Goal: Task Accomplishment & Management: Use online tool/utility

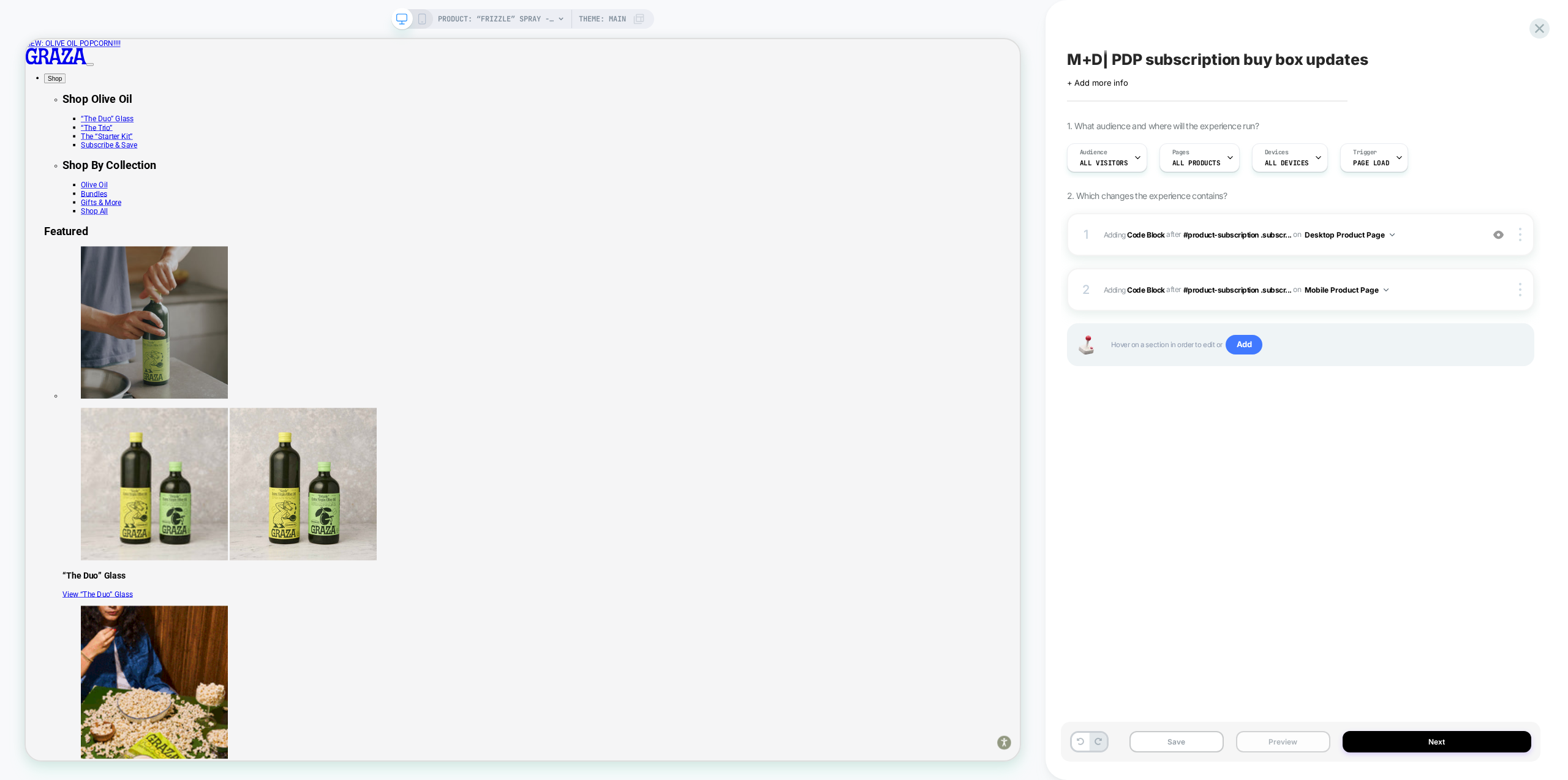
click at [1297, 742] on button "Preview" at bounding box center [1283, 742] width 94 height 21
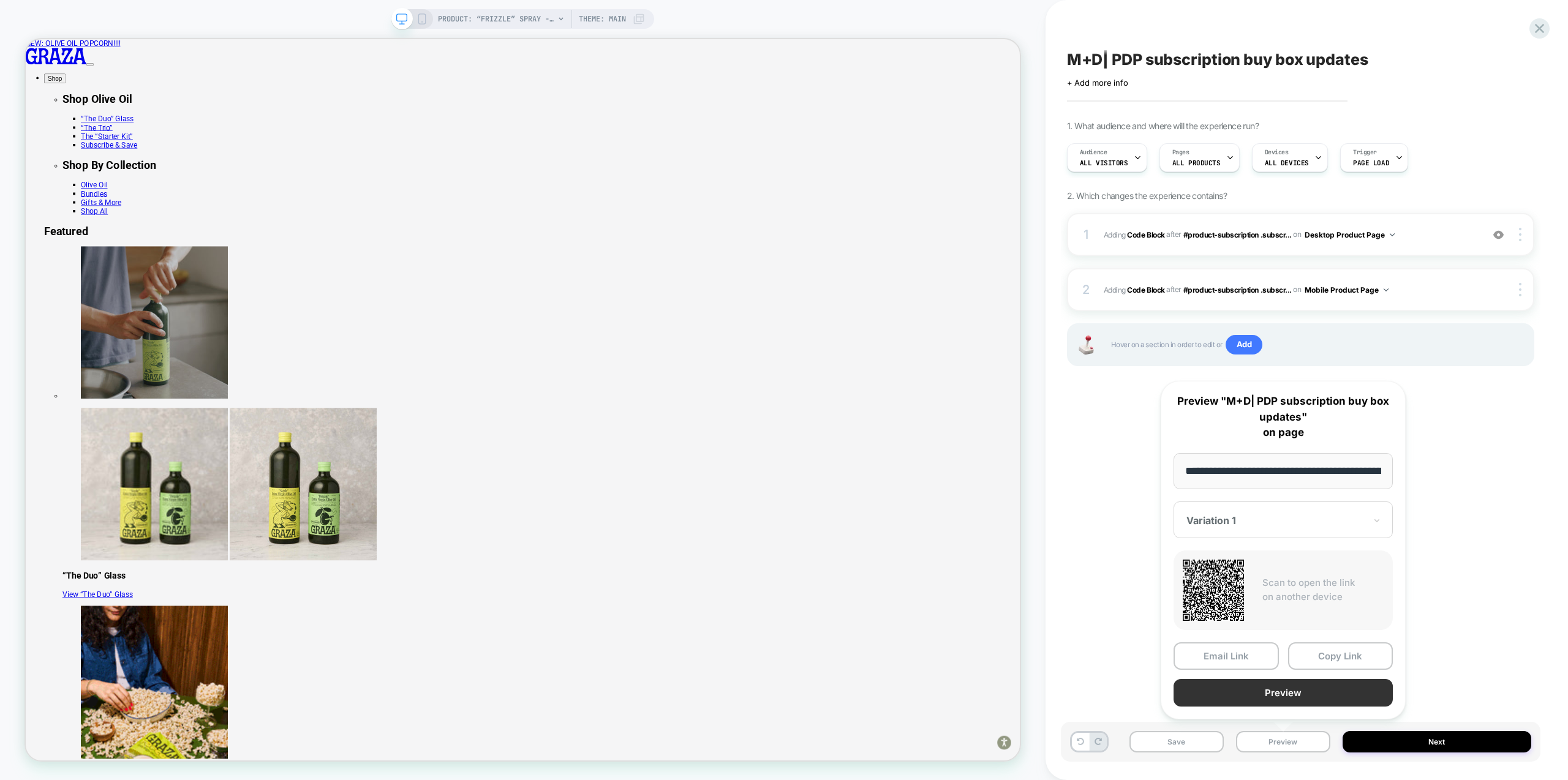
click at [1305, 692] on button "Preview" at bounding box center [1283, 692] width 219 height 27
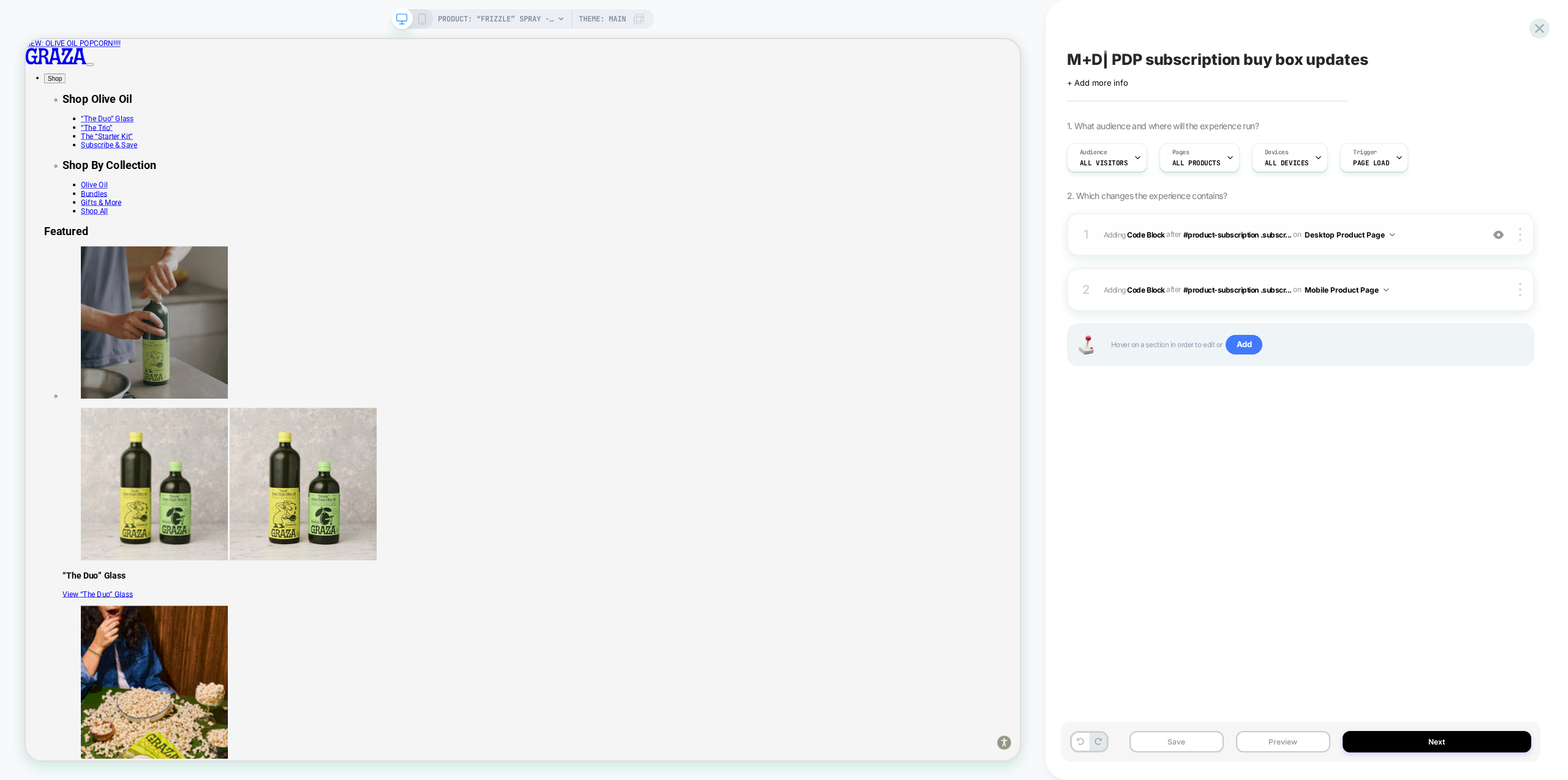
click at [1418, 239] on span "Adding Code Block AFTER #product-subscription .subscr... #product-subscription …" at bounding box center [1289, 235] width 372 height 15
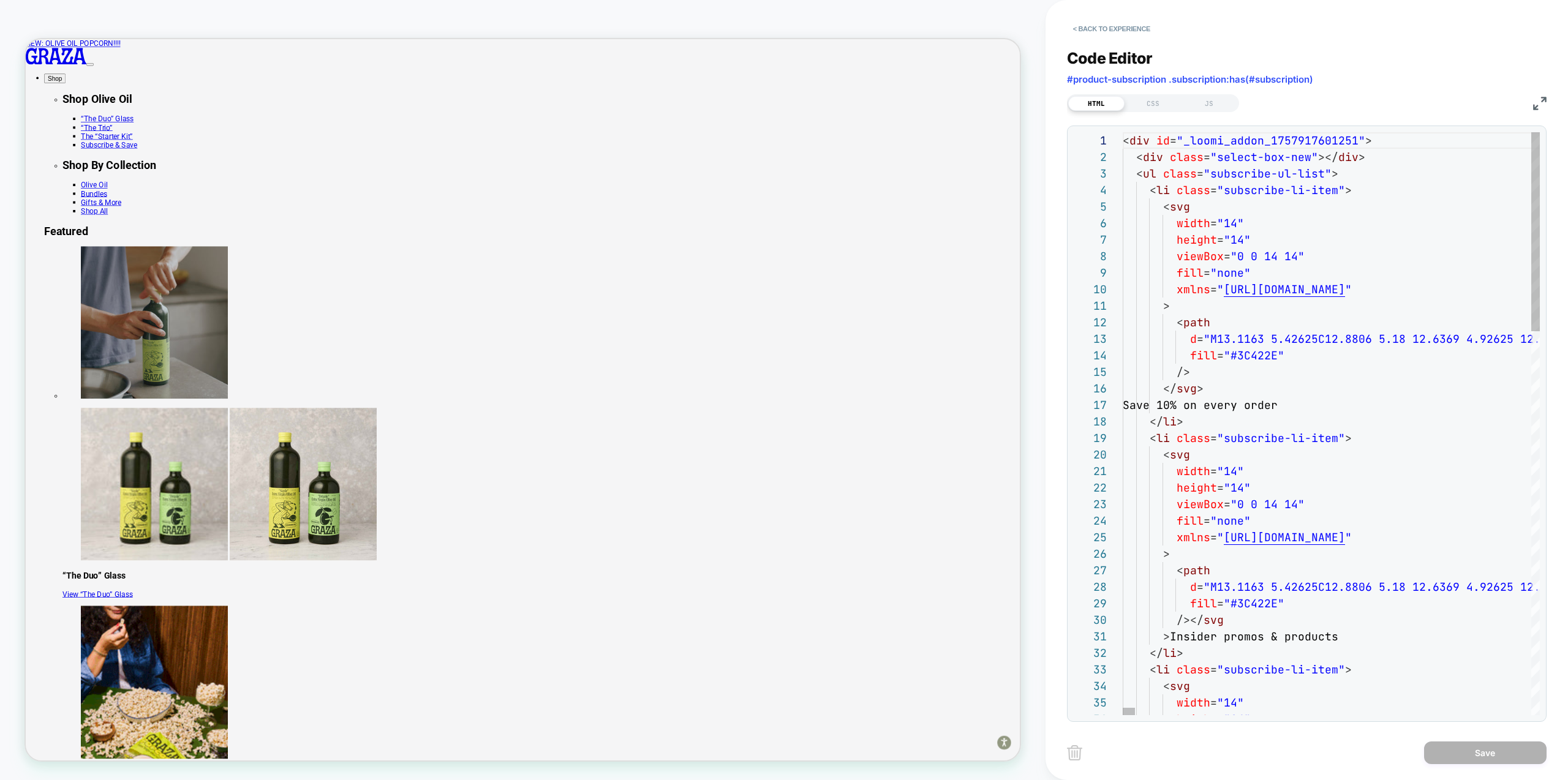
scroll to position [165, 0]
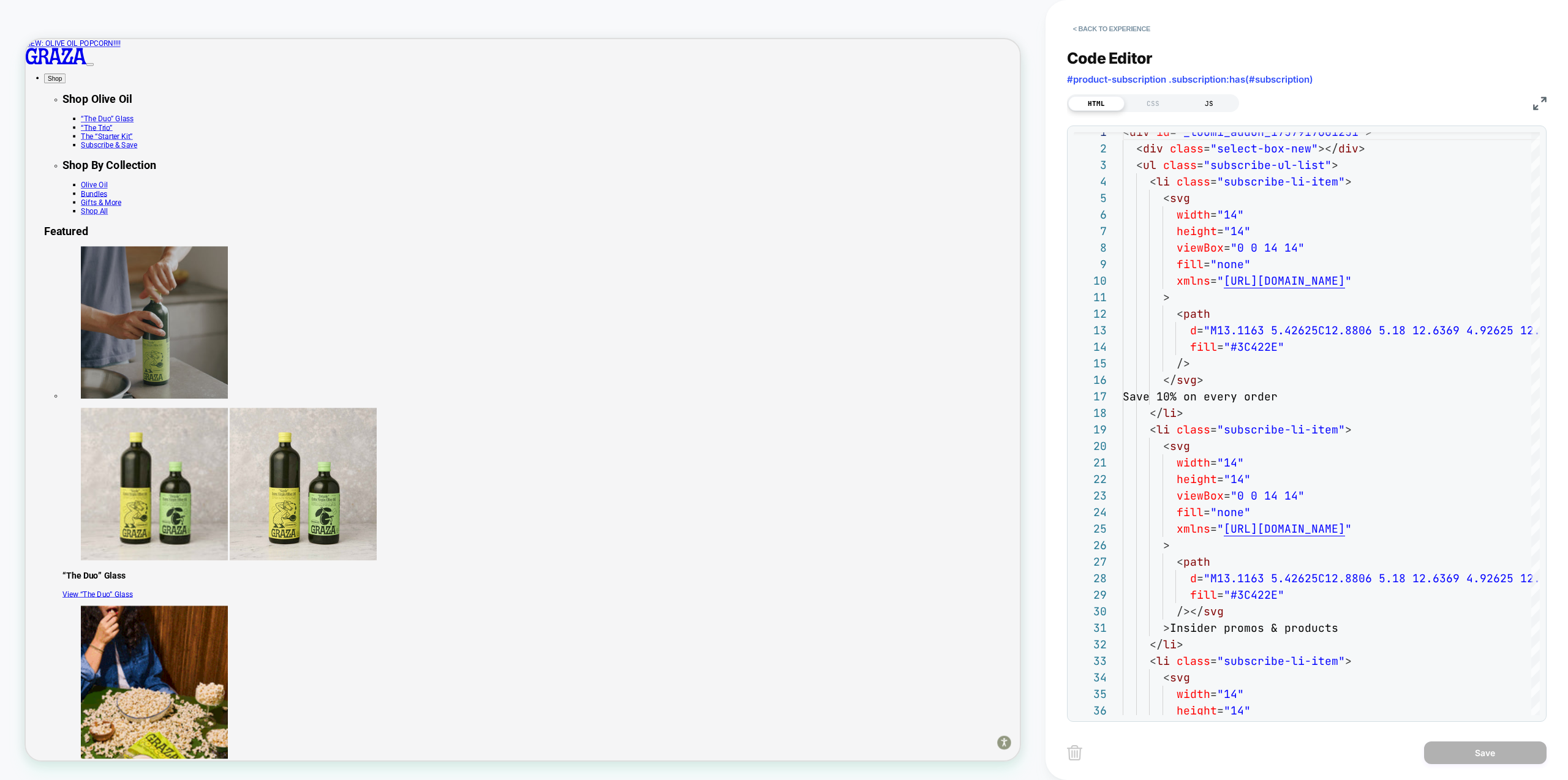
click at [1215, 103] on div "JS" at bounding box center [1209, 104] width 56 height 15
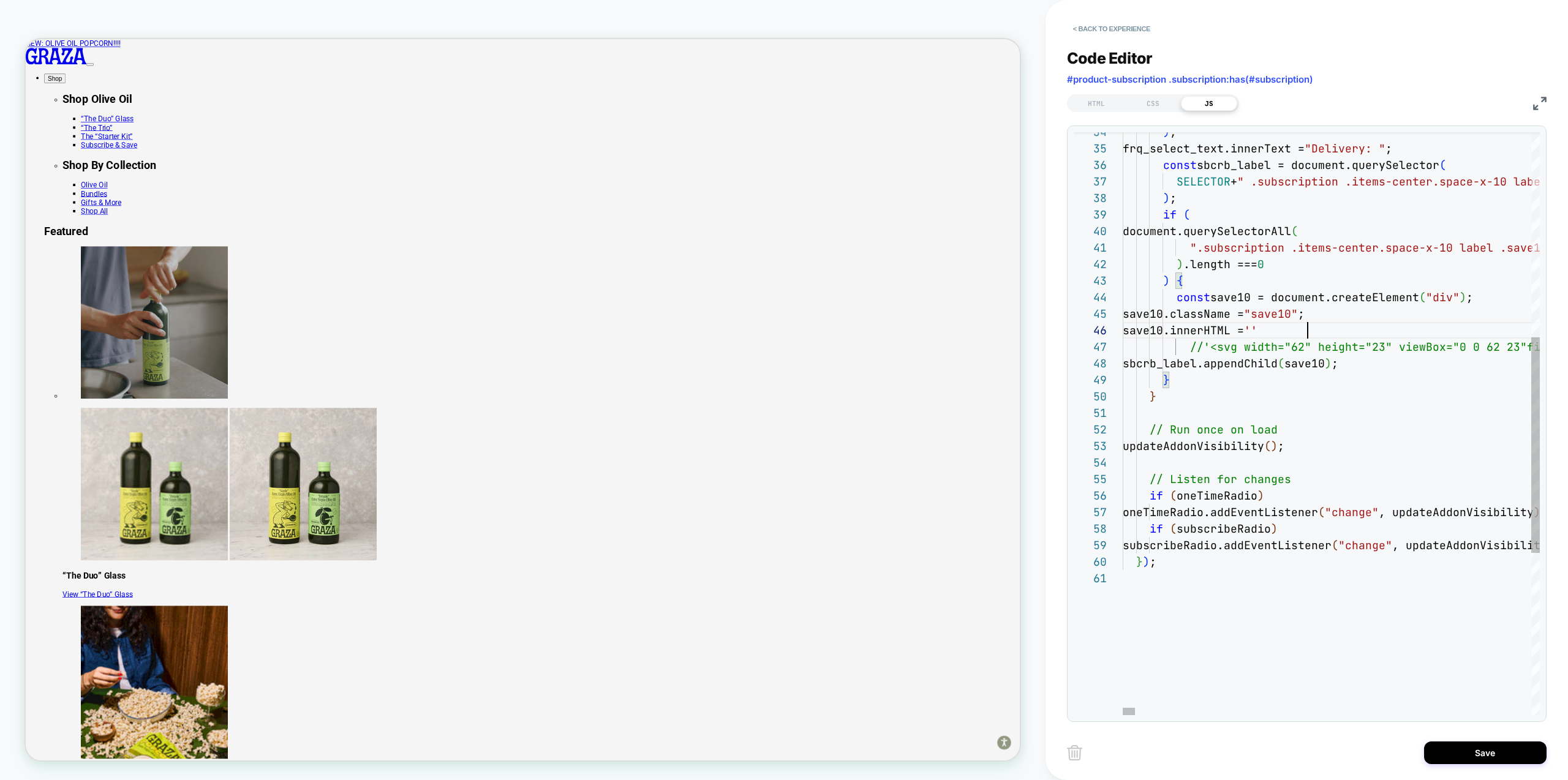
scroll to position [83, 192]
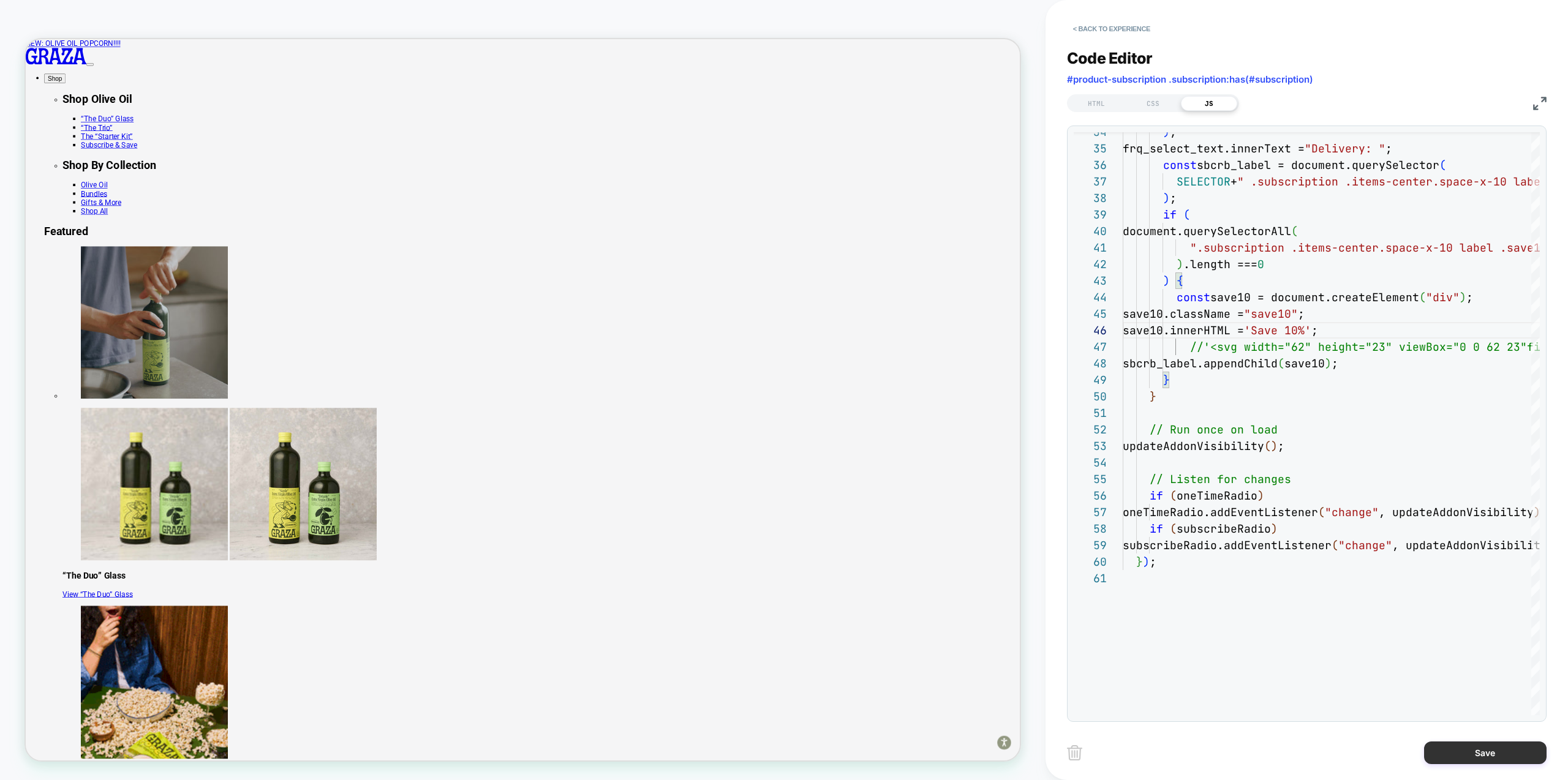
type textarea "**********"
click at [1491, 753] on button "Save" at bounding box center [1485, 753] width 122 height 23
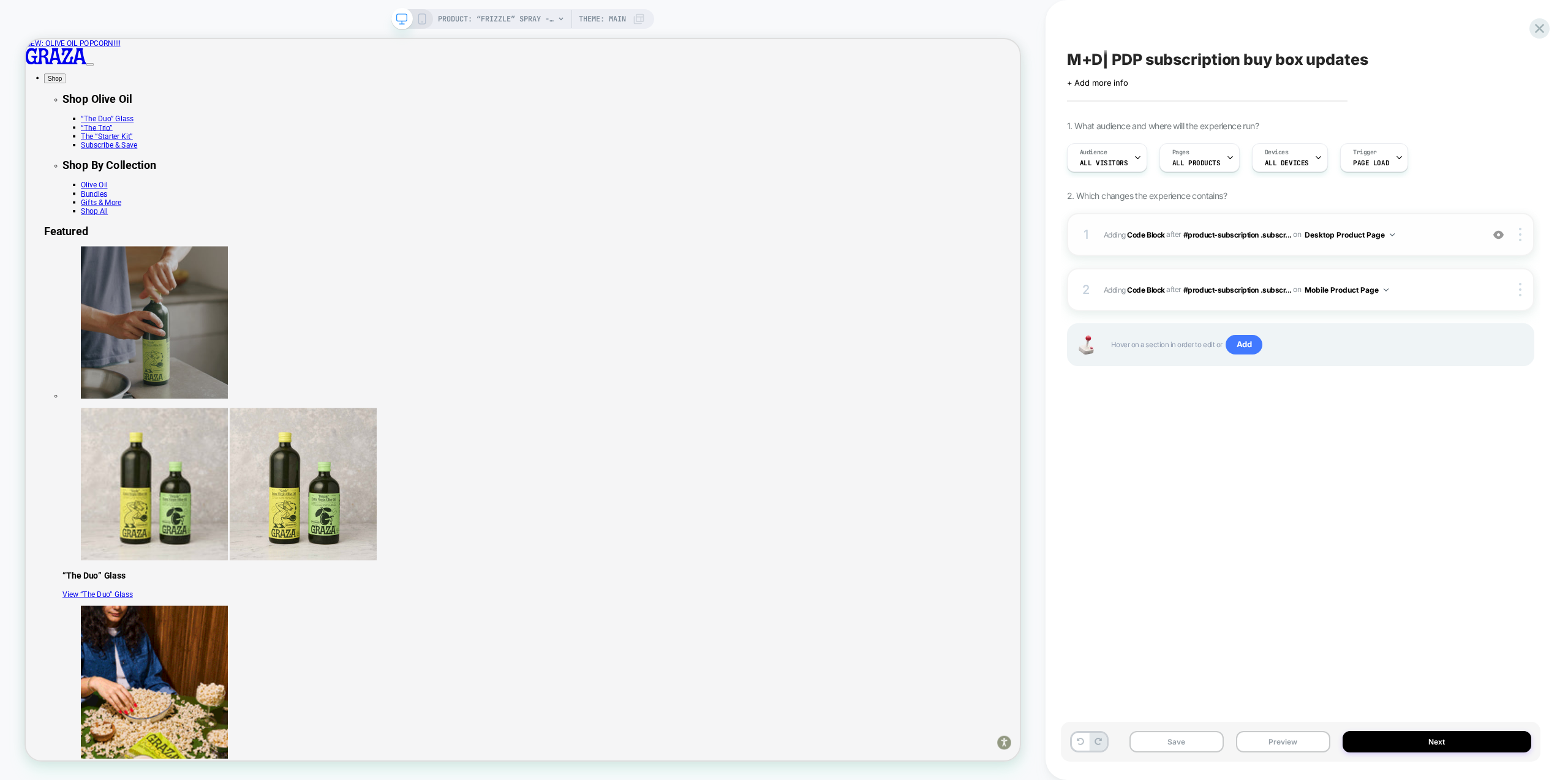
click at [1422, 227] on span "Adding Code Block AFTER #product-subscription .subscr... #product-subscription …" at bounding box center [1289, 235] width 372 height 15
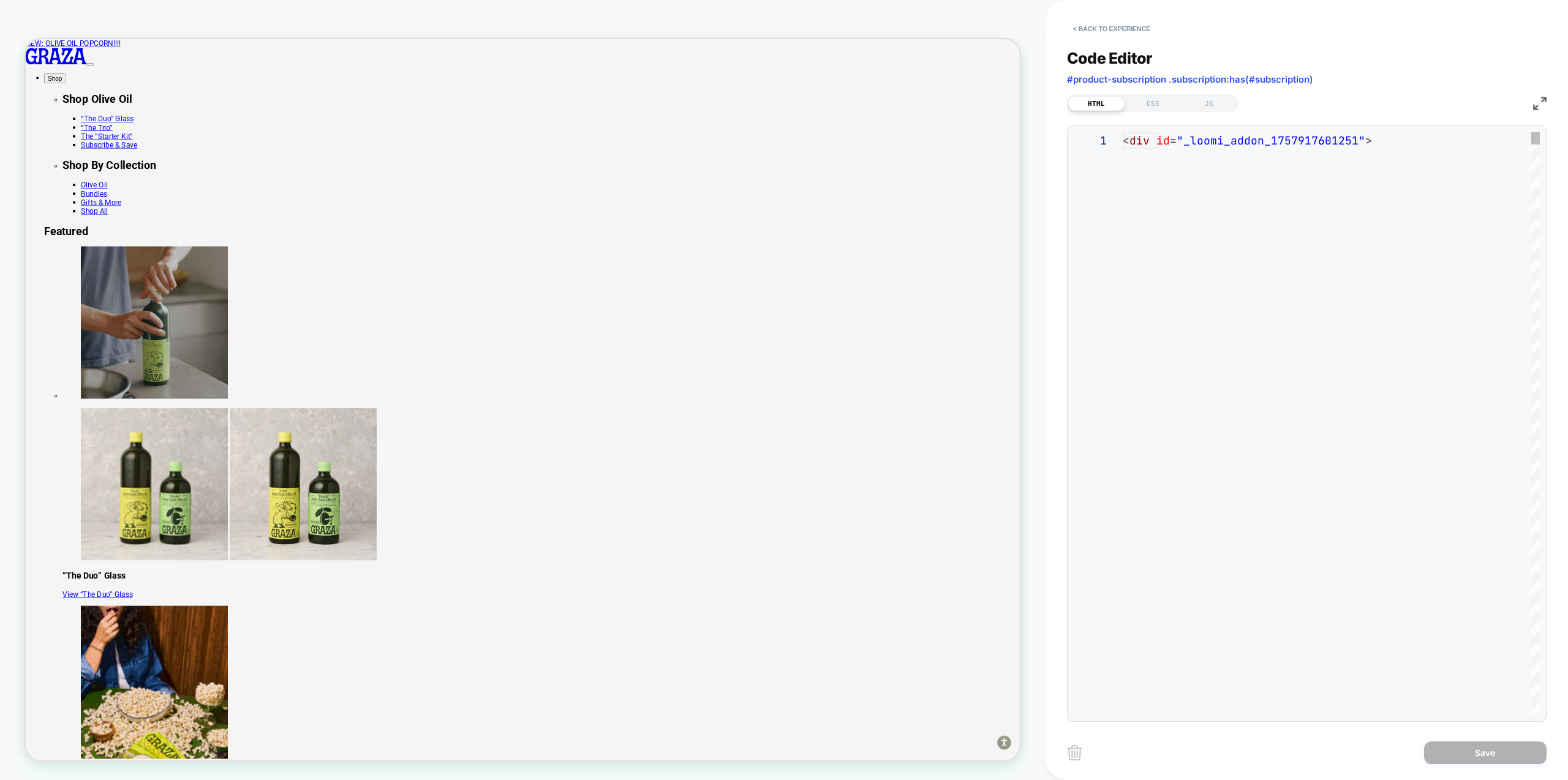
scroll to position [165, 0]
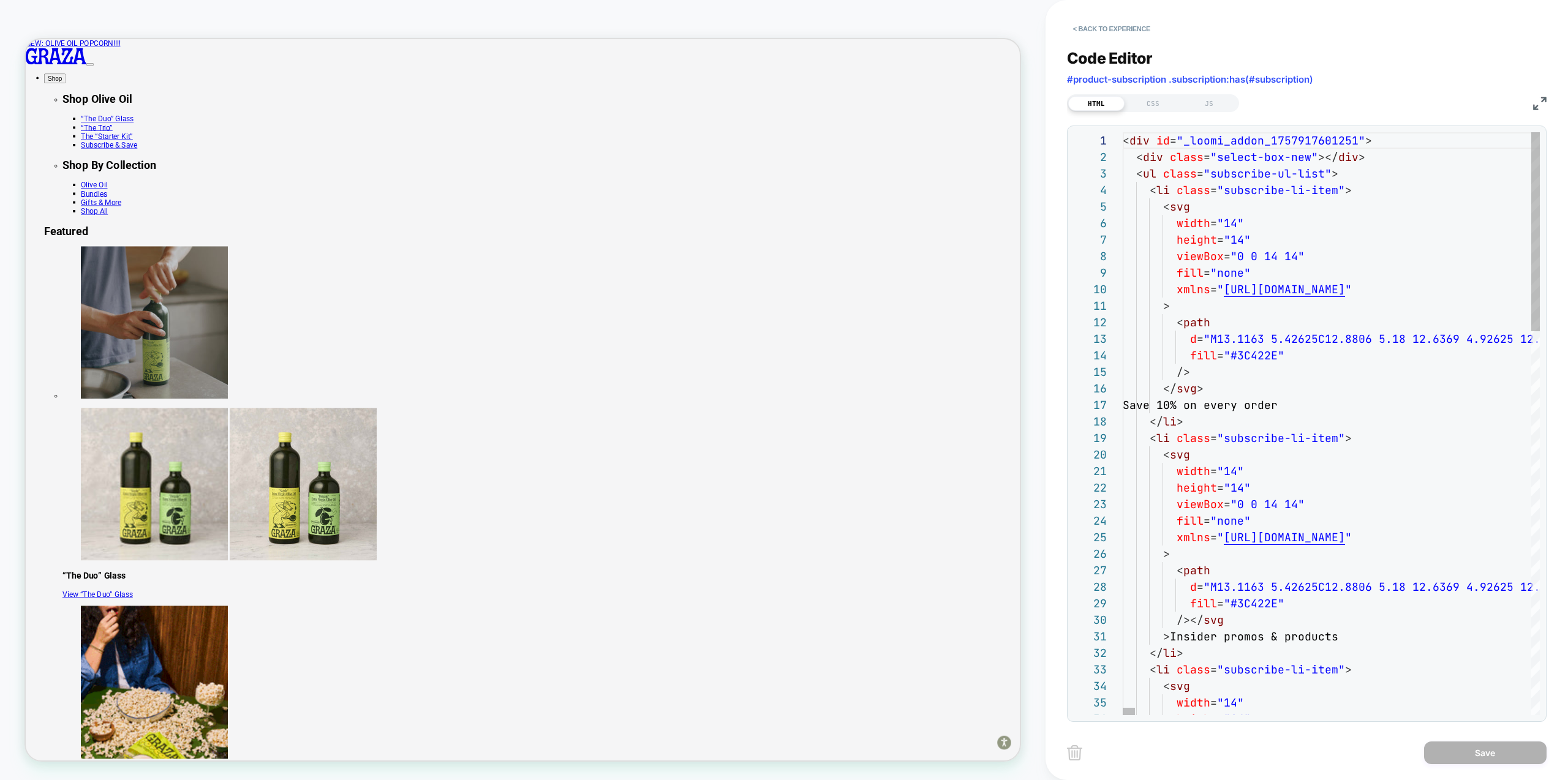
click at [1164, 112] on div "Code Editor #product-subscription .subscription:has(#subscription) HTML CSS JS …" at bounding box center [1307, 378] width 480 height 688
click at [1161, 104] on div "CSS" at bounding box center [1153, 104] width 56 height 15
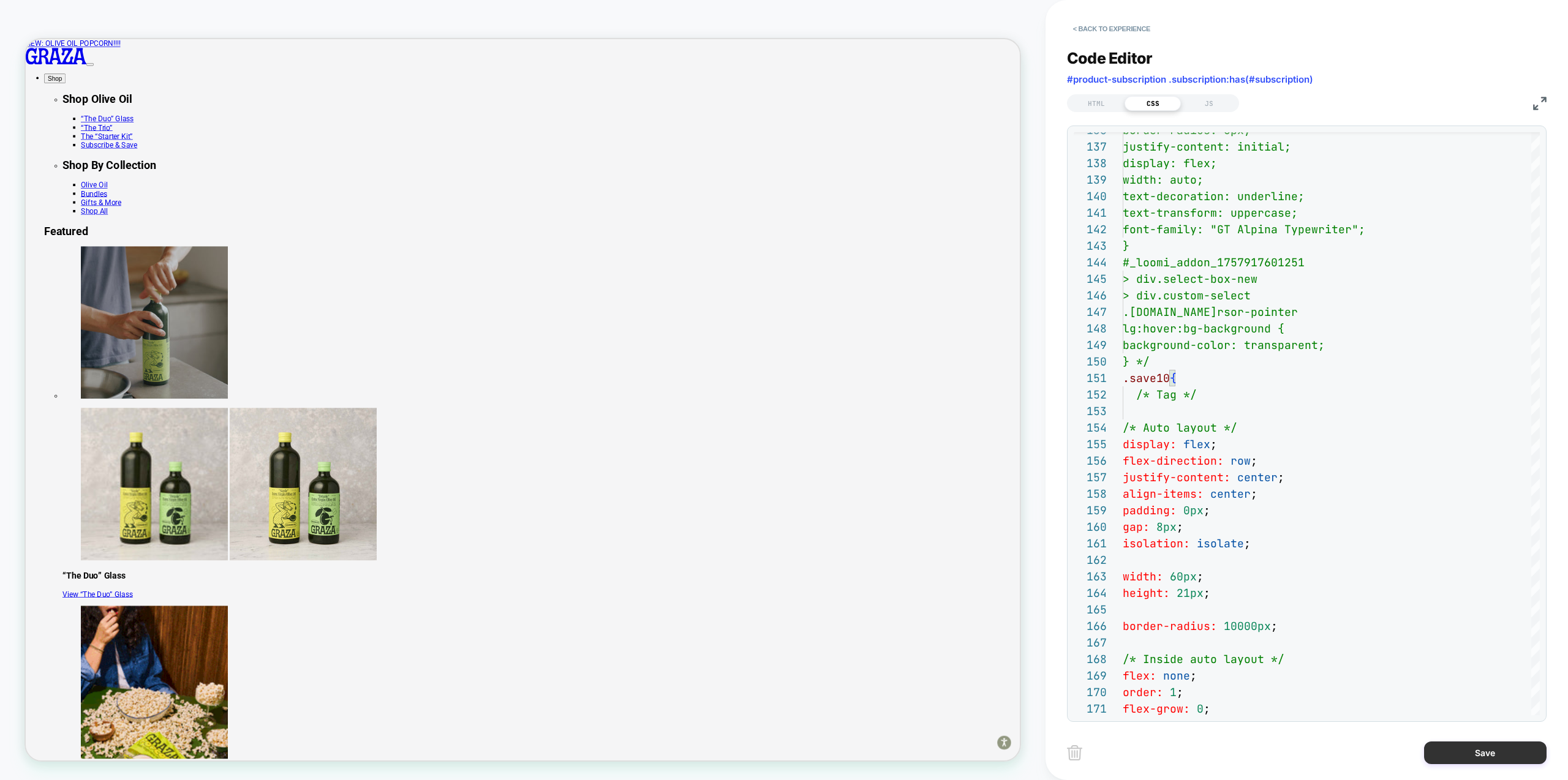
type textarea "**********"
click at [1480, 747] on button "Save" at bounding box center [1485, 753] width 122 height 23
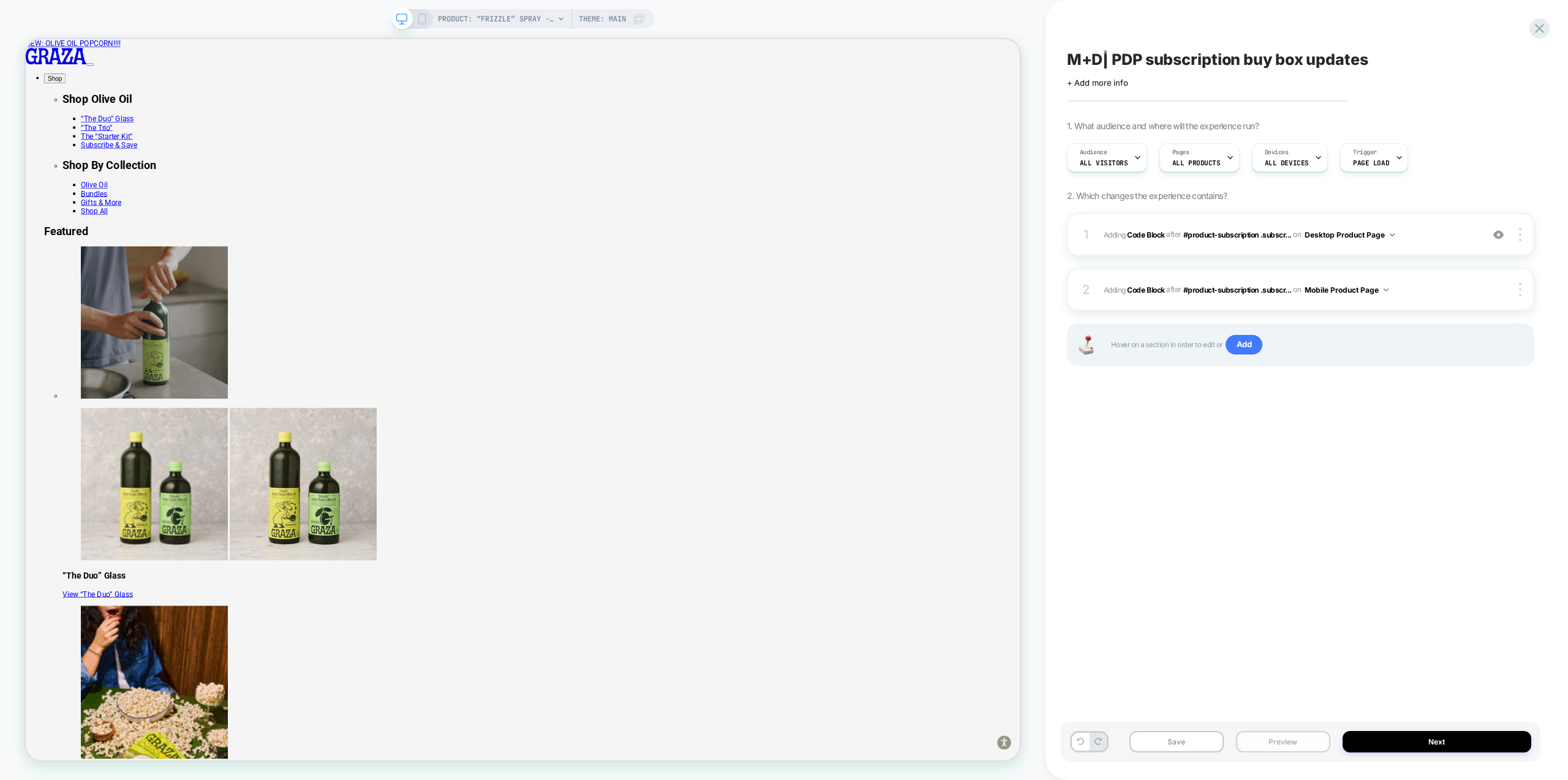
click at [1276, 749] on button "Preview" at bounding box center [1283, 742] width 94 height 21
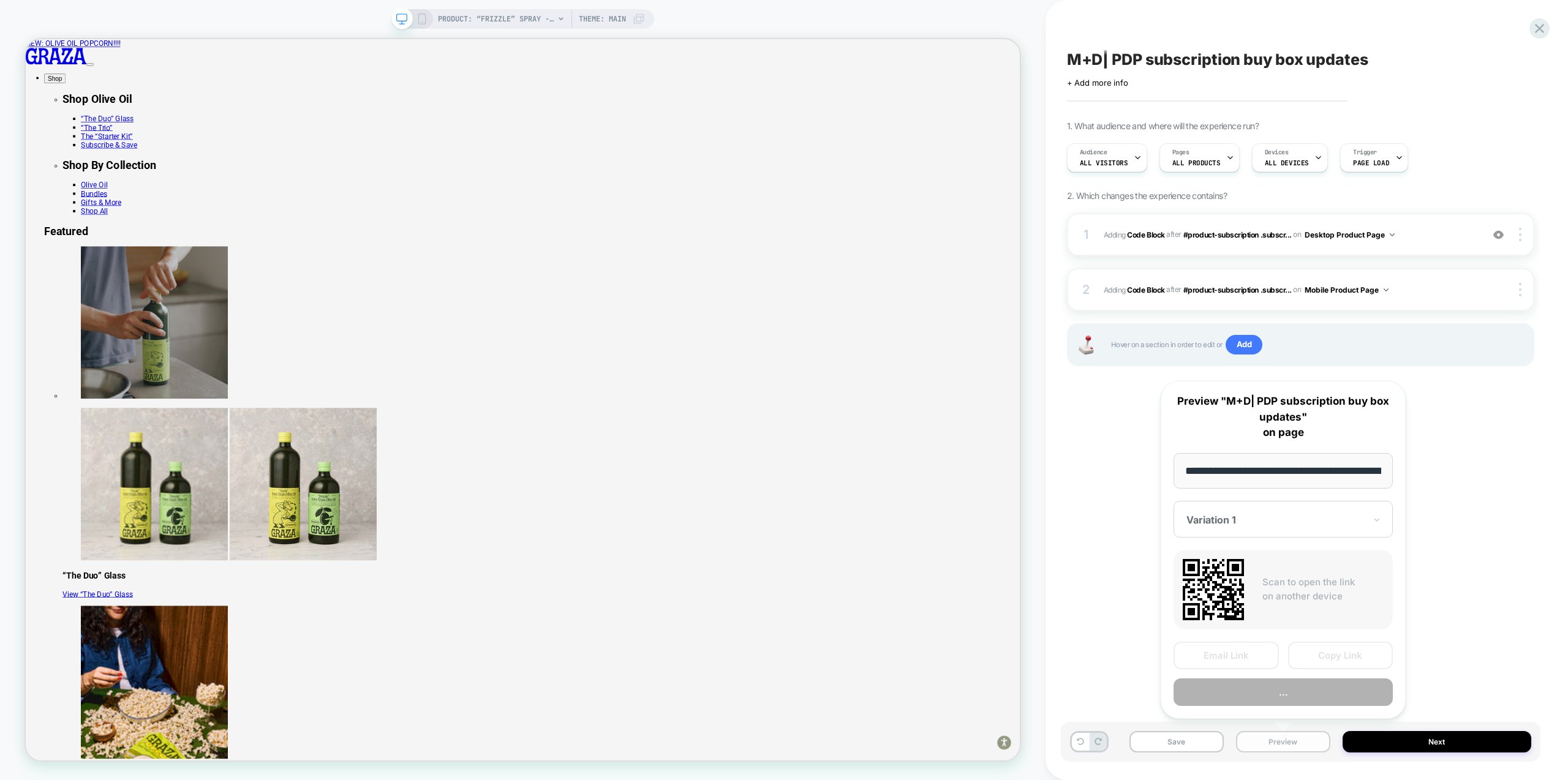
scroll to position [0, 126]
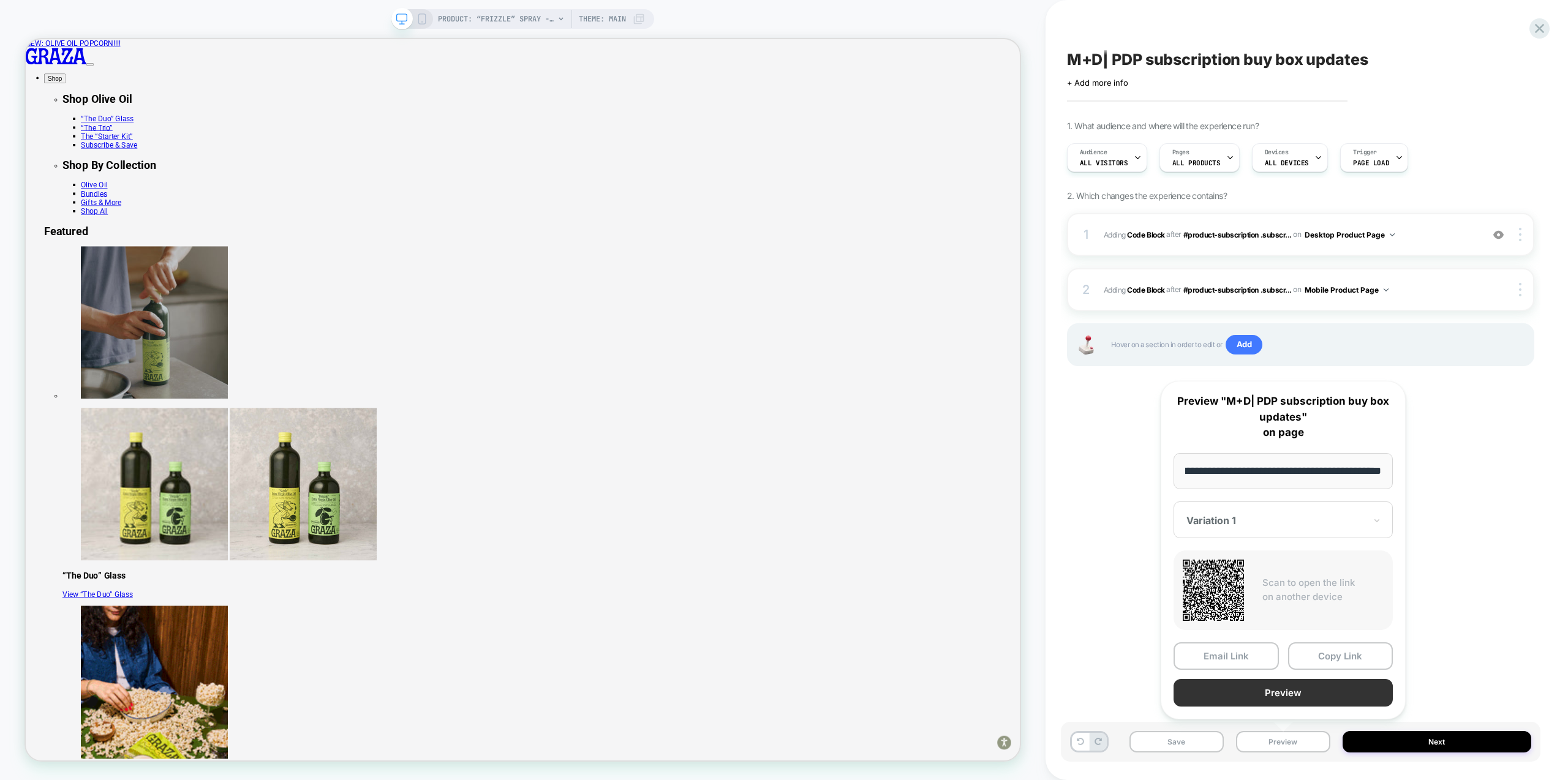
click at [1308, 690] on button "Preview" at bounding box center [1283, 692] width 219 height 27
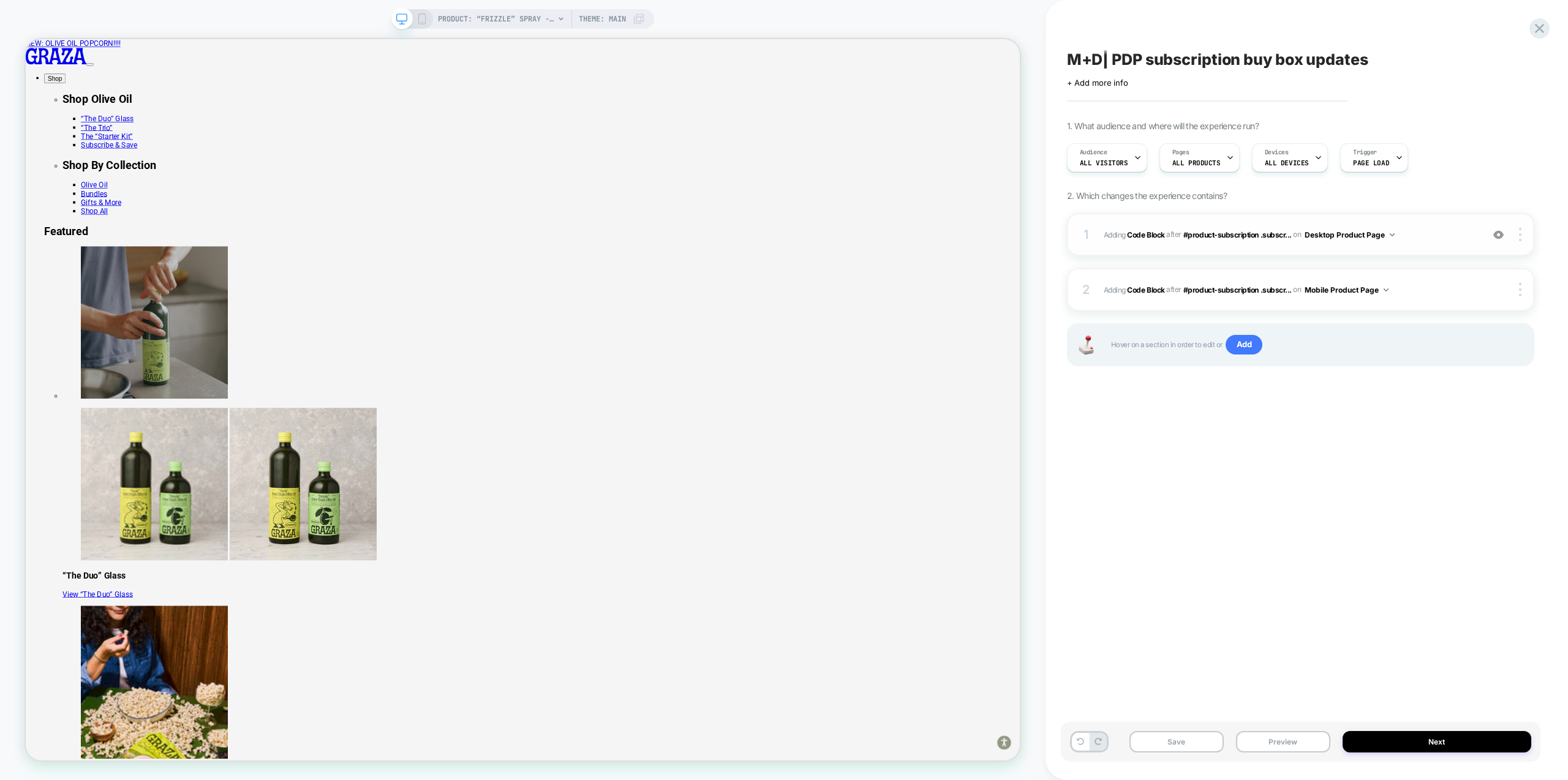
click at [1428, 245] on div "1 Adding Code Block AFTER #product-subscription .subscr... #product-subscriptio…" at bounding box center [1300, 235] width 467 height 43
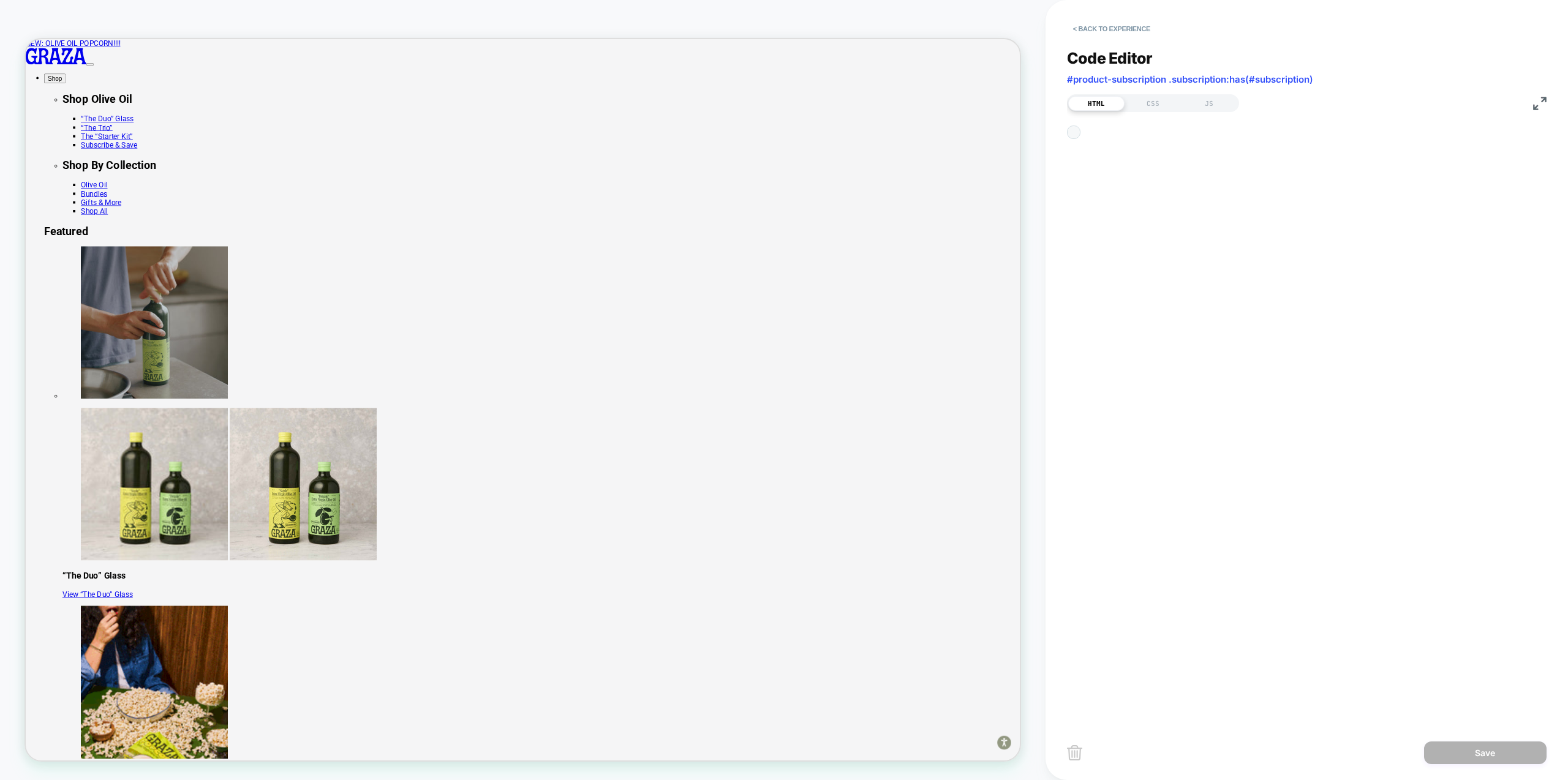
scroll to position [165, 0]
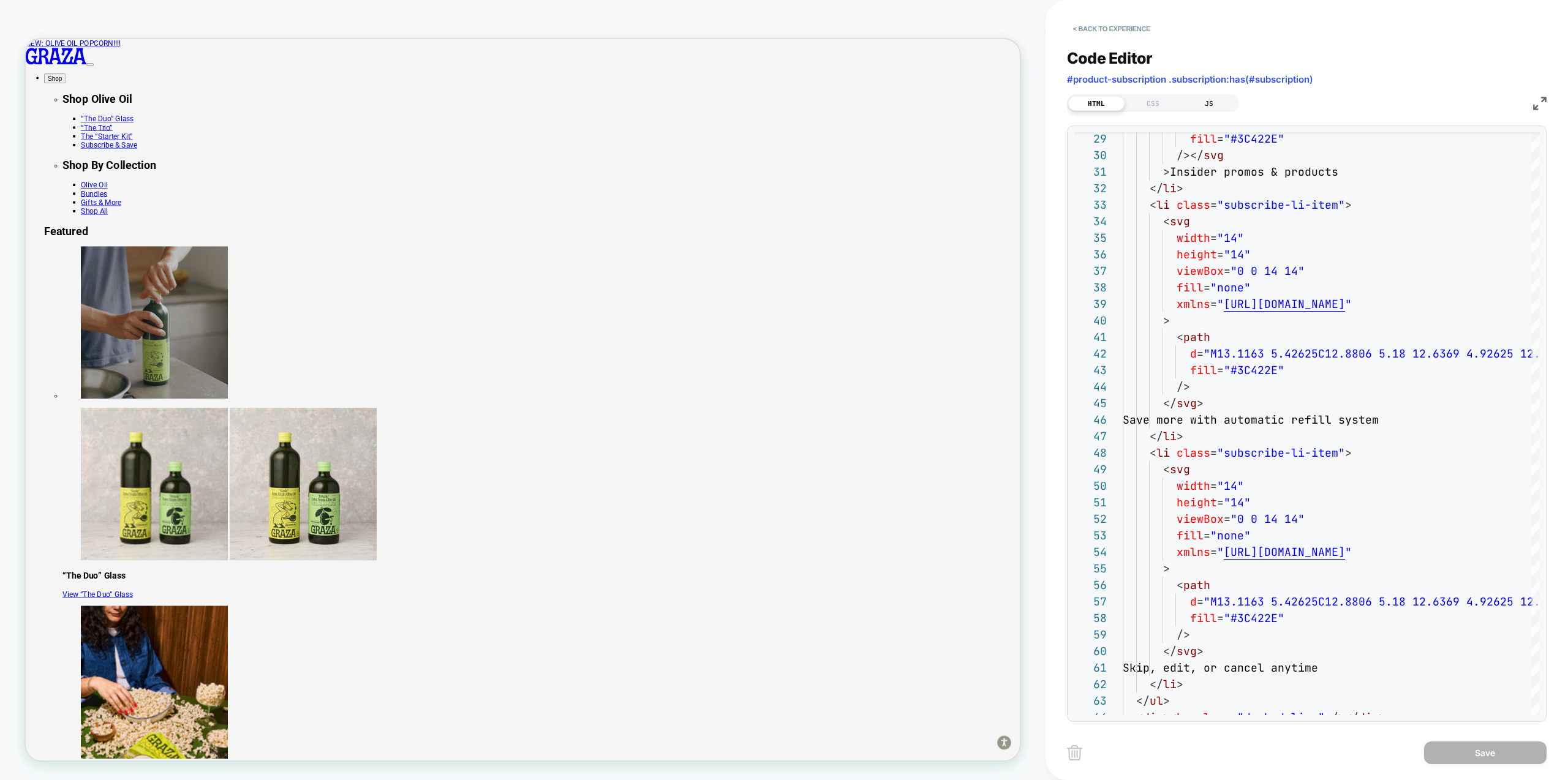
click at [1208, 106] on div "JS" at bounding box center [1209, 104] width 56 height 15
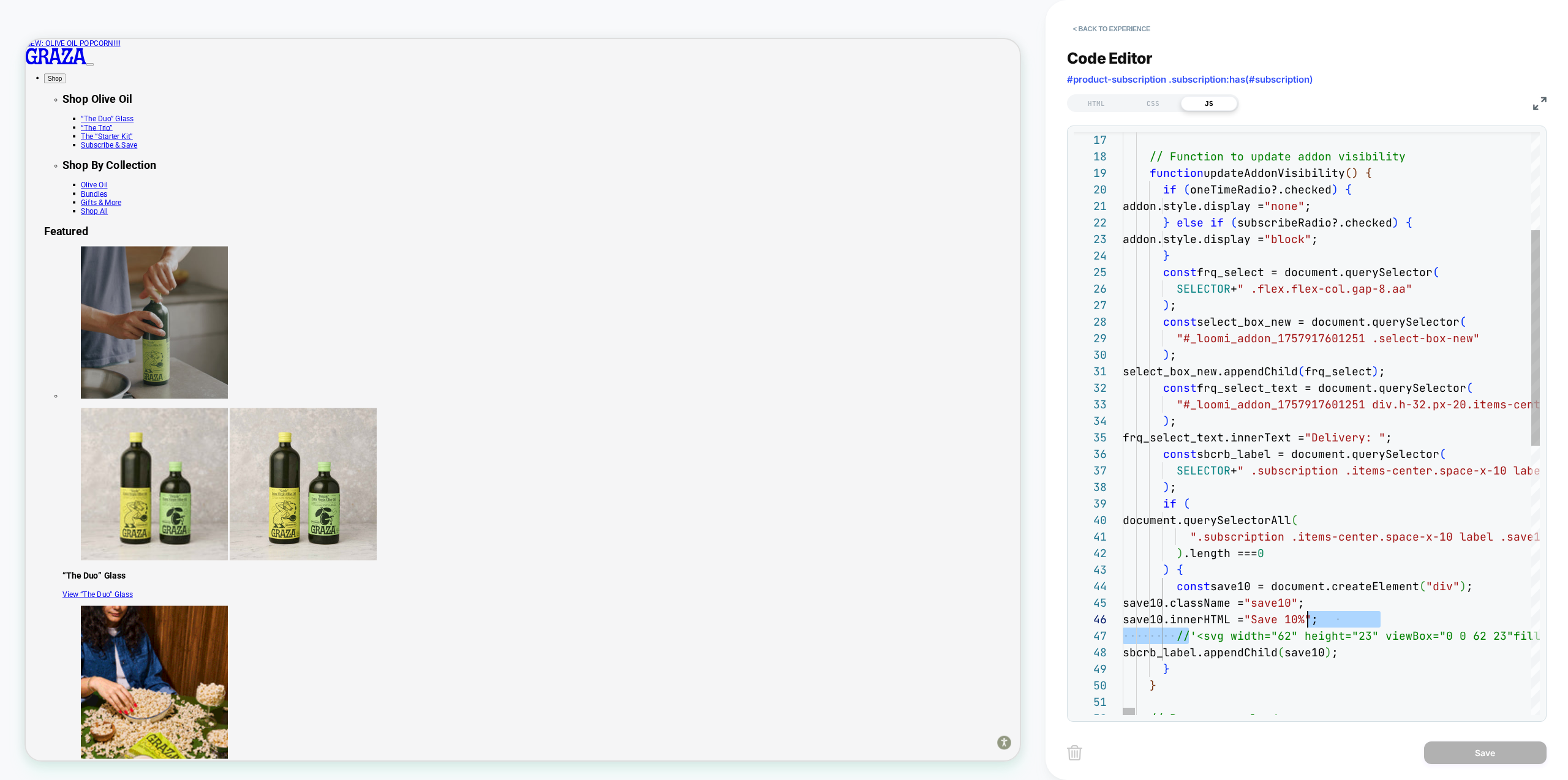
scroll to position [83, 179]
drag, startPoint x: 1189, startPoint y: 636, endPoint x: 1301, endPoint y: 619, distance: 113.3
type textarea "**********"
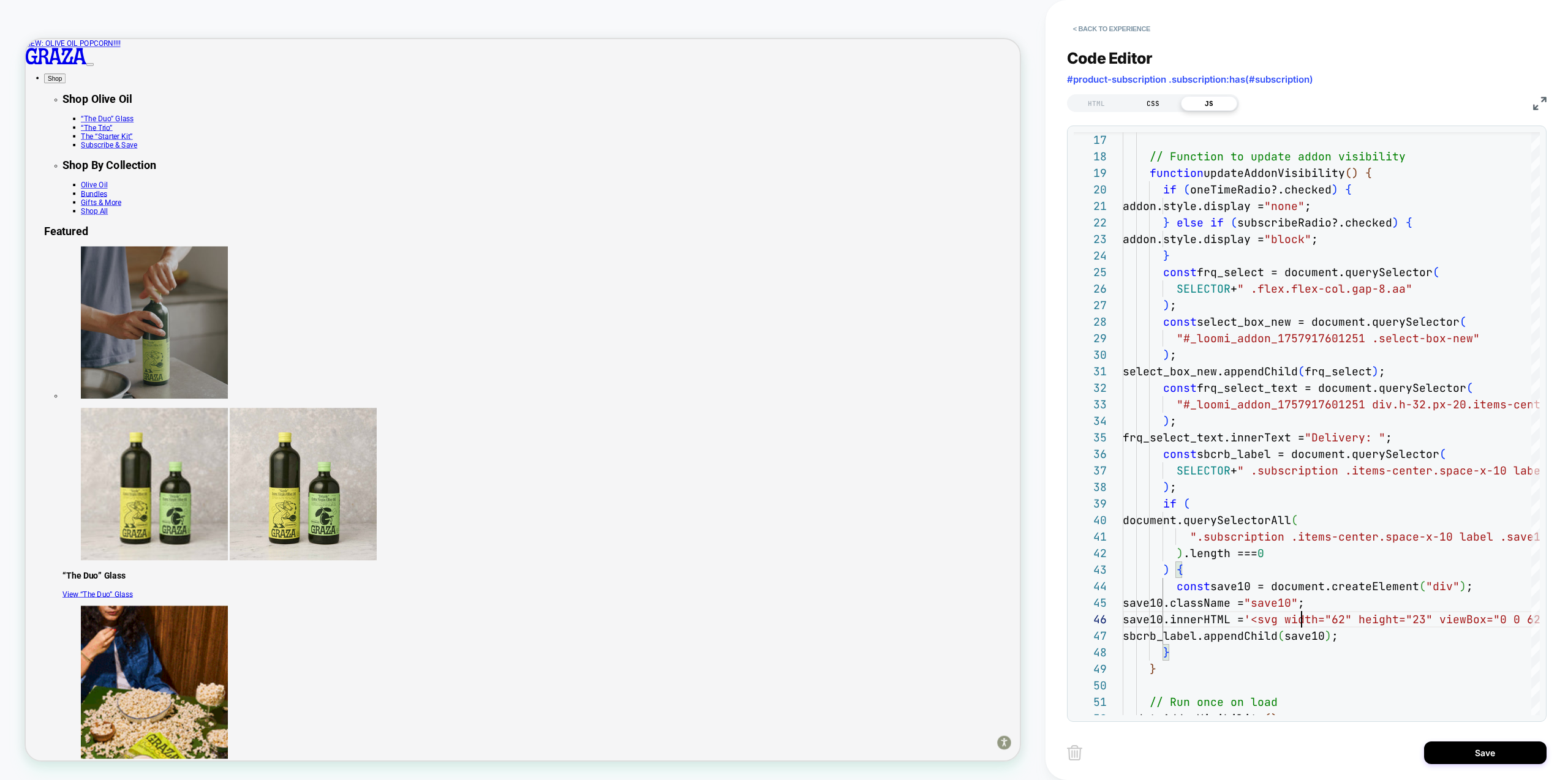
click at [1154, 100] on div "CSS" at bounding box center [1153, 104] width 56 height 15
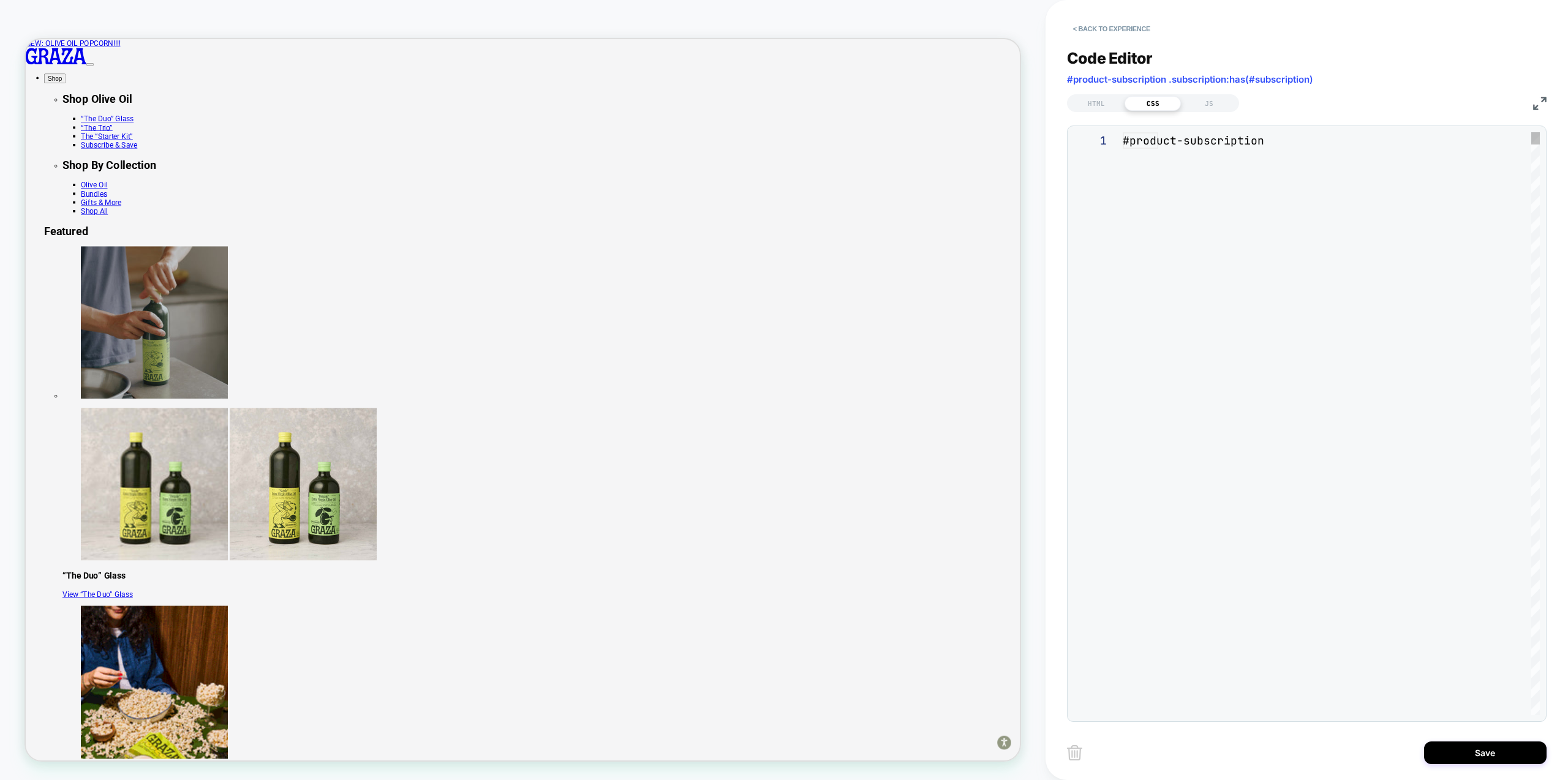
scroll to position [165, 0]
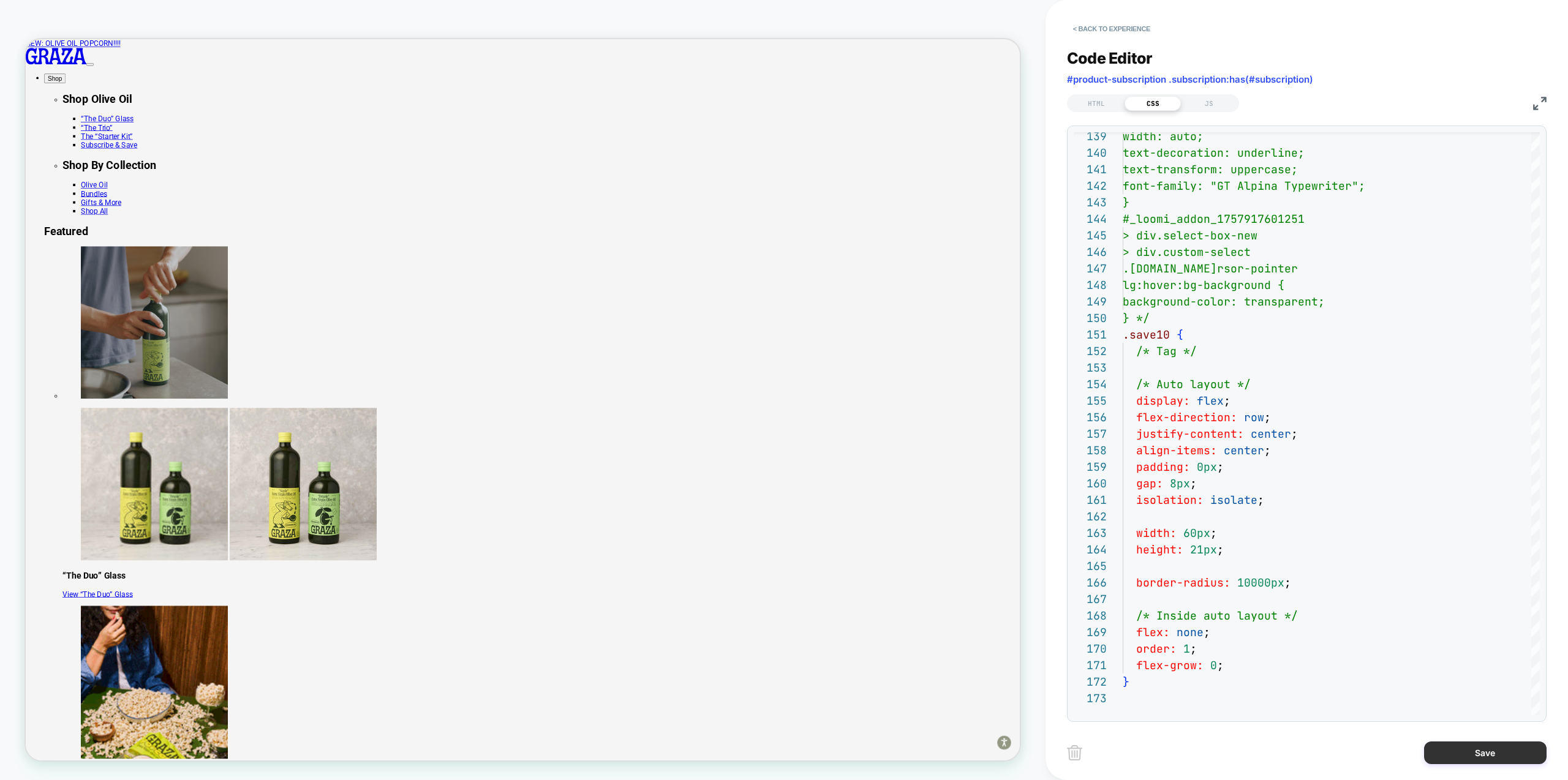
click at [1486, 750] on button "Save" at bounding box center [1485, 753] width 122 height 23
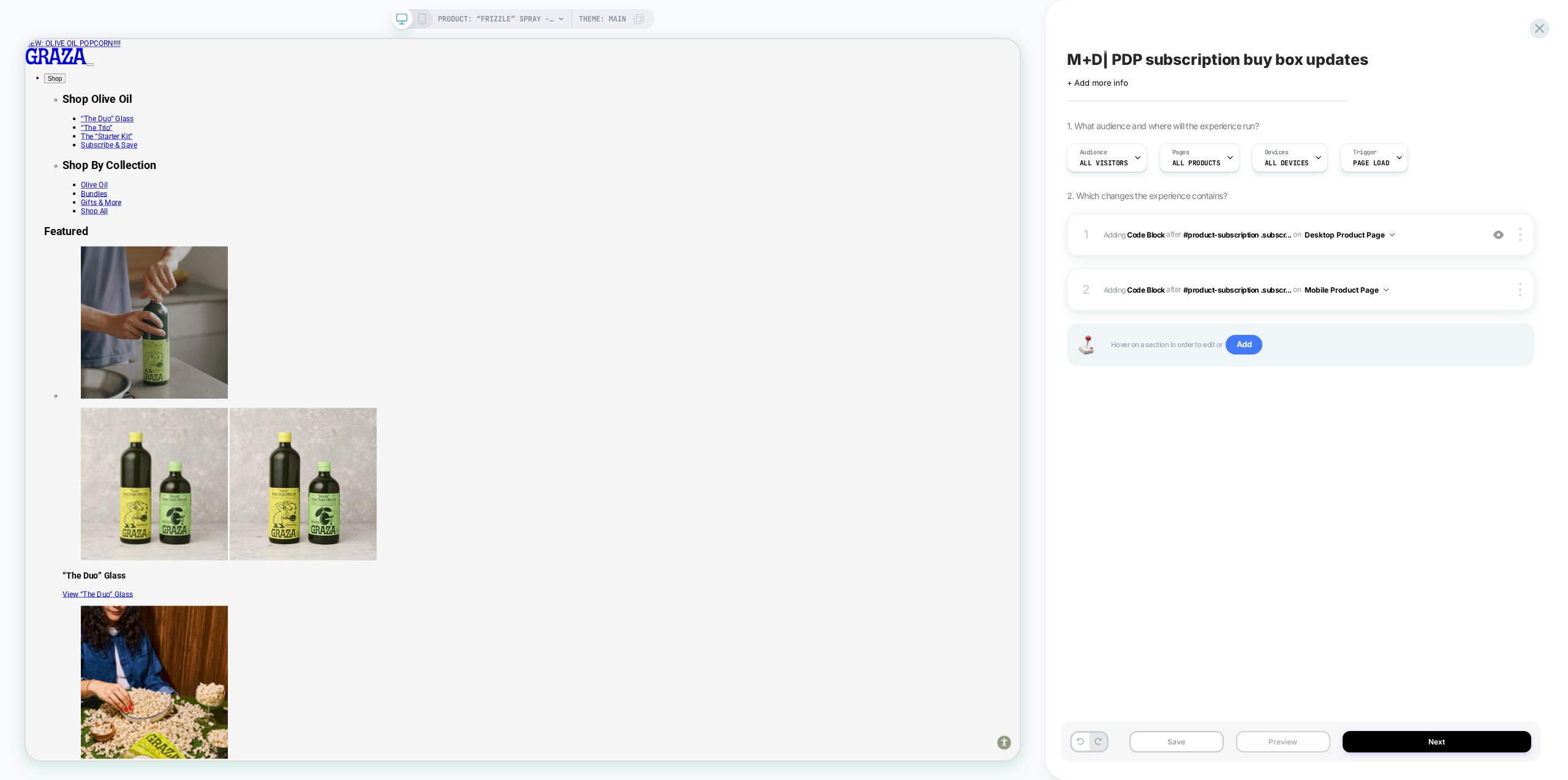
click at [1283, 732] on button "Preview" at bounding box center [1283, 742] width 94 height 21
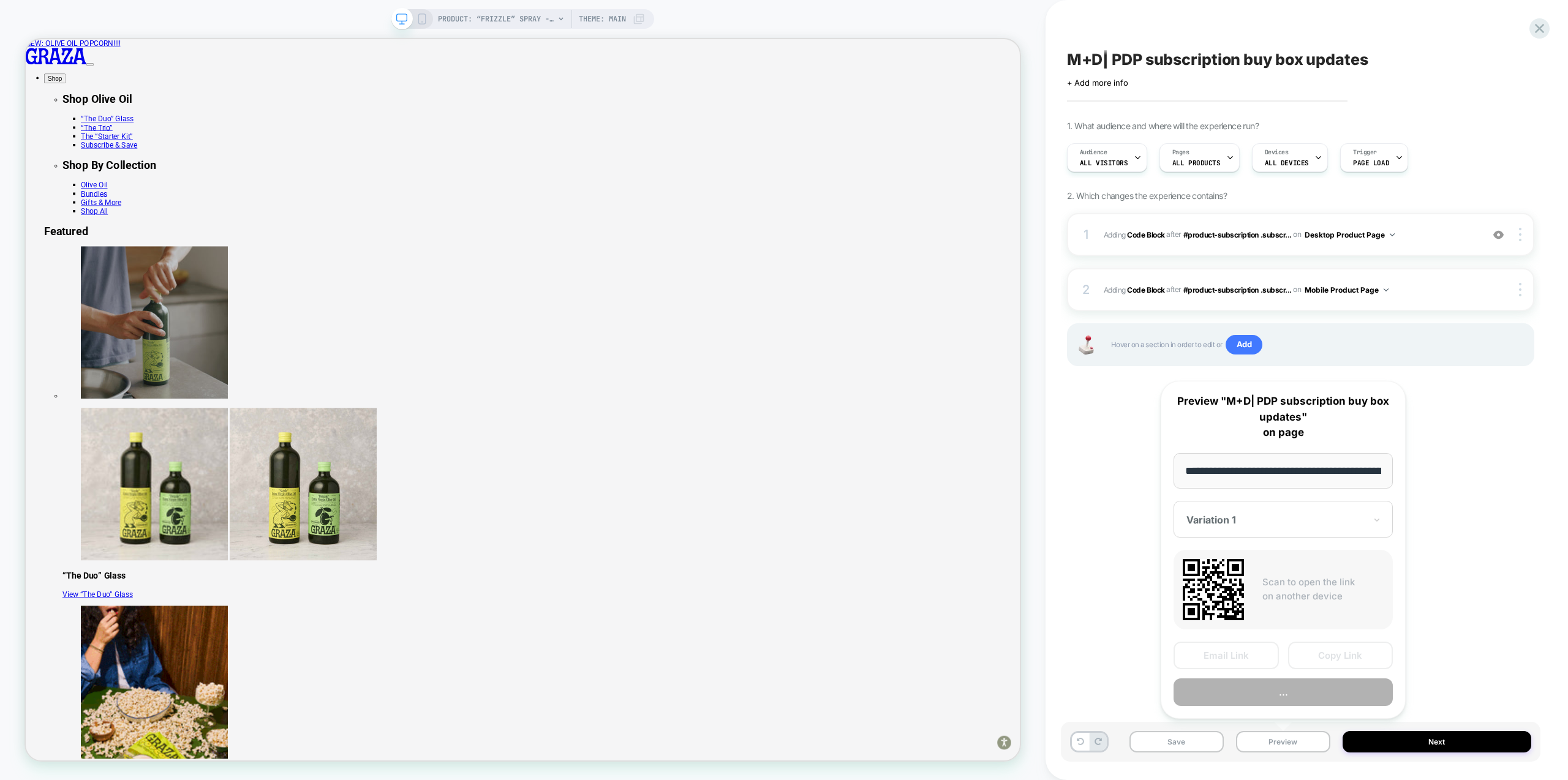
scroll to position [0, 126]
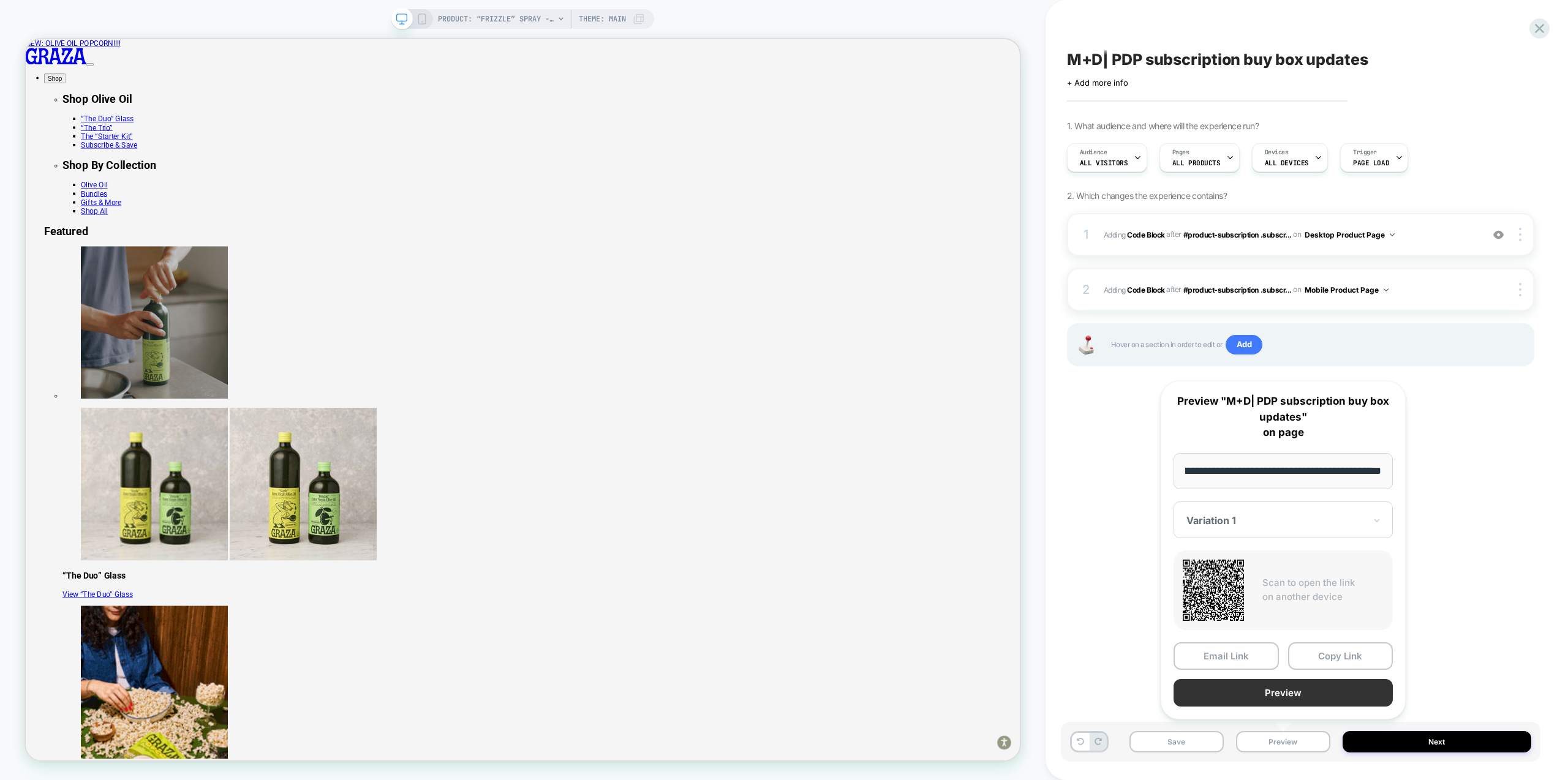
click at [1278, 692] on button "Preview" at bounding box center [1283, 692] width 219 height 27
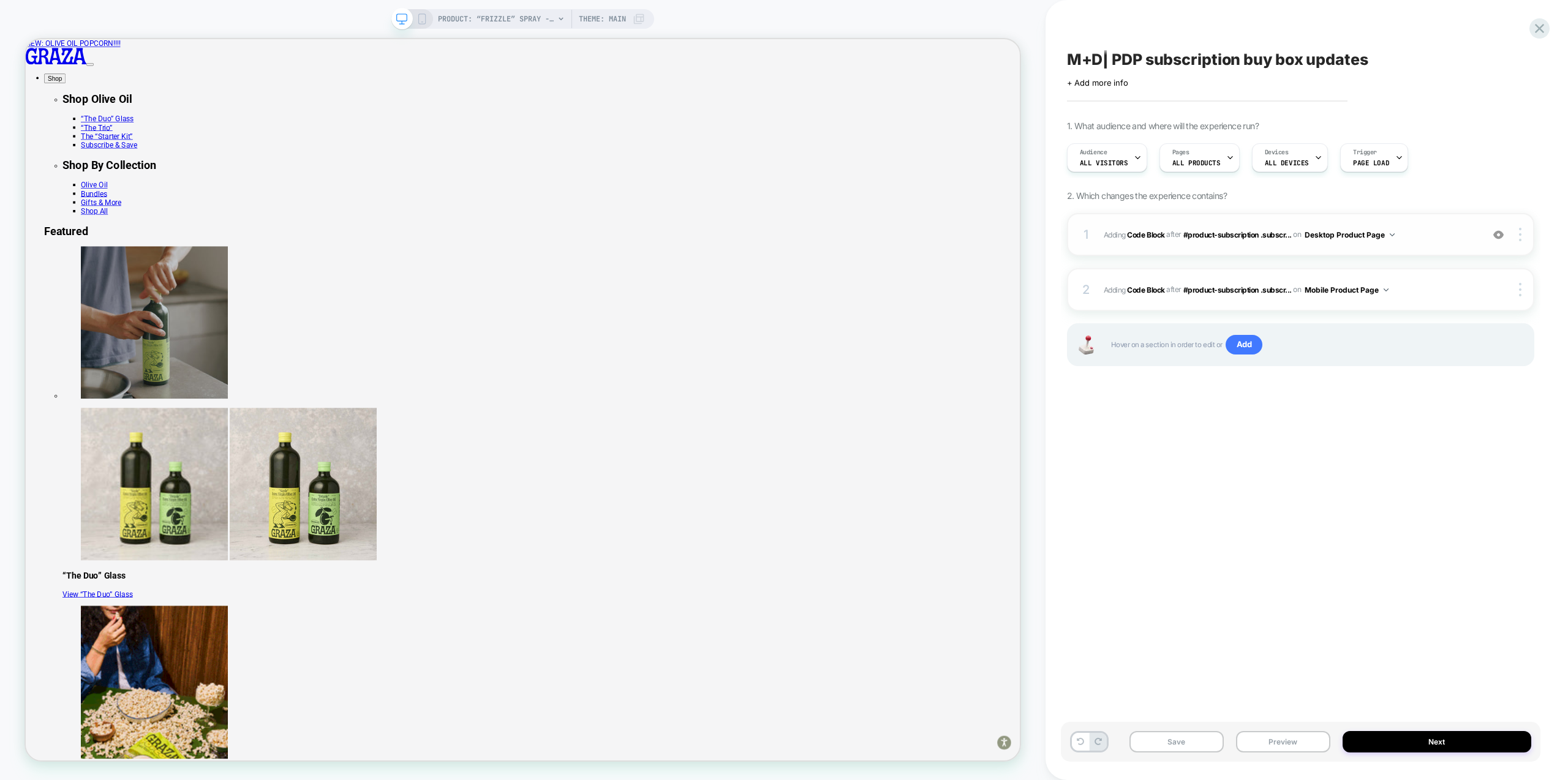
click at [1428, 247] on div "1 Adding Code Block AFTER #product-subscription .subscr... #product-subscriptio…" at bounding box center [1300, 235] width 467 height 43
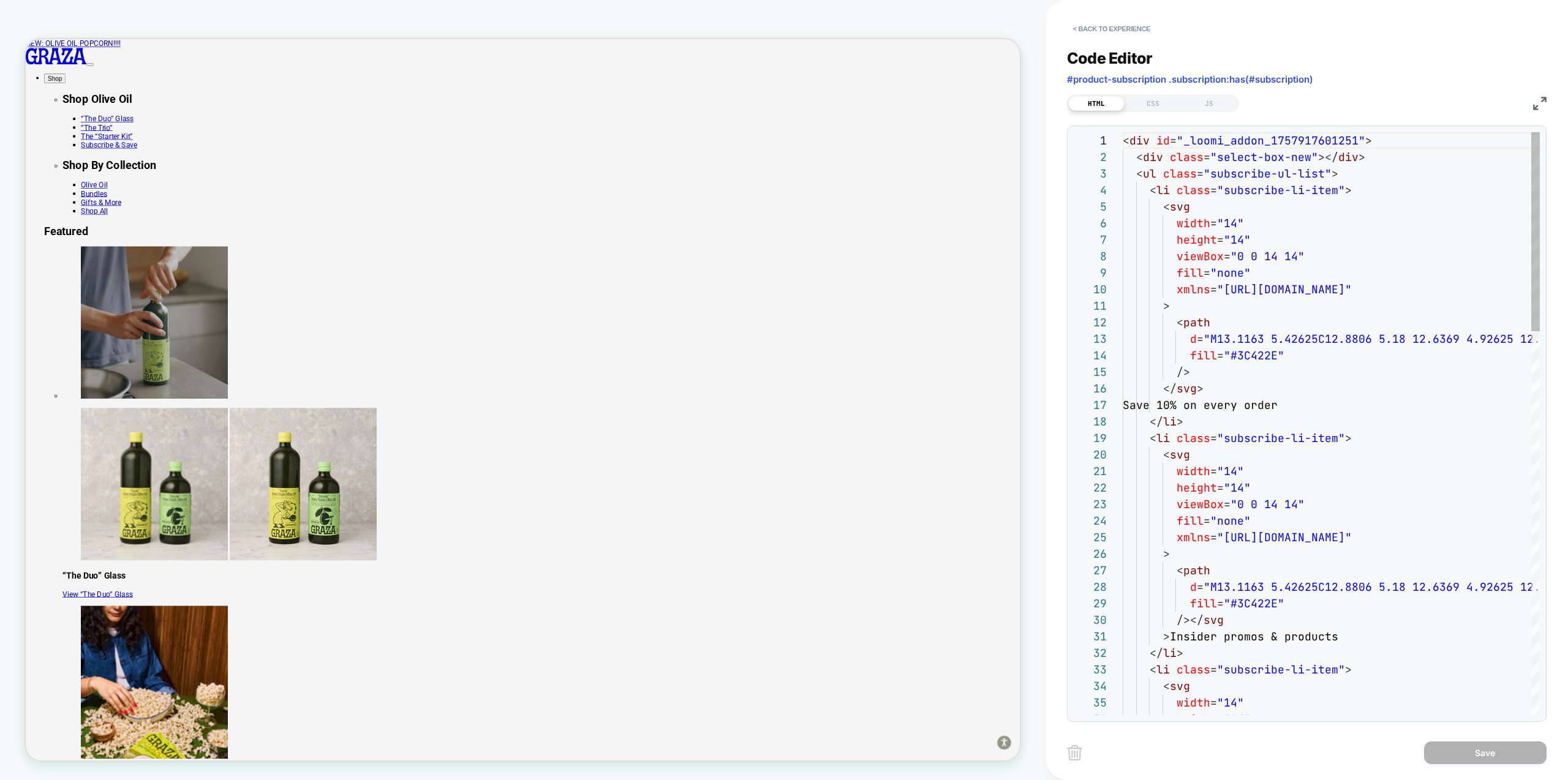
scroll to position [165, 0]
click at [1162, 108] on div "CSS" at bounding box center [1153, 104] width 56 height 15
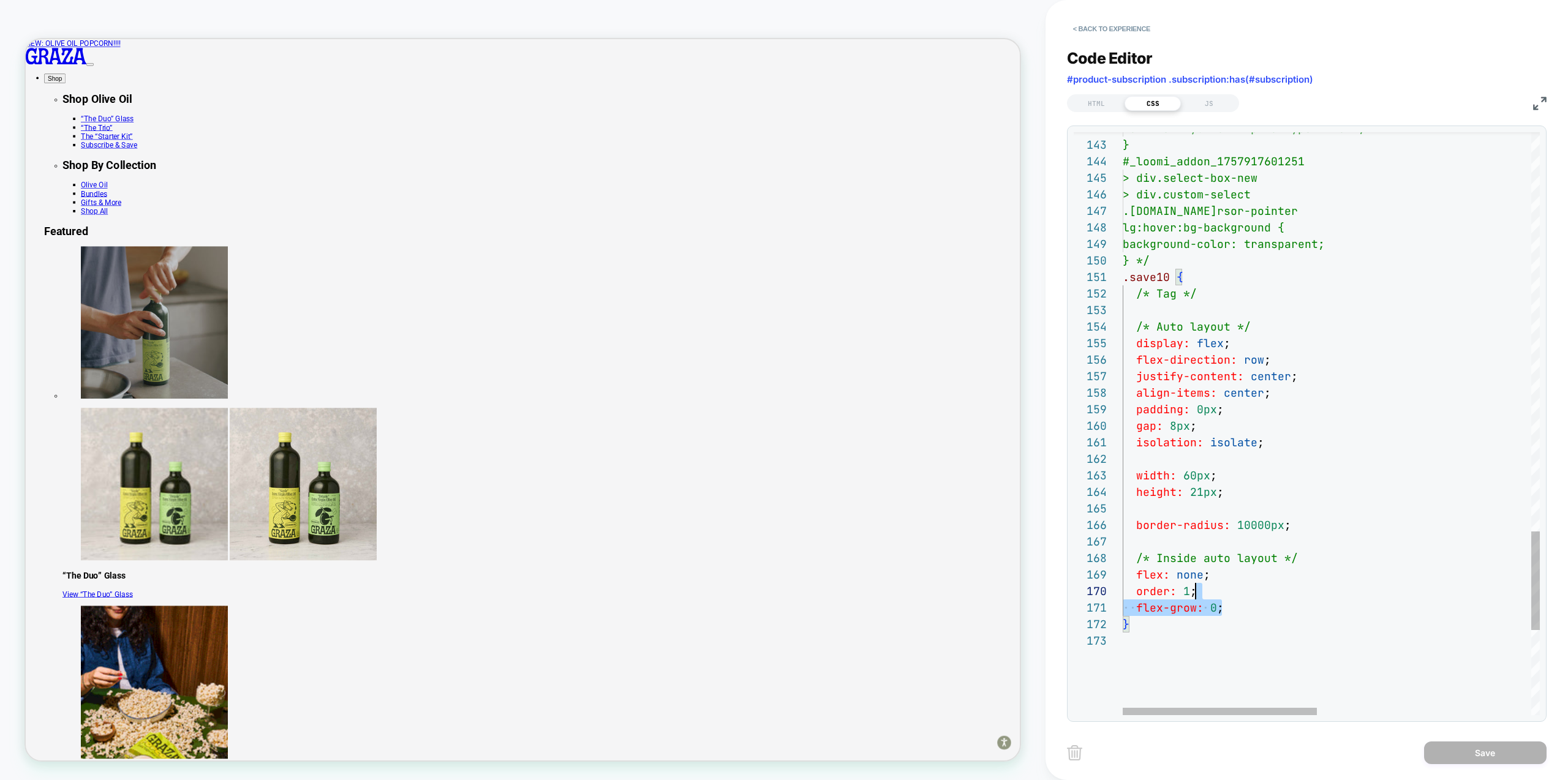
scroll to position [83, 13]
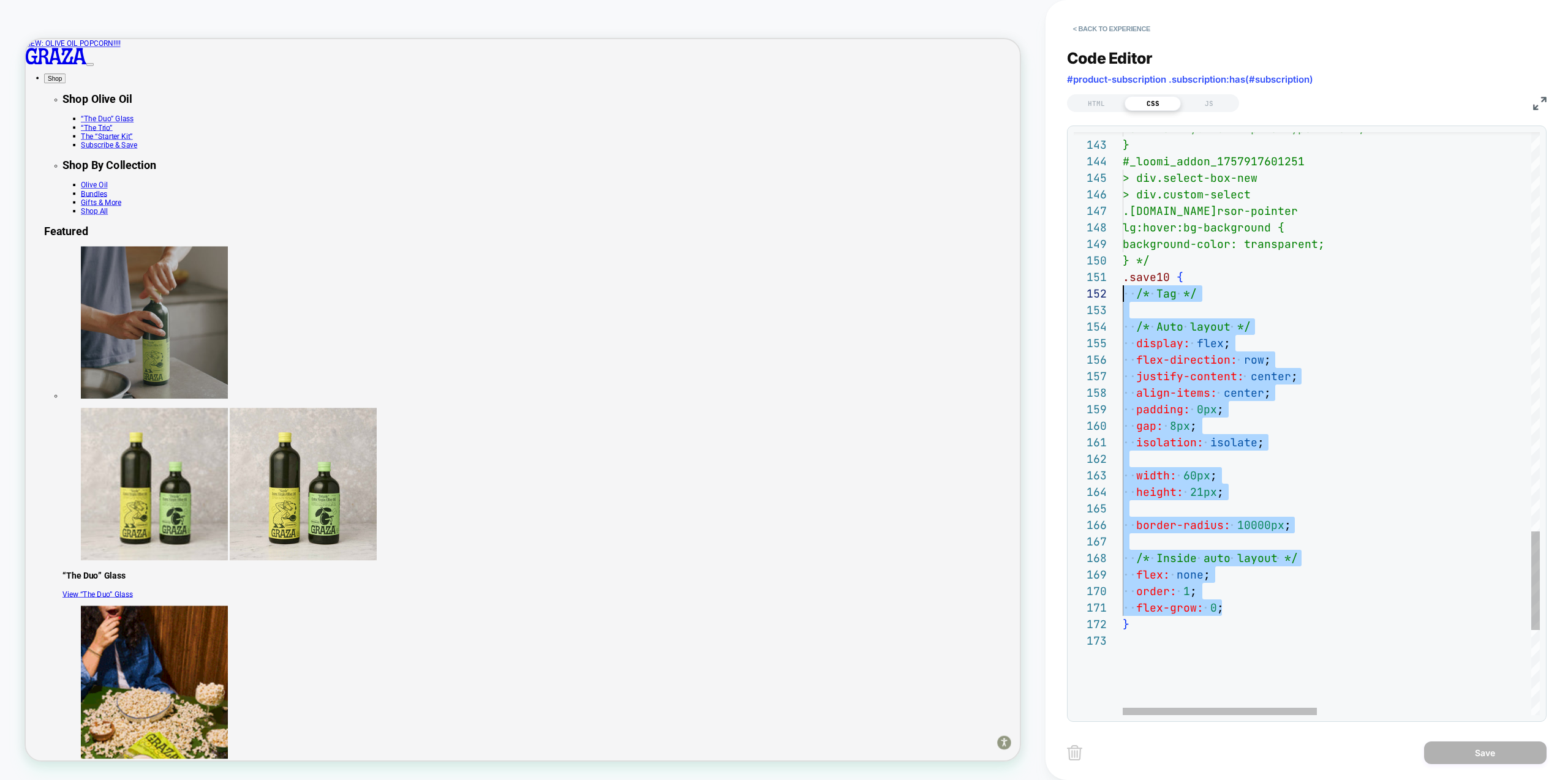
drag, startPoint x: 1242, startPoint y: 611, endPoint x: 1103, endPoint y: 295, distance: 345.2
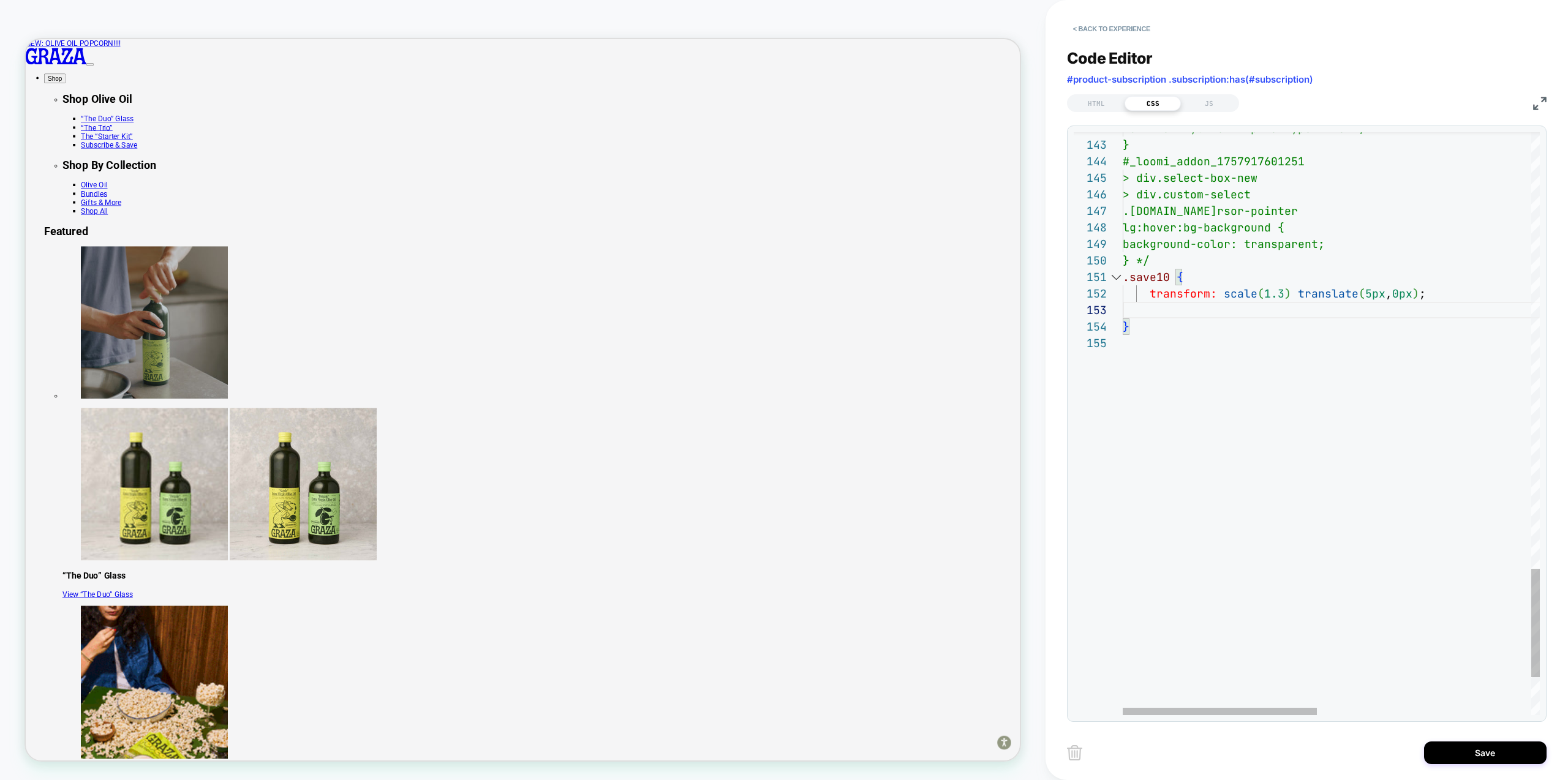
type textarea "**********"
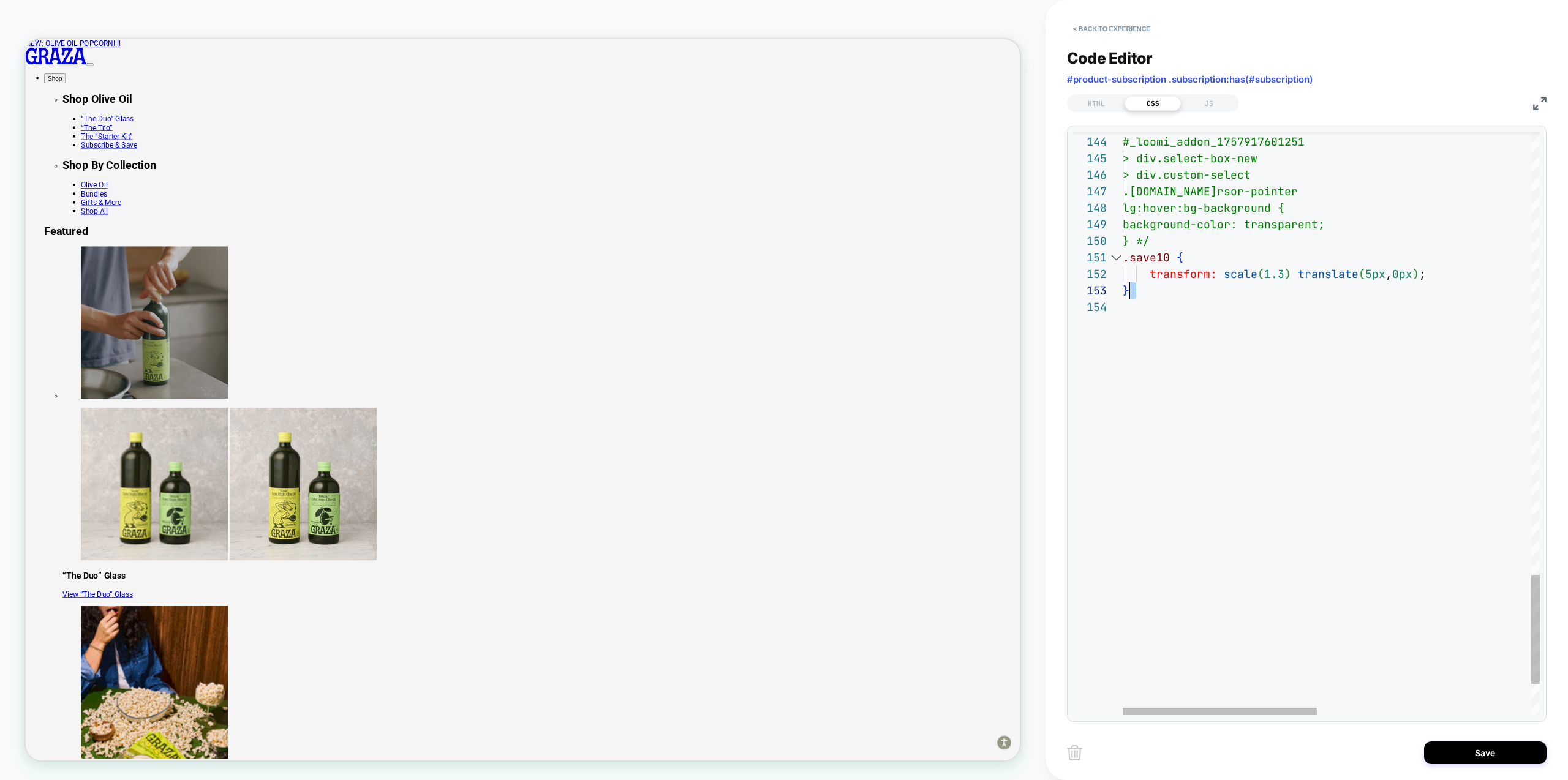
scroll to position [0, 0]
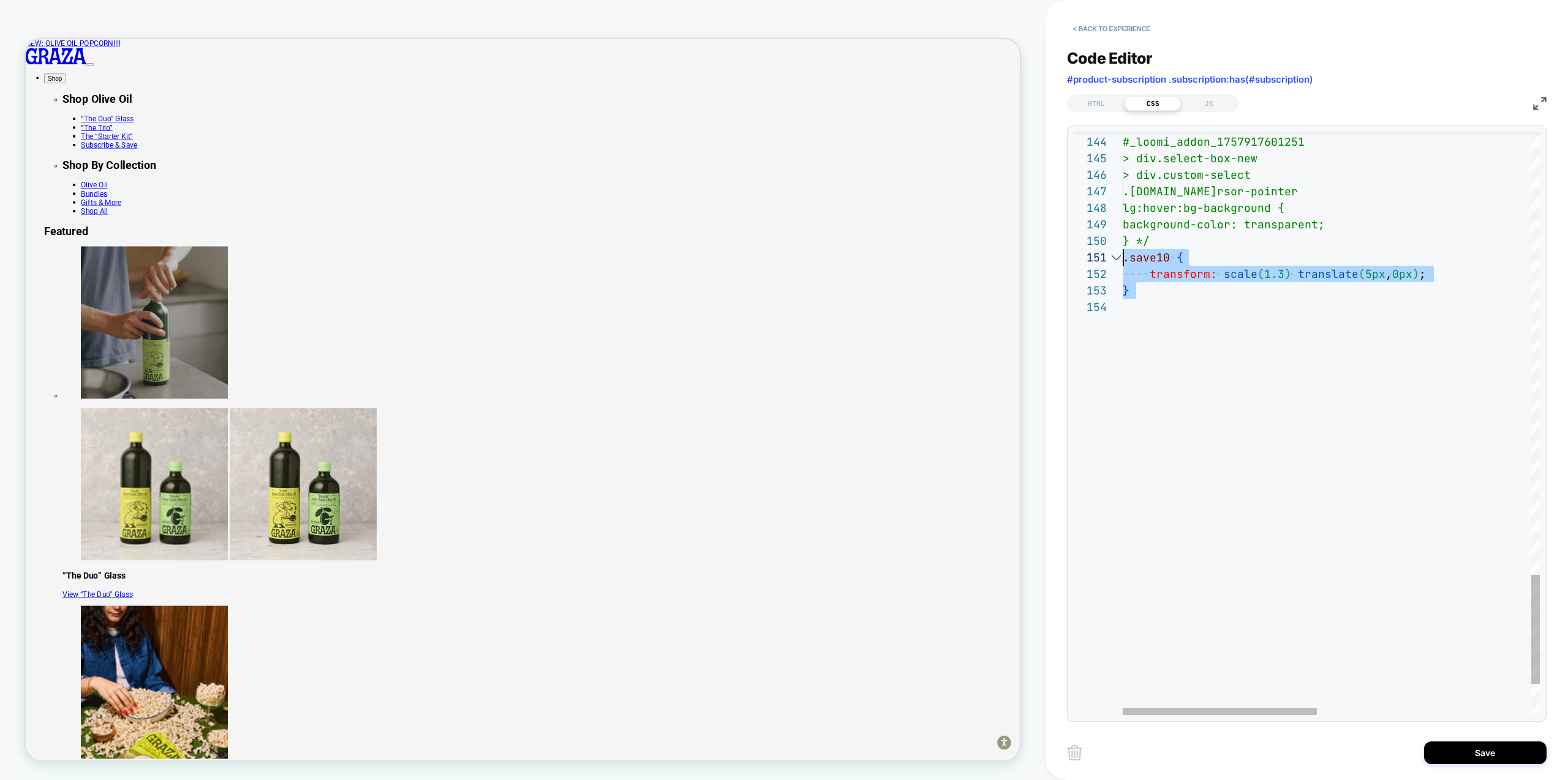
drag, startPoint x: 1190, startPoint y: 323, endPoint x: 1086, endPoint y: 253, distance: 125.4
click at [1480, 752] on button "Save" at bounding box center [1485, 753] width 122 height 23
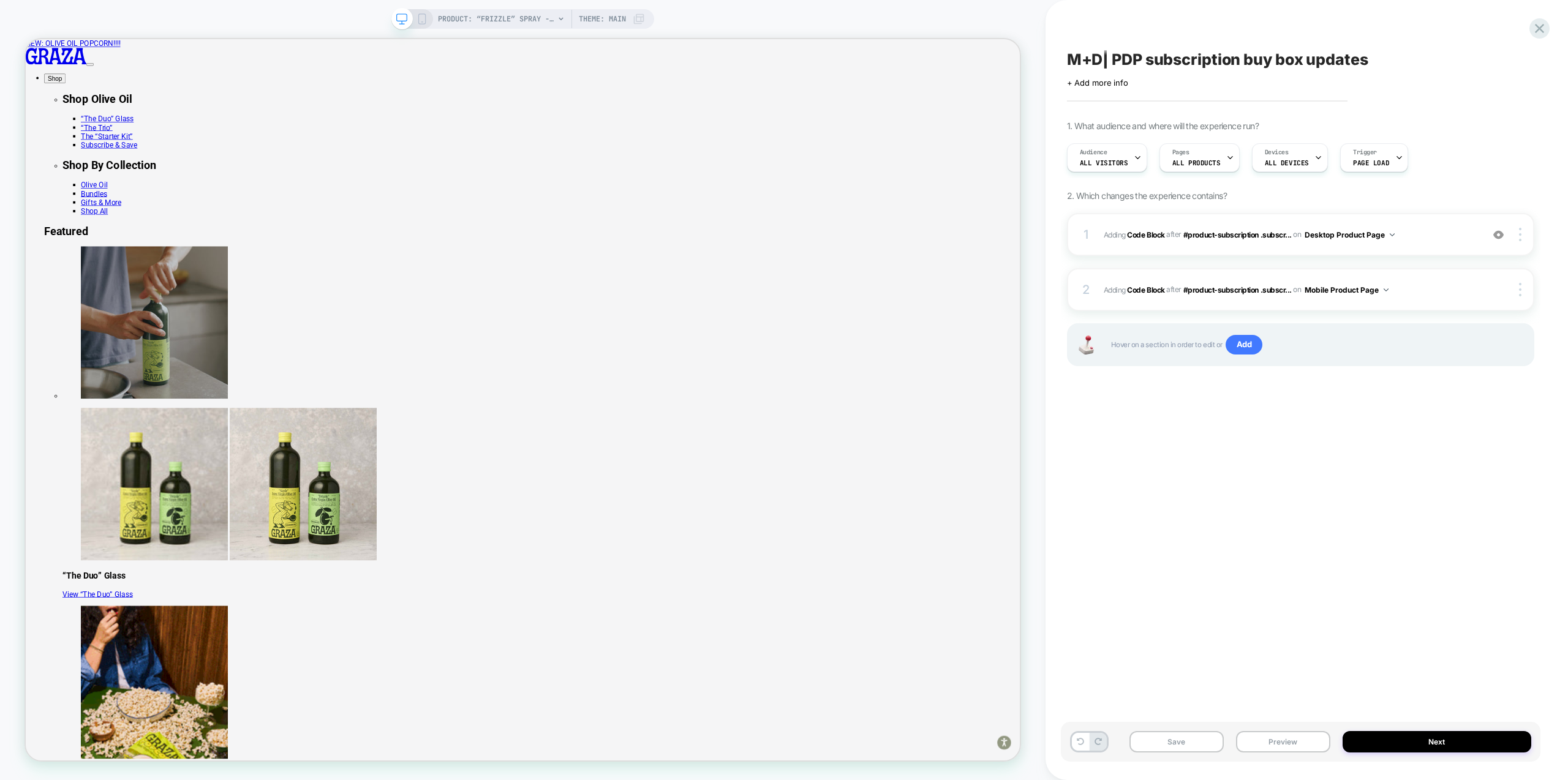
click at [418, 18] on rect at bounding box center [422, 19] width 7 height 10
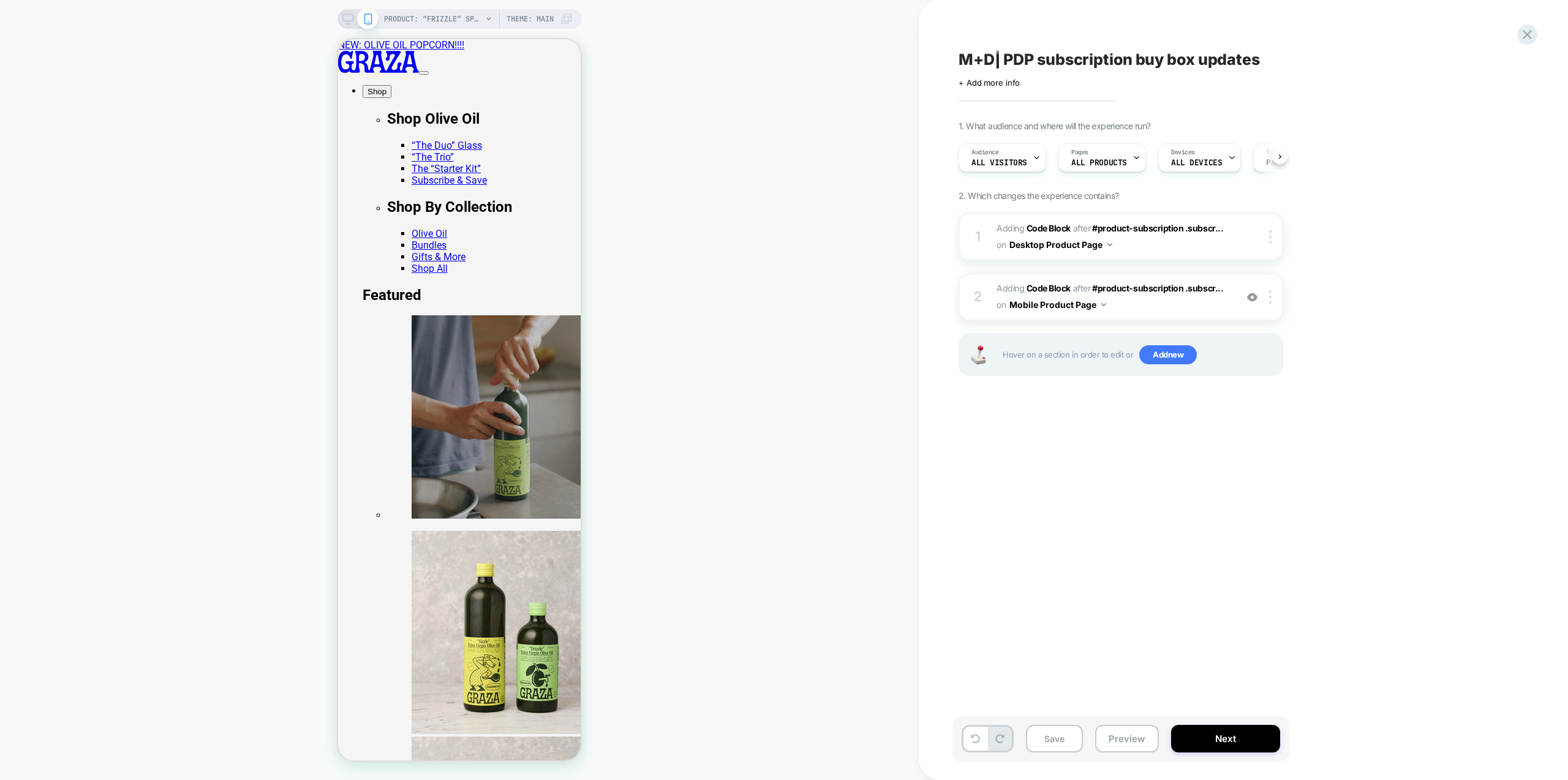
scroll to position [0, 1]
click at [1194, 300] on span "Adding Code Block AFTER #product-subscription .subscr... #product-subscription …" at bounding box center [1113, 297] width 233 height 33
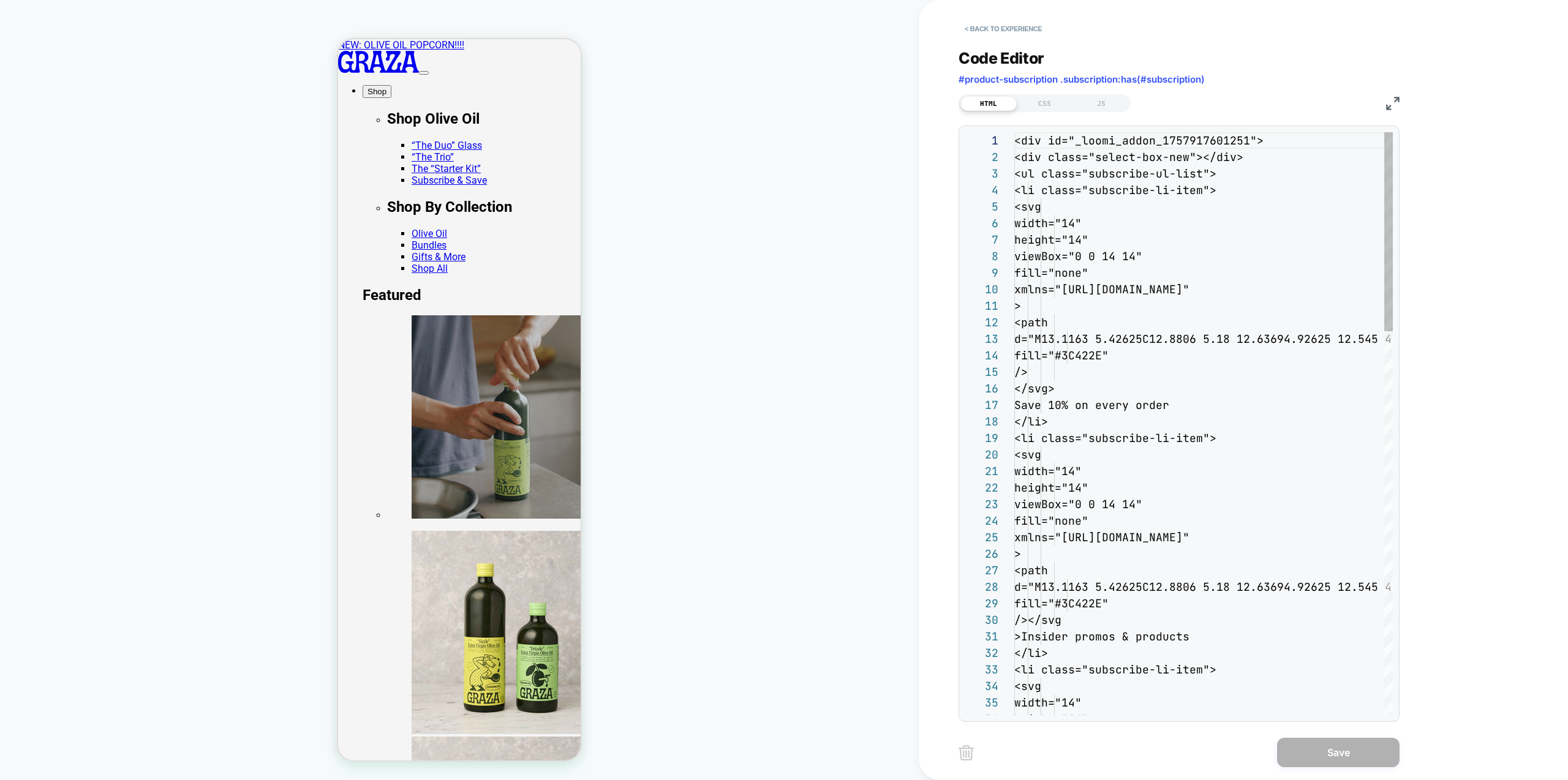
scroll to position [165, 0]
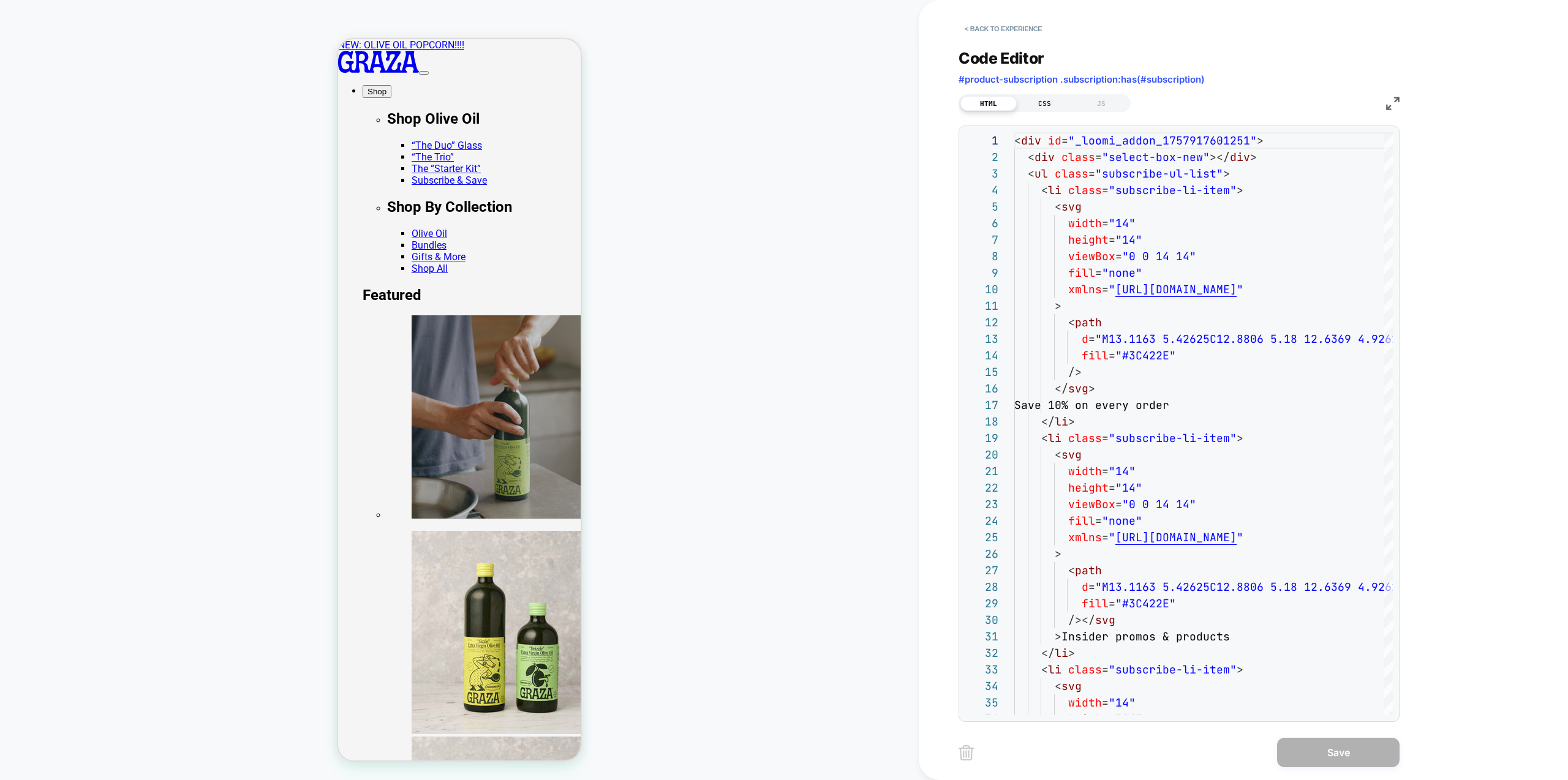
click at [1043, 103] on div "CSS" at bounding box center [1045, 104] width 56 height 15
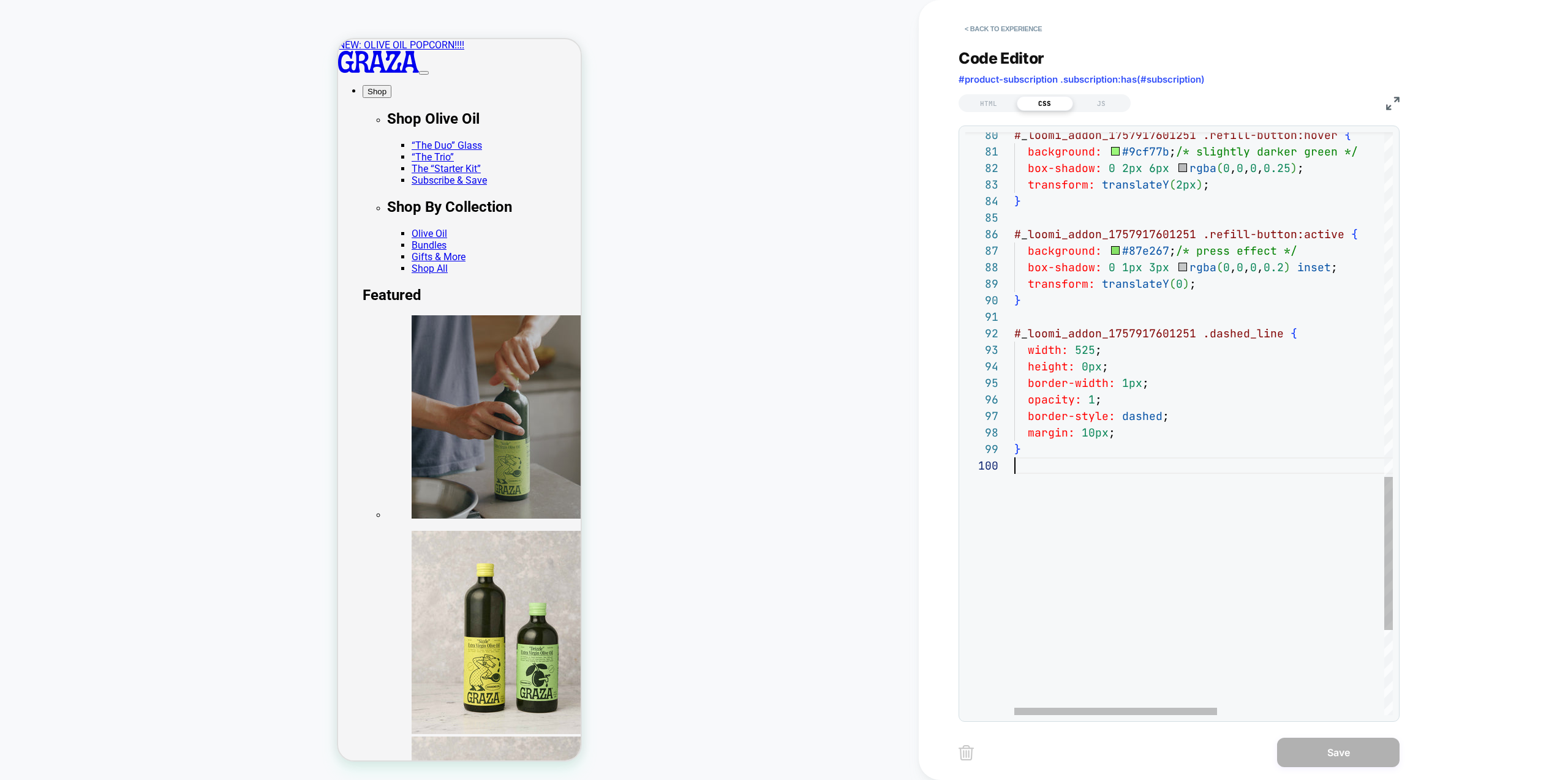
type textarea "**********"
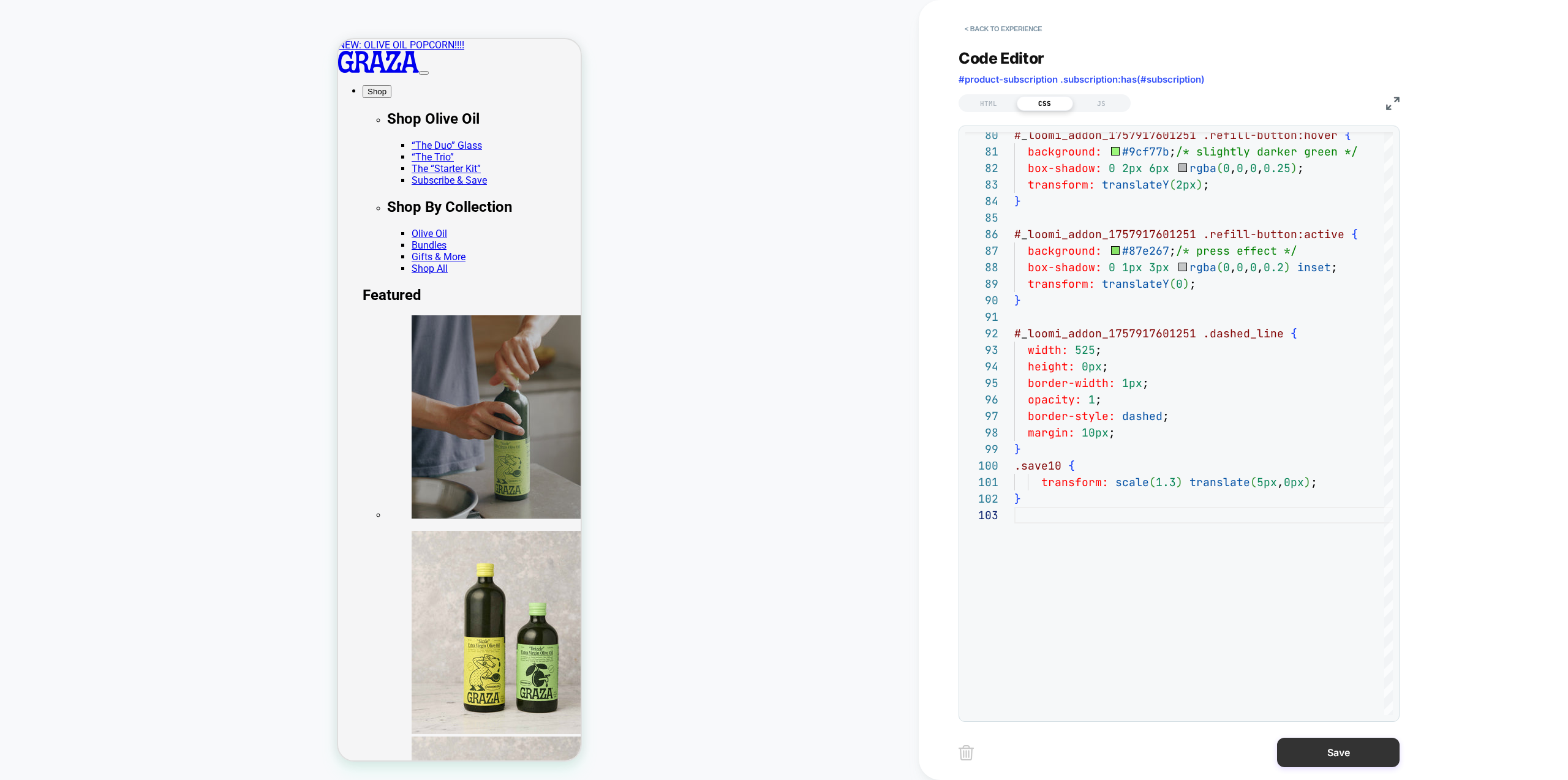
click at [1333, 752] on button "Save" at bounding box center [1338, 753] width 122 height 29
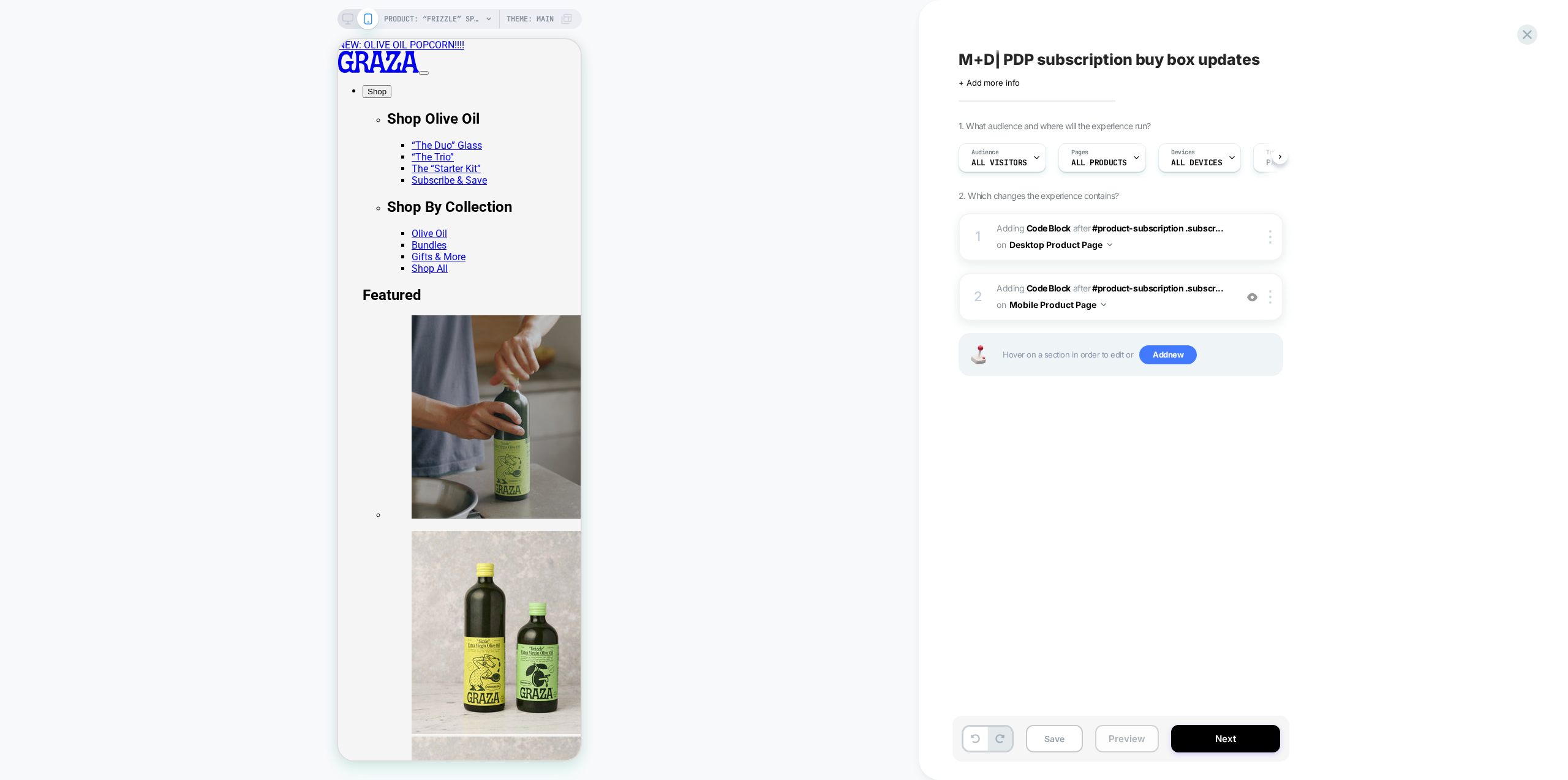
scroll to position [0, 1]
click at [1136, 744] on button "Preview" at bounding box center [1127, 739] width 63 height 27
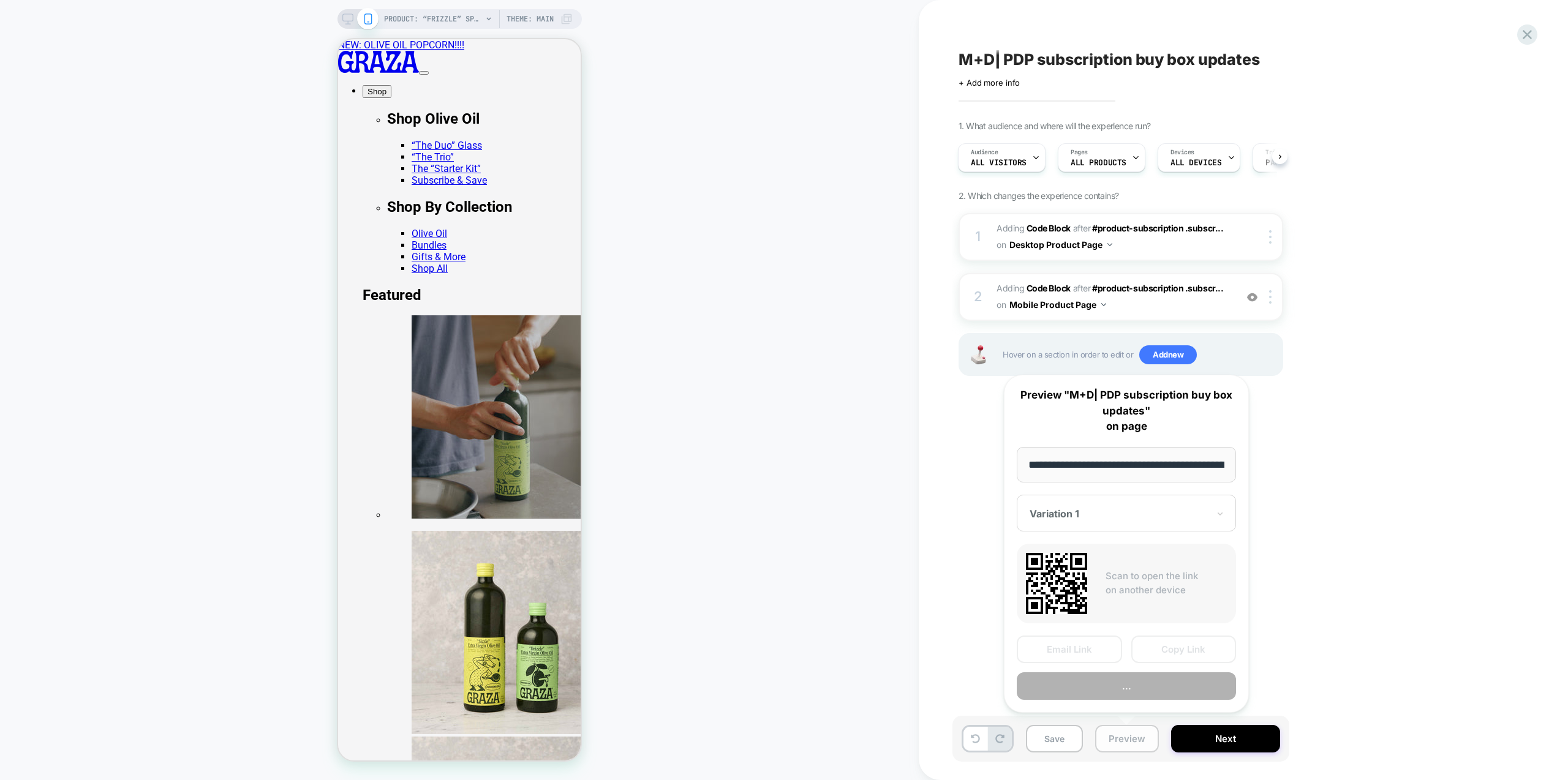
scroll to position [0, 126]
click at [1136, 693] on button "Preview" at bounding box center [1126, 686] width 219 height 27
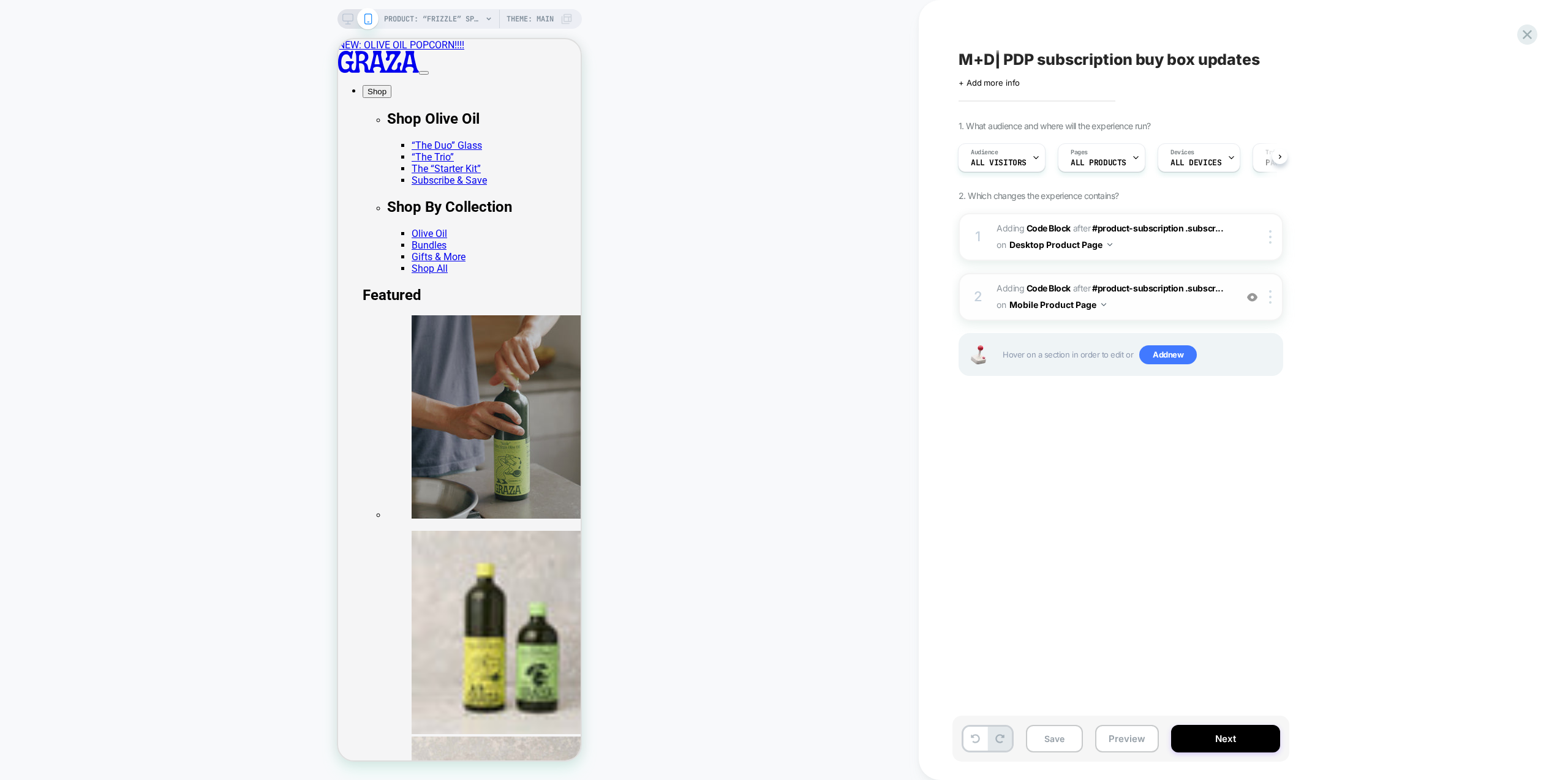
click at [1168, 310] on span "Adding Code Block AFTER #product-subscription .subscr... #product-subscription …" at bounding box center [1113, 297] width 233 height 33
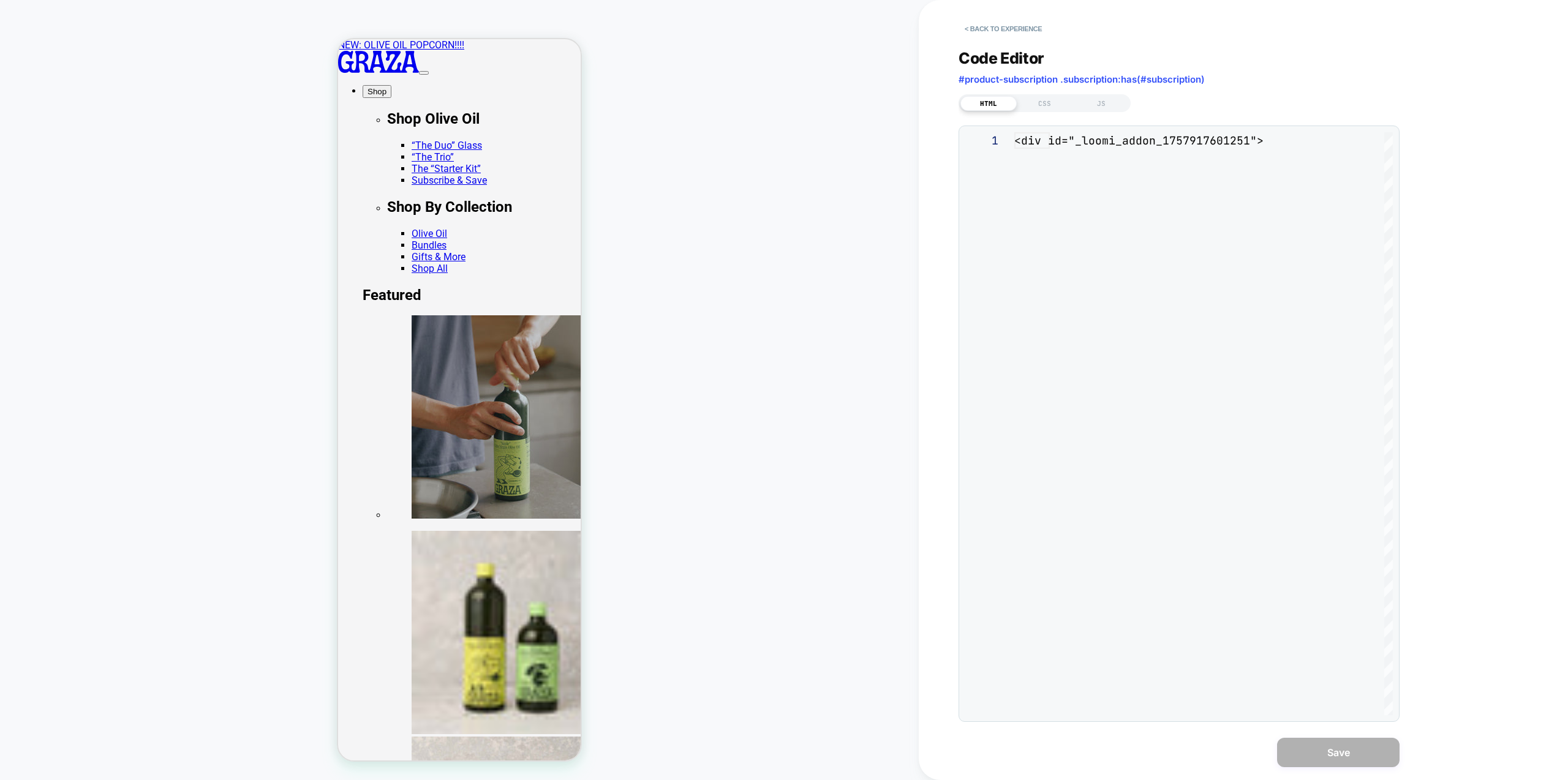
scroll to position [165, 0]
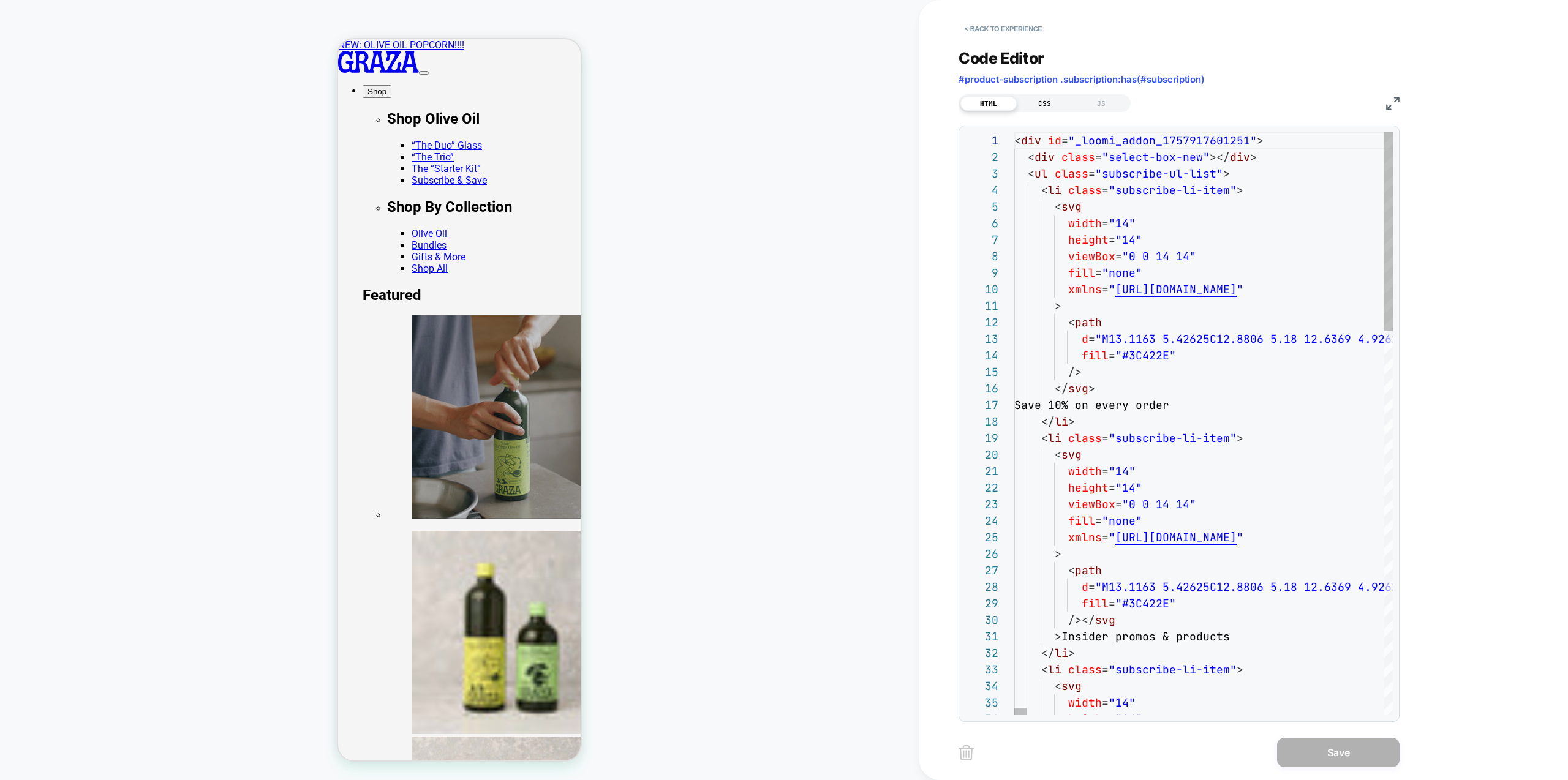
click at [1039, 99] on div "CSS" at bounding box center [1045, 104] width 56 height 15
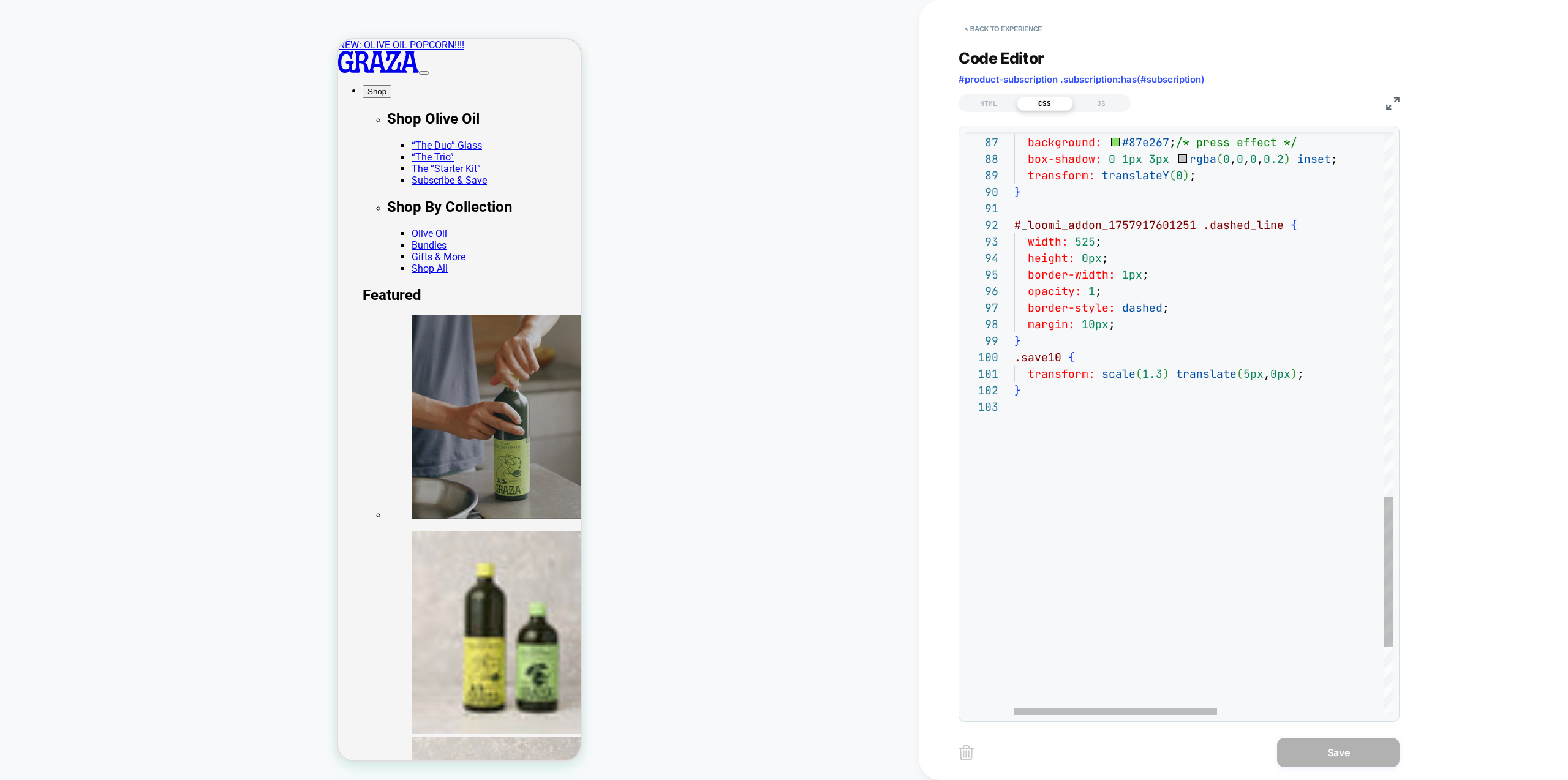
type textarea "**********"
click at [995, 34] on button "< Back to experience" at bounding box center [1003, 28] width 90 height 19
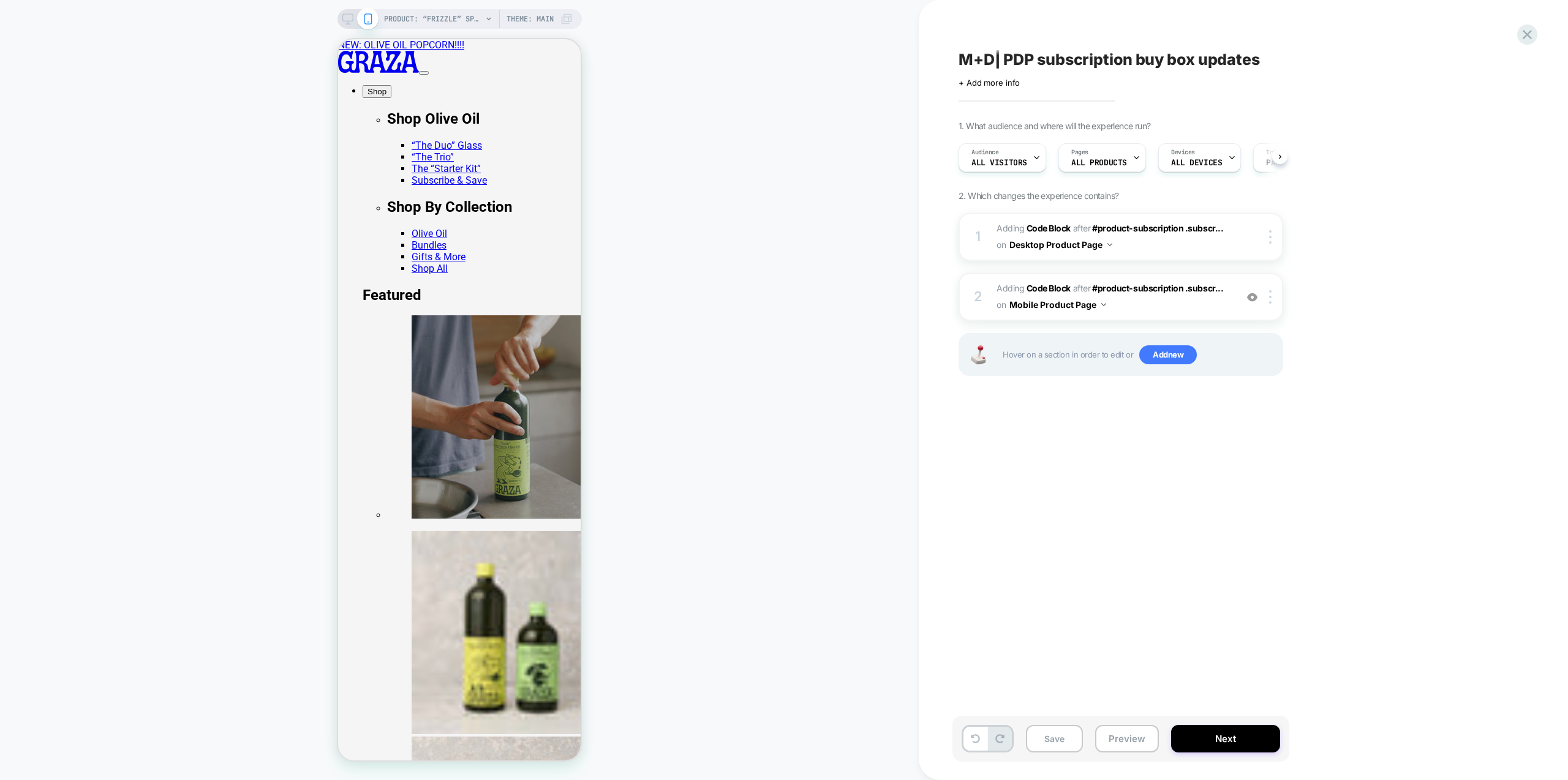
scroll to position [0, 1]
click at [1064, 736] on button "Save" at bounding box center [1054, 739] width 57 height 27
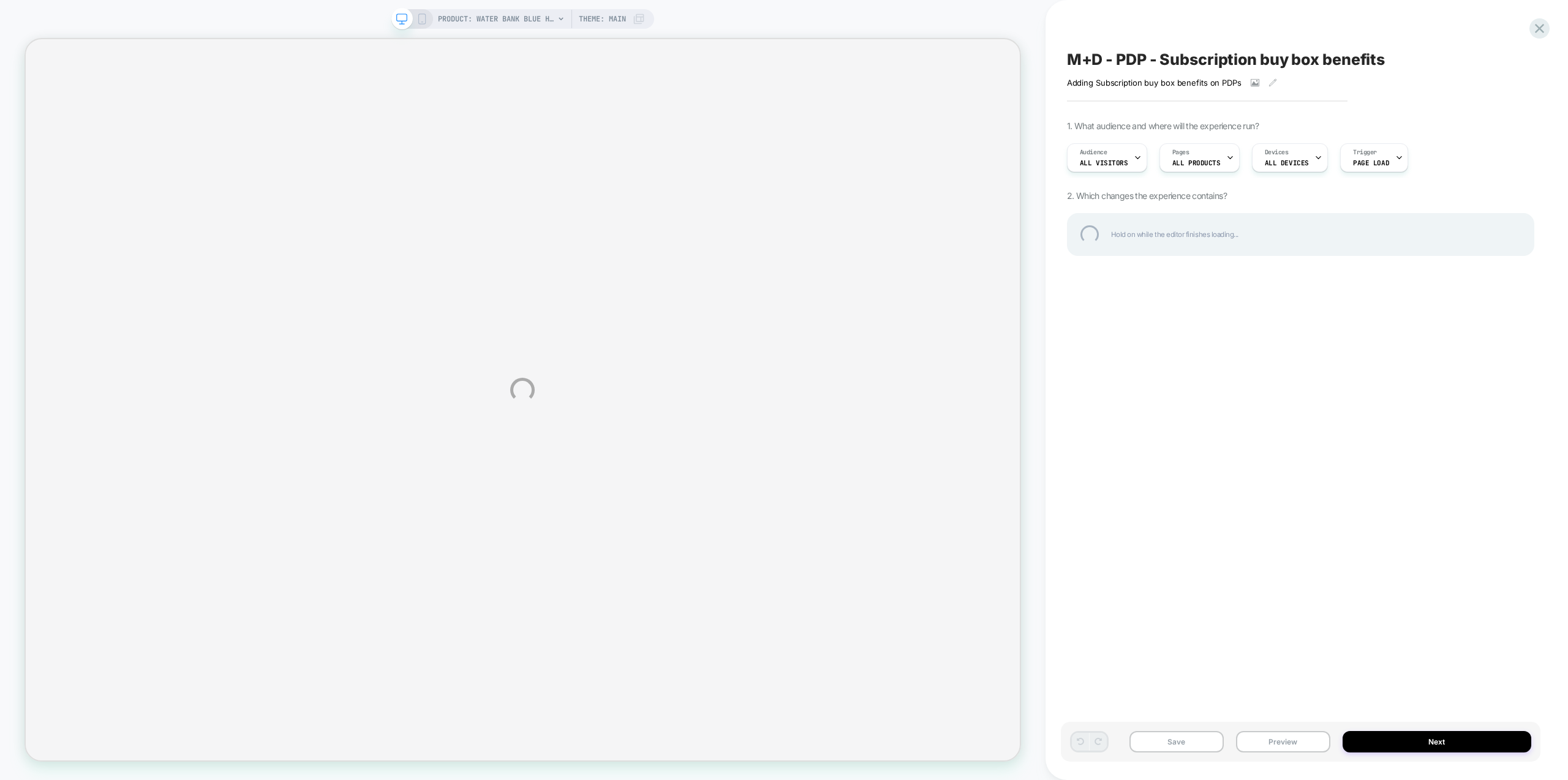
click at [1288, 744] on div "PRODUCT: Water Bank Blue Hyaluronic Intensive Moisturizer PRODUCT: Water Bank B…" at bounding box center [784, 390] width 1568 height 780
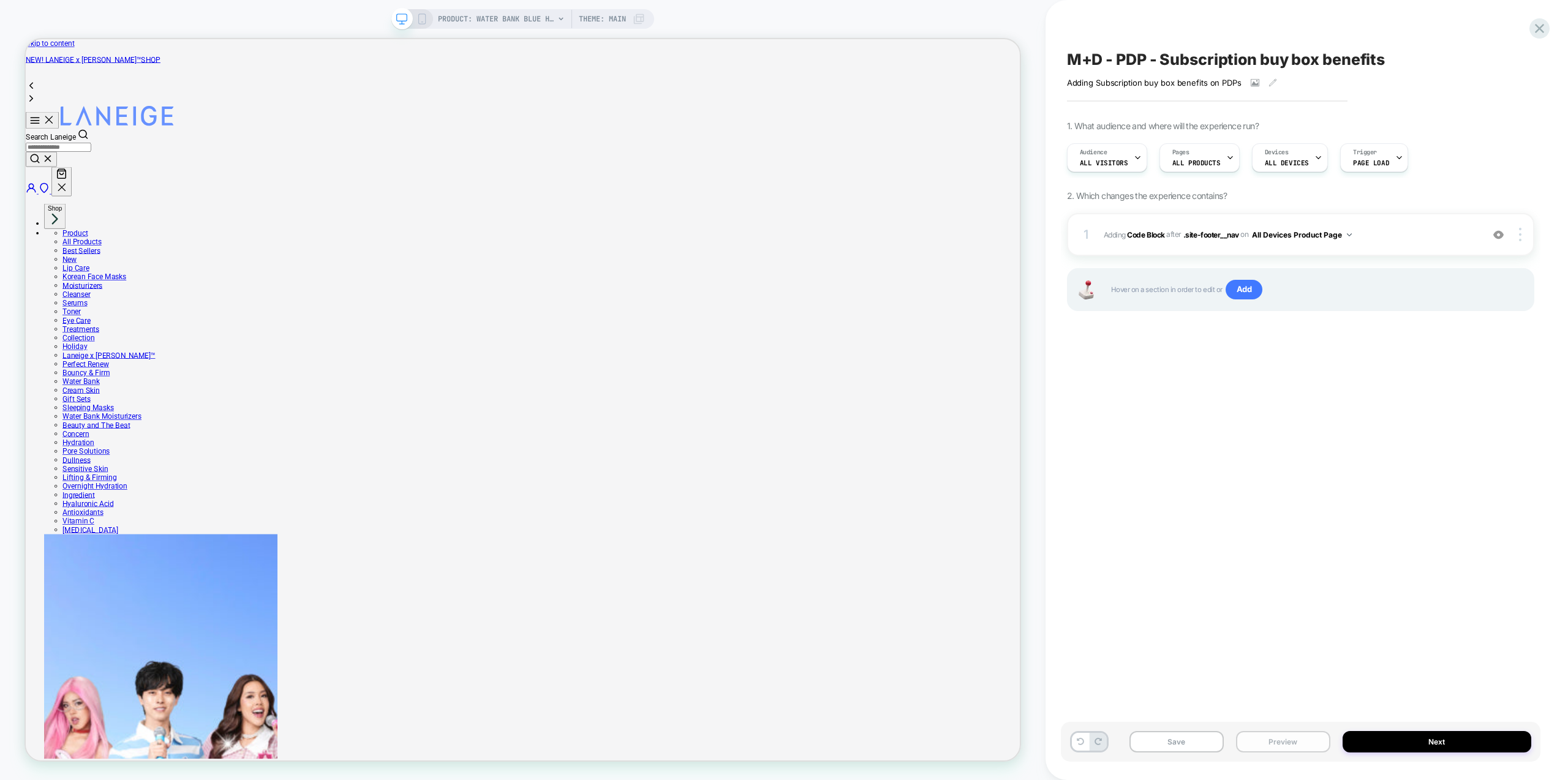
click at [1307, 747] on button "Preview" at bounding box center [1283, 742] width 94 height 21
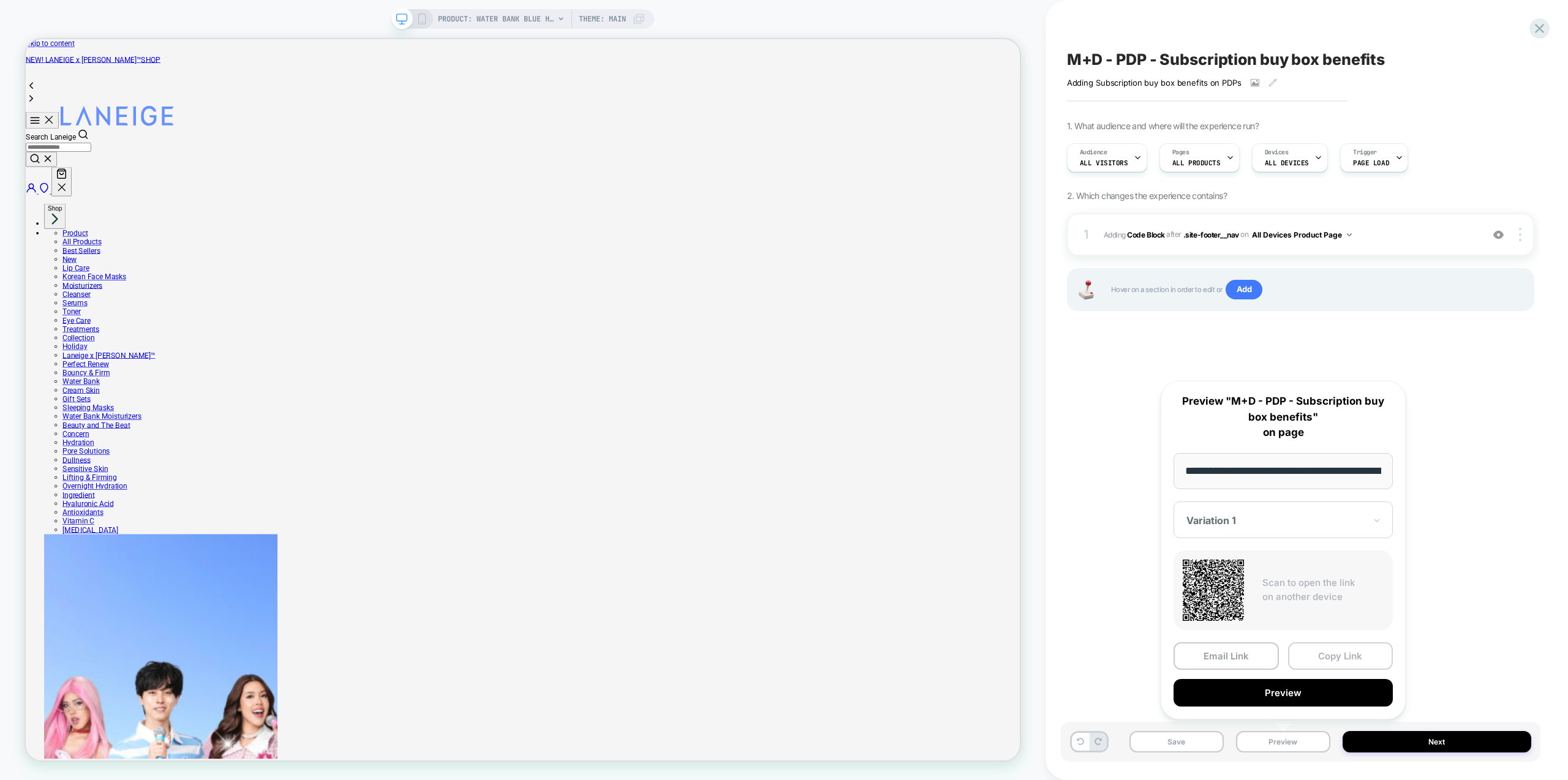
click at [1336, 650] on button "Copy Link" at bounding box center [1341, 656] width 106 height 27
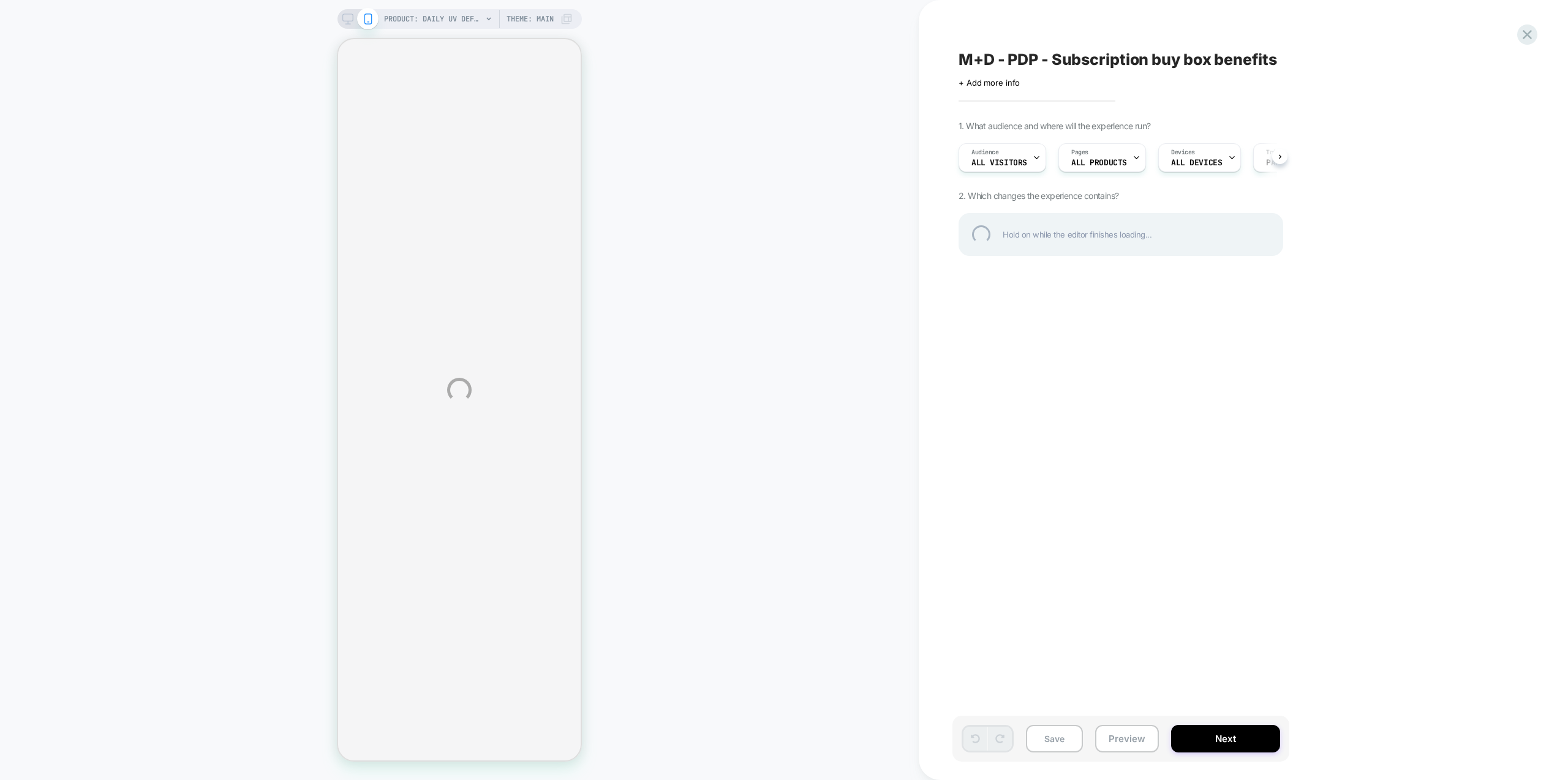
click at [1128, 736] on div "PRODUCT: Daily UV Defense Sunscreen – Broad Spectrum SPF 36 Face Protection PRO…" at bounding box center [784, 390] width 1568 height 780
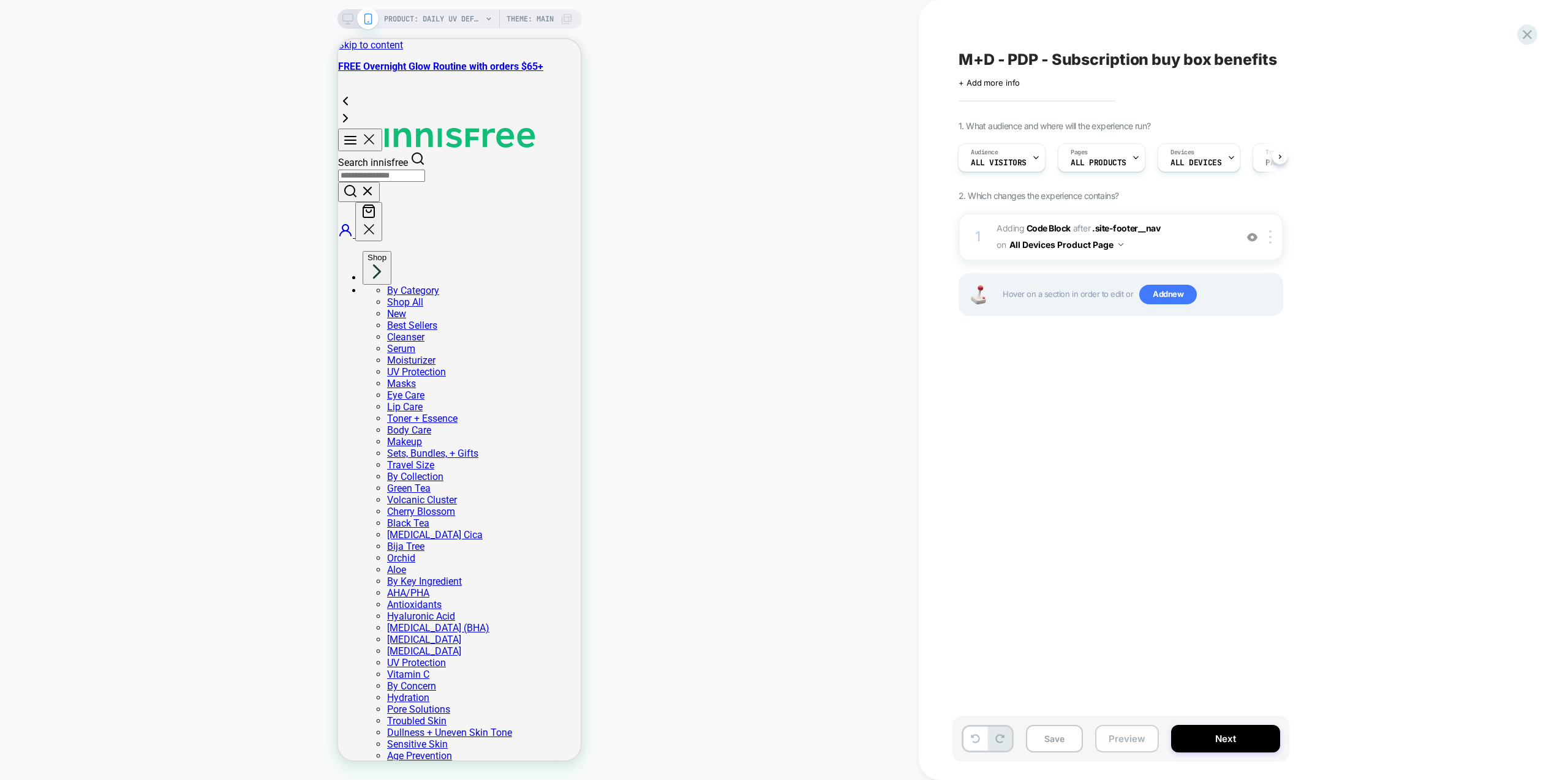
click at [1122, 734] on button "Preview" at bounding box center [1127, 739] width 63 height 27
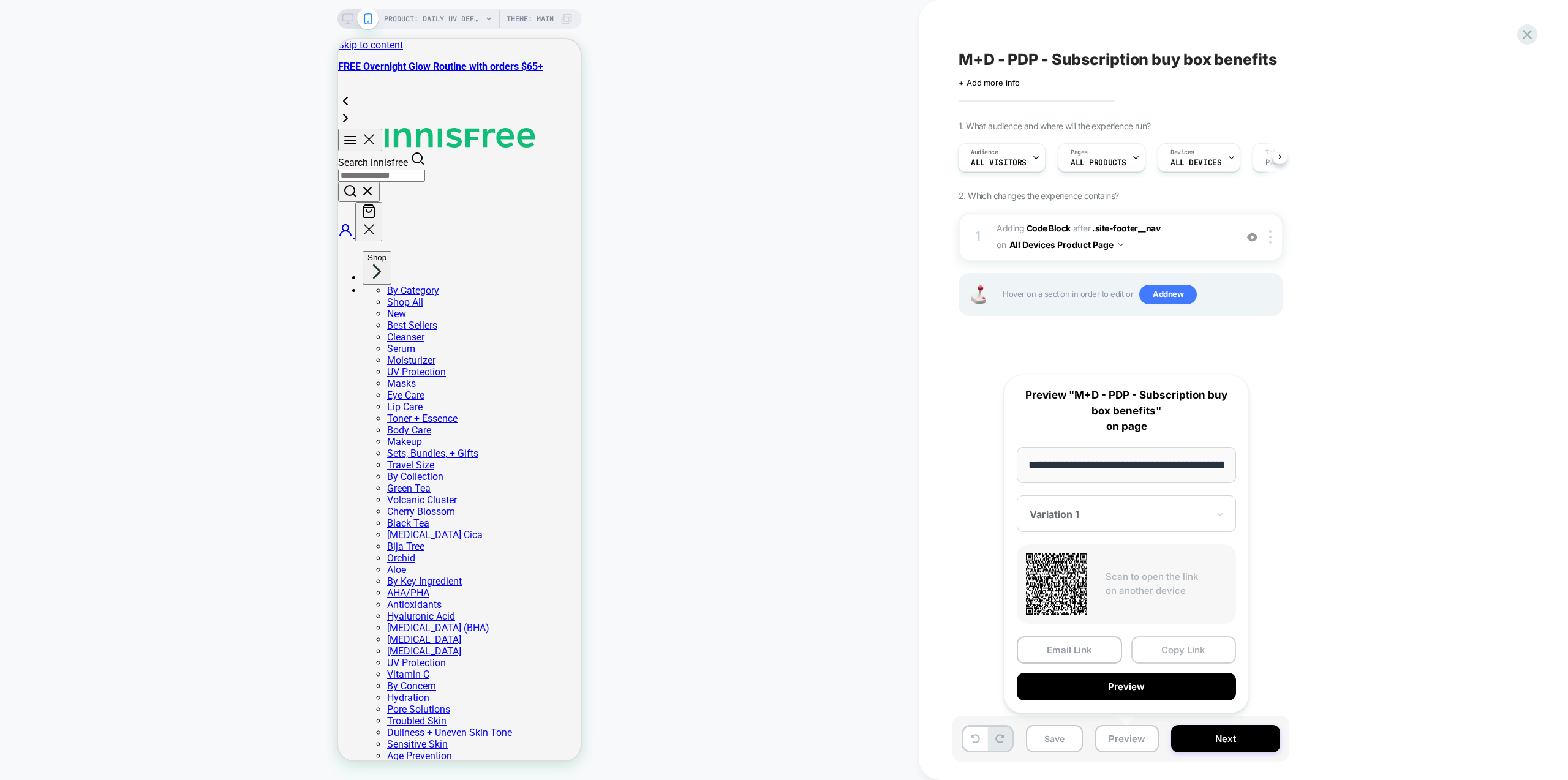
click at [1167, 648] on button "Copy Link" at bounding box center [1184, 650] width 106 height 27
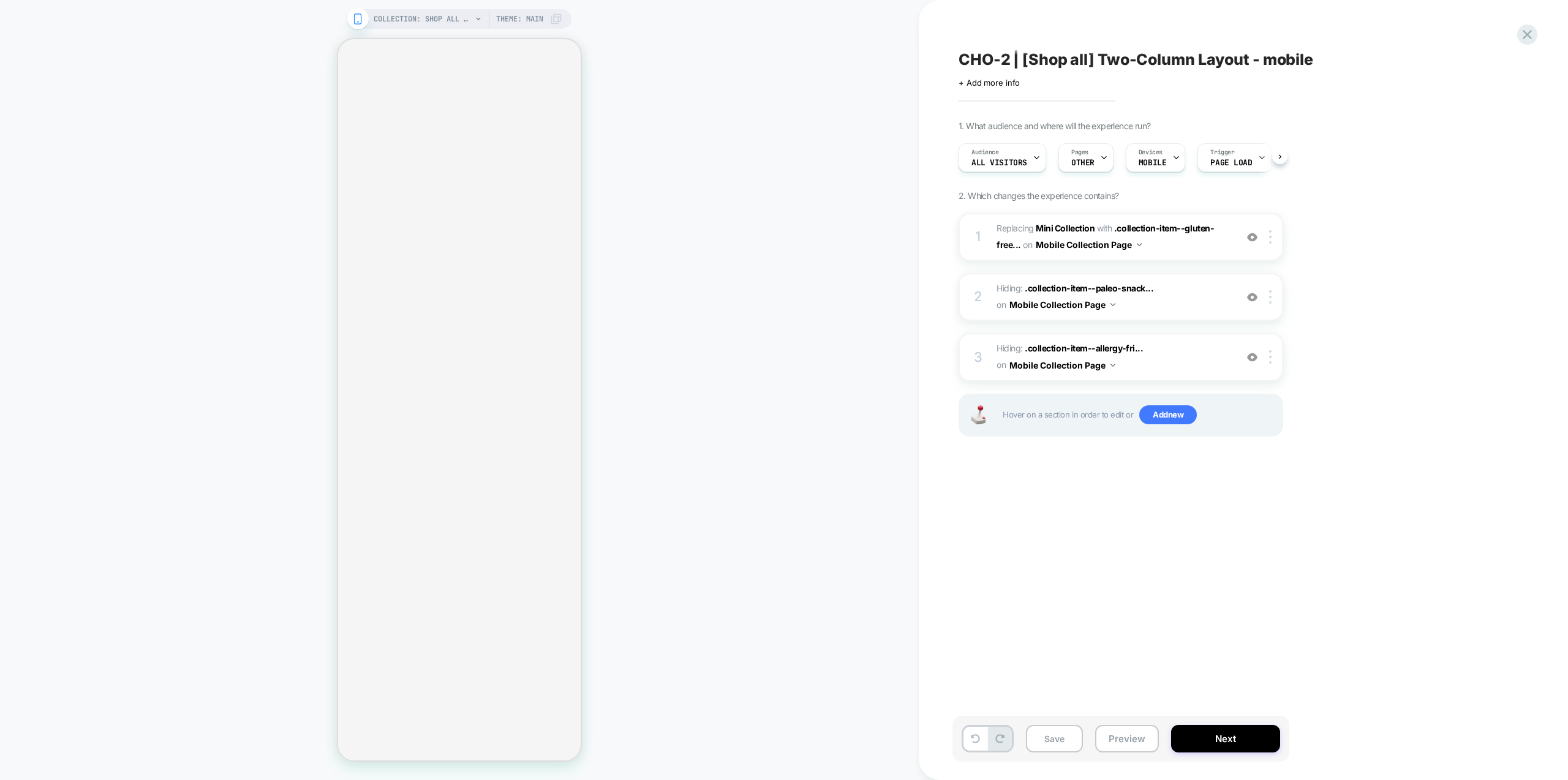
scroll to position [0, 1]
click at [1134, 741] on button "Preview" at bounding box center [1127, 739] width 63 height 27
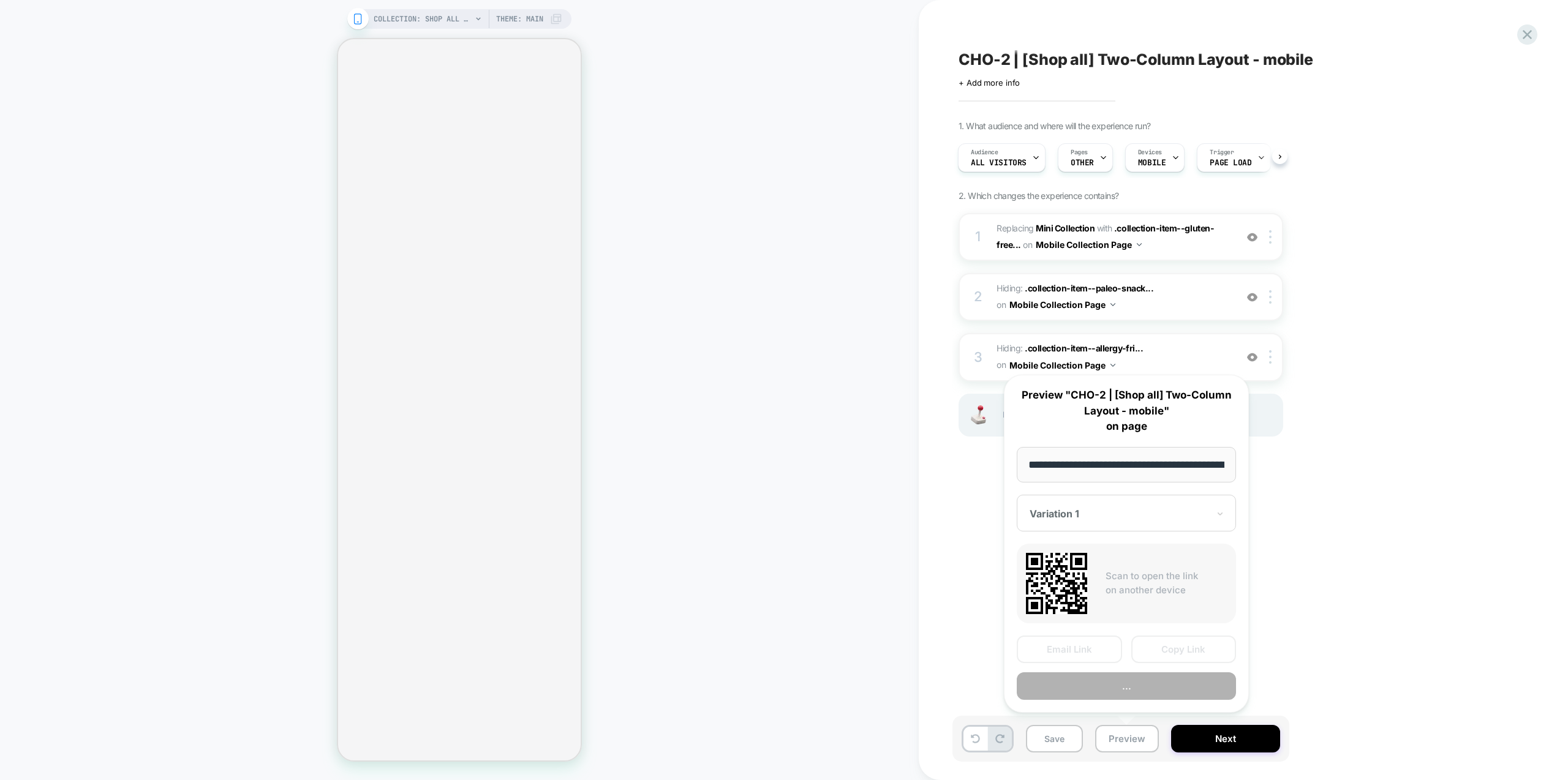
scroll to position [0, 70]
click at [1133, 691] on button "Preview" at bounding box center [1126, 686] width 219 height 27
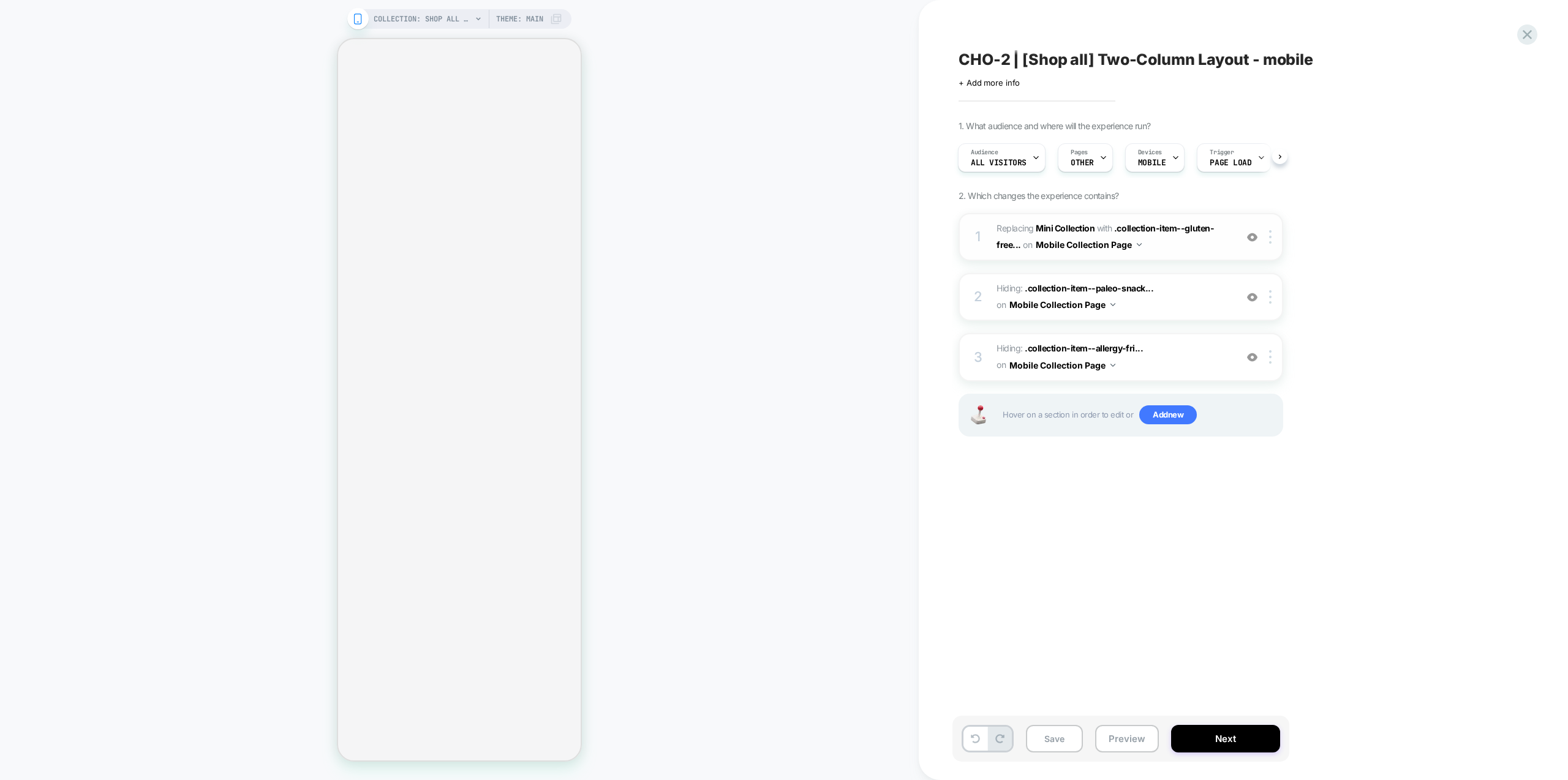
click at [1187, 247] on span "#_loomi_addon_1757948925223 Replacing Mini Collection WITH .collection-item--gl…" at bounding box center [1113, 237] width 233 height 33
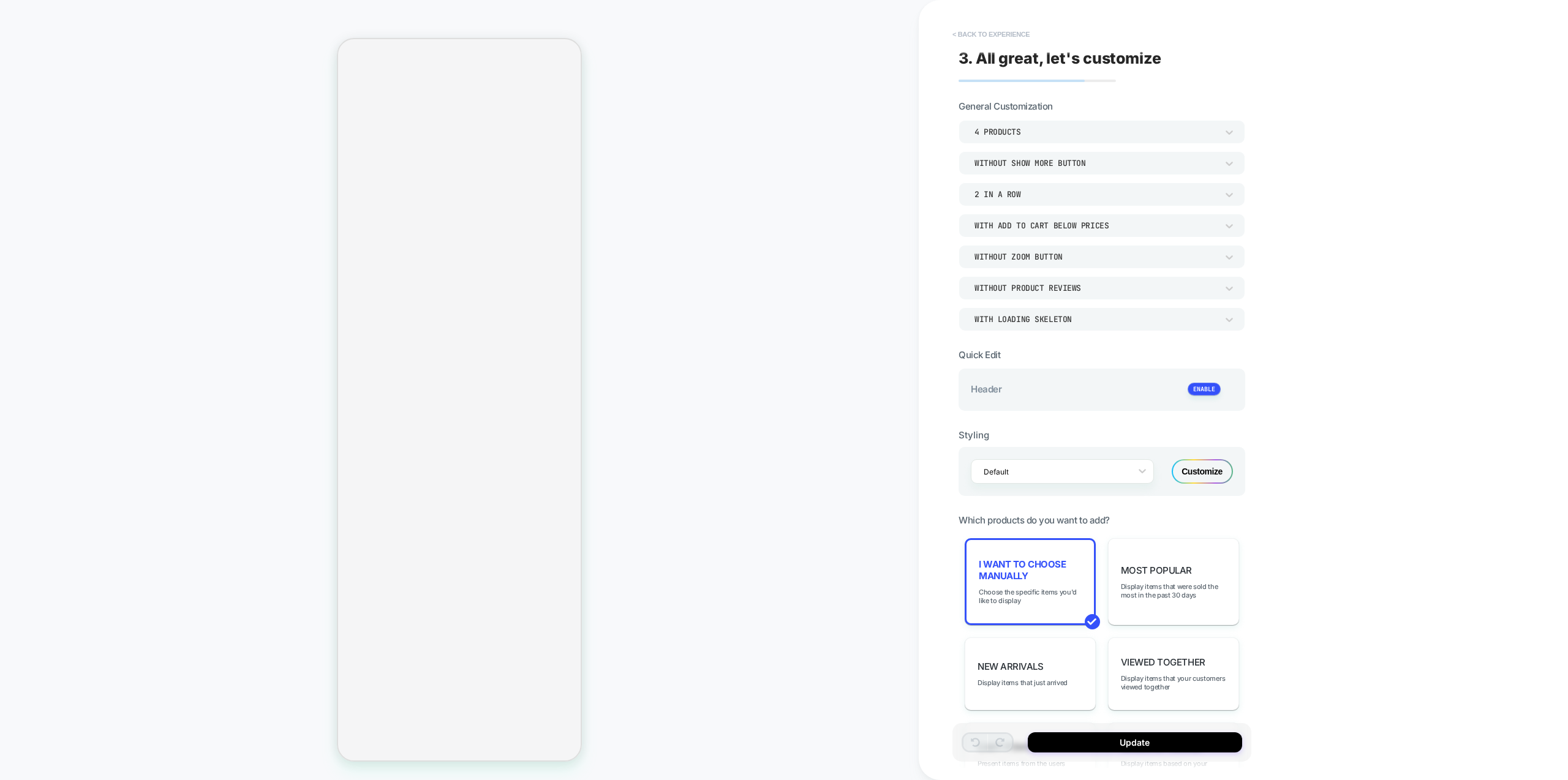
click at [996, 27] on button "< Back to experience" at bounding box center [991, 34] width 90 height 19
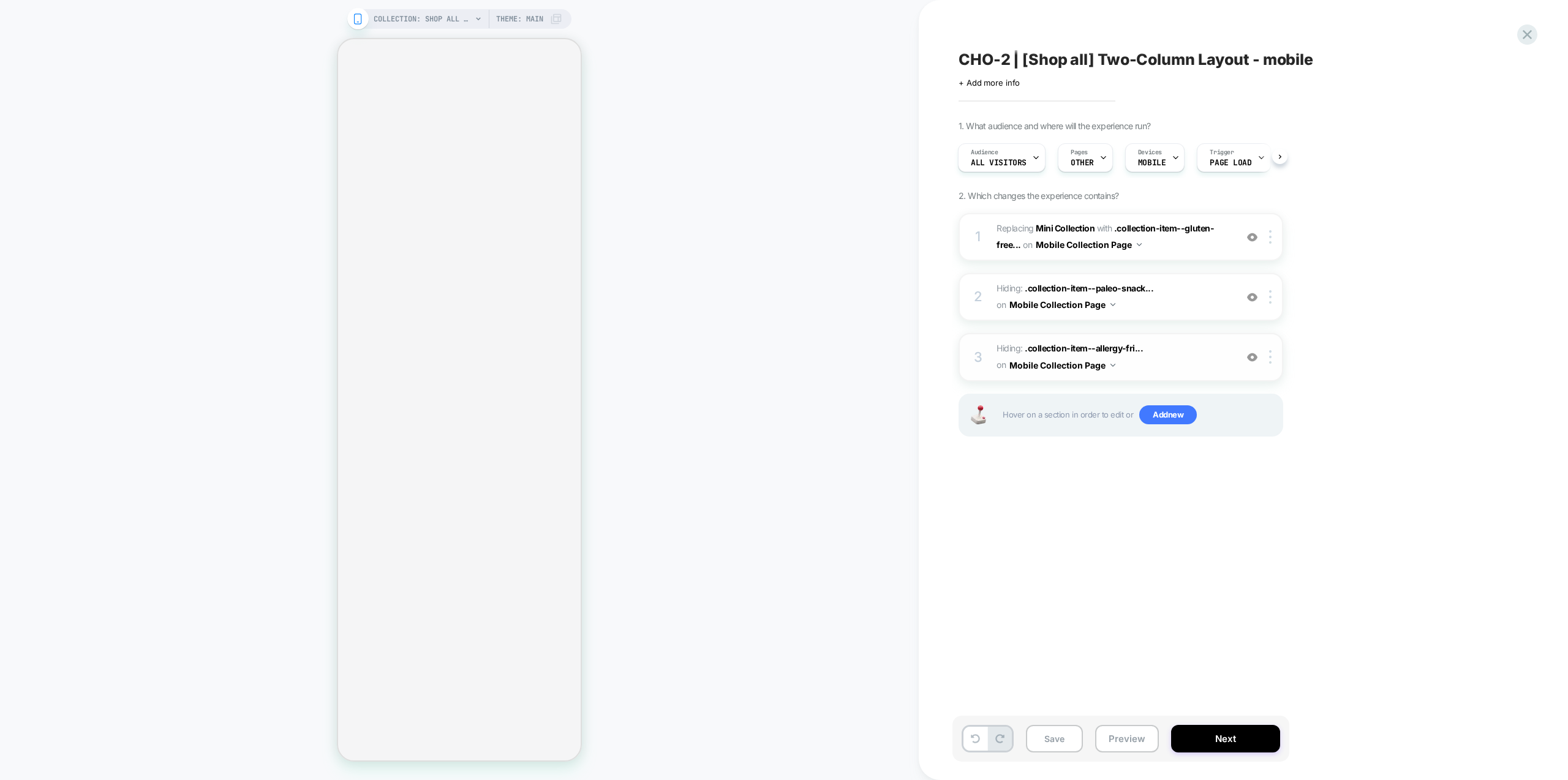
scroll to position [0, 1]
click at [1257, 238] on img at bounding box center [1253, 237] width 11 height 11
click at [1252, 299] on img at bounding box center [1253, 297] width 11 height 11
click at [1256, 363] on div at bounding box center [1252, 357] width 20 height 13
click at [1257, 233] on img at bounding box center [1253, 237] width 11 height 11
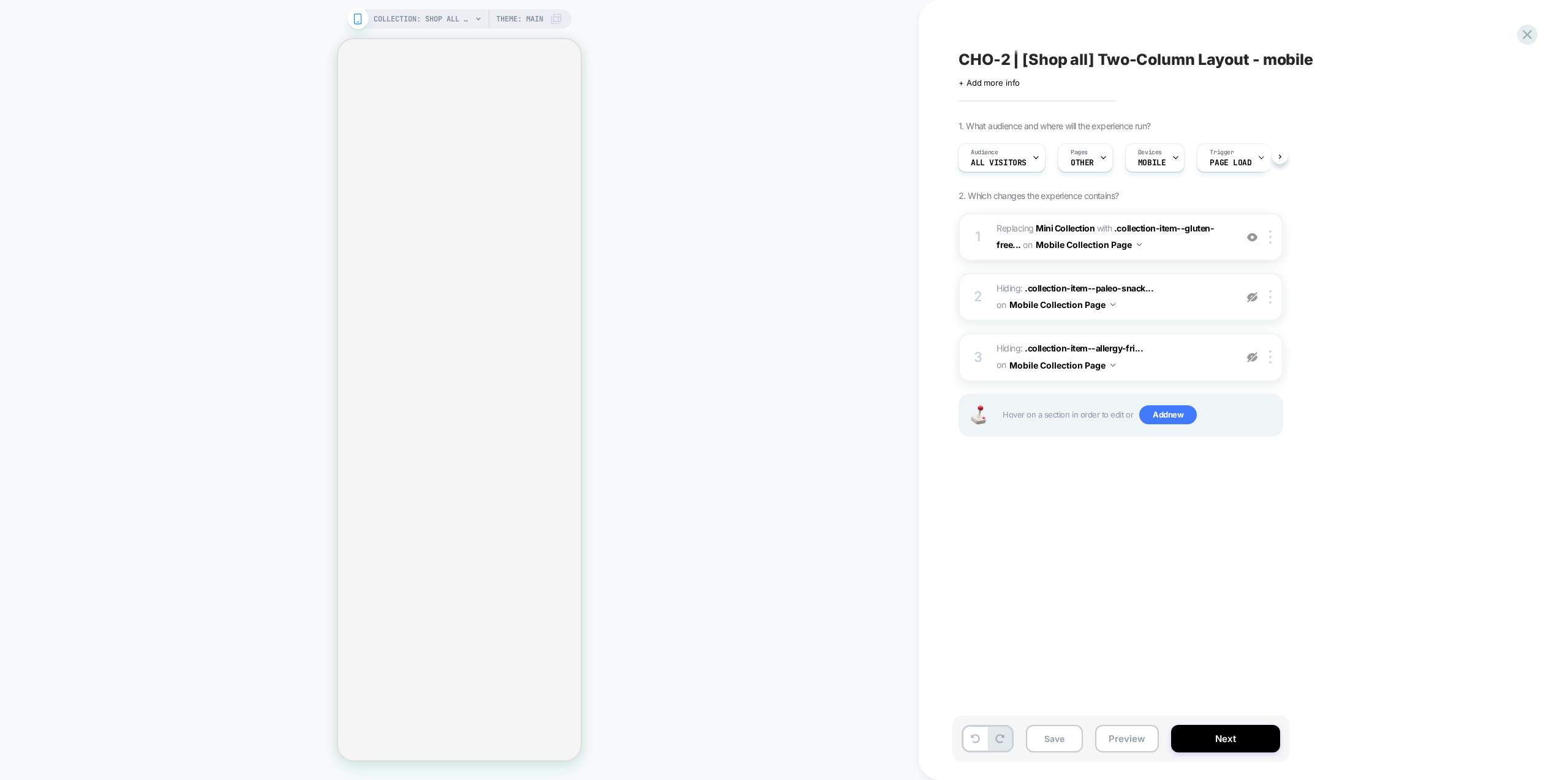
click at [1255, 297] on img at bounding box center [1253, 297] width 11 height 11
click at [1255, 357] on img at bounding box center [1253, 358] width 11 height 11
click at [1119, 519] on div "CHO-2 | [Shop all] Two-Column Layout - mobile Click to edit experience details …" at bounding box center [1182, 390] width 459 height 756
click at [1136, 745] on button "Preview" at bounding box center [1127, 739] width 63 height 27
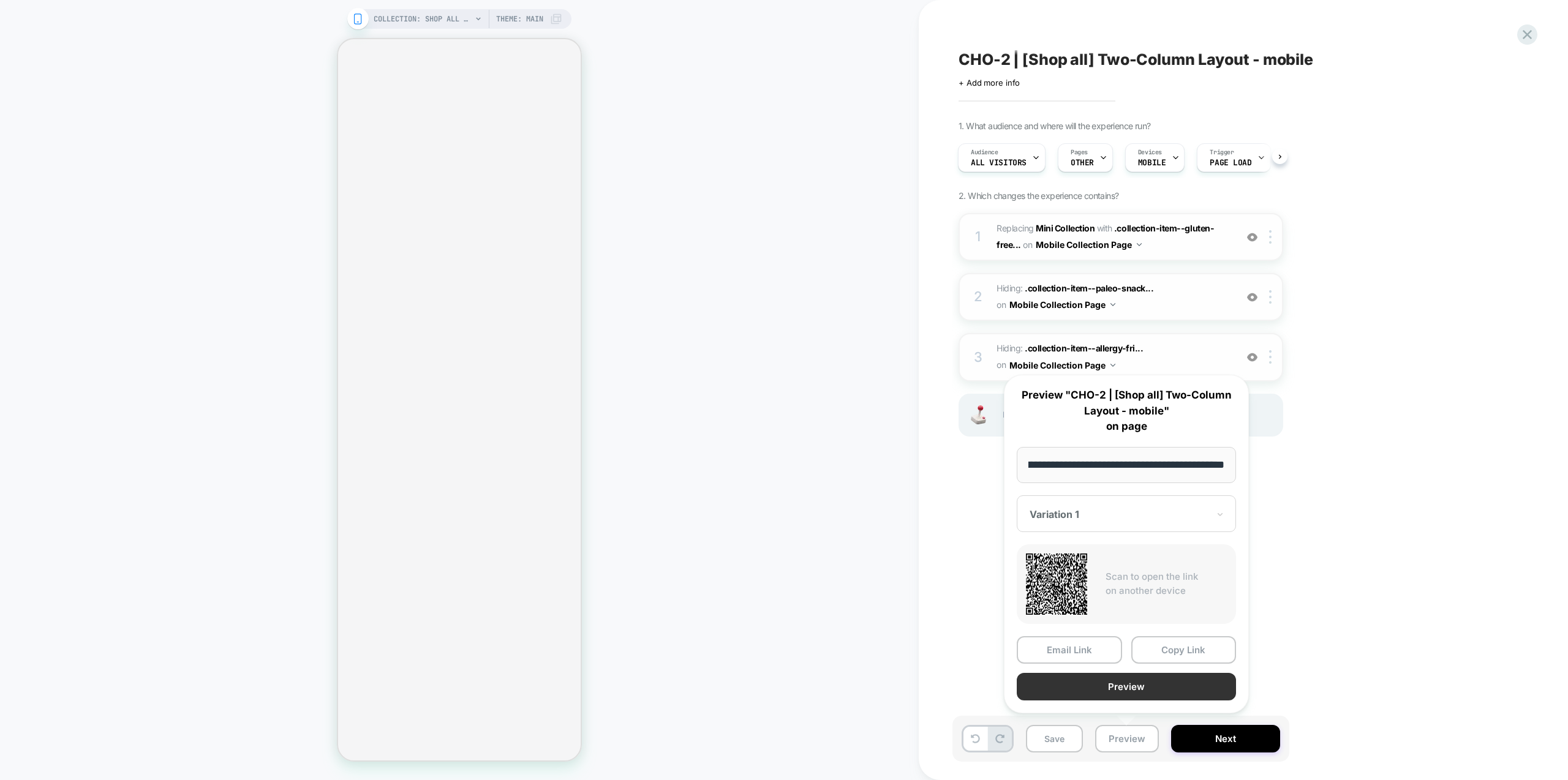
scroll to position [0, 0]
click at [1168, 683] on button "Preview" at bounding box center [1126, 686] width 219 height 27
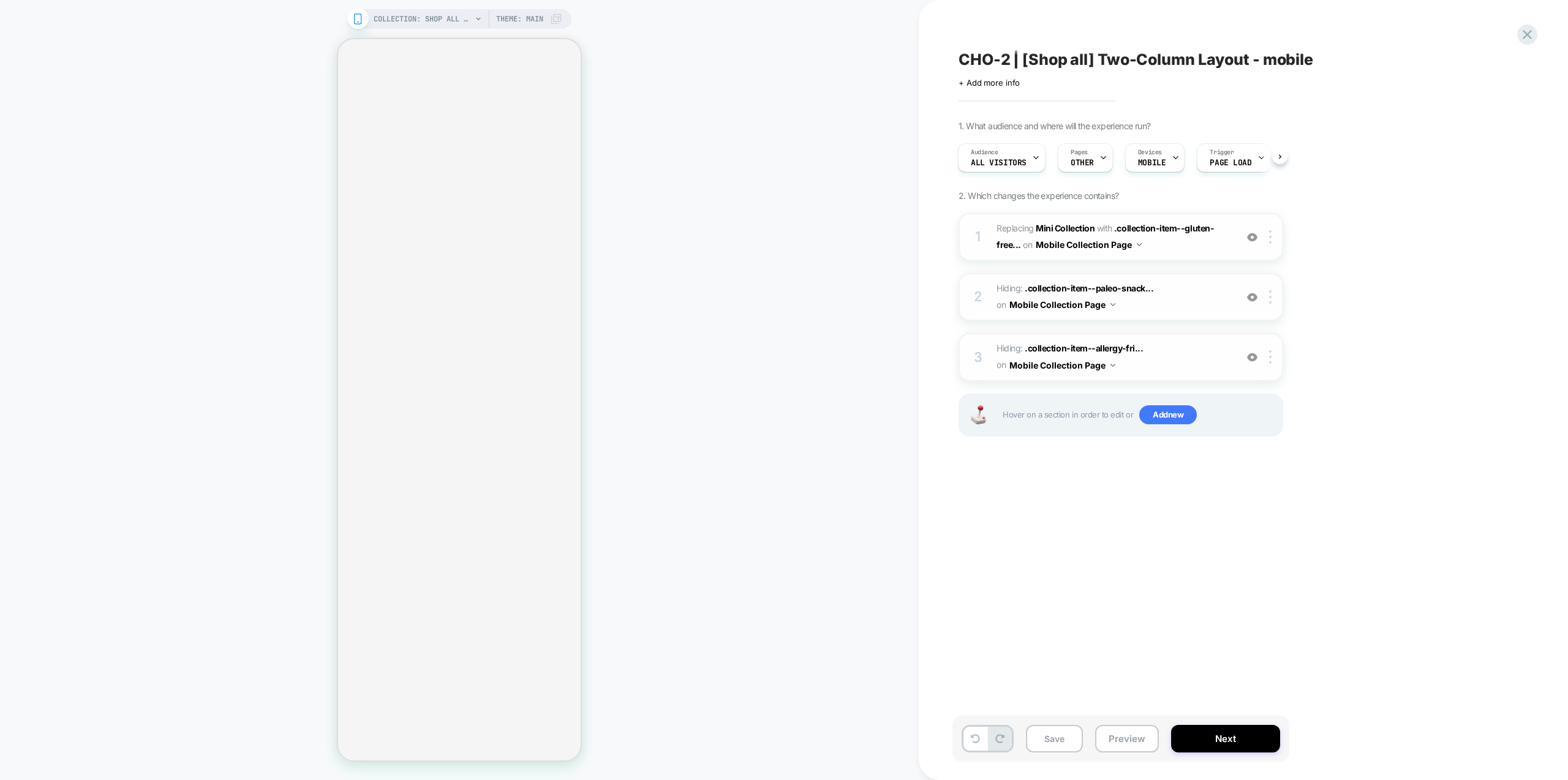
click at [1129, 746] on button "Preview" at bounding box center [1127, 739] width 63 height 27
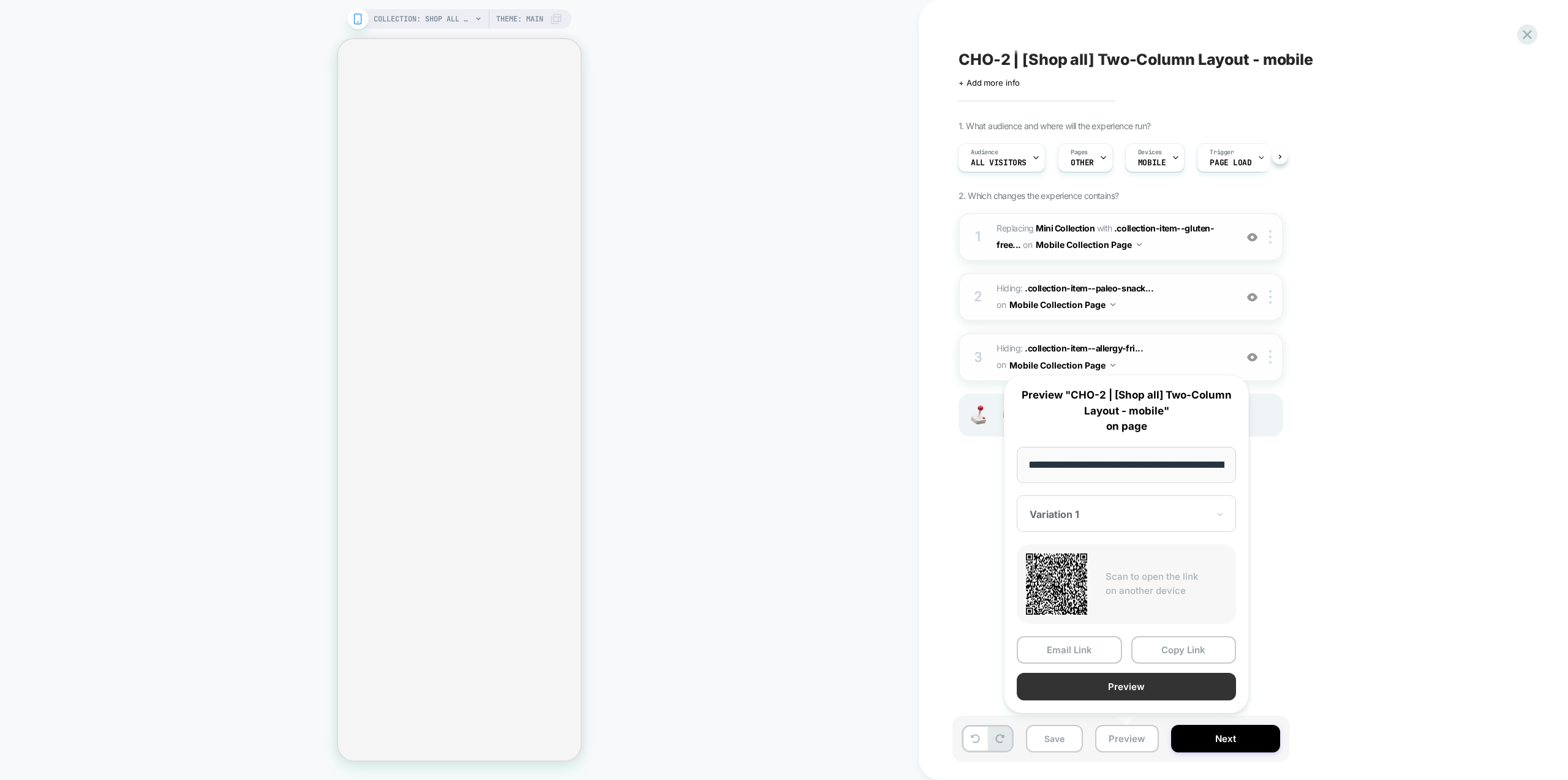
click at [1134, 690] on button "Preview" at bounding box center [1126, 686] width 219 height 27
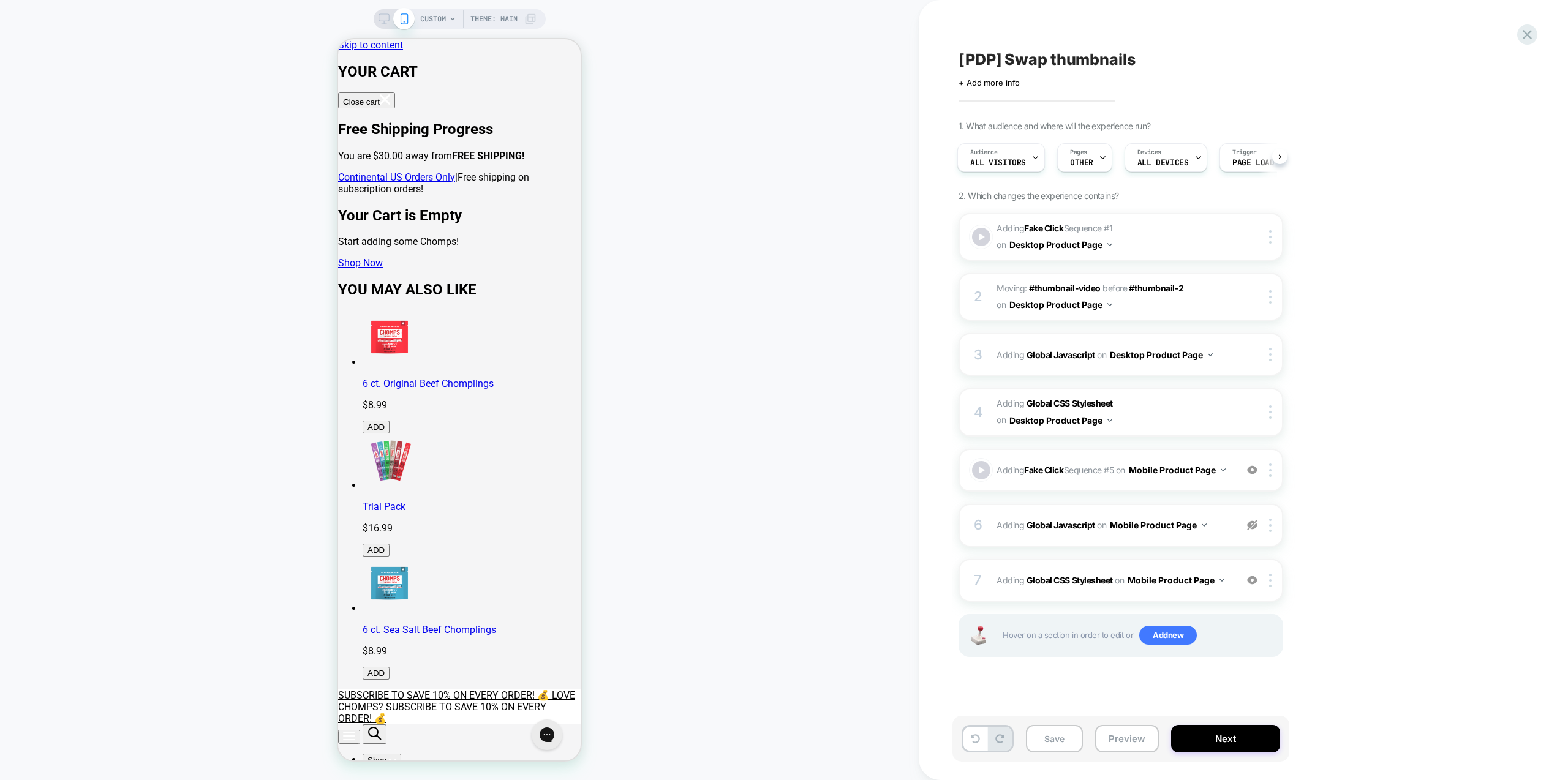
click at [731, 346] on div "CUSTOM Theme: MAIN" at bounding box center [459, 390] width 919 height 756
click at [711, 264] on div "CUSTOM Theme: MAIN" at bounding box center [459, 390] width 919 height 756
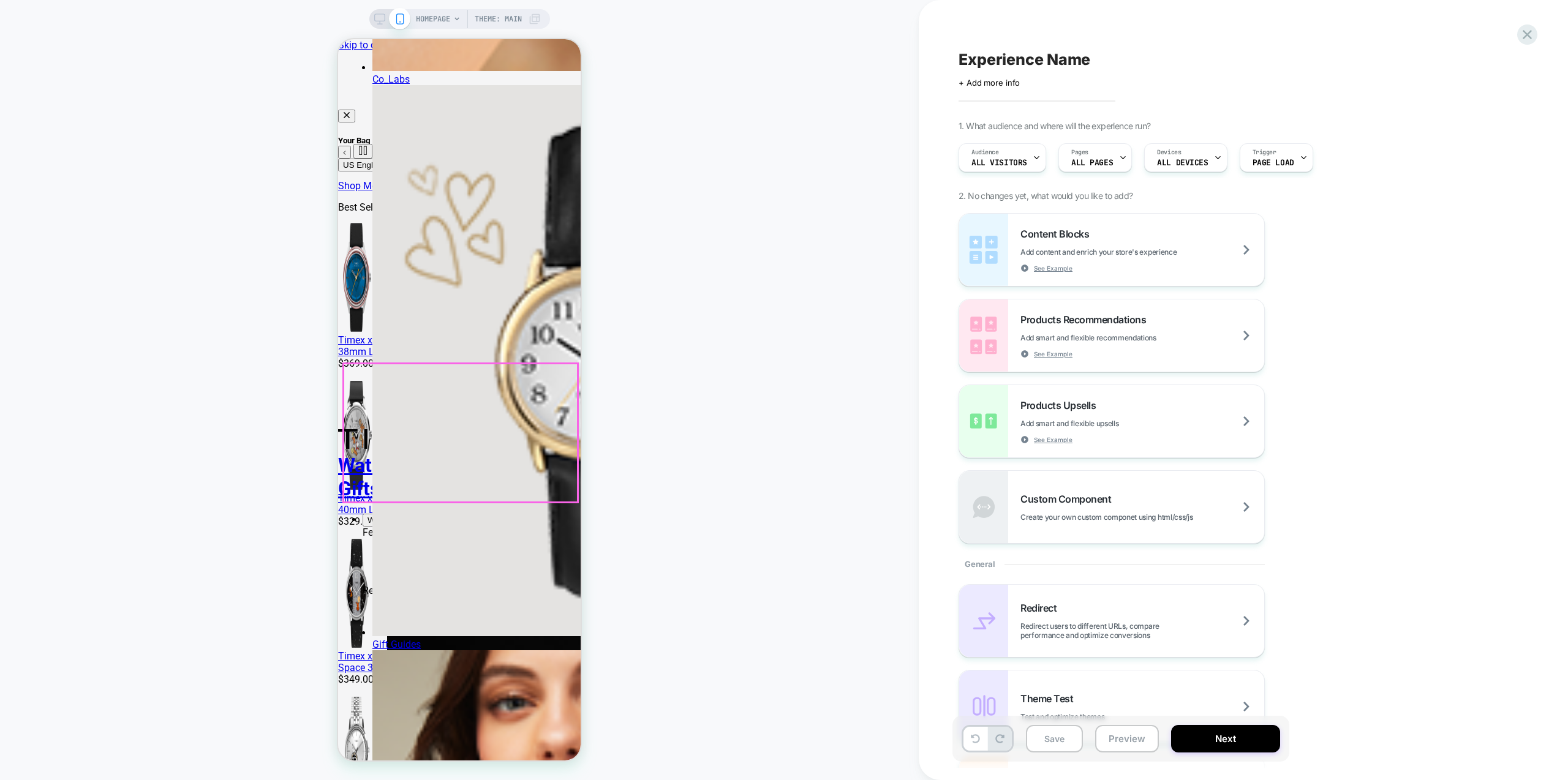
scroll to position [8, 0]
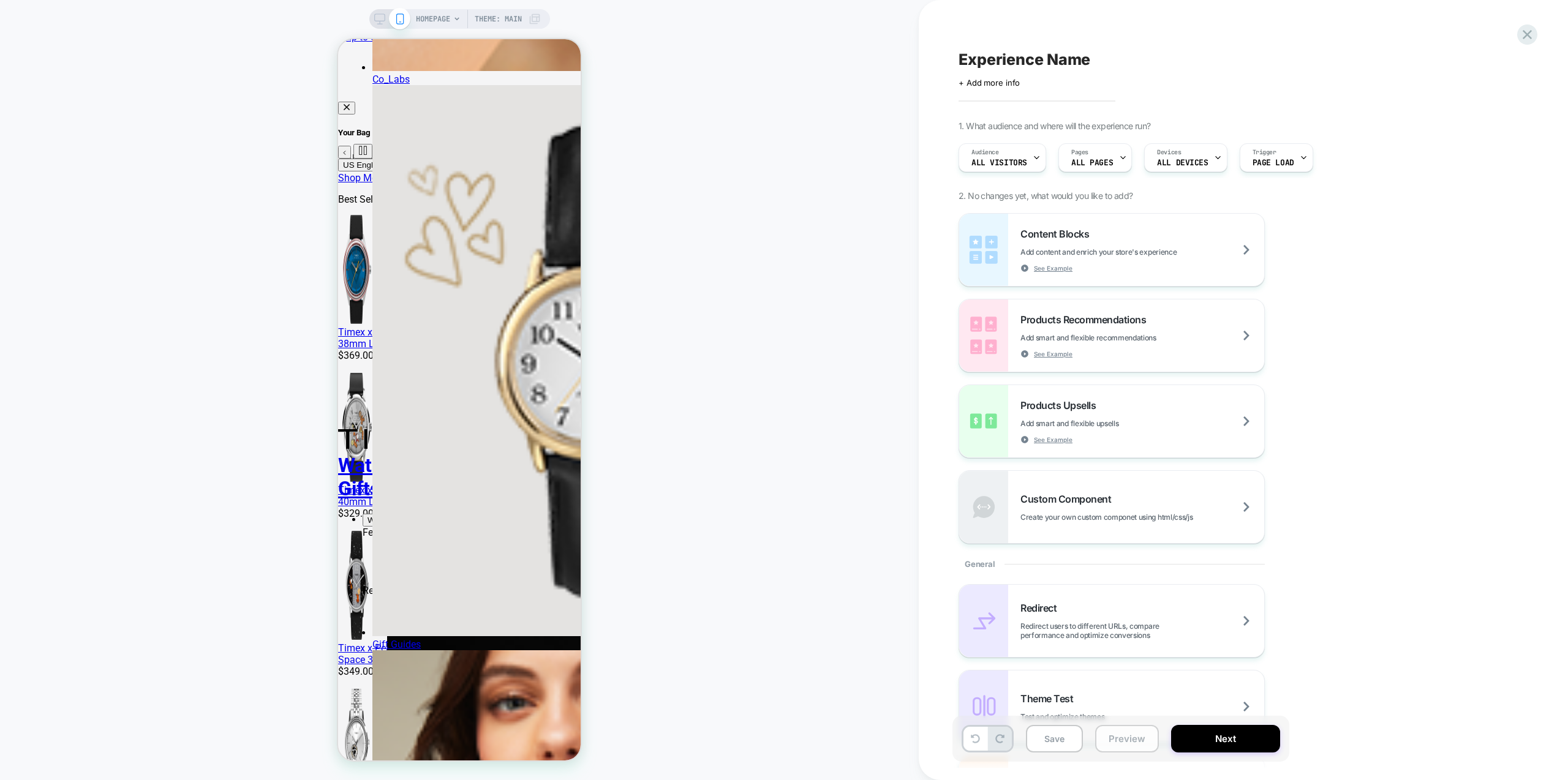
click at [1135, 737] on button "Preview" at bounding box center [1127, 739] width 63 height 27
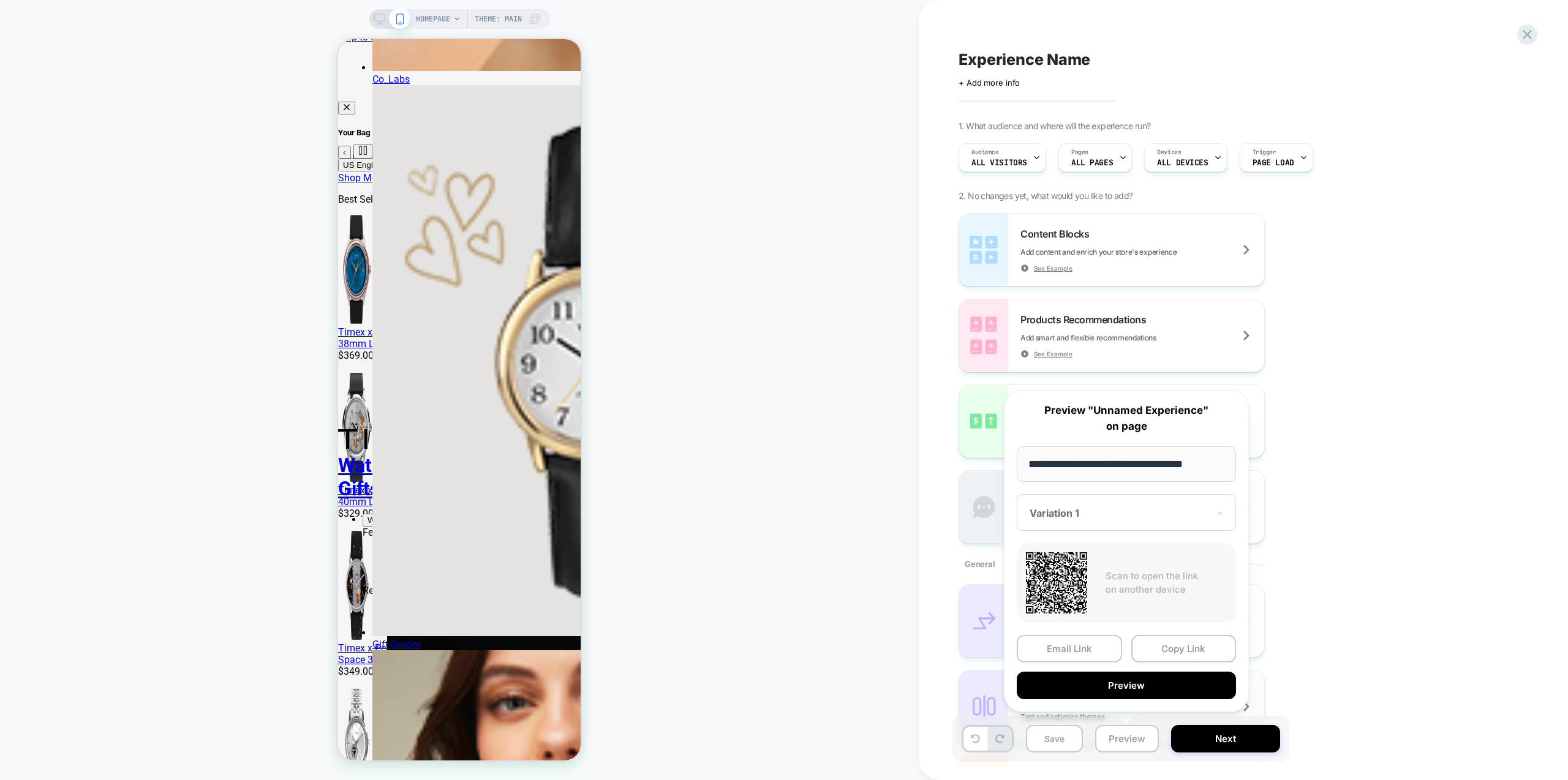
click at [1150, 682] on button "Preview" at bounding box center [1126, 685] width 219 height 27
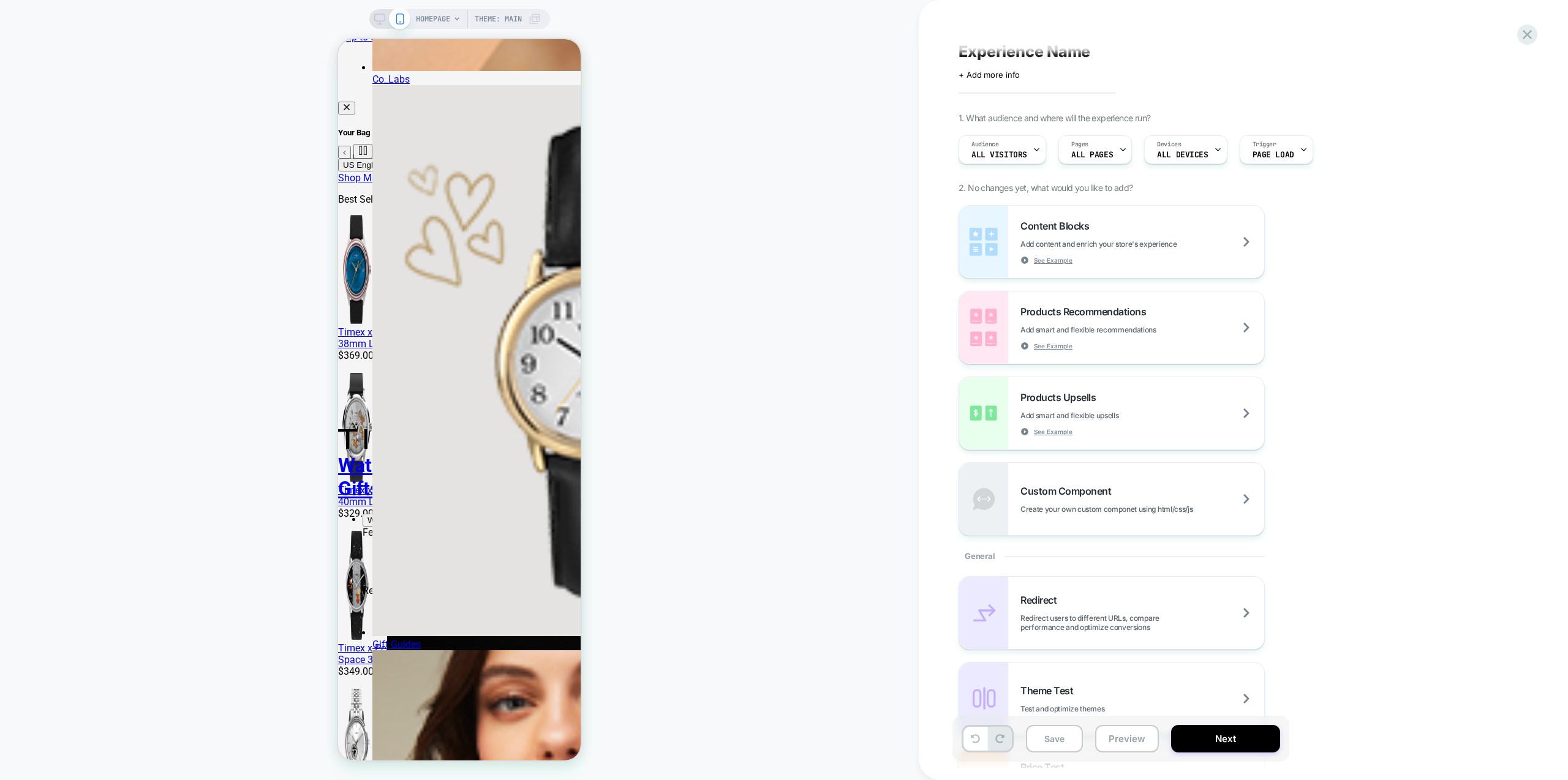
click at [380, 23] on icon at bounding box center [380, 19] width 11 height 11
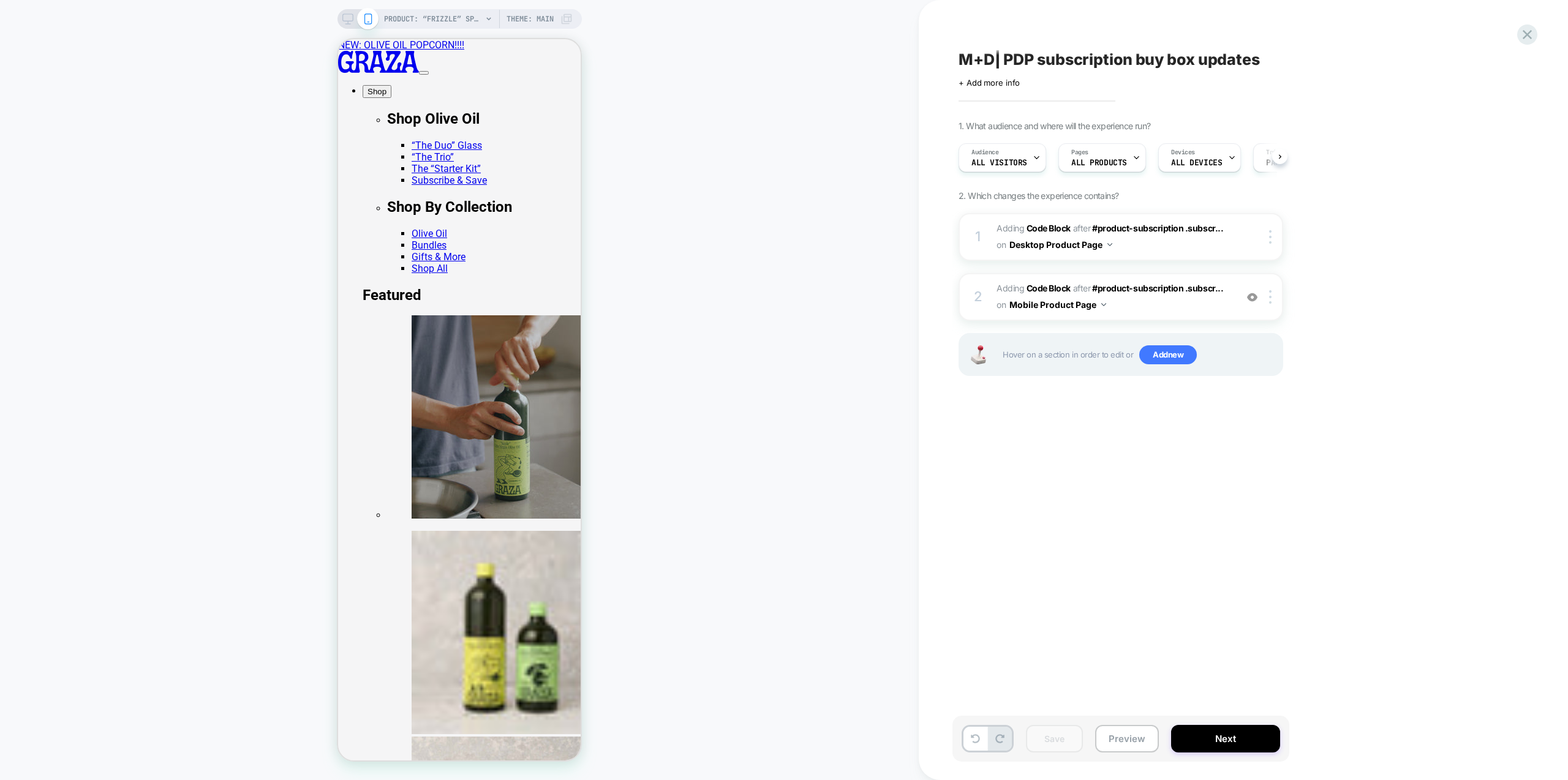
scroll to position [0, 1]
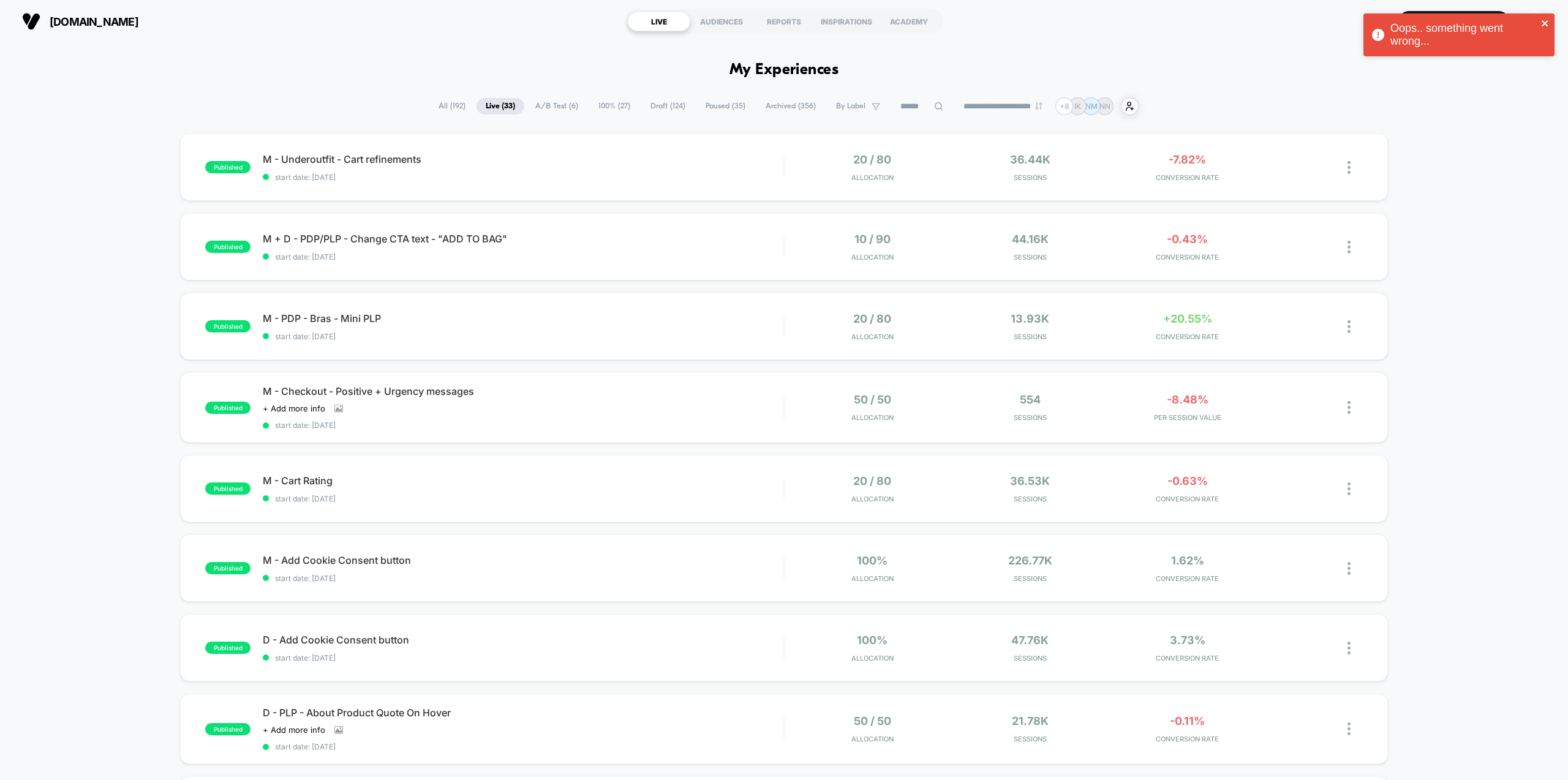
click at [1547, 18] on icon "close" at bounding box center [1545, 23] width 9 height 10
click at [362, 176] on span "start date: [DATE]" at bounding box center [523, 177] width 521 height 9
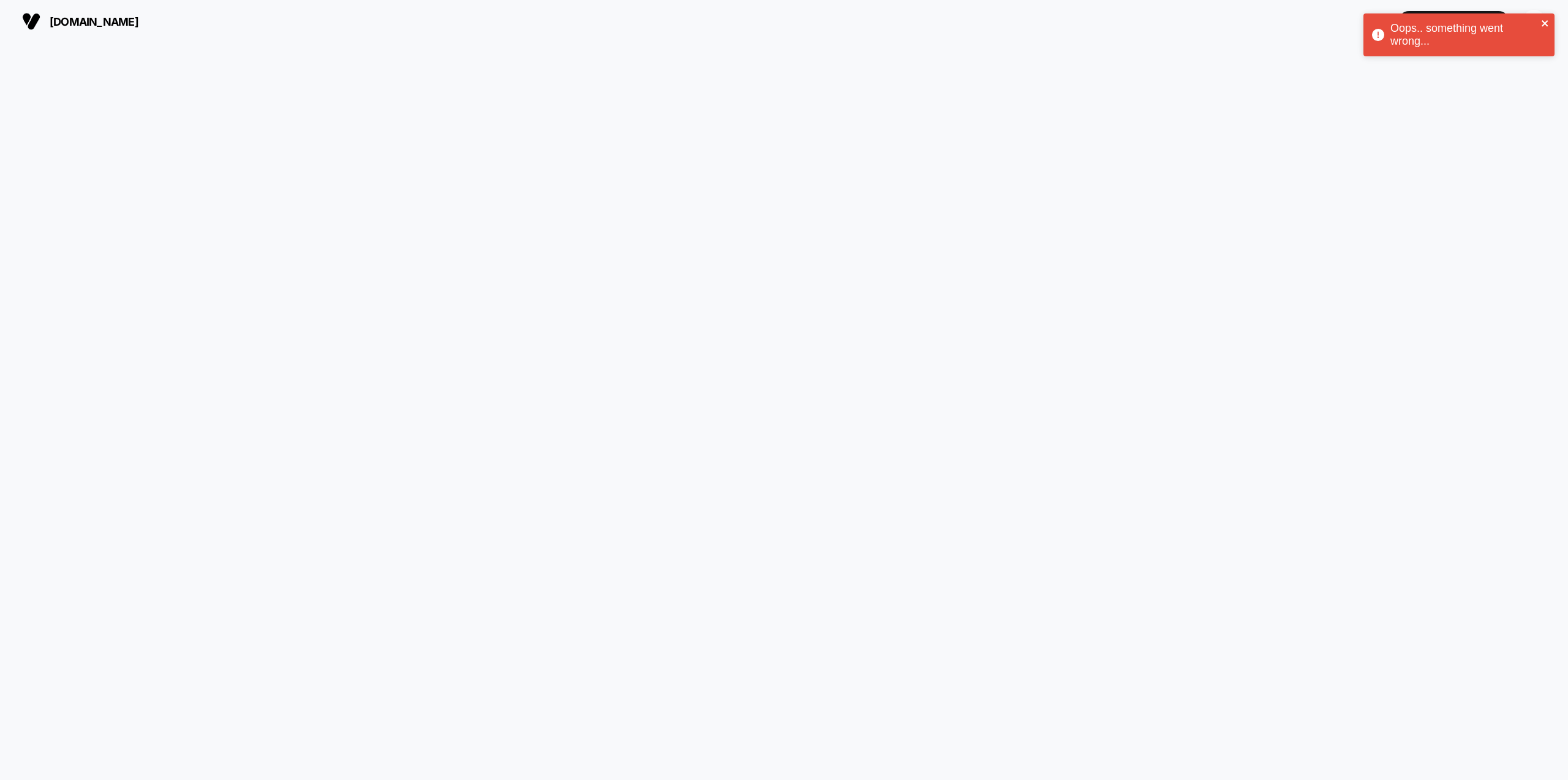
click at [1548, 24] on icon "close" at bounding box center [1545, 23] width 9 height 10
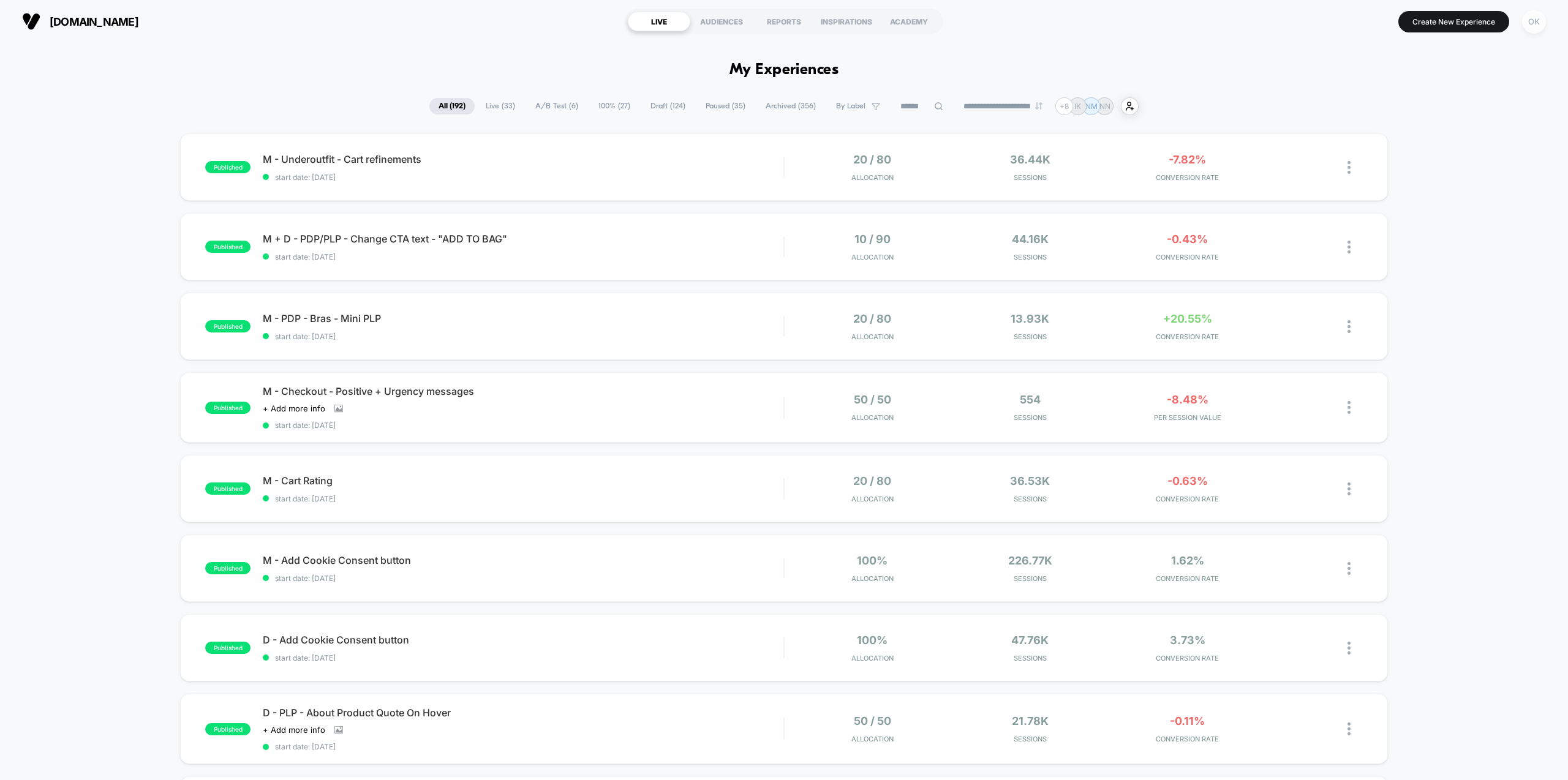
click at [1535, 22] on div "OK" at bounding box center [1534, 22] width 24 height 24
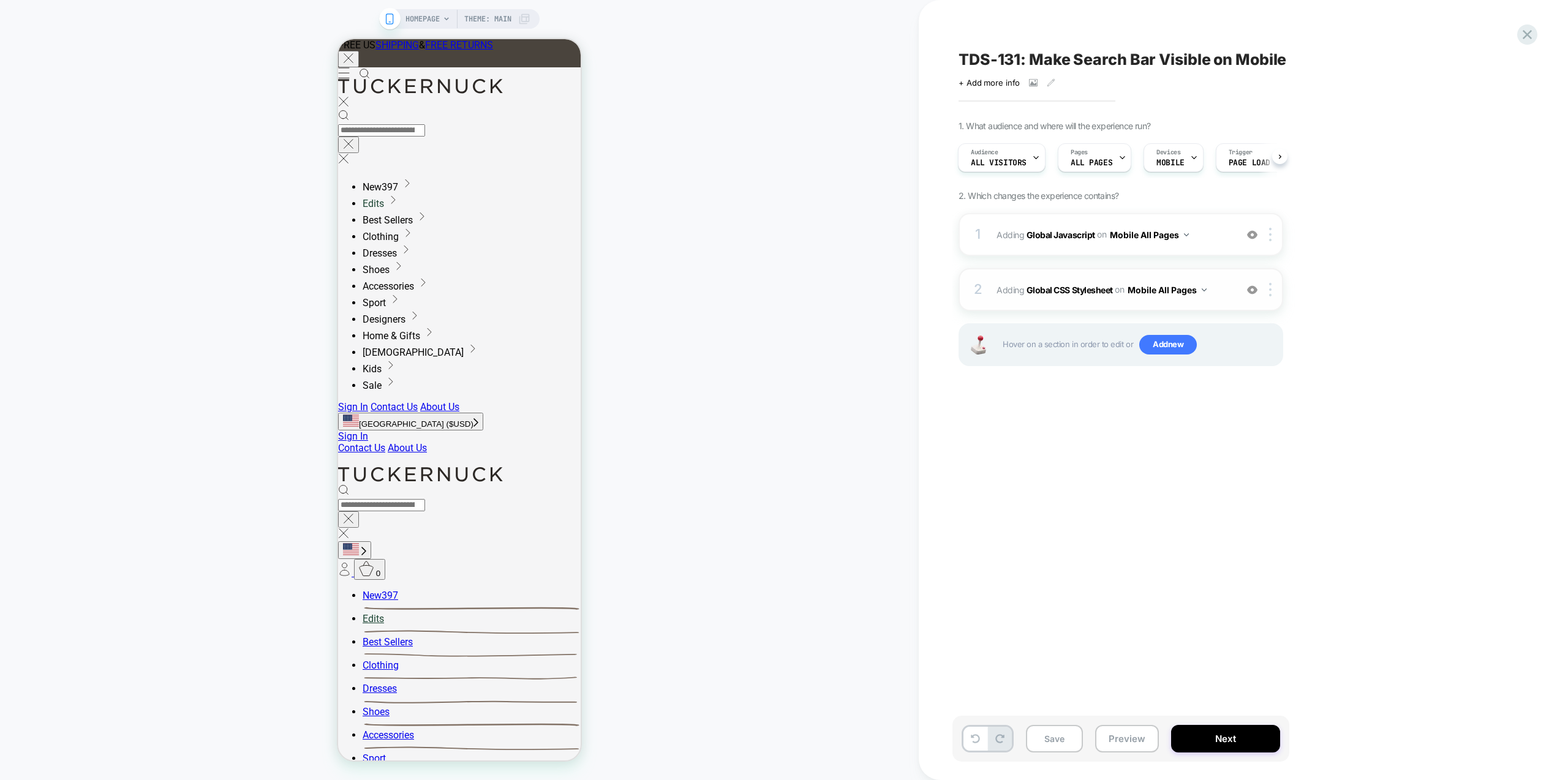
click at [1213, 297] on span "Adding Global CSS Stylesheet on Mobile All Pages" at bounding box center [1113, 290] width 233 height 18
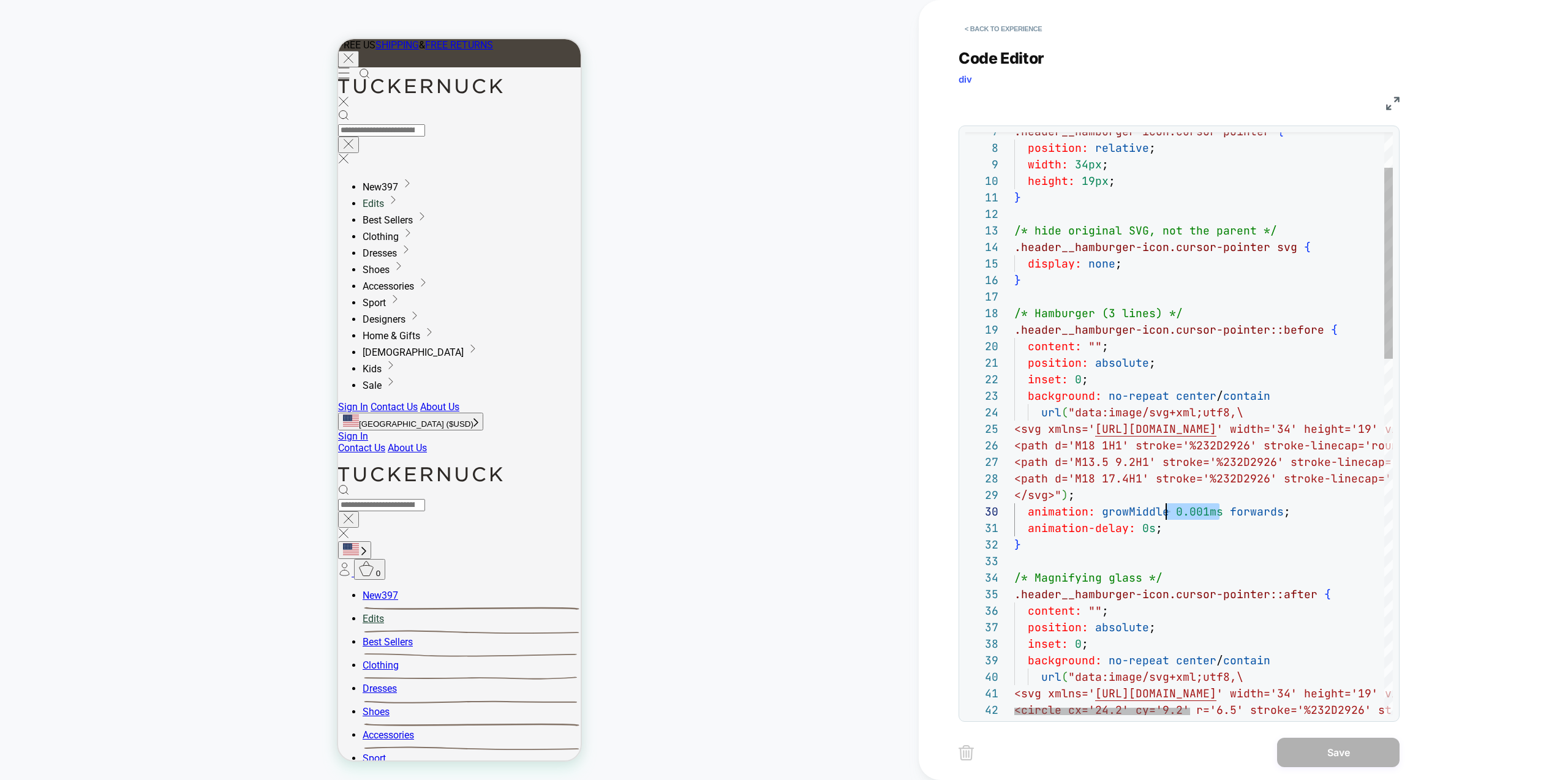
scroll to position [149, 158]
drag, startPoint x: 1220, startPoint y: 513, endPoint x: 1172, endPoint y: 514, distance: 48.0
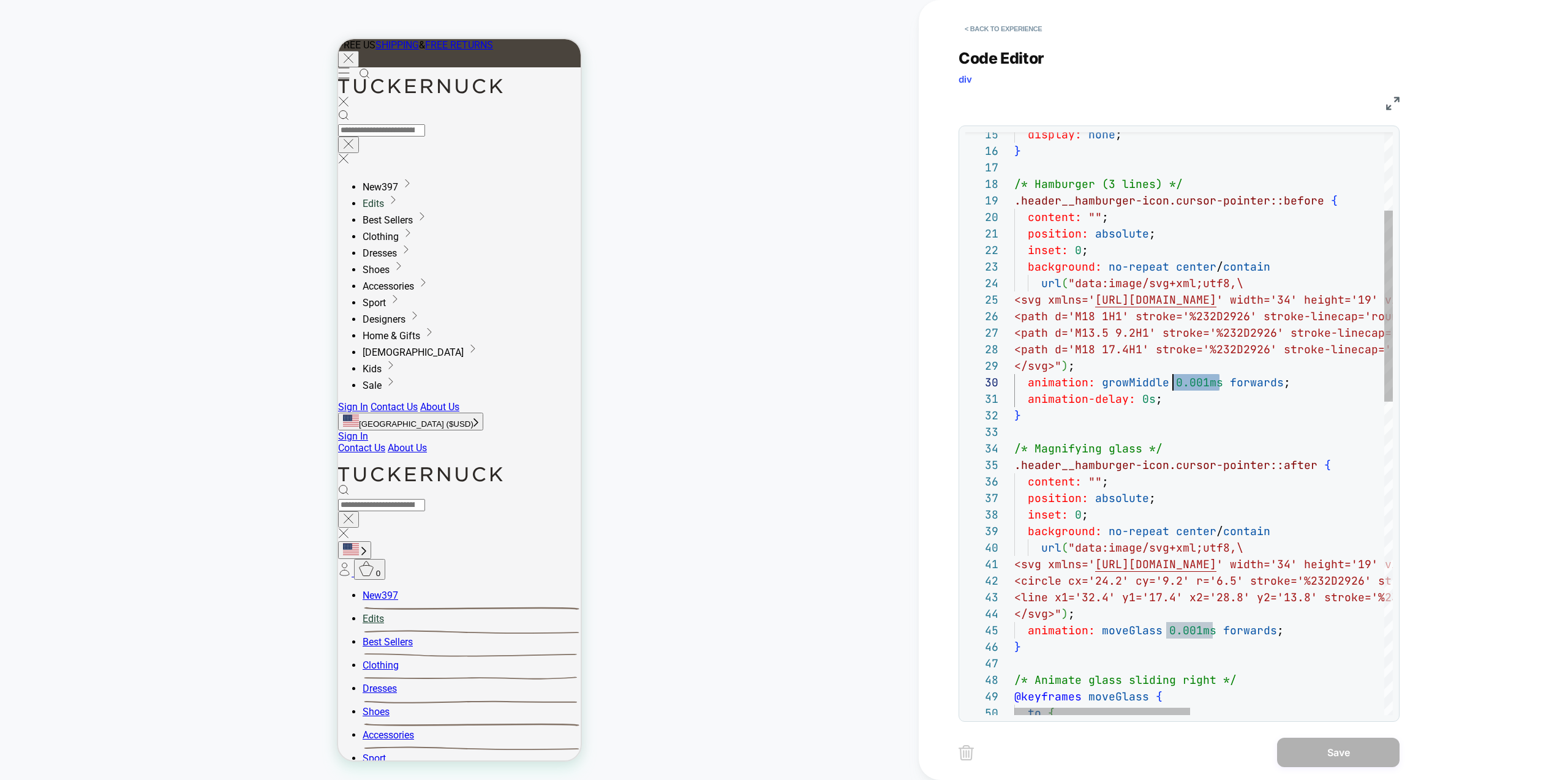
click at [1224, 641] on div "display: none ; } /* Hamburger (3 lines) */ .header__hamburger-icon.cursor-poin…" at bounding box center [1412, 781] width 795 height 1774
drag, startPoint x: 1213, startPoint y: 632, endPoint x: 1168, endPoint y: 632, distance: 45.0
click at [1168, 632] on div "display: none ; } /* Hamburger (3 lines) */ .header__hamburger-icon.cursor-poin…" at bounding box center [1412, 781] width 795 height 1774
click at [1152, 572] on div "display: none ; } /* Hamburger (3 lines) */ .header__hamburger-icon.cursor-poin…" at bounding box center [1412, 781] width 795 height 1774
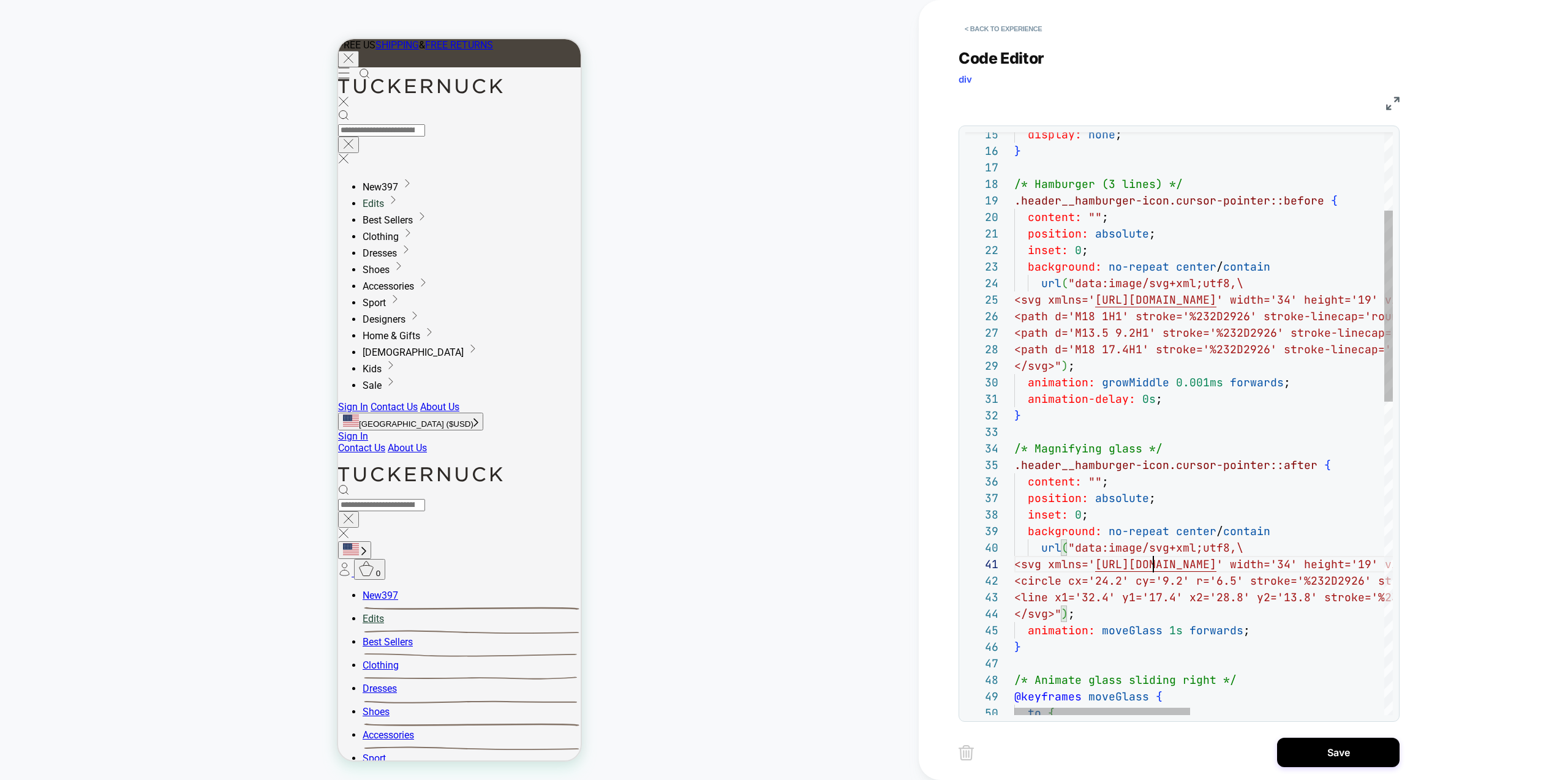
scroll to position [0, 139]
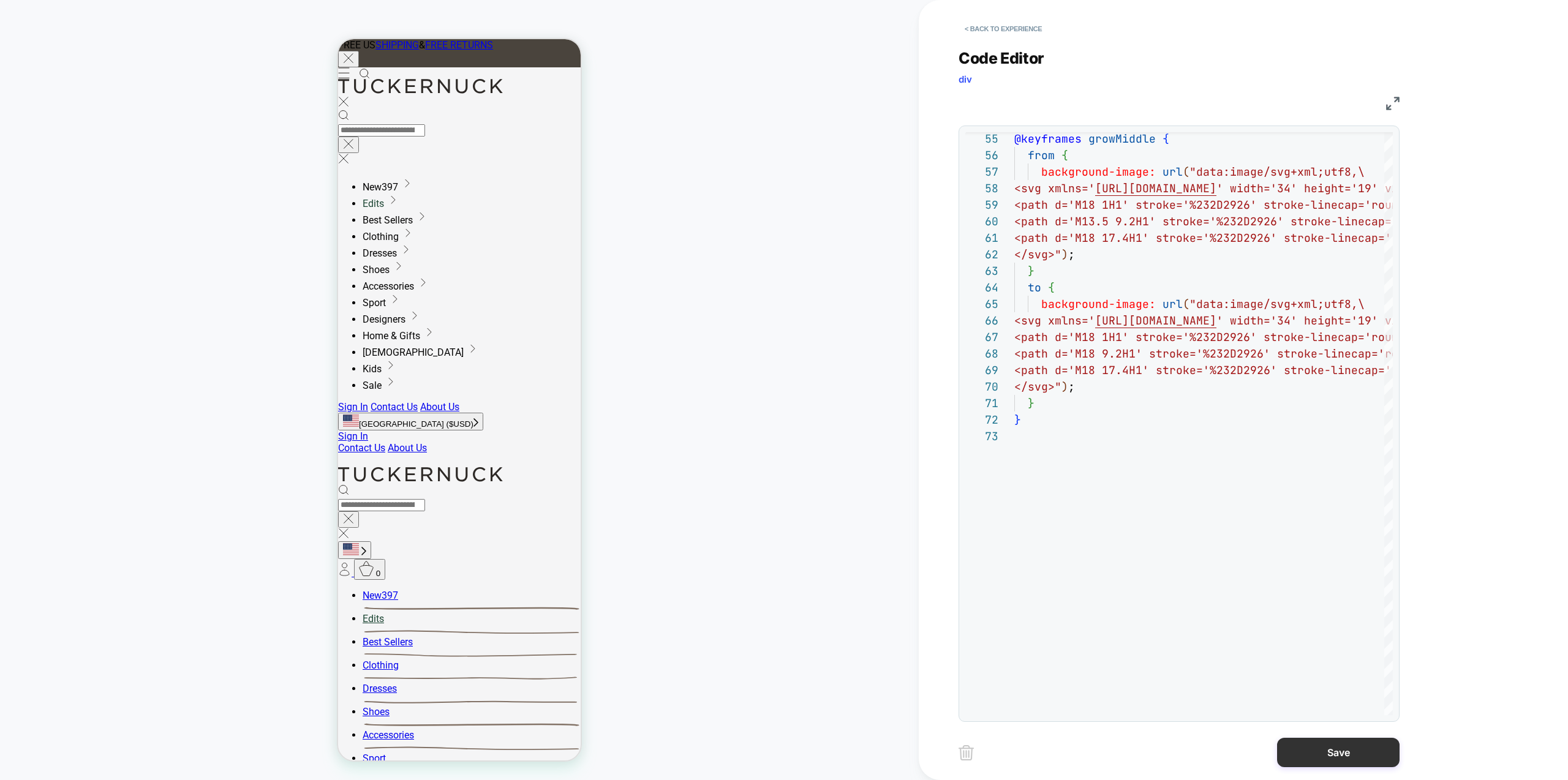
type textarea "**********"
click at [1336, 753] on button "Save" at bounding box center [1338, 753] width 122 height 29
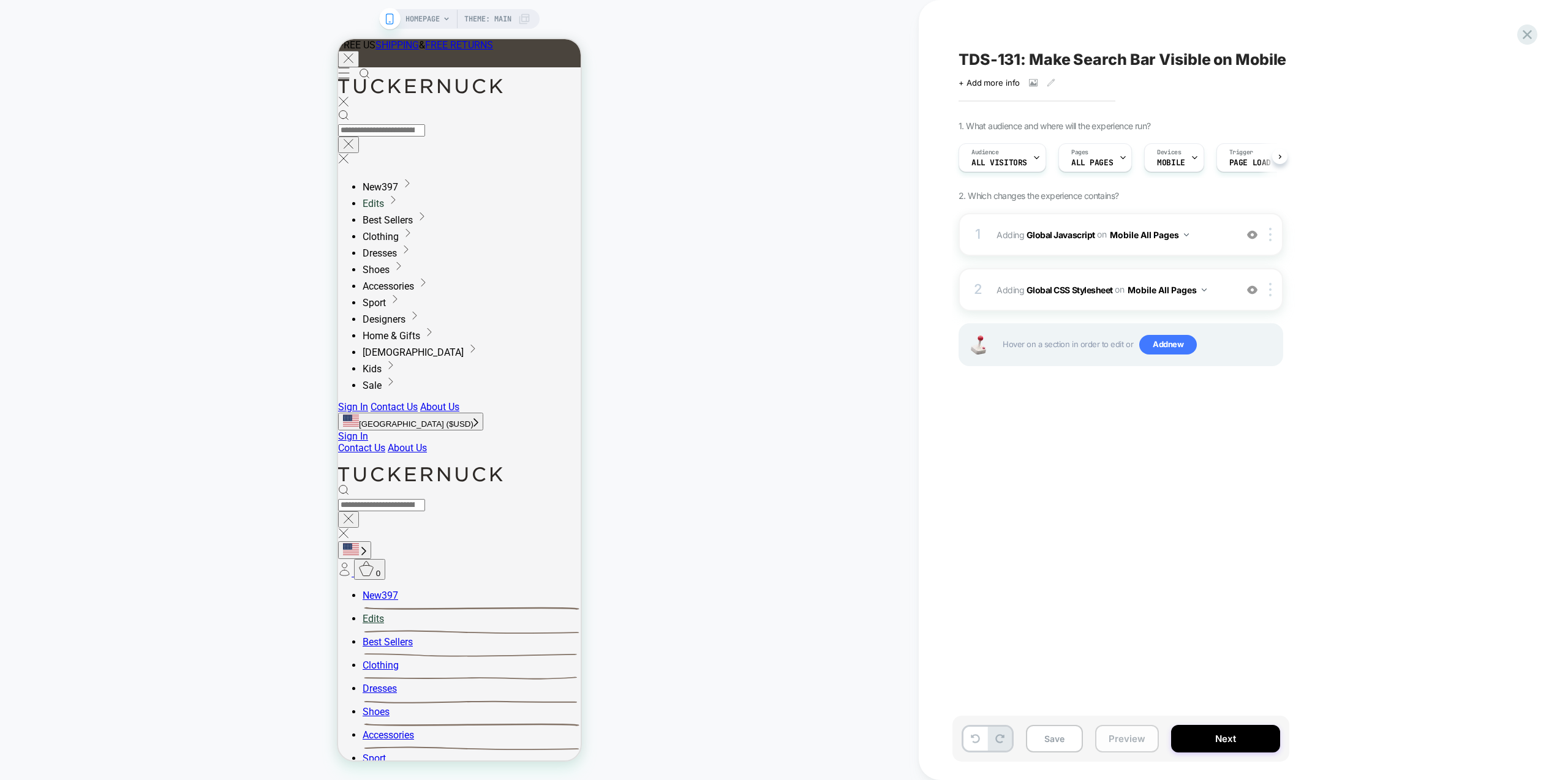
scroll to position [0, 1]
click at [1129, 745] on button "Preview" at bounding box center [1127, 739] width 63 height 27
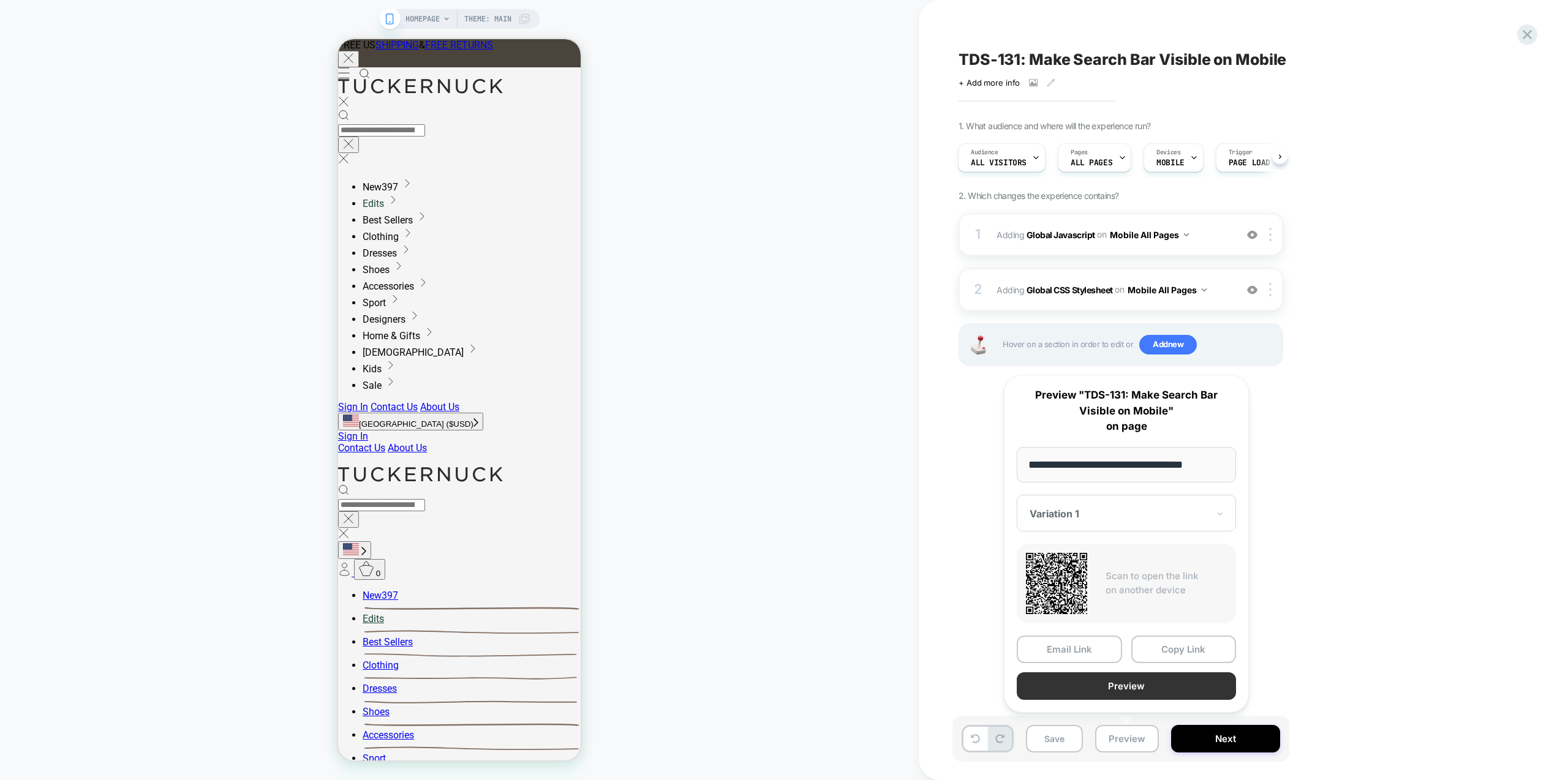
click at [1130, 682] on button "Preview" at bounding box center [1126, 686] width 219 height 27
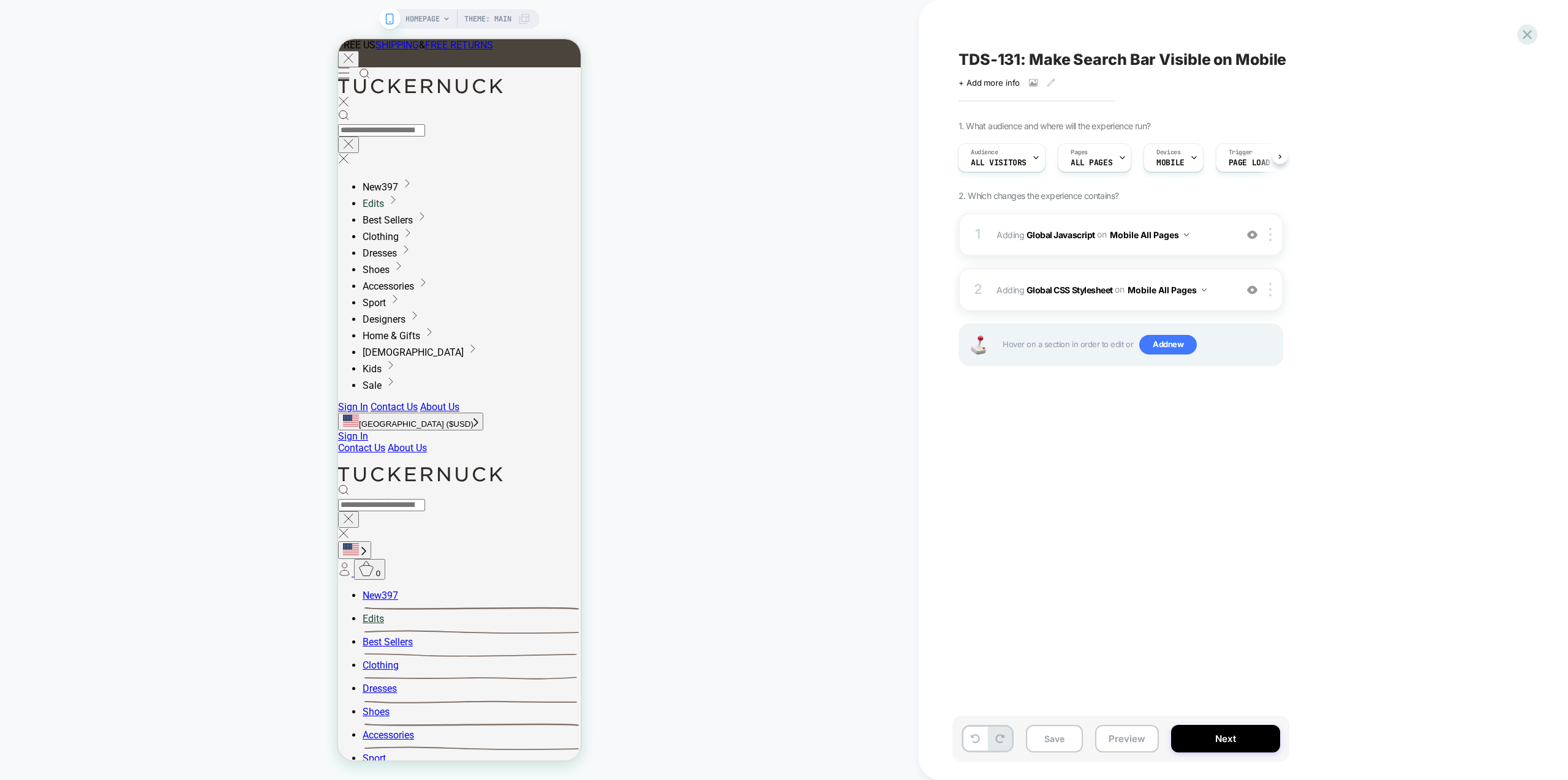
click at [791, 233] on div "HOMEPAGE Theme: MAIN" at bounding box center [459, 390] width 919 height 756
click at [1139, 739] on button "Preview" at bounding box center [1127, 739] width 63 height 27
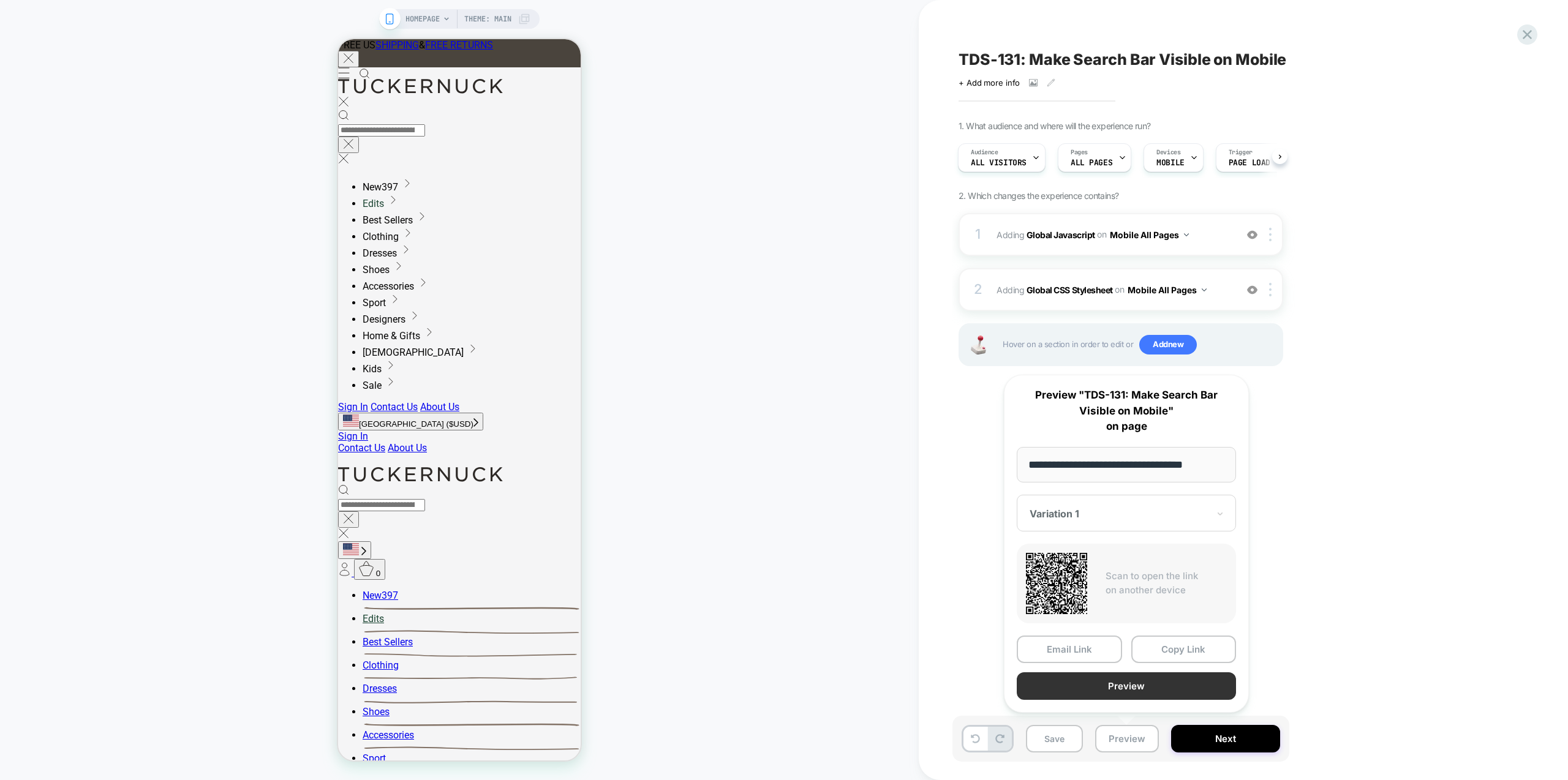
click at [1126, 690] on button "Preview" at bounding box center [1126, 686] width 219 height 27
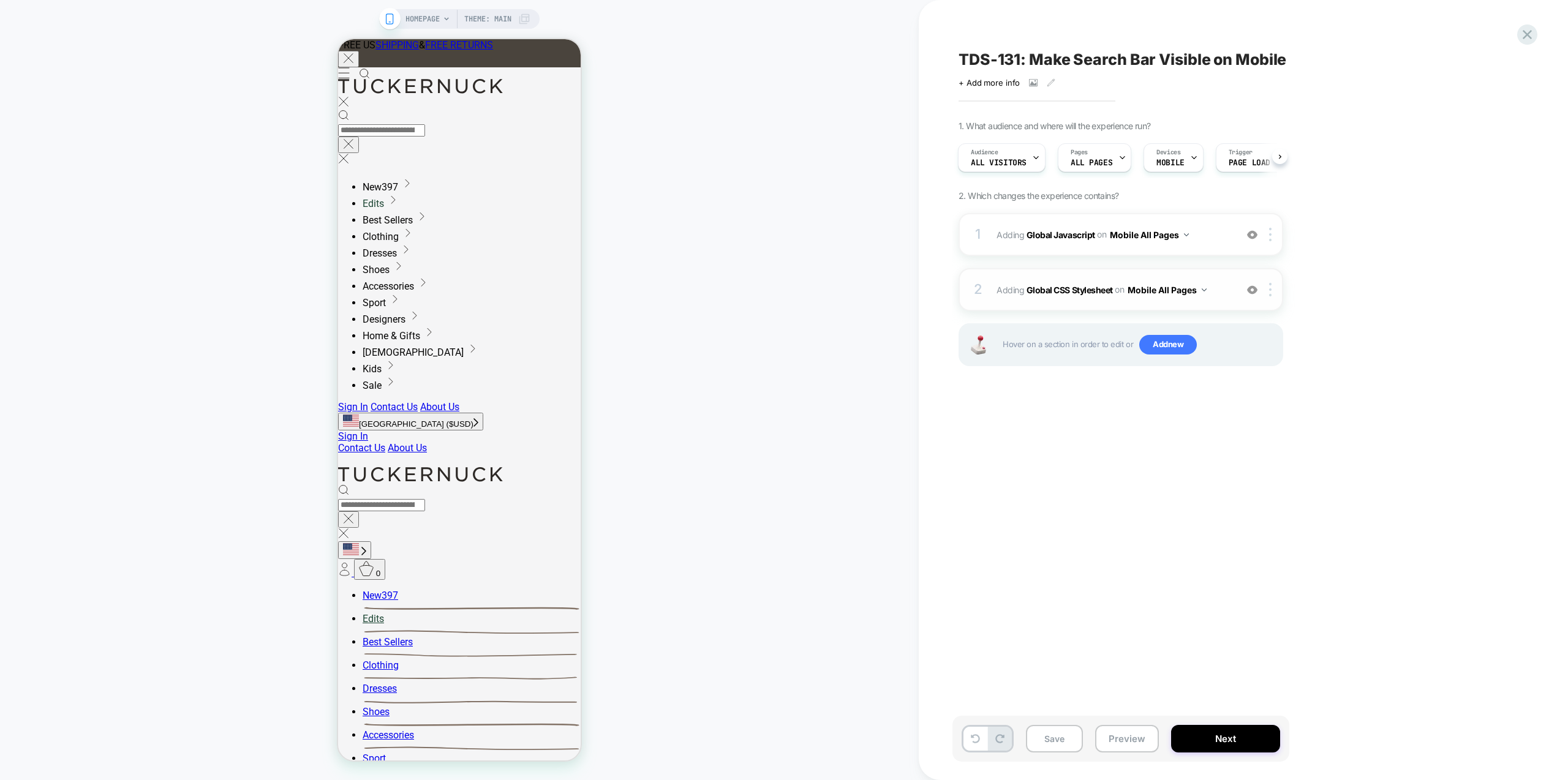
click at [1229, 293] on span "Adding Global CSS Stylesheet on Mobile All Pages" at bounding box center [1113, 290] width 233 height 18
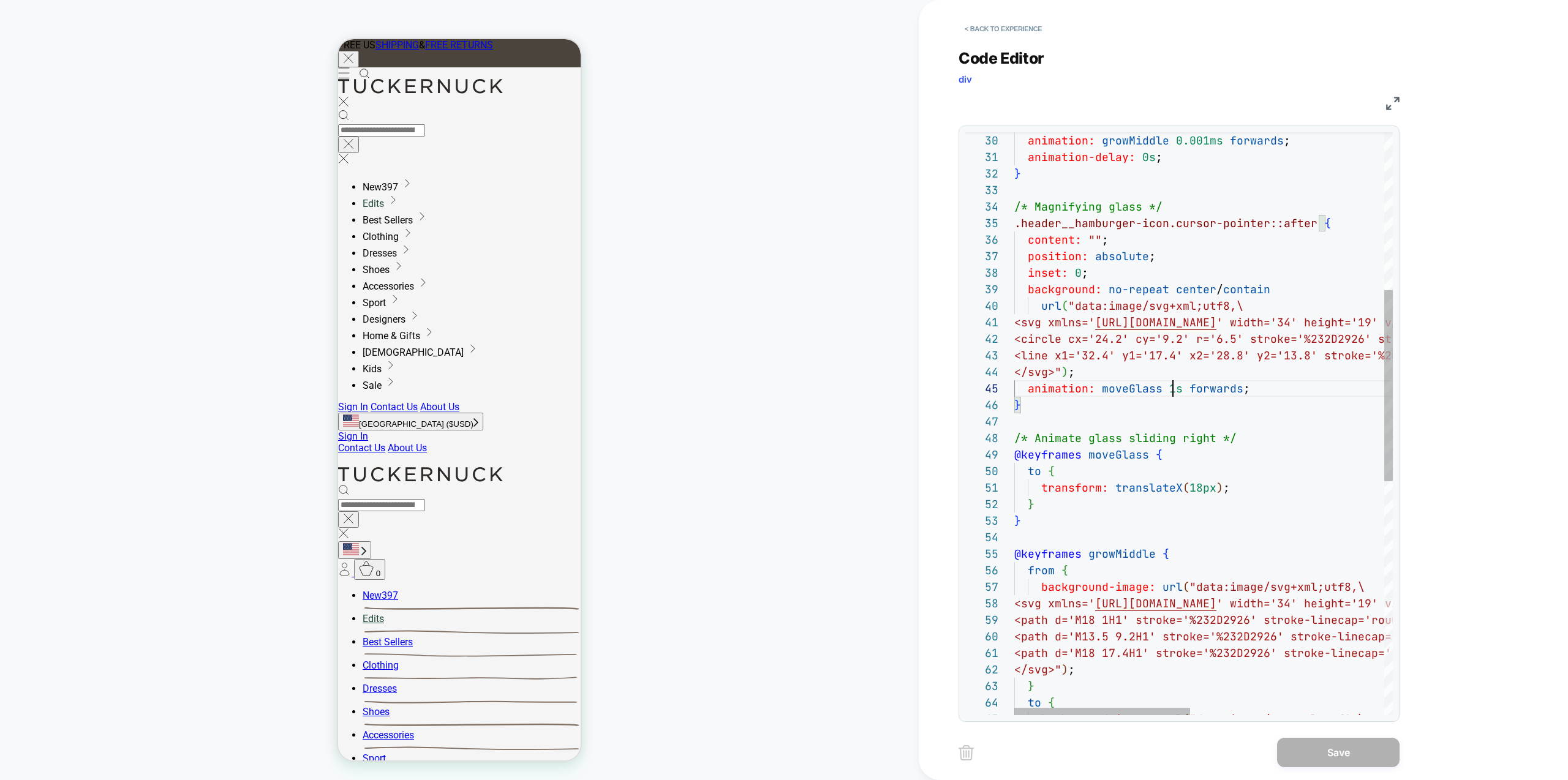
scroll to position [66, 152]
click at [1168, 390] on div "@keyframes growMiddle { from { background-image: url ( "data:image/svg+xml;utf8…" at bounding box center [1412, 539] width 795 height 1774
click at [1121, 418] on div "@keyframes growMiddle { from { background-image: url ( "data:image/svg+xml;utf8…" at bounding box center [1412, 539] width 795 height 1774
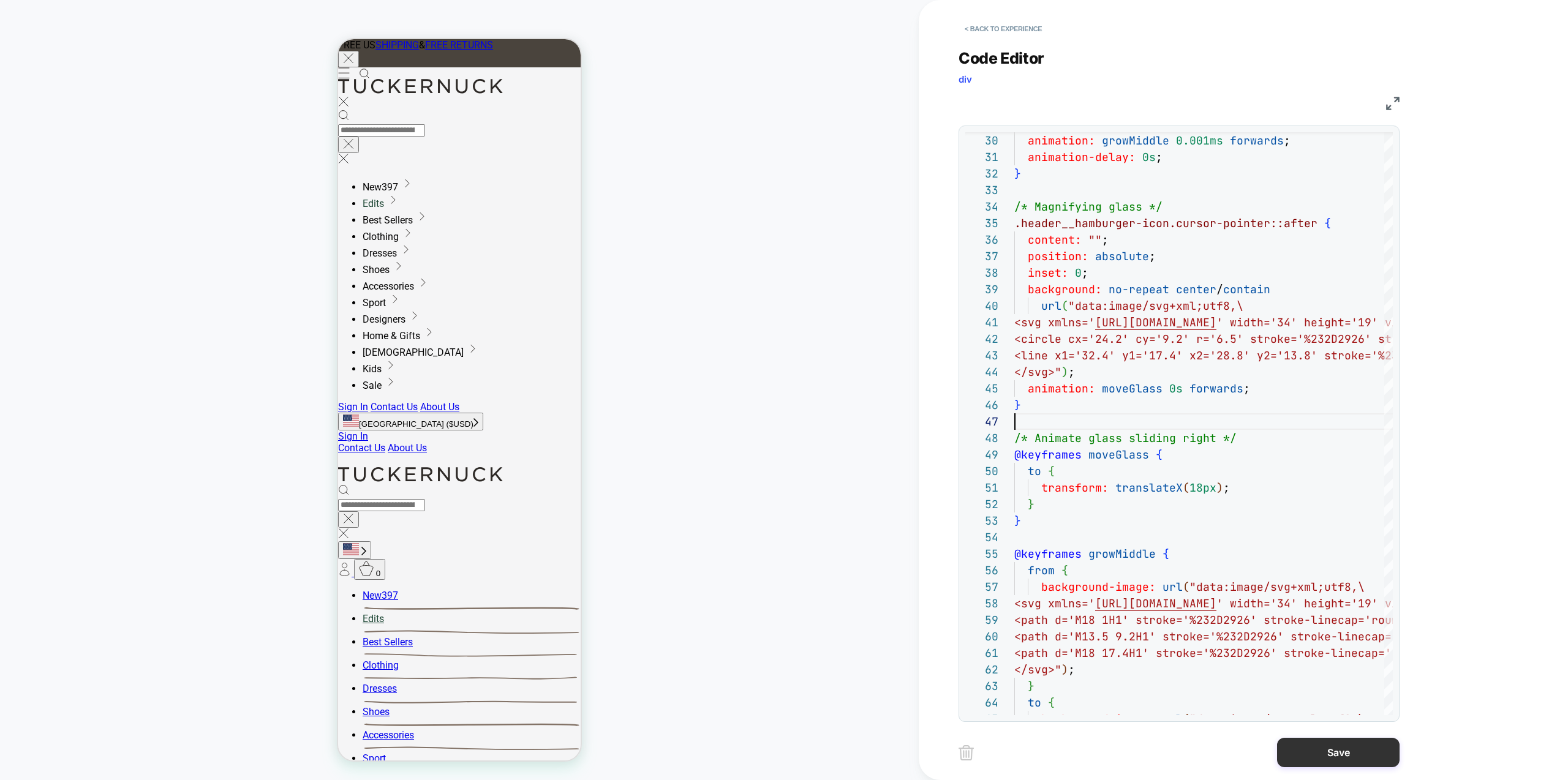
type textarea "**********"
click at [1337, 754] on button "Save" at bounding box center [1338, 753] width 122 height 29
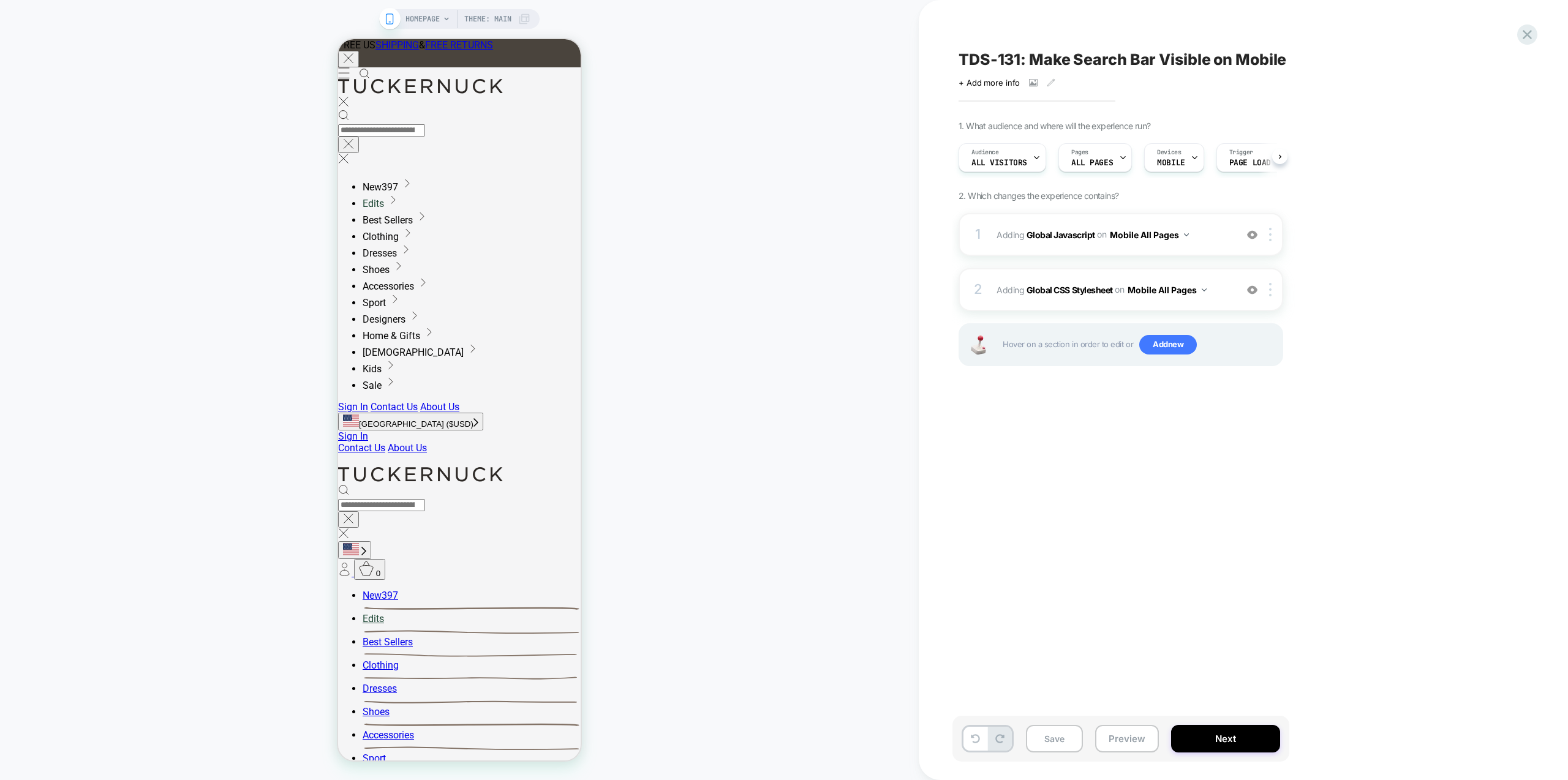
scroll to position [0, 1]
click at [1525, 31] on icon at bounding box center [1527, 34] width 17 height 17
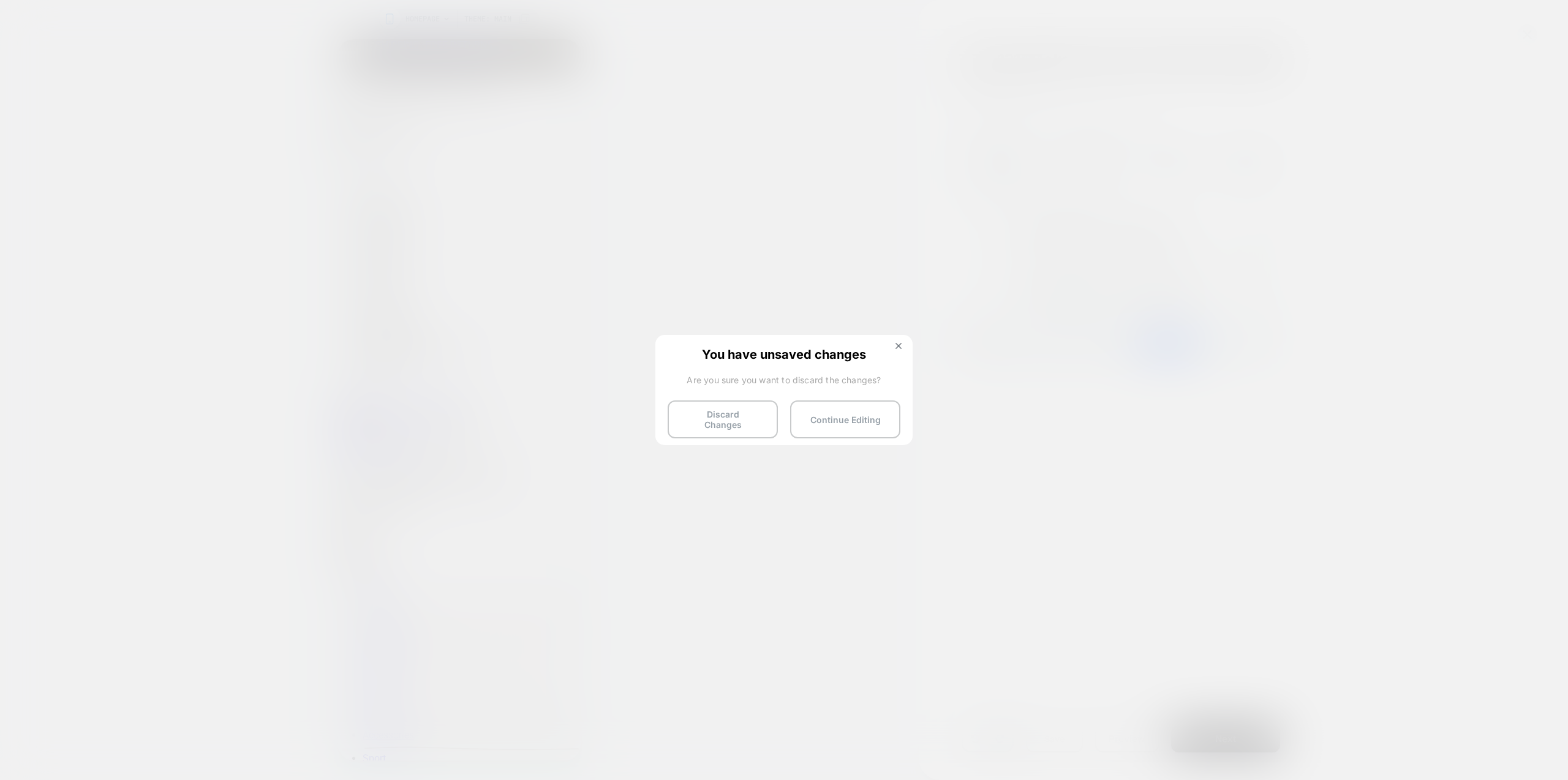
click at [729, 417] on button "Discard Changes" at bounding box center [723, 419] width 110 height 38
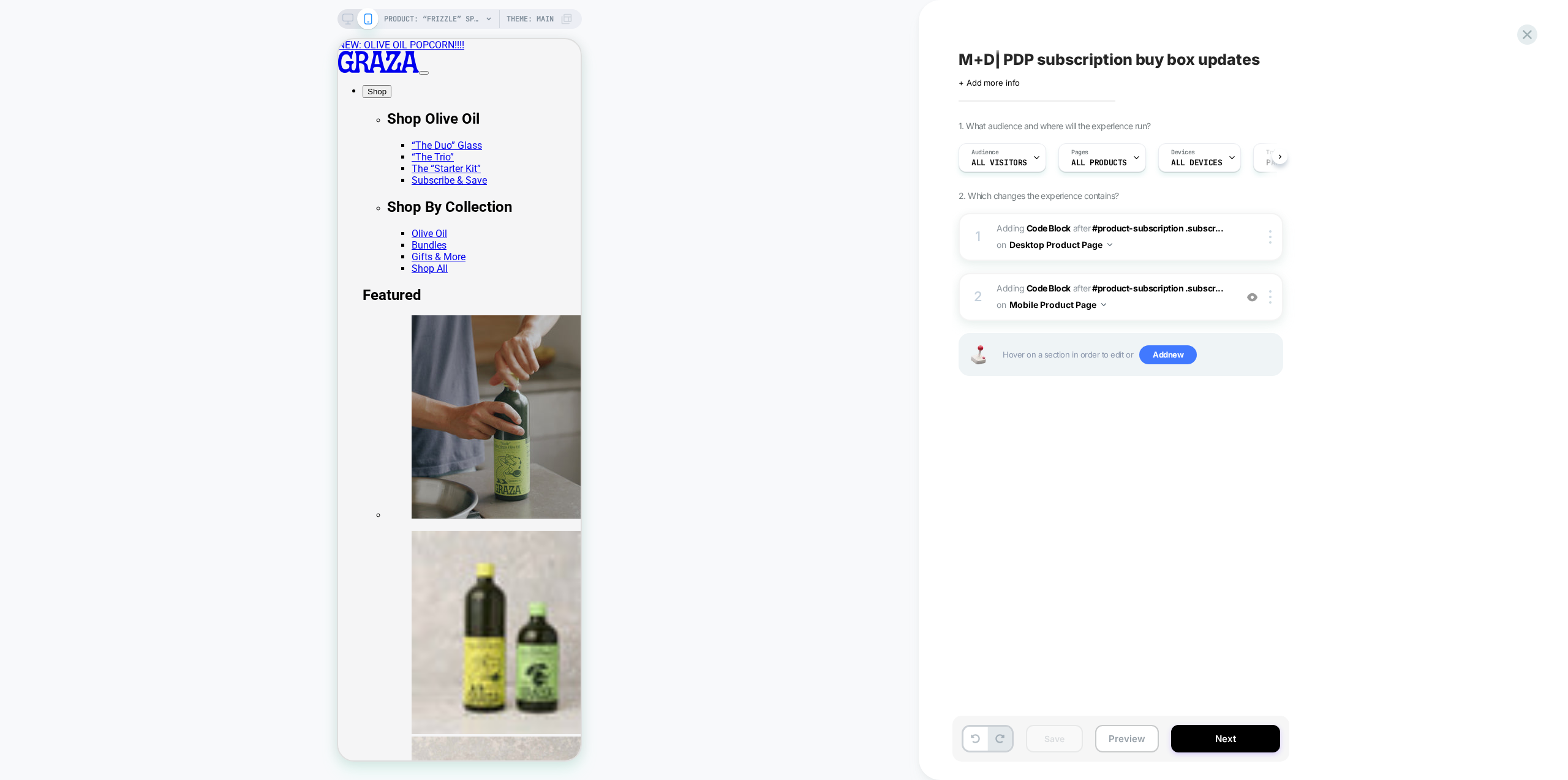
scroll to position [0, 1]
click at [1140, 733] on button "Preview" at bounding box center [1127, 739] width 63 height 27
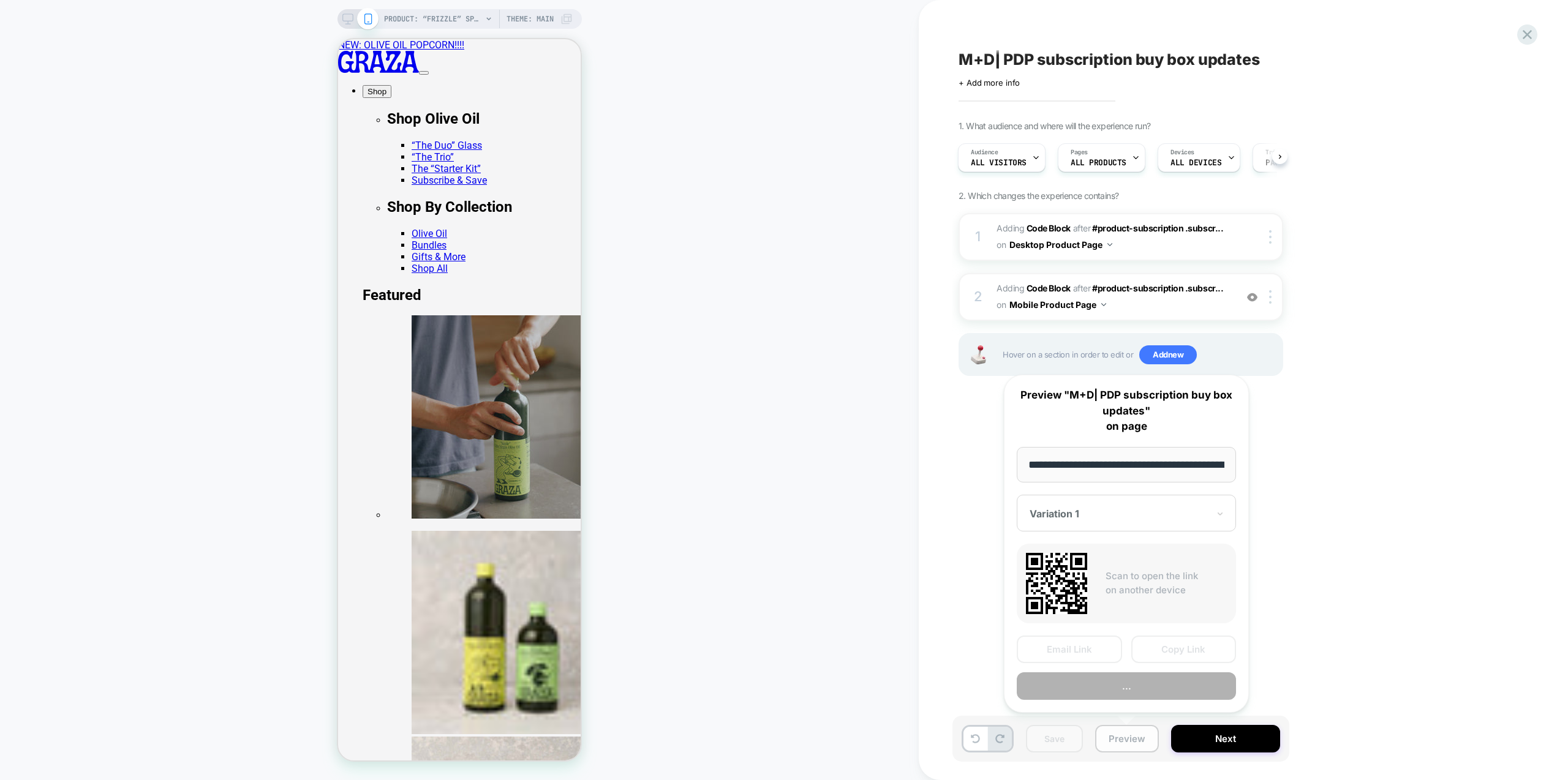
scroll to position [0, 126]
click at [1146, 688] on button "..." at bounding box center [1126, 686] width 219 height 27
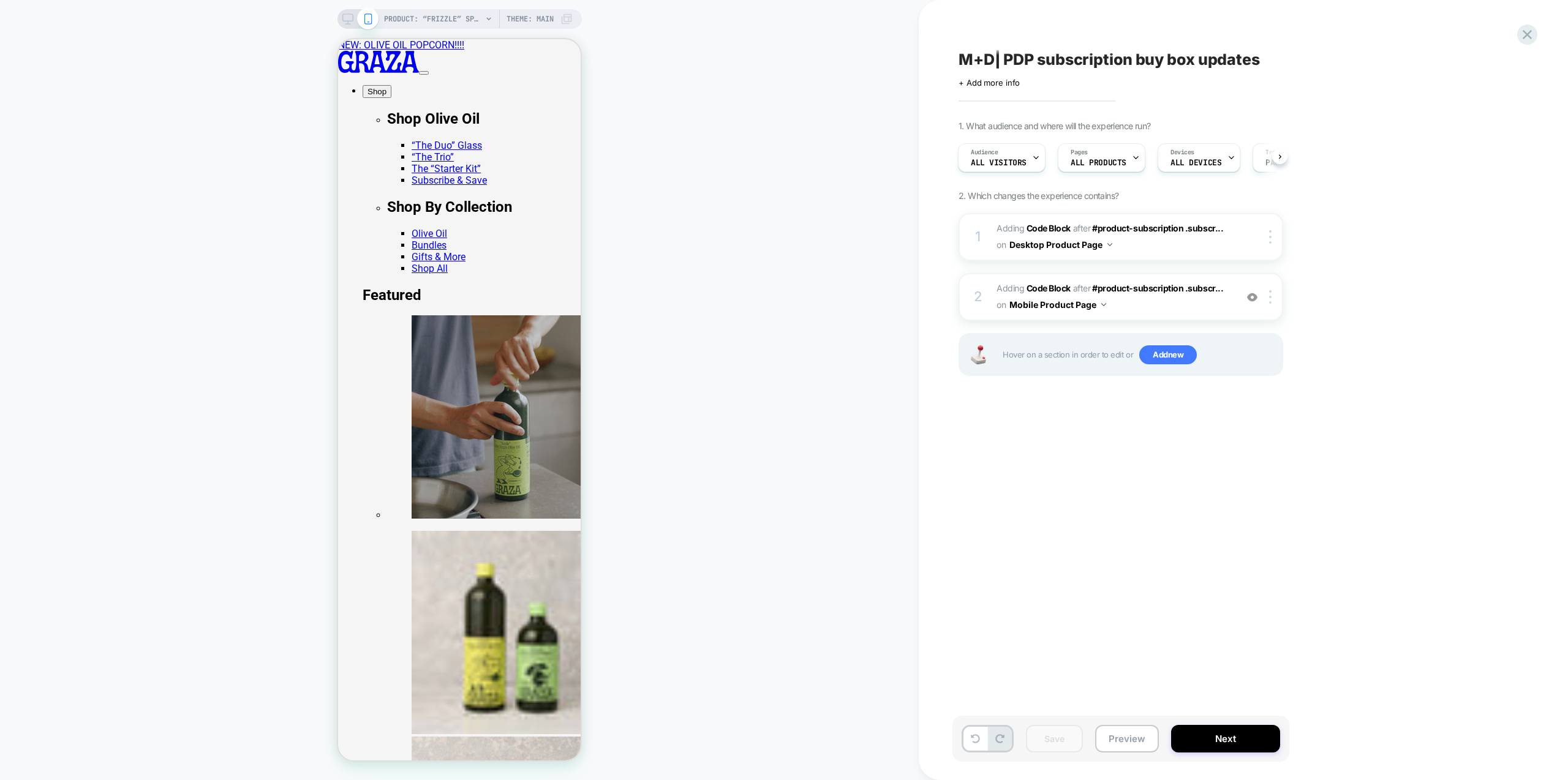
click at [1446, 189] on div "M+D| PDP subscription buy box updates Click to edit experience details + Add mo…" at bounding box center [1188, 390] width 539 height 780
click at [1129, 452] on div "M+D| PDP subscription buy box updates Click to edit experience details + Add mo…" at bounding box center [1182, 390] width 459 height 756
click at [1214, 306] on span "Adding Code Block AFTER #product-subscription .subscr... #product-subscription …" at bounding box center [1113, 297] width 233 height 33
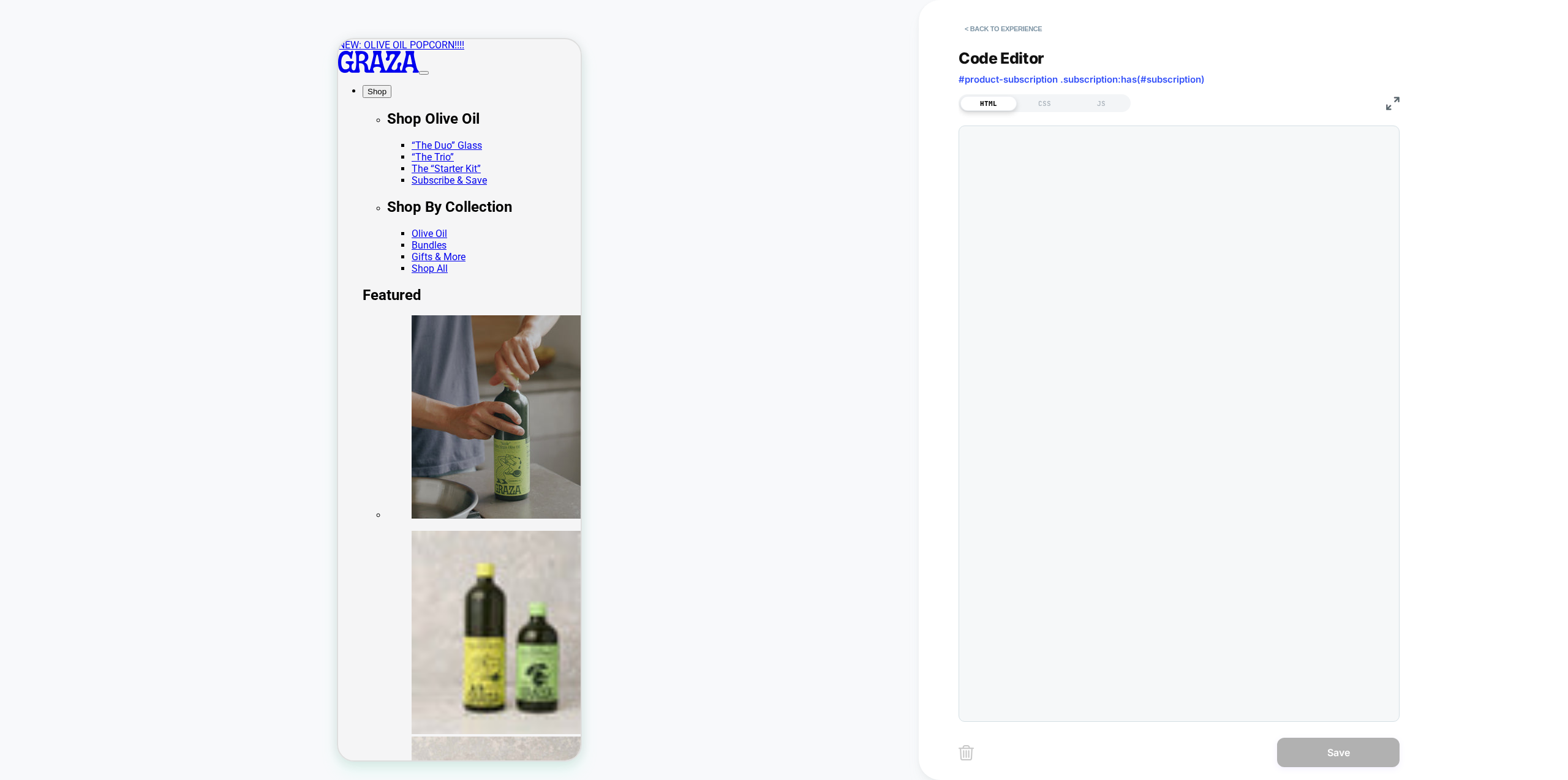
scroll to position [165, 0]
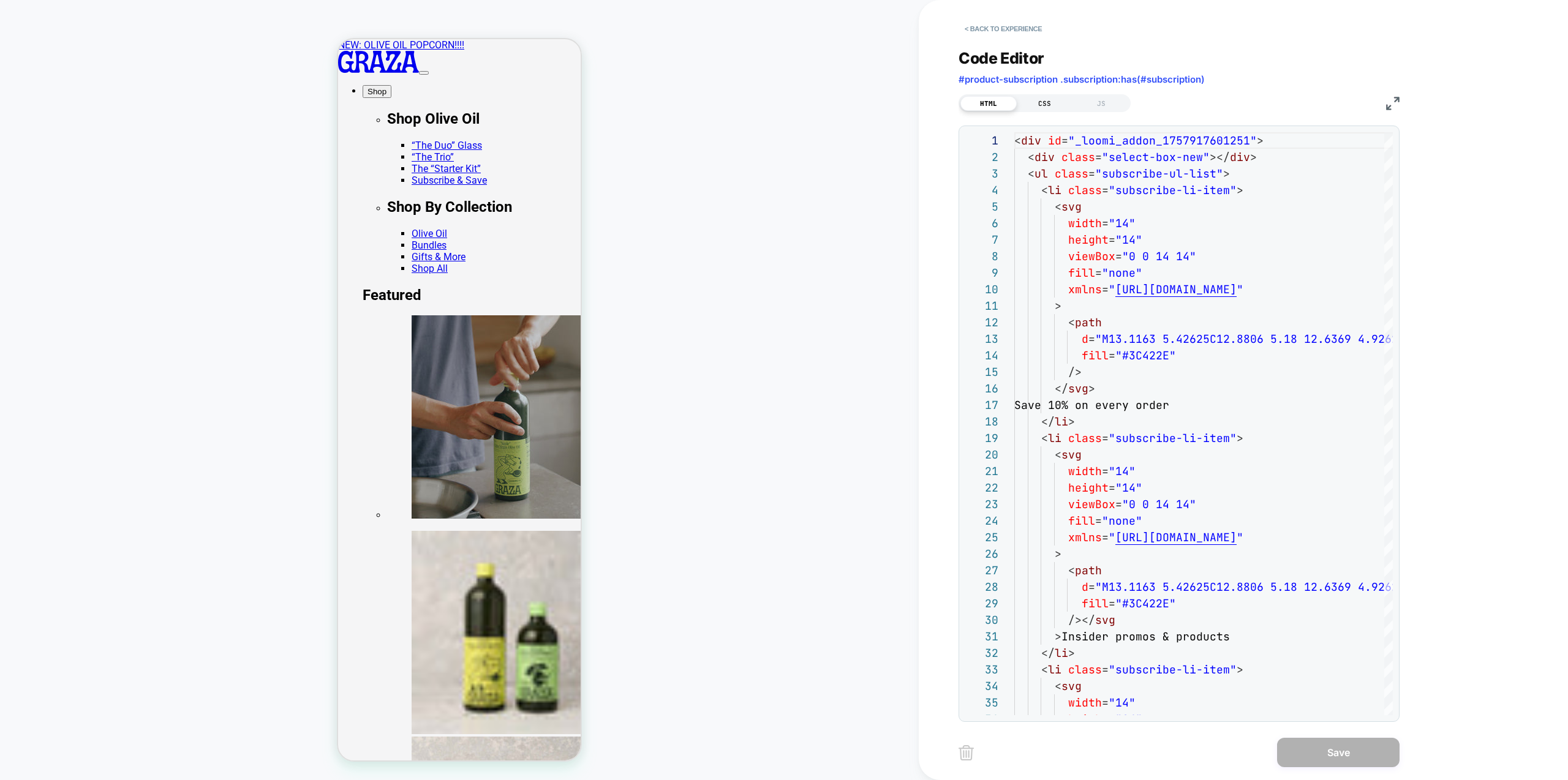
click at [1043, 108] on div "CSS" at bounding box center [1045, 104] width 56 height 15
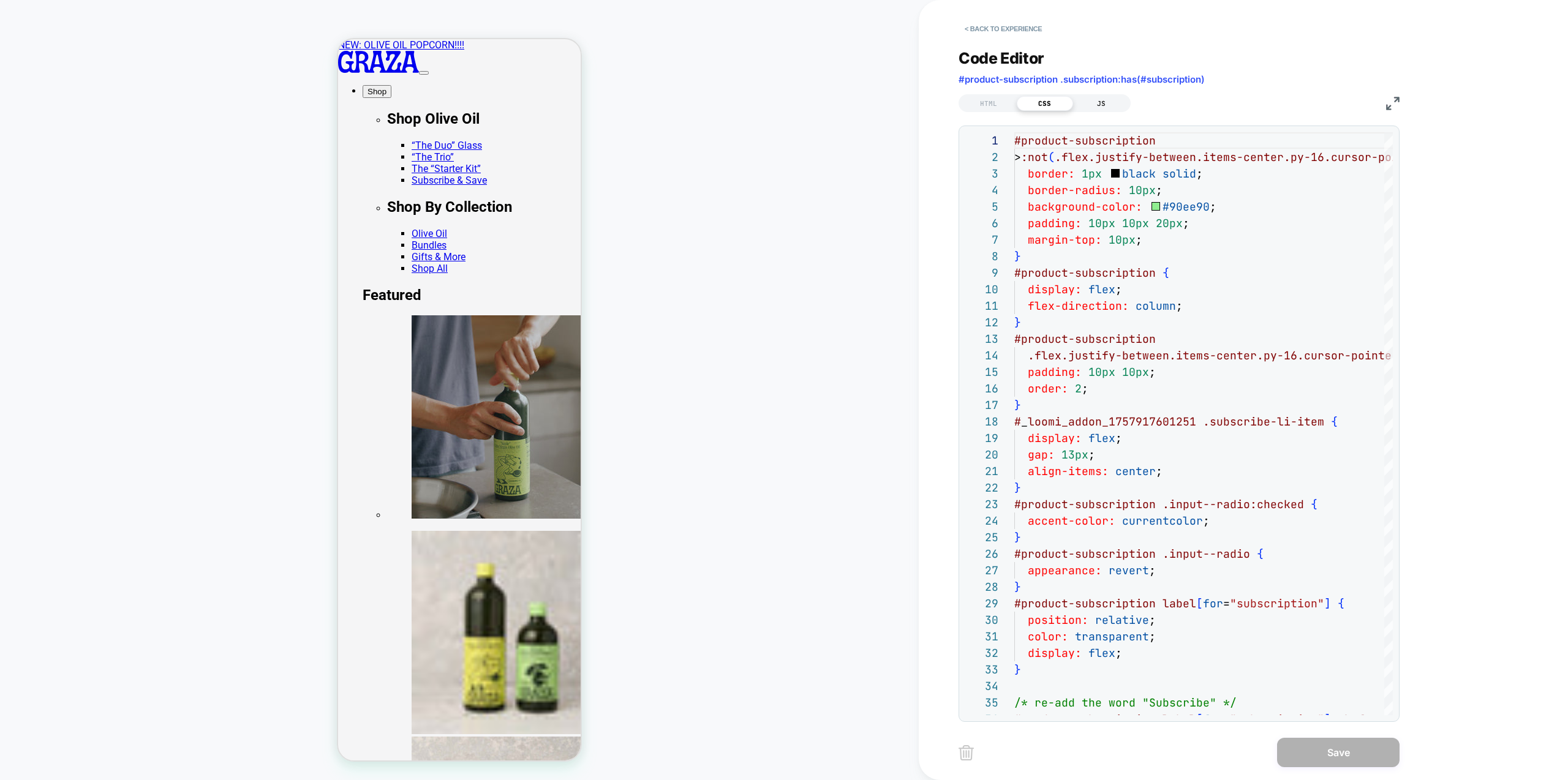
click at [1098, 103] on div "JS" at bounding box center [1101, 104] width 56 height 15
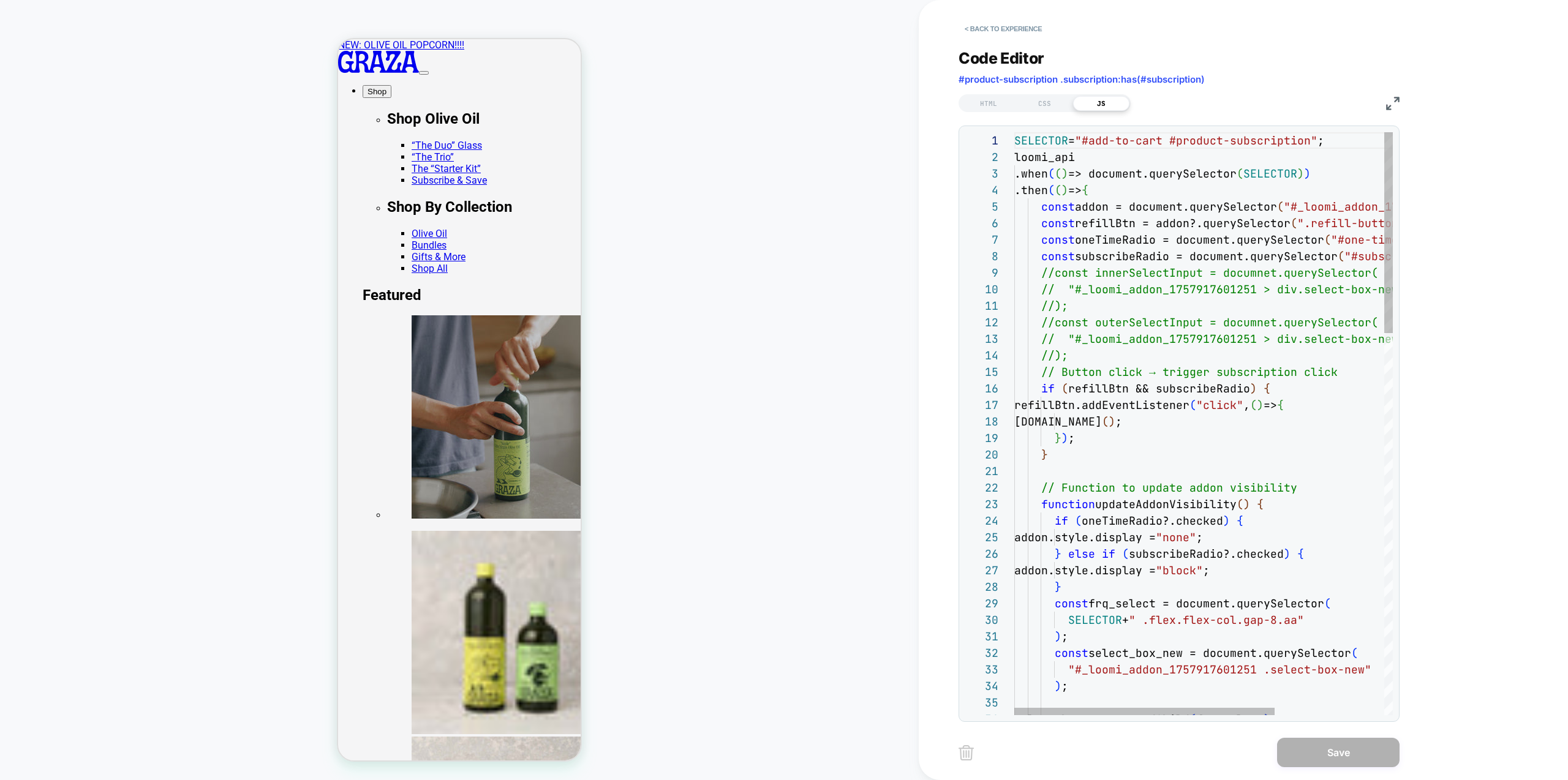
scroll to position [149, 0]
type textarea "**********"
click at [1072, 715] on div at bounding box center [1144, 711] width 260 height 7
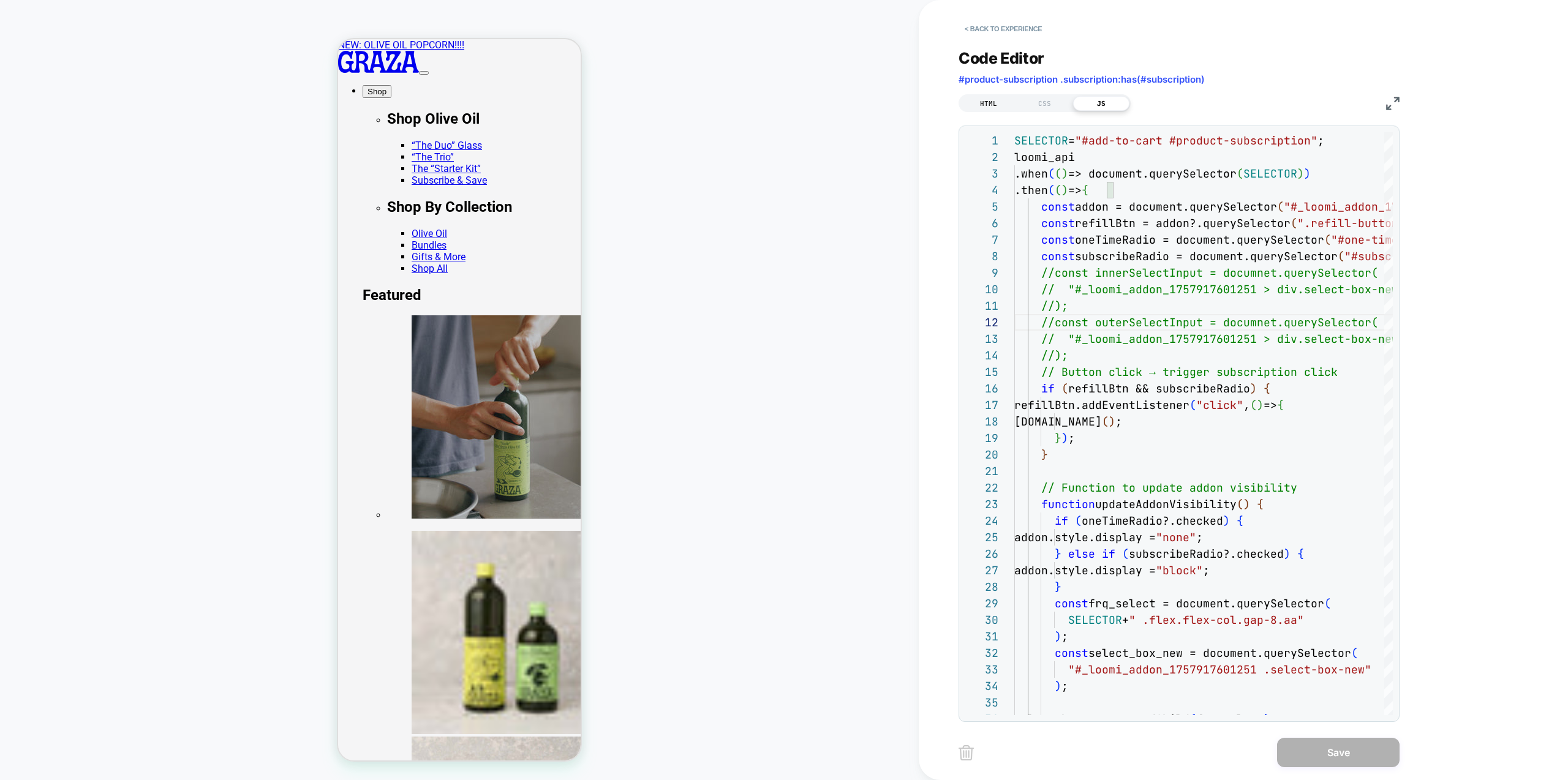
click at [991, 106] on div "HTML" at bounding box center [989, 104] width 56 height 15
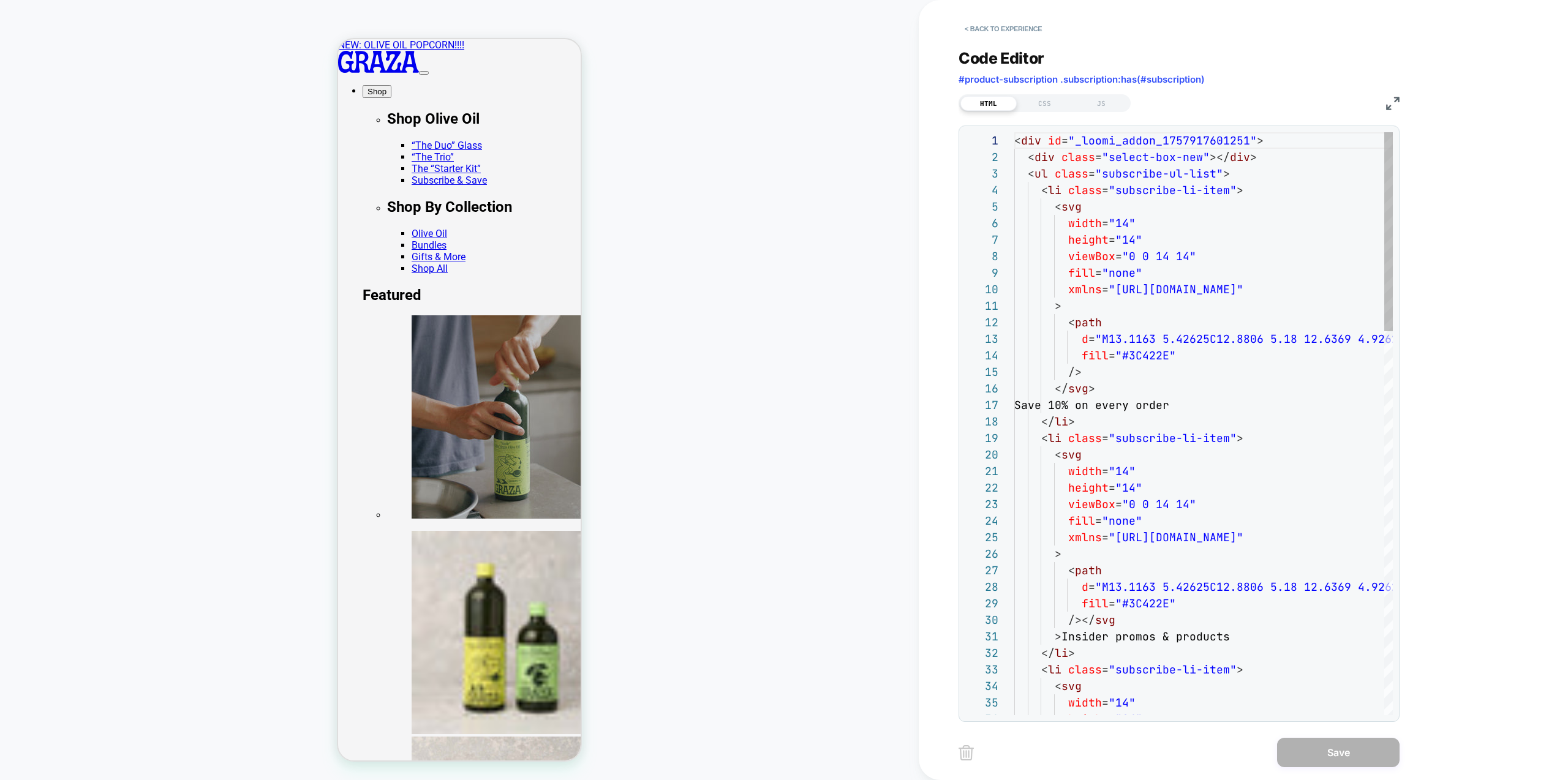
scroll to position [165, 0]
click at [1108, 110] on div "JS" at bounding box center [1101, 104] width 56 height 15
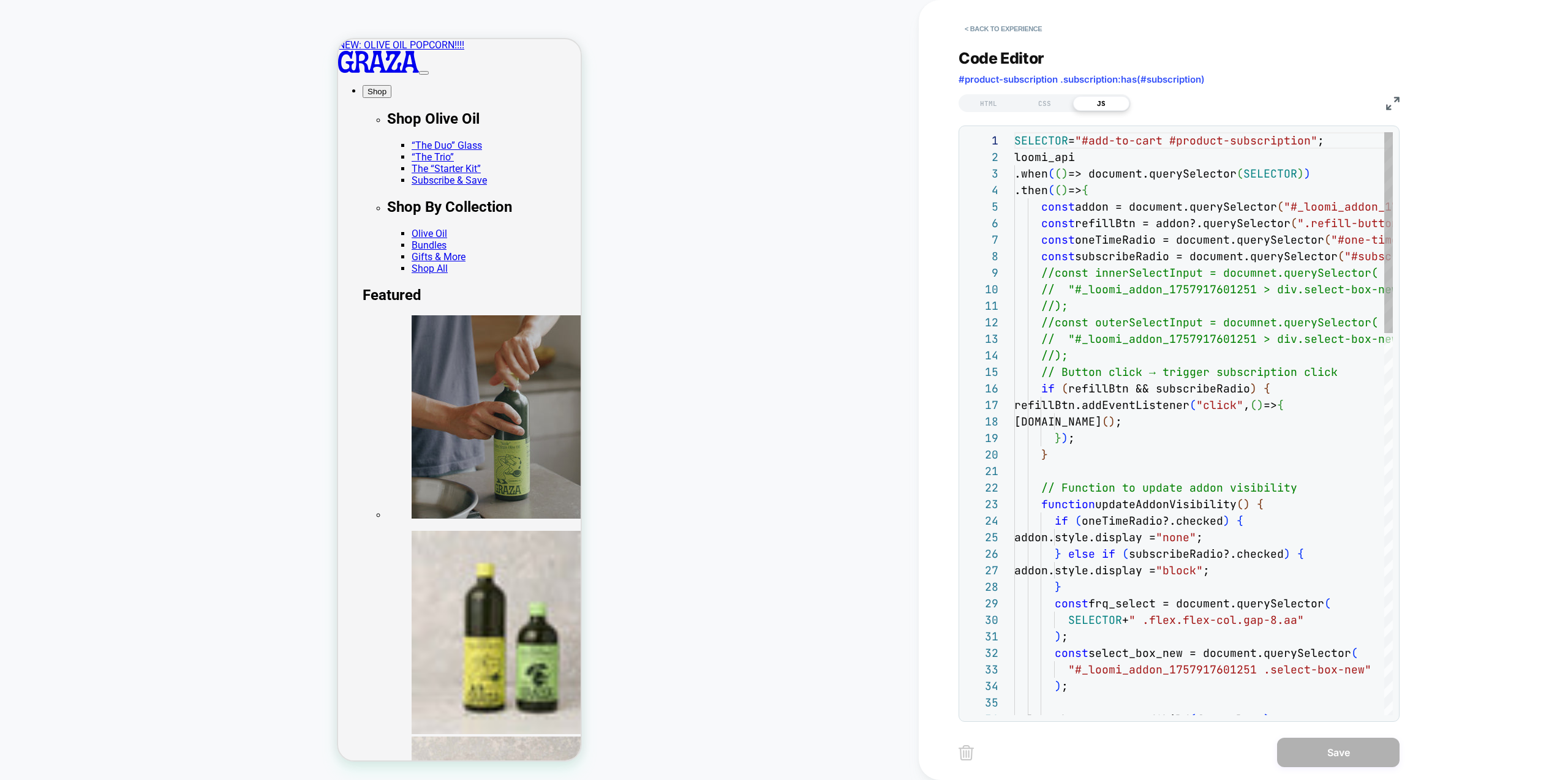
scroll to position [149, 0]
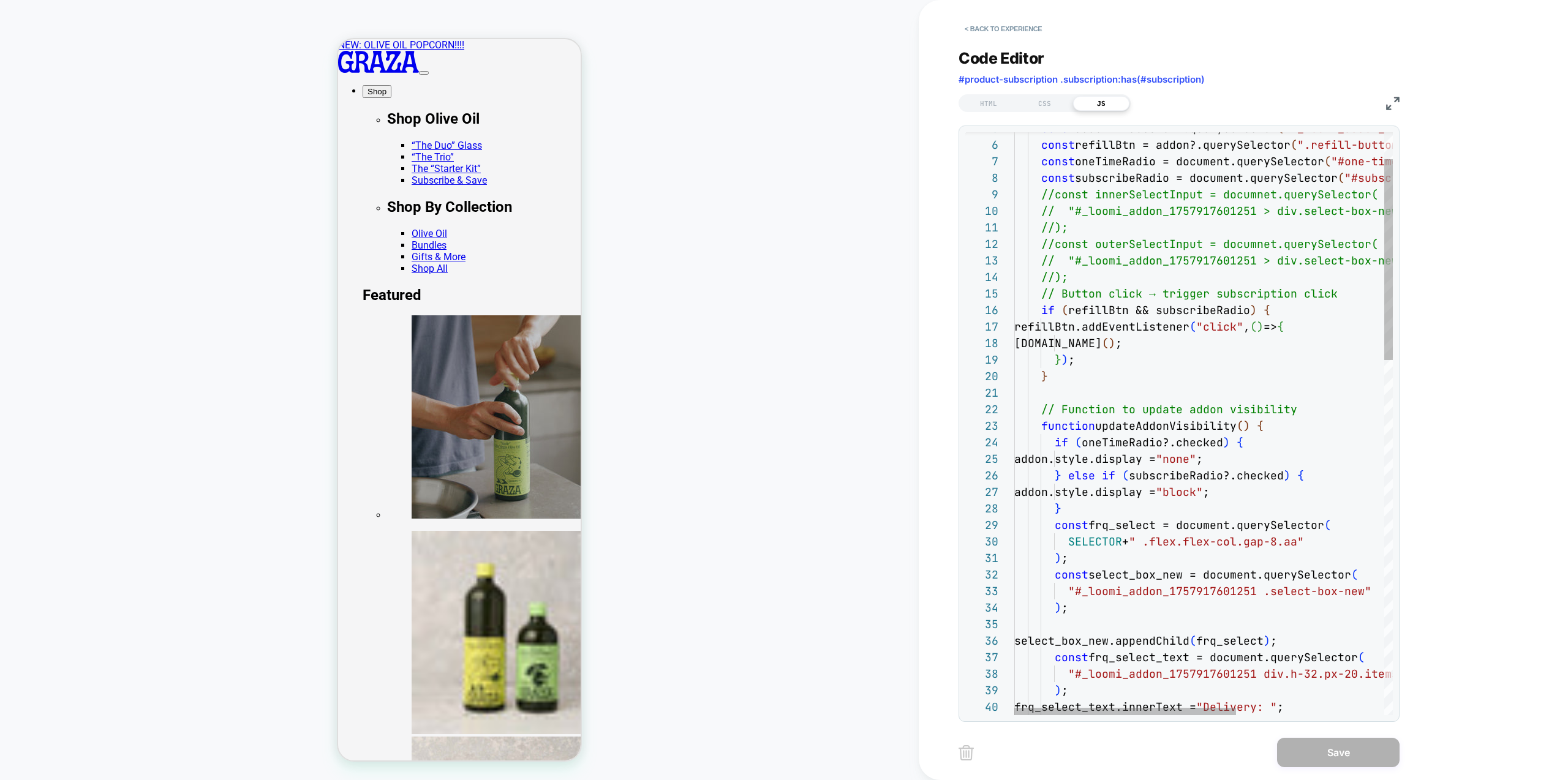
type textarea "**********"
drag, startPoint x: 1134, startPoint y: 190, endPoint x: 1121, endPoint y: 188, distance: 13.2
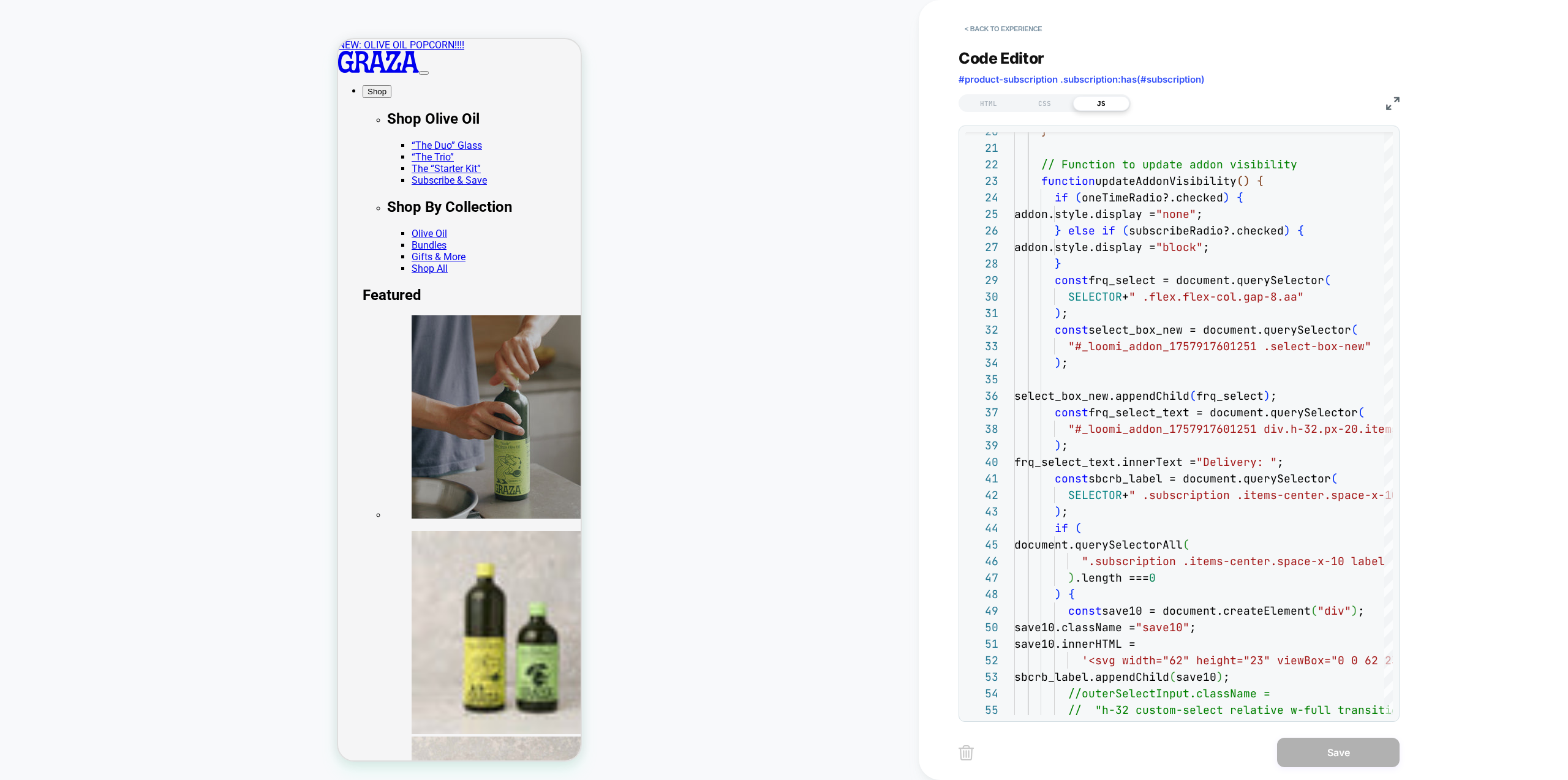
drag, startPoint x: 1044, startPoint y: 103, endPoint x: 1053, endPoint y: 124, distance: 22.8
click at [1044, 102] on div "CSS" at bounding box center [1045, 104] width 56 height 15
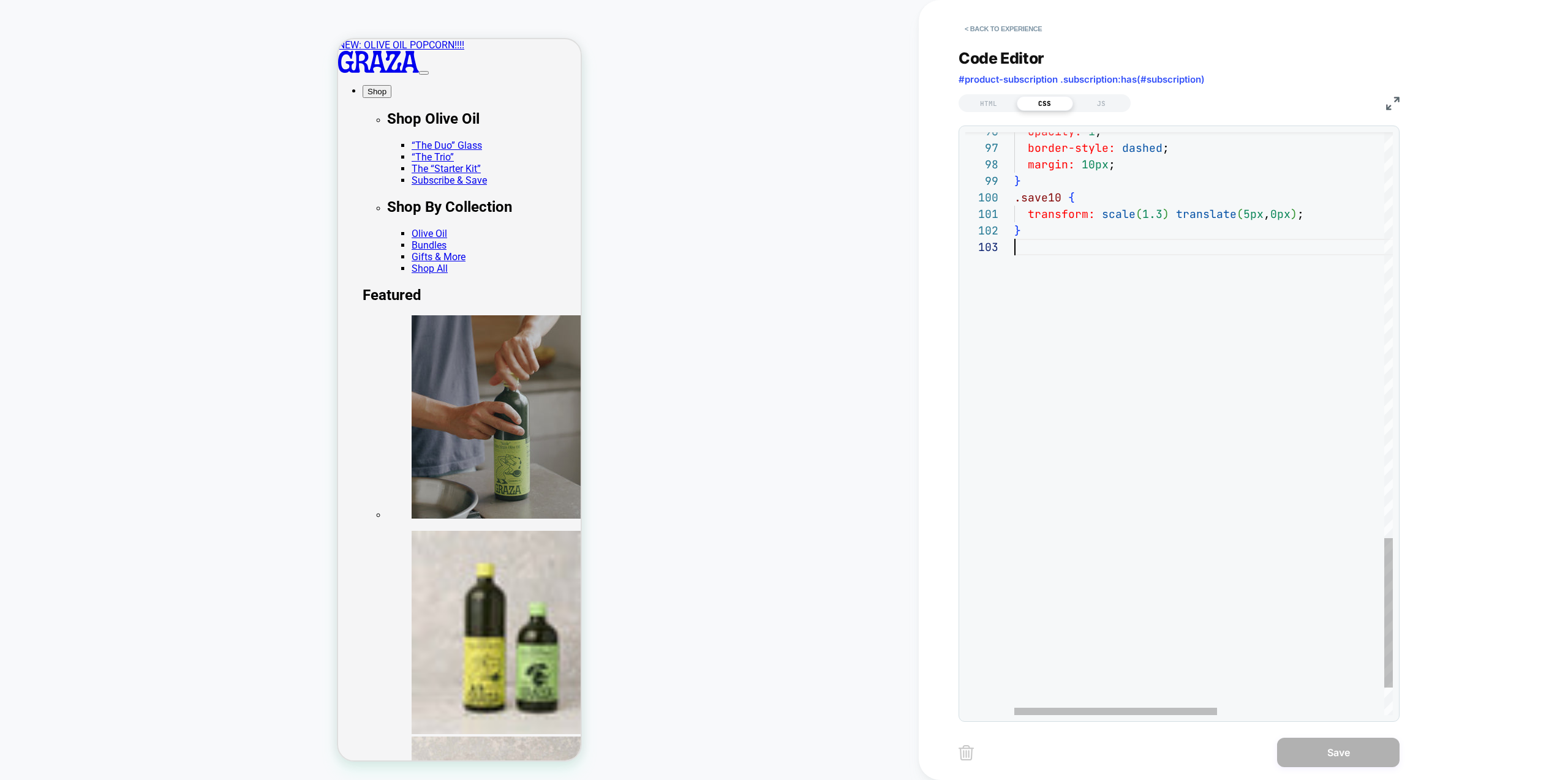
scroll to position [33, 0]
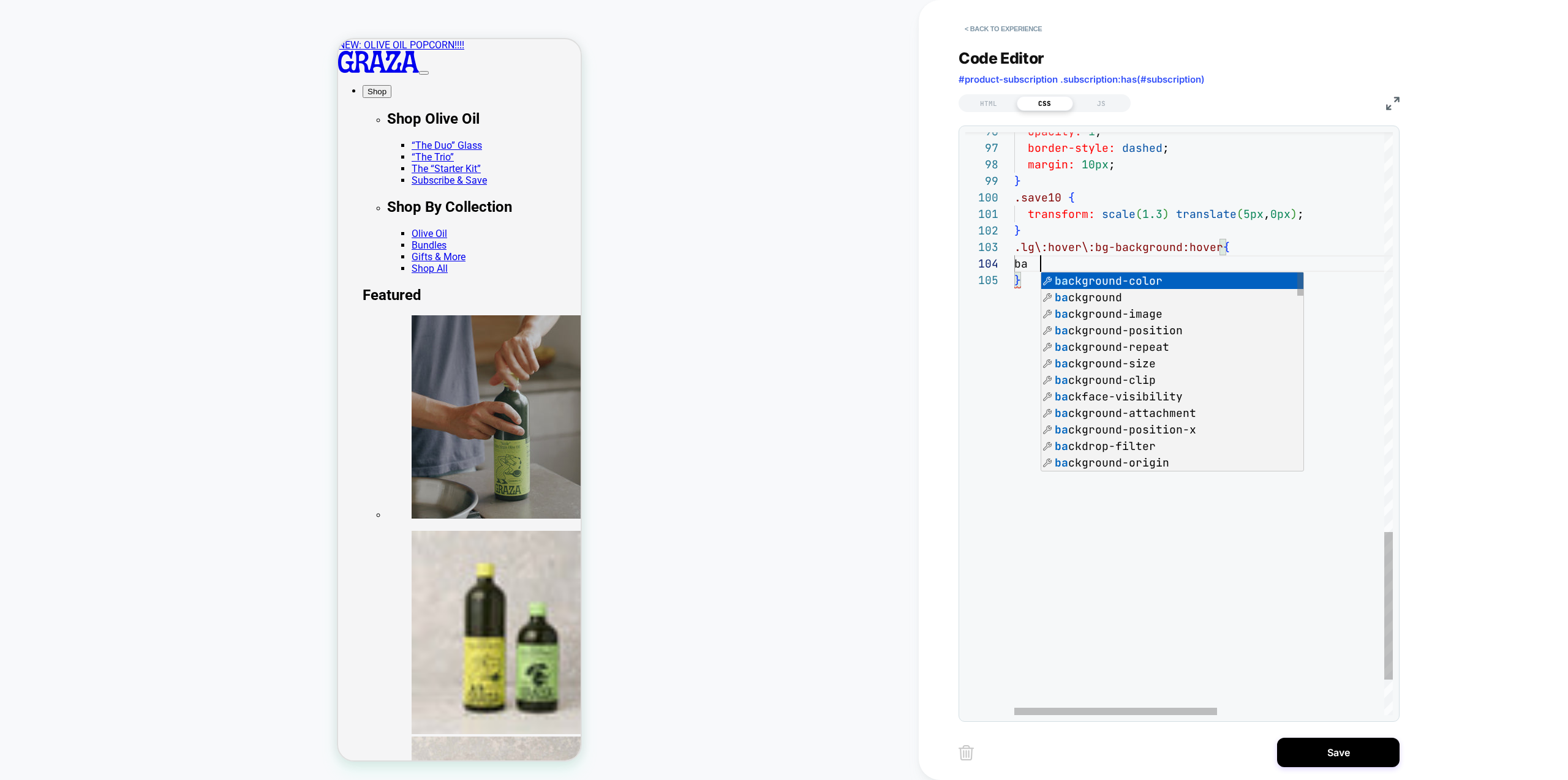
scroll to position [49, 132]
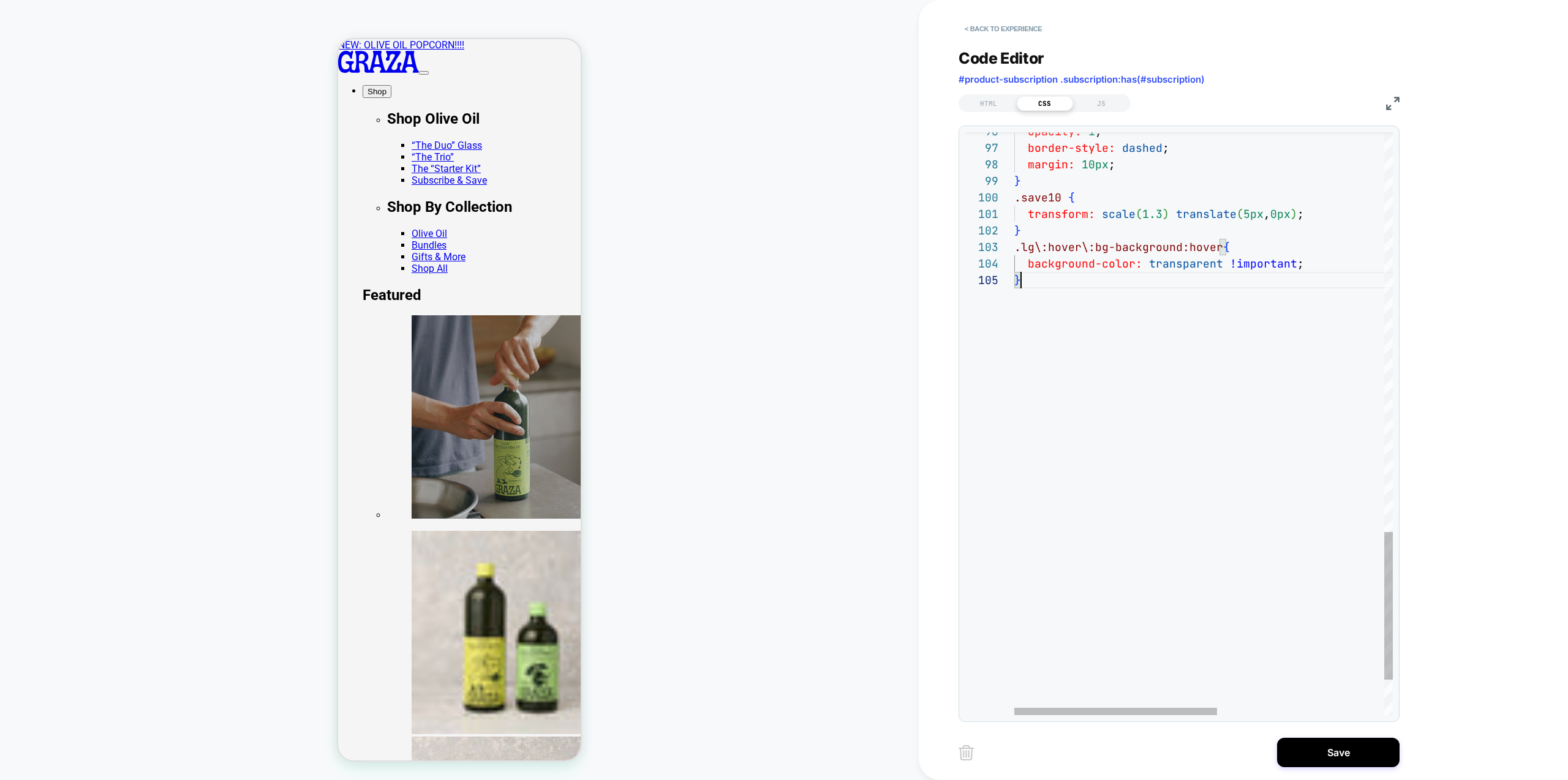
drag, startPoint x: 1213, startPoint y: 374, endPoint x: 1219, endPoint y: 352, distance: 22.8
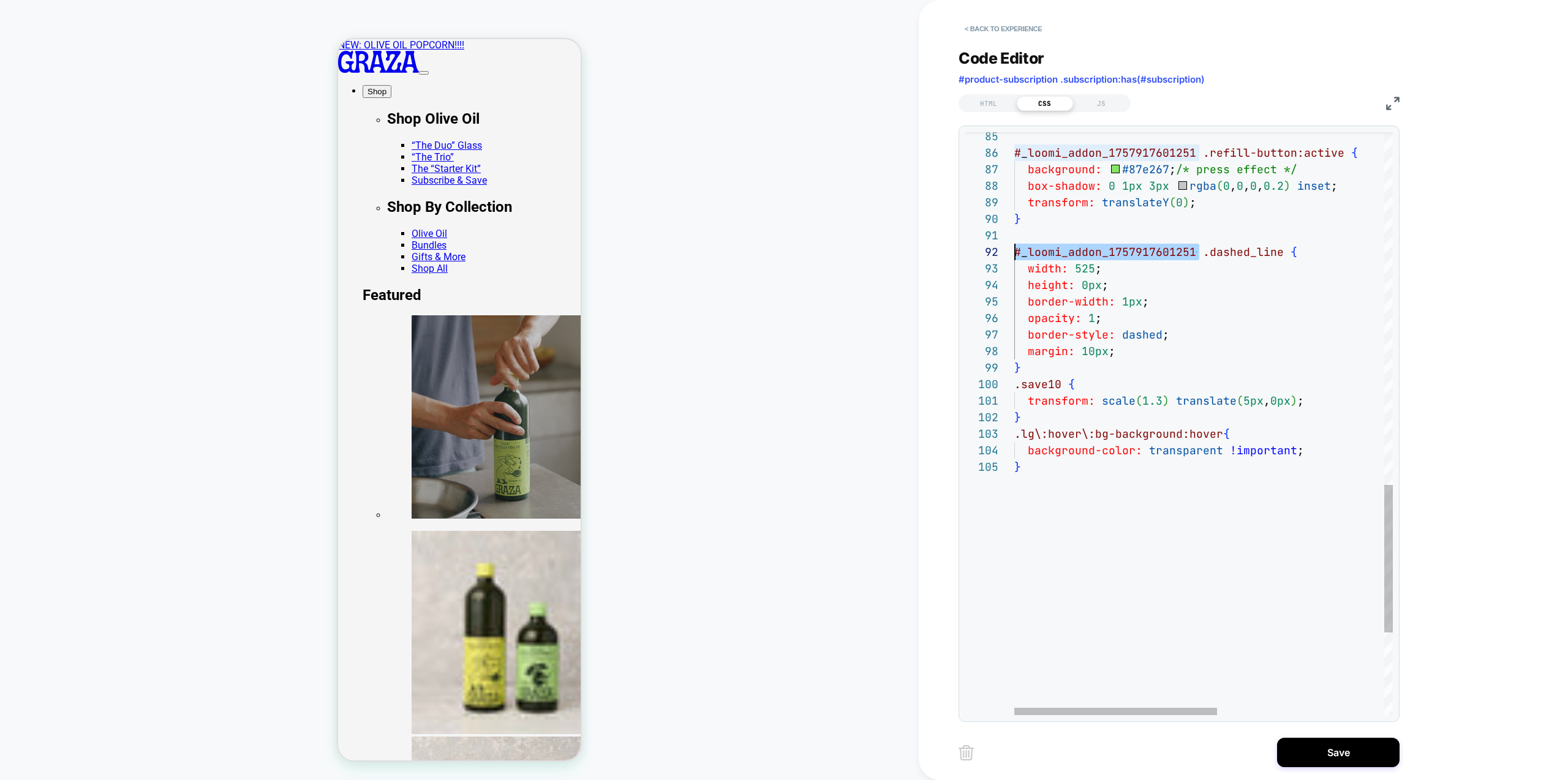
scroll to position [17, 0]
drag, startPoint x: 1197, startPoint y: 252, endPoint x: 985, endPoint y: 247, distance: 212.1
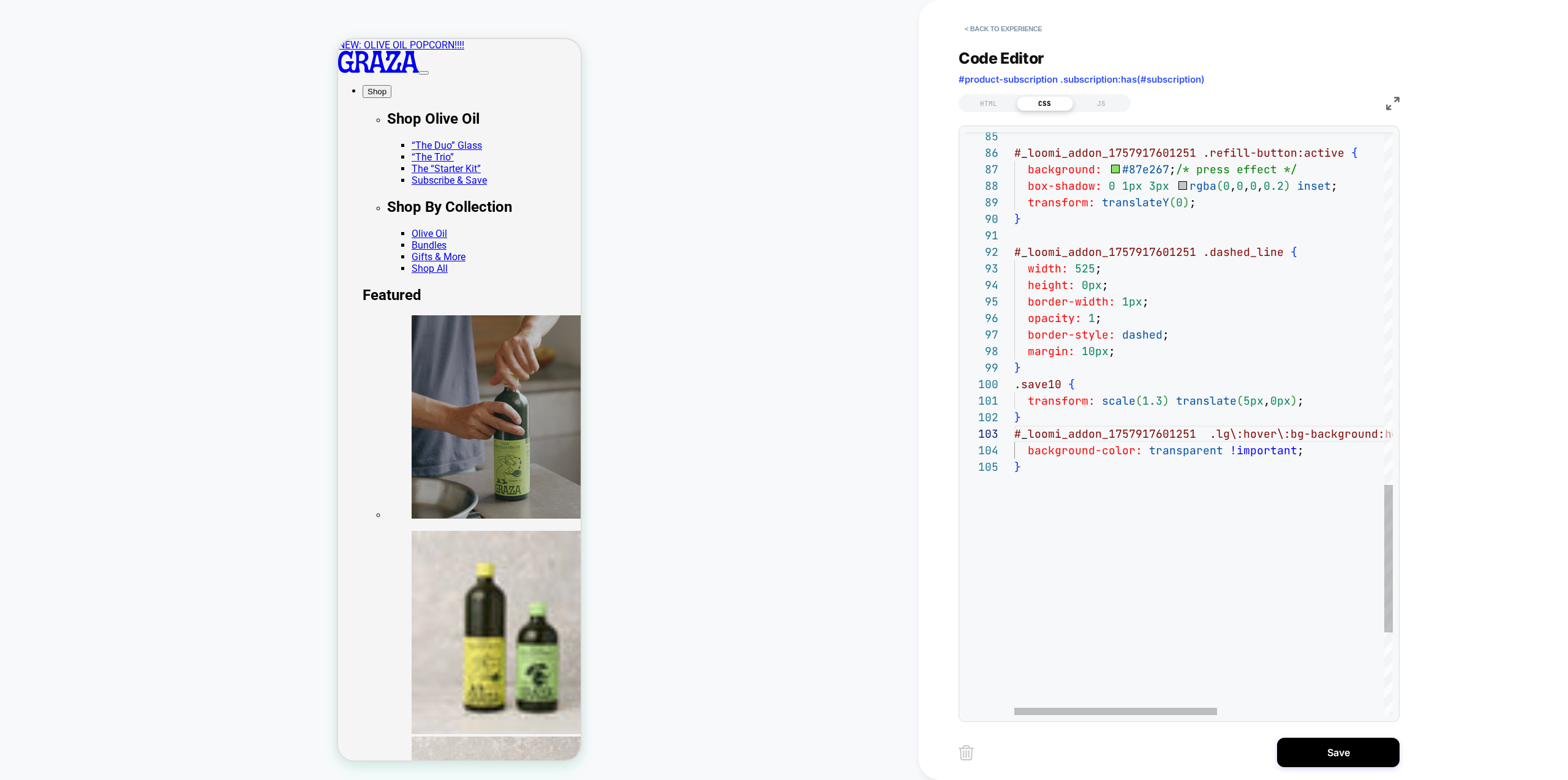
scroll to position [33, 185]
type textarea "**********"
click at [1339, 751] on button "Save" at bounding box center [1338, 753] width 122 height 29
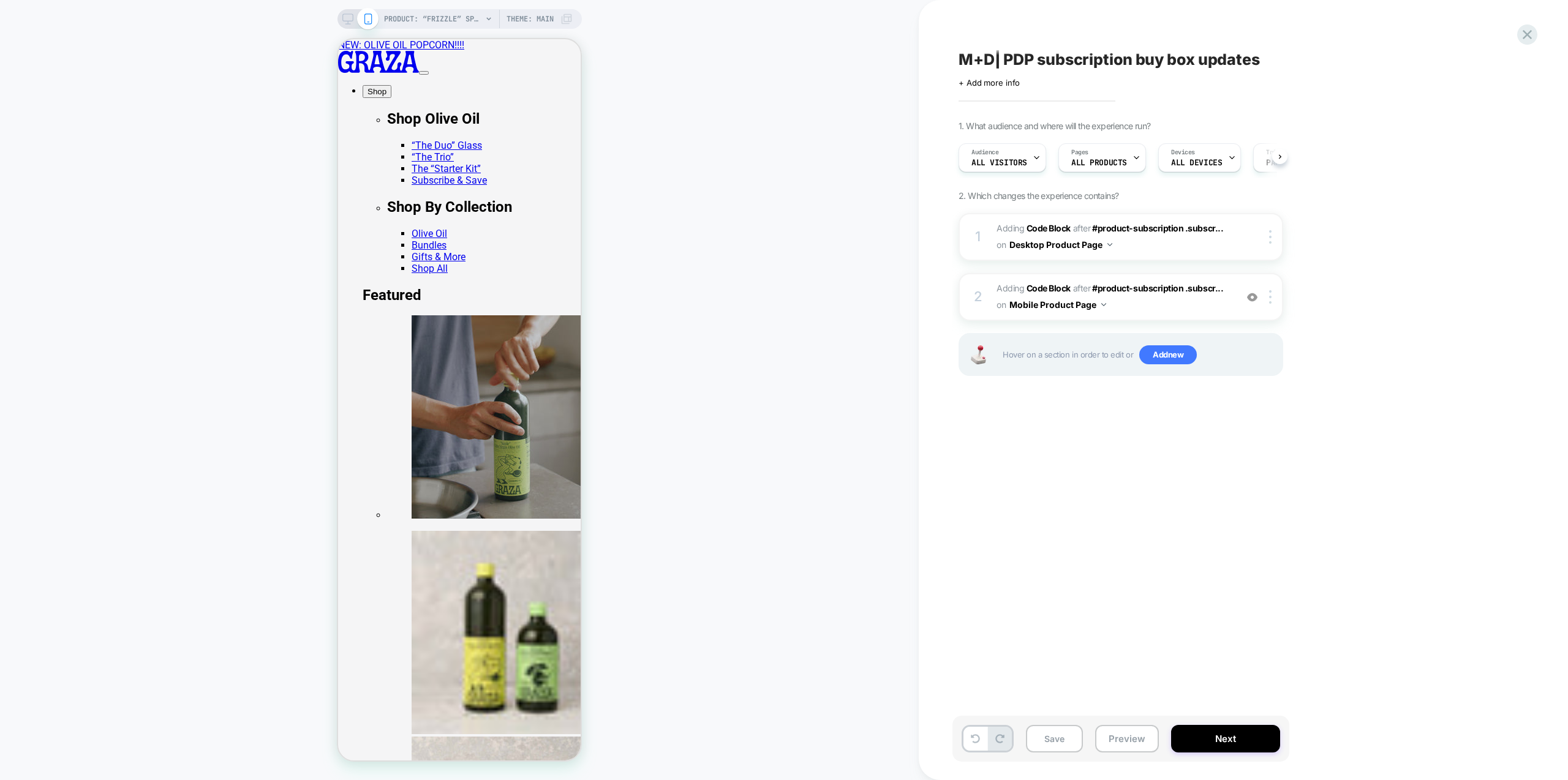
scroll to position [0, 1]
click at [1142, 739] on button "Preview" at bounding box center [1127, 739] width 63 height 27
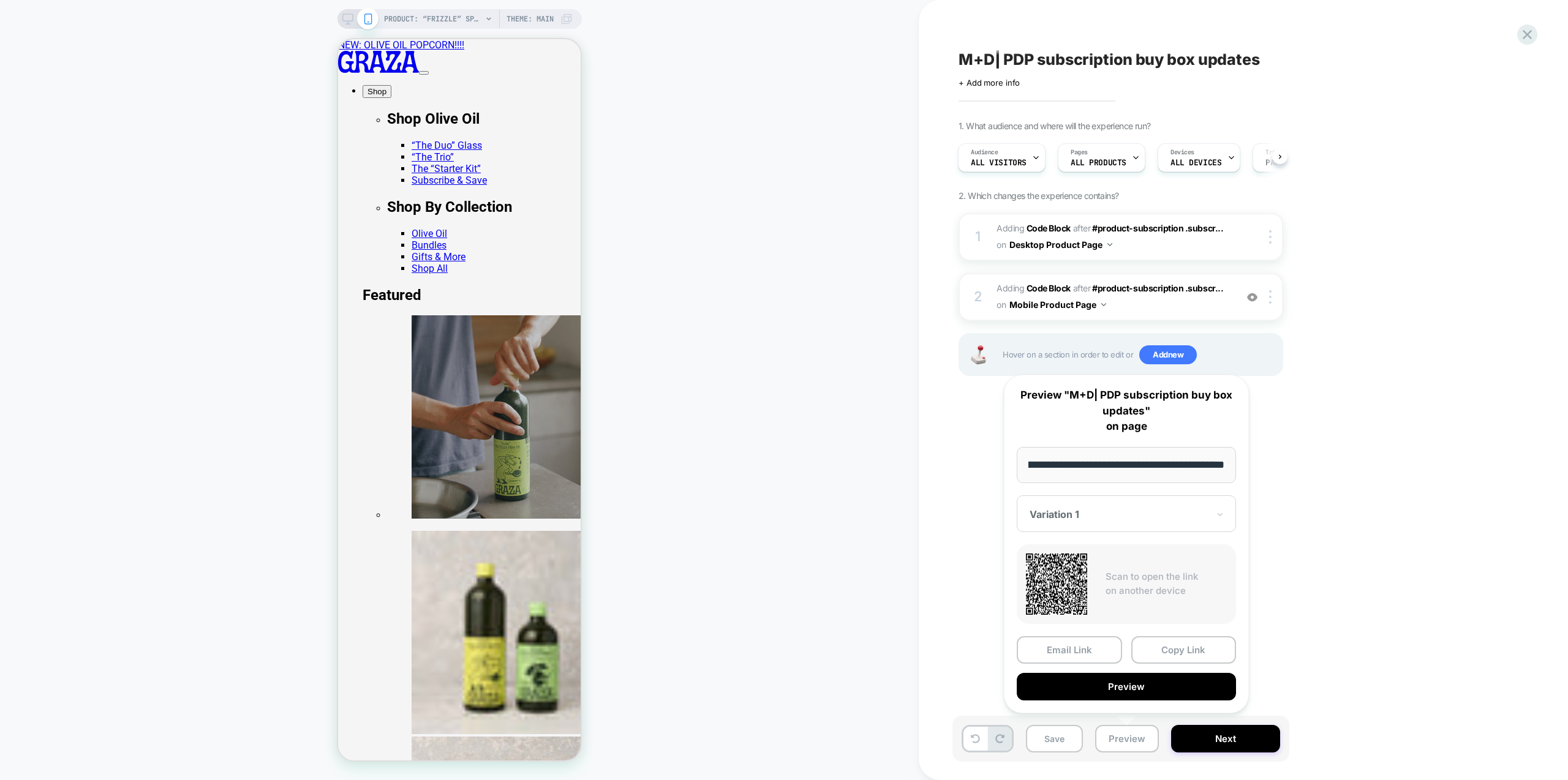
scroll to position [0, 0]
click at [1134, 684] on button "Preview" at bounding box center [1126, 686] width 219 height 27
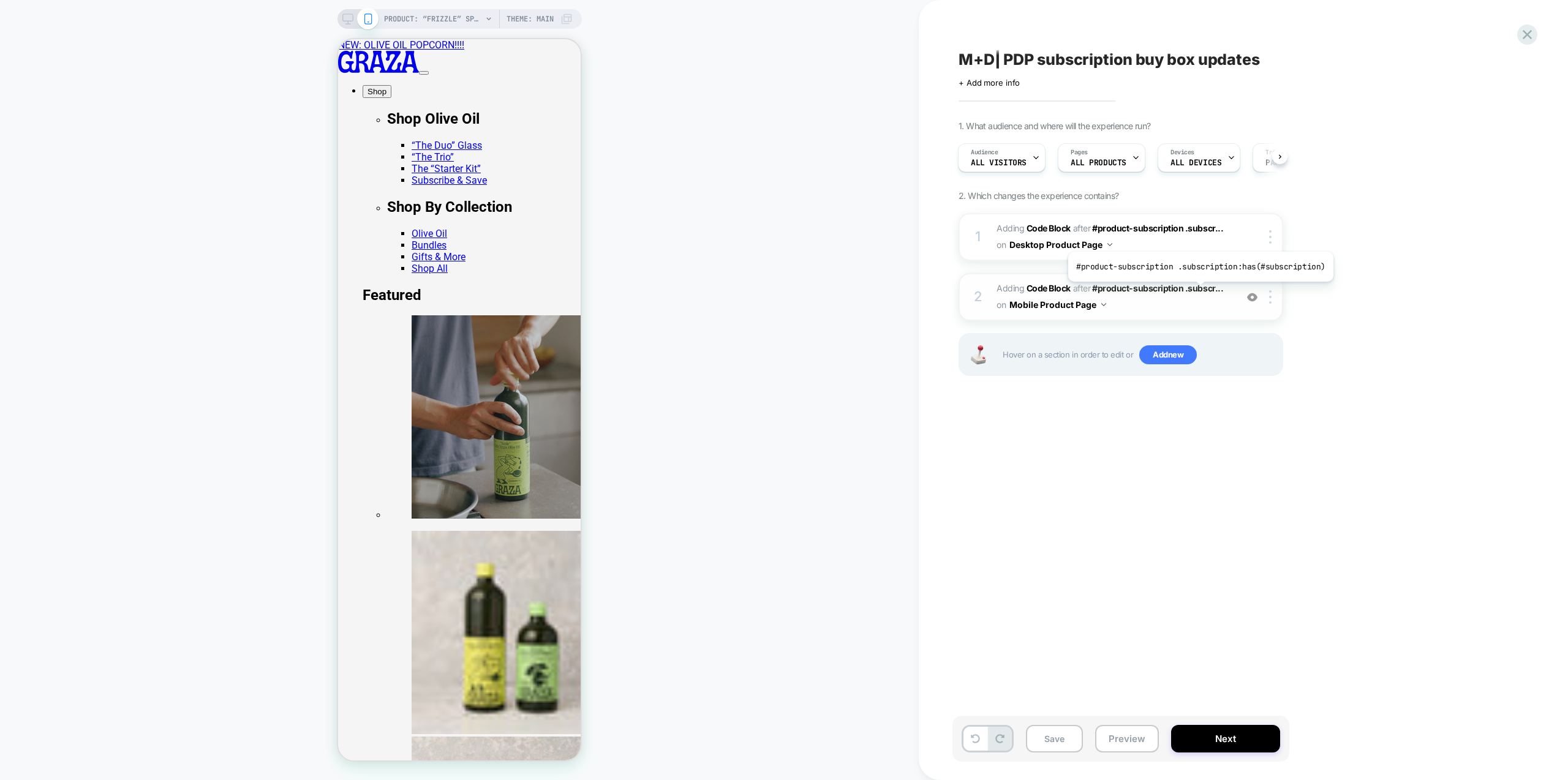
click at [1183, 305] on span "Adding Code Block AFTER #product-subscription .subscr... #product-subscription …" at bounding box center [1113, 297] width 233 height 33
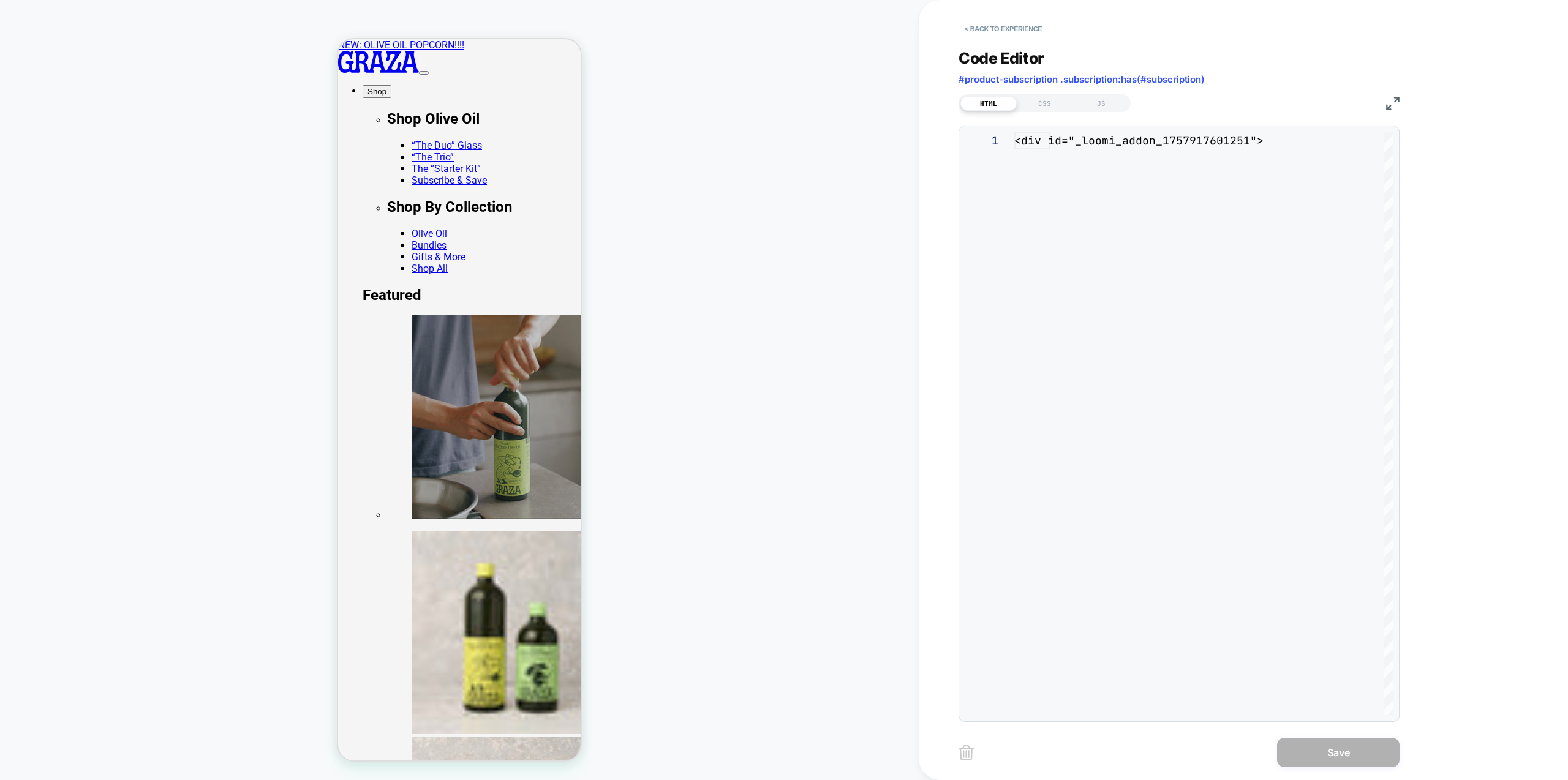
scroll to position [165, 0]
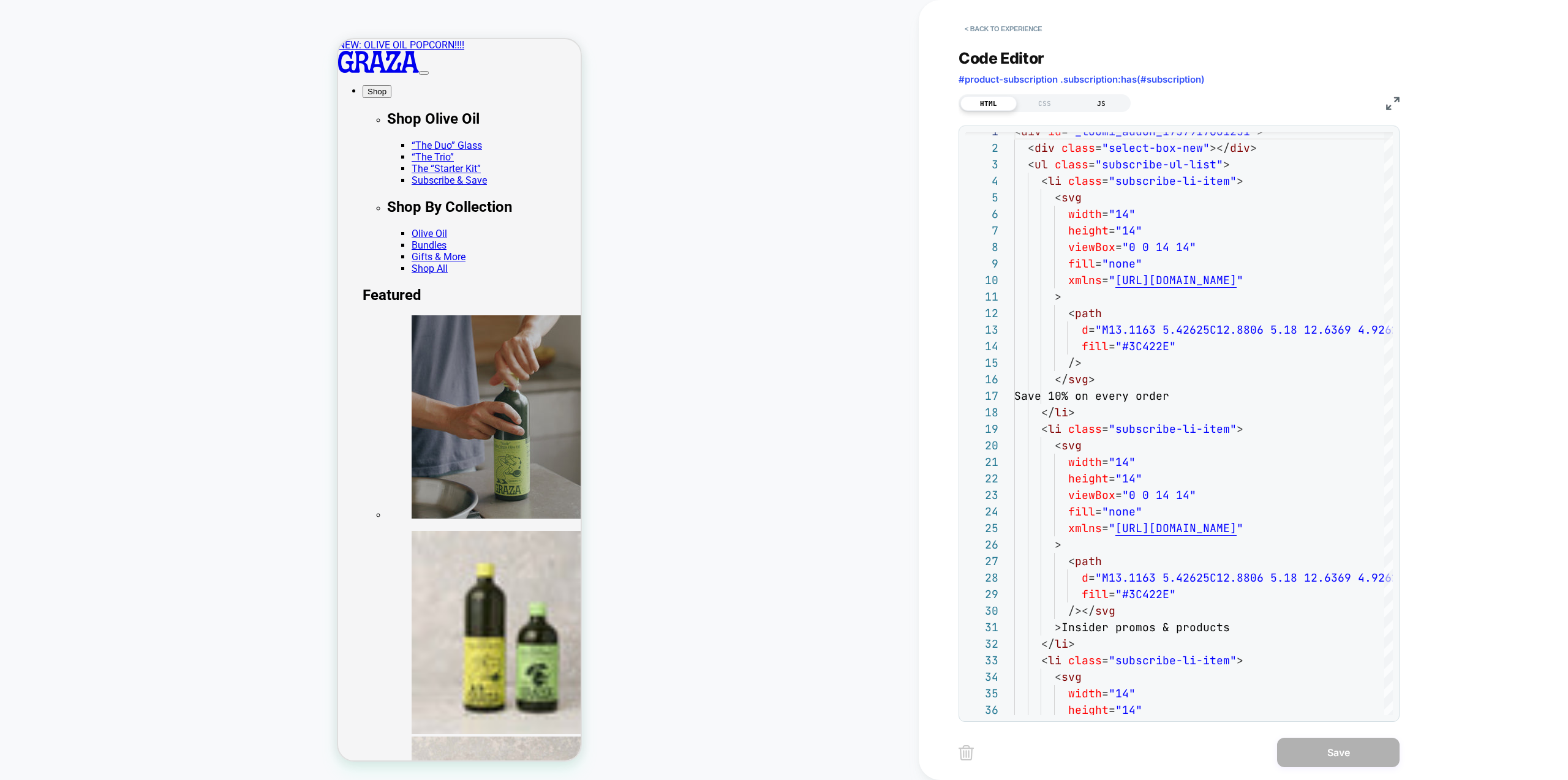
click at [1095, 105] on div "JS" at bounding box center [1101, 104] width 56 height 15
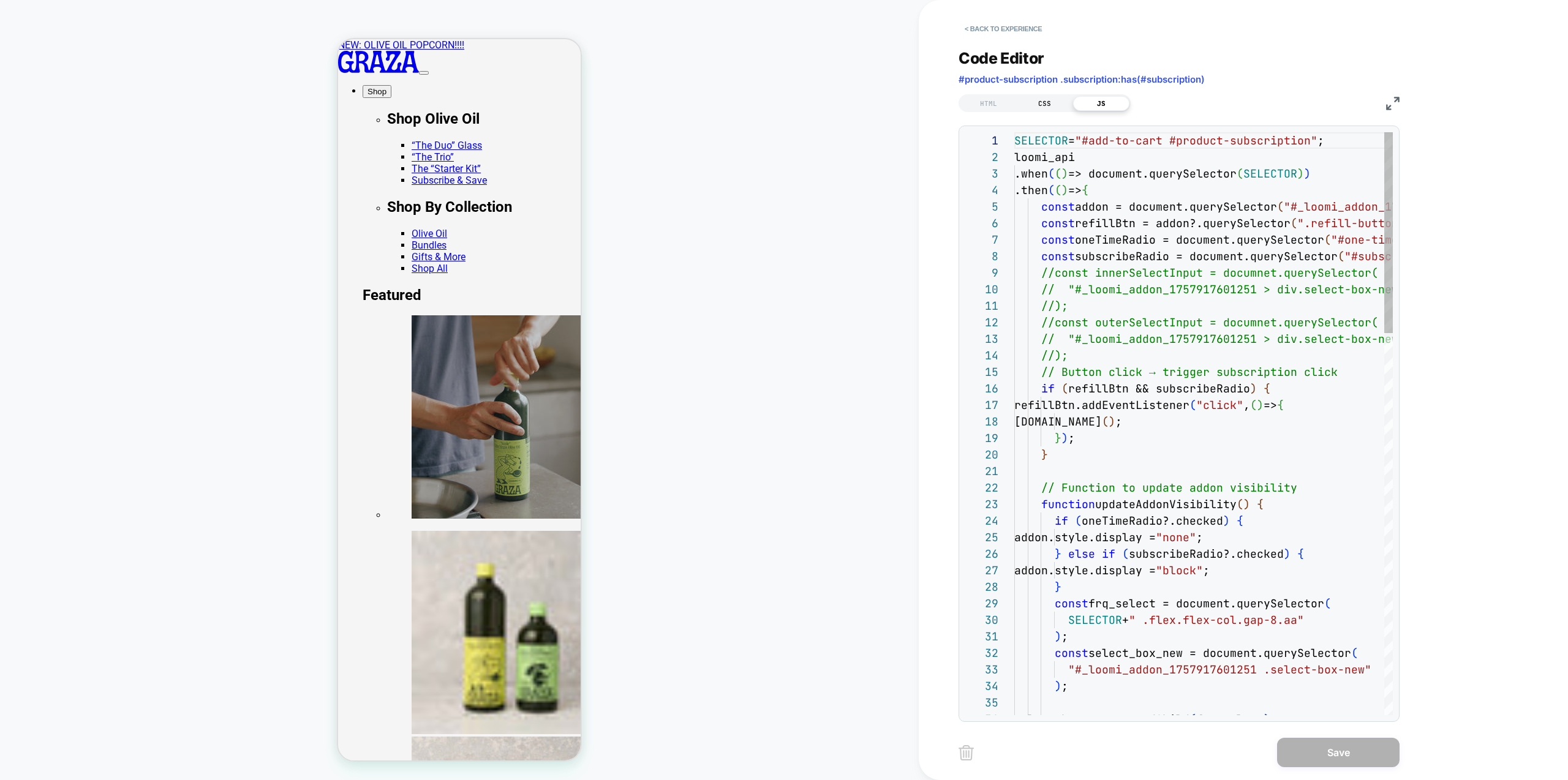
scroll to position [149, 0]
click at [1040, 101] on div "CSS" at bounding box center [1045, 104] width 56 height 15
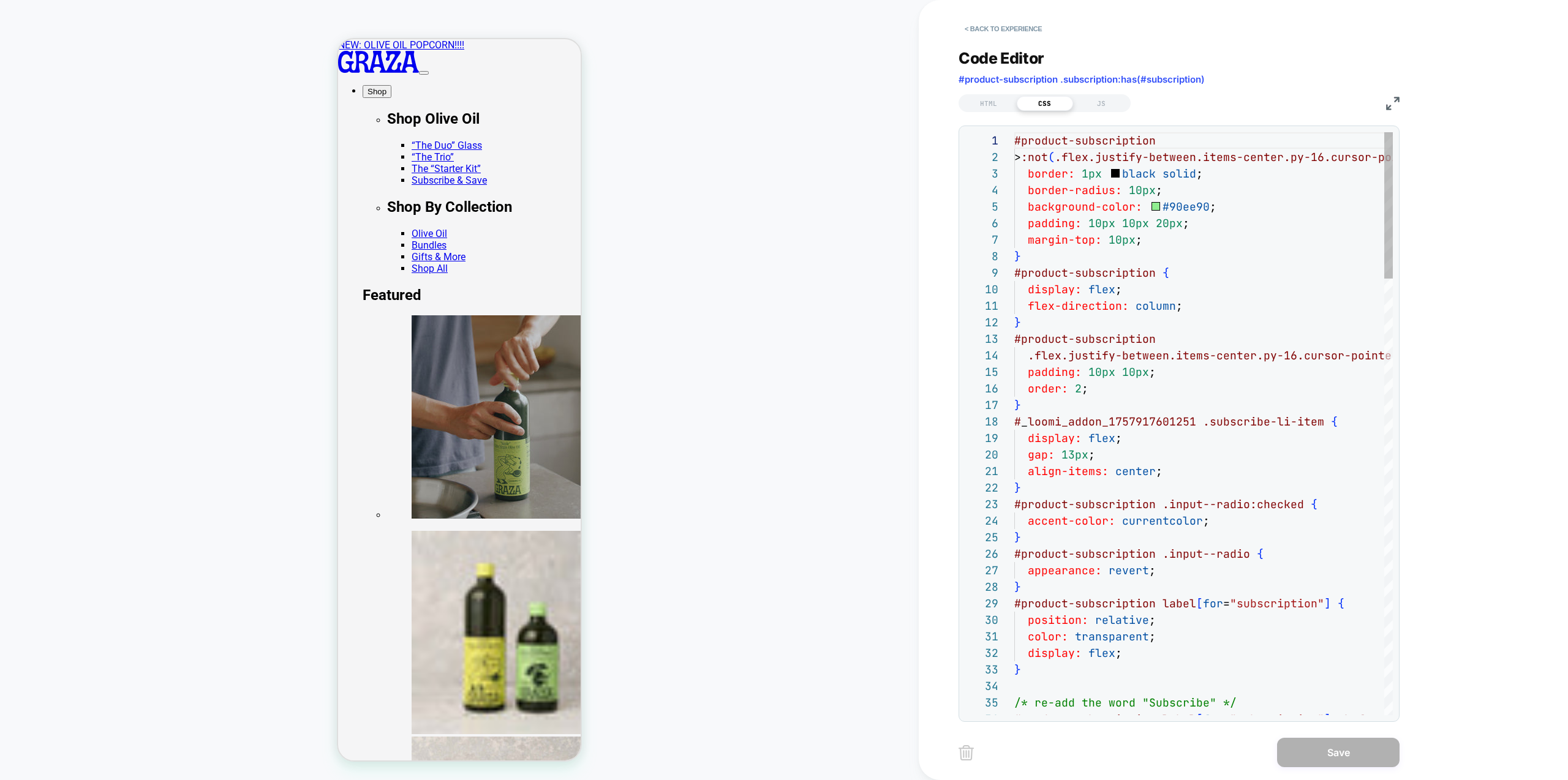
scroll to position [165, 0]
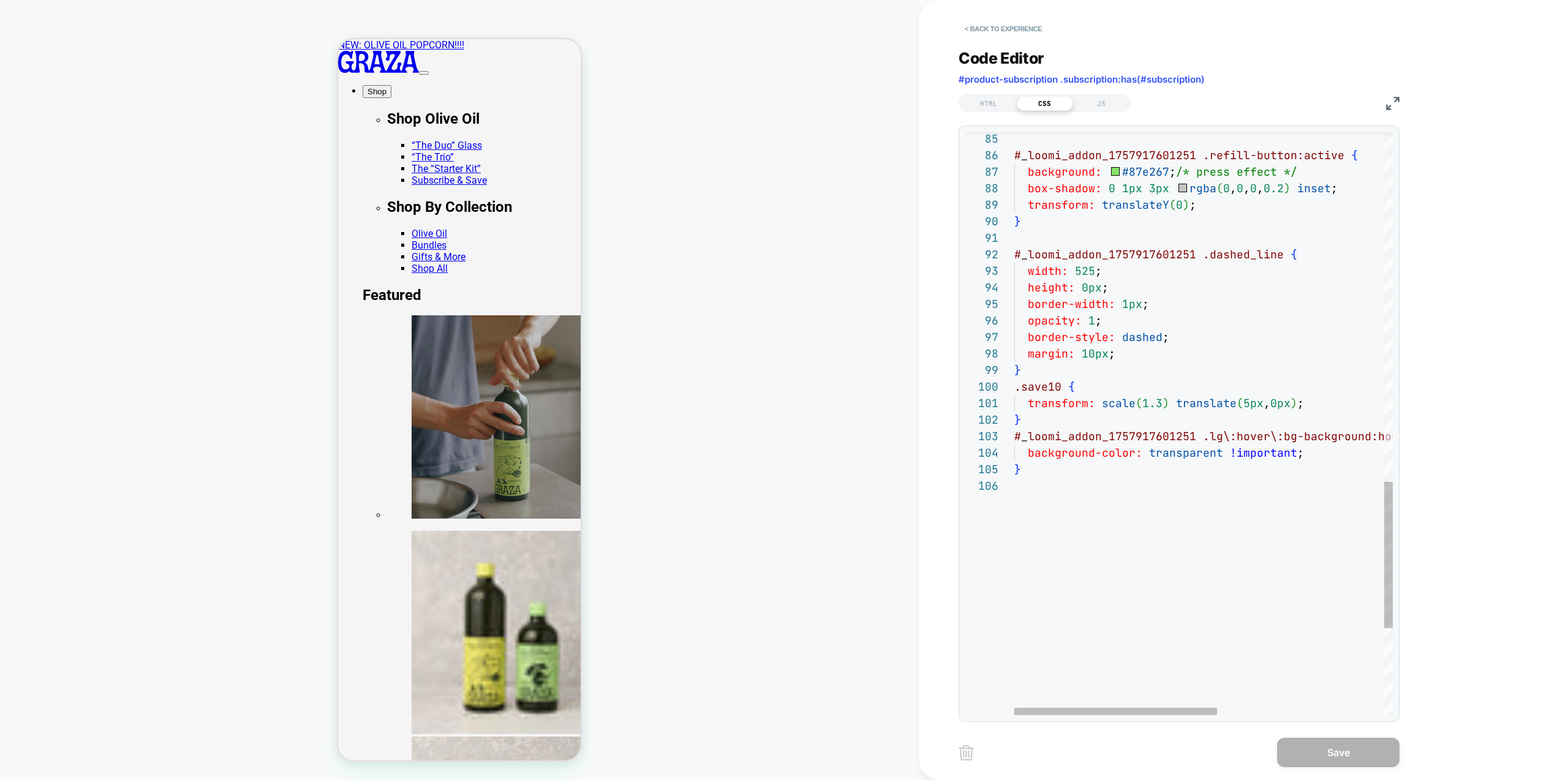
type textarea "**********"
drag, startPoint x: 1050, startPoint y: 501, endPoint x: 992, endPoint y: 435, distance: 87.9
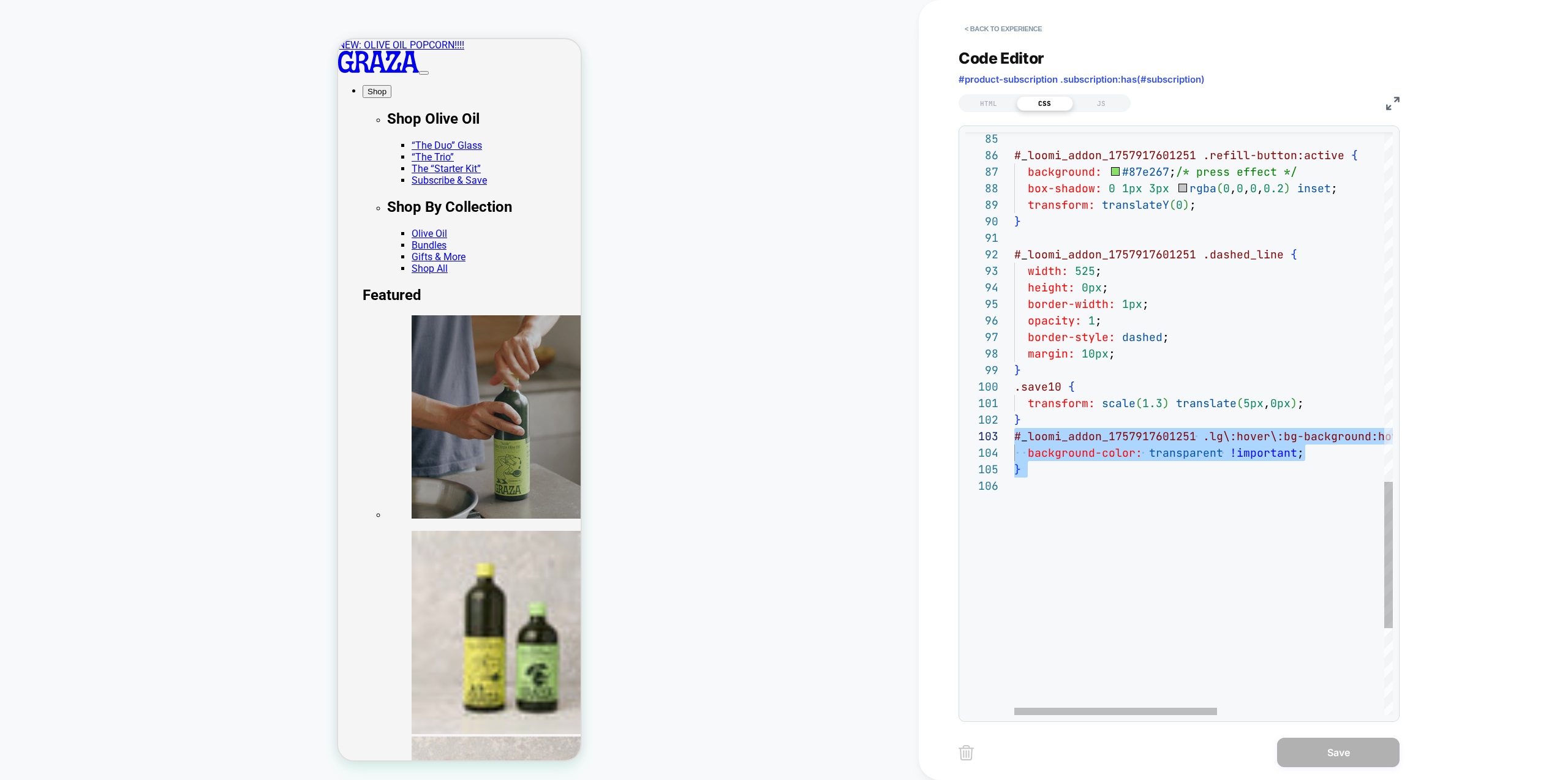
scroll to position [83, 0]
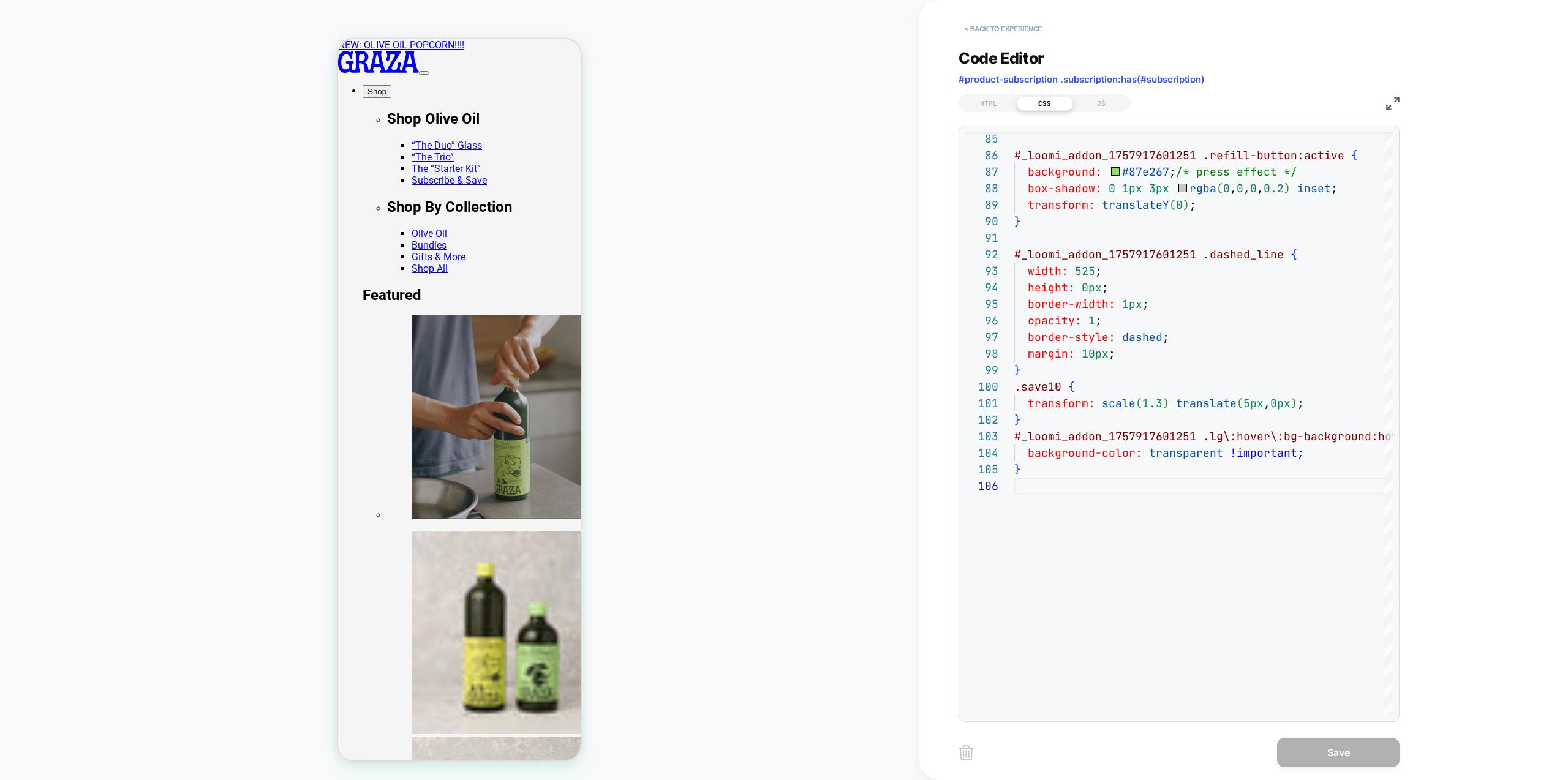
click at [985, 34] on button "< Back to experience" at bounding box center [1003, 28] width 90 height 19
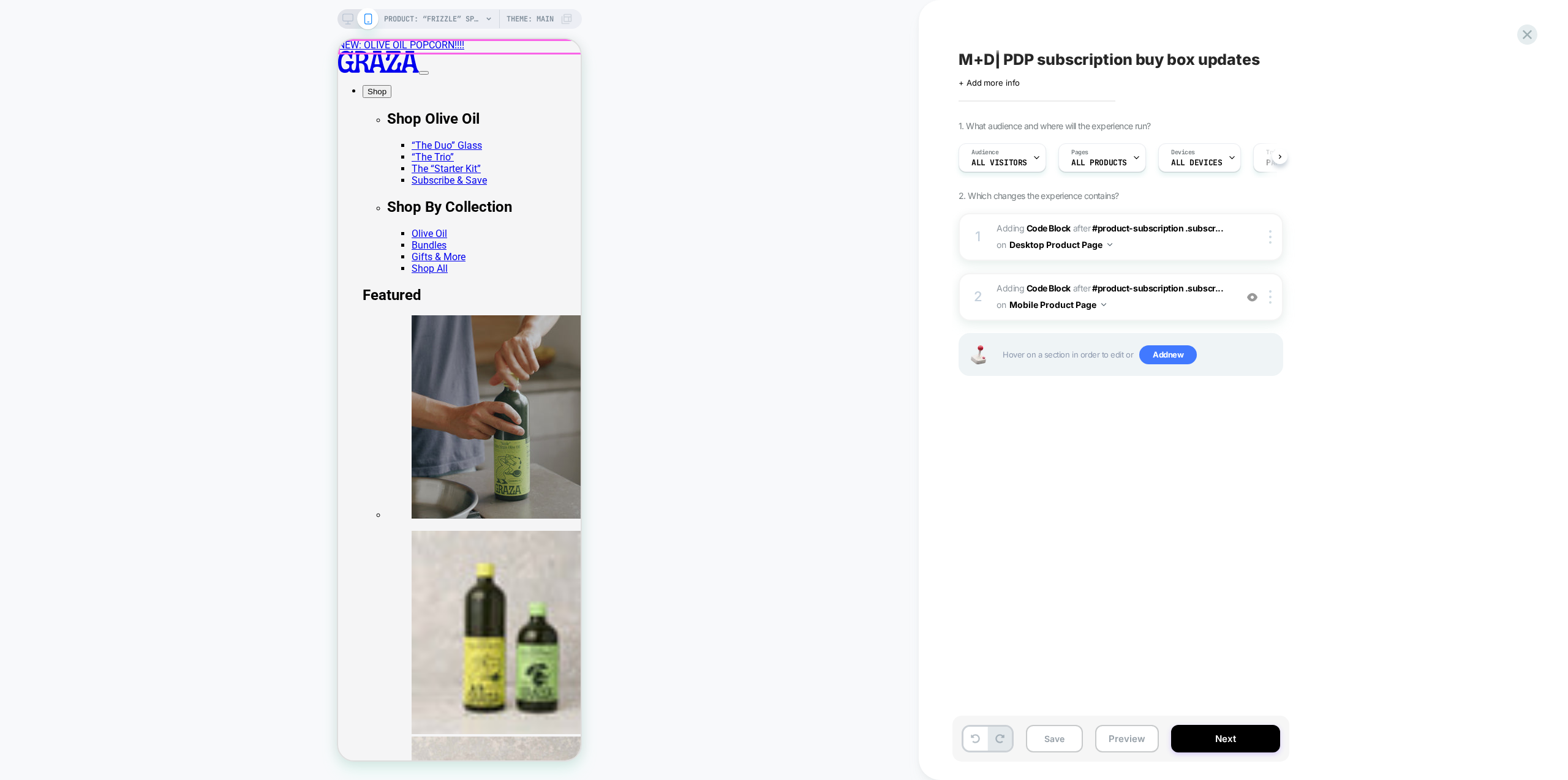
scroll to position [0, 1]
click at [346, 13] on icon at bounding box center [348, 19] width 11 height 11
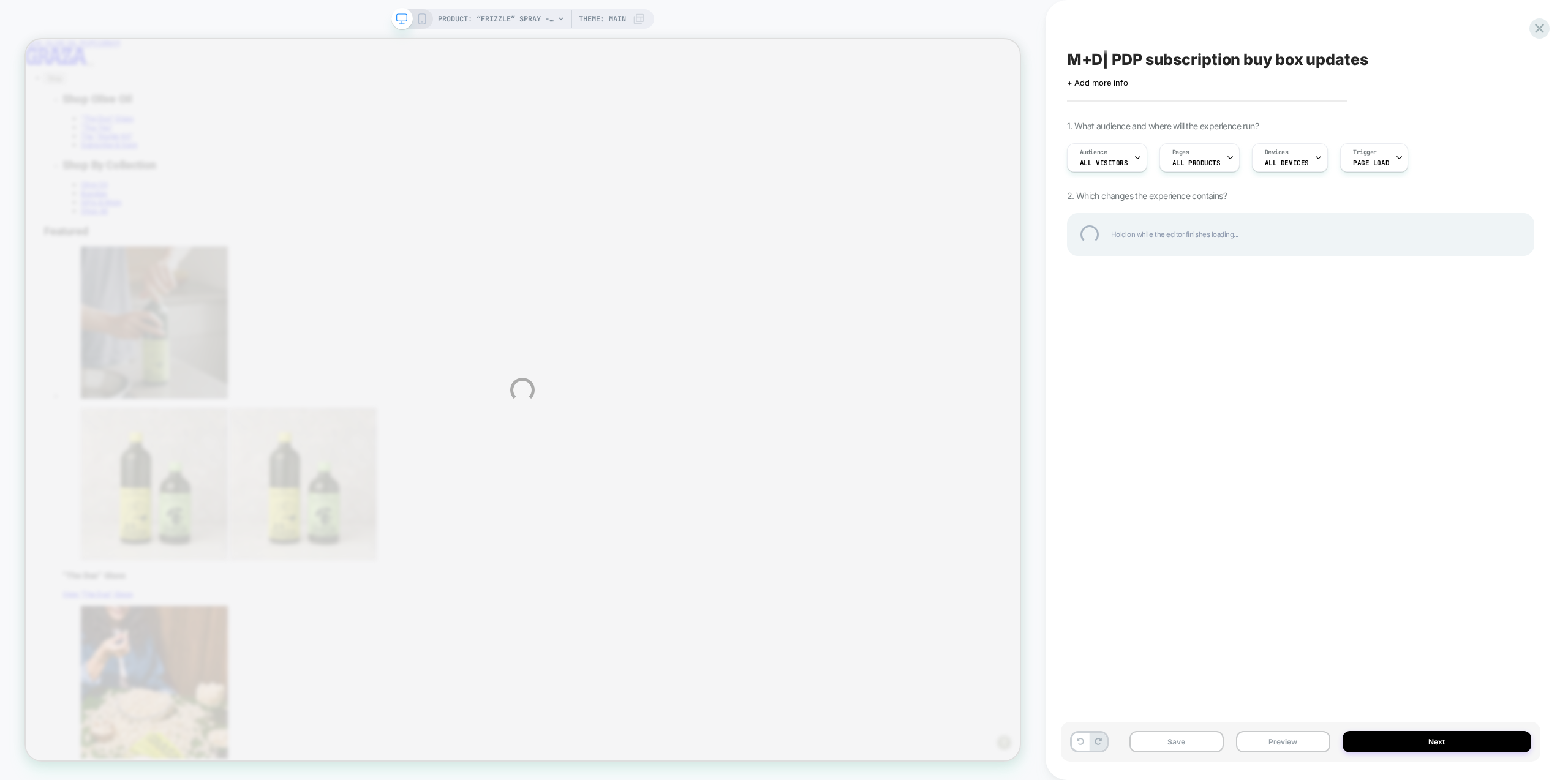
click at [1311, 384] on div "PRODUCT: “Frizzle” Spray - 1 Can PRODUCT: “Frizzle” Spray - 1 Can Theme: MAIN M…" at bounding box center [784, 390] width 1568 height 780
drag, startPoint x: 1268, startPoint y: 342, endPoint x: 1272, endPoint y: 366, distance: 24.3
click at [1268, 342] on div "PRODUCT: “Frizzle” Spray - 1 Can PRODUCT: “Frizzle” Spray - 1 Can Theme: MAIN M…" at bounding box center [784, 390] width 1568 height 780
click at [1293, 749] on div "PRODUCT: “Frizzle” Spray - 1 Can PRODUCT: “Frizzle” Spray - 1 Can Theme: MAIN M…" at bounding box center [784, 390] width 1568 height 780
drag, startPoint x: 1275, startPoint y: 416, endPoint x: 1289, endPoint y: 406, distance: 17.2
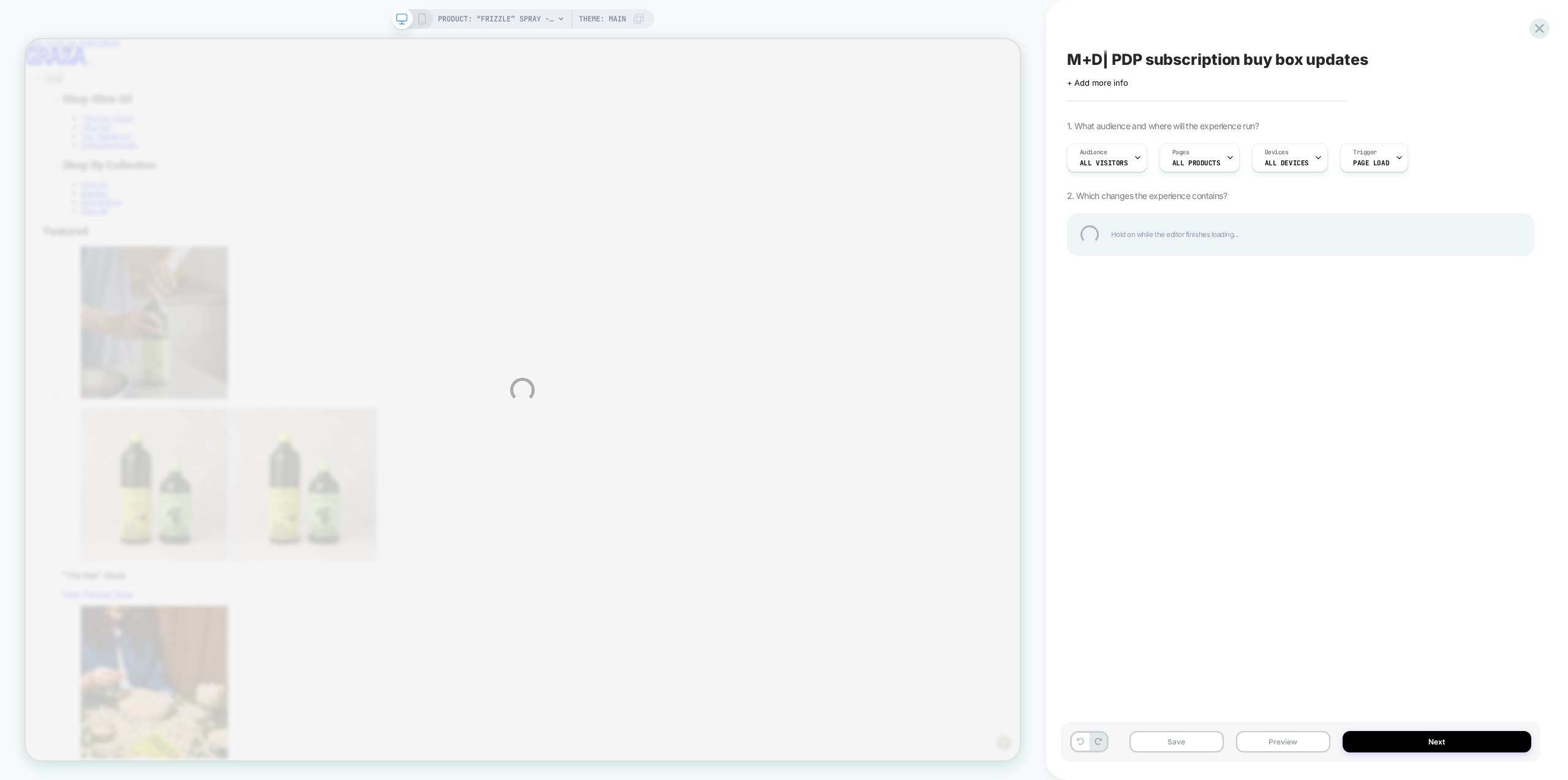
click at [1279, 408] on div "PRODUCT: “Frizzle” Spray - 1 Can PRODUCT: “Frizzle” Spray - 1 Can Theme: MAIN M…" at bounding box center [784, 390] width 1568 height 780
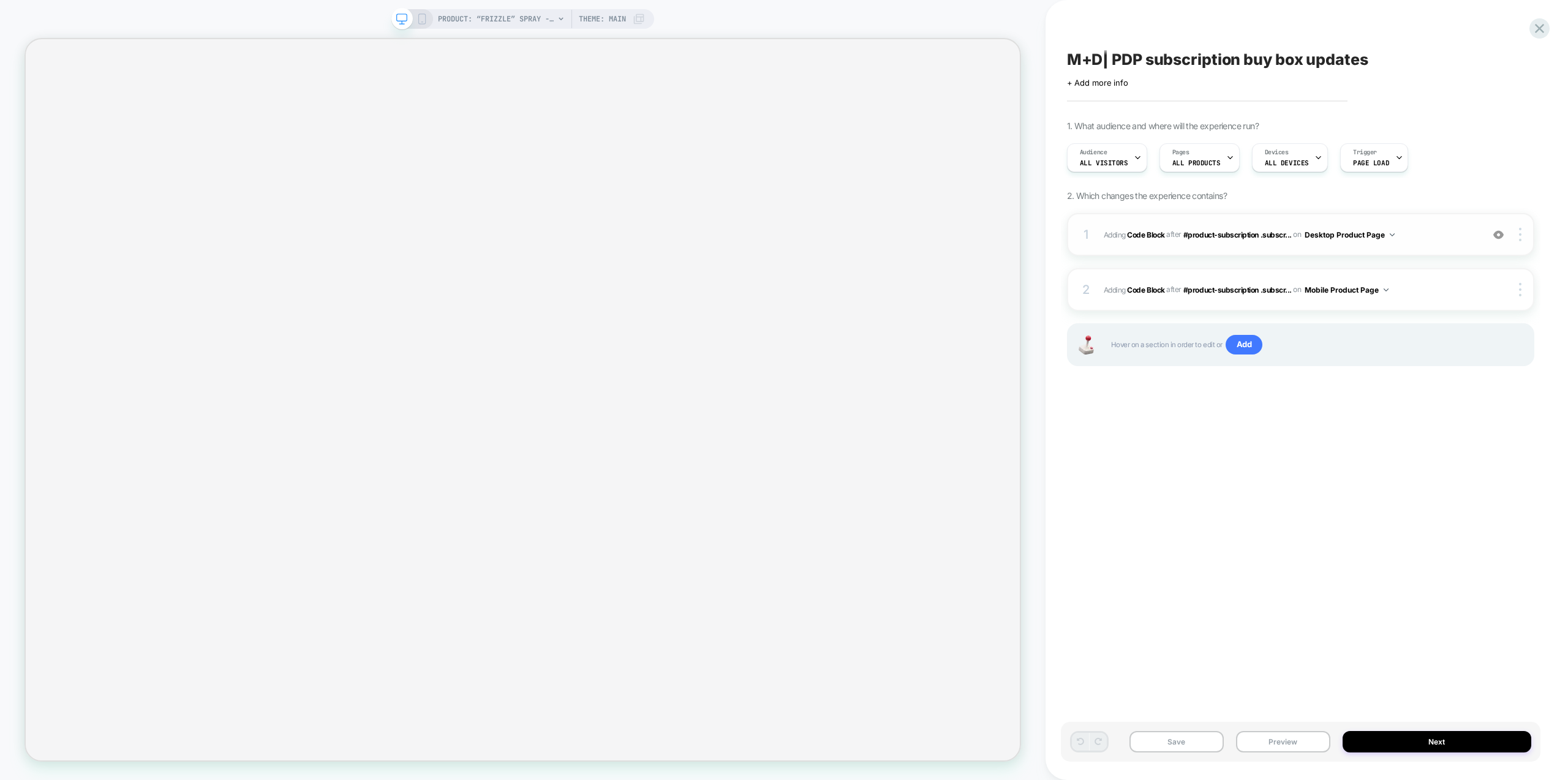
click at [1432, 233] on span "Adding Code Block AFTER #product-subscription .subscr... #product-subscription …" at bounding box center [1289, 235] width 372 height 15
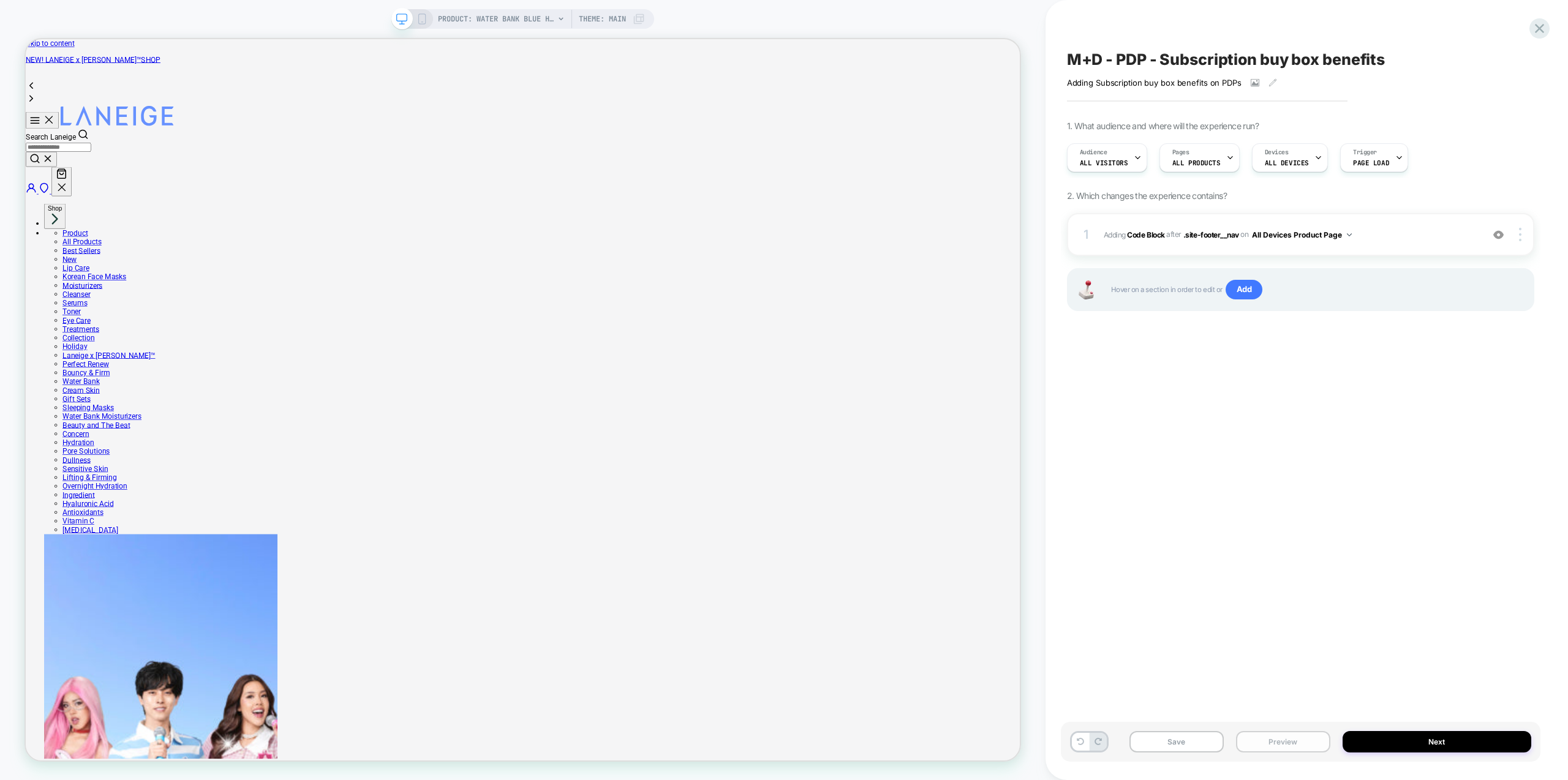
click at [1293, 739] on button "Preview" at bounding box center [1283, 742] width 94 height 21
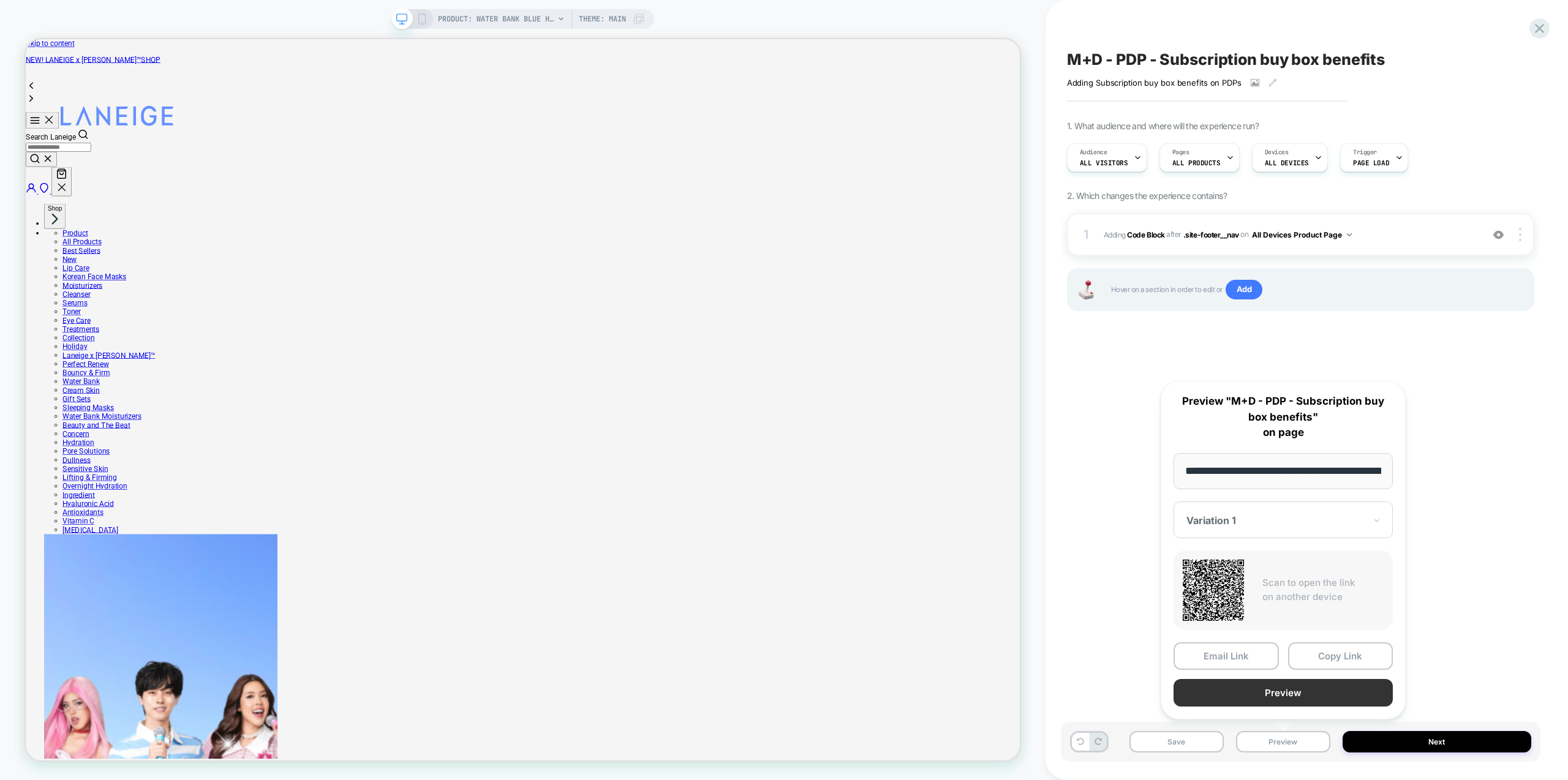
click at [1287, 694] on button "Preview" at bounding box center [1283, 692] width 219 height 27
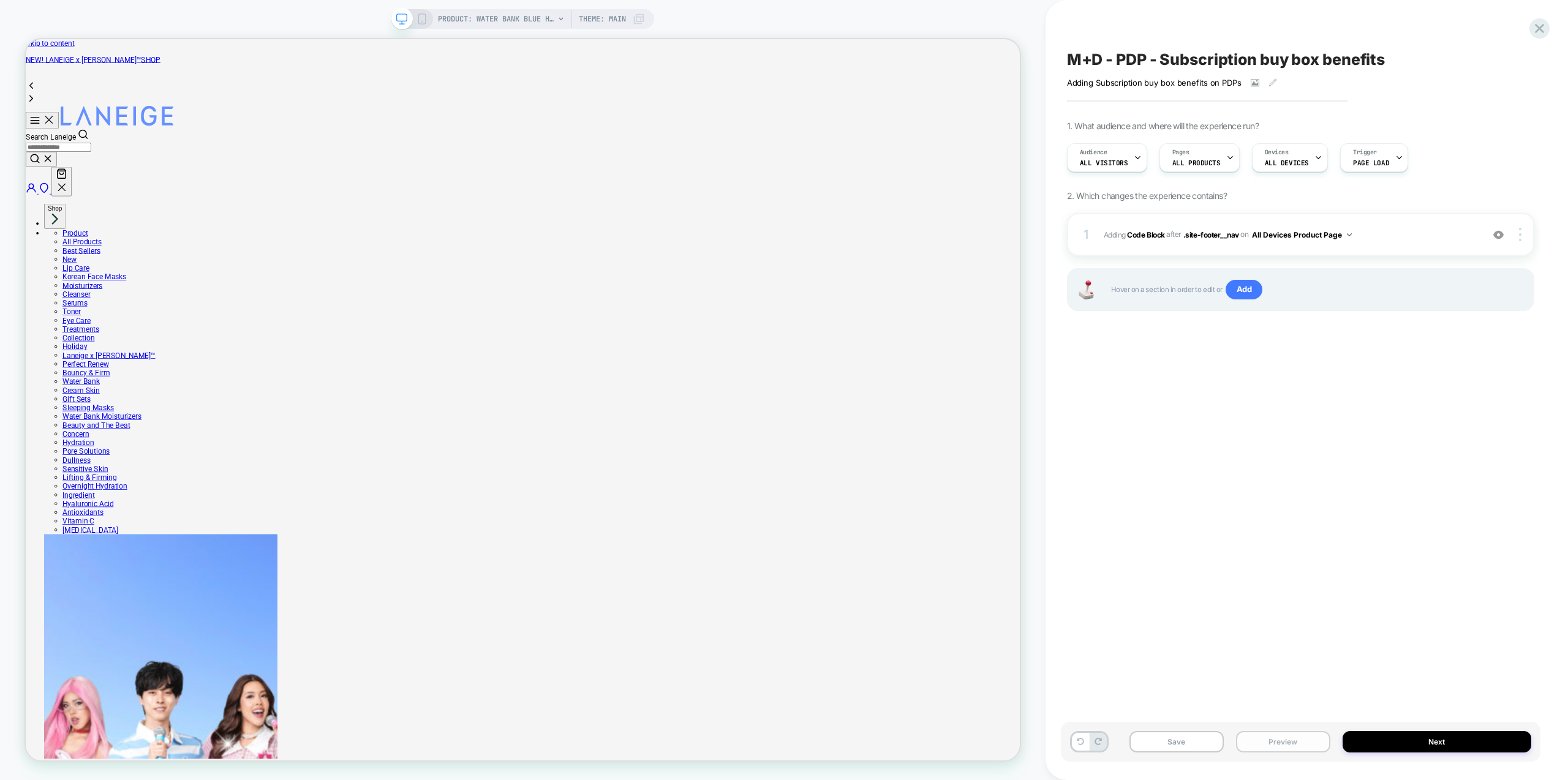
click at [1281, 739] on button "Preview" at bounding box center [1283, 742] width 94 height 21
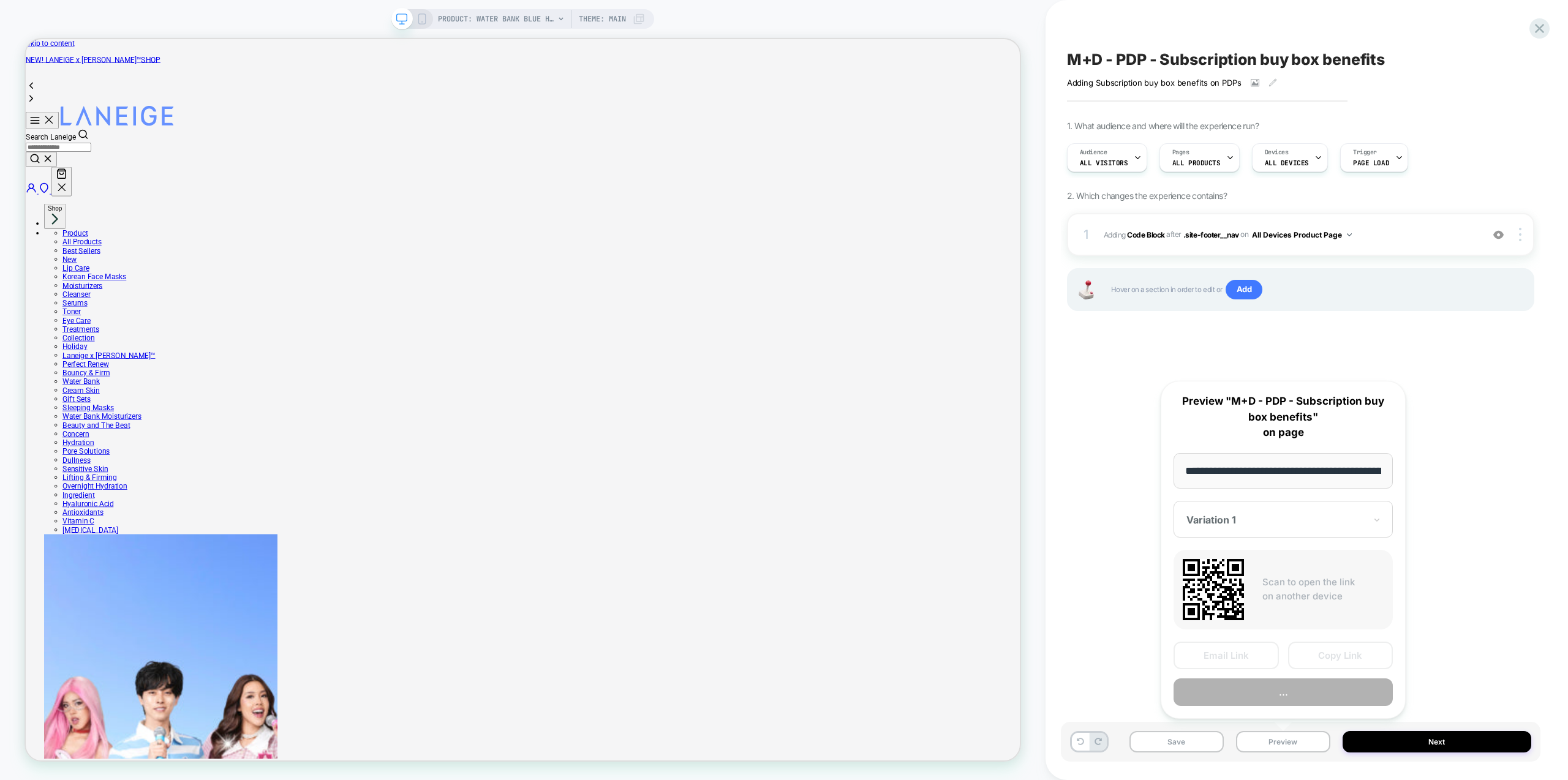
scroll to position [0, 299]
click at [1301, 692] on button "Preview" at bounding box center [1283, 692] width 219 height 27
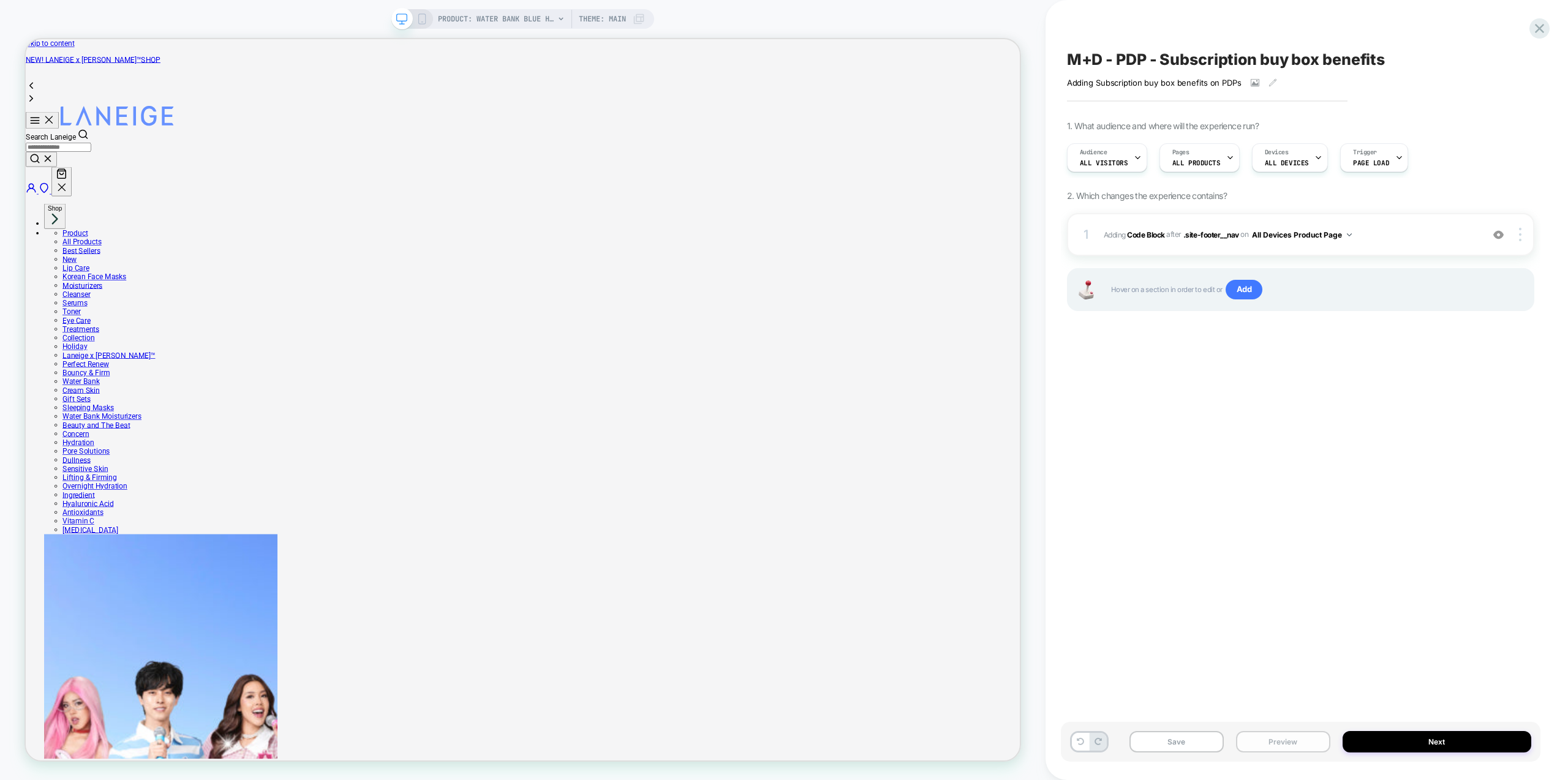
click at [1296, 739] on button "Preview" at bounding box center [1283, 742] width 94 height 21
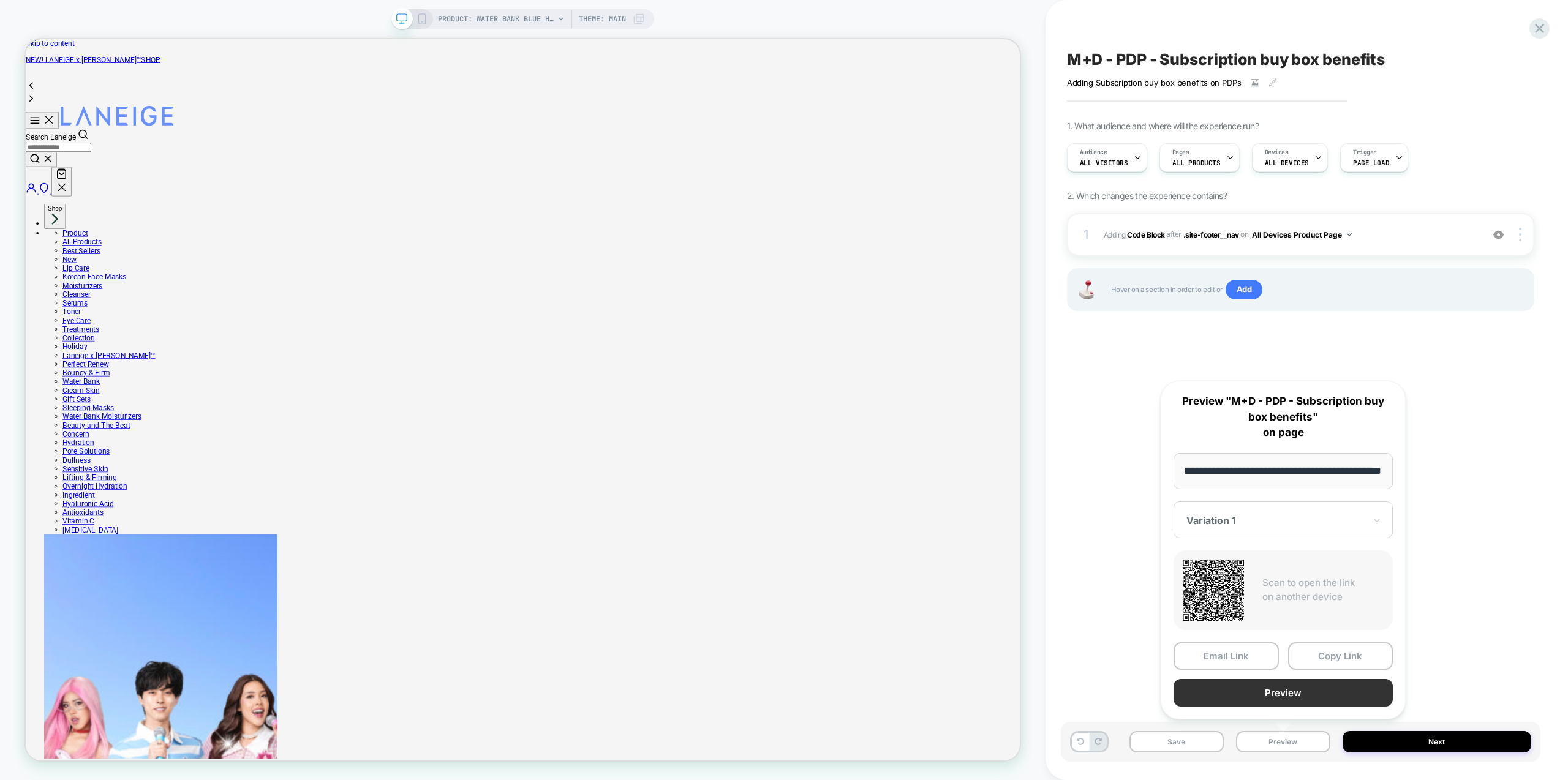
scroll to position [0, 0]
click at [1302, 696] on button "Preview" at bounding box center [1283, 692] width 219 height 27
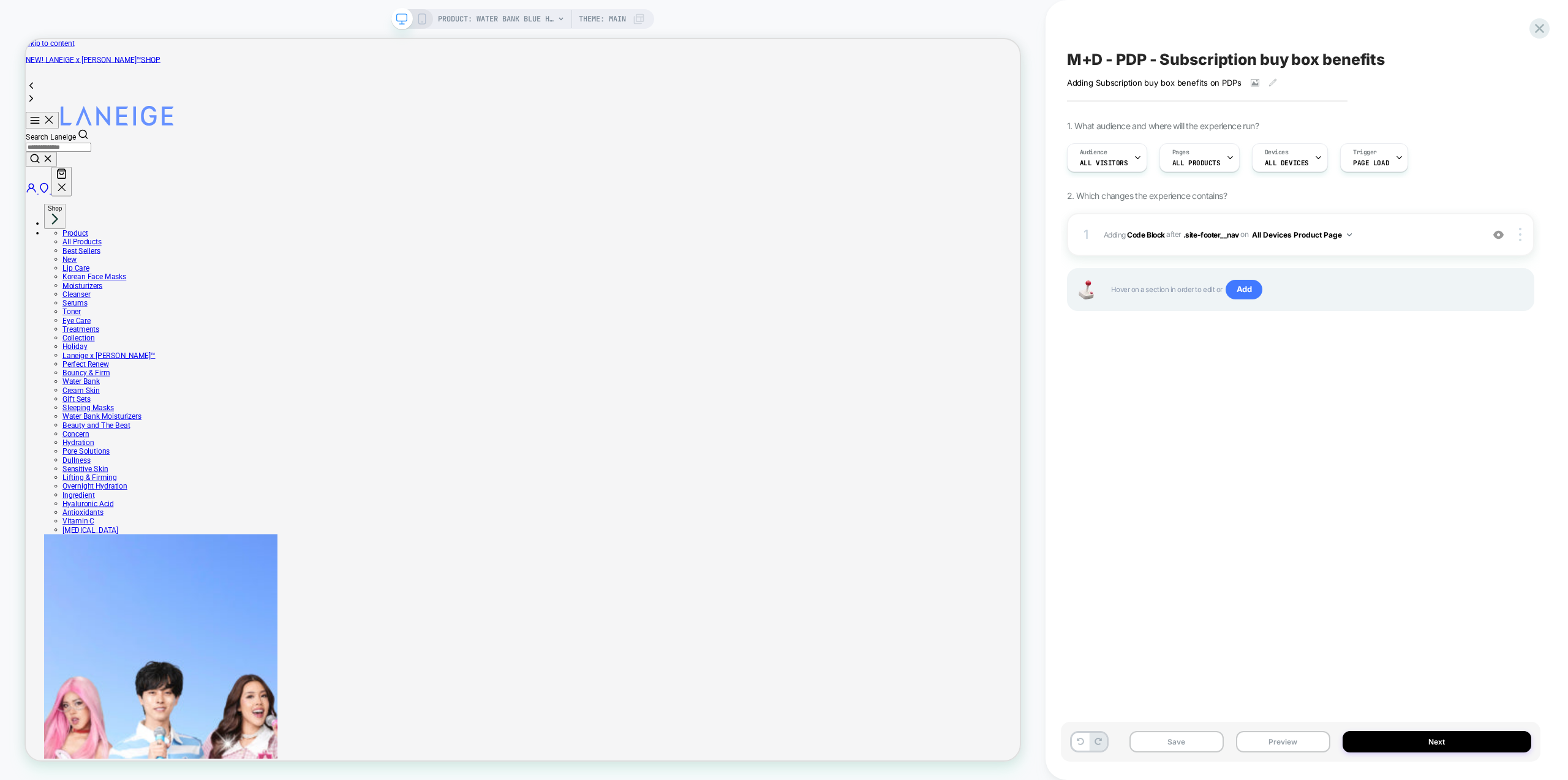
drag, startPoint x: 1321, startPoint y: 467, endPoint x: 1327, endPoint y: 455, distance: 13.4
click at [1323, 465] on div "M+D - PDP - Subscription buy box benefits Adding Subscription buy box benefits …" at bounding box center [1301, 390] width 480 height 756
click at [1432, 232] on span "Adding Code Block AFTER .site-footer__nav .site-footer__nav on All Devices Prod…" at bounding box center [1289, 235] width 372 height 15
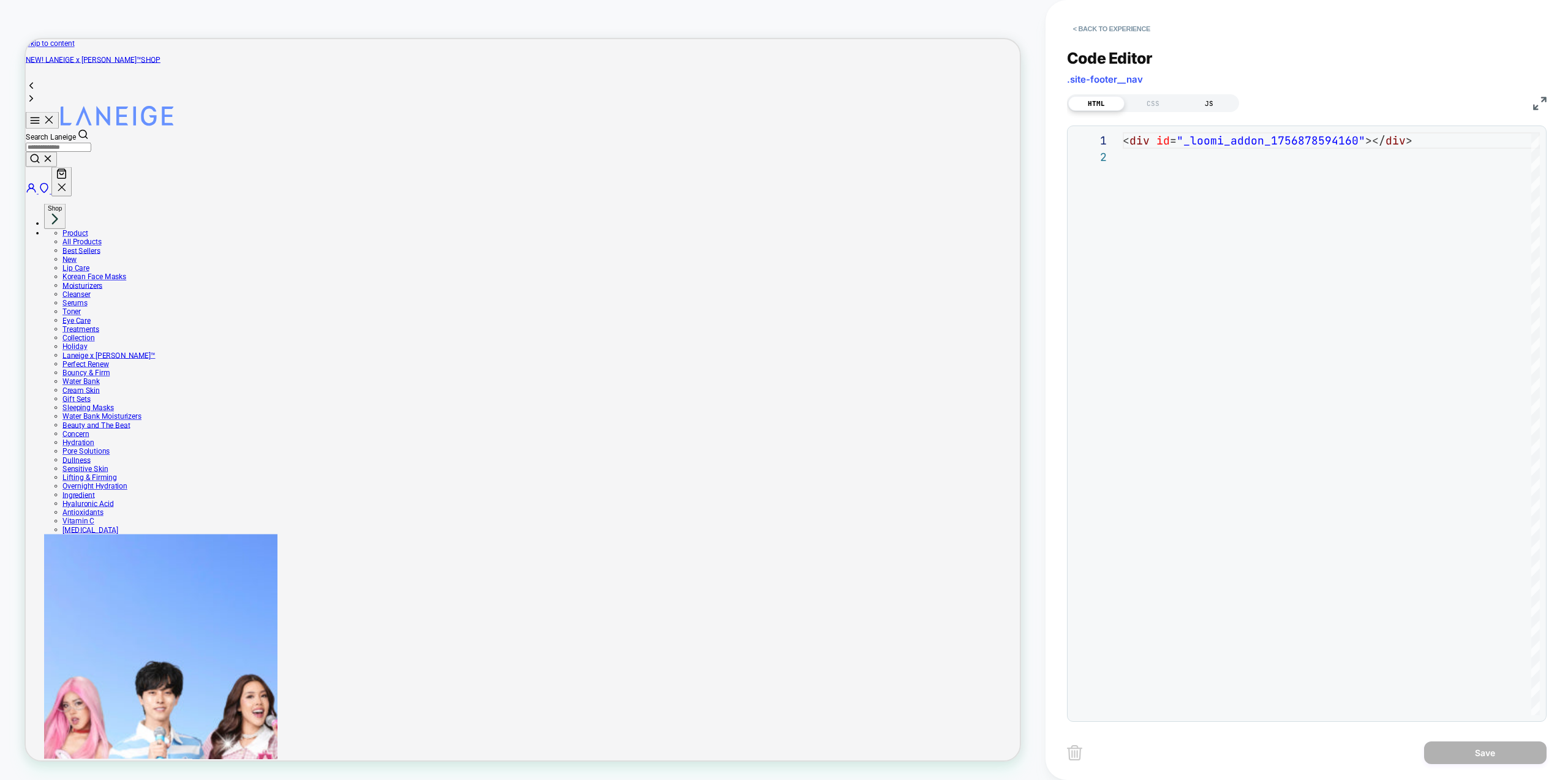
scroll to position [17, 0]
click at [1191, 101] on div "JS" at bounding box center [1209, 104] width 56 height 15
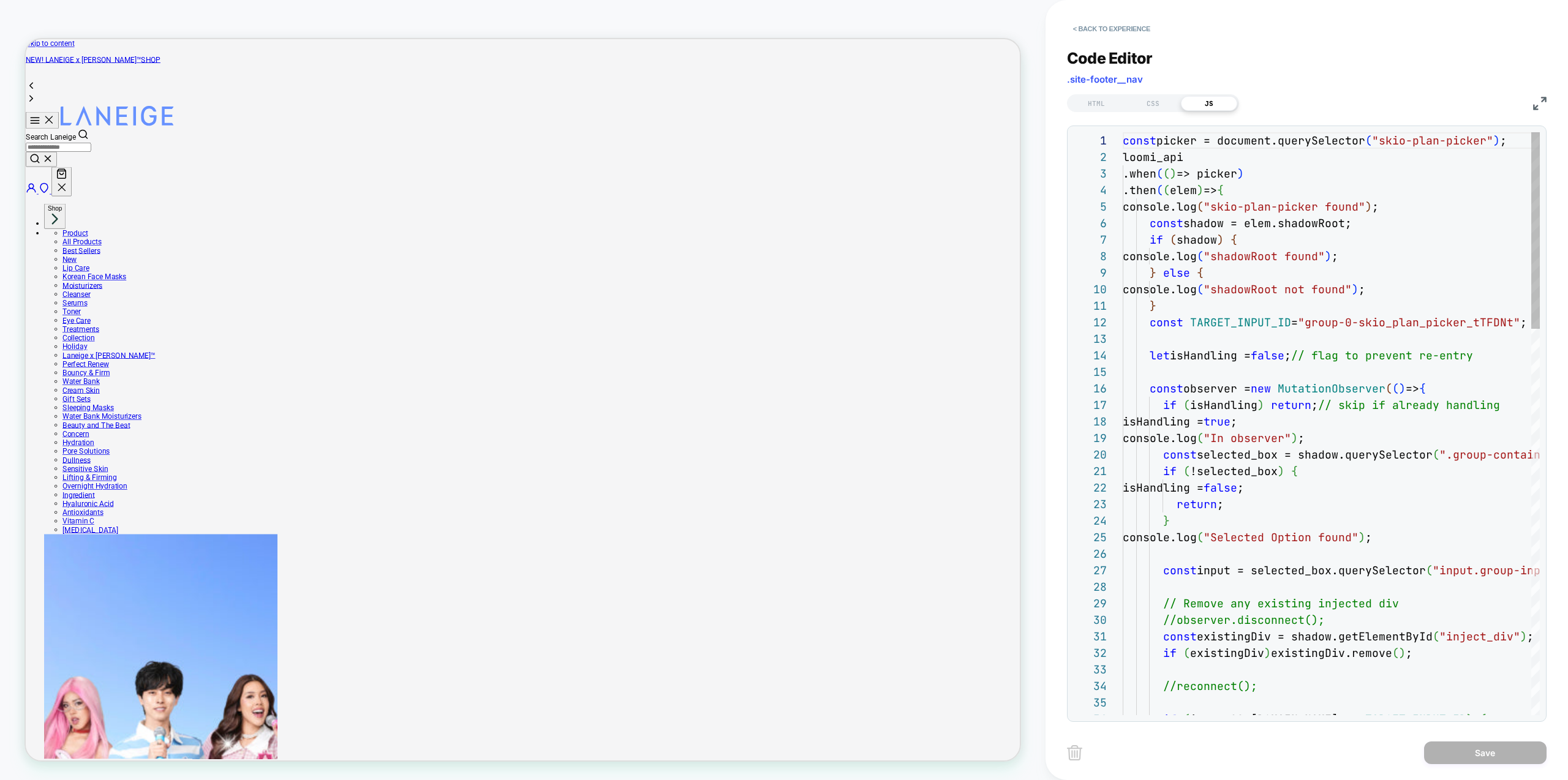
scroll to position [165, 0]
click at [1153, 107] on div "CSS" at bounding box center [1153, 104] width 56 height 15
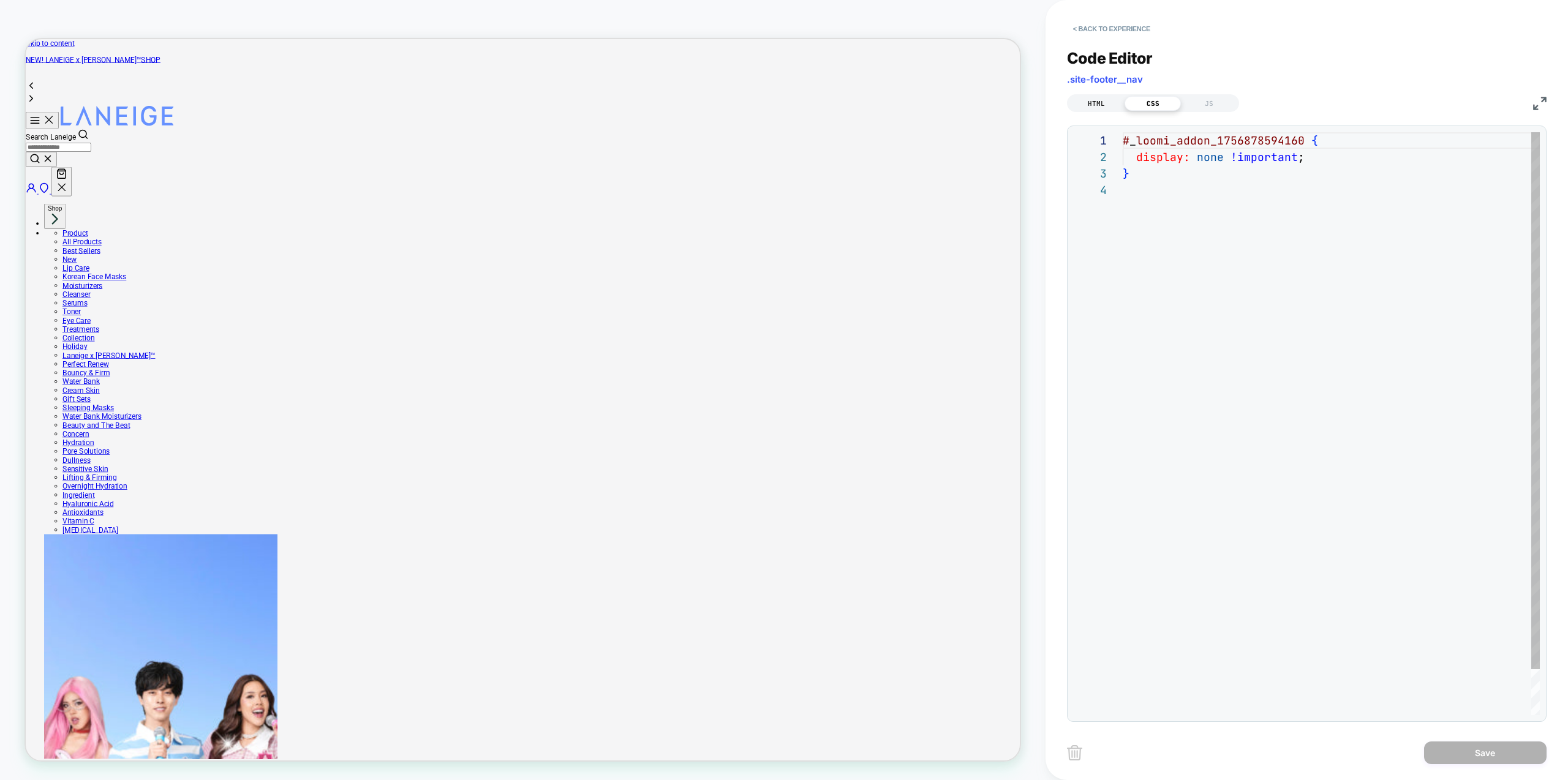
scroll to position [49, 0]
click at [1099, 105] on div "HTML" at bounding box center [1096, 104] width 56 height 15
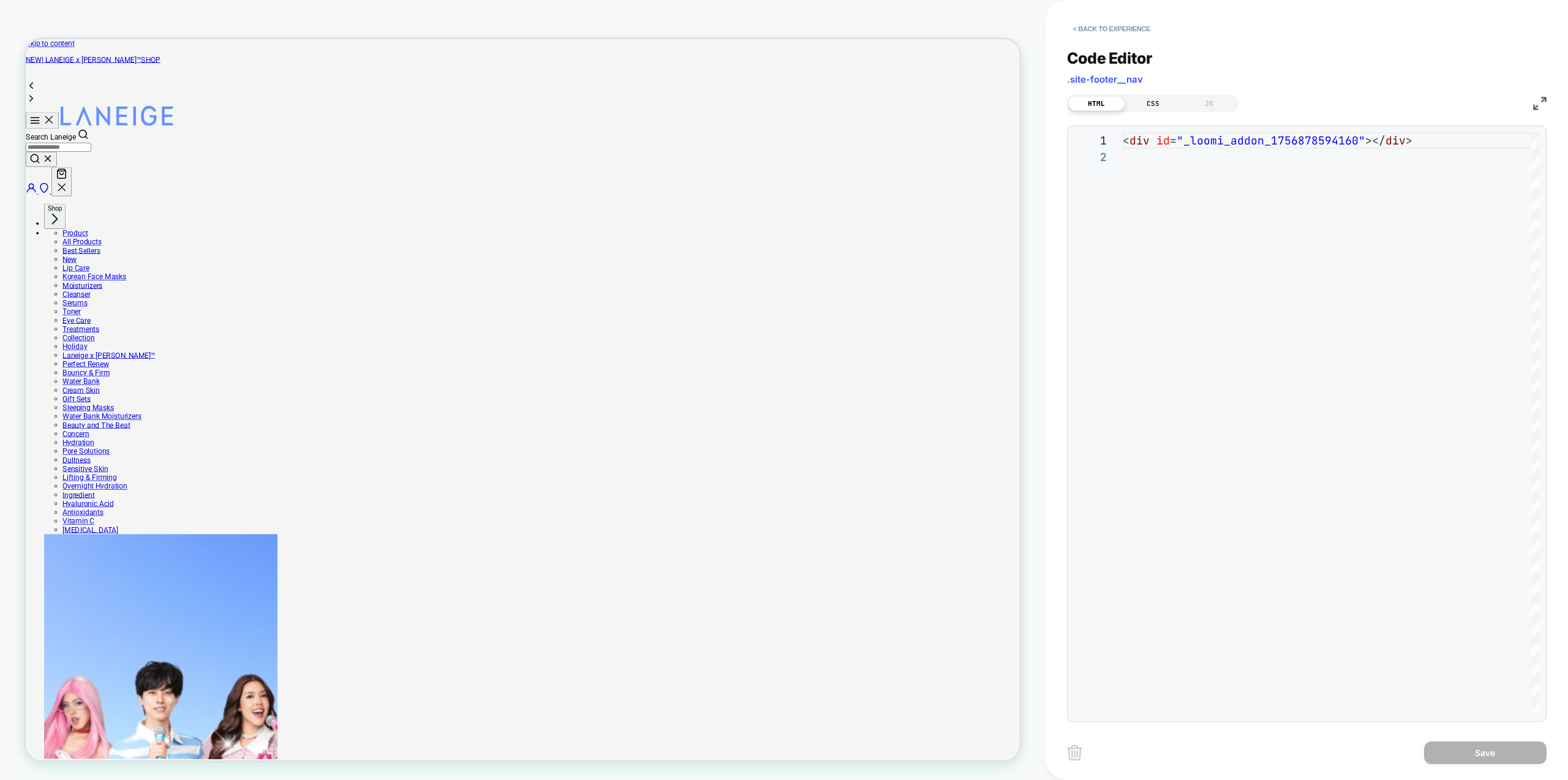
click at [1156, 110] on div "CSS" at bounding box center [1153, 104] width 56 height 15
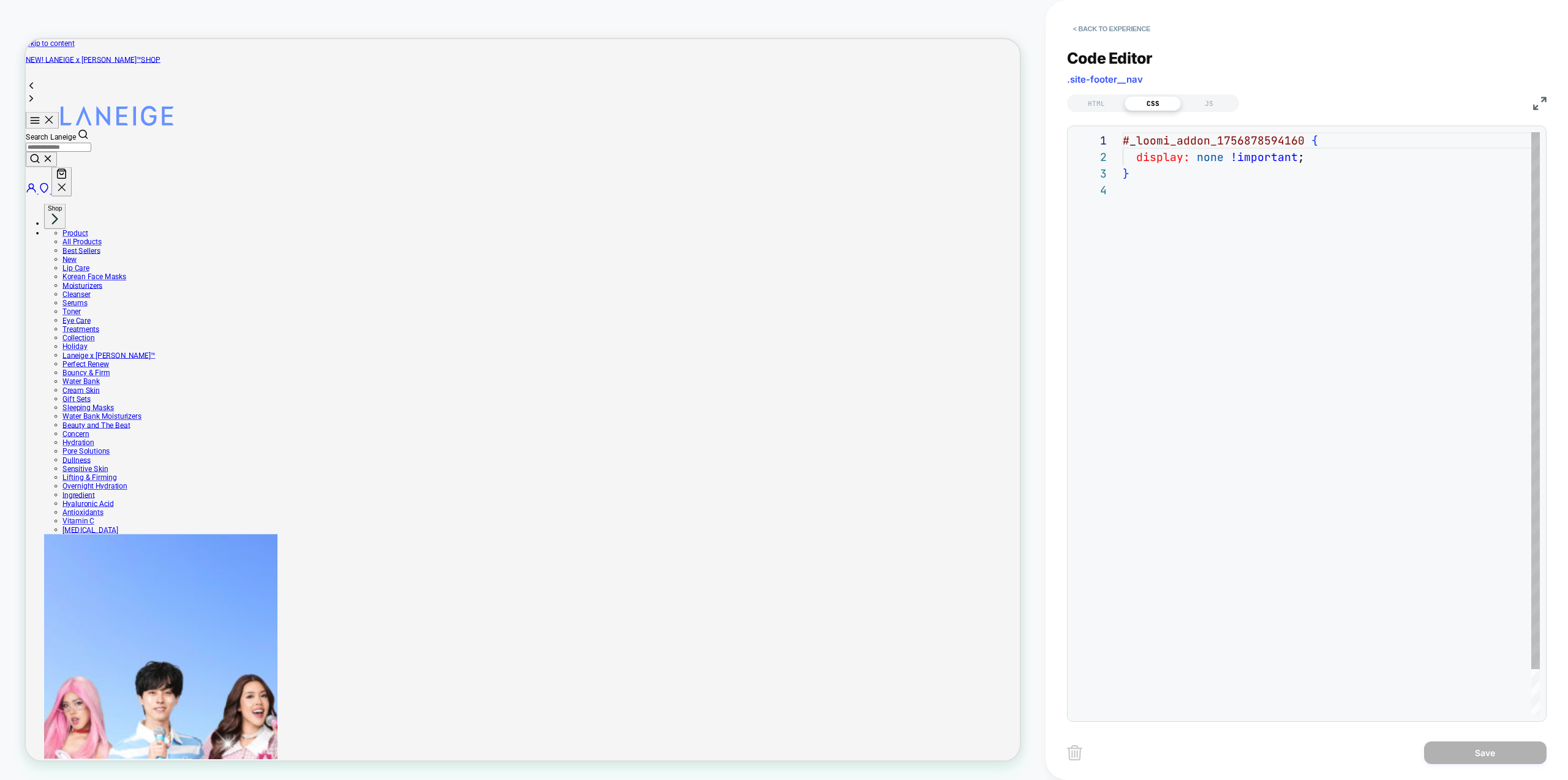
scroll to position [49, 0]
click at [1093, 99] on div "HTML" at bounding box center [1096, 104] width 56 height 15
click at [1113, 33] on button "< Back to experience" at bounding box center [1112, 28] width 90 height 19
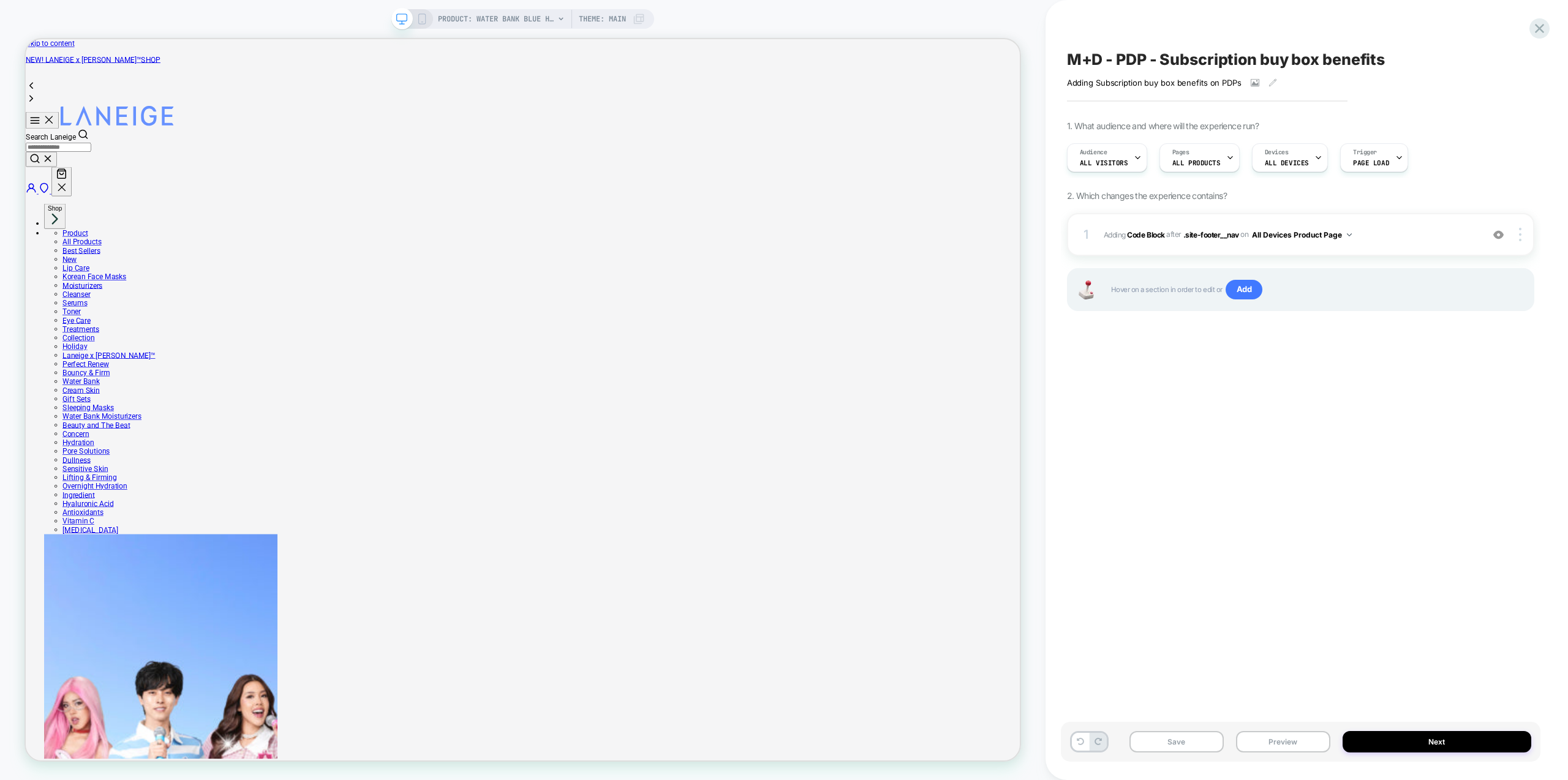
click at [1384, 364] on div "M+D - PDP - Subscription buy box benefits Adding Subscription buy box benefits …" at bounding box center [1301, 390] width 480 height 756
click at [1206, 231] on span ".site-footer__nav" at bounding box center [1210, 235] width 55 height 9
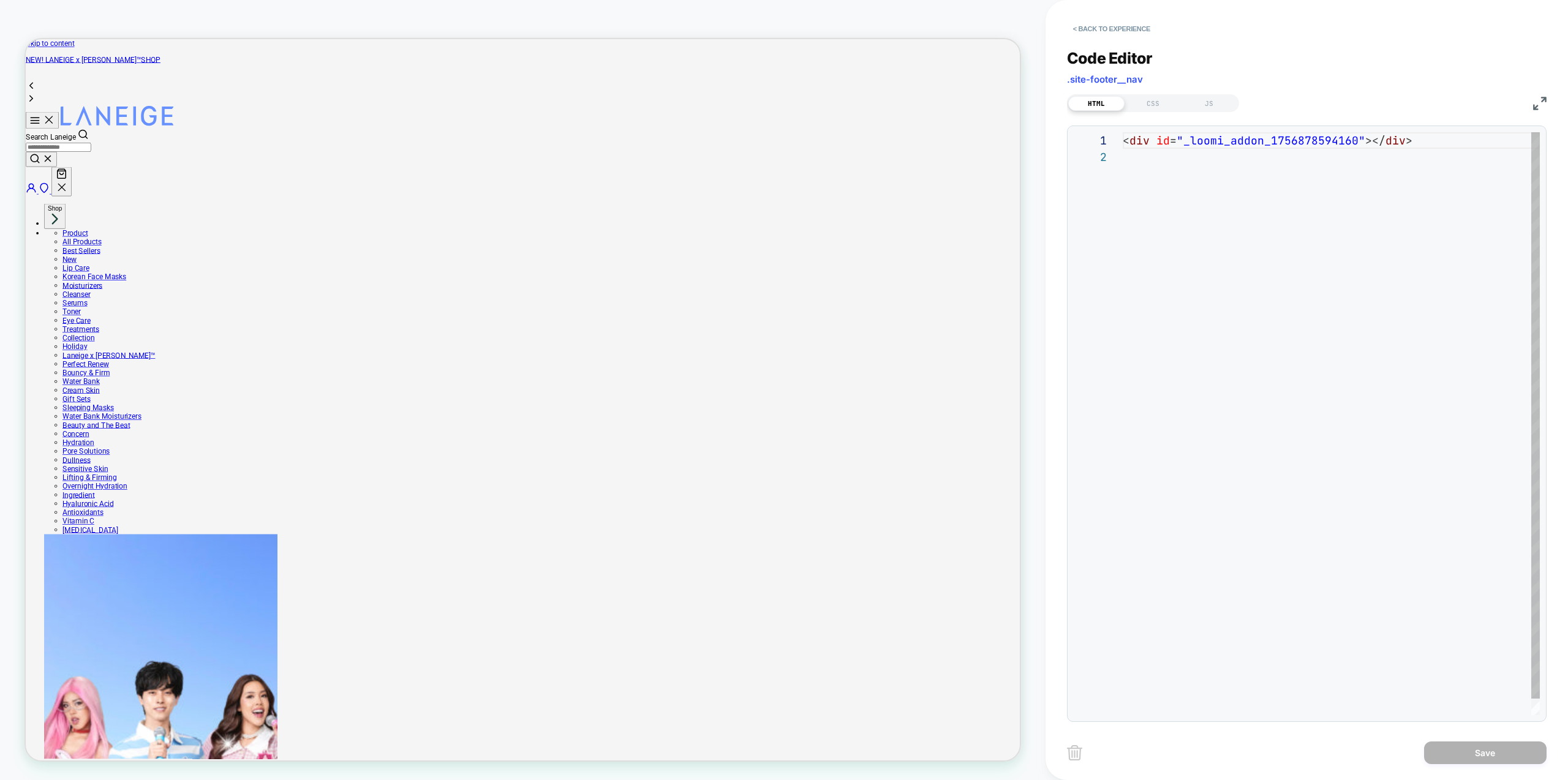
click at [1294, 274] on div "< div id = "_loomi_addon_1756878594160" ></ div >" at bounding box center [1331, 432] width 417 height 600
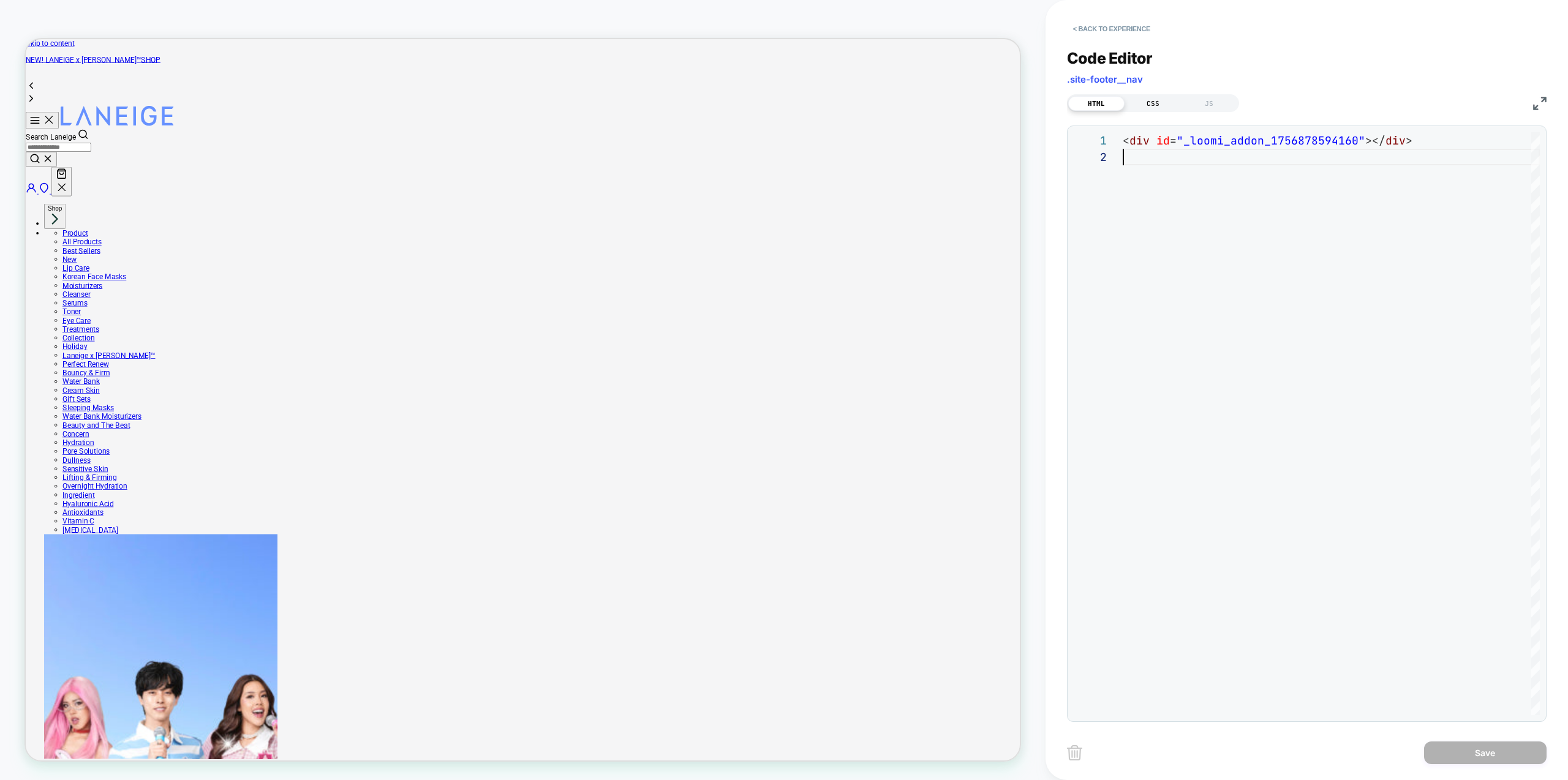
click at [1150, 108] on div "CSS" at bounding box center [1153, 104] width 56 height 15
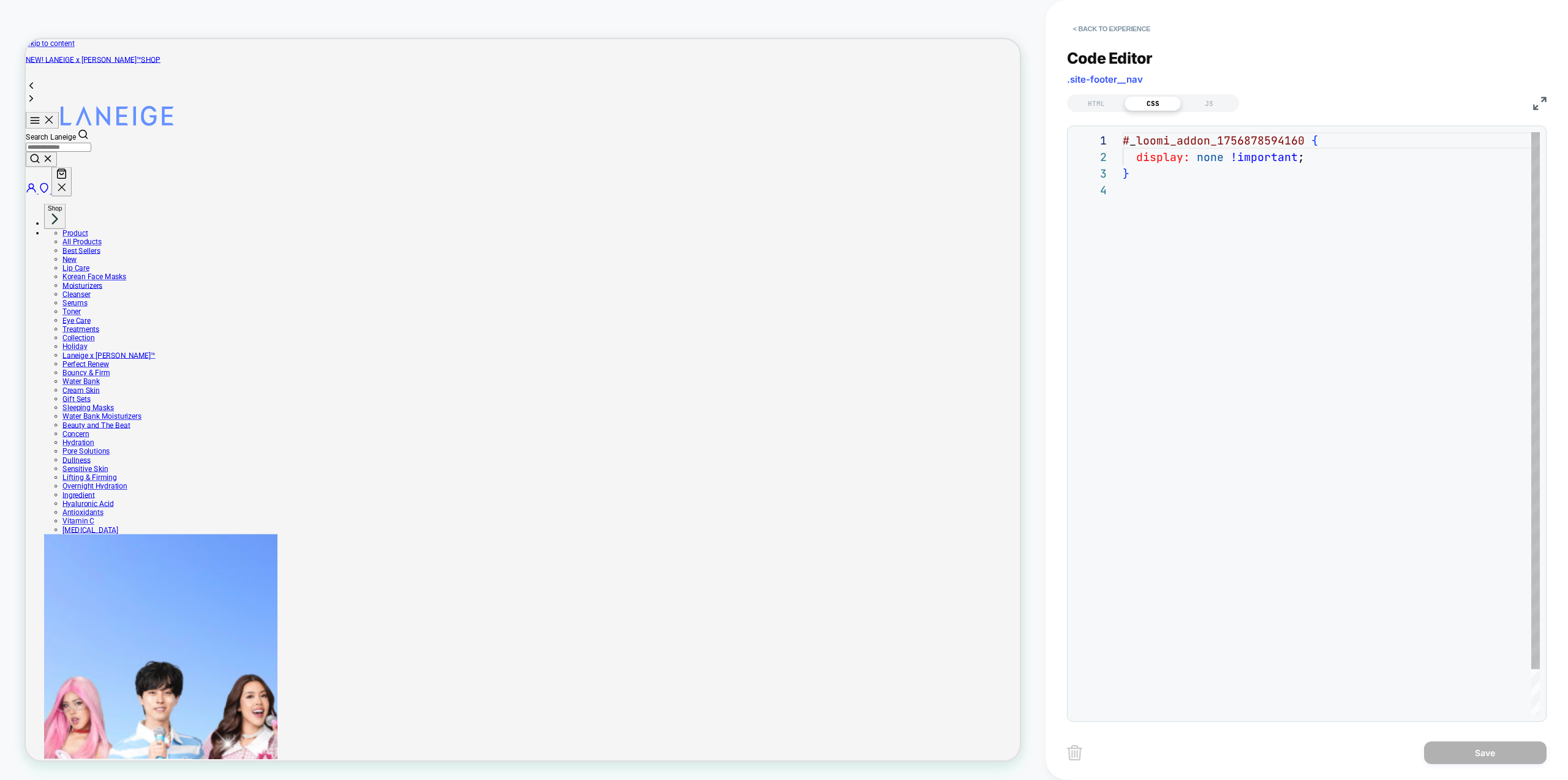
scroll to position [49, 0]
click at [1297, 305] on div "# _ loomi_addon_1756878594160 { display: none !important ; }" at bounding box center [1331, 448] width 417 height 633
click at [1210, 100] on div "JS" at bounding box center [1209, 104] width 56 height 15
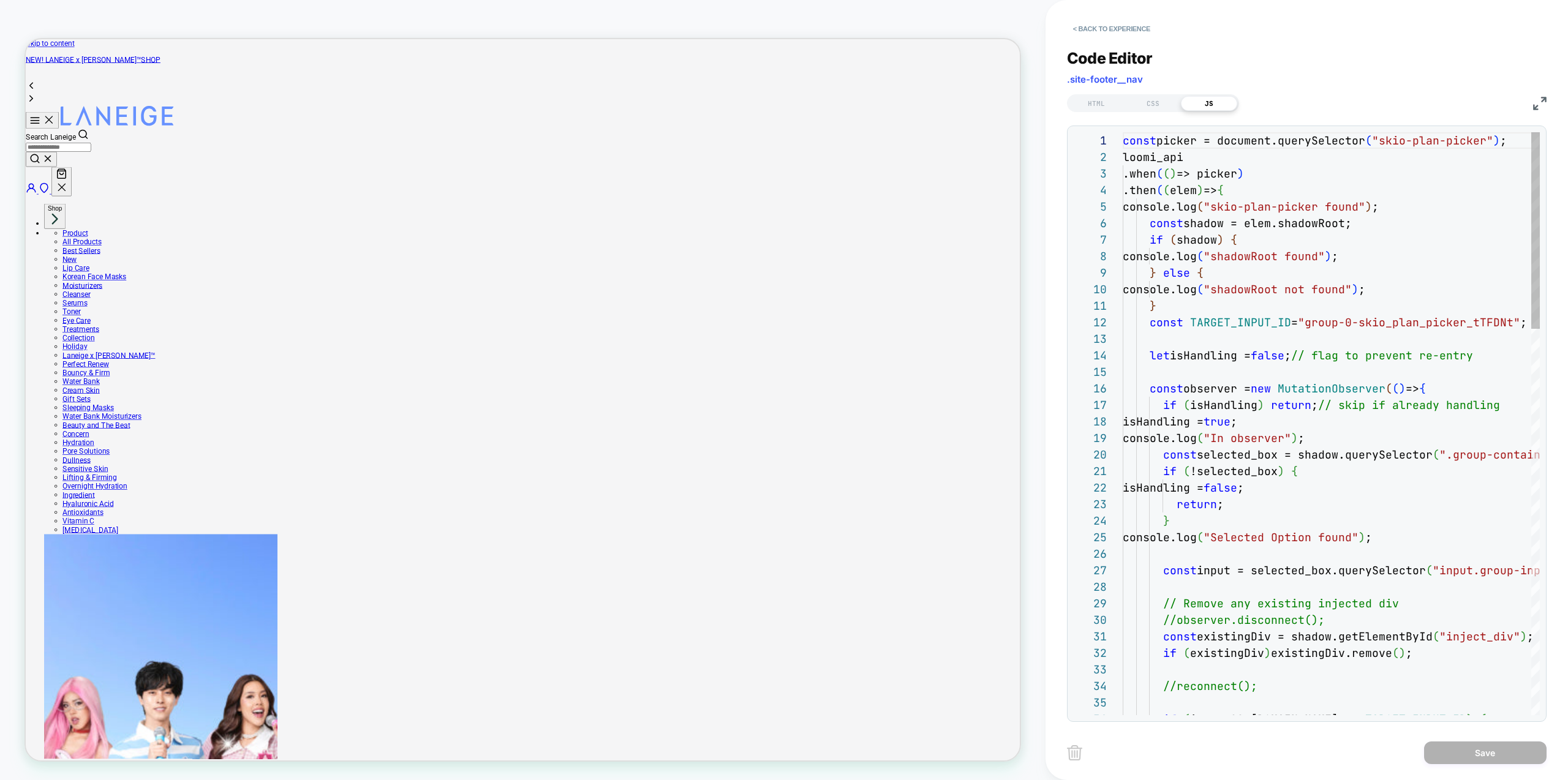
scroll to position [165, 0]
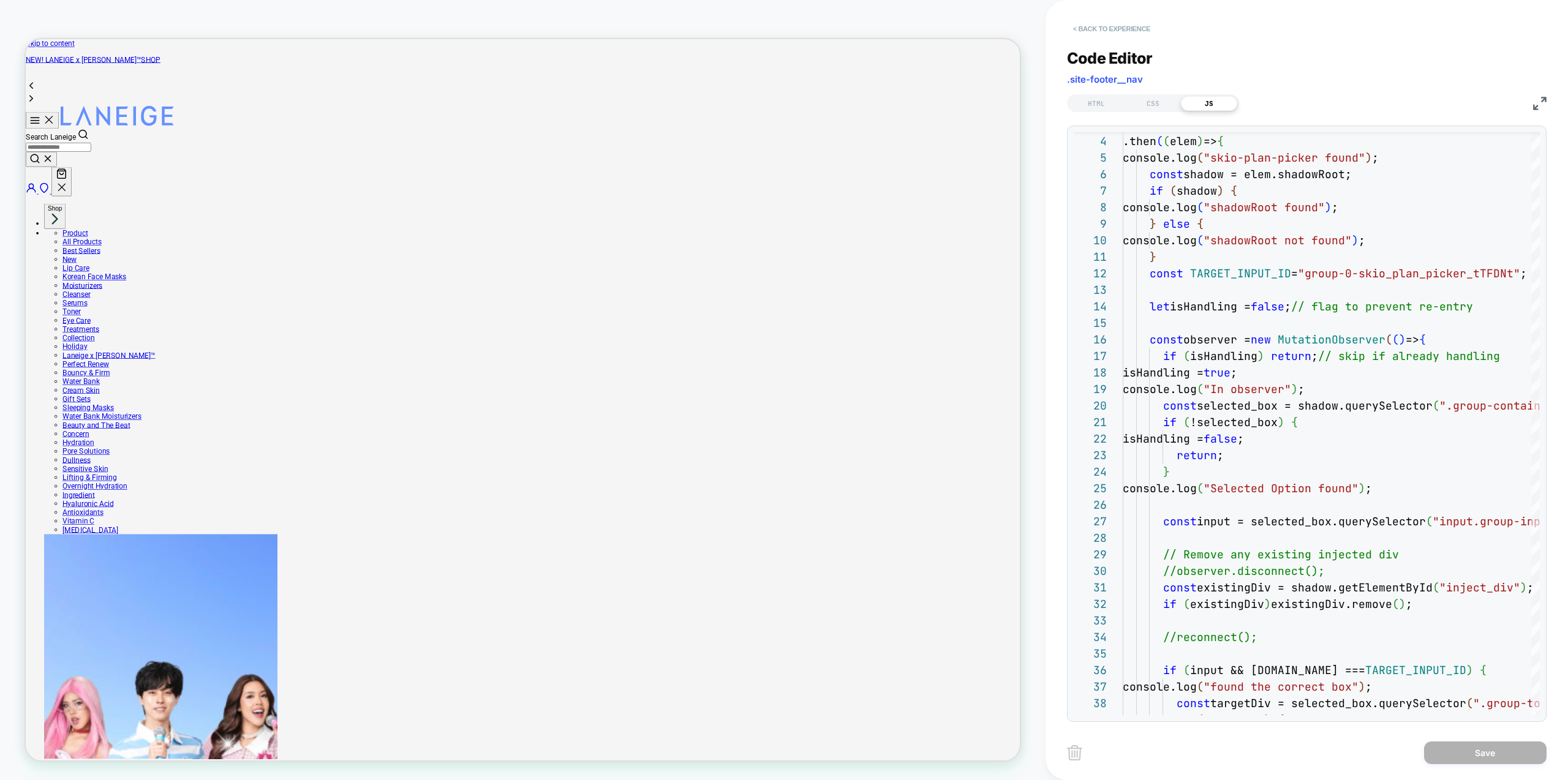
click at [1097, 29] on button "< Back to experience" at bounding box center [1112, 28] width 90 height 19
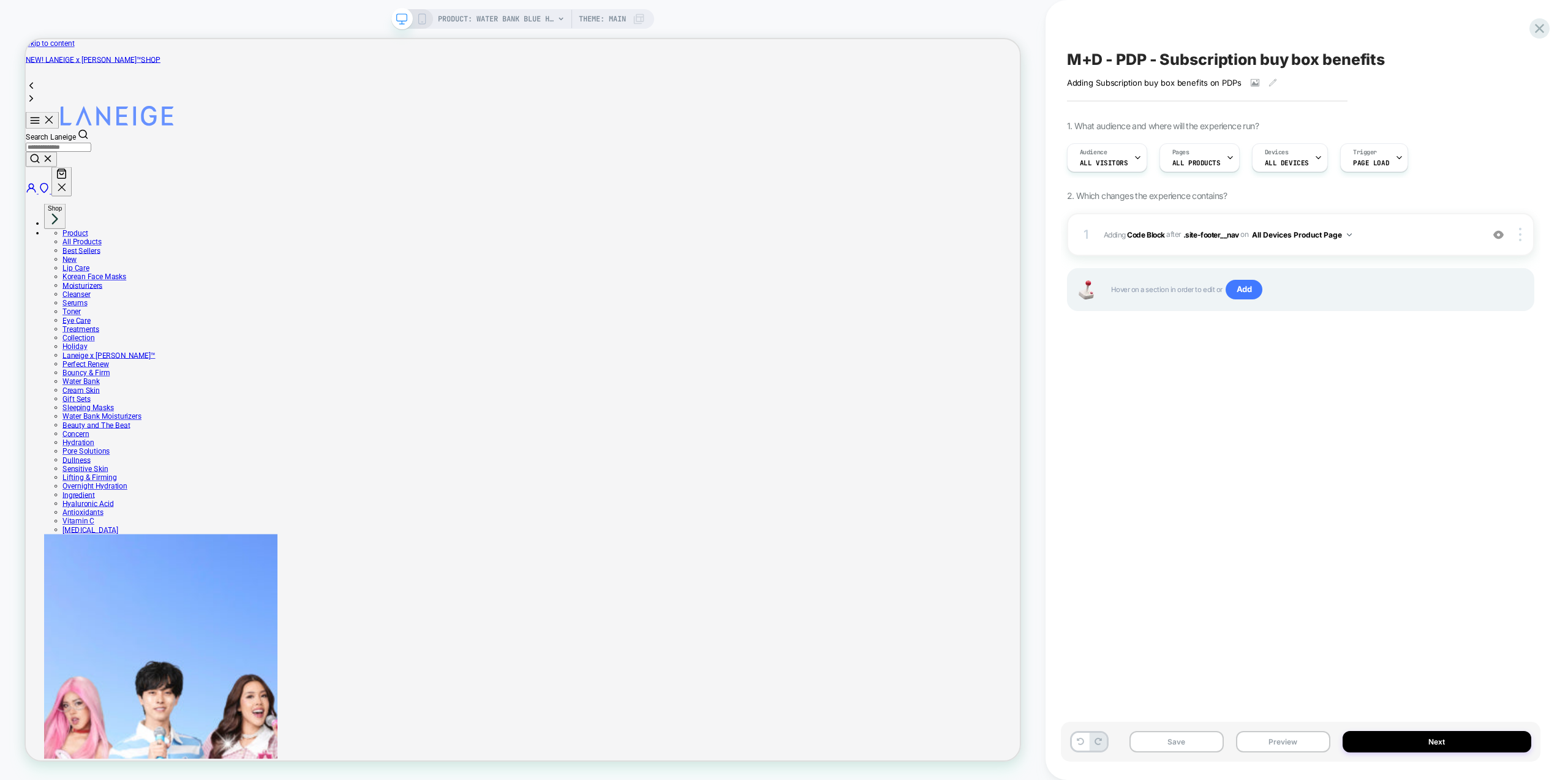
click at [1304, 374] on div "M+D - PDP - Subscription buy box benefits Adding Subscription buy box benefits …" at bounding box center [1301, 390] width 480 height 756
click at [1517, 236] on div at bounding box center [1521, 235] width 23 height 13
click at [1523, 238] on div at bounding box center [1521, 235] width 23 height 13
click at [1432, 217] on div "Replace Position" at bounding box center [1447, 218] width 109 height 33
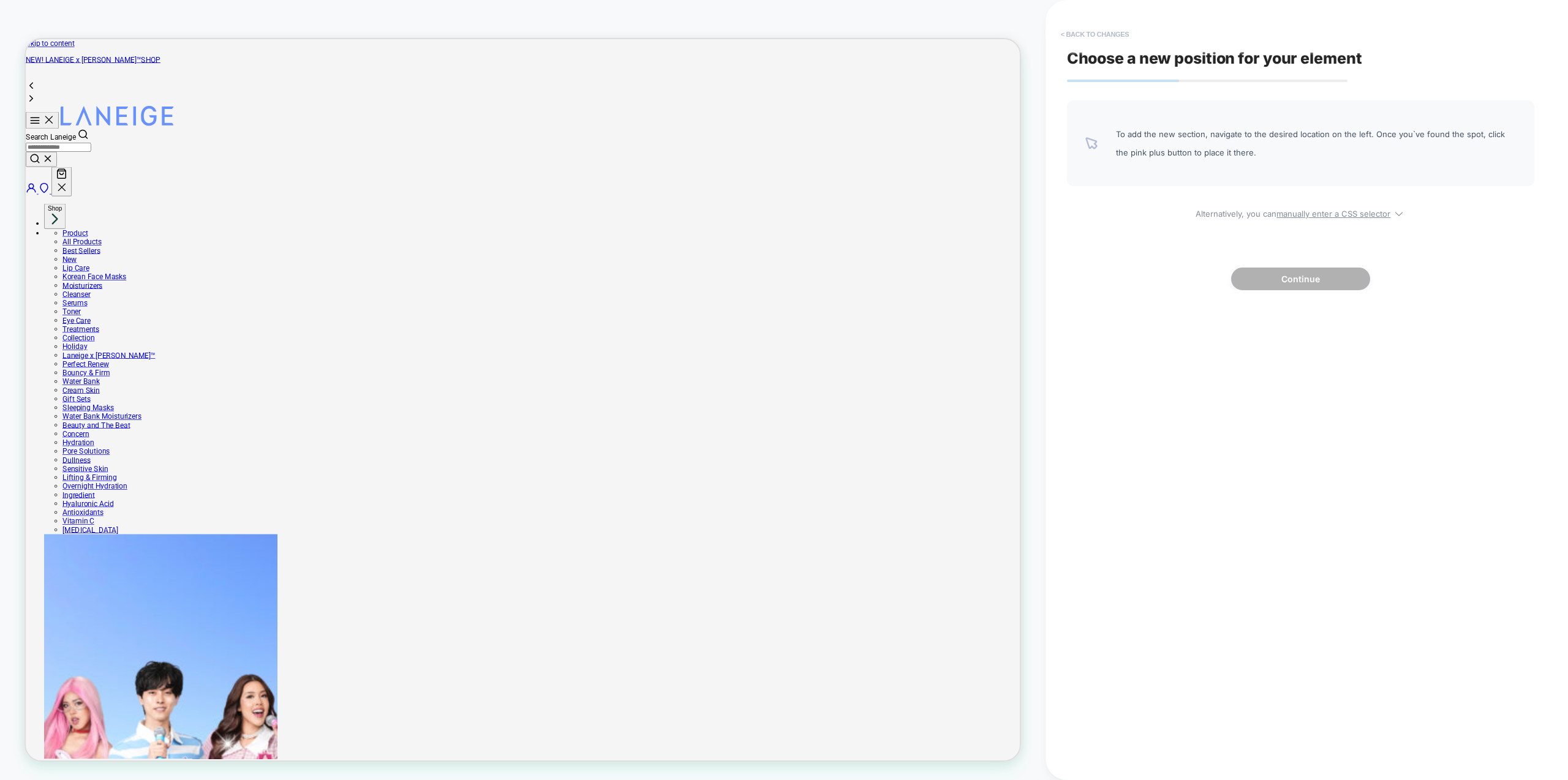
click at [1084, 42] on button "< Back to changes" at bounding box center [1095, 34] width 81 height 19
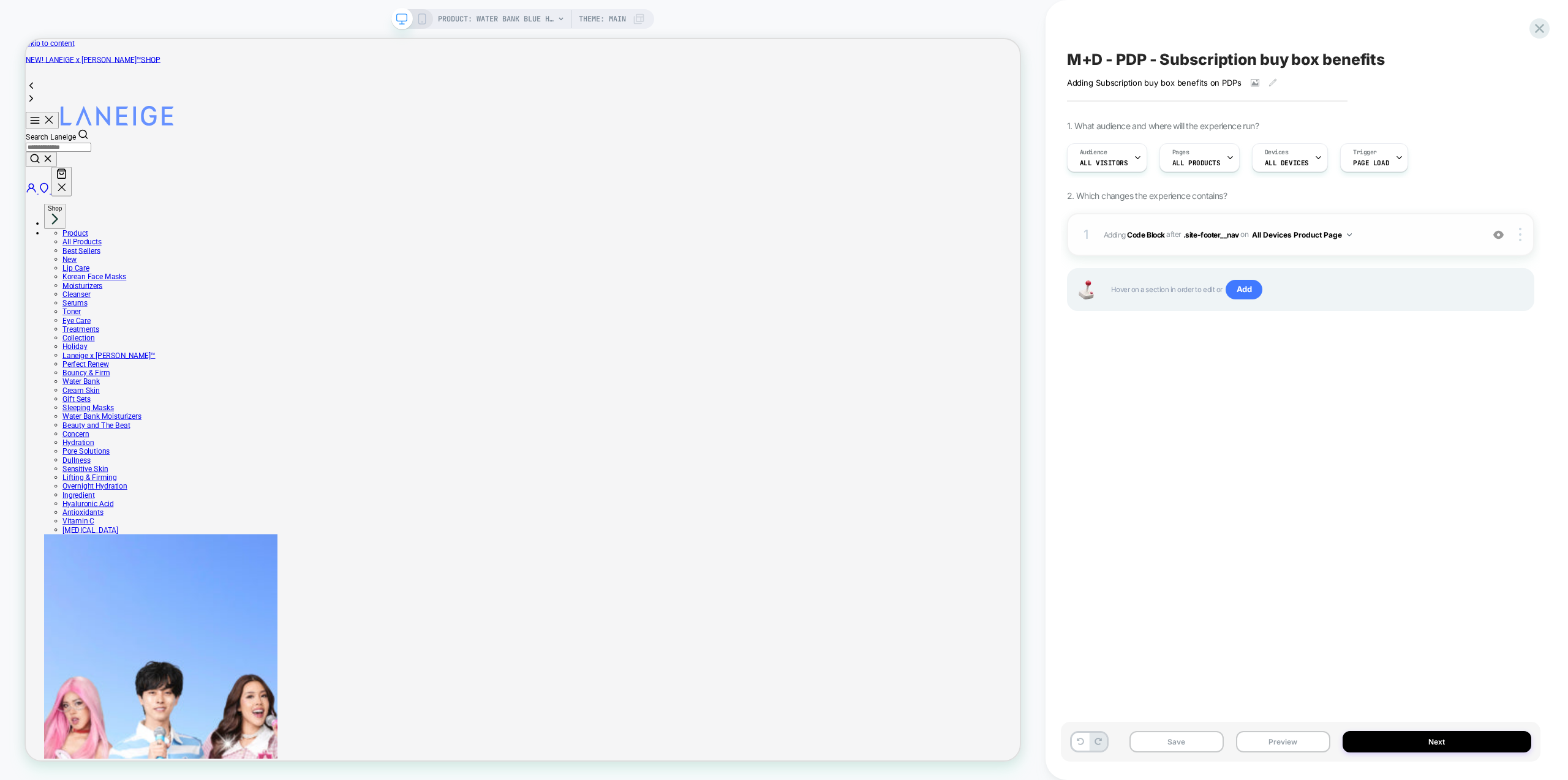
click at [1494, 241] on div "1 Adding Code Block AFTER .site-footer__nav .site-footer__nav on All Devices Pr…" at bounding box center [1300, 235] width 467 height 43
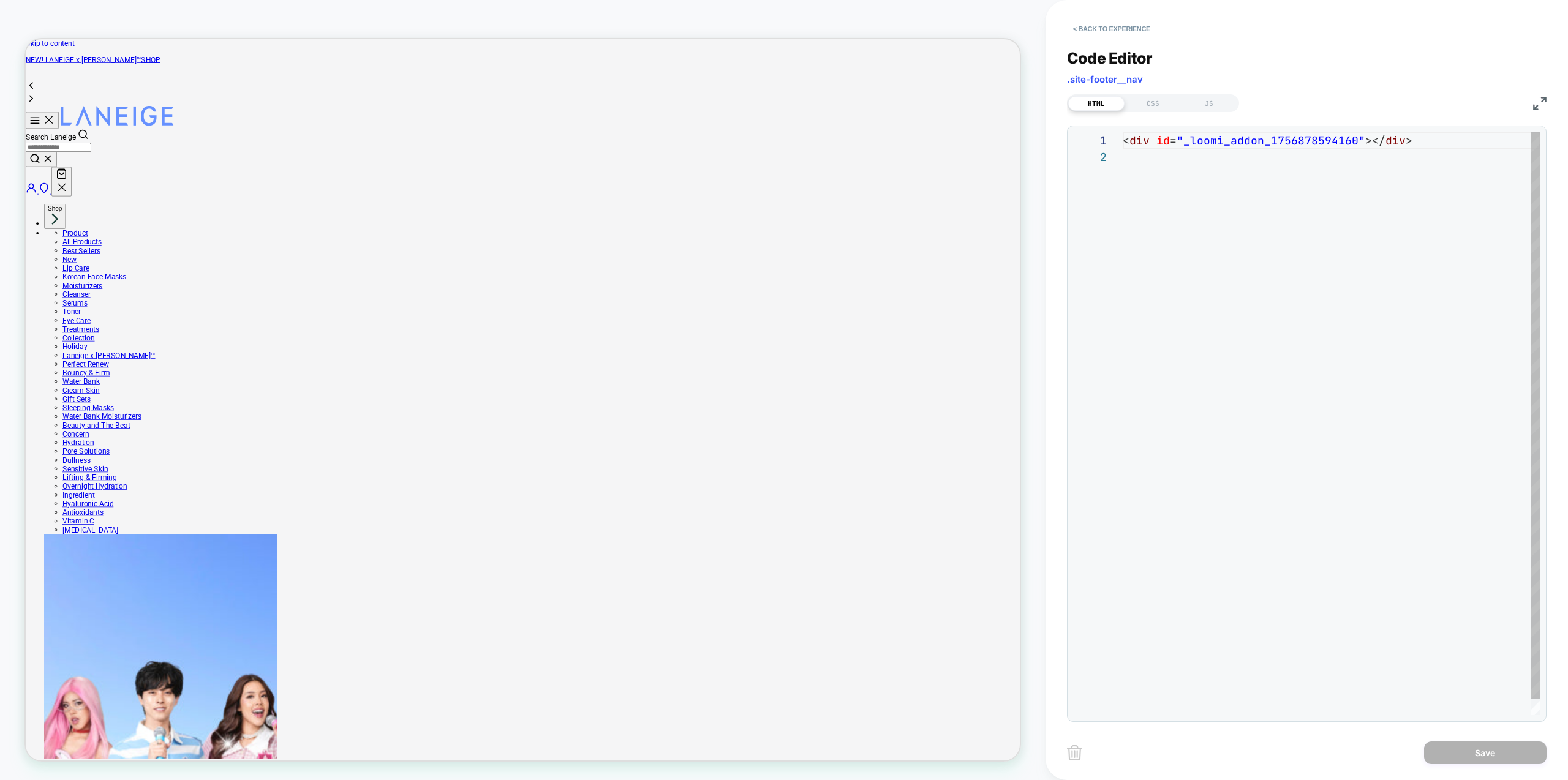
scroll to position [17, 0]
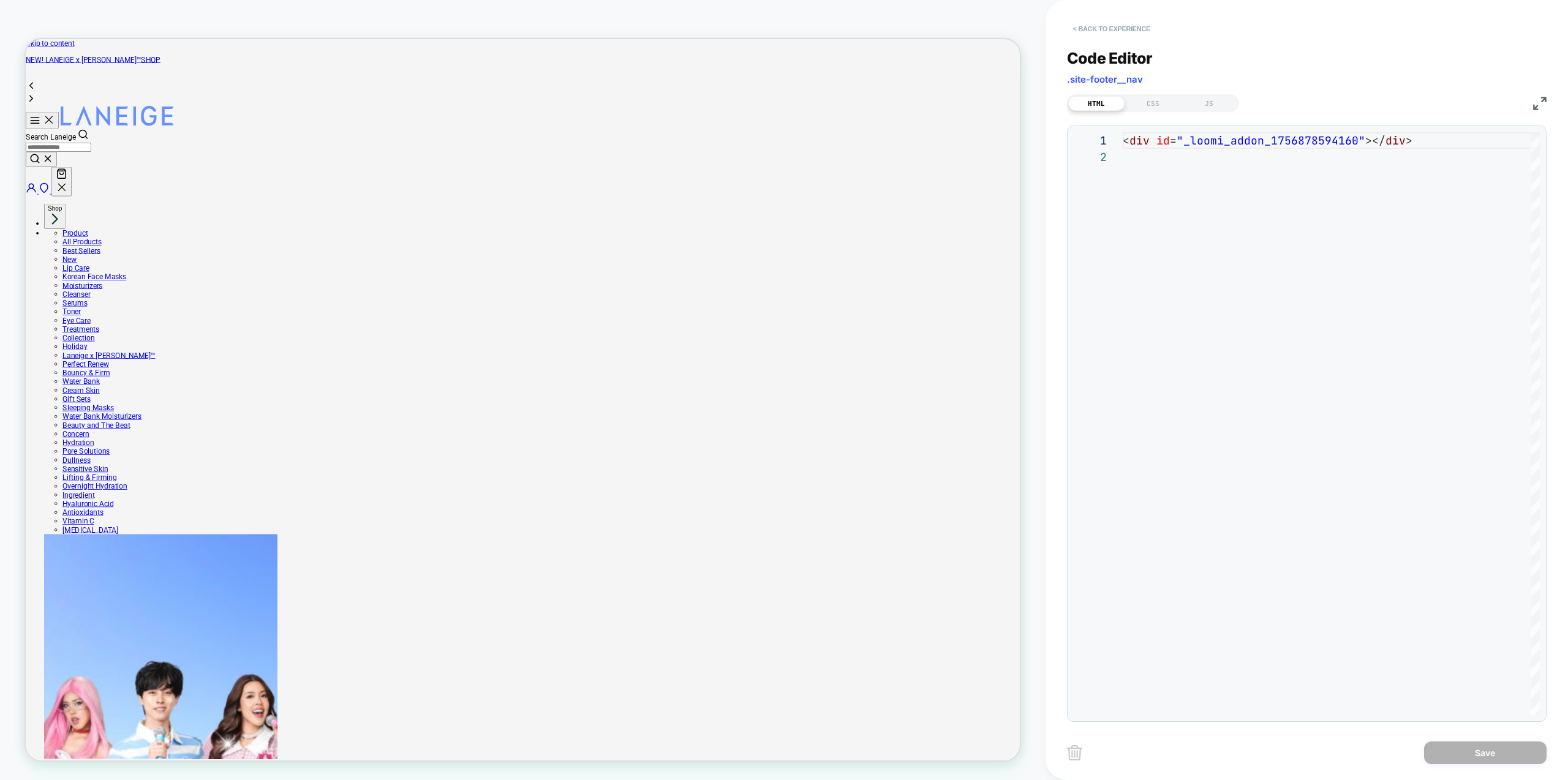
click at [1107, 31] on button "< Back to experience" at bounding box center [1112, 28] width 90 height 19
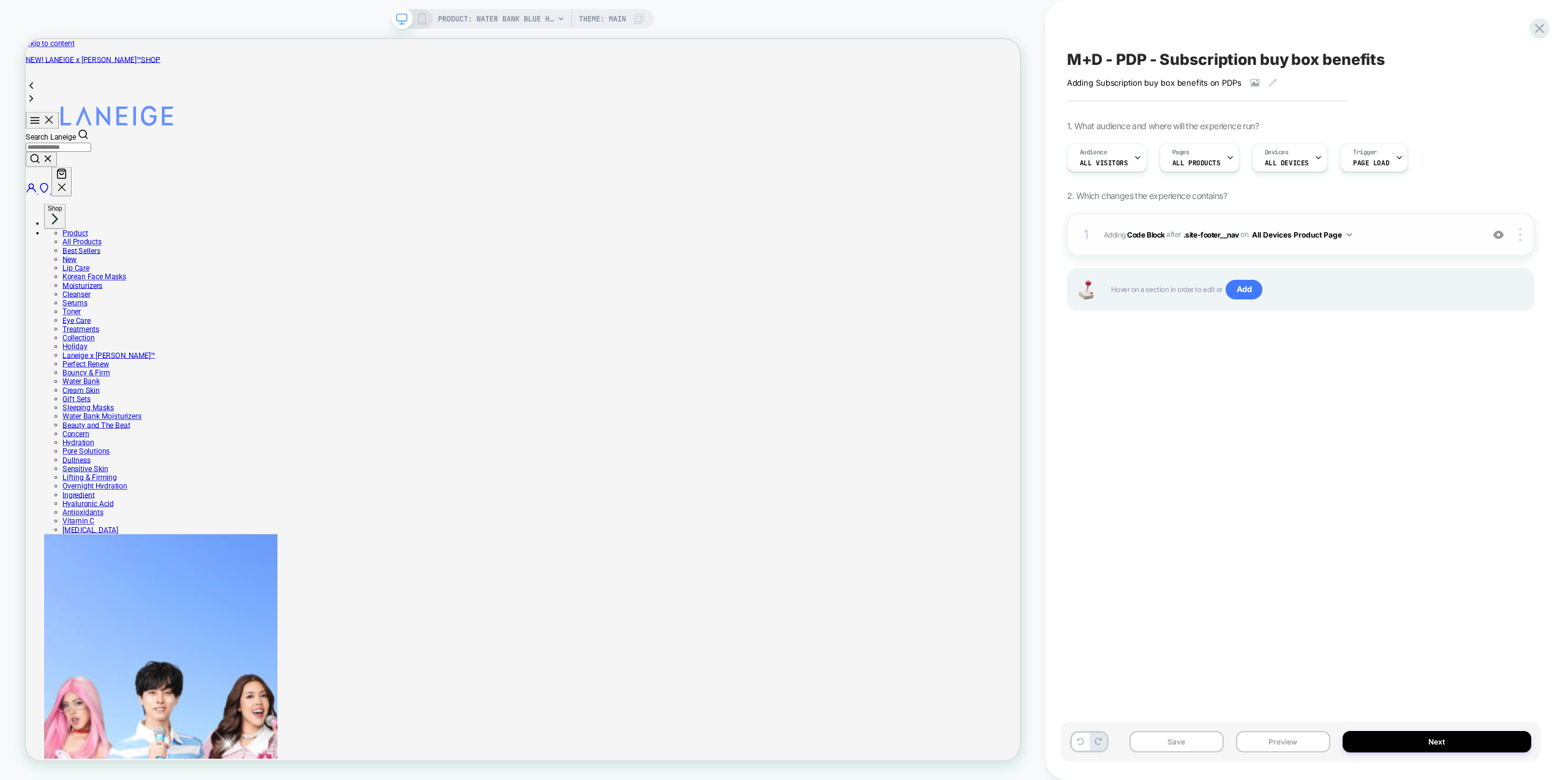
click at [1497, 233] on img at bounding box center [1498, 235] width 11 height 11
drag, startPoint x: 1315, startPoint y: 499, endPoint x: 1308, endPoint y: 473, distance: 26.9
click at [1316, 493] on div "M+D - PDP - Subscription buy box benefits Adding Subscription buy box benefits …" at bounding box center [1301, 390] width 480 height 756
click at [1245, 292] on span "Add" at bounding box center [1245, 289] width 37 height 19
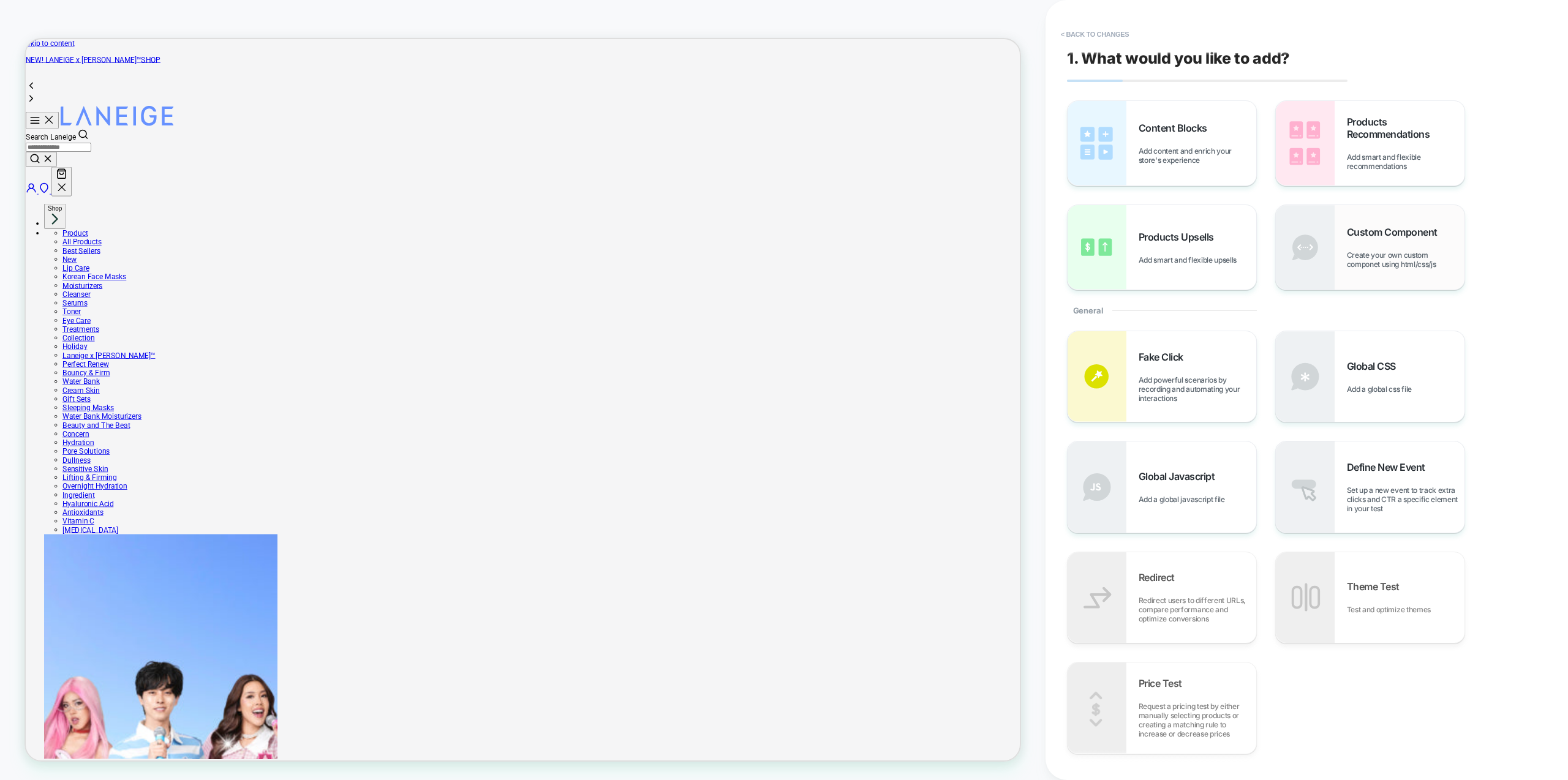
click at [1388, 279] on div "Custom Component Create your own custom componet using html/css/js" at bounding box center [1370, 247] width 188 height 84
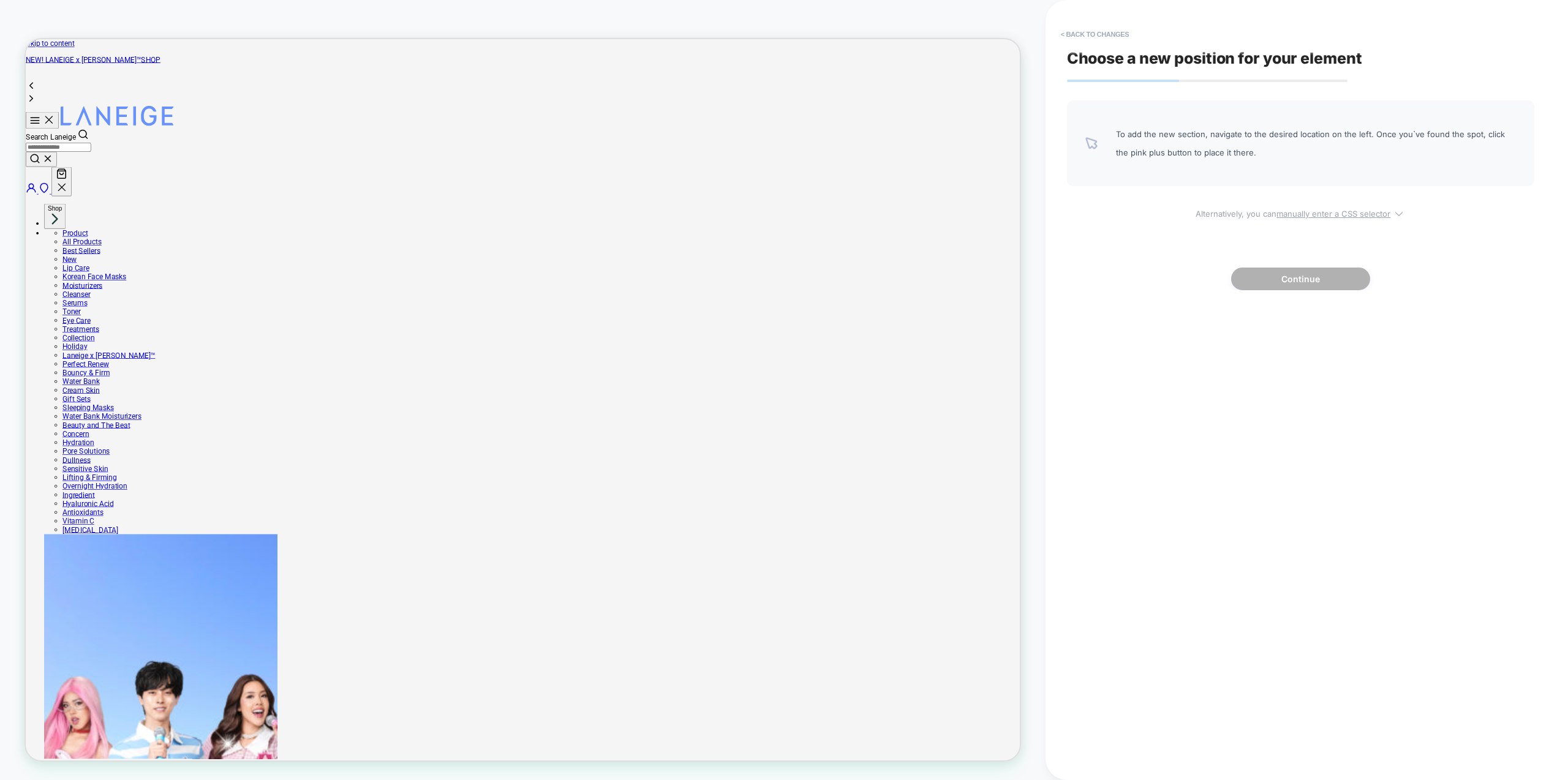
click at [1358, 213] on u "manually enter a CSS selector" at bounding box center [1333, 213] width 114 height 10
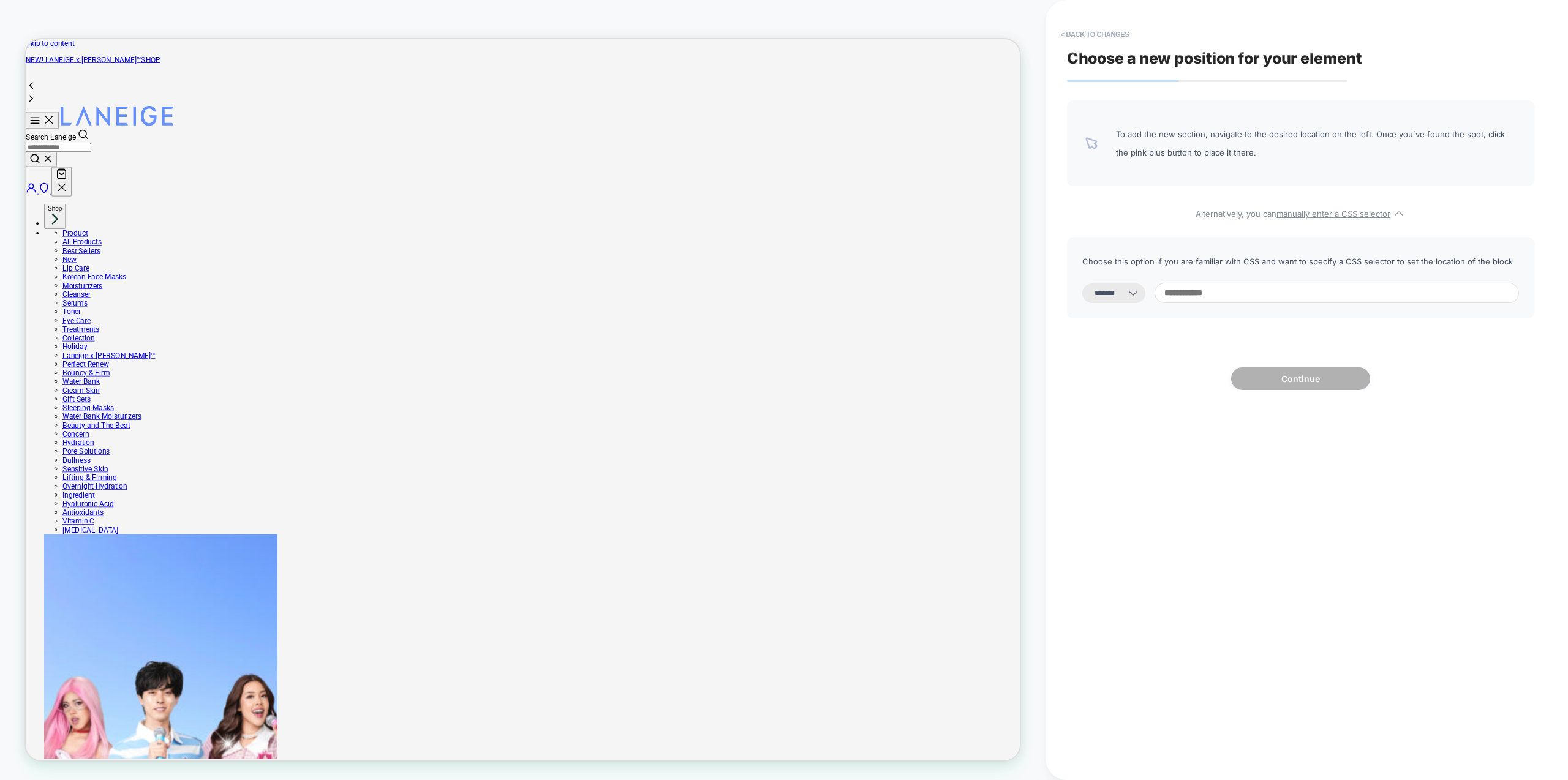
click at [1116, 295] on select "**********" at bounding box center [1114, 293] width 63 height 19
select select "**********"
click at [1082, 283] on select "**********" at bounding box center [1114, 293] width 63 height 19
click at [1247, 295] on input at bounding box center [1336, 293] width 364 height 20
paste input "**********"
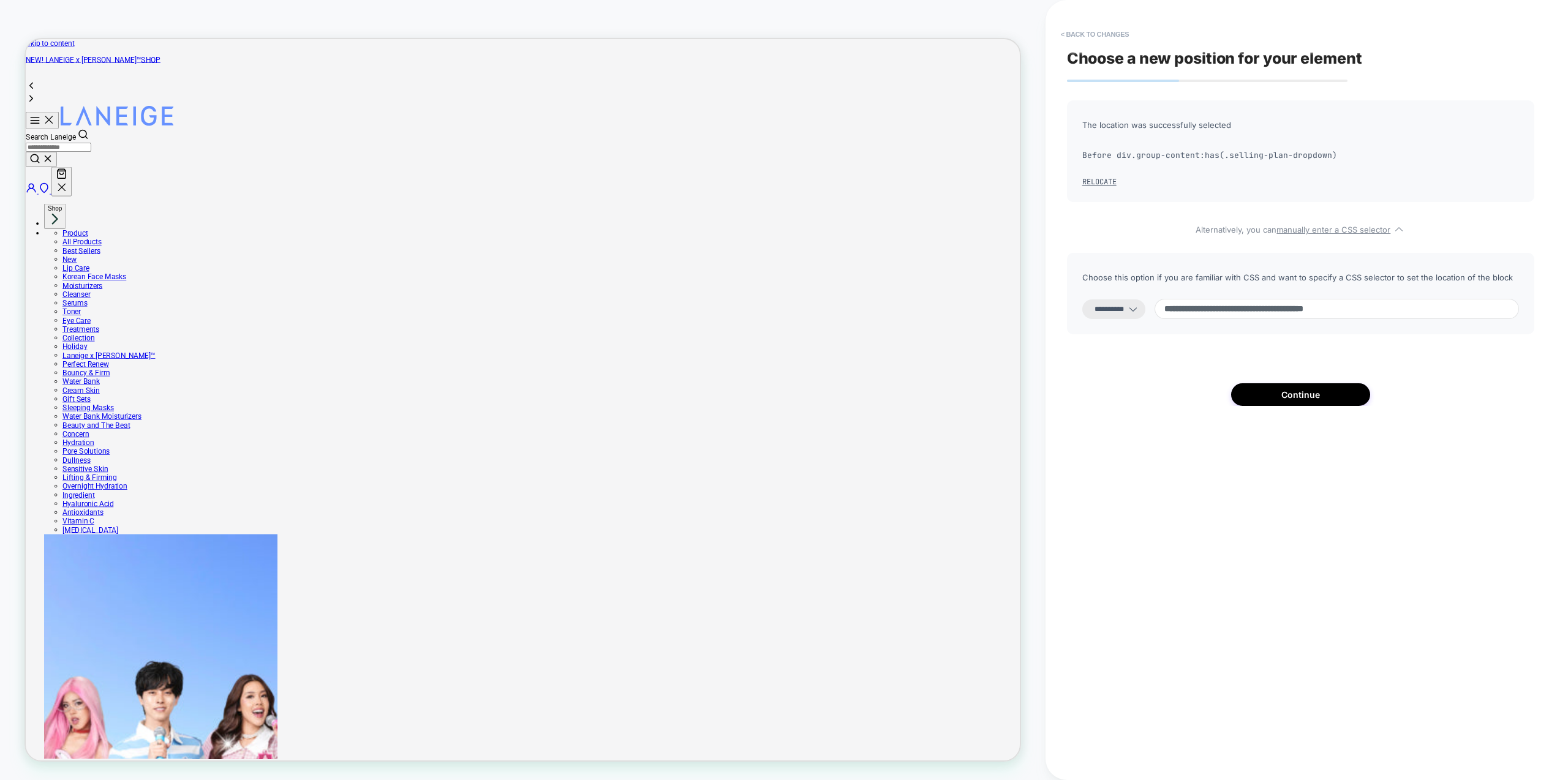
type input "**********"
click at [1132, 362] on div "**********" at bounding box center [1300, 253] width 467 height 305
click at [1136, 362] on div "**********" at bounding box center [1300, 253] width 467 height 305
click at [1308, 397] on button "Continue" at bounding box center [1301, 395] width 139 height 23
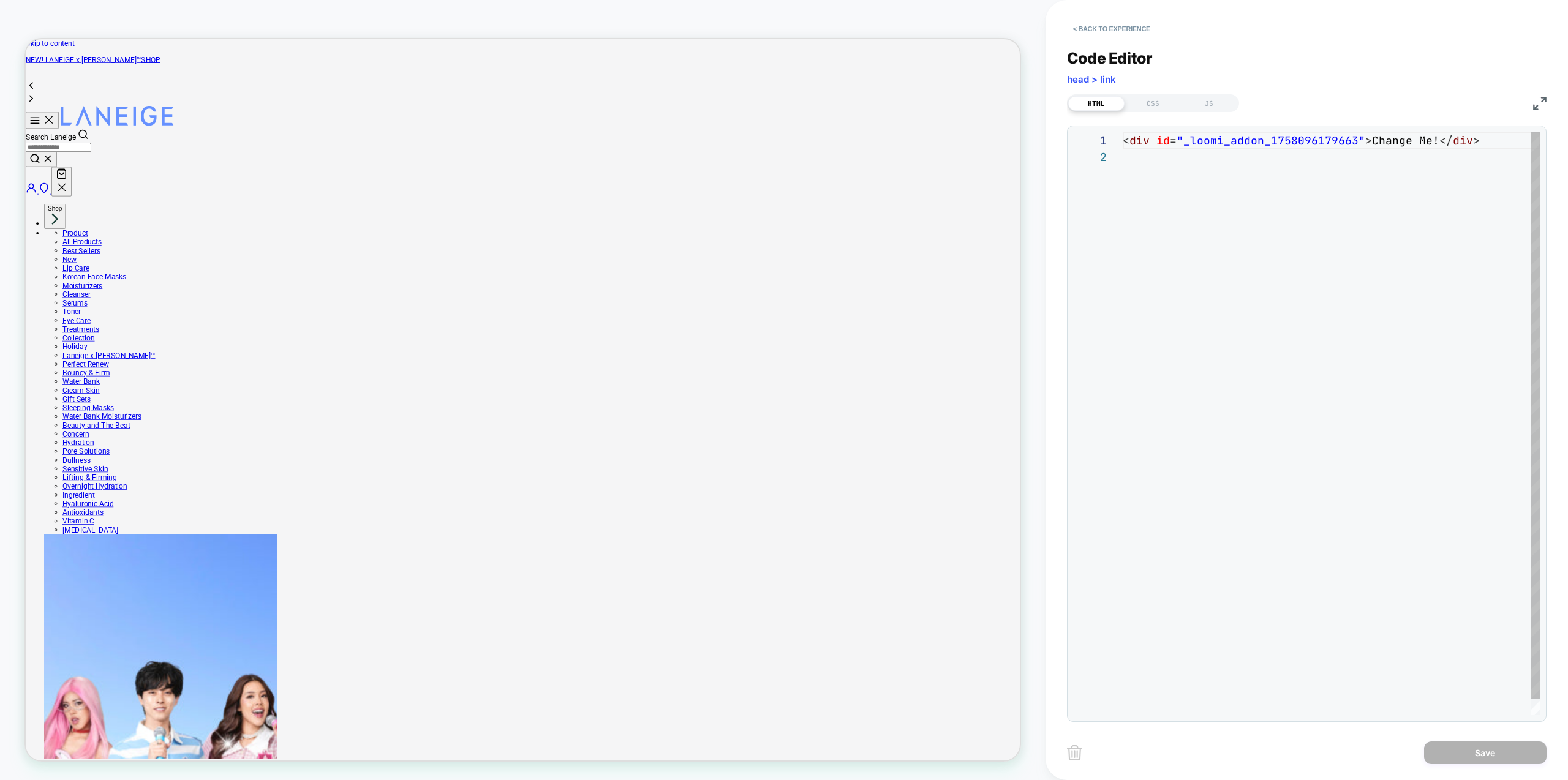
click at [1192, 399] on div "< div id = "_loomi_addon_1758096179663" > Change Me! </ div >" at bounding box center [1331, 432] width 417 height 600
drag, startPoint x: 1432, startPoint y: 140, endPoint x: 1366, endPoint y: 144, distance: 66.1
click at [1366, 144] on div "< div id = "_loomi_addon_1758096179663" > Change Me! </ div >" at bounding box center [1331, 432] width 417 height 600
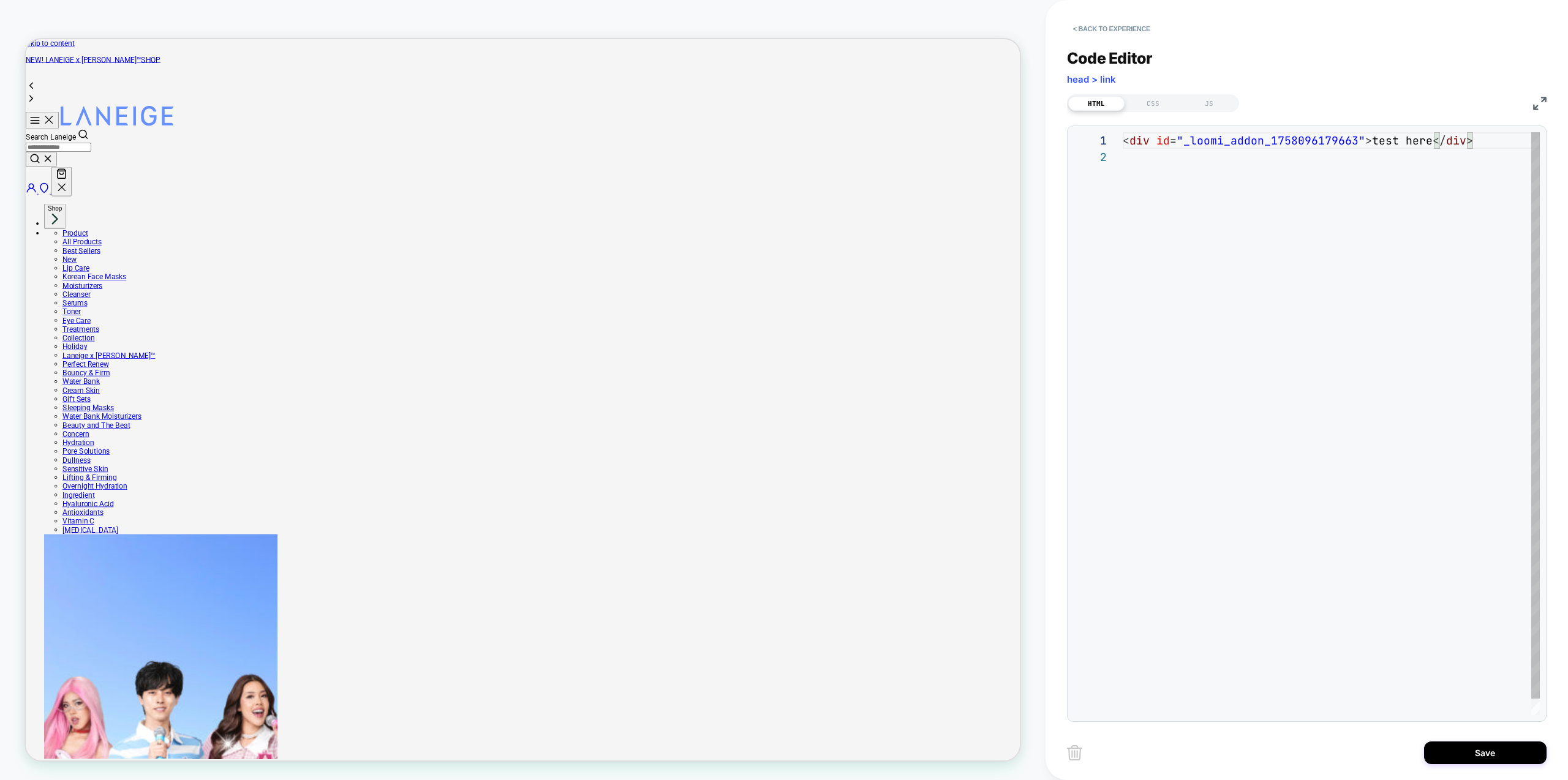
click at [1343, 349] on div "< div id = "_loomi_addon_1758096179663" > test here </ div >" at bounding box center [1331, 432] width 417 height 600
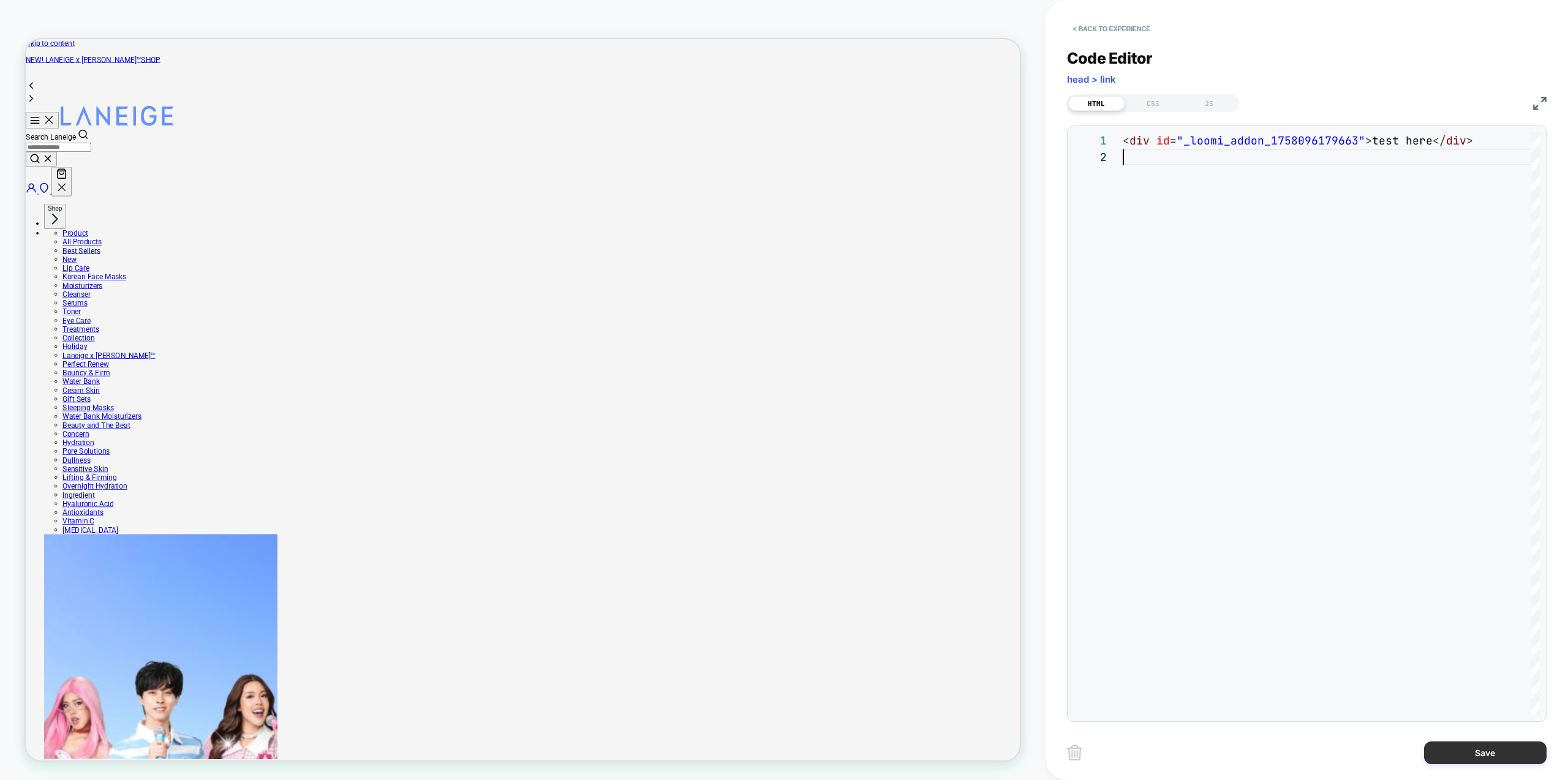
type textarea "**********"
click at [1490, 753] on button "Save" at bounding box center [1485, 753] width 122 height 23
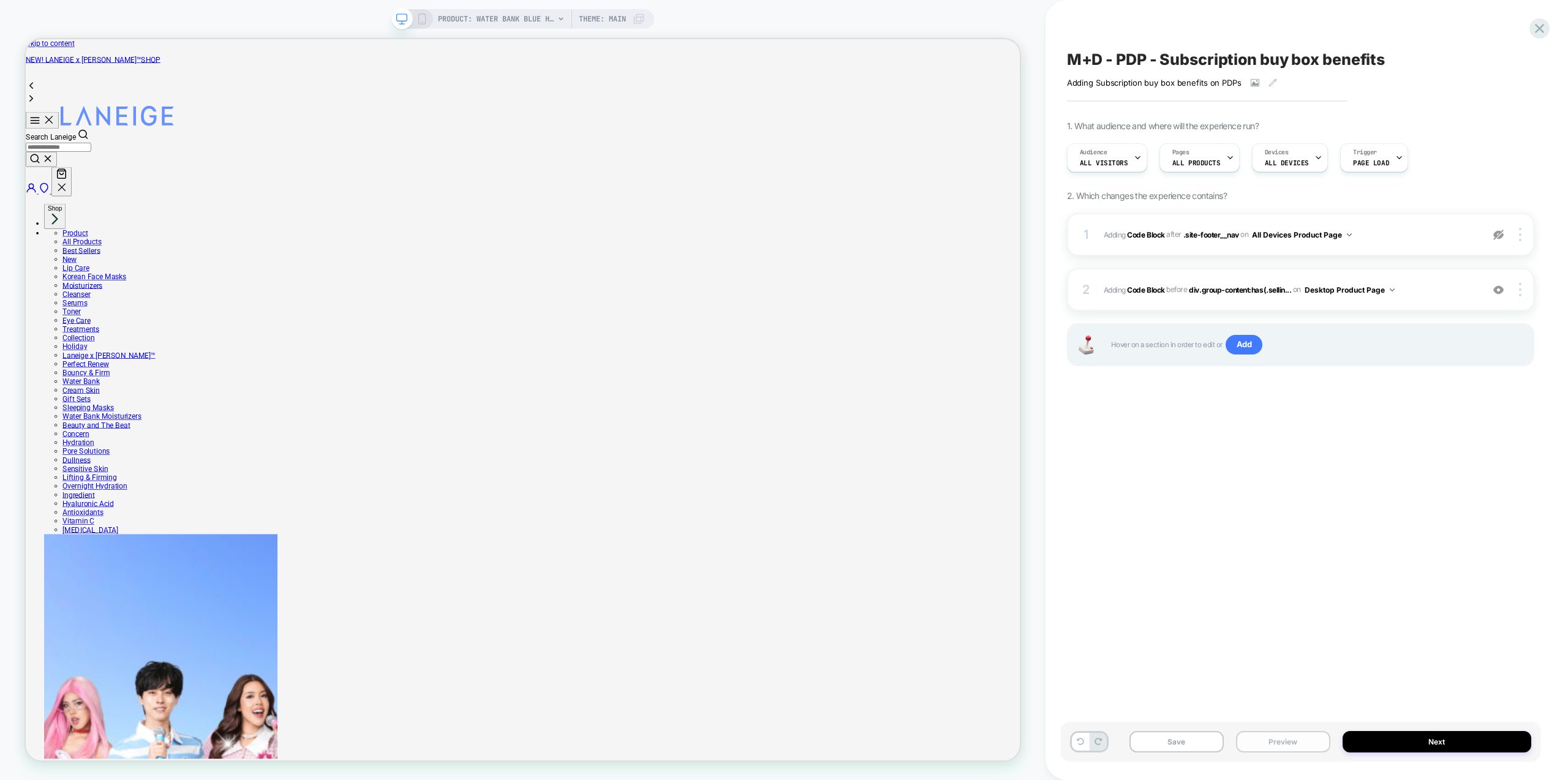
click at [1287, 743] on button "Preview" at bounding box center [1283, 742] width 94 height 21
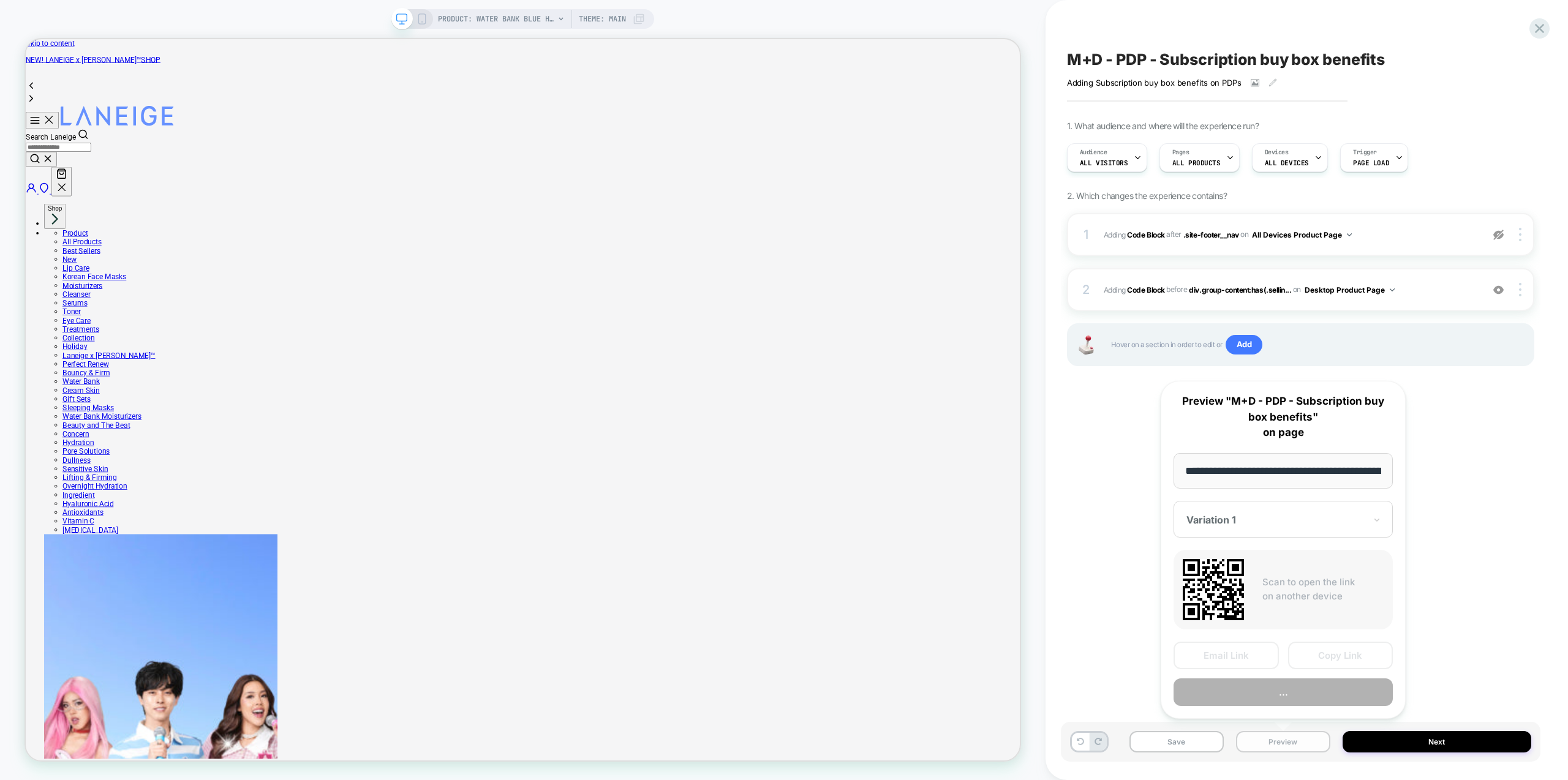
scroll to position [0, 299]
click at [1298, 685] on button "Preview" at bounding box center [1283, 692] width 219 height 27
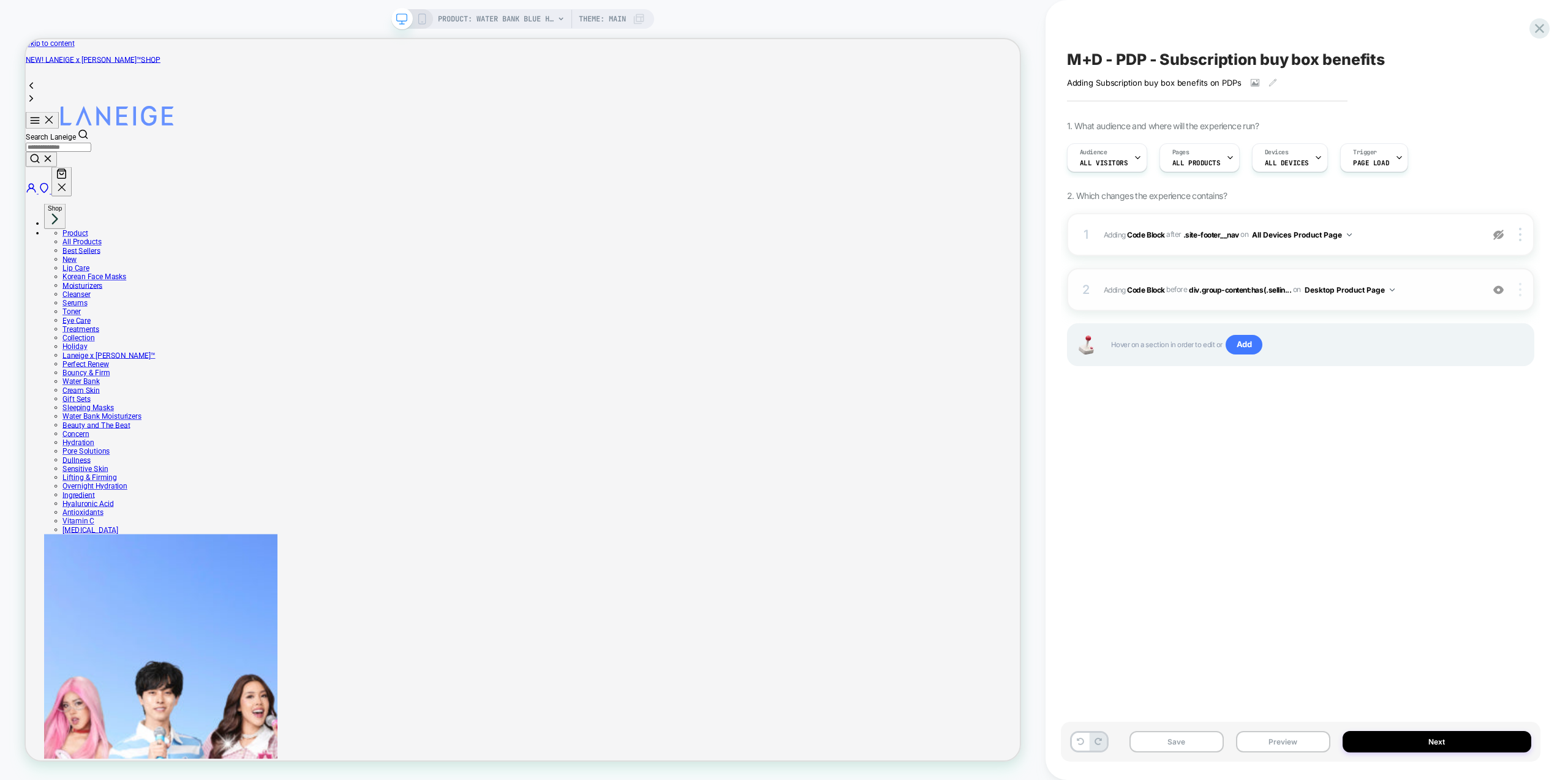
click at [1519, 291] on img at bounding box center [1521, 289] width 3 height 13
click at [1521, 289] on img at bounding box center [1521, 289] width 3 height 13
click at [1261, 442] on div "M+D - PDP - Subscription buy box benefits Adding Subscription buy box benefits …" at bounding box center [1301, 390] width 480 height 756
click at [1410, 238] on span "Adding Code Block AFTER .site-footer__nav .site-footer__nav on All Devices Prod…" at bounding box center [1289, 235] width 372 height 15
click at [1495, 231] on img at bounding box center [1498, 235] width 11 height 11
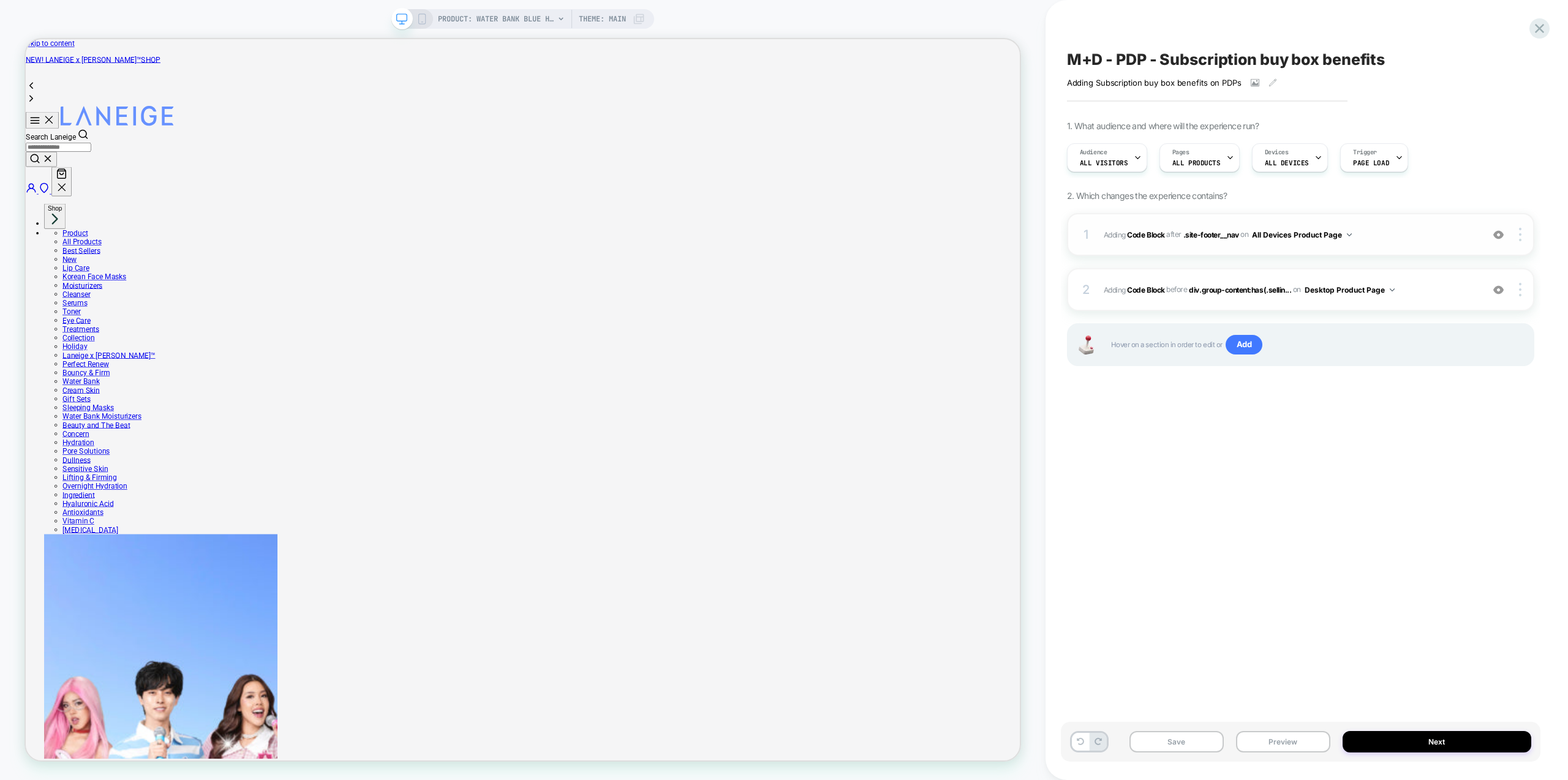
click at [1392, 237] on span "Adding Code Block AFTER .site-footer__nav .site-footer__nav on All Devices Prod…" at bounding box center [1289, 235] width 372 height 15
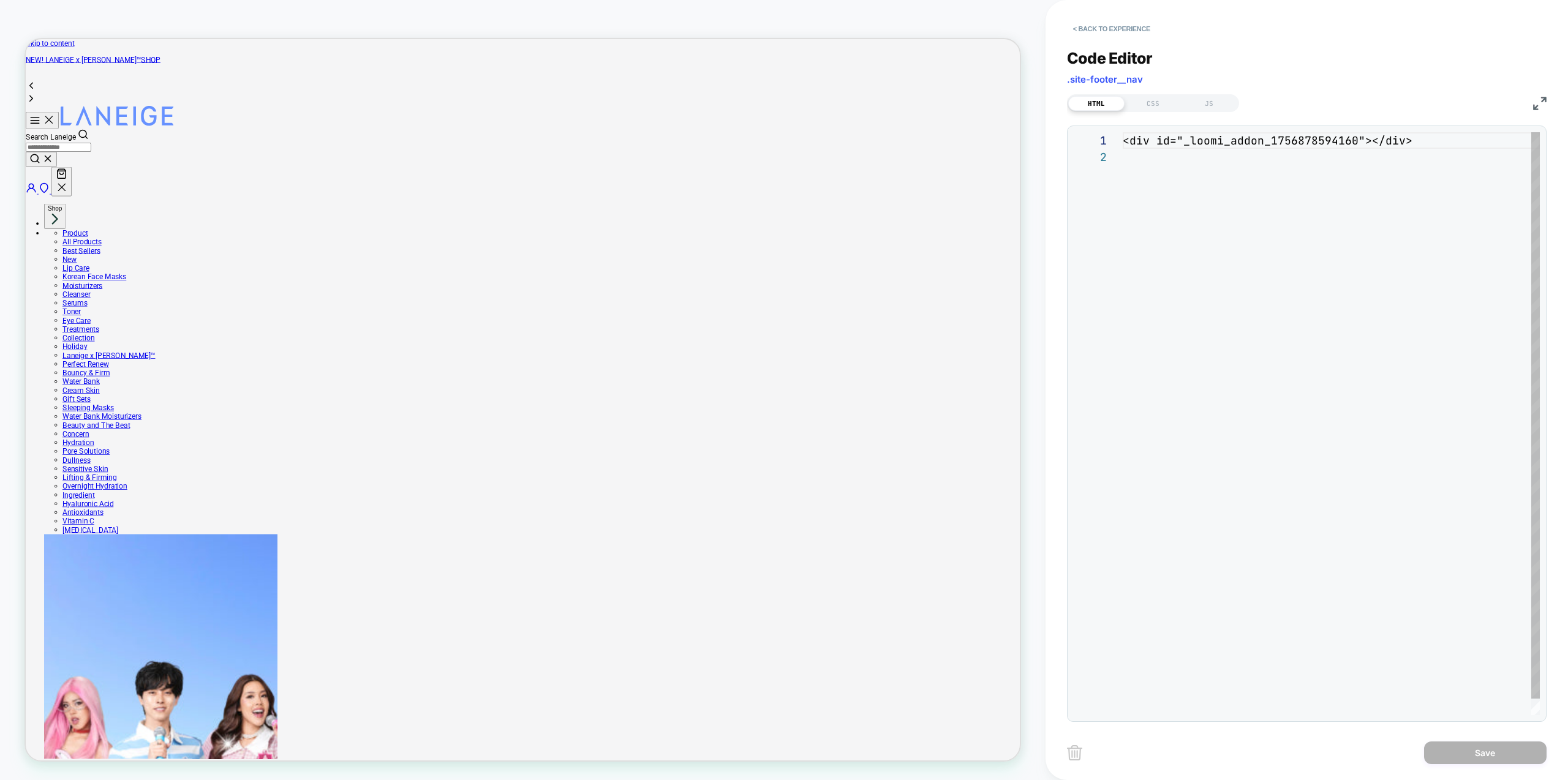
scroll to position [17, 0]
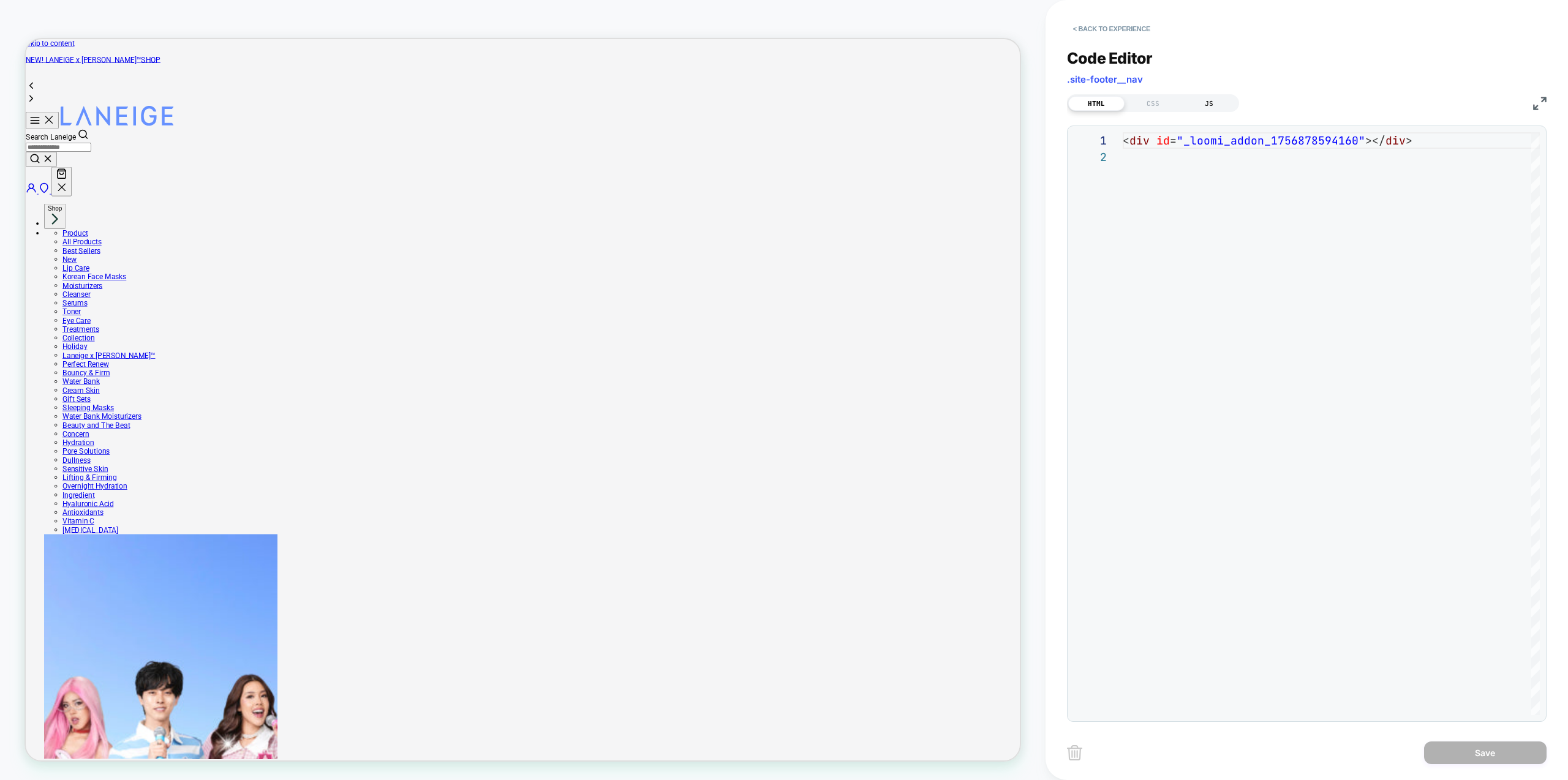
click at [1213, 104] on div "JS" at bounding box center [1209, 104] width 56 height 15
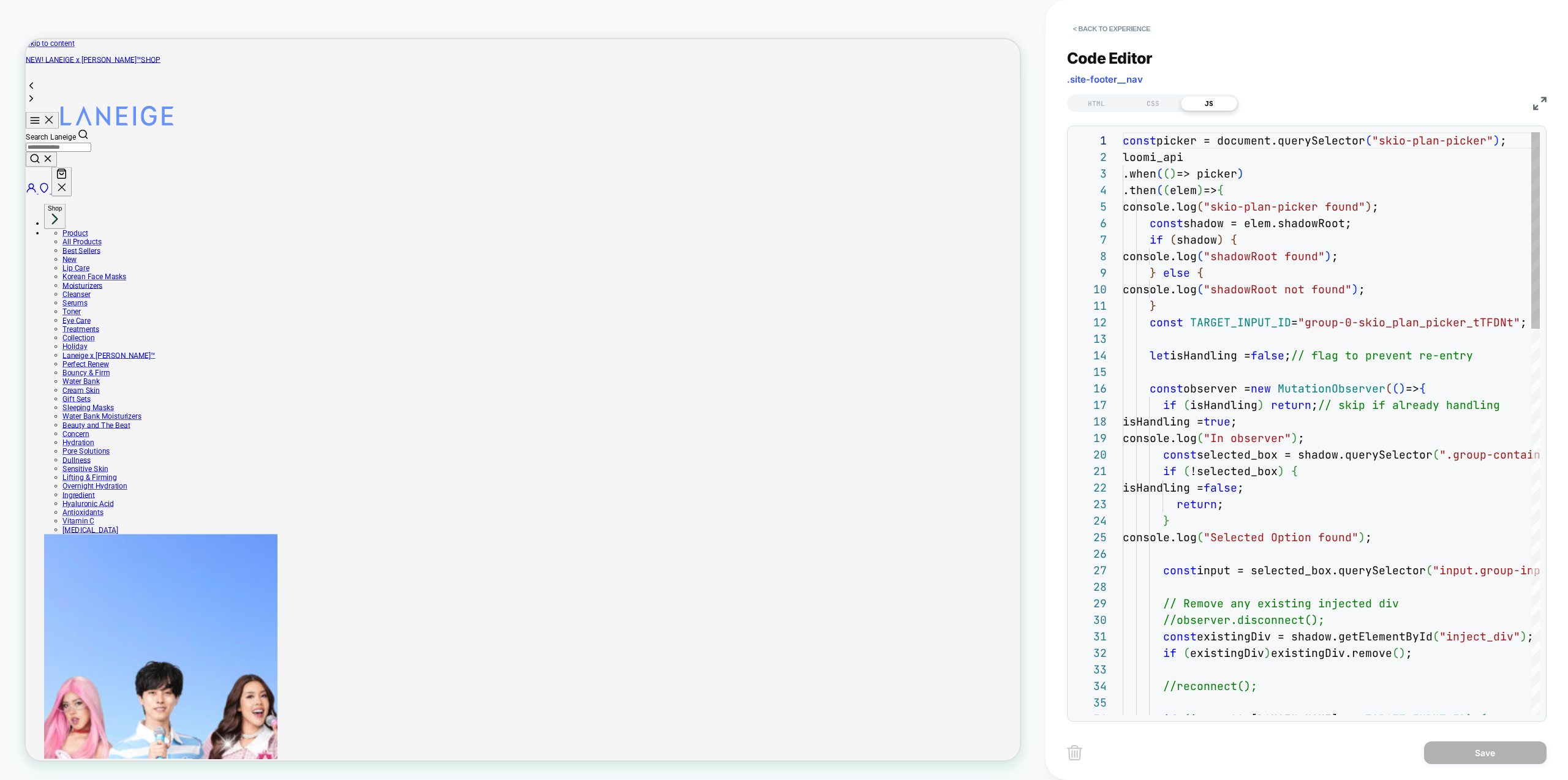
scroll to position [165, 0]
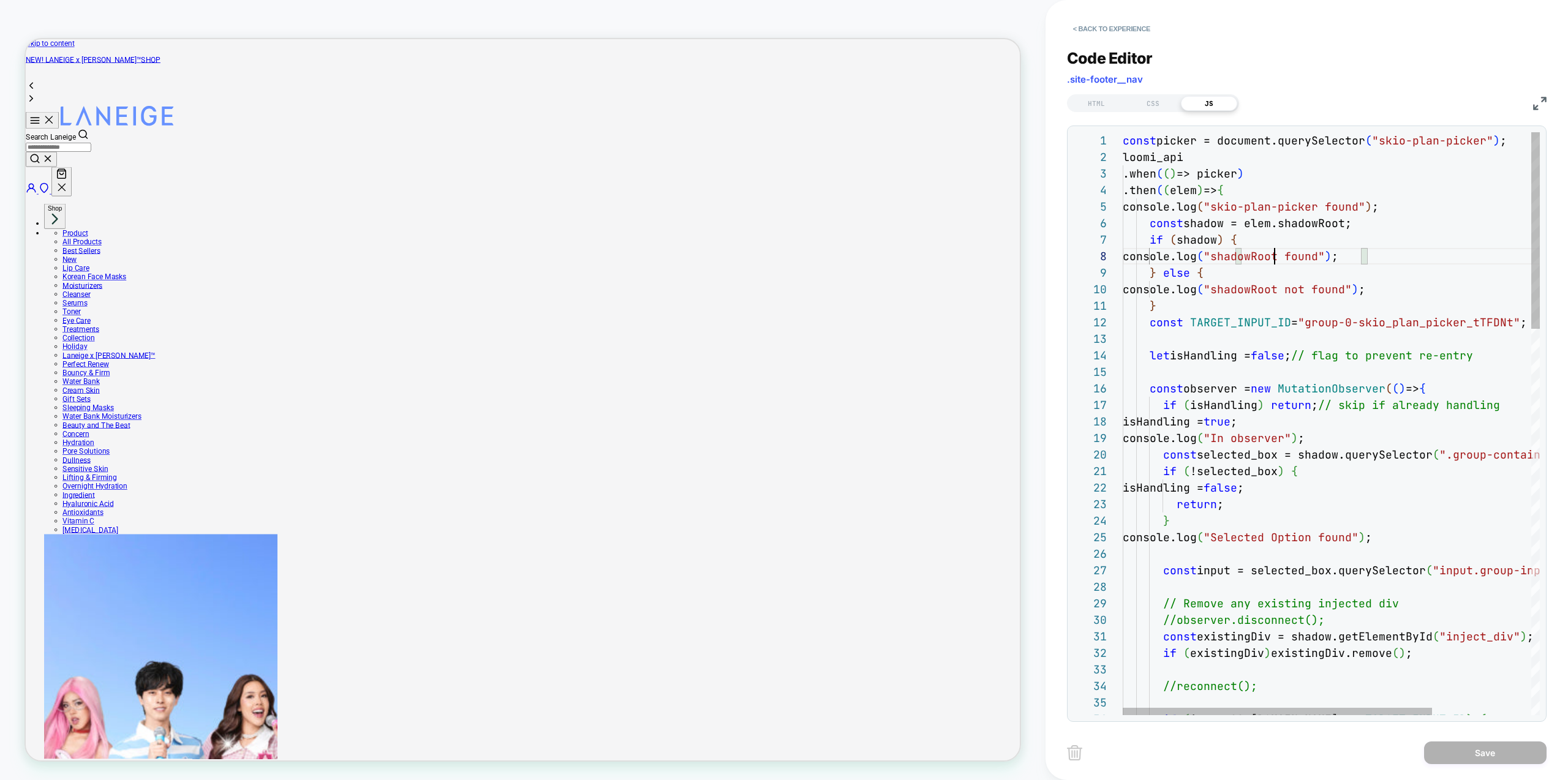
scroll to position [116, 192]
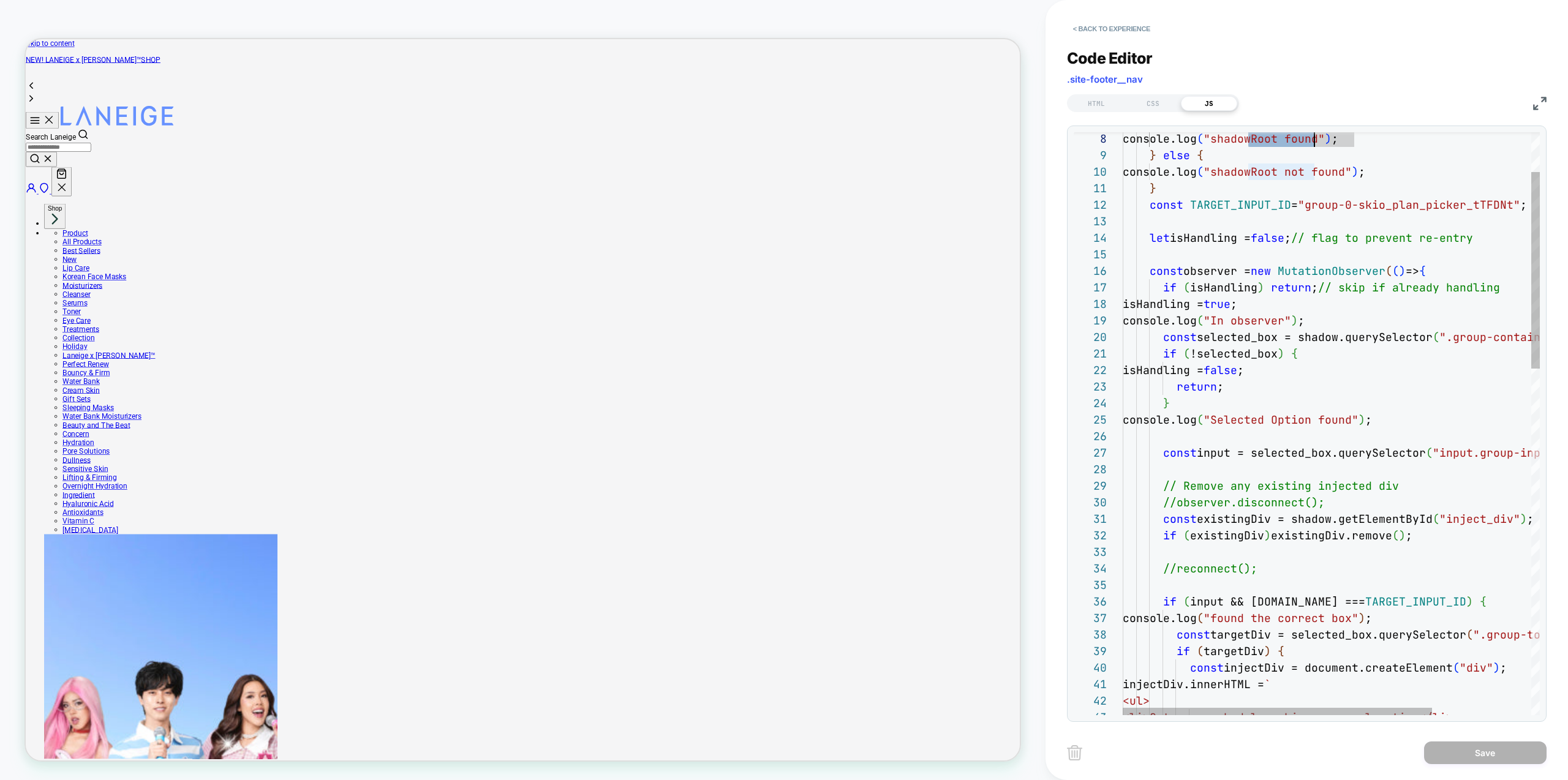
type textarea "**********"
drag, startPoint x: 1311, startPoint y: 209, endPoint x: 1522, endPoint y: 212, distance: 211.0
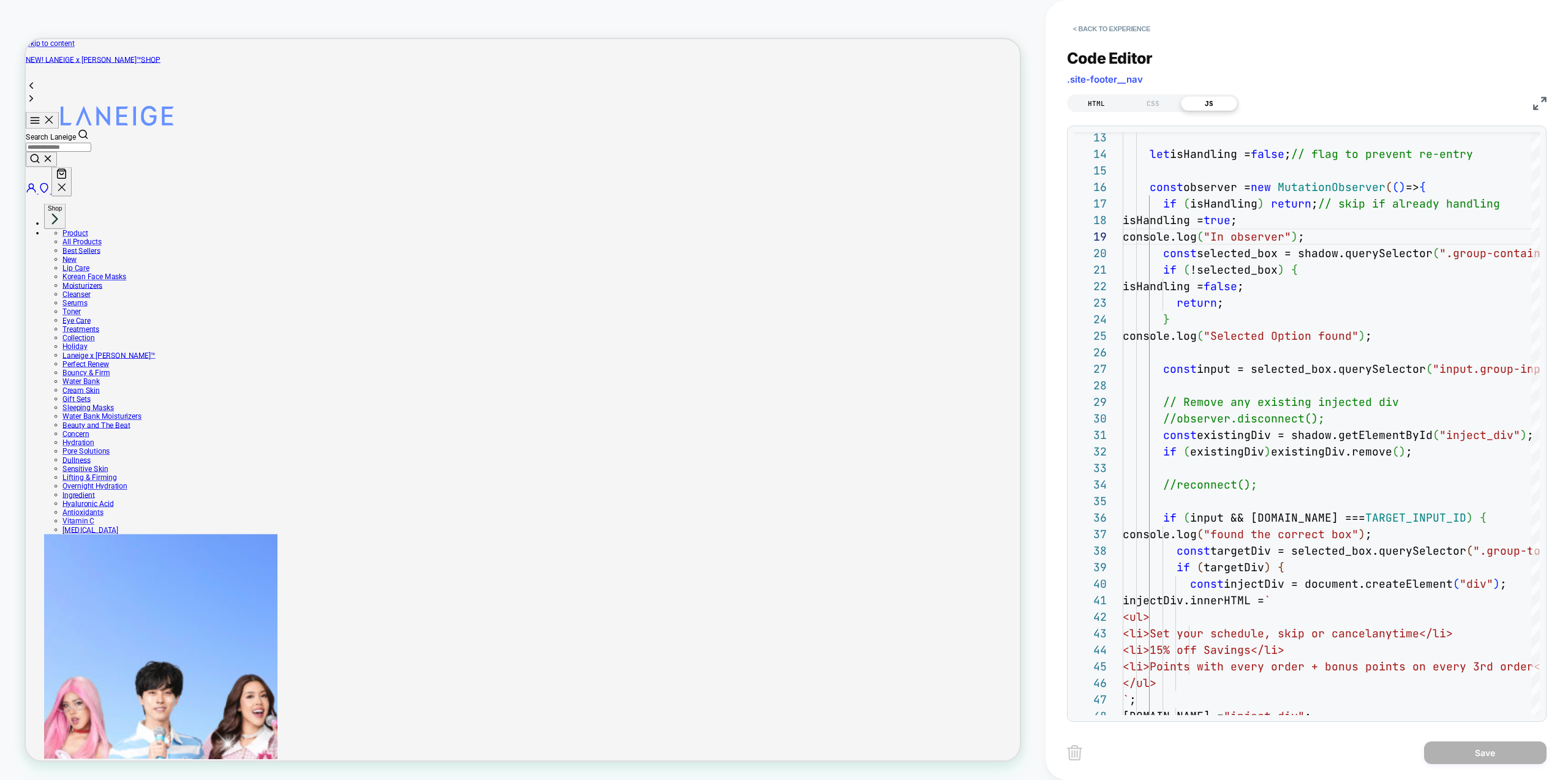
click at [1095, 104] on div "HTML" at bounding box center [1096, 104] width 56 height 15
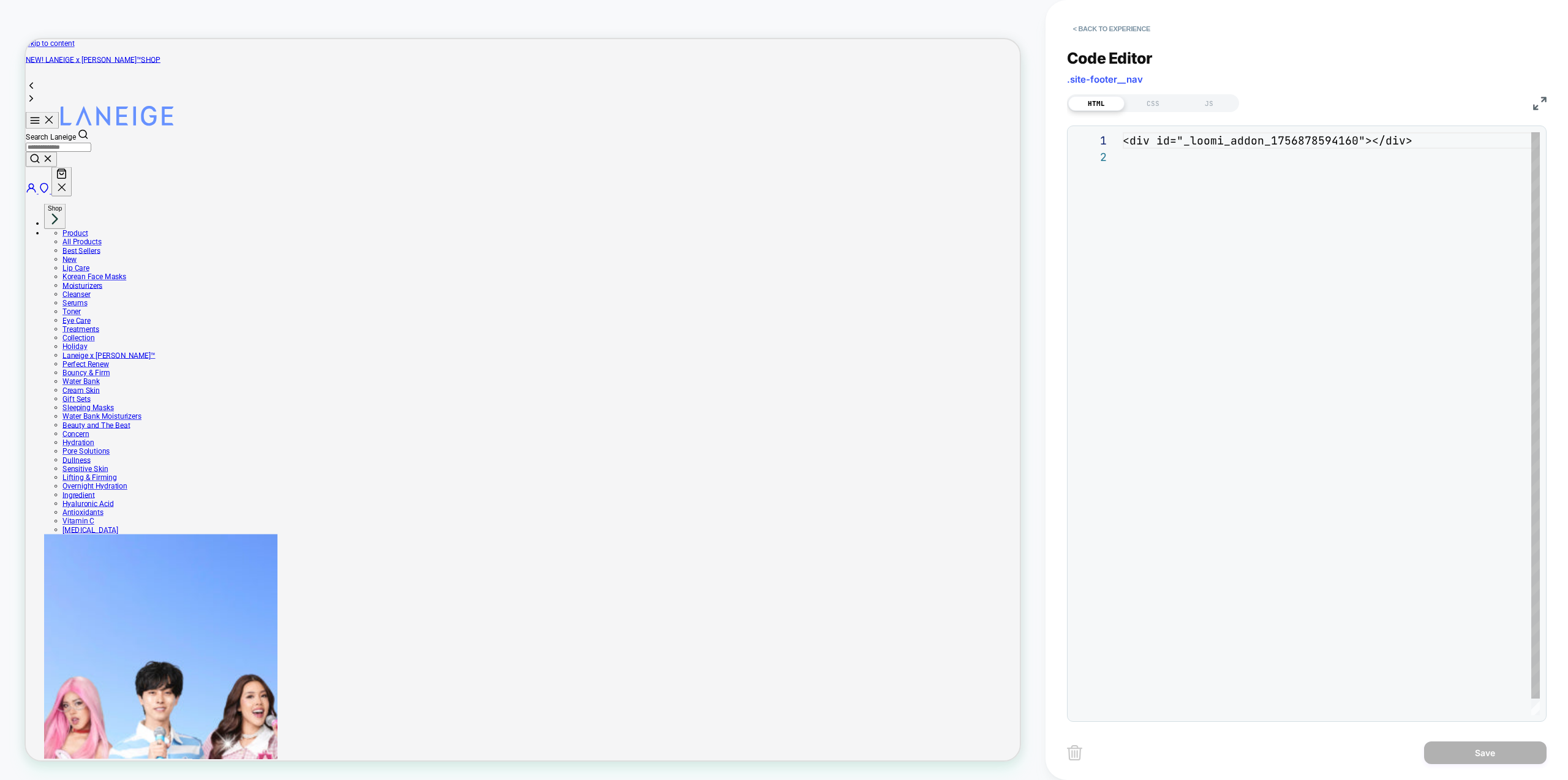
scroll to position [17, 0]
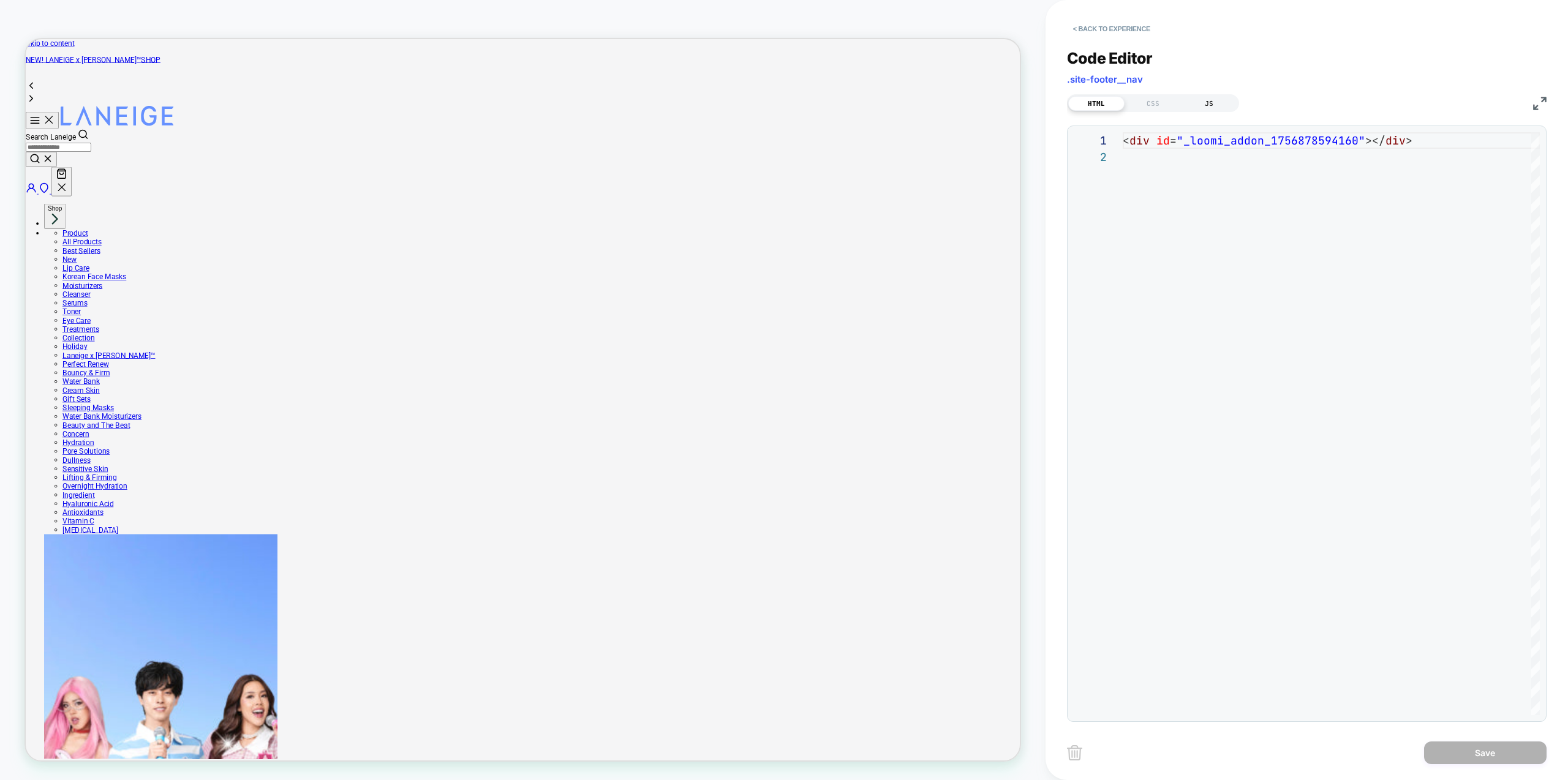
click at [1219, 103] on div "JS" at bounding box center [1209, 104] width 56 height 15
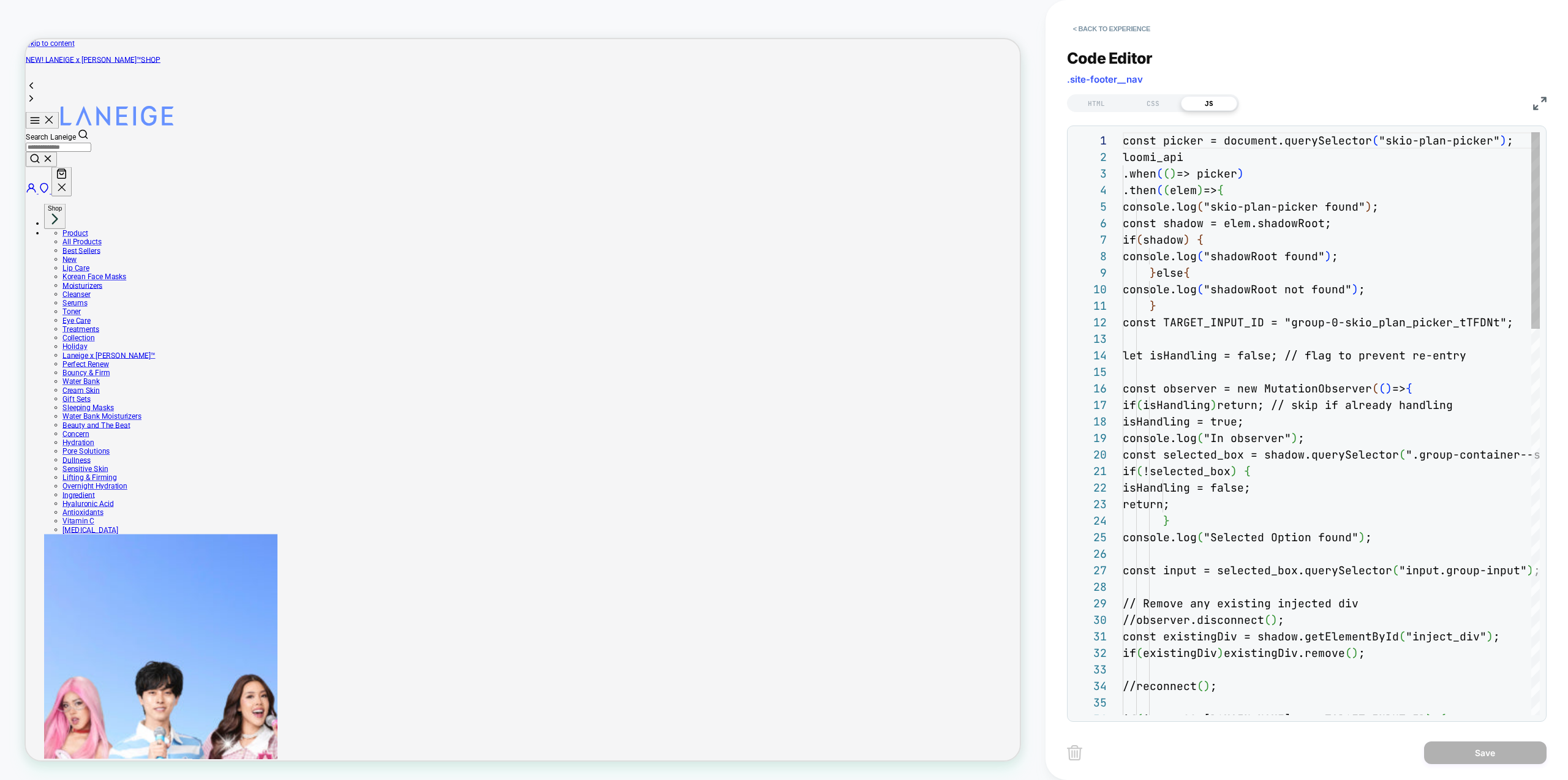
scroll to position [165, 0]
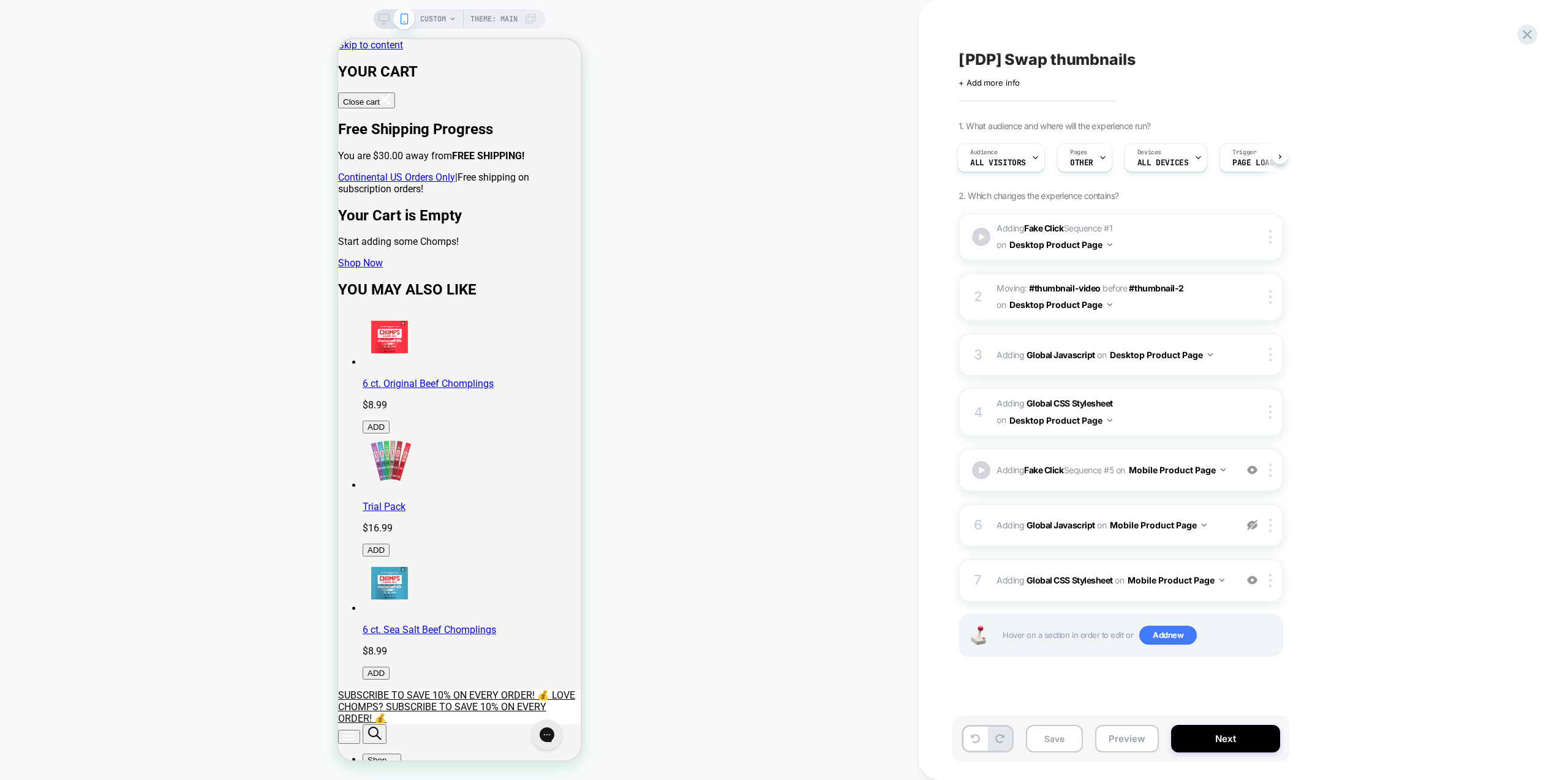
drag, startPoint x: 1472, startPoint y: 416, endPoint x: 1376, endPoint y: 372, distance: 105.6
click at [1471, 402] on div "[PDP] Swap thumbnails Click to edit experience details + Add more info 1. What …" at bounding box center [1243, 390] width 649 height 780
click at [1168, 404] on span "Adding Global CSS Stylesheet on Desktop Product Page" at bounding box center [1113, 412] width 233 height 33
drag, startPoint x: 1460, startPoint y: 399, endPoint x: 1395, endPoint y: 411, distance: 66.1
click at [1459, 399] on div "[PDP] Swap thumbnails Click to edit experience details + Add more info 1. What …" at bounding box center [1243, 390] width 649 height 780
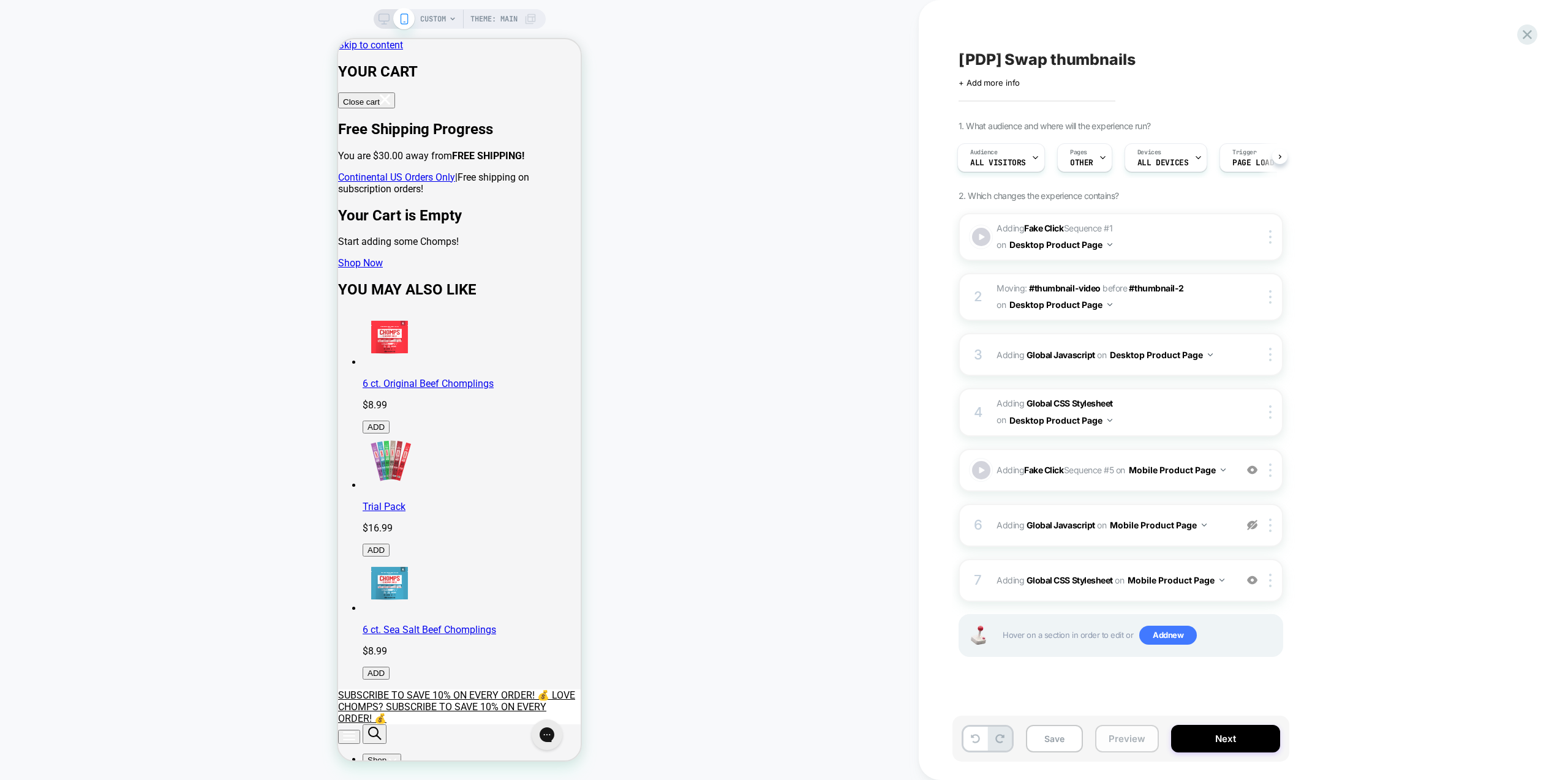
click at [1140, 744] on button "Preview" at bounding box center [1127, 739] width 63 height 27
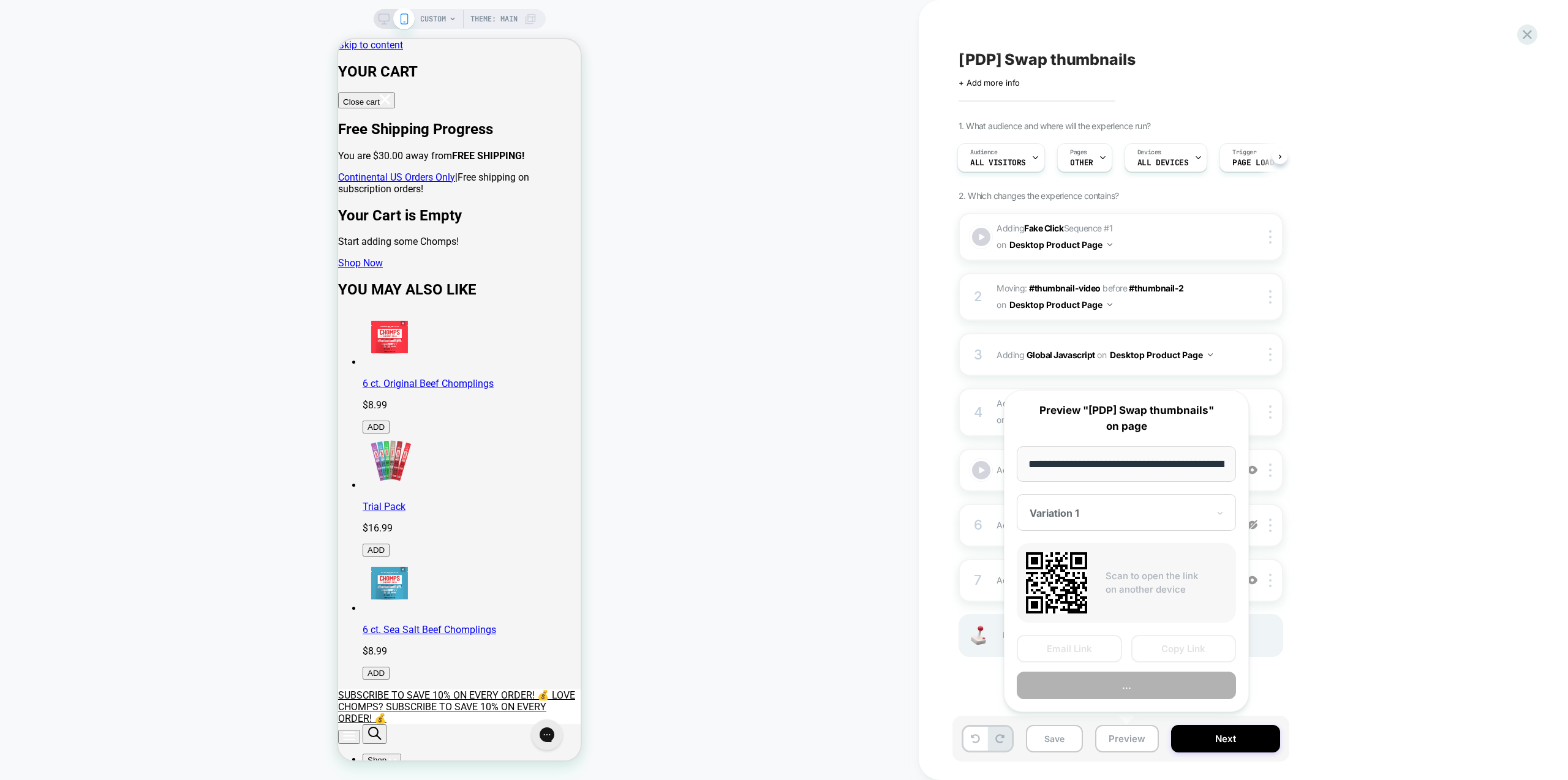
scroll to position [0, 146]
click at [1134, 695] on button "Preview" at bounding box center [1126, 686] width 219 height 27
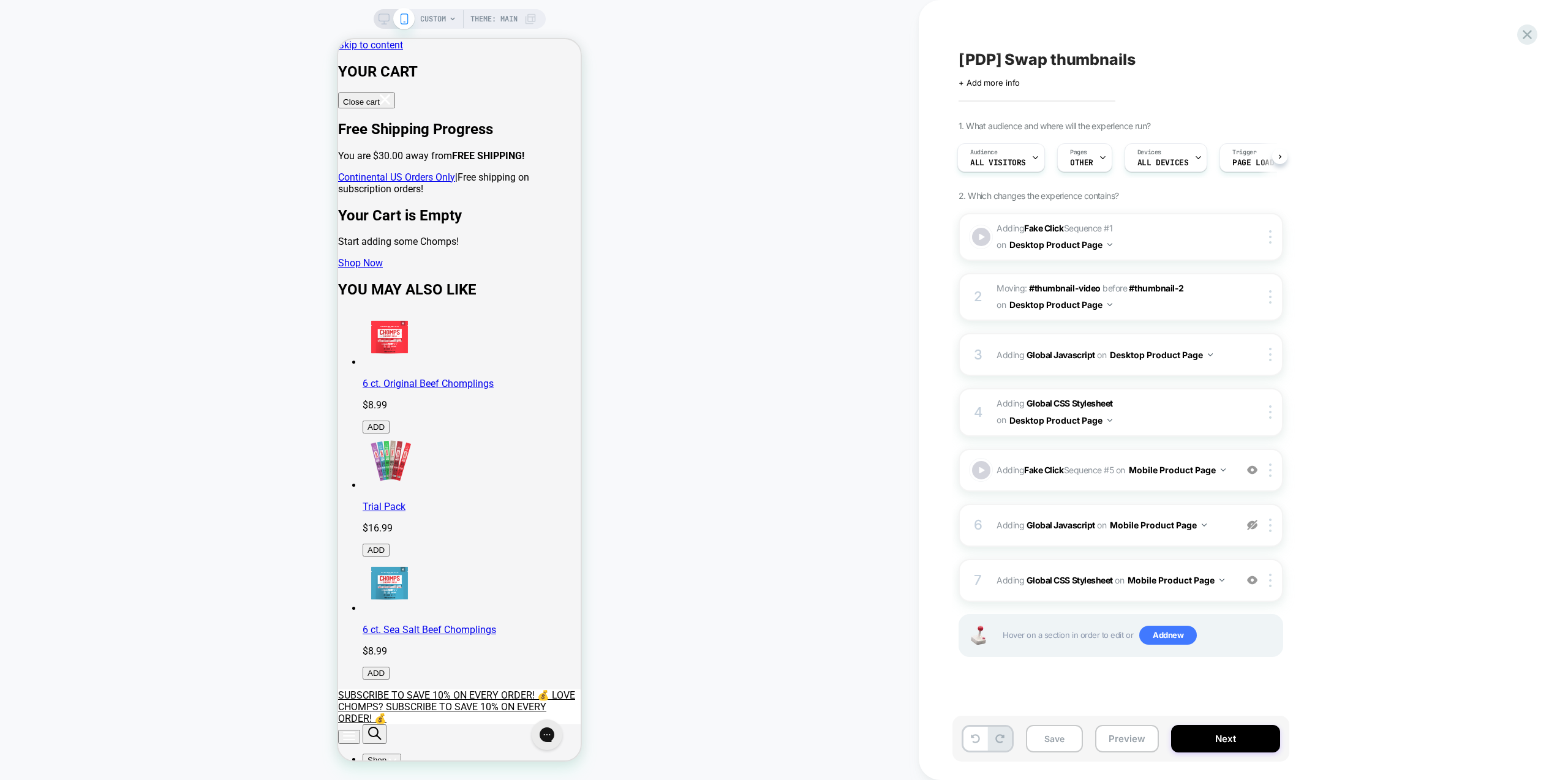
click at [1372, 368] on div "1. What audience and where will the experience run? Audience All Visitors Pages…" at bounding box center [1182, 404] width 447 height 567
drag, startPoint x: 1387, startPoint y: 402, endPoint x: 1353, endPoint y: 390, distance: 36.1
click at [1386, 402] on div "1. What audience and where will the experience run? Audience All Visitors Pages…" at bounding box center [1182, 404] width 447 height 567
click at [1208, 598] on div "7 Adding Global CSS Stylesheet on Mobile Product Page Copy to Desktop Target Al…" at bounding box center [1121, 581] width 325 height 43
click at [1220, 602] on div "7 Adding Global CSS Stylesheet on Mobile Product Page Copy to Desktop Target Al…" at bounding box center [1121, 581] width 325 height 43
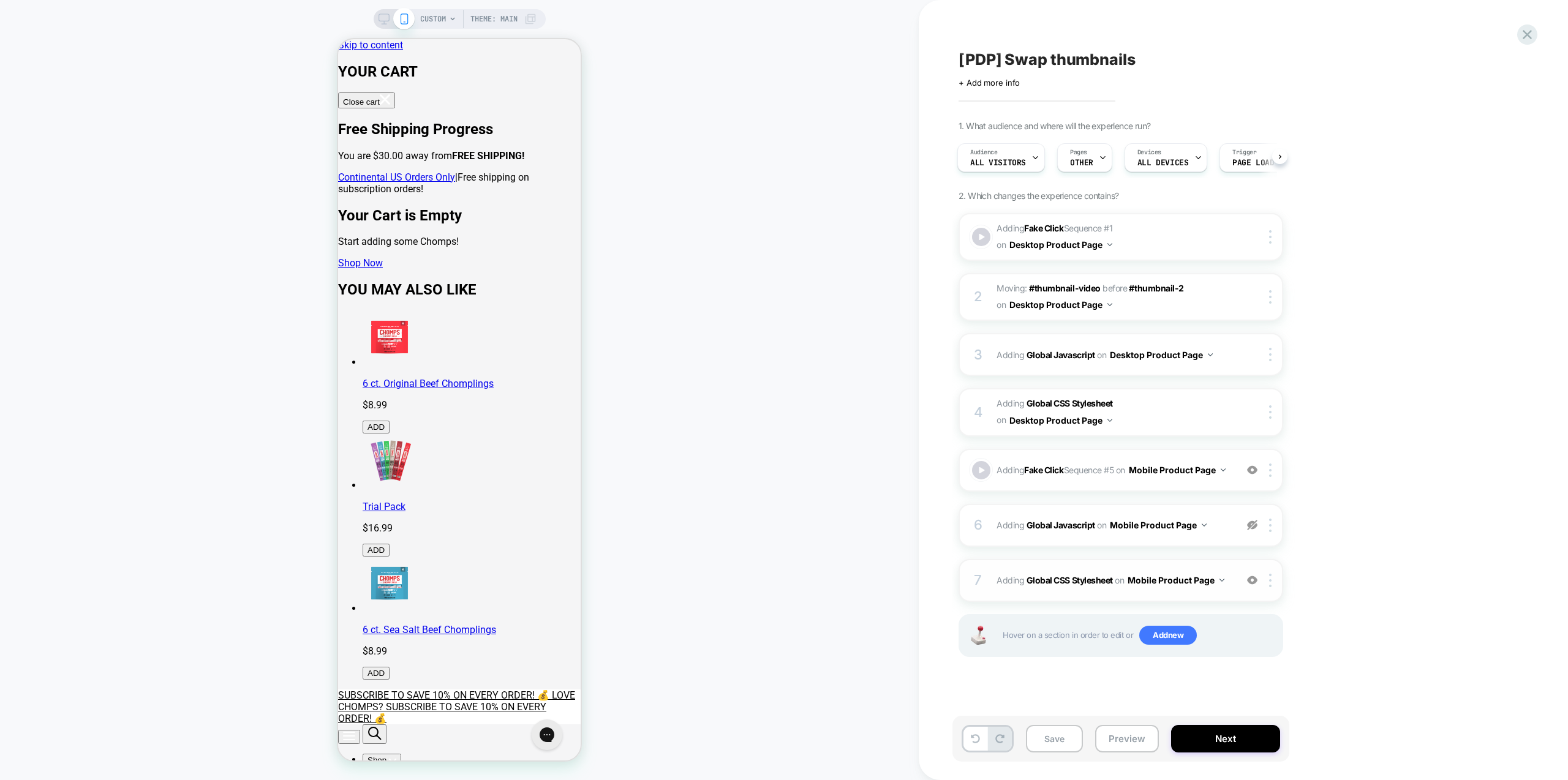
click at [1223, 573] on div "7 Adding Global CSS Stylesheet on Mobile Product Page Copy to Desktop Target Al…" at bounding box center [1121, 581] width 325 height 43
click at [1403, 525] on div "1. What audience and where will the experience run? Audience All Visitors Pages…" at bounding box center [1182, 404] width 447 height 567
click at [1253, 531] on img at bounding box center [1253, 525] width 11 height 11
click at [1252, 529] on img at bounding box center [1253, 525] width 11 height 11
click at [1222, 597] on div "7 Adding Global CSS Stylesheet on Mobile Product Page Copy to Desktop Target Al…" at bounding box center [1121, 581] width 325 height 43
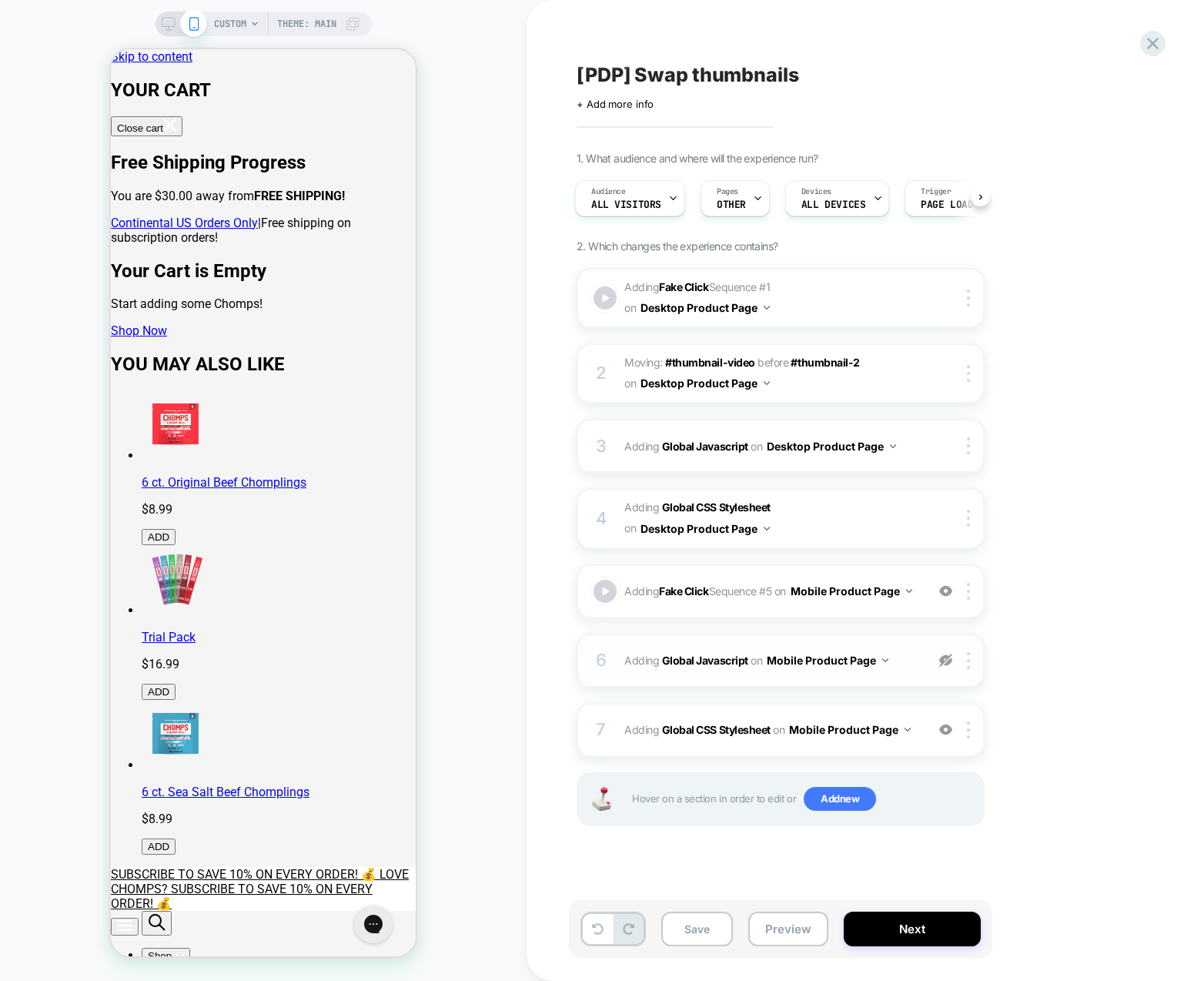
drag, startPoint x: 1152, startPoint y: 285, endPoint x: 1161, endPoint y: 303, distance: 20.1
click at [1153, 286] on div "[PDP] Swap thumbnails Click to edit experience details + Add more info 1. What …" at bounding box center [865, 490] width 577 height 981
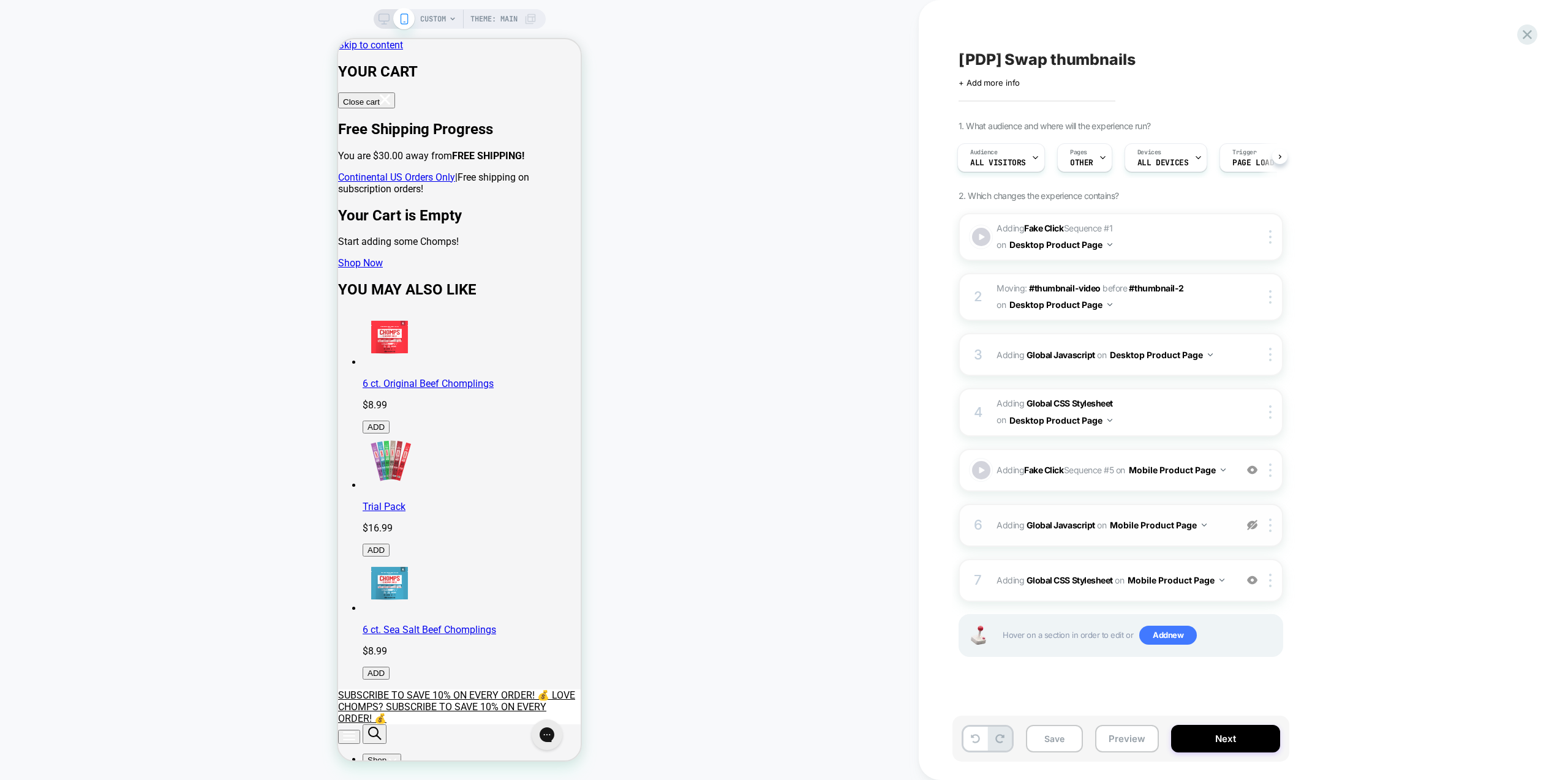
drag, startPoint x: 1364, startPoint y: 465, endPoint x: 1357, endPoint y: 458, distance: 9.9
click at [1364, 464] on div "1. What audience and where will the experience run? Audience All Visitors Pages…" at bounding box center [1182, 404] width 447 height 567
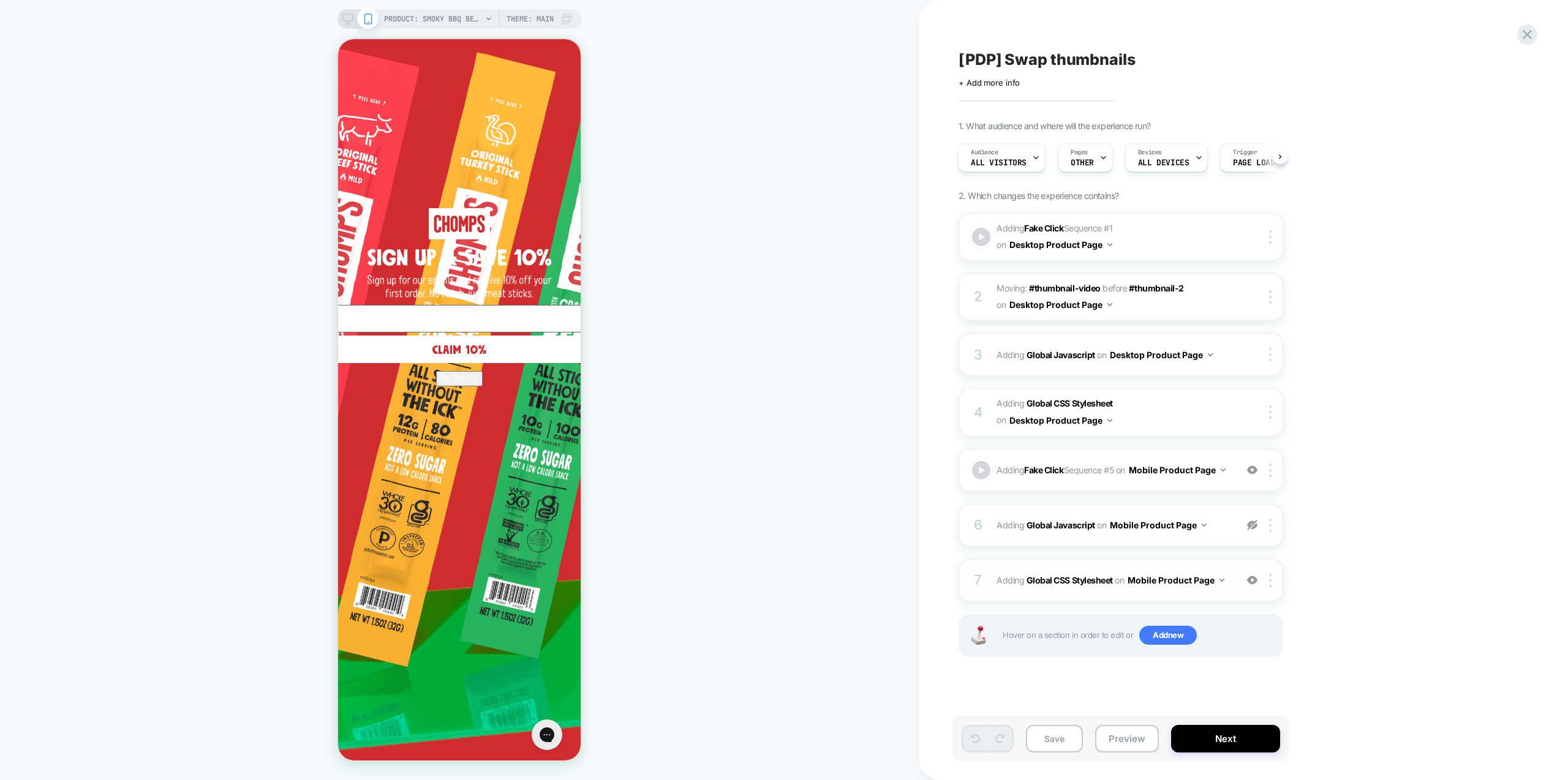
click at [1234, 596] on div "7 Adding Global CSS Stylesheet on Mobile Product Page Add Before Add After Copy…" at bounding box center [1121, 581] width 325 height 43
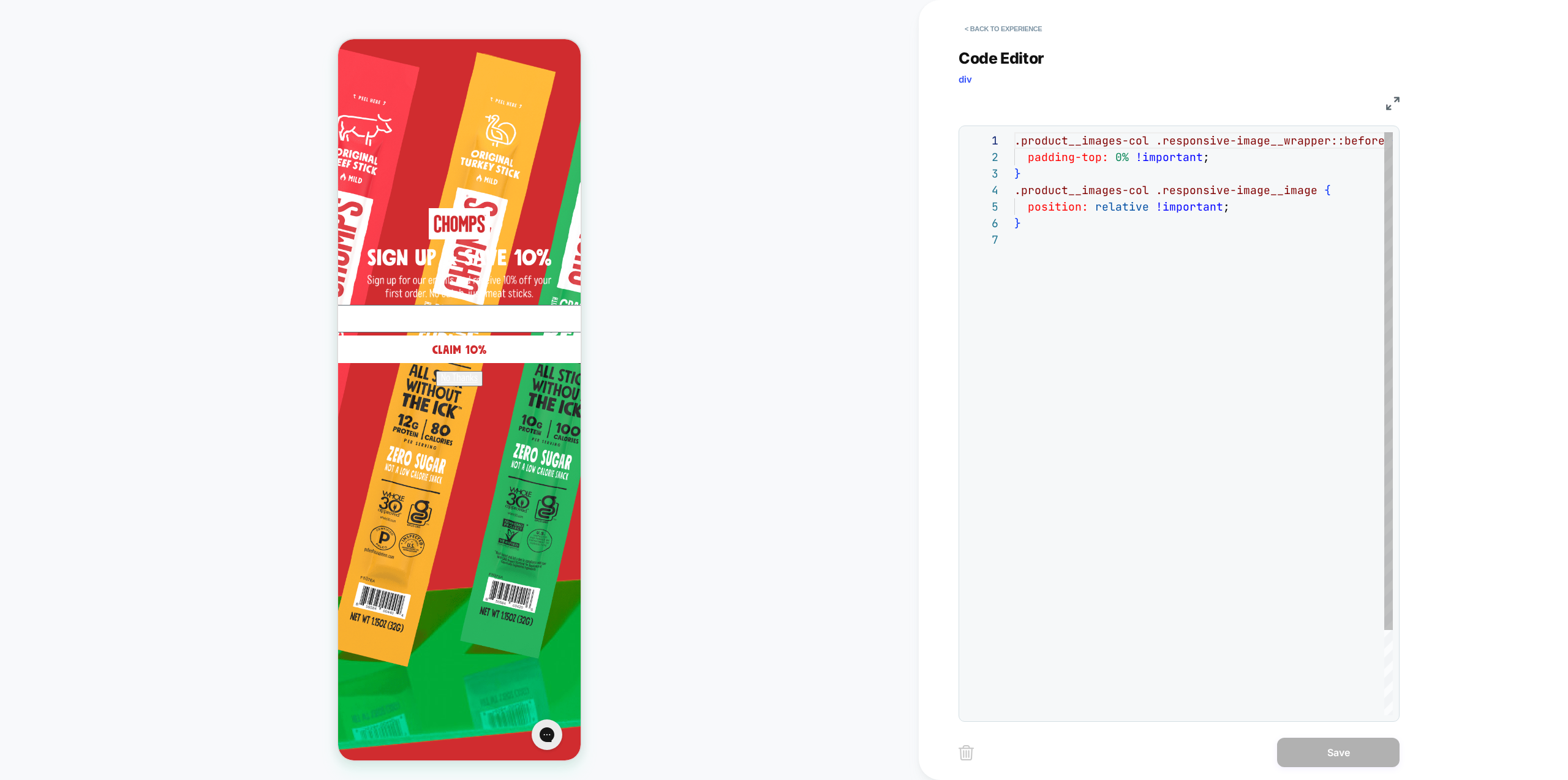
scroll to position [99, 0]
click at [1073, 275] on div ".product__images-col .responsive-image__wrapper::before { padding-top: 0% !impo…" at bounding box center [1220, 473] width 412 height 682
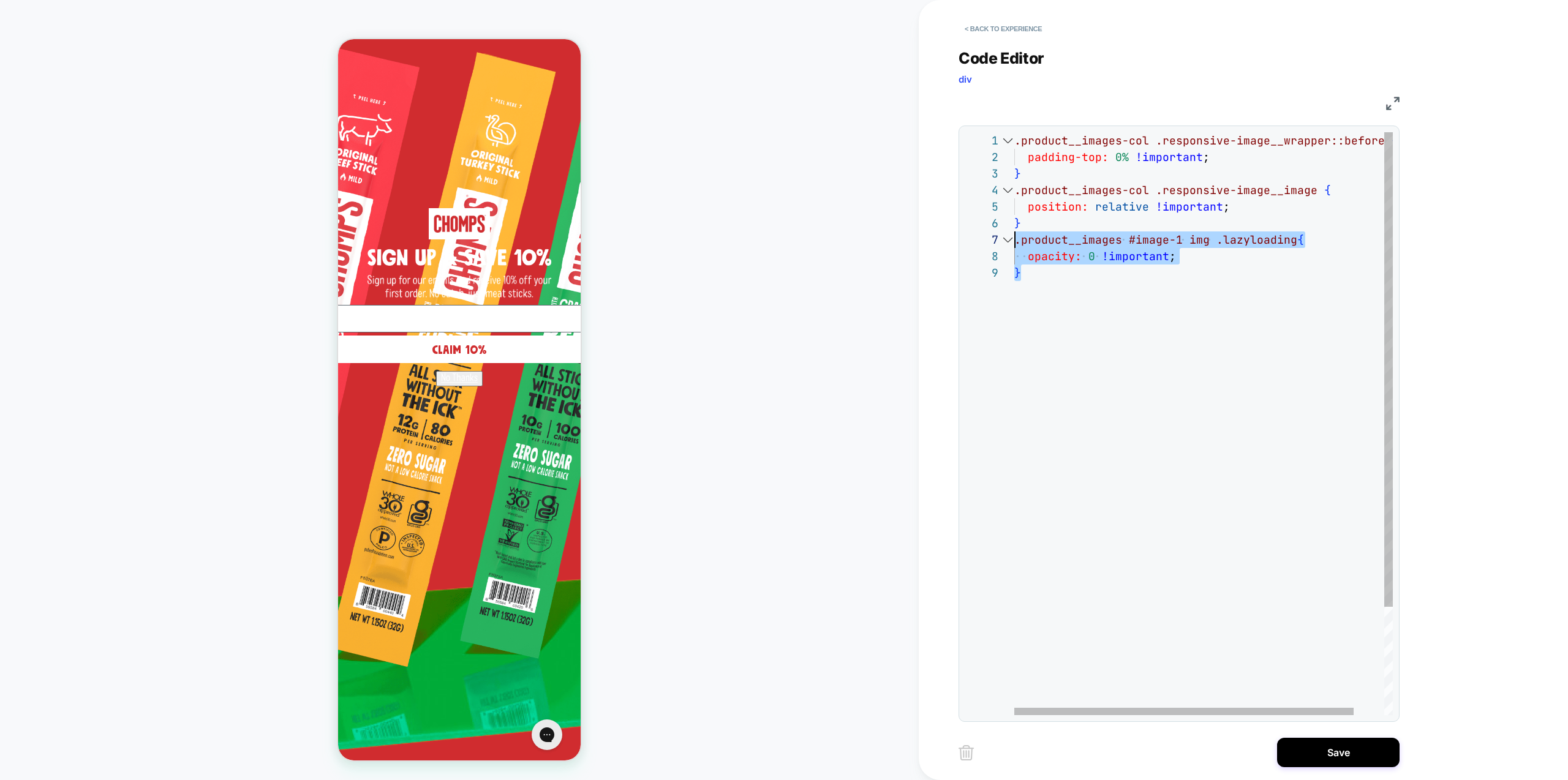
drag, startPoint x: 1079, startPoint y: 267, endPoint x: 976, endPoint y: 242, distance: 106.0
click at [1015, 241] on div ".product__images-col .responsive-image__wrapper::before { padding-top: 0% !impo…" at bounding box center [1220, 490] width 412 height 715
click at [1239, 369] on div ".product__images-col .responsive-image__wrapper::before { padding-top: 0% !impo…" at bounding box center [1220, 490] width 412 height 715
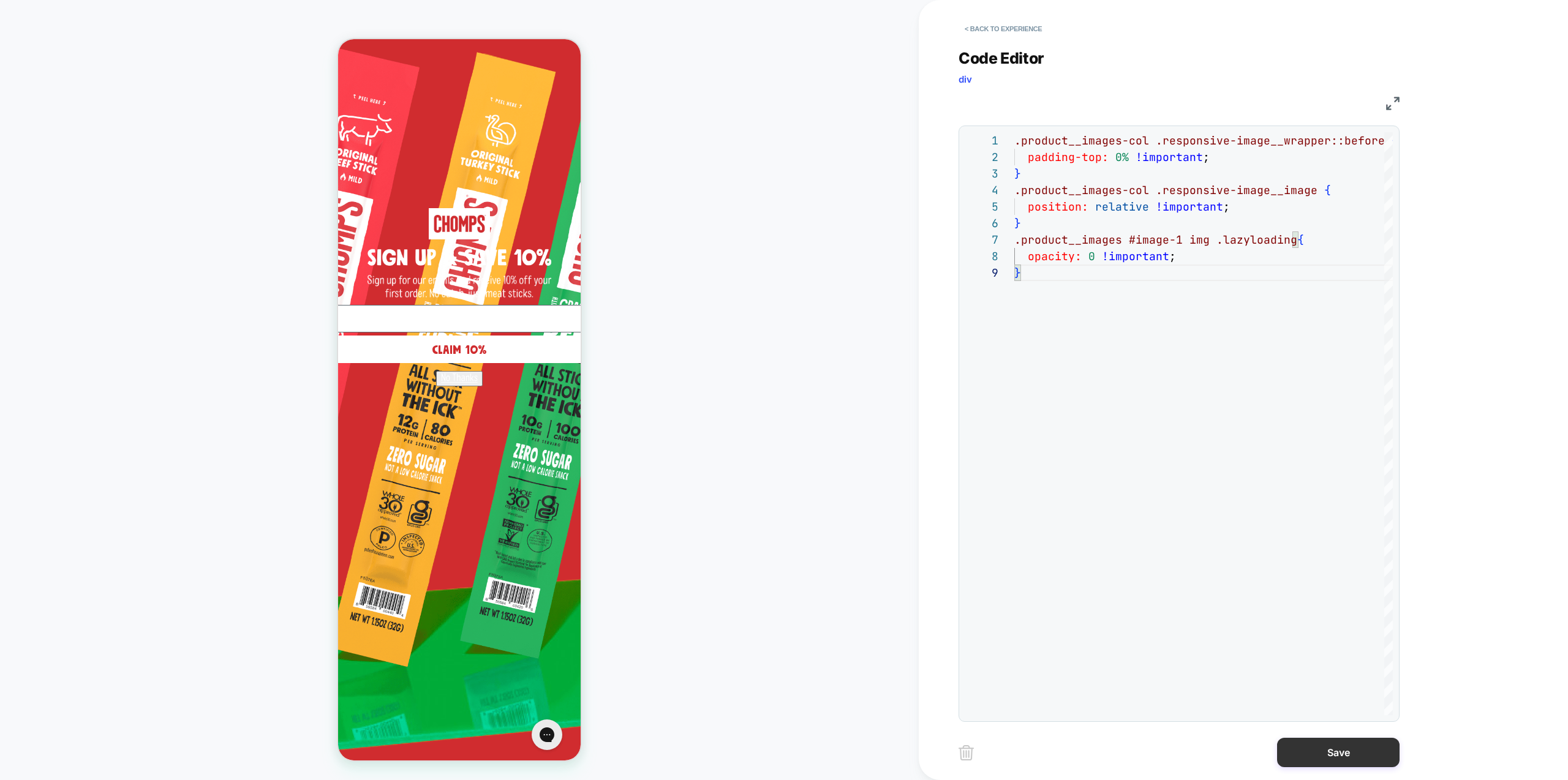
type textarea "**********"
click at [1345, 748] on button "Save" at bounding box center [1338, 753] width 122 height 29
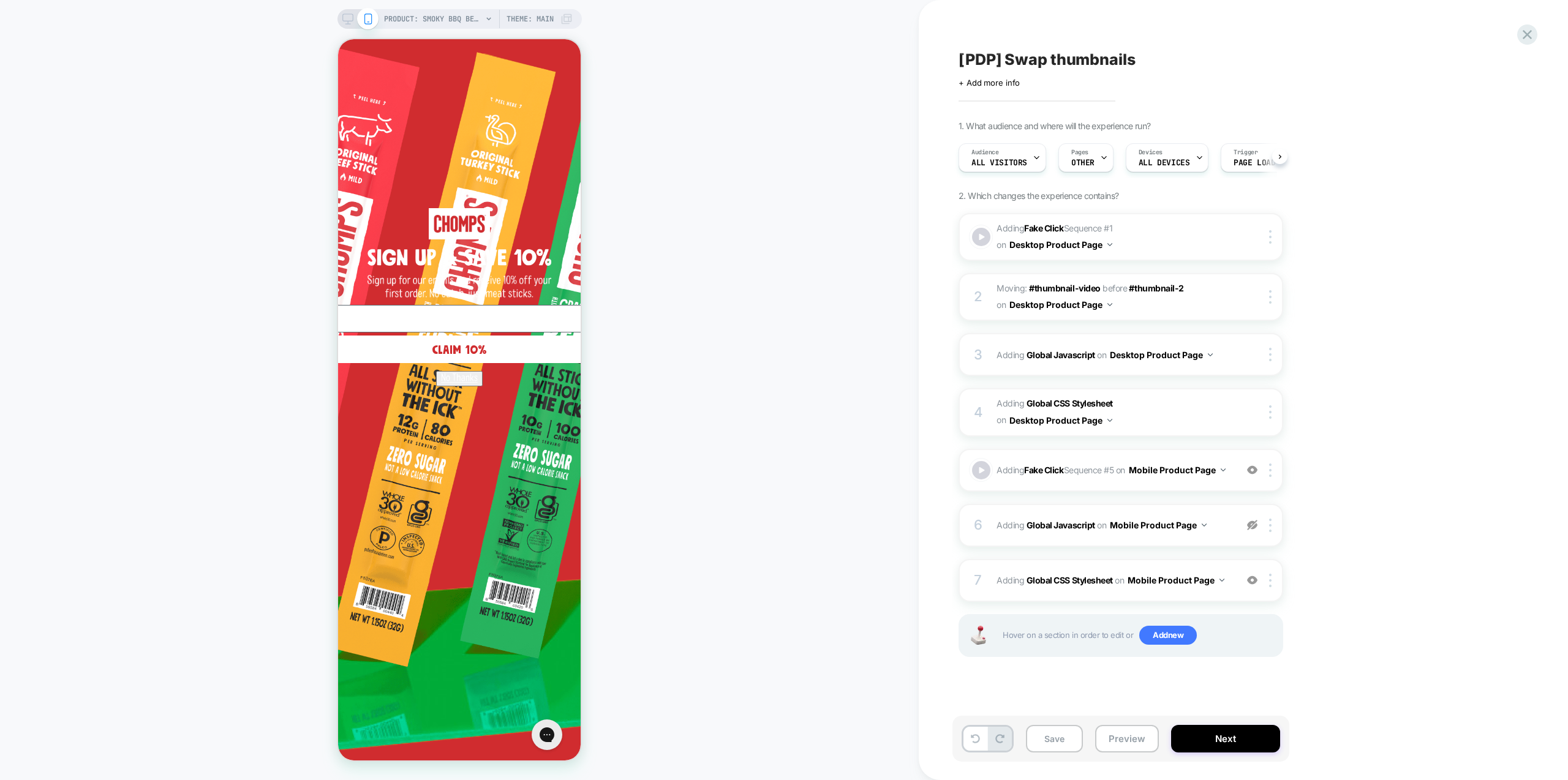
click at [1478, 462] on div "[PDP] Swap thumbnails Click to edit experience details + Add more info 1. What …" at bounding box center [1243, 390] width 649 height 780
click at [1136, 732] on button "Preview" at bounding box center [1127, 739] width 63 height 27
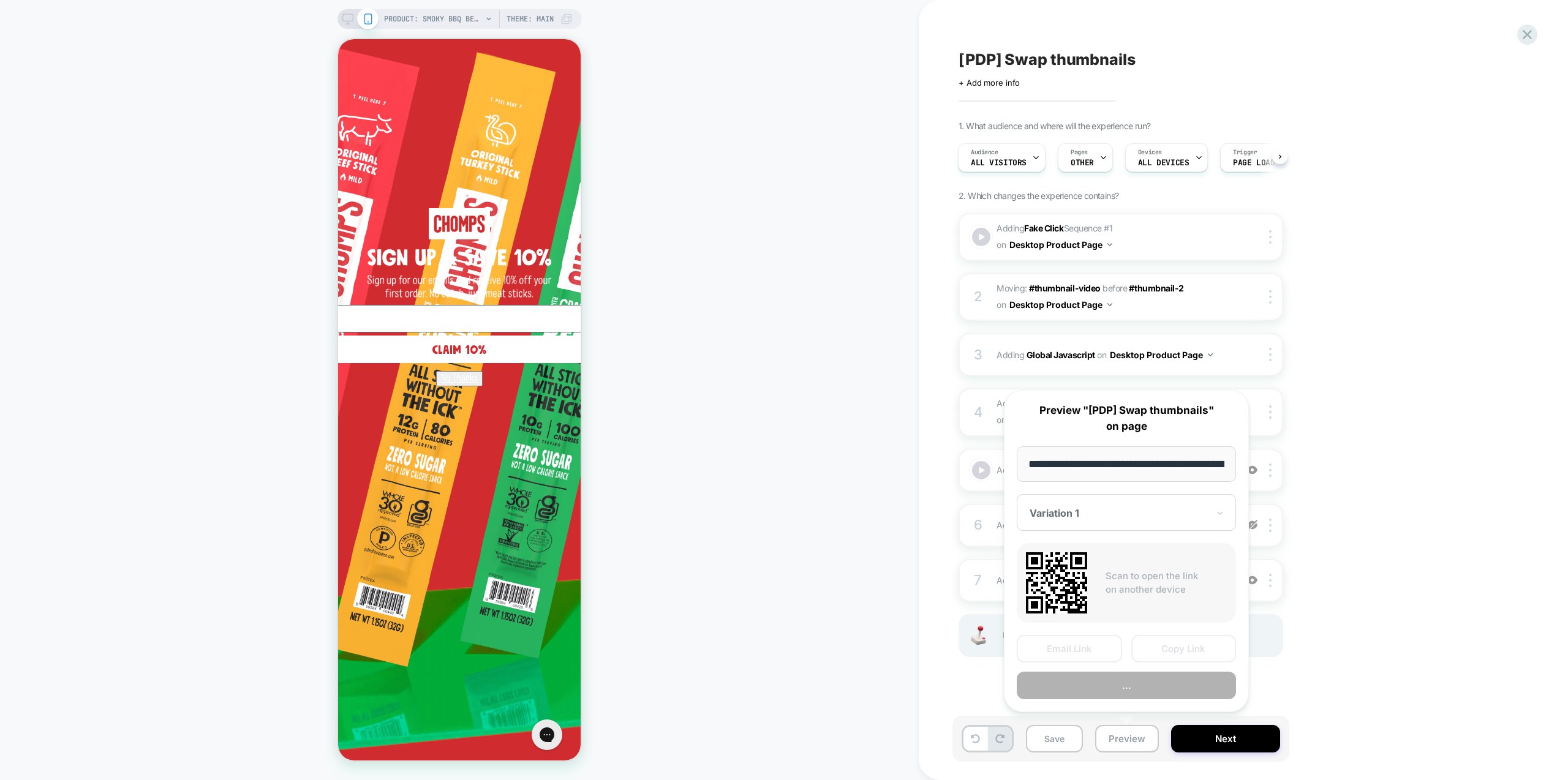
scroll to position [0, 146]
click at [1140, 683] on button "Preview" at bounding box center [1126, 686] width 219 height 27
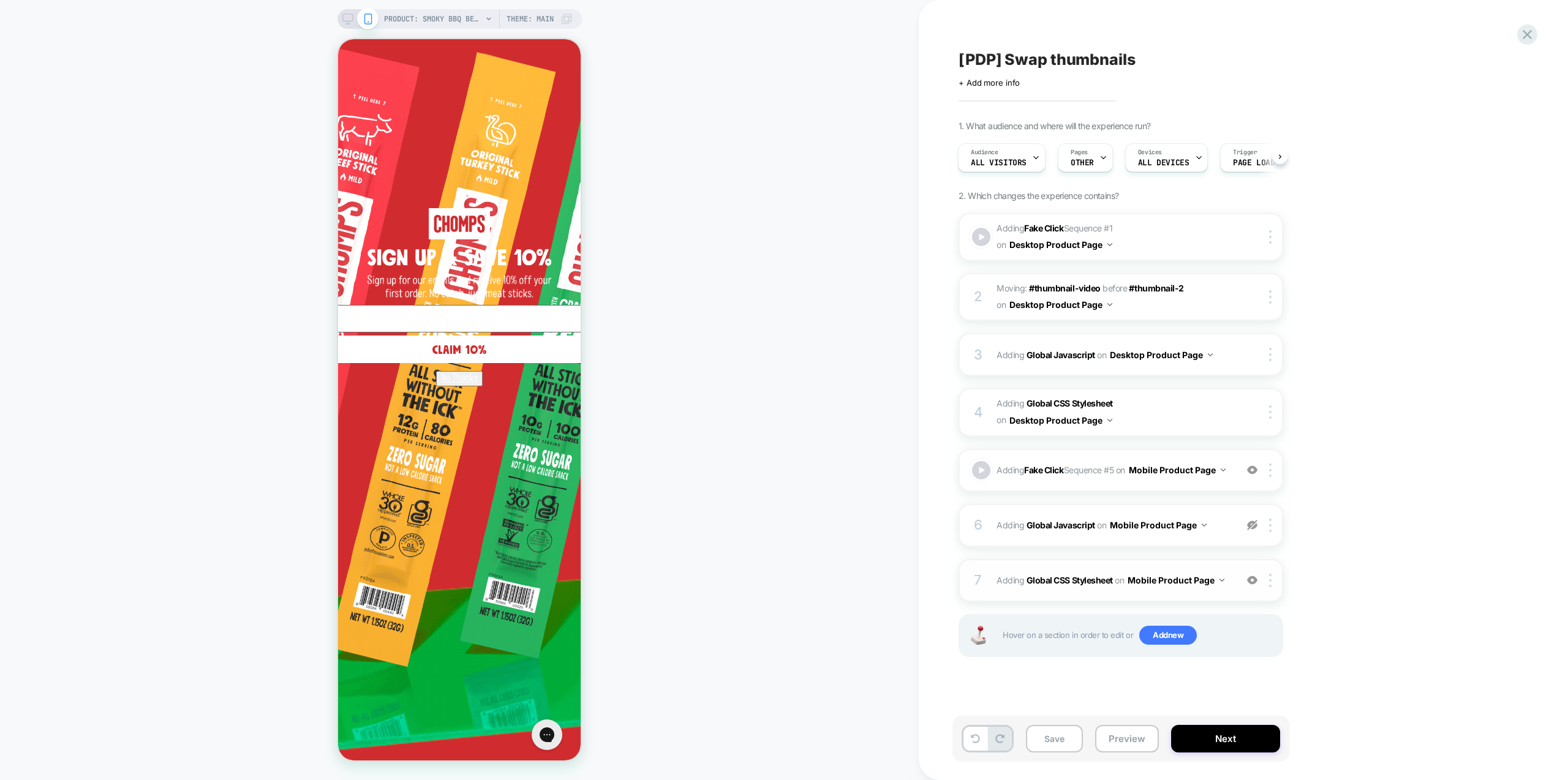
drag, startPoint x: 1414, startPoint y: 392, endPoint x: 1251, endPoint y: 571, distance: 242.1
click at [1414, 392] on div "[PDP] Swap thumbnails Click to edit experience details + Add more info 1. What …" at bounding box center [1188, 390] width 459 height 780
click at [1231, 595] on div "7 Adding Global CSS Stylesheet on Mobile Product Page Add Before Add After Copy…" at bounding box center [1121, 581] width 325 height 43
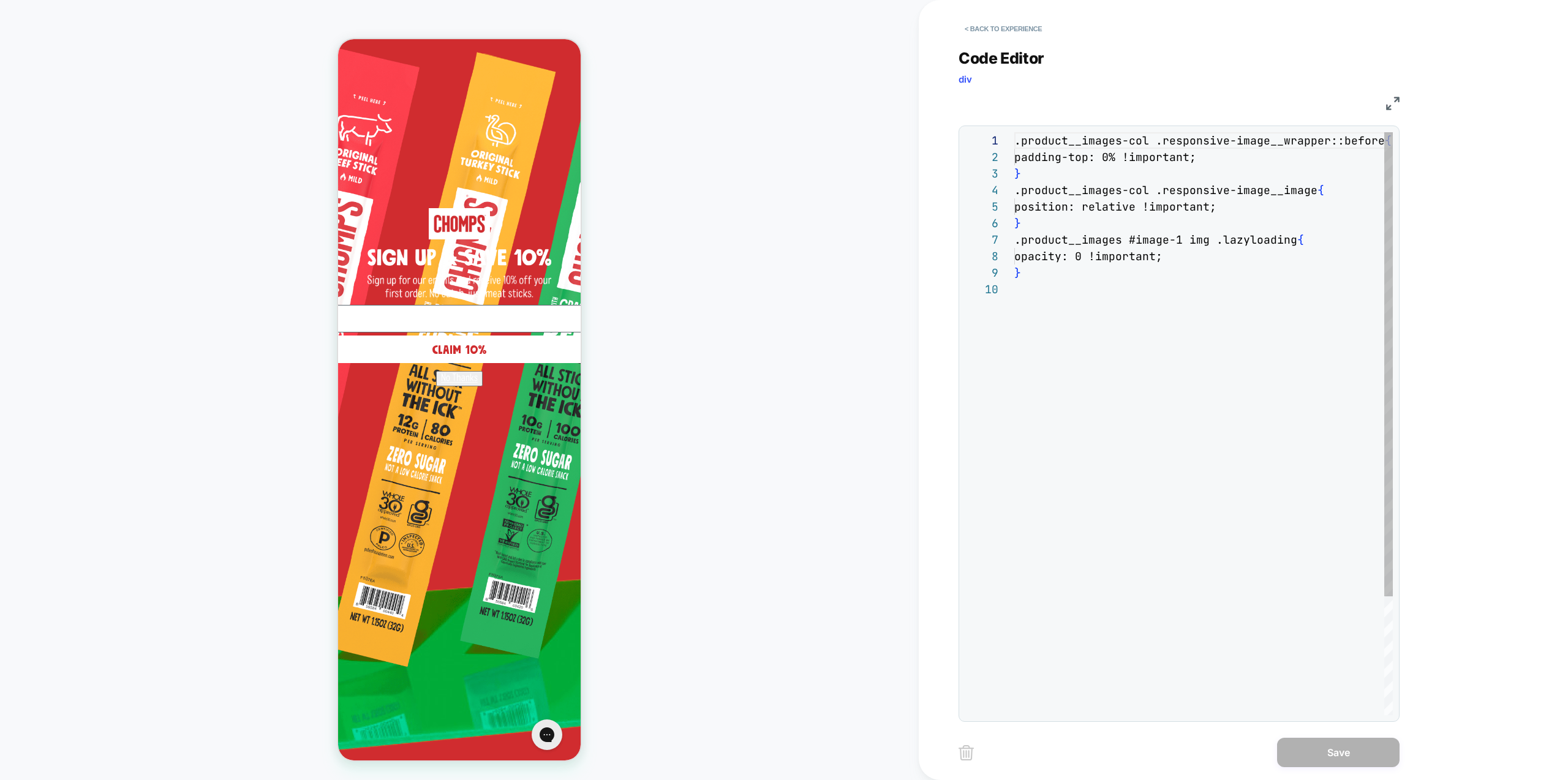
scroll to position [149, 0]
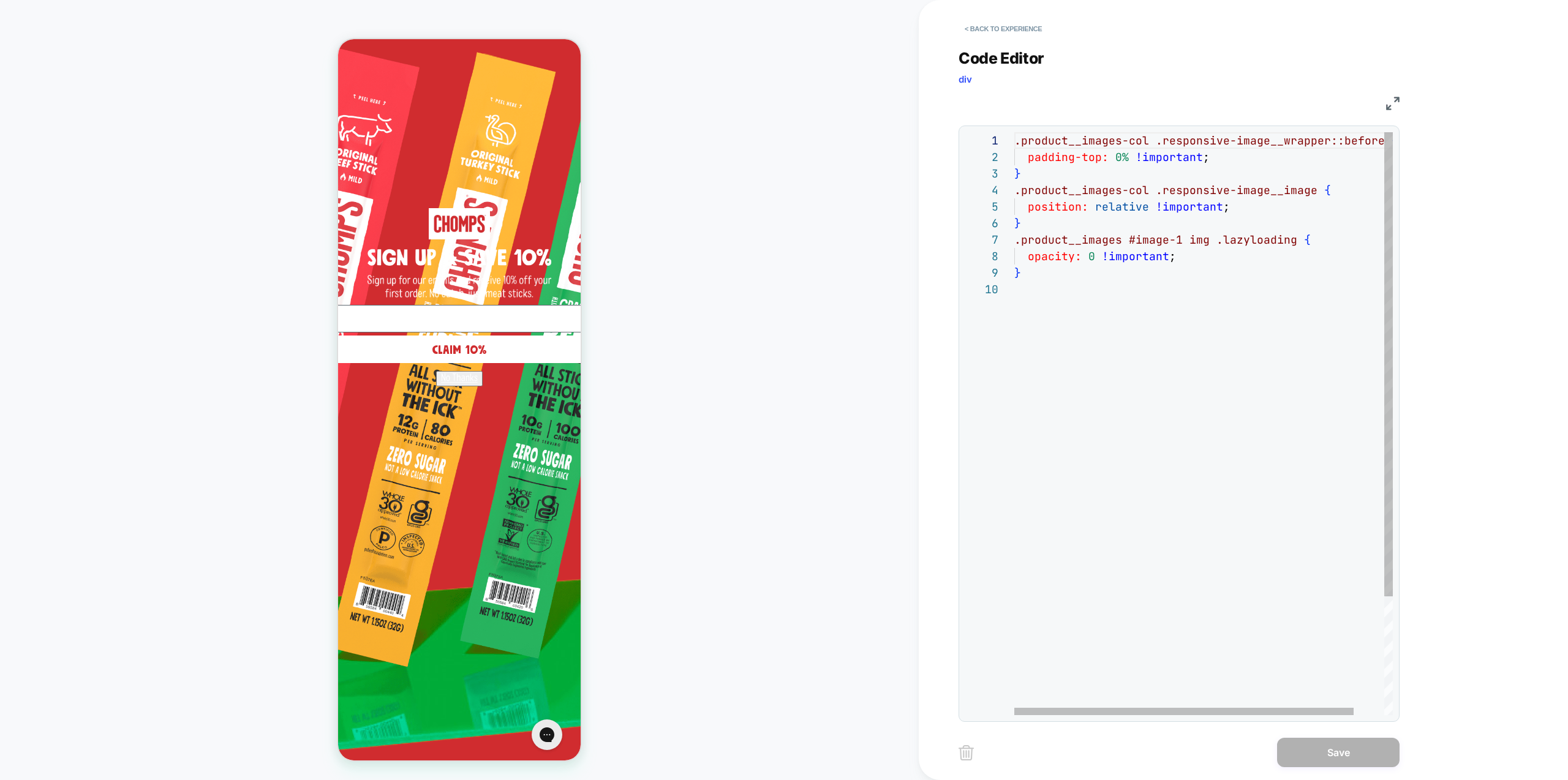
click at [1216, 241] on div ".product__images-col .responsive-image__wrapper::before { padding-top: 0% !impo…" at bounding box center [1220, 498] width 412 height 732
type textarea "**********"
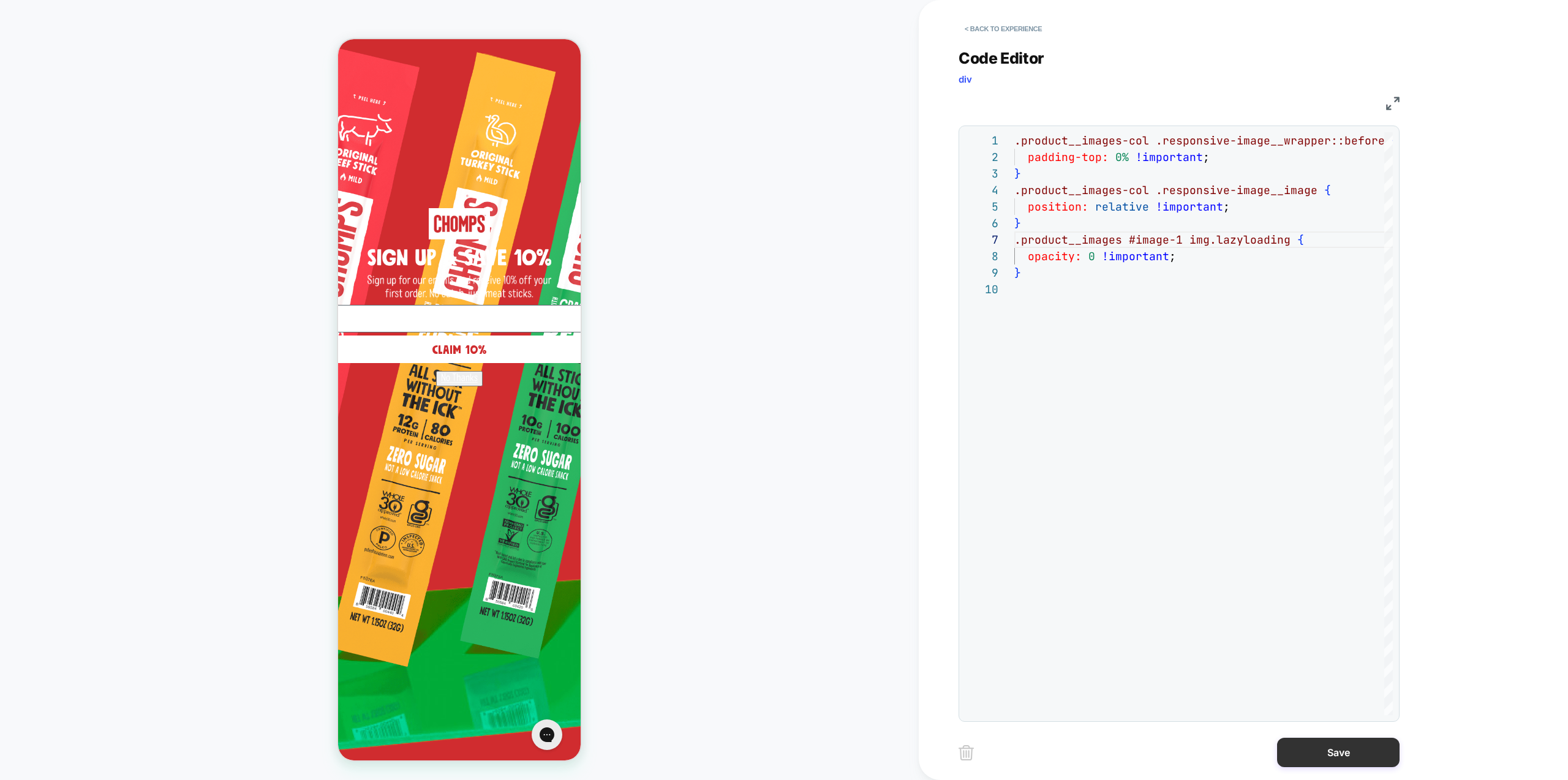
click at [1354, 763] on button "Save" at bounding box center [1338, 753] width 122 height 29
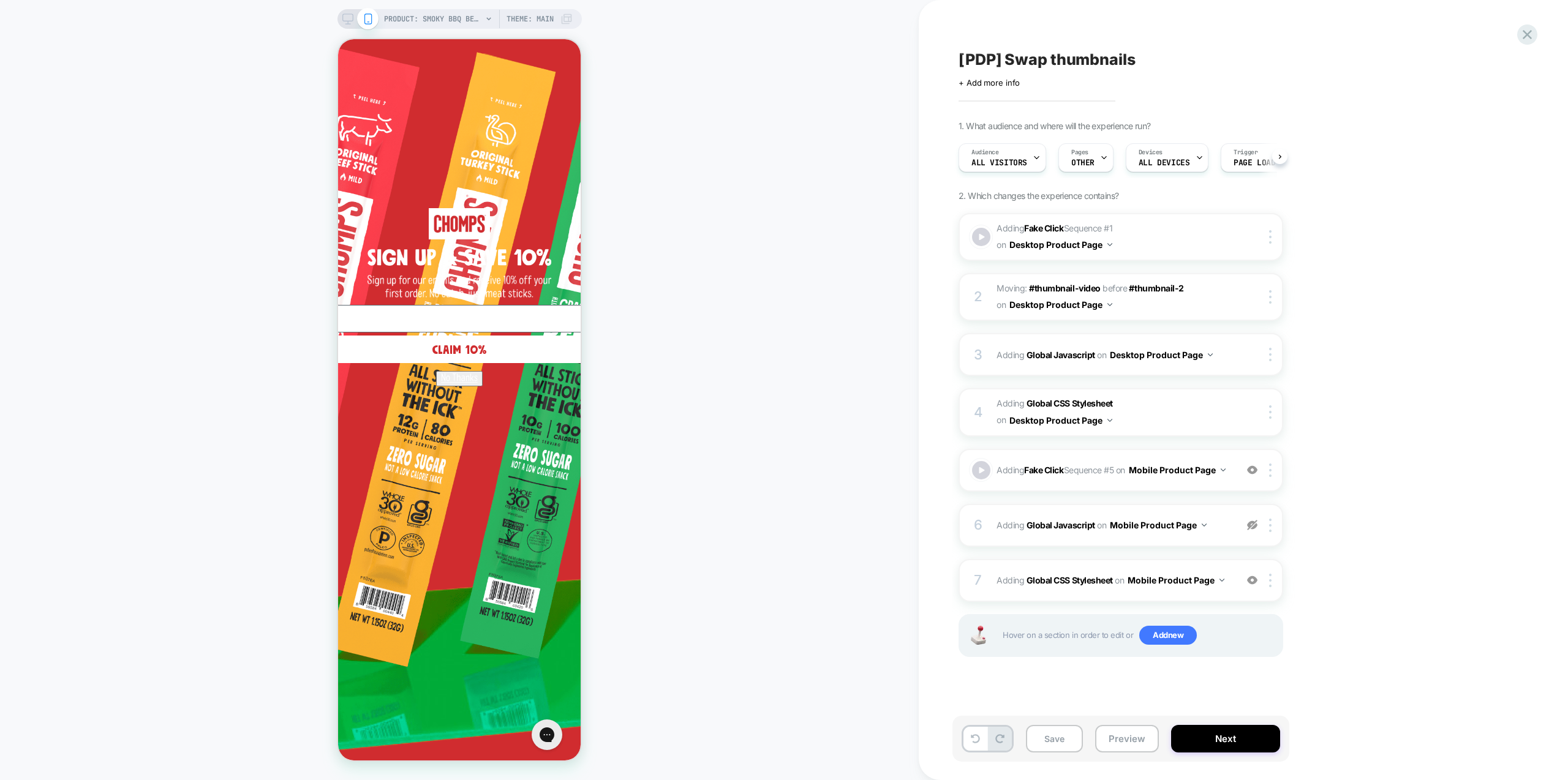
scroll to position [0, 1]
click at [1131, 741] on button "Preview" at bounding box center [1127, 739] width 63 height 27
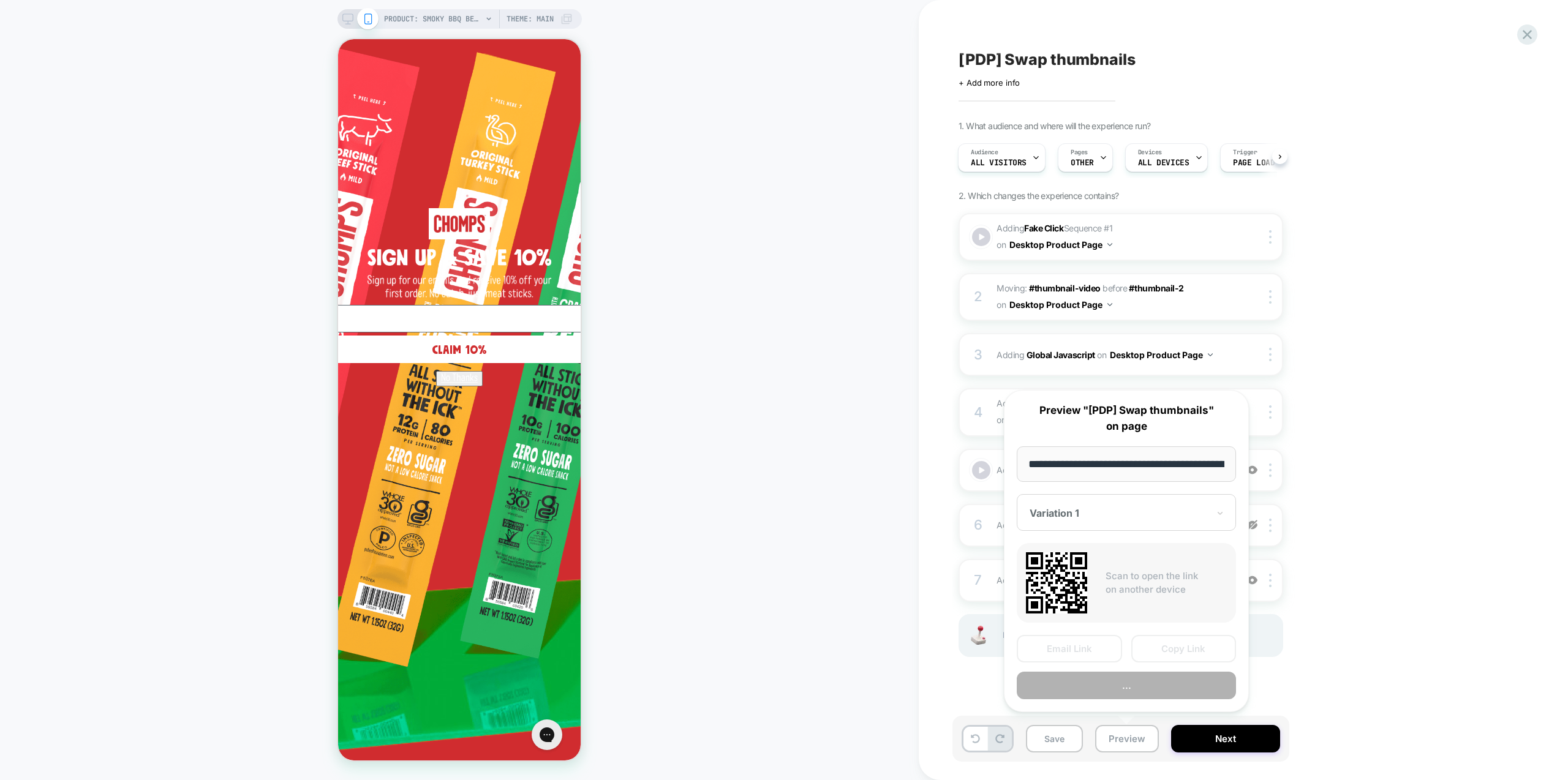
scroll to position [0, 146]
click at [1164, 681] on button "Preview" at bounding box center [1126, 686] width 219 height 27
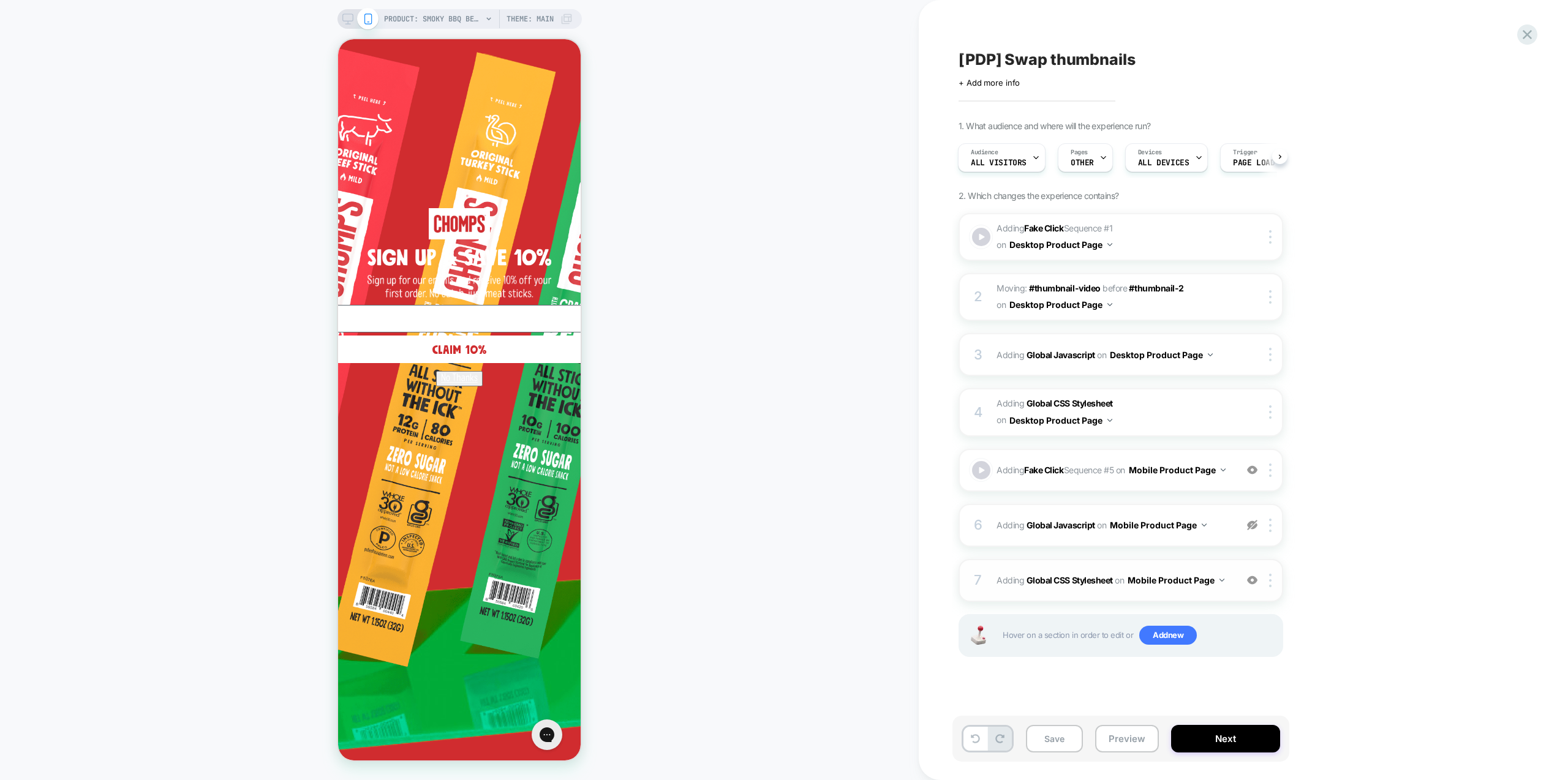
click at [1226, 590] on span "Adding Global CSS Stylesheet on Mobile Product Page" at bounding box center [1113, 580] width 233 height 18
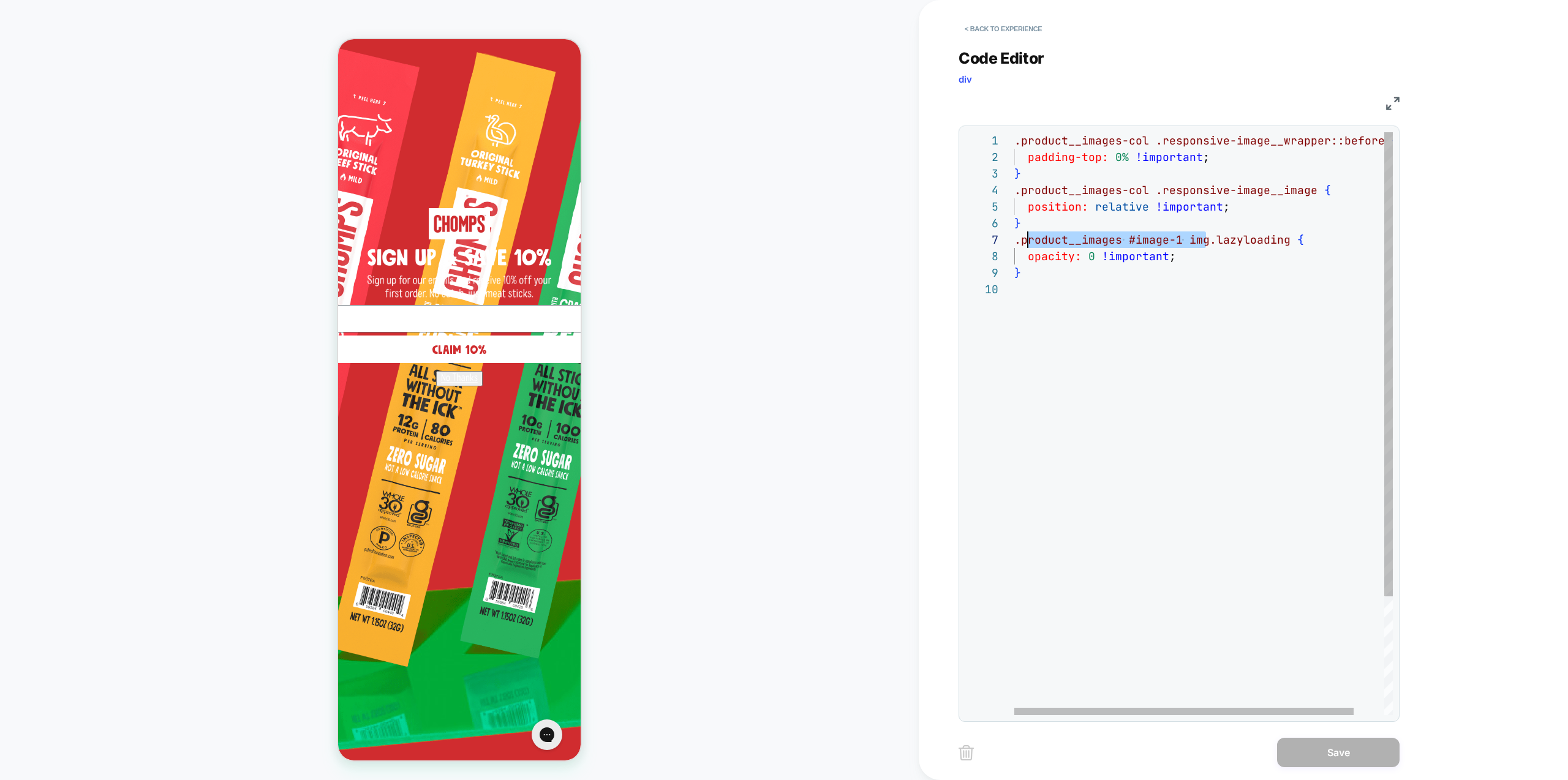
scroll to position [99, 0]
drag, startPoint x: 1209, startPoint y: 241, endPoint x: 954, endPoint y: 235, distance: 255.1
click at [1015, 235] on div ".product__images-col .responsive-image__wrapper::before { padding-top: 0% !impo…" at bounding box center [1220, 498] width 412 height 732
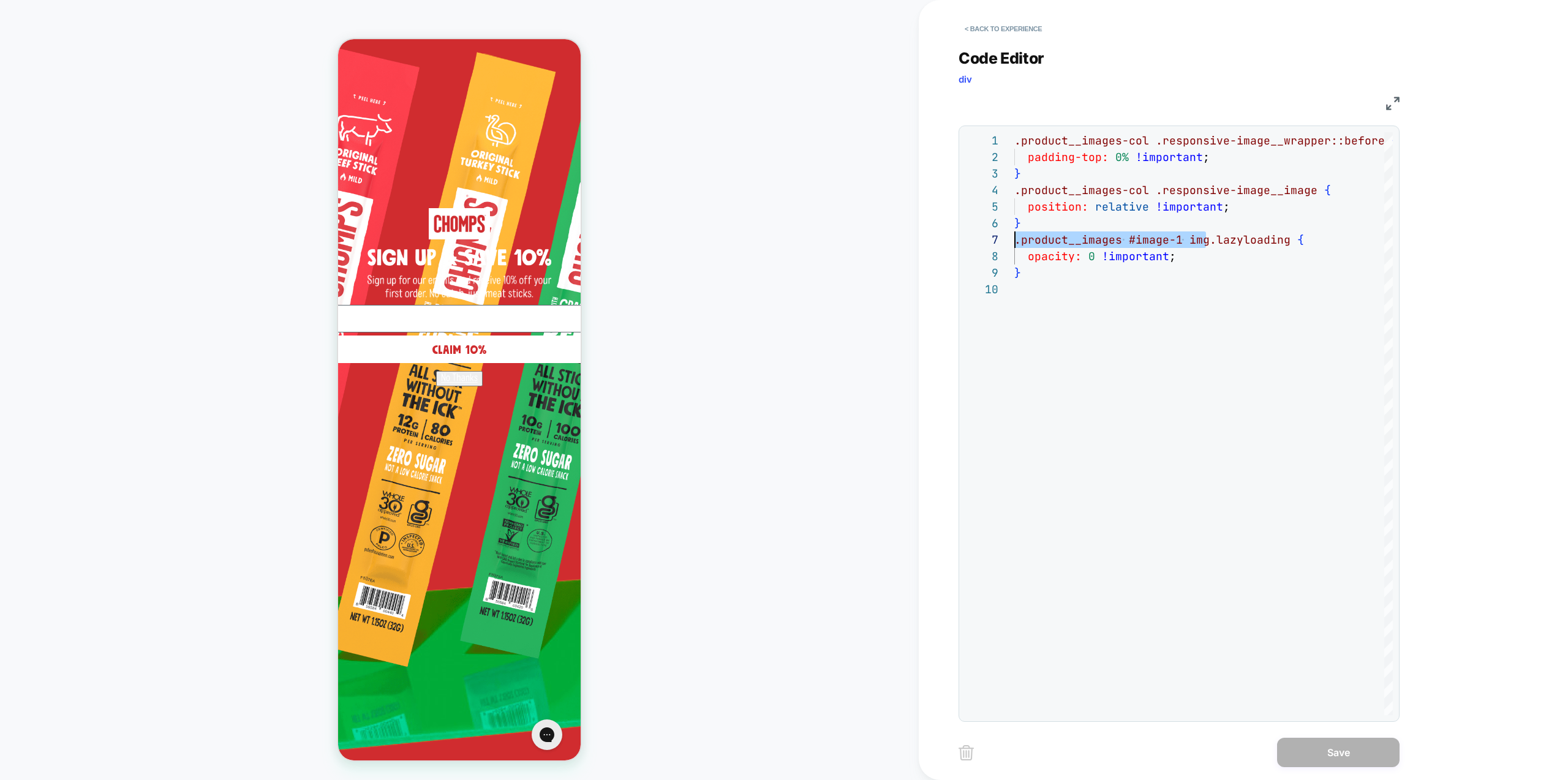
type textarea "**********"
click at [1358, 755] on button "Save" at bounding box center [1338, 753] width 122 height 29
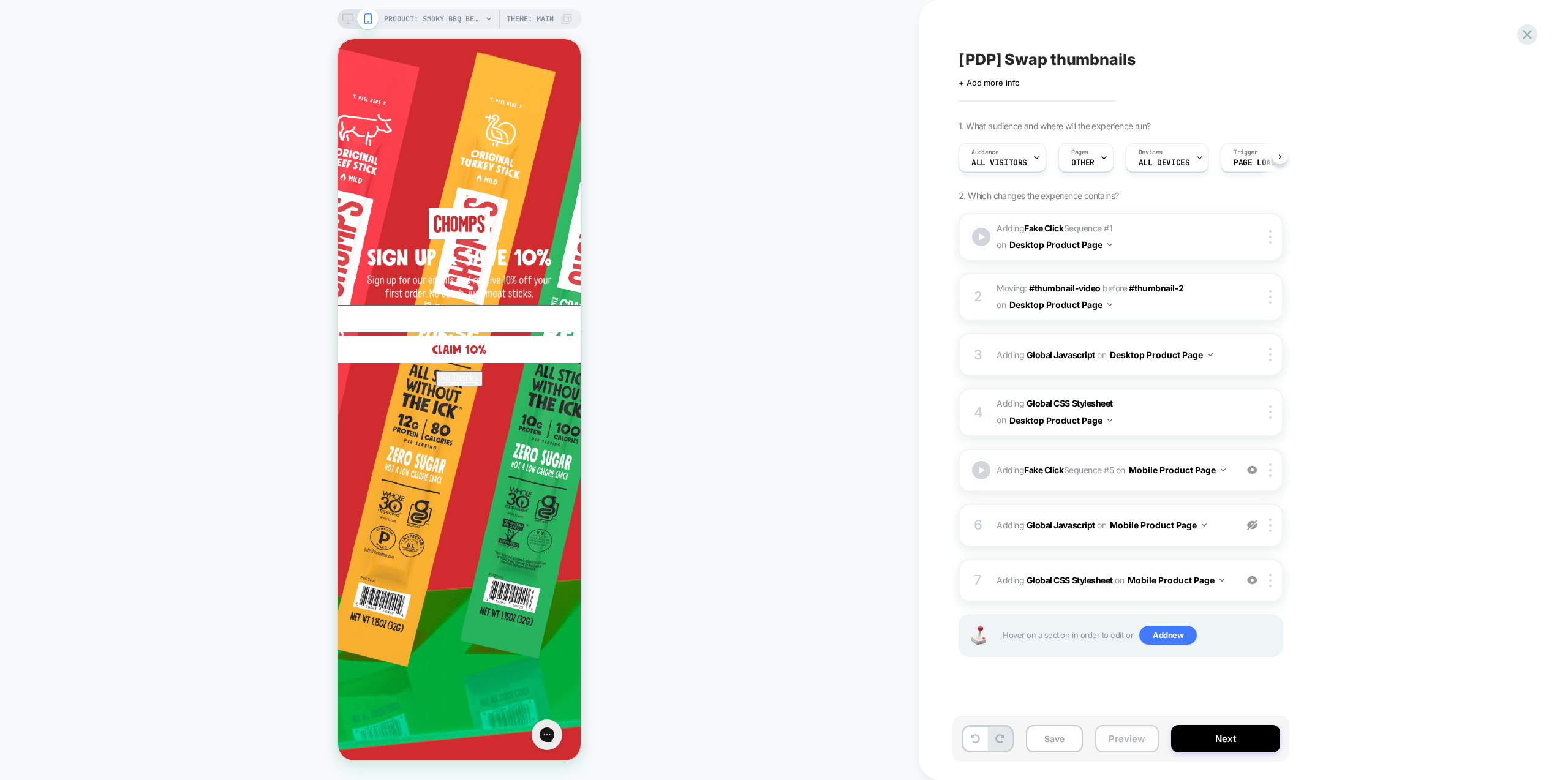
scroll to position [0, 1]
click at [1226, 590] on span "Adding Global CSS Stylesheet on Mobile Product Page" at bounding box center [1113, 580] width 233 height 18
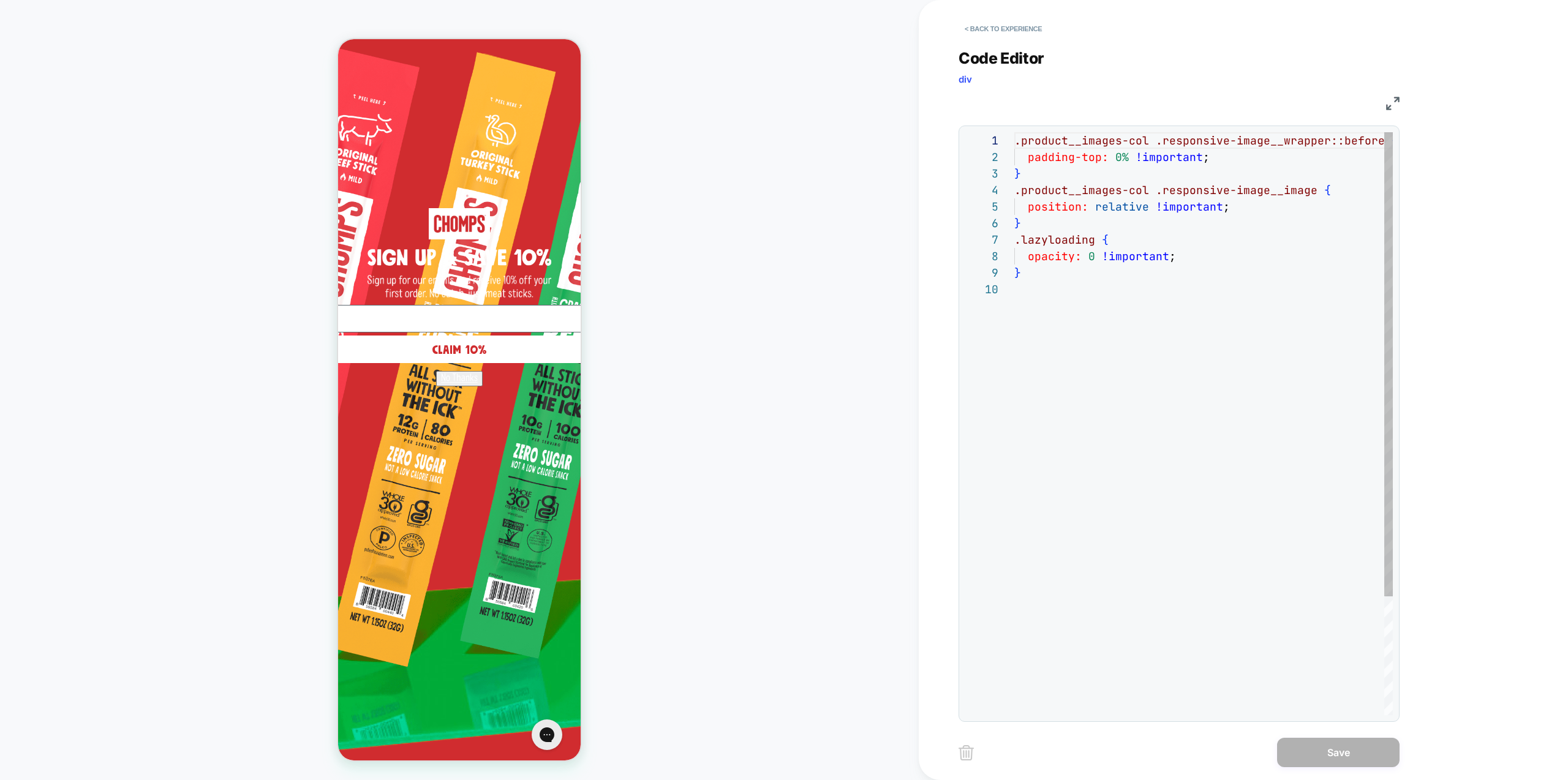
scroll to position [149, 0]
click at [1098, 253] on div ".product__images-col .responsive-image__wrapper::before { padding-top: 0% !impo…" at bounding box center [1220, 498] width 412 height 732
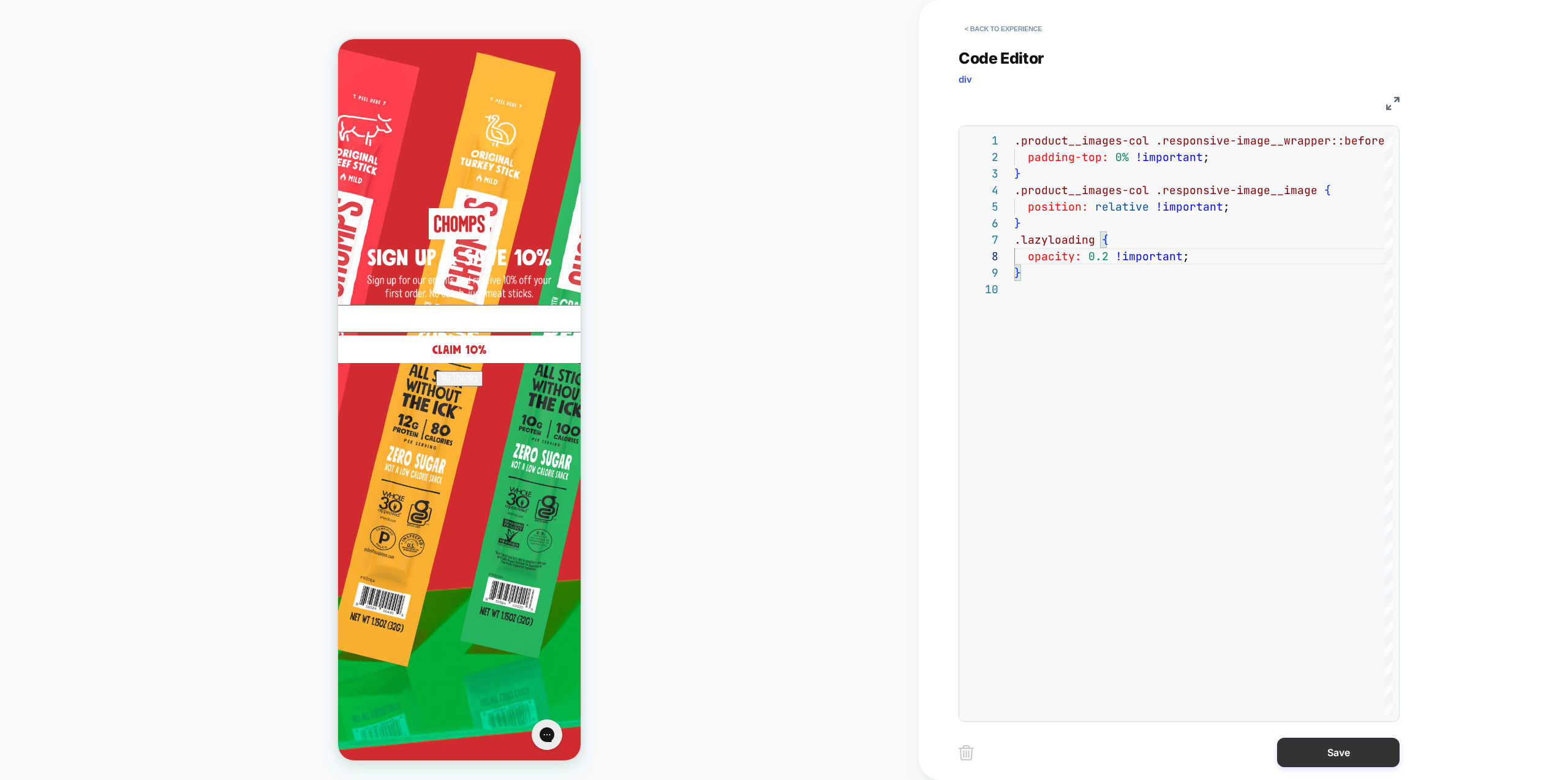
type textarea "**********"
click at [1348, 761] on button "Save" at bounding box center [1338, 753] width 122 height 29
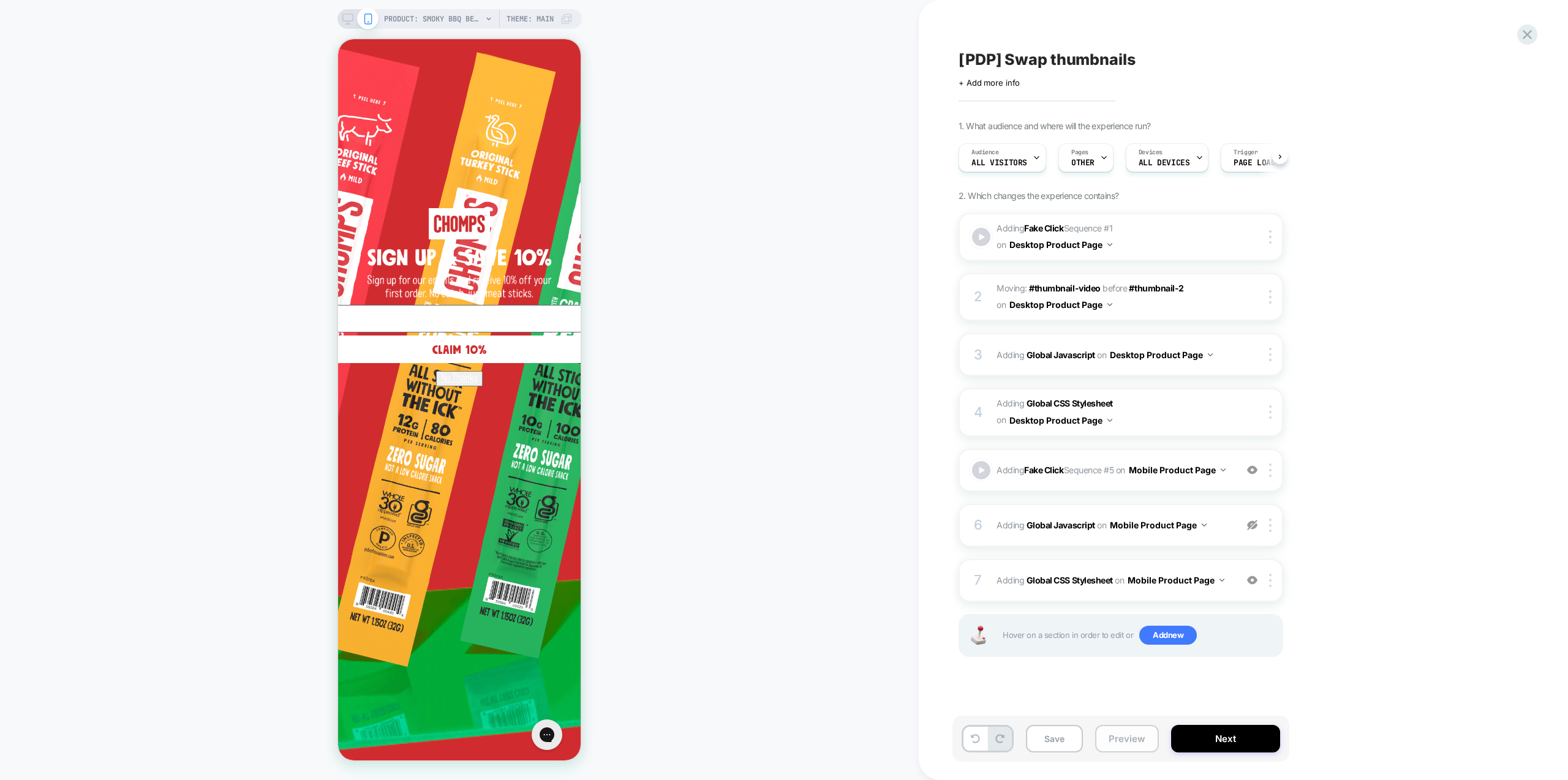
scroll to position [0, 1]
click at [1140, 743] on button "Preview" at bounding box center [1127, 739] width 63 height 27
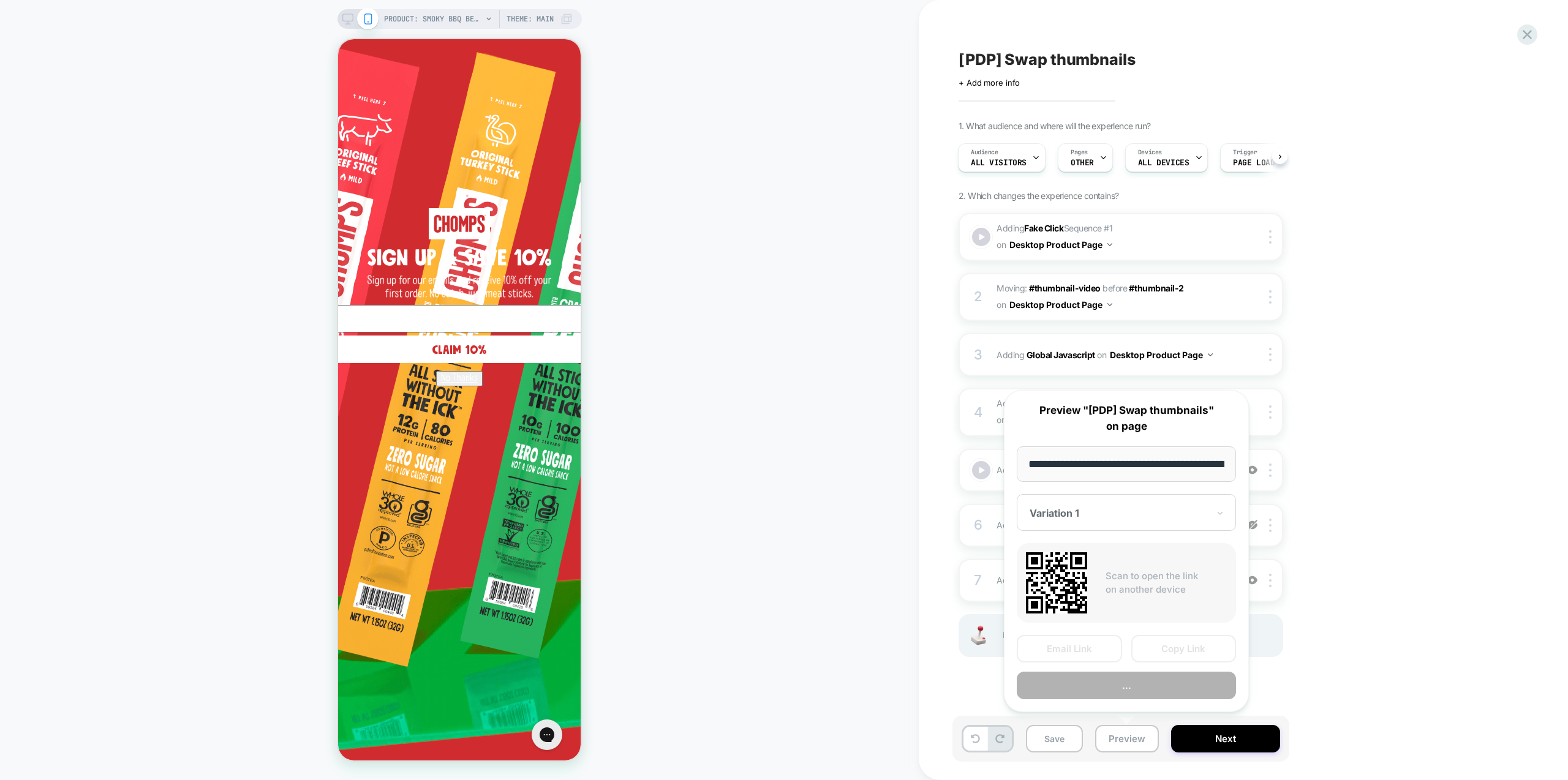
scroll to position [0, 146]
click at [1164, 687] on button "Preview" at bounding box center [1126, 686] width 219 height 27
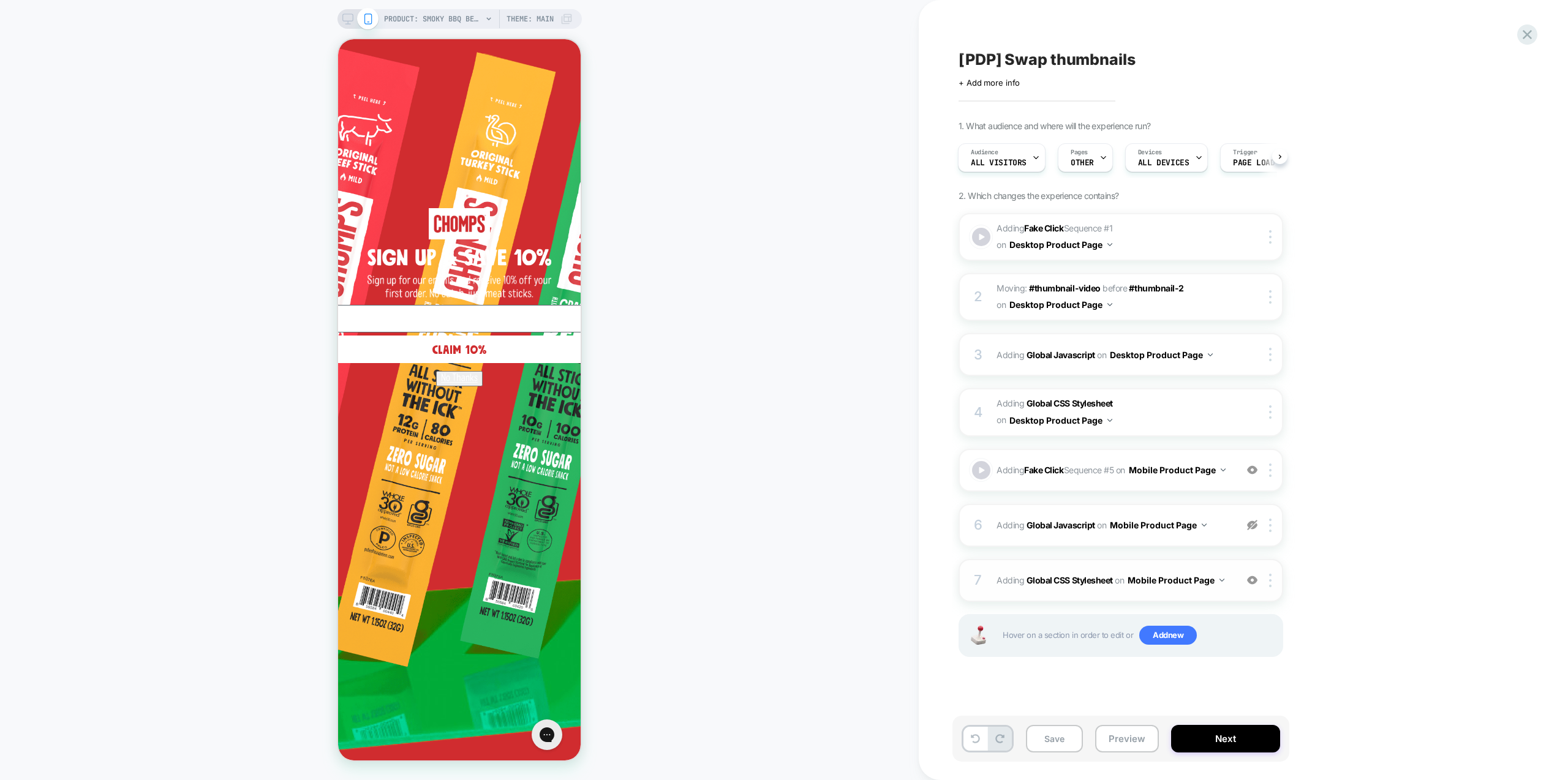
click at [1220, 588] on button "Mobile Product Page" at bounding box center [1176, 580] width 97 height 18
click at [1235, 599] on div "7 Adding Global CSS Stylesheet on Mobile Product Page Add Before Add After Copy…" at bounding box center [1121, 581] width 325 height 43
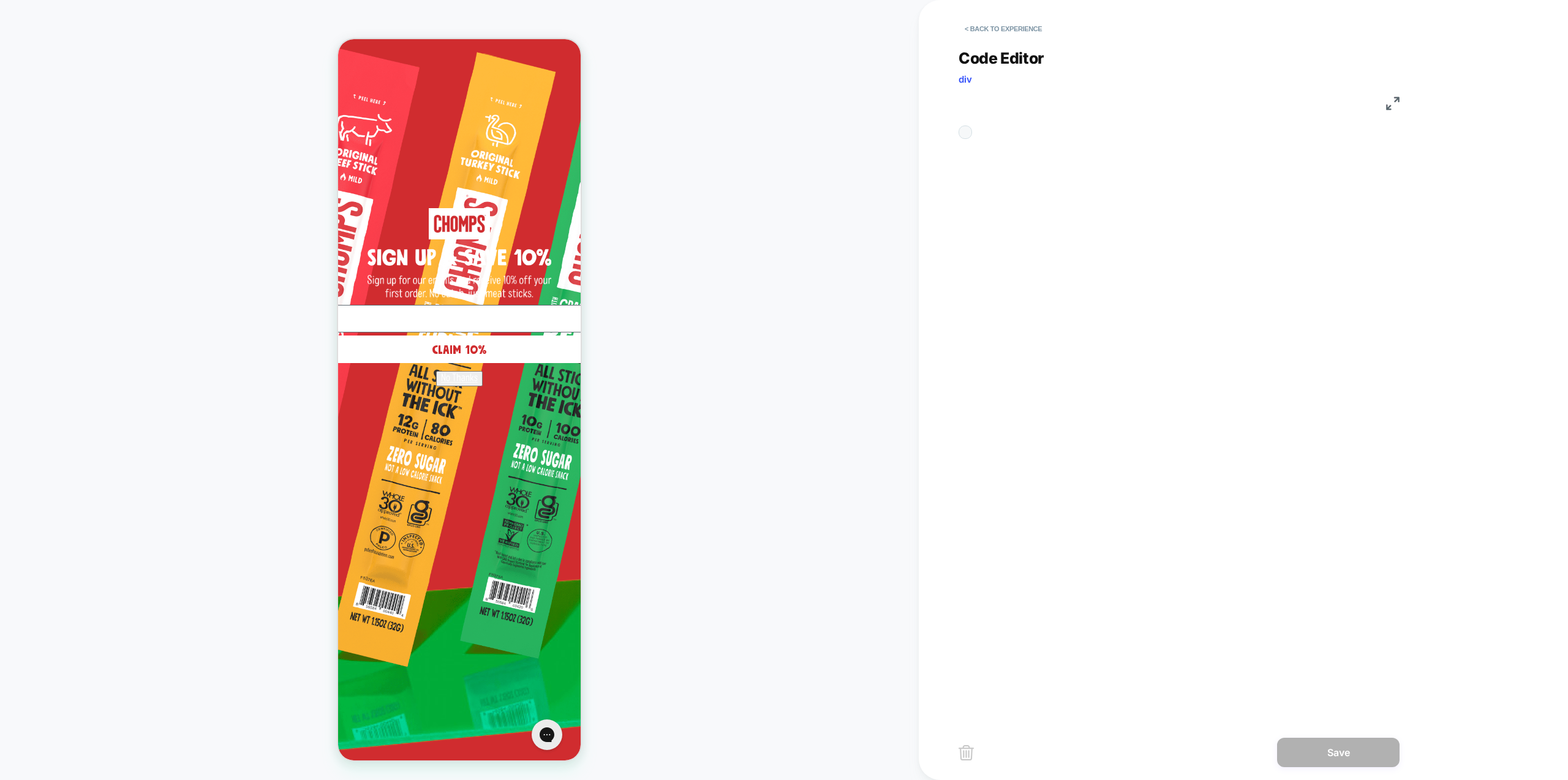
scroll to position [149, 0]
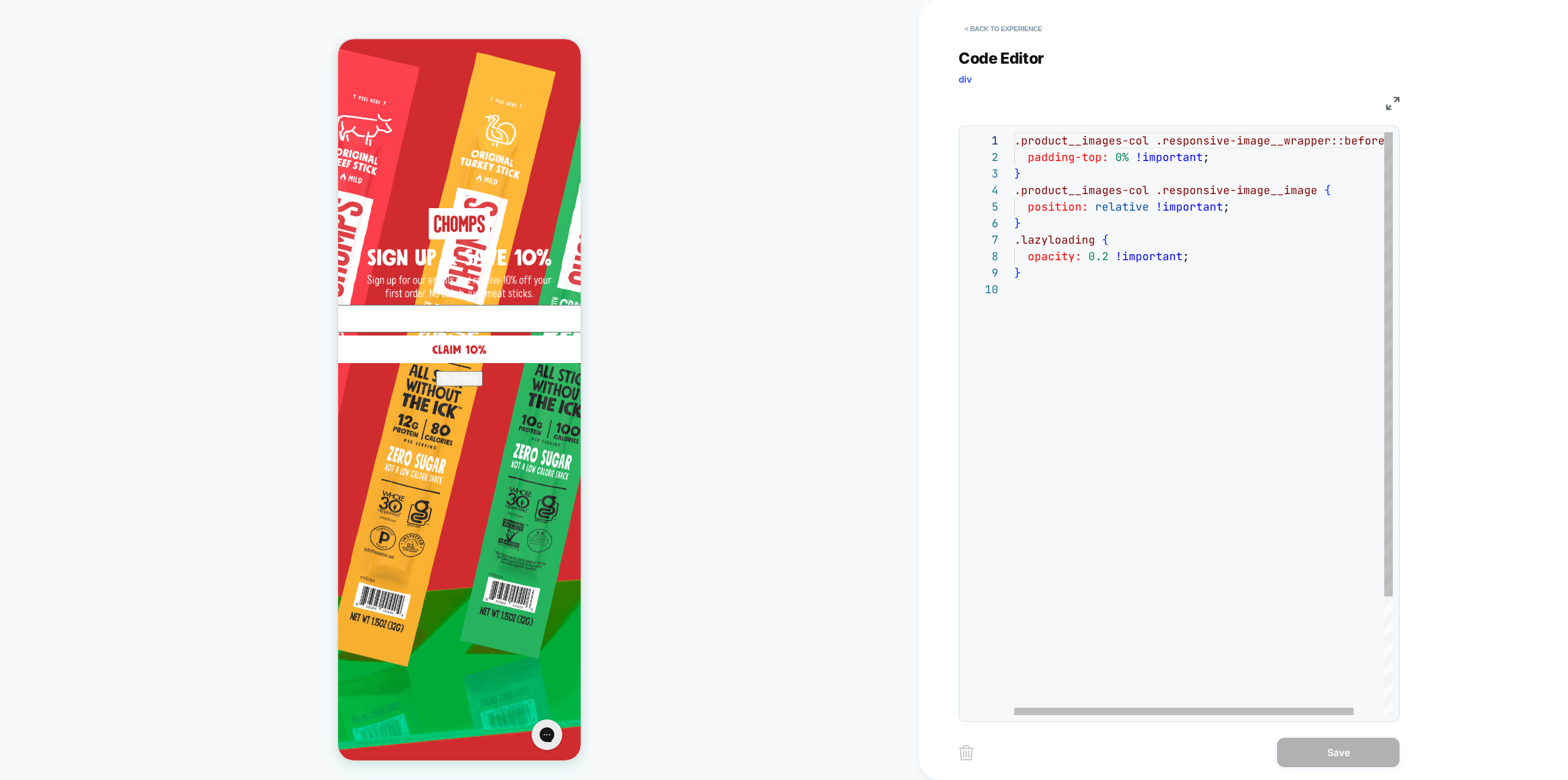
click at [1104, 259] on div ".product__images-col .responsive-image__wrapper::before { padding-top: 0% !impo…" at bounding box center [1220, 498] width 412 height 732
type textarea "**********"
drag, startPoint x: 1064, startPoint y: 465, endPoint x: 1068, endPoint y: 471, distance: 7.2
click at [1065, 465] on div ".product__images-col .responsive-image__wrapper::before { padding-top: 0% !impo…" at bounding box center [1220, 498] width 412 height 732
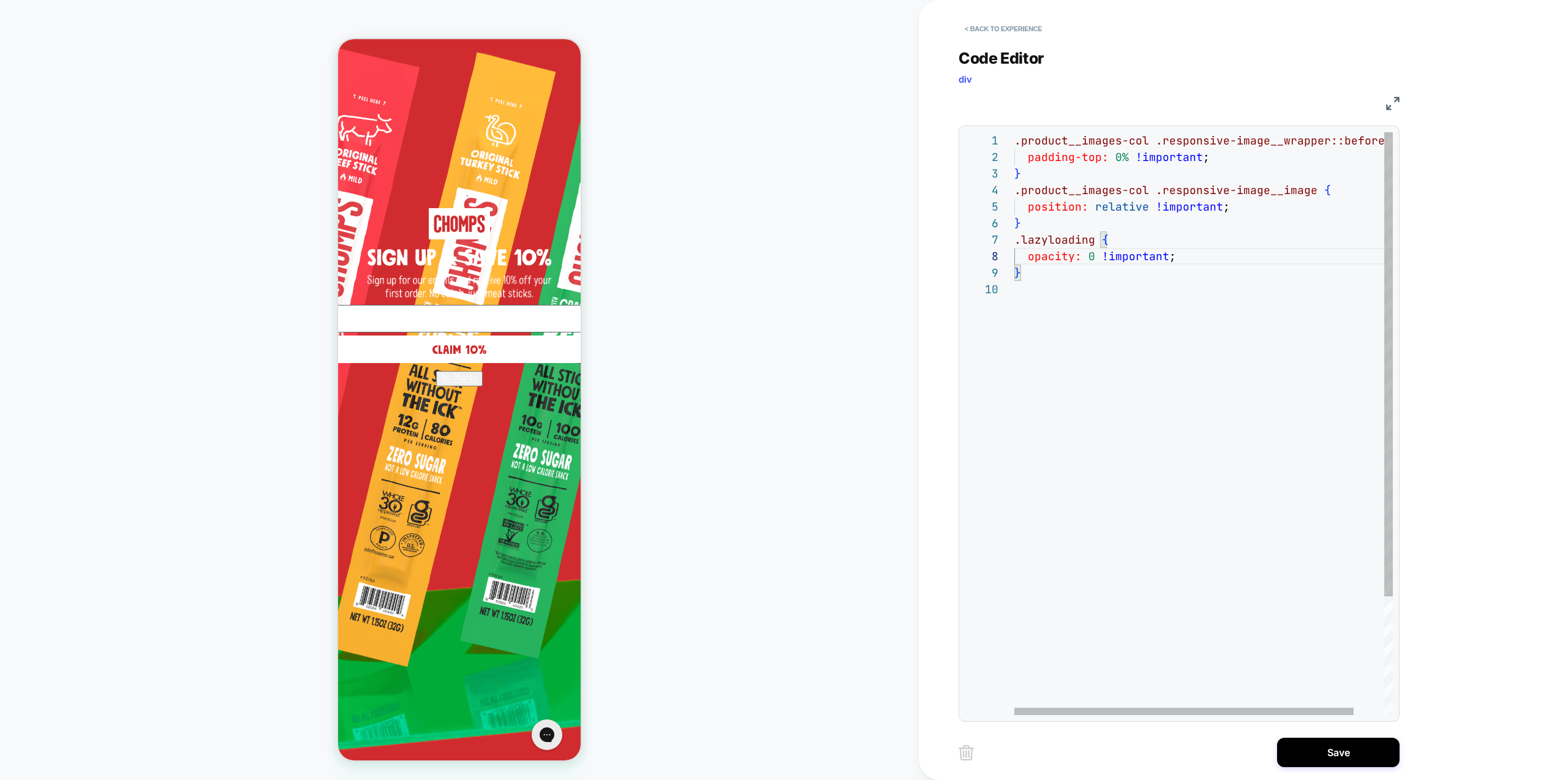
scroll to position [149, 0]
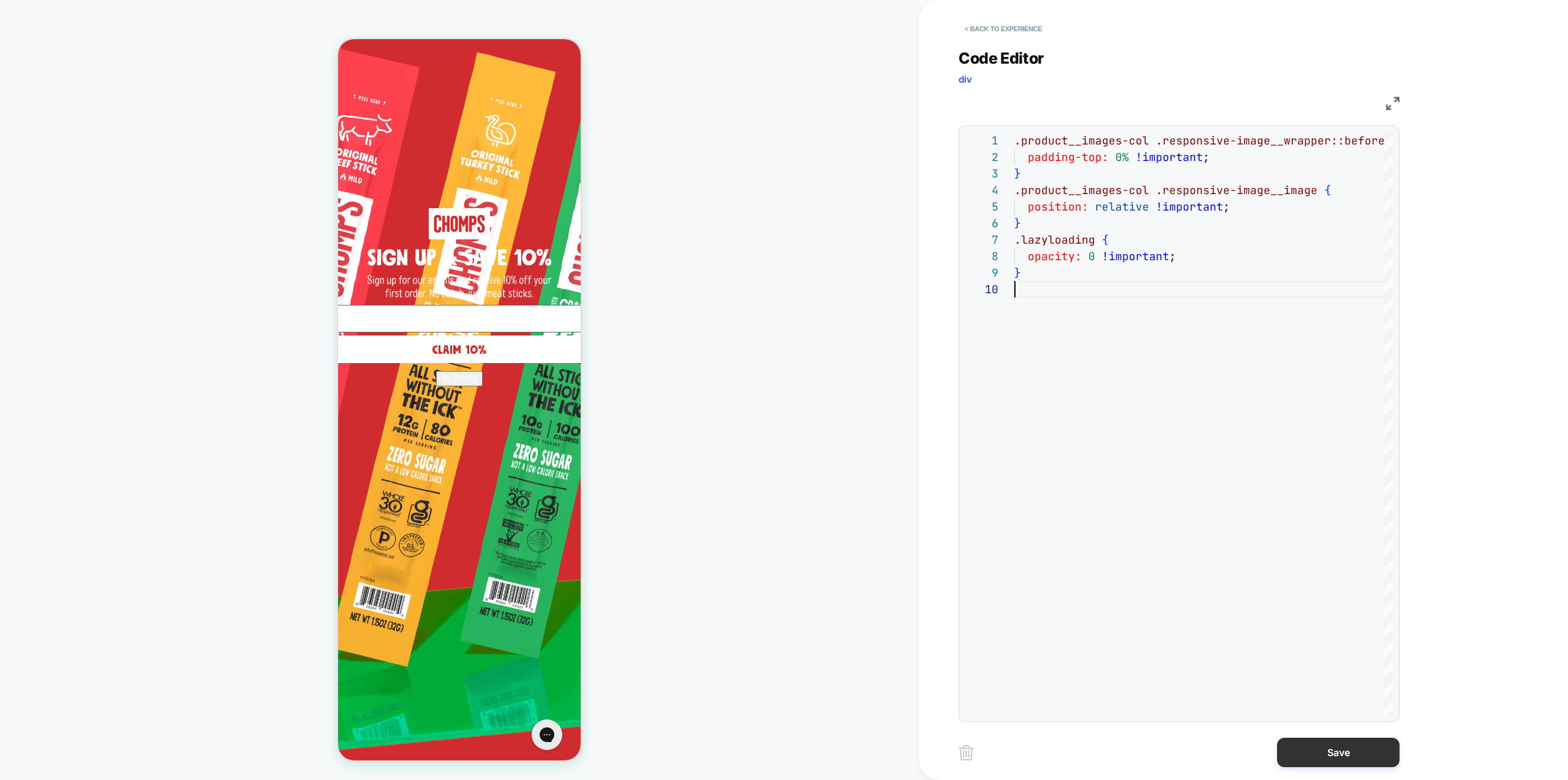
click at [1357, 755] on button "Save" at bounding box center [1338, 753] width 122 height 29
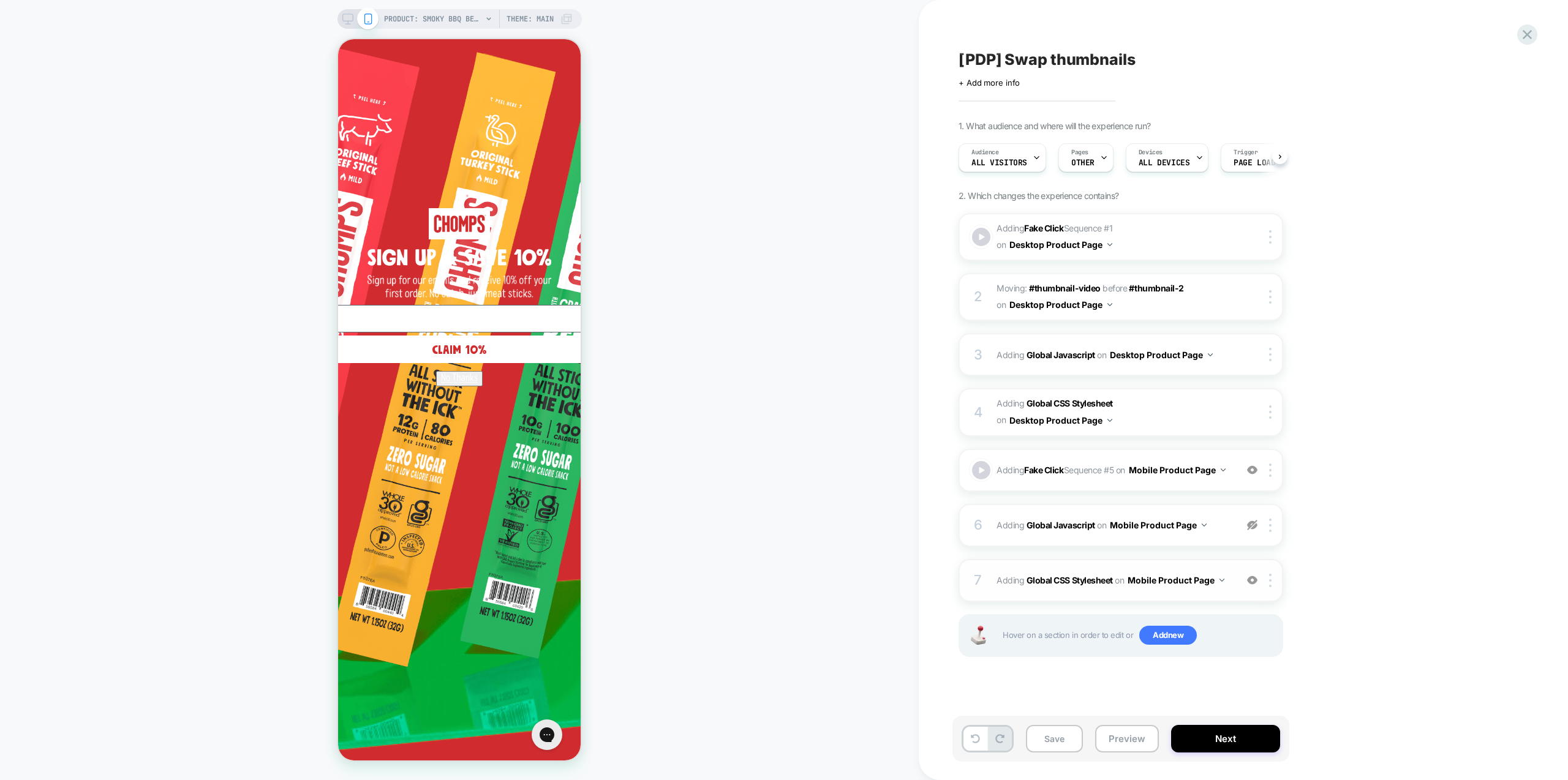
scroll to position [0, 1]
click at [1134, 741] on button "Preview" at bounding box center [1127, 739] width 63 height 27
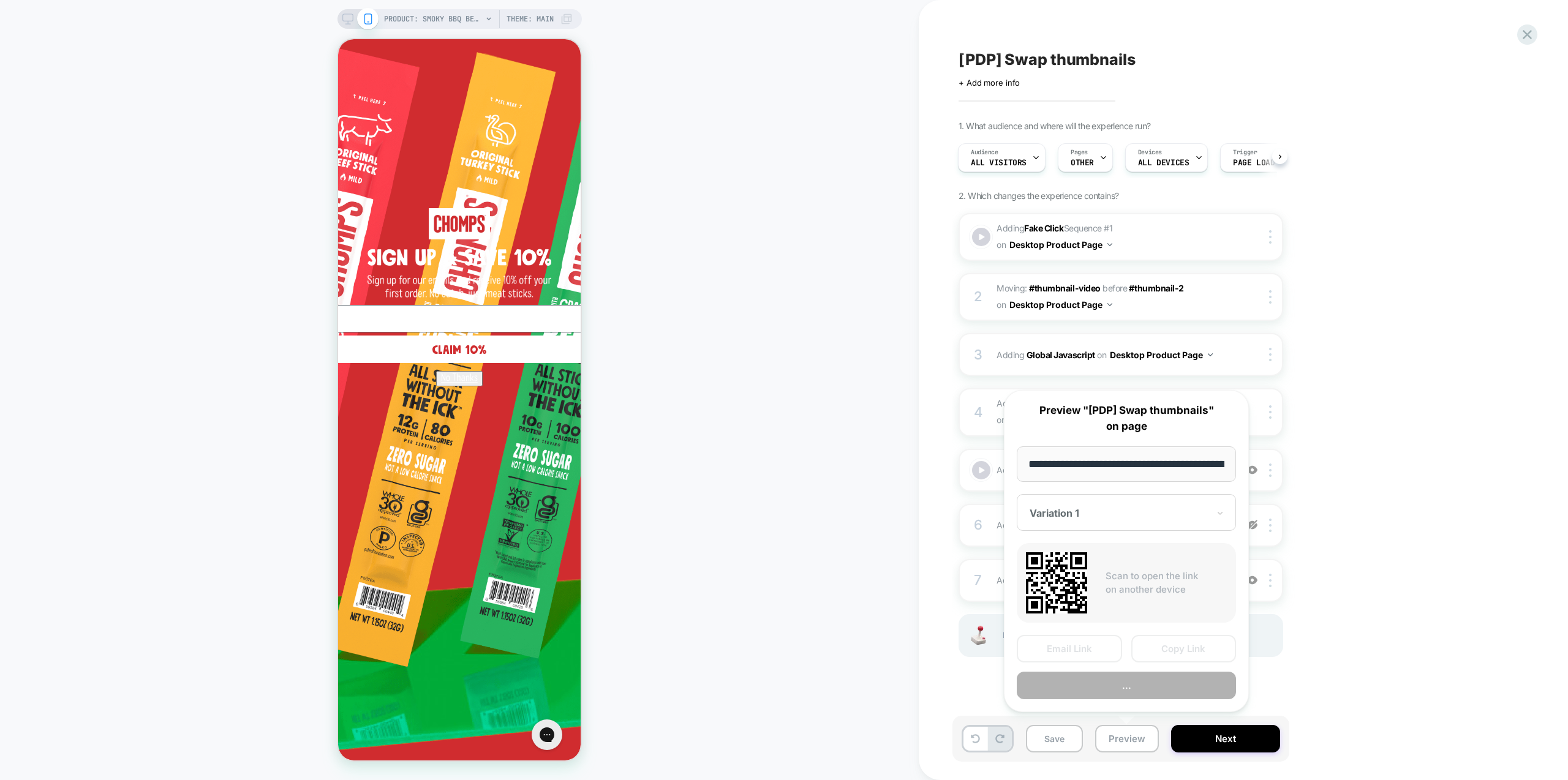
scroll to position [0, 146]
click at [1181, 649] on button "Copy Link" at bounding box center [1184, 649] width 106 height 27
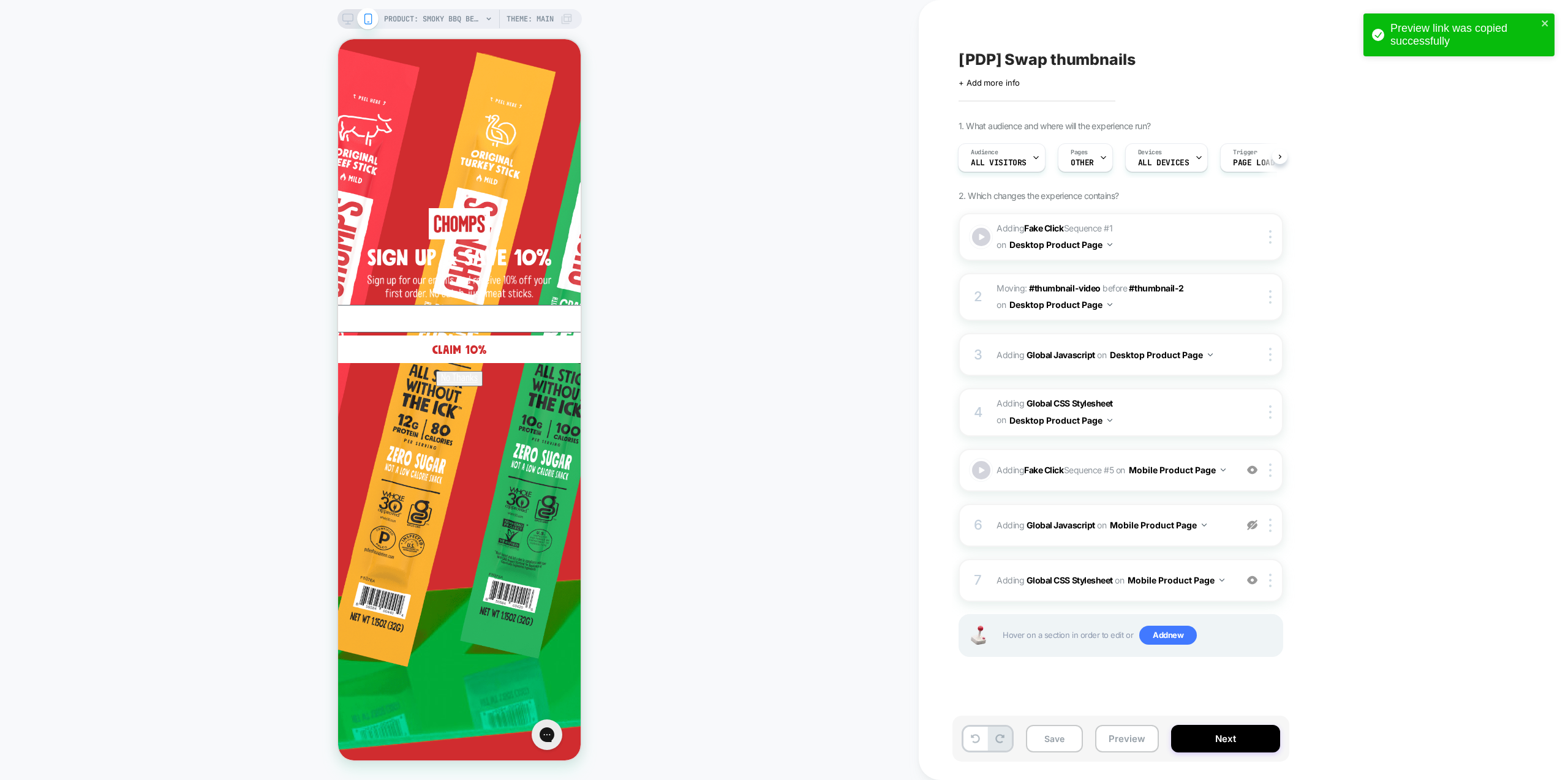
click at [882, 253] on div "PRODUCT: Smoky BBQ Beef [jerky stick] PRODUCT: Smoky BBQ Beef [jerky stick] The…" at bounding box center [459, 390] width 919 height 756
click at [349, 23] on icon at bounding box center [348, 19] width 11 height 11
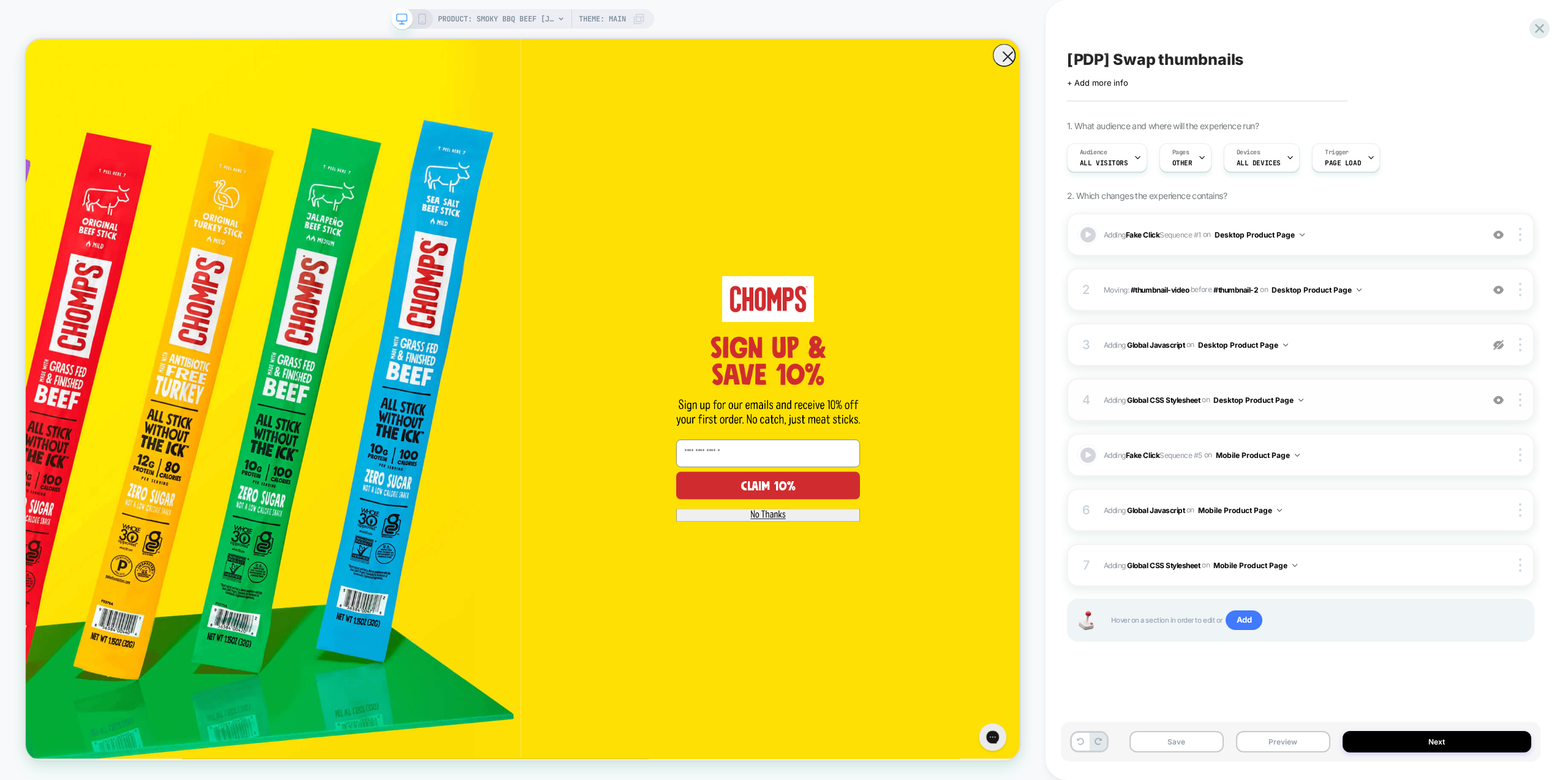
click at [1467, 406] on span "Adding Global CSS Stylesheet on Desktop Product Page" at bounding box center [1289, 400] width 372 height 15
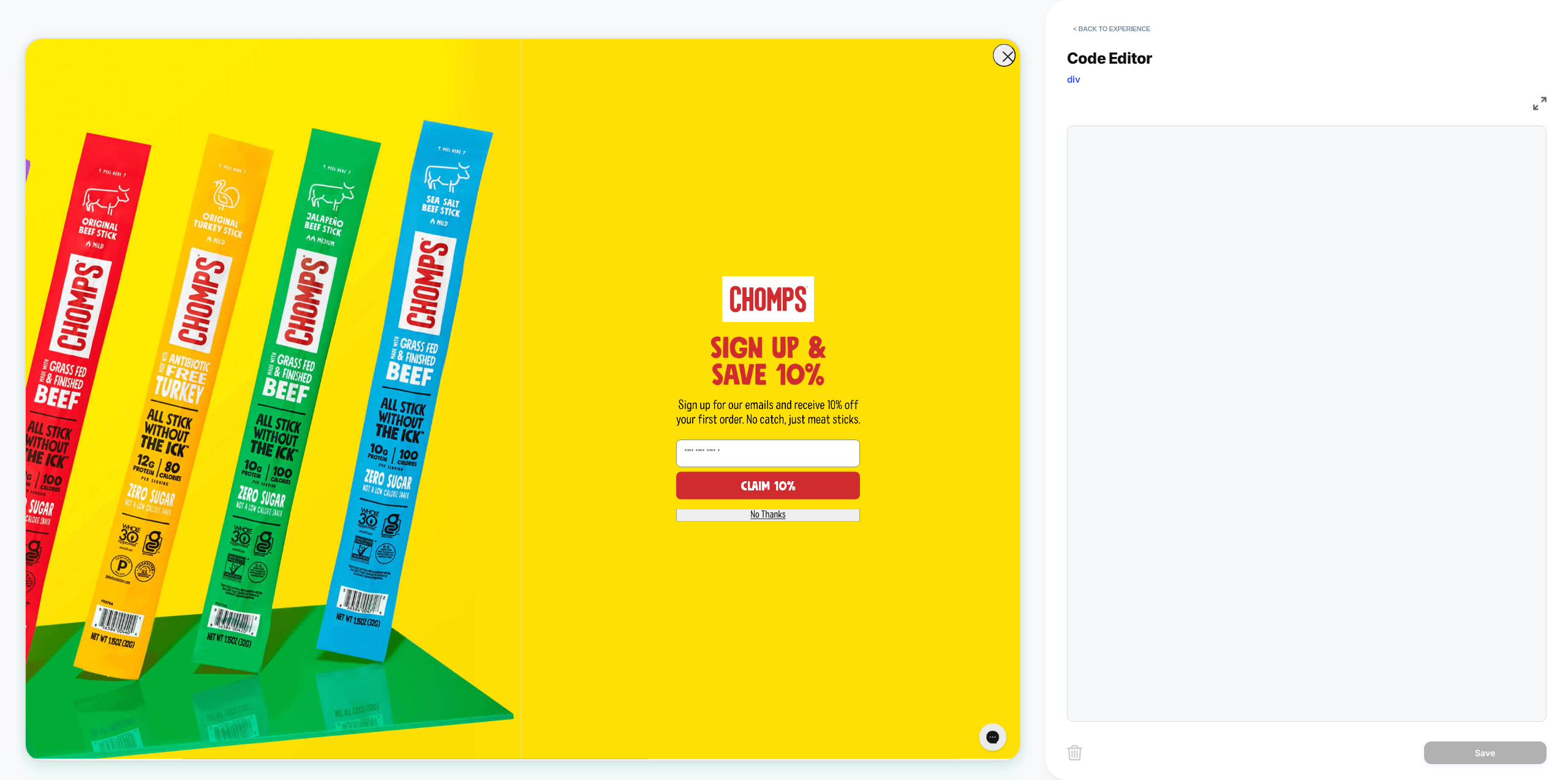
scroll to position [99, 0]
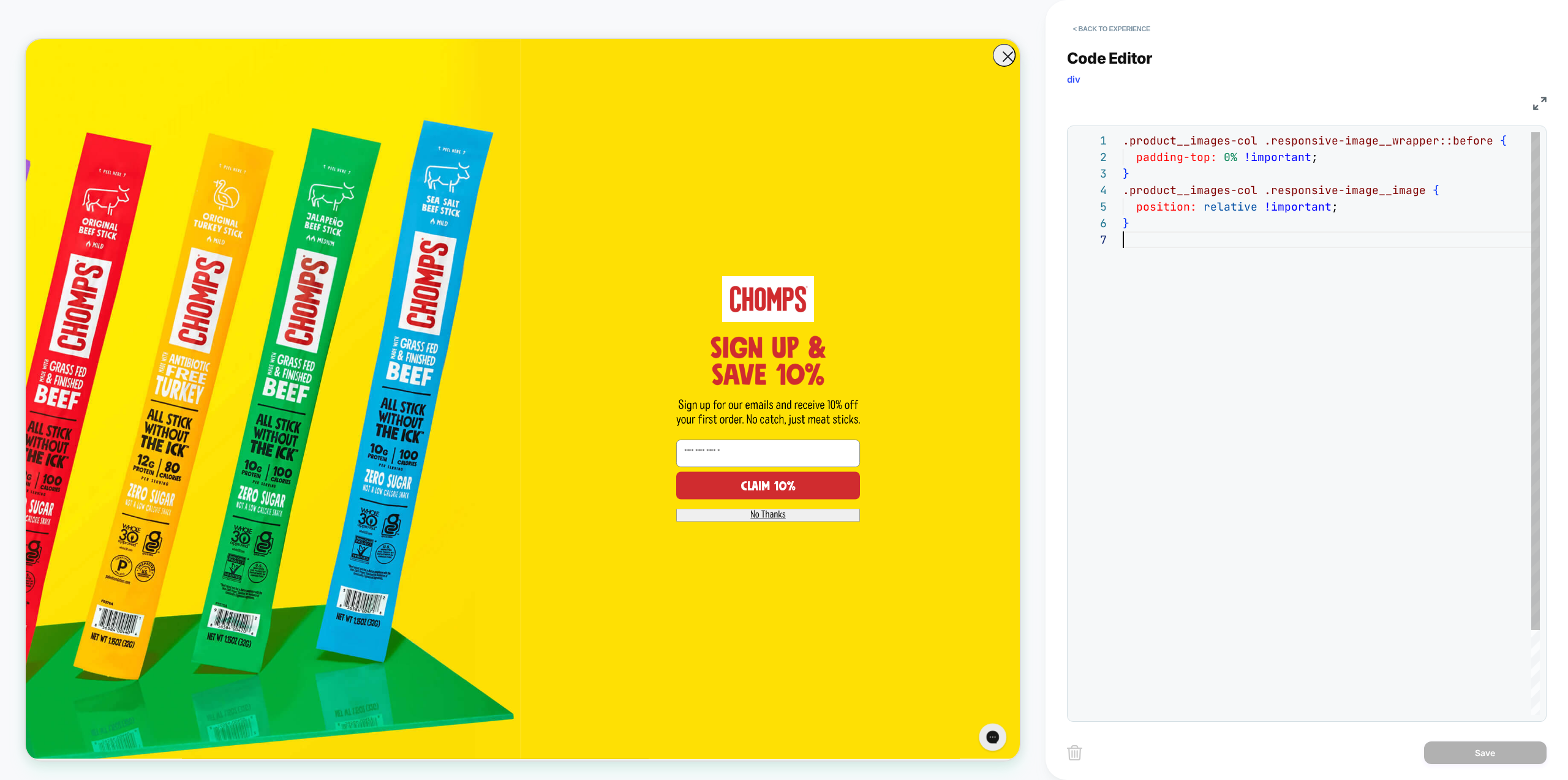
click at [1241, 295] on div ".product__images-col .responsive-image__wrapper::before { padding-top: 0% !impo…" at bounding box center [1331, 473] width 417 height 682
drag, startPoint x: 1319, startPoint y: 500, endPoint x: 1352, endPoint y: 594, distance: 99.6
click at [1319, 500] on div ".product__images-col .responsive-image__wrapper::before { padding-top: 0% !impo…" at bounding box center [1331, 490] width 417 height 715
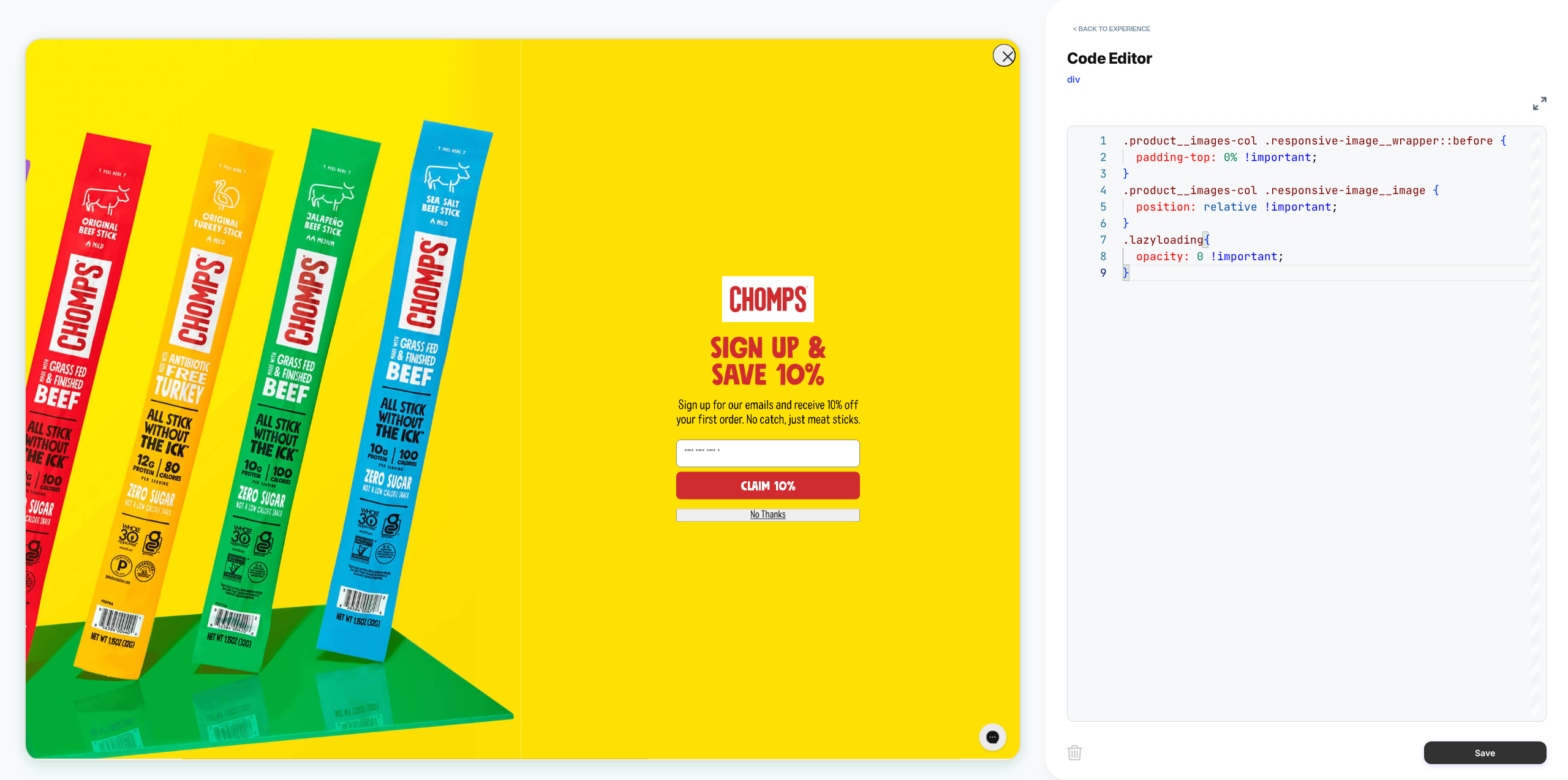
type textarea "**********"
click at [1498, 757] on button "Save" at bounding box center [1485, 753] width 122 height 23
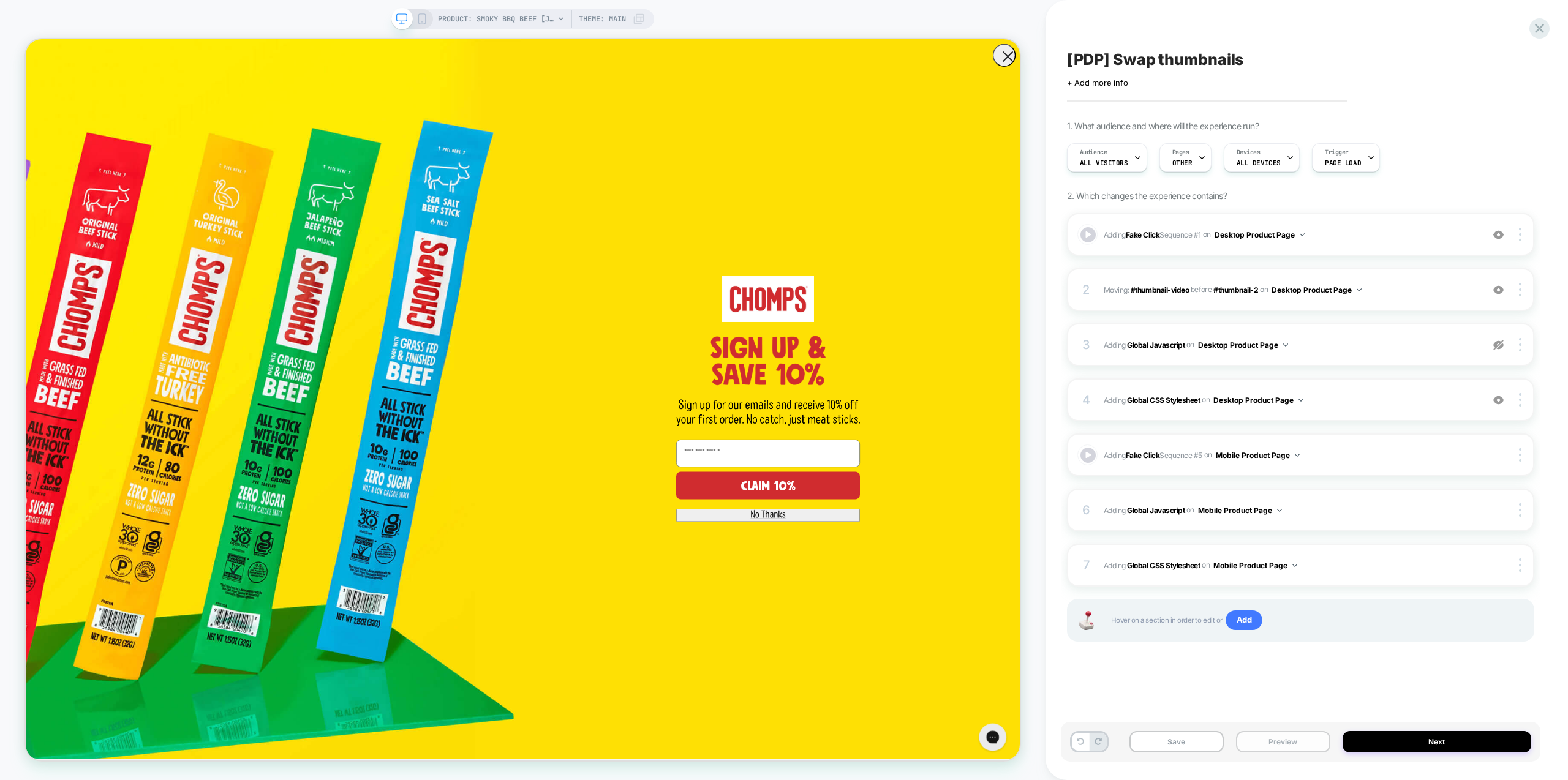
click at [1282, 743] on button "Preview" at bounding box center [1283, 742] width 94 height 21
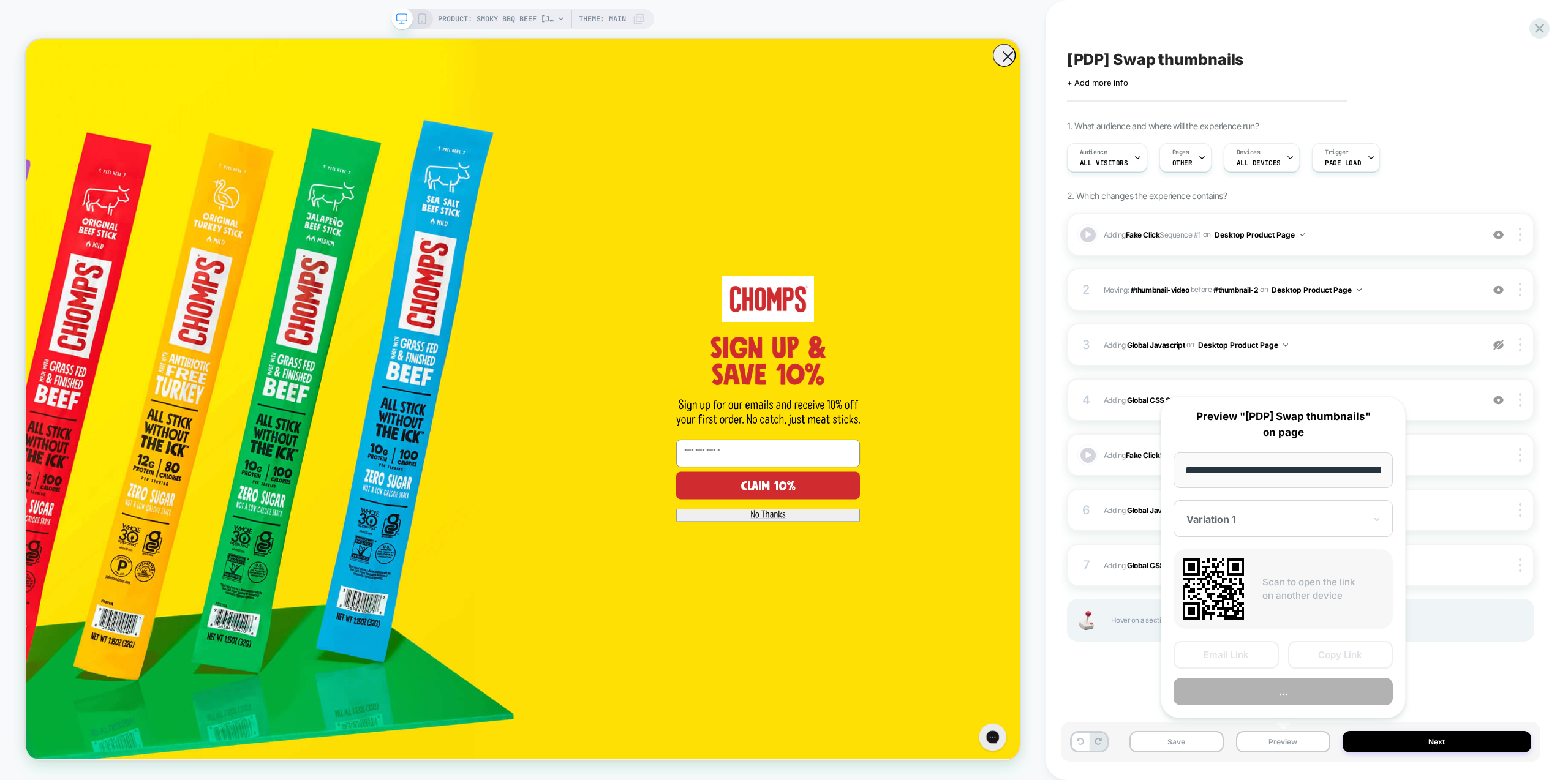
scroll to position [0, 146]
click at [1301, 693] on button "Preview" at bounding box center [1283, 692] width 219 height 27
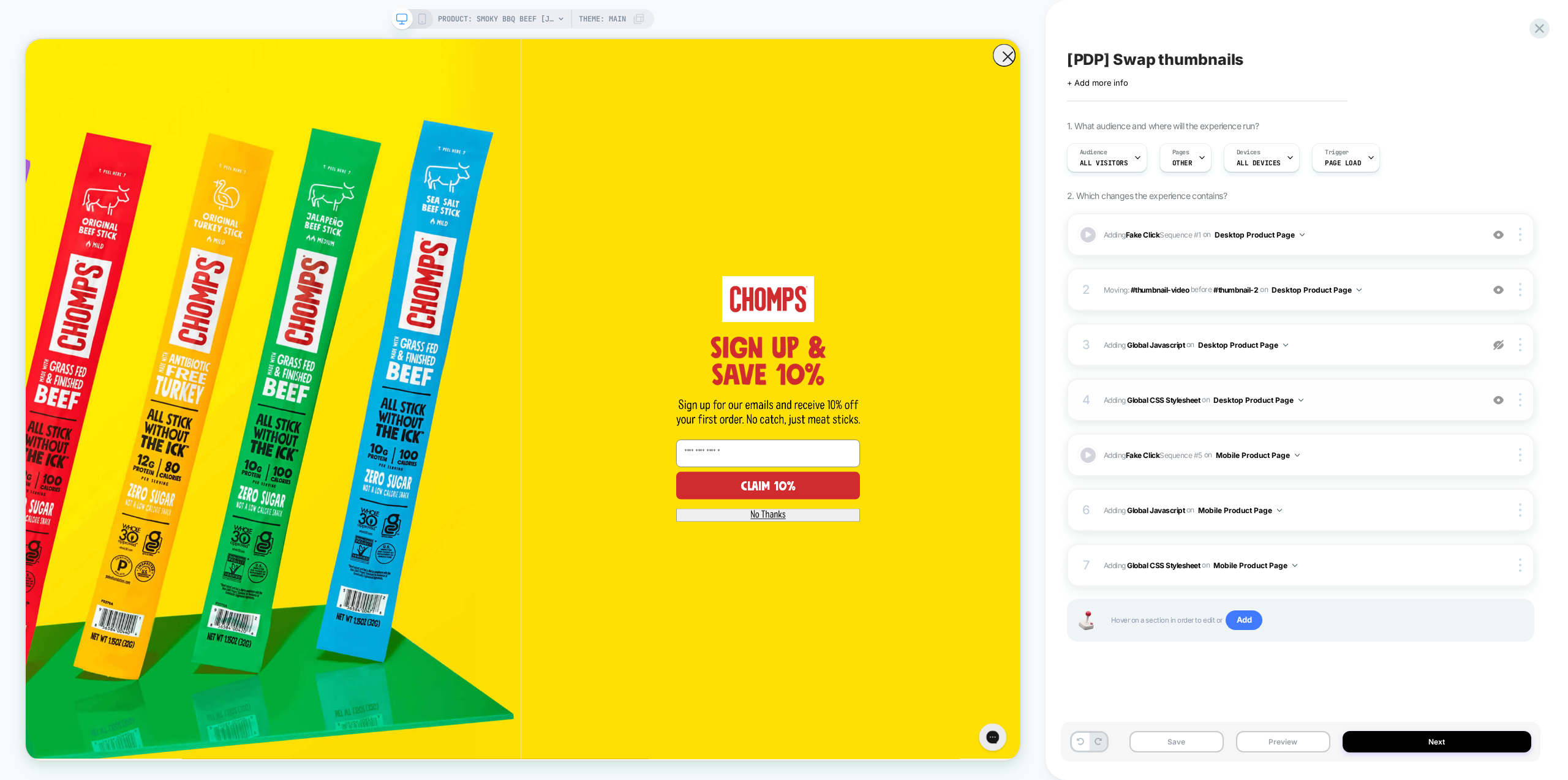
click at [1379, 406] on span "Adding Global CSS Stylesheet on Desktop Product Page" at bounding box center [1289, 400] width 372 height 15
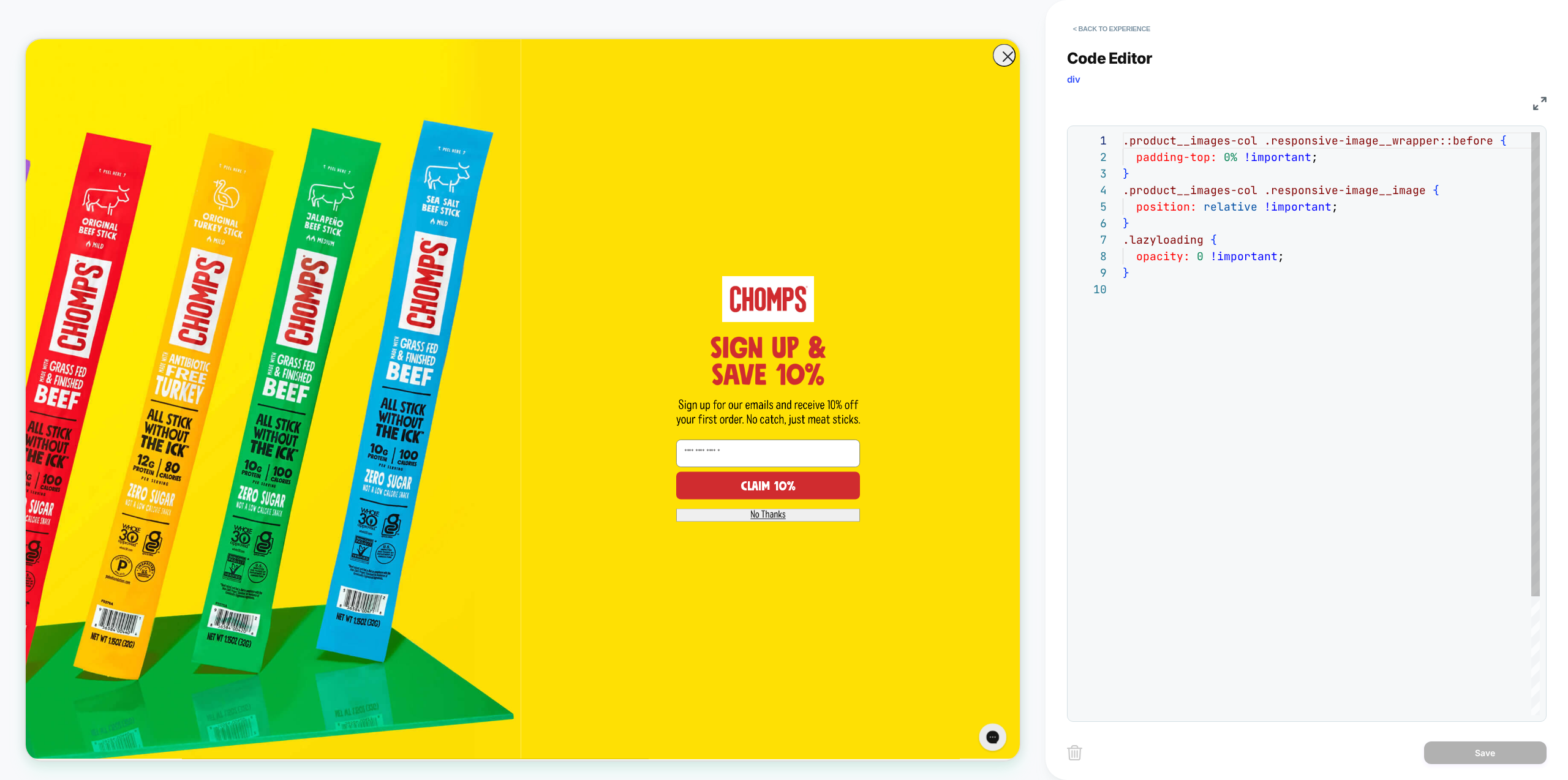
scroll to position [149, 0]
click at [1319, 307] on div ".product__images-col .responsive-image__wrapper::before { padding-top: 0% !impo…" at bounding box center [1331, 498] width 417 height 732
click at [1188, 224] on div ".product__images-col .responsive-image__wrapper::before { padding-top: 0% !impo…" at bounding box center [1331, 498] width 417 height 732
click at [1401, 459] on div ".product__images-col .responsive-image__wrapper::before { padding-top: 0% !impo…" at bounding box center [1331, 523] width 417 height 781
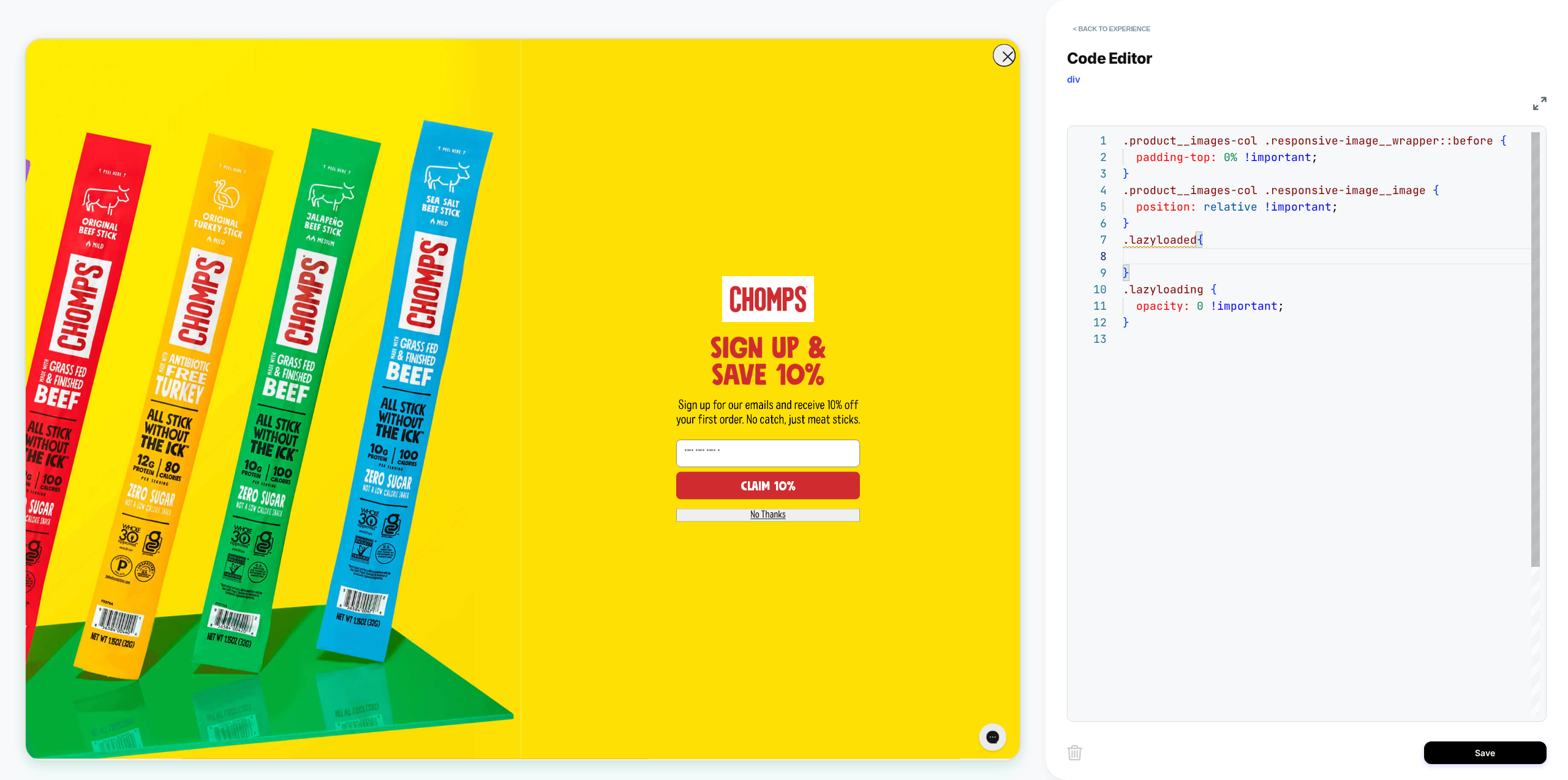
scroll to position [33, 0]
click at [1180, 261] on div ".product__images-col .responsive-image__wrapper::before { padding-top: 0% !impo…" at bounding box center [1331, 523] width 417 height 781
click at [1123, 238] on div ".product__images-col .responsive-image__wrapper::before { padding-top: 0% !impo…" at bounding box center [1331, 523] width 417 height 781
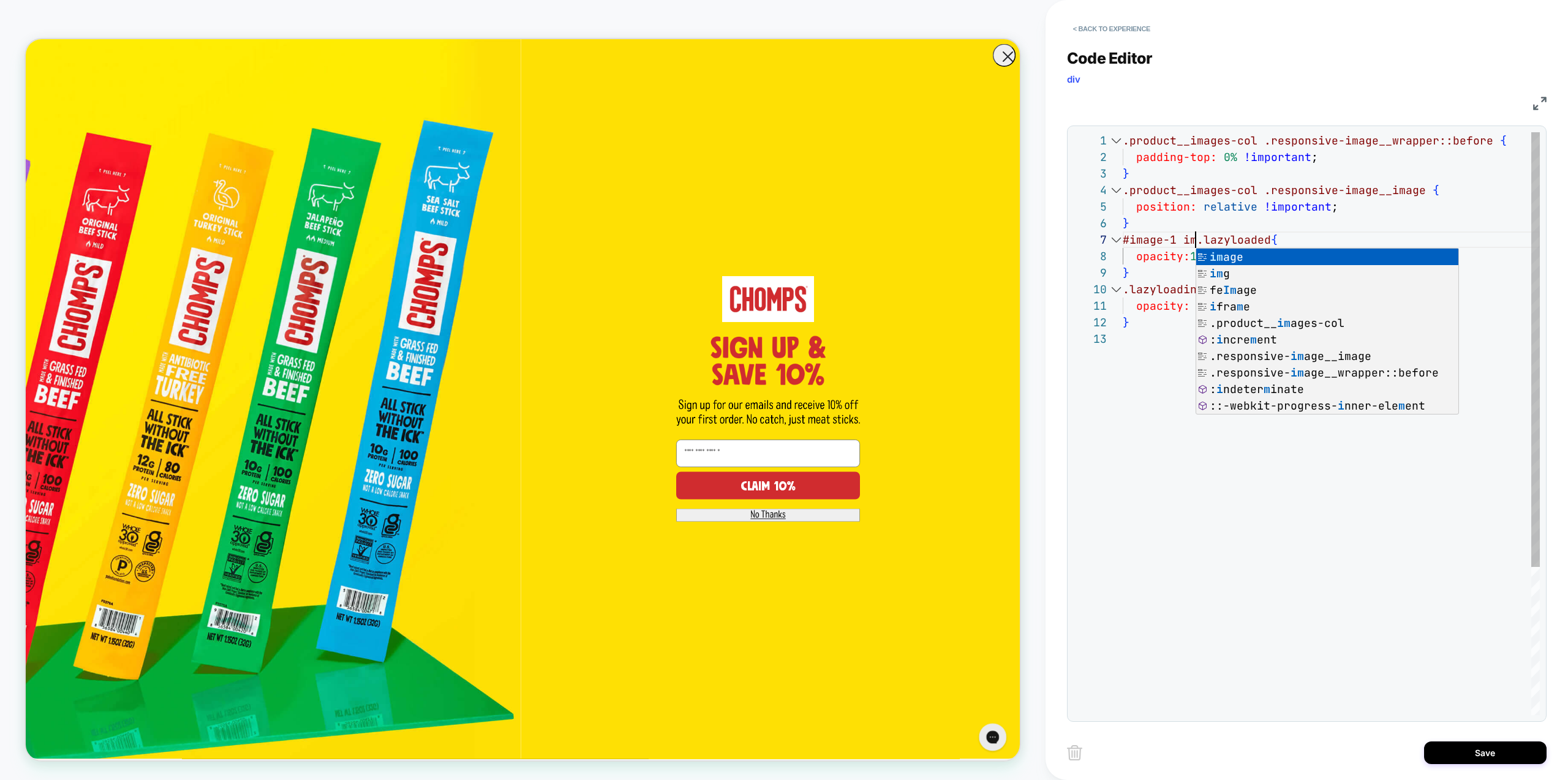
scroll to position [99, 80]
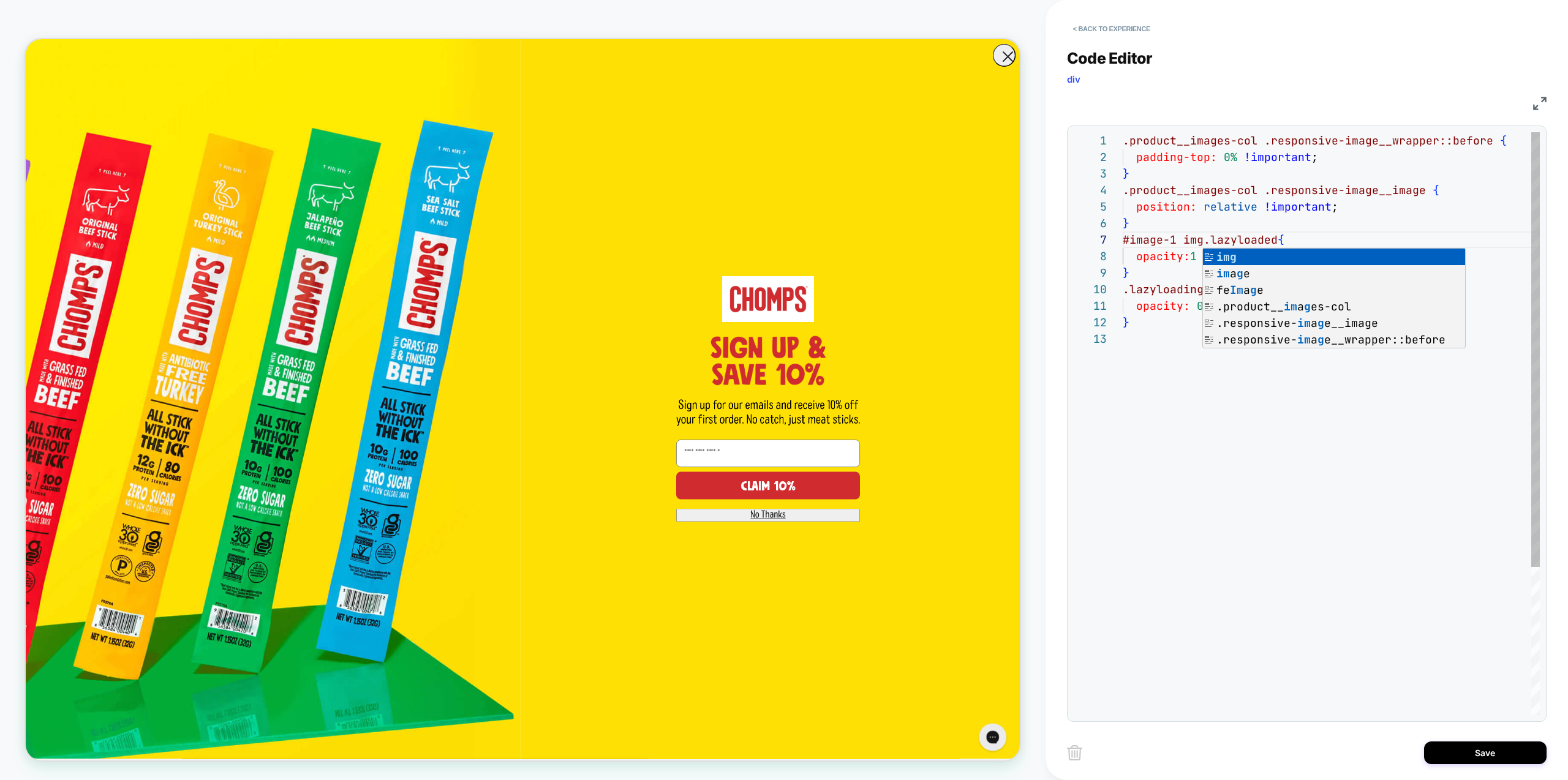
click at [1166, 418] on div ".product__images-col .responsive-image__wrapper::before { padding-top: 0% !impo…" at bounding box center [1331, 523] width 417 height 781
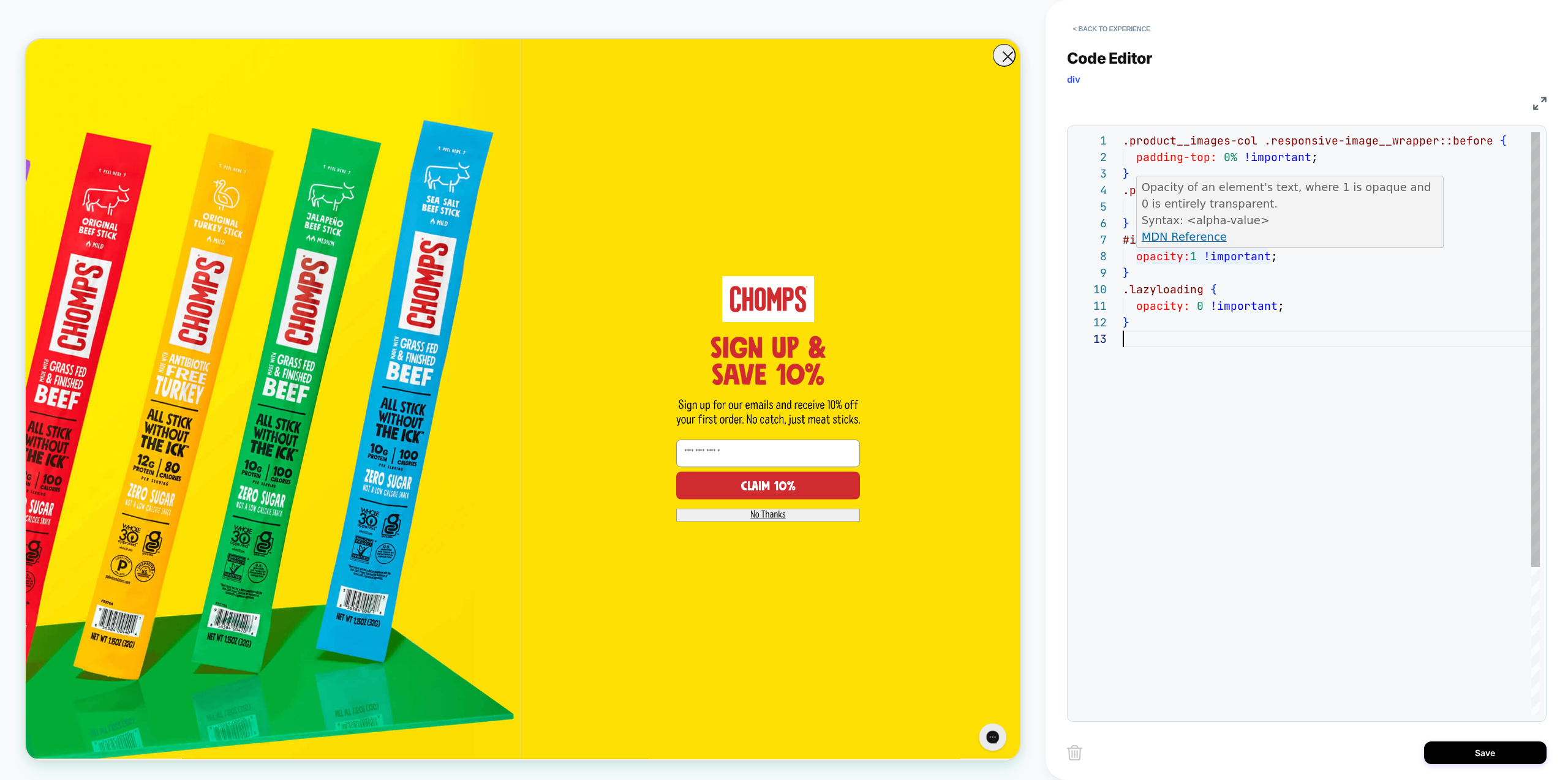
click at [1264, 392] on div ".product__images-col .responsive-image__wrapper::before { padding-top: 0% !impo…" at bounding box center [1331, 523] width 417 height 781
click at [1119, 240] on div at bounding box center [1116, 239] width 16 height 17
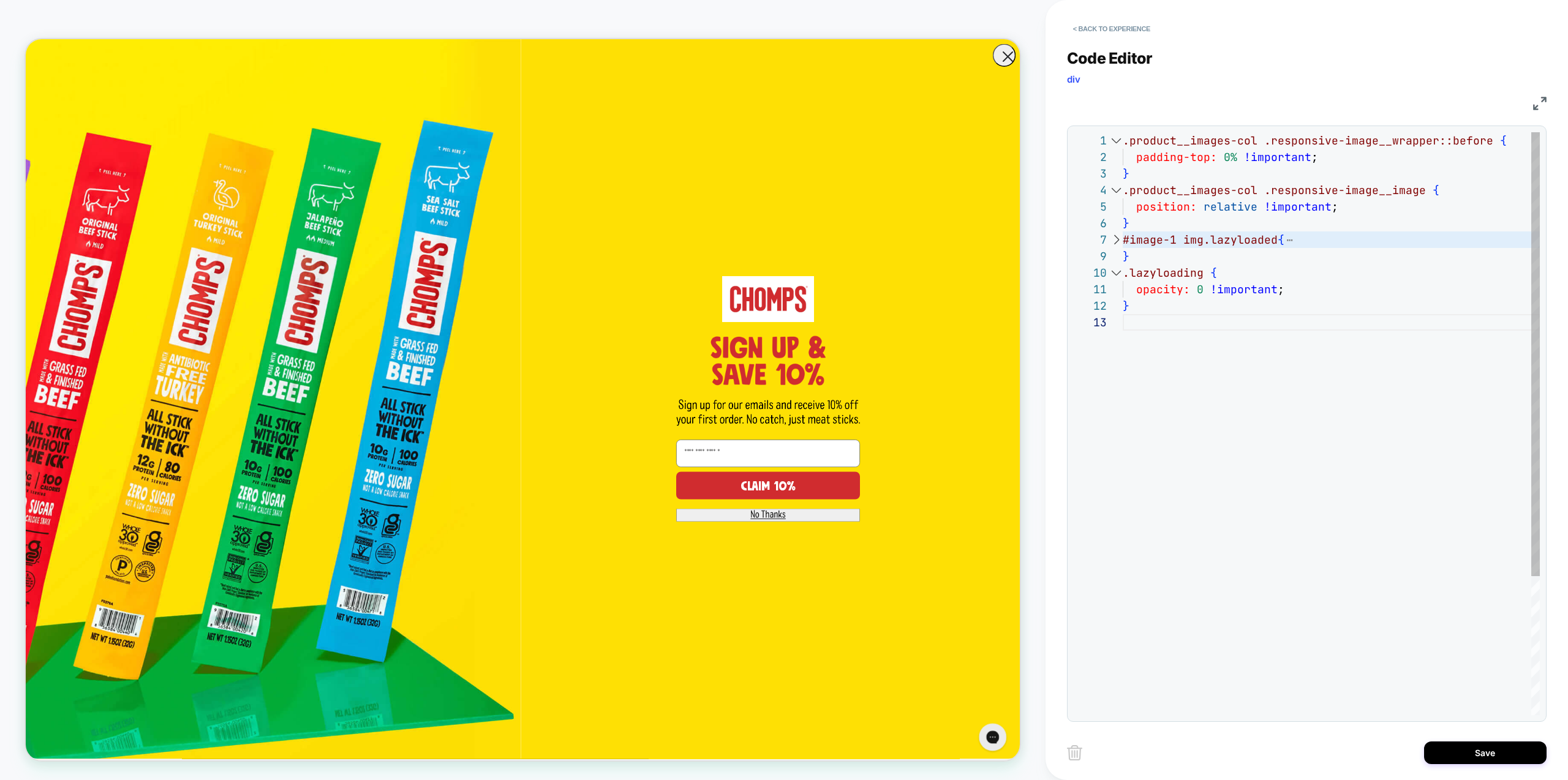
click at [1120, 239] on div at bounding box center [1116, 239] width 16 height 17
click at [1181, 285] on div ".product__images-col .responsive-image__wrapper::before { padding-top: 0% !impo…" at bounding box center [1331, 523] width 417 height 781
click at [1279, 334] on div ".product__images-col .responsive-image__wrapper::before { padding-top: 0% !impo…" at bounding box center [1331, 523] width 417 height 781
click at [1160, 303] on div ".product__images-col .responsive-image__wrapper::before { padding-top: 0% !impo…" at bounding box center [1331, 523] width 417 height 781
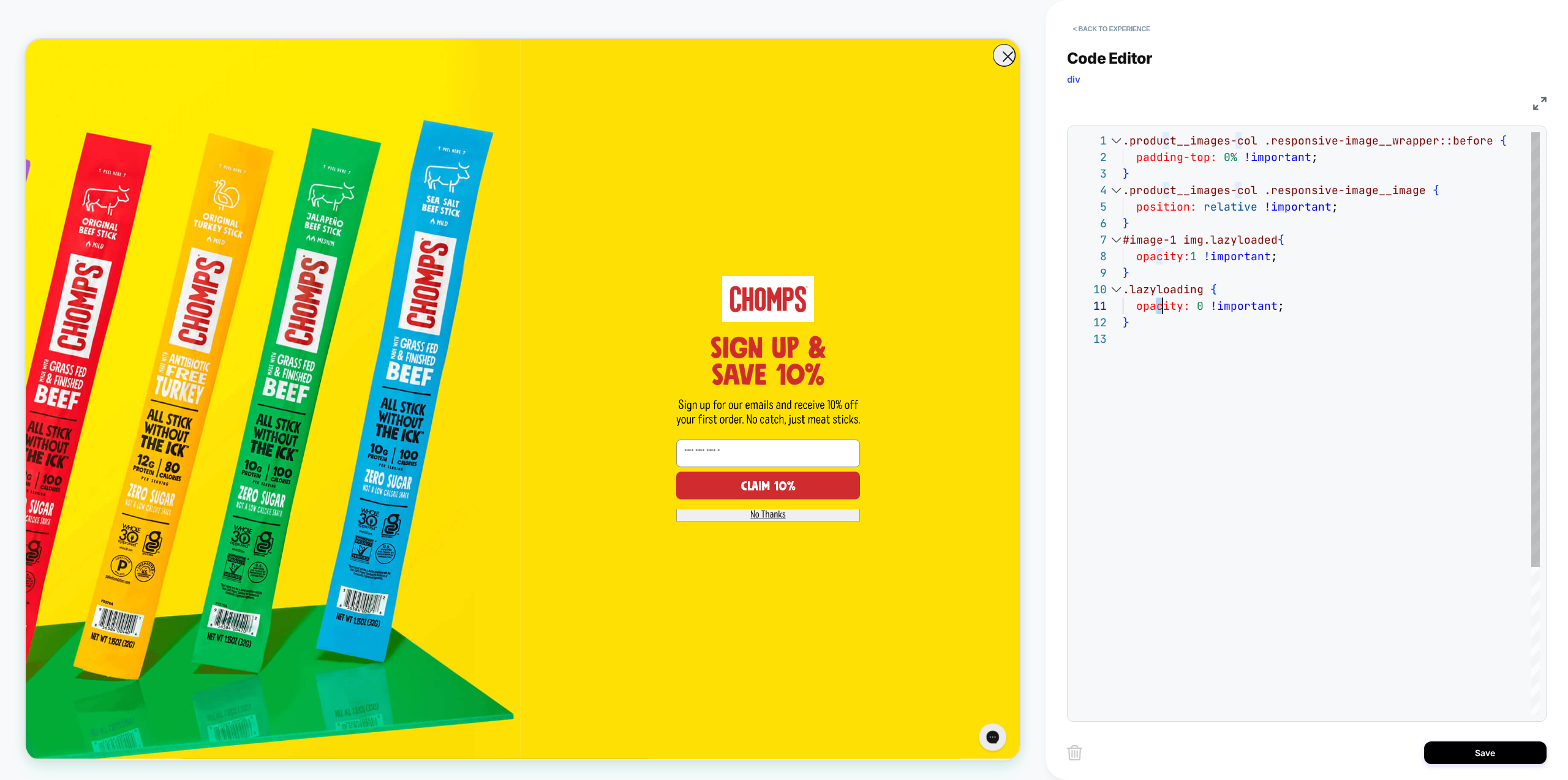
click at [1160, 303] on div ".product__images-col .responsive-image__wrapper::before { padding-top: 0% !impo…" at bounding box center [1331, 523] width 417 height 781
click at [1226, 267] on div ".product__images-col .responsive-image__wrapper::before { padding-top: 0% !impo…" at bounding box center [1331, 523] width 417 height 781
drag, startPoint x: 1208, startPoint y: 241, endPoint x: 1119, endPoint y: 235, distance: 89.2
click at [1123, 235] on div ".product__images-col .responsive-image__wrapper::before { padding-top: 0% !impo…" at bounding box center [1331, 523] width 417 height 781
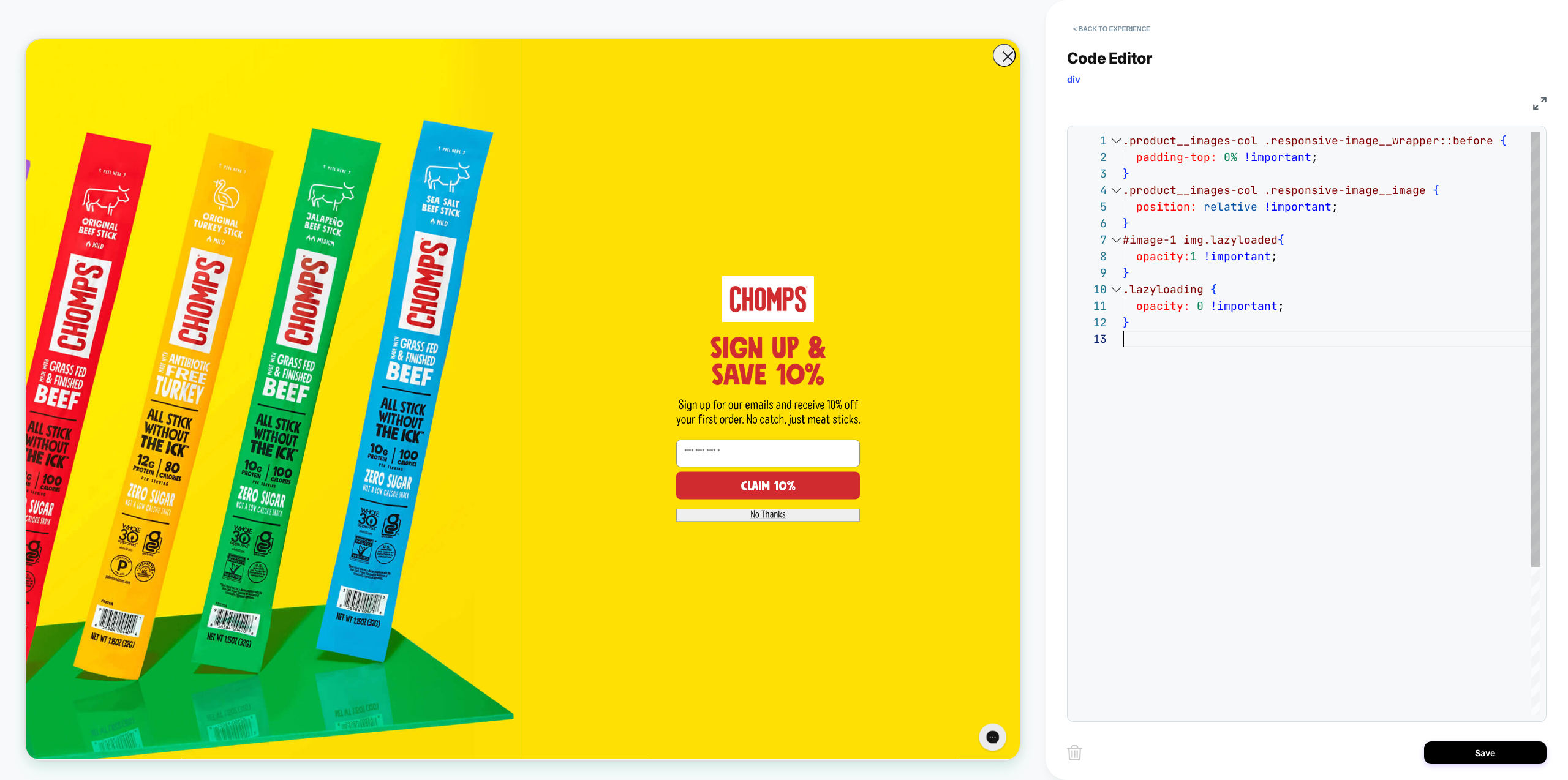
drag, startPoint x: 1229, startPoint y: 376, endPoint x: 1140, endPoint y: 313, distance: 109.0
click at [1228, 375] on div ".product__images-col .responsive-image__wrapper::before { padding-top: 0% !impo…" at bounding box center [1331, 523] width 417 height 781
click at [1126, 289] on div ".product__images-col .responsive-image__wrapper::before { padding-top: 0% !impo…" at bounding box center [1331, 523] width 417 height 781
click at [1240, 289] on div ".product__images-col .responsive-image__wrapper::before { padding-top: 0% !impo…" at bounding box center [1331, 523] width 417 height 781
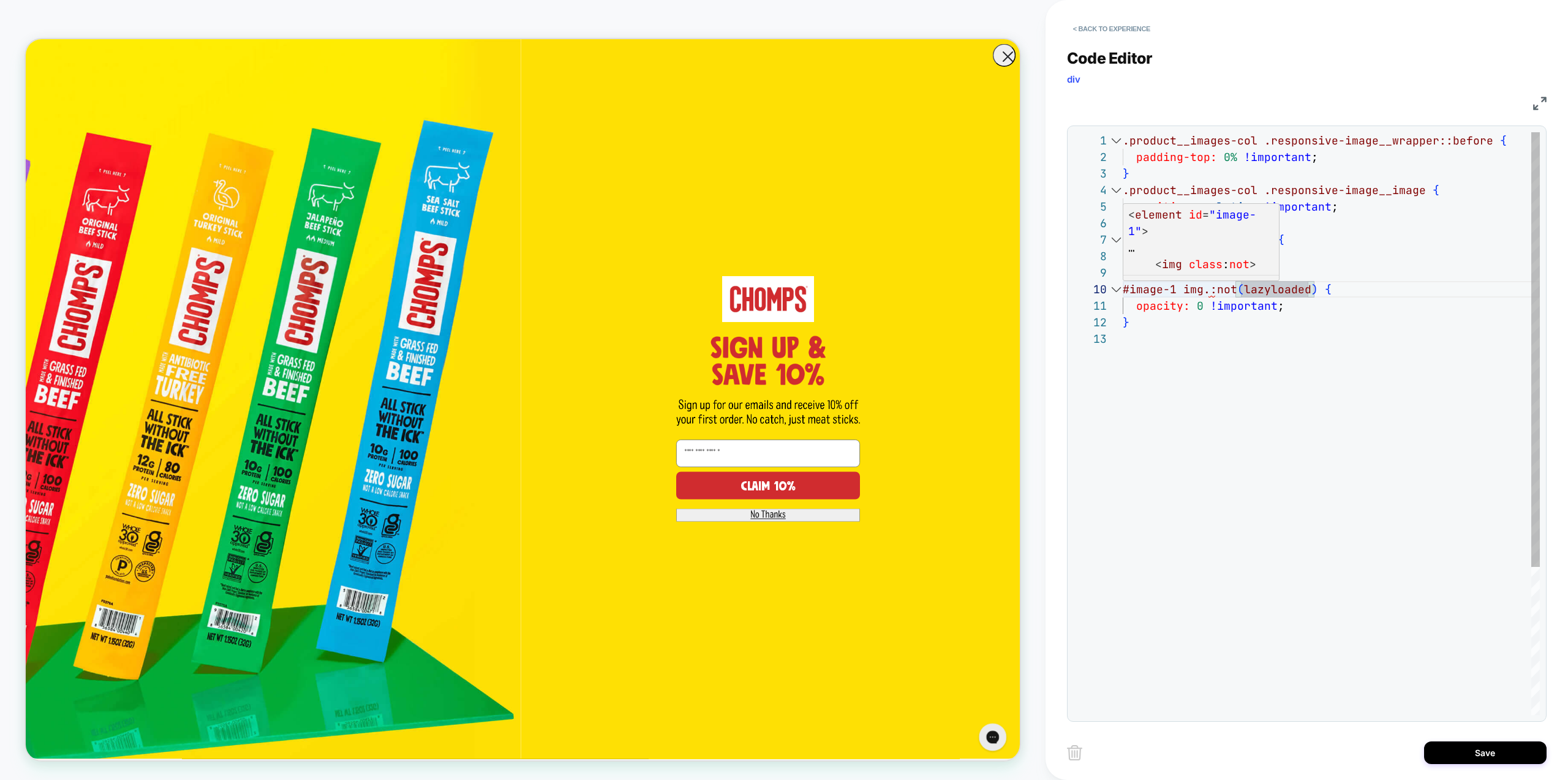
scroll to position [149, 126]
click at [1216, 432] on div ".product__images-col .responsive-image__wrapper::before { padding-top: 0% !impo…" at bounding box center [1331, 523] width 417 height 781
click at [1209, 289] on div ".product__images-col .responsive-image__wrapper::before { padding-top: 0% !impo…" at bounding box center [1331, 523] width 417 height 781
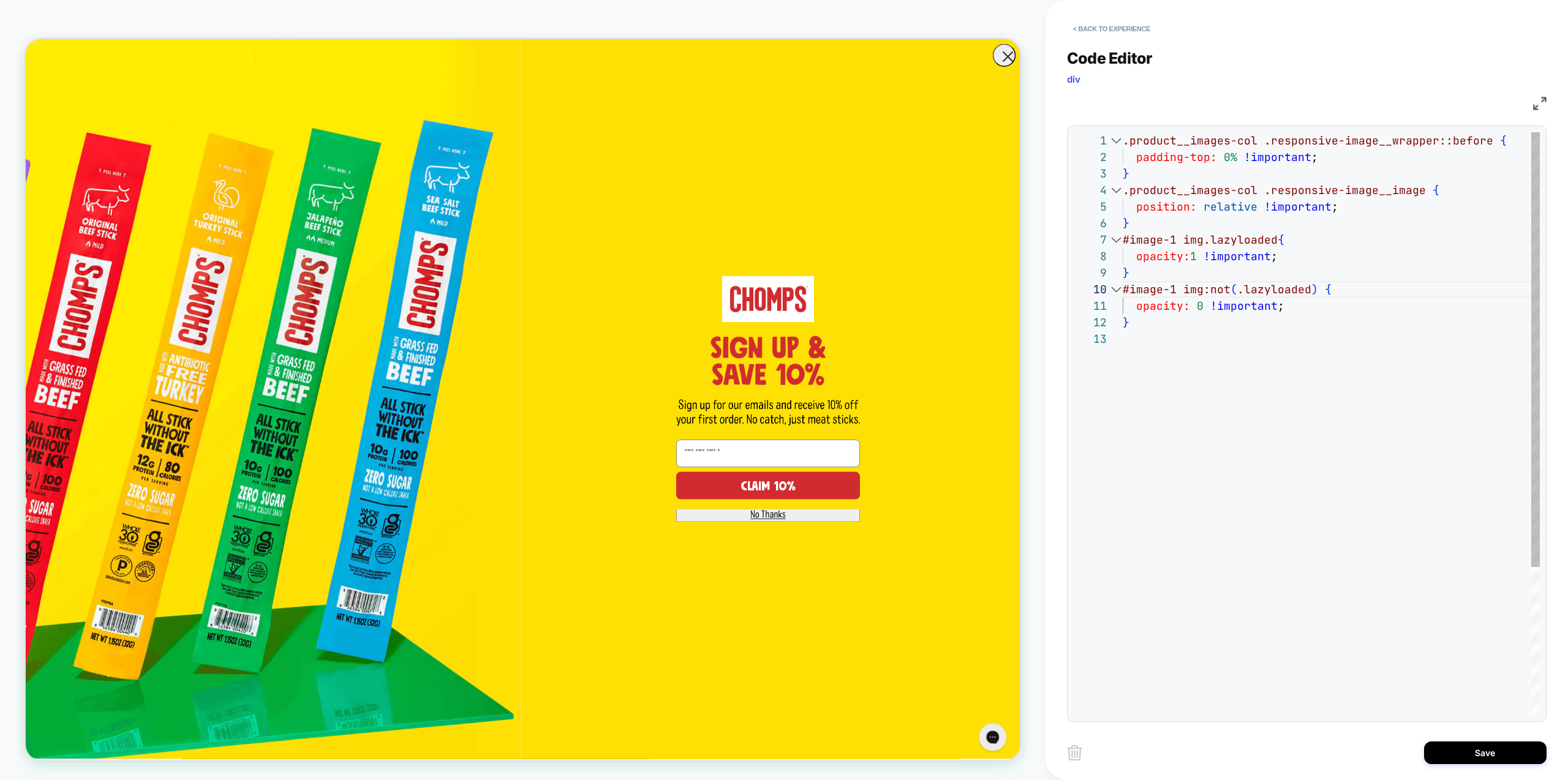
click at [1352, 390] on div ".product__images-col .responsive-image__wrapper::before { padding-top: 0% !impo…" at bounding box center [1331, 523] width 417 height 781
click at [1291, 302] on div ".product__images-col .responsive-image__wrapper::before { padding-top: 0% !impo…" at bounding box center [1331, 523] width 417 height 781
click at [1256, 389] on div ".product__images-col .responsive-image__wrapper::before { padding-top: 0% !impo…" at bounding box center [1331, 523] width 417 height 781
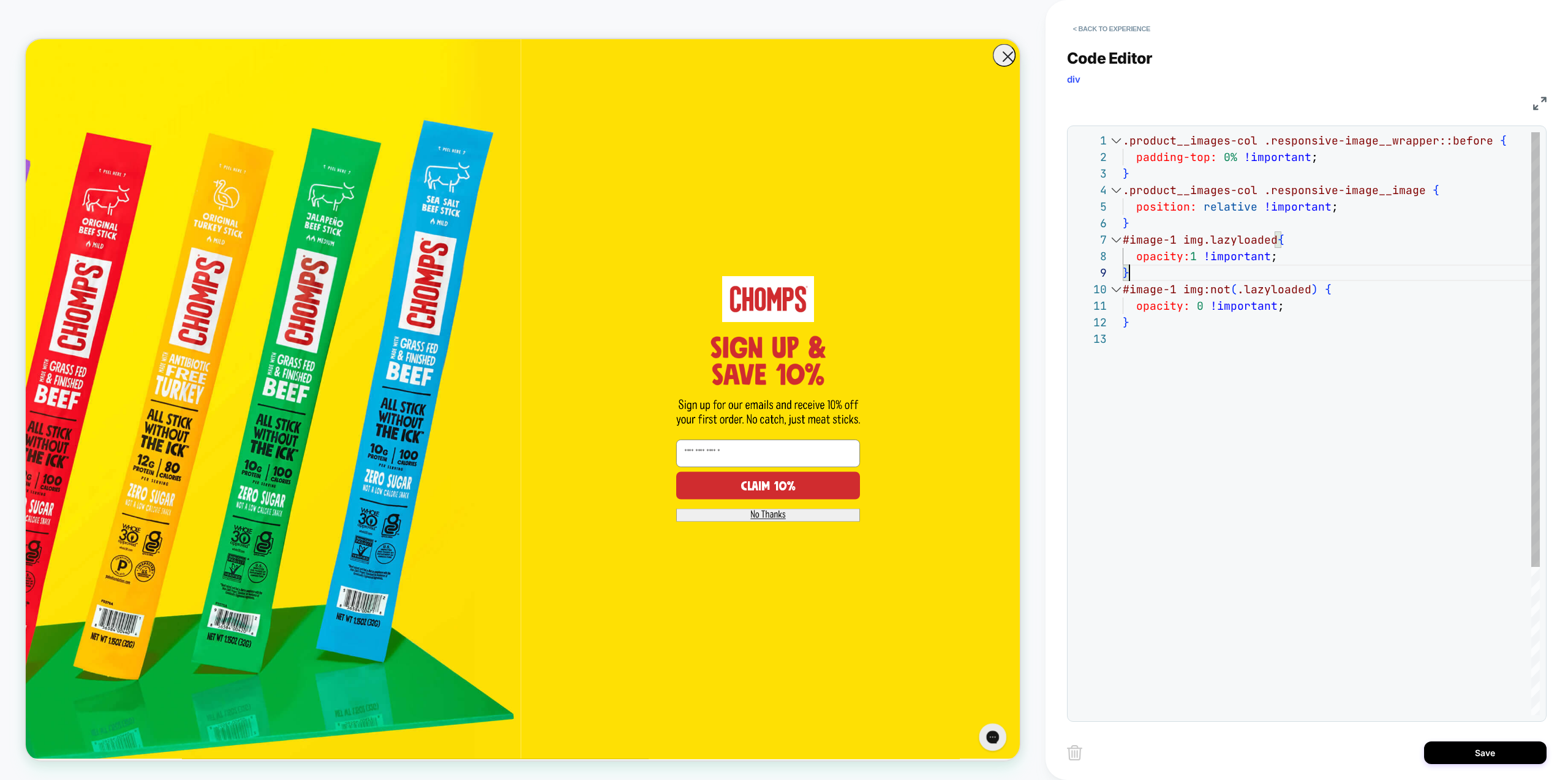
scroll to position [99, 0]
drag, startPoint x: 1176, startPoint y: 277, endPoint x: 1062, endPoint y: 239, distance: 120.2
click at [1123, 239] on div ".product__images-col .responsive-image__wrapper::before { padding-top: 0% !impo…" at bounding box center [1331, 523] width 417 height 781
click at [1125, 241] on div ".product__images-col .responsive-image__wrapper::before { padding-top: 0% !impo…" at bounding box center [1331, 498] width 417 height 732
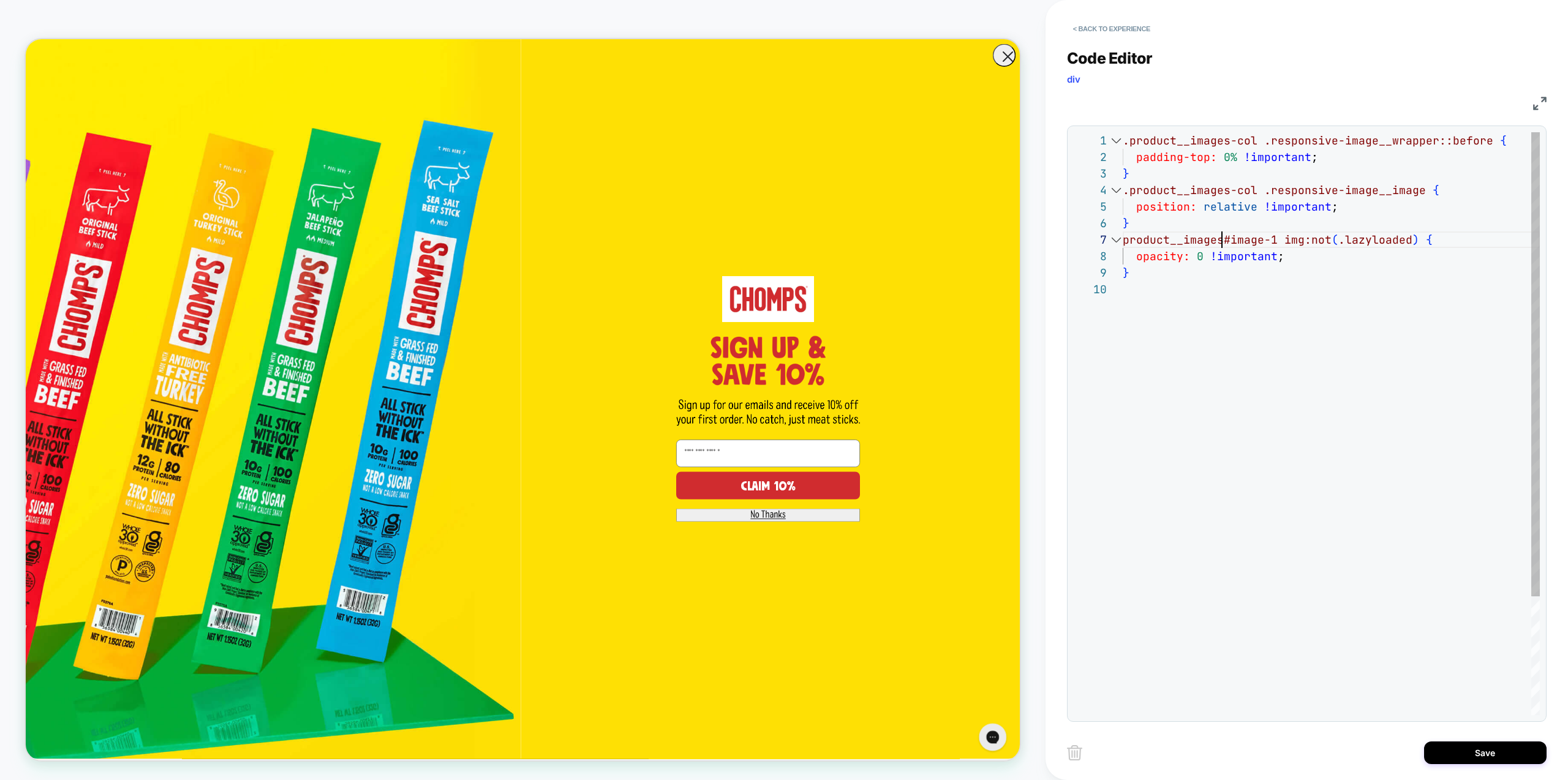
scroll to position [99, 106]
click at [1121, 239] on div at bounding box center [1116, 239] width 16 height 17
click at [1123, 239] on div ".product__images-col .responsive-image__wrapper::before { padding-top: 0% !impo…" at bounding box center [1331, 490] width 417 height 715
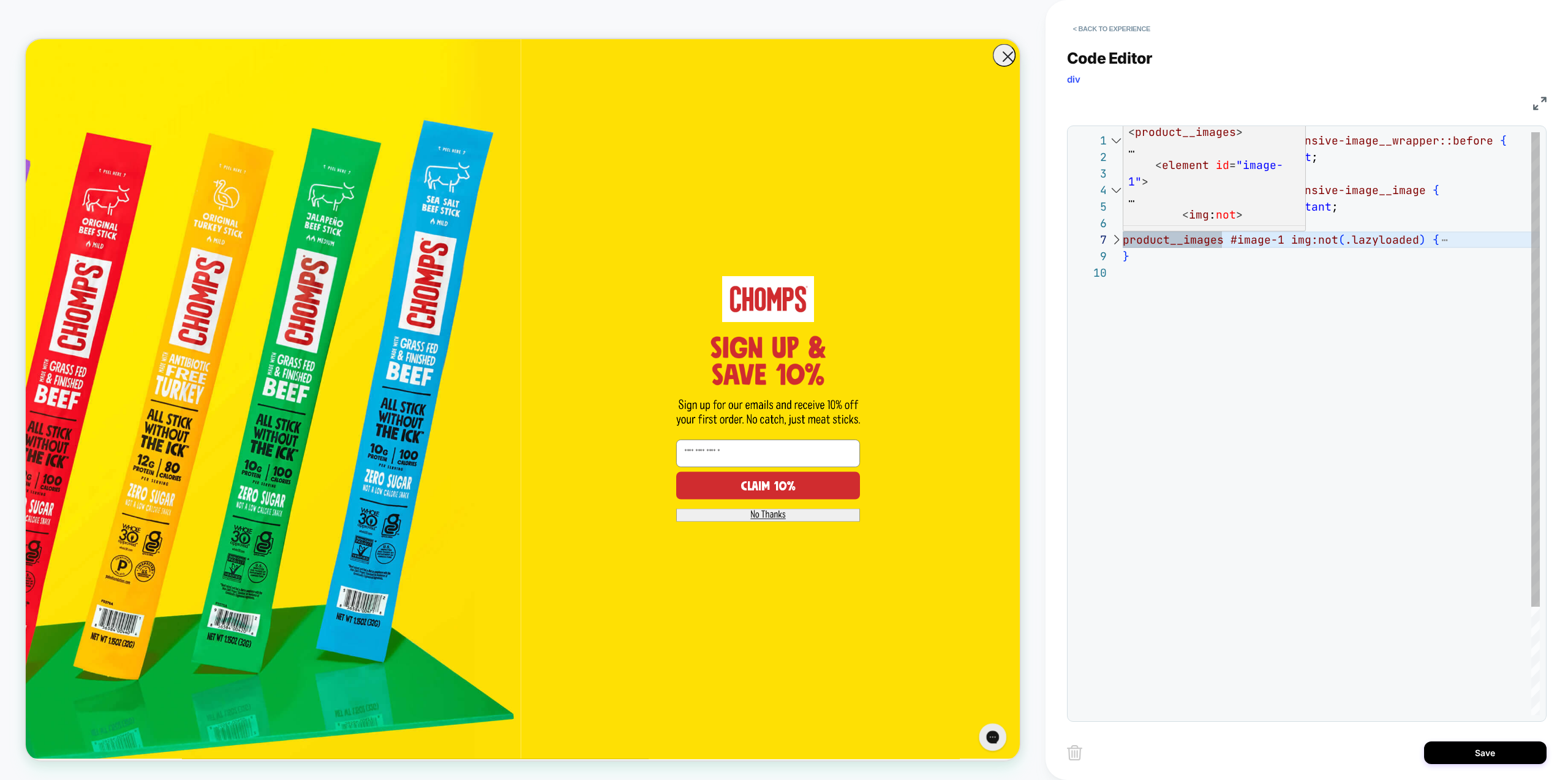
scroll to position [99, 7]
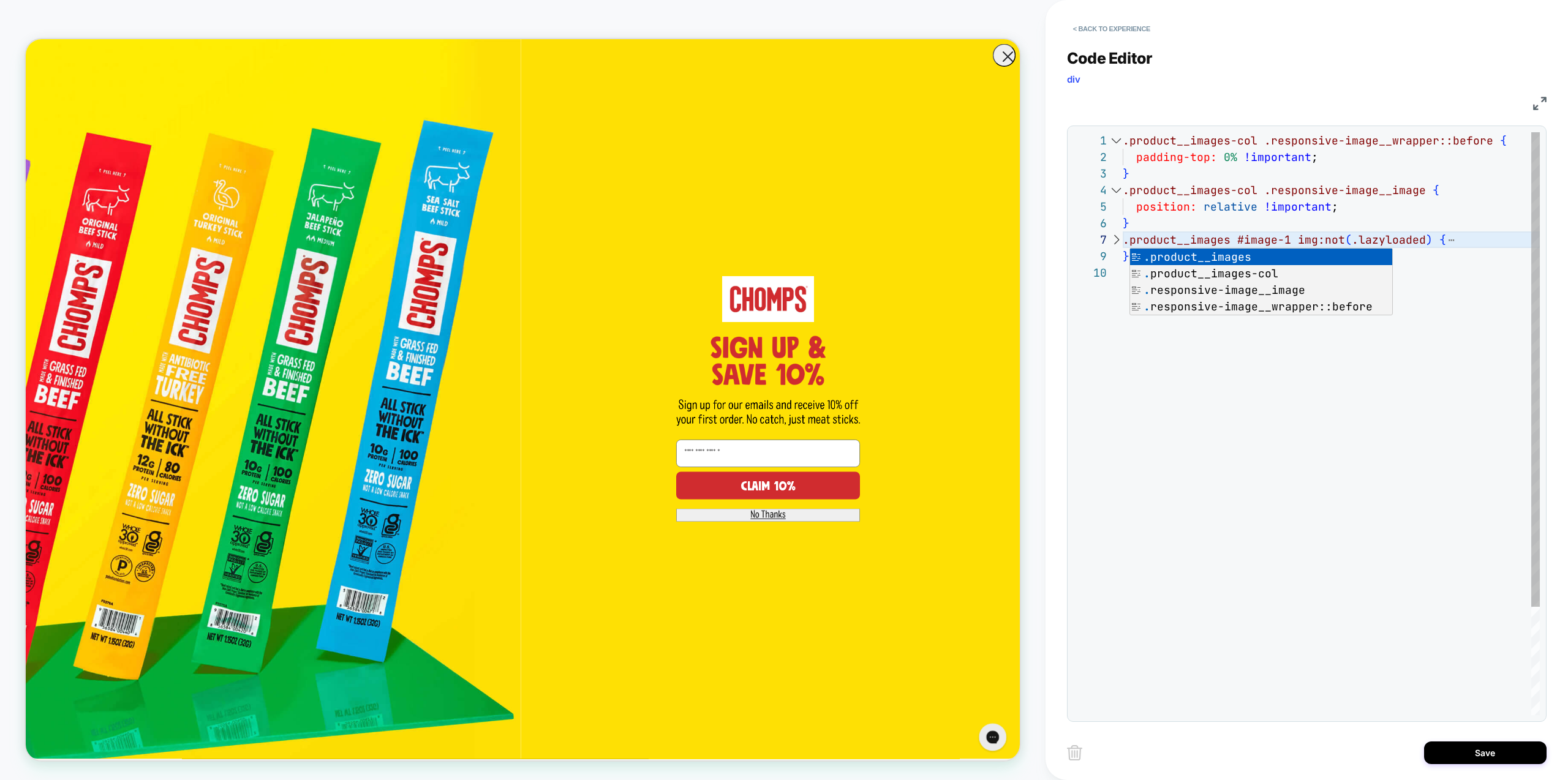
click at [1279, 414] on div ".product__images-col .responsive-image__wrapper::before { padding-top: 0% !impo…" at bounding box center [1331, 490] width 417 height 715
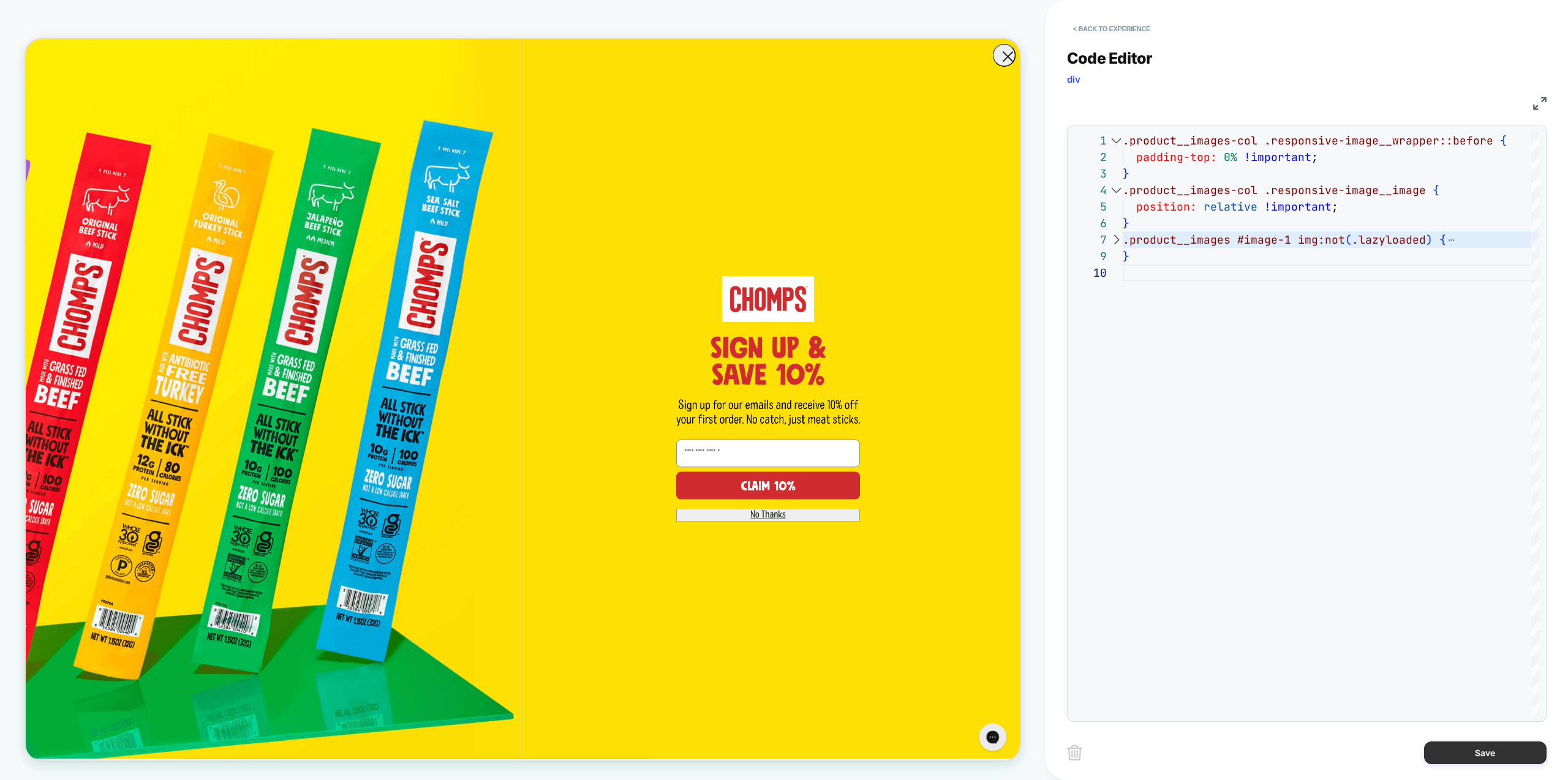
type textarea "**********"
click at [1476, 753] on button "Save" at bounding box center [1485, 753] width 122 height 23
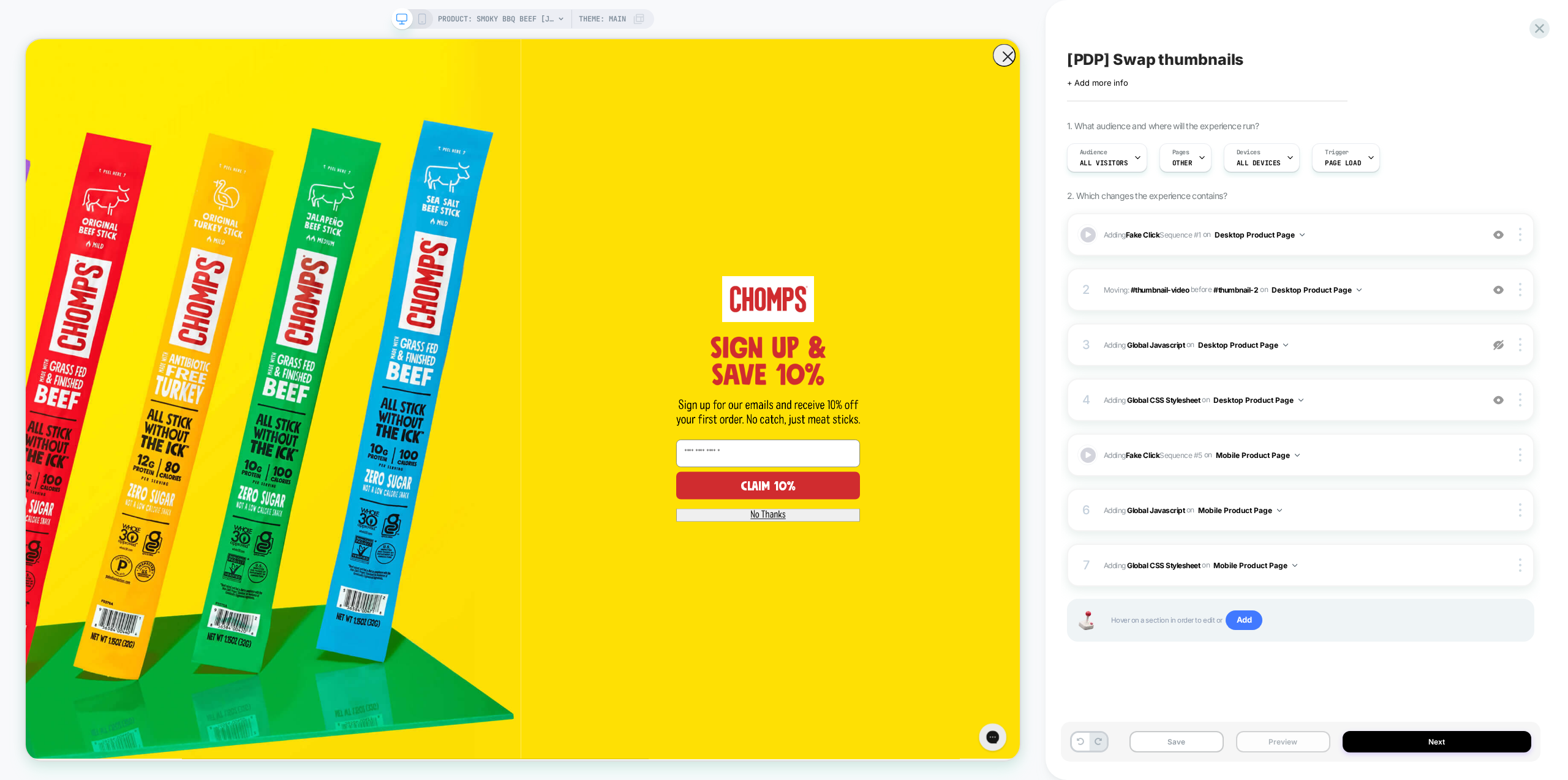
click at [1277, 745] on button "Preview" at bounding box center [1283, 742] width 94 height 21
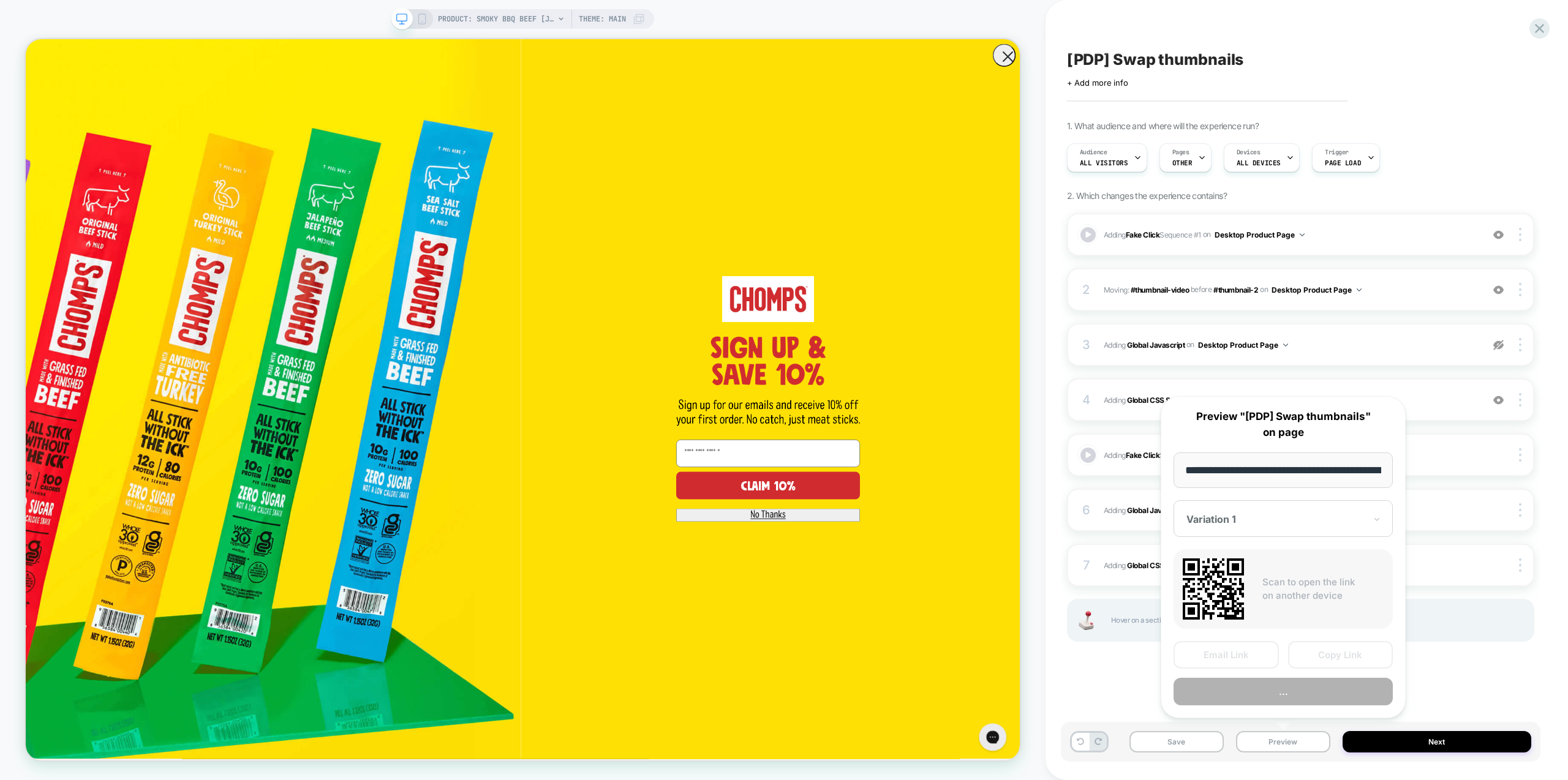
scroll to position [0, 146]
click at [1264, 691] on button "Preview" at bounding box center [1283, 692] width 219 height 27
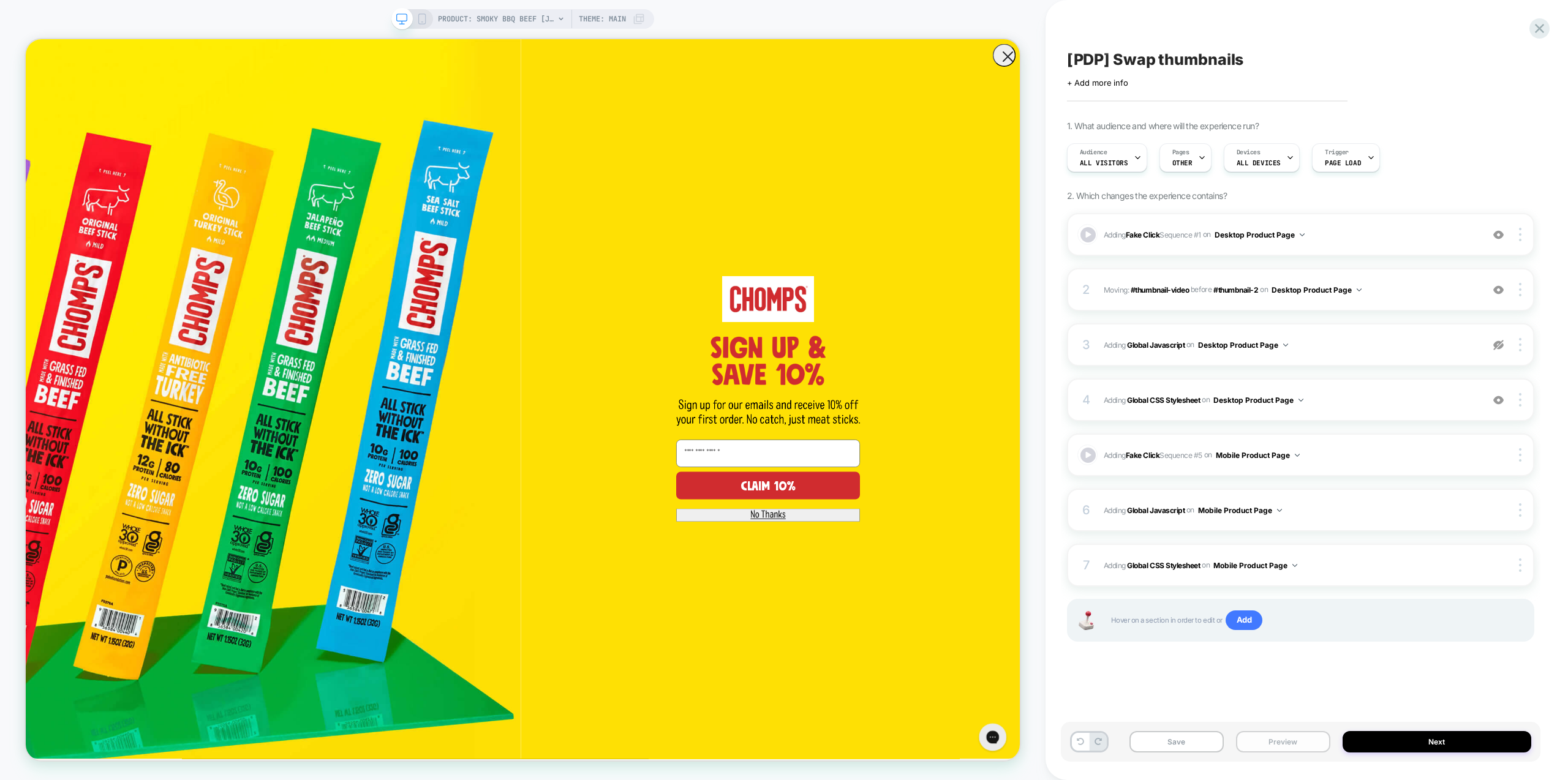
click at [1302, 749] on button "Preview" at bounding box center [1283, 742] width 94 height 21
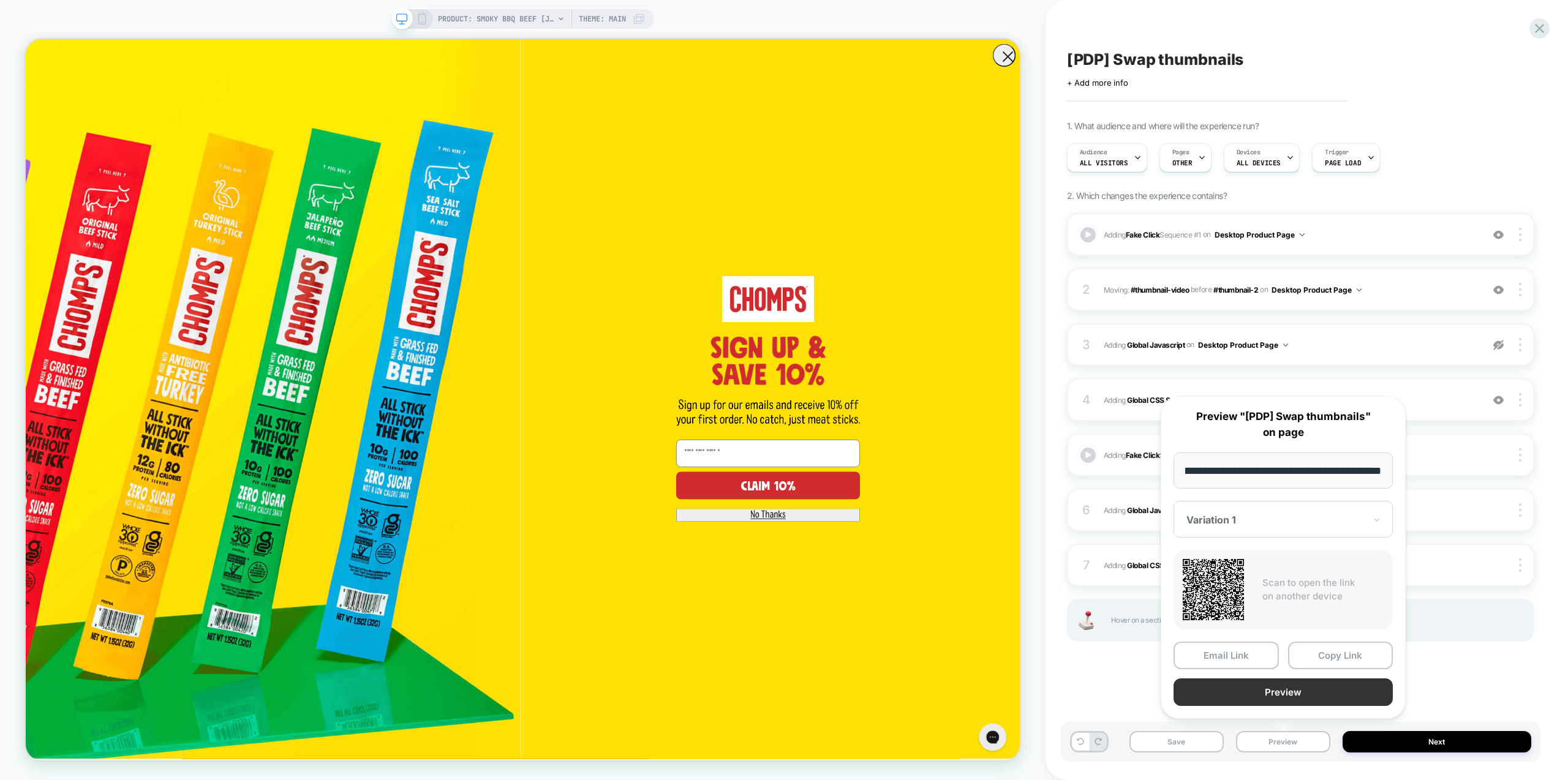
scroll to position [0, 0]
click at [1304, 700] on button "Preview" at bounding box center [1283, 692] width 219 height 27
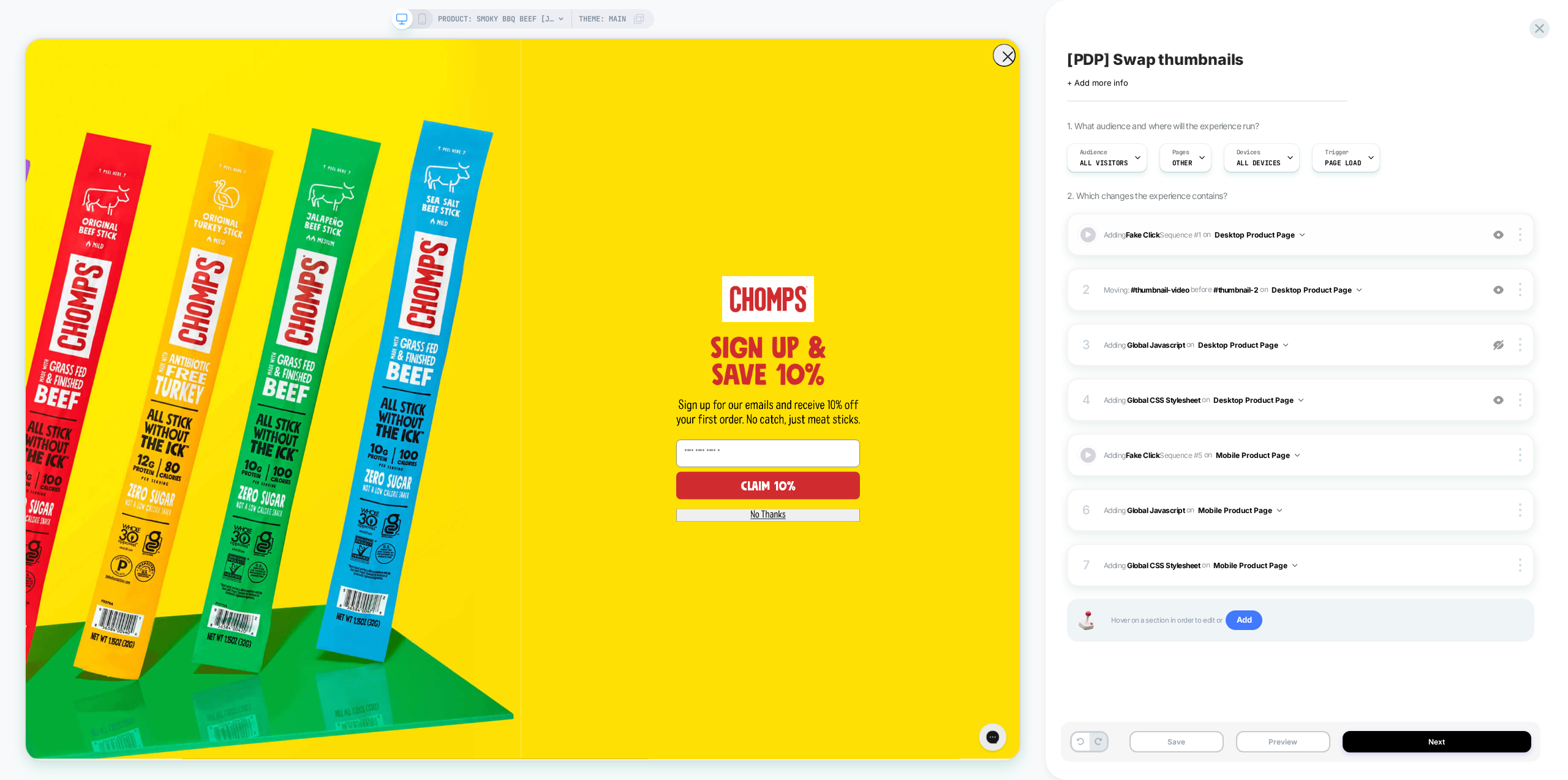
click at [1500, 238] on img at bounding box center [1498, 235] width 11 height 11
click at [1289, 747] on button "Preview" at bounding box center [1283, 742] width 94 height 21
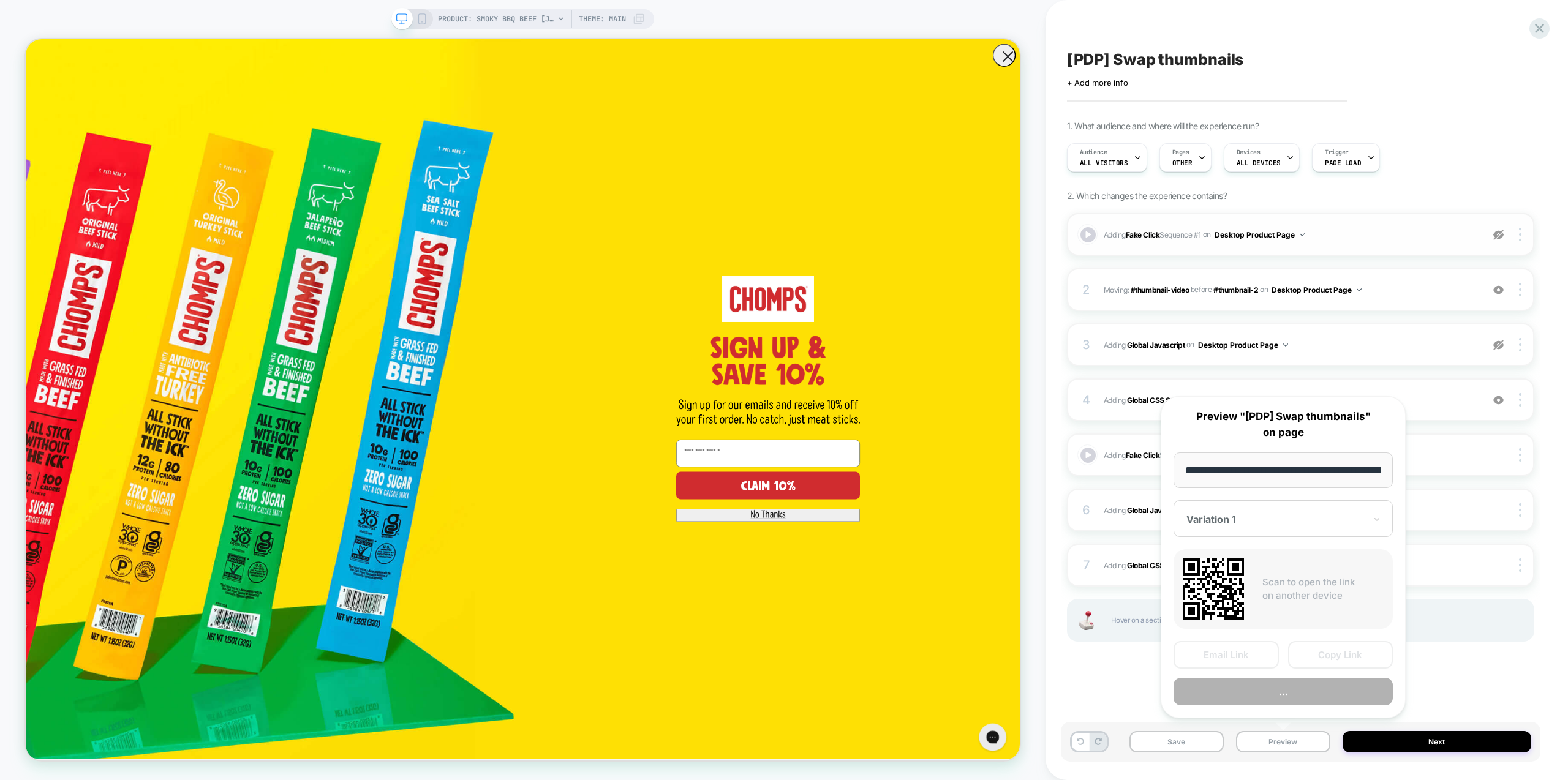
scroll to position [0, 146]
click at [1313, 694] on button "Preview" at bounding box center [1283, 692] width 219 height 27
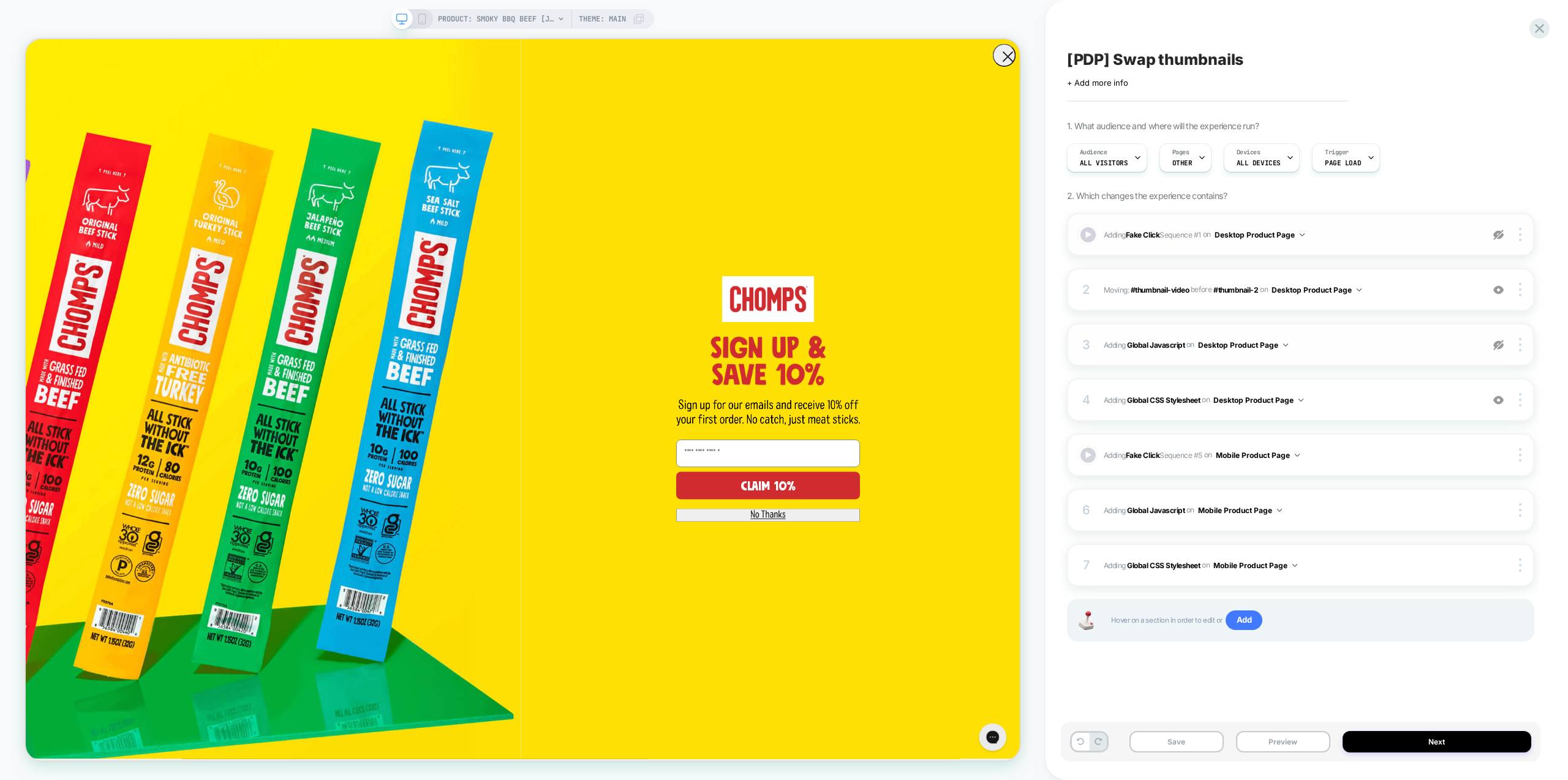
click at [1498, 345] on img at bounding box center [1498, 346] width 11 height 11
click at [1287, 743] on button "Preview" at bounding box center [1283, 742] width 94 height 21
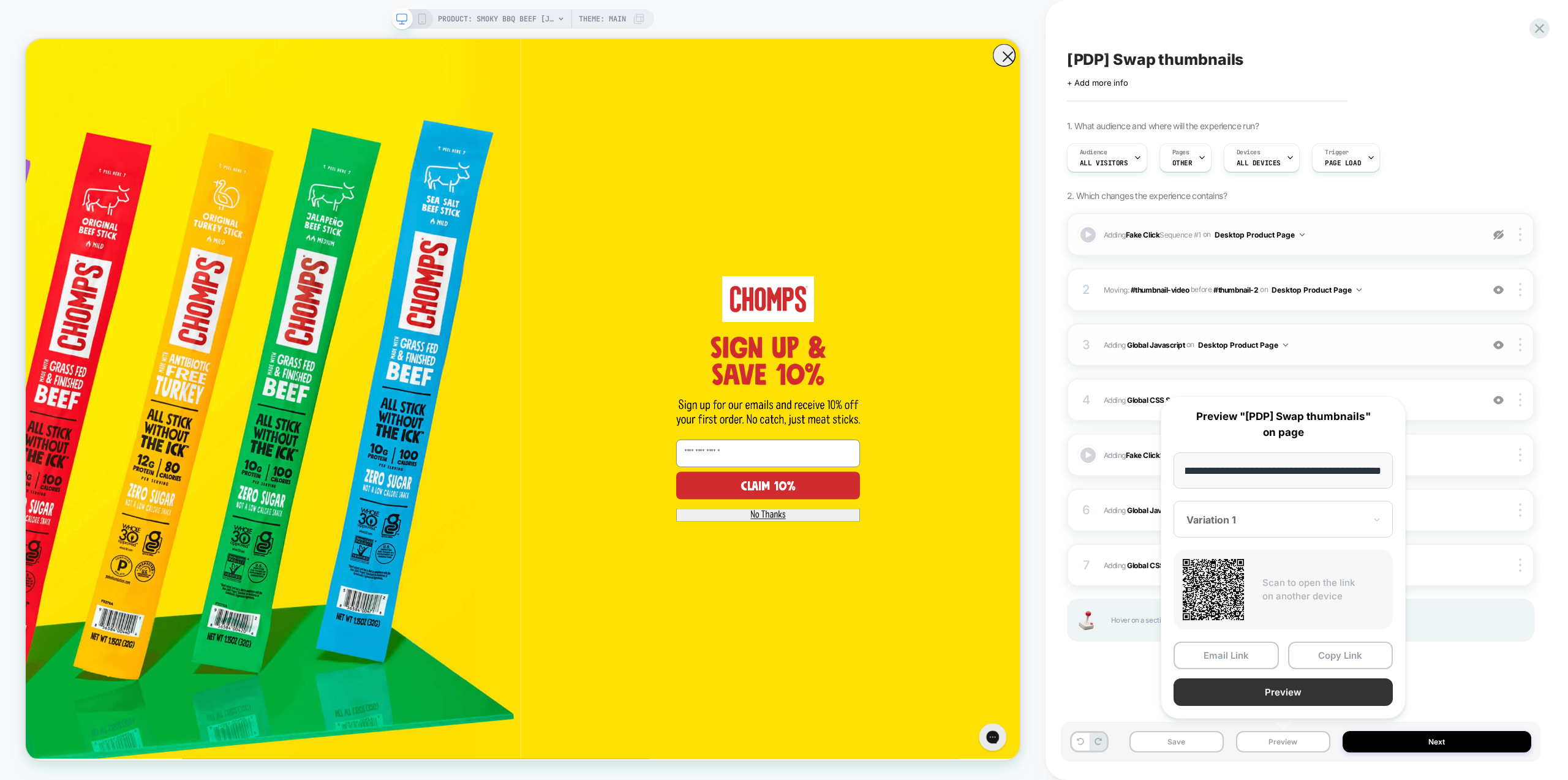
click at [1299, 694] on button "Preview" at bounding box center [1283, 692] width 219 height 27
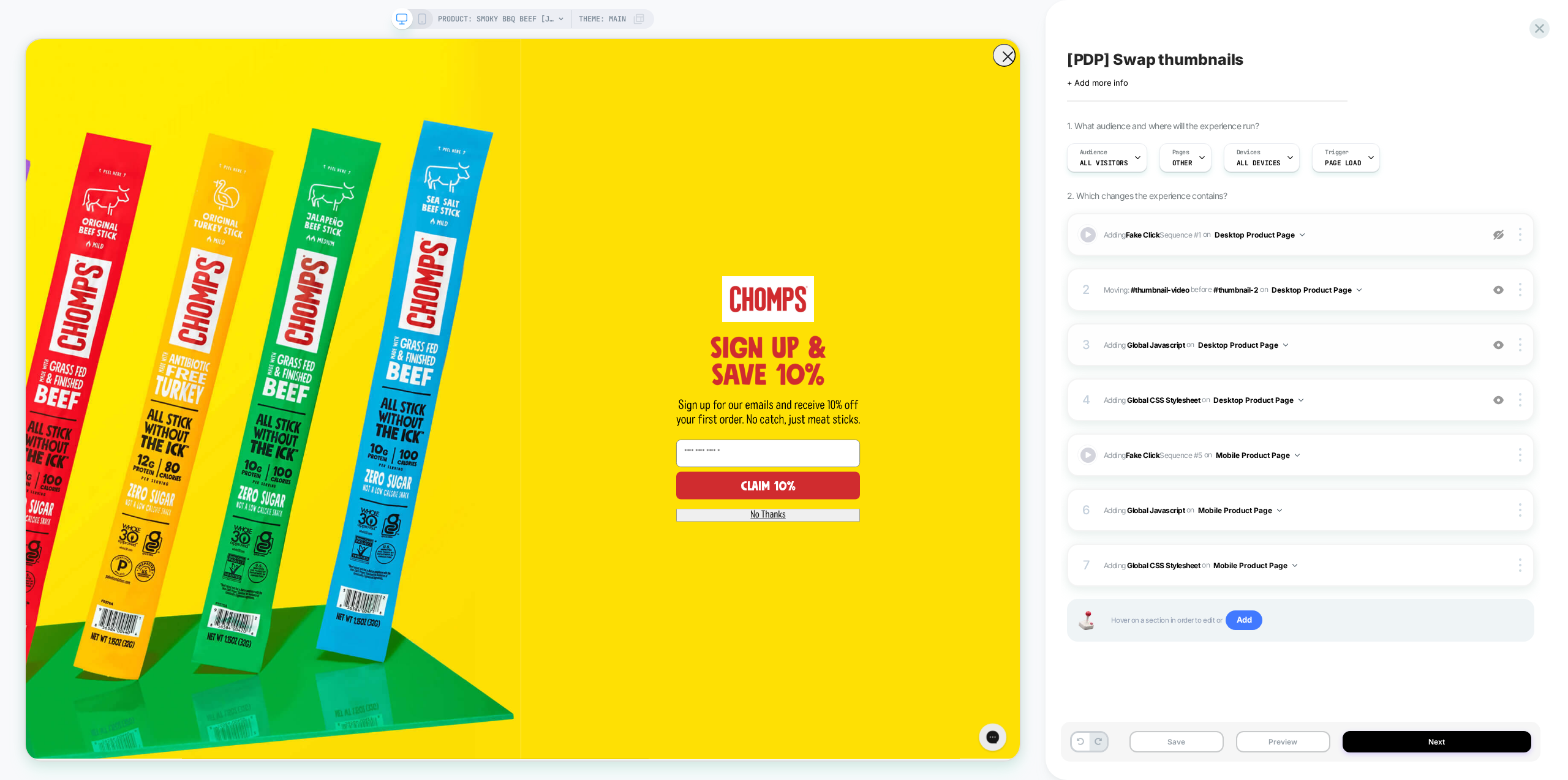
click at [1499, 352] on div "3 Adding Global Javascript on Desktop Product Page Add Before Add After Copy to…" at bounding box center [1300, 345] width 467 height 43
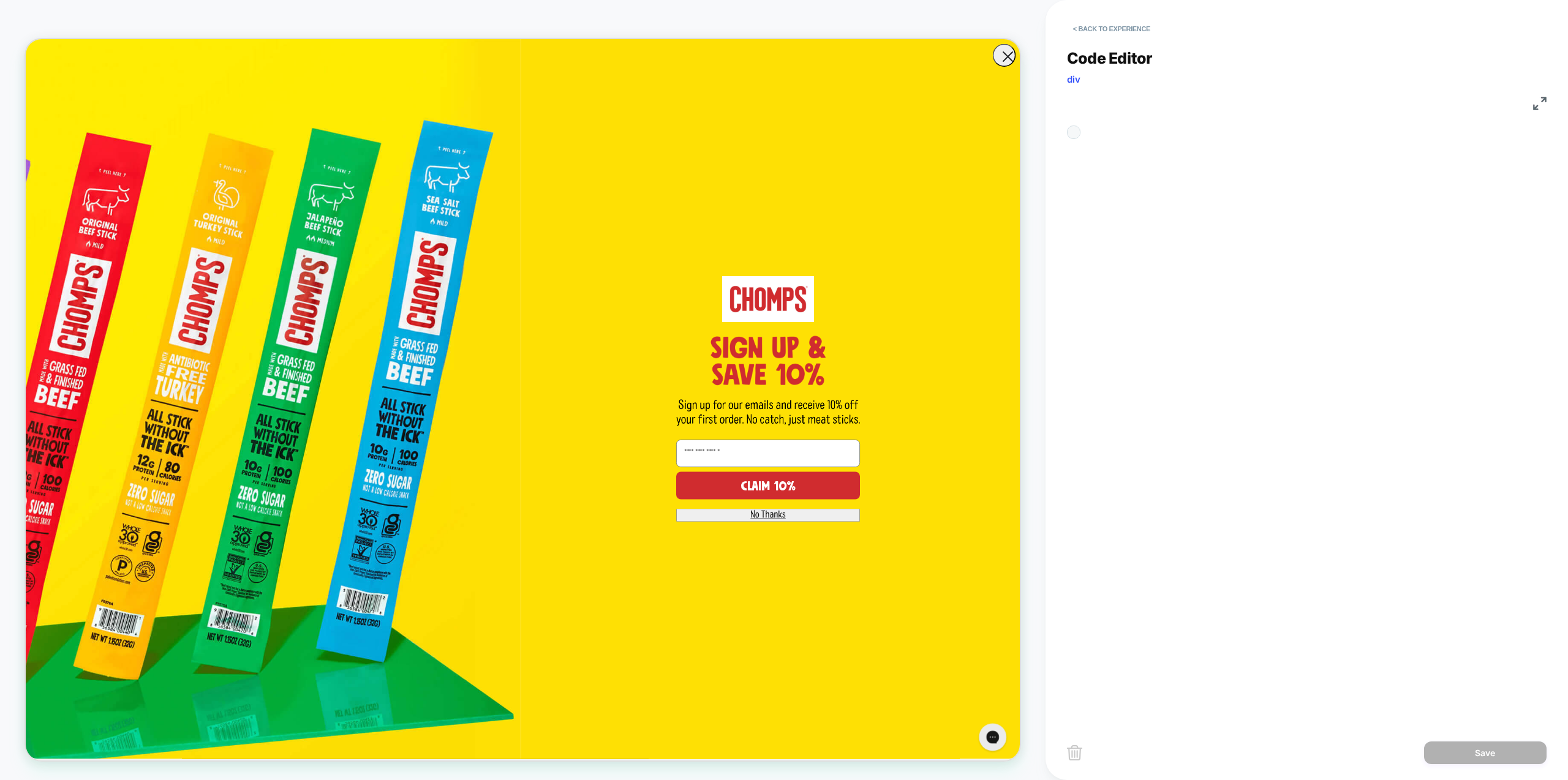
scroll to position [165, 0]
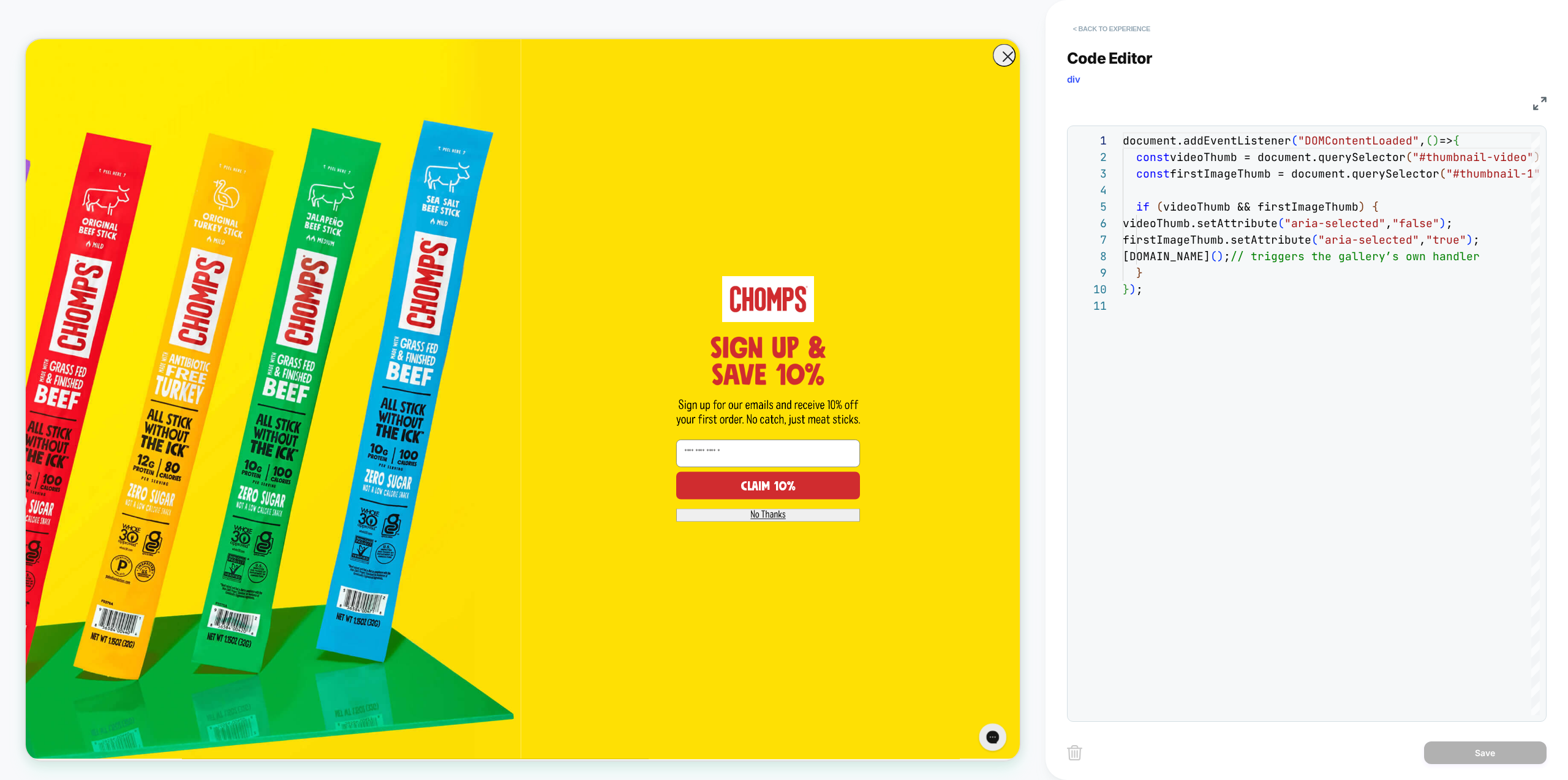
click at [1100, 30] on button "< Back to experience" at bounding box center [1112, 28] width 90 height 19
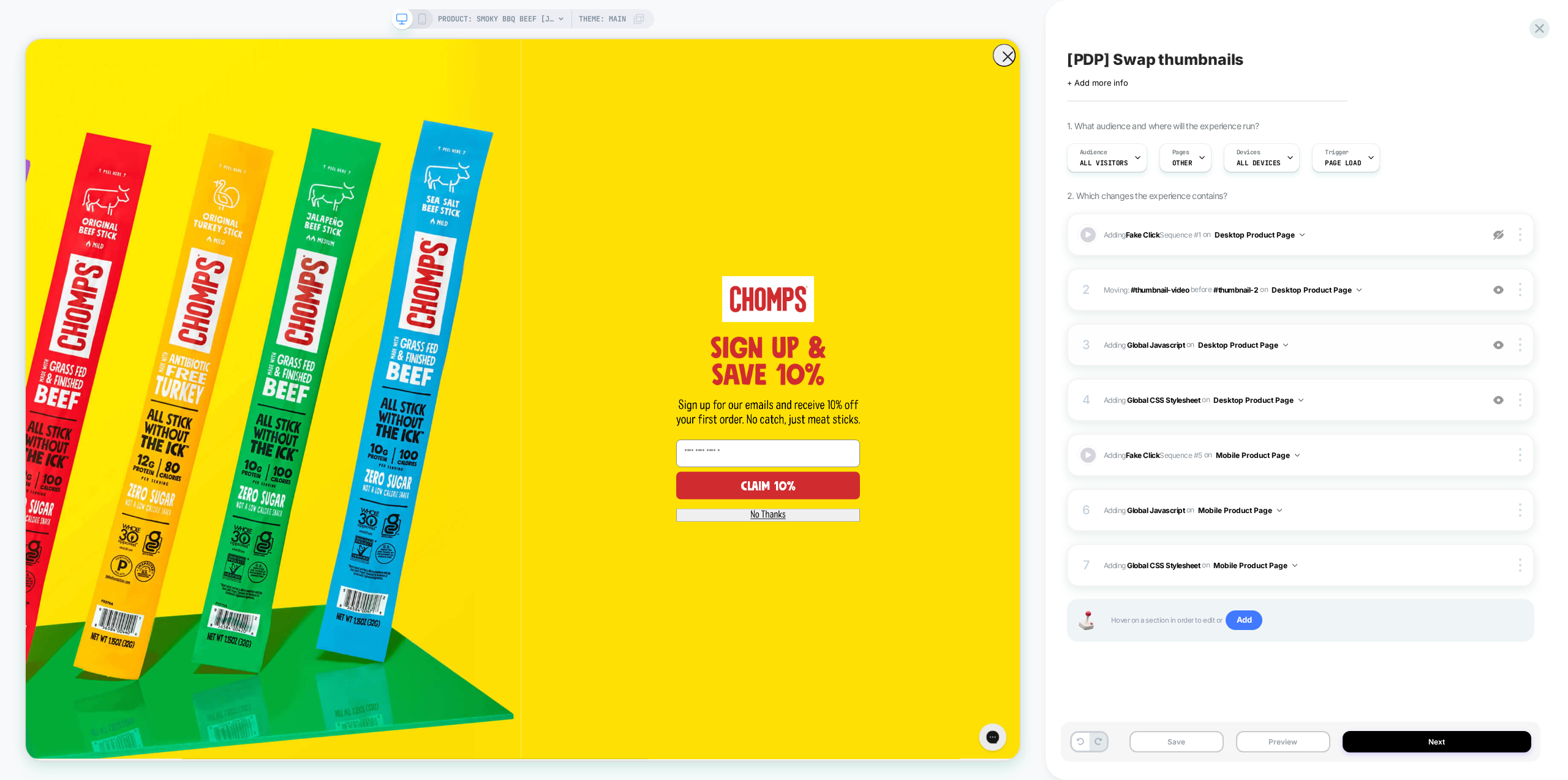
click at [1498, 347] on img at bounding box center [1498, 346] width 11 height 11
click at [1496, 233] on img at bounding box center [1498, 235] width 11 height 11
click at [1275, 741] on button "Preview" at bounding box center [1283, 742] width 94 height 21
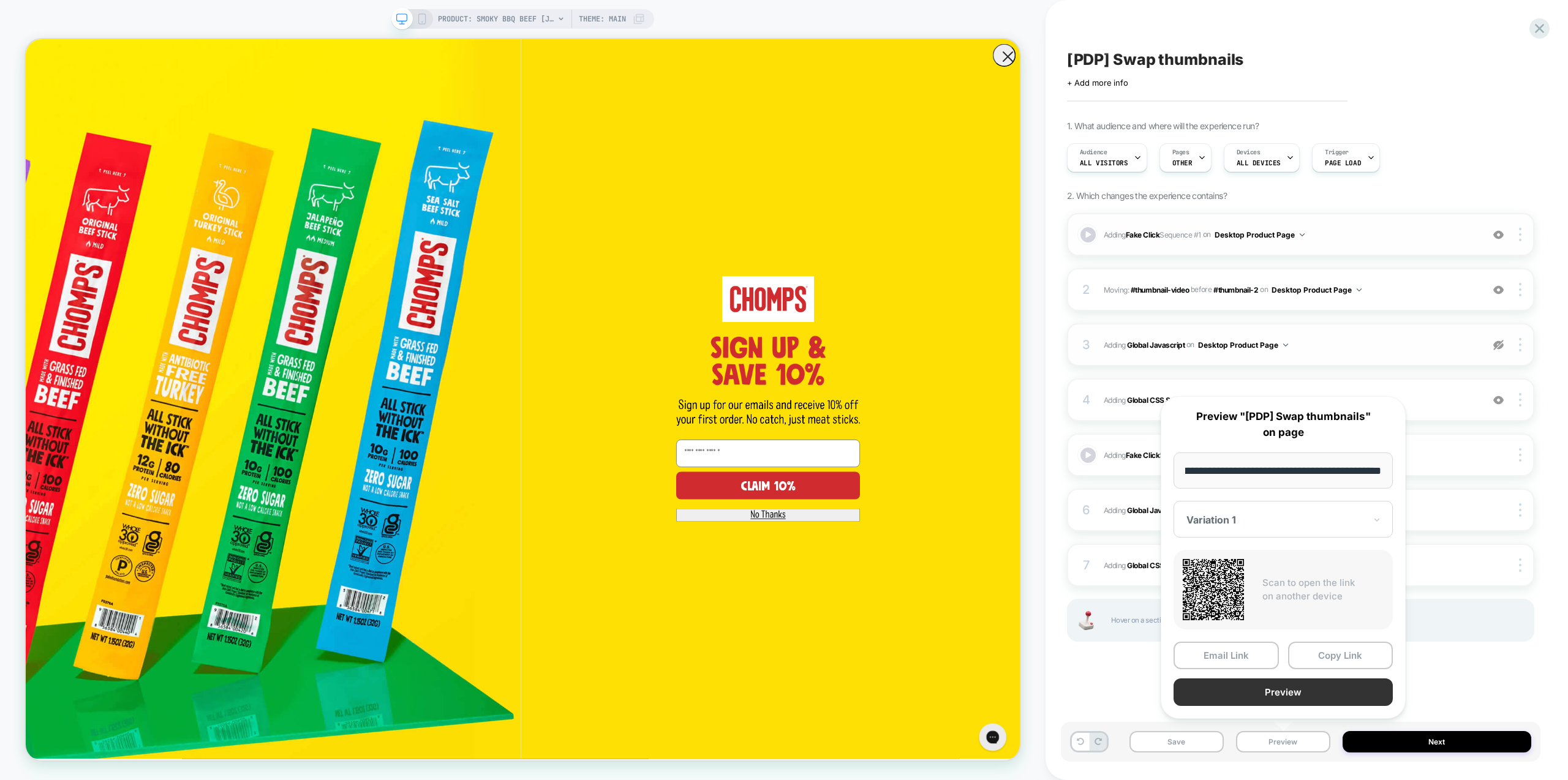
scroll to position [0, 0]
click at [1291, 700] on button "Preview" at bounding box center [1283, 692] width 219 height 27
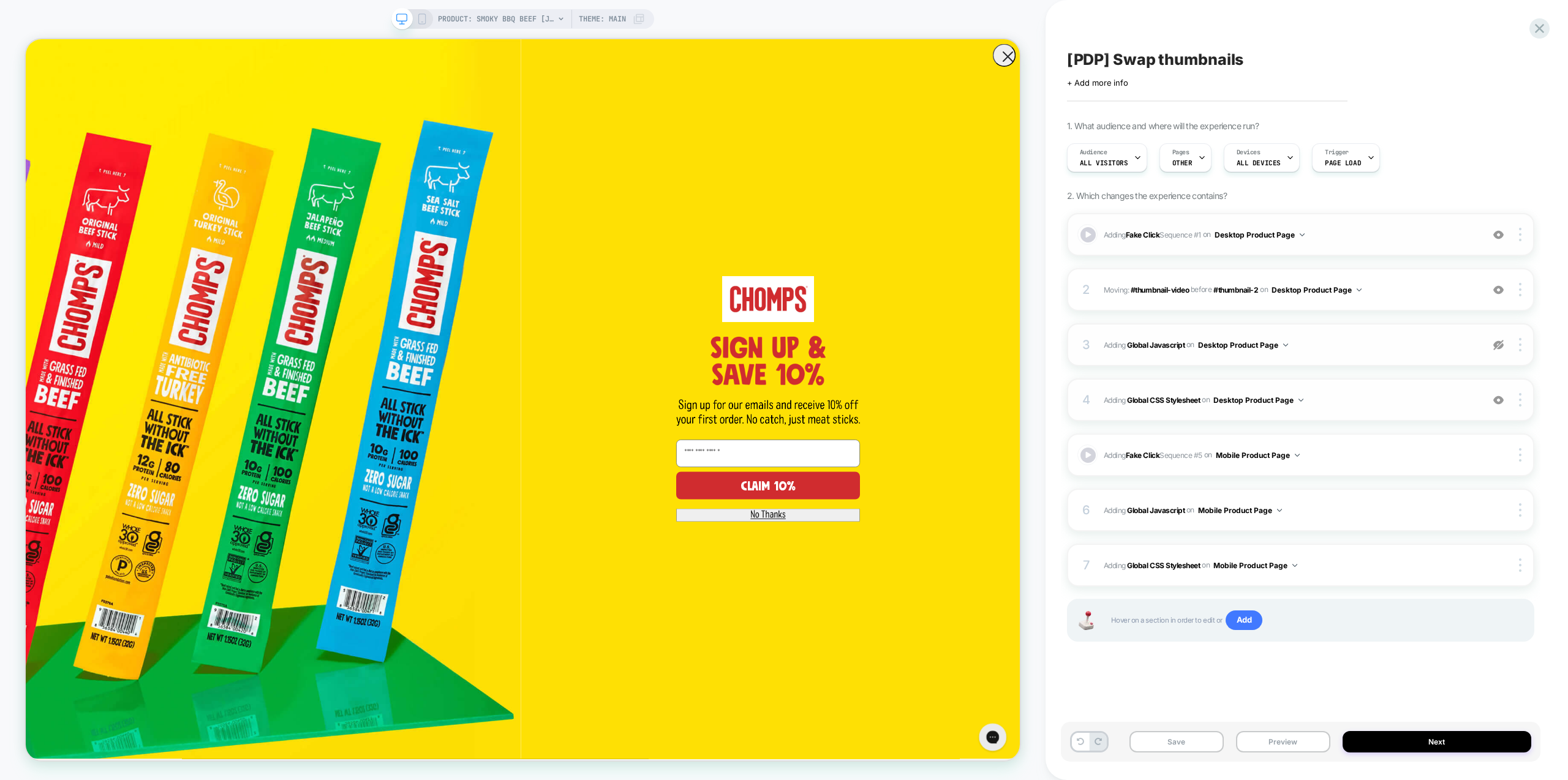
click at [1344, 390] on div "4 Adding Global CSS Stylesheet on Desktop Product Page Add Before Add After Cop…" at bounding box center [1300, 400] width 467 height 43
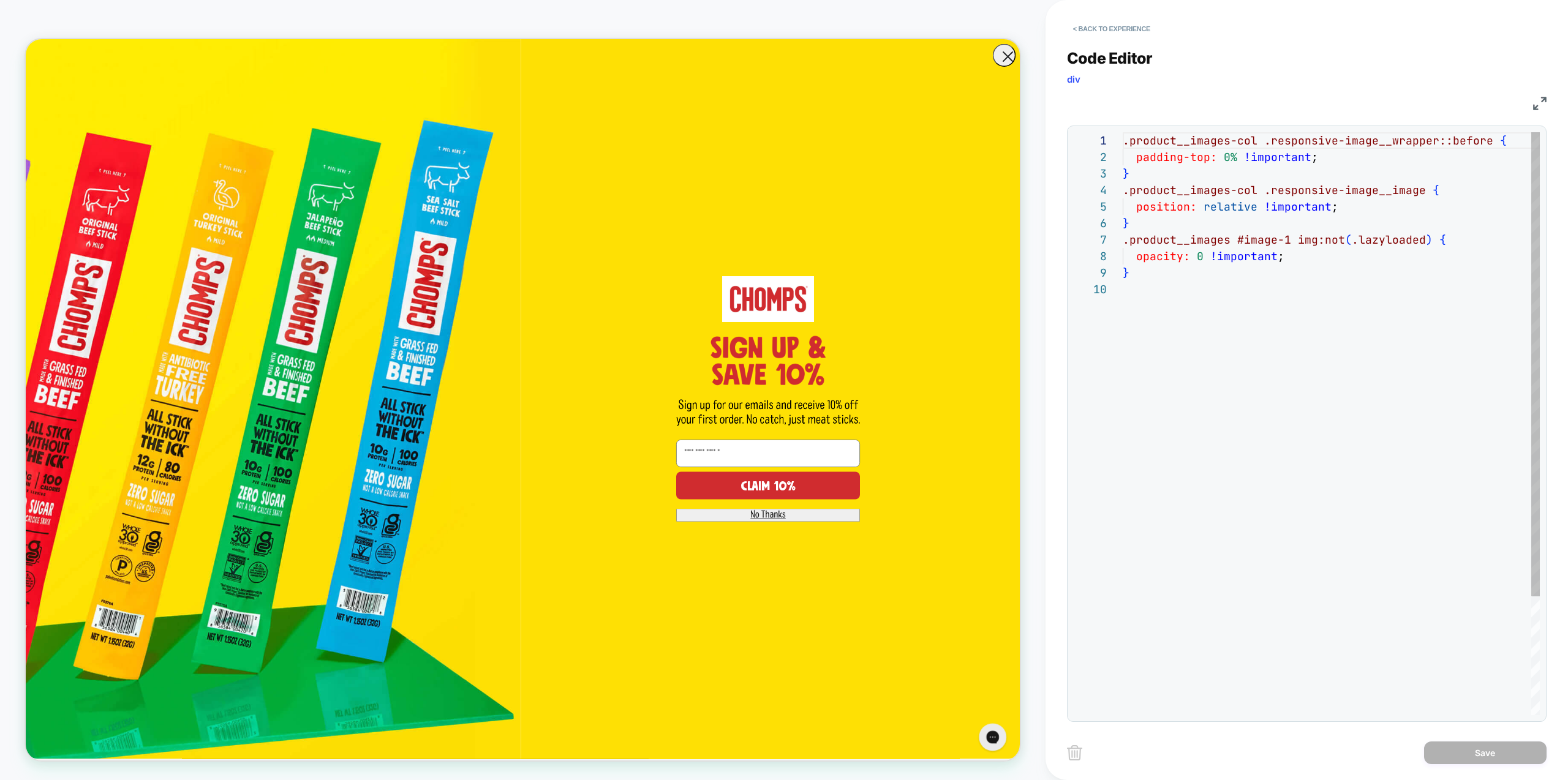
scroll to position [149, 0]
drag, startPoint x: 1256, startPoint y: 432, endPoint x: 1121, endPoint y: 98, distance: 360.3
click at [1255, 428] on div ".product__images-col .responsive-image__wrapper::before { padding-top: 0% !impo…" at bounding box center [1331, 498] width 417 height 732
click at [1101, 30] on button "< Back to experience" at bounding box center [1112, 28] width 90 height 19
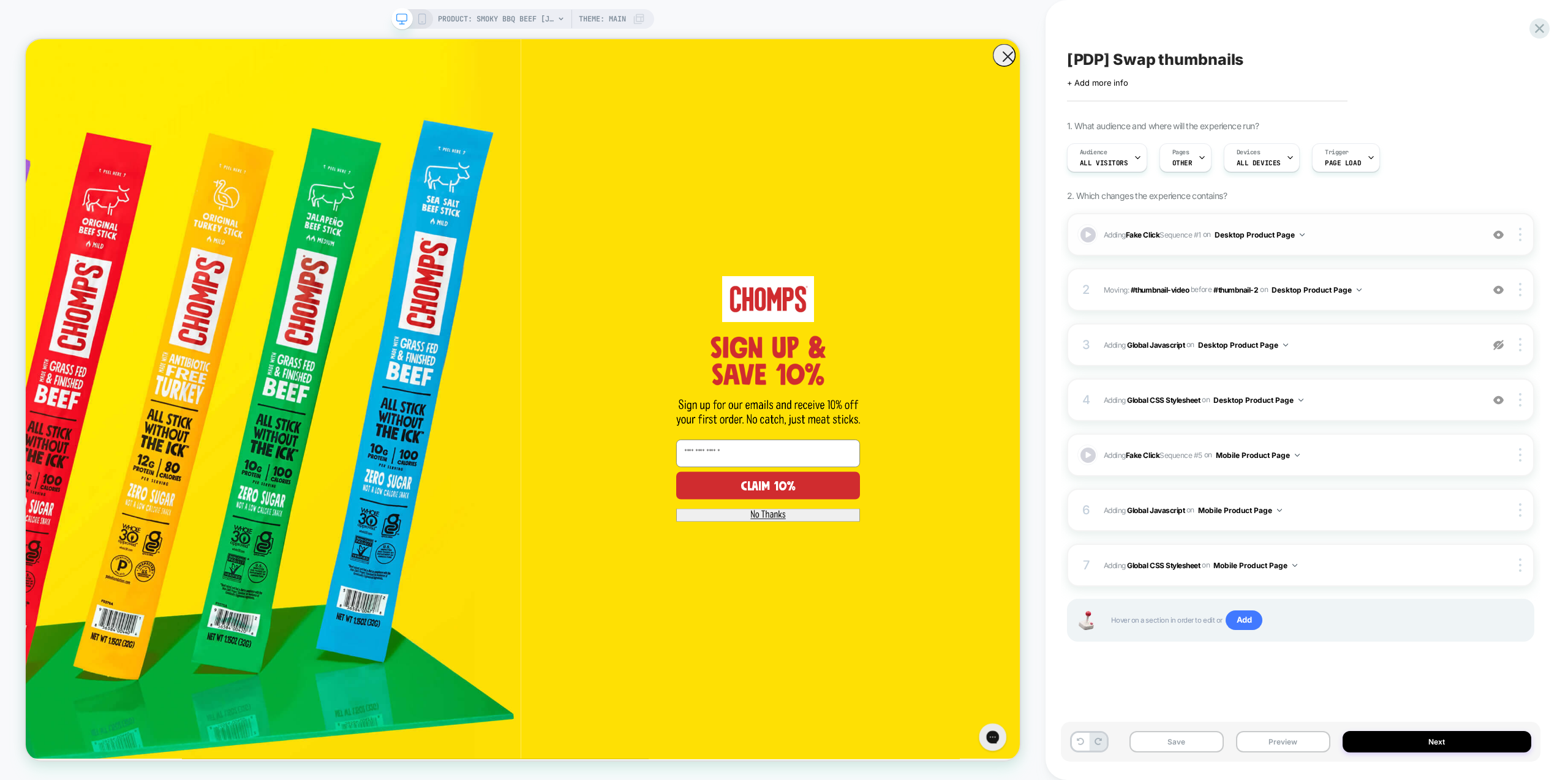
click at [1374, 240] on span "Adding Fake Click Sequence # 1 on Desktop Product Page" at bounding box center [1289, 235] width 372 height 15
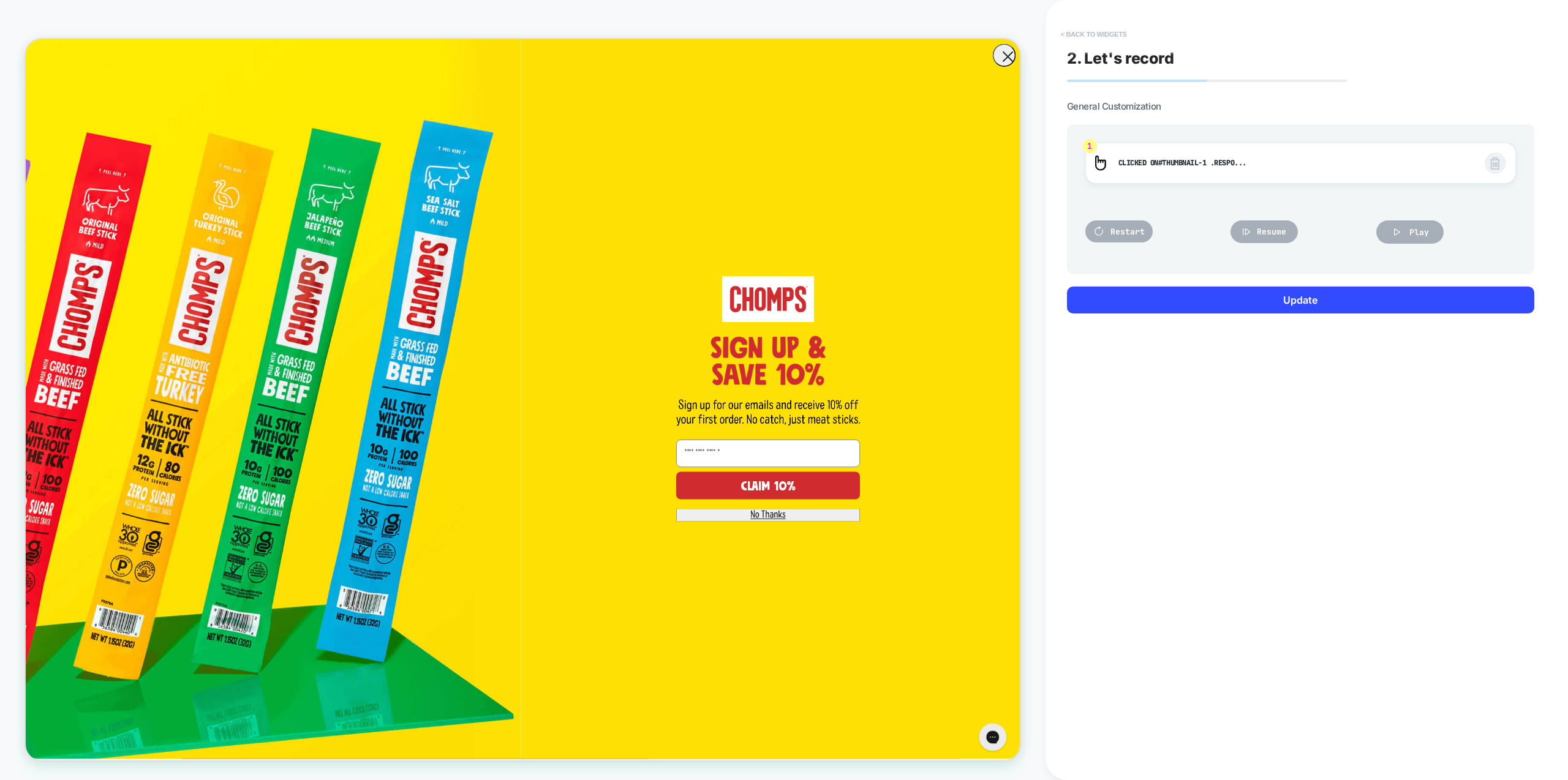
click at [1095, 31] on button "< Back to widgets" at bounding box center [1093, 34] width 78 height 19
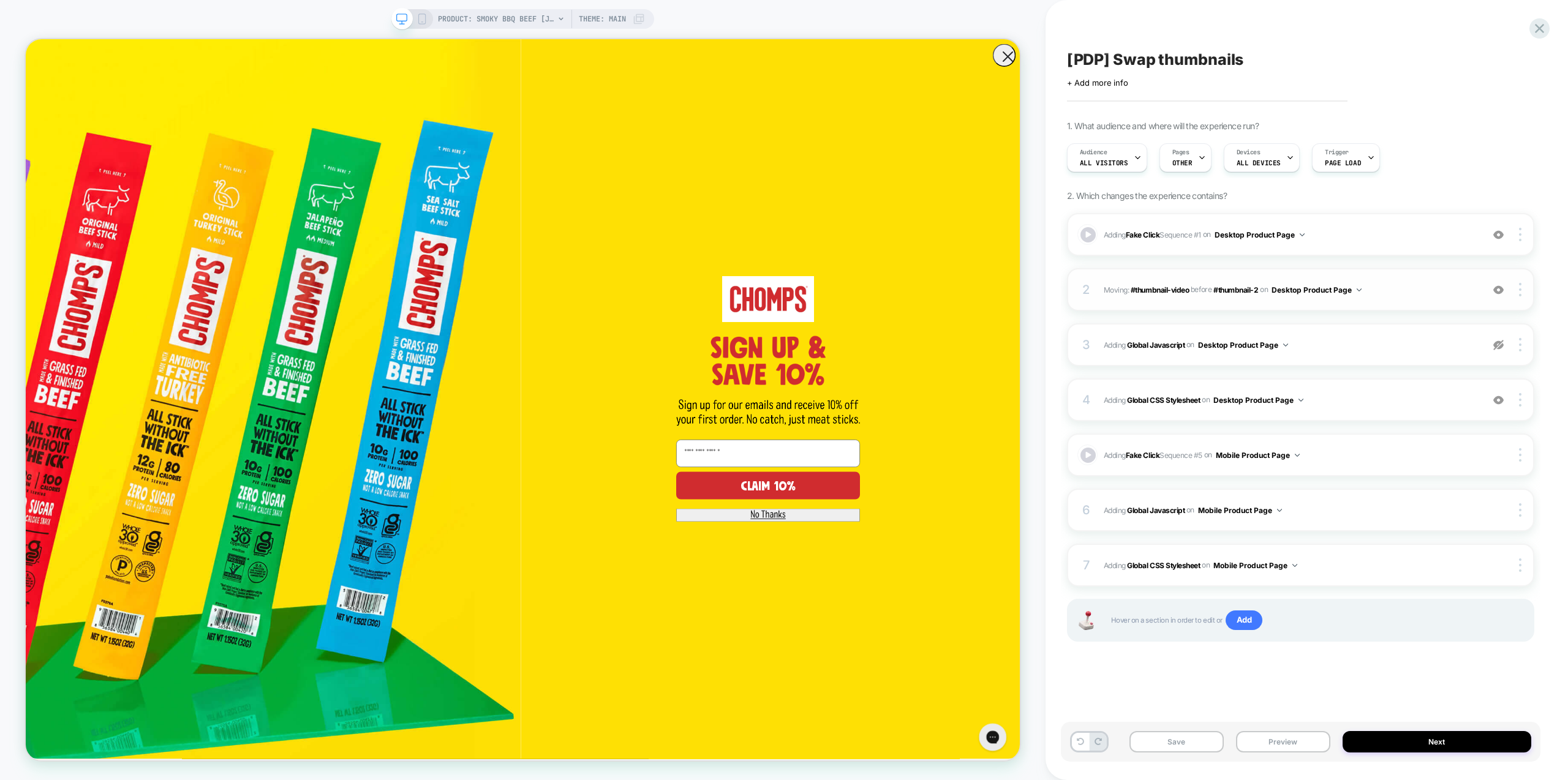
click at [1412, 289] on span "Moving: #thumbnail-video #thumbnail-video before #thumbnail-2 #thumbnail-2 on D…" at bounding box center [1289, 289] width 372 height 15
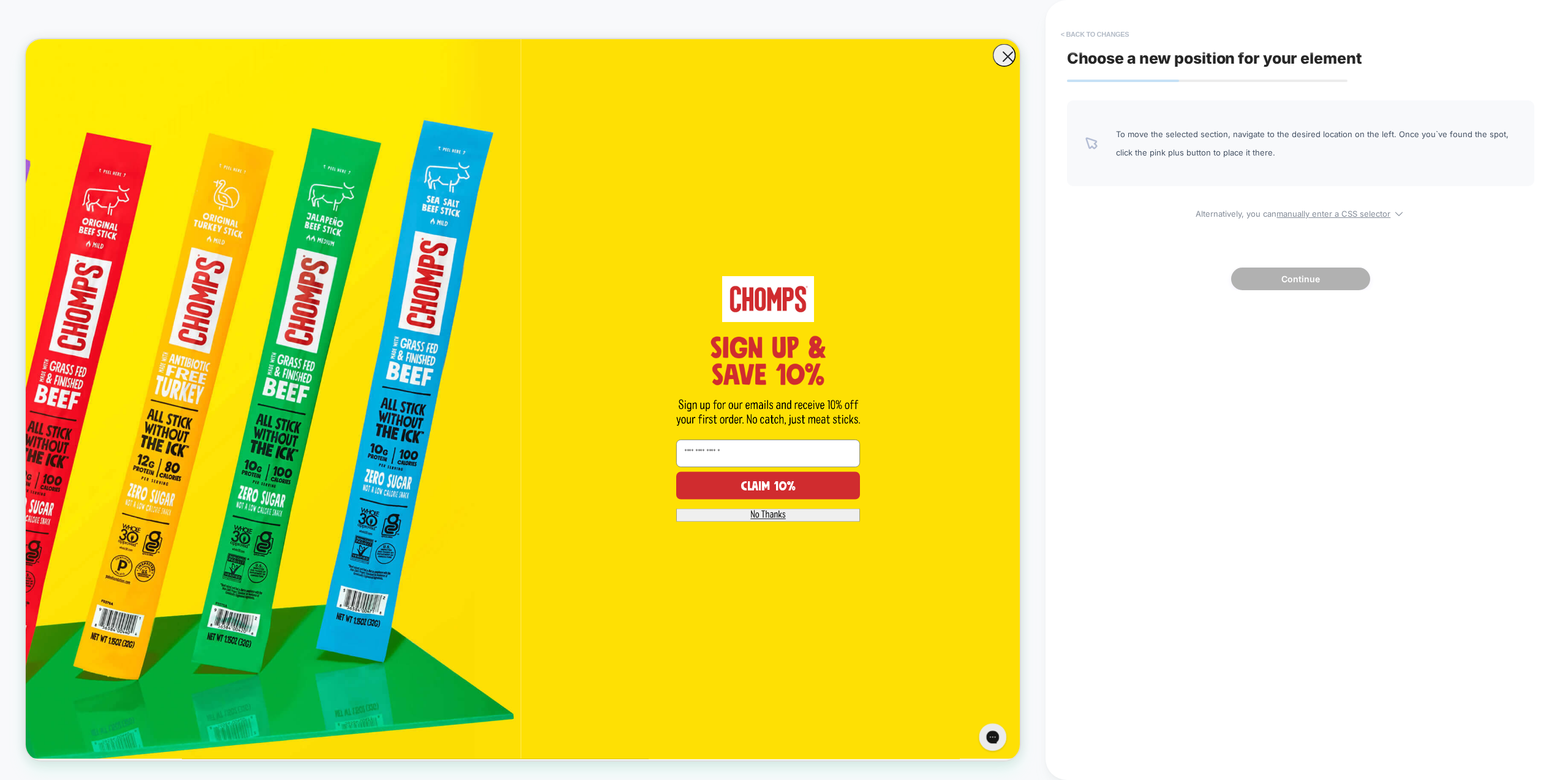
click at [1081, 37] on button "< Back to changes" at bounding box center [1095, 34] width 81 height 19
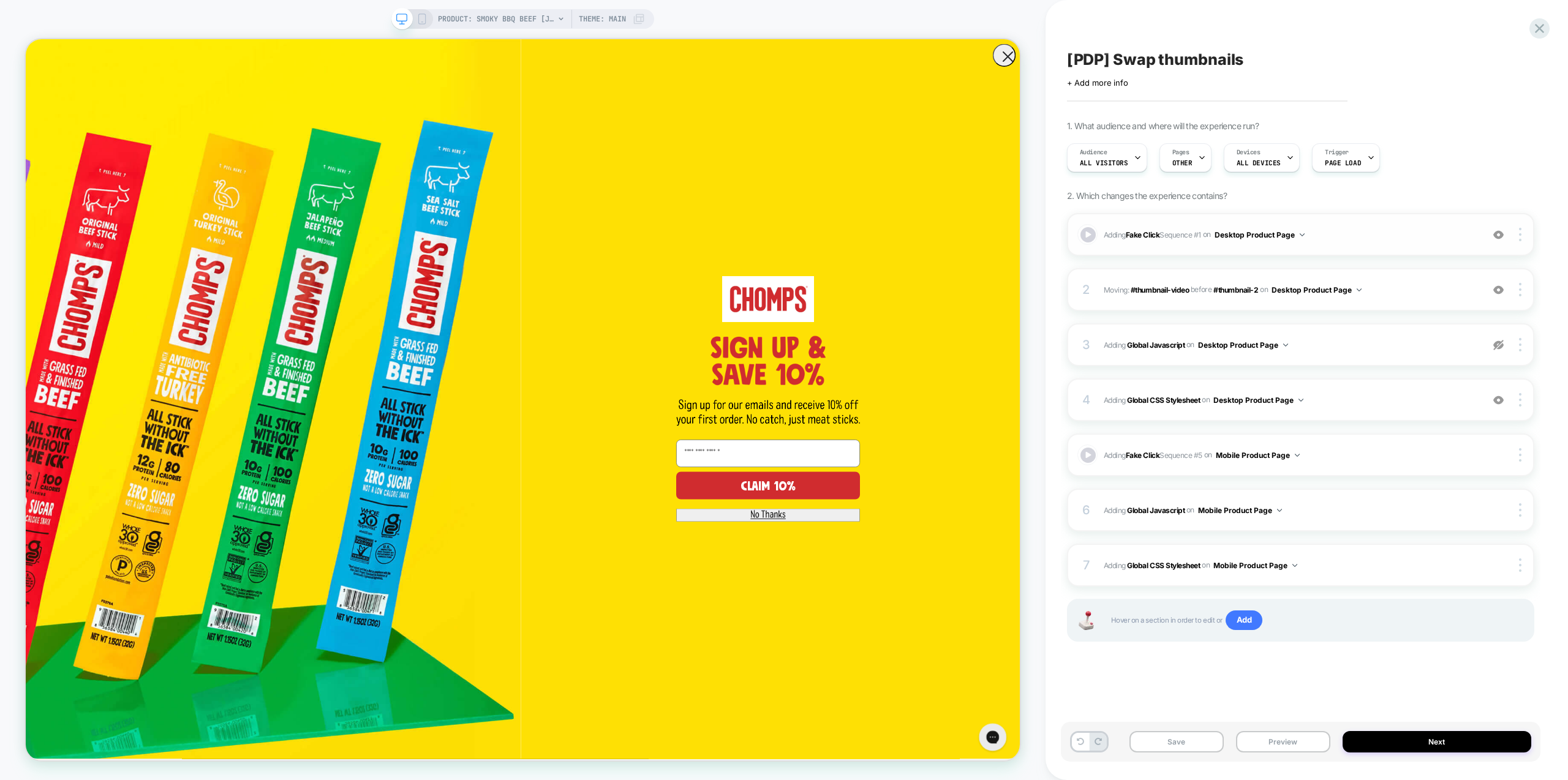
click at [1350, 240] on span "Adding Fake Click Sequence # 1 on Desktop Product Page" at bounding box center [1289, 235] width 372 height 15
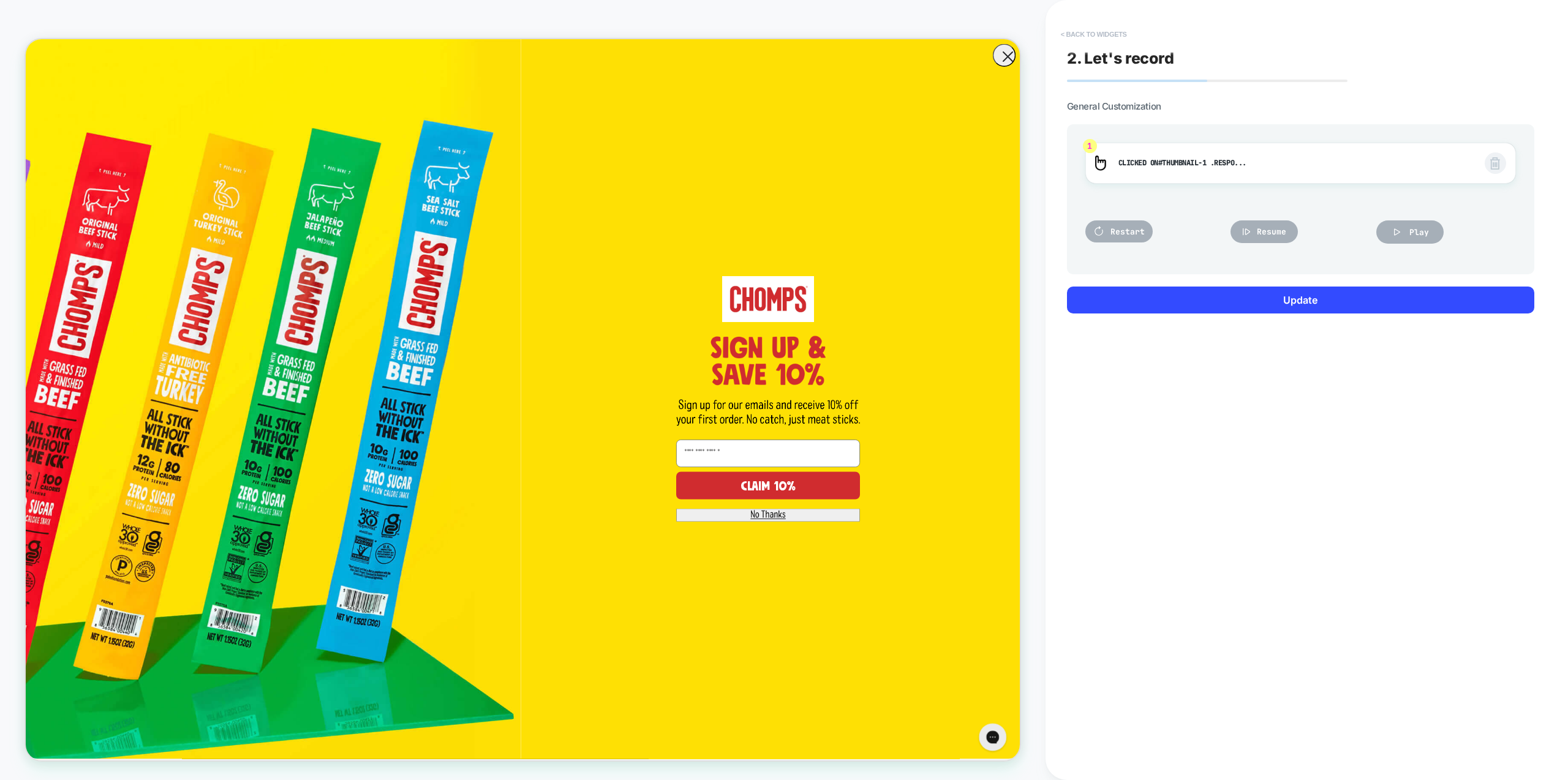
click at [1095, 35] on button "< Back to widgets" at bounding box center [1093, 34] width 78 height 19
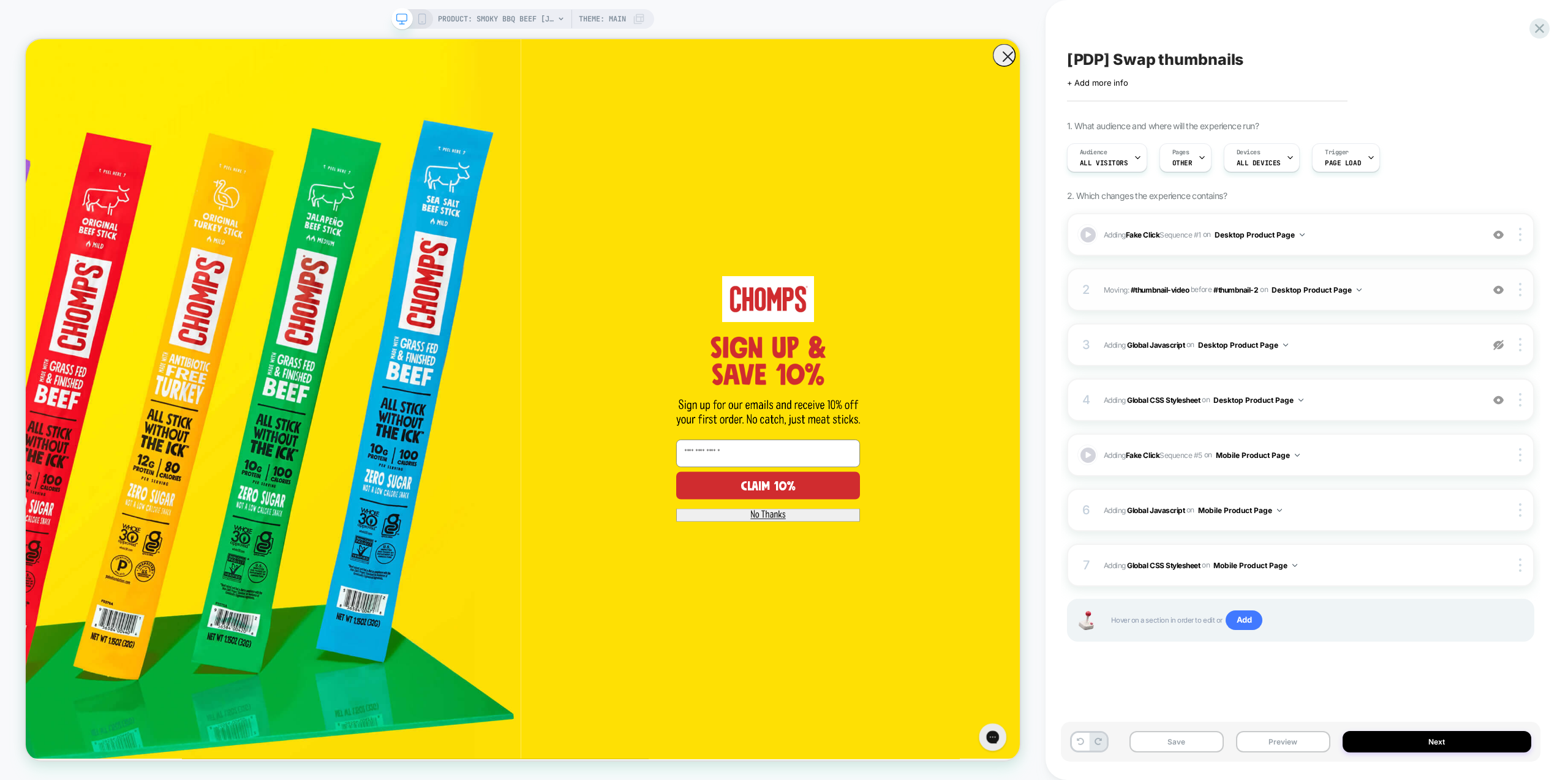
click at [1392, 287] on span "Moving: #thumbnail-video #thumbnail-video before #thumbnail-2 #thumbnail-2 on D…" at bounding box center [1289, 289] width 372 height 15
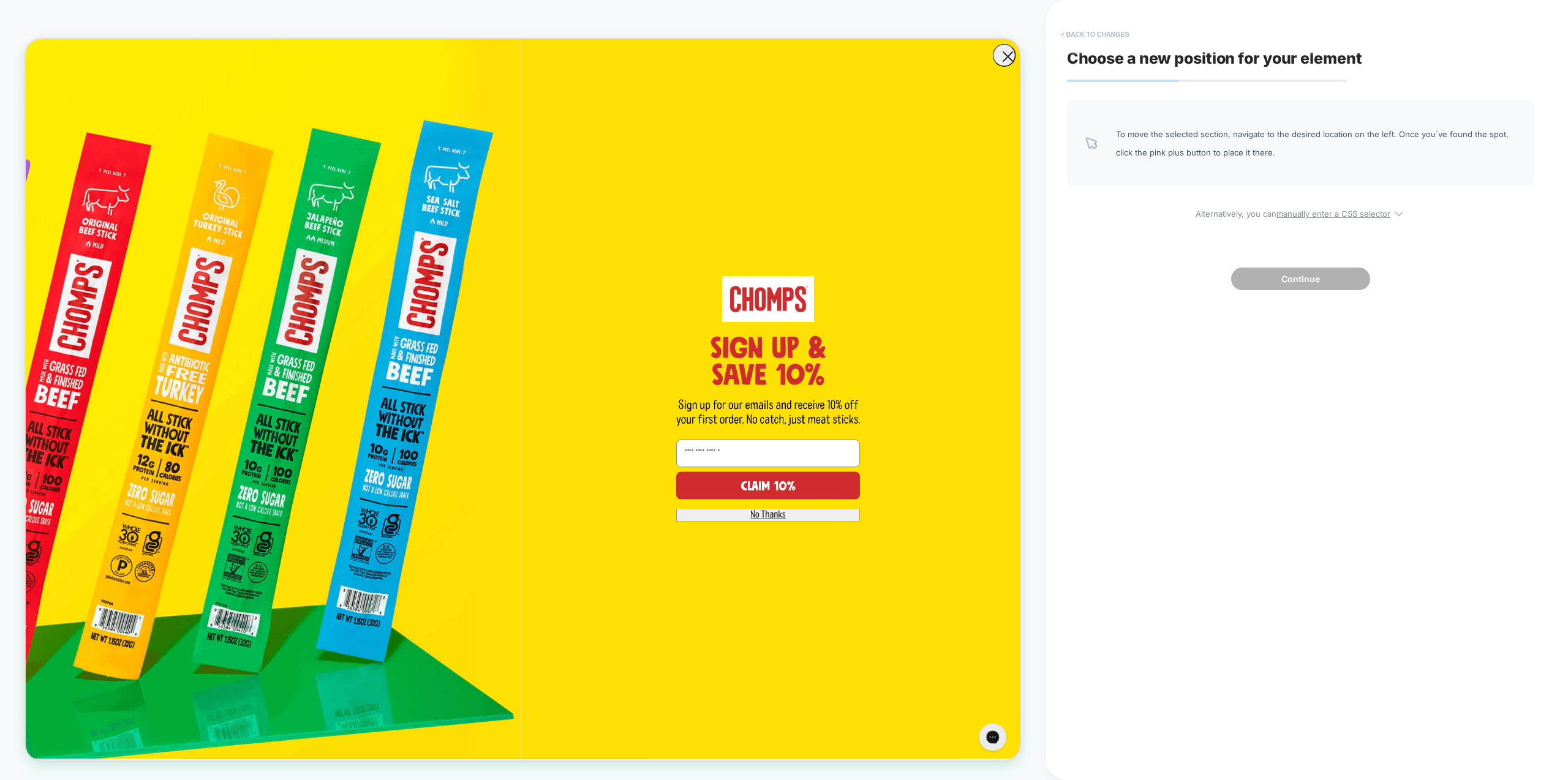
click at [1097, 37] on button "< Back to changes" at bounding box center [1095, 34] width 81 height 19
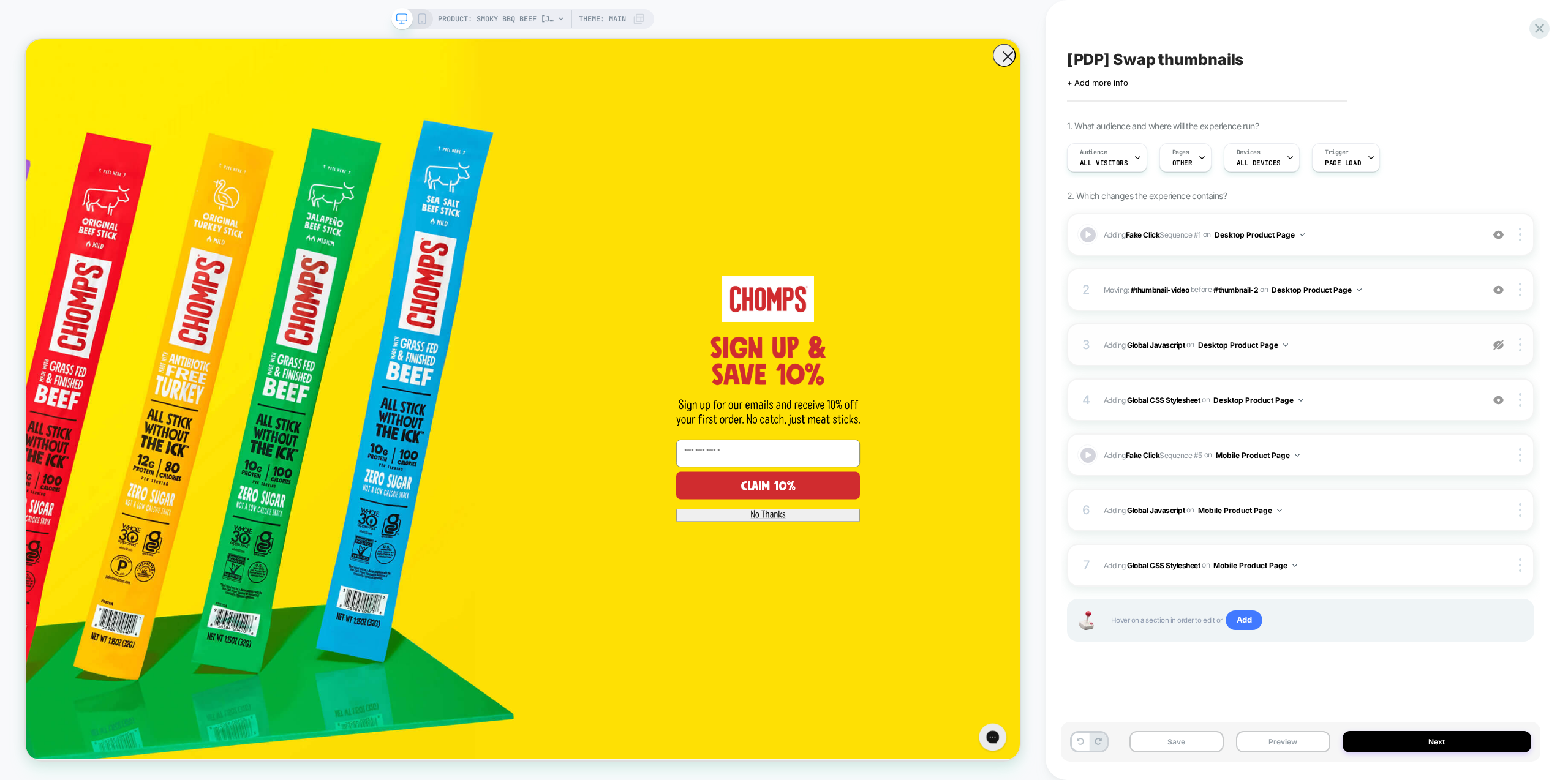
click at [1500, 350] on img at bounding box center [1498, 346] width 11 height 11
click at [1386, 350] on span "Adding Global Javascript on Desktop Product Page" at bounding box center [1289, 345] width 372 height 15
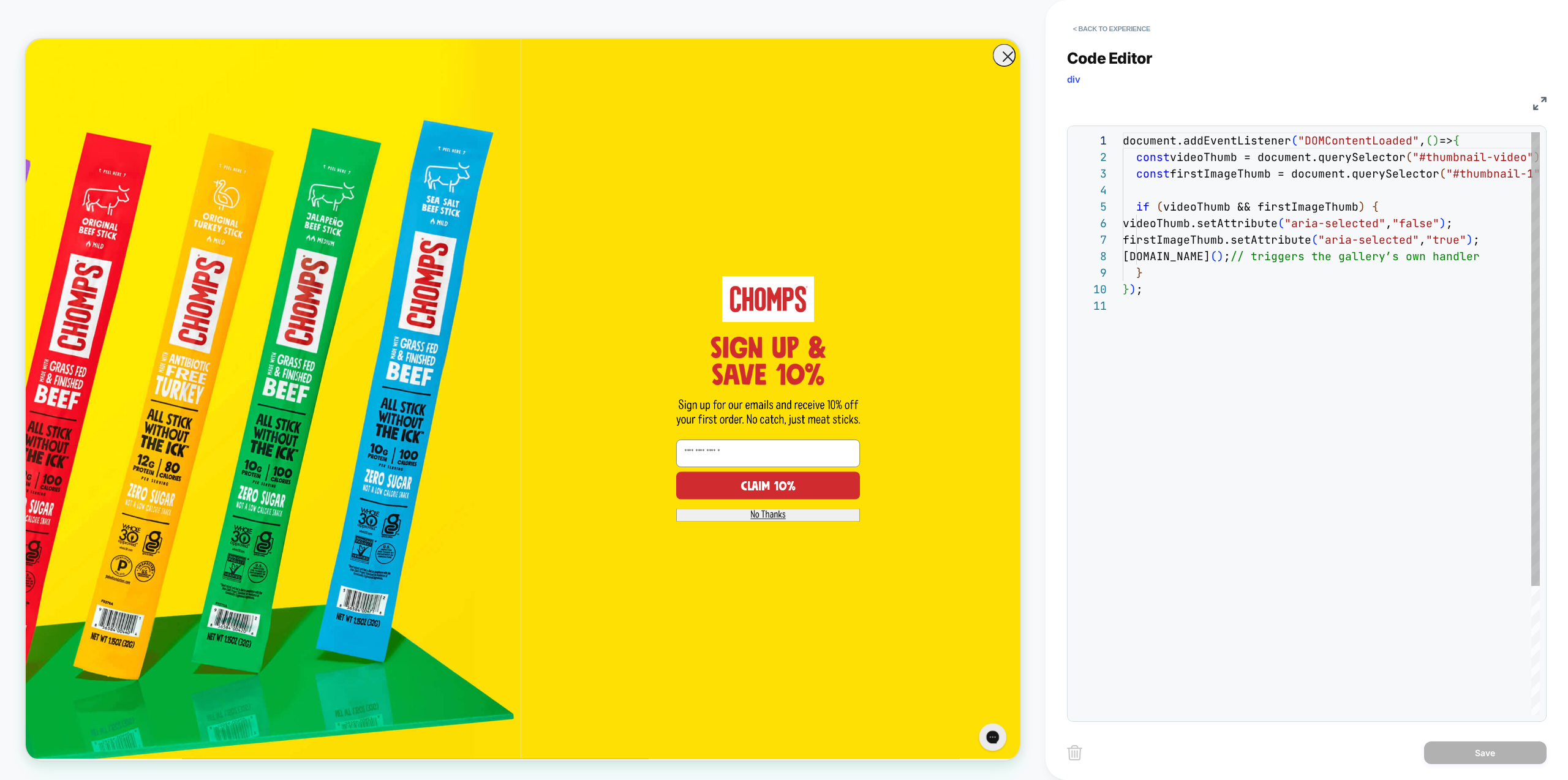
scroll to position [165, 0]
drag, startPoint x: 1218, startPoint y: 351, endPoint x: 1204, endPoint y: 340, distance: 17.8
click at [1218, 351] on div "document.addEventListener ( "DOMContentLoaded" , ( ) => { const videoThumb = do…" at bounding box center [1359, 507] width 472 height 749
type textarea "**********"
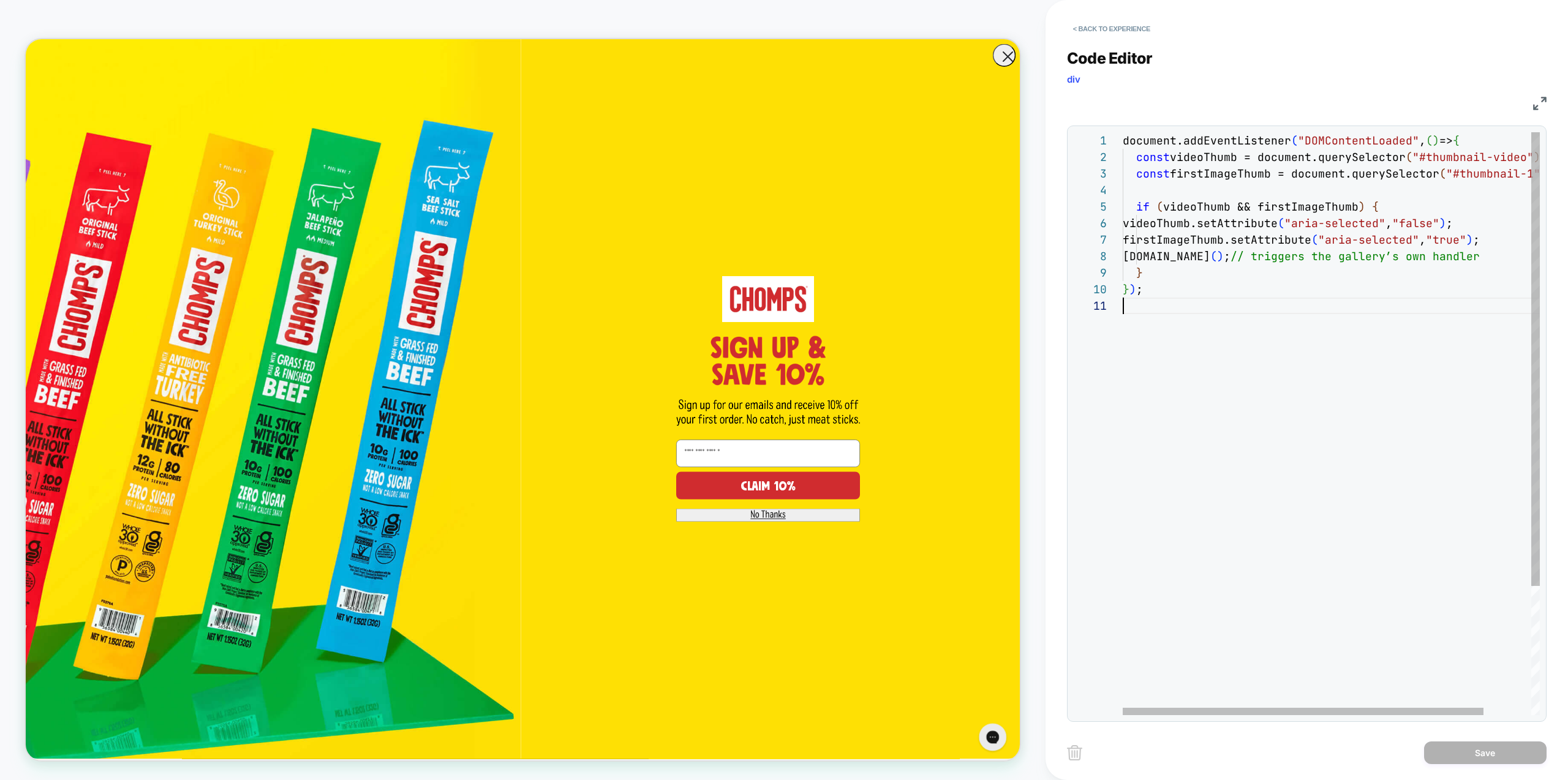
drag, startPoint x: 1240, startPoint y: 385, endPoint x: 956, endPoint y: 37, distance: 449.2
click at [1123, 132] on div "document.addEventListener ( "DOMContentLoaded" , ( ) => { const videoThumb = do…" at bounding box center [1359, 507] width 472 height 749
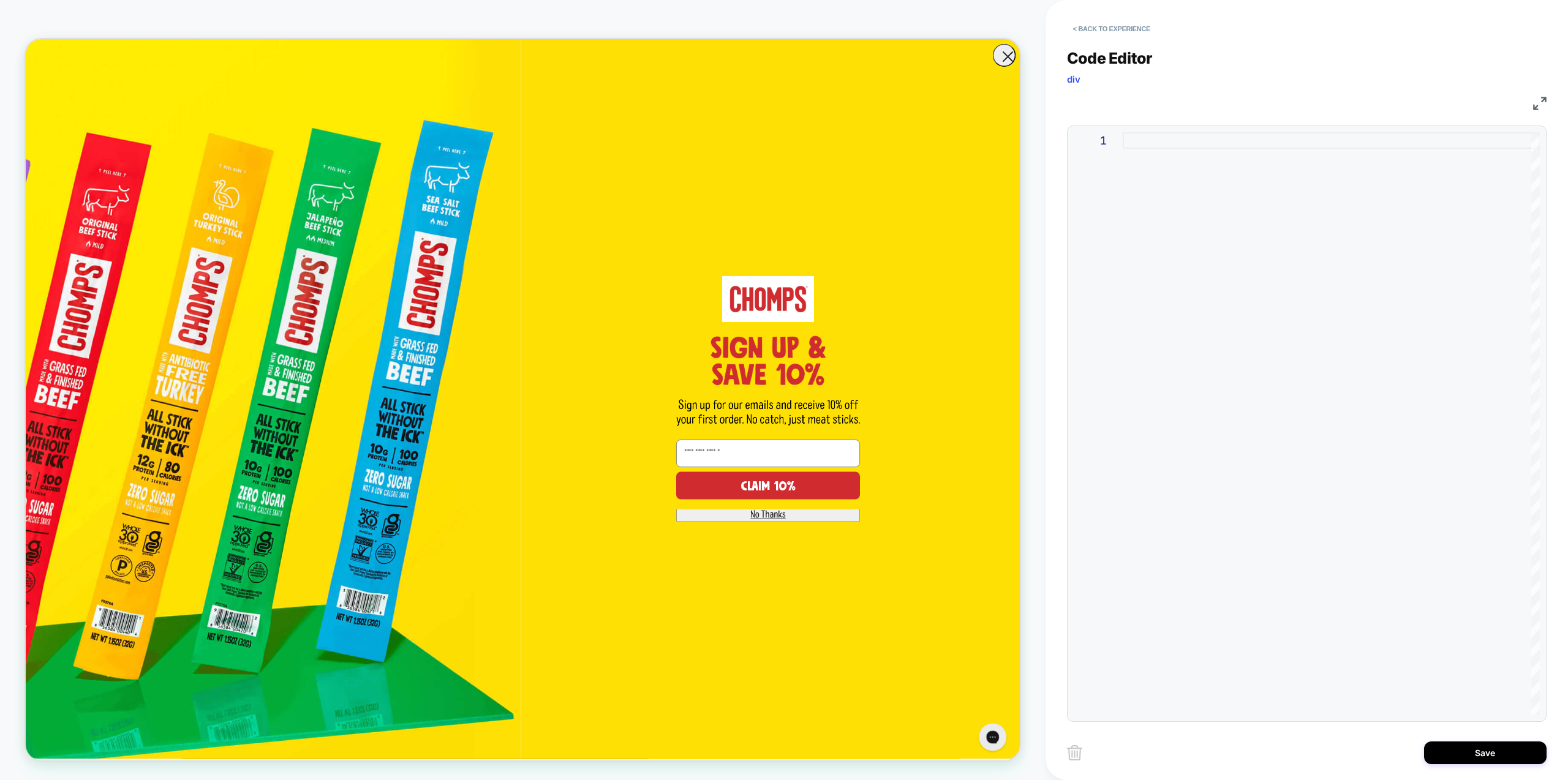
click at [1323, 289] on div at bounding box center [1331, 424] width 417 height 583
drag, startPoint x: 1266, startPoint y: 140, endPoint x: 1265, endPoint y: 147, distance: 7.1
click at [1266, 140] on div "const style = documnet.createElement ( 'style' )" at bounding box center [1331, 424] width 417 height 583
click at [1444, 128] on div "**********" at bounding box center [1307, 424] width 480 height 597
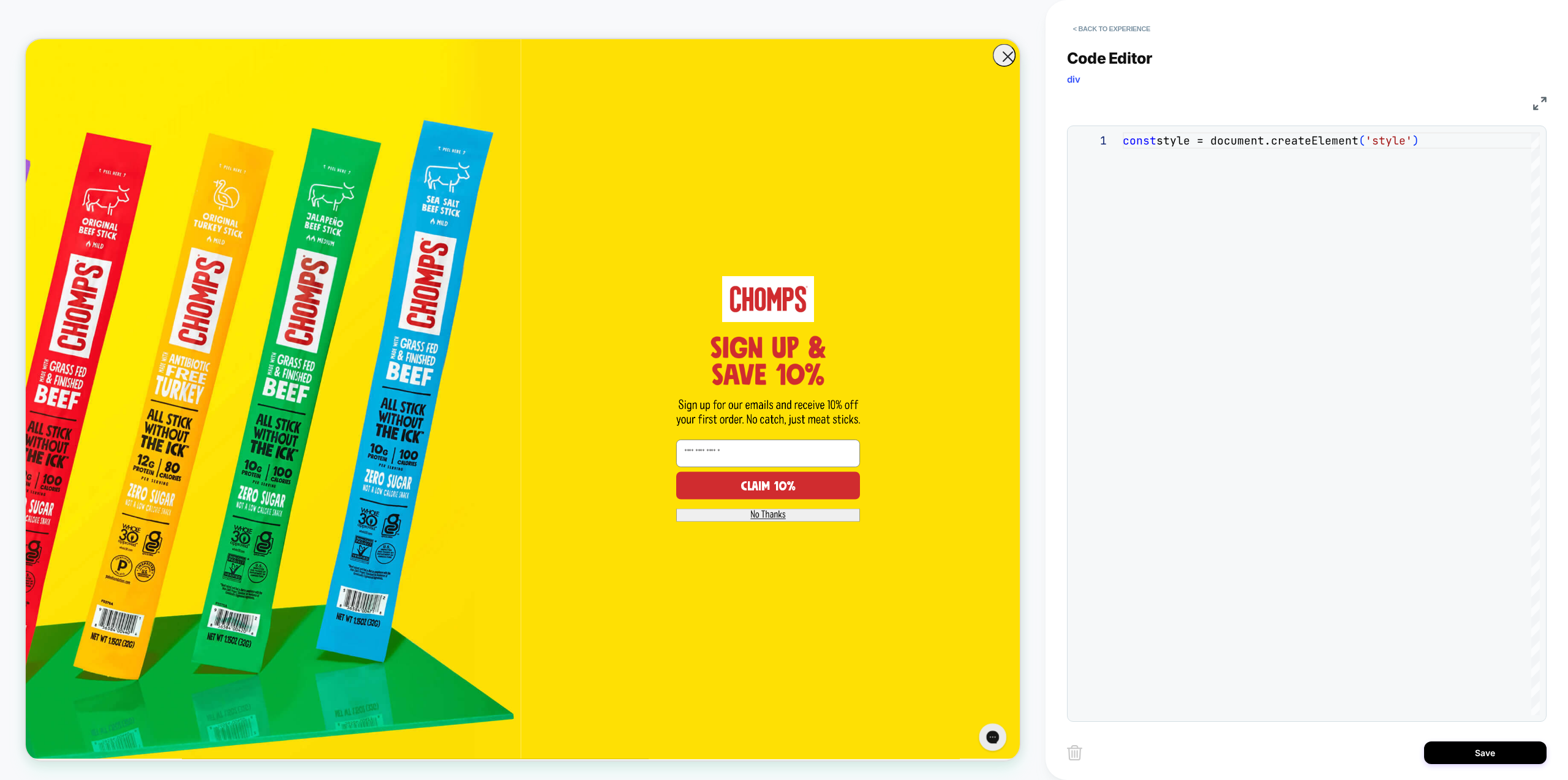
click at [1441, 141] on div "const style = document.createElement ( 'style' )" at bounding box center [1331, 424] width 417 height 583
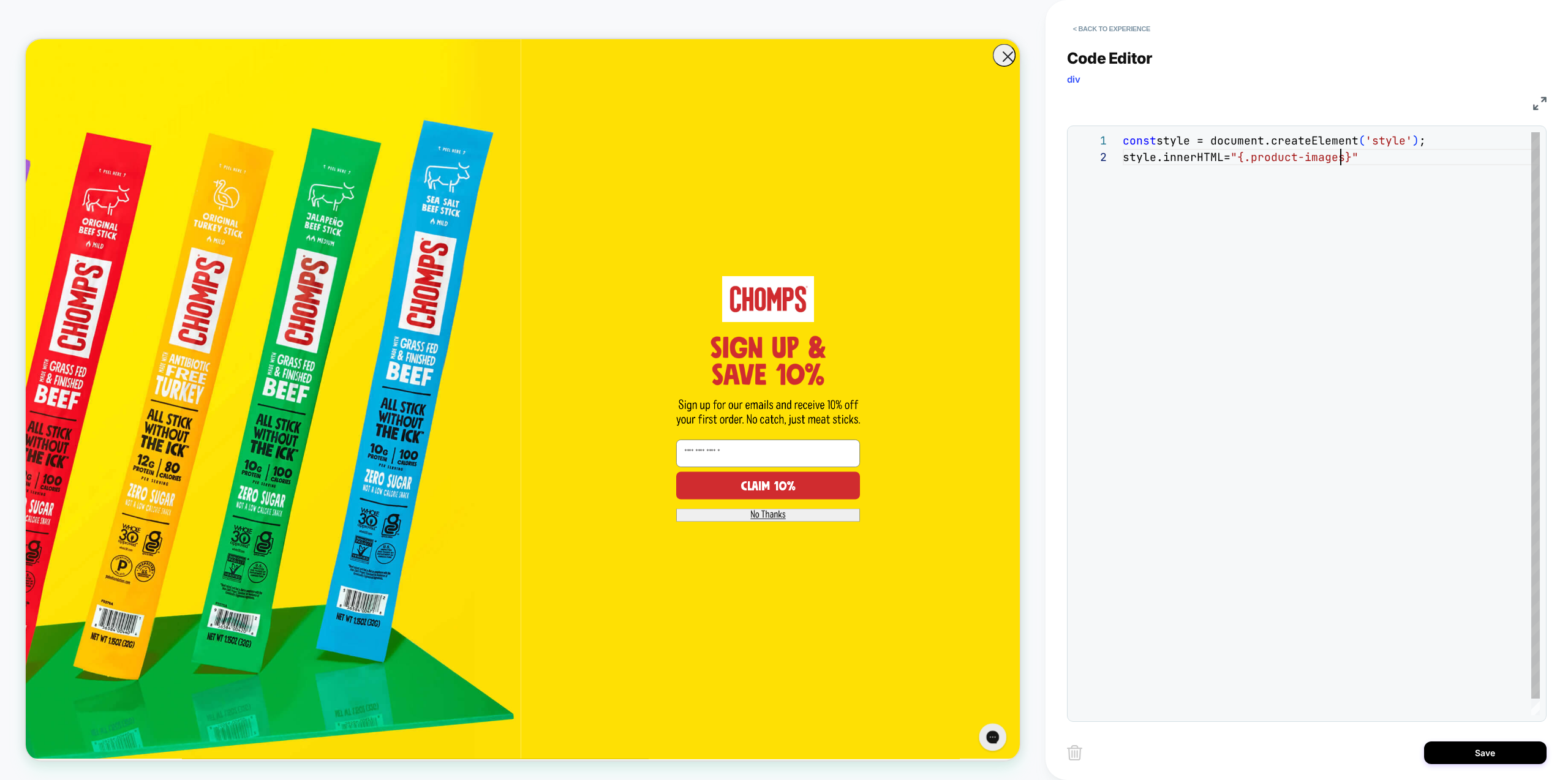
scroll to position [17, 218]
click at [1237, 158] on div "const style = document.createElement ( 'style' ) ; style.innerHTML= "{.product-…" at bounding box center [1331, 432] width 417 height 600
click at [1258, 187] on div "const style = document.createElement ( 'style' ) ; style.innerHTML= ".product-i…" at bounding box center [1331, 448] width 417 height 633
click at [1127, 194] on div "const style = document.createElement ( 'style' ) ; style.innerHTML= ".product-i…" at bounding box center [1331, 448] width 417 height 633
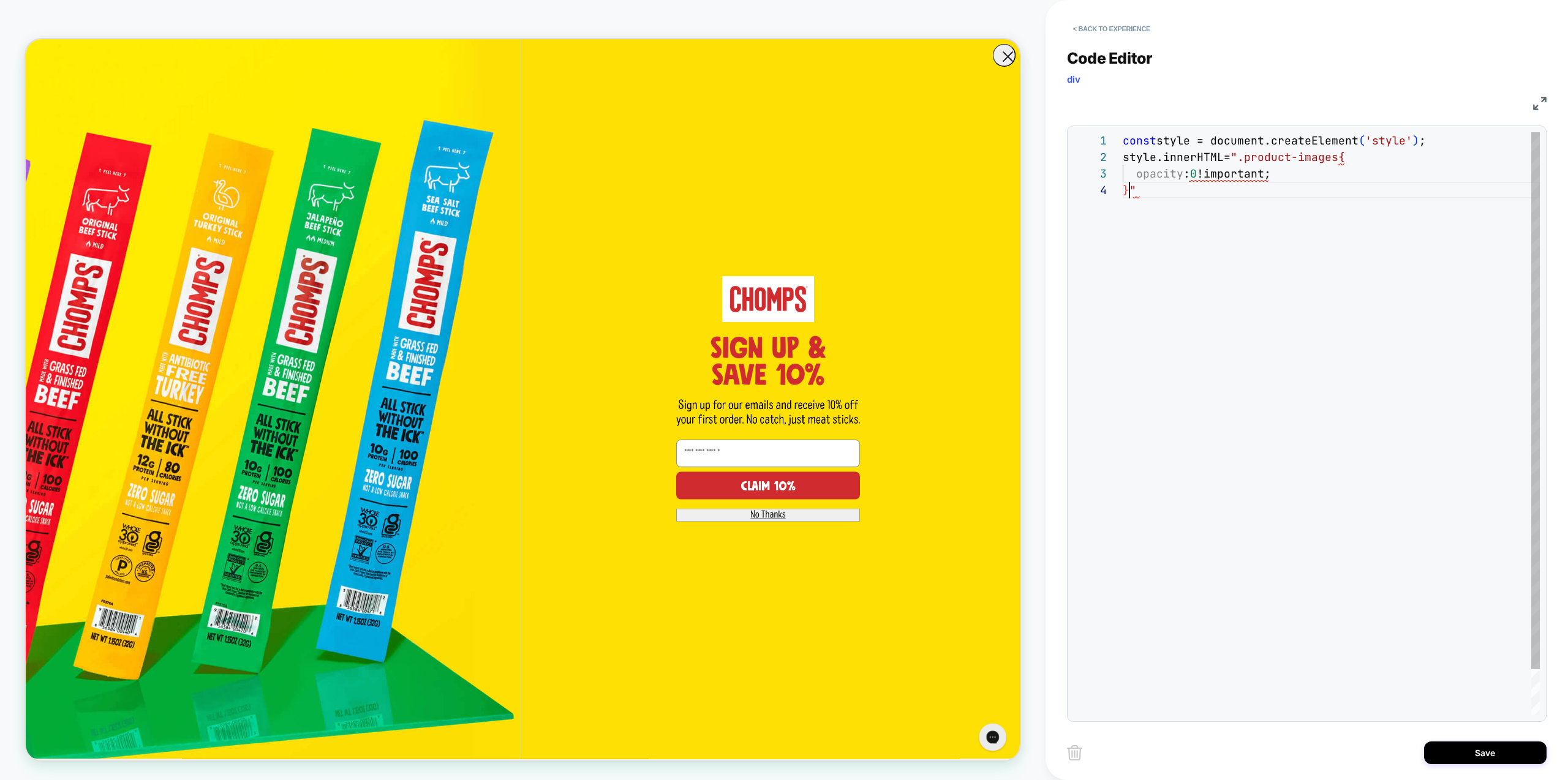
scroll to position [49, 7]
click at [1238, 158] on div "const style = document.createElement ( 'style' ) ; style.innerHTML= ".product-i…" at bounding box center [1331, 448] width 417 height 633
click at [1142, 194] on div "const style = document.createElement ( 'style' ) ; style.innerHTML= `.product-i…" at bounding box center [1331, 448] width 417 height 633
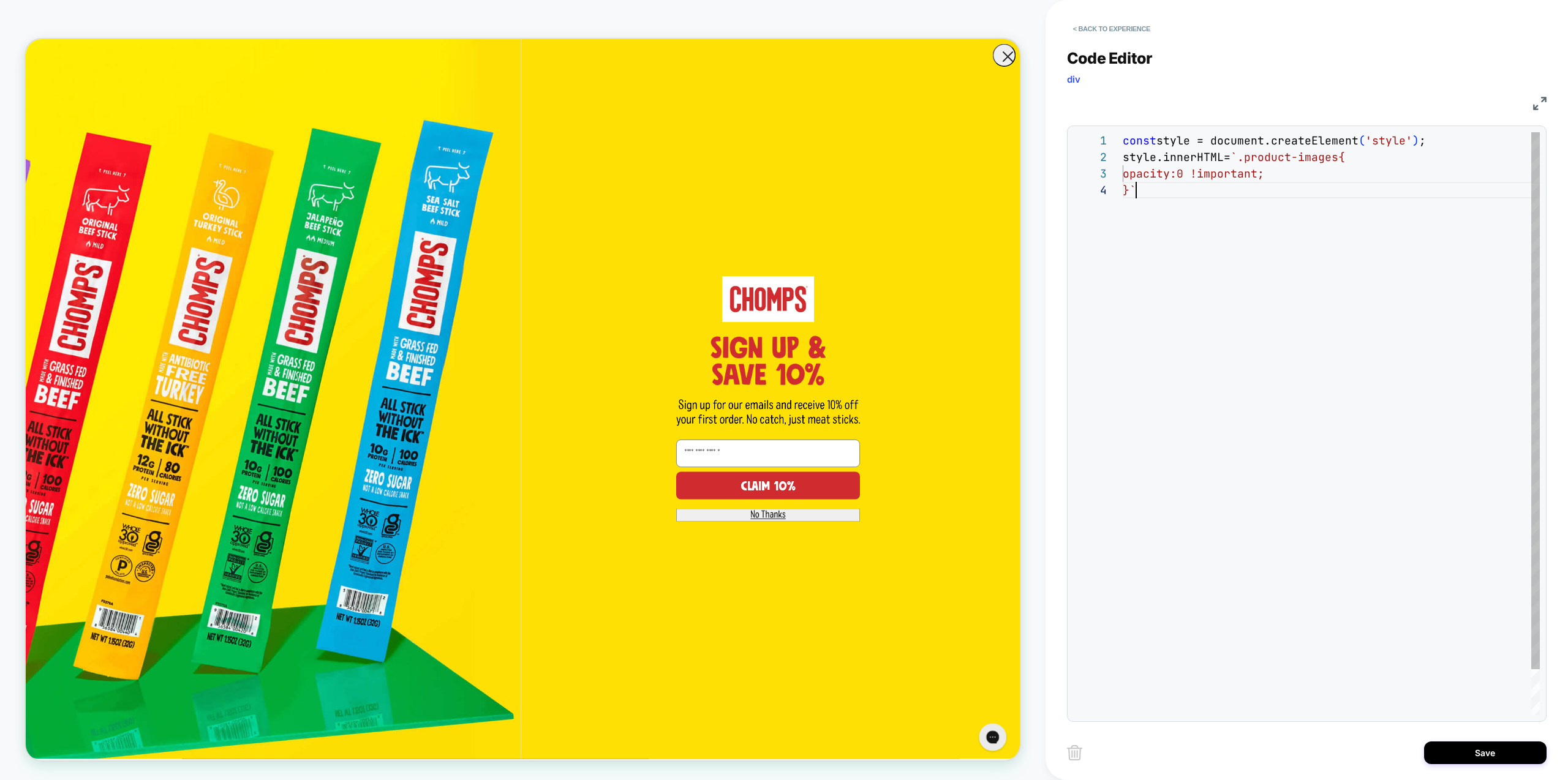
drag, startPoint x: 1308, startPoint y: 192, endPoint x: 1315, endPoint y: 196, distance: 8.1
click at [1308, 192] on div "const style = document.createElement ( 'style' ) ; style.innerHTML= `.product-i…" at bounding box center [1331, 448] width 417 height 633
click at [1309, 171] on div "const style = document.createElement ( 'style' ) ; style.innerHTML= `.product-i…" at bounding box center [1331, 448] width 417 height 633
click at [1247, 206] on div "const style = document.createElement ( 'style' ) ; style.innerHTML= `.product-i…" at bounding box center [1331, 448] width 417 height 633
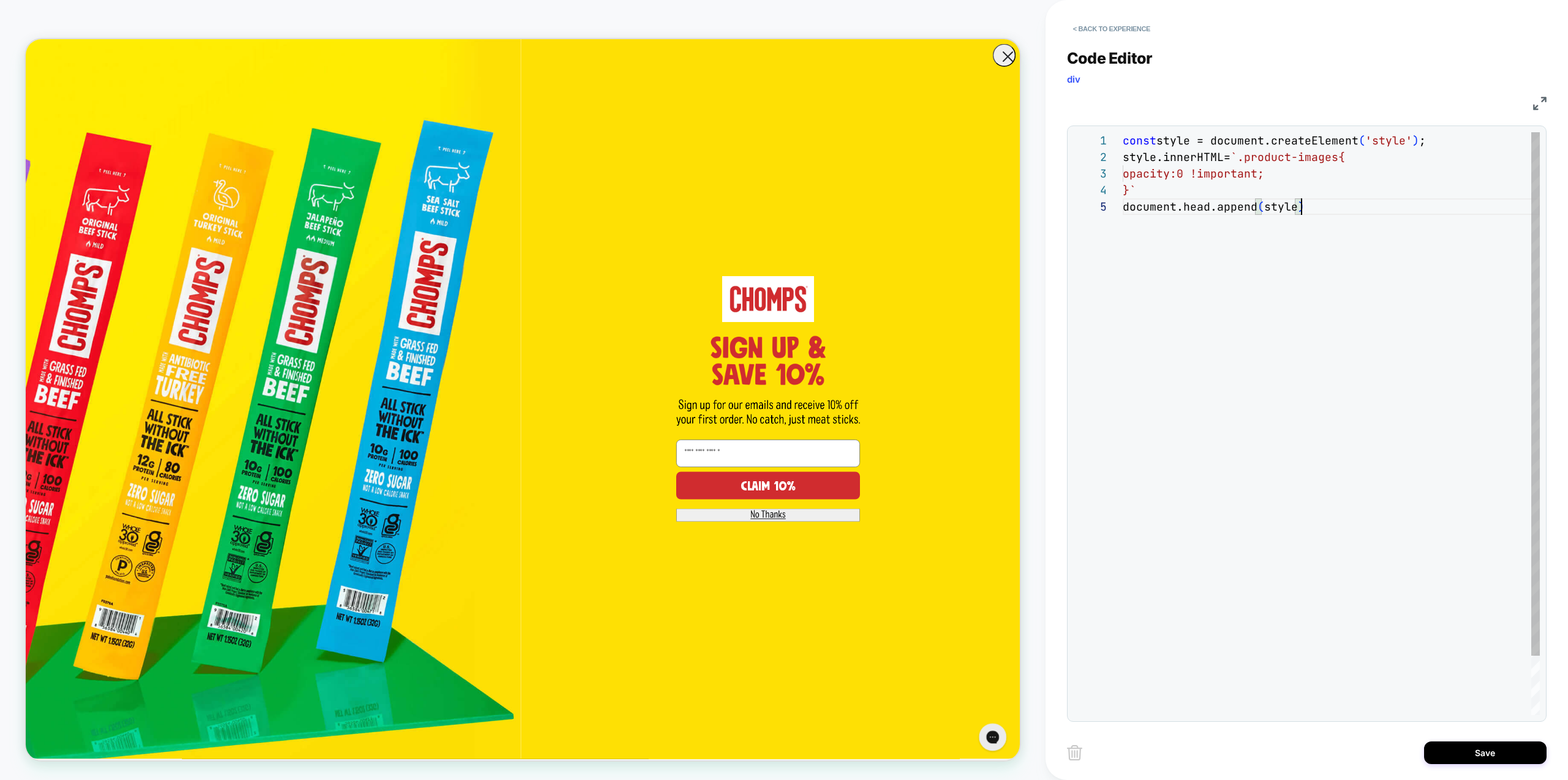
click at [1387, 216] on div "const style = document.createElement ( 'style' ) ; style.innerHTML= `.product-i…" at bounding box center [1331, 457] width 417 height 649
click at [1282, 370] on div "const style = document.createElement ( 'style' ) ; style.innerHTML= `.product-i…" at bounding box center [1331, 457] width 417 height 649
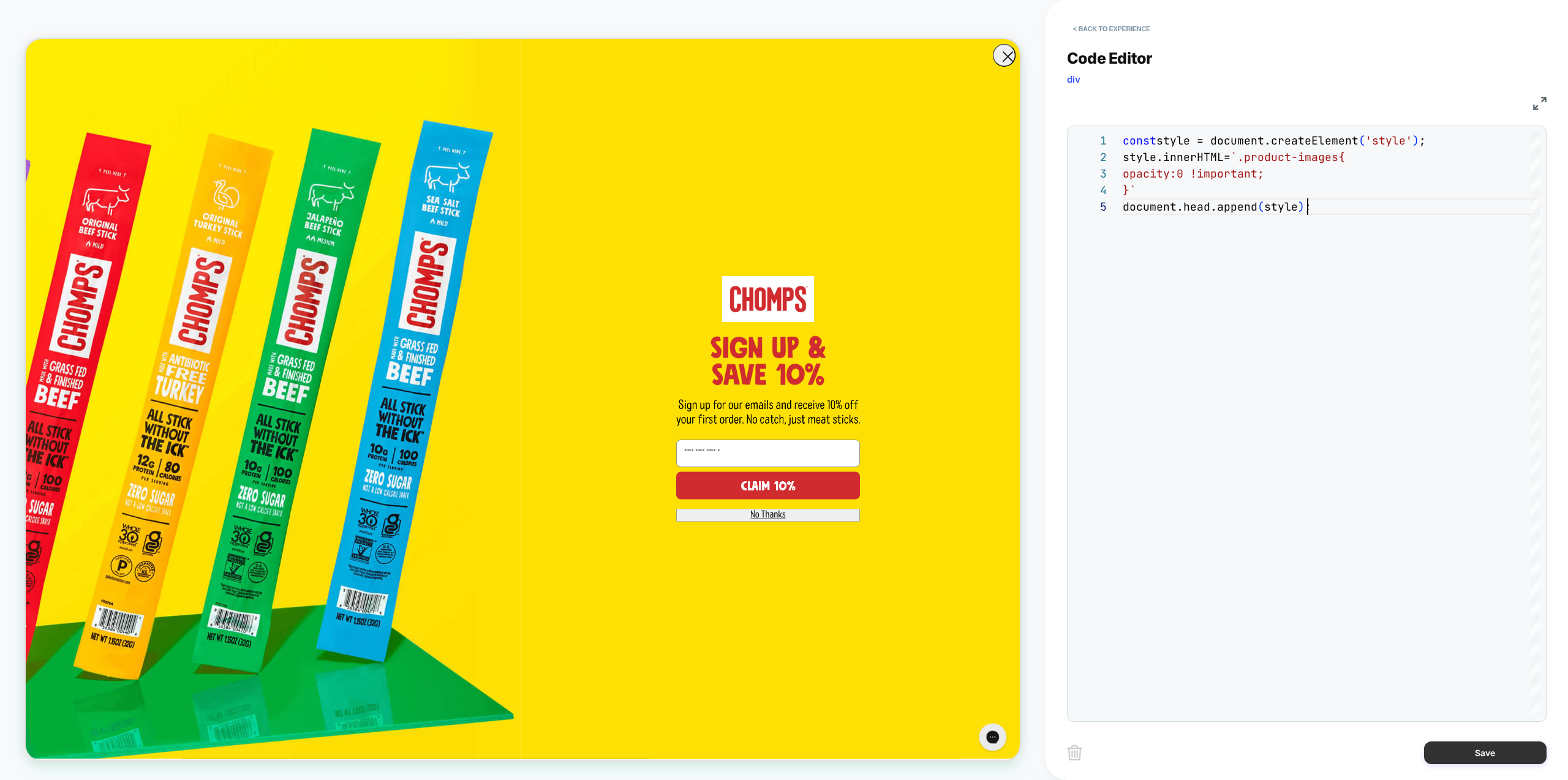
type textarea "**********"
click at [1468, 752] on button "Save" at bounding box center [1485, 753] width 122 height 23
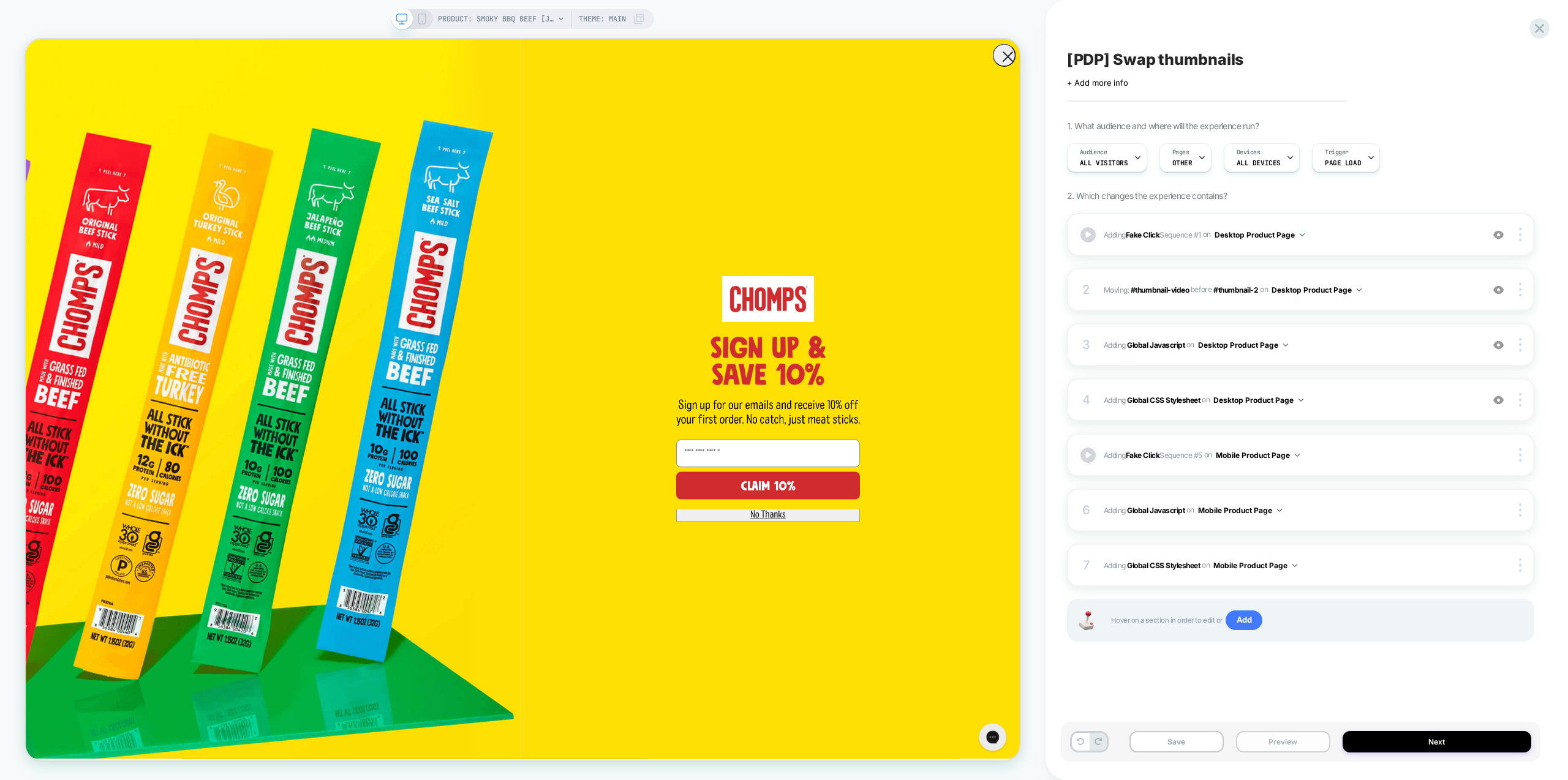
click at [1287, 748] on button "Preview" at bounding box center [1283, 742] width 94 height 21
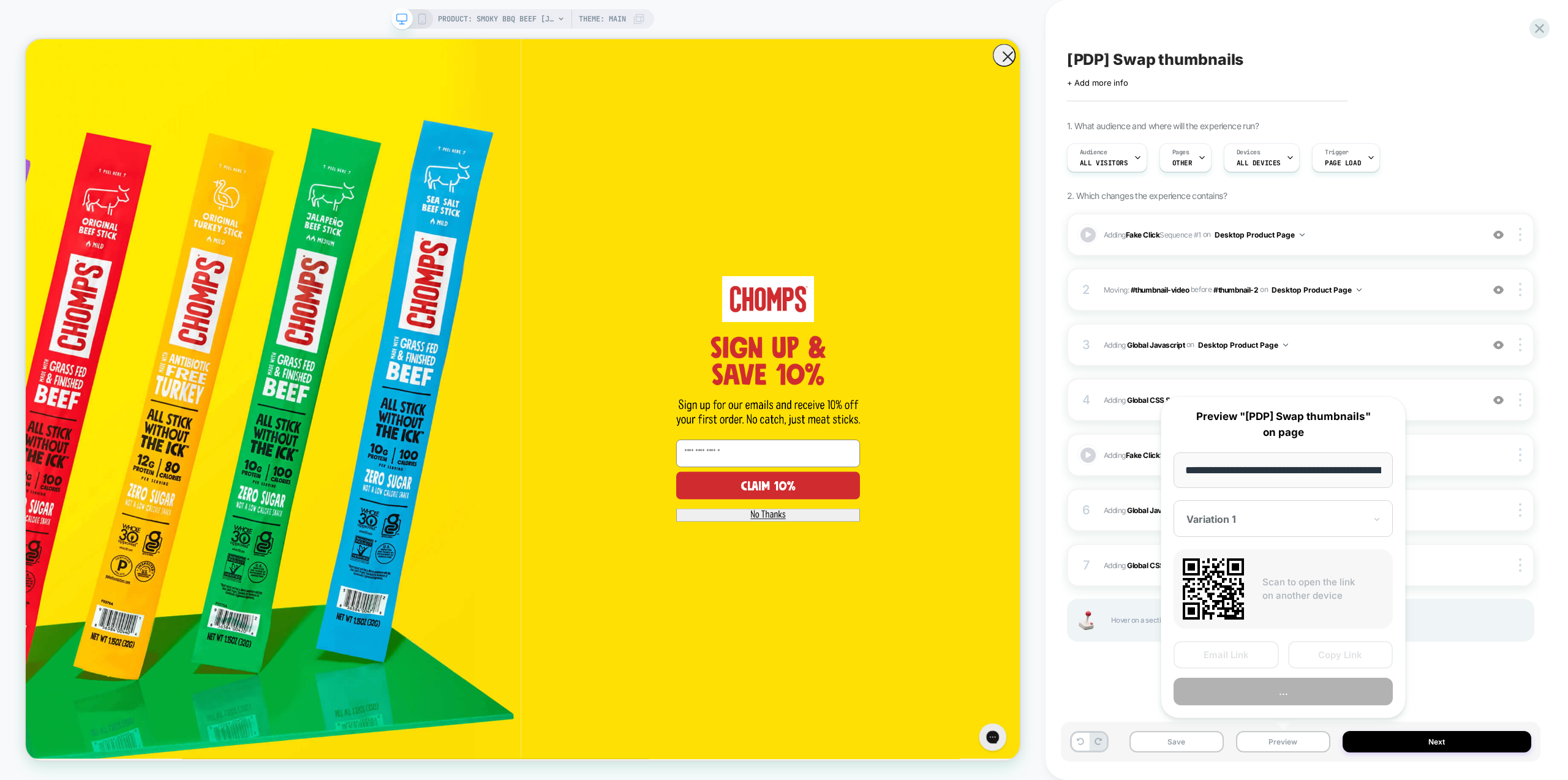
scroll to position [0, 146]
click at [1325, 691] on button "Preview" at bounding box center [1283, 692] width 219 height 27
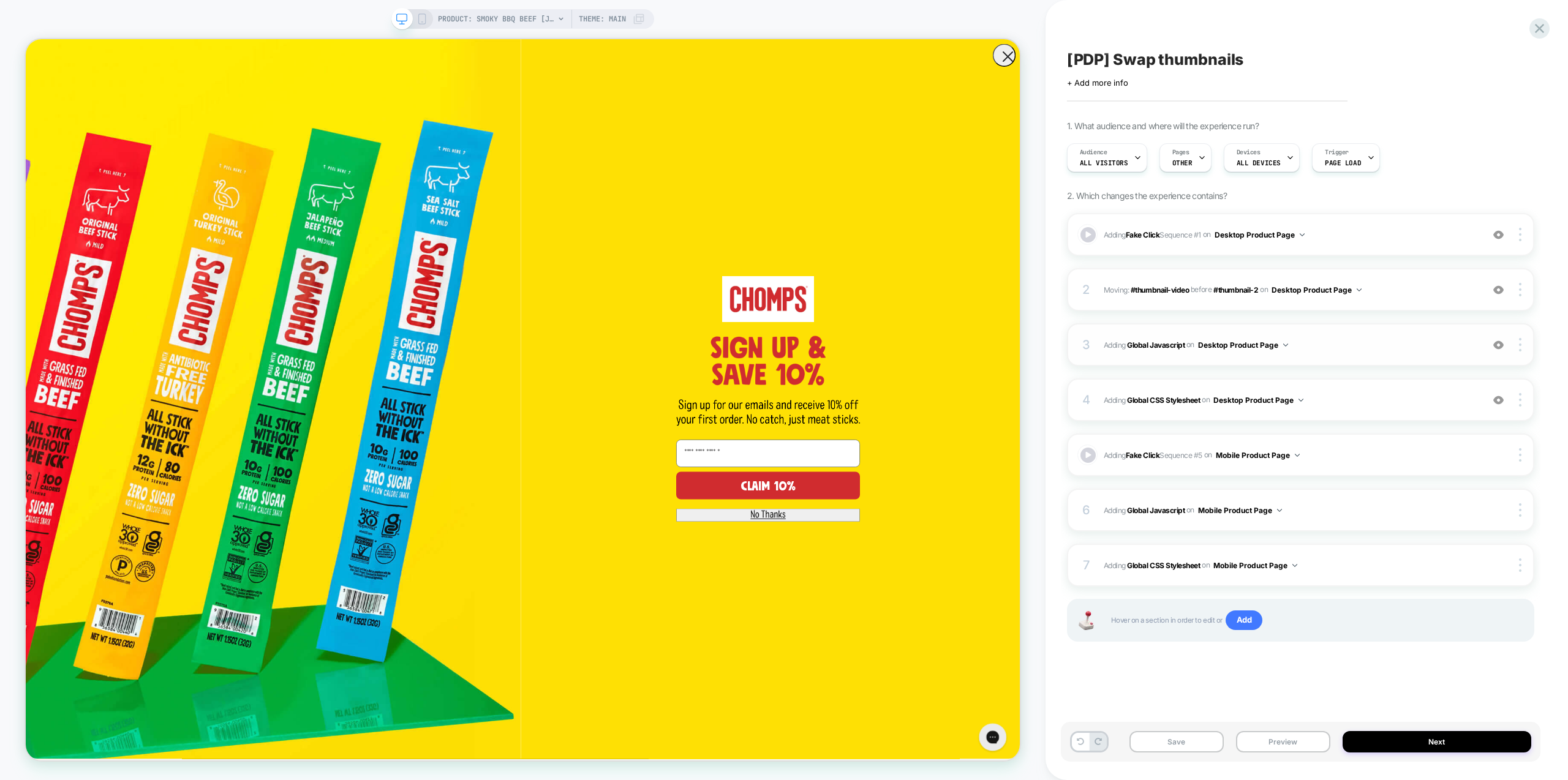
click at [1382, 344] on span "Adding Global Javascript on Desktop Product Page" at bounding box center [1289, 345] width 372 height 15
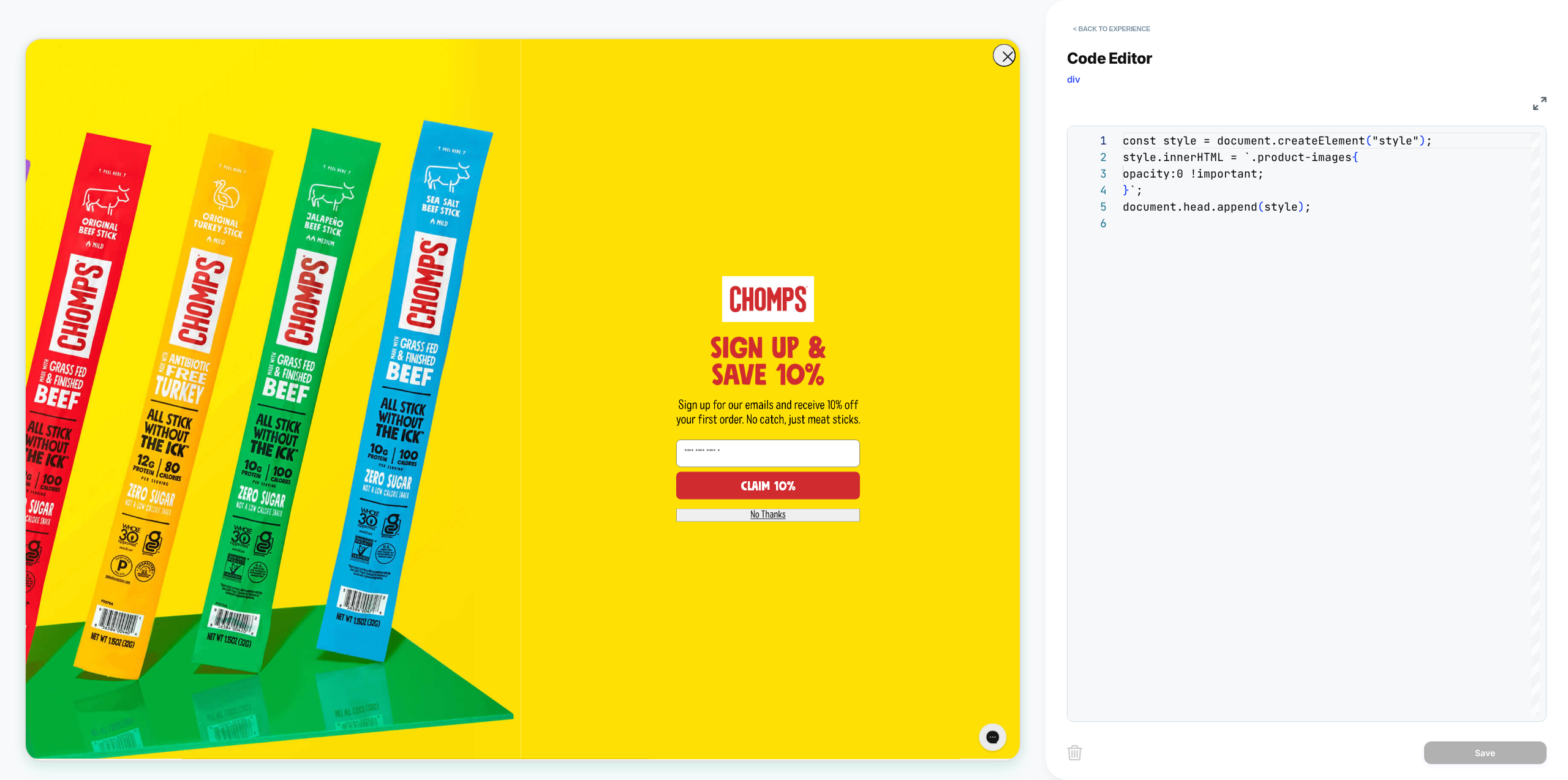
scroll to position [83, 0]
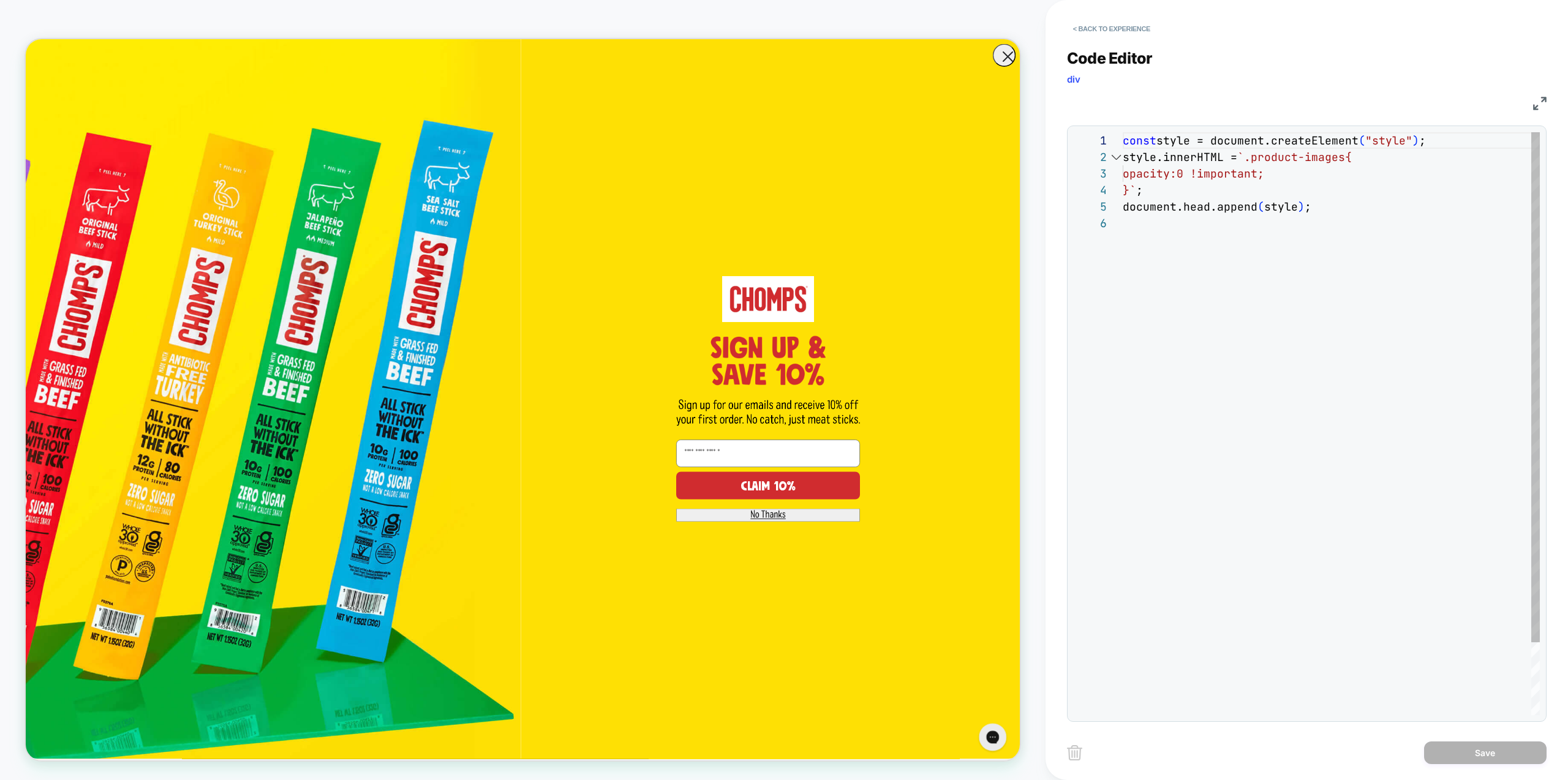
click at [1120, 142] on div at bounding box center [1097, 140] width 49 height 17
click at [1124, 140] on div "const style = document.createElement ( "style" ) ; style.innerHTML = `.product-…" at bounding box center [1331, 465] width 417 height 666
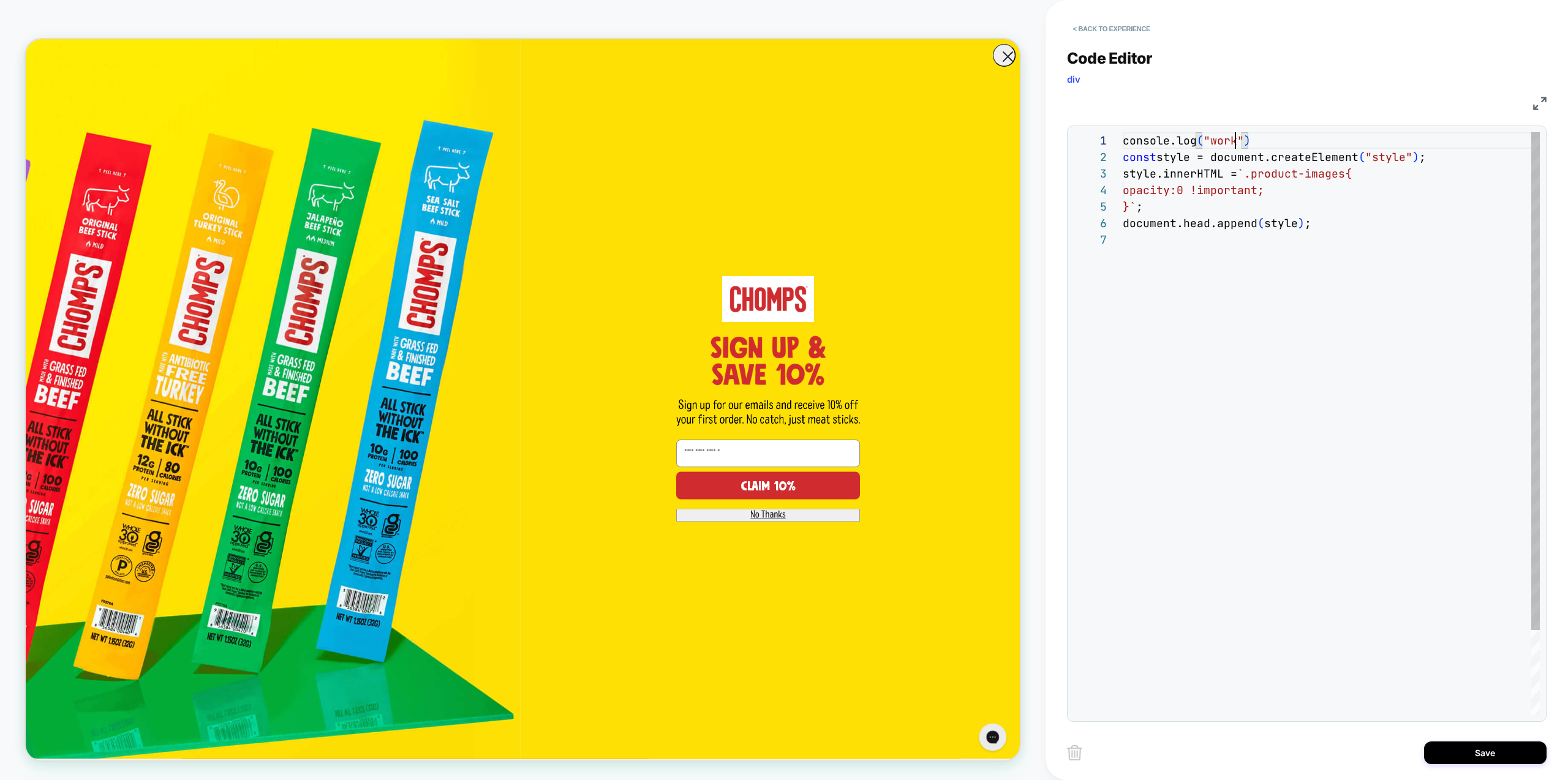
scroll to position [0, 119]
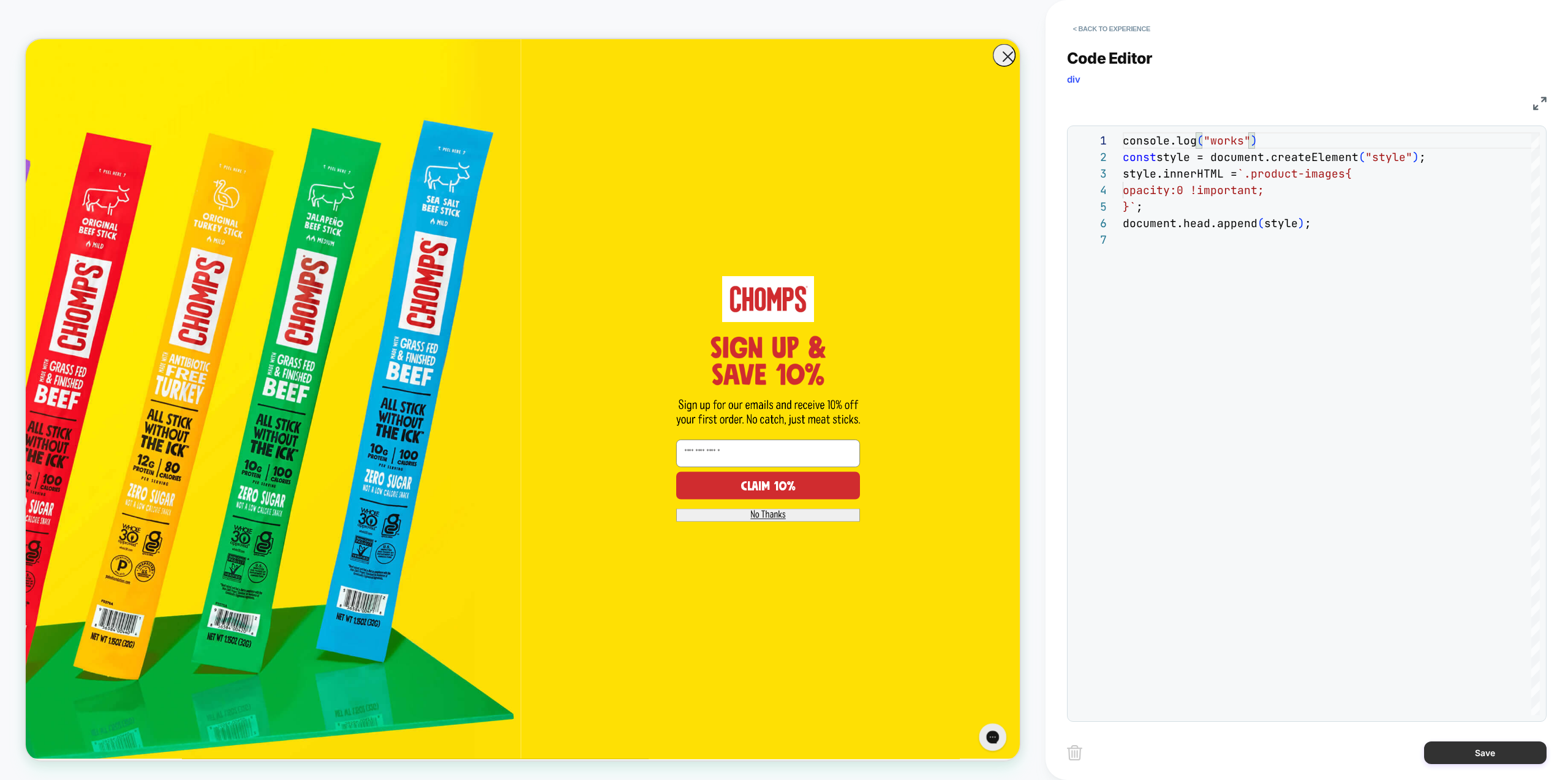
type textarea "**********"
click at [1496, 756] on button "Save" at bounding box center [1485, 753] width 122 height 23
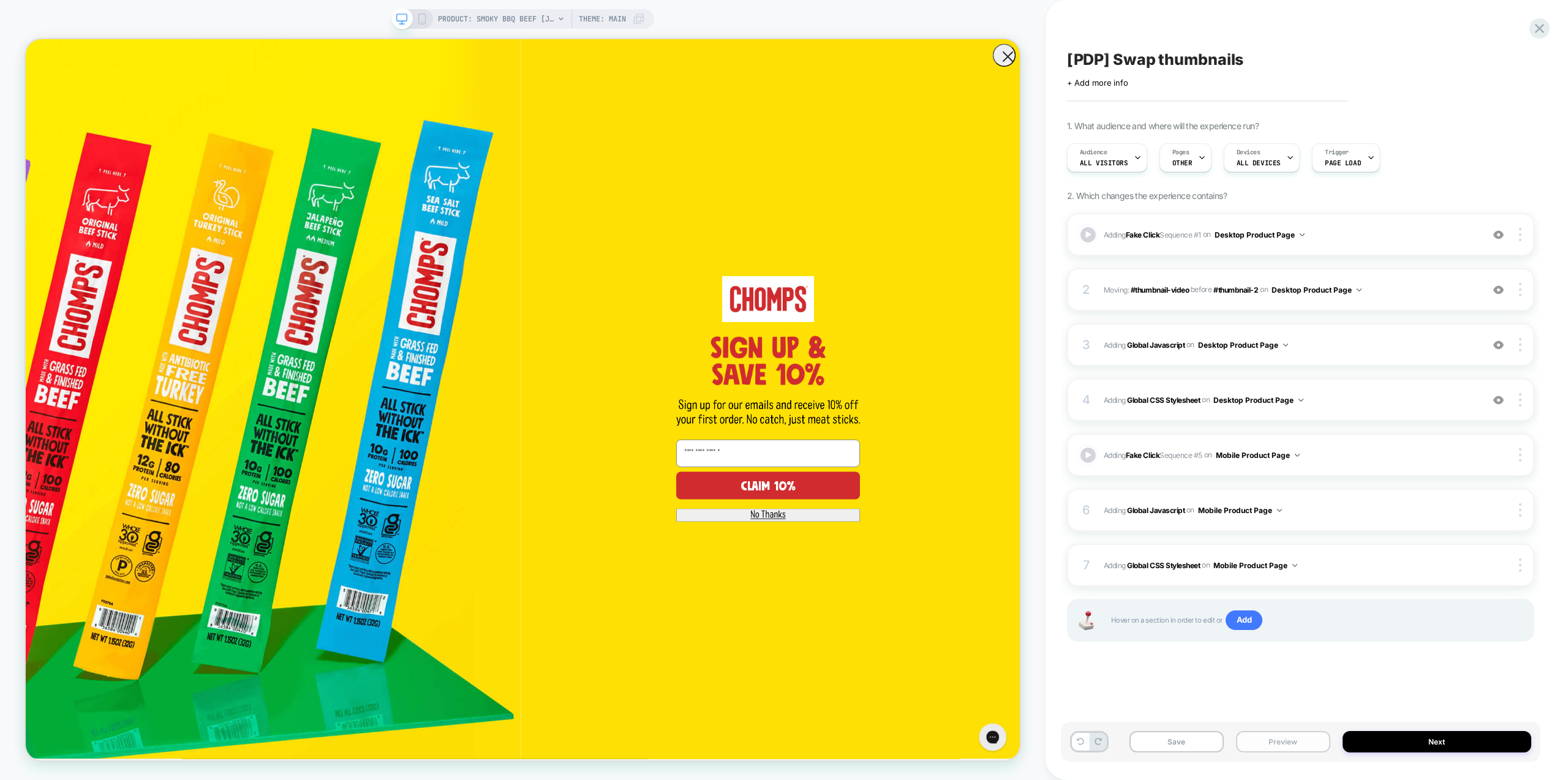
click at [1313, 743] on button "Preview" at bounding box center [1283, 742] width 94 height 21
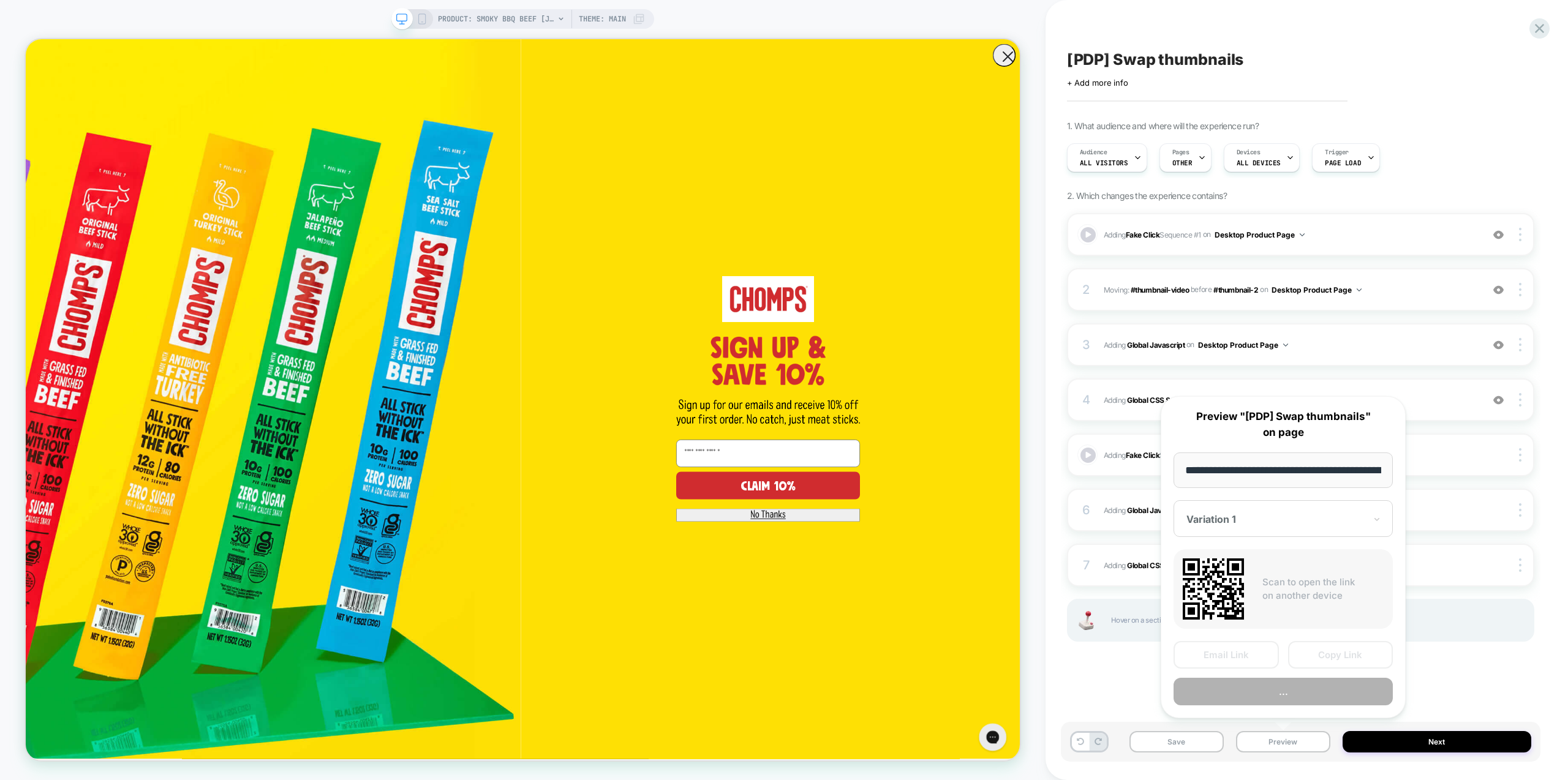
scroll to position [0, 146]
click at [1288, 700] on button "Preview" at bounding box center [1283, 692] width 219 height 27
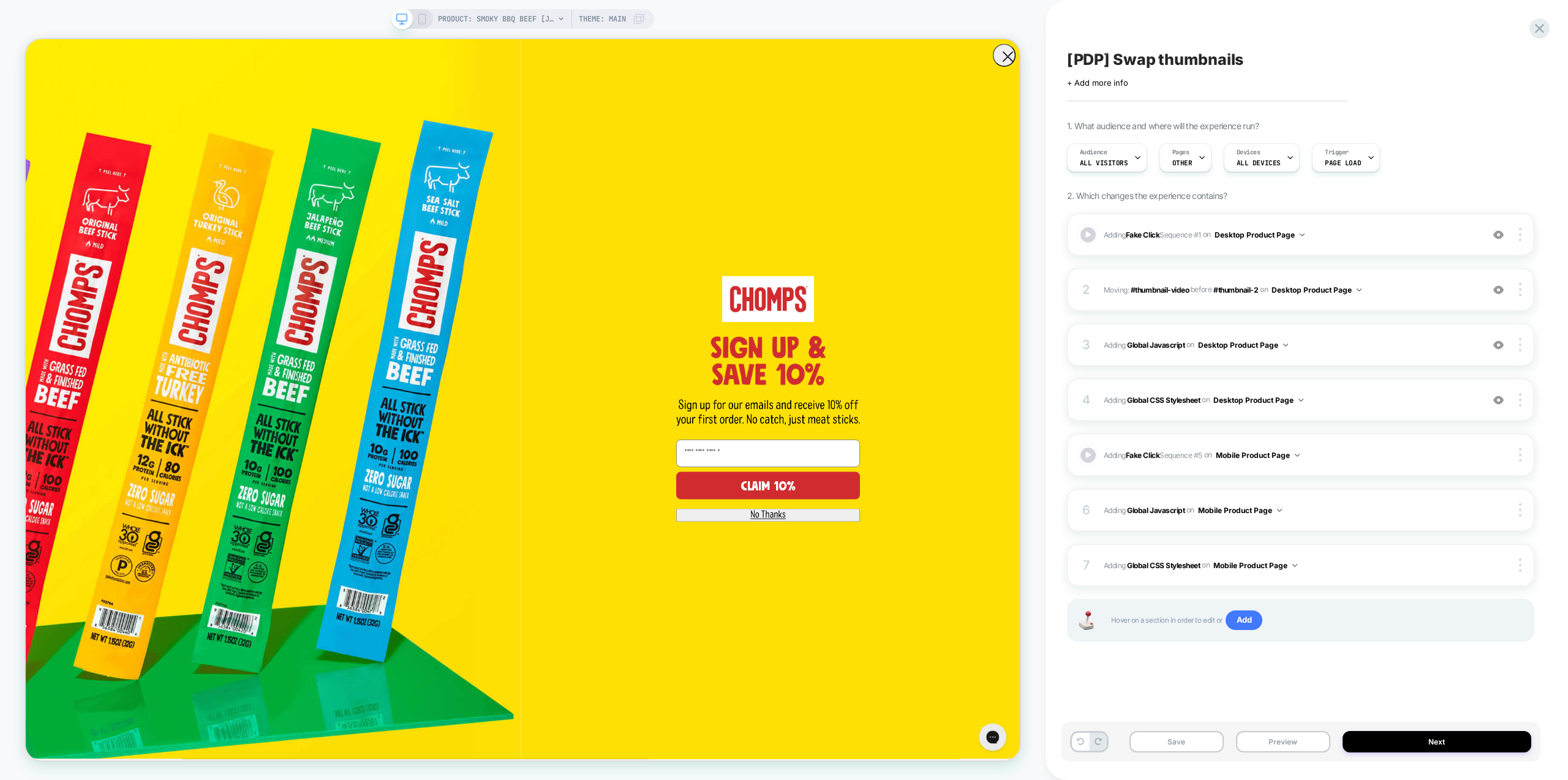
click at [1376, 404] on span "Adding Global CSS Stylesheet on Desktop Product Page" at bounding box center [1289, 400] width 372 height 15
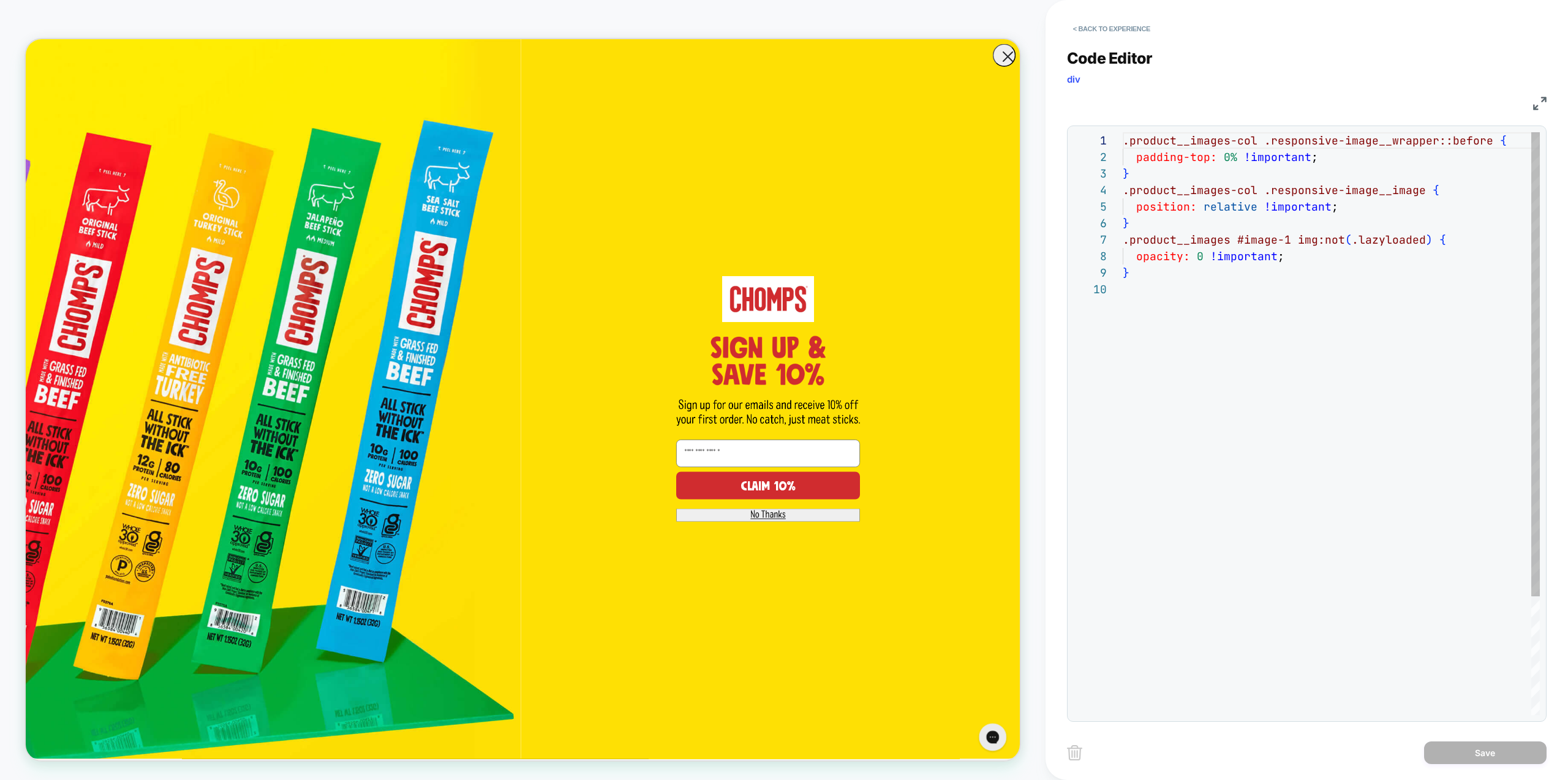
scroll to position [149, 0]
click at [1101, 43] on div "**********" at bounding box center [1307, 378] width 480 height 688
click at [1102, 33] on button "< Back to experience" at bounding box center [1112, 28] width 90 height 19
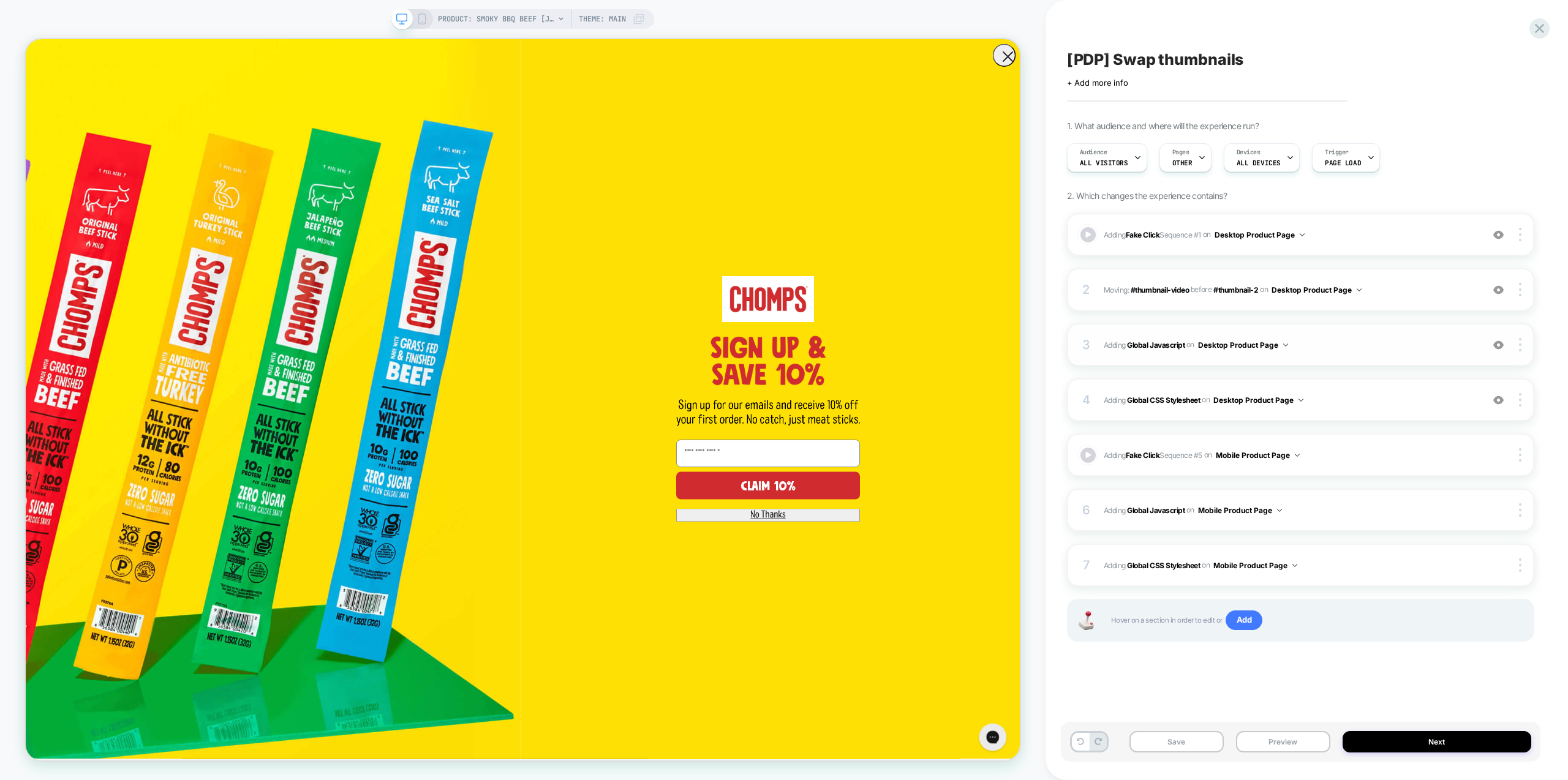
click at [1394, 356] on div "3 Adding Global Javascript on Desktop Product Page Add Before Add After Copy to…" at bounding box center [1300, 345] width 467 height 43
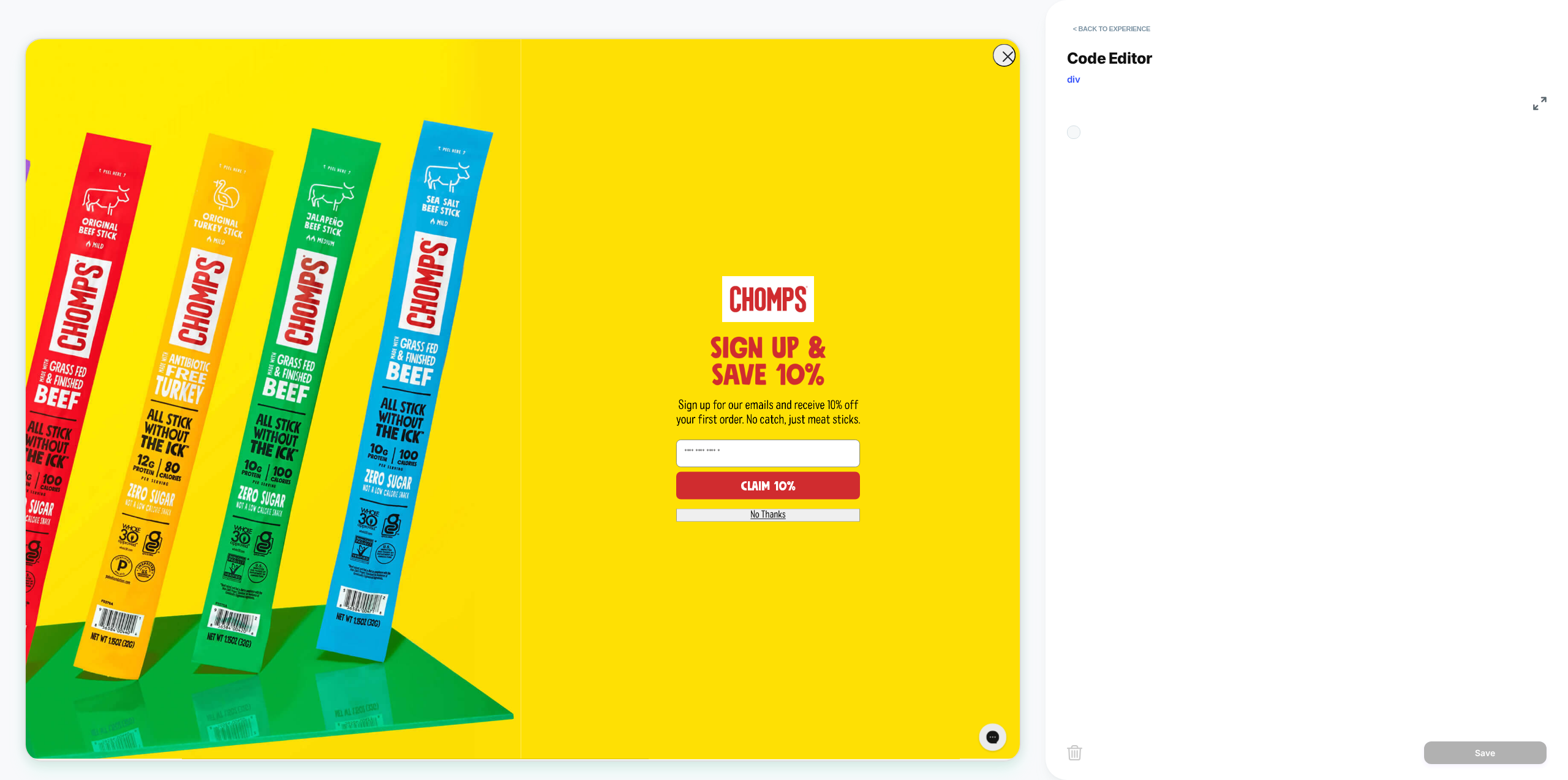
scroll to position [99, 0]
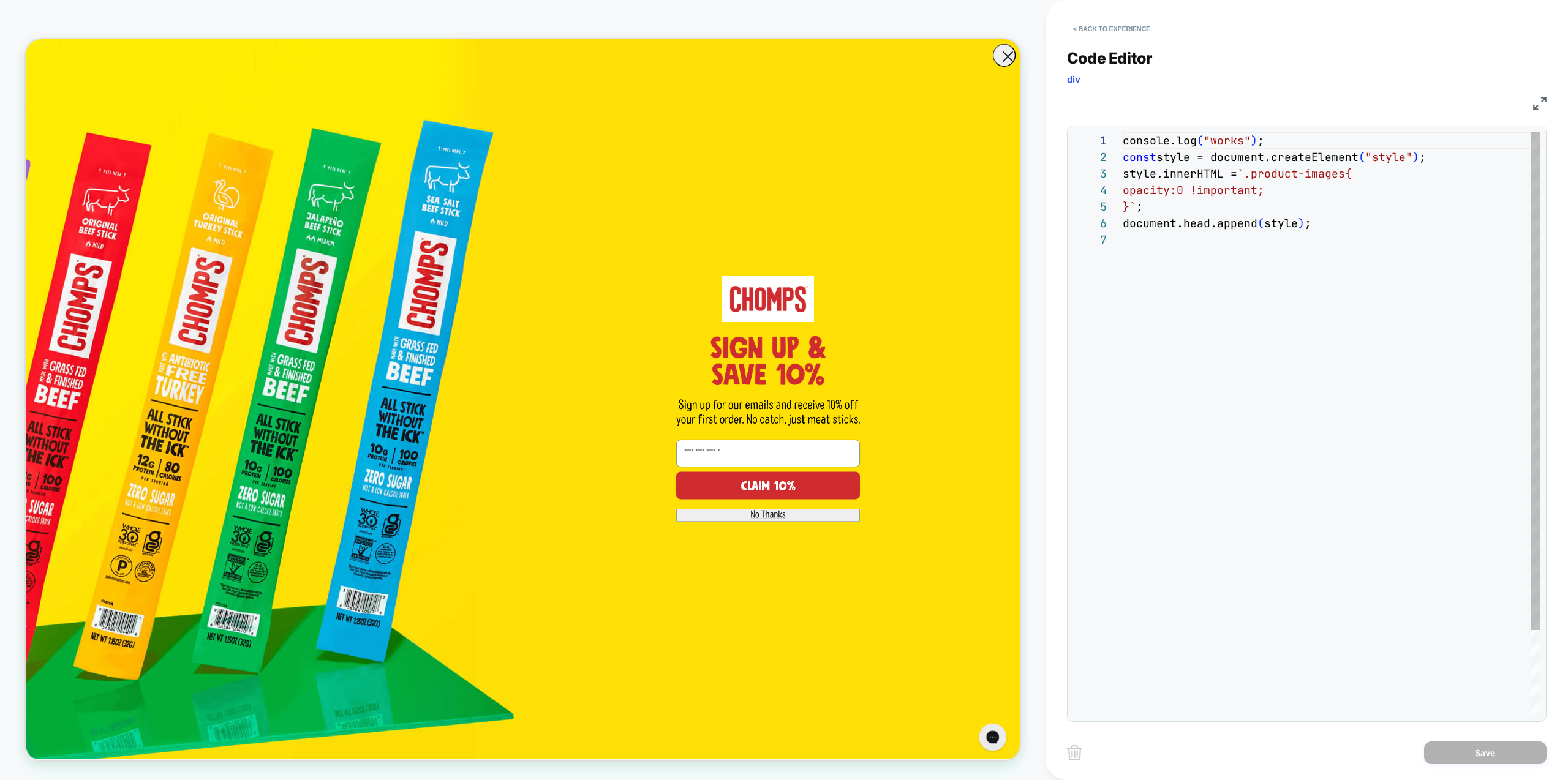
click at [1350, 154] on div "console.log ( "works" ) ; const style = document.createElement ( "style" ) ; st…" at bounding box center [1331, 473] width 417 height 682
drag, startPoint x: 1255, startPoint y: 177, endPoint x: 1345, endPoint y: 177, distance: 90.0
click at [1345, 177] on div "console.log ( "works" ) ; const style = document.createElement ( "style" ) ; st…" at bounding box center [1331, 473] width 417 height 682
type textarea "**********"
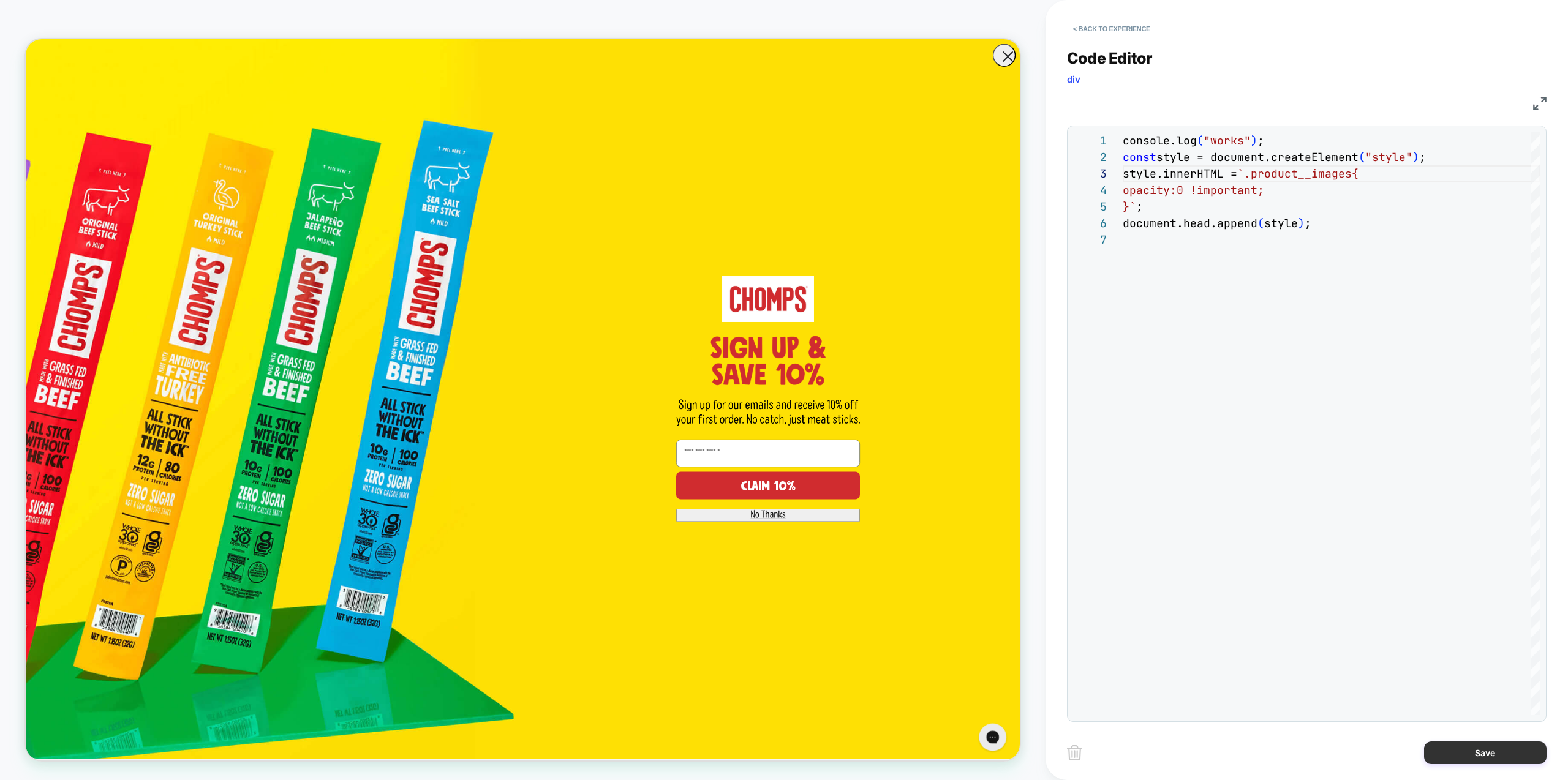
click at [1489, 753] on button "Save" at bounding box center [1485, 753] width 122 height 23
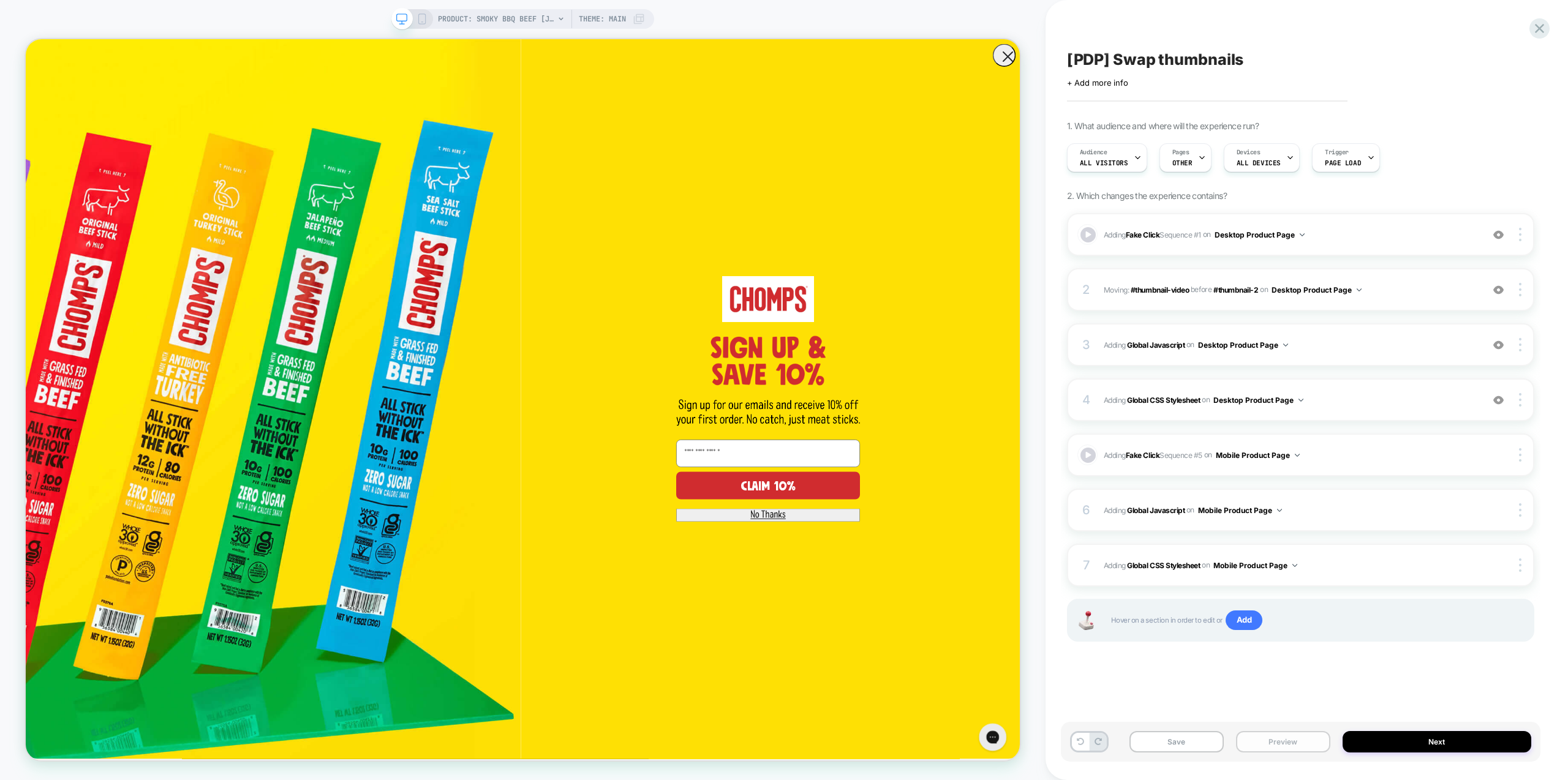
click at [1289, 748] on button "Preview" at bounding box center [1283, 742] width 94 height 21
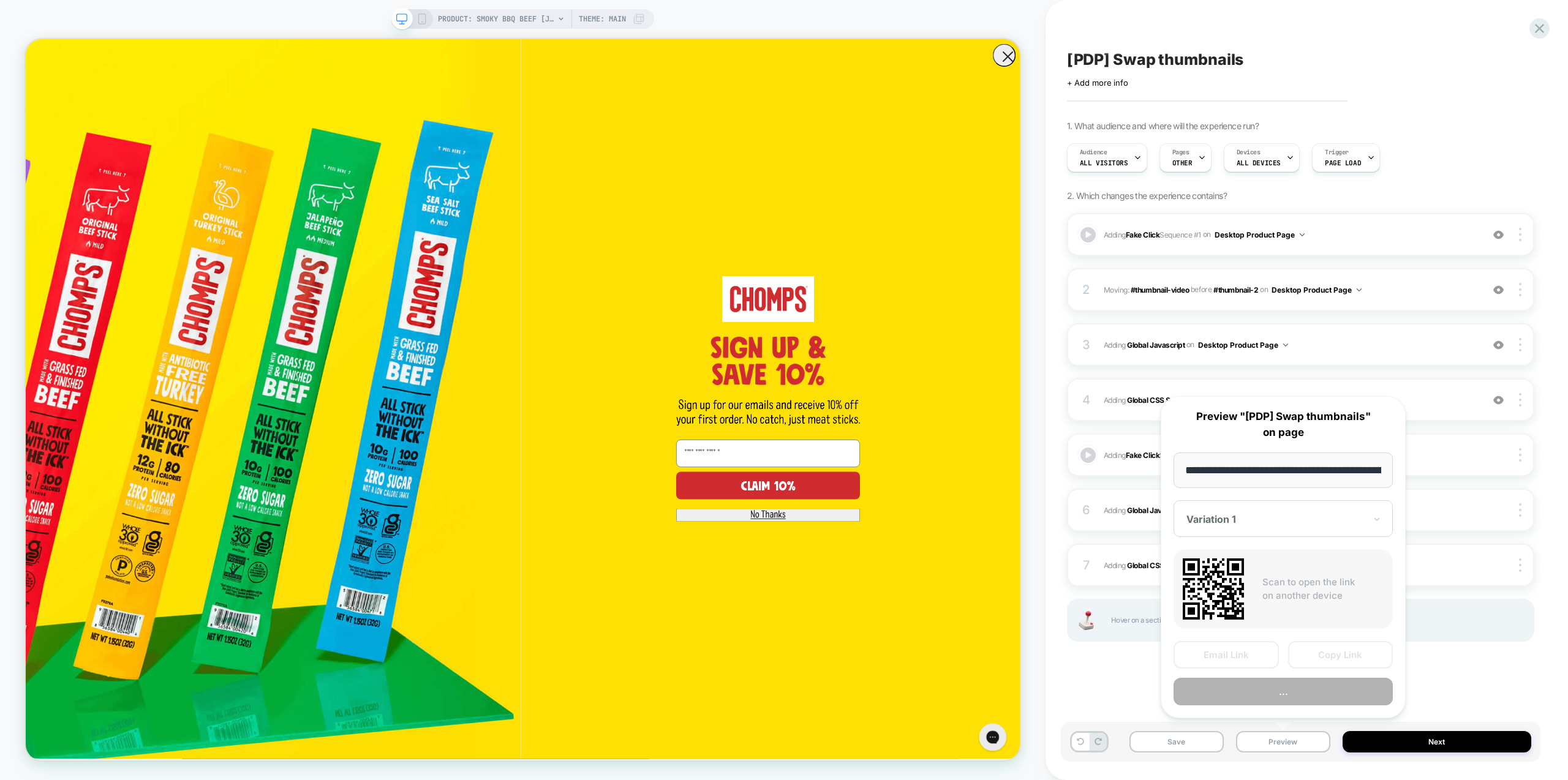
scroll to position [0, 146]
click at [1290, 691] on button "Preview" at bounding box center [1283, 692] width 219 height 27
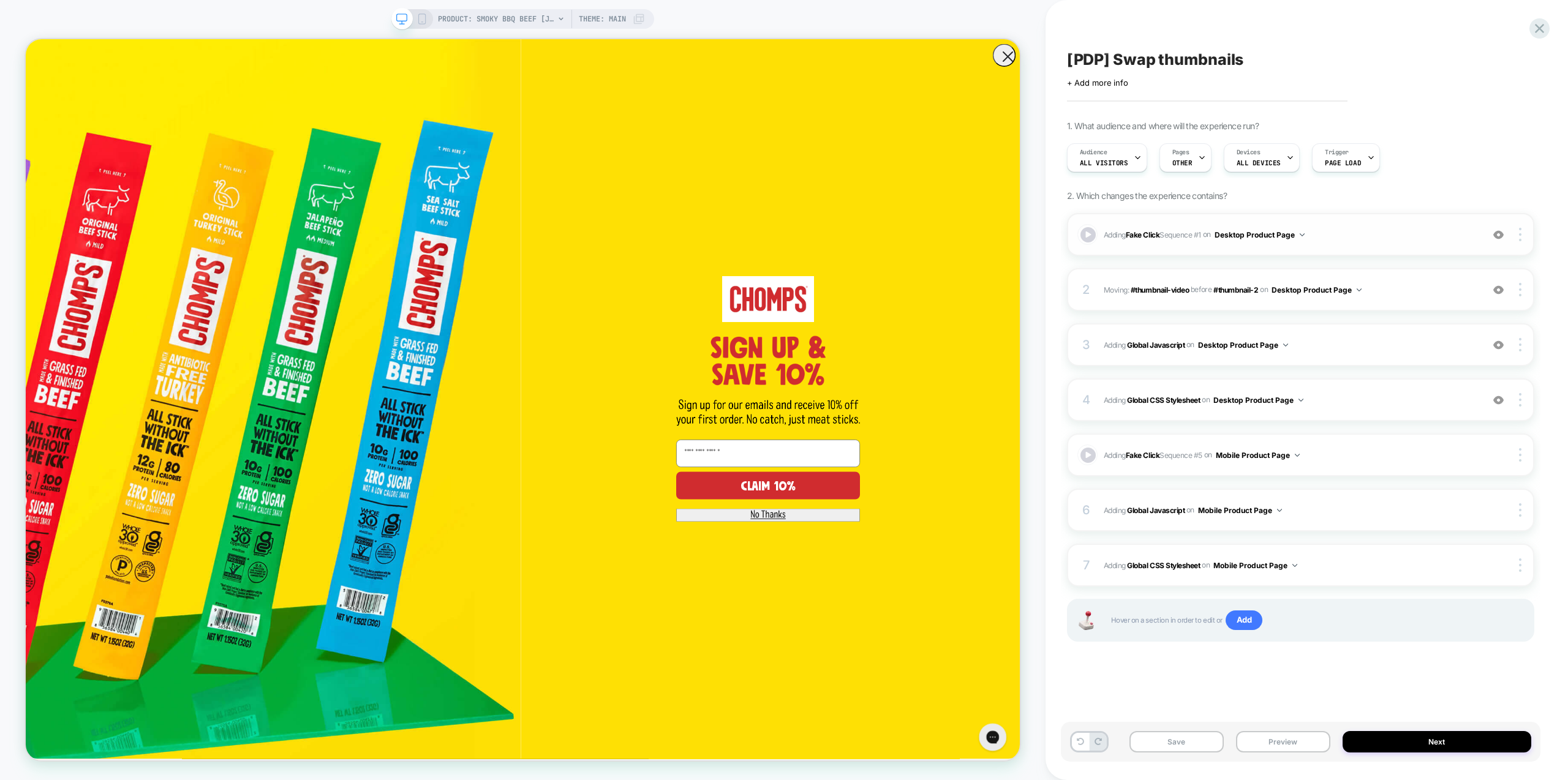
click at [1499, 234] on img at bounding box center [1498, 235] width 11 height 11
click at [1498, 404] on img at bounding box center [1498, 400] width 11 height 11
click at [1505, 289] on div at bounding box center [1498, 289] width 23 height 13
click at [1291, 733] on button "Preview" at bounding box center [1283, 742] width 94 height 21
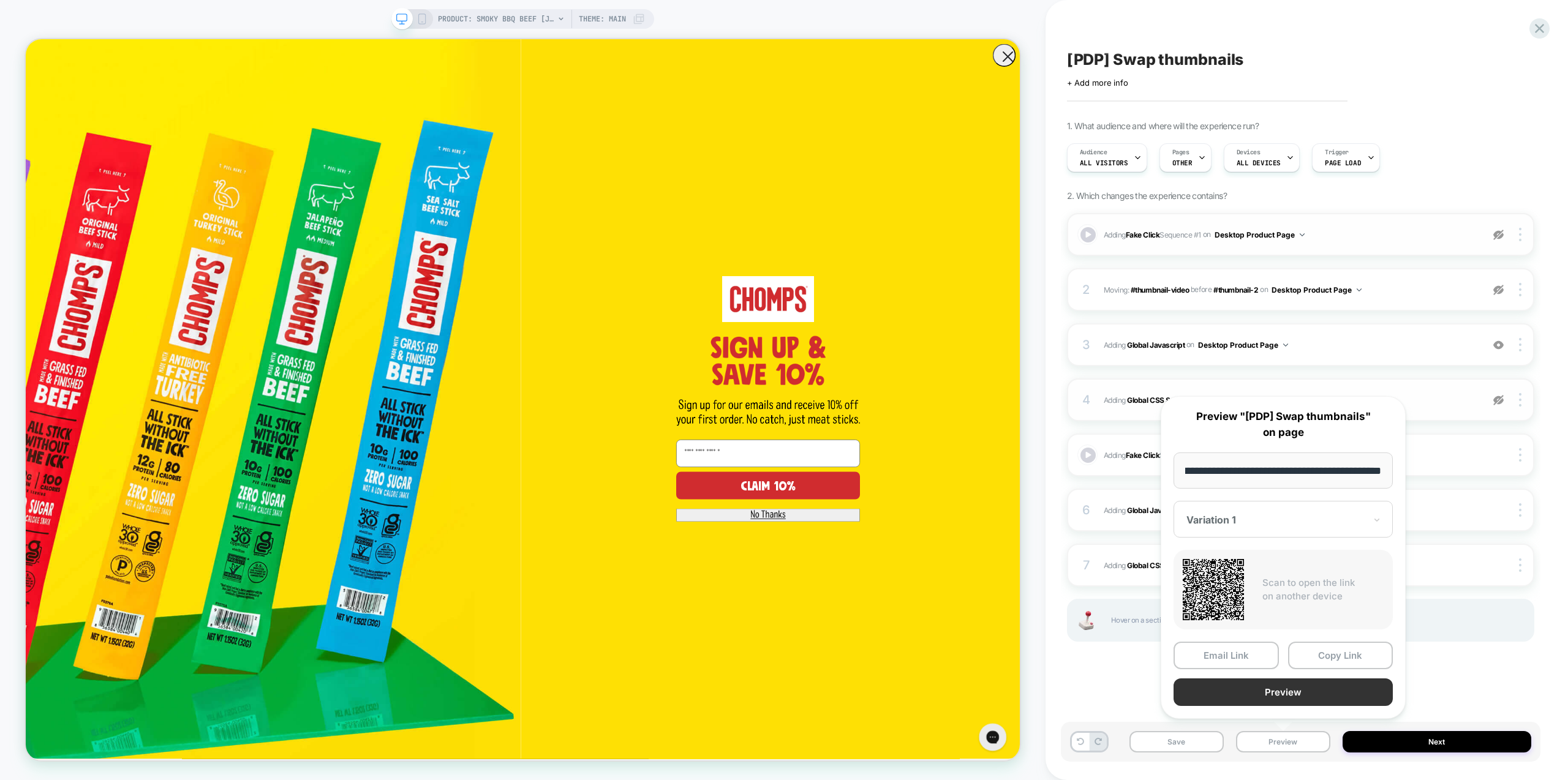
click at [1302, 697] on button "Preview" at bounding box center [1283, 692] width 219 height 27
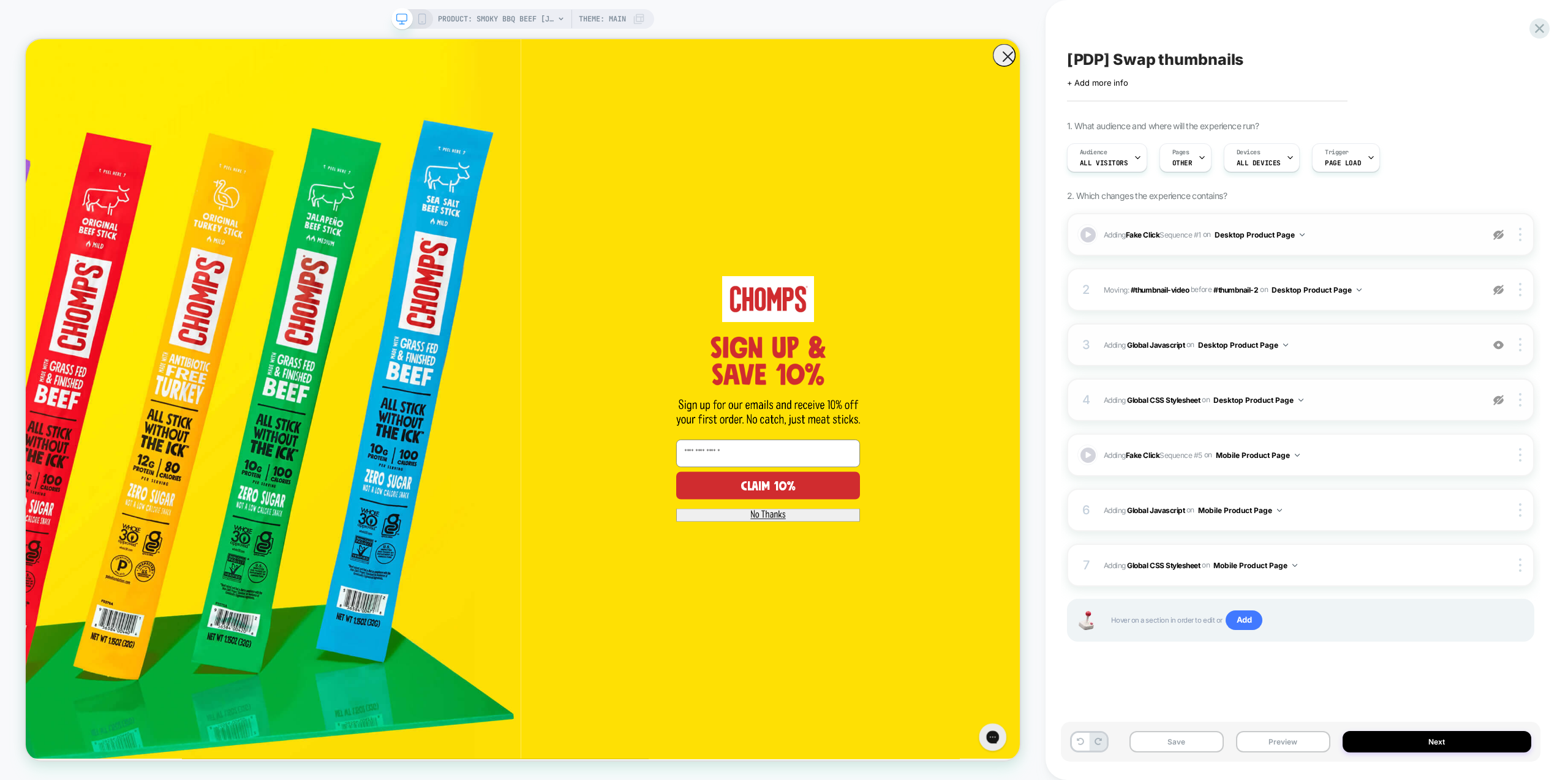
click at [1496, 340] on img at bounding box center [1498, 346] width 11 height 11
click at [1310, 742] on button "Preview" at bounding box center [1283, 742] width 94 height 21
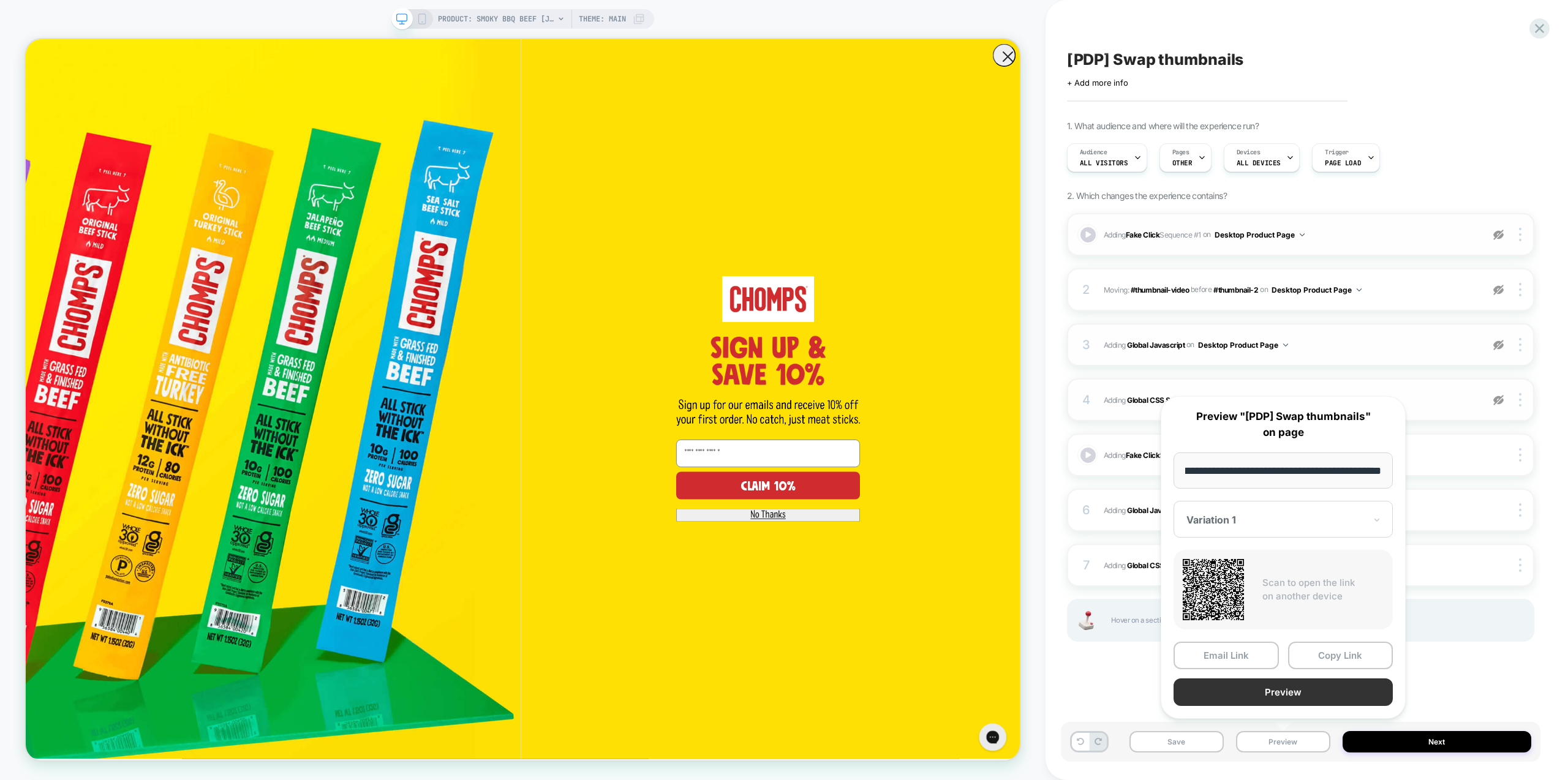
click at [1273, 685] on button "Preview" at bounding box center [1283, 692] width 219 height 27
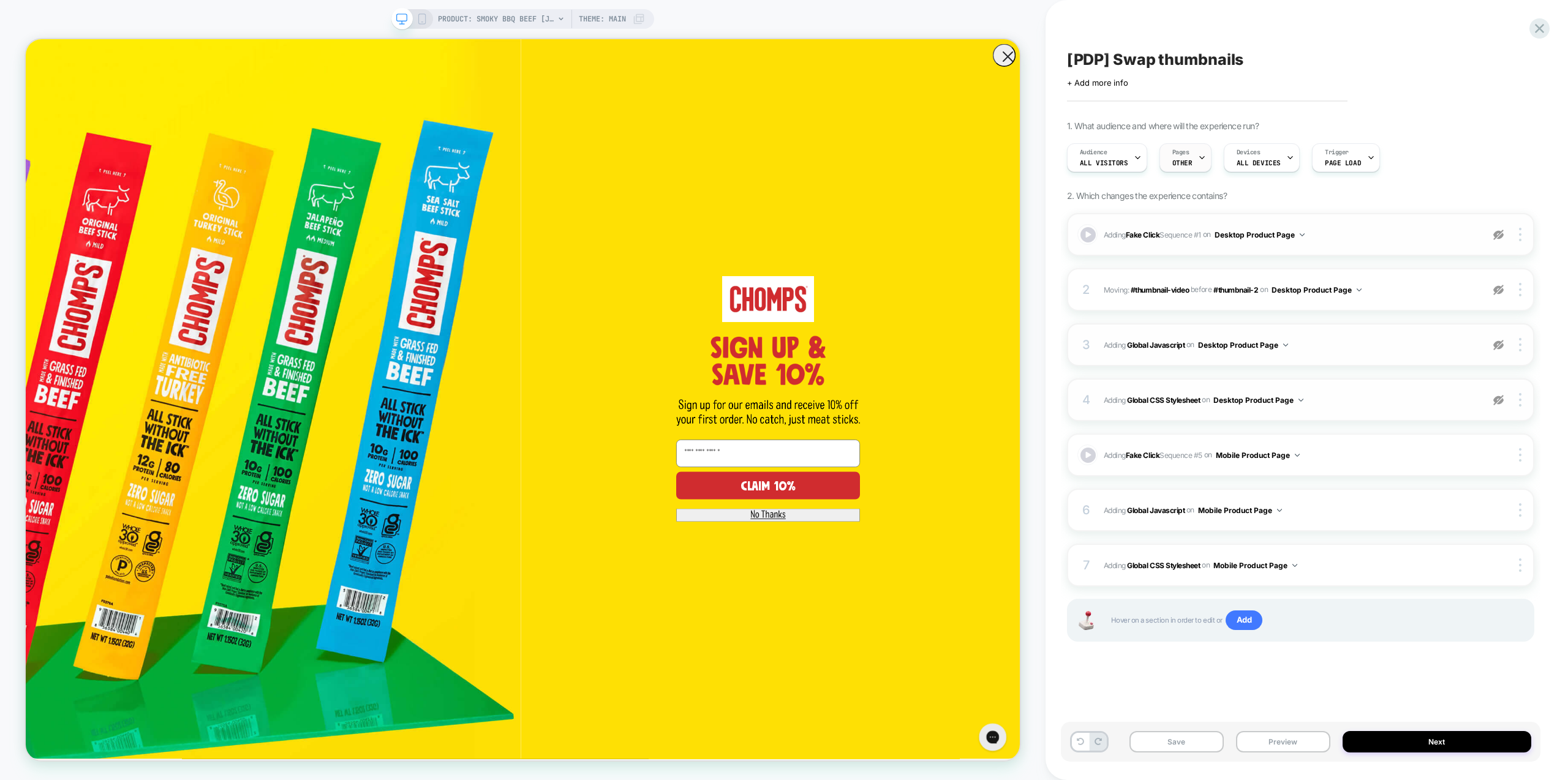
click at [1183, 158] on div "Pages OTHER" at bounding box center [1182, 157] width 45 height 27
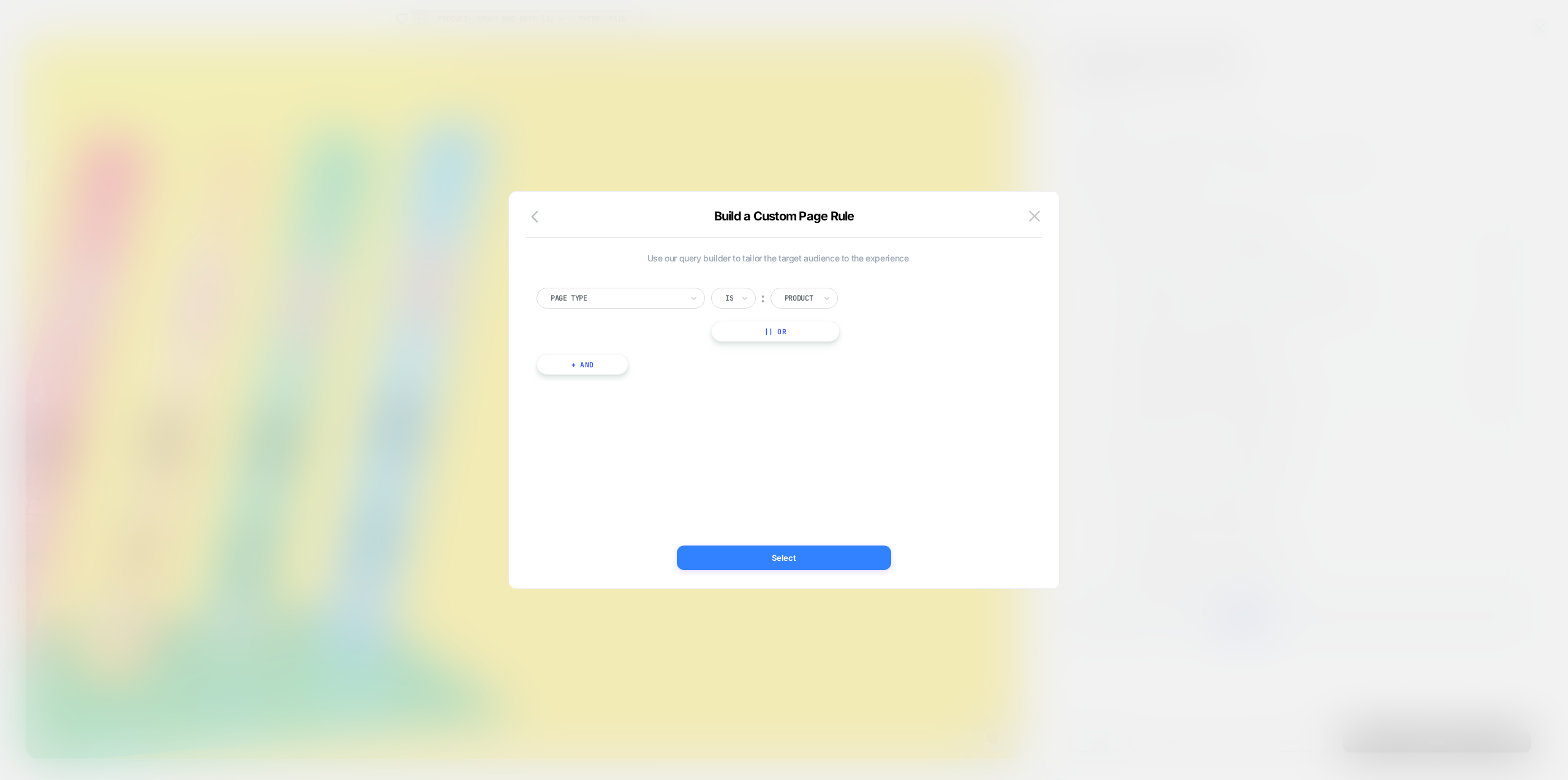
click at [780, 561] on button "Select" at bounding box center [784, 558] width 215 height 25
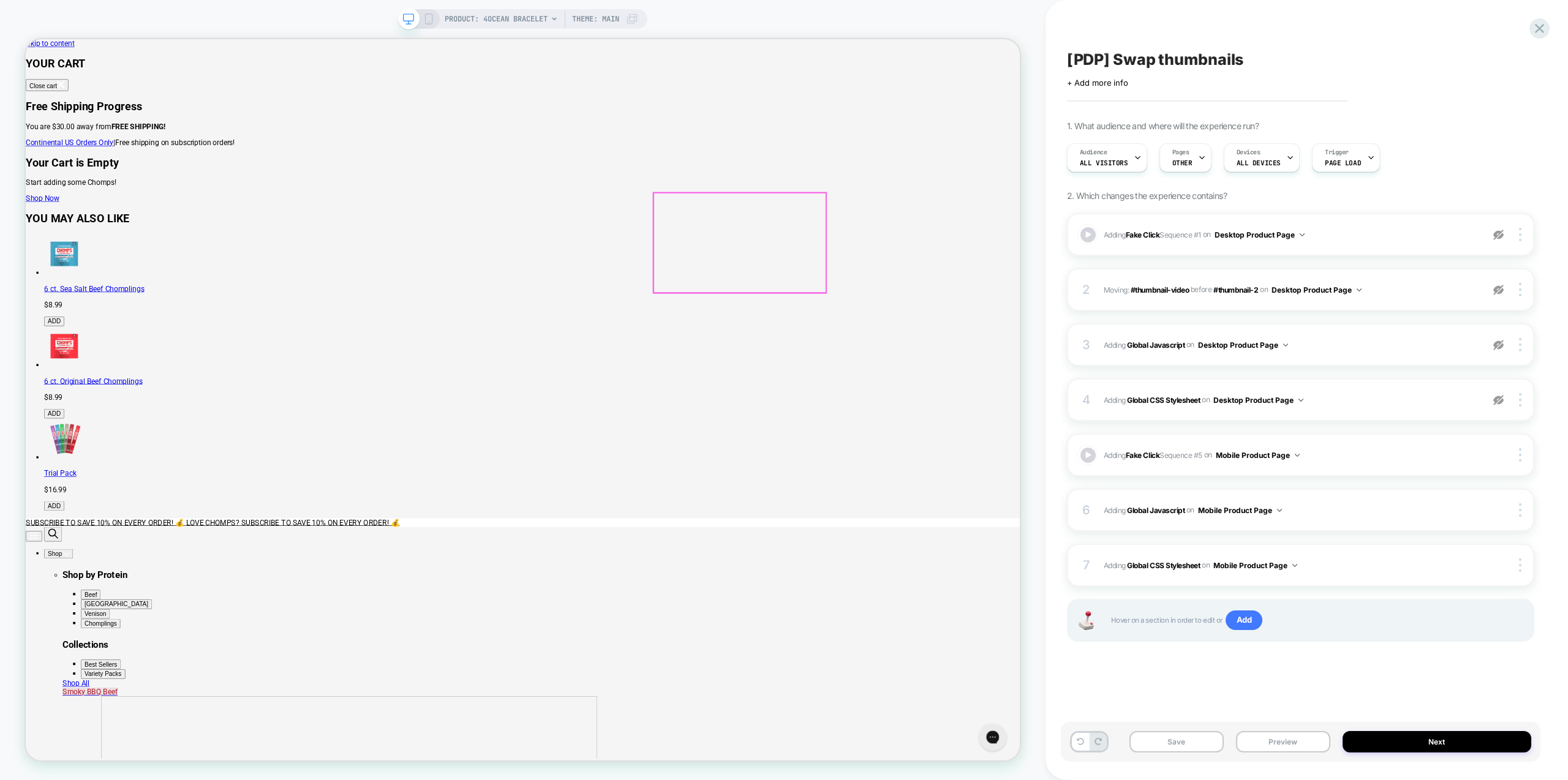
scroll to position [0, 0]
click at [540, 20] on span "PRODUCT: 4Ocean Bracelet" at bounding box center [496, 19] width 103 height 19
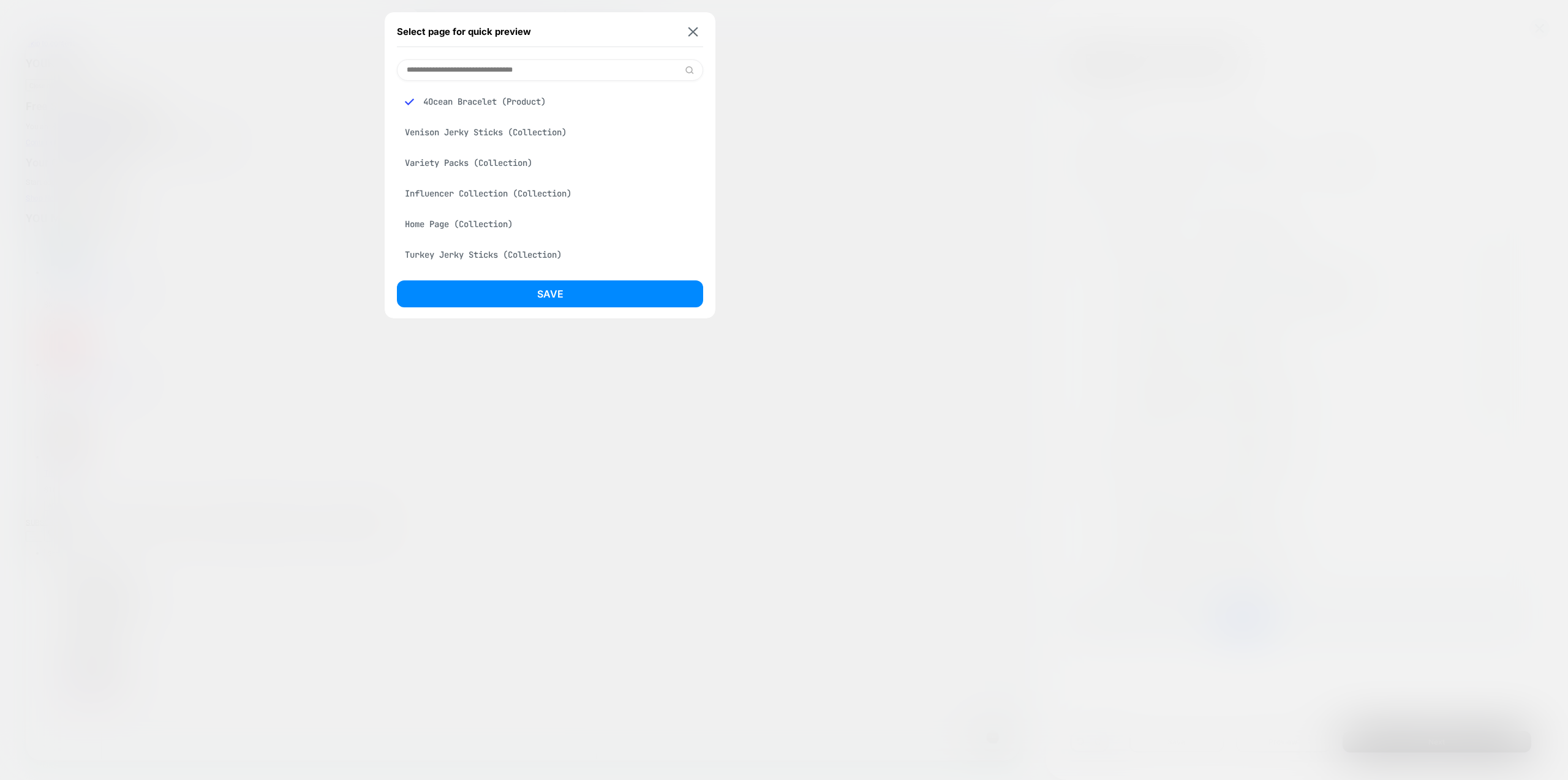
click at [445, 131] on div "Venison Jerky Sticks (Collection)" at bounding box center [550, 132] width 306 height 23
click at [467, 180] on div "Original Beef [gluten free snack jerky stick] (Product)" at bounding box center [550, 176] width 306 height 23
click at [556, 290] on button "Save" at bounding box center [550, 294] width 306 height 27
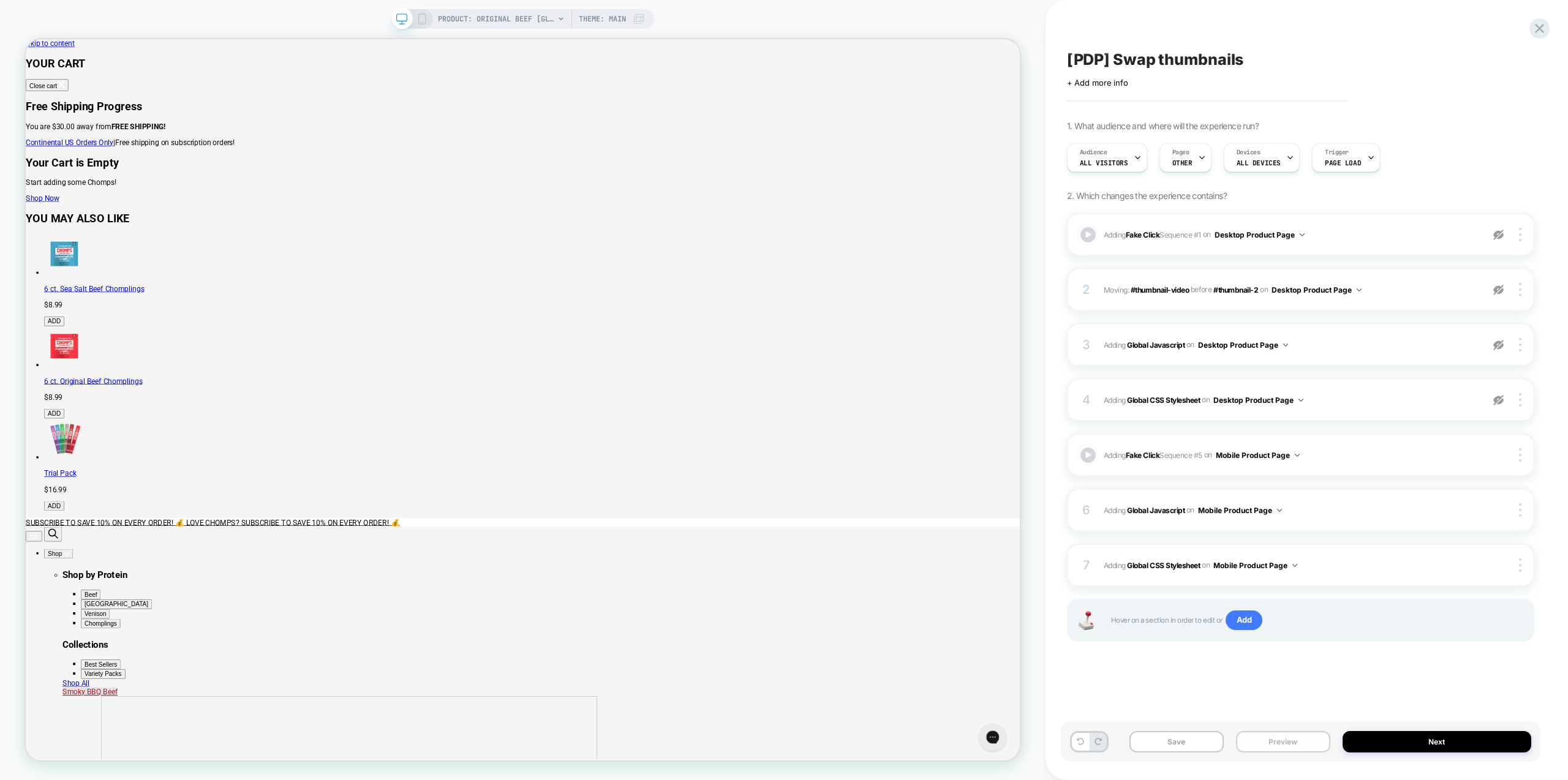
click at [1288, 741] on button "Preview" at bounding box center [1283, 742] width 94 height 21
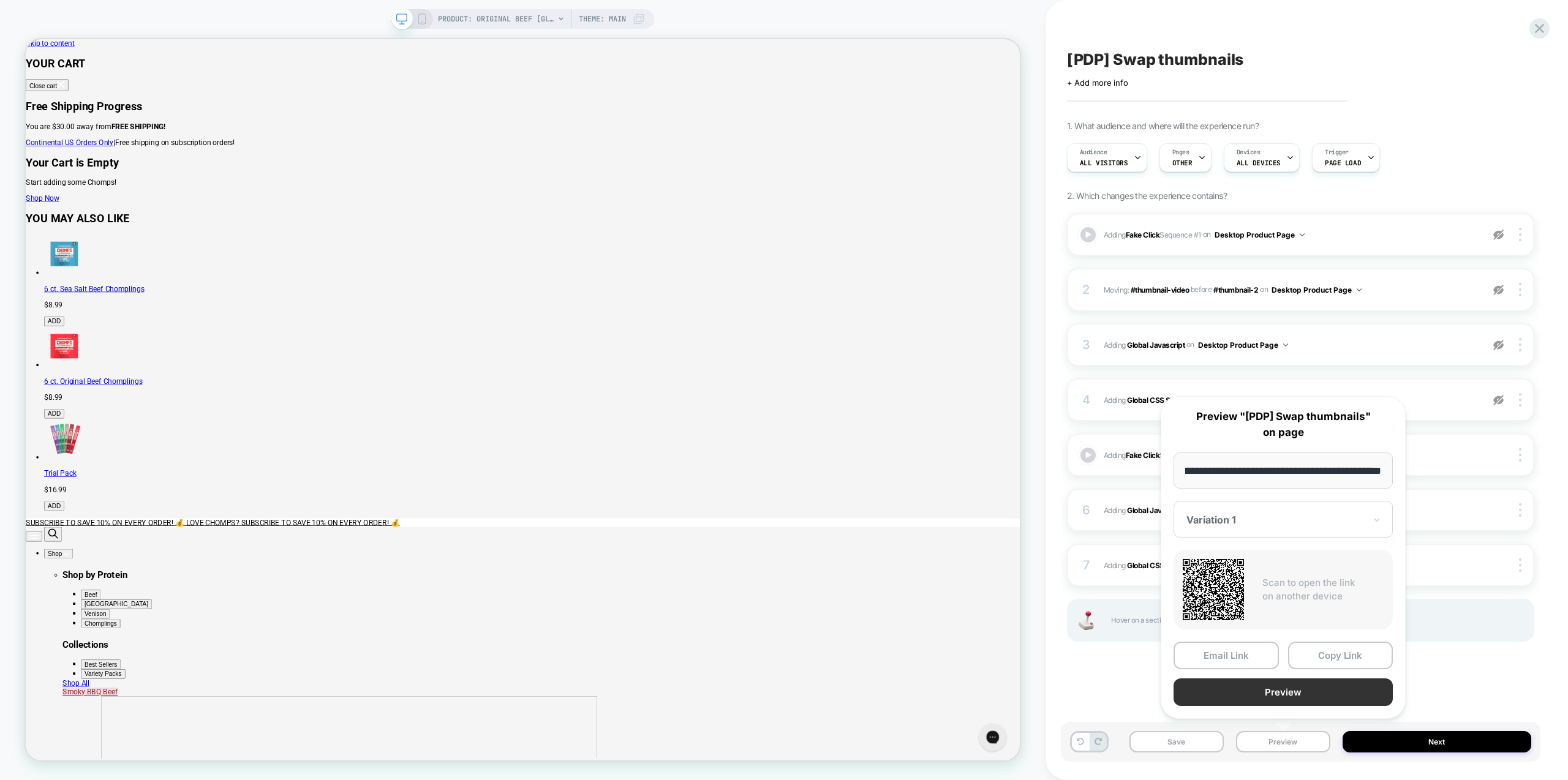
scroll to position [0, 0]
click at [1297, 702] on button "Preview" at bounding box center [1283, 692] width 219 height 27
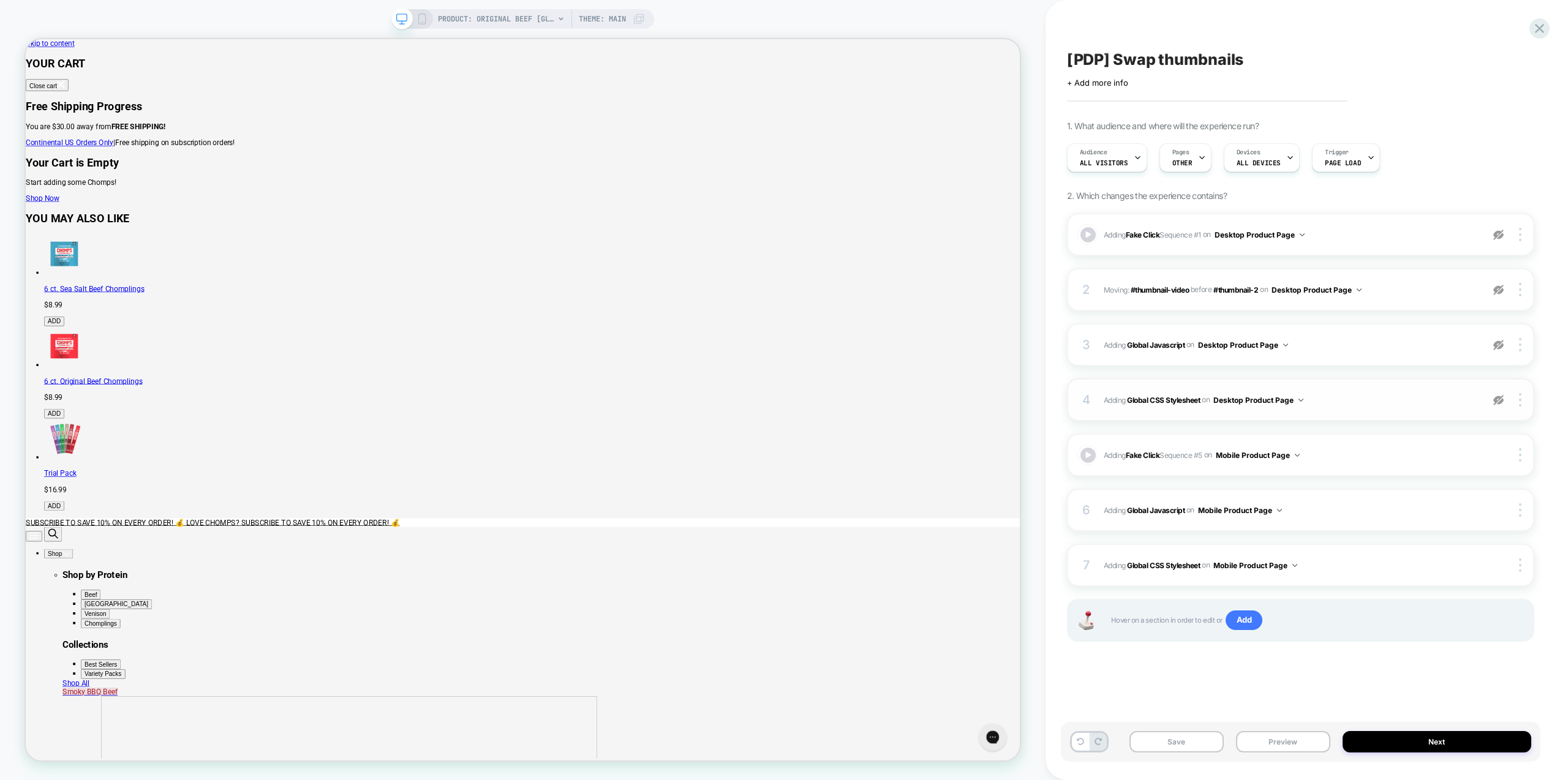
click at [1498, 398] on img at bounding box center [1498, 400] width 11 height 11
click at [1498, 297] on div "2 Moving: #thumbnail-video #thumbnail-video before #thumbnail-2 #thumbnail-2 on…" at bounding box center [1300, 289] width 467 height 43
click at [1499, 297] on div "2 Moving: #thumbnail-video #thumbnail-video before #thumbnail-2 #thumbnail-2 on…" at bounding box center [1300, 289] width 467 height 43
click at [1498, 288] on img at bounding box center [1498, 290] width 11 height 11
click at [1497, 231] on img at bounding box center [1498, 235] width 11 height 11
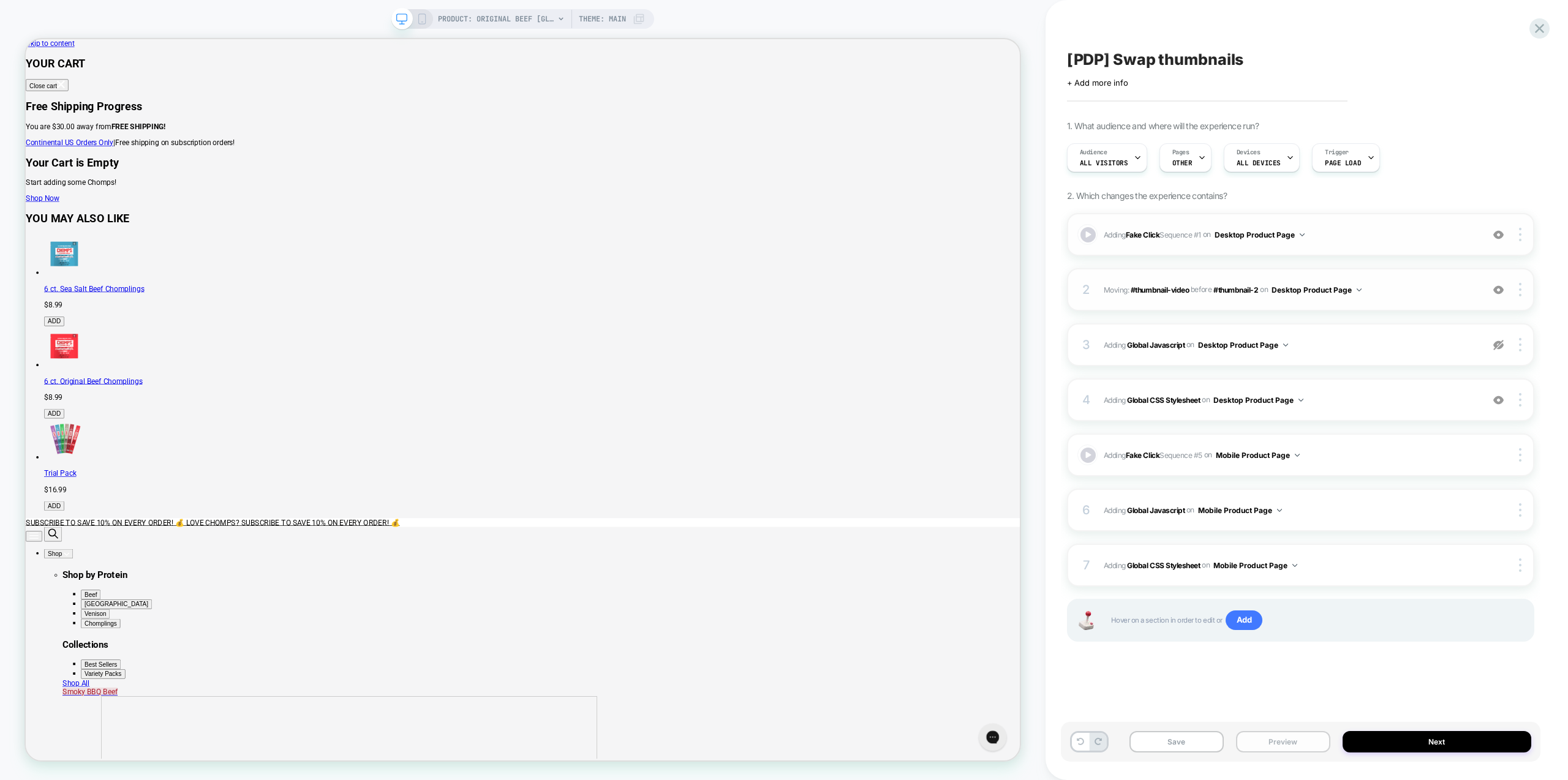
click at [1284, 741] on button "Preview" at bounding box center [1283, 742] width 94 height 21
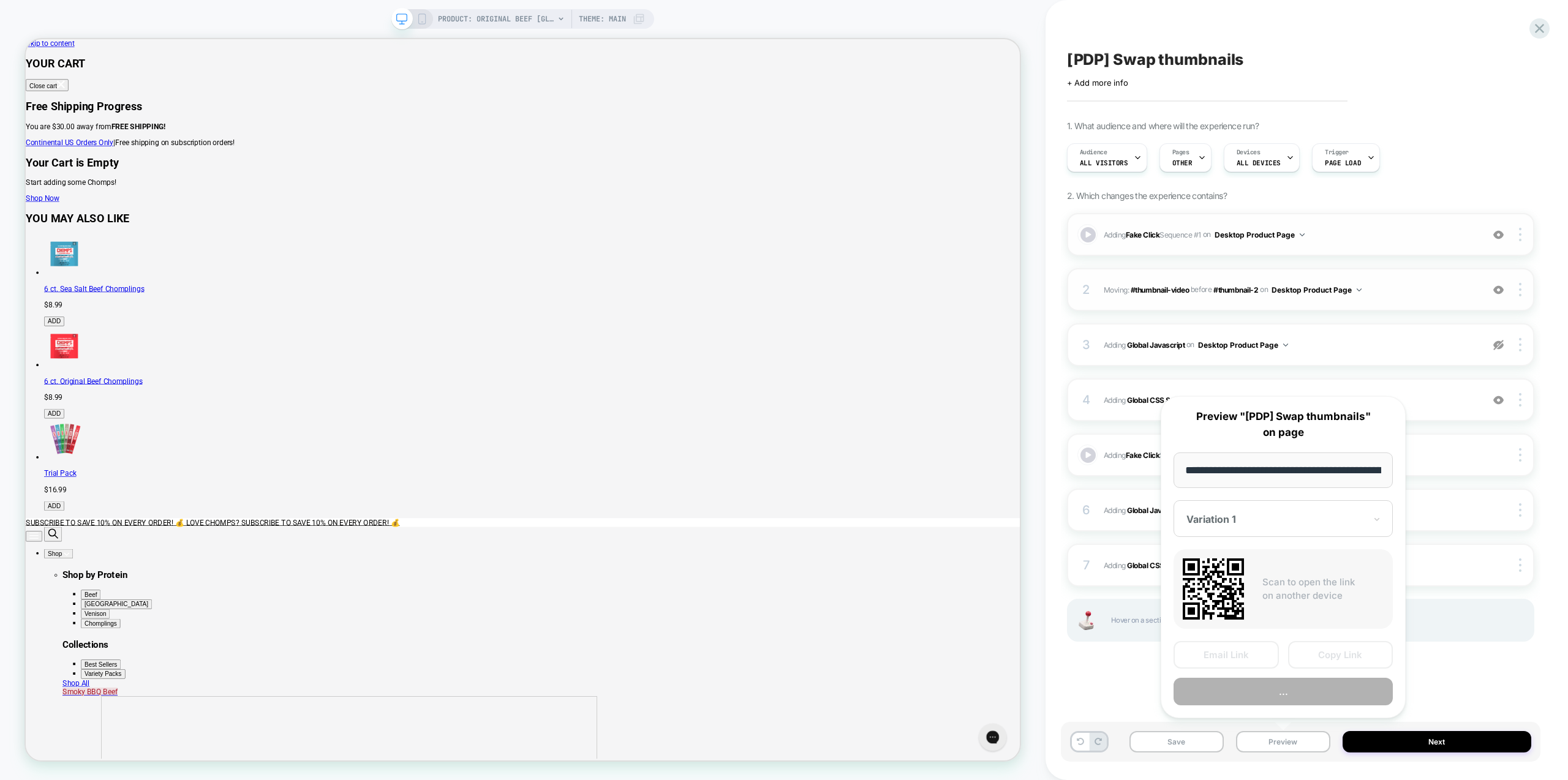
scroll to position [0, 253]
click at [1304, 692] on button "Preview" at bounding box center [1283, 692] width 219 height 27
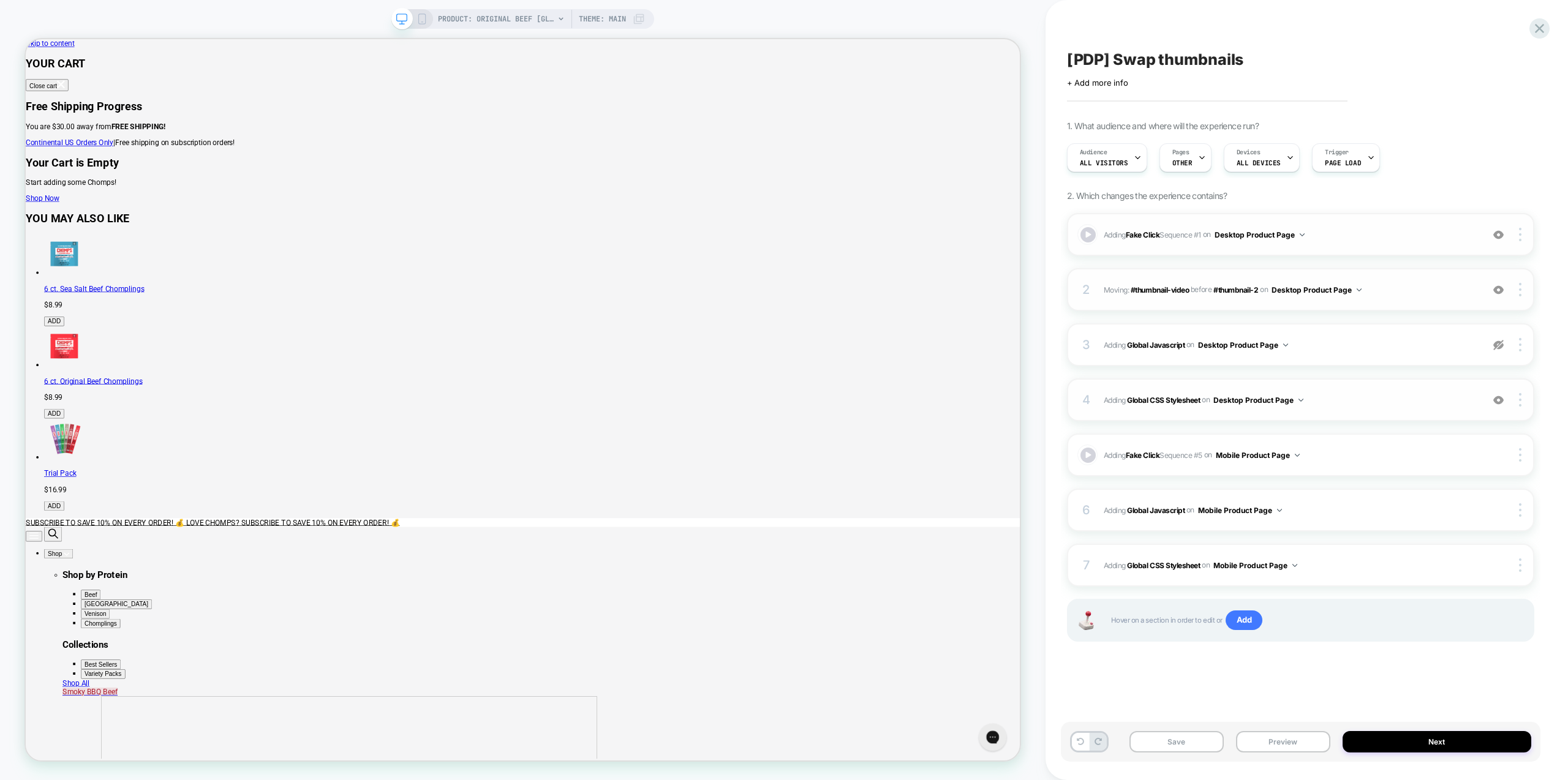
click at [1402, 399] on span "Adding Global CSS Stylesheet on Desktop Product Page" at bounding box center [1289, 400] width 372 height 15
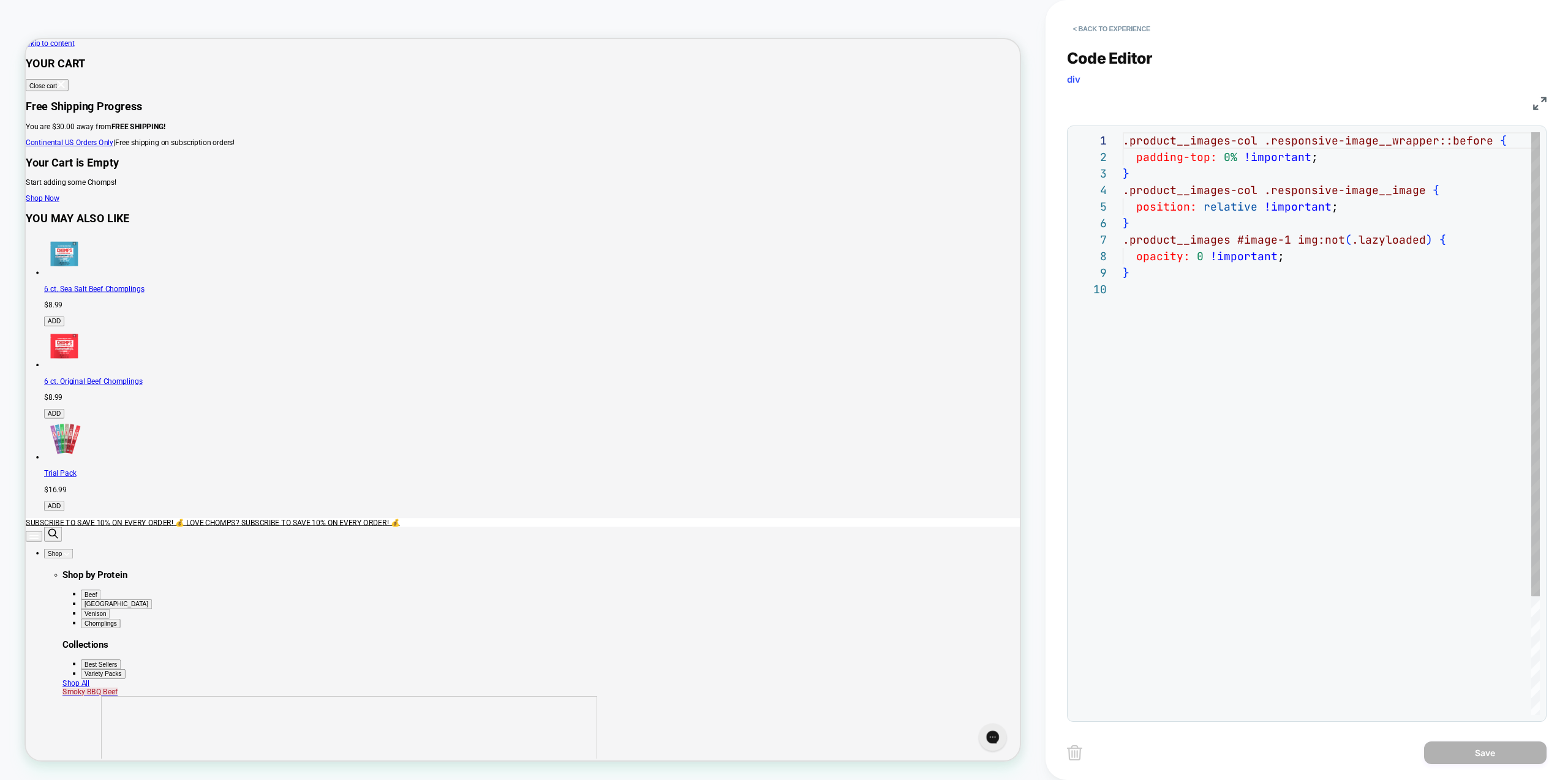
scroll to position [149, 0]
click at [1312, 392] on div ".product__images-col .responsive-image__wrapper::before { padding-top: 0% !impo…" at bounding box center [1331, 498] width 417 height 732
click at [1298, 254] on div ".product__images-col .responsive-image__wrapper::before { padding-top: 0% !impo…" at bounding box center [1331, 515] width 417 height 765
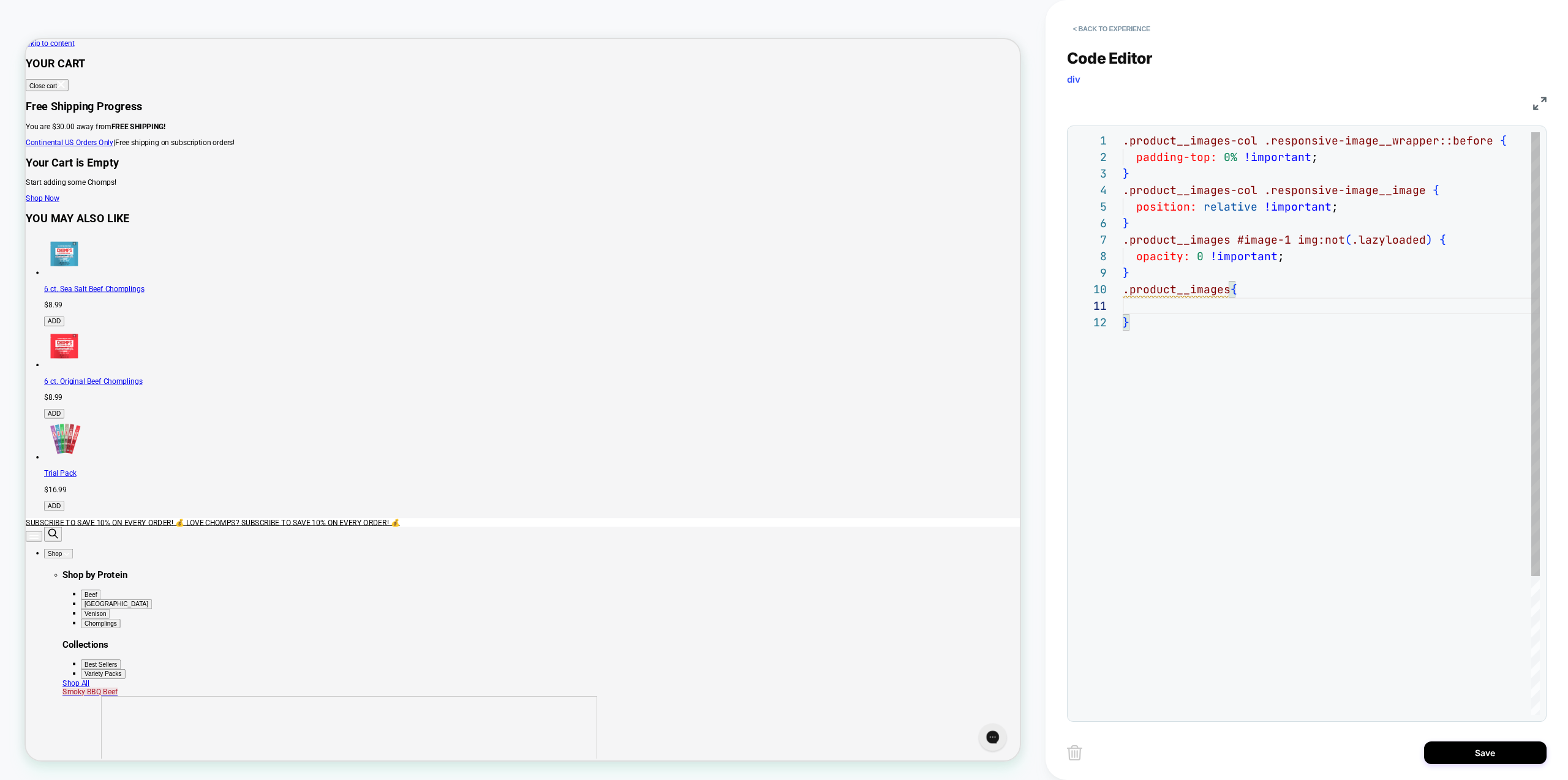
click at [1298, 254] on div ".product__images-col .responsive-image__wrapper::before { padding-top: 0% !impo…" at bounding box center [1331, 515] width 417 height 765
click at [1203, 317] on div ".product__images-col .responsive-image__wrapper::before { padding-top: 0% !impo…" at bounding box center [1331, 515] width 417 height 765
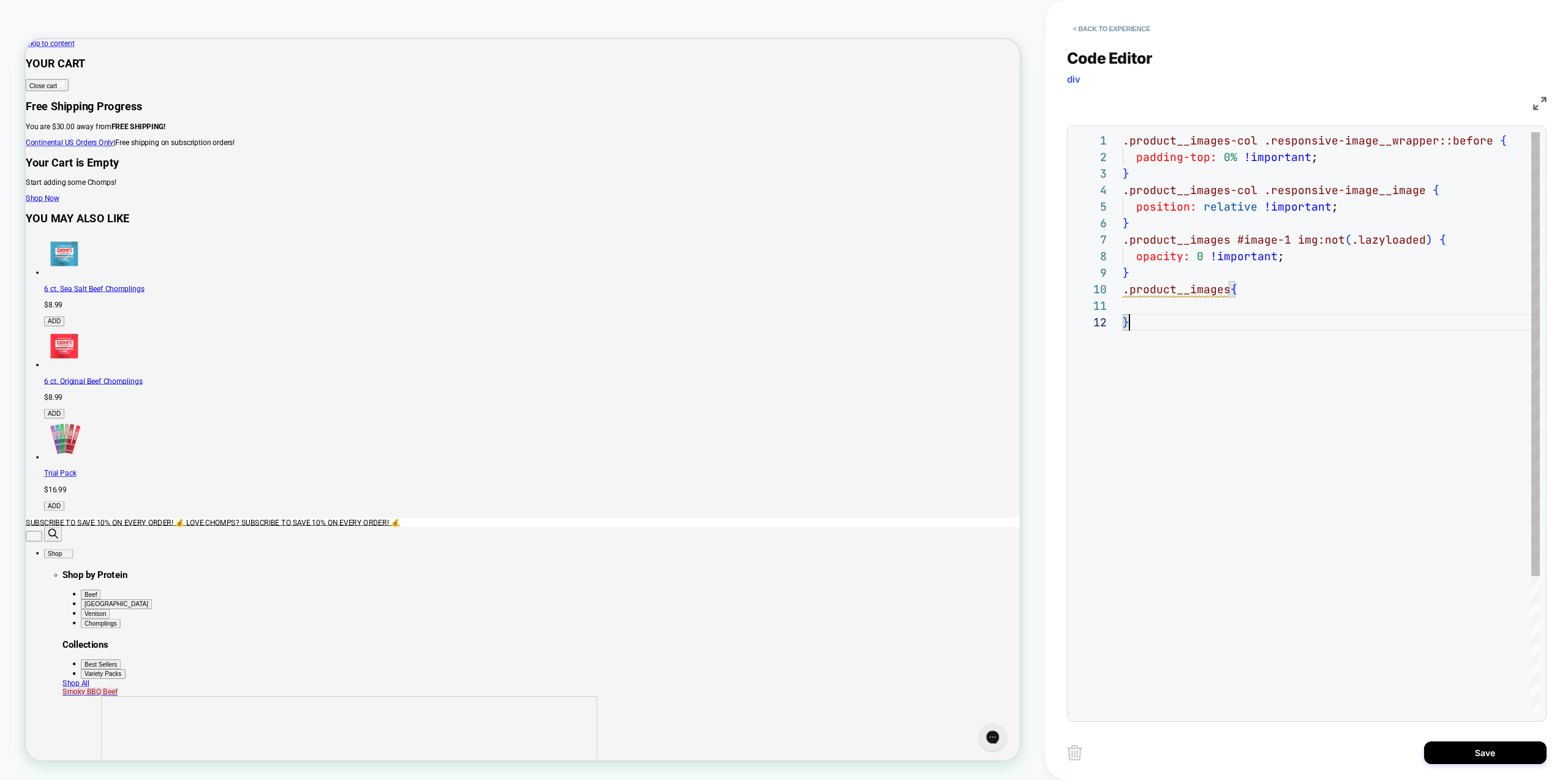
click at [1204, 309] on div ".product__images-col .responsive-image__wrapper::before { padding-top: 0% !impo…" at bounding box center [1331, 515] width 417 height 765
click at [1333, 248] on div ".product__images-col .responsive-image__wrapper::before { padding-top: 0% !impo…" at bounding box center [1331, 523] width 417 height 781
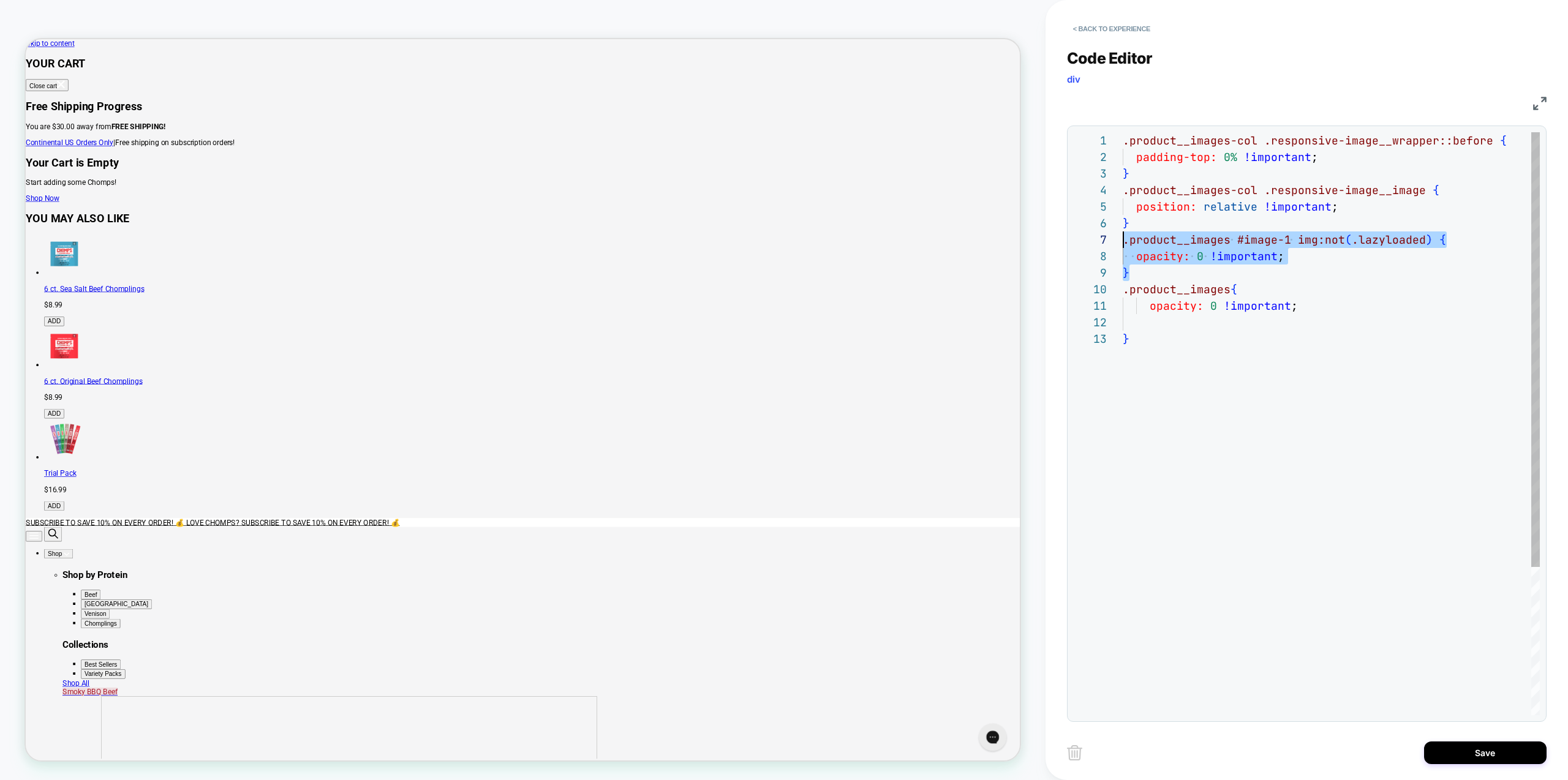
drag, startPoint x: 1156, startPoint y: 280, endPoint x: 1067, endPoint y: 241, distance: 97.2
click at [1123, 241] on div ".product__images-col .responsive-image__wrapper::before { padding-top: 0% !impo…" at bounding box center [1331, 523] width 417 height 781
click at [1445, 309] on div ".product__images-col .responsive-image__wrapper::before { padding-top: 0% !impo…" at bounding box center [1331, 523] width 417 height 781
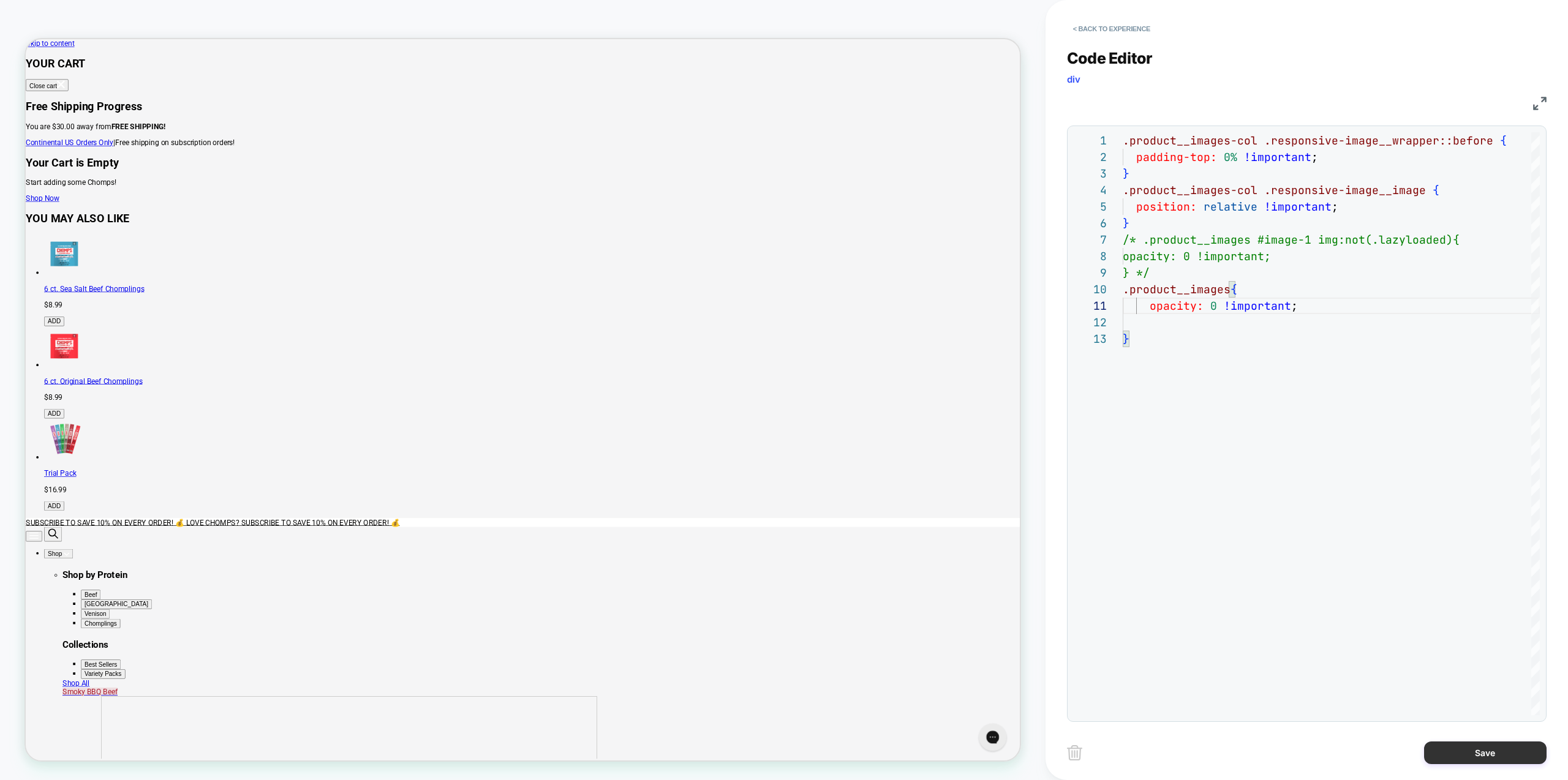
type textarea "**********"
click at [1490, 749] on button "Save" at bounding box center [1485, 753] width 122 height 23
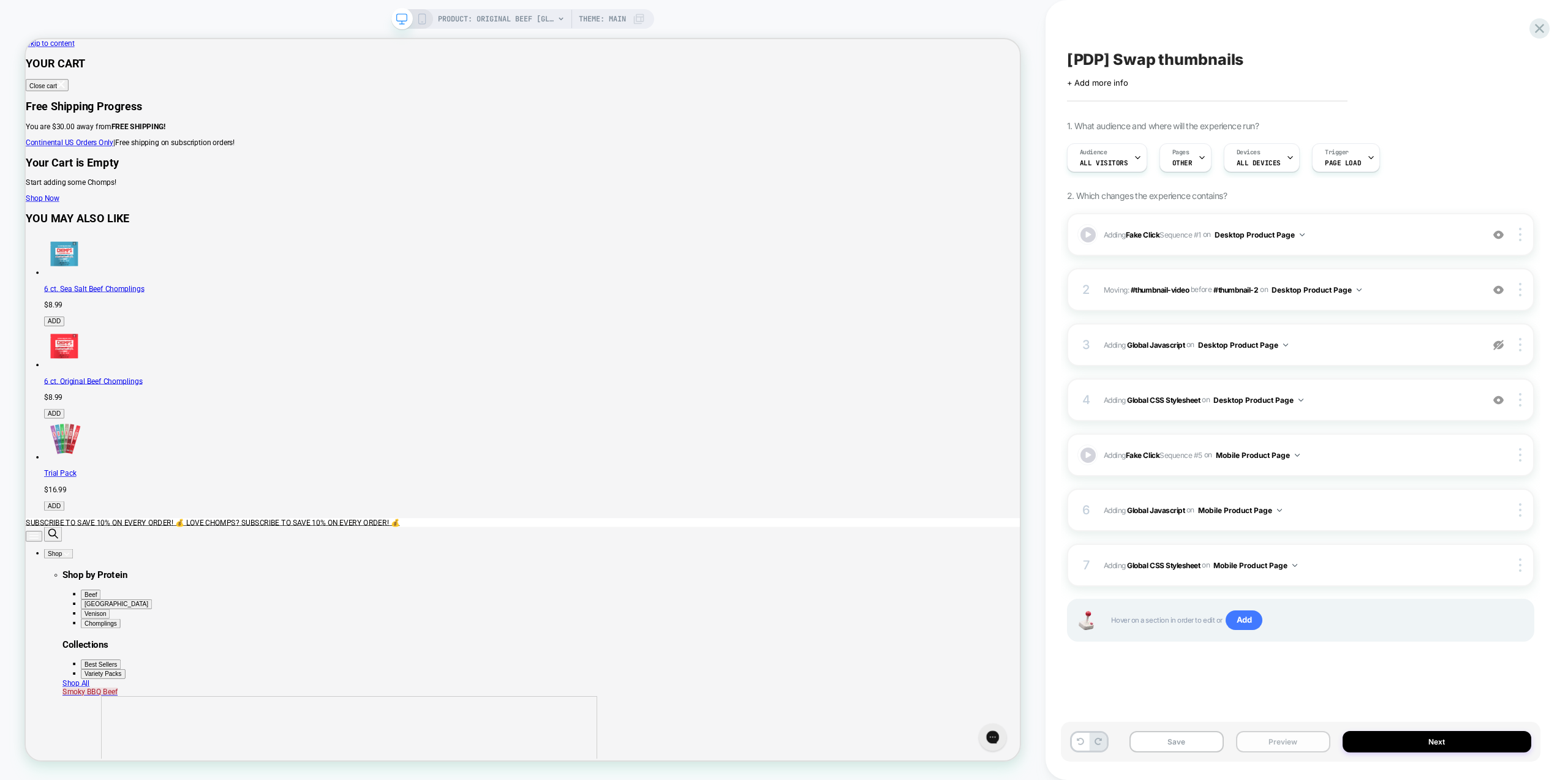
click at [1285, 735] on button "Preview" at bounding box center [1283, 742] width 94 height 21
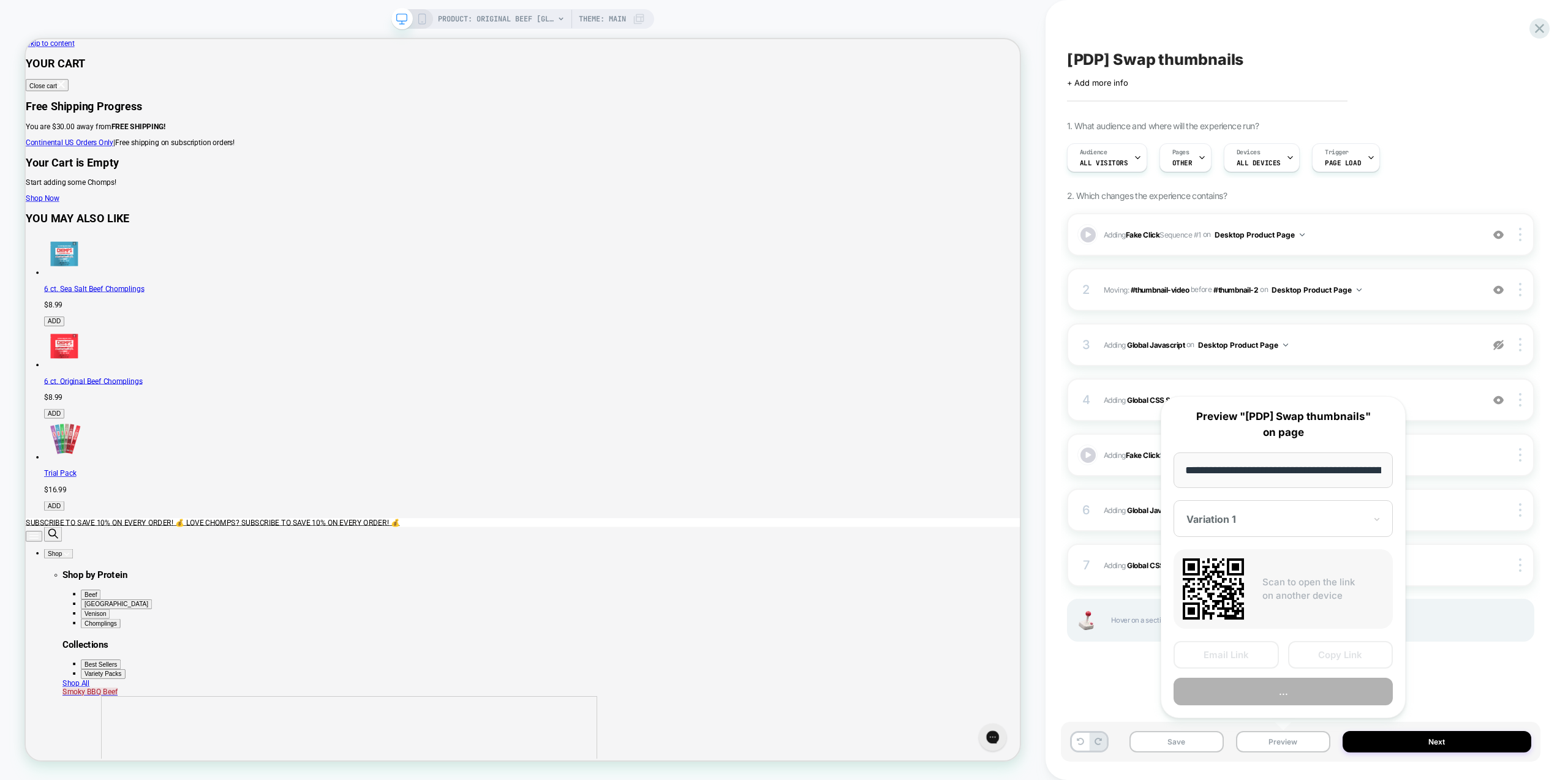
scroll to position [0, 253]
click at [1299, 685] on button "Preview" at bounding box center [1283, 692] width 219 height 27
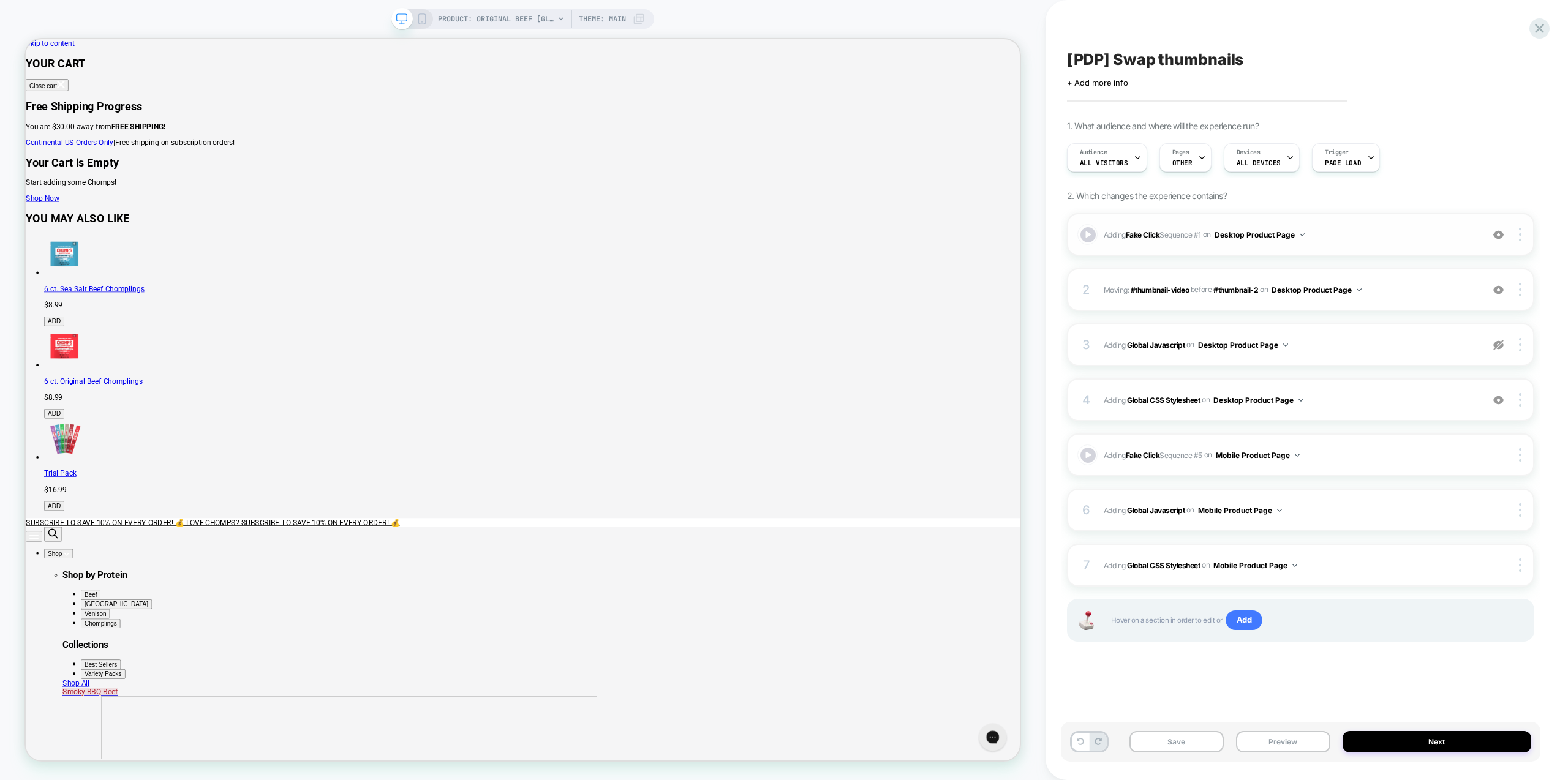
click at [1498, 237] on img at bounding box center [1498, 235] width 11 height 11
click at [1495, 285] on img at bounding box center [1498, 290] width 11 height 11
click at [1297, 748] on button "Preview" at bounding box center [1283, 742] width 94 height 21
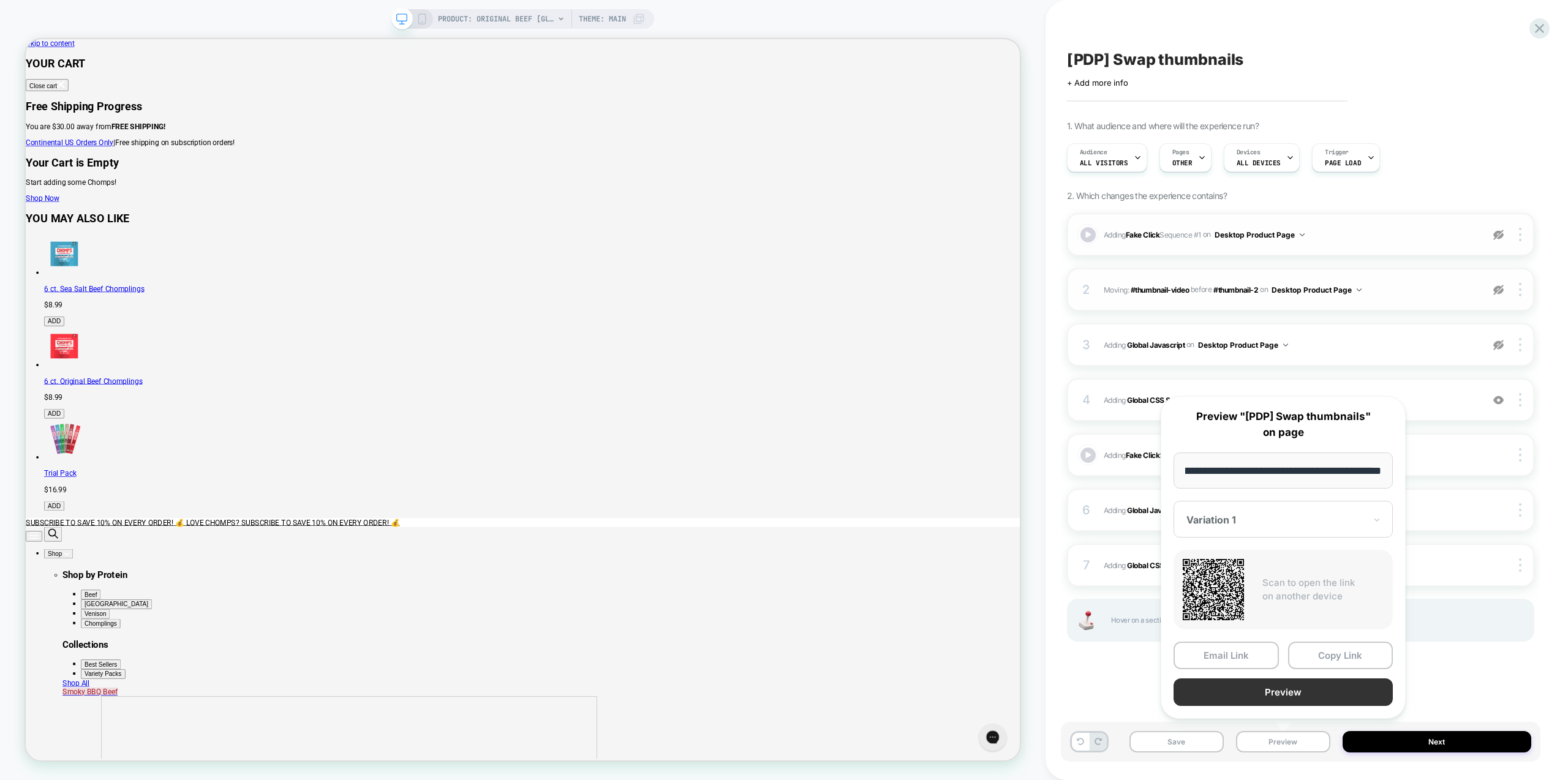
click at [1288, 686] on button "Preview" at bounding box center [1283, 692] width 219 height 27
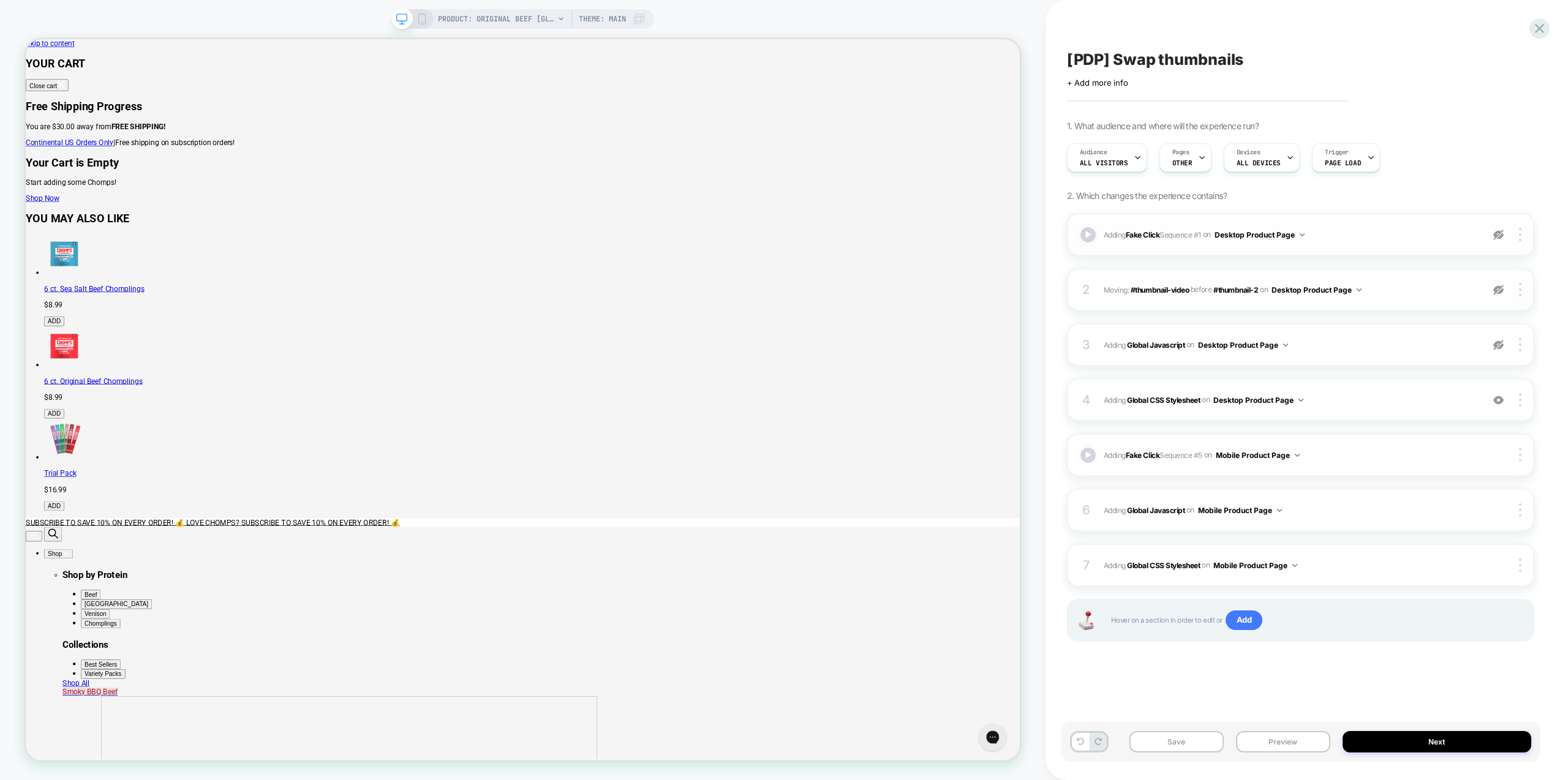
click at [1508, 289] on div at bounding box center [1498, 289] width 23 height 13
click at [1498, 230] on img at bounding box center [1498, 235] width 11 height 11
click at [1414, 406] on span "Adding Global CSS Stylesheet on Desktop Product Page" at bounding box center [1289, 400] width 372 height 15
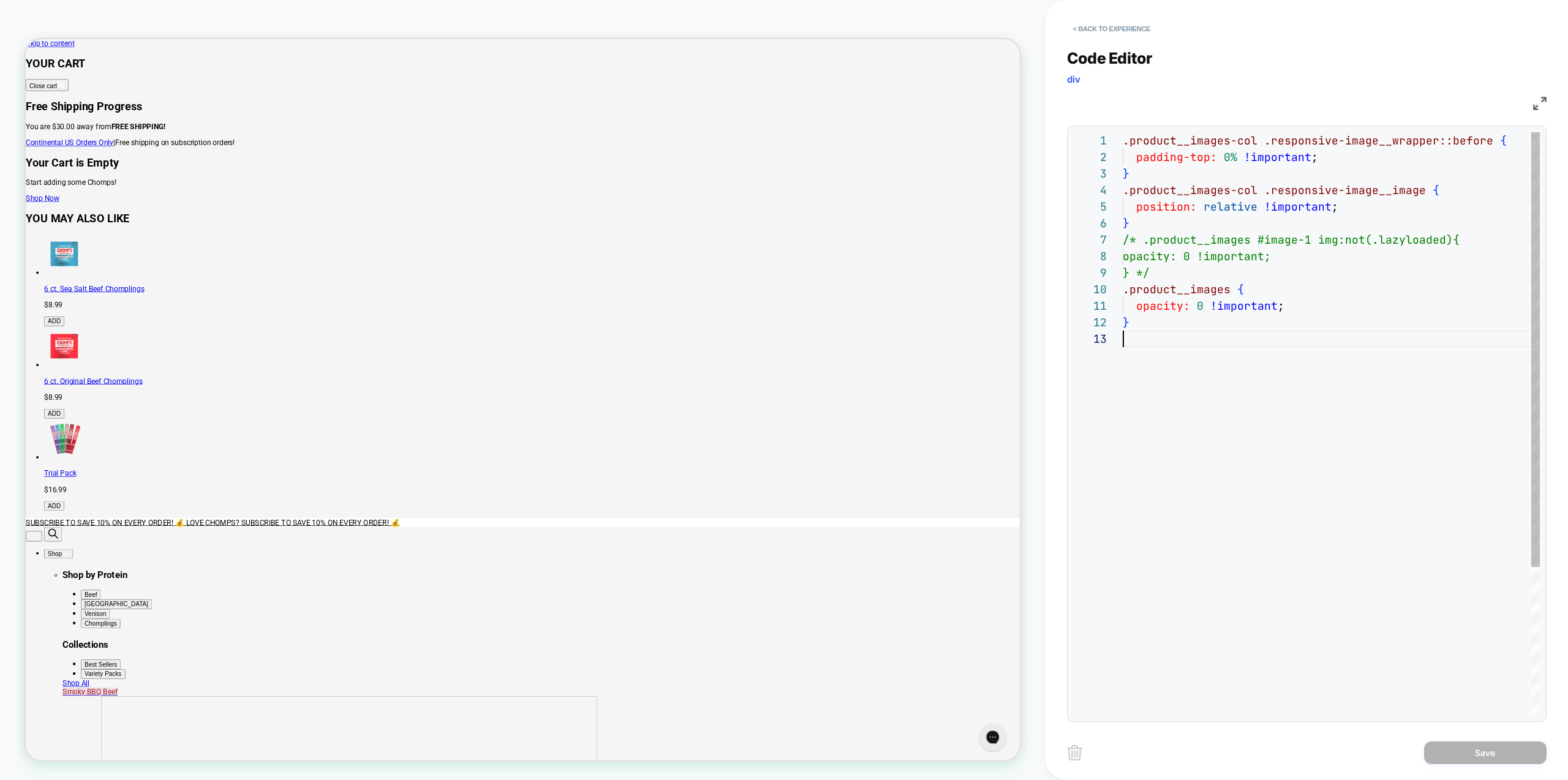
scroll to position [33, 0]
click at [1257, 399] on div ".product__images-col .responsive-image__wrapper::before { padding-top: 0% !impo…" at bounding box center [1331, 523] width 417 height 781
drag, startPoint x: 1190, startPoint y: 336, endPoint x: 1108, endPoint y: 295, distance: 91.7
click at [1123, 295] on div ".product__images-col .responsive-image__wrapper::before { padding-top: 0% !impo…" at bounding box center [1331, 523] width 417 height 781
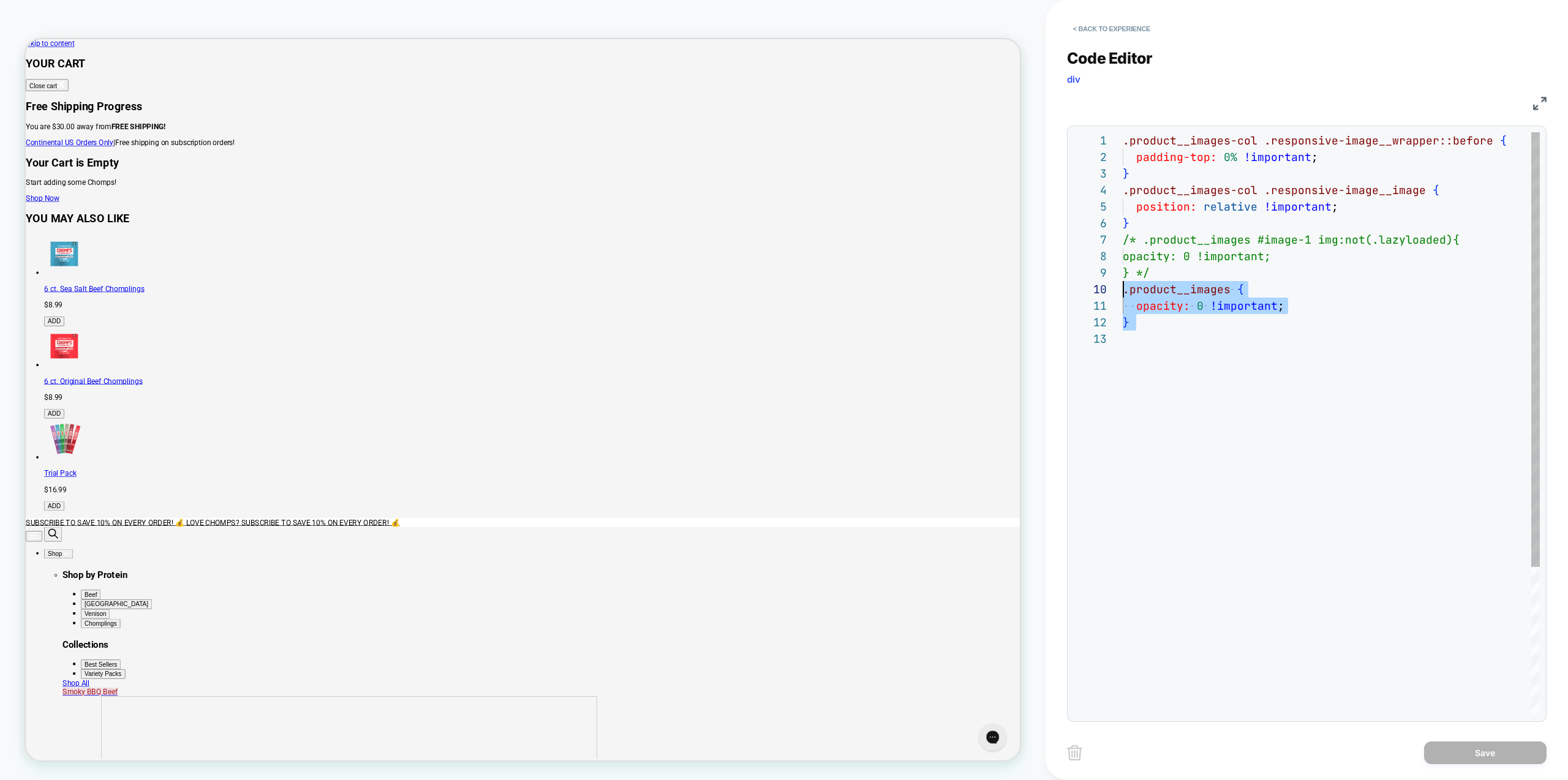
drag, startPoint x: 1218, startPoint y: 374, endPoint x: 1207, endPoint y: 357, distance: 20.2
click at [1218, 374] on div ".product__images-col .responsive-image__wrapper::before { padding-top: 0% !impo…" at bounding box center [1331, 523] width 417 height 781
click at [1148, 275] on div ".product__images-col .responsive-image__wrapper::before { padding-top: 0% !impo…" at bounding box center [1331, 523] width 417 height 781
drag, startPoint x: 1143, startPoint y: 273, endPoint x: 1143, endPoint y: 320, distance: 47.0
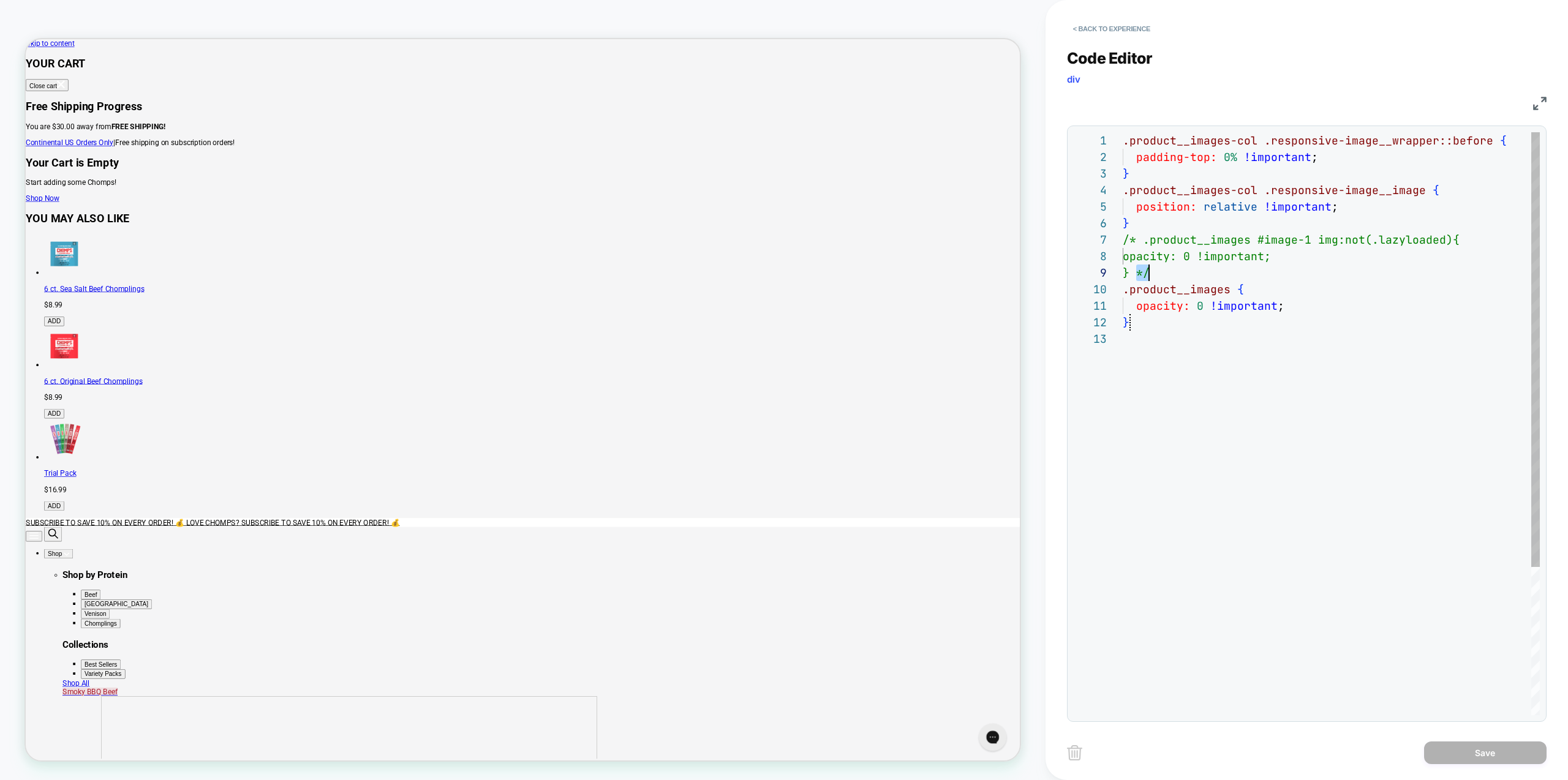
type textarea "**********"
drag, startPoint x: 1249, startPoint y: 441, endPoint x: 1263, endPoint y: 456, distance: 20.5
click at [1250, 442] on div ".product__images-col .responsive-image__wrapper::before { padding-top: 0% !impo…" at bounding box center [1331, 523] width 417 height 781
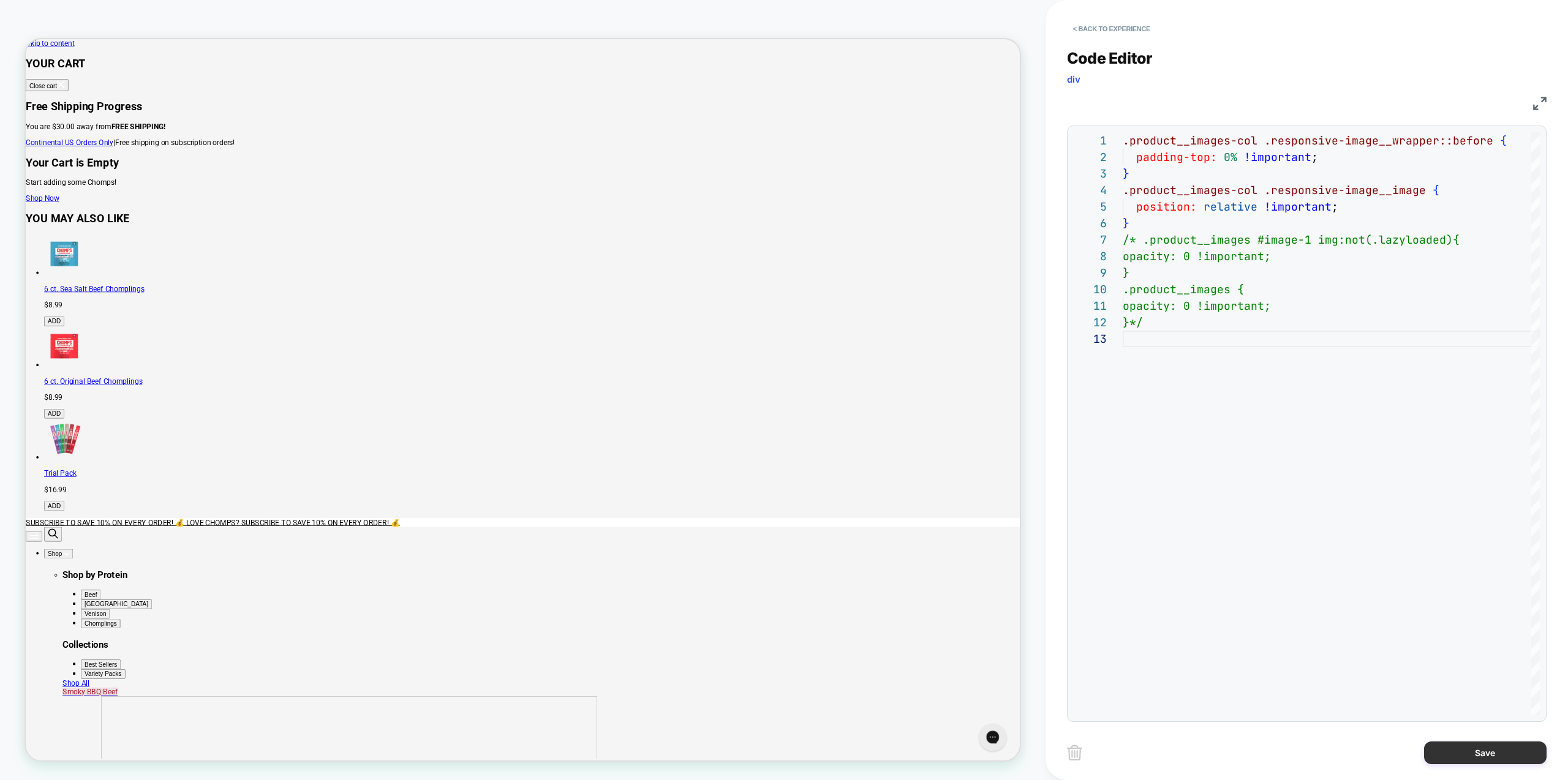
click at [1491, 759] on button "Save" at bounding box center [1485, 753] width 122 height 23
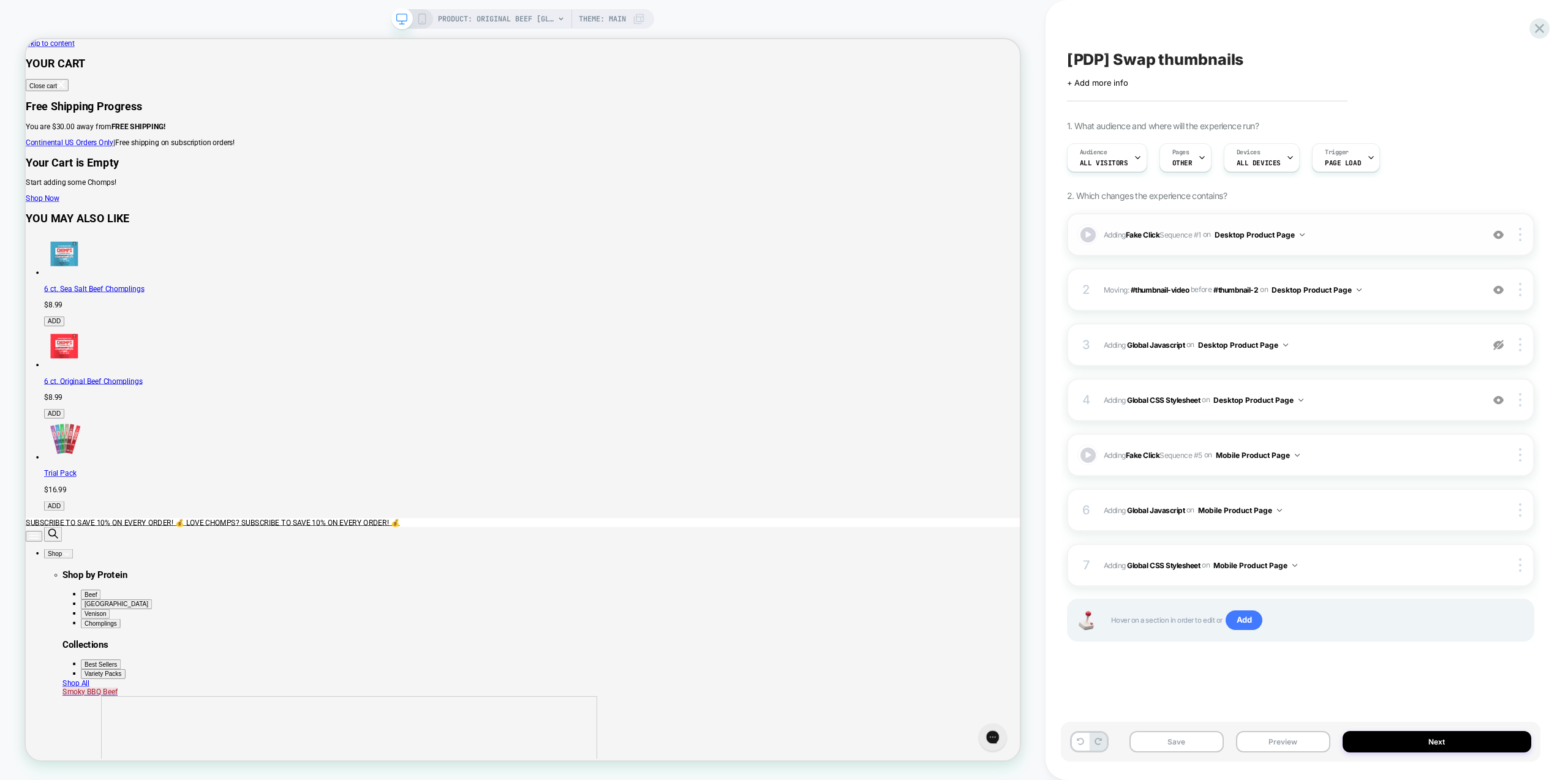
click at [1498, 231] on img at bounding box center [1498, 235] width 11 height 11
drag, startPoint x: 1498, startPoint y: 291, endPoint x: 1496, endPoint y: 309, distance: 18.1
click at [1498, 291] on img at bounding box center [1498, 290] width 11 height 11
click at [1498, 401] on img at bounding box center [1498, 400] width 11 height 11
click at [1275, 748] on button "Preview" at bounding box center [1283, 742] width 94 height 21
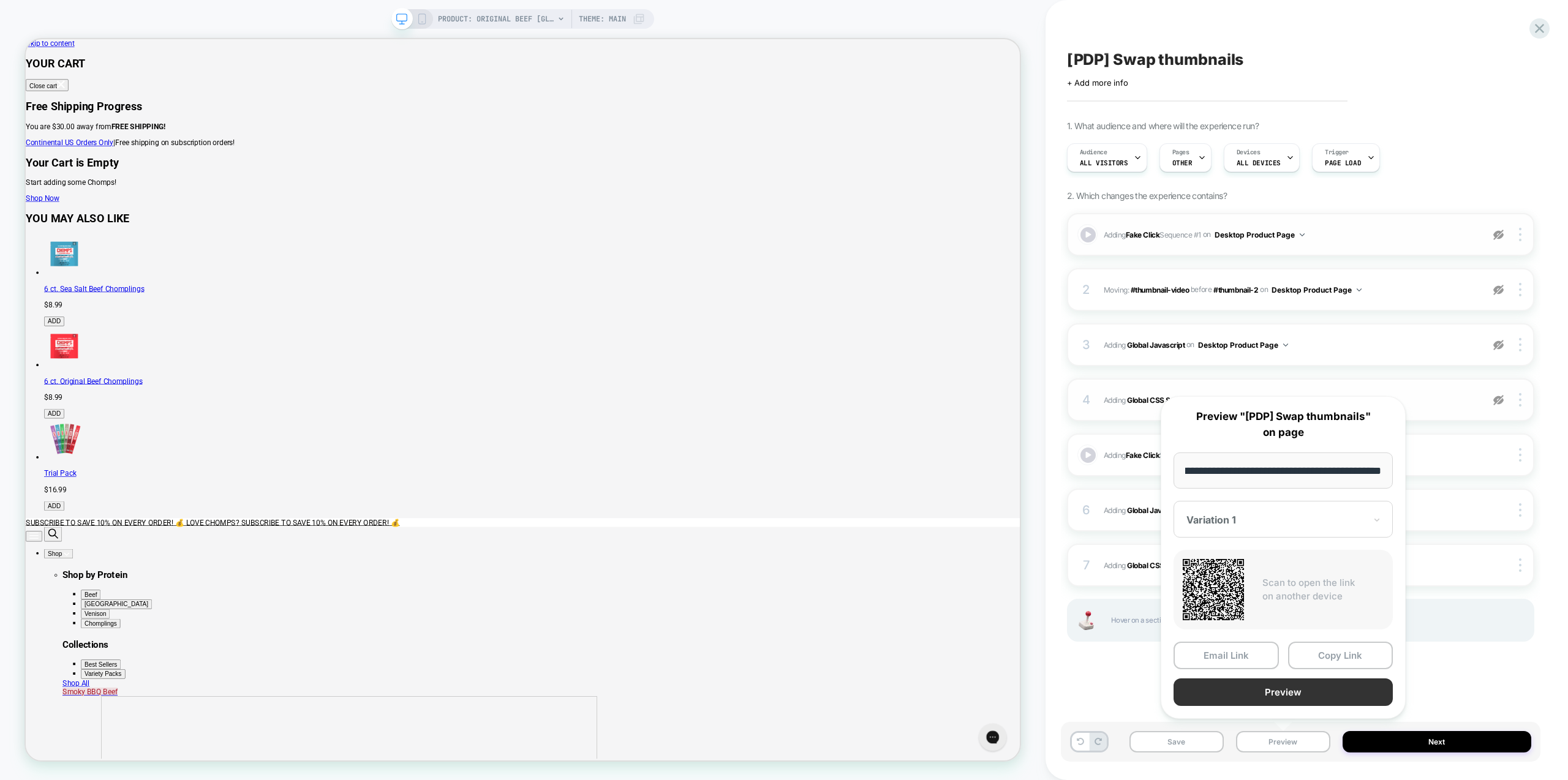
scroll to position [0, 0]
click at [1287, 688] on button "Preview" at bounding box center [1283, 692] width 219 height 27
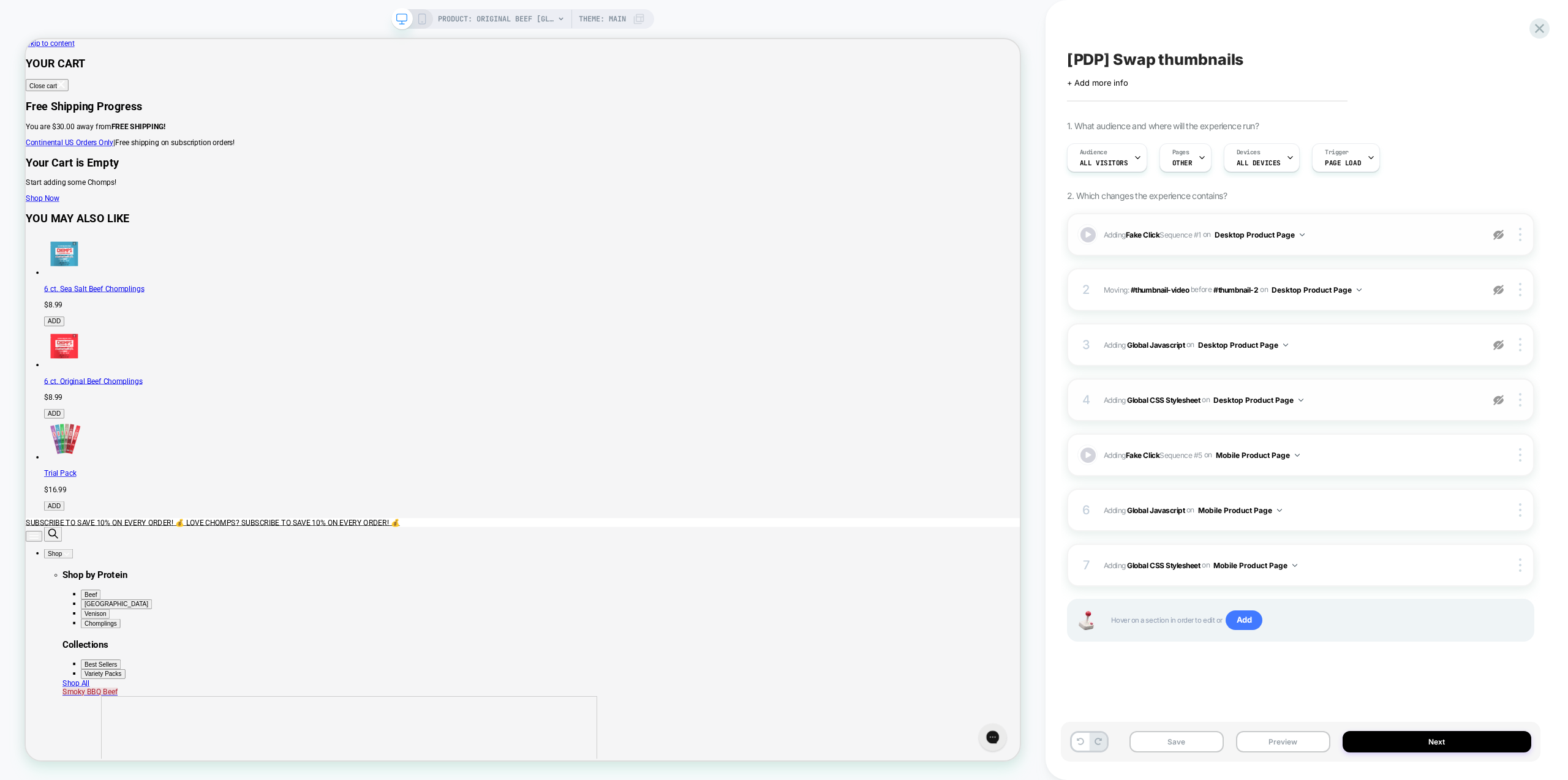
click at [1499, 400] on img at bounding box center [1498, 400] width 11 height 11
click at [1498, 346] on img at bounding box center [1498, 346] width 11 height 11
click at [1498, 291] on img at bounding box center [1498, 290] width 11 height 11
click at [1498, 233] on img at bounding box center [1498, 235] width 11 height 11
click at [1501, 346] on img at bounding box center [1498, 346] width 11 height 11
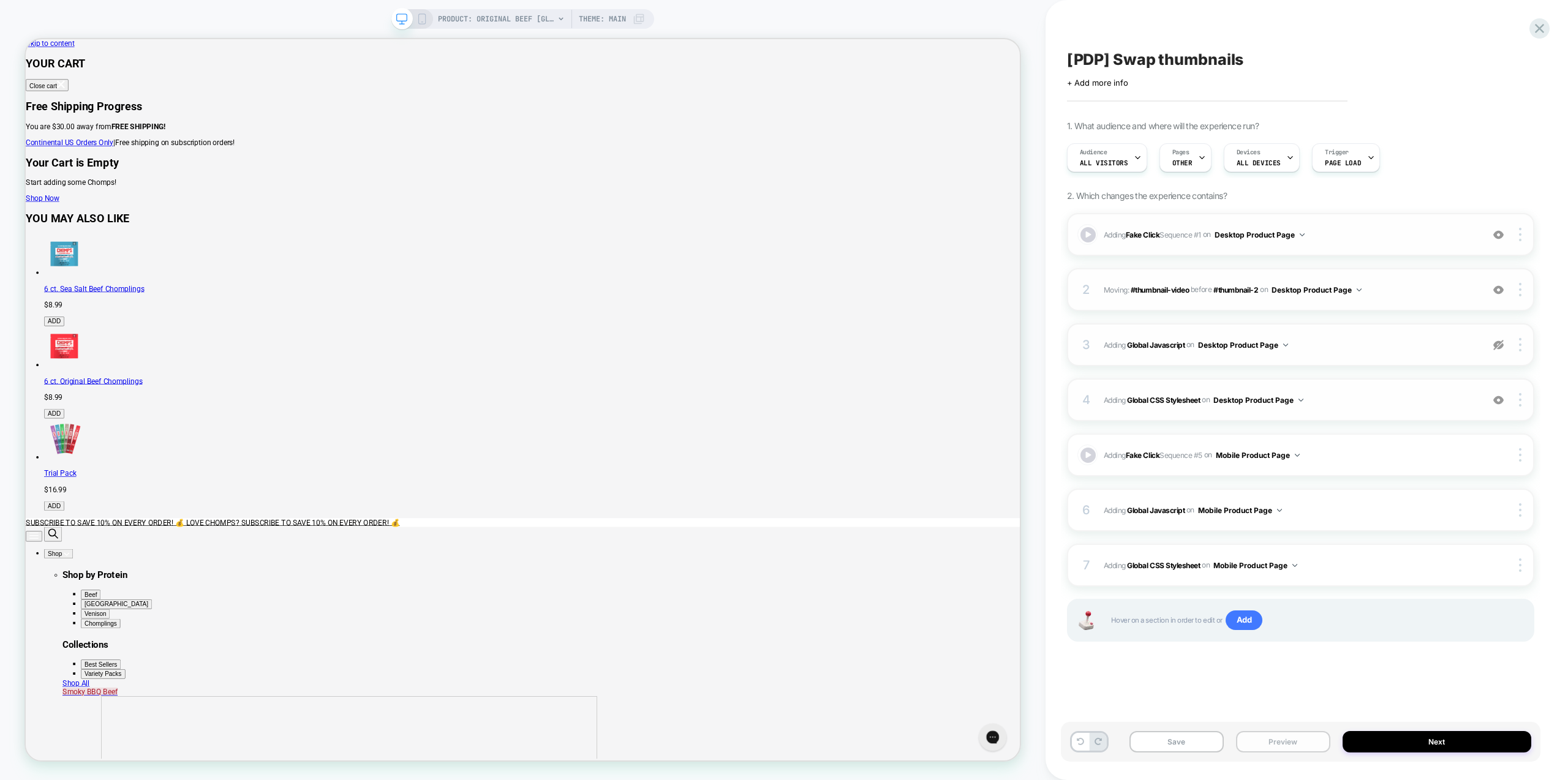
click at [1301, 744] on button "Preview" at bounding box center [1283, 742] width 94 height 21
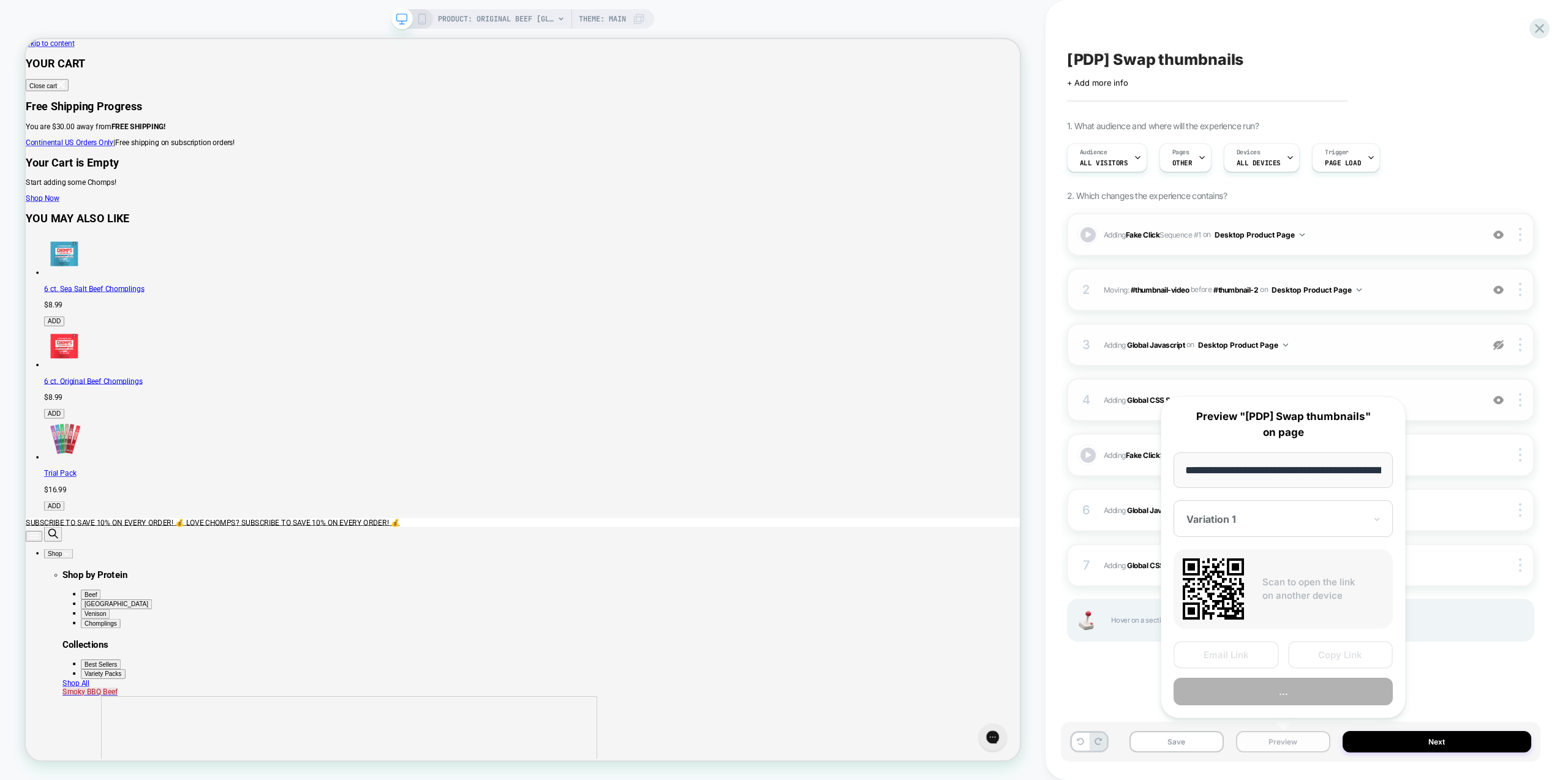
scroll to position [0, 253]
click at [1319, 688] on button "Preview" at bounding box center [1283, 692] width 219 height 27
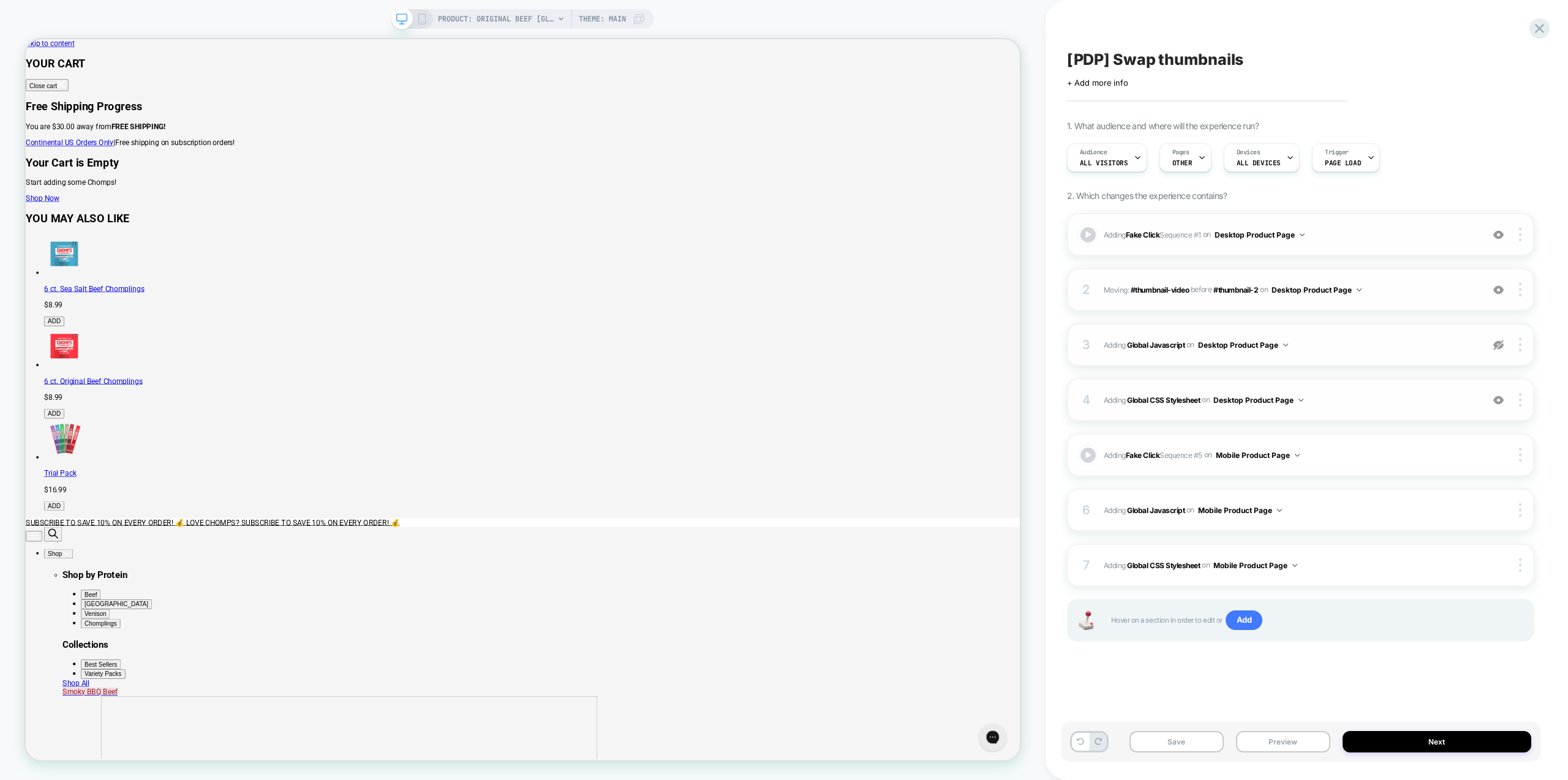
click at [1367, 412] on div "4 Adding Global CSS Stylesheet on Desktop Product Page Add Before Add After Cop…" at bounding box center [1300, 400] width 467 height 43
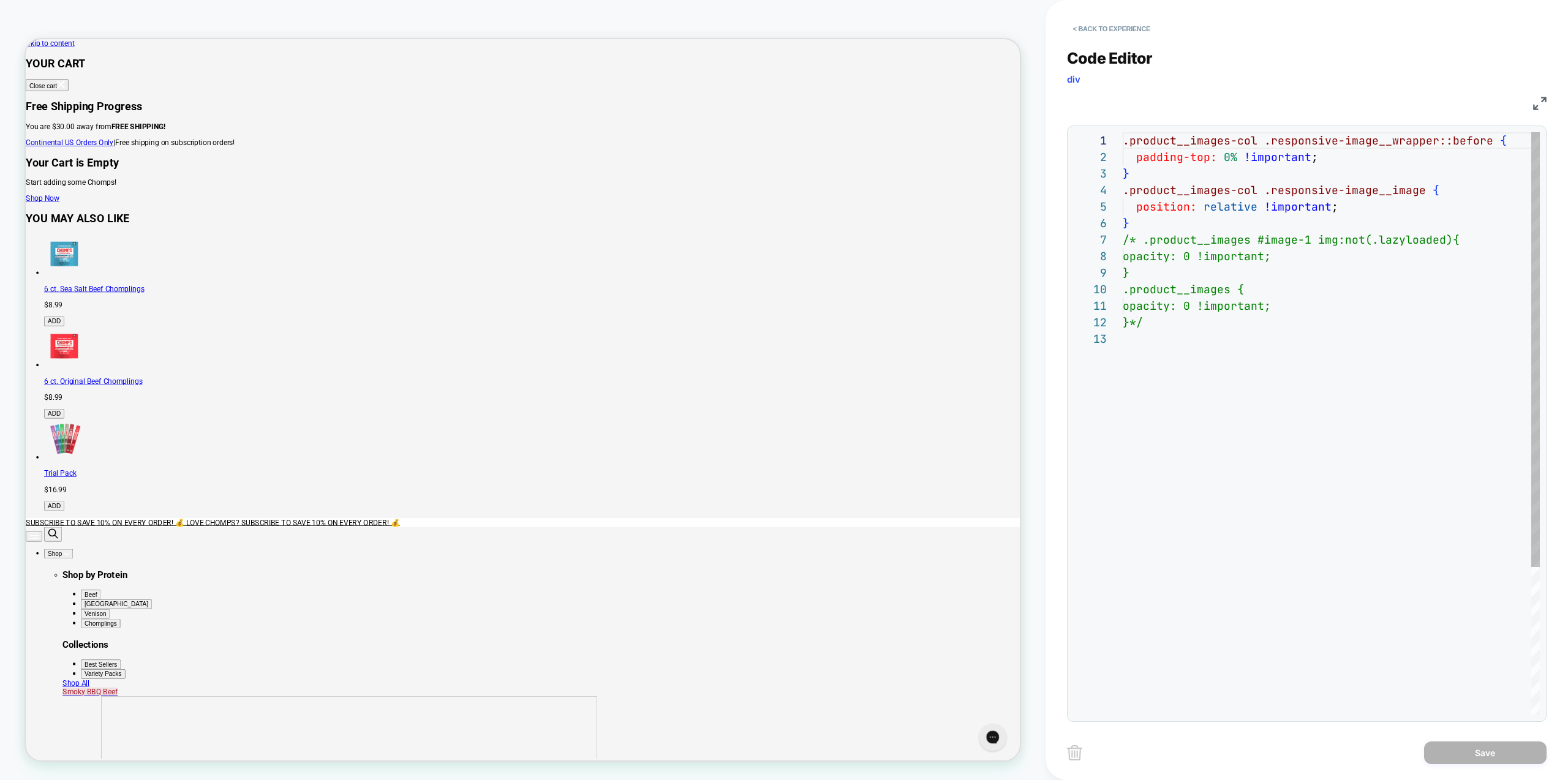
scroll to position [165, 0]
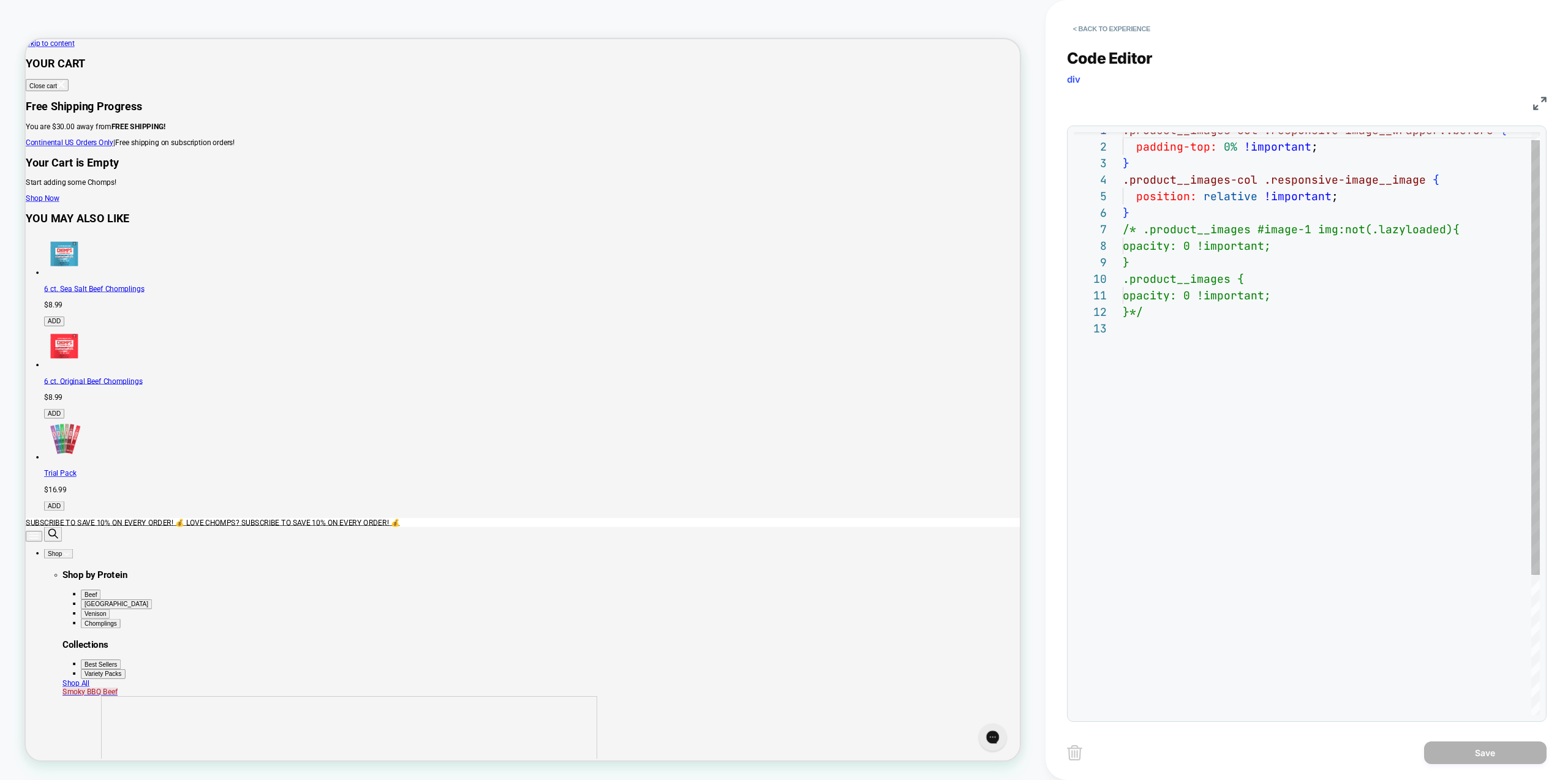
type textarea "**********"
click at [1293, 370] on div ".product__images-col .responsive-image__wrapper::before { padding-top: 0% !impo…" at bounding box center [1331, 512] width 417 height 781
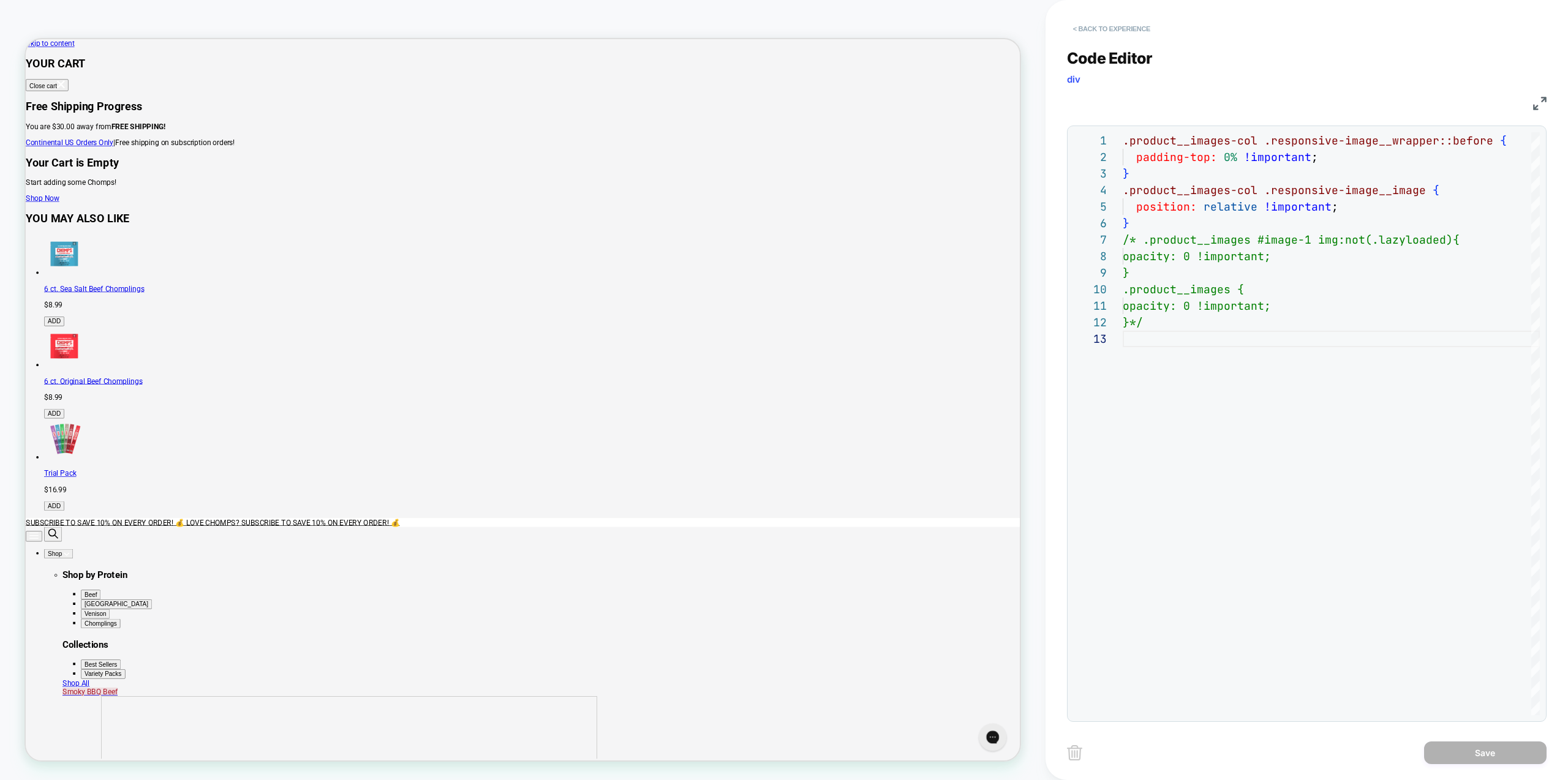
click at [1091, 34] on button "< Back to experience" at bounding box center [1112, 28] width 90 height 19
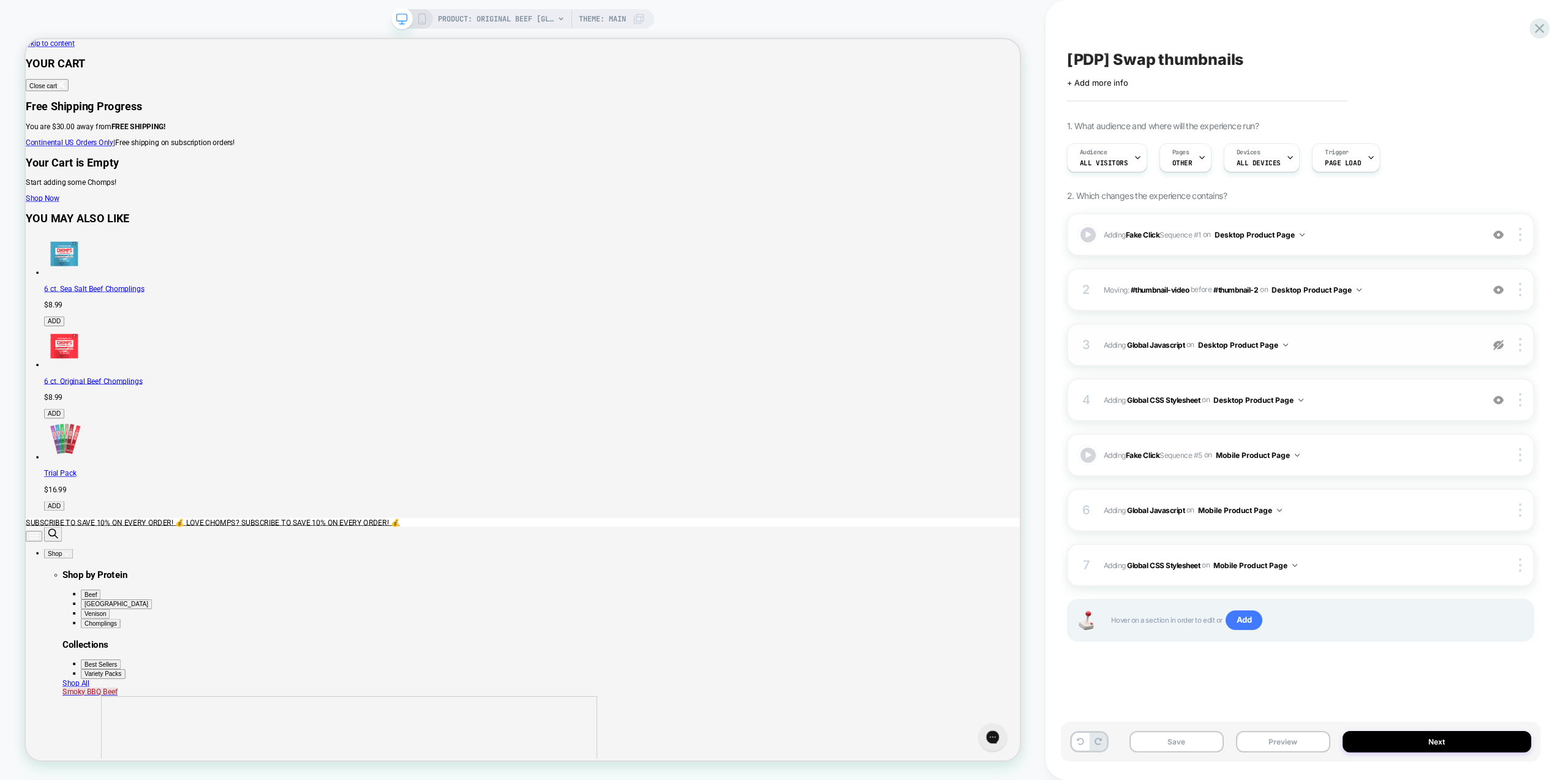
click at [1498, 345] on img at bounding box center [1498, 346] width 11 height 11
click at [1415, 356] on div "3 Adding Global Javascript on Desktop Product Page Add Before Add After Copy to…" at bounding box center [1300, 345] width 467 height 43
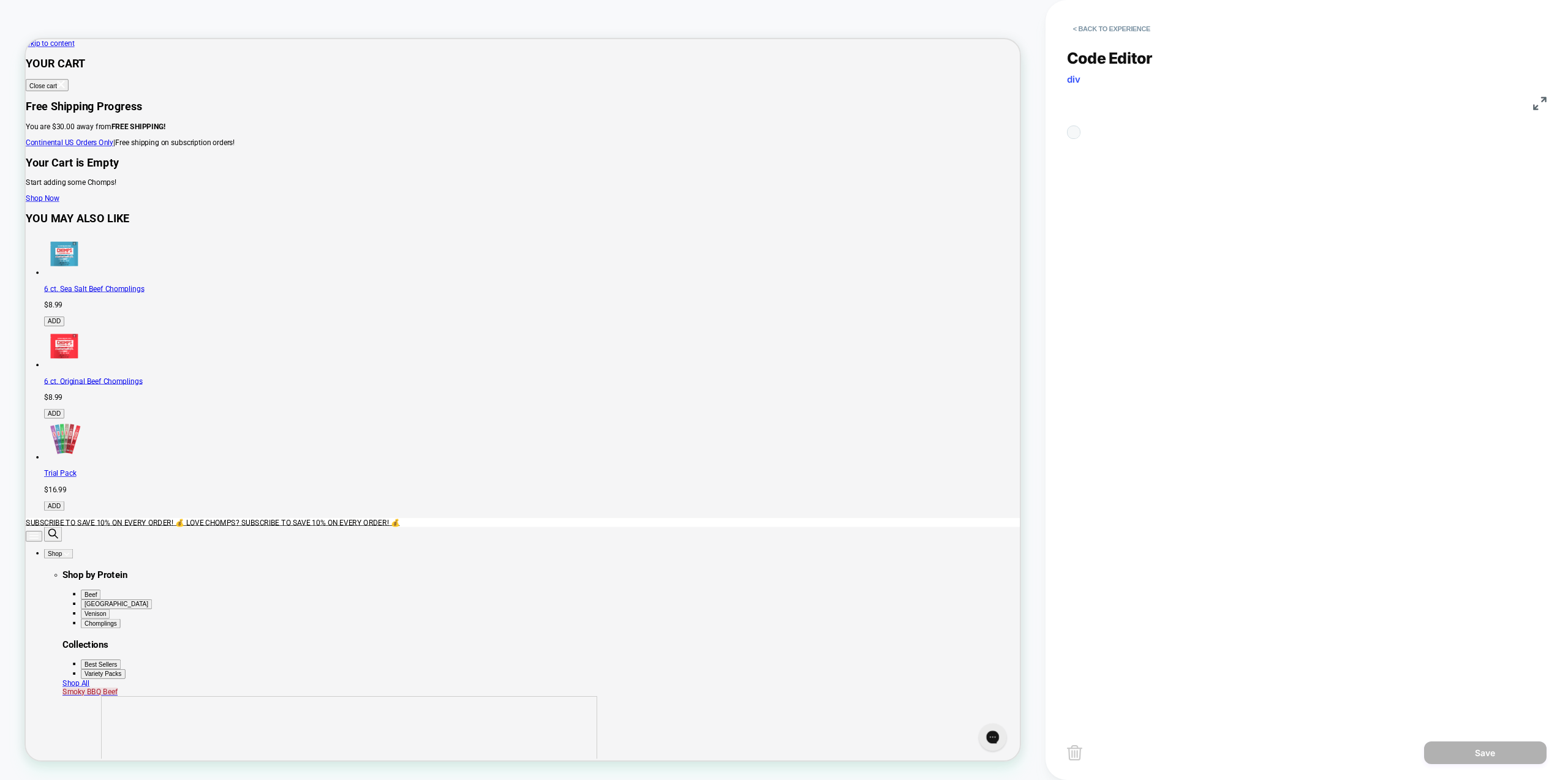
scroll to position [99, 0]
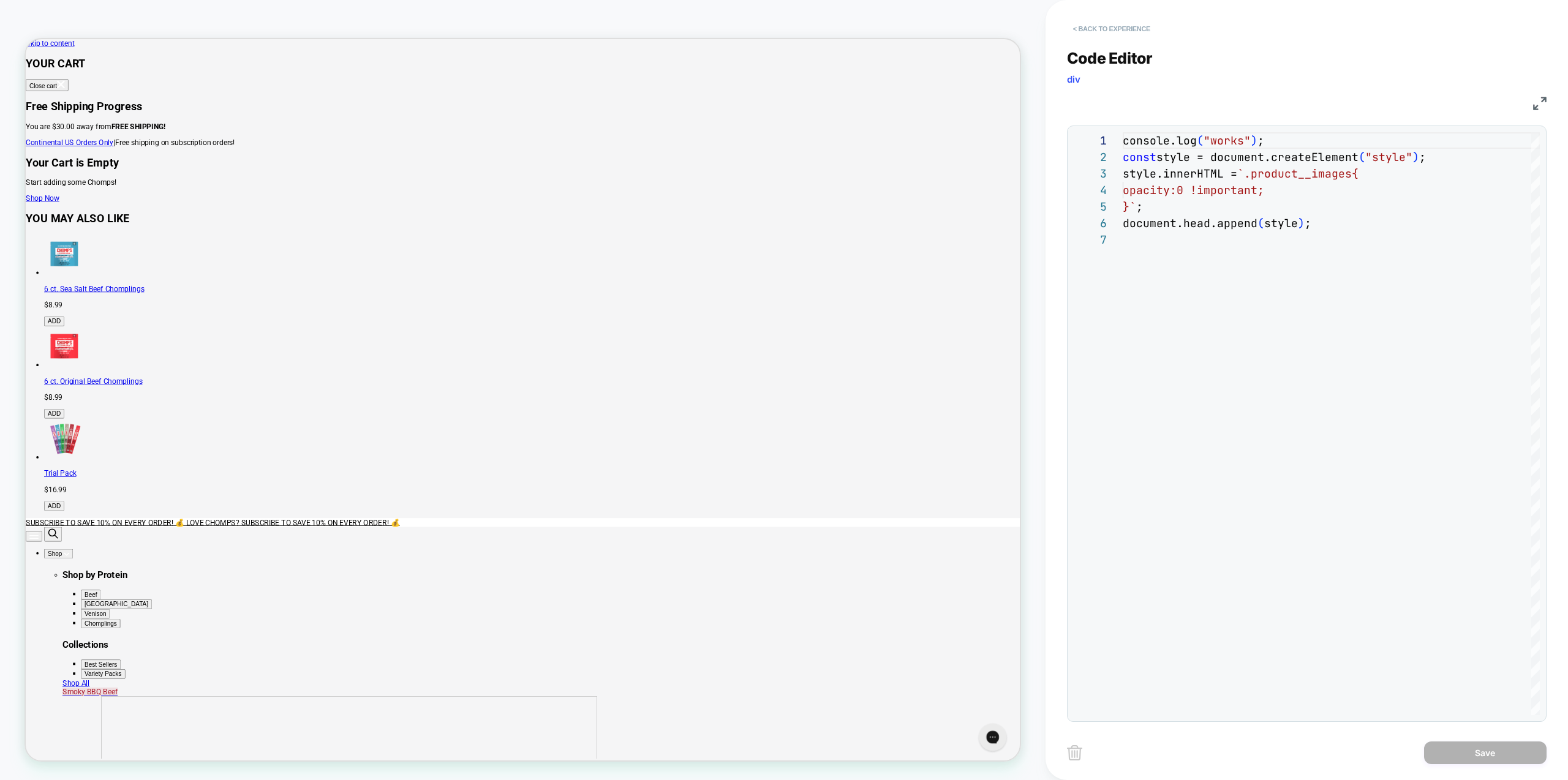
click at [1093, 34] on button "< Back to experience" at bounding box center [1112, 28] width 90 height 19
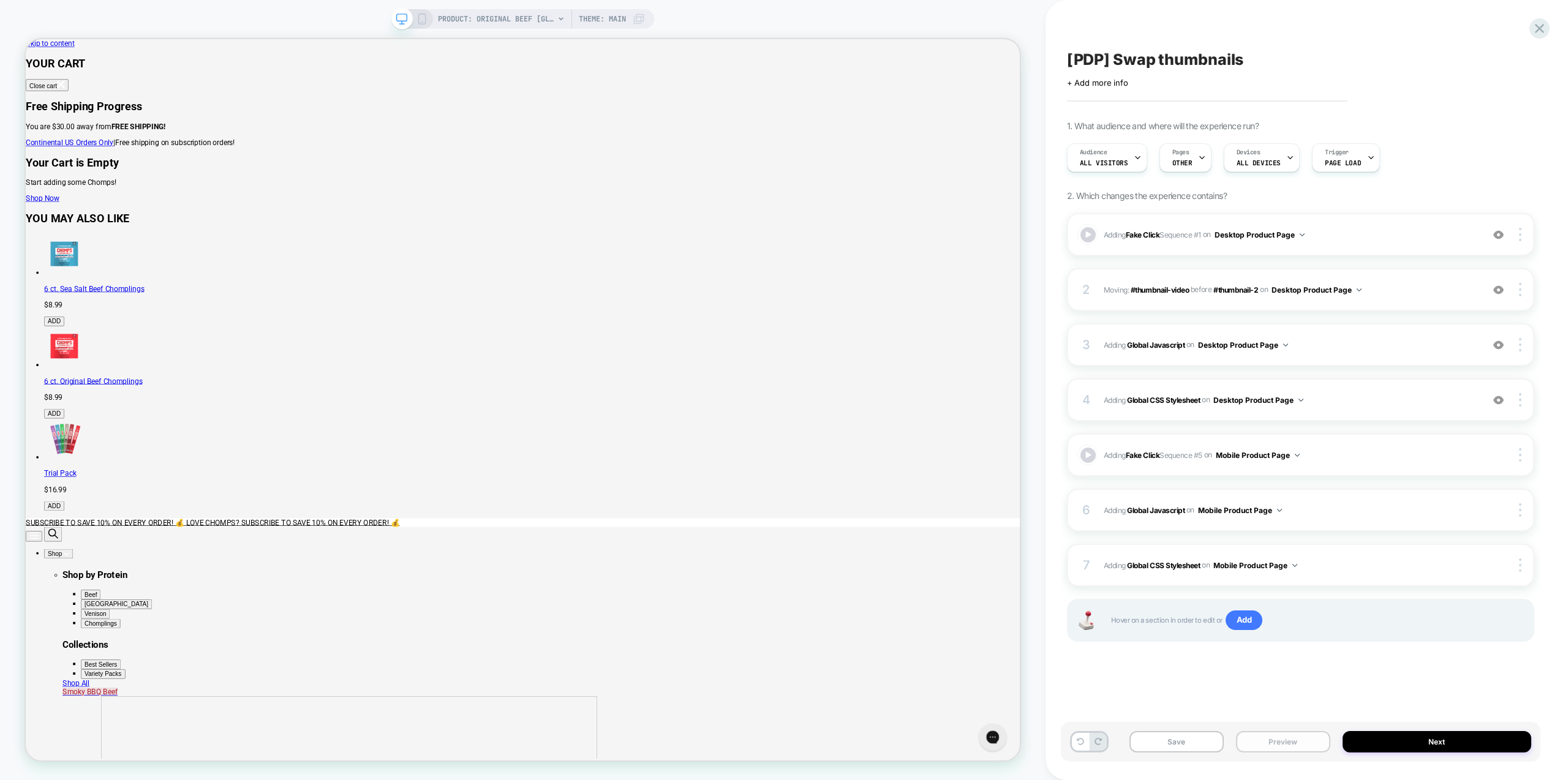
click at [1279, 743] on button "Preview" at bounding box center [1283, 742] width 94 height 21
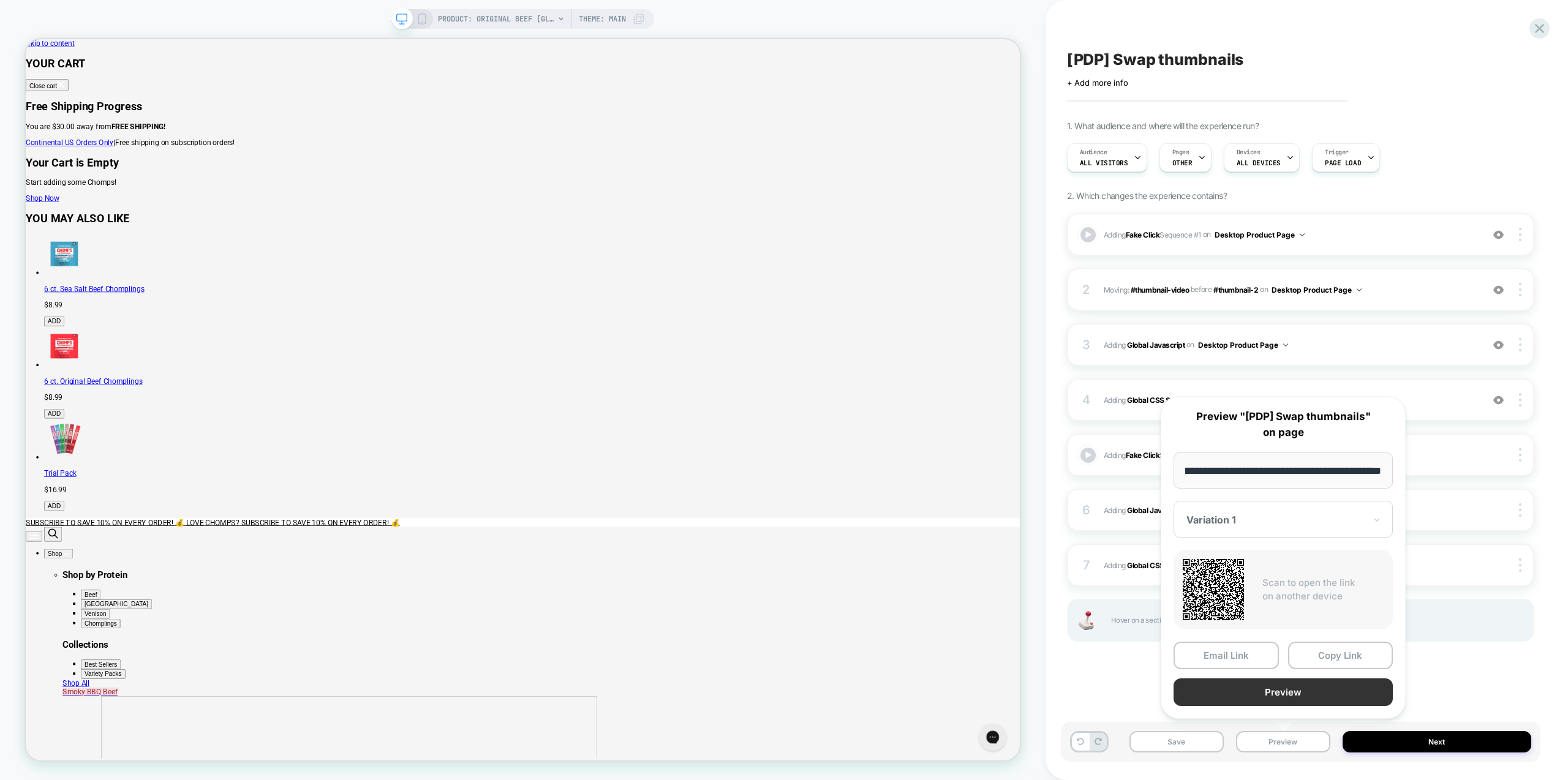
scroll to position [0, 0]
click at [1304, 694] on button "Preview" at bounding box center [1283, 692] width 219 height 27
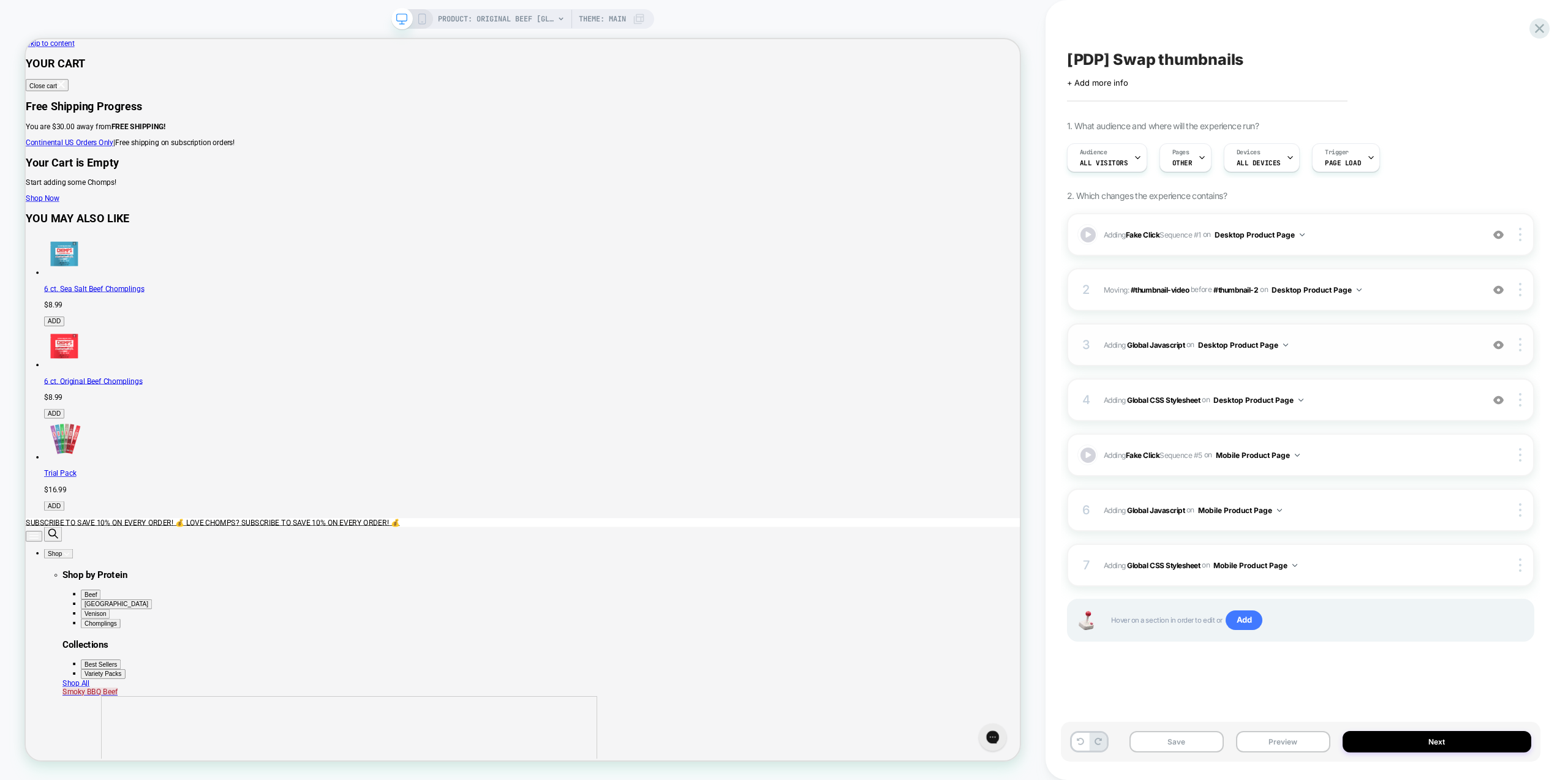
click at [1403, 352] on span "Adding Global Javascript on Desktop Product Page" at bounding box center [1289, 345] width 372 height 15
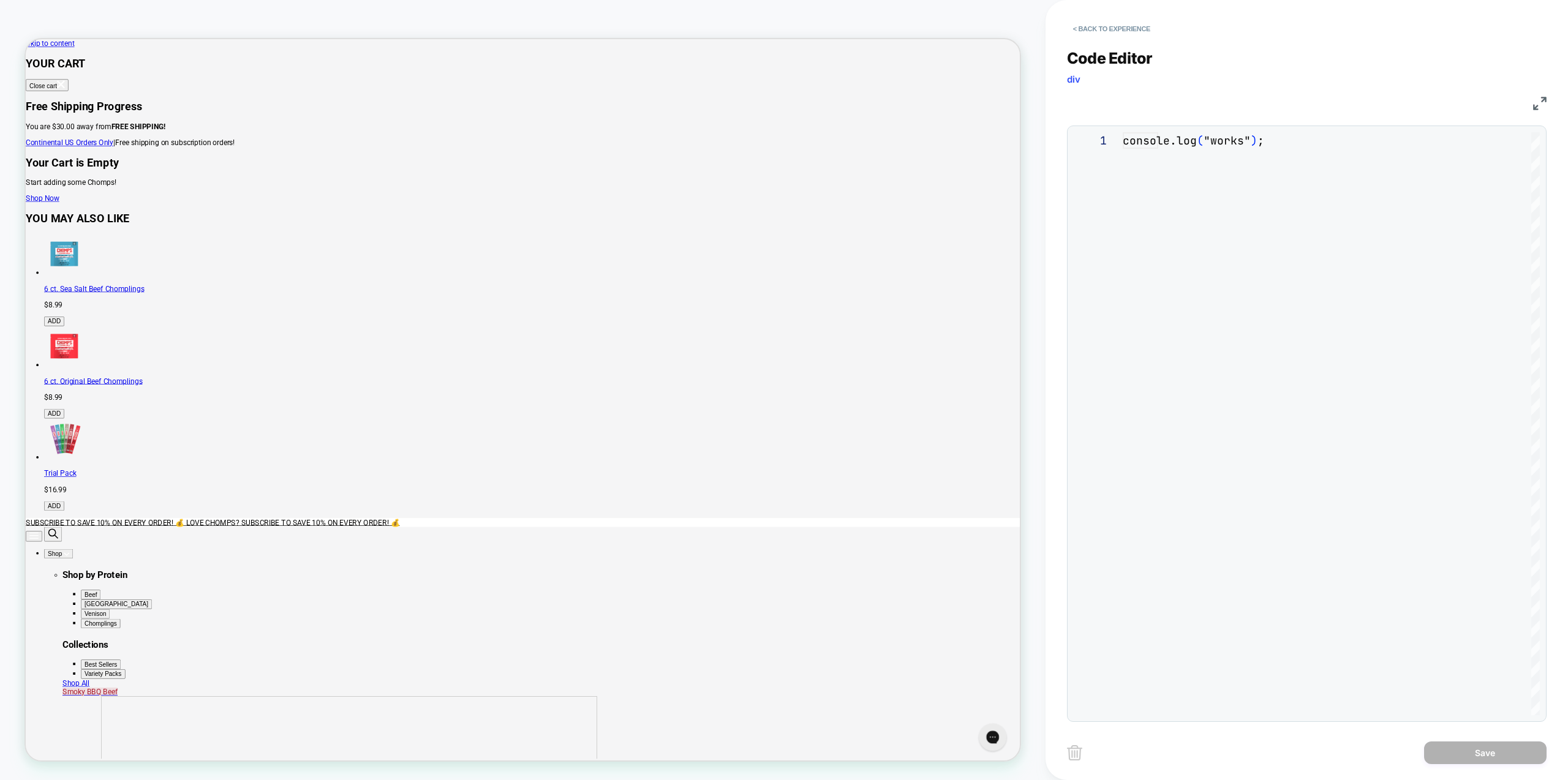
scroll to position [99, 0]
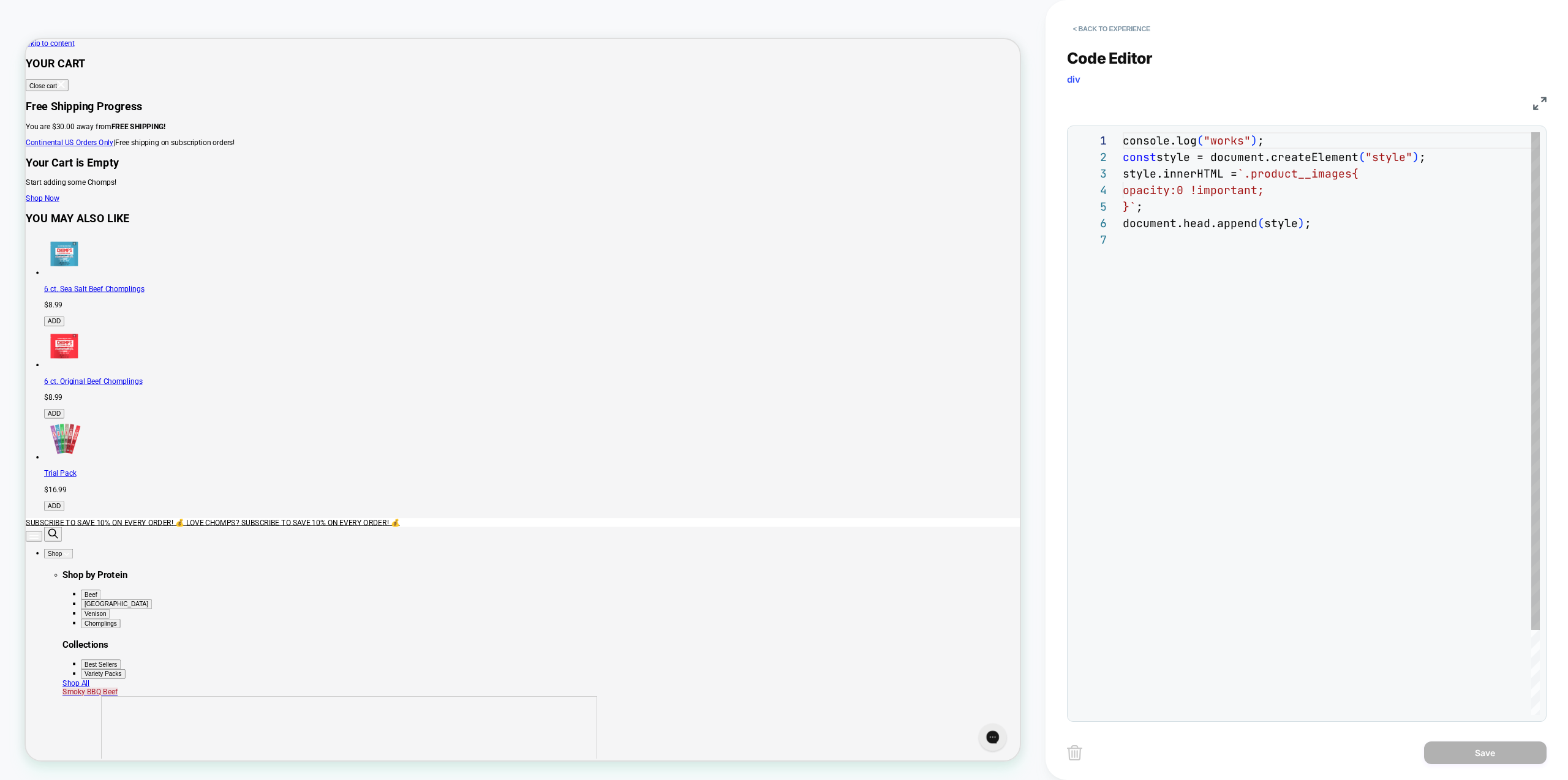
click at [1178, 283] on div "console.log ( "works" ) ; const style = document.createElement ( "style" ) ; st…" at bounding box center [1331, 473] width 417 height 682
drag, startPoint x: 1270, startPoint y: 304, endPoint x: 1021, endPoint y: 92, distance: 327.0
click at [1123, 132] on div "console.log ( "works" ) ; const style = document.createElement ( "style" ) ; st…" at bounding box center [1331, 473] width 417 height 682
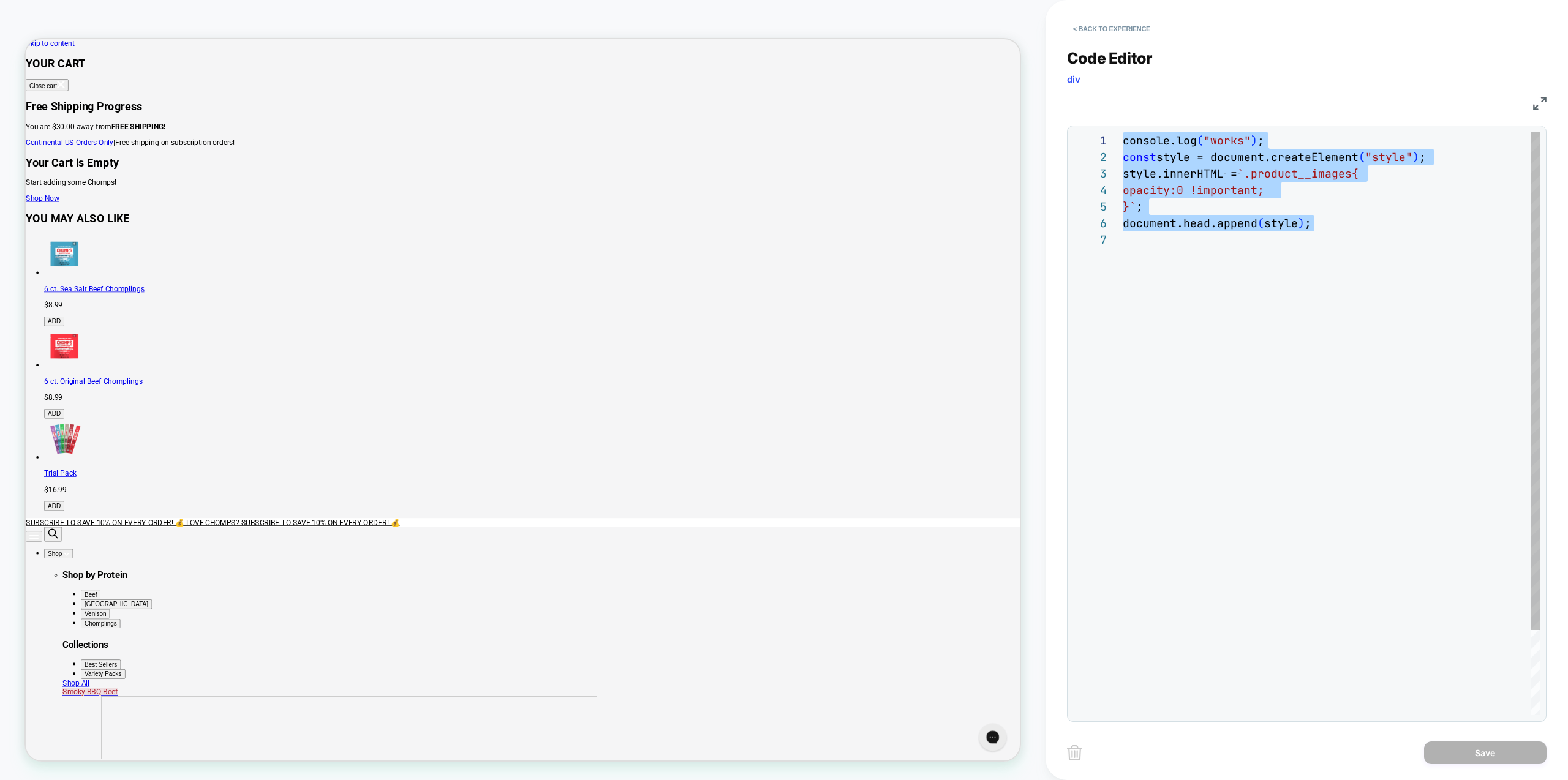
click at [1261, 314] on div "console.log ( "works" ) ; const style = document.createElement ( "style" ) ; st…" at bounding box center [1331, 473] width 417 height 682
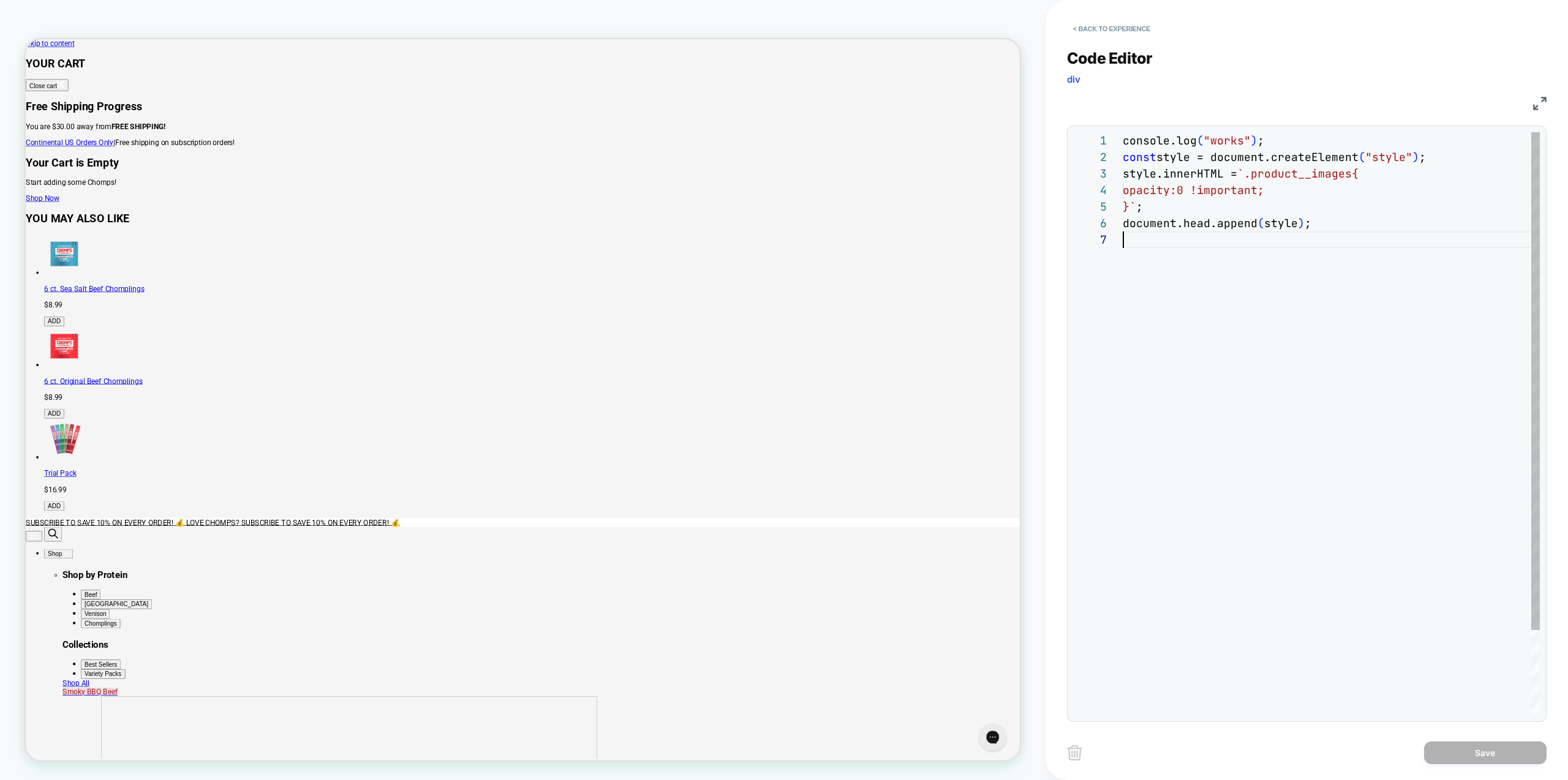
scroll to position [99, 0]
drag, startPoint x: 1186, startPoint y: 235, endPoint x: 956, endPoint y: 4, distance: 326.0
click at [1123, 132] on div "console.log ( "works" ) ; const style = document.createElement ( "style" ) ; st…" at bounding box center [1331, 473] width 417 height 682
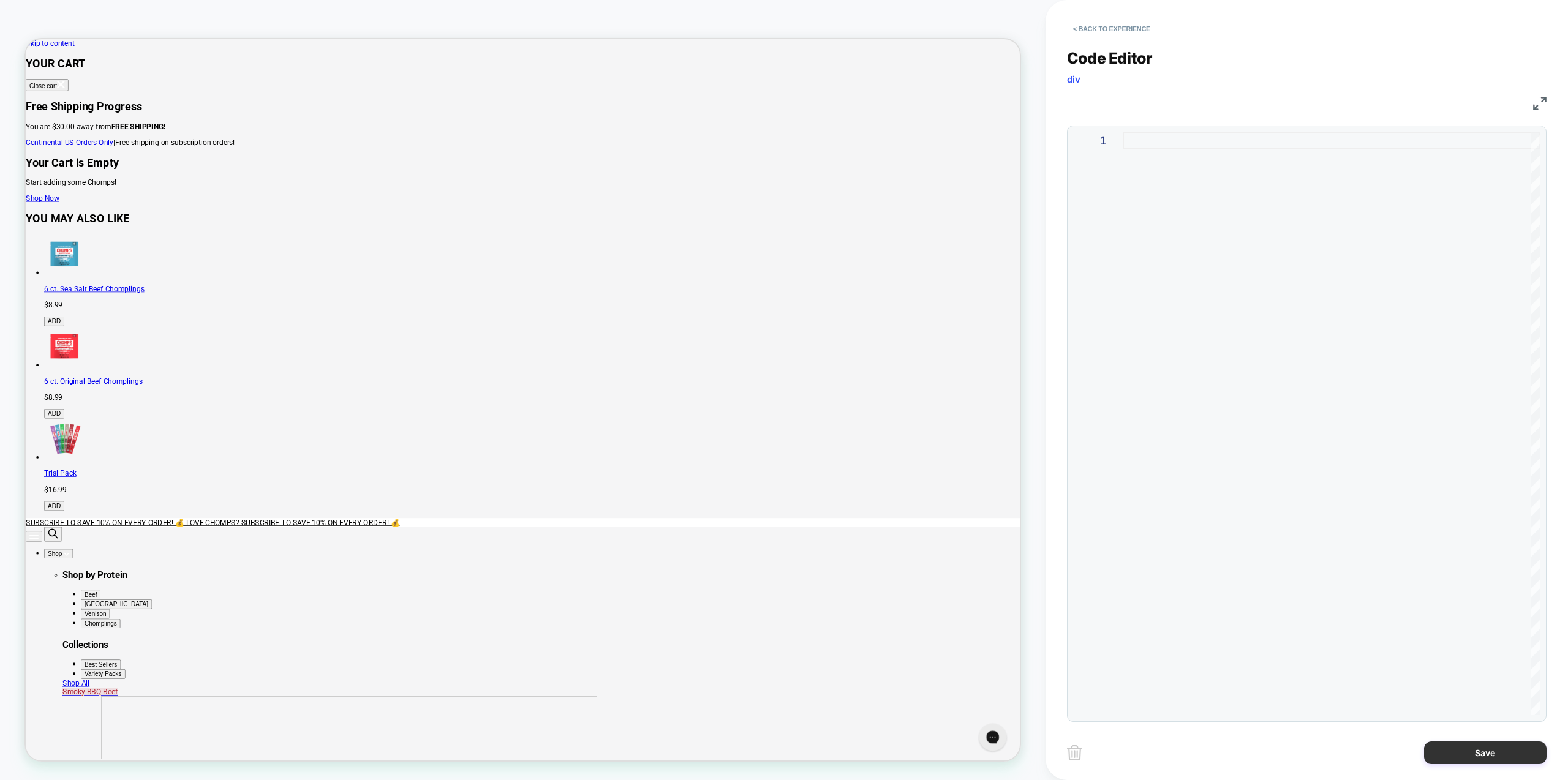
click at [1462, 752] on button "Save" at bounding box center [1485, 753] width 122 height 23
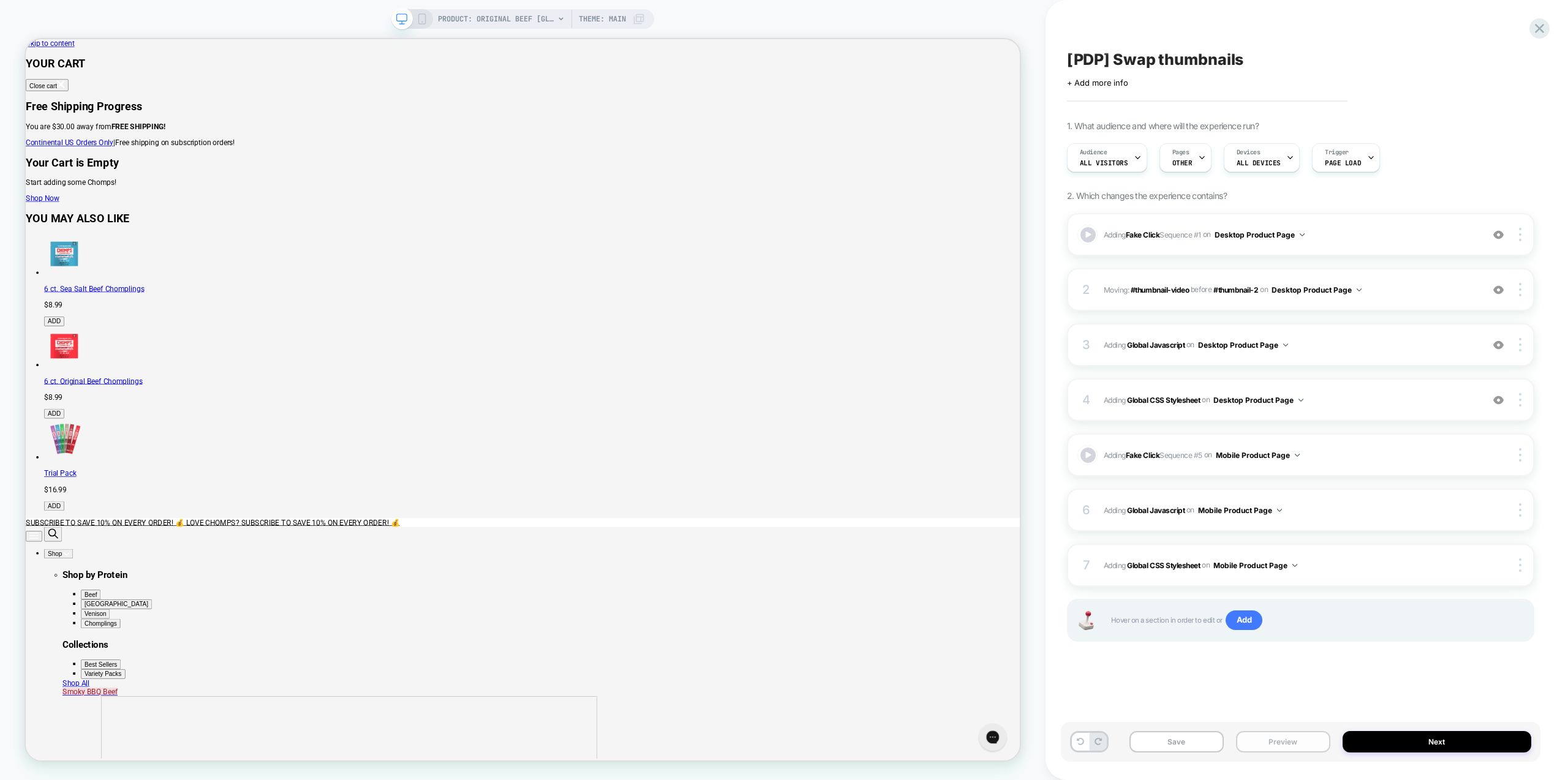
click at [1291, 745] on button "Preview" at bounding box center [1283, 742] width 94 height 21
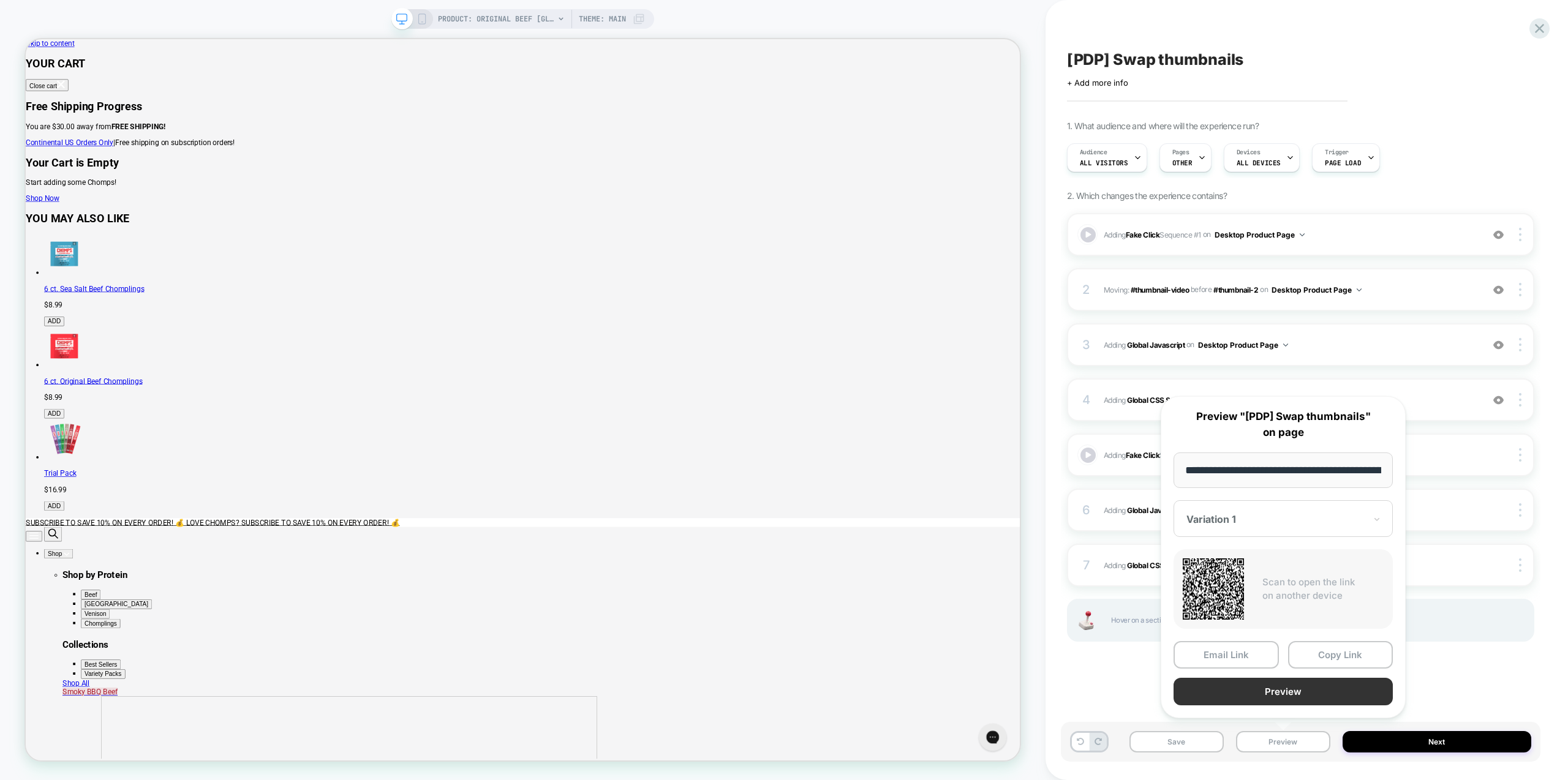
scroll to position [0, 253]
click at [1299, 683] on button "Preview" at bounding box center [1283, 692] width 219 height 27
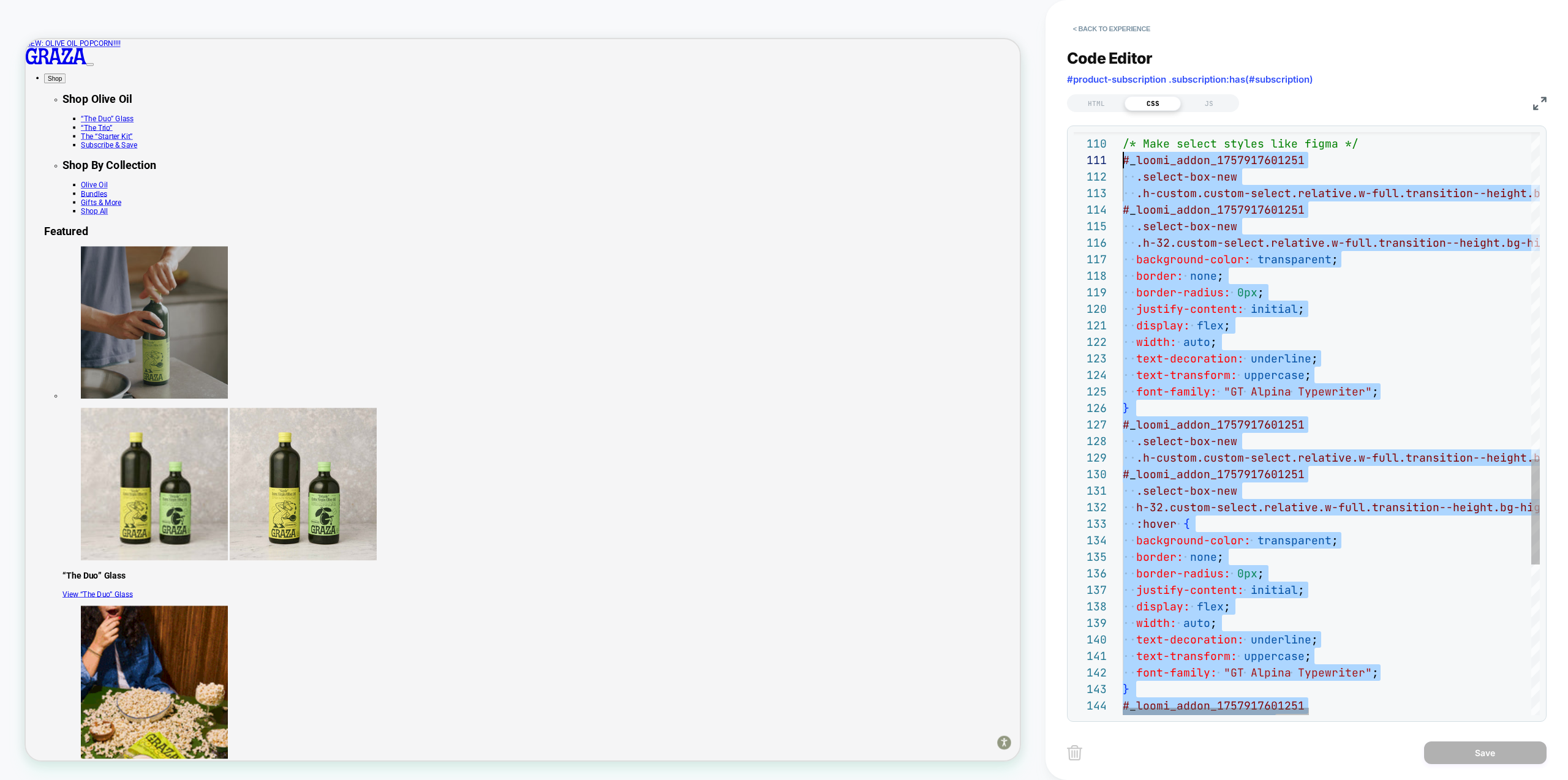
scroll to position [149, 0]
drag, startPoint x: 1199, startPoint y: 449, endPoint x: 1110, endPoint y: 146, distance: 315.8
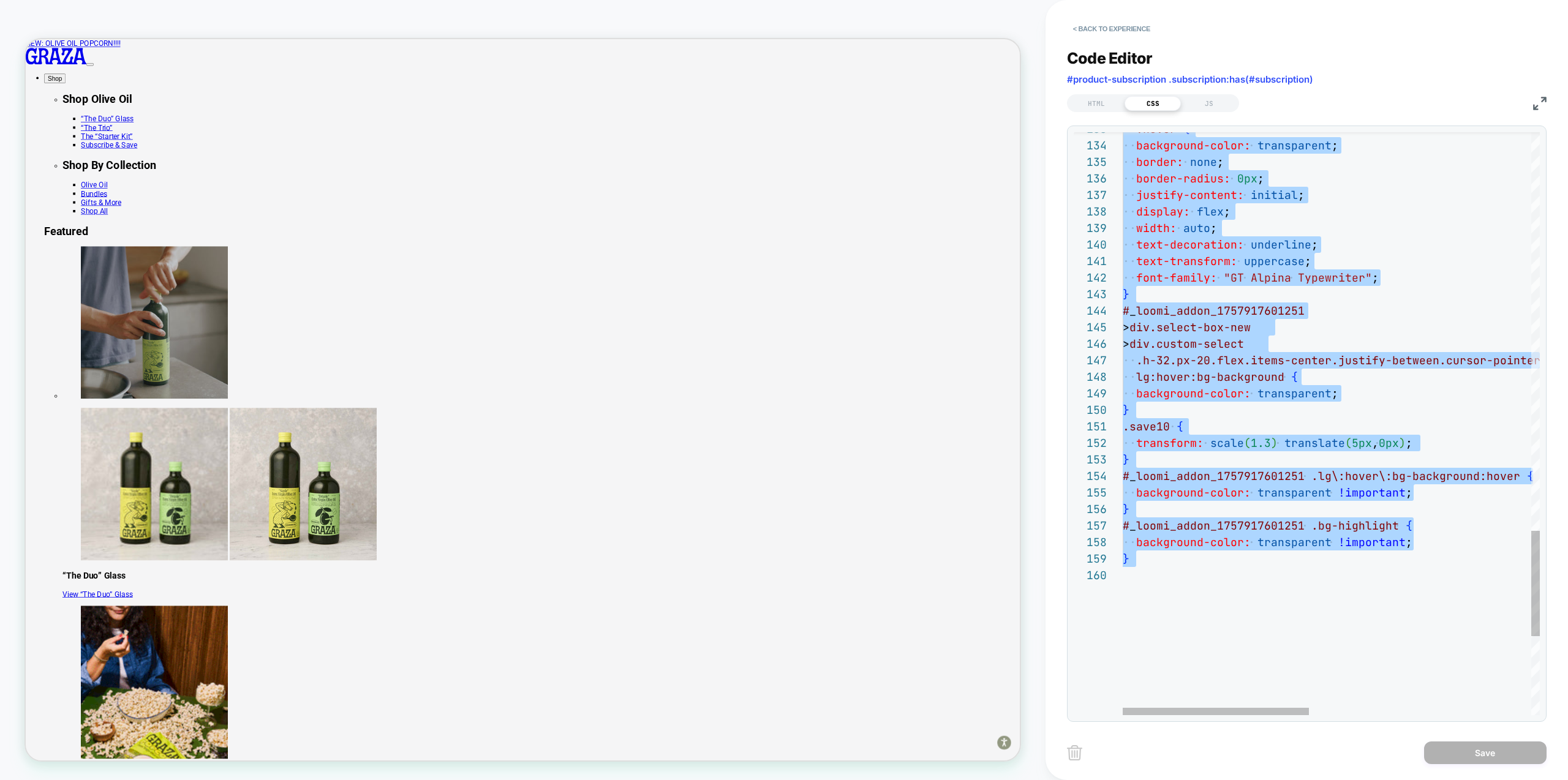
type textarea "**********"
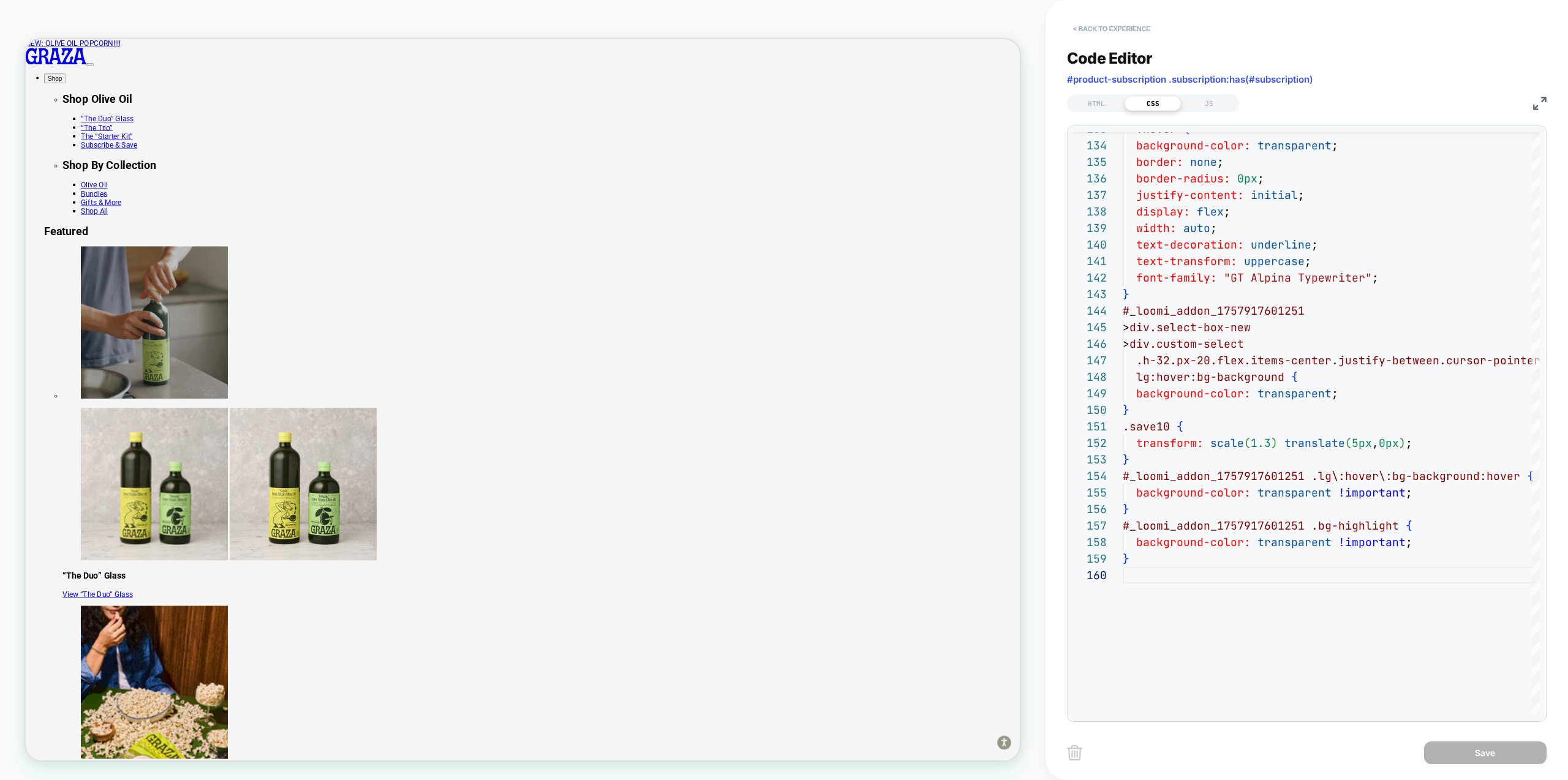
click at [1109, 31] on button "< Back to experience" at bounding box center [1112, 28] width 90 height 19
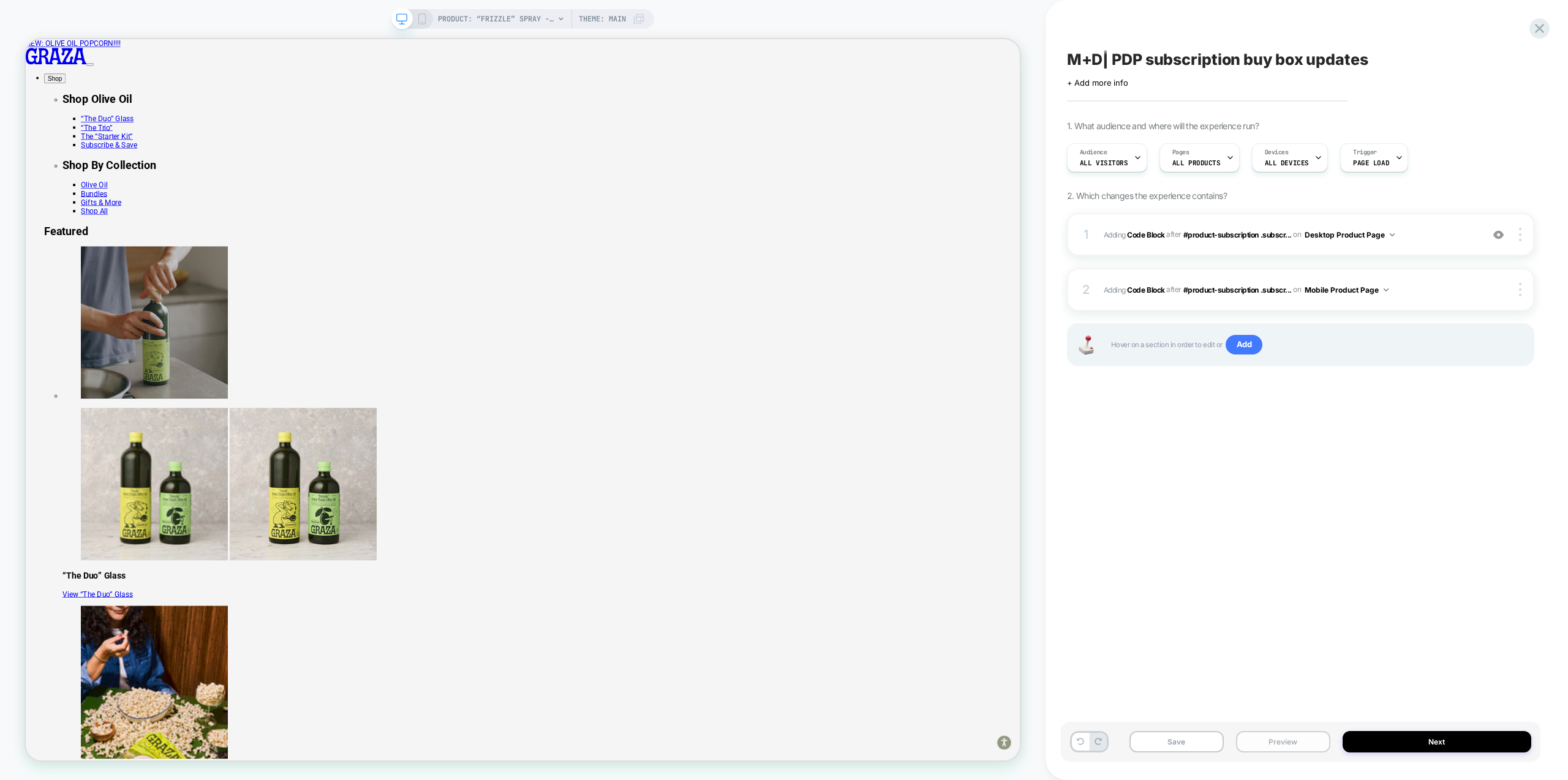
click at [1301, 743] on button "Preview" at bounding box center [1283, 742] width 94 height 21
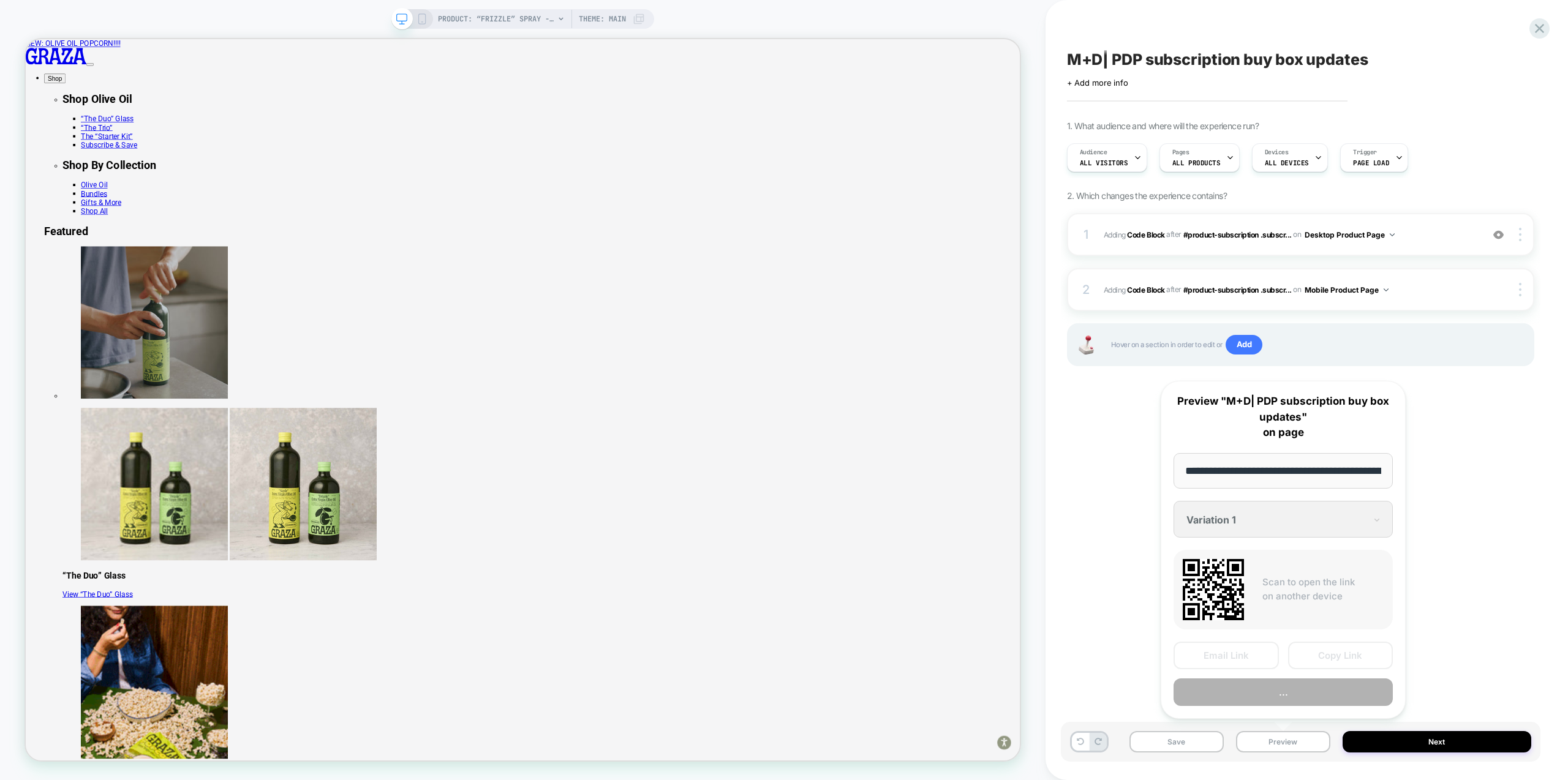
scroll to position [0, 126]
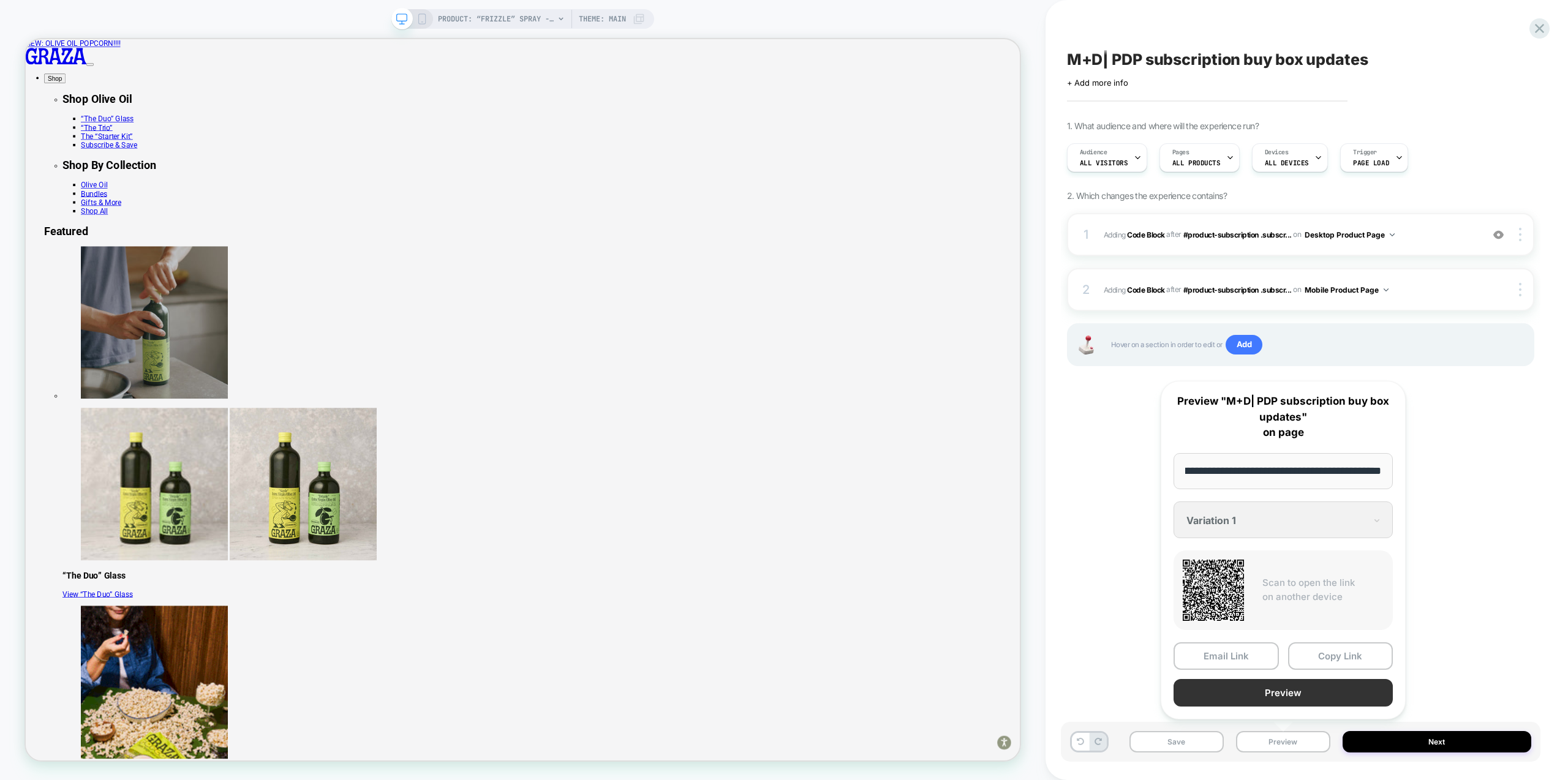
click at [1293, 696] on button "Preview" at bounding box center [1283, 692] width 219 height 27
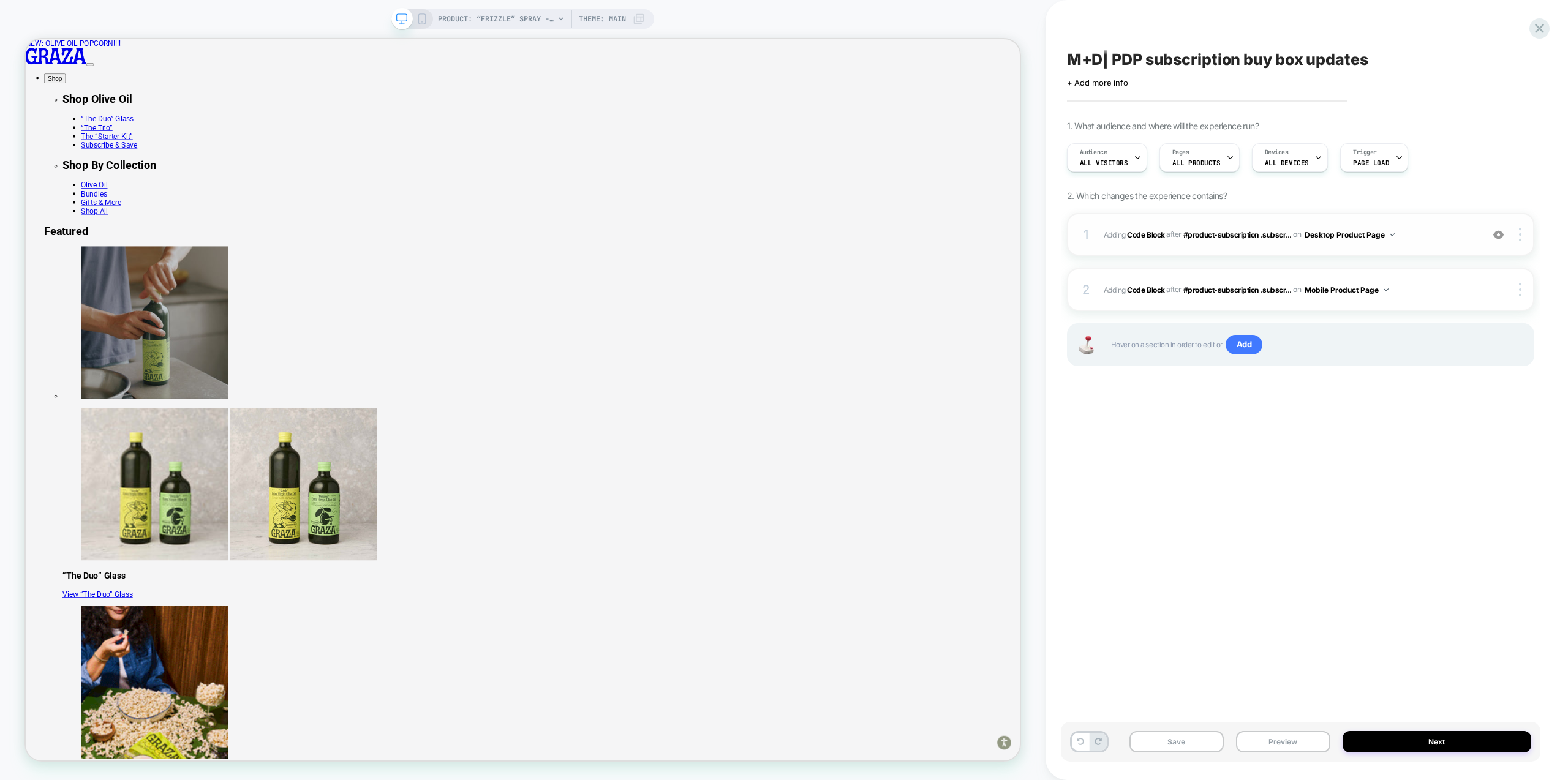
click at [1418, 245] on div "1 Adding Code Block AFTER #product-subscription .subscr... #product-subscriptio…" at bounding box center [1300, 235] width 467 height 43
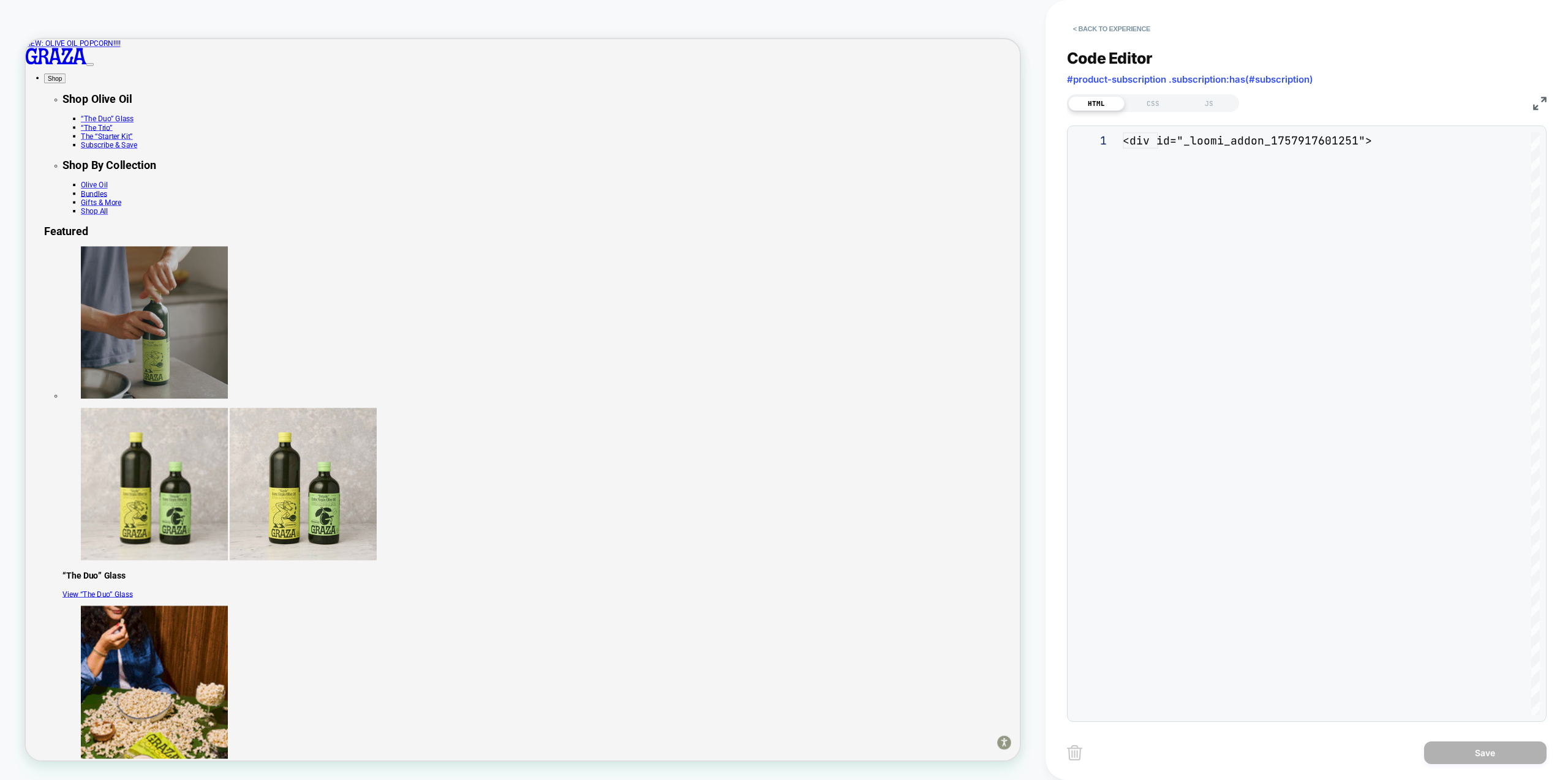
scroll to position [165, 0]
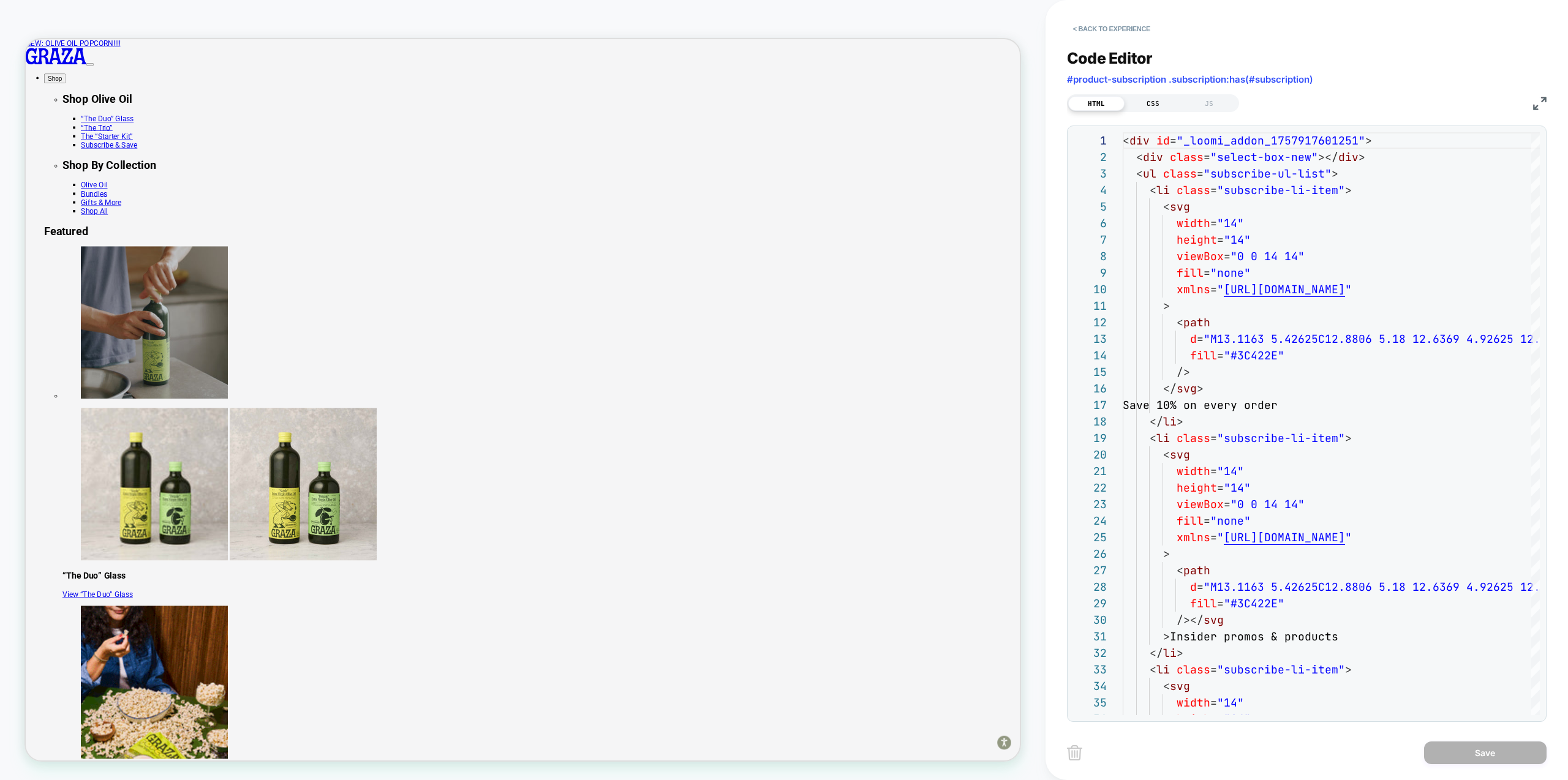
click at [1142, 99] on div "CSS" at bounding box center [1153, 104] width 56 height 15
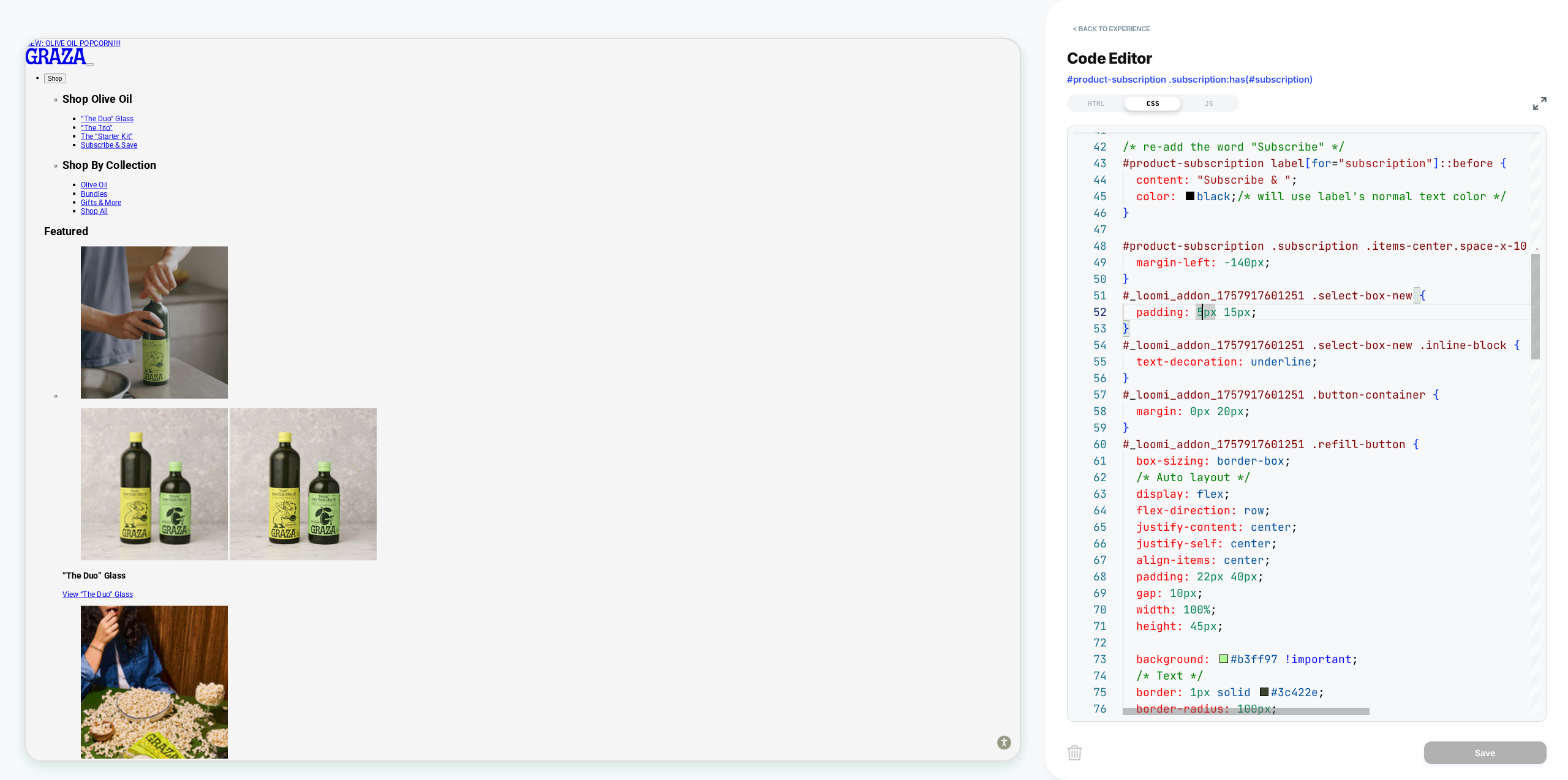
drag, startPoint x: 1246, startPoint y: 312, endPoint x: 1198, endPoint y: 309, distance: 48.1
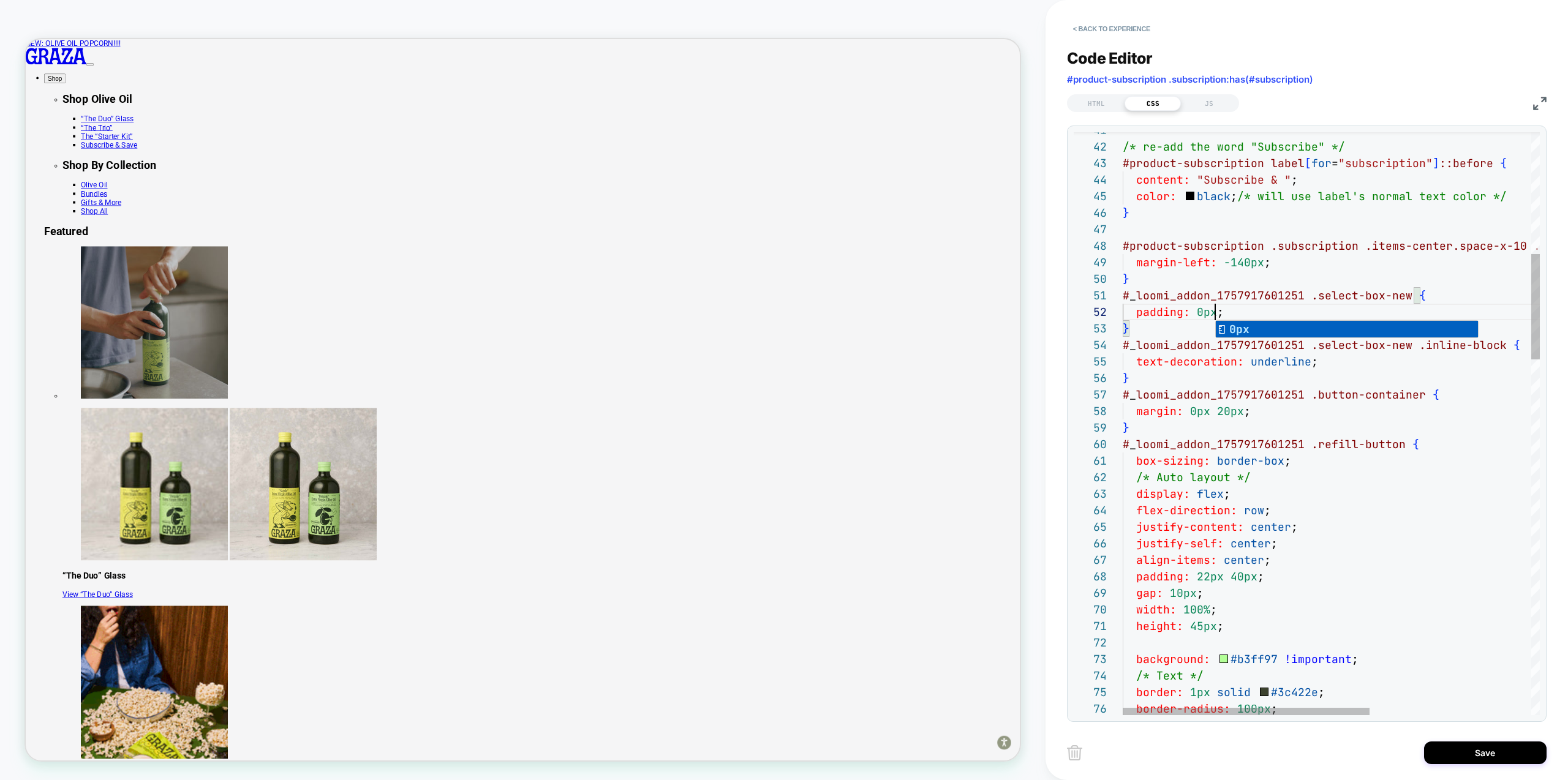
scroll to position [17, 92]
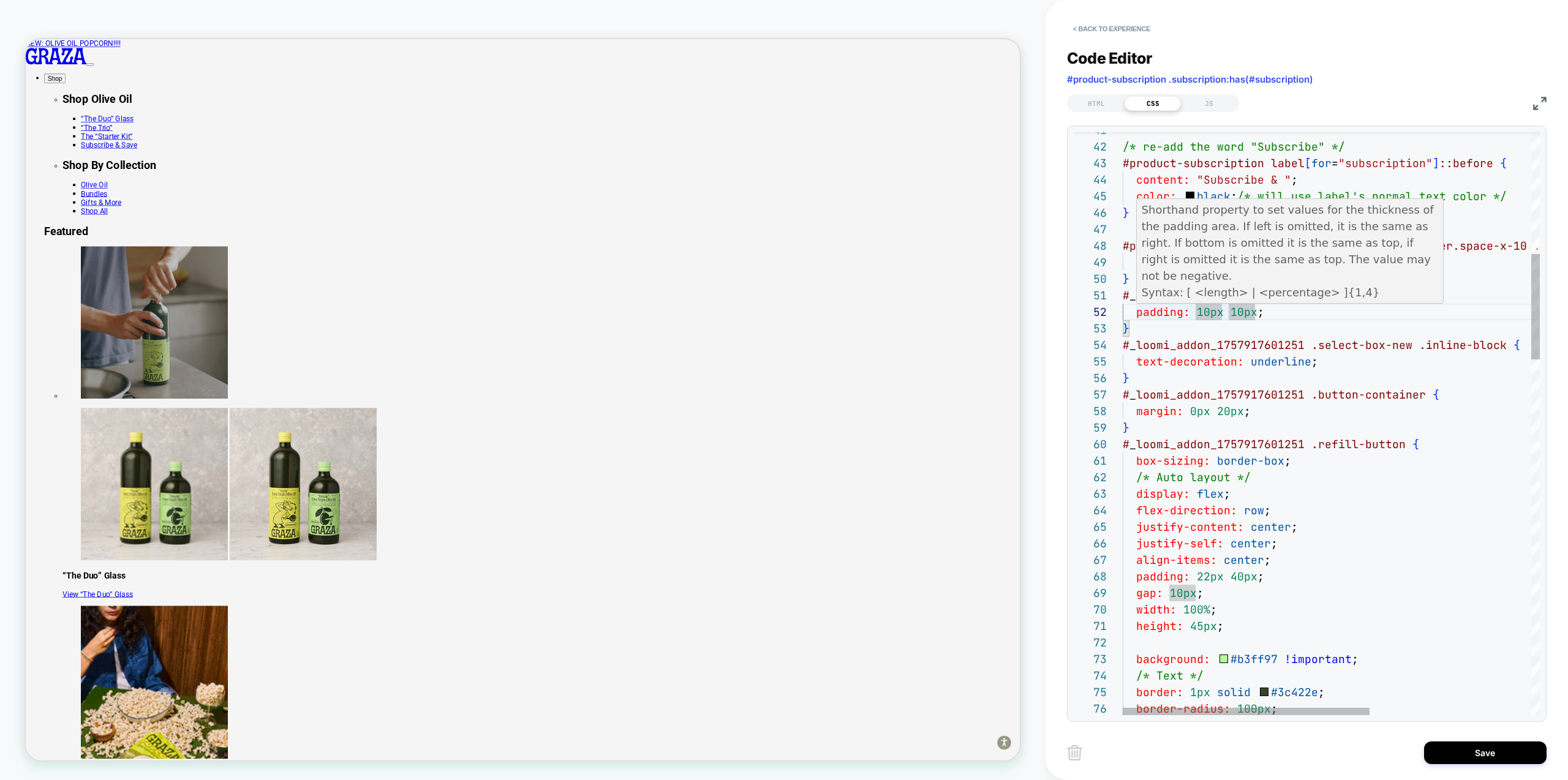
scroll to position [17, 106]
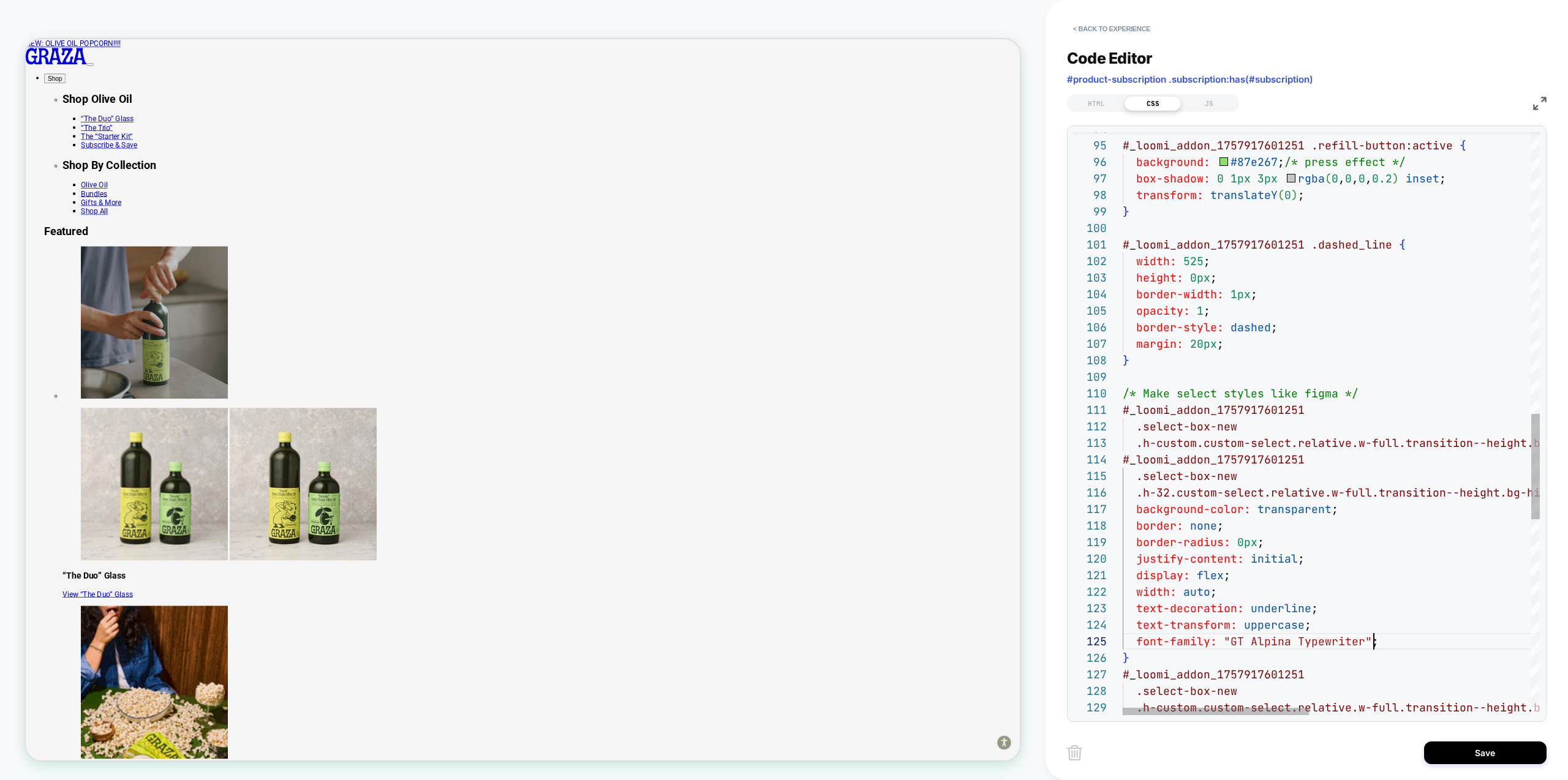
click at [1397, 643] on div "# _ loomi_addon_1757917601251 .refill-button:active { background: #87e267 ; /* …" at bounding box center [1580, 188] width 914 height 3213
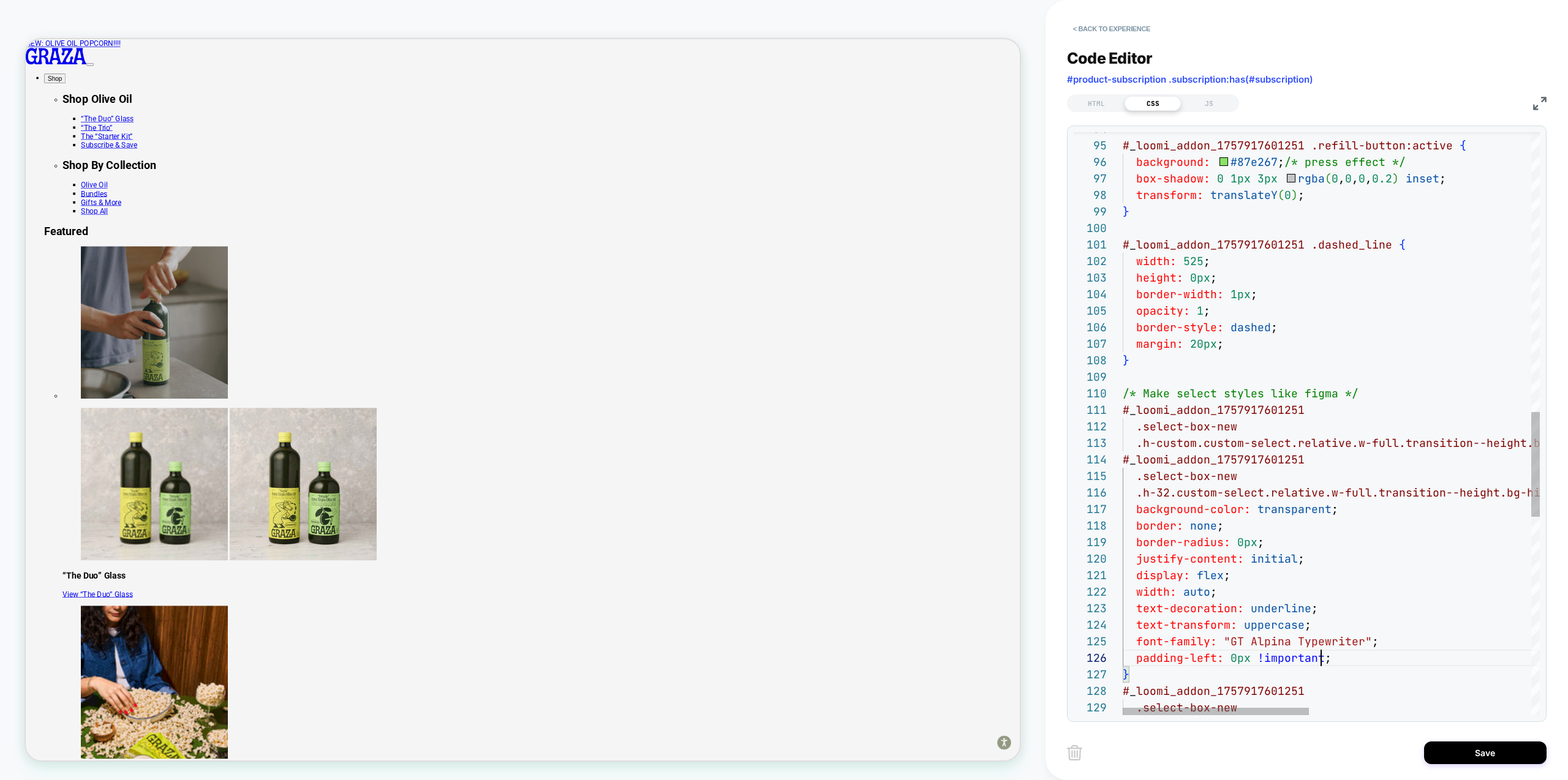
click at [1234, 567] on div "# _ loomi_addon_1757917601251 .refill-button:active { background: #87e267 ; /* …" at bounding box center [1580, 197] width 914 height 3229
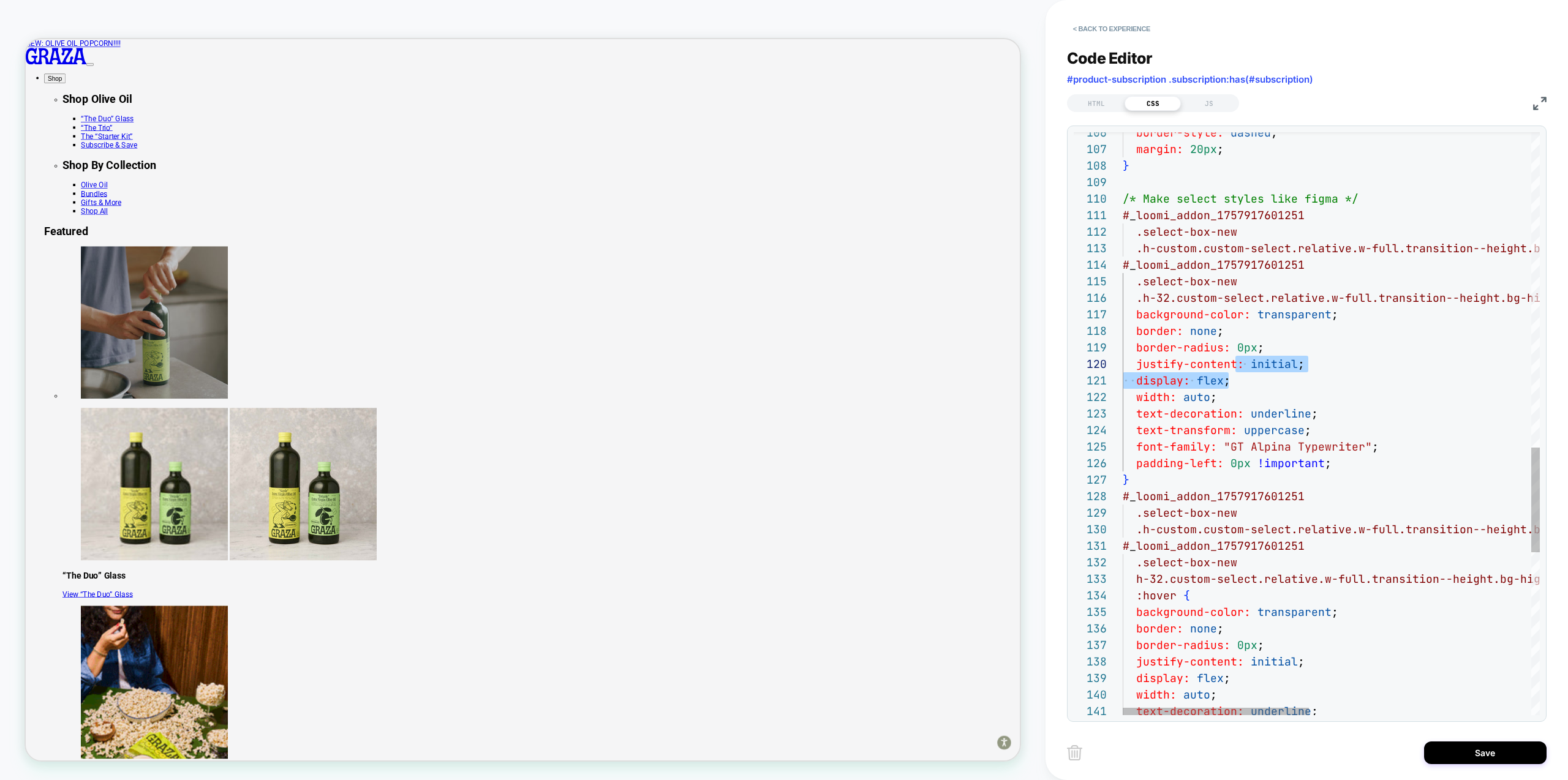
click at [1332, 461] on div "border-style: dashed ; margin: 20px ; } /* Make select styles like figma */ # _…" at bounding box center [1580, 2] width 914 height 3229
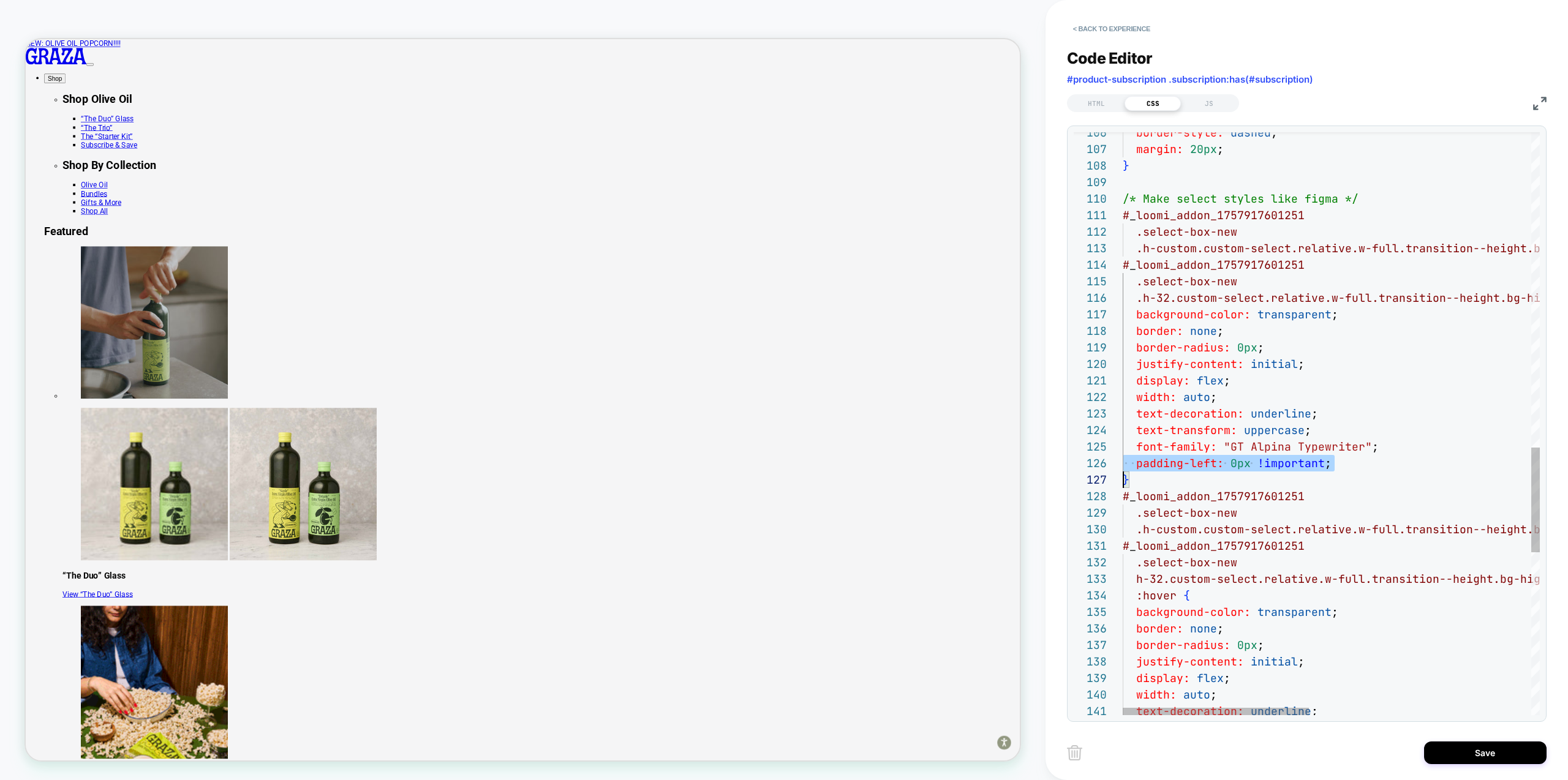
click at [1332, 461] on div "border-style: dashed ; margin: 20px ; } /* Make select styles like figma */ # _…" at bounding box center [1580, 2] width 914 height 3229
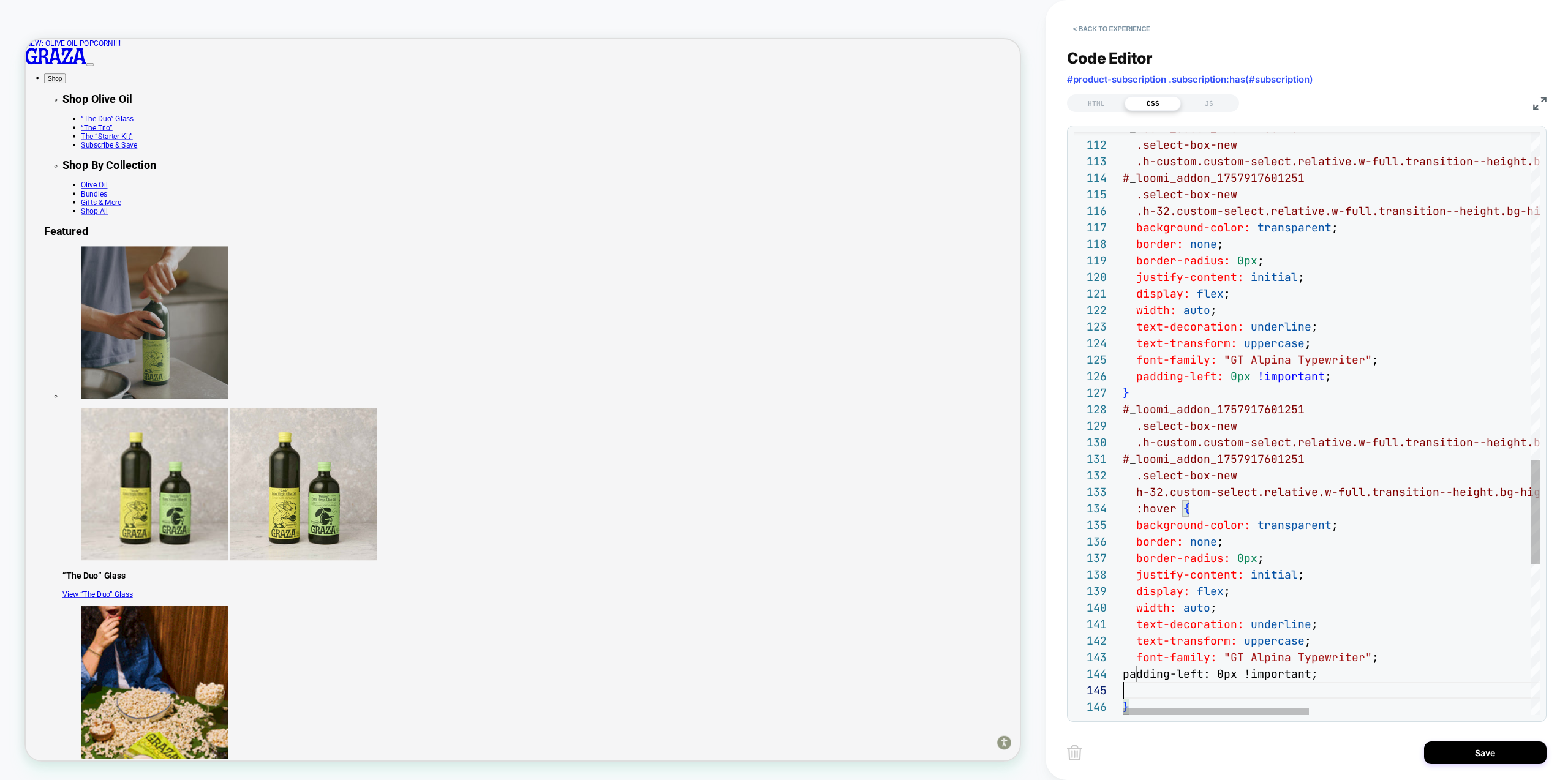
scroll to position [66, 0]
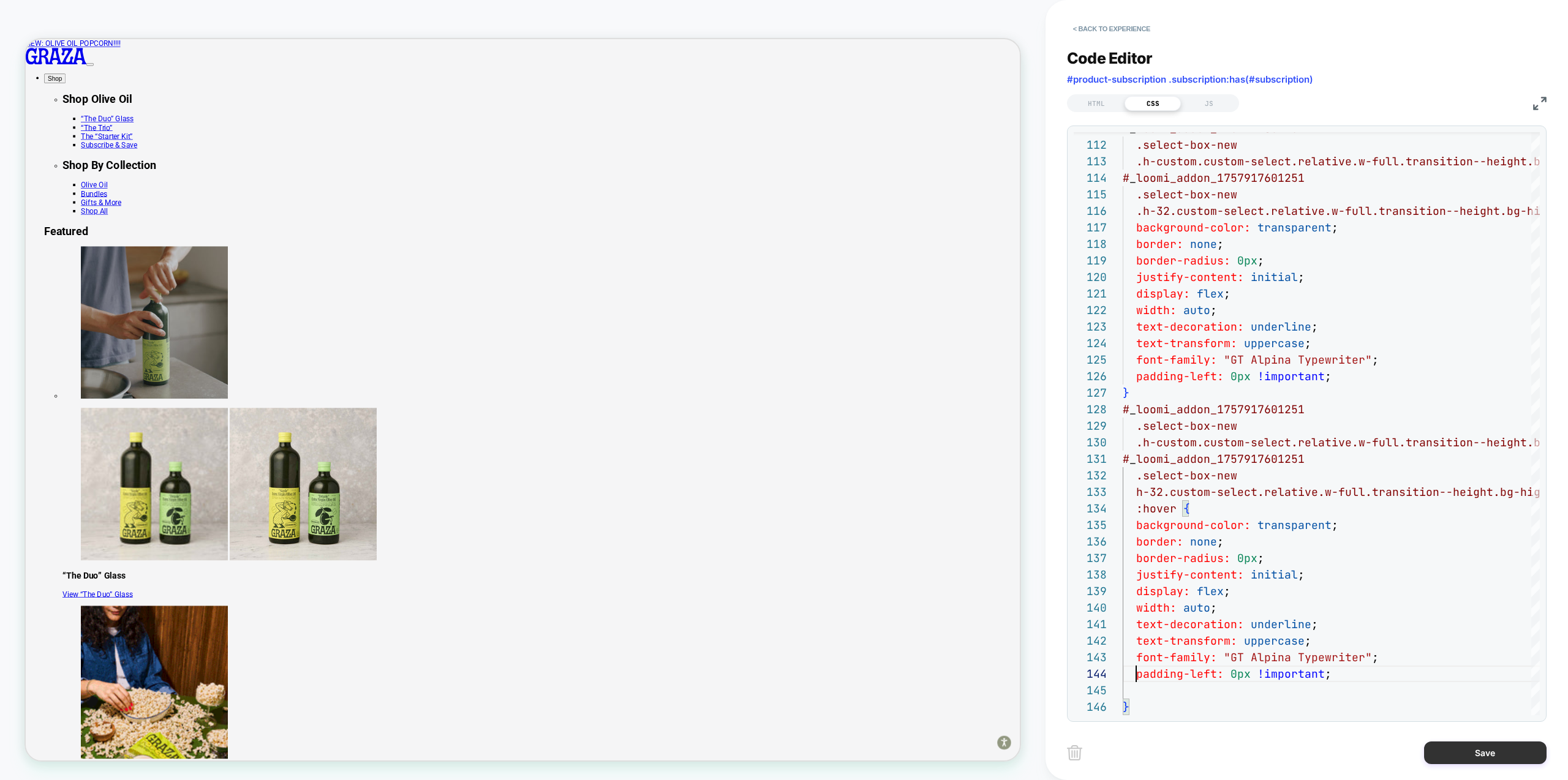
type textarea "**********"
click at [1491, 759] on button "Save" at bounding box center [1485, 753] width 122 height 23
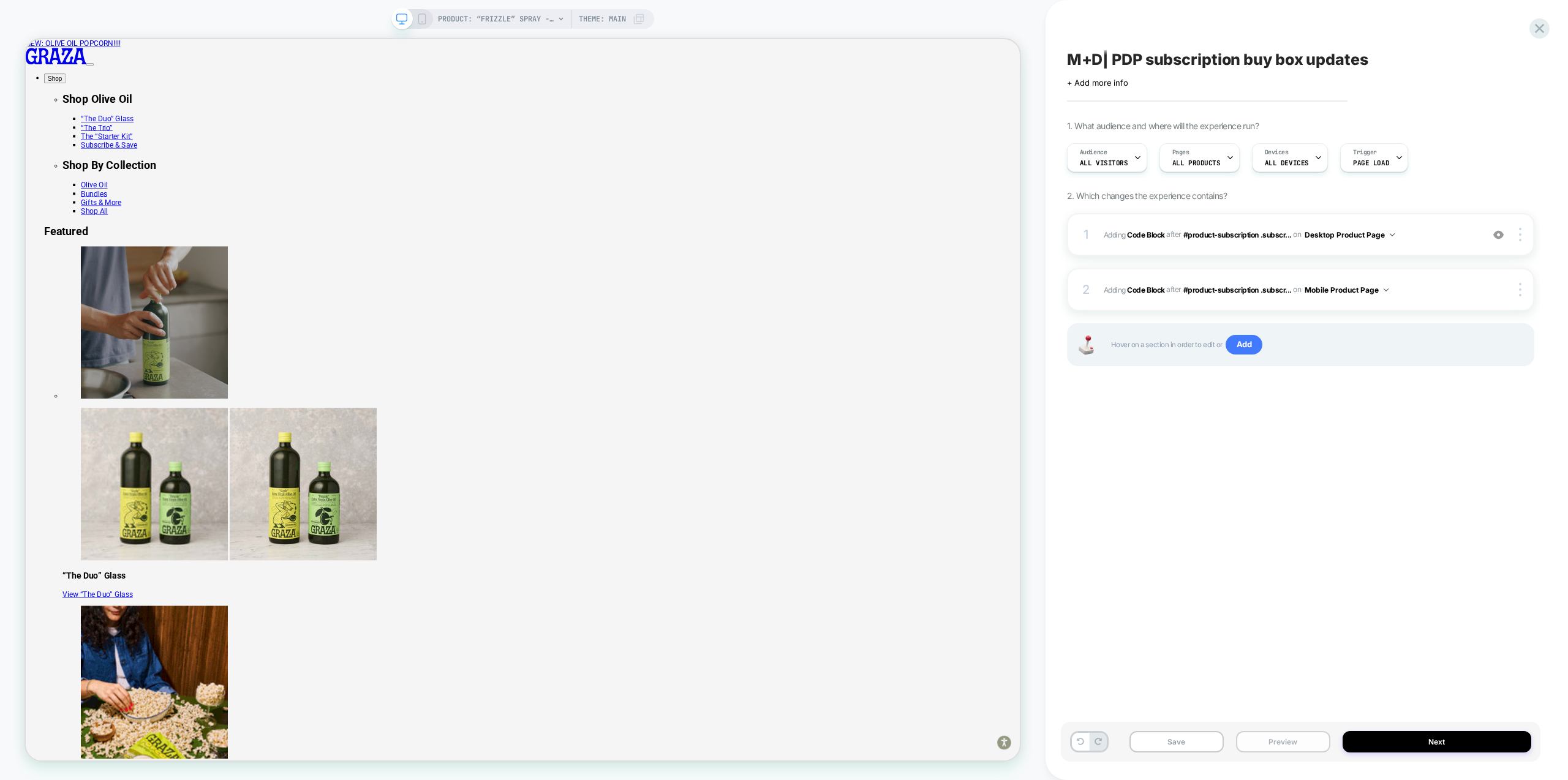
click at [1305, 737] on button "Preview" at bounding box center [1283, 742] width 94 height 21
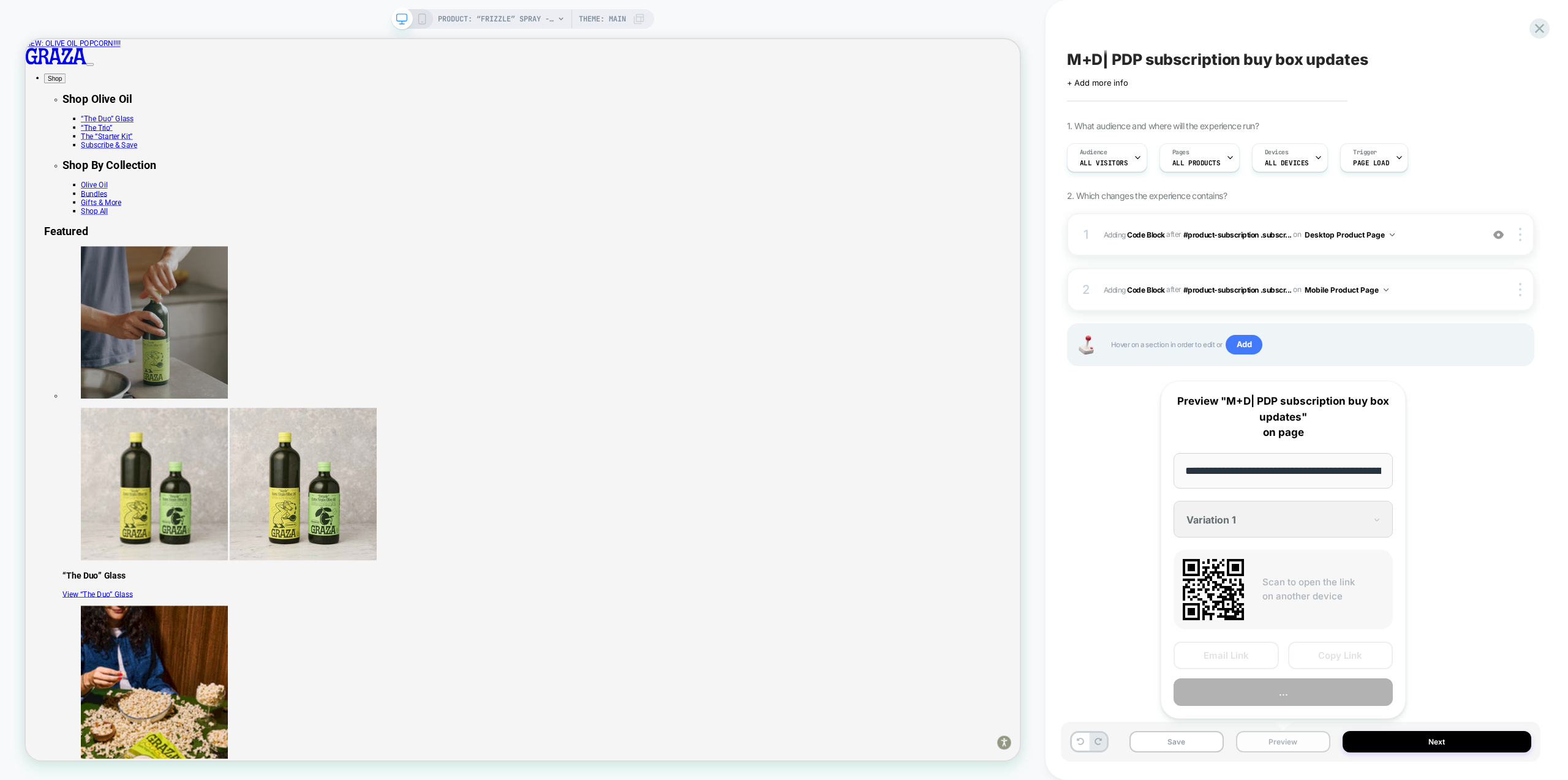
scroll to position [0, 126]
click at [1291, 692] on button "..." at bounding box center [1283, 692] width 219 height 27
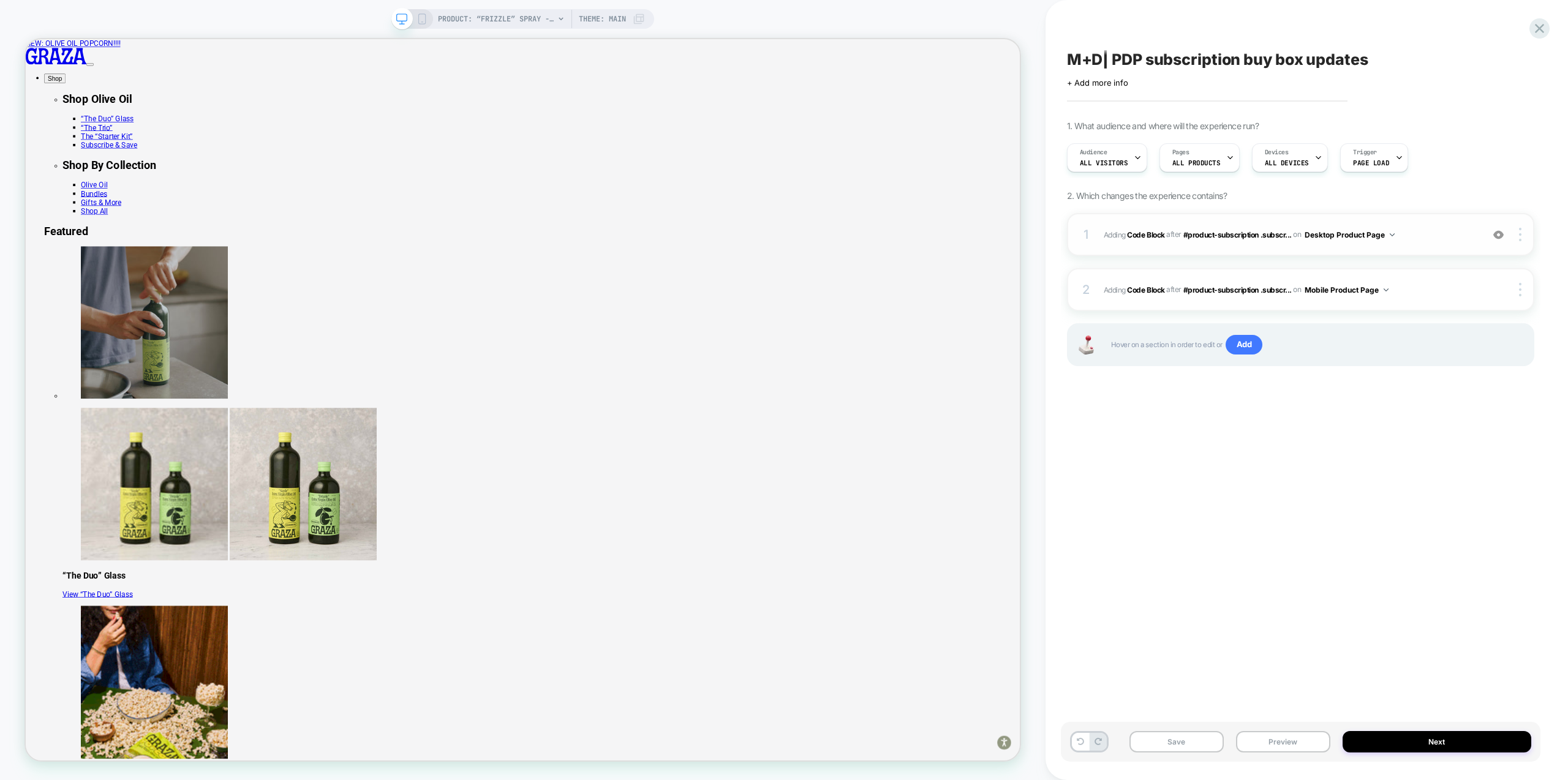
click at [1428, 246] on div "1 Adding Code Block AFTER #product-subscription .subscr... #product-subscriptio…" at bounding box center [1300, 235] width 467 height 43
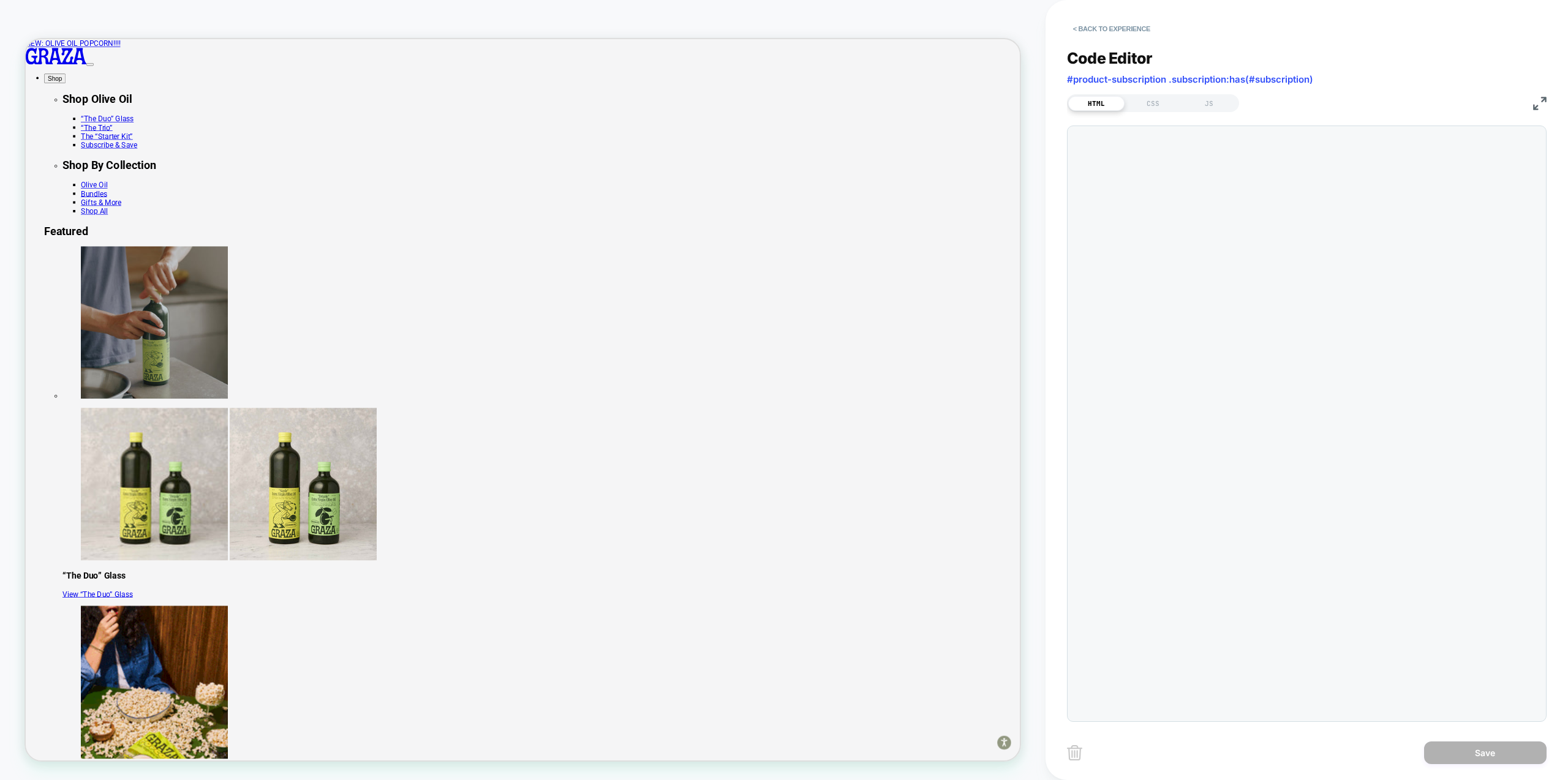
scroll to position [165, 0]
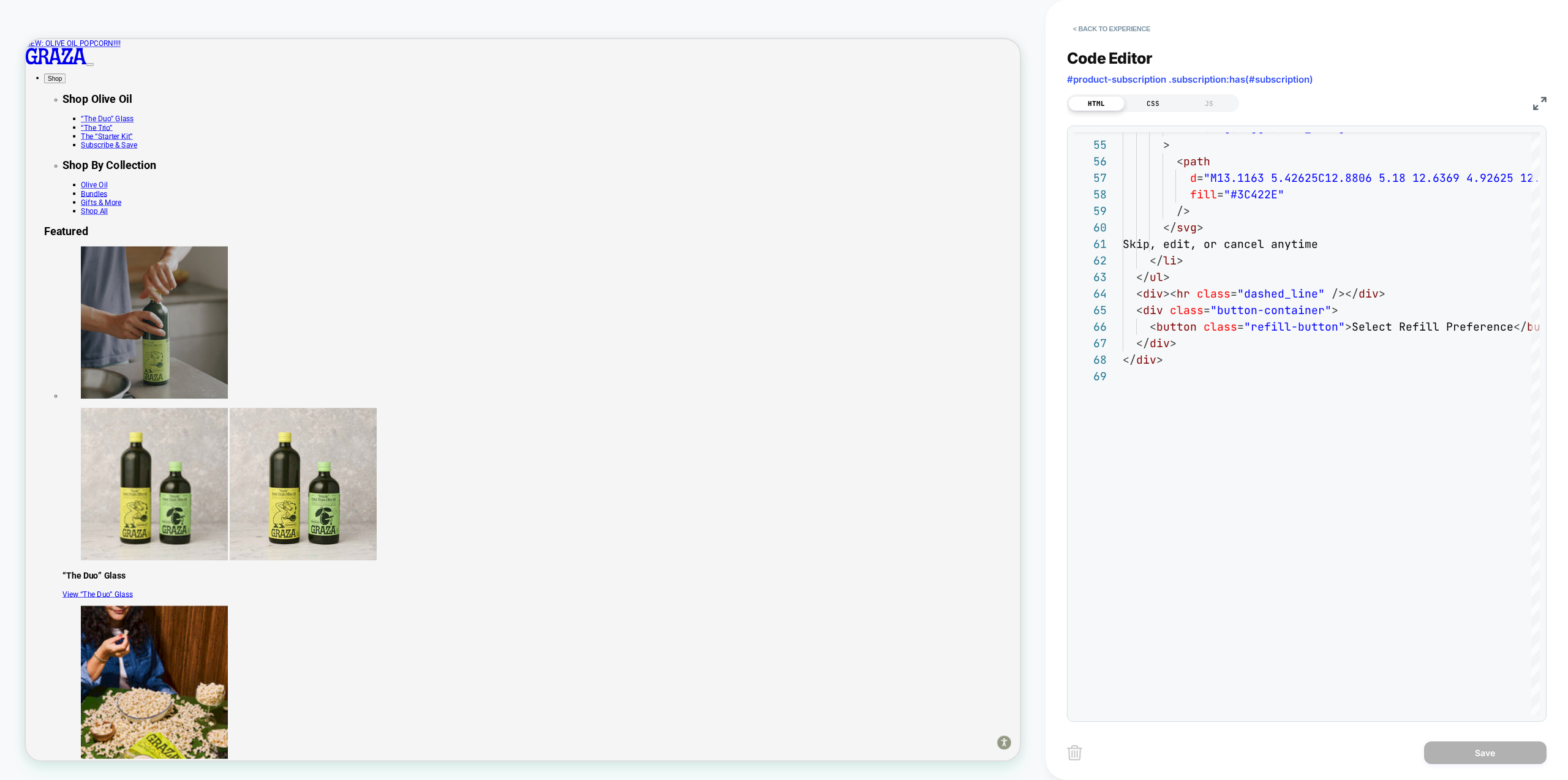
click at [1164, 106] on div "CSS" at bounding box center [1153, 104] width 56 height 15
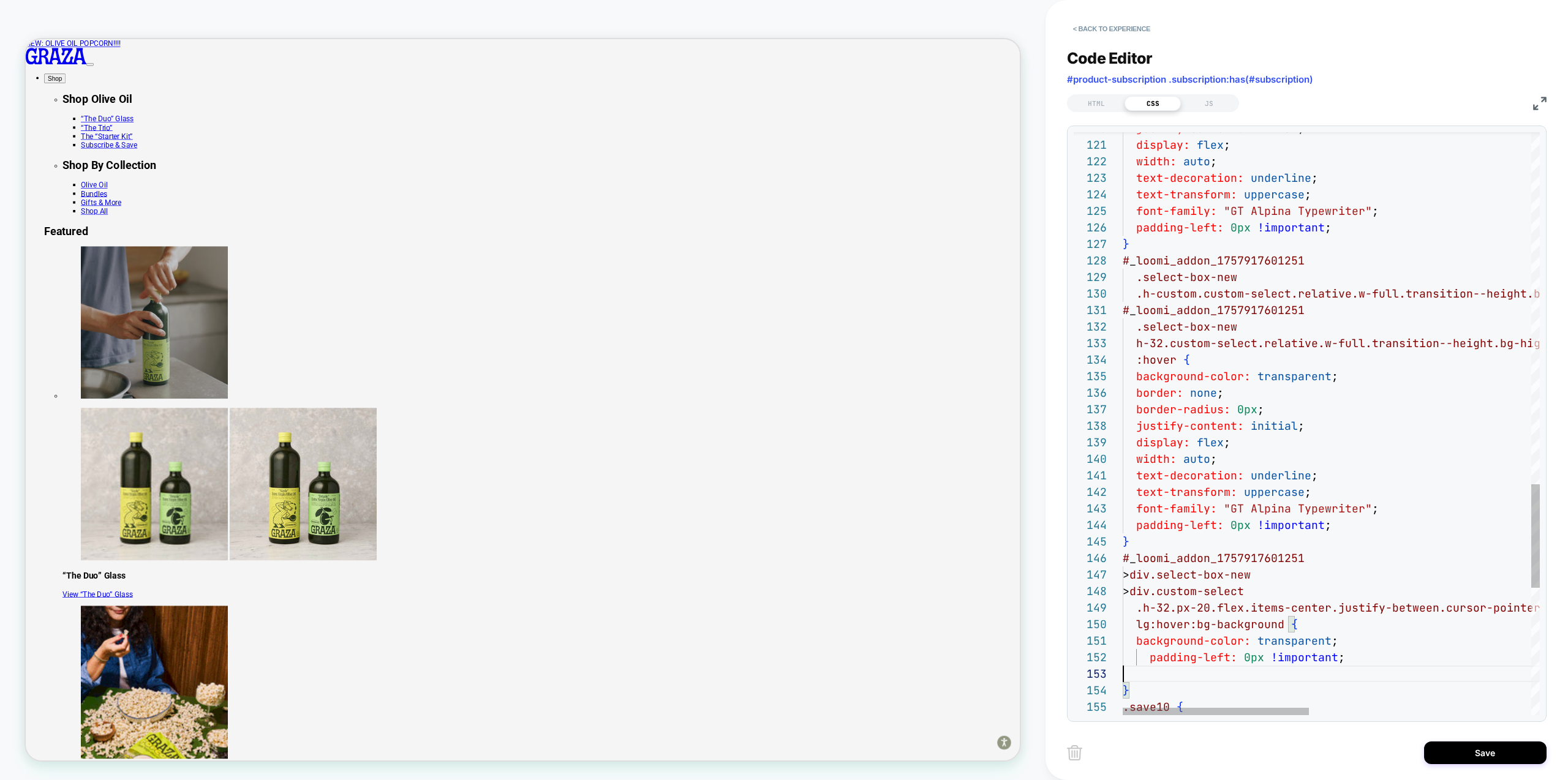
scroll to position [33, 0]
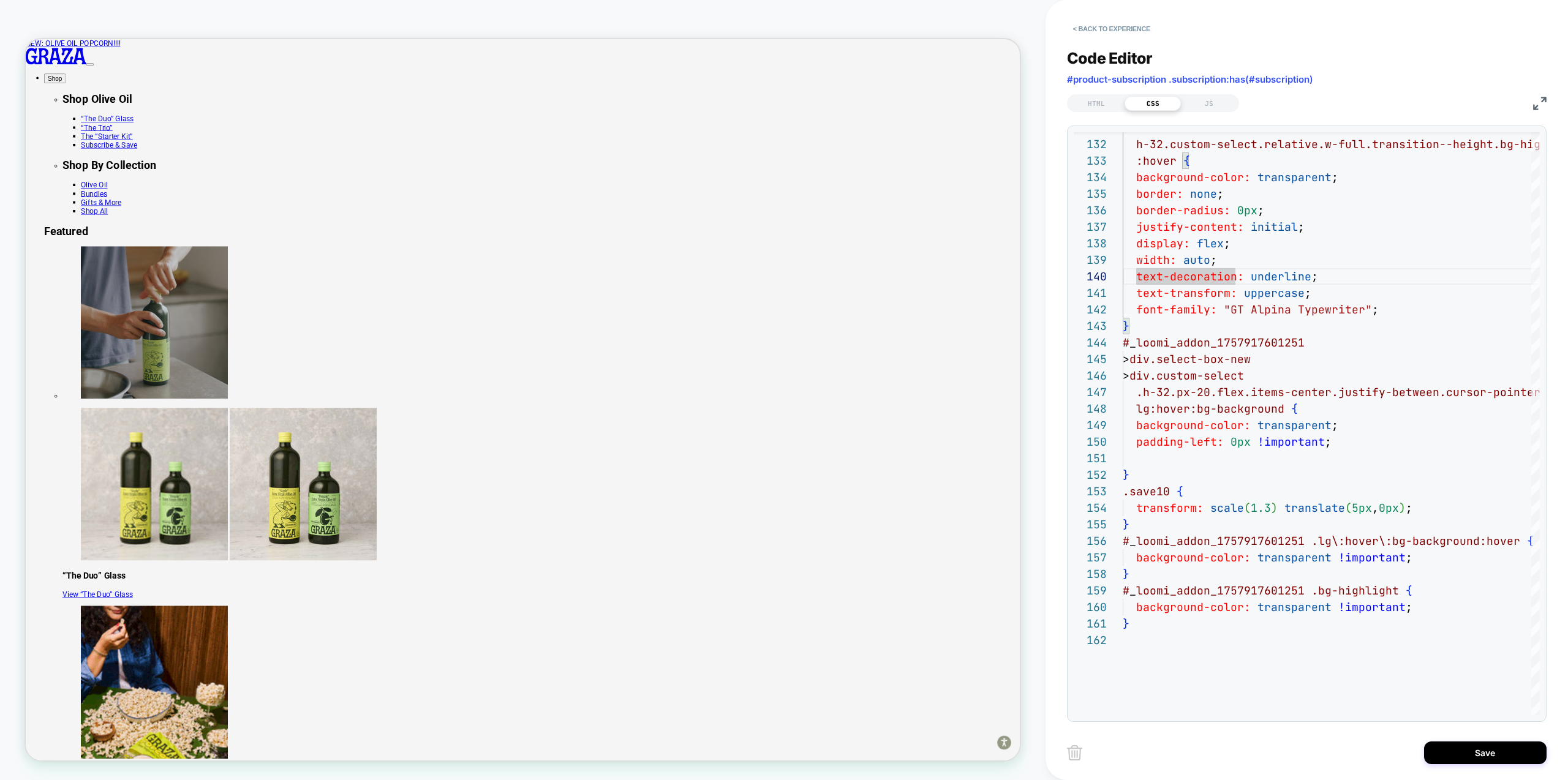
type textarea "**********"
click at [1494, 743] on button "Save" at bounding box center [1485, 753] width 122 height 23
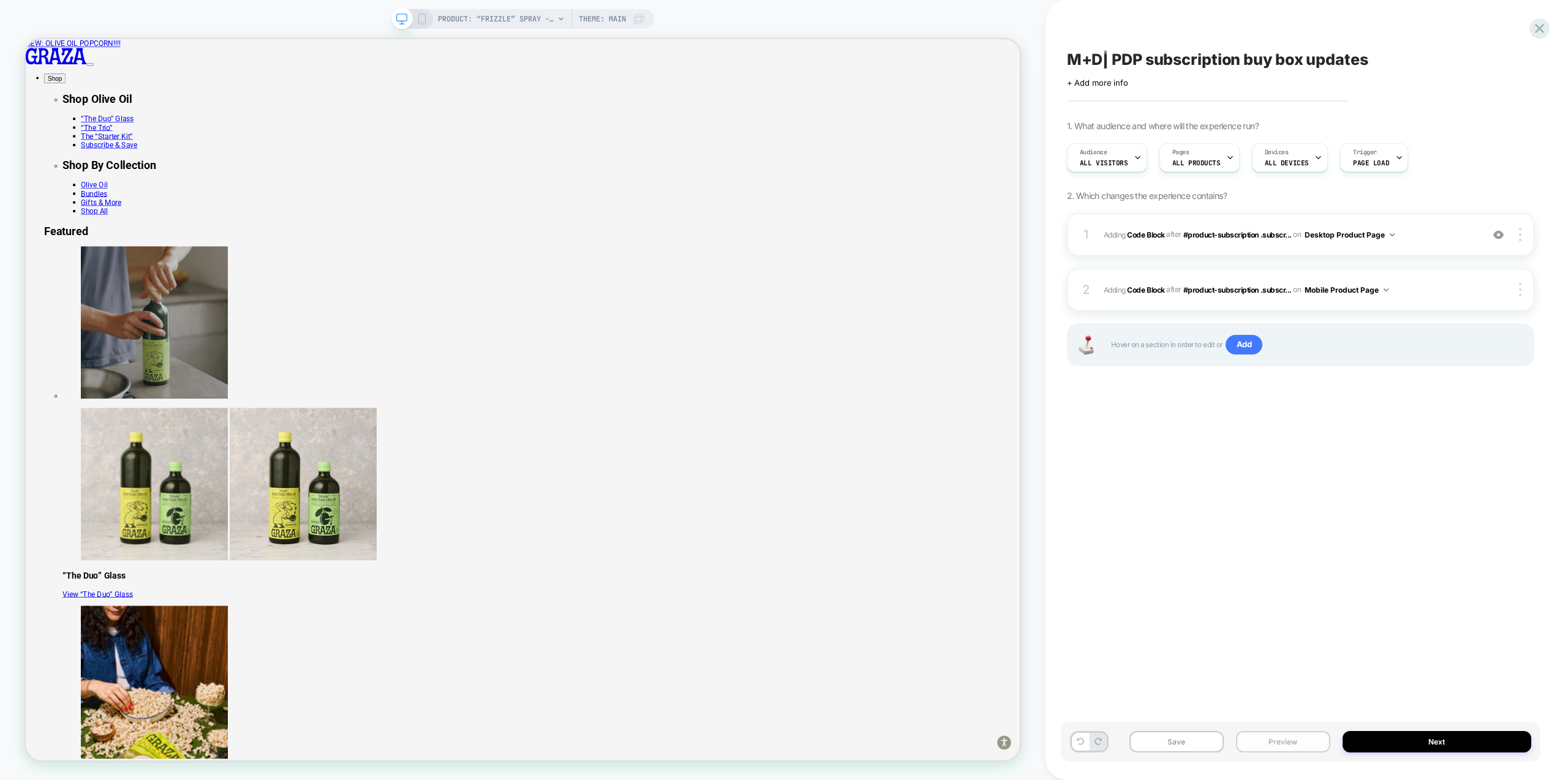
click at [1289, 746] on button "Preview" at bounding box center [1283, 742] width 94 height 21
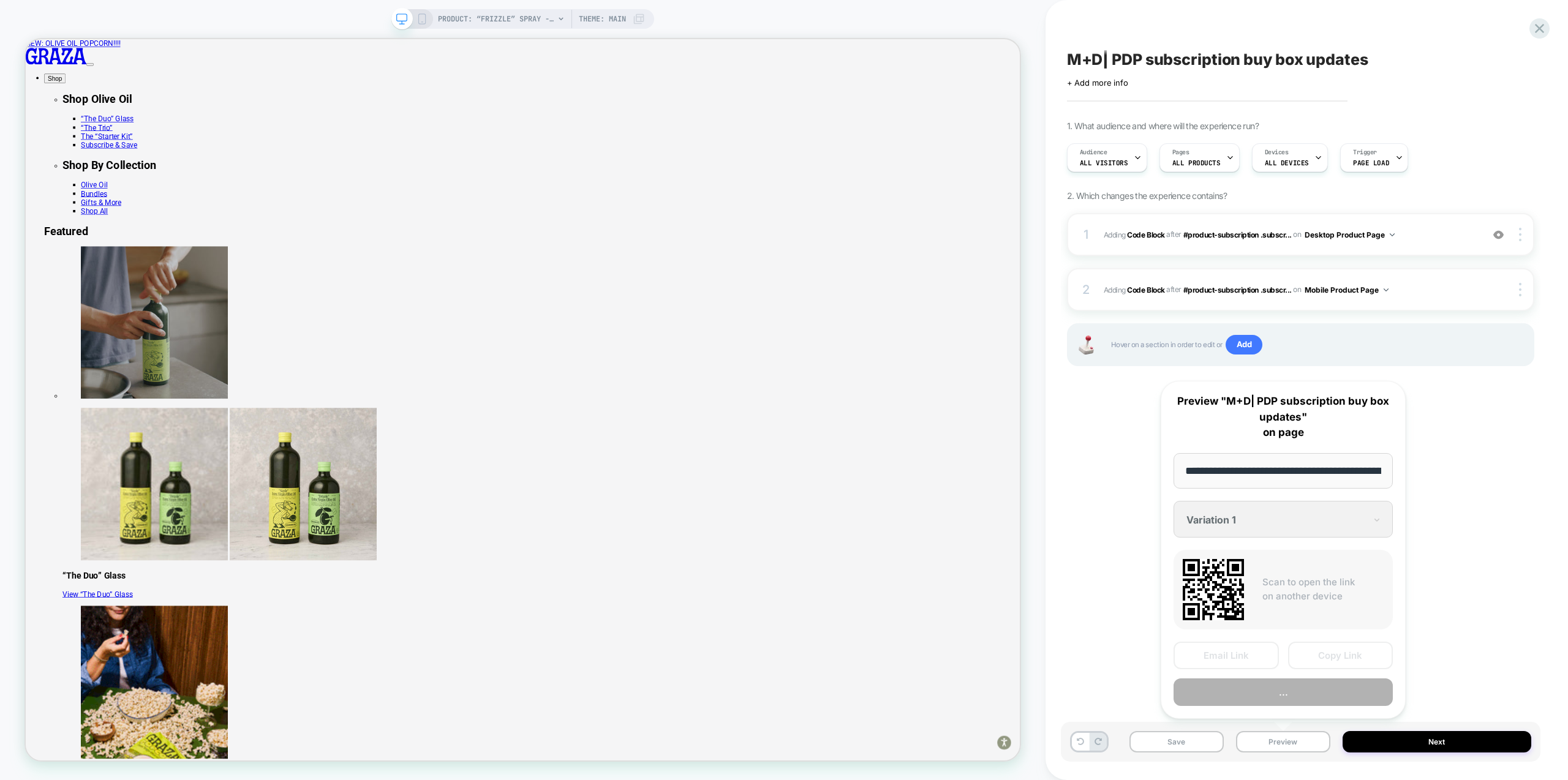
scroll to position [0, 126]
click at [1298, 699] on button "Preview" at bounding box center [1283, 692] width 219 height 27
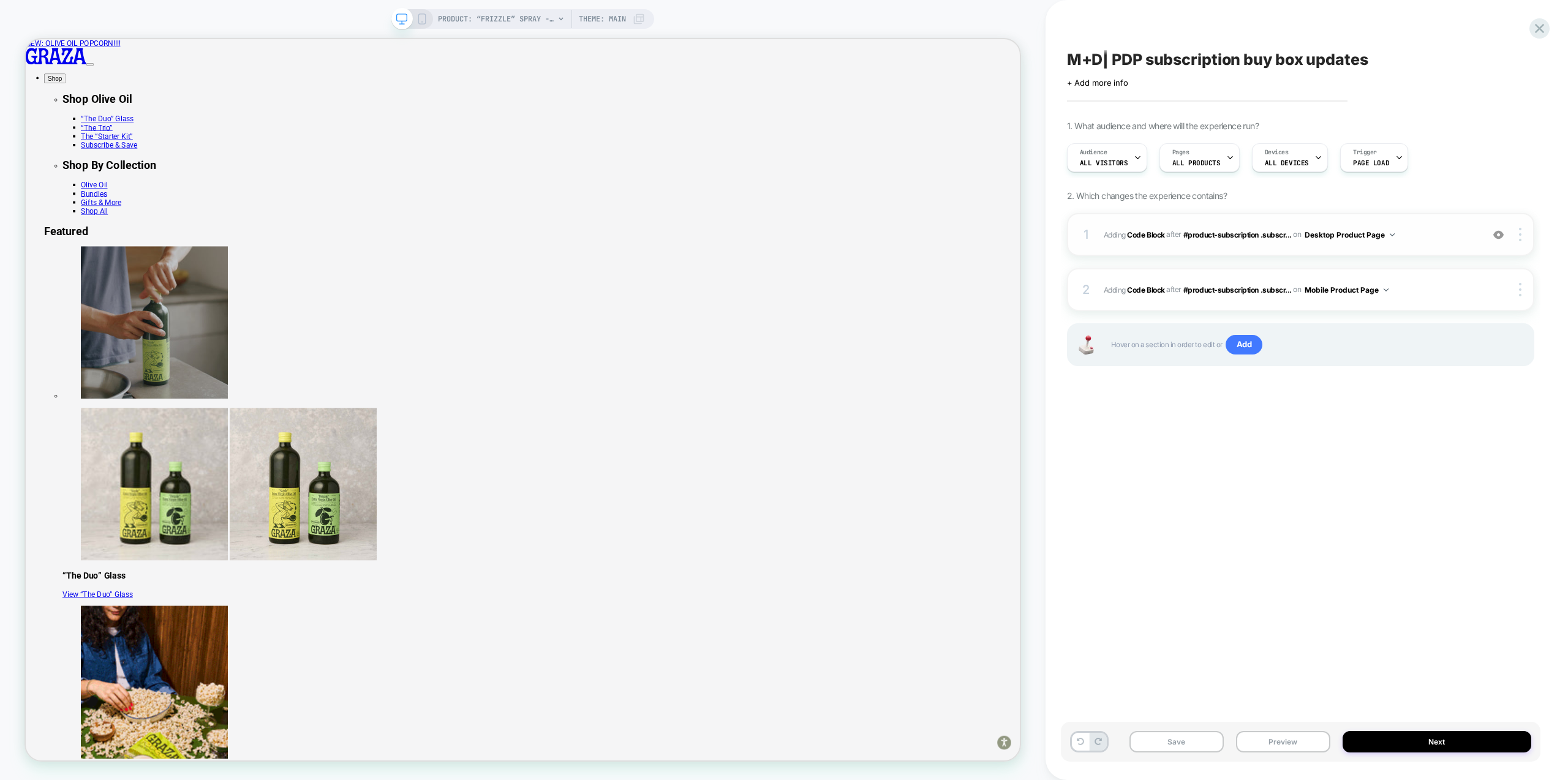
click at [1425, 244] on div "1 Adding Code Block AFTER #product-subscription .subscr... #product-subscriptio…" at bounding box center [1300, 235] width 467 height 43
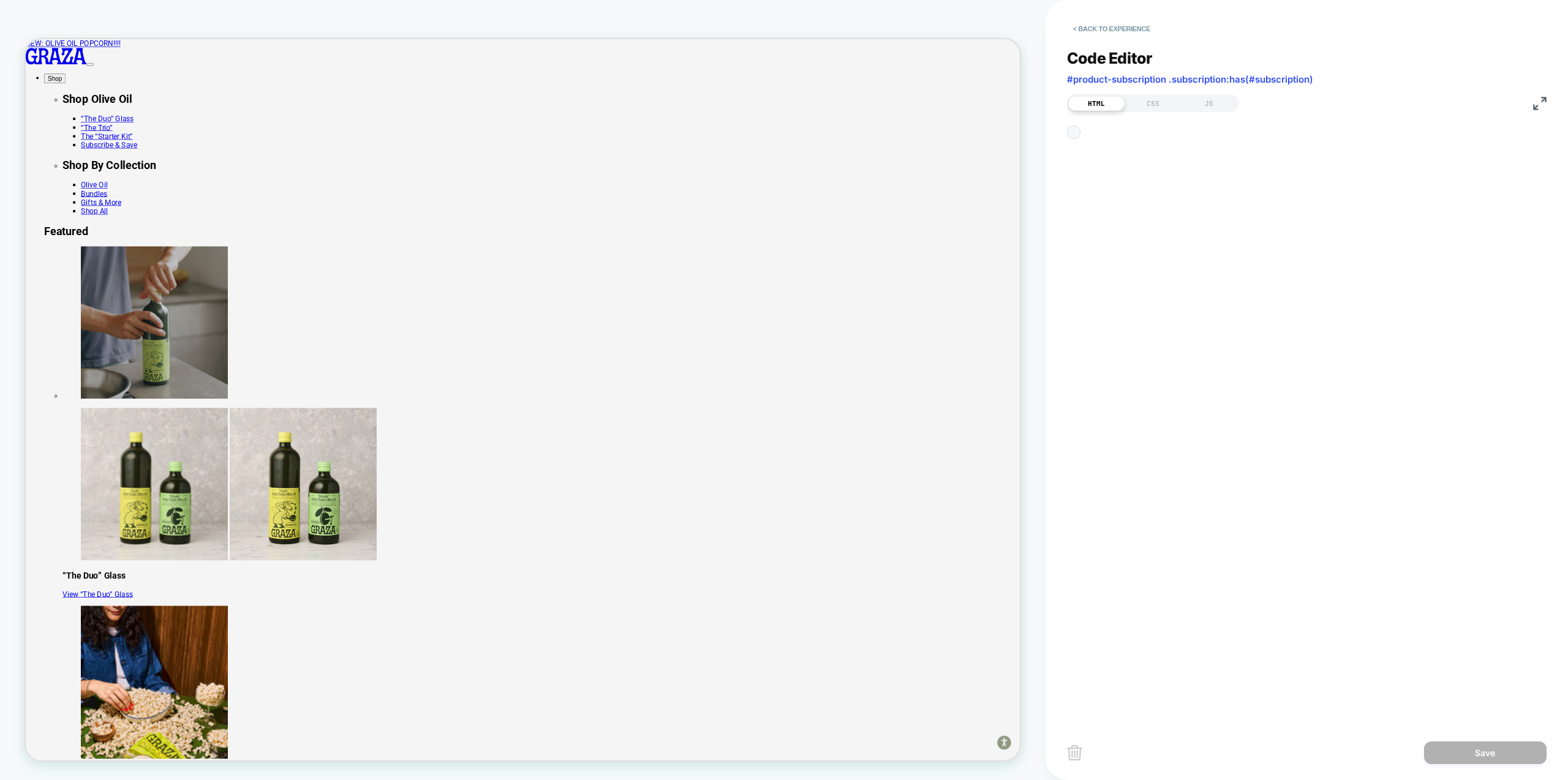
scroll to position [165, 0]
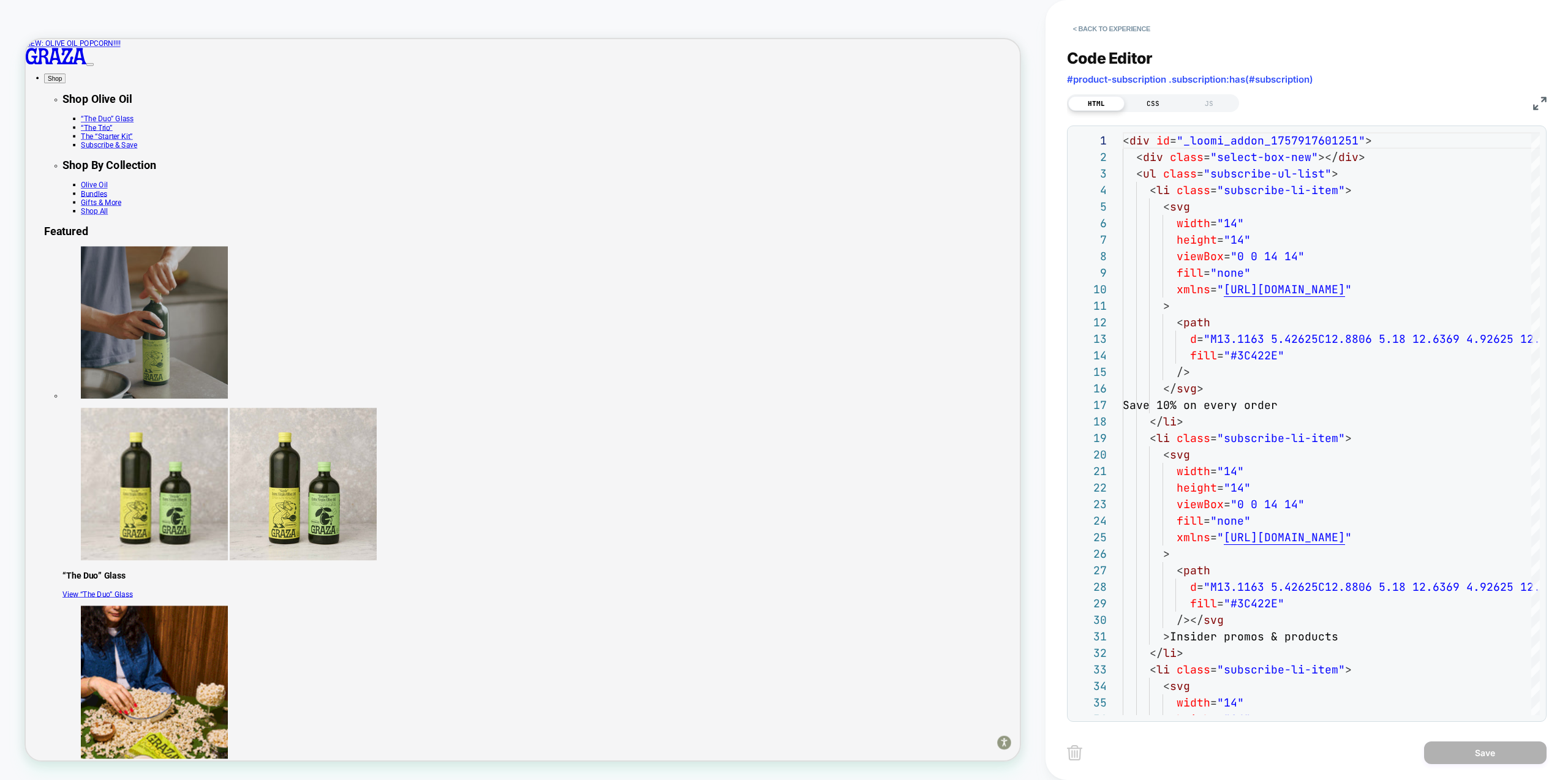
click at [1153, 107] on div "CSS" at bounding box center [1153, 104] width 56 height 15
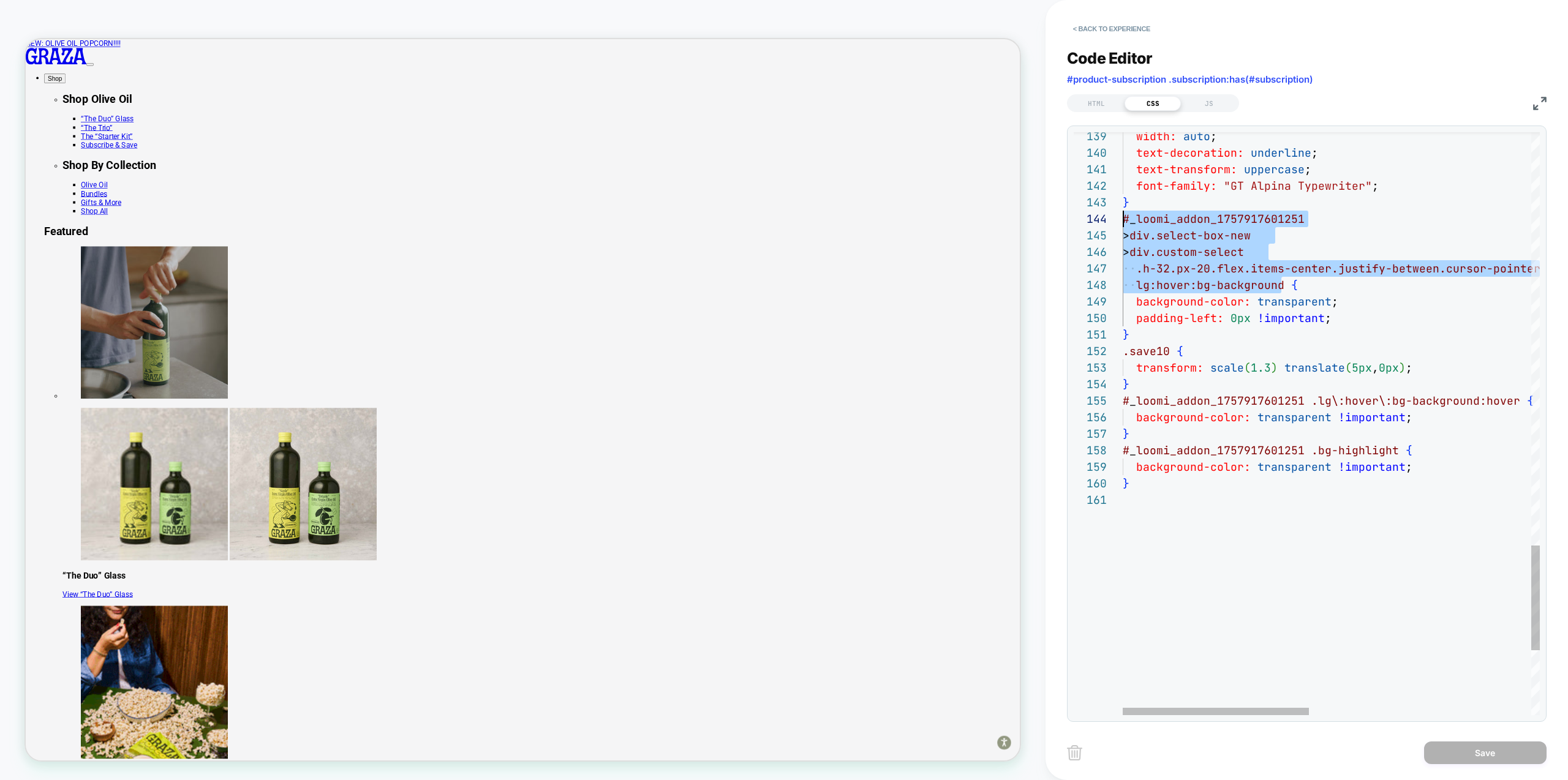
scroll to position [49, 0]
drag, startPoint x: 1282, startPoint y: 285, endPoint x: 1122, endPoint y: 217, distance: 173.9
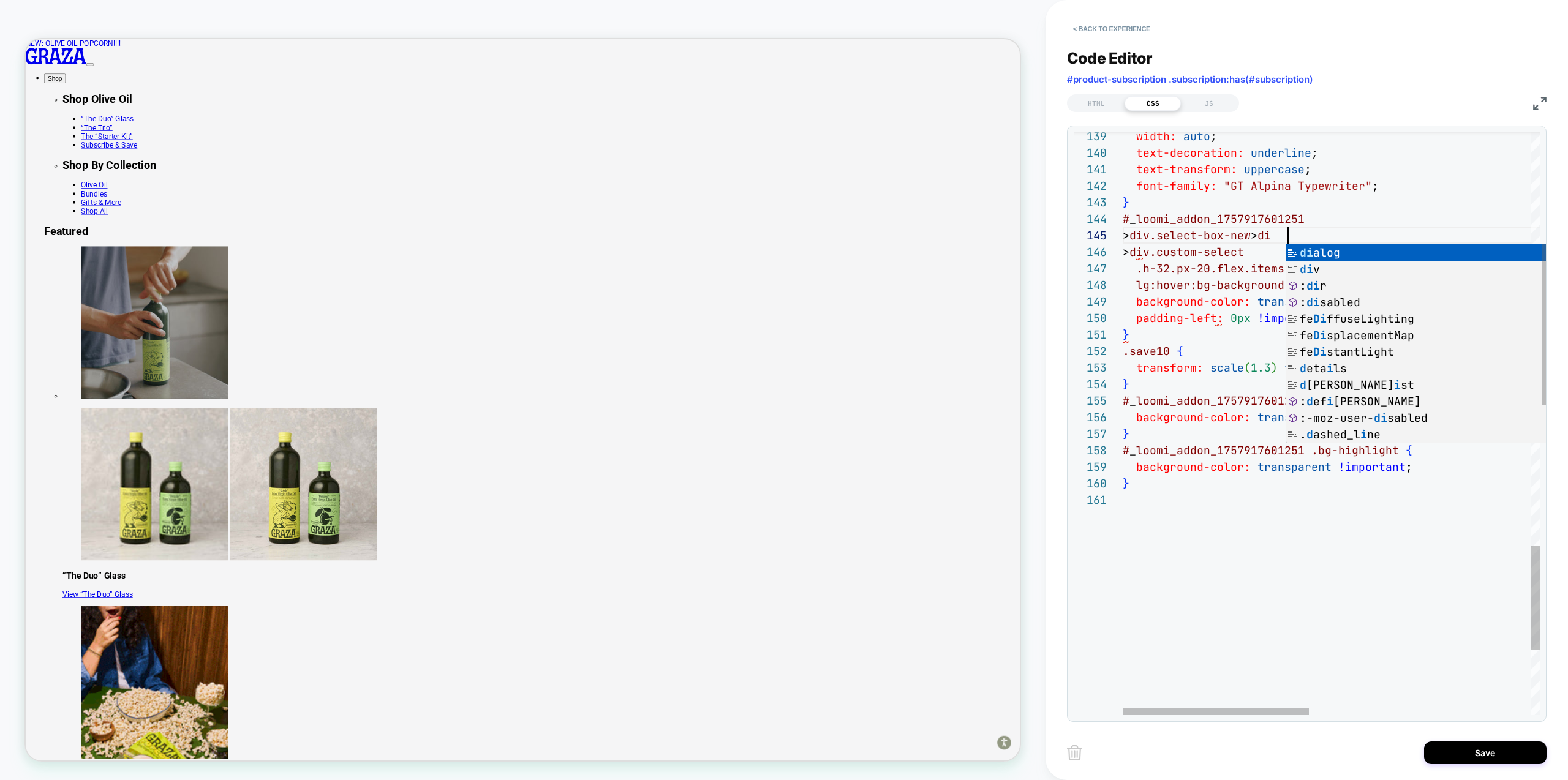
scroll to position [66, 172]
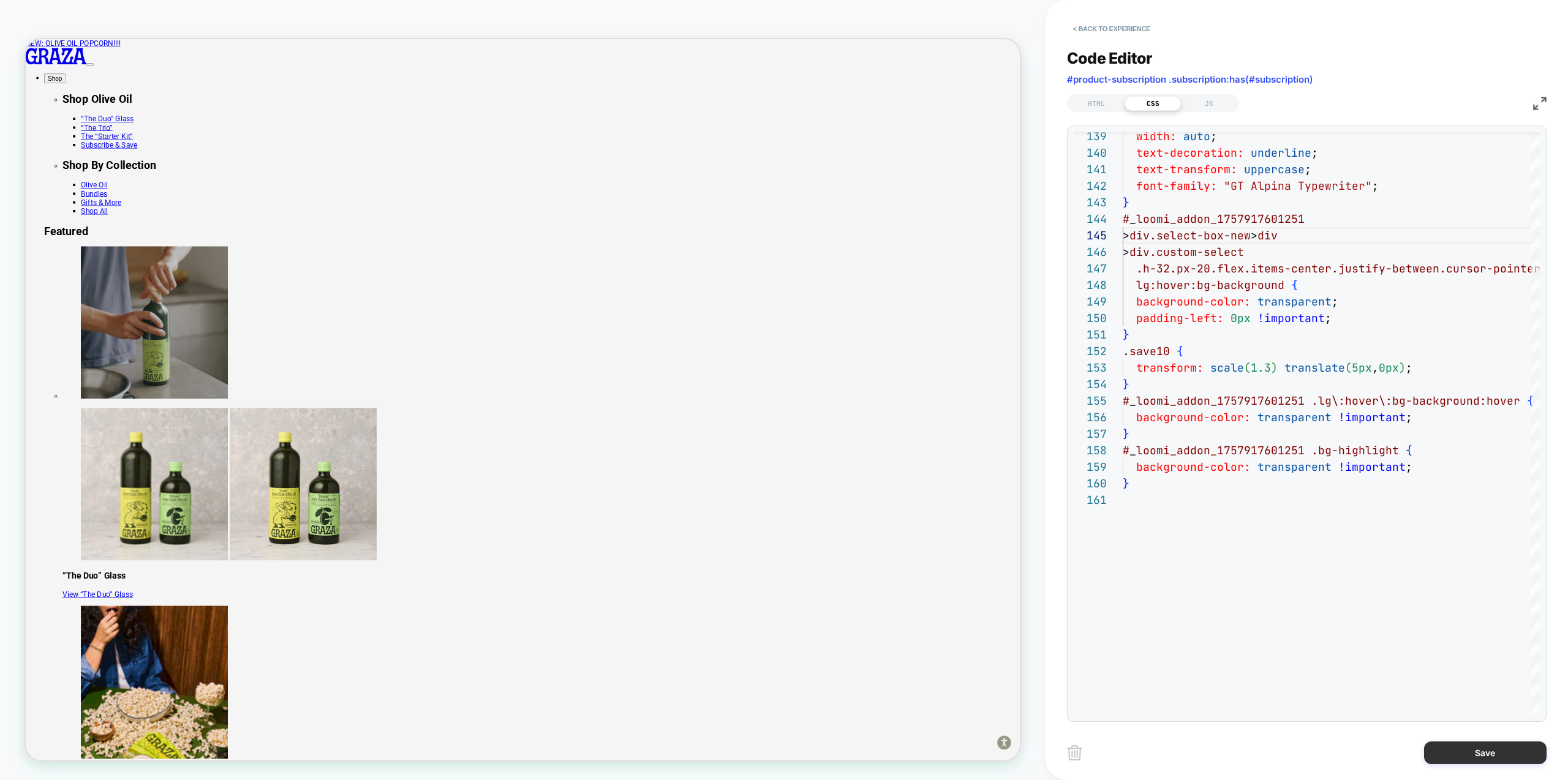
type textarea "**********"
click at [1491, 755] on button "Save" at bounding box center [1485, 753] width 122 height 23
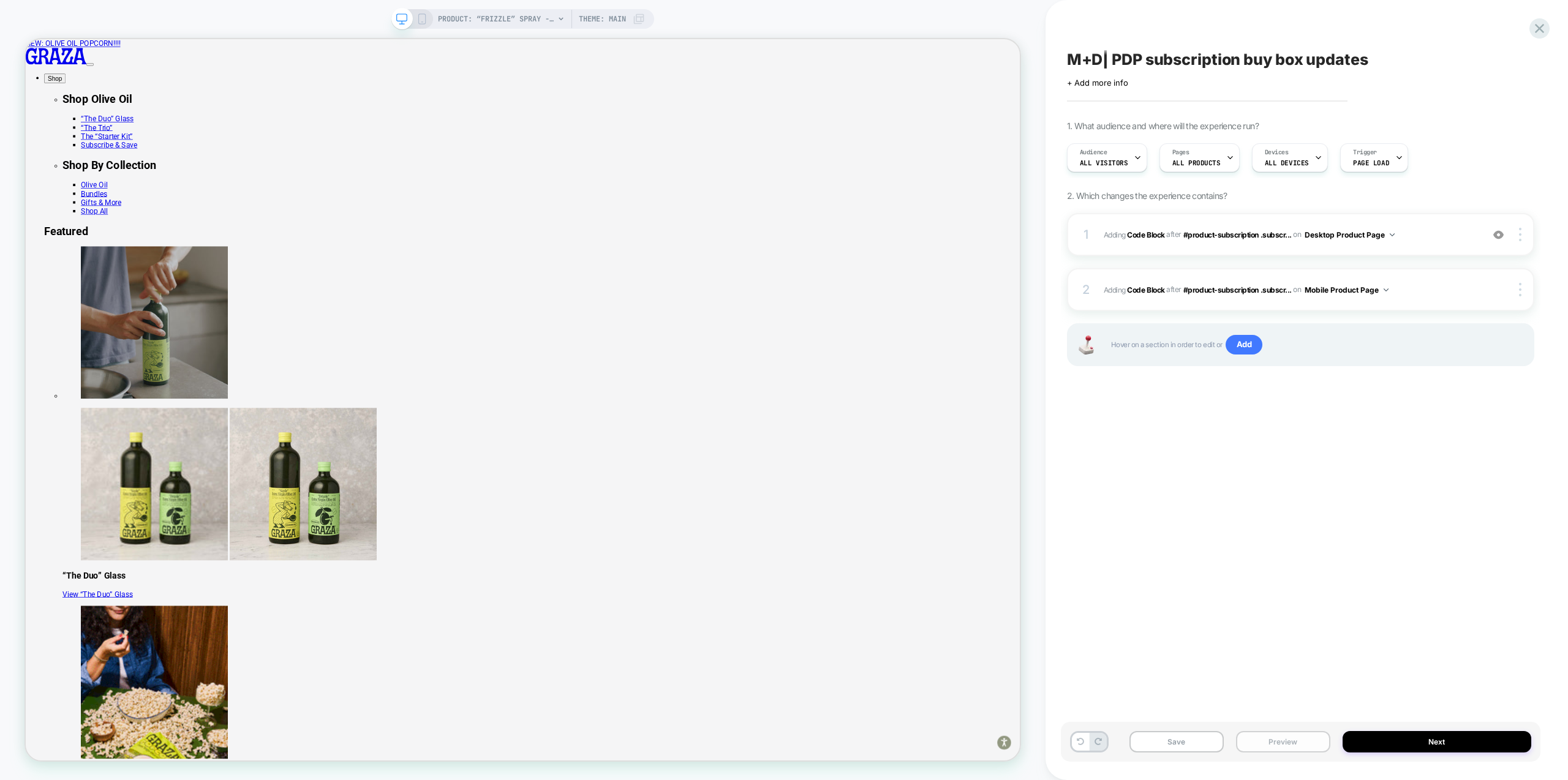
click at [1296, 739] on button "Preview" at bounding box center [1283, 742] width 94 height 21
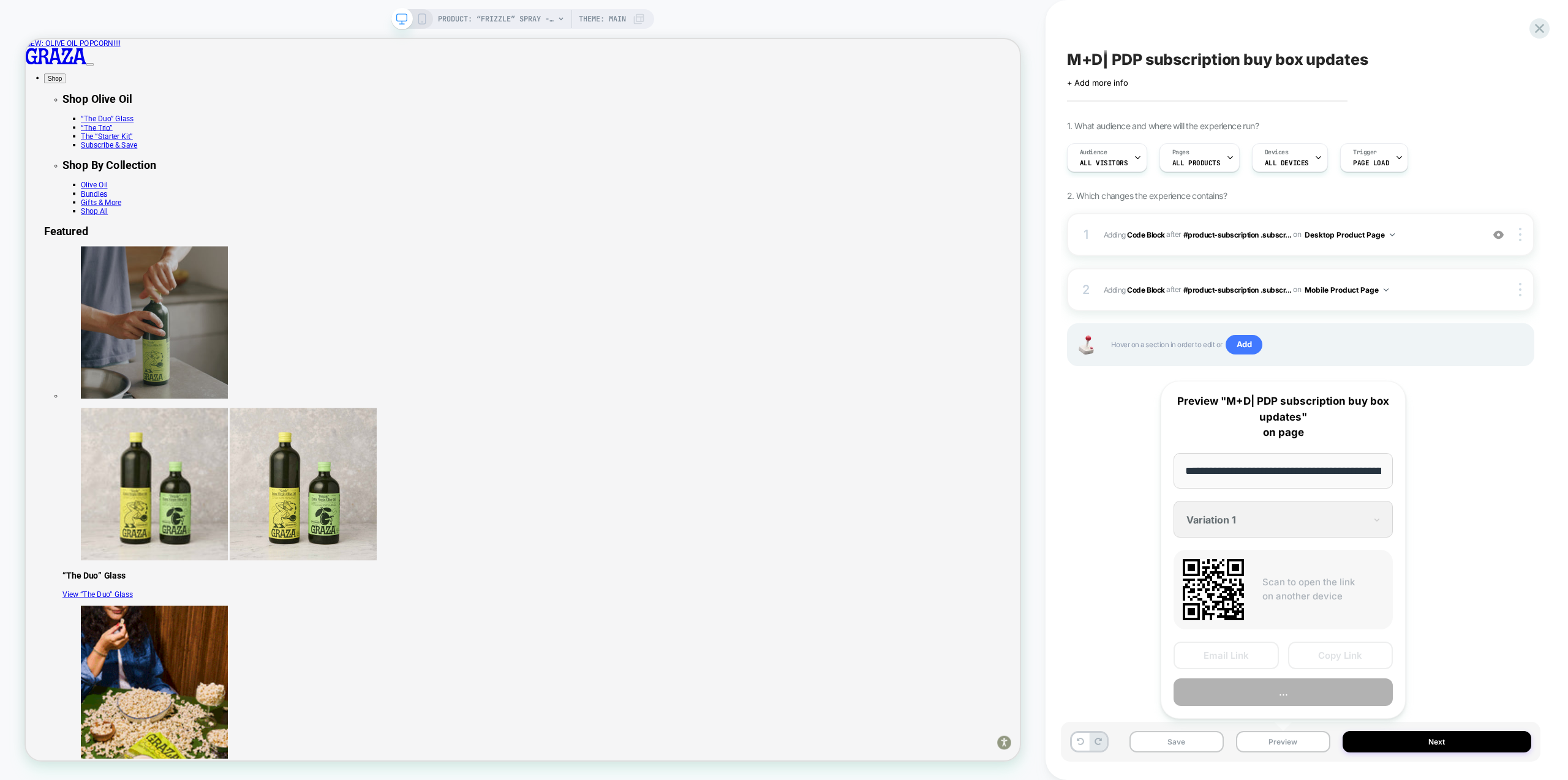
scroll to position [0, 126]
click at [1096, 464] on div "M+D| PDP subscription buy box updates Click to edit experience details + Add mo…" at bounding box center [1301, 390] width 480 height 756
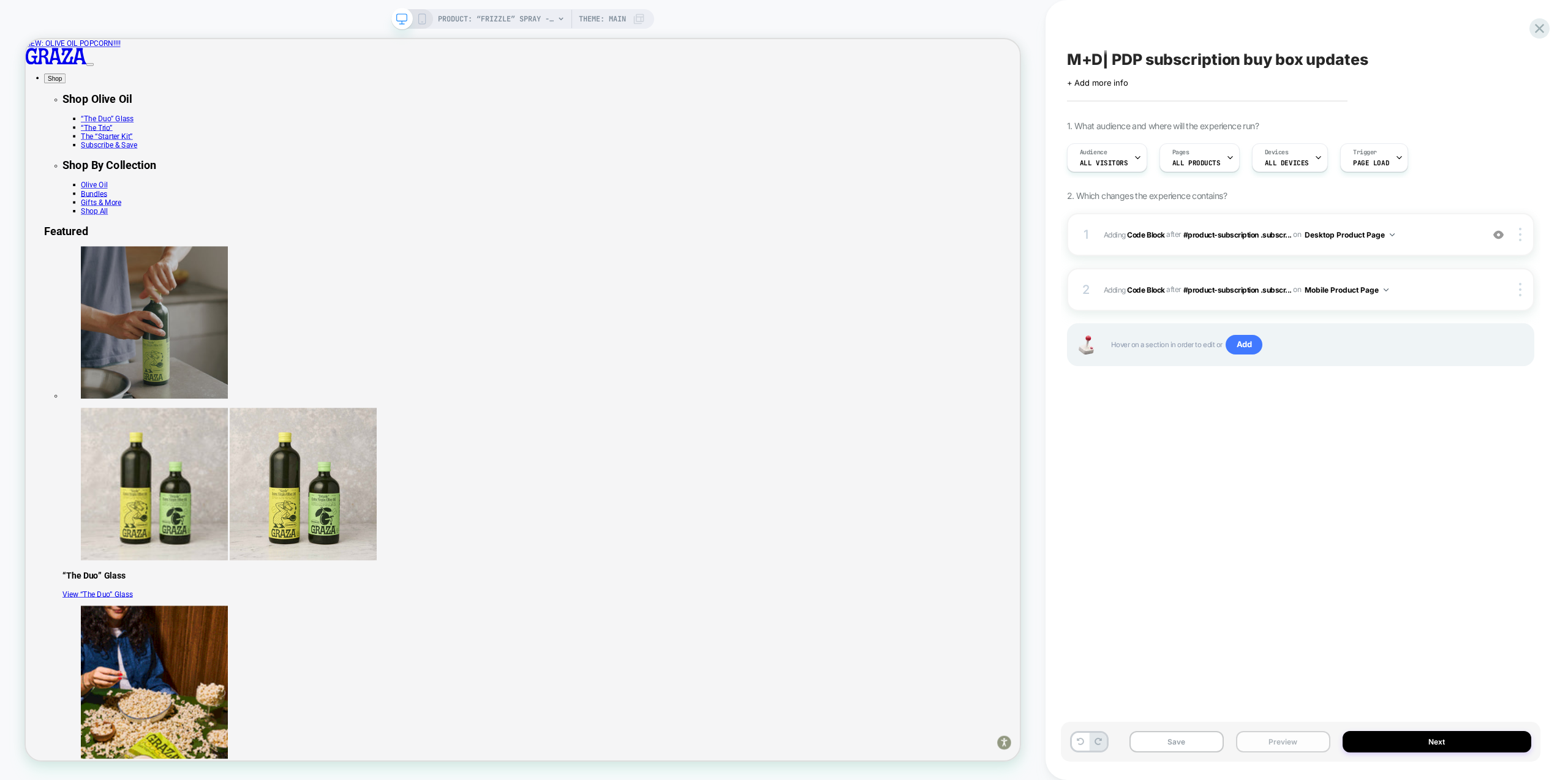
click at [1287, 751] on button "Preview" at bounding box center [1283, 742] width 94 height 21
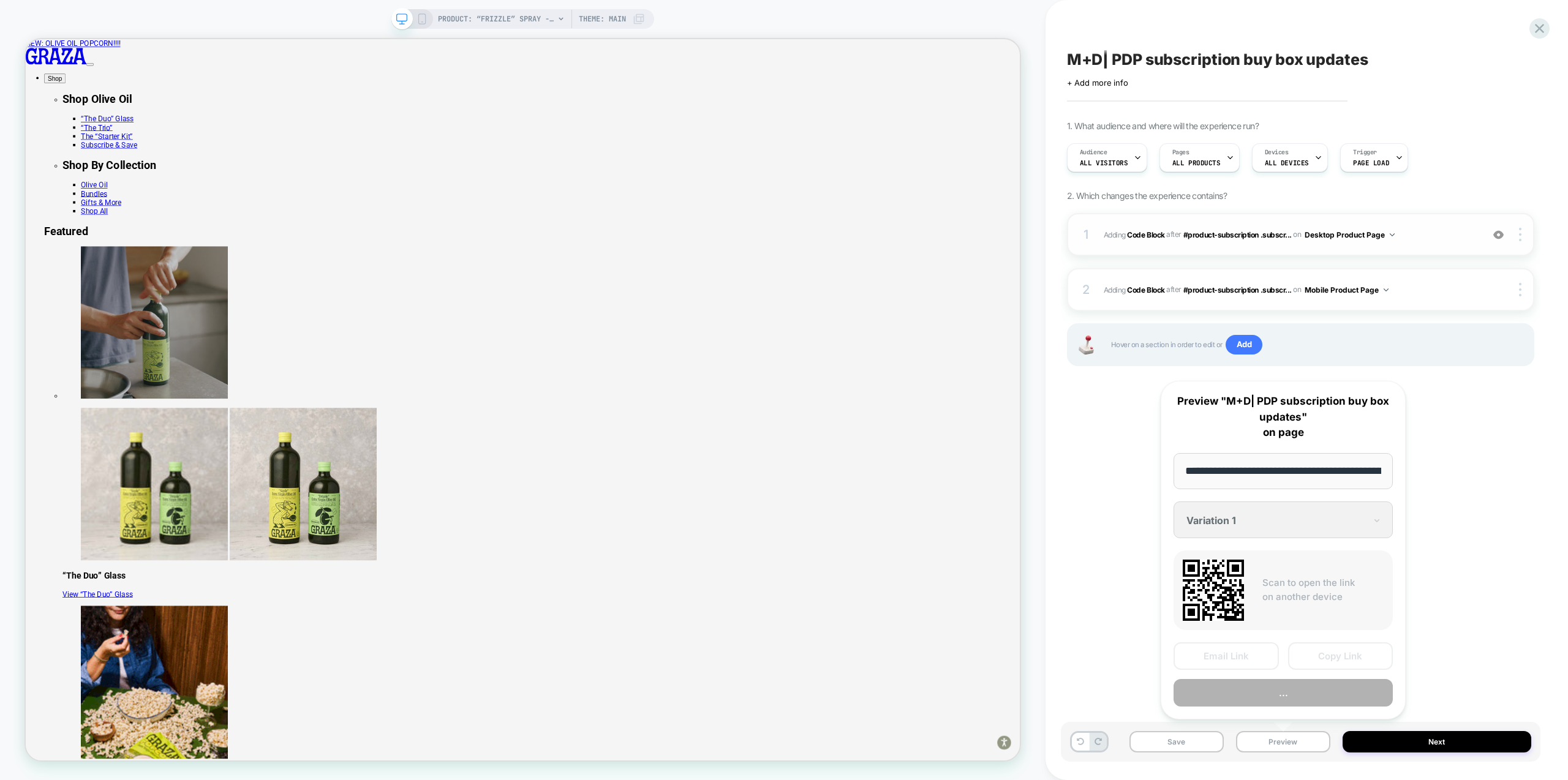
click at [1424, 235] on span "Adding Code Block AFTER #product-subscription .subscr... #product-subscription …" at bounding box center [1289, 235] width 372 height 15
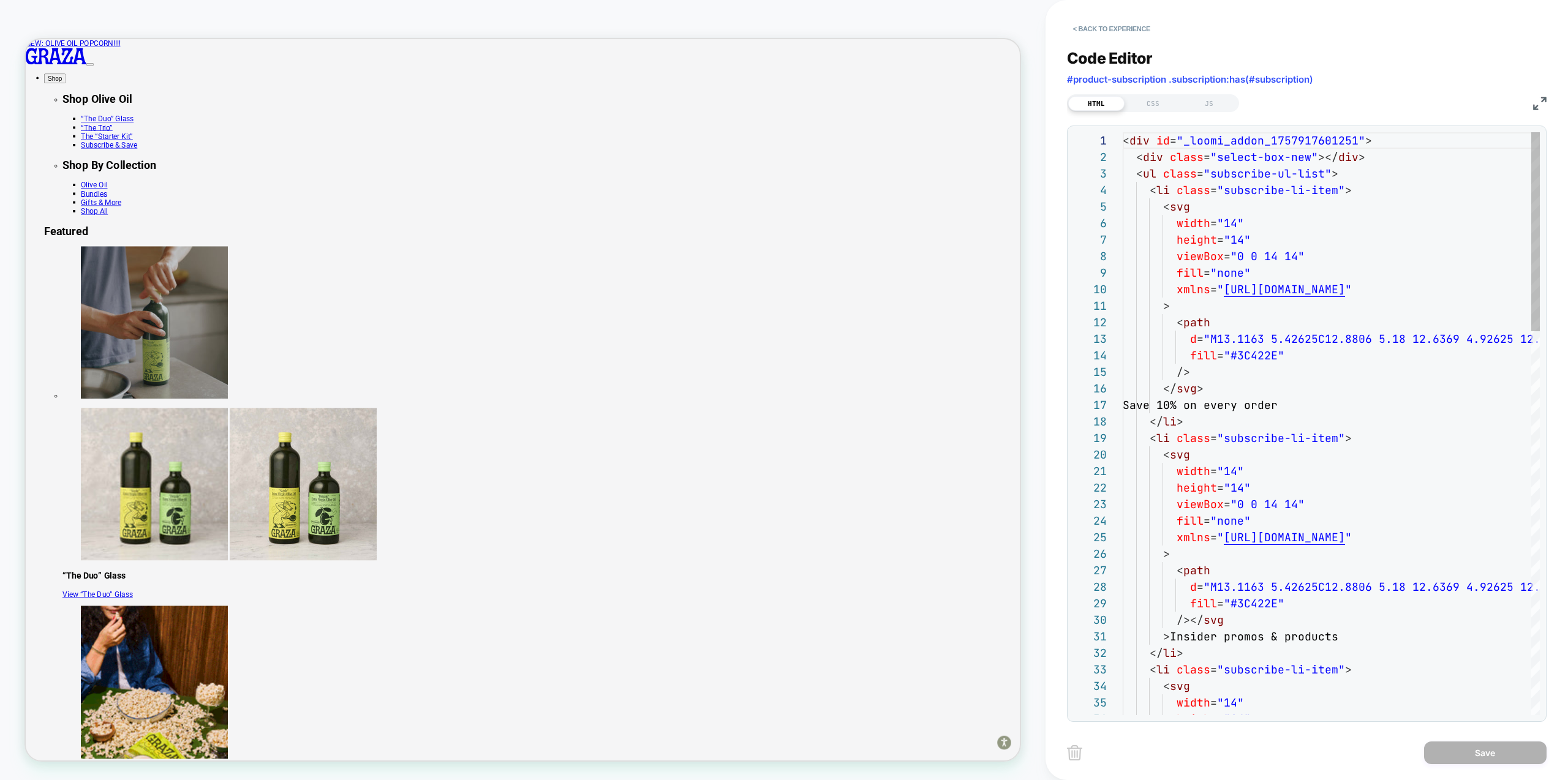
scroll to position [165, 0]
click at [1153, 106] on div "CSS" at bounding box center [1153, 104] width 56 height 15
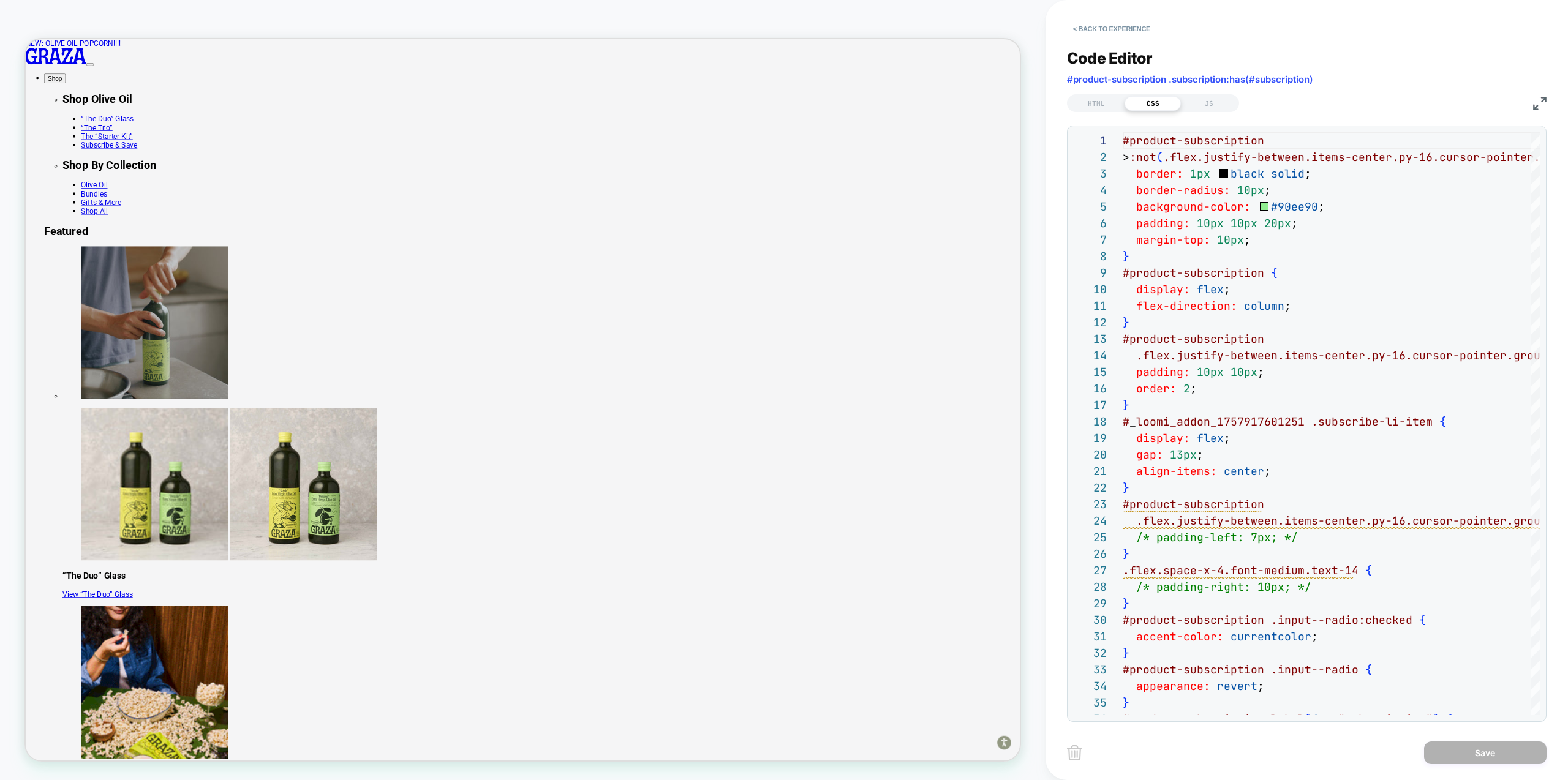
click at [1110, 94] on div "HTML CSS JS" at bounding box center [1153, 103] width 172 height 18
click at [1105, 99] on div "HTML" at bounding box center [1096, 104] width 56 height 15
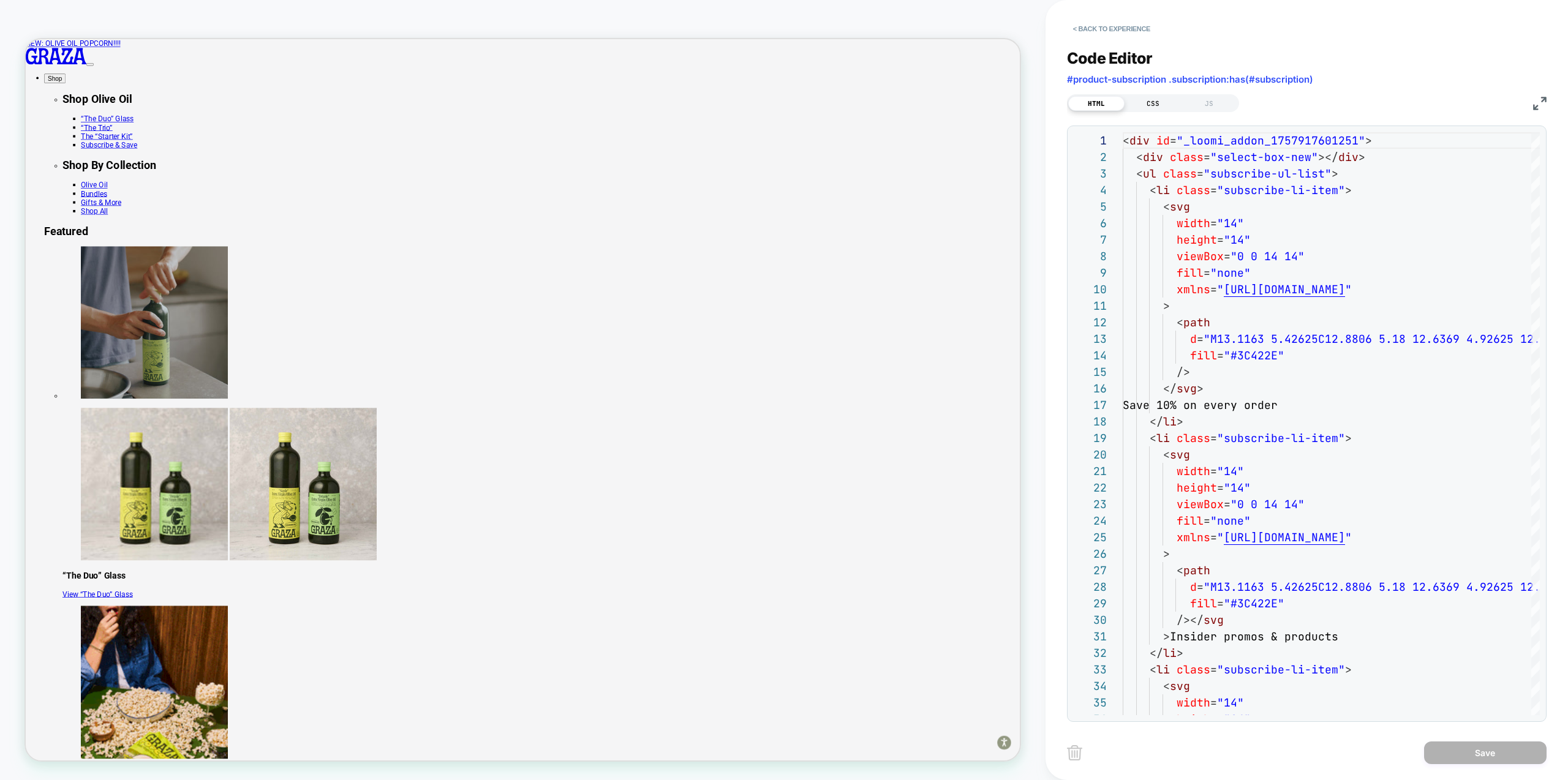
click at [1145, 104] on div "CSS" at bounding box center [1153, 104] width 56 height 15
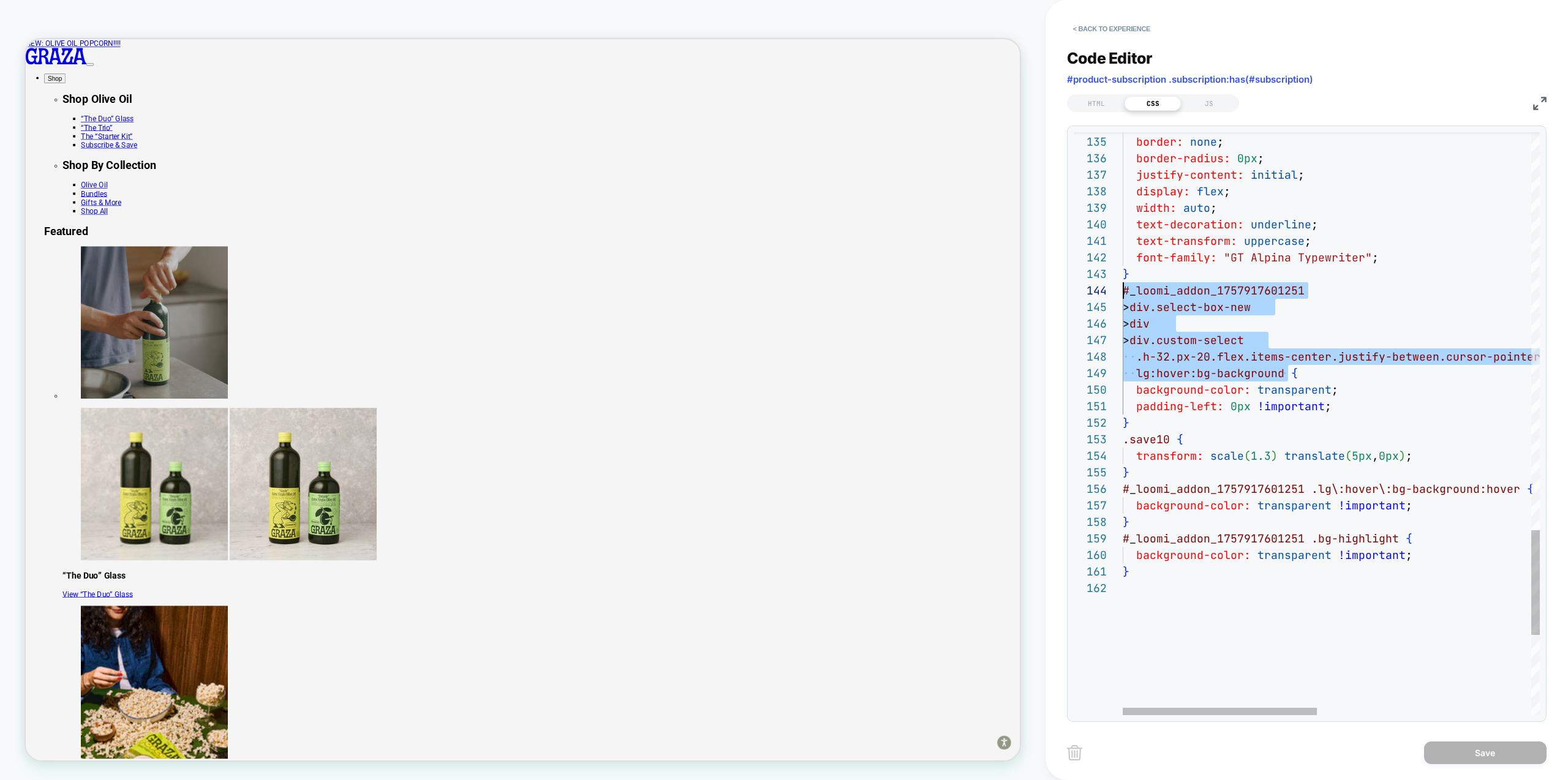
scroll to position [49, 0]
drag, startPoint x: 1286, startPoint y: 374, endPoint x: 1094, endPoint y: 296, distance: 207.2
type textarea "**********"
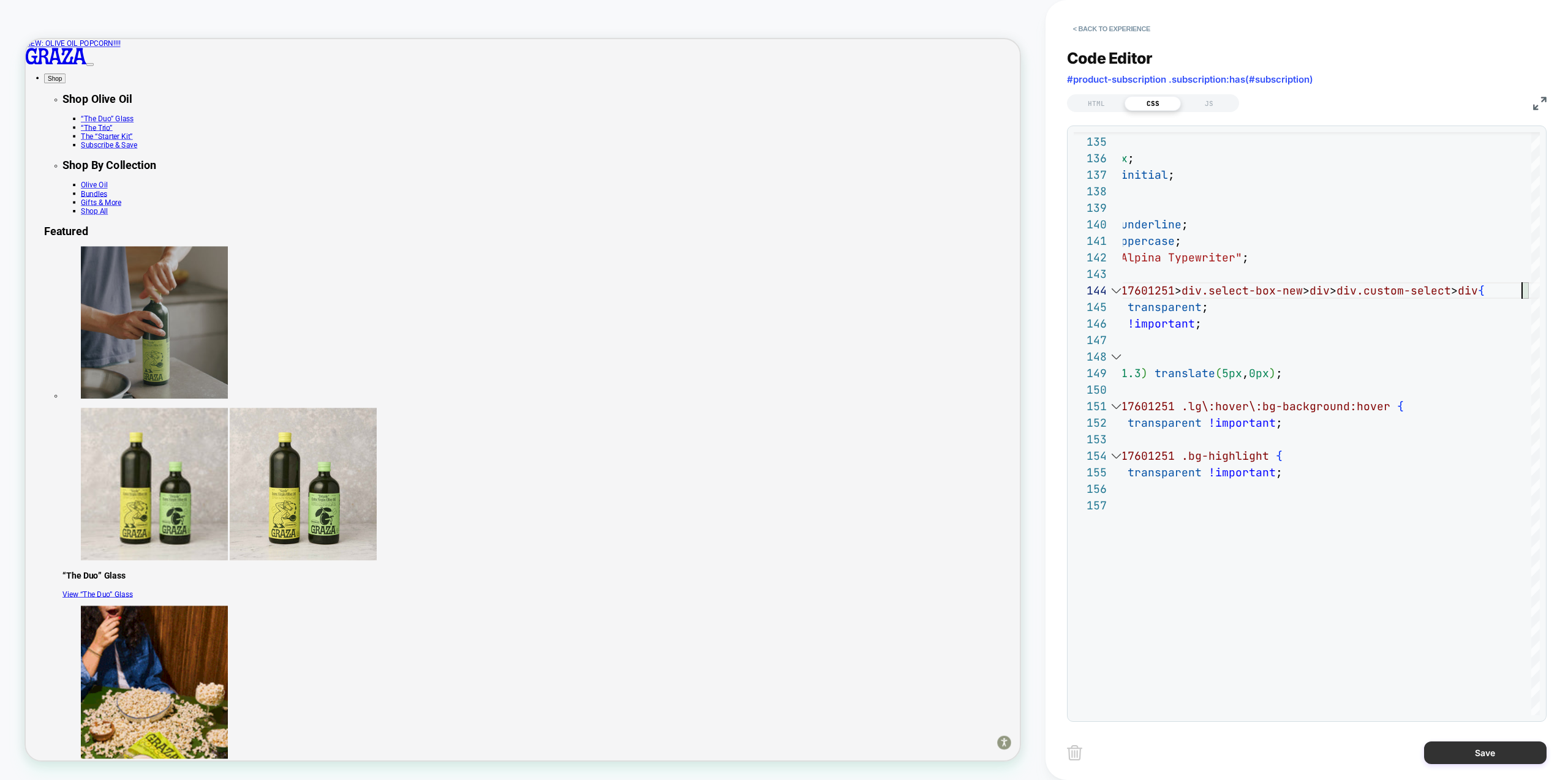
click at [1494, 755] on button "Save" at bounding box center [1485, 753] width 122 height 23
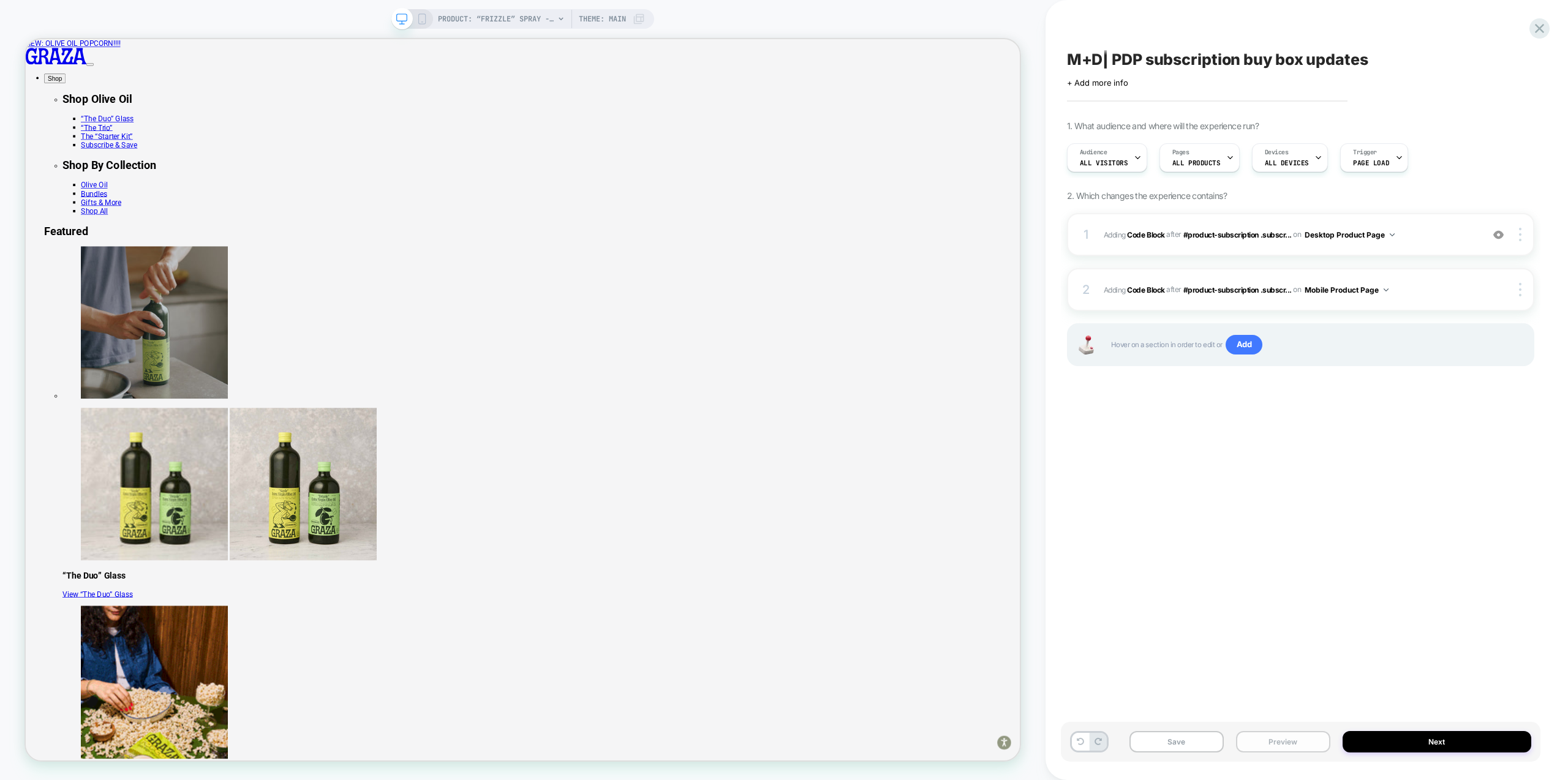
click at [1286, 741] on button "Preview" at bounding box center [1283, 742] width 94 height 21
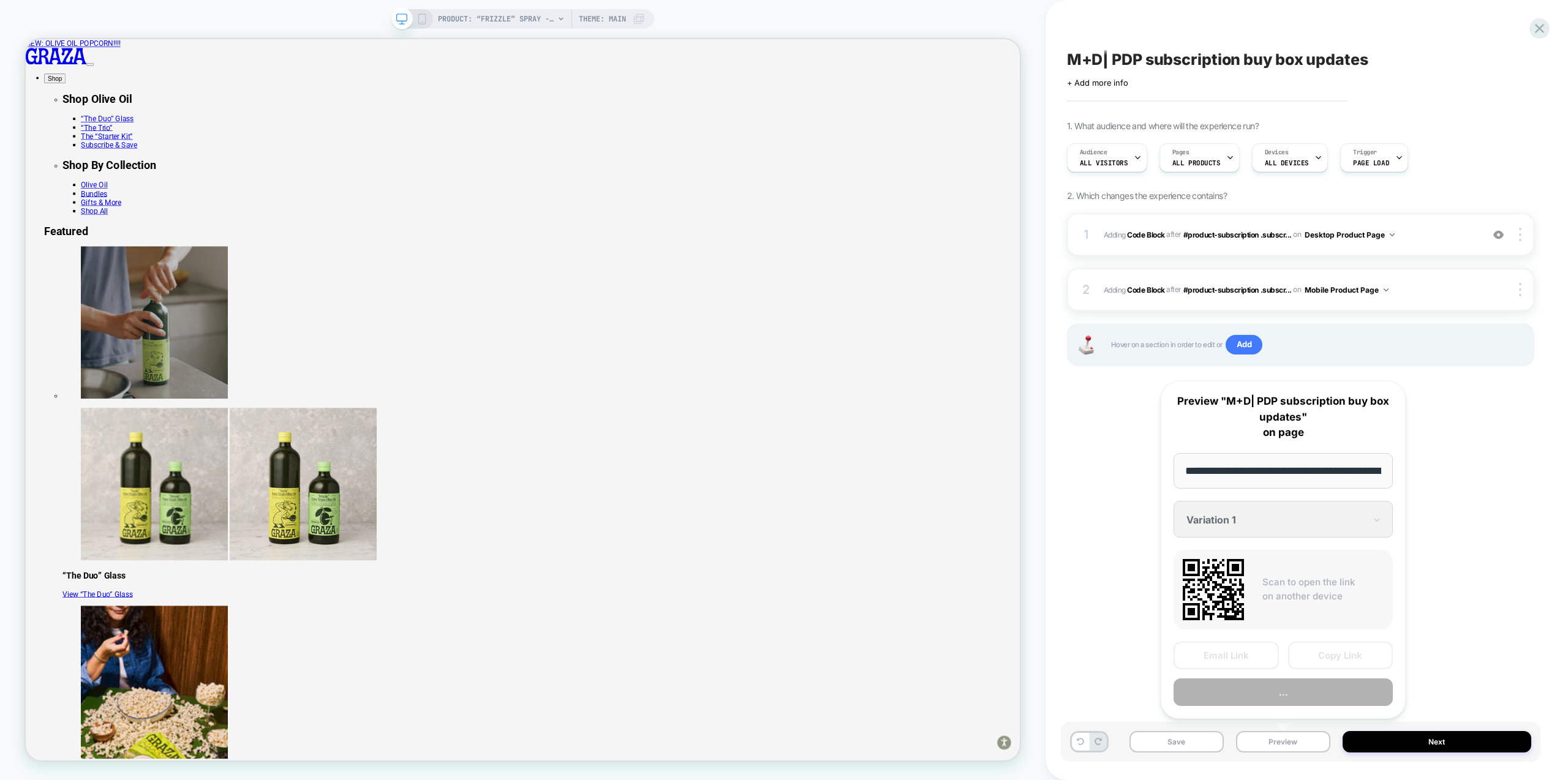
scroll to position [0, 126]
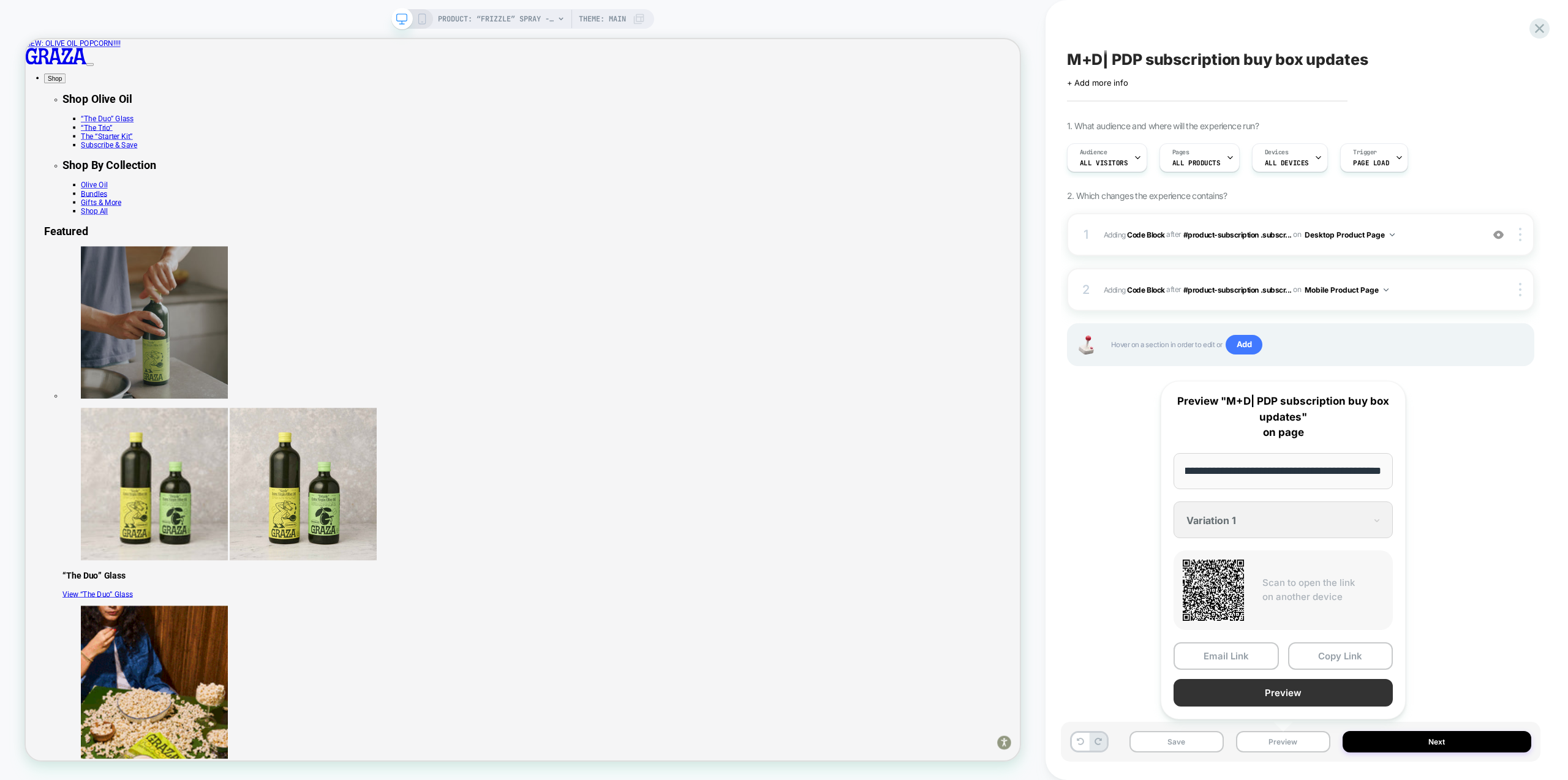
click at [1304, 693] on button "Preview" at bounding box center [1283, 692] width 219 height 27
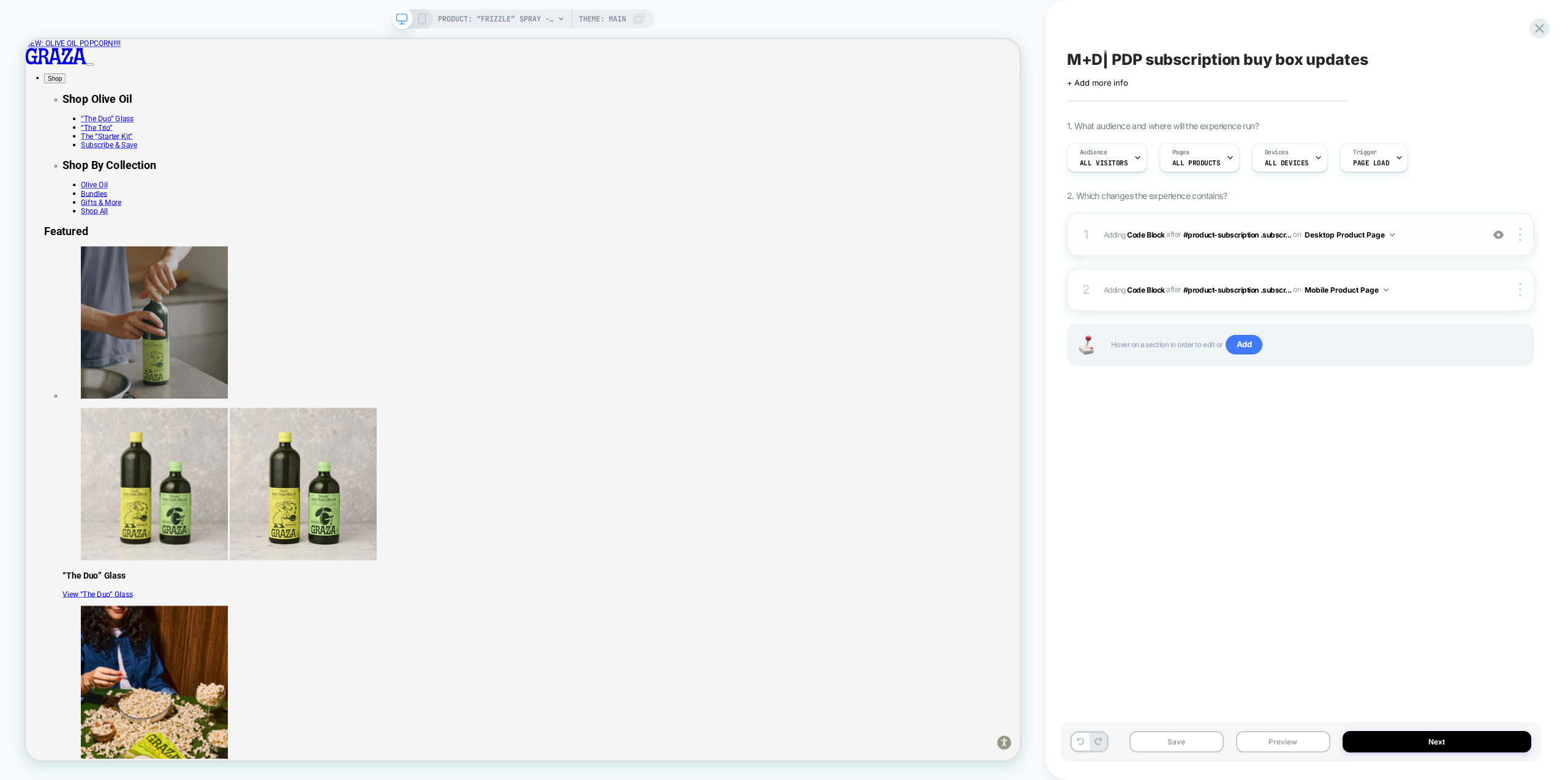
click at [1438, 245] on div "1 Adding Code Block AFTER #product-subscription .subscr... #product-subscriptio…" at bounding box center [1300, 235] width 467 height 43
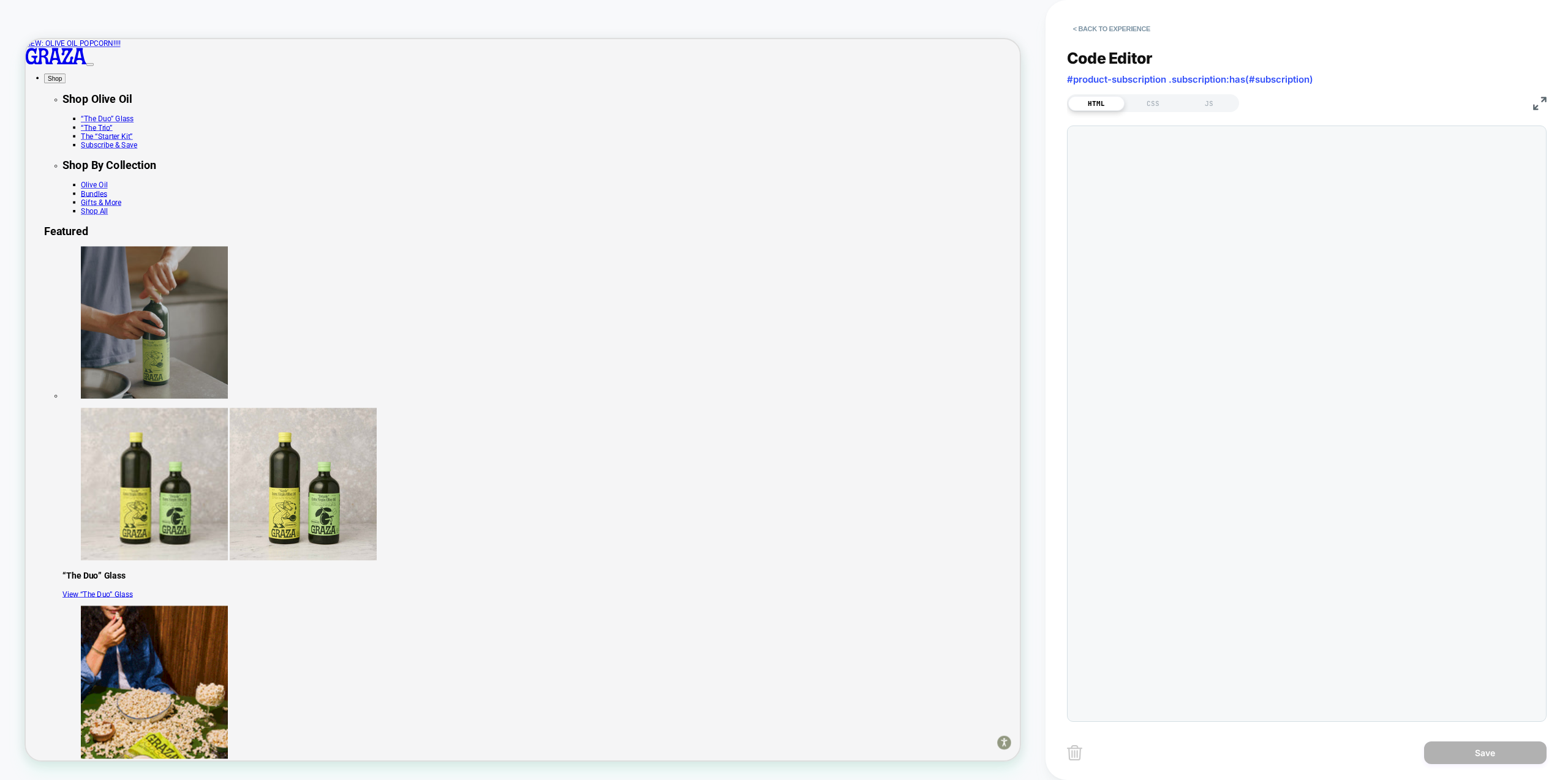
scroll to position [165, 0]
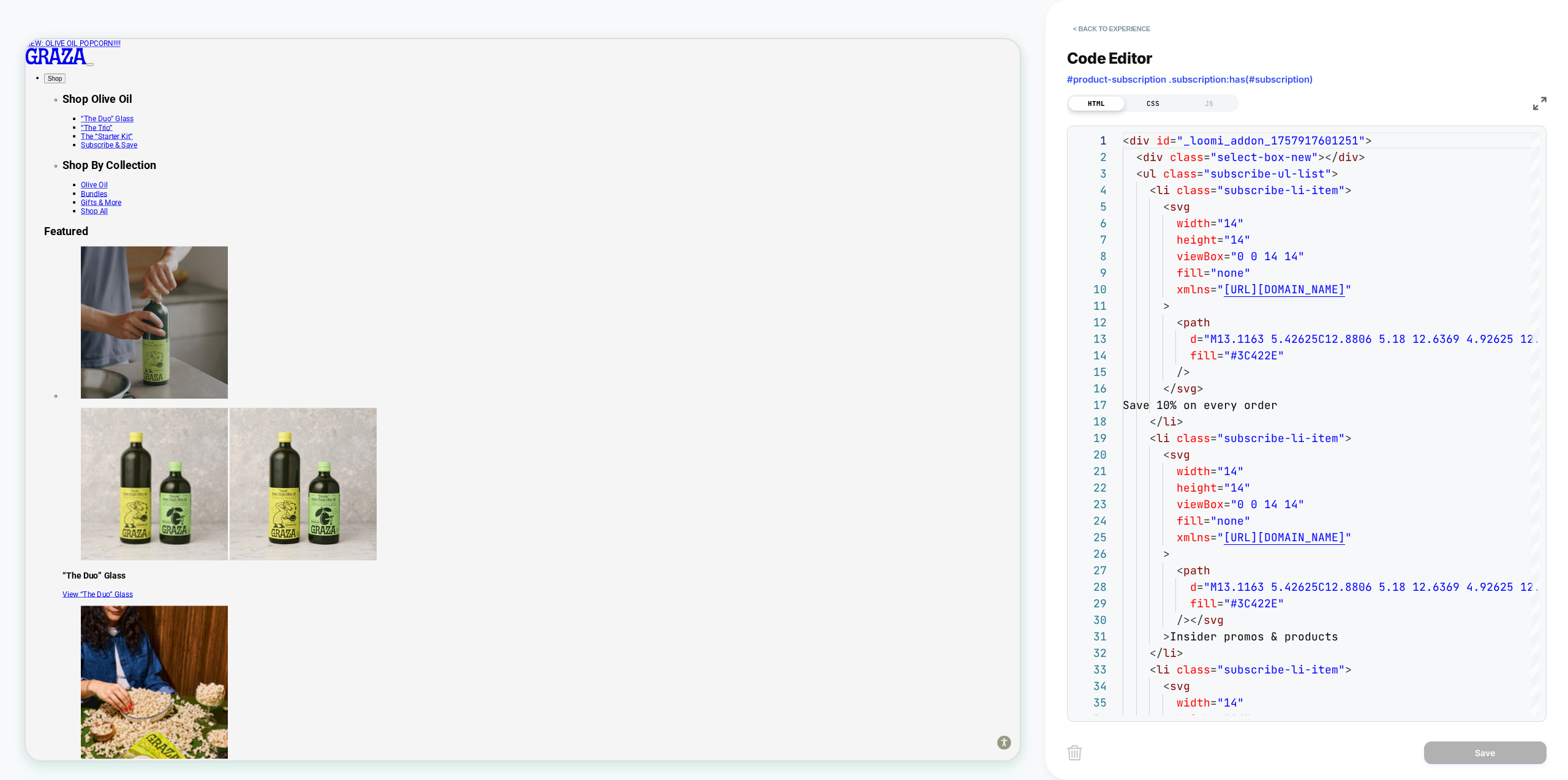
click at [1143, 104] on div "CSS" at bounding box center [1153, 104] width 56 height 15
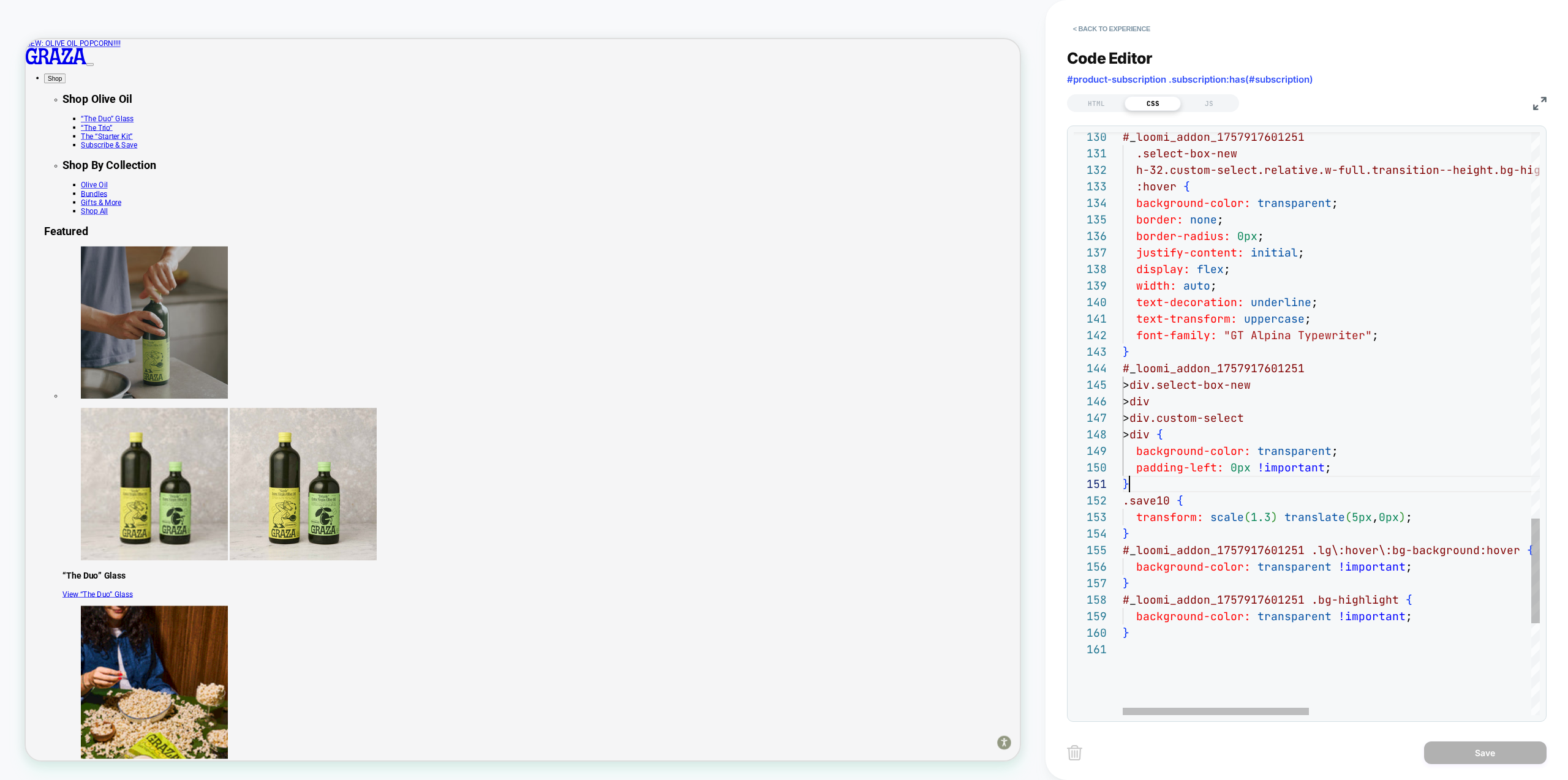
scroll to position [0, 7]
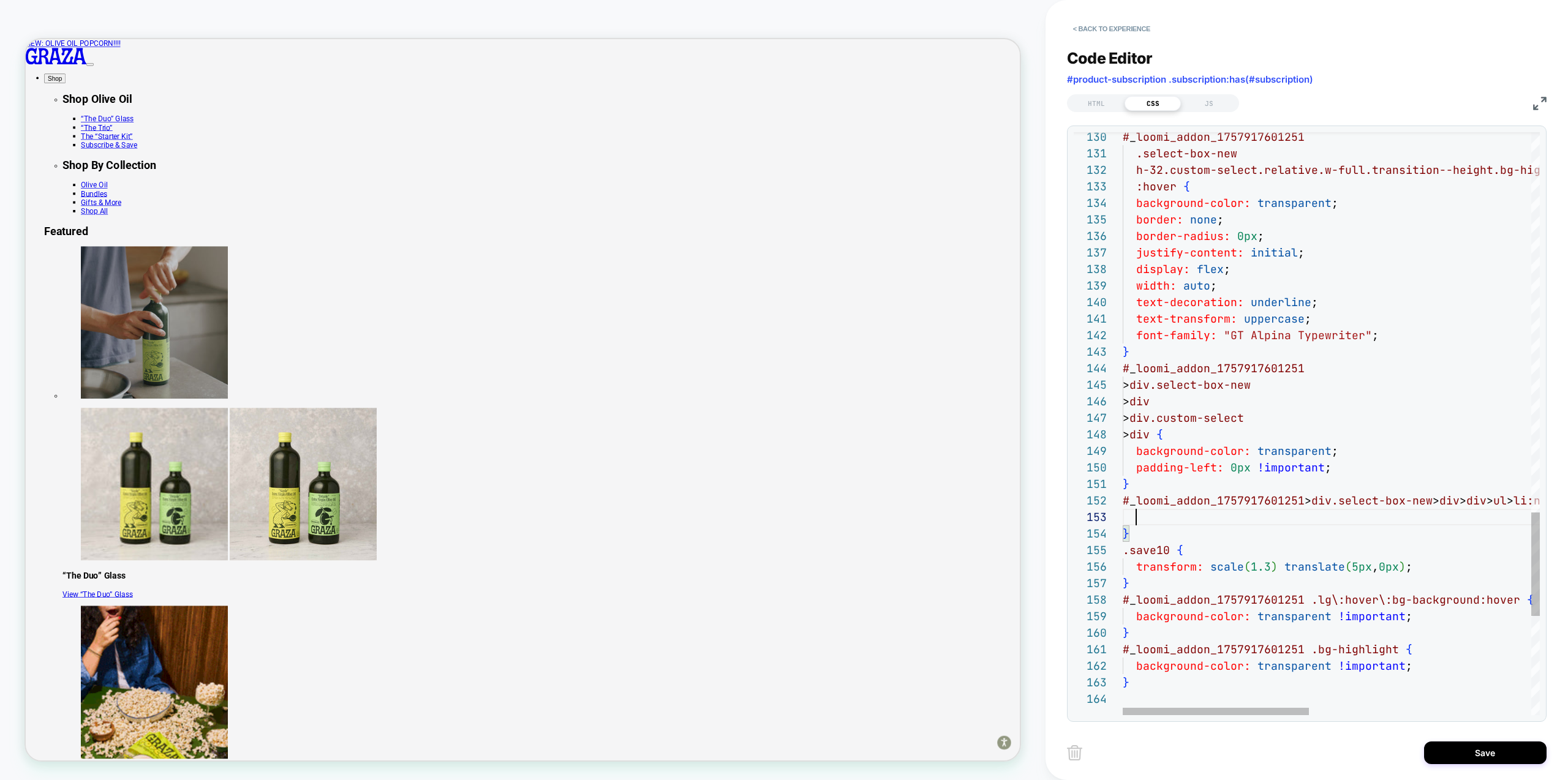
scroll to position [33, 13]
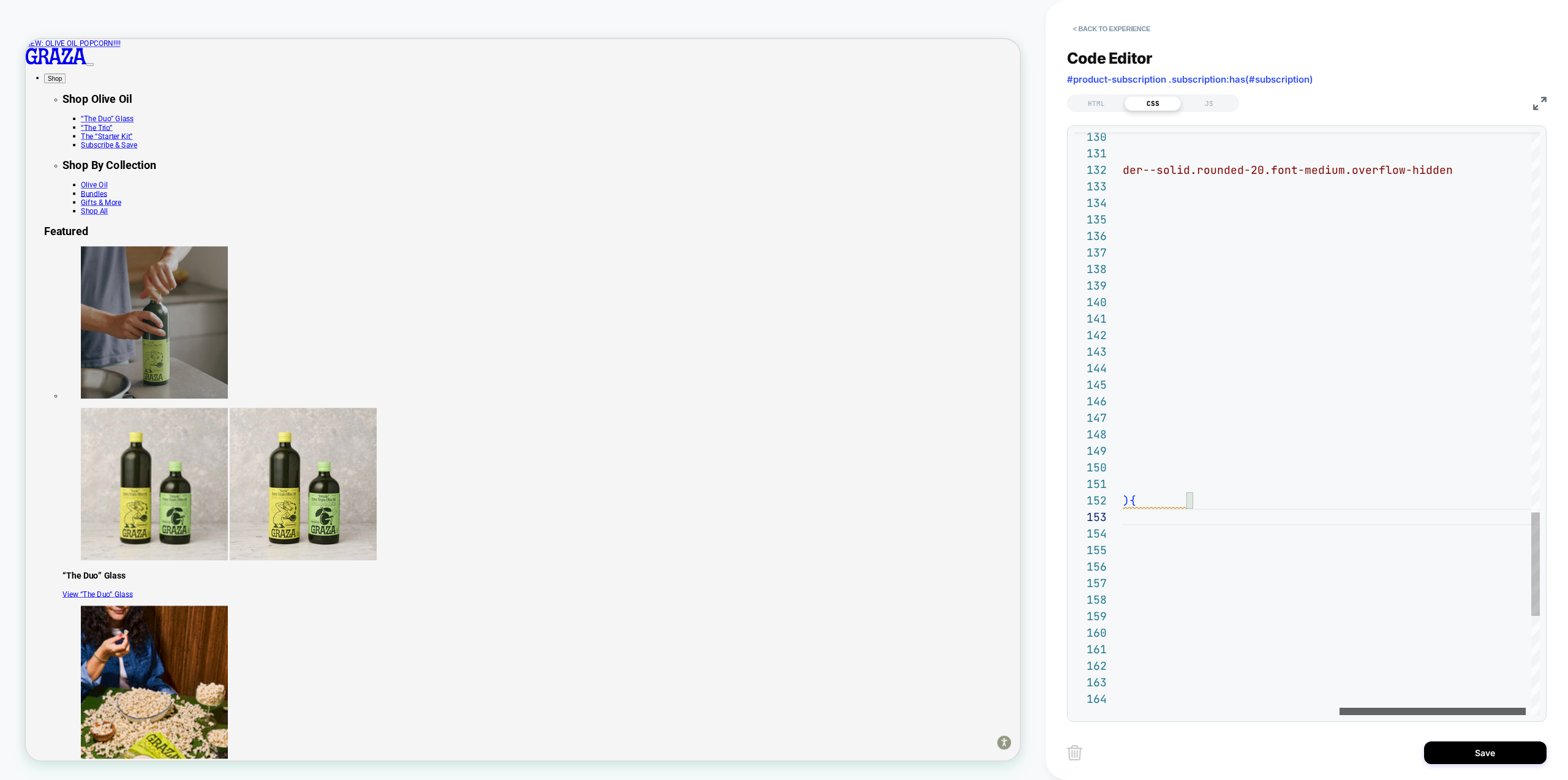
click at [1432, 708] on div at bounding box center [1432, 711] width 186 height 7
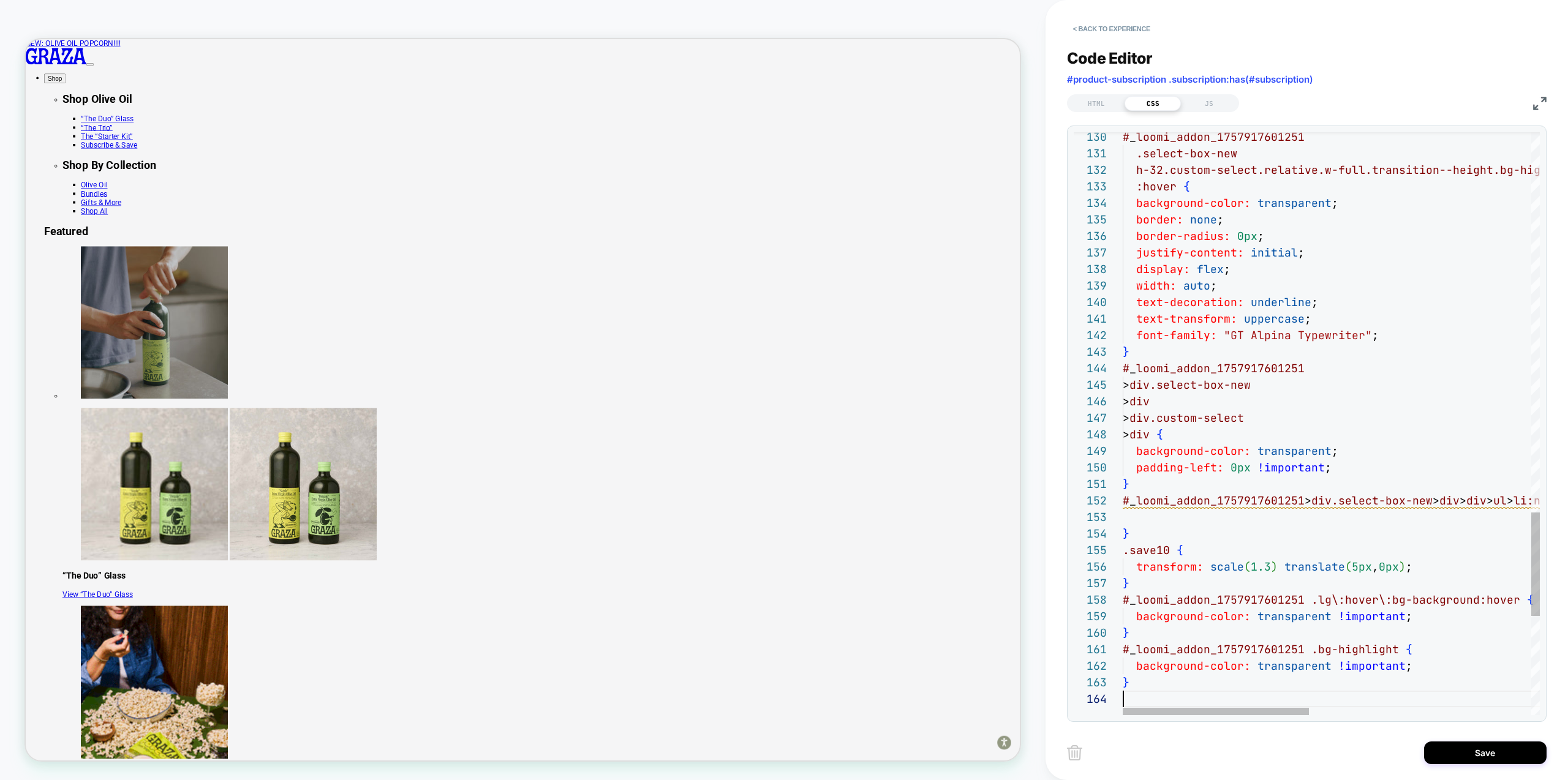
drag, startPoint x: 1424, startPoint y: 703, endPoint x: 1410, endPoint y: 687, distance: 21.3
drag, startPoint x: 1264, startPoint y: 717, endPoint x: 1279, endPoint y: 714, distance: 15.3
click at [1281, 717] on div "130 131 132 133 134 135 136 137 138 139 140 141 142 143 144 145 146 147 148 149…" at bounding box center [1307, 424] width 480 height 597
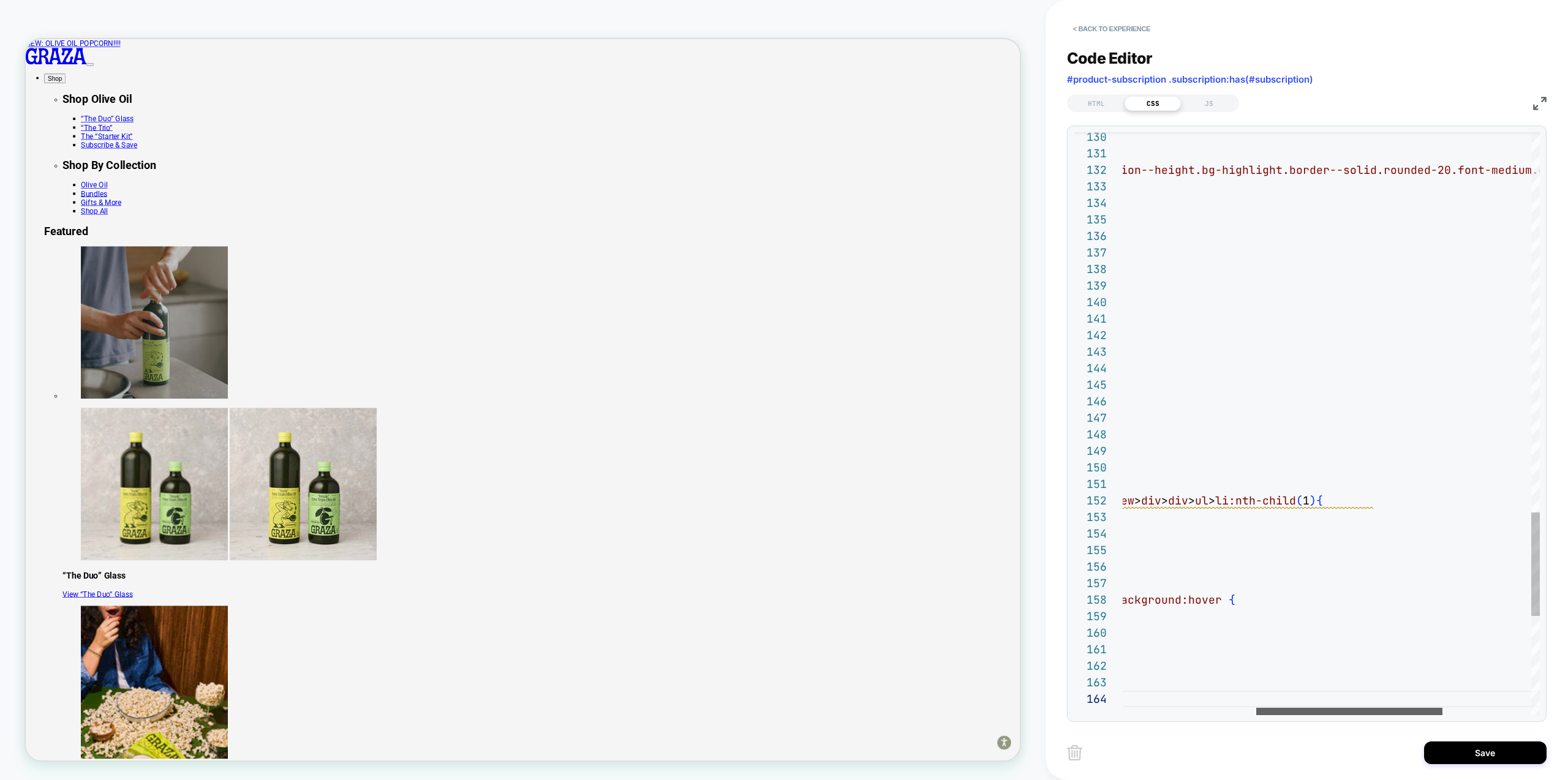
click at [1412, 715] on div at bounding box center [1349, 711] width 186 height 7
drag, startPoint x: 1374, startPoint y: 498, endPoint x: 1289, endPoint y: 503, distance: 85.1
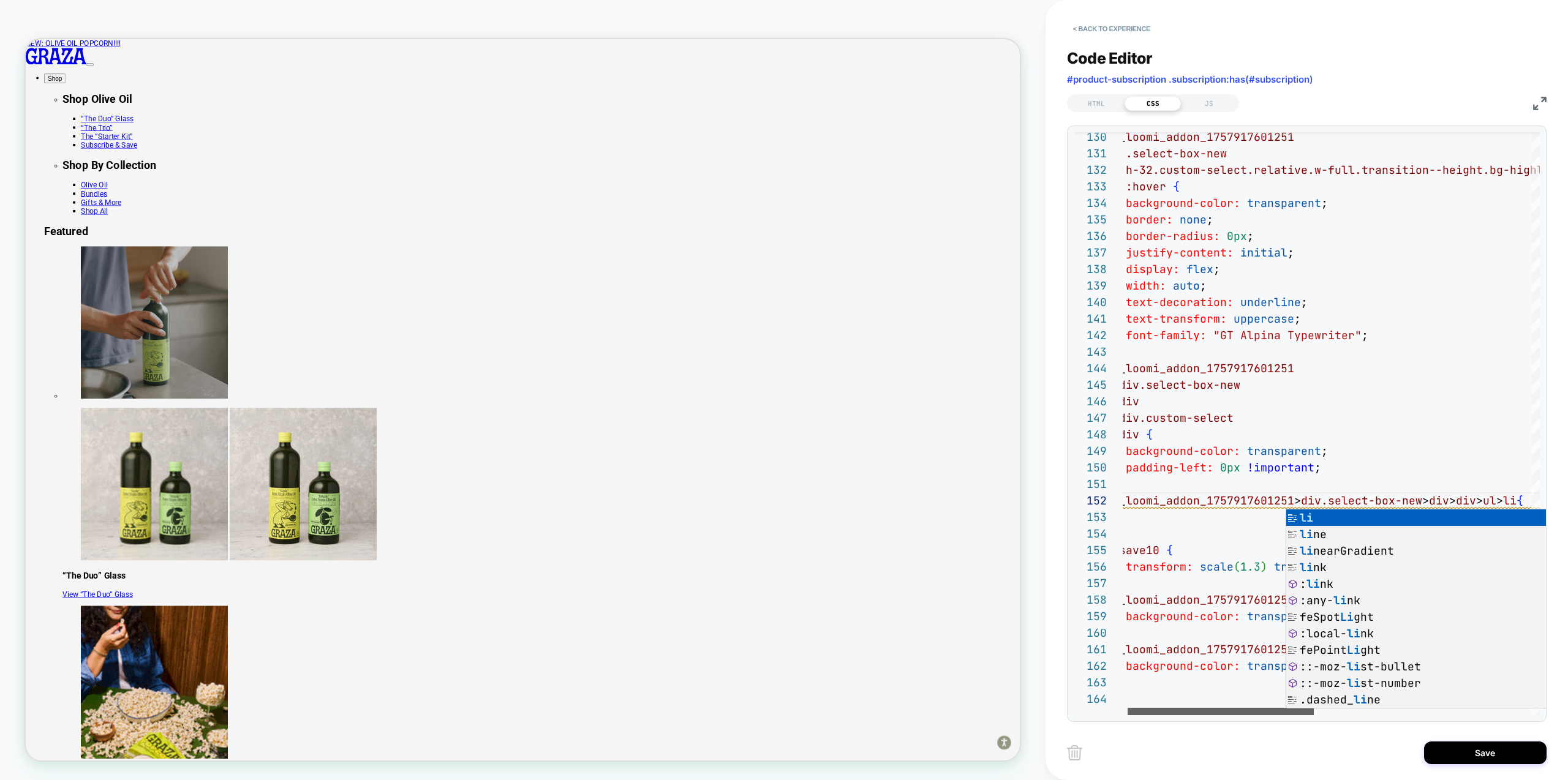
click at [1169, 708] on div at bounding box center [1220, 711] width 186 height 7
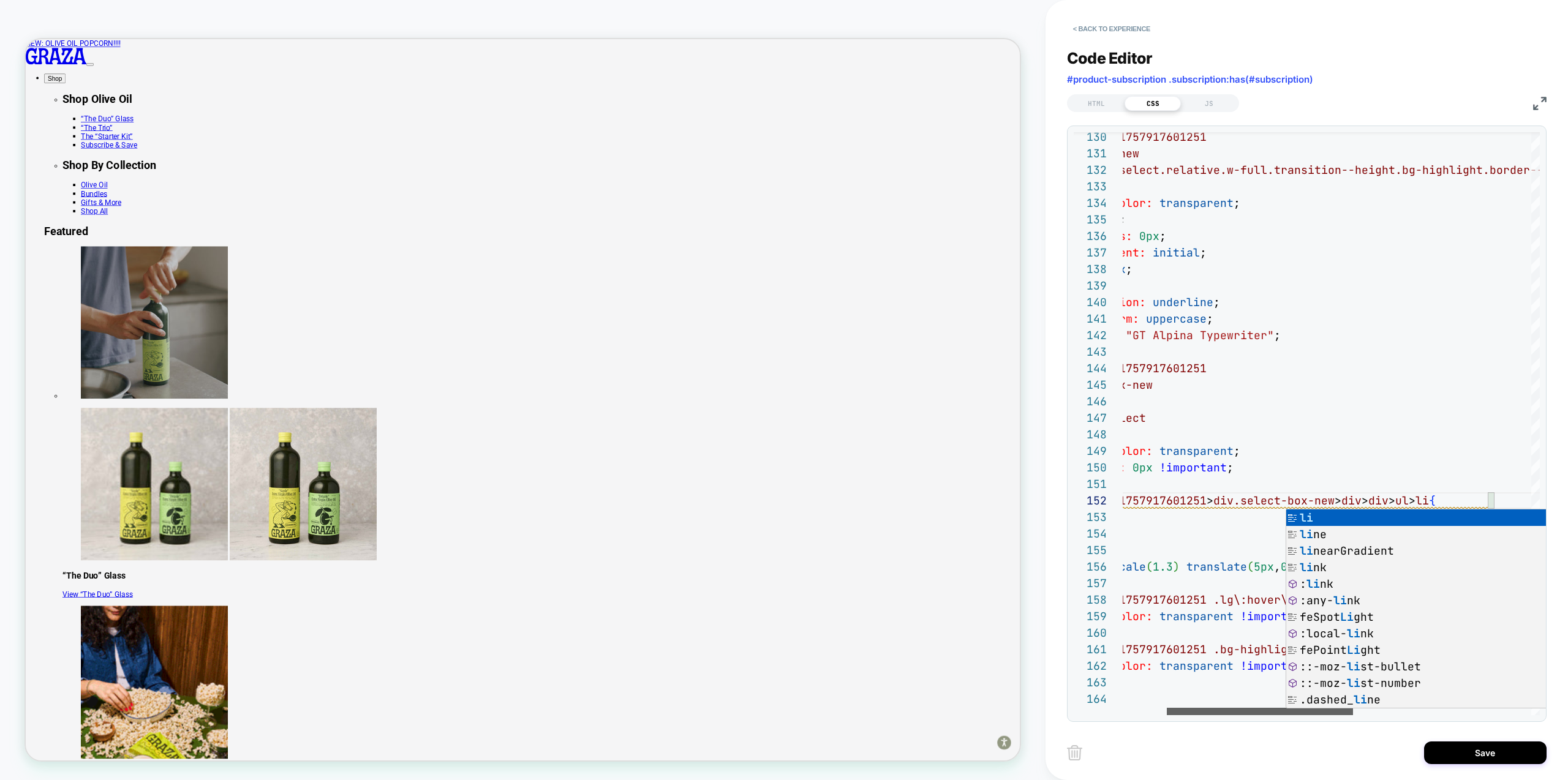
click at [1243, 715] on div at bounding box center [1260, 711] width 186 height 7
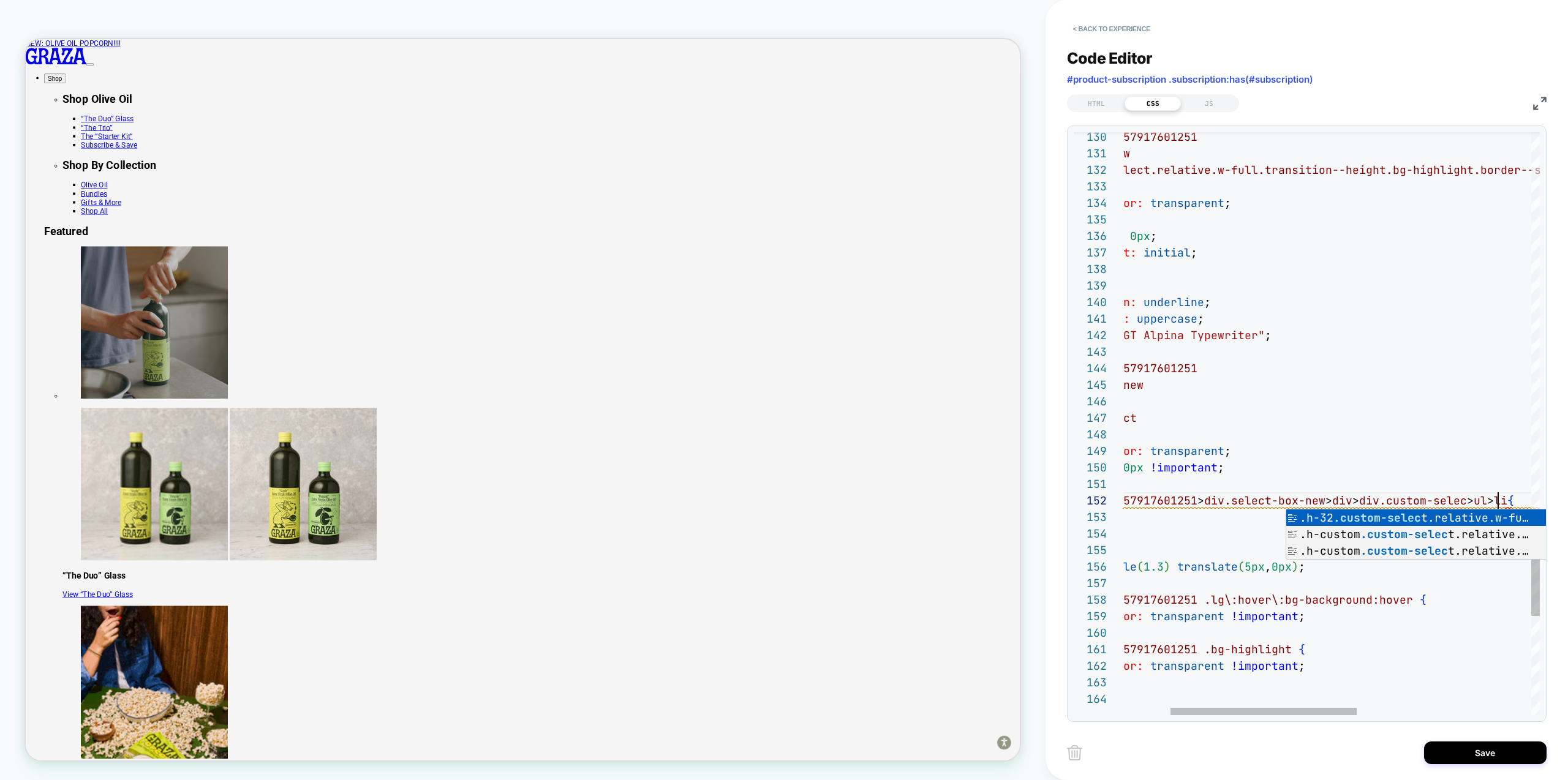
scroll to position [17, 489]
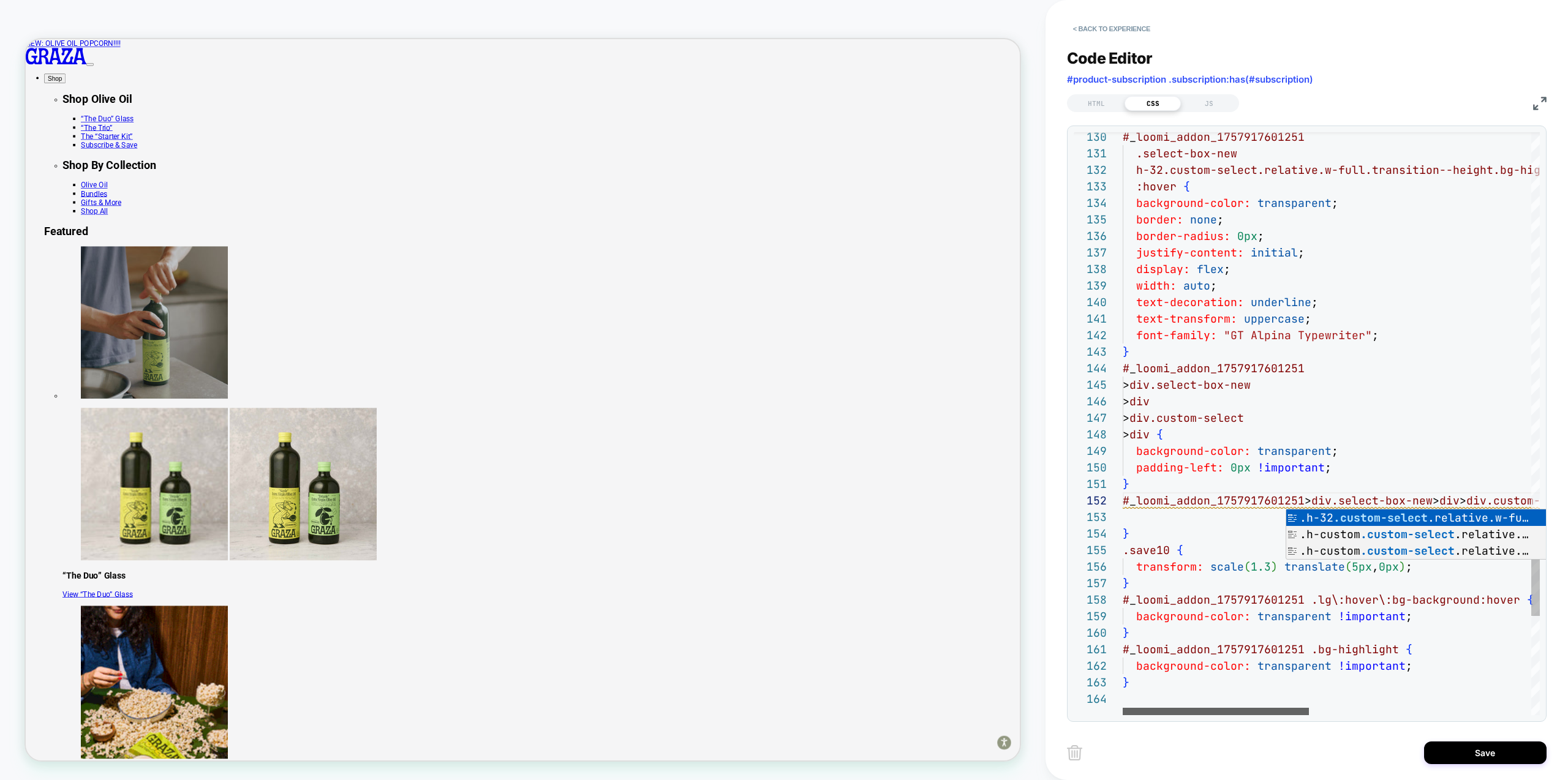
click at [1190, 712] on div at bounding box center [1216, 711] width 186 height 7
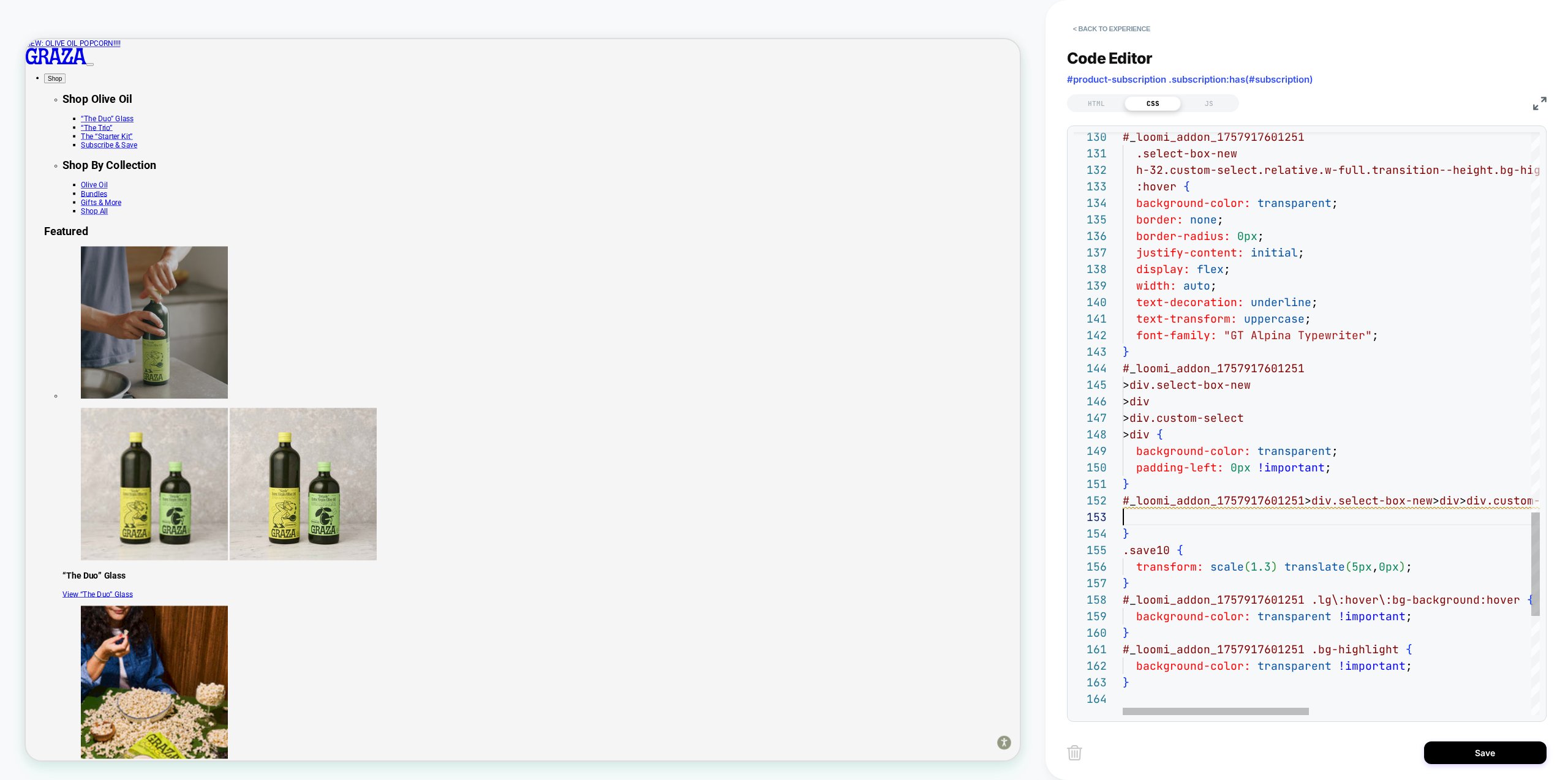
type textarea "**********"
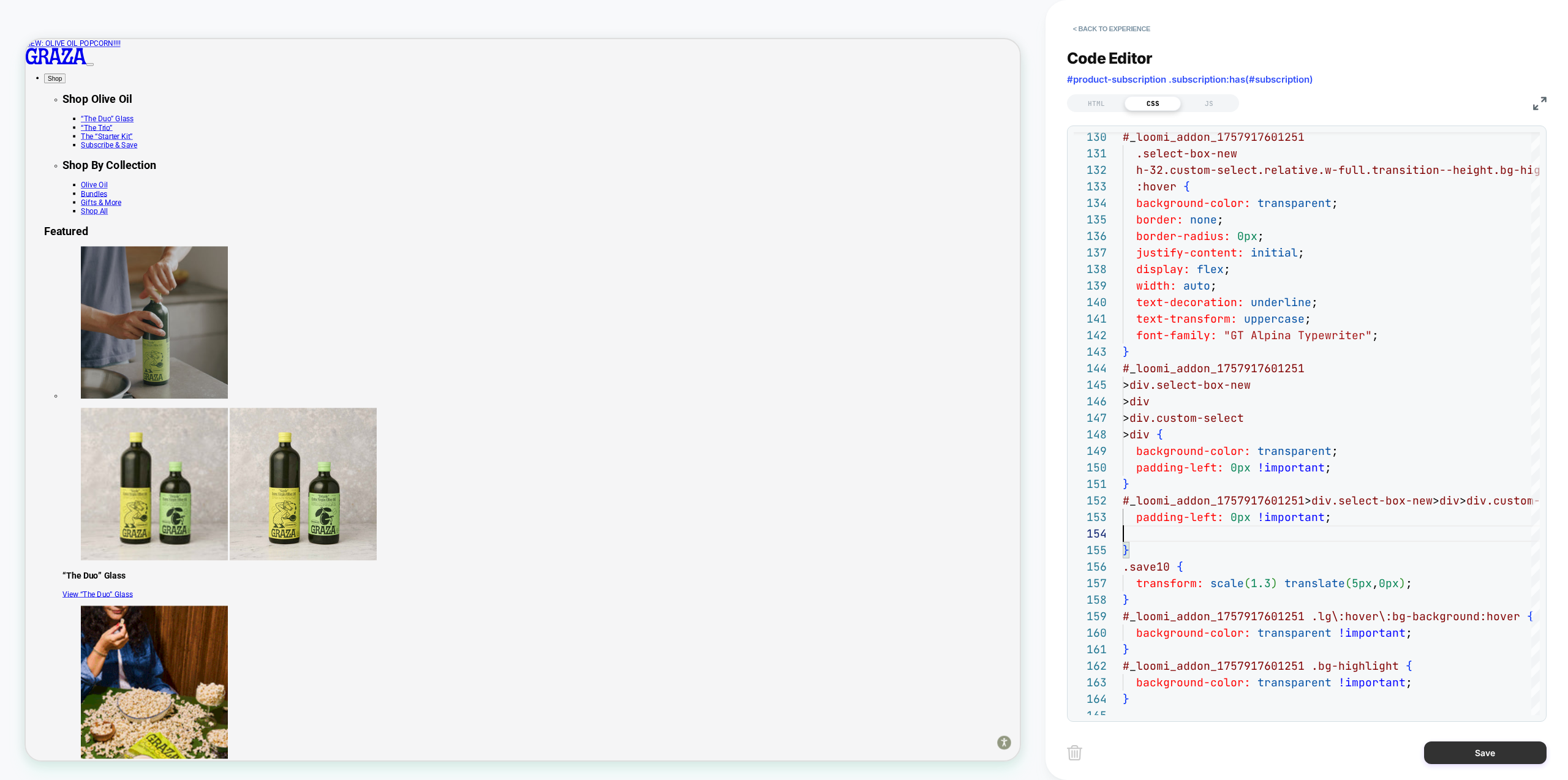
click at [1492, 751] on button "Save" at bounding box center [1485, 753] width 122 height 23
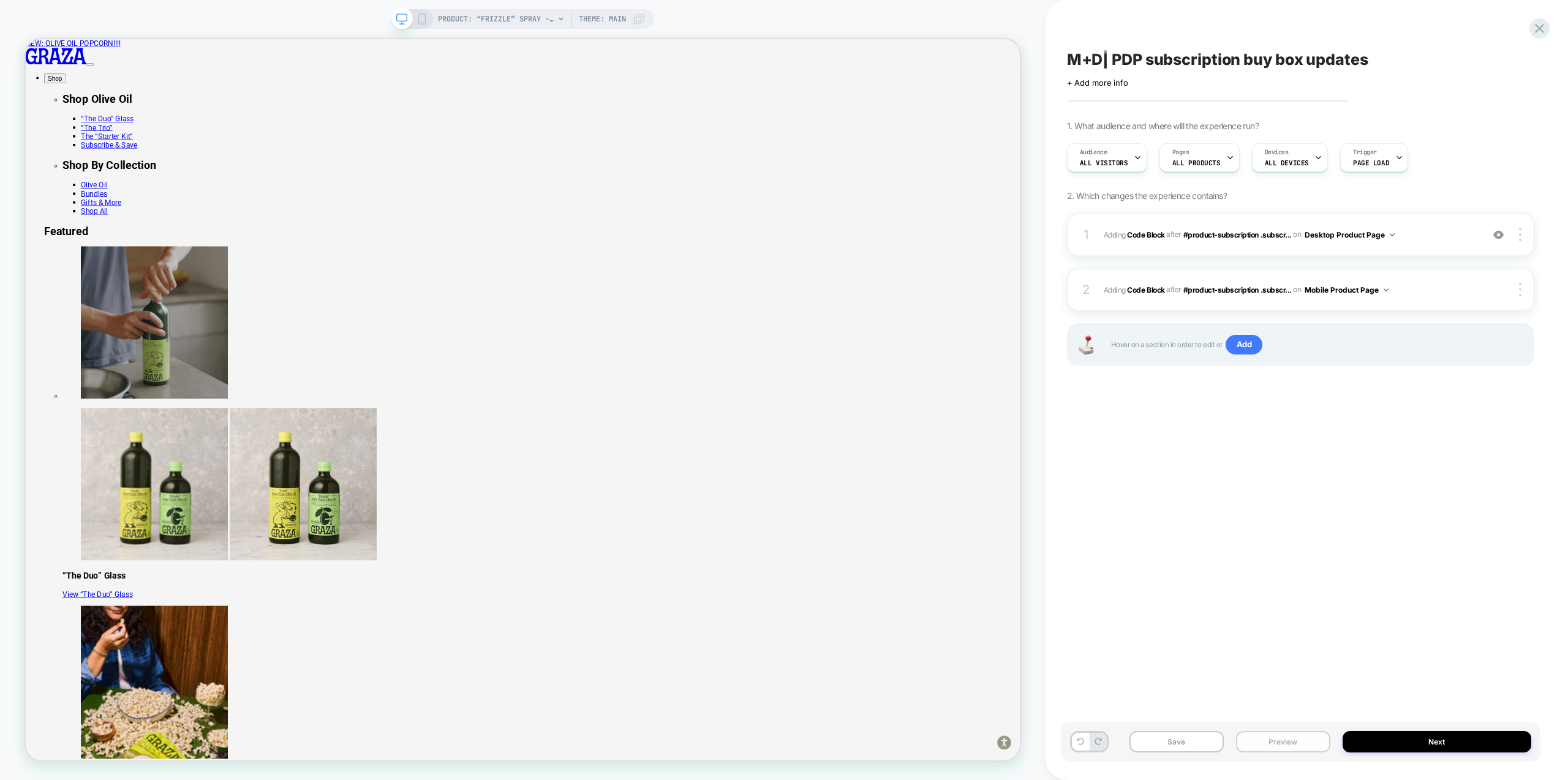
click at [1271, 742] on button "Preview" at bounding box center [1283, 742] width 94 height 21
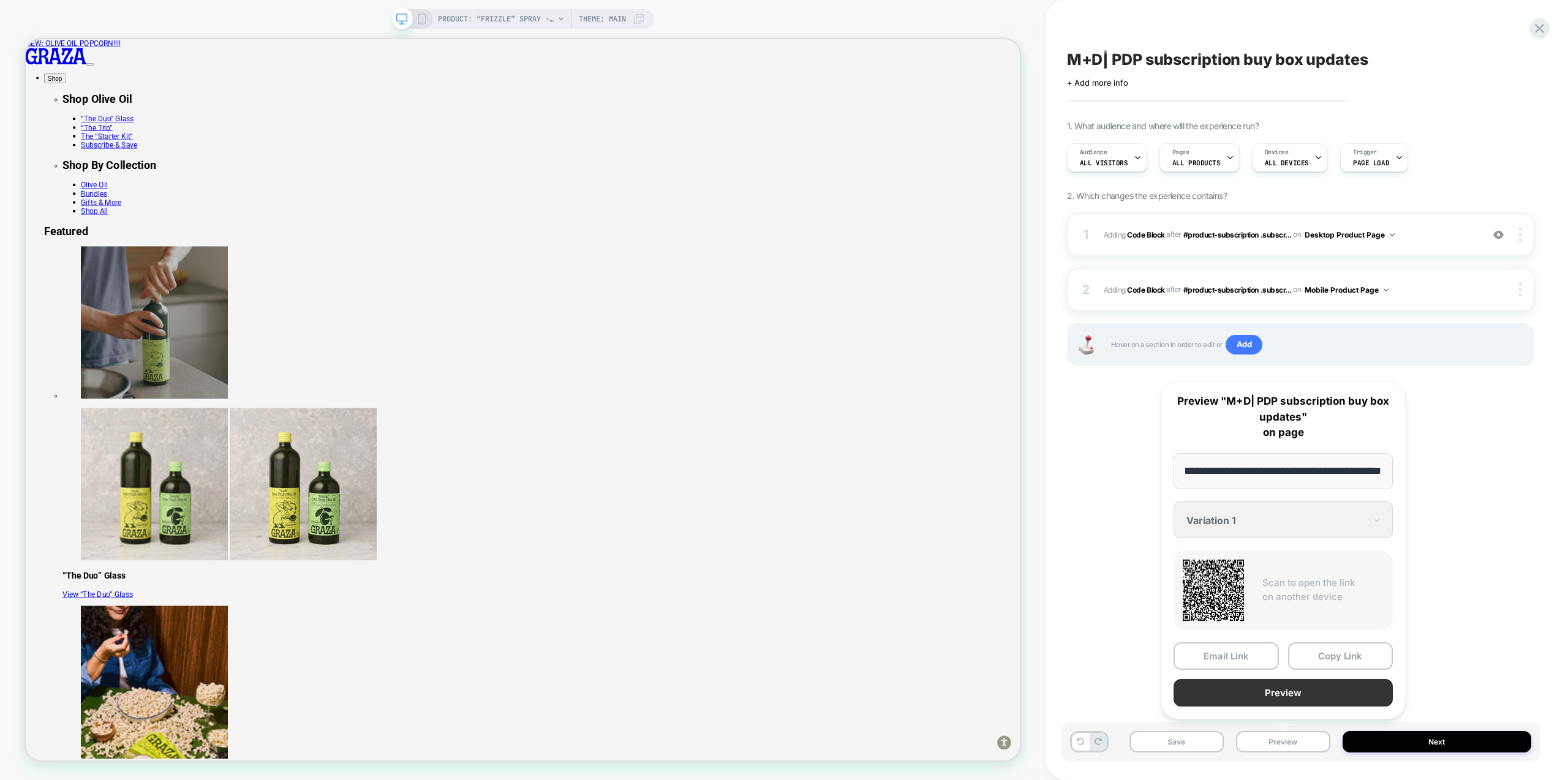
scroll to position [0, 0]
click at [1303, 683] on button "Preview" at bounding box center [1283, 692] width 219 height 27
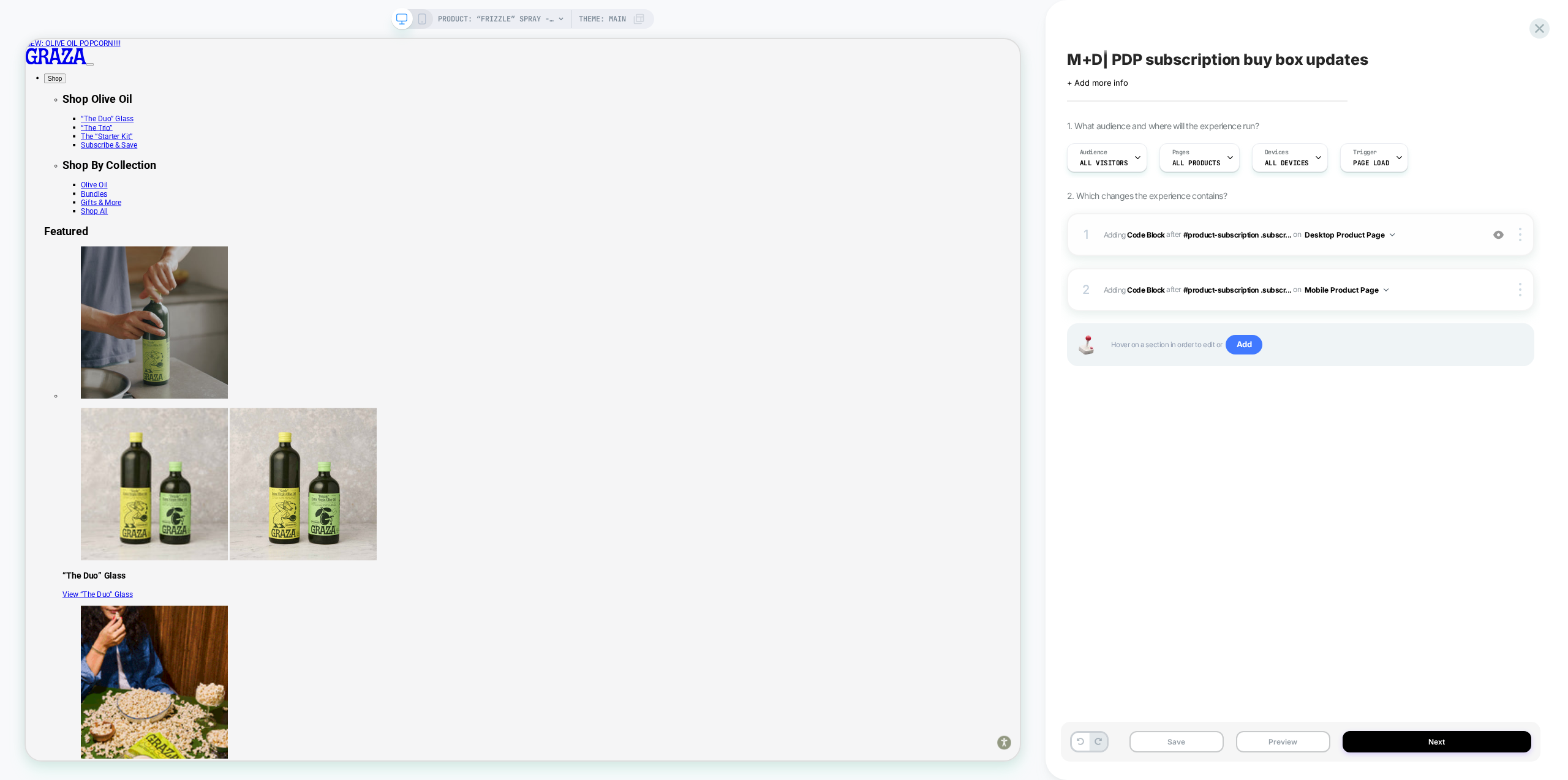
click at [1410, 243] on div "1 Adding Code Block AFTER #product-subscription .subscr... #product-subscriptio…" at bounding box center [1300, 235] width 467 height 43
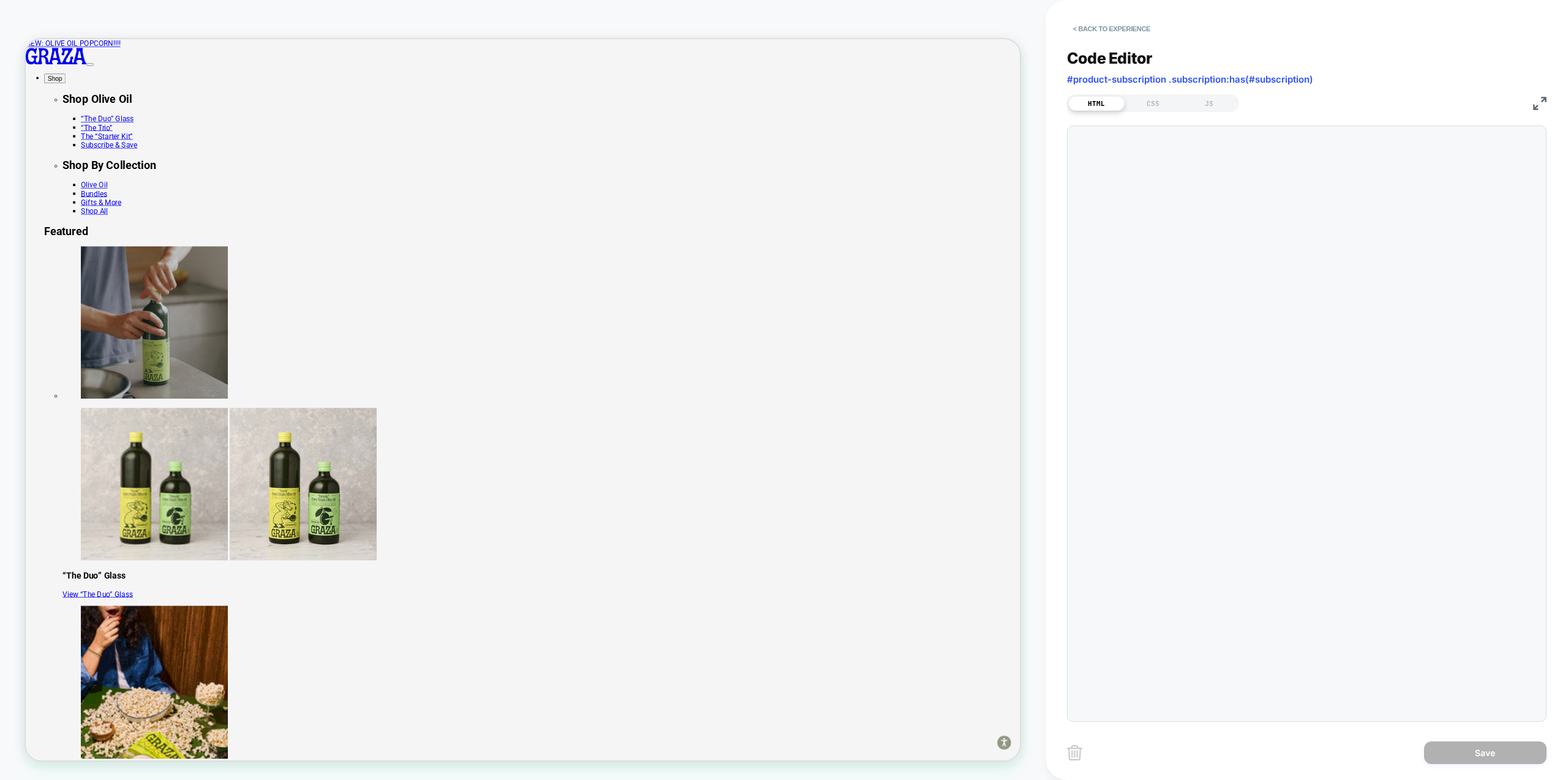
scroll to position [165, 0]
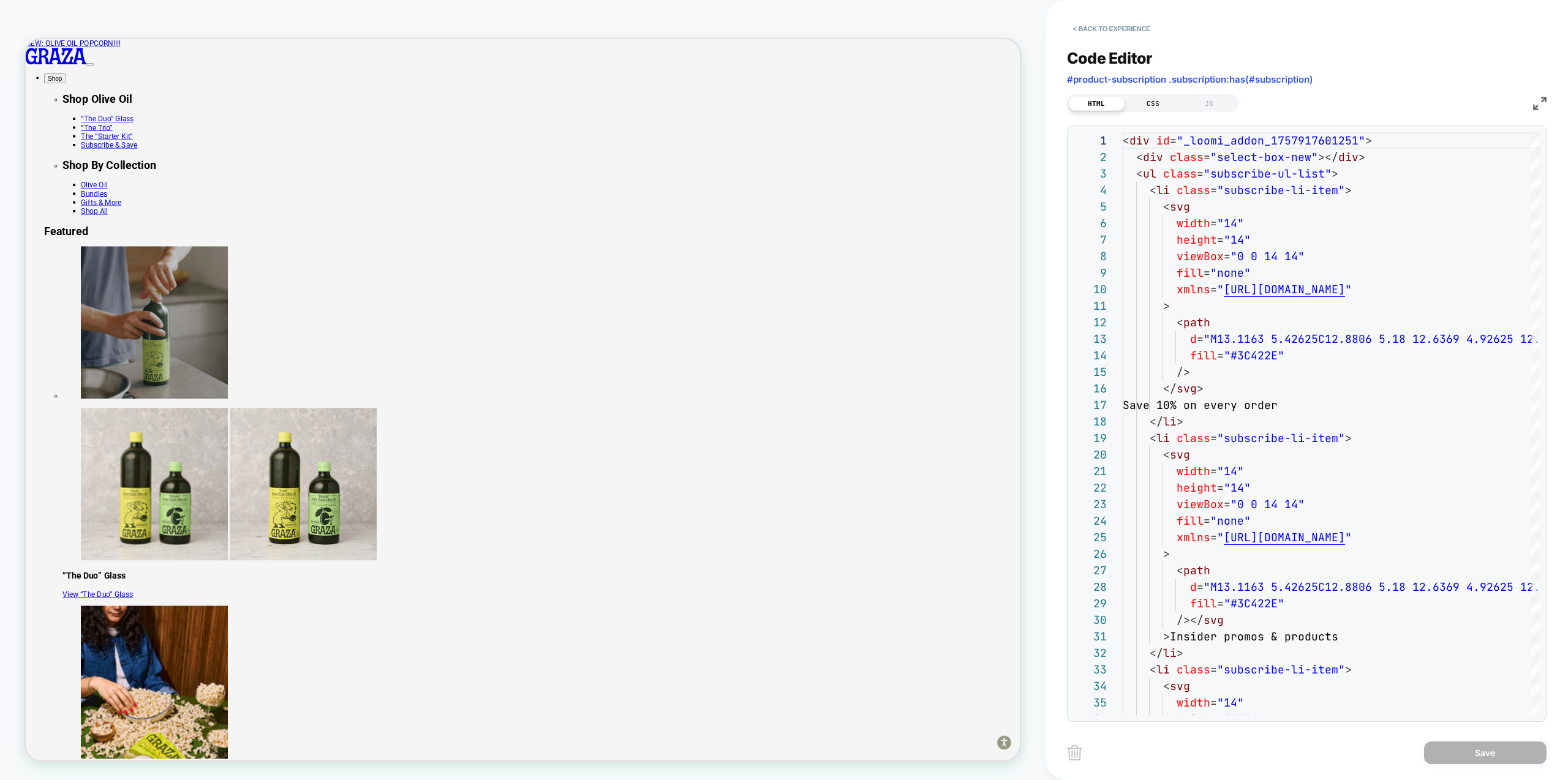
click at [1150, 104] on div "CSS" at bounding box center [1153, 104] width 56 height 15
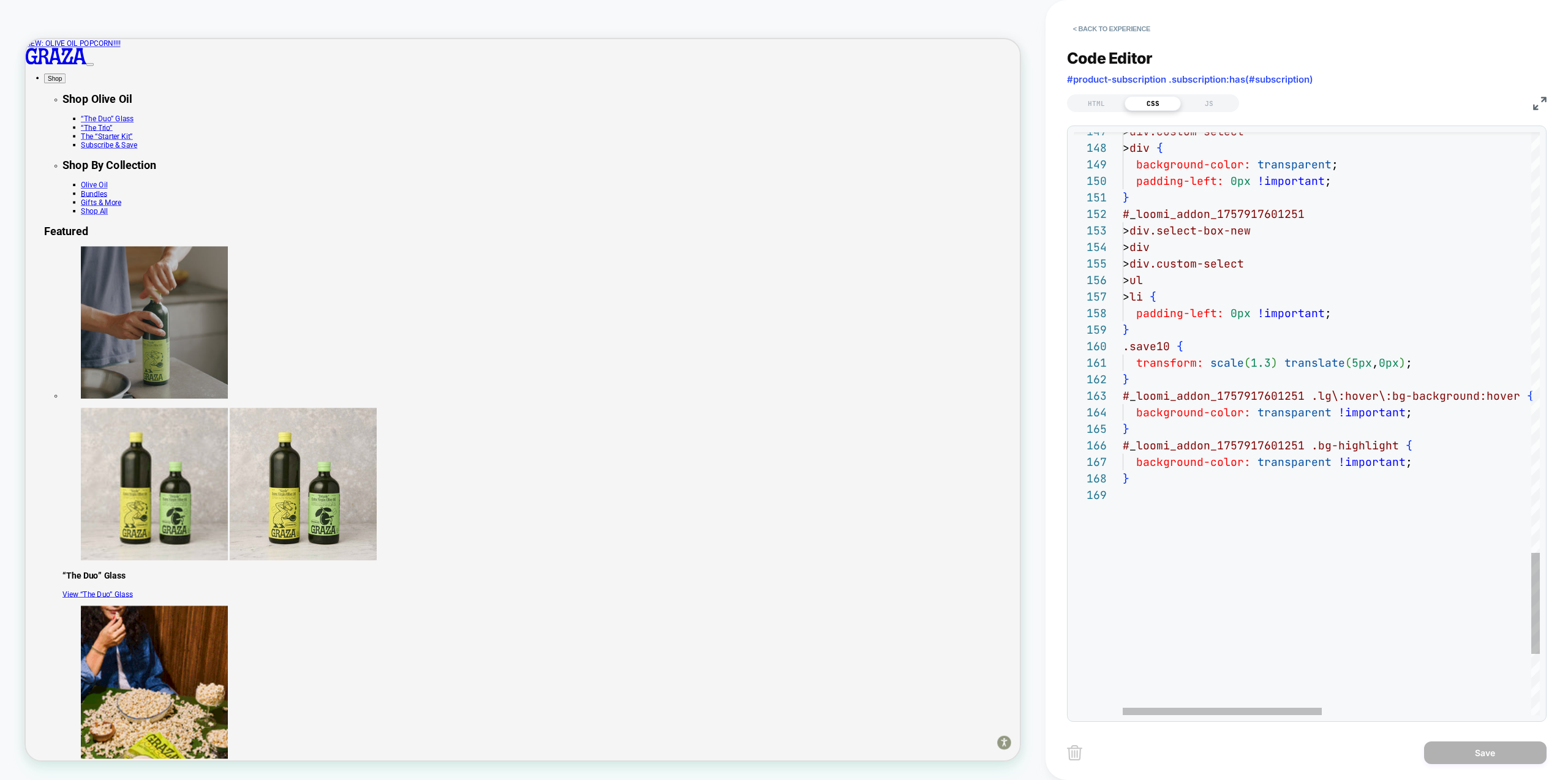
scroll to position [132, 7]
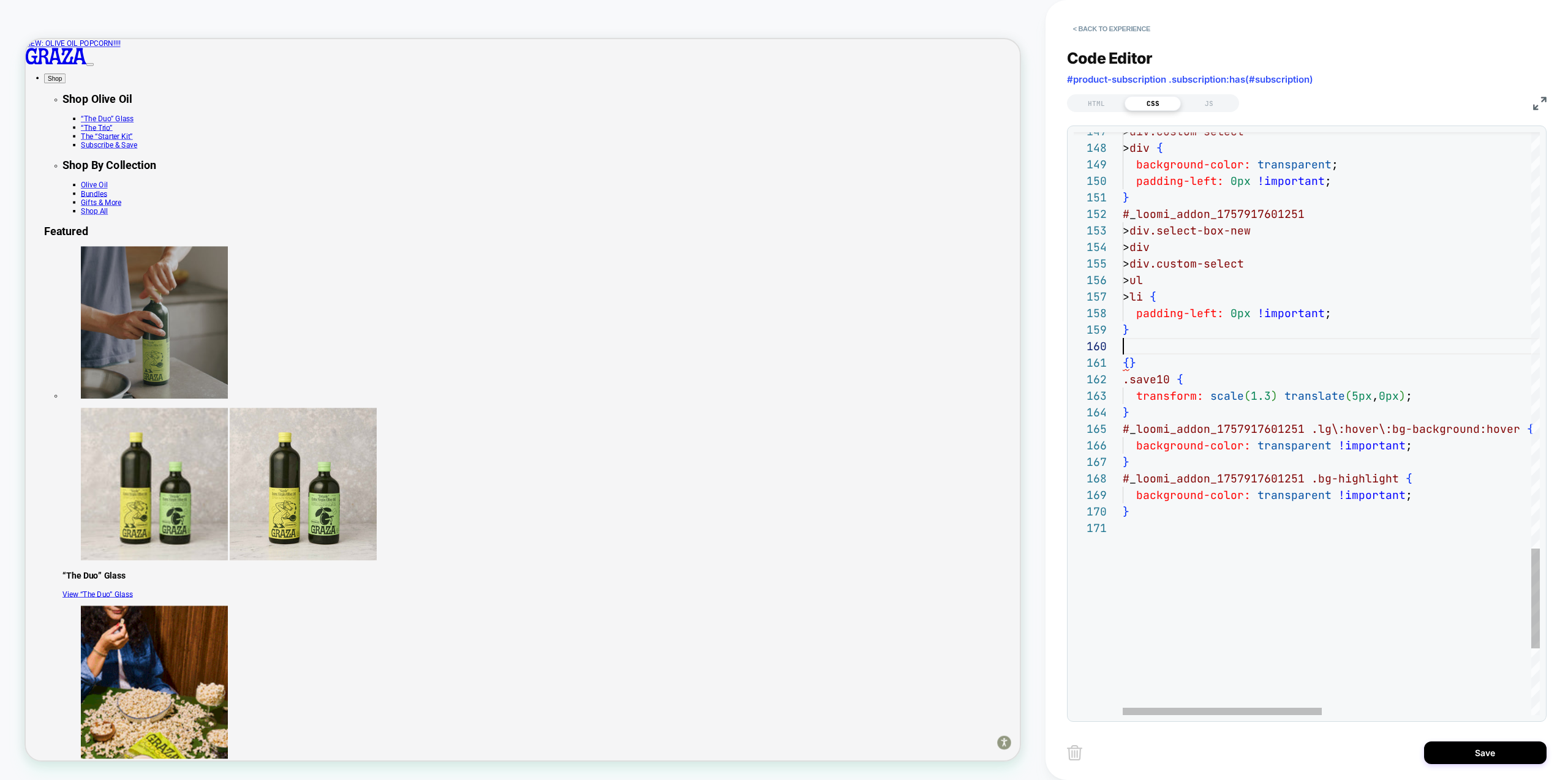
scroll to position [149, 146]
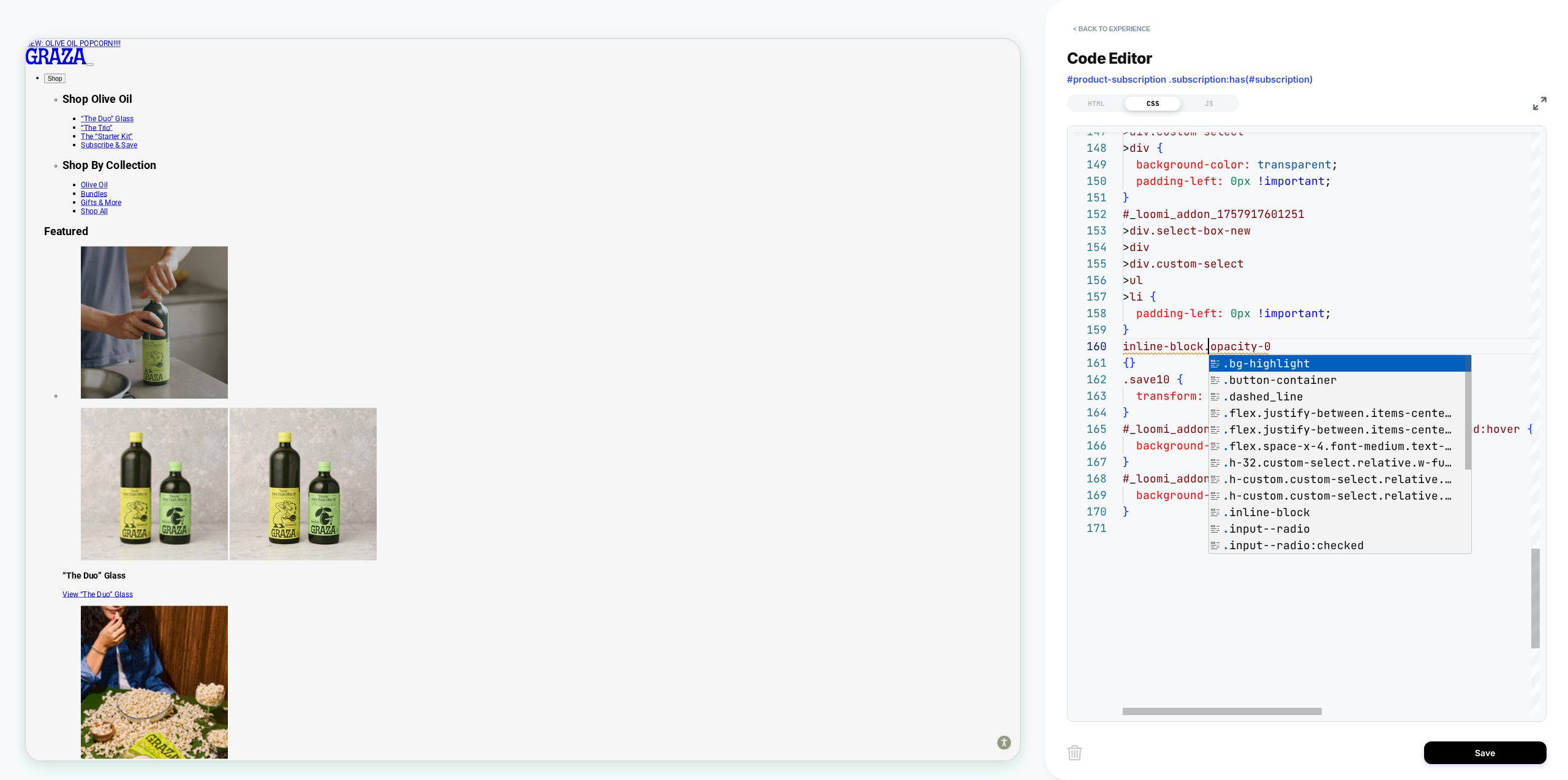
scroll to position [149, 86]
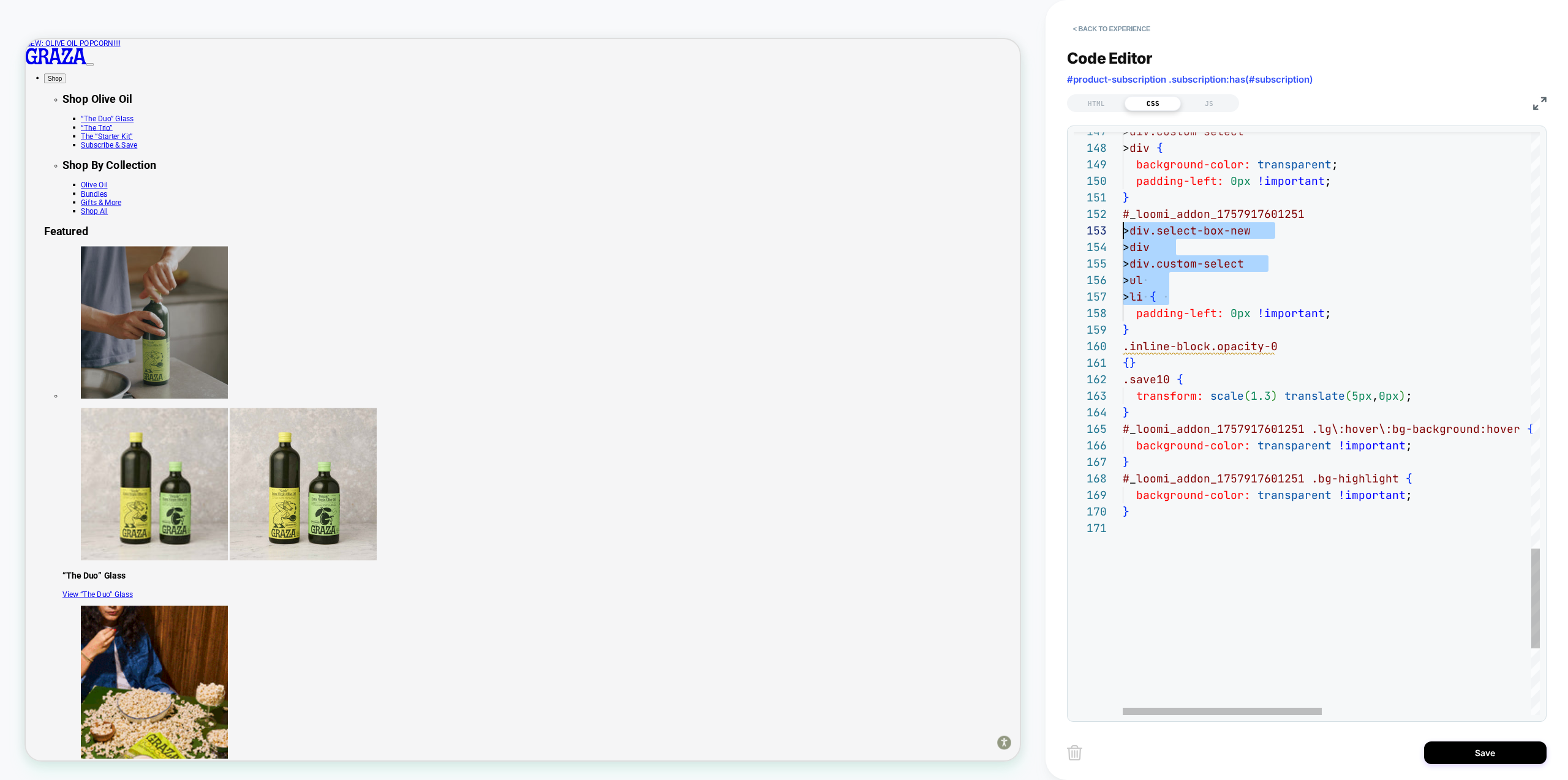
scroll to position [17, 0]
drag, startPoint x: 1170, startPoint y: 298, endPoint x: 1110, endPoint y: 217, distance: 100.8
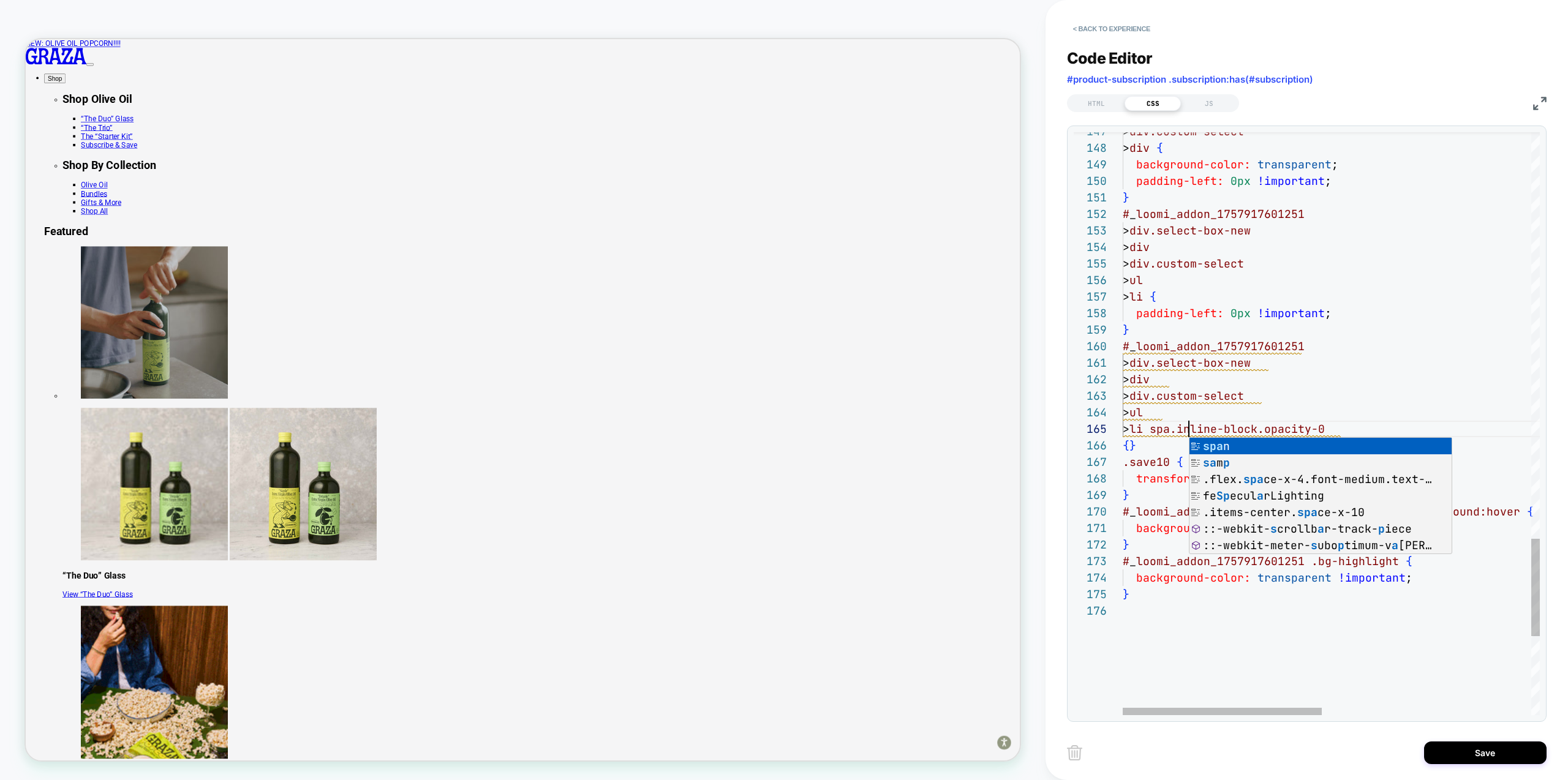
scroll to position [66, 73]
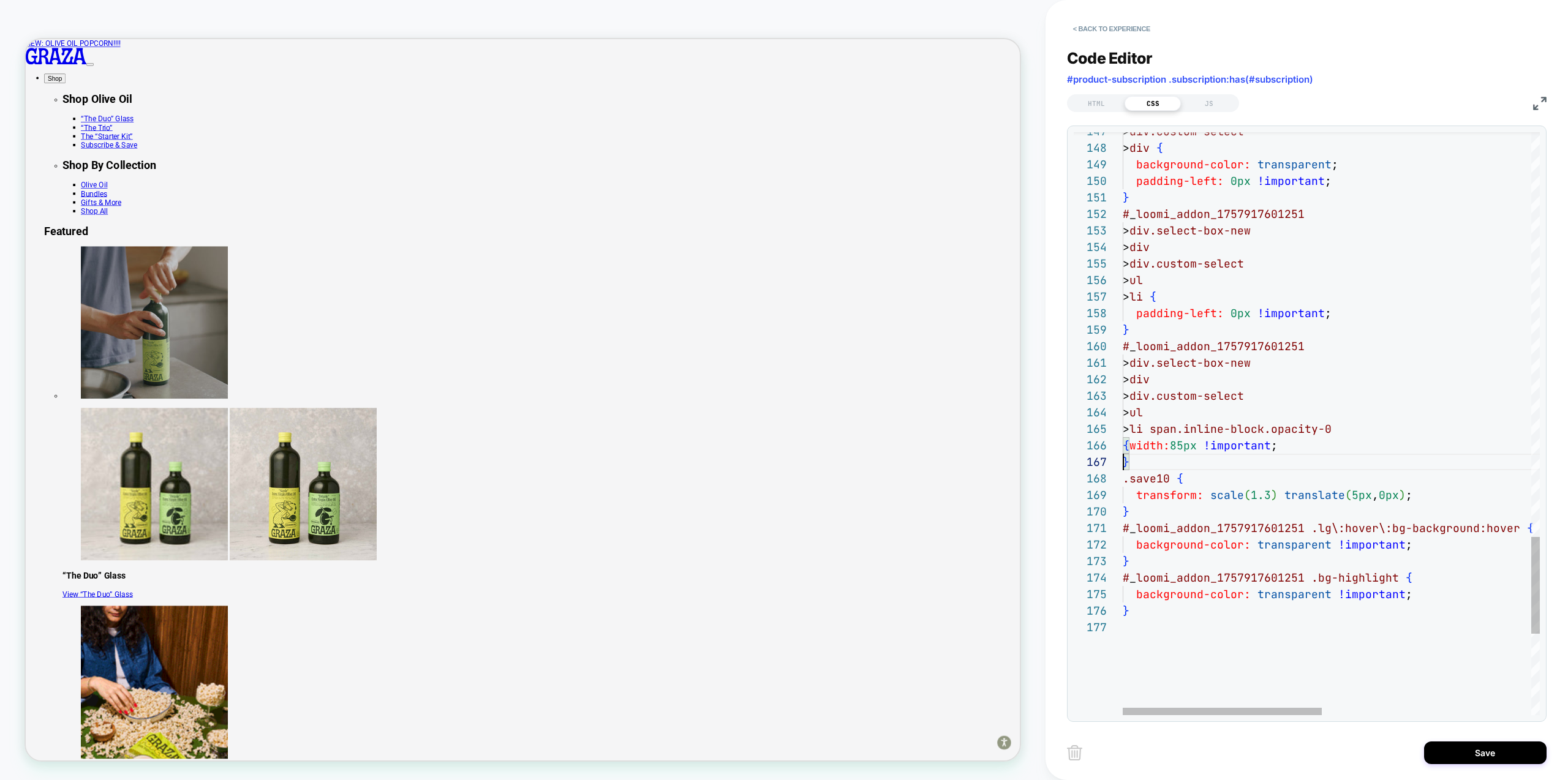
scroll to position [99, 0]
type textarea "**********"
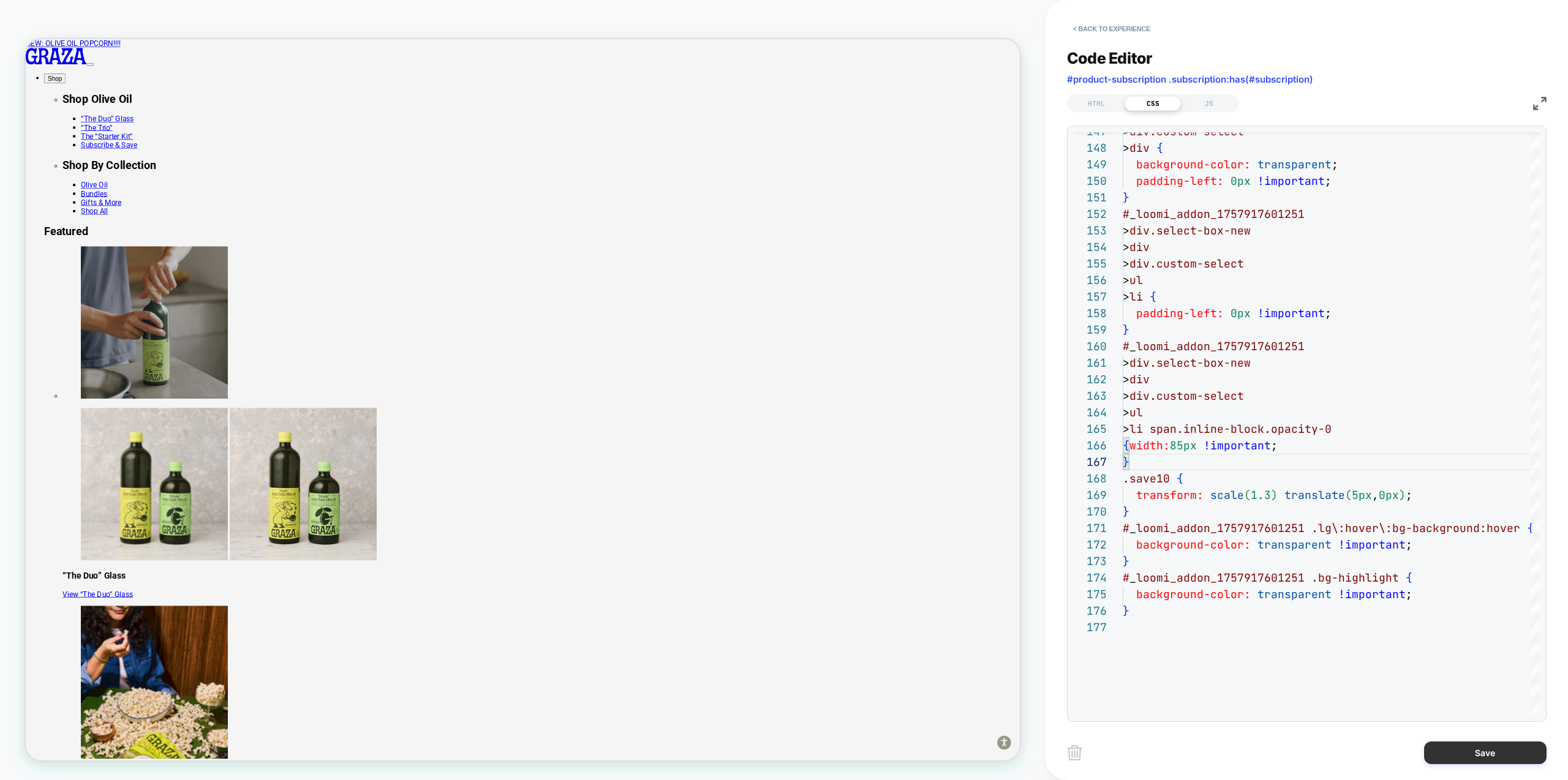
click at [1491, 754] on button "Save" at bounding box center [1485, 753] width 122 height 23
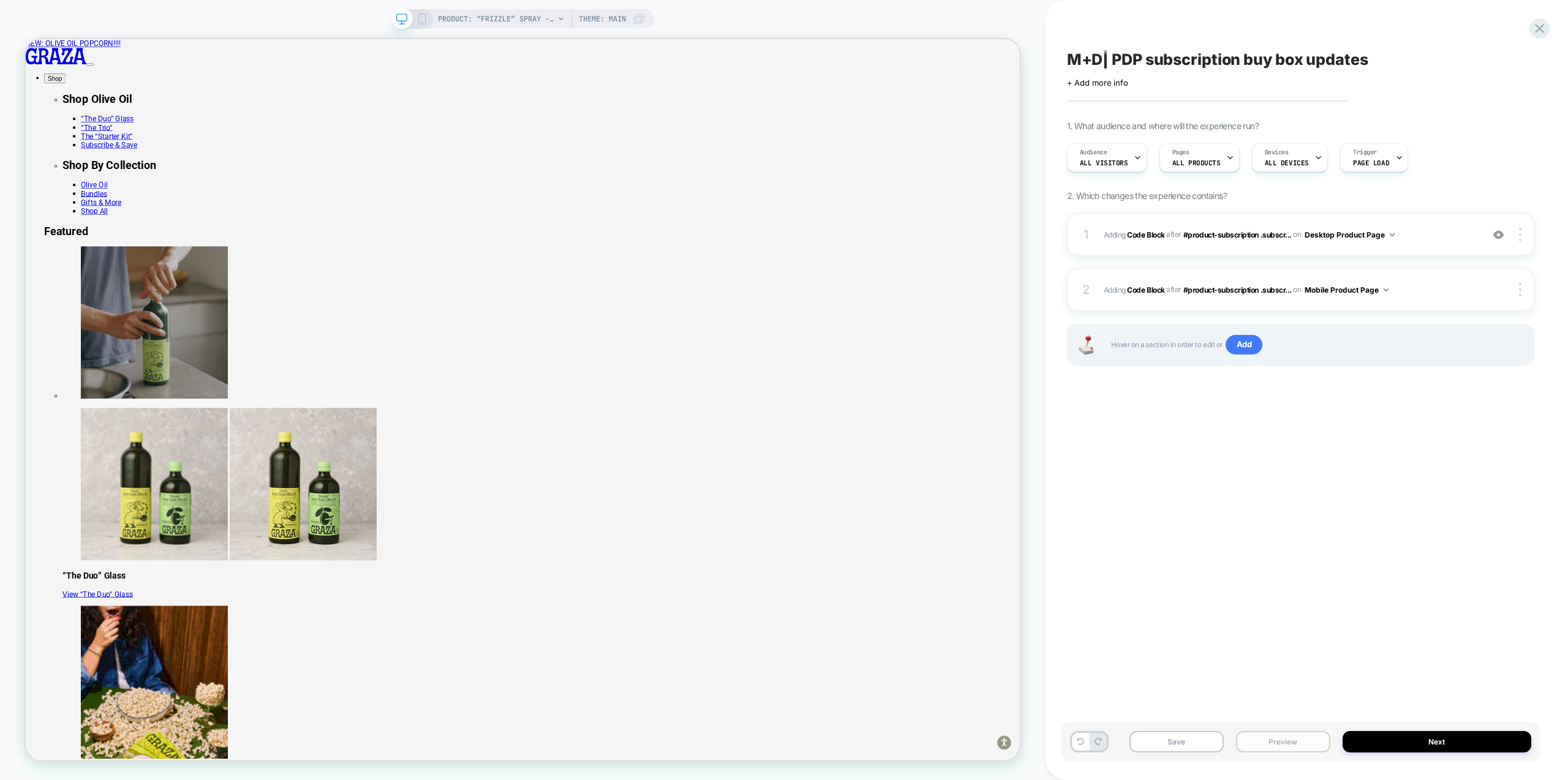
click at [1284, 745] on button "Preview" at bounding box center [1283, 742] width 94 height 21
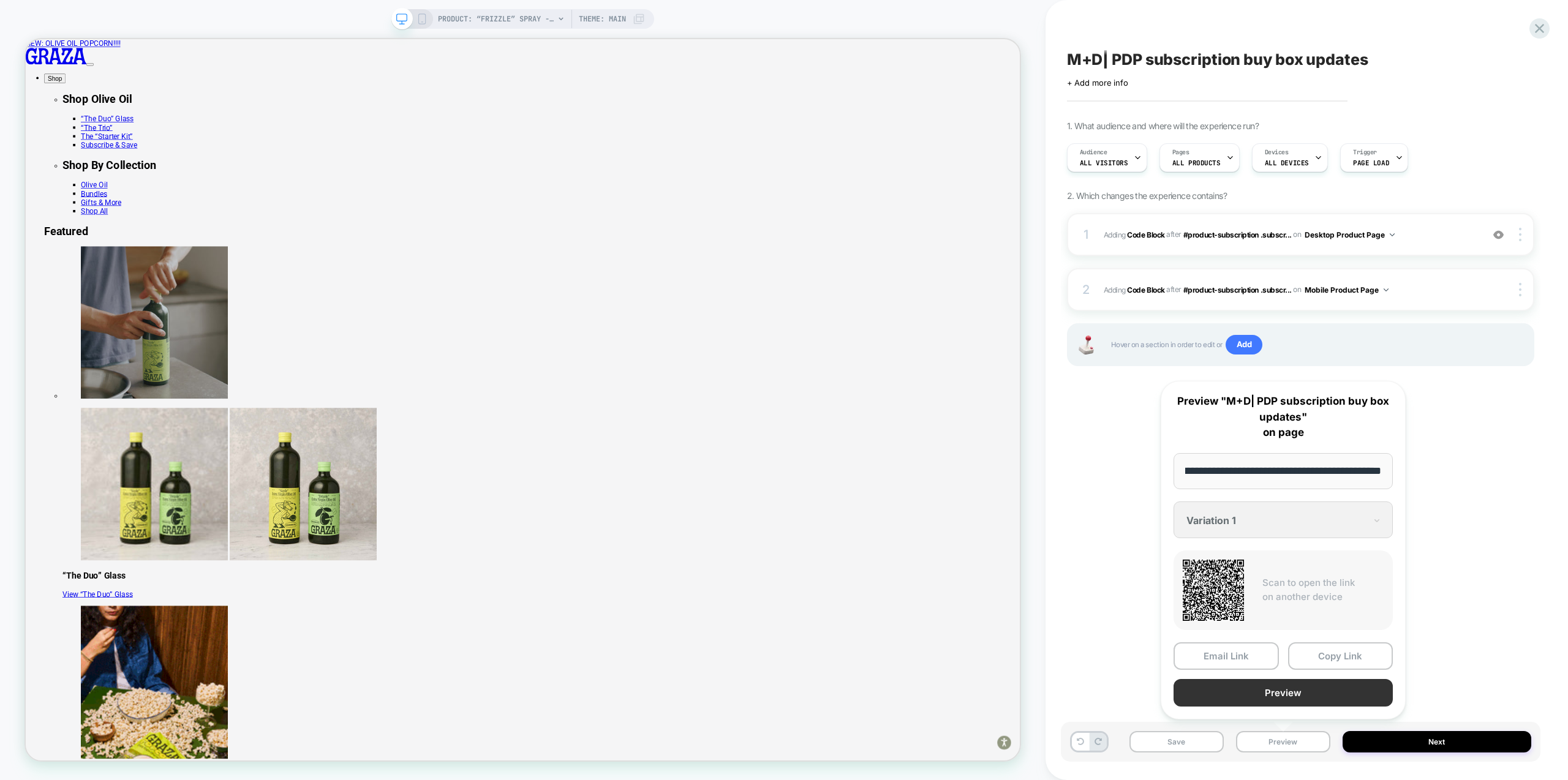
scroll to position [0, 0]
click at [1300, 690] on button "Preview" at bounding box center [1283, 692] width 219 height 27
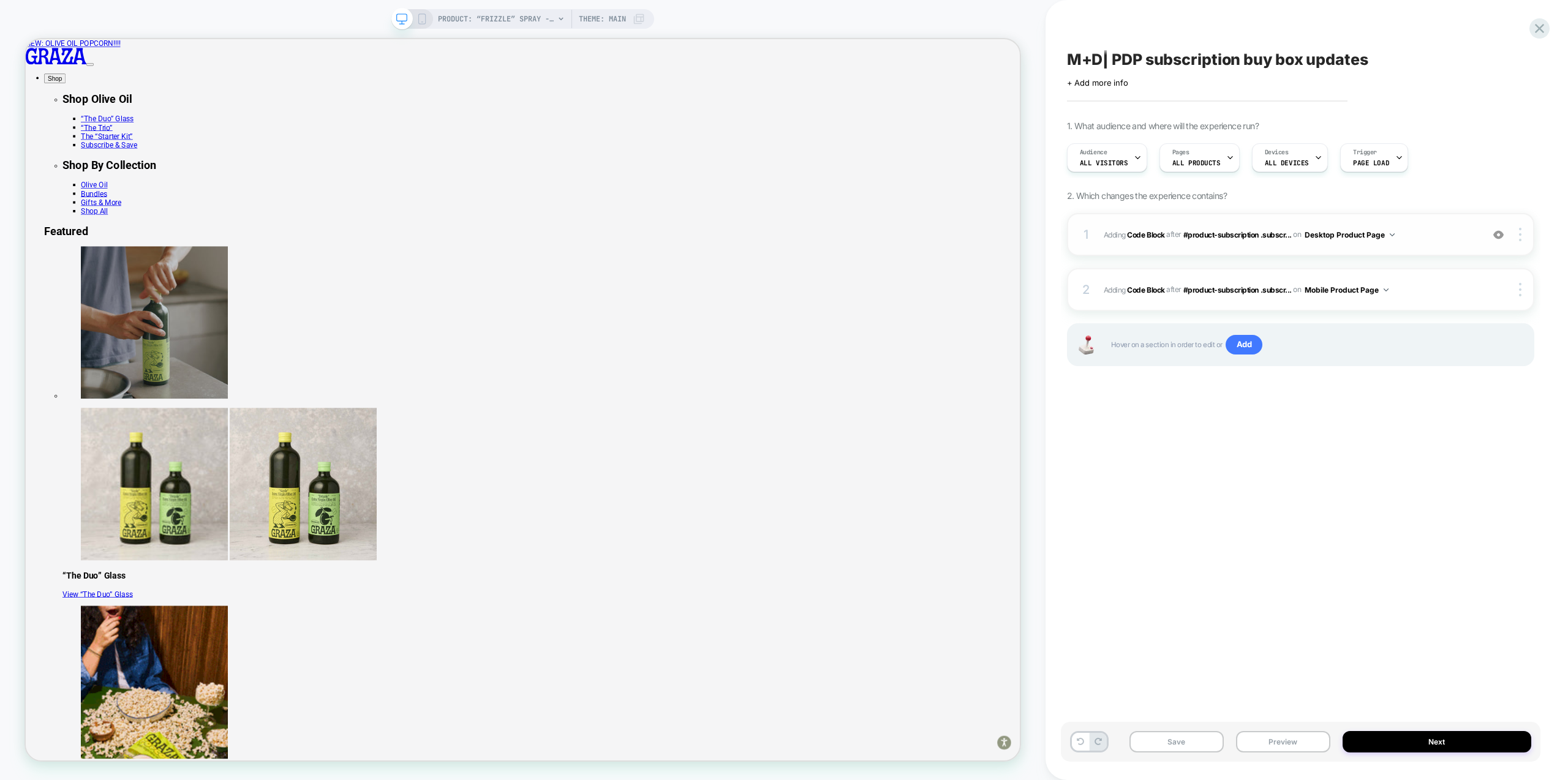
click at [1424, 230] on span "Adding Code Block AFTER #product-subscription .subscr... #product-subscription …" at bounding box center [1289, 235] width 372 height 15
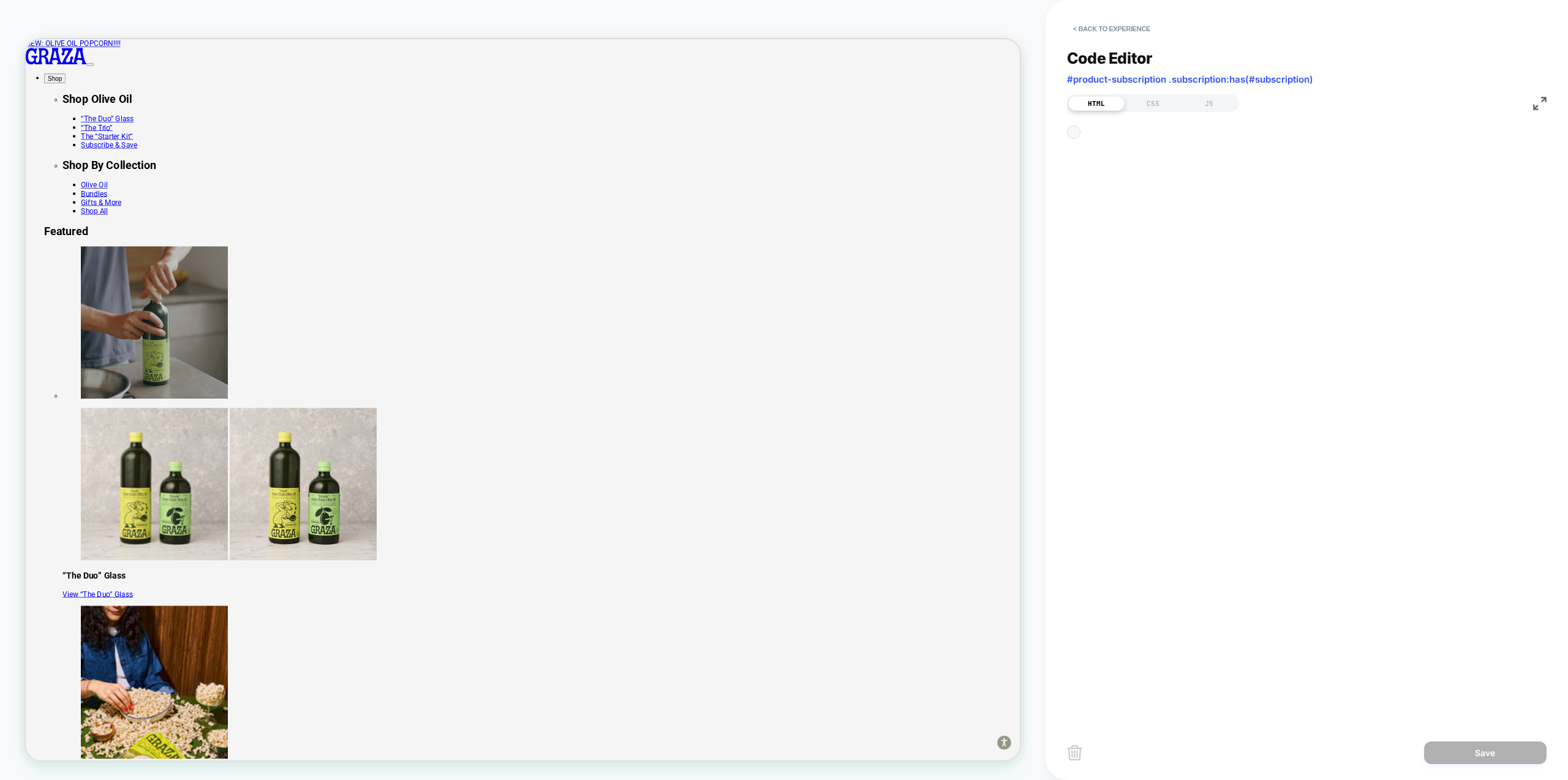
scroll to position [165, 0]
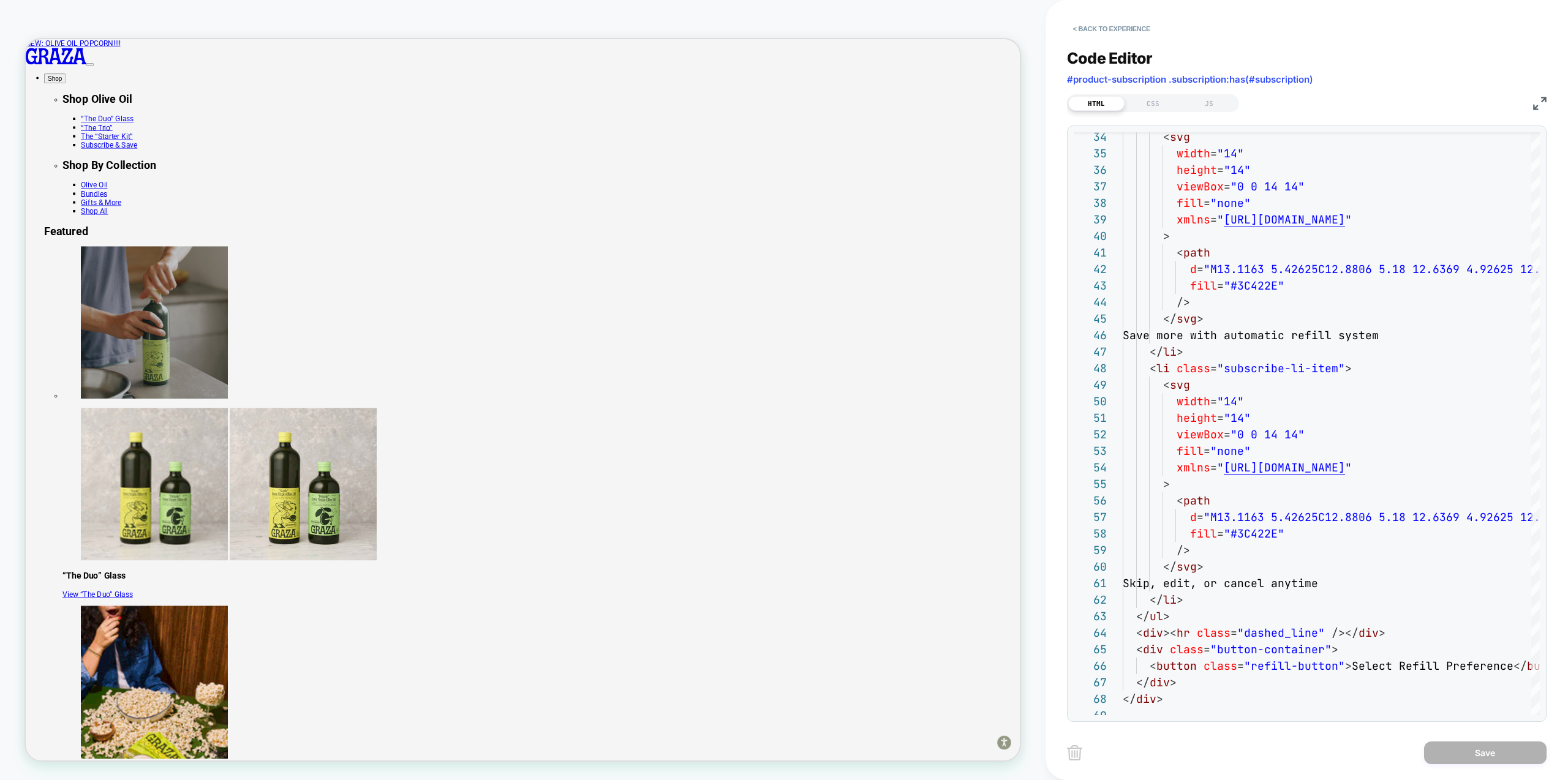
click at [1144, 94] on div "HTML CSS JS" at bounding box center [1153, 103] width 172 height 18
click at [1144, 102] on div "CSS" at bounding box center [1153, 104] width 56 height 15
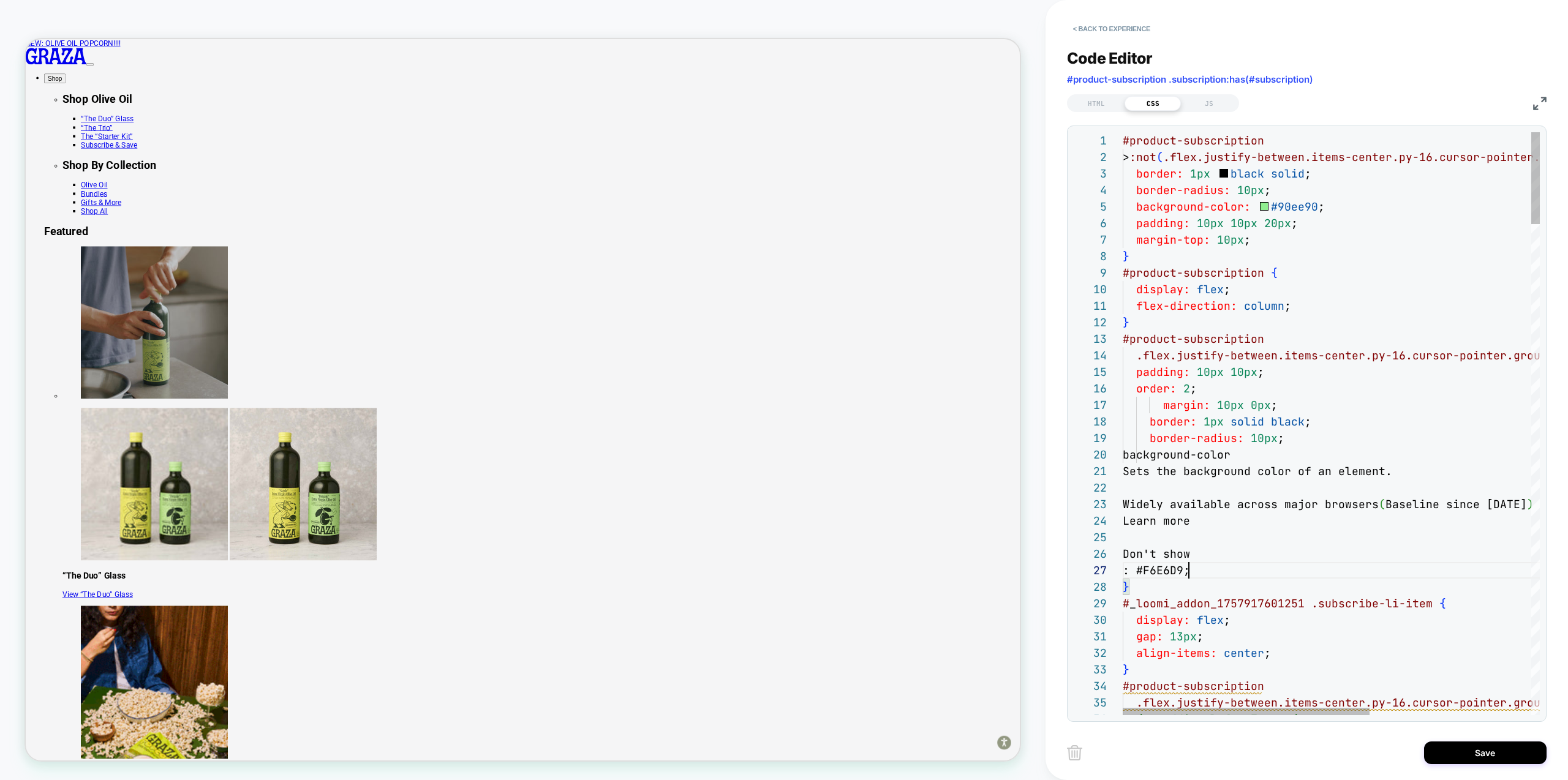
scroll to position [99, 66]
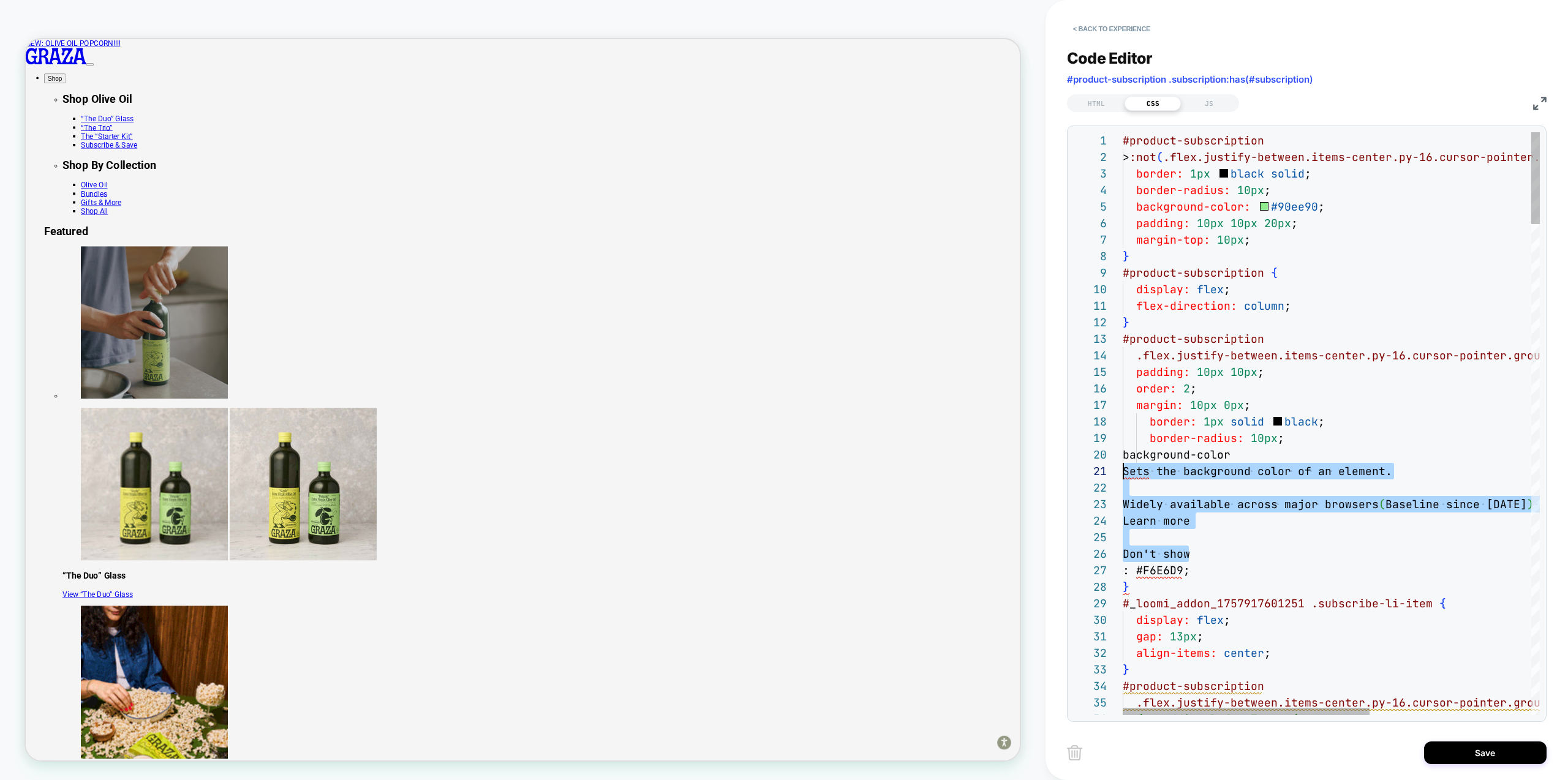
scroll to position [0, 0]
drag, startPoint x: 1208, startPoint y: 553, endPoint x: 1095, endPoint y: 472, distance: 139.0
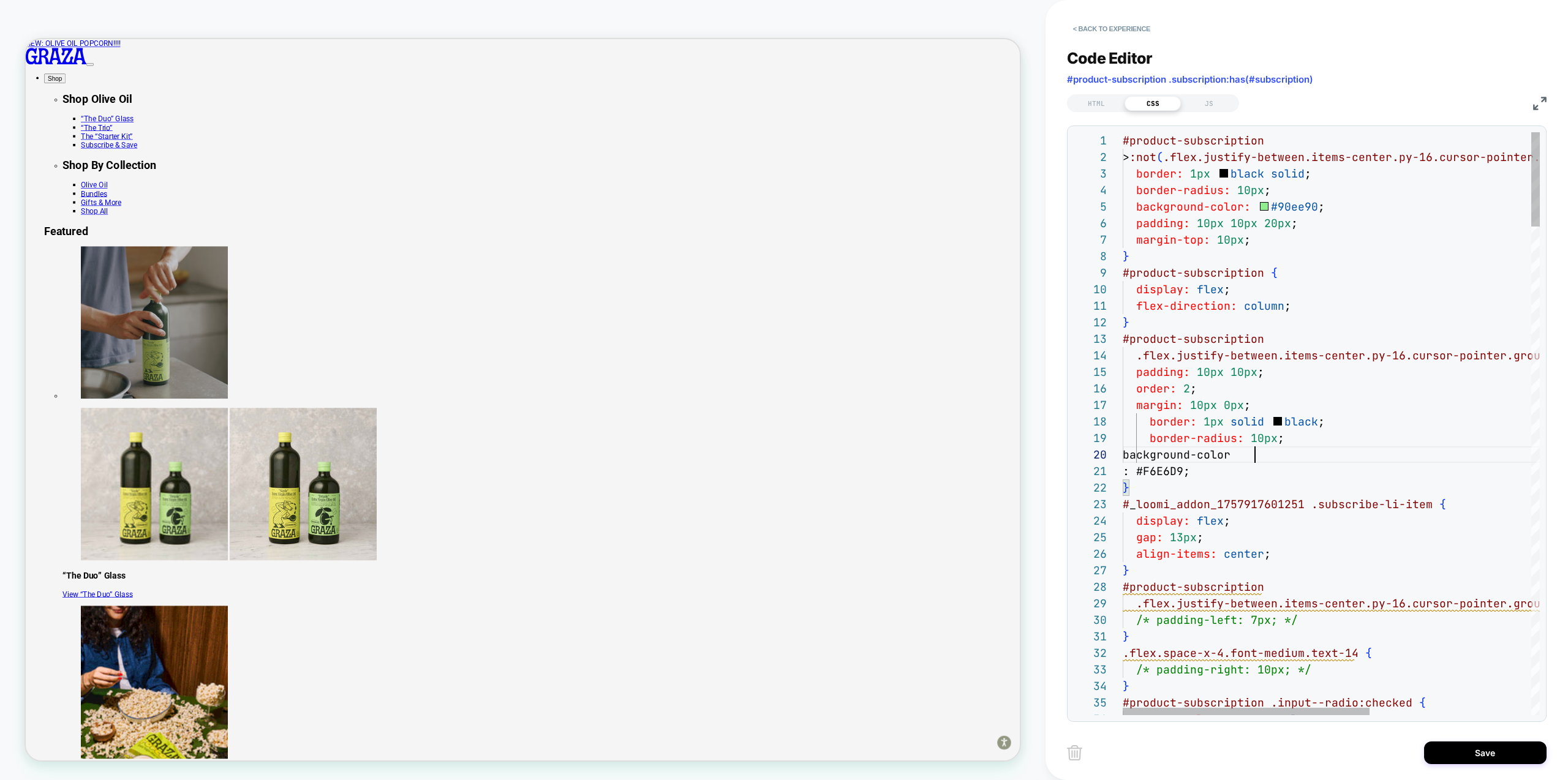
scroll to position [149, 132]
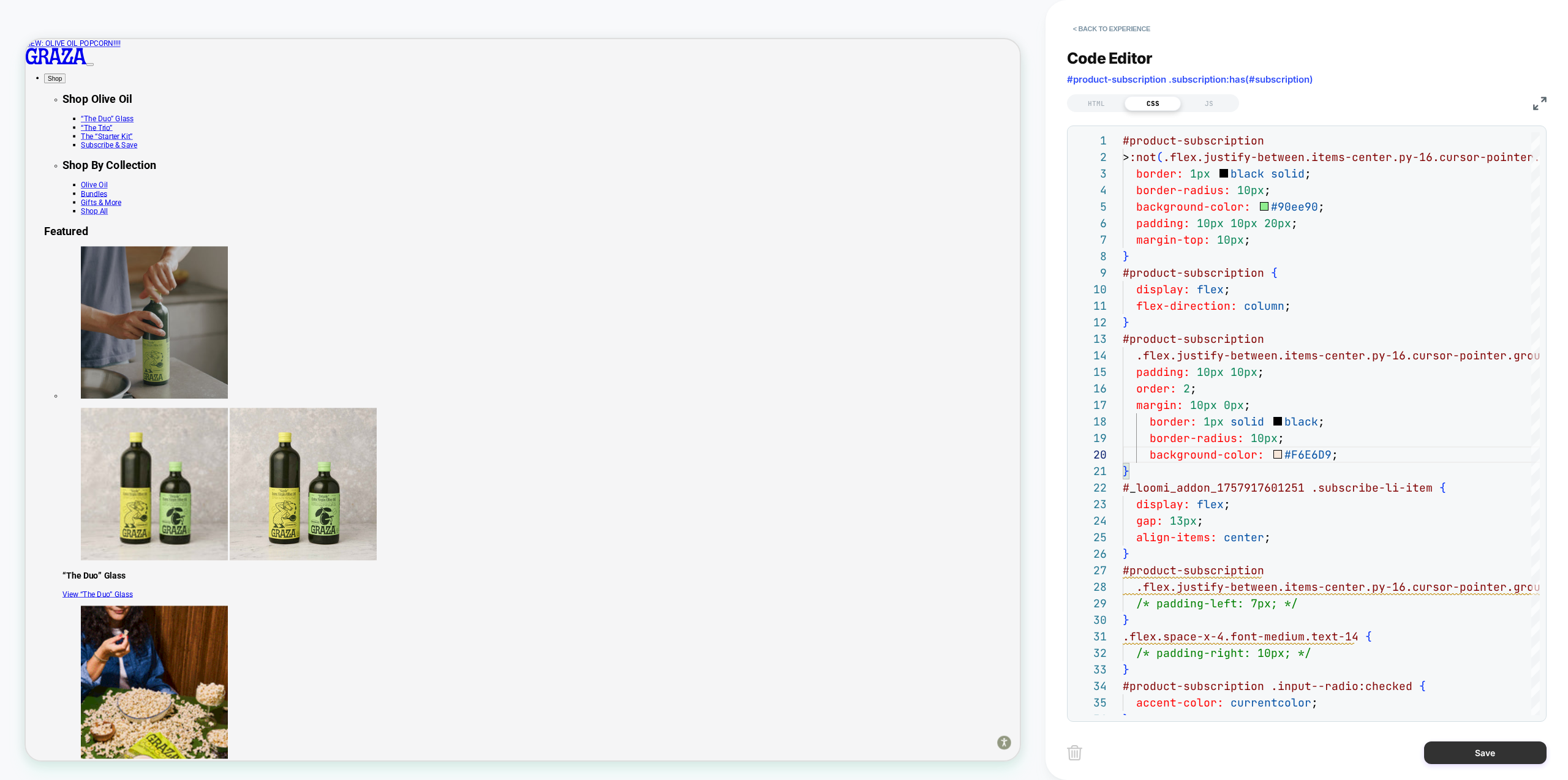
type textarea "**********"
click at [1477, 757] on button "Save" at bounding box center [1485, 753] width 122 height 23
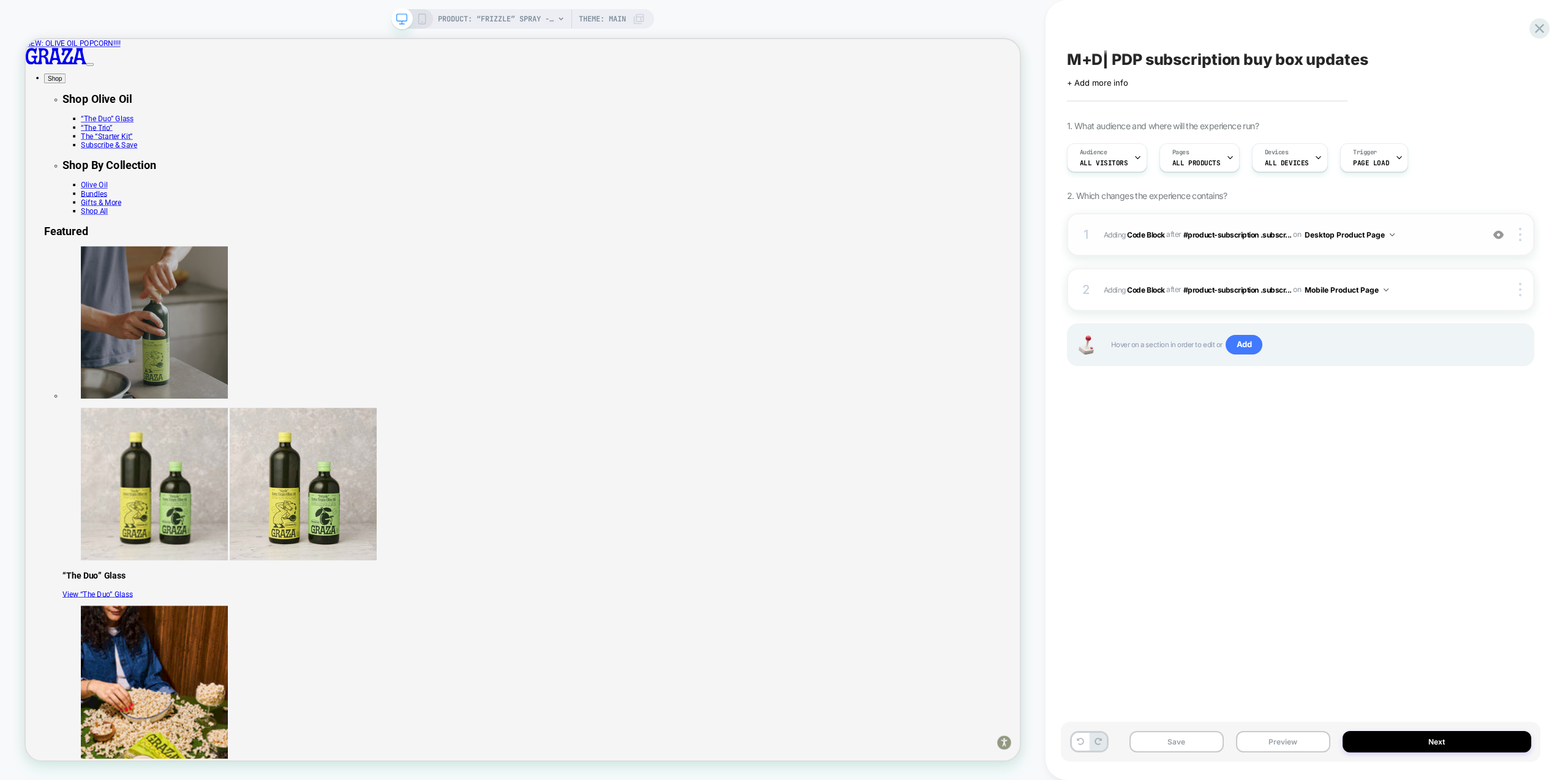
click at [1414, 243] on div "1 Adding Code Block AFTER #product-subscription .subscr... #product-subscriptio…" at bounding box center [1300, 235] width 467 height 43
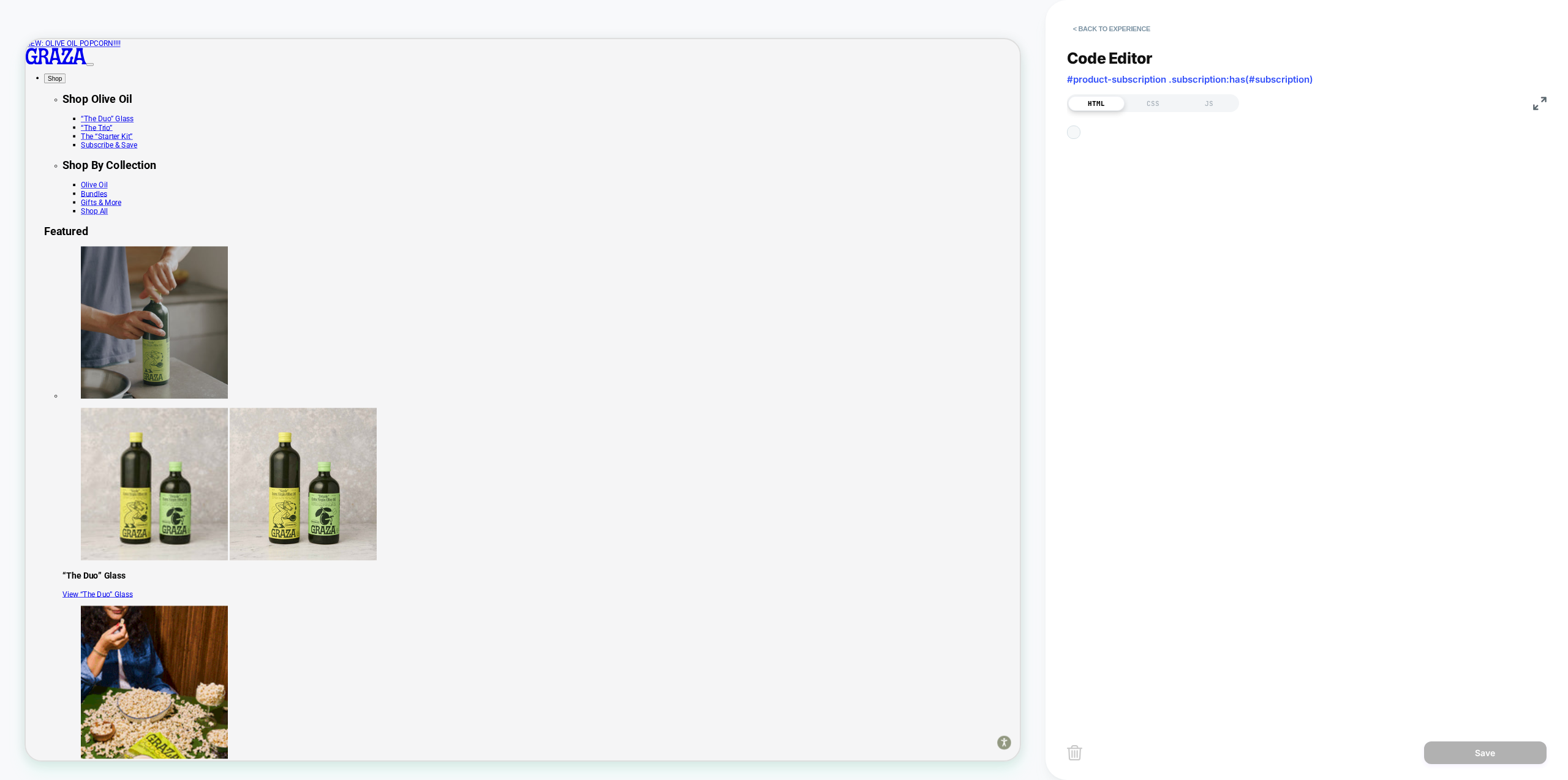
scroll to position [165, 0]
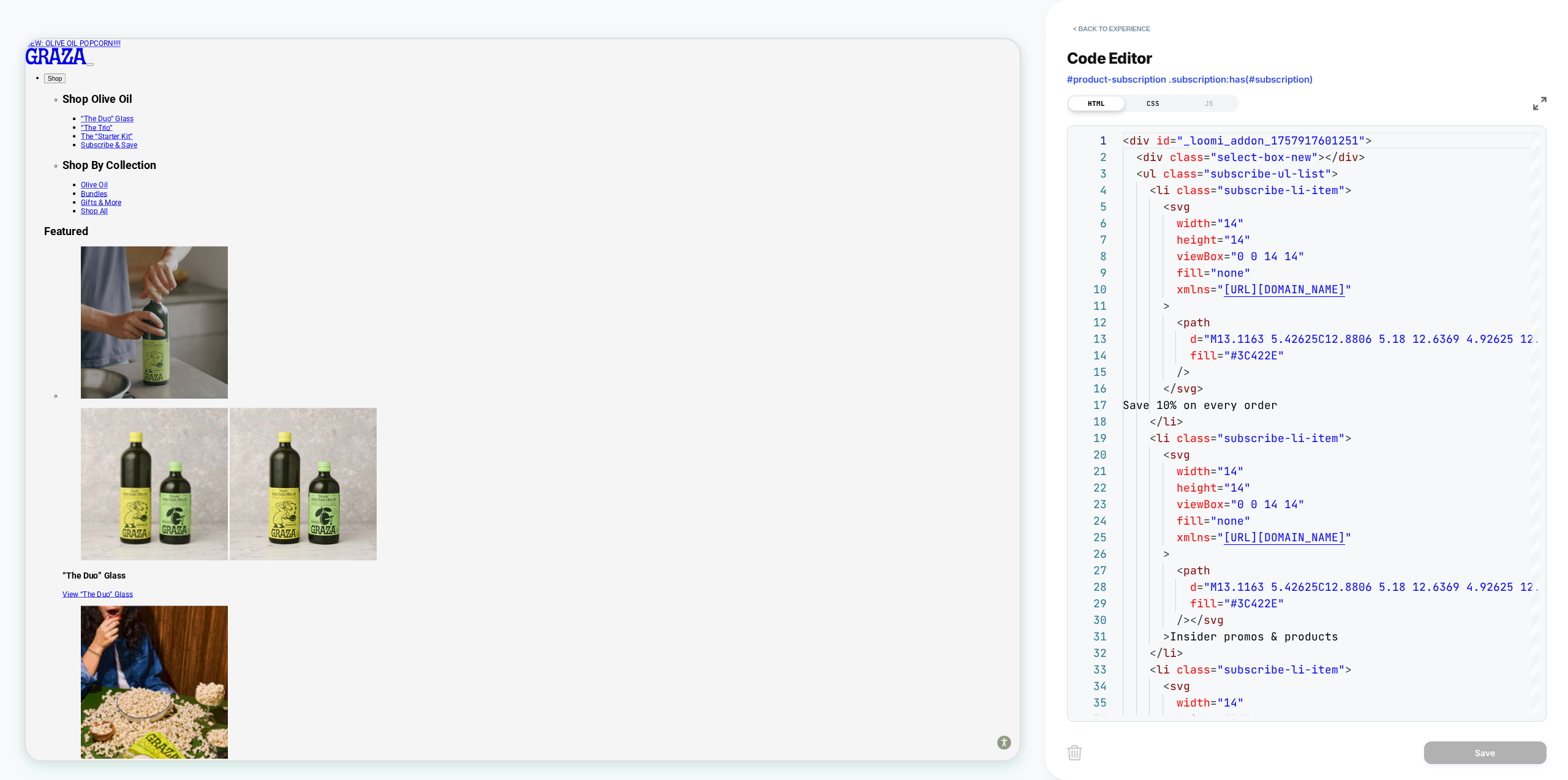
click at [1150, 106] on div "CSS" at bounding box center [1153, 104] width 56 height 15
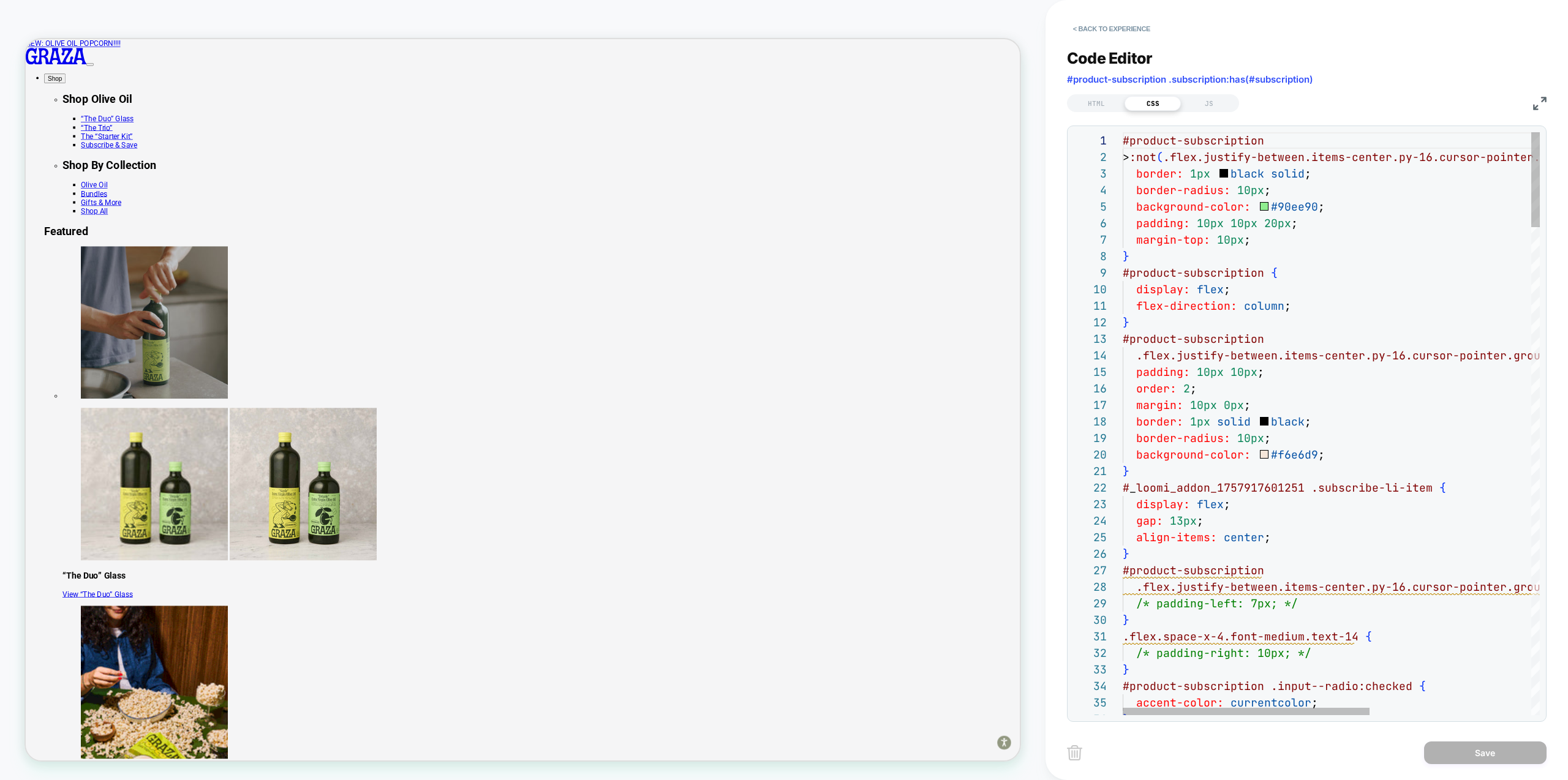
type textarea "**********"
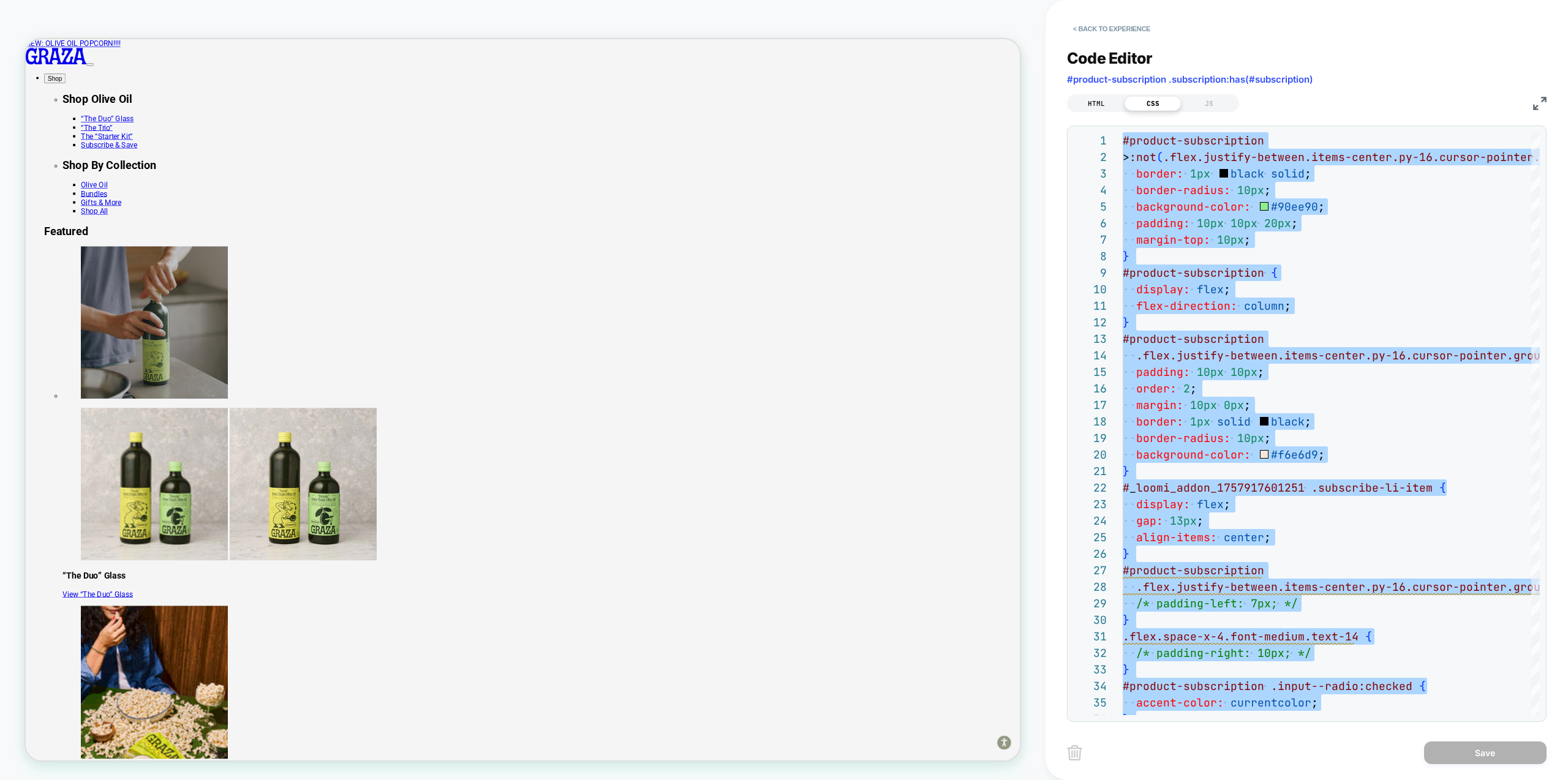
click at [1098, 108] on div "HTML" at bounding box center [1096, 104] width 56 height 15
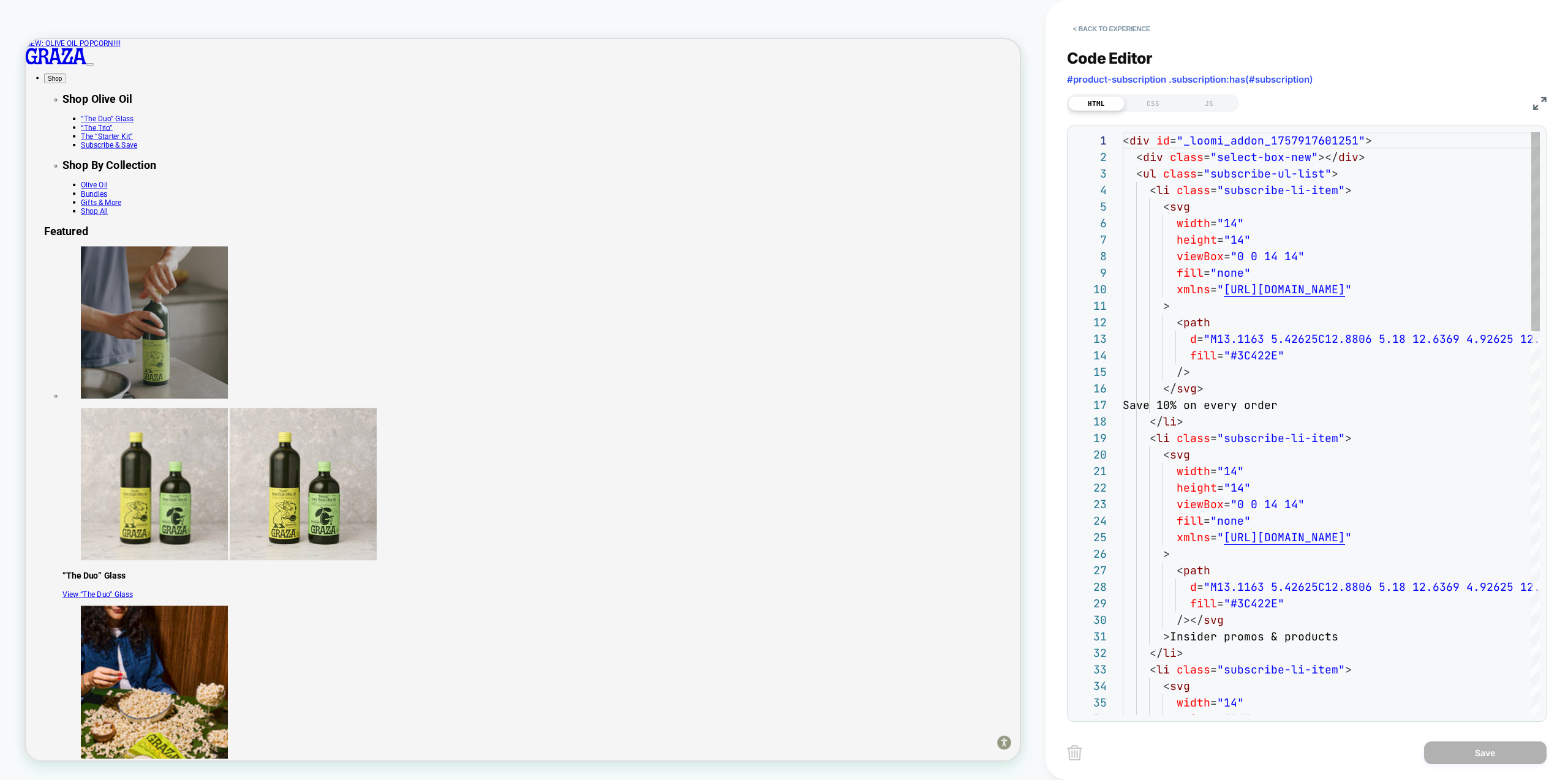
scroll to position [165, 0]
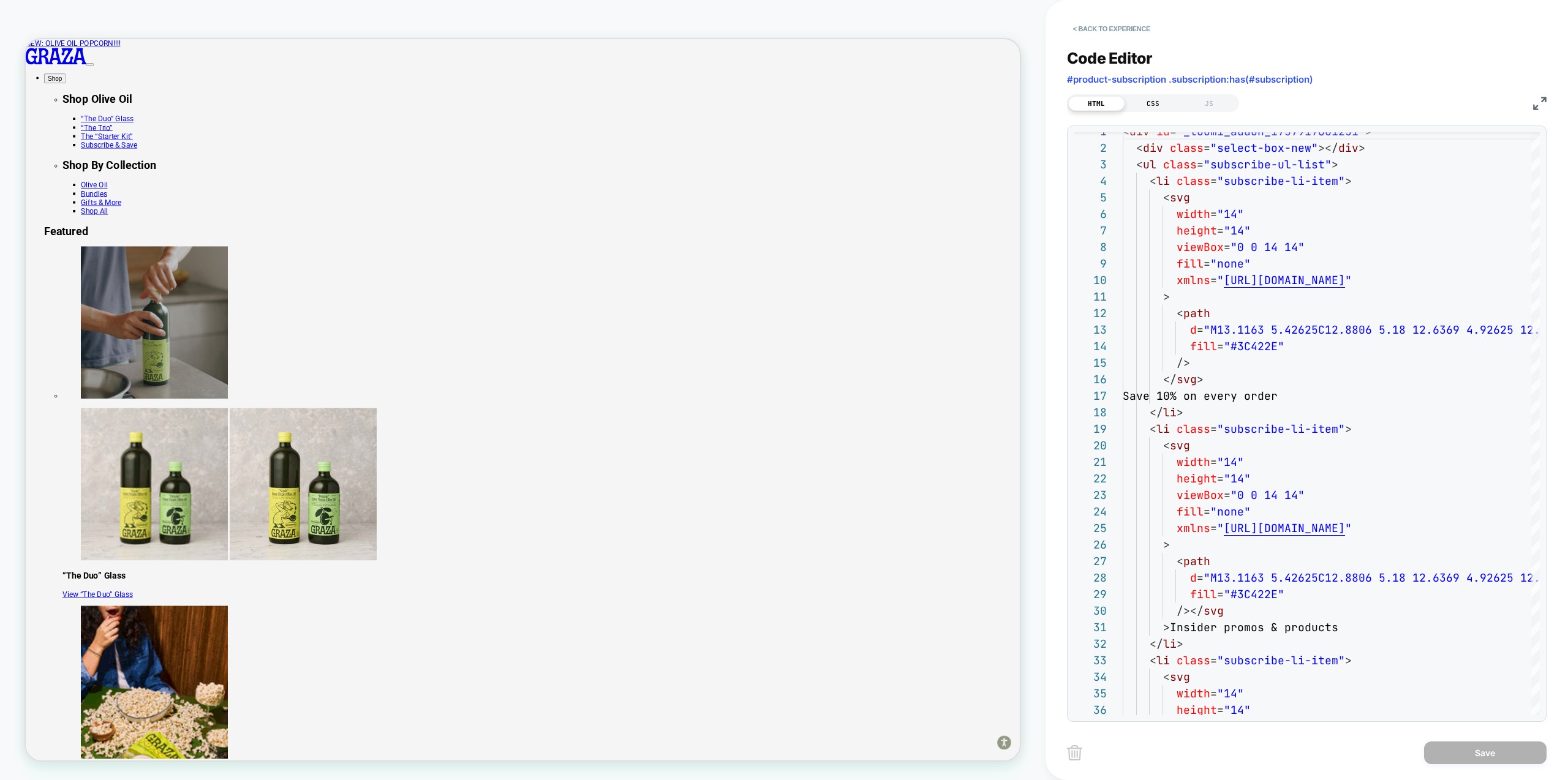
click at [1158, 107] on div "CSS" at bounding box center [1153, 104] width 56 height 15
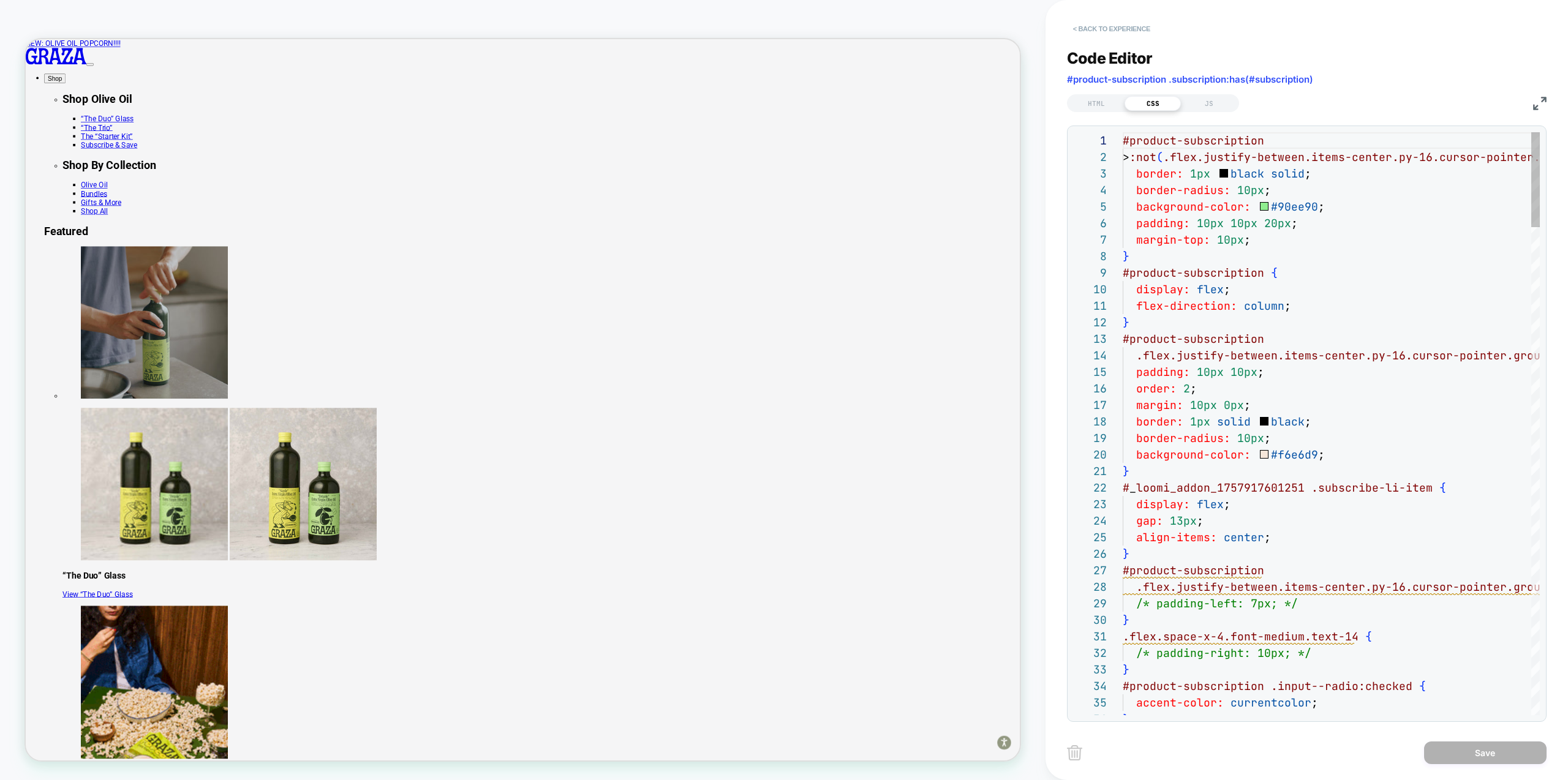
click at [1118, 33] on button "< Back to experience" at bounding box center [1112, 28] width 90 height 19
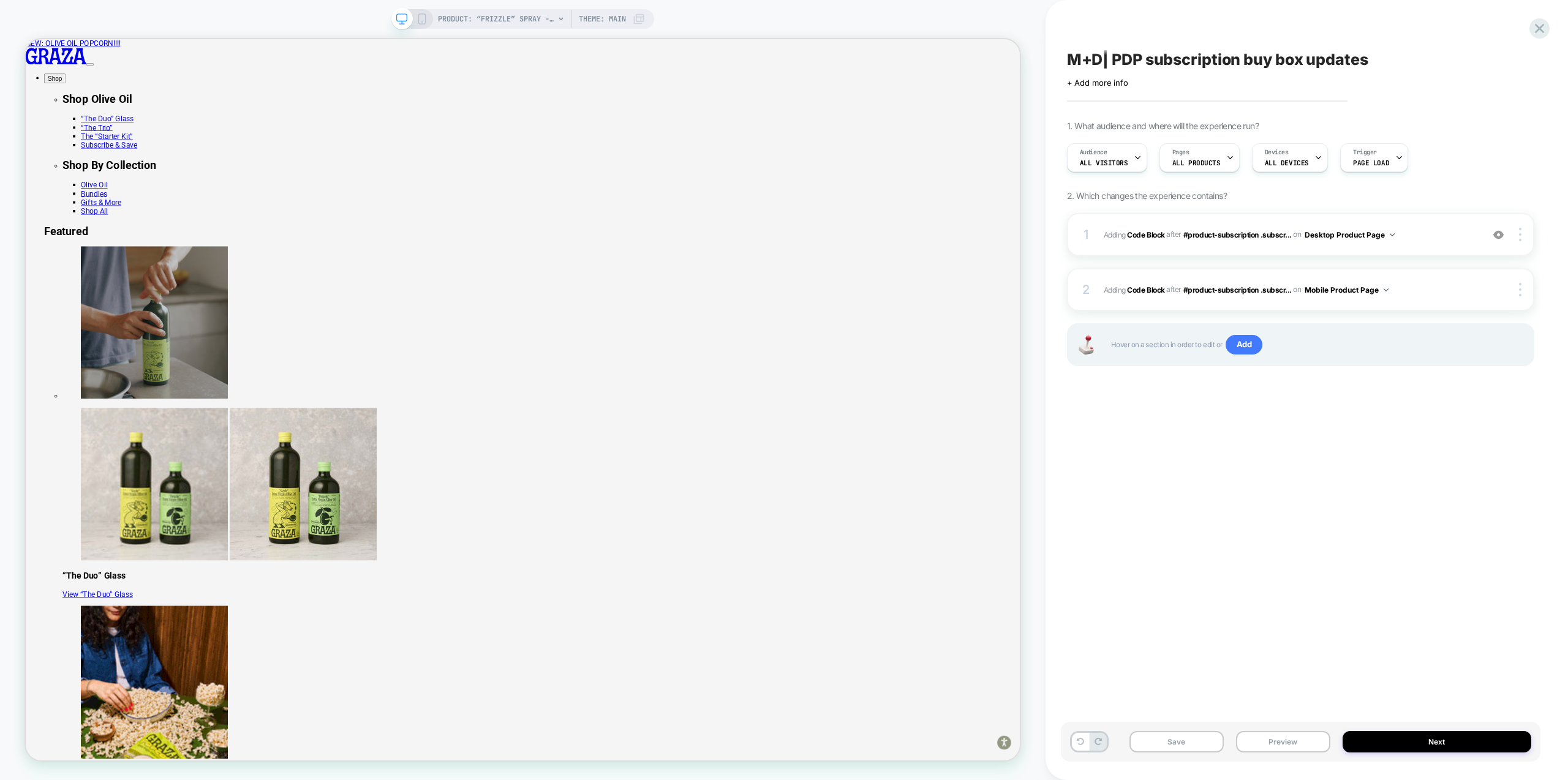
click at [422, 19] on icon at bounding box center [422, 19] width 11 height 11
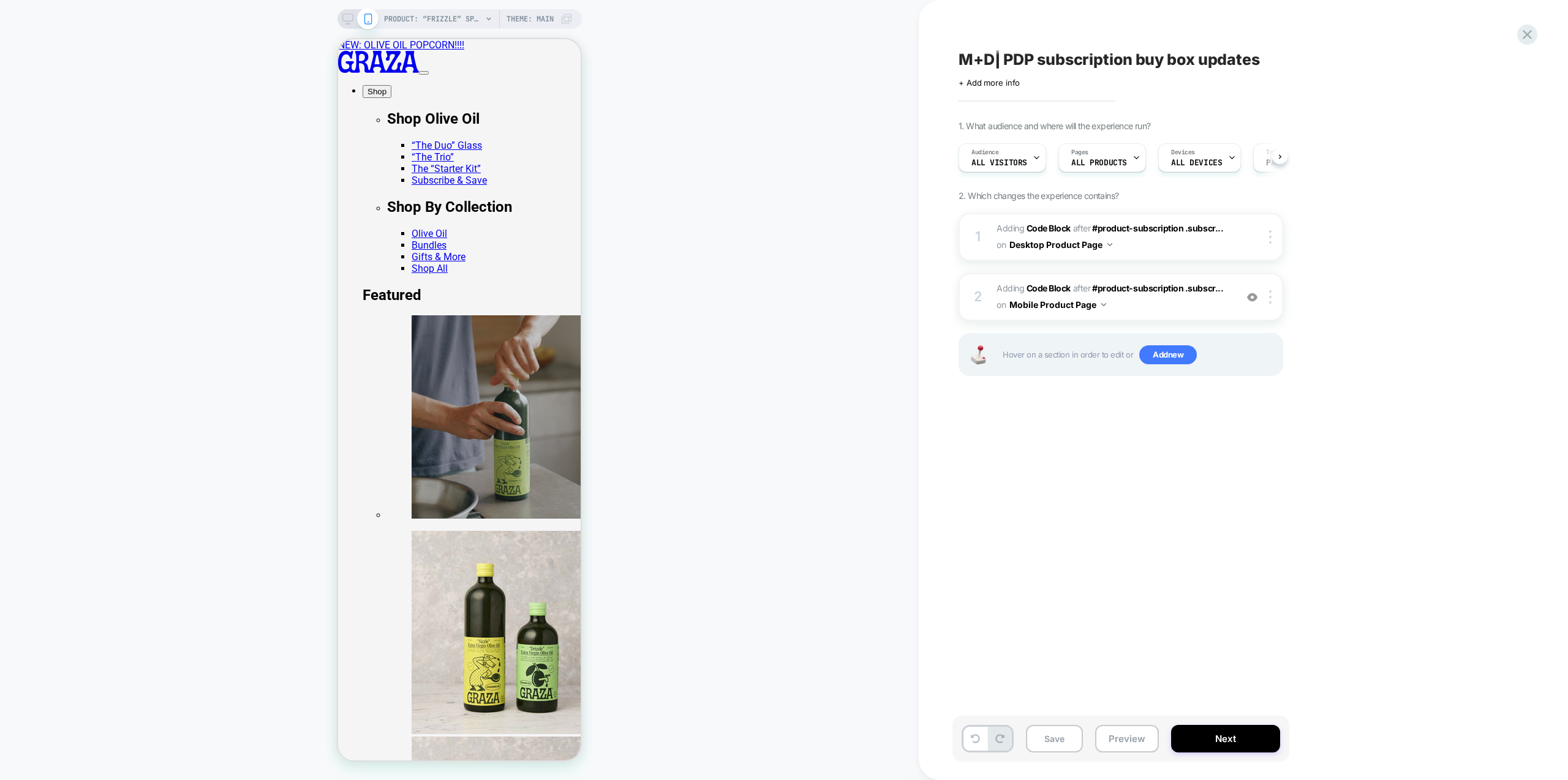
scroll to position [0, 1]
click at [1179, 306] on span "Adding Code Block AFTER #product-subscription .subscr... #product-subscription …" at bounding box center [1113, 297] width 233 height 33
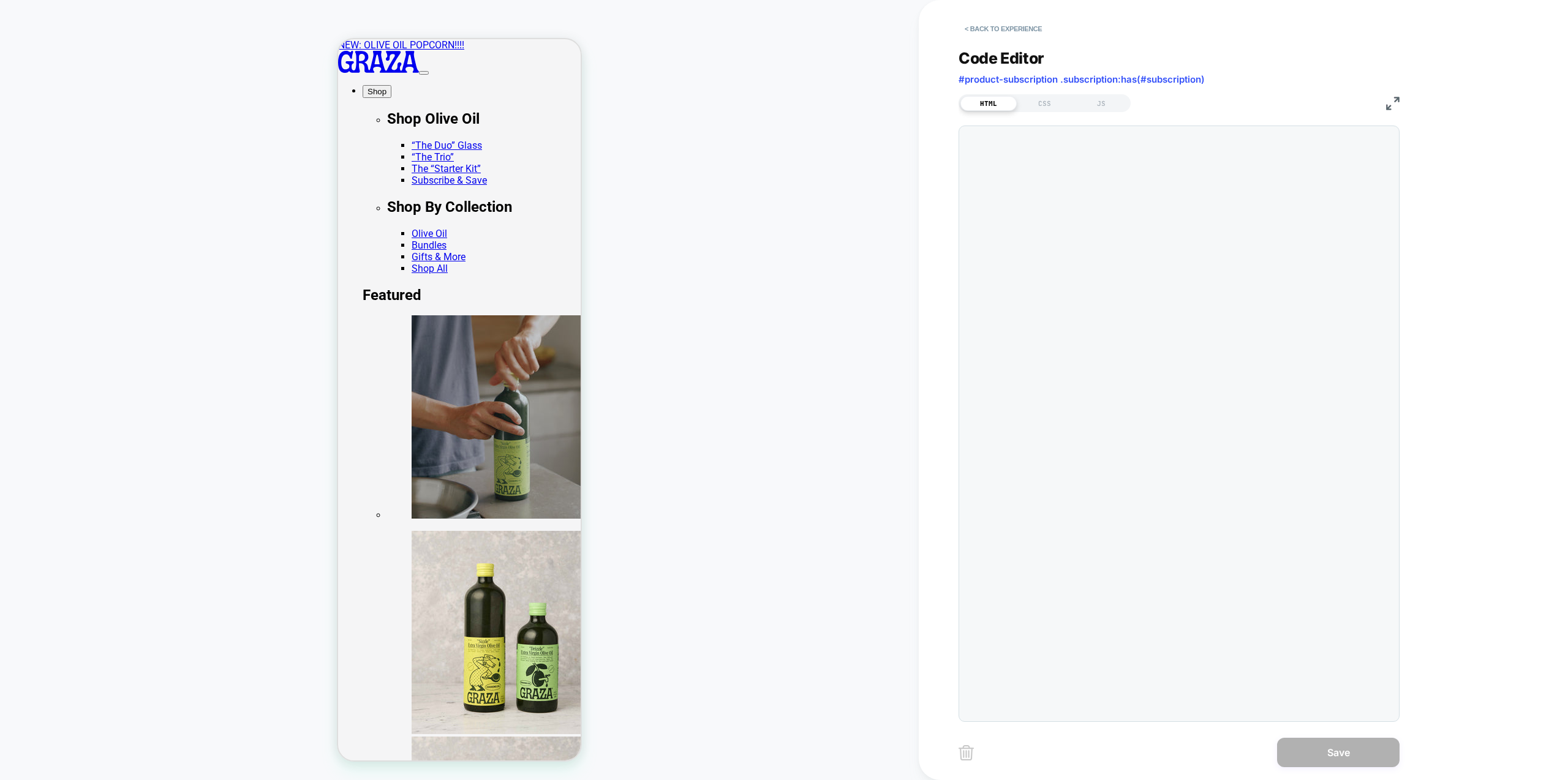
scroll to position [165, 0]
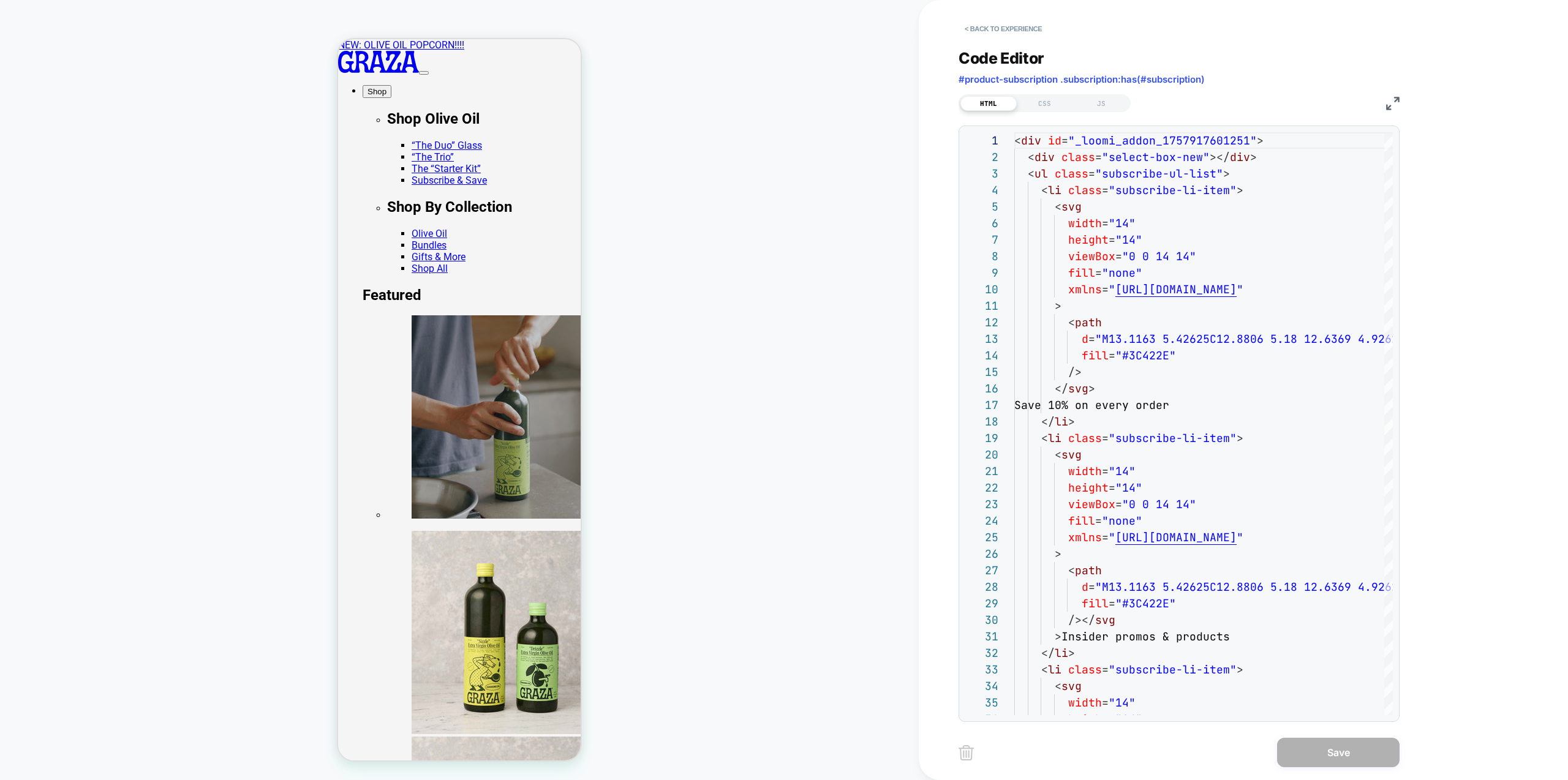
click at [1045, 95] on div "HTML CSS JS" at bounding box center [1045, 103] width 172 height 18
click at [1042, 104] on div "CSS" at bounding box center [1045, 104] width 56 height 15
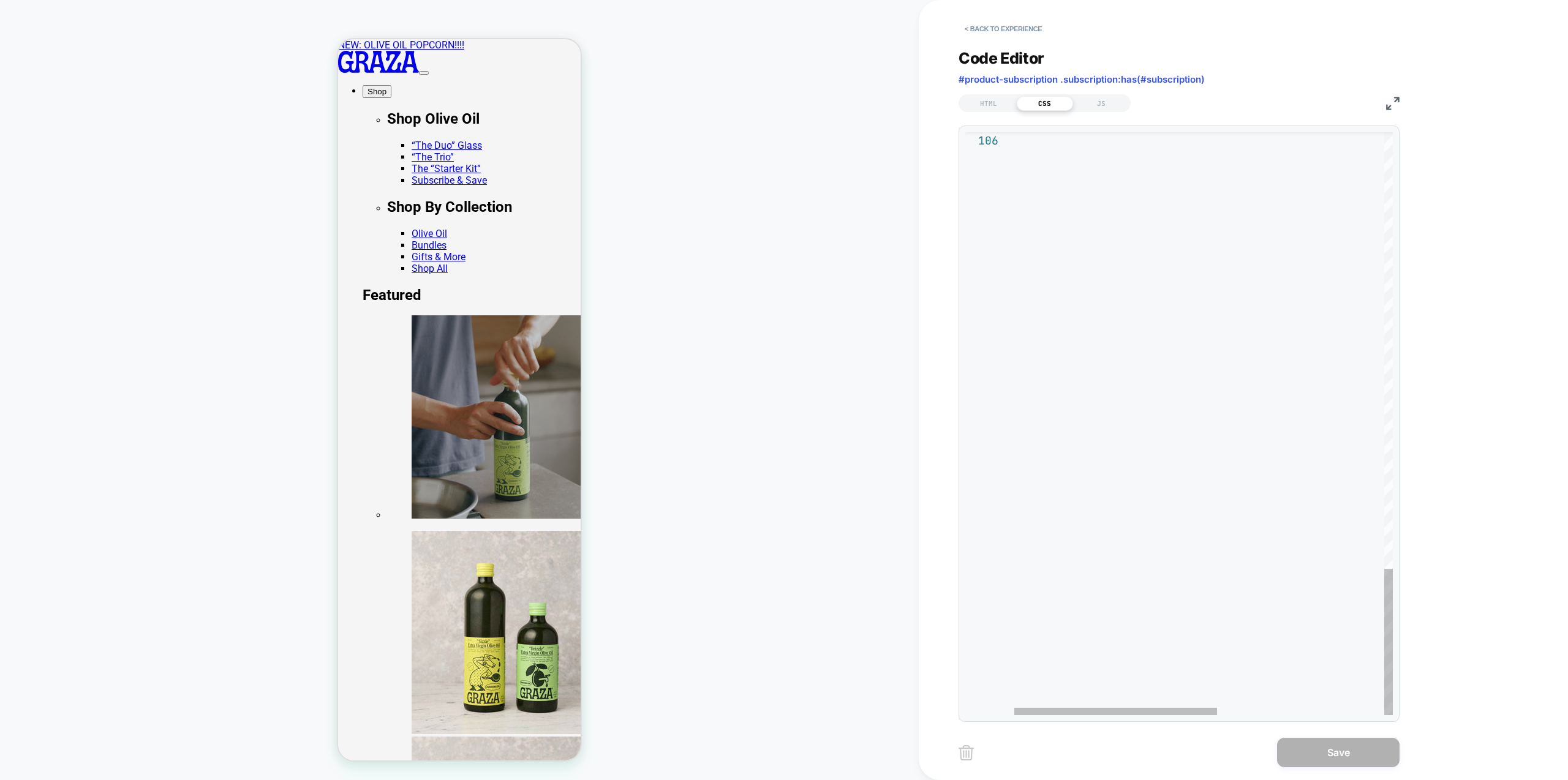
scroll to position [83, 0]
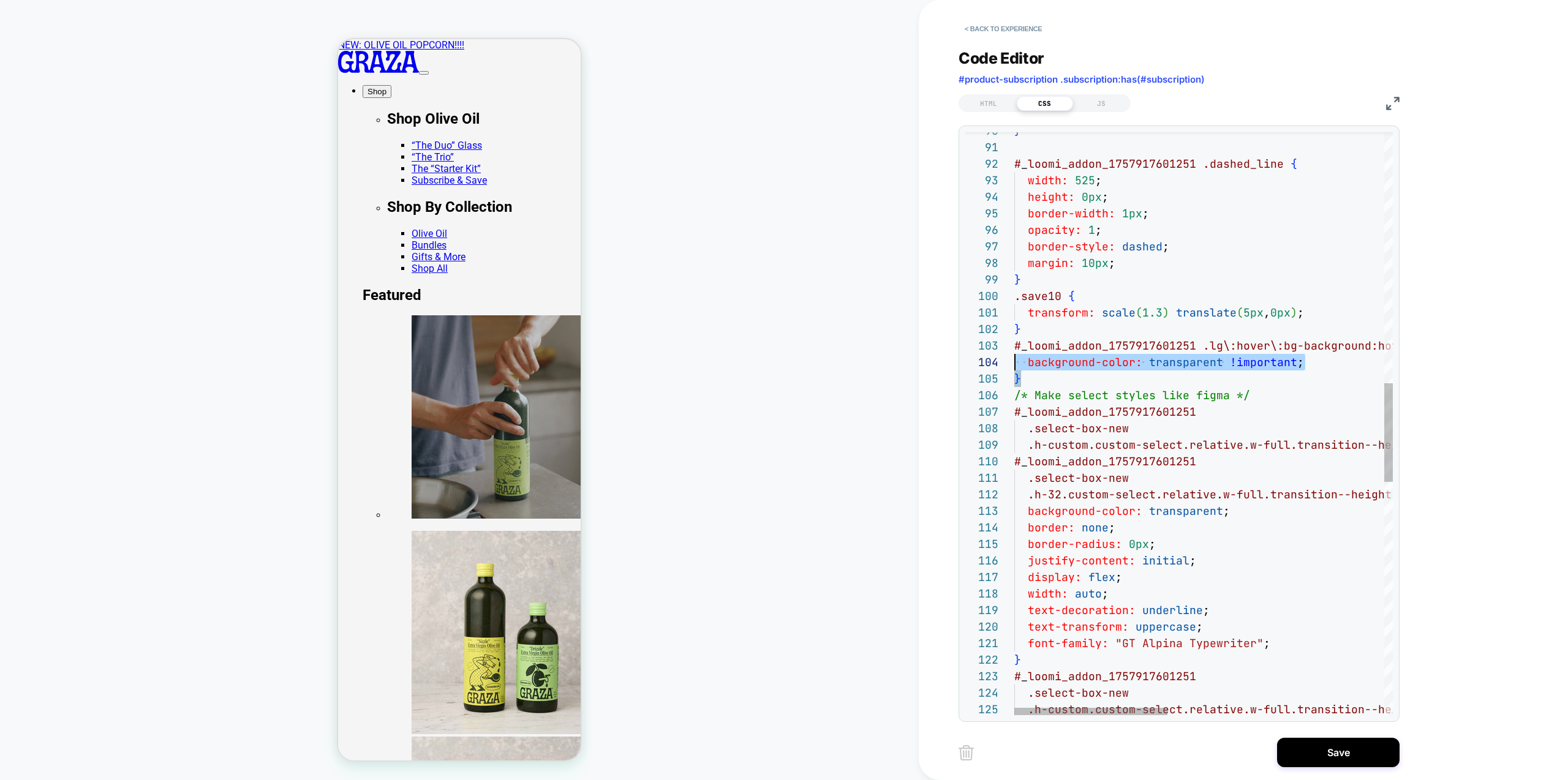
scroll to position [33, 0]
drag, startPoint x: 1047, startPoint y: 380, endPoint x: 1003, endPoint y: 350, distance: 53.3
click at [1015, 350] on div ".h-custom.custom-select.relative.w-full.transition --height.bg-highlight.border…" at bounding box center [1472, 372] width 914 height 3444
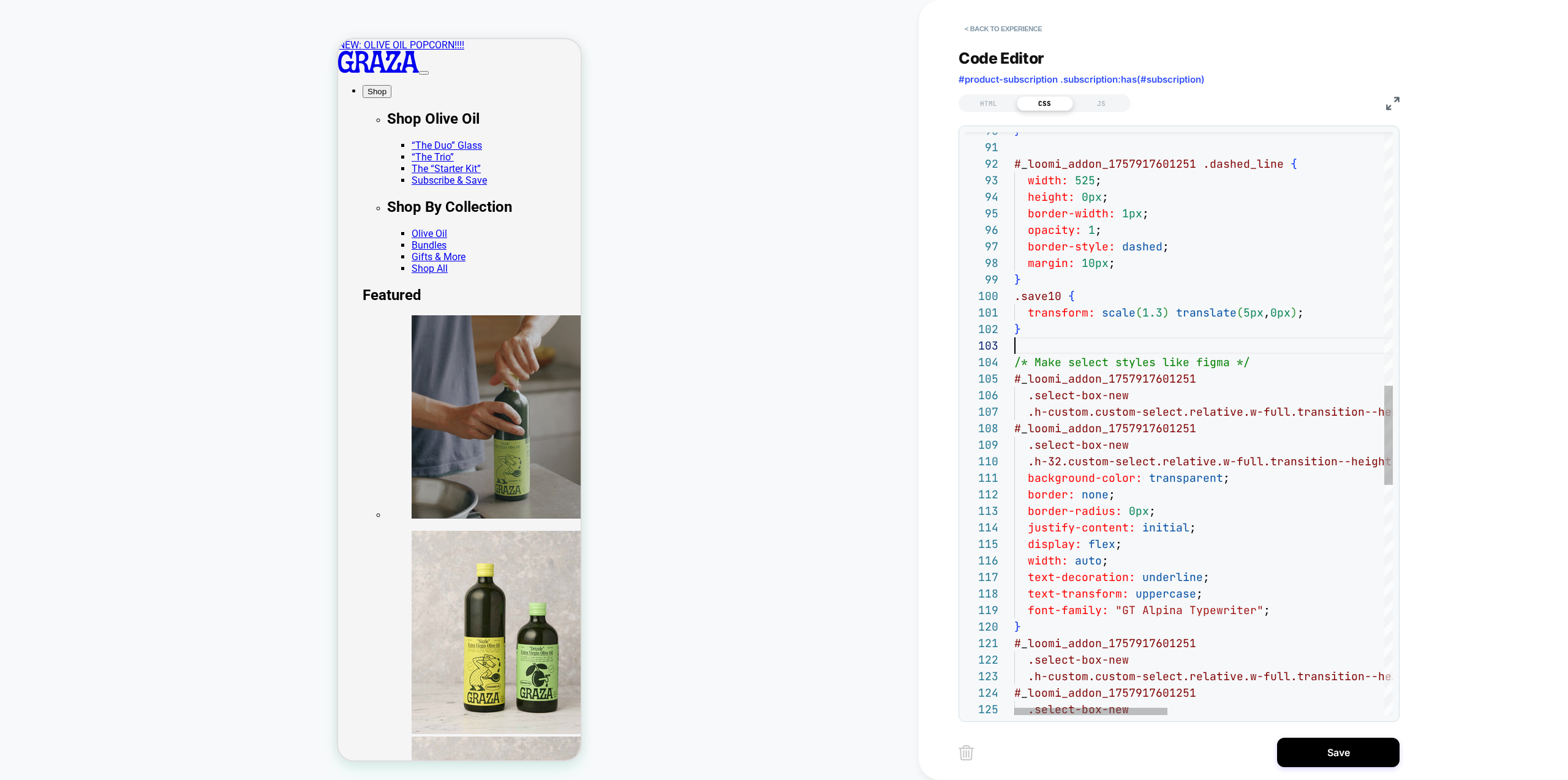
type textarea "**********"
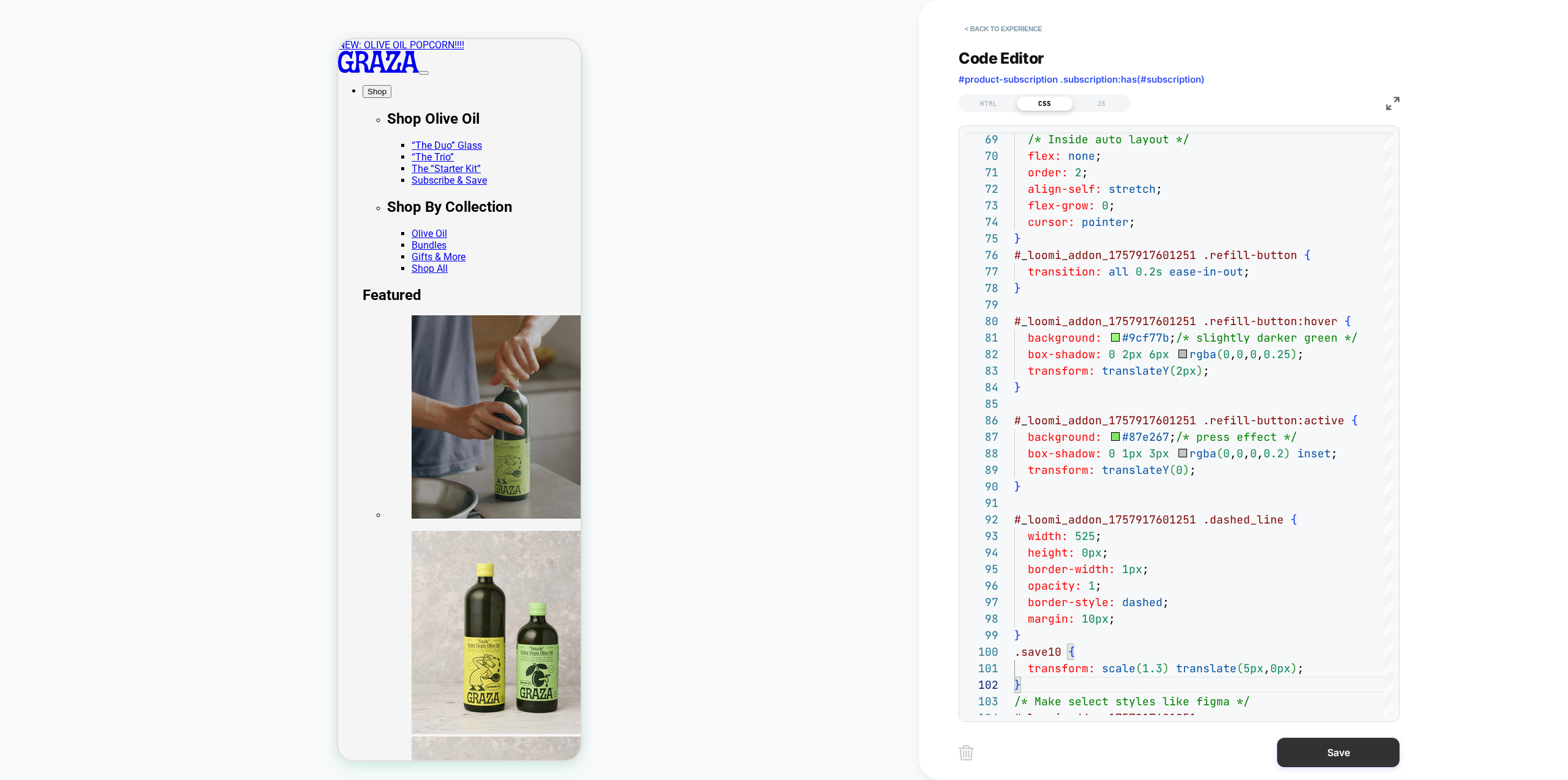
click at [1327, 745] on button "Save" at bounding box center [1338, 753] width 122 height 29
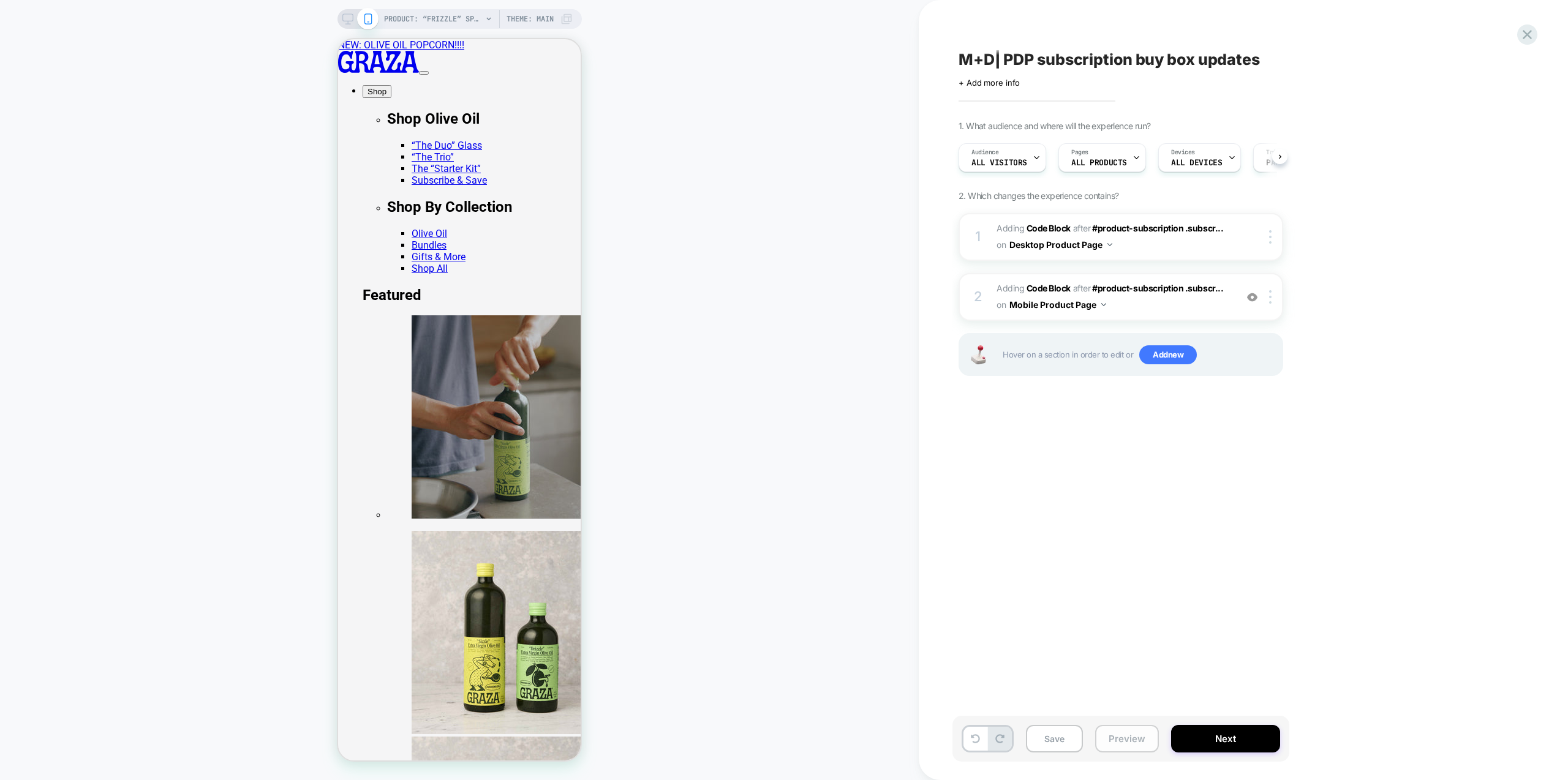
click at [1120, 739] on button "Preview" at bounding box center [1127, 739] width 63 height 27
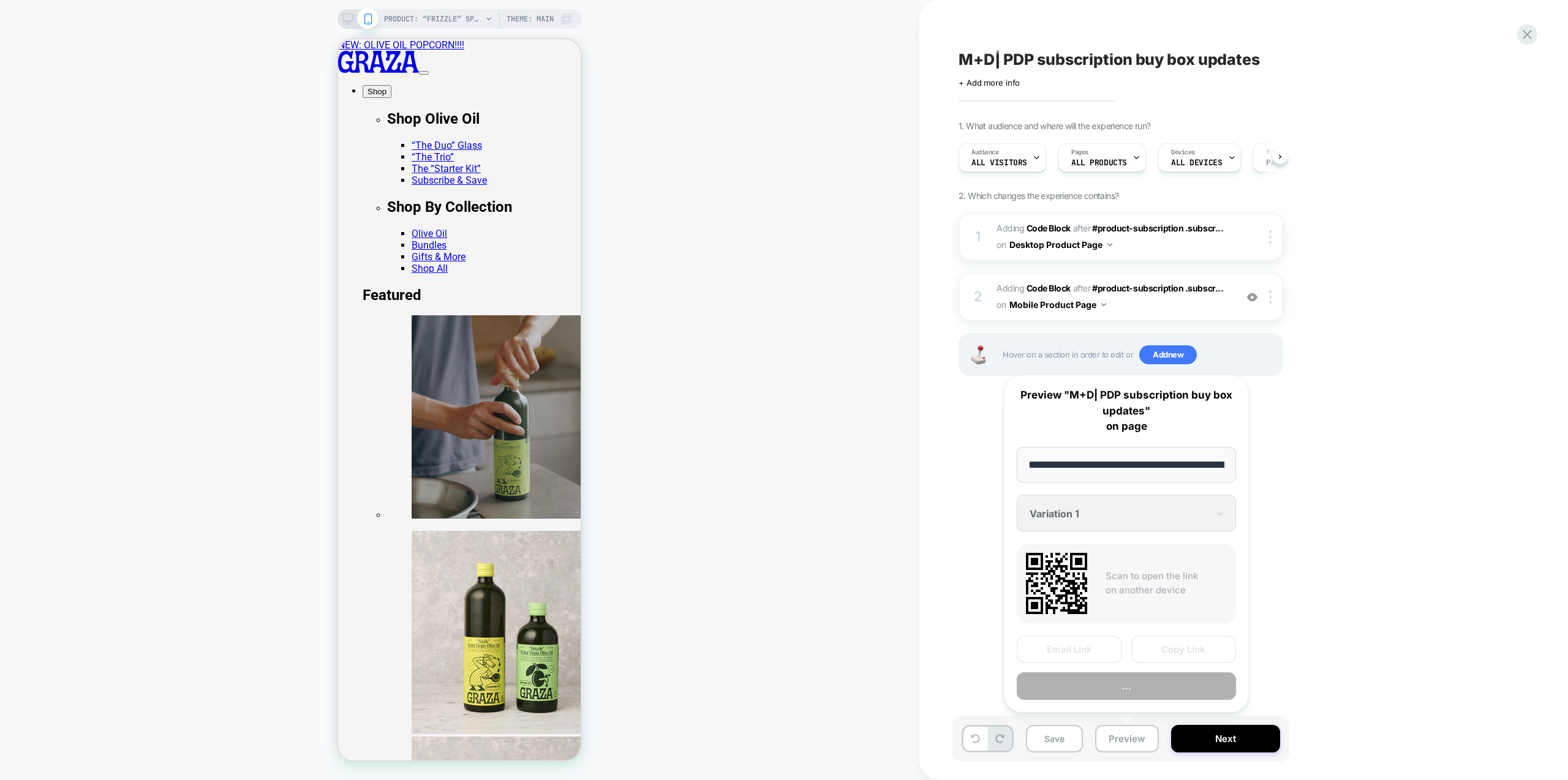
scroll to position [0, 126]
click at [1144, 686] on button "Preview" at bounding box center [1126, 686] width 219 height 27
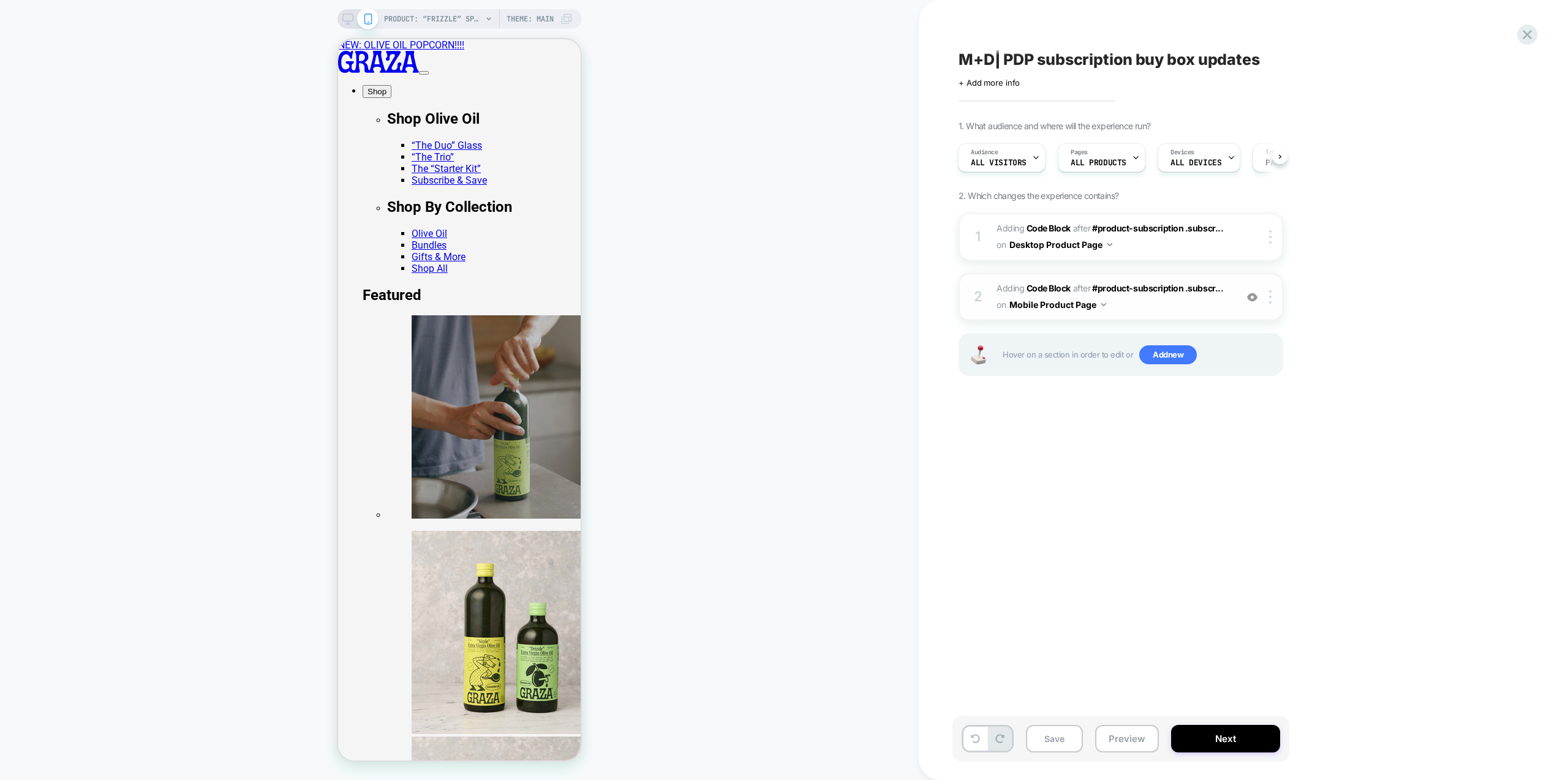
click at [1198, 310] on span "Adding Code Block AFTER #product-subscription .subscr... #product-subscription …" at bounding box center [1113, 297] width 233 height 33
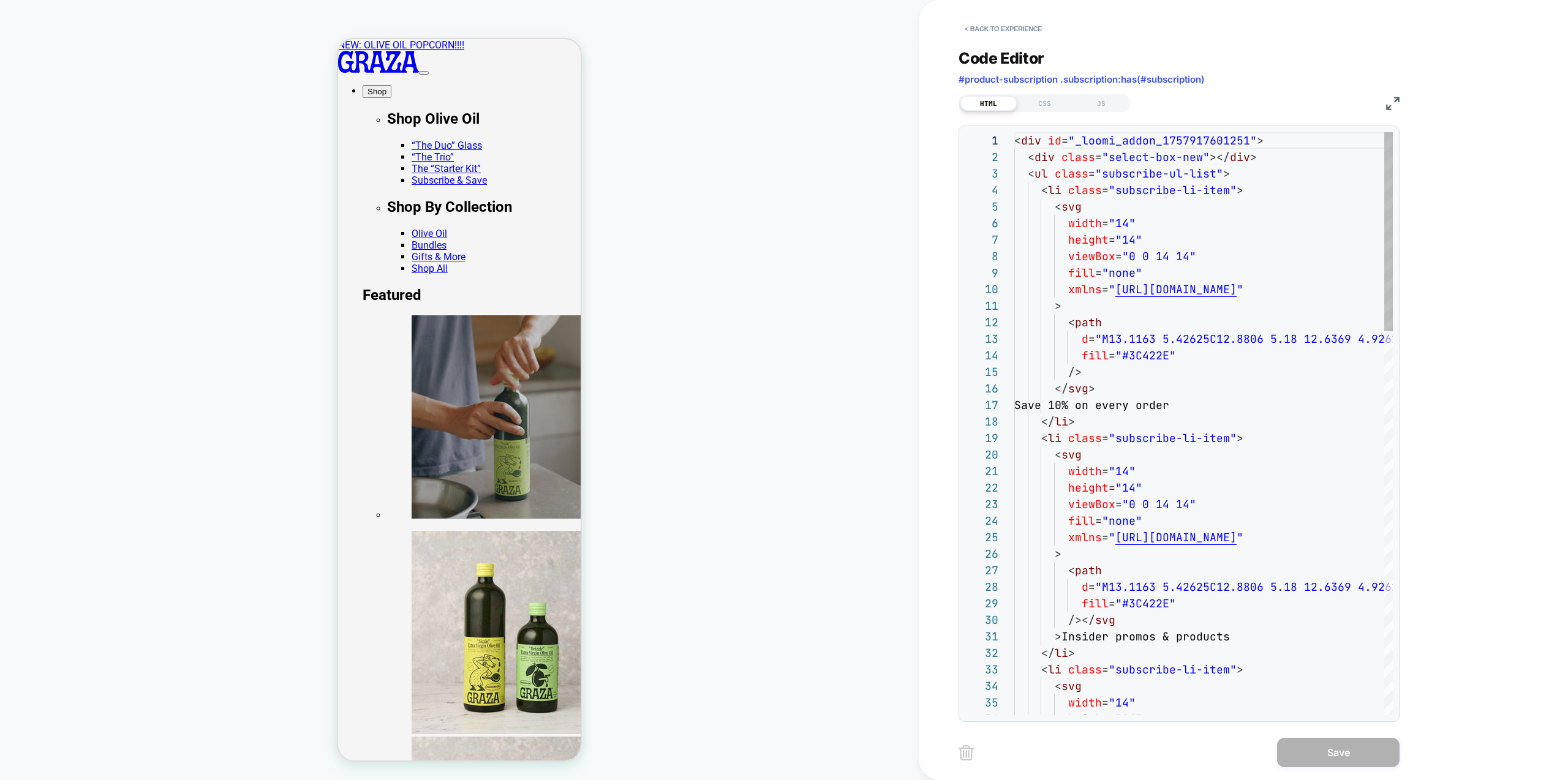
scroll to position [165, 0]
click at [1040, 99] on div "CSS" at bounding box center [1045, 104] width 56 height 15
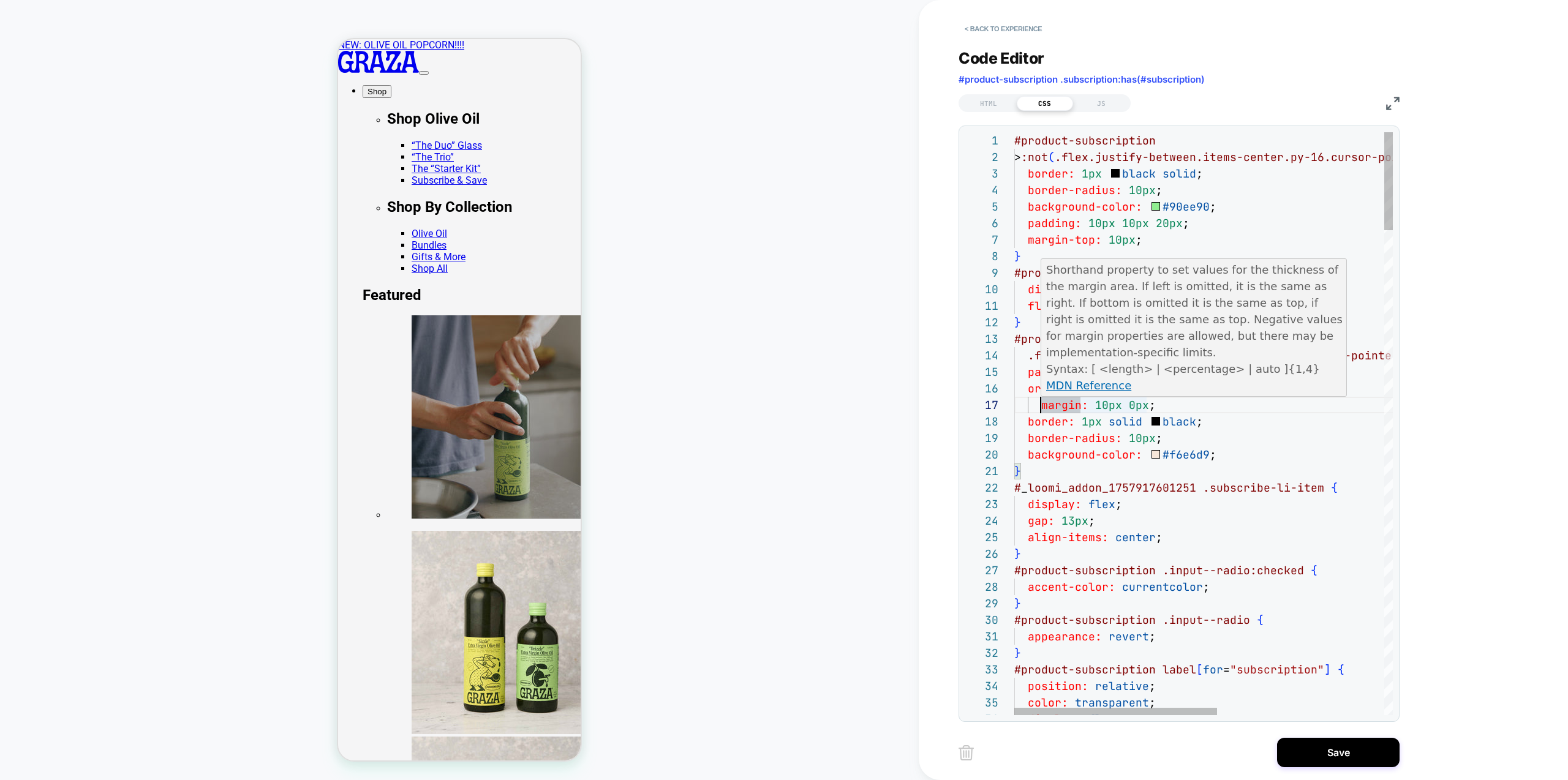
scroll to position [99, 13]
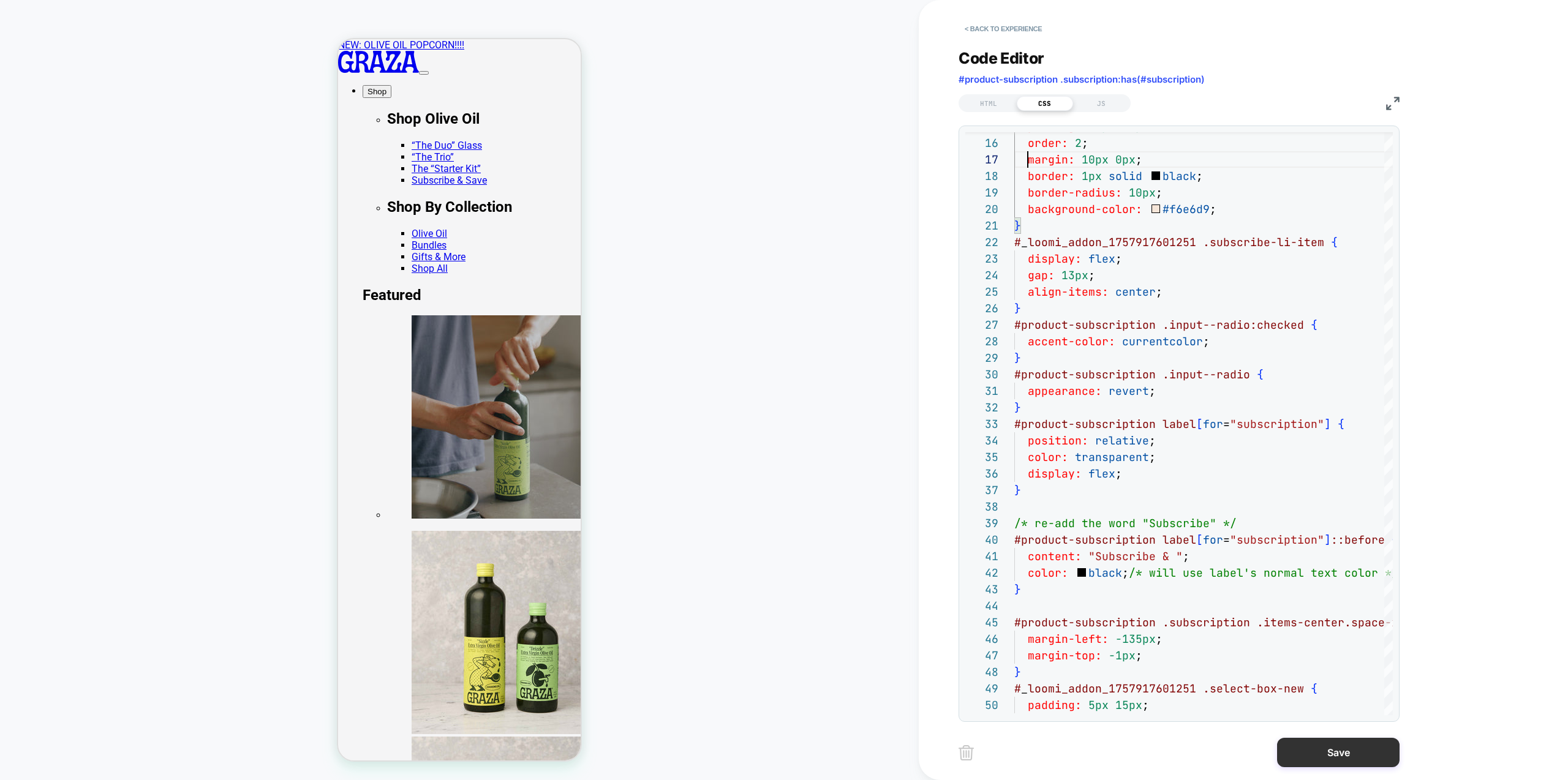
type textarea "**********"
drag, startPoint x: 1341, startPoint y: 751, endPoint x: 1323, endPoint y: 751, distance: 18.0
click at [1341, 751] on button "Save" at bounding box center [1338, 753] width 122 height 29
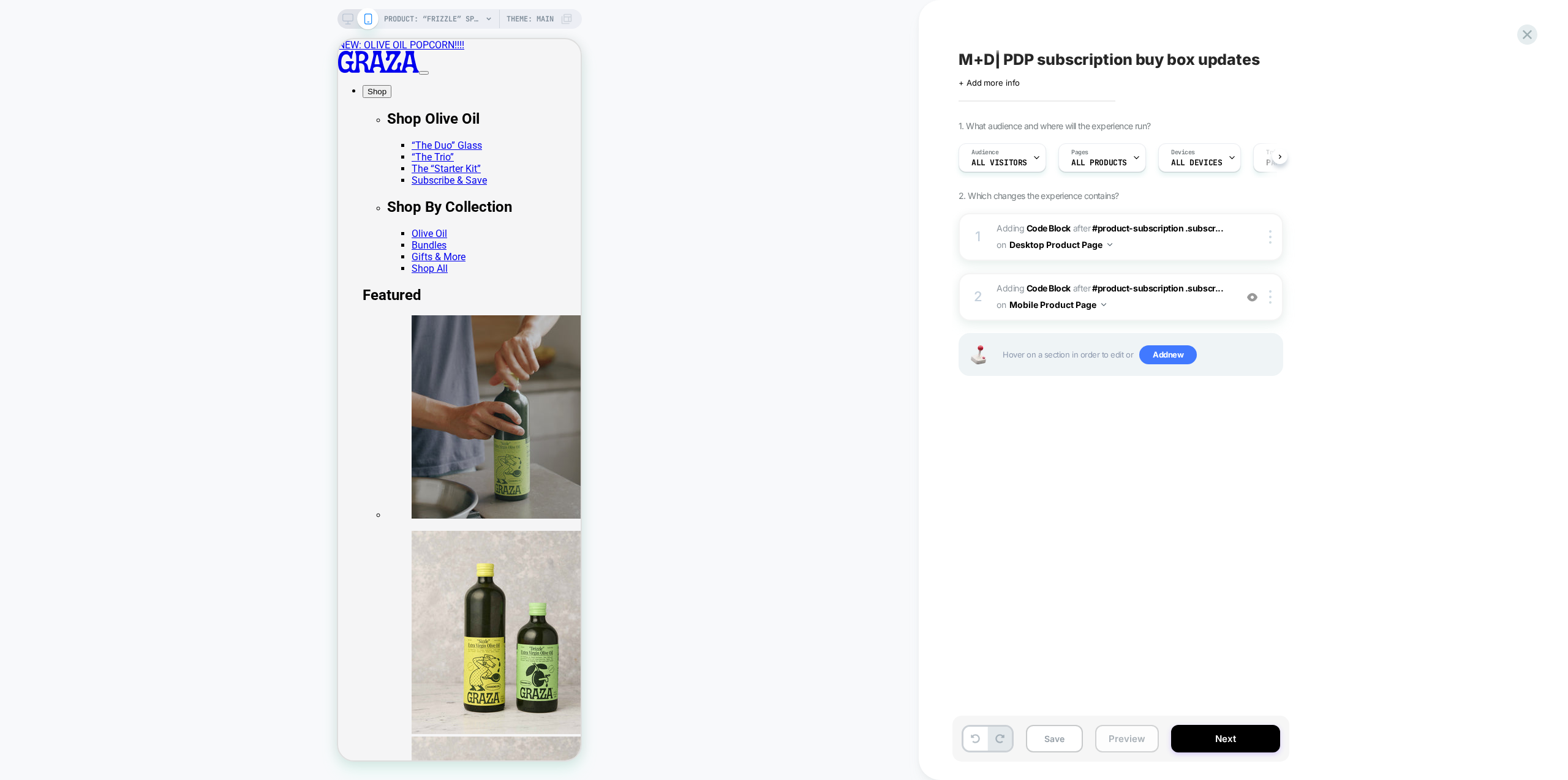
click at [1124, 737] on button "Preview" at bounding box center [1127, 739] width 63 height 27
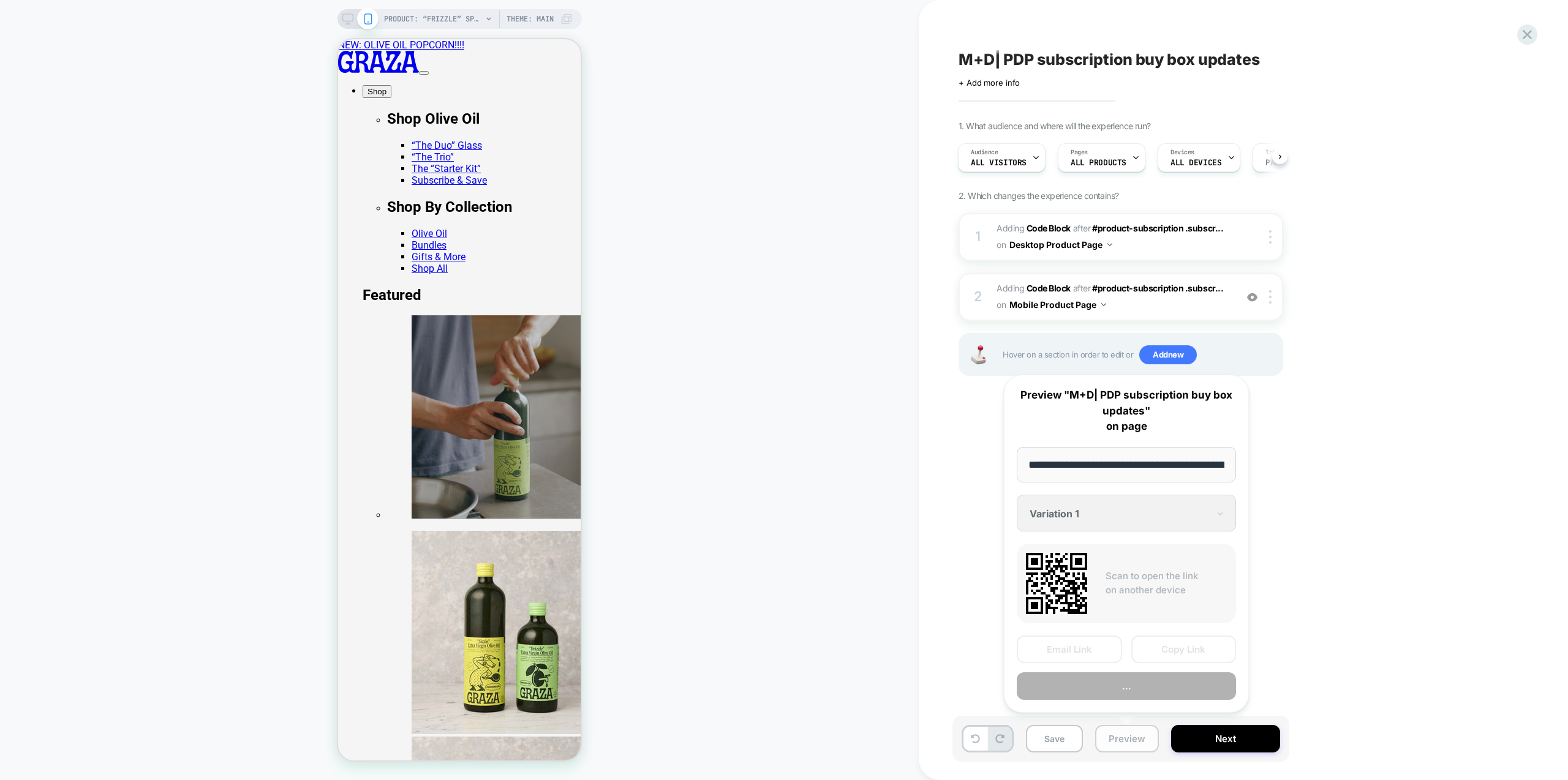
scroll to position [0, 126]
click at [1144, 694] on button "Preview" at bounding box center [1126, 686] width 219 height 27
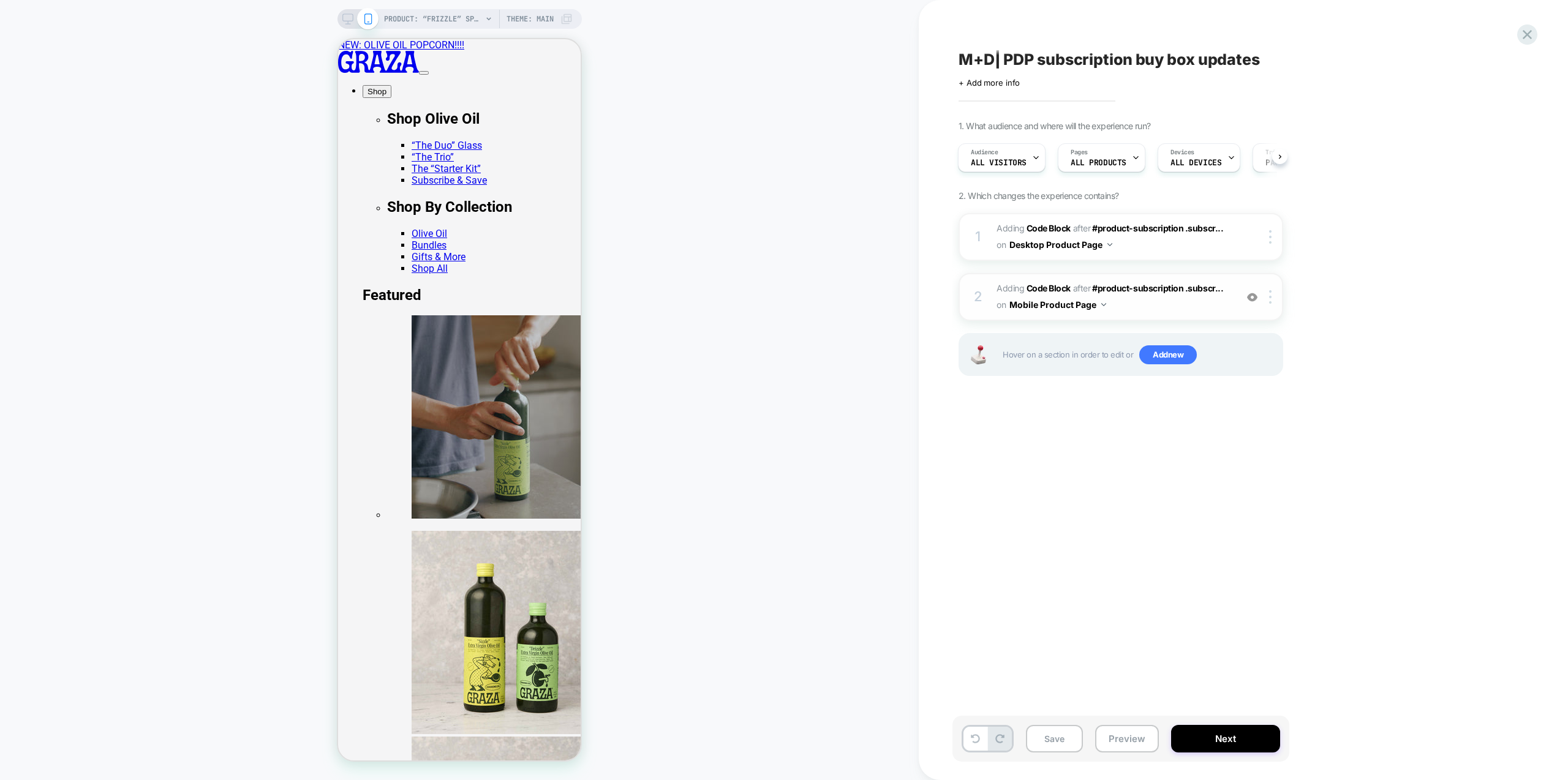
click at [1193, 305] on span "Adding Code Block AFTER #product-subscription .subscr... #product-subscription …" at bounding box center [1113, 297] width 233 height 33
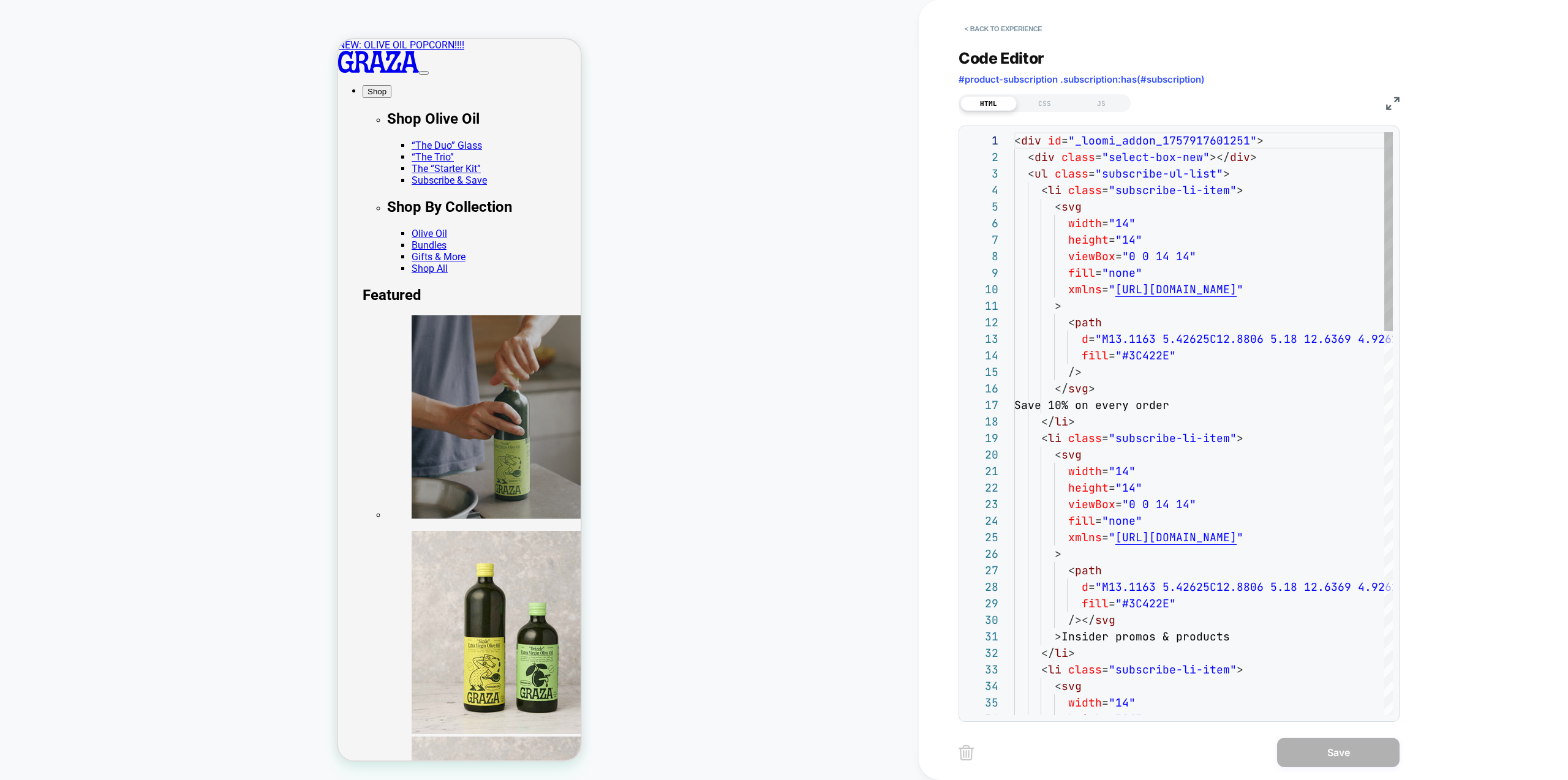
scroll to position [165, 0]
click at [1046, 97] on div "CSS" at bounding box center [1045, 104] width 56 height 15
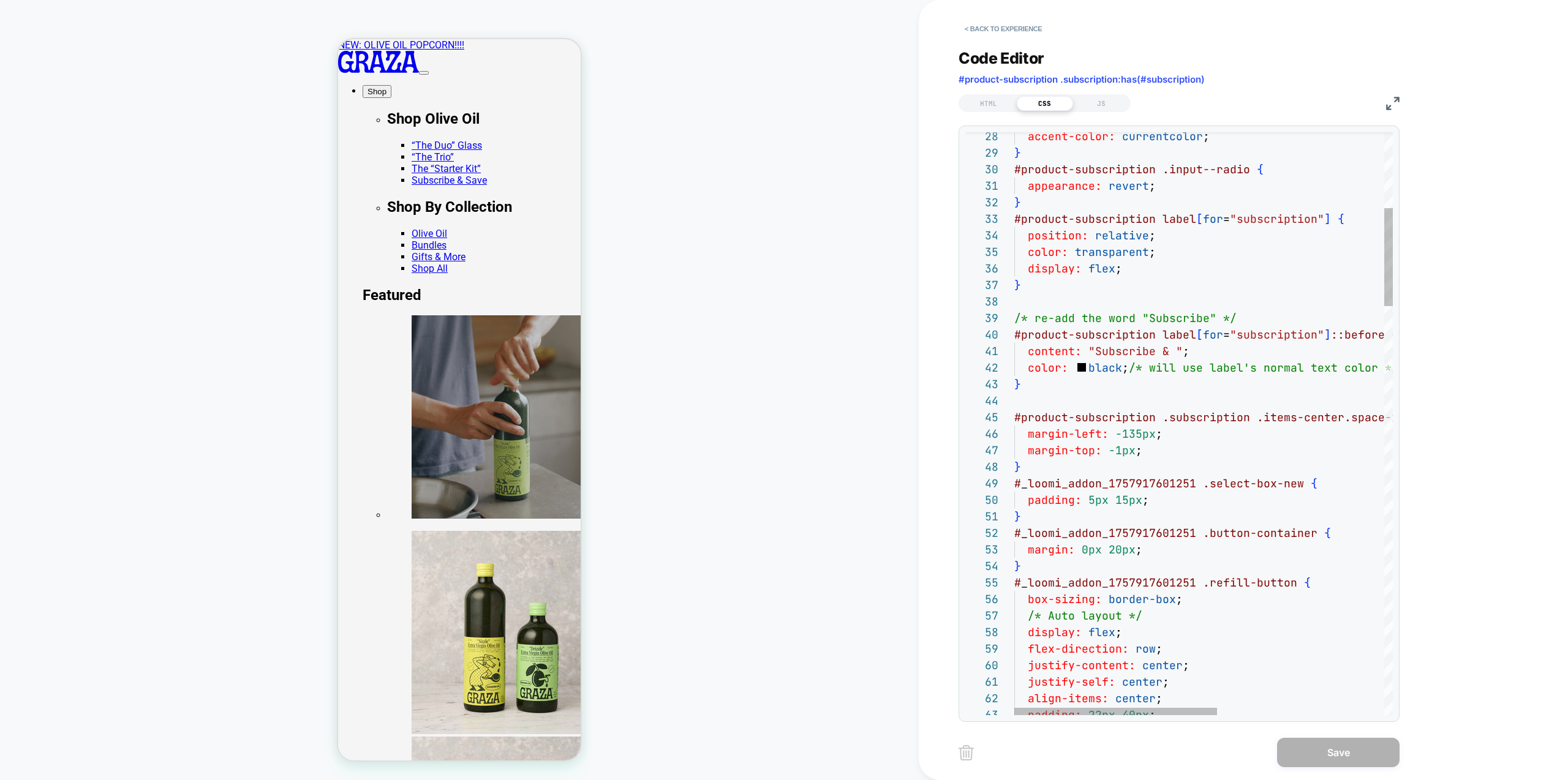
scroll to position [149, 132]
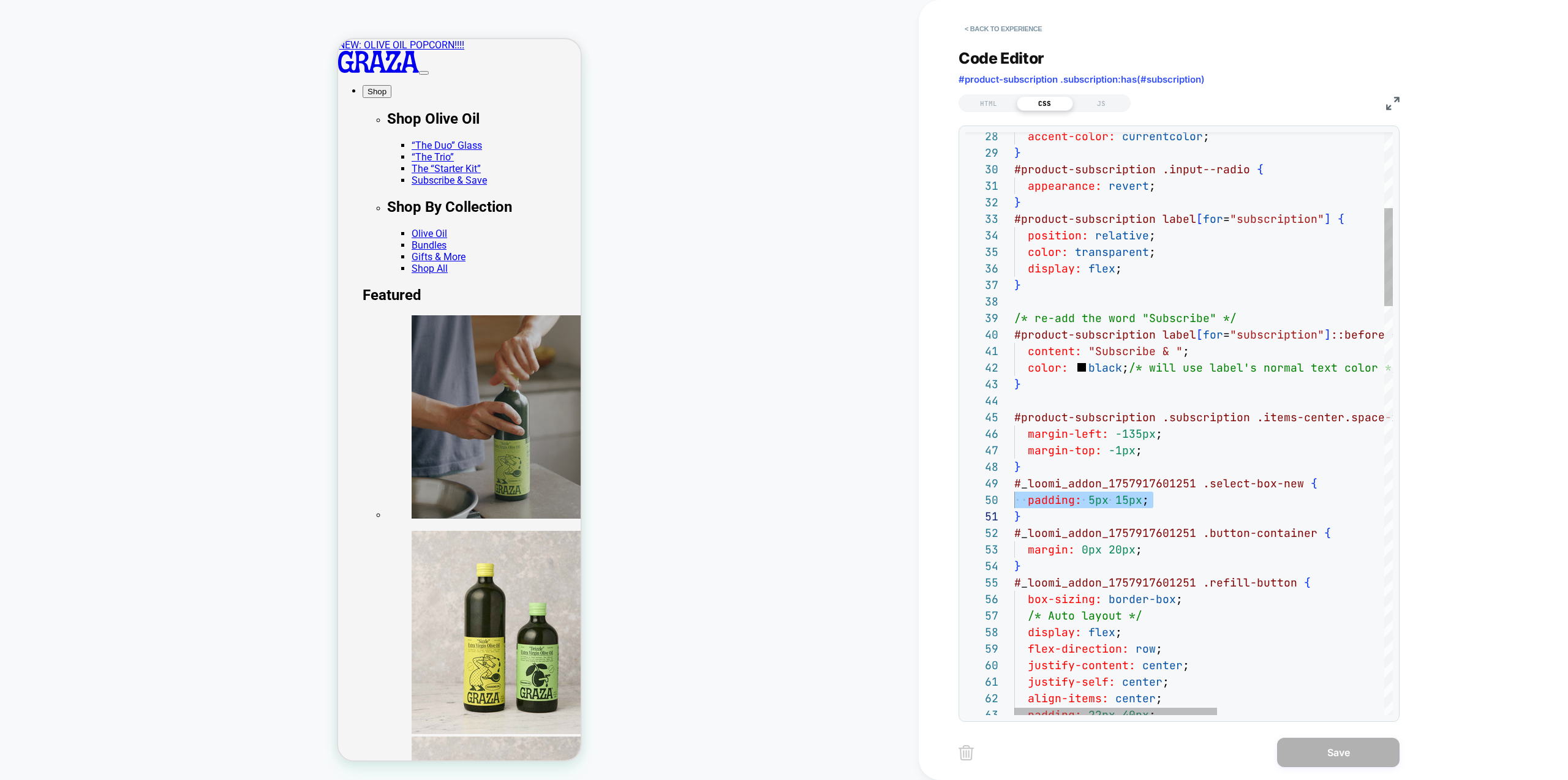
type textarea "**********"
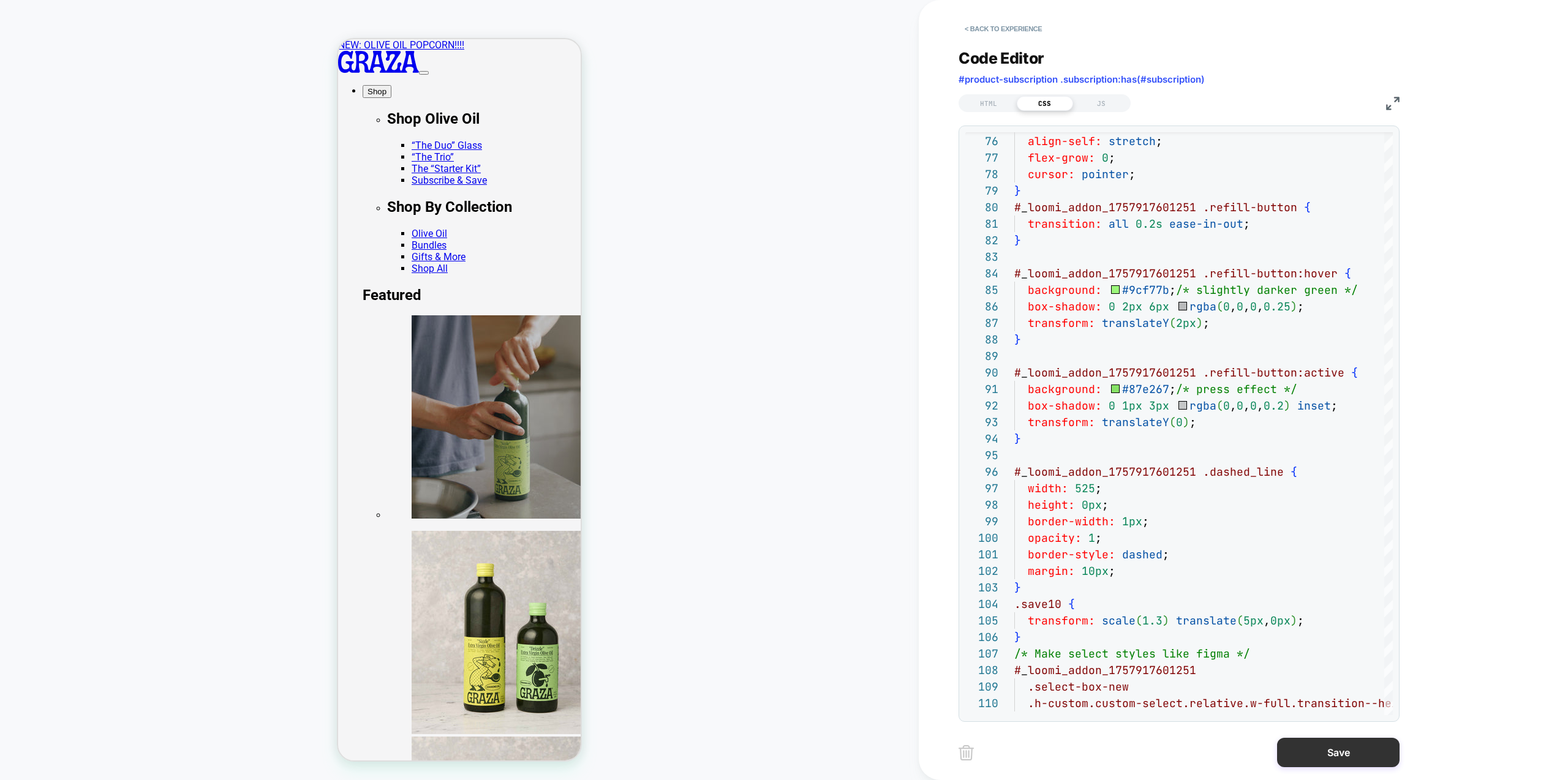
click at [1330, 749] on button "Save" at bounding box center [1338, 753] width 122 height 29
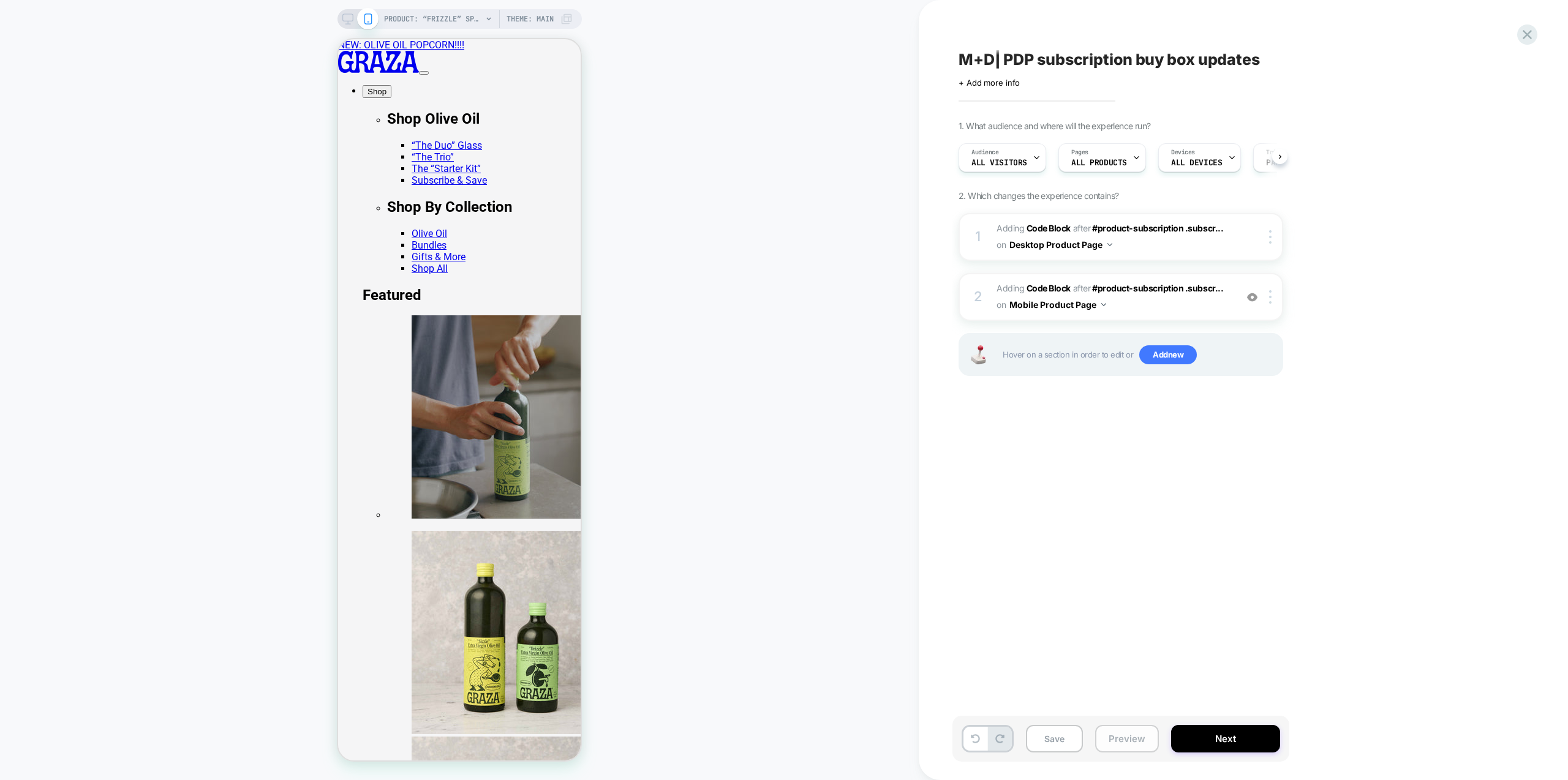
scroll to position [0, 1]
click at [1138, 739] on button "Preview" at bounding box center [1127, 739] width 63 height 27
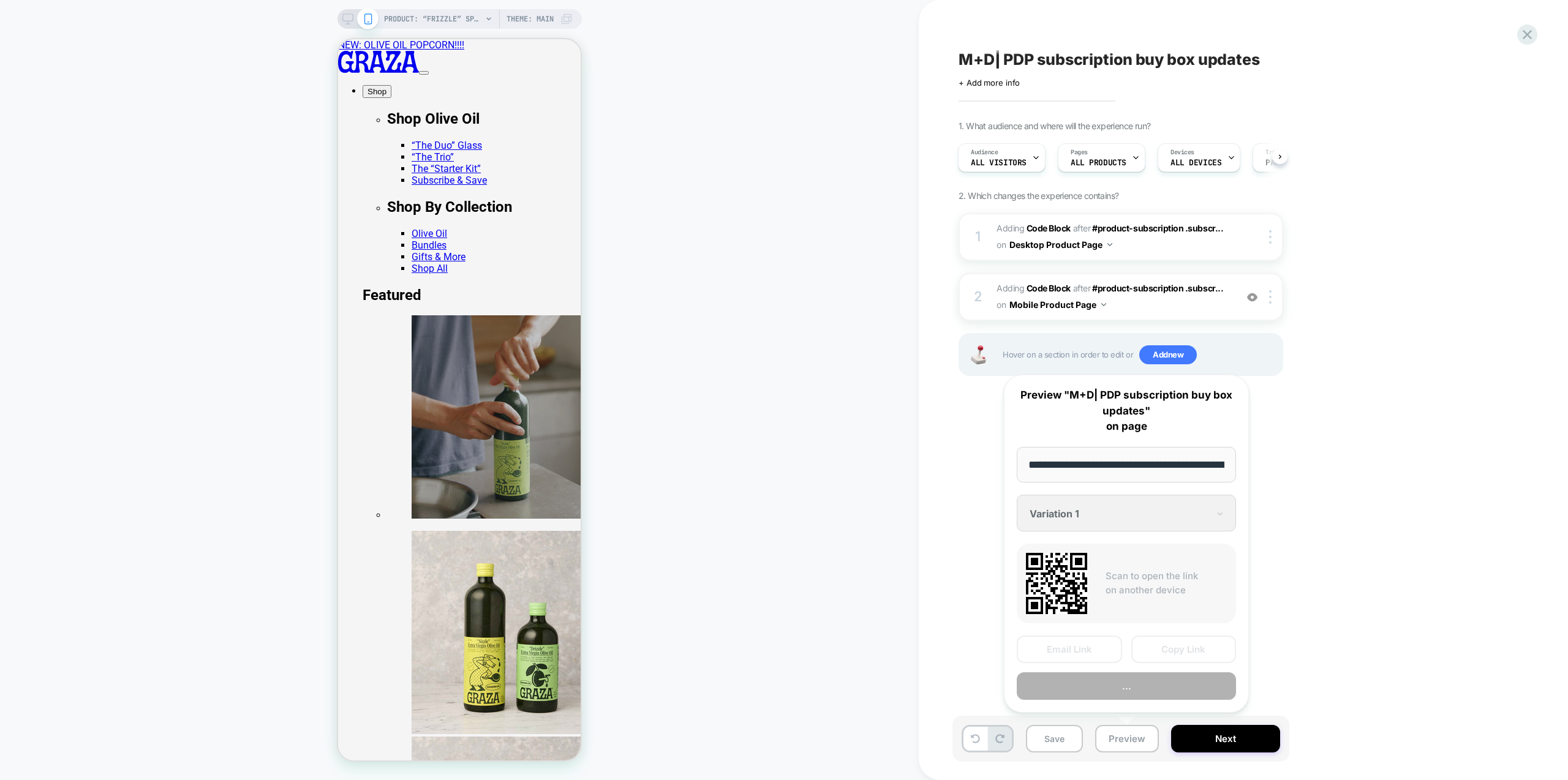
scroll to position [0, 126]
click at [1172, 694] on button "Preview" at bounding box center [1126, 686] width 219 height 27
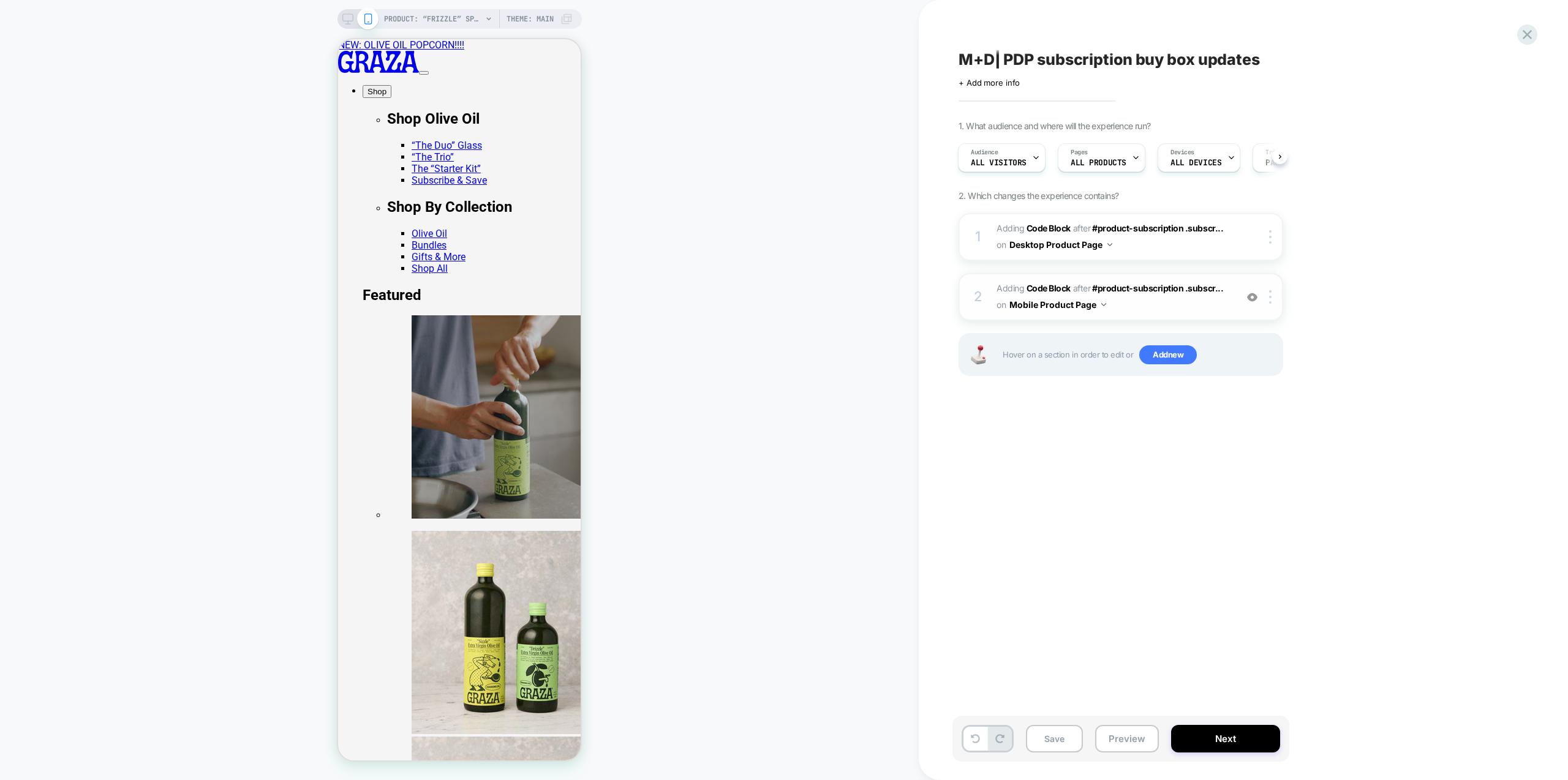
click at [1198, 319] on div "2 Adding Code Block AFTER #product-subscription .subscr... #product-subscriptio…" at bounding box center [1121, 297] width 325 height 47
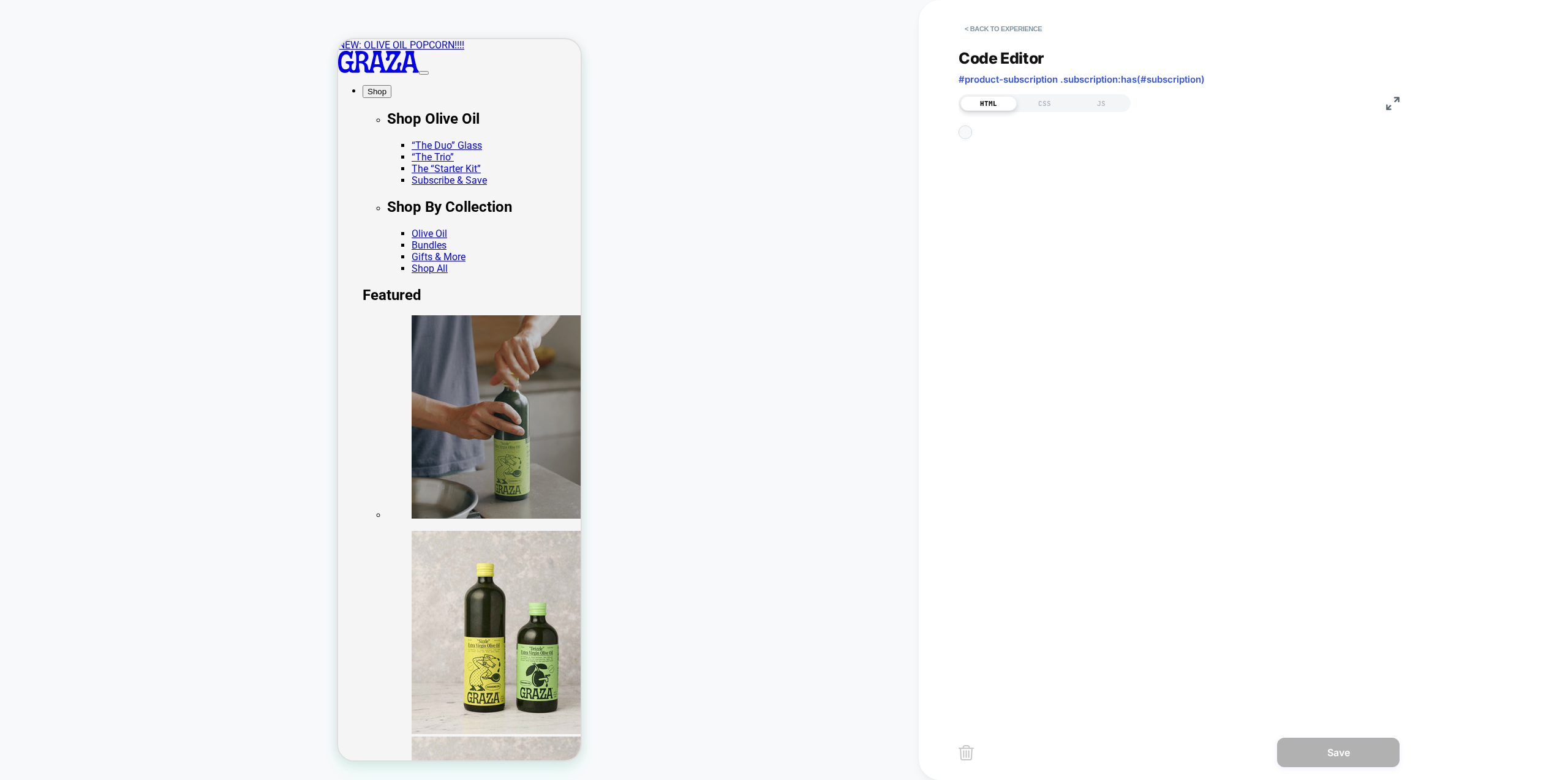
scroll to position [165, 0]
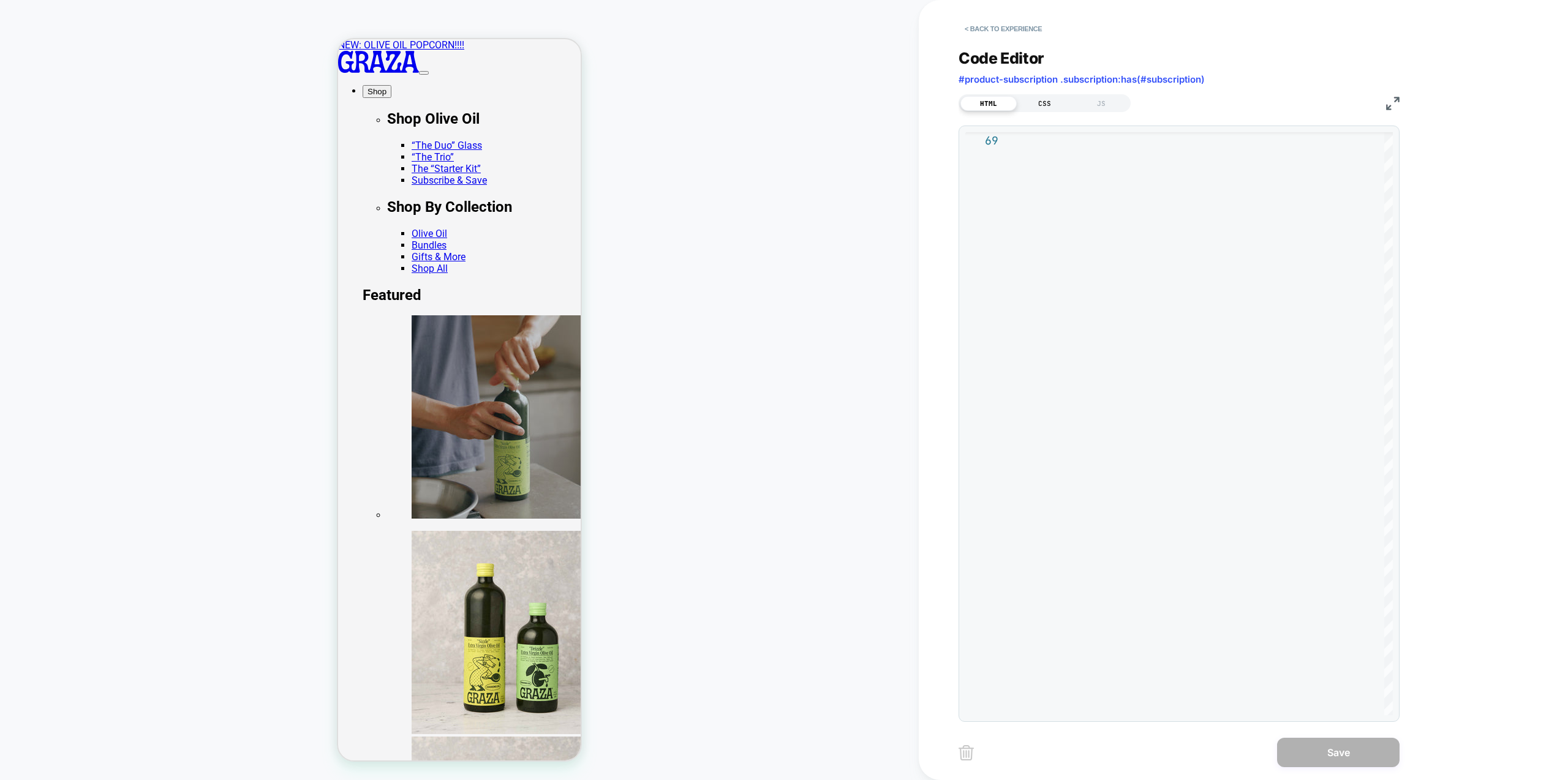
click at [1042, 108] on div "CSS" at bounding box center [1045, 104] width 56 height 15
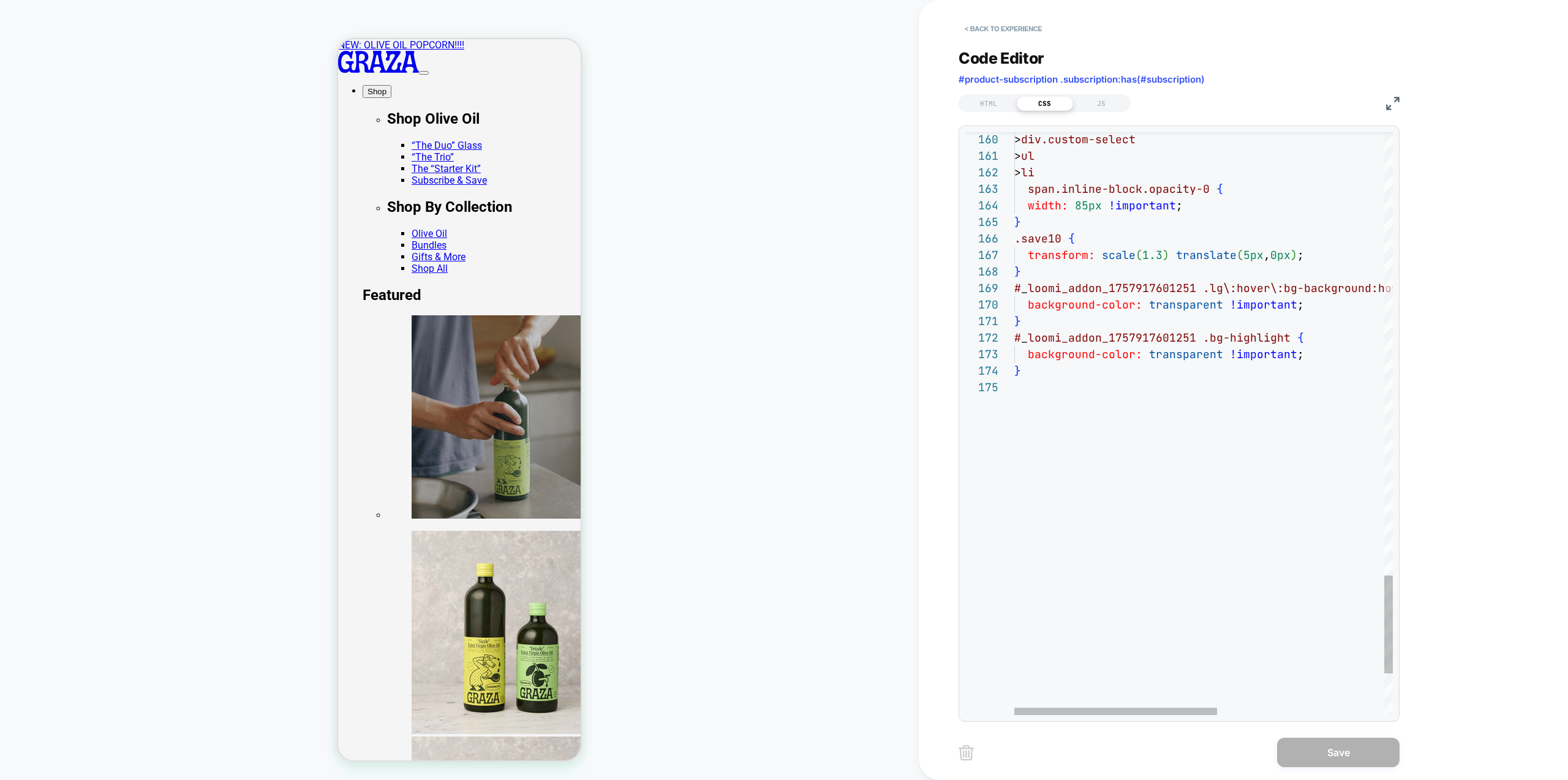
type textarea "**********"
click at [1361, 761] on button "Save" at bounding box center [1338, 753] width 122 height 29
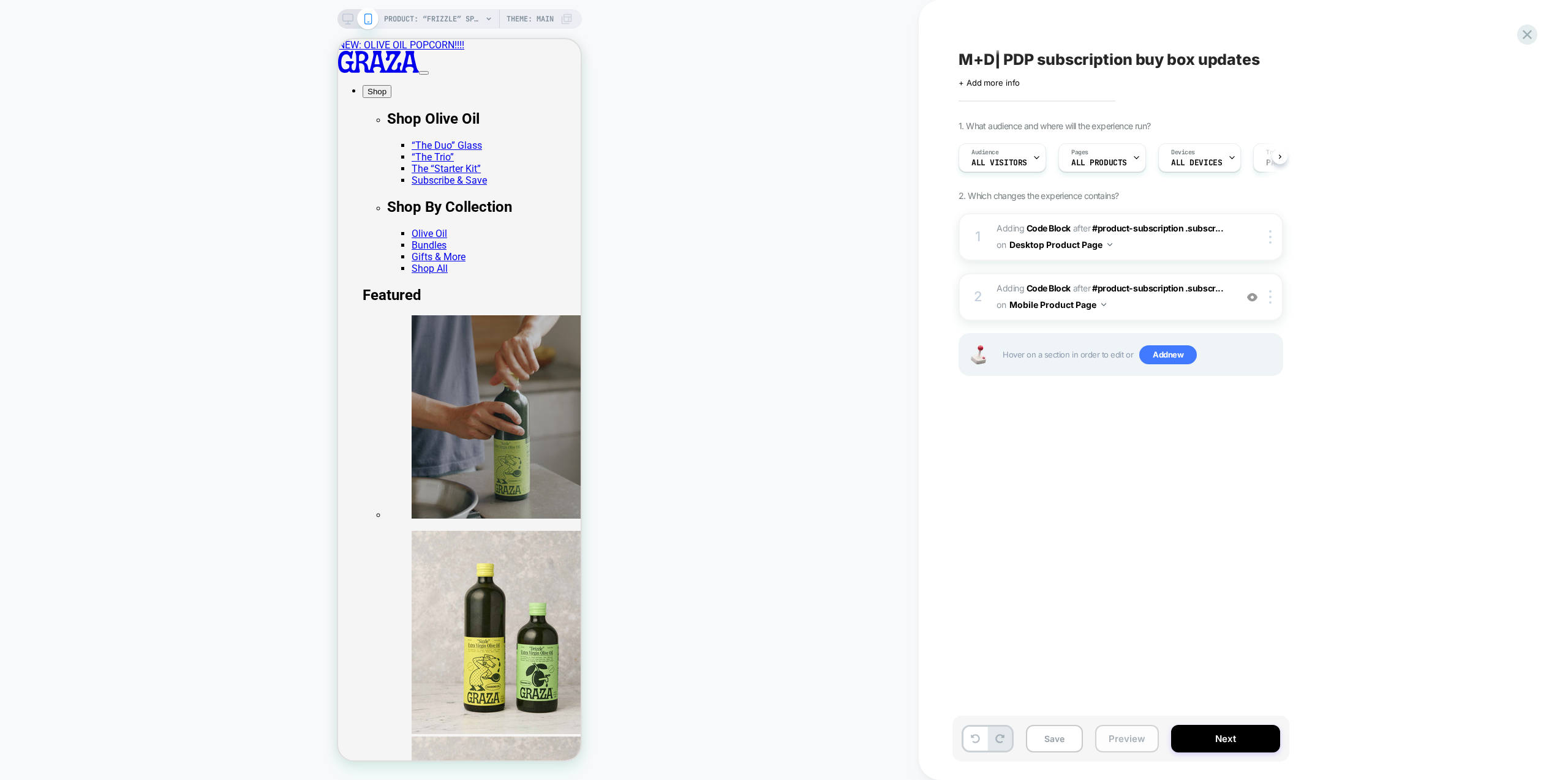
scroll to position [0, 1]
click at [1125, 740] on button "Preview" at bounding box center [1127, 739] width 63 height 27
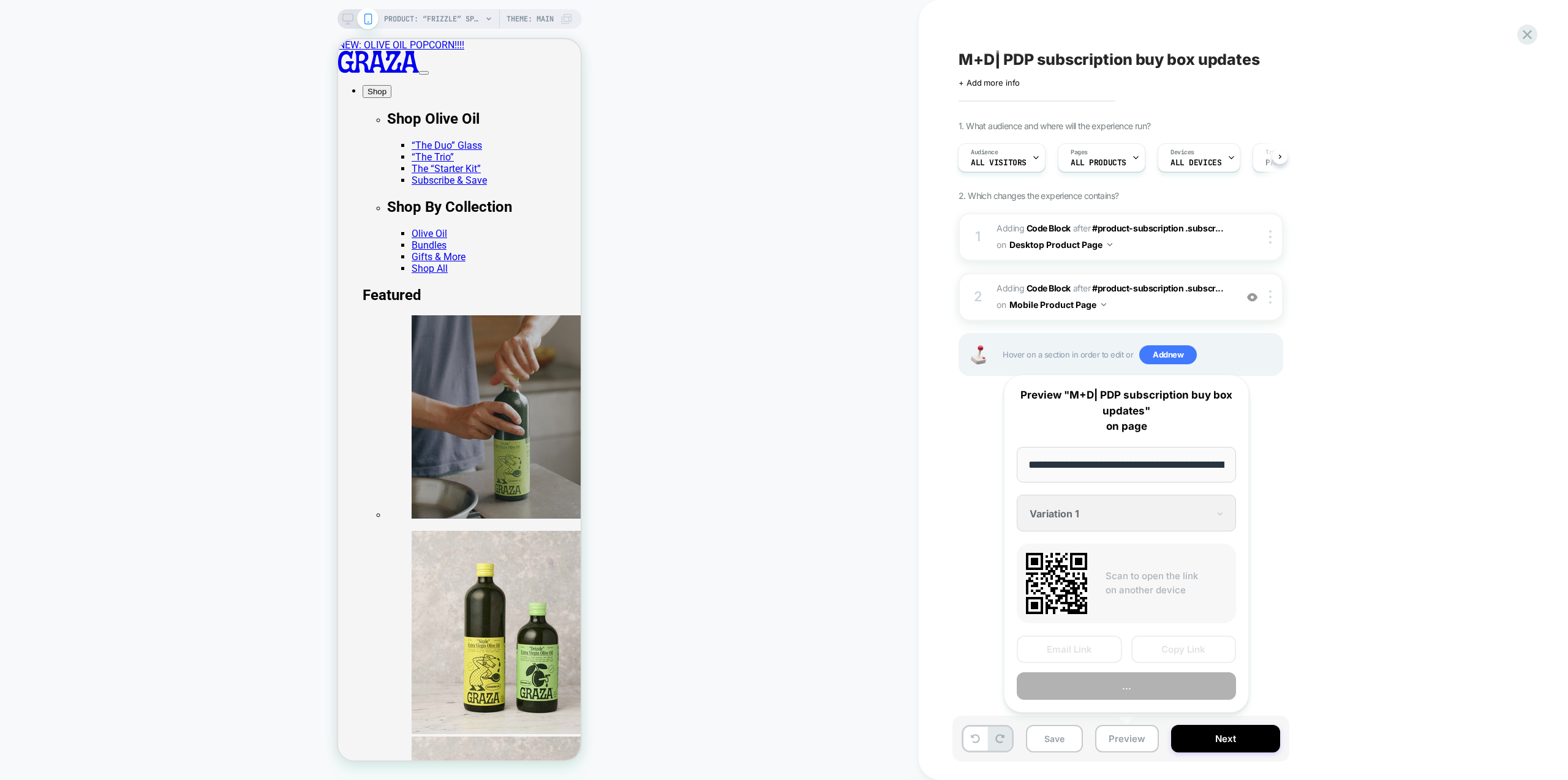
scroll to position [0, 126]
click at [1147, 689] on button "Preview" at bounding box center [1126, 686] width 219 height 27
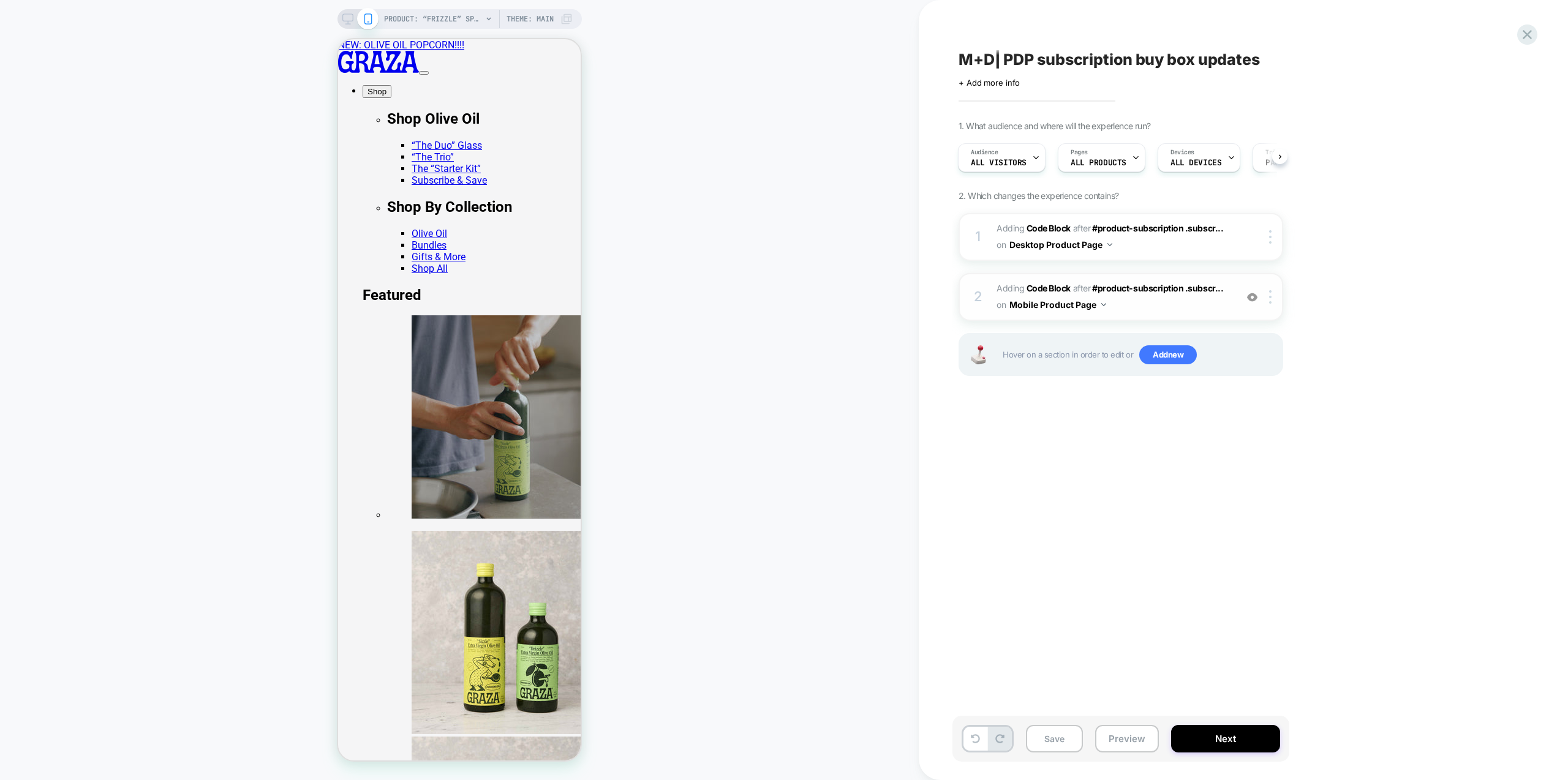
click at [1169, 301] on span "Adding Code Block AFTER #product-subscription .subscr... #product-subscription …" at bounding box center [1113, 297] width 233 height 33
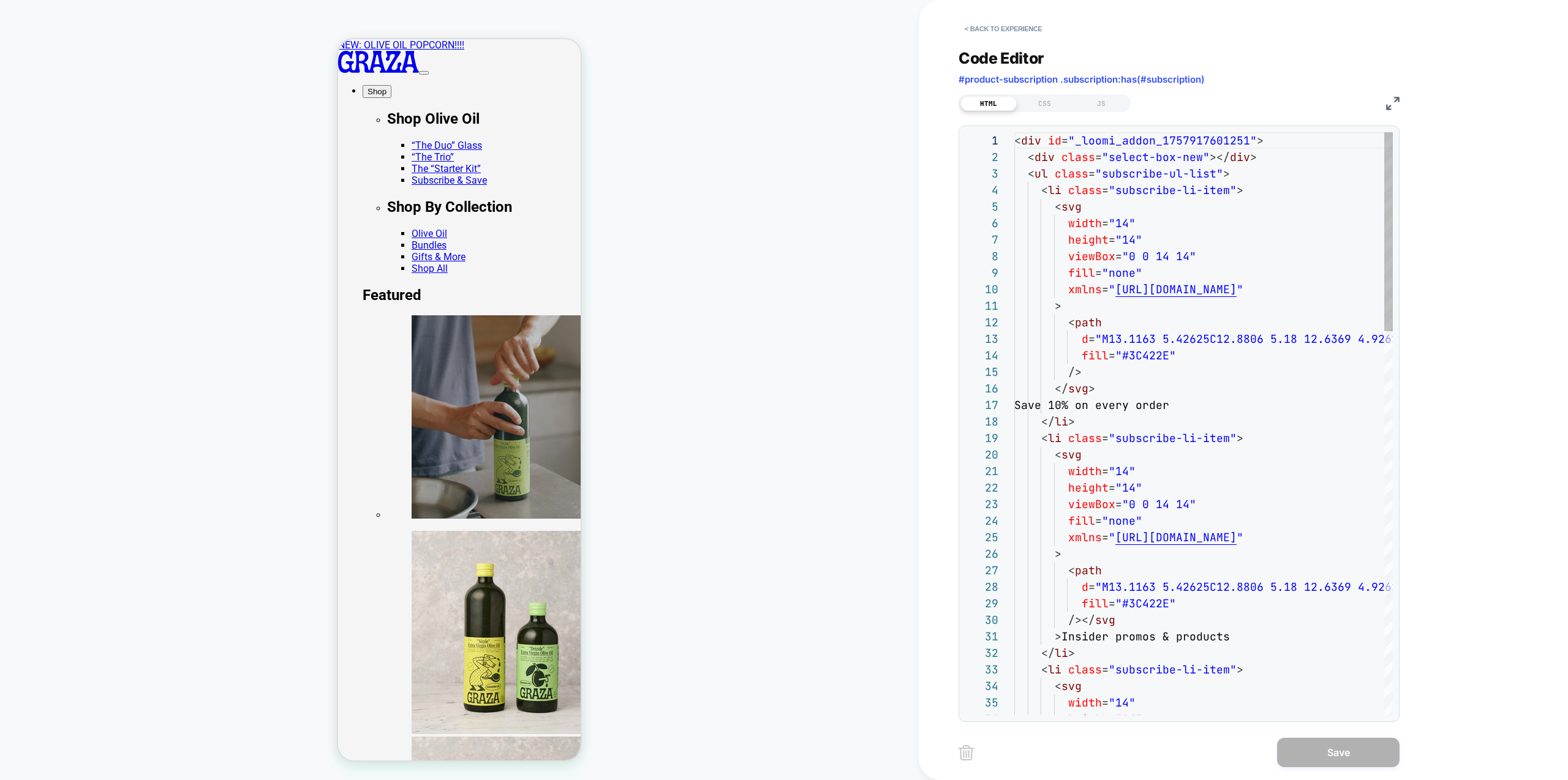
scroll to position [165, 0]
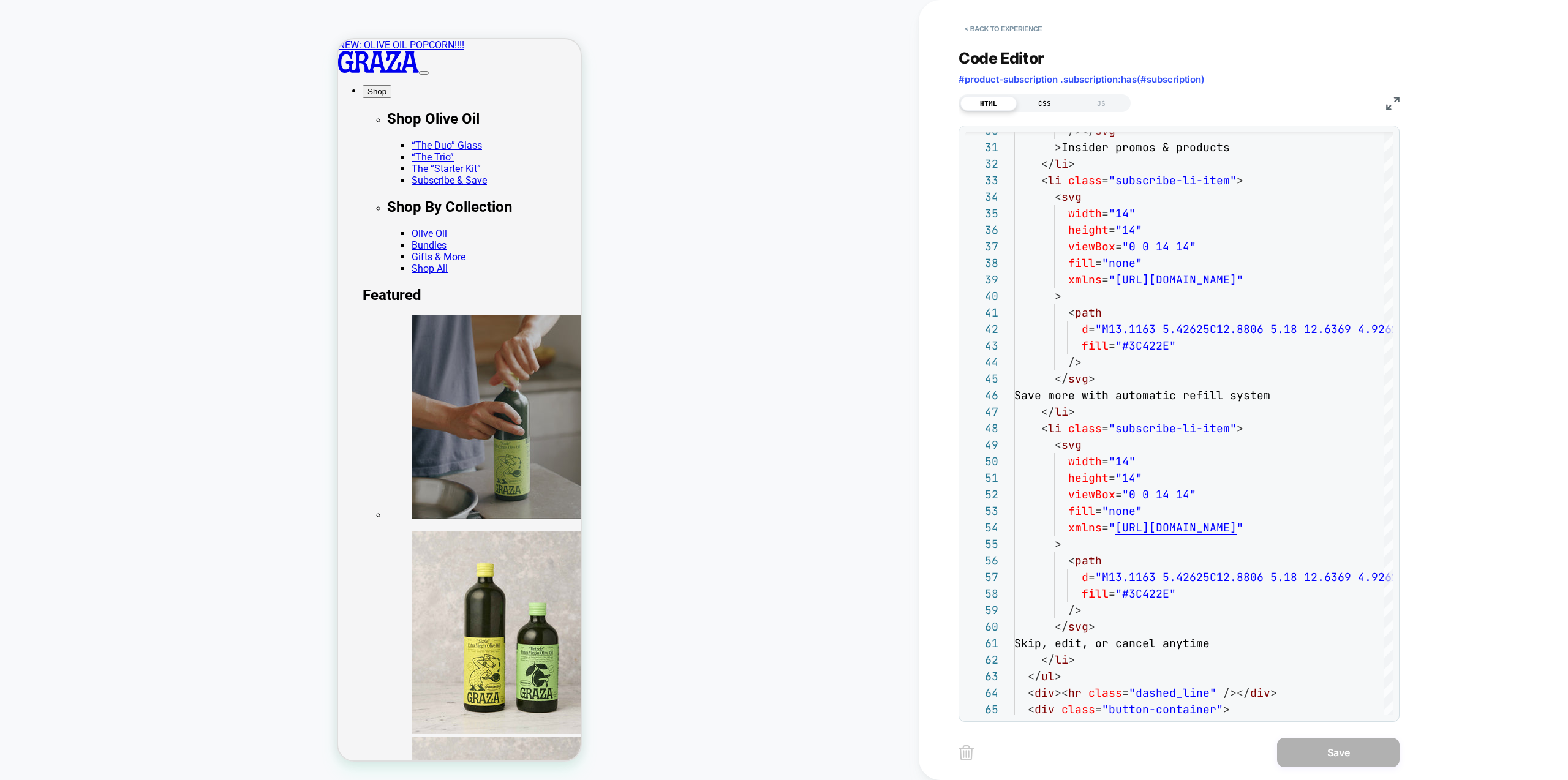
click at [1045, 104] on div "CSS" at bounding box center [1045, 104] width 56 height 15
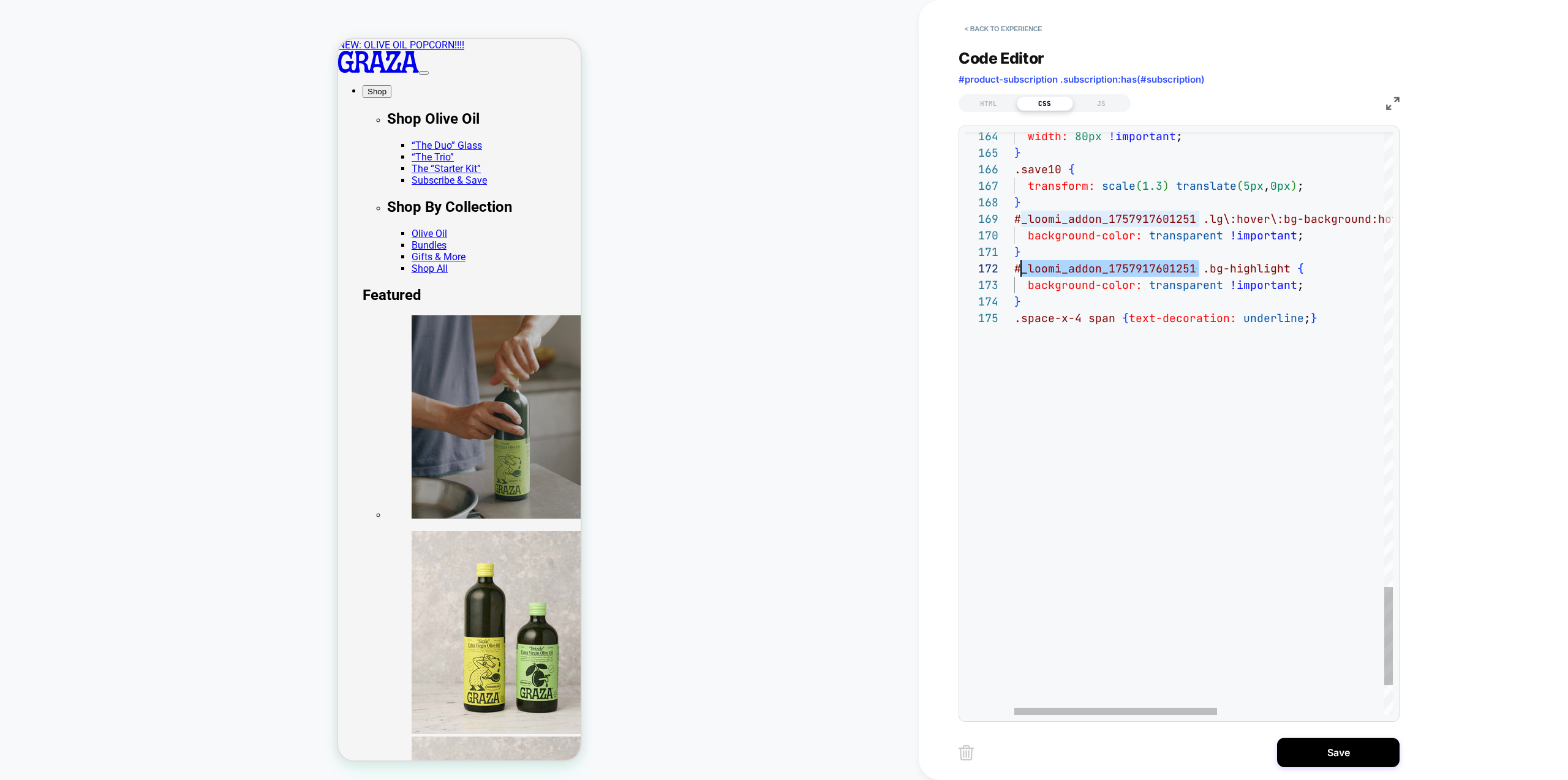
scroll to position [17, 0]
drag, startPoint x: 1196, startPoint y: 267, endPoint x: 1015, endPoint y: 268, distance: 181.0
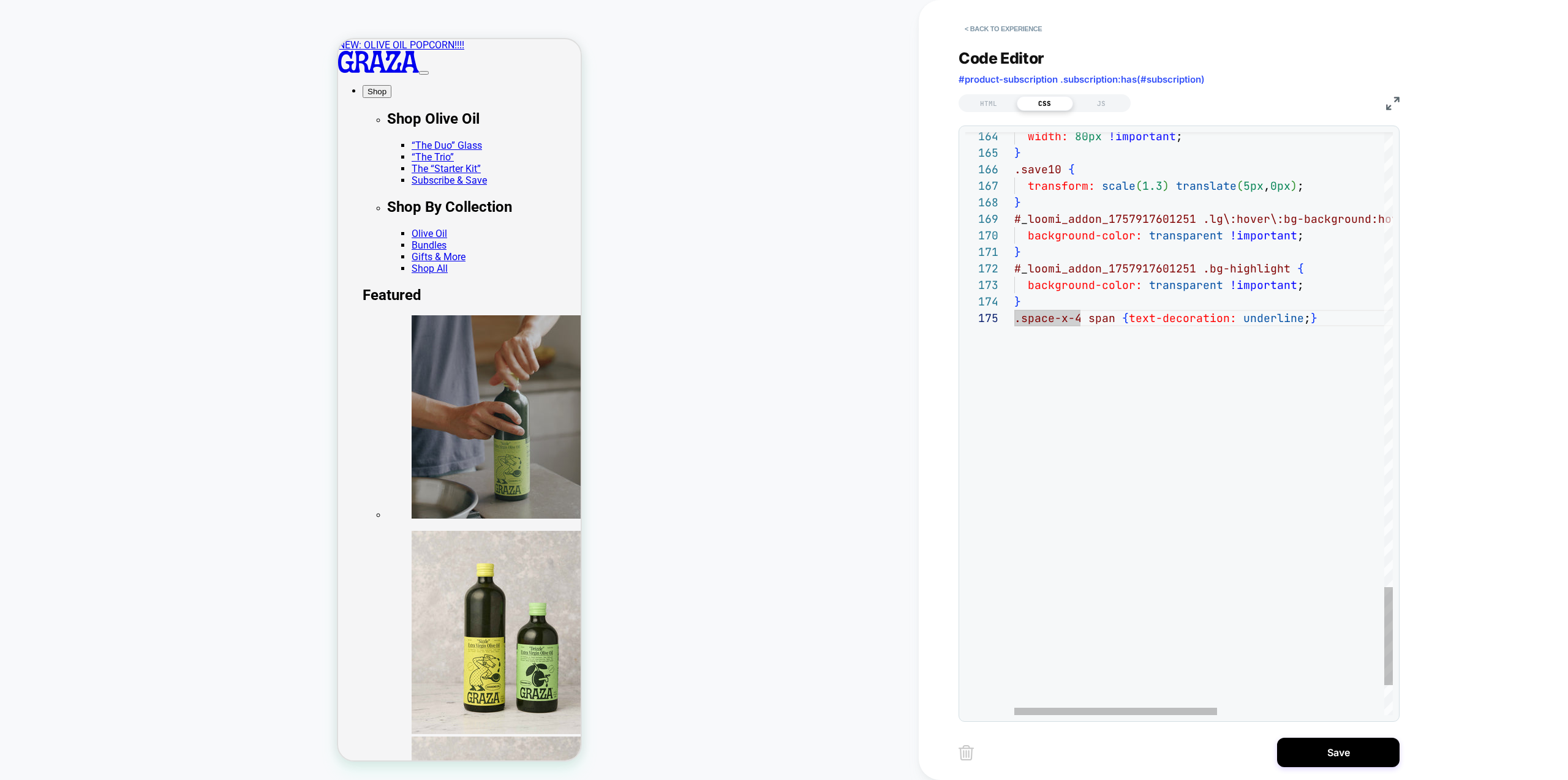
scroll to position [66, 185]
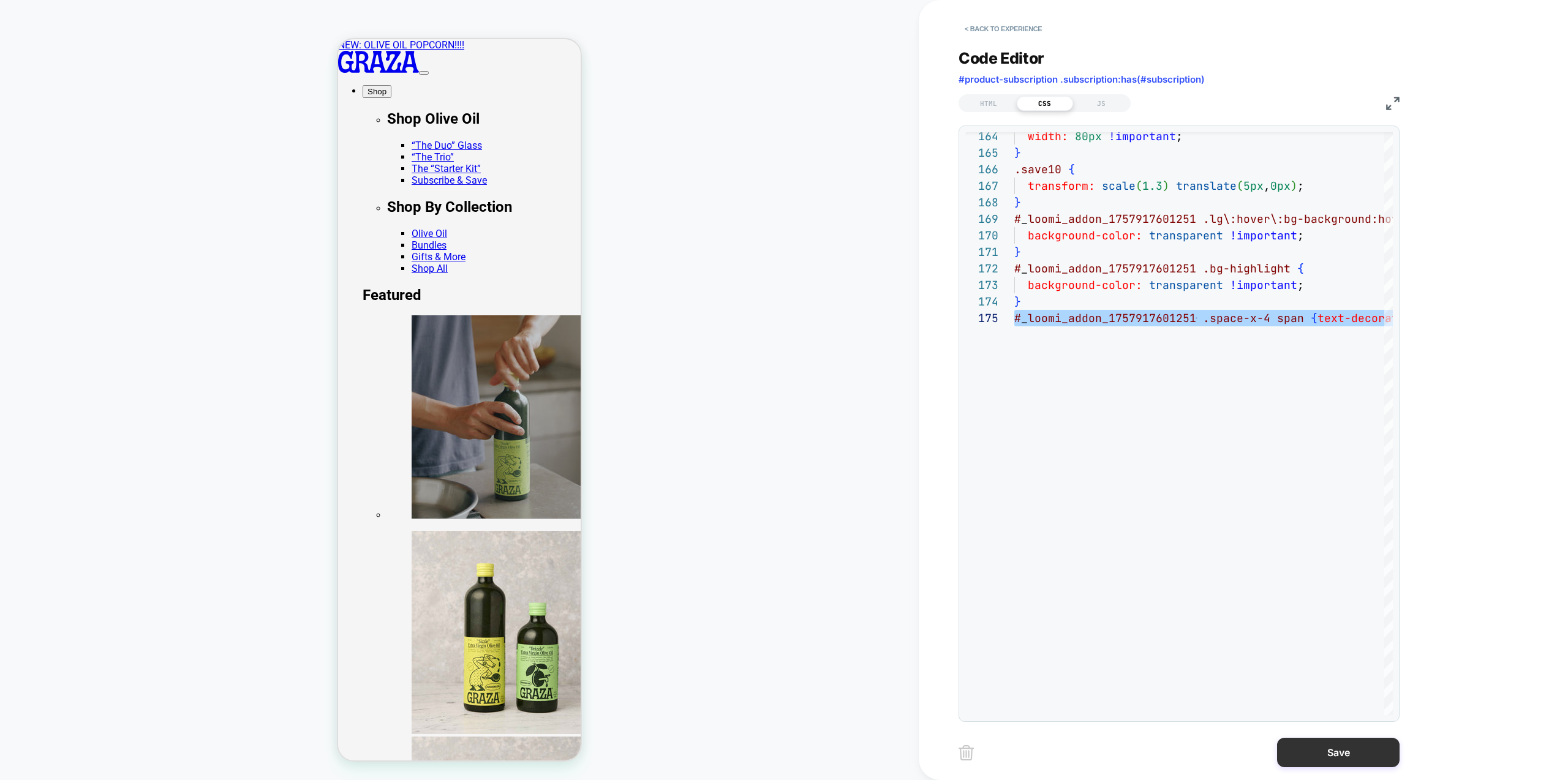
type textarea "**********"
click at [1361, 759] on button "Save" at bounding box center [1338, 753] width 122 height 29
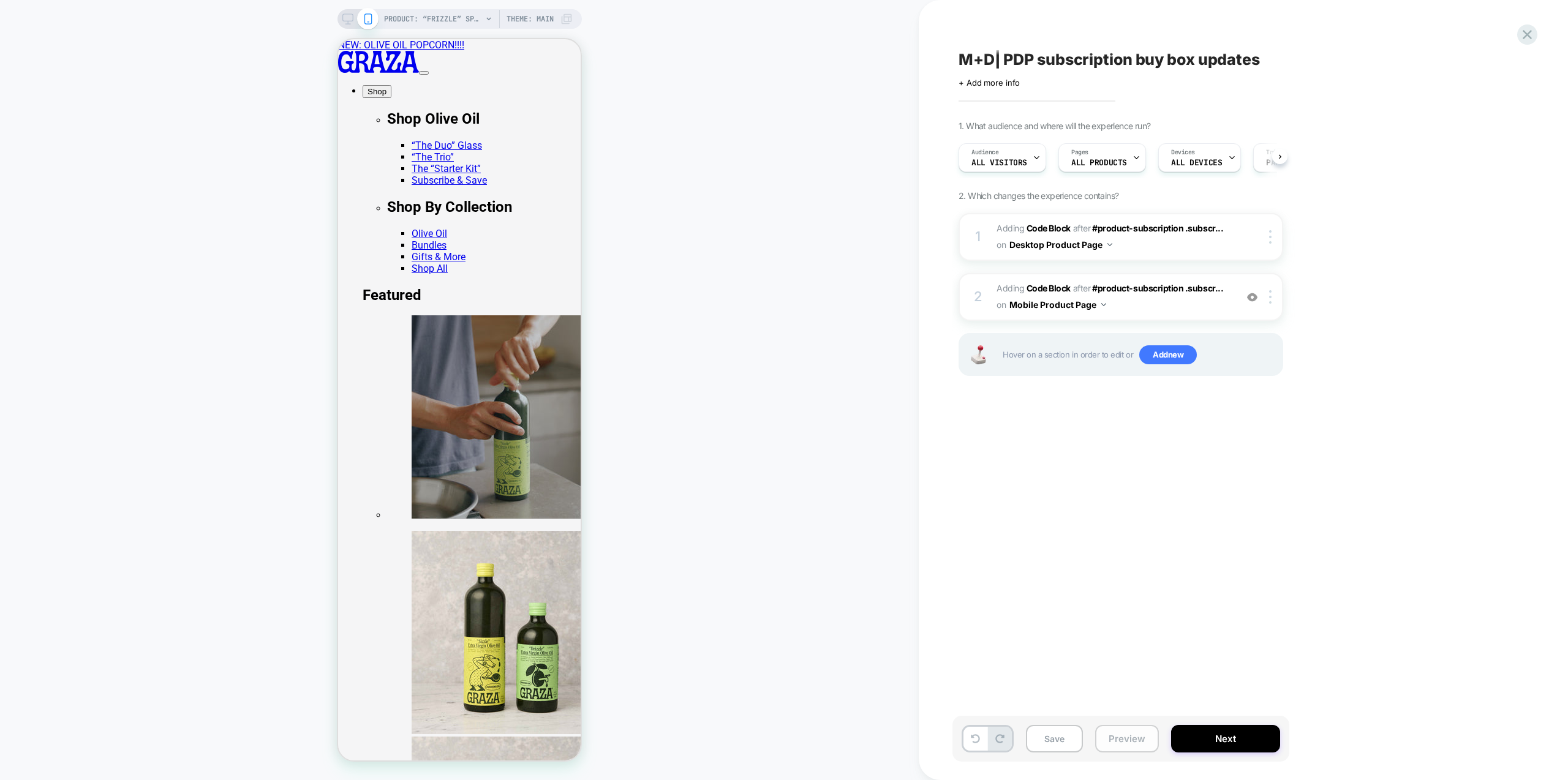
click at [1145, 735] on button "Preview" at bounding box center [1127, 739] width 63 height 27
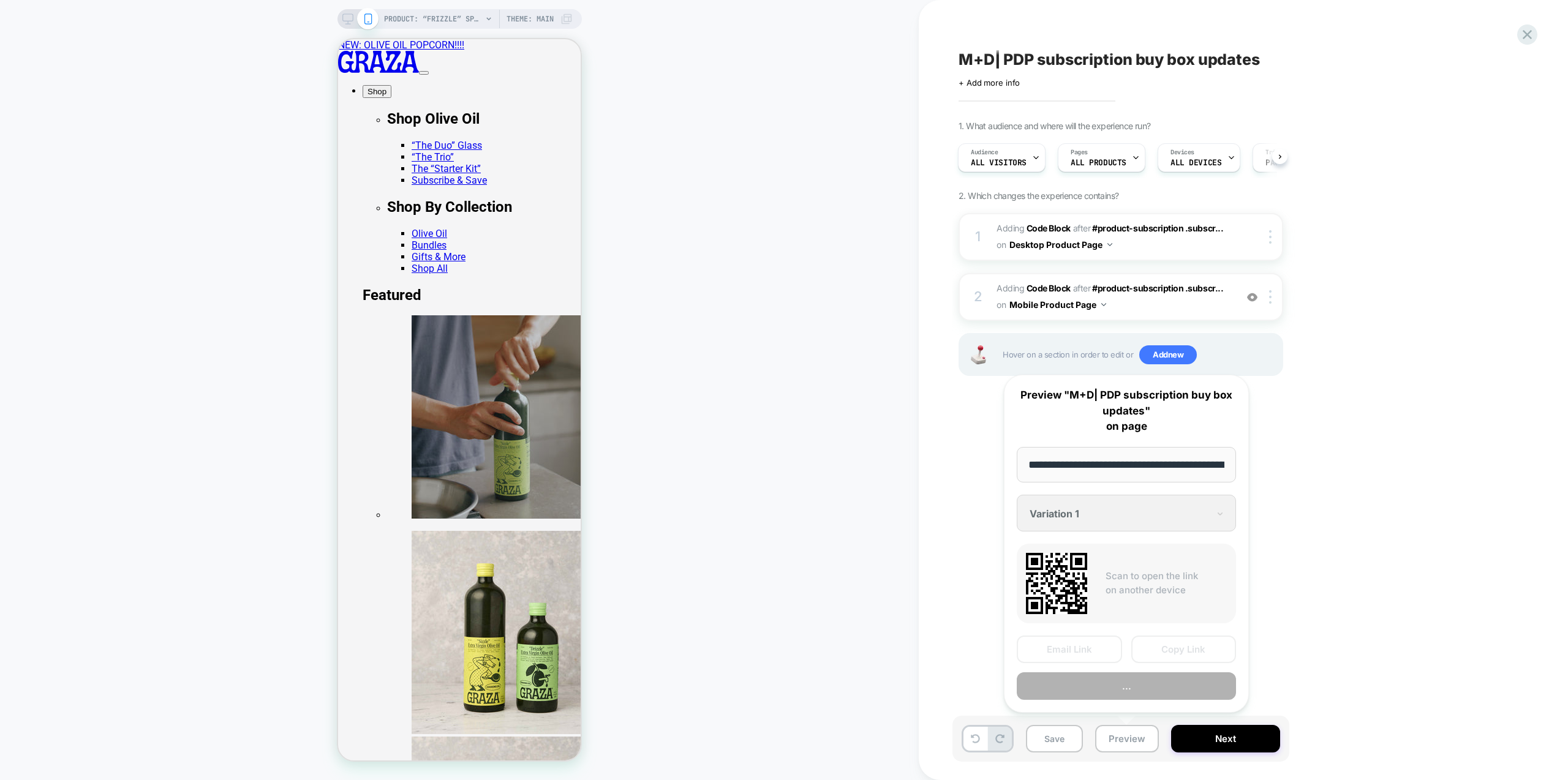
scroll to position [0, 126]
click at [1167, 692] on button "Preview" at bounding box center [1126, 686] width 219 height 27
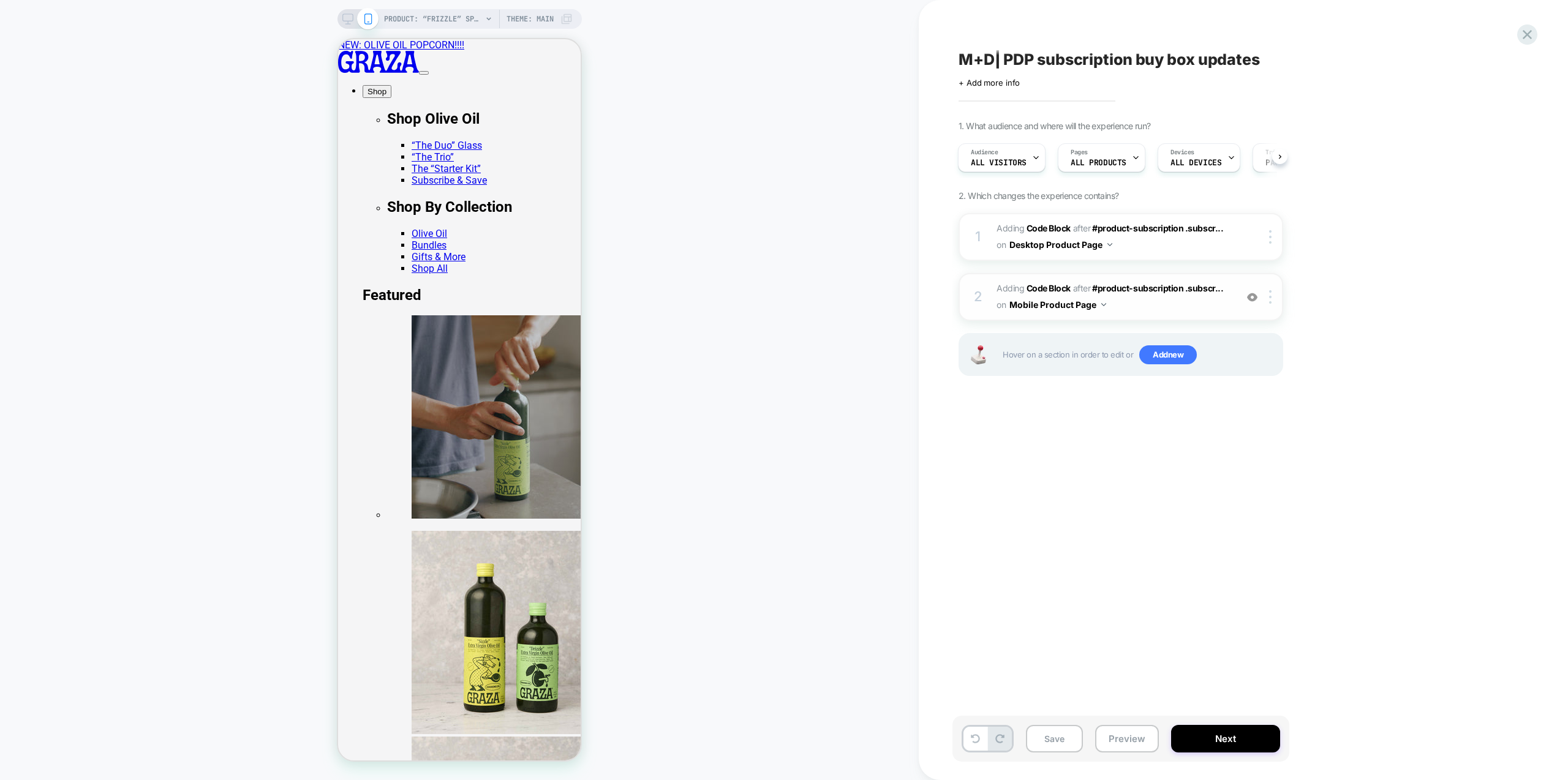
click at [1204, 302] on span "Adding Code Block AFTER #product-subscription .subscr... #product-subscription …" at bounding box center [1113, 297] width 233 height 33
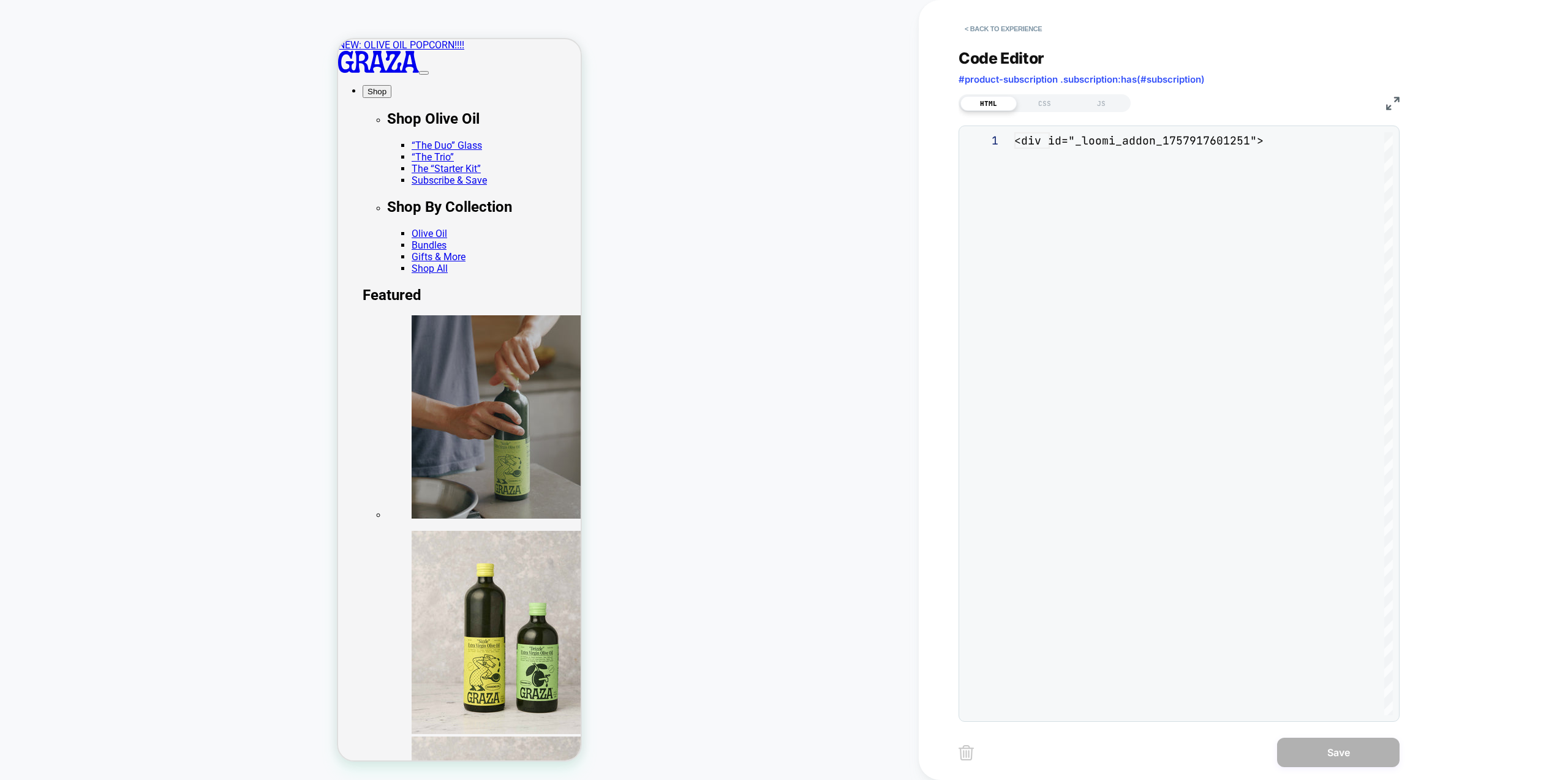
scroll to position [165, 0]
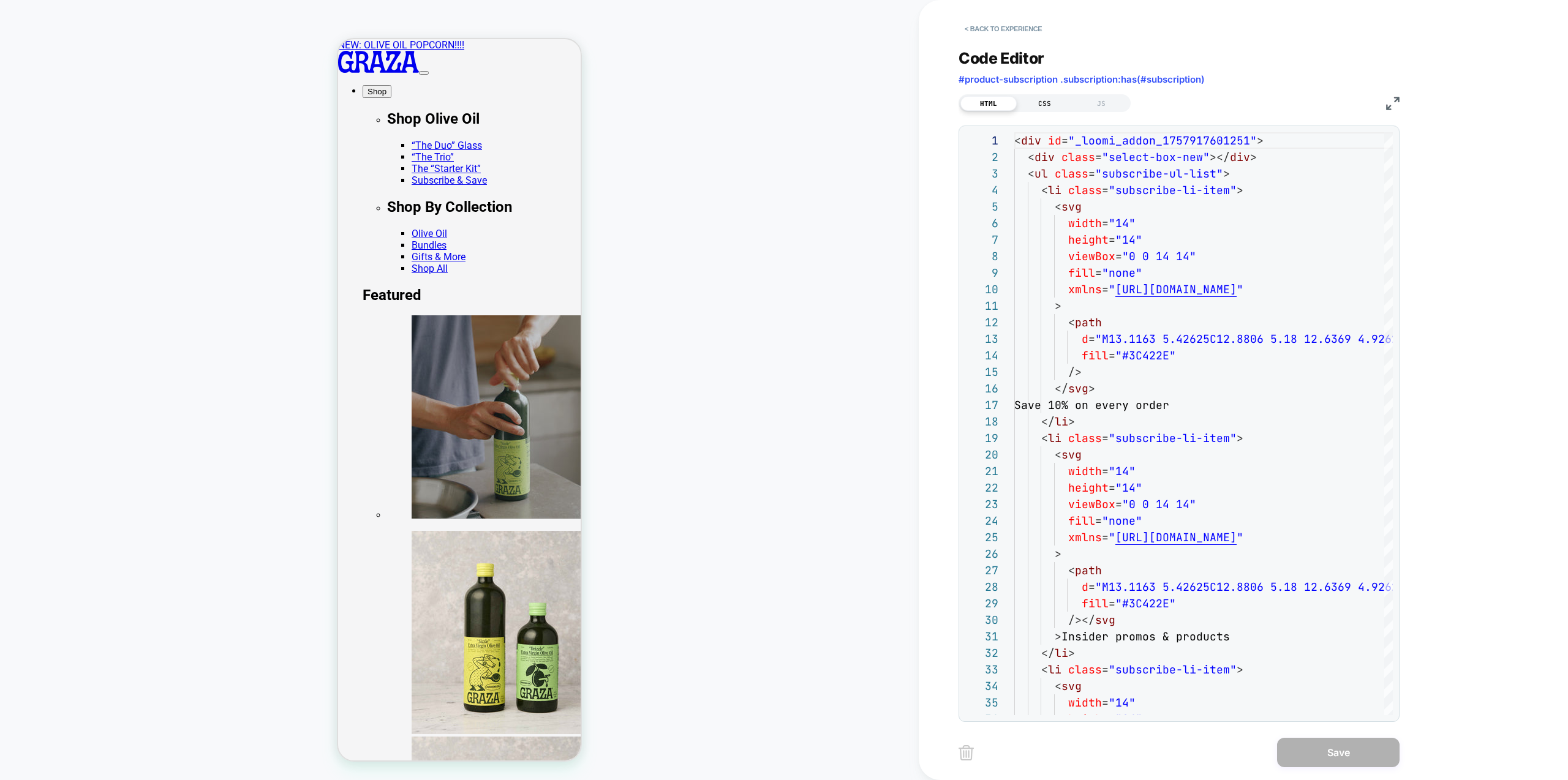
click at [1045, 103] on div "CSS" at bounding box center [1045, 104] width 56 height 15
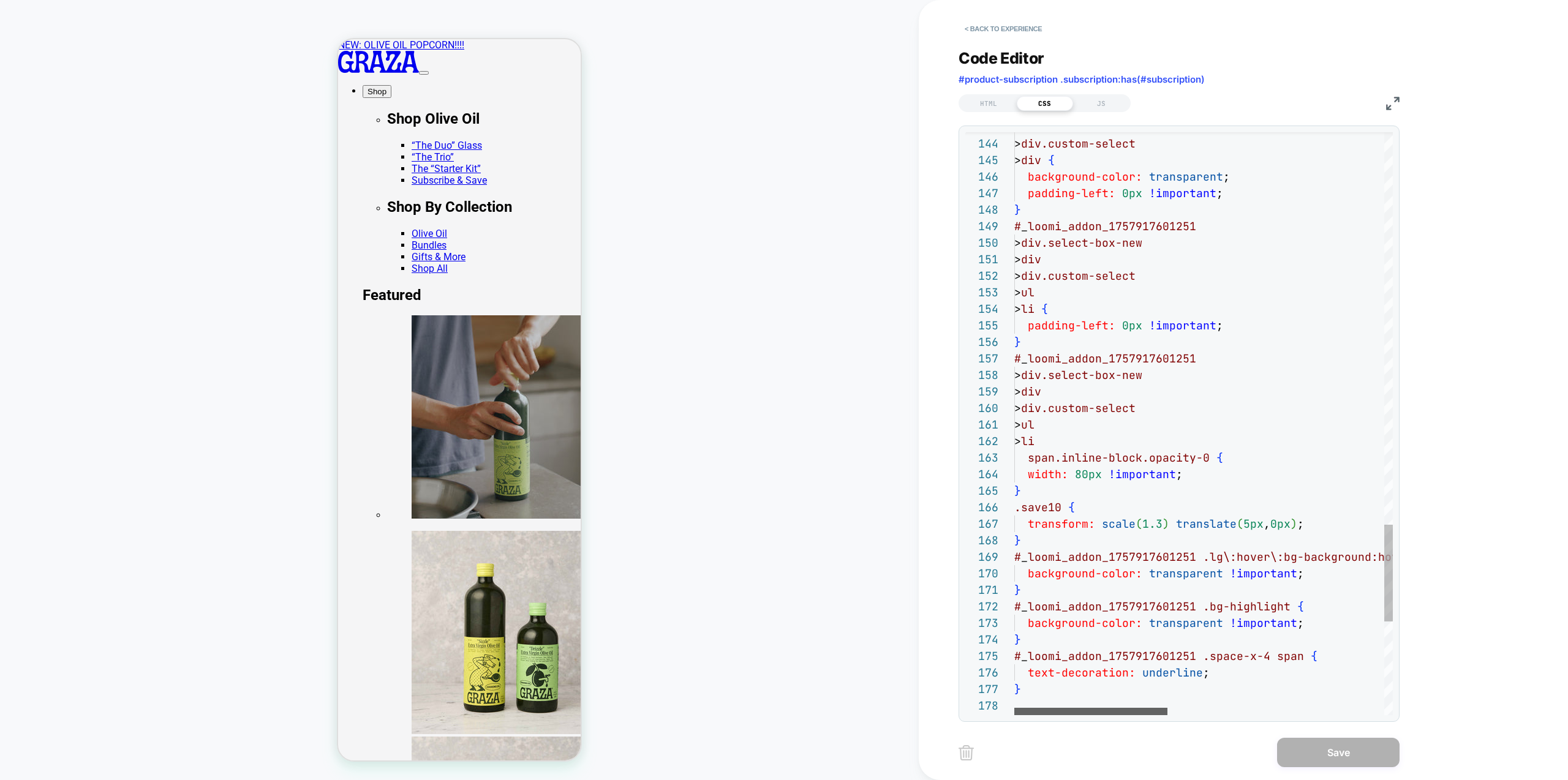
click at [1059, 715] on div at bounding box center [1091, 711] width 153 height 7
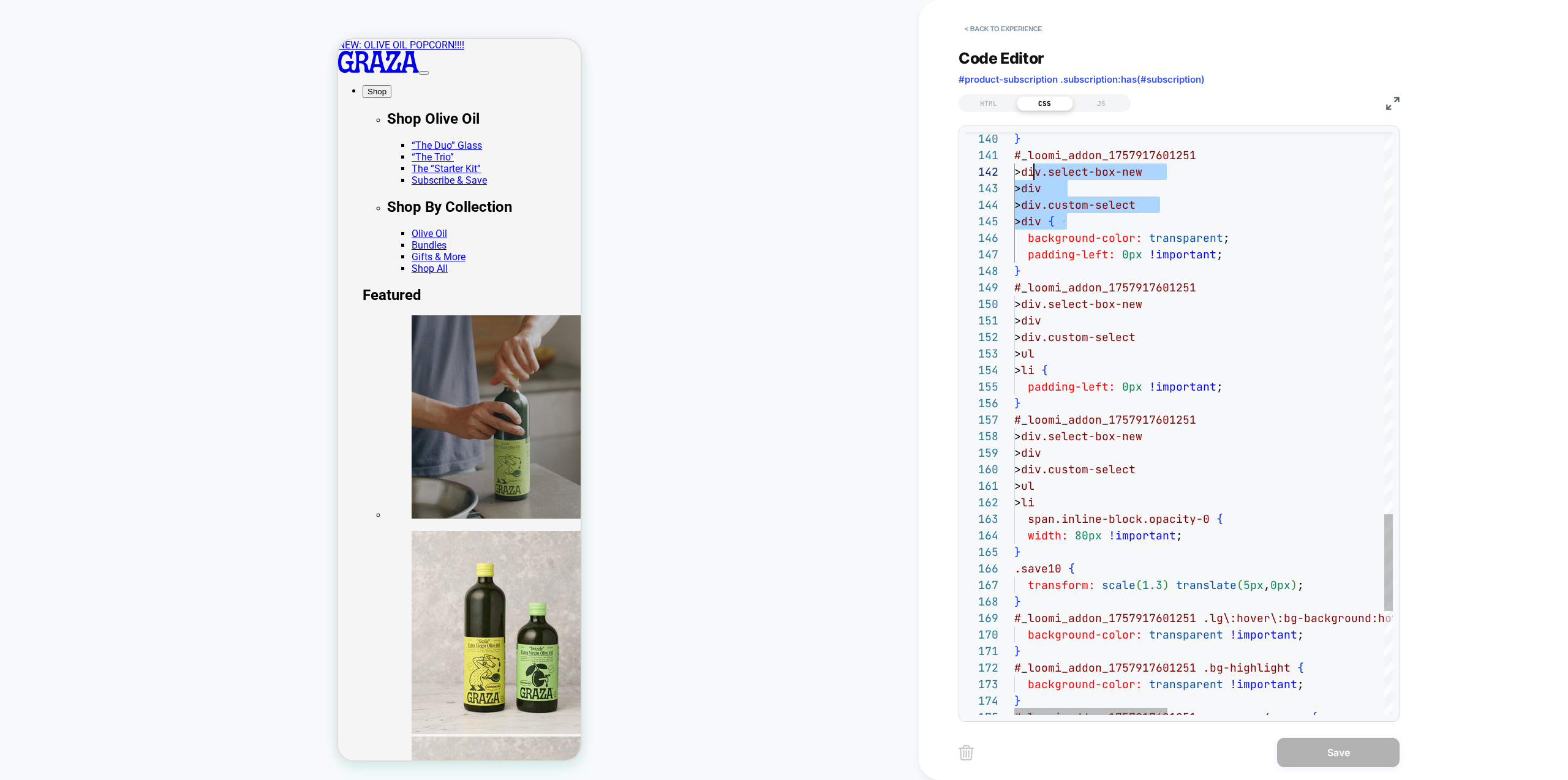
scroll to position [0, 0]
drag, startPoint x: 1065, startPoint y: 222, endPoint x: 1008, endPoint y: 158, distance: 85.7
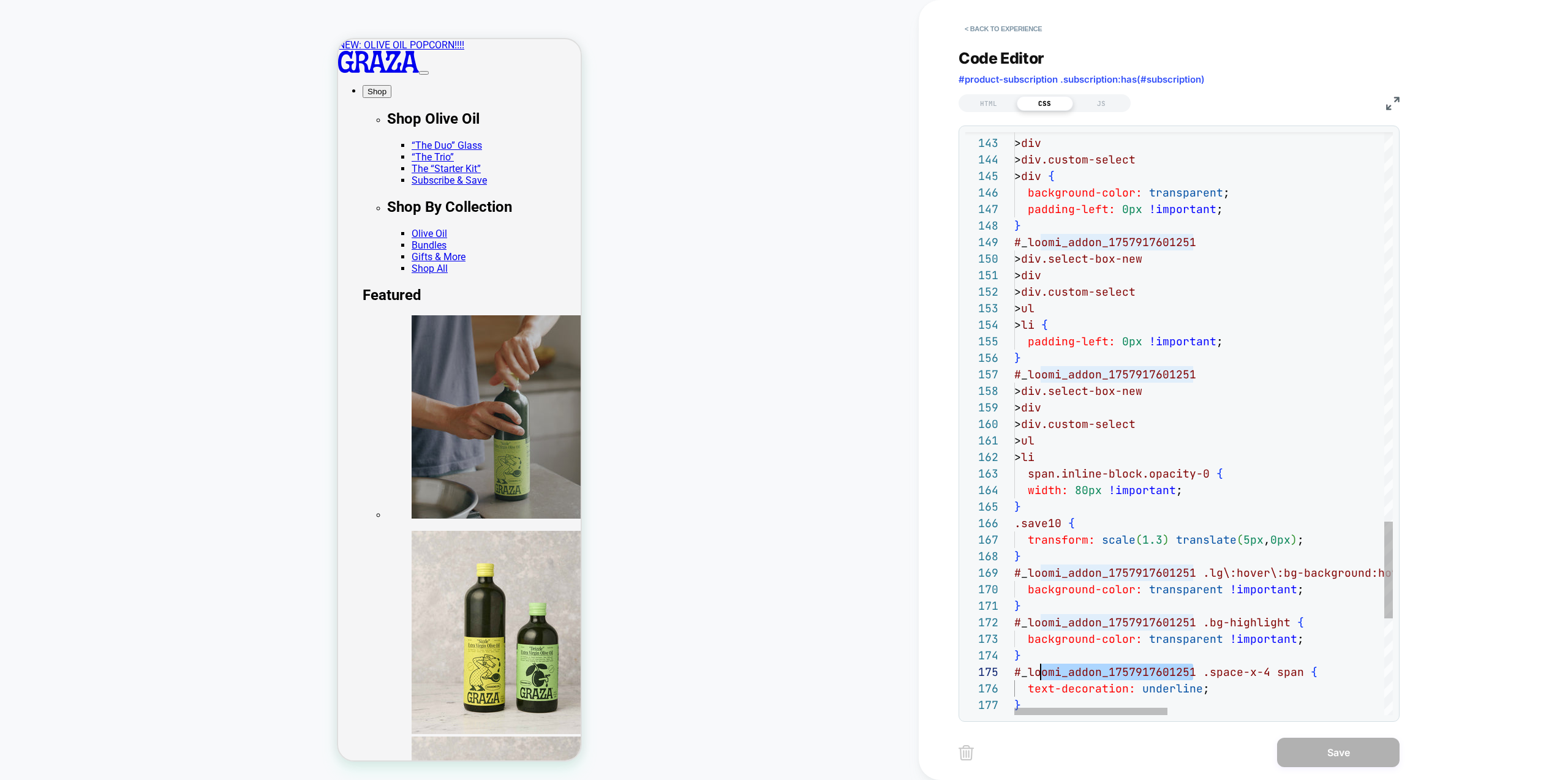
scroll to position [66, 0]
drag, startPoint x: 1196, startPoint y: 670, endPoint x: 1005, endPoint y: 677, distance: 191.1
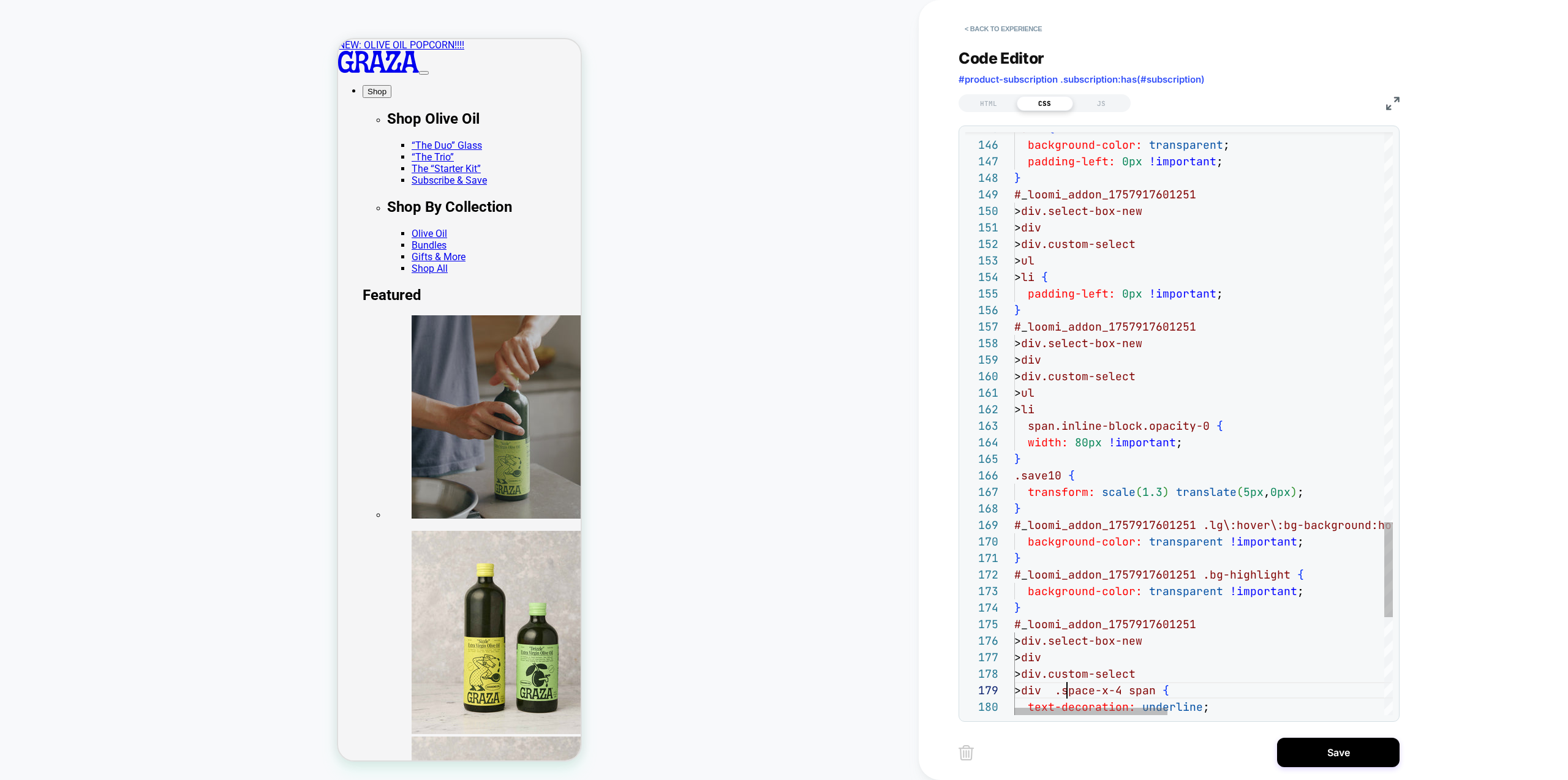
scroll to position [132, 53]
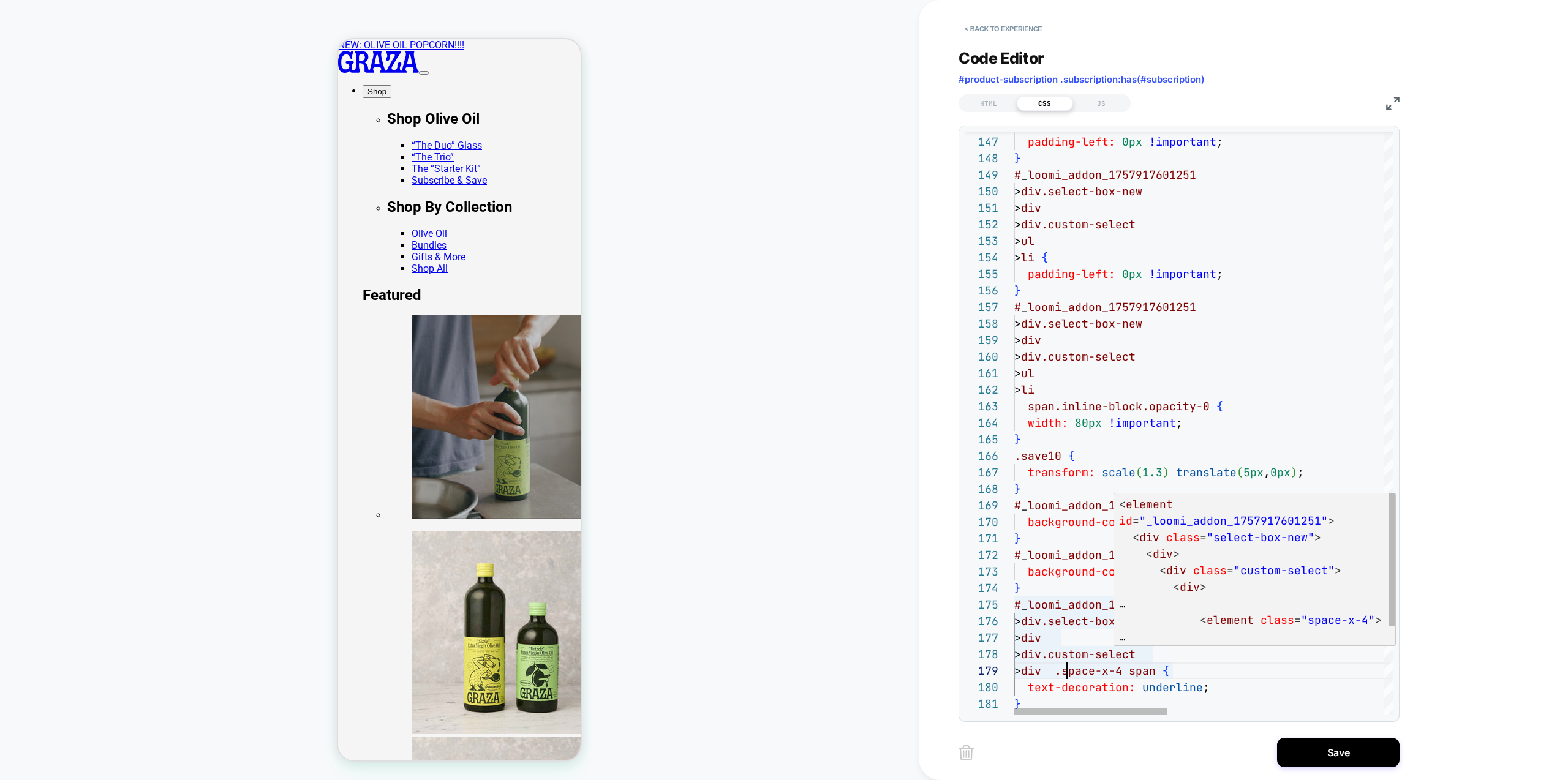
type textarea "**********"
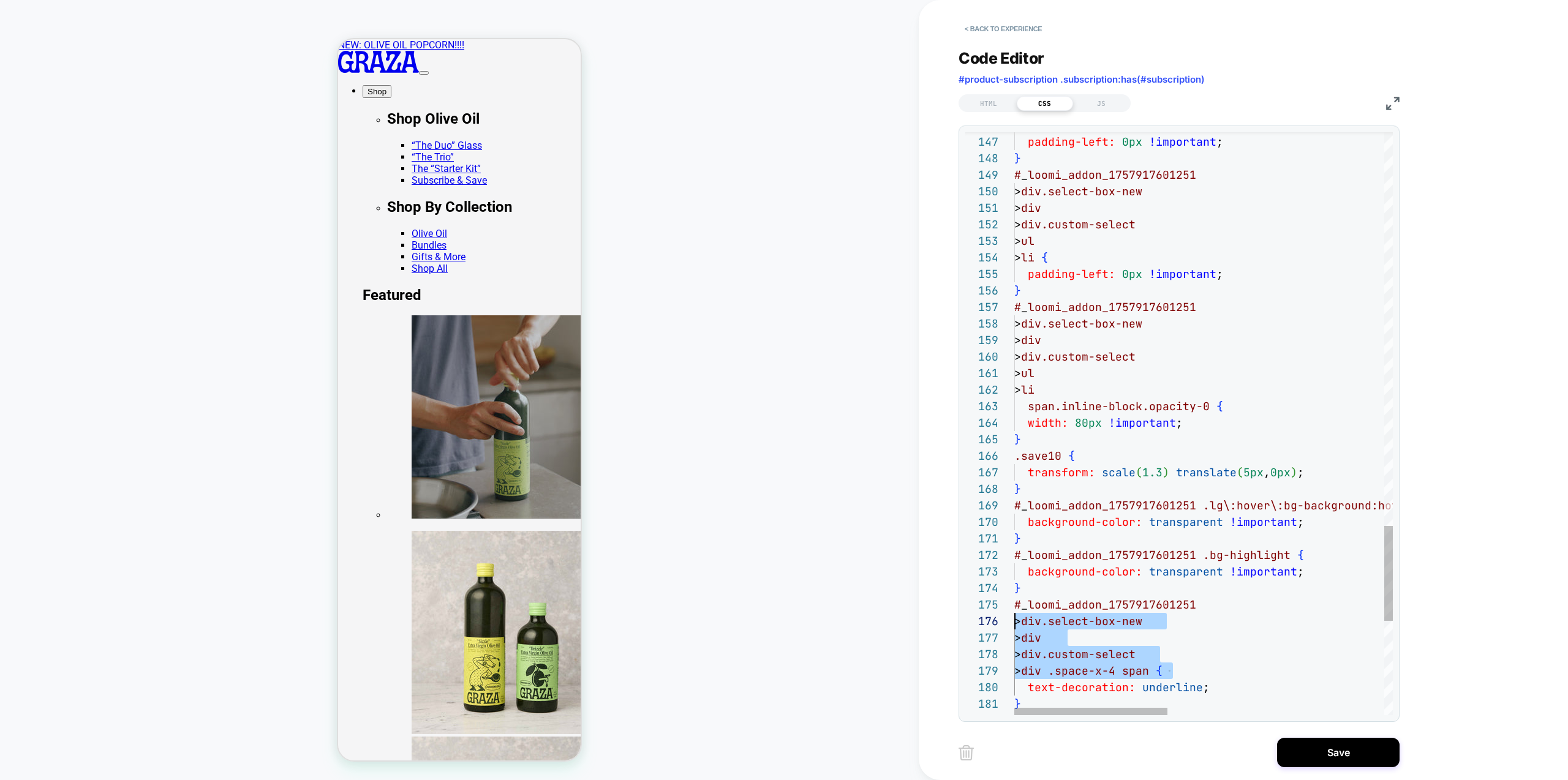
scroll to position [66, 0]
drag, startPoint x: 1148, startPoint y: 659, endPoint x: 993, endPoint y: 605, distance: 164.1
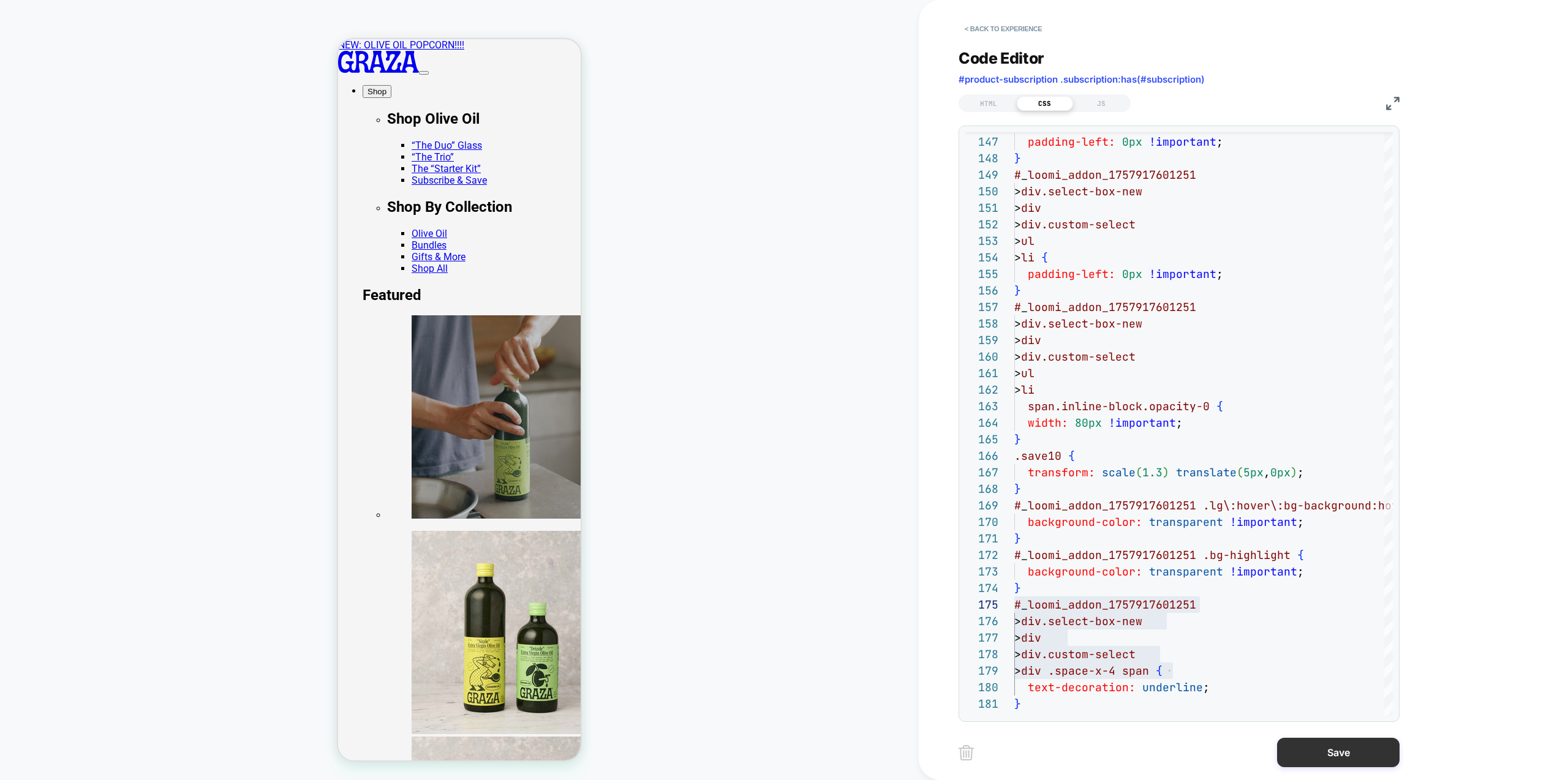
click at [1332, 751] on button "Save" at bounding box center [1338, 753] width 122 height 29
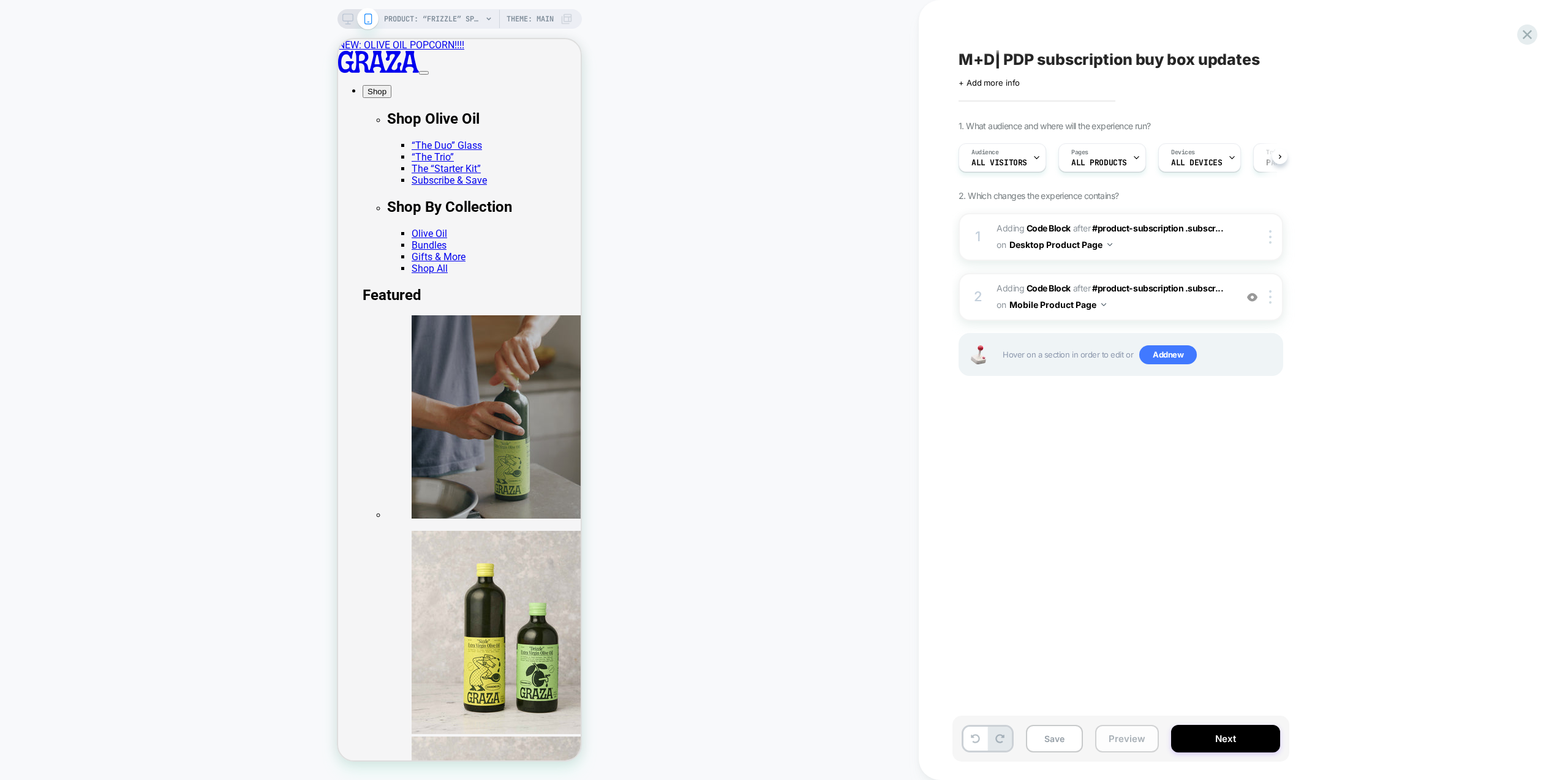
scroll to position [0, 1]
click at [1146, 743] on button "Preview" at bounding box center [1127, 739] width 63 height 27
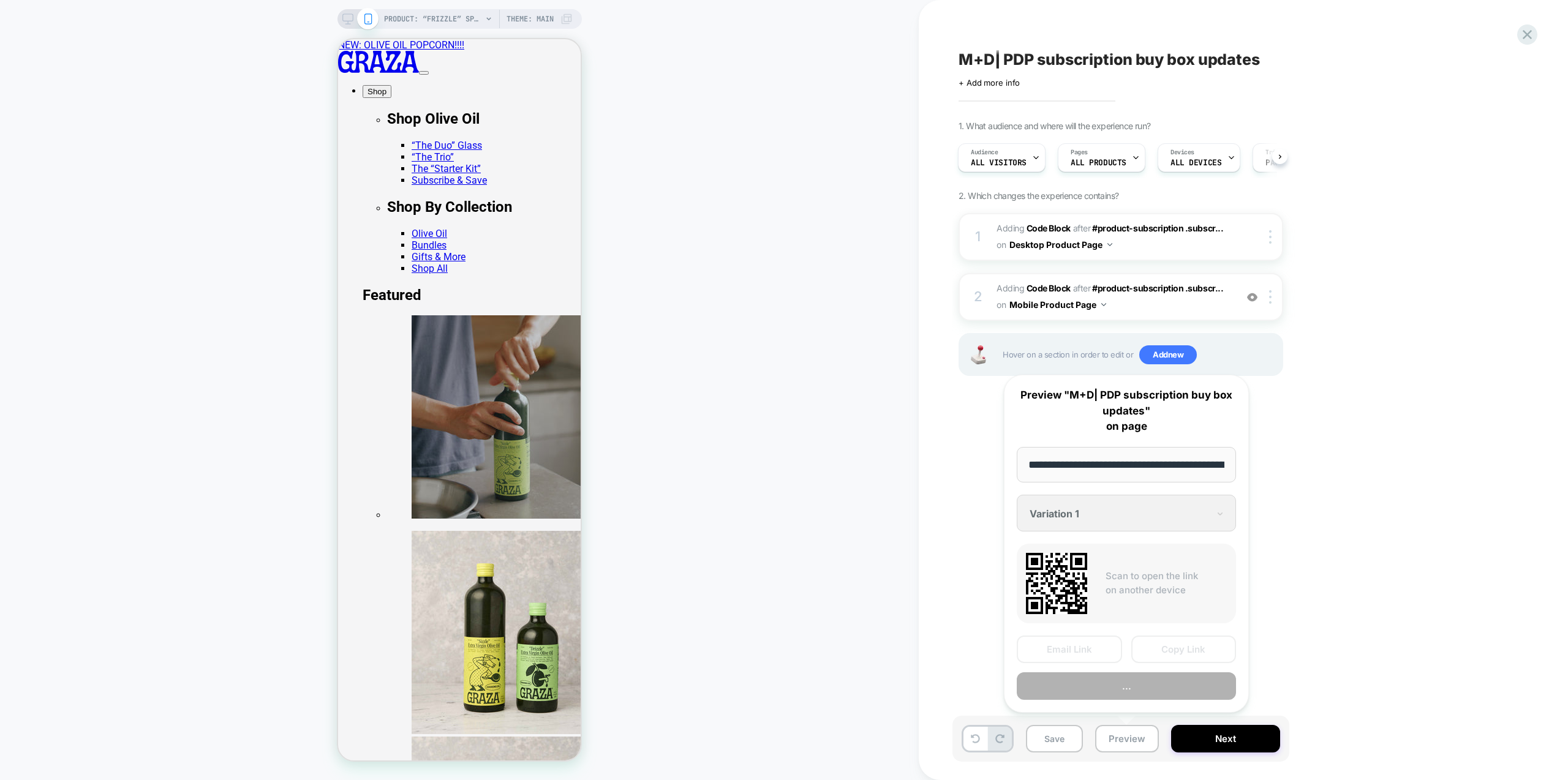
scroll to position [0, 126]
click at [1099, 692] on button "Preview" at bounding box center [1126, 686] width 219 height 27
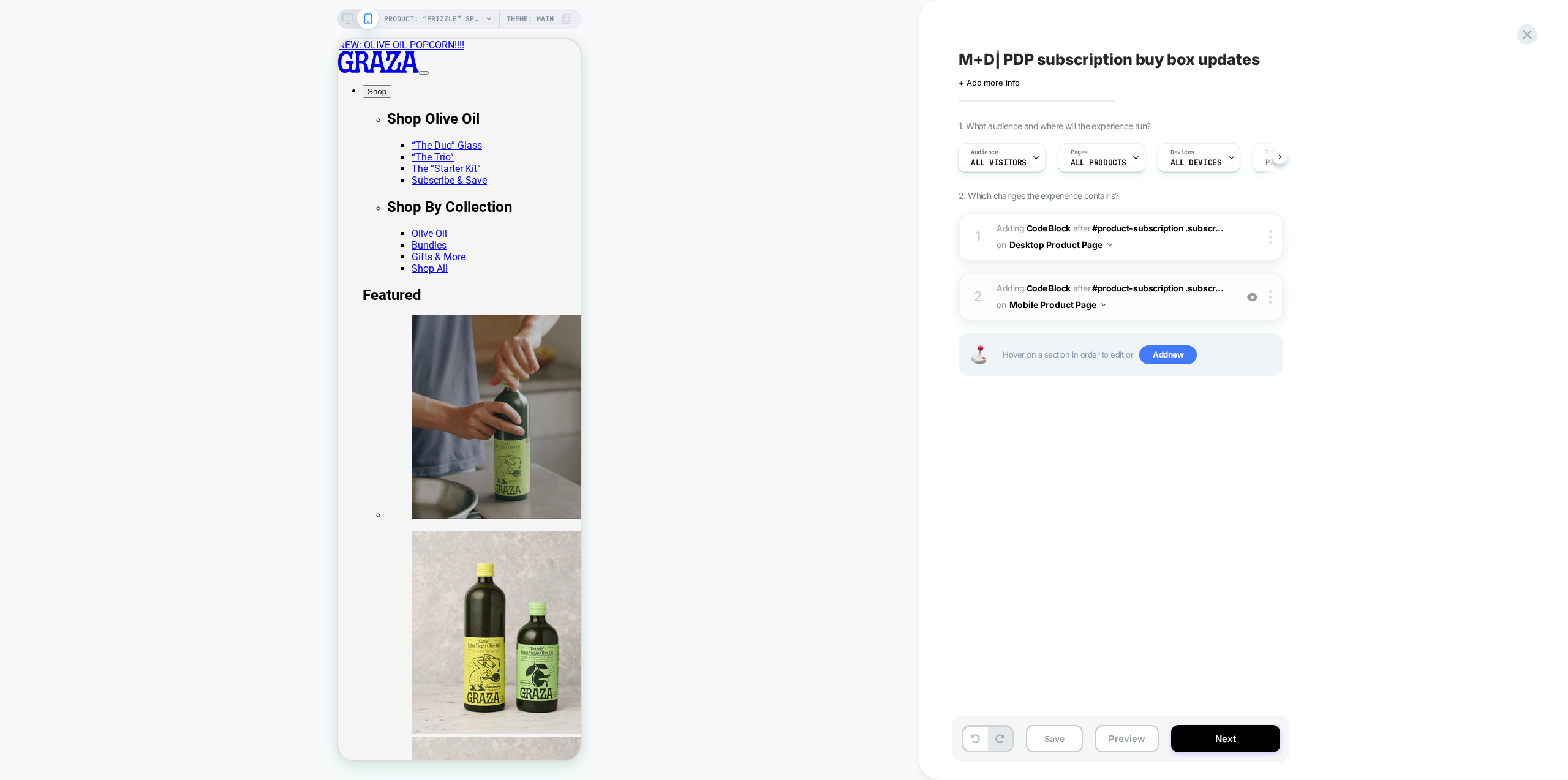
click at [1168, 305] on span "Adding Code Block AFTER #product-subscription .subscr... #product-subscription …" at bounding box center [1113, 297] width 233 height 33
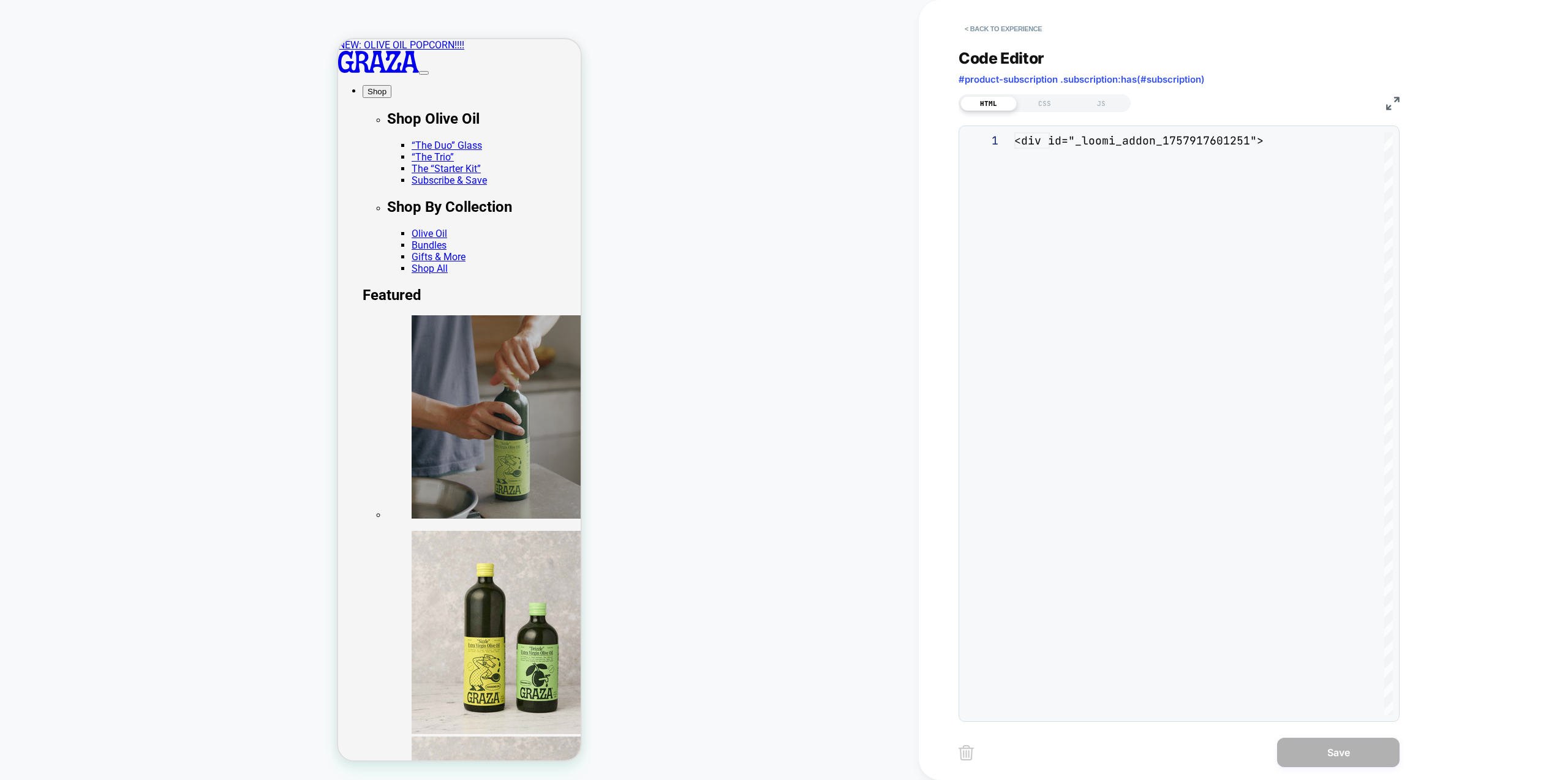
scroll to position [165, 0]
click at [1035, 105] on div "CSS" at bounding box center [1045, 104] width 56 height 15
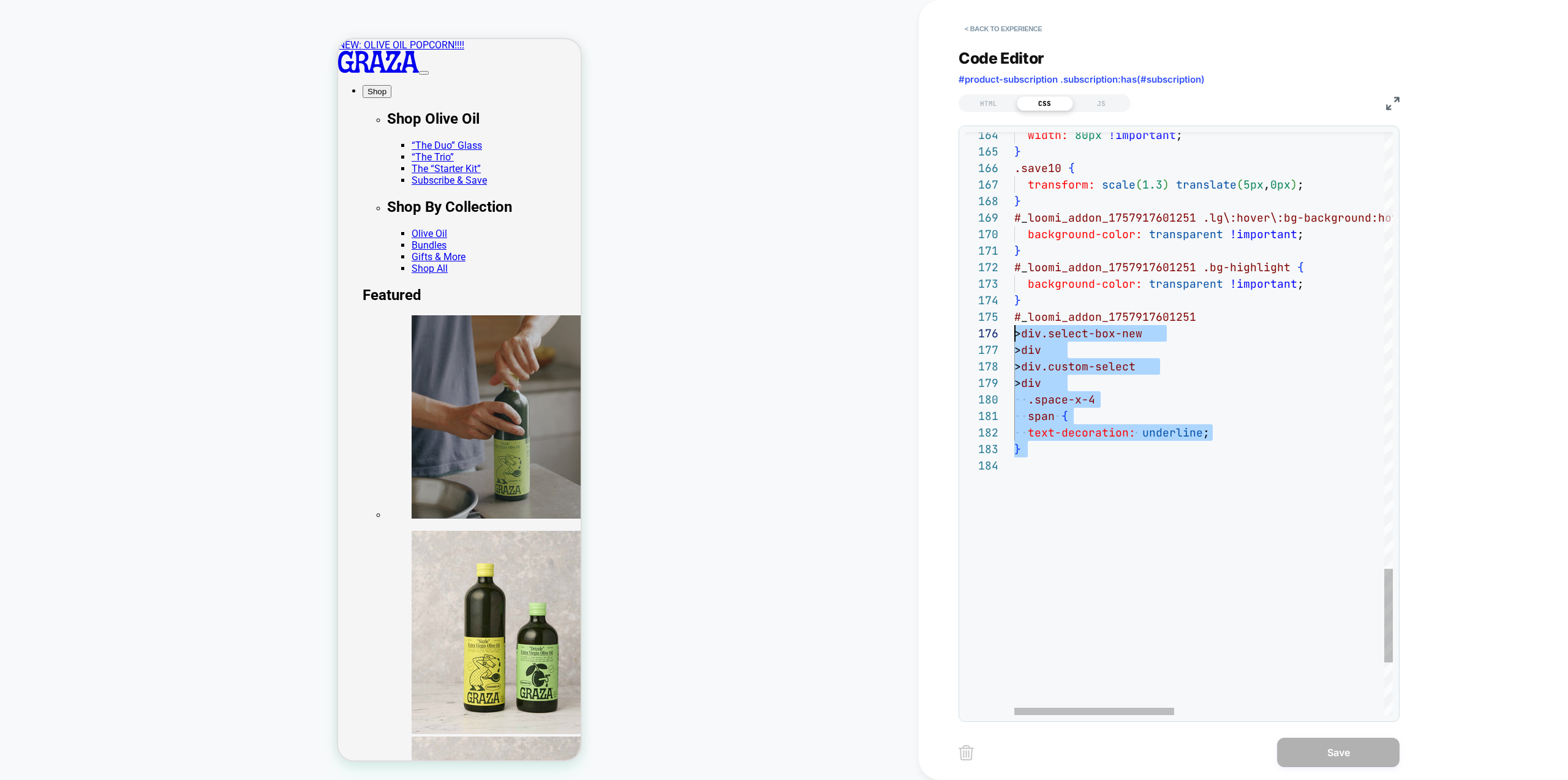
scroll to position [66, 0]
drag, startPoint x: 1059, startPoint y: 465, endPoint x: 964, endPoint y: 319, distance: 174.2
type textarea "**********"
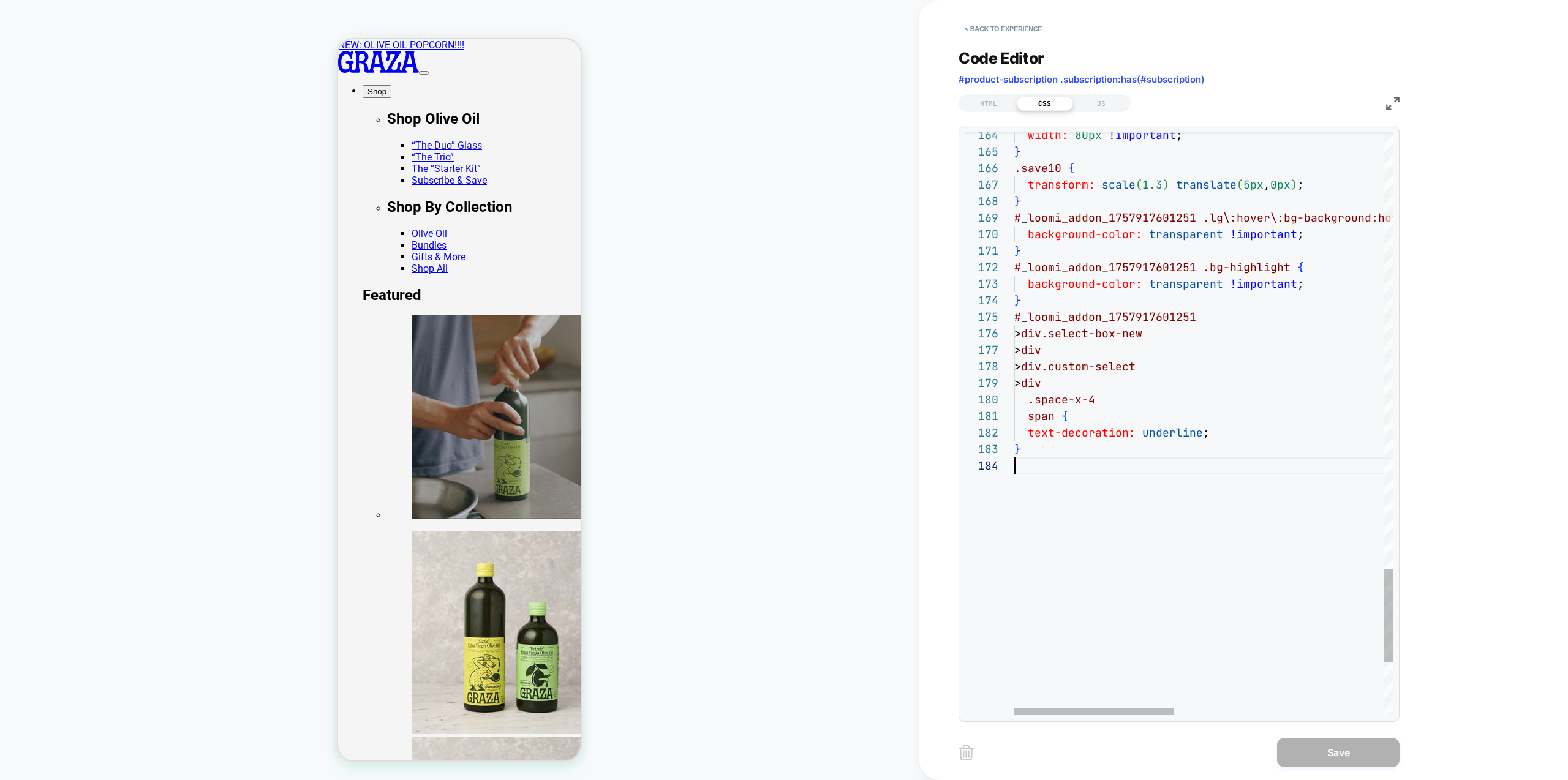
scroll to position [49, 0]
click at [993, 27] on button "< Back to experience" at bounding box center [1003, 28] width 90 height 19
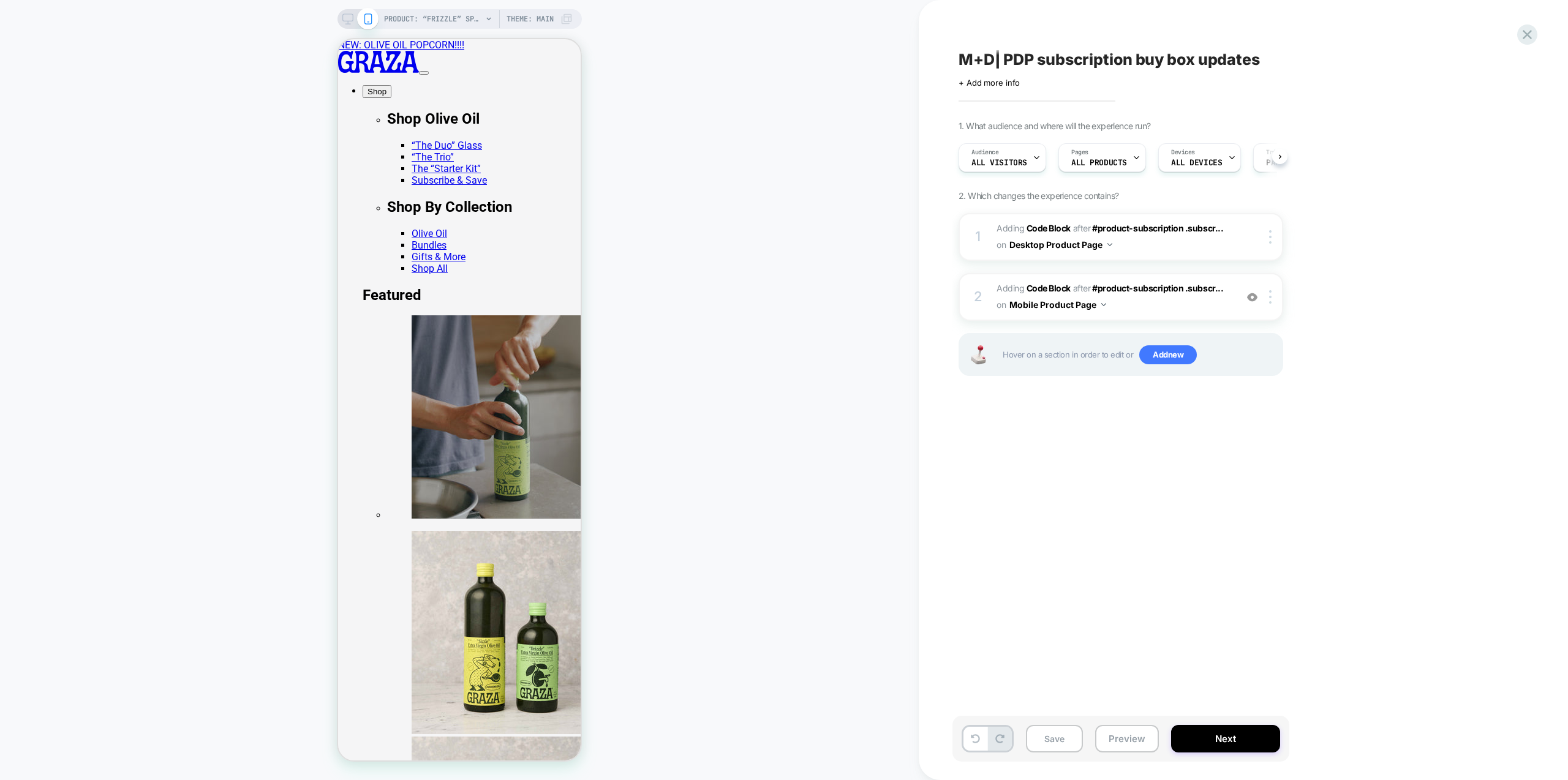
scroll to position [0, 1]
click at [350, 17] on icon at bounding box center [348, 19] width 11 height 11
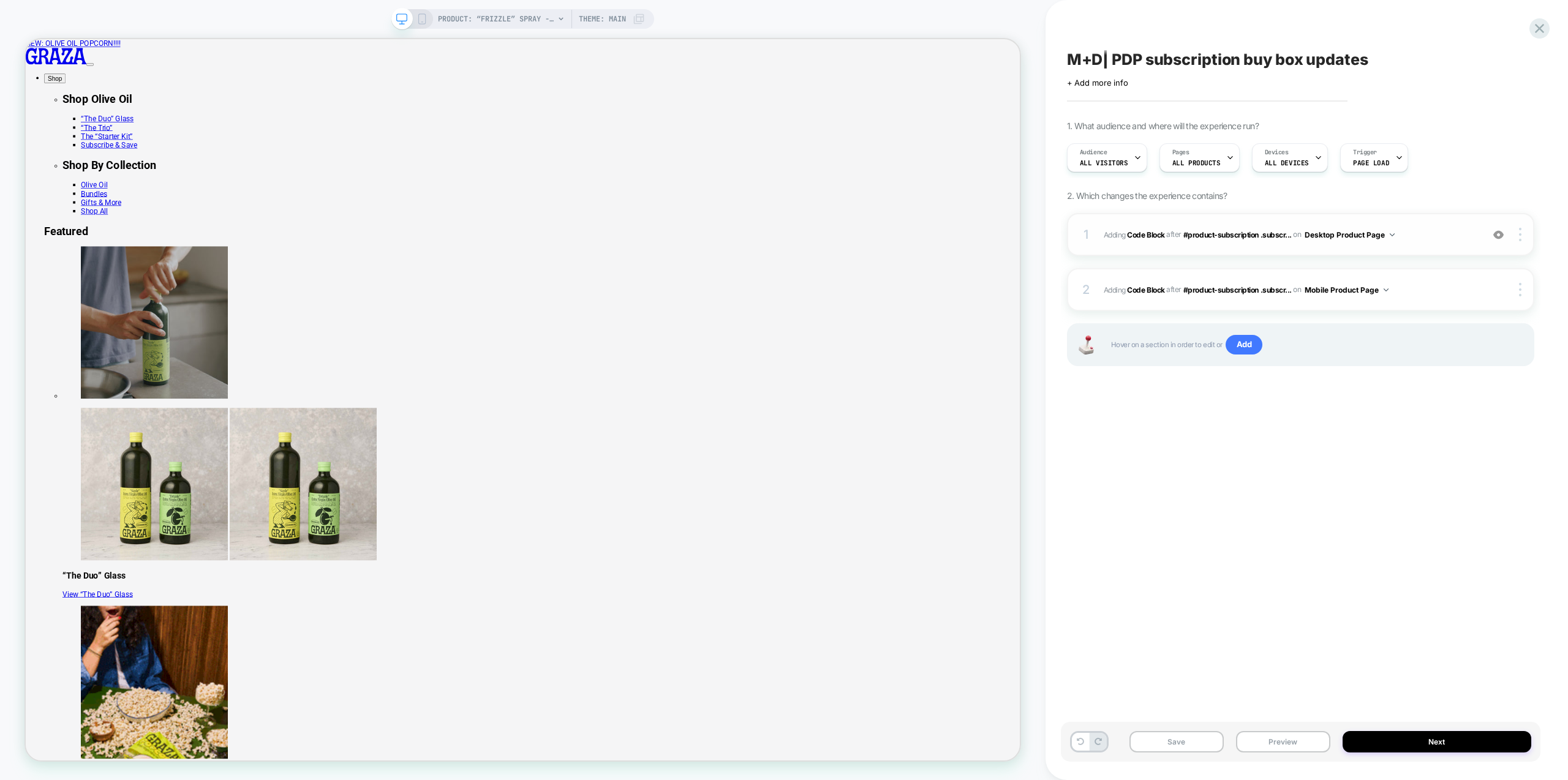
click at [1432, 233] on span "Adding Code Block AFTER #product-subscription .subscr... #product-subscription …" at bounding box center [1289, 235] width 372 height 15
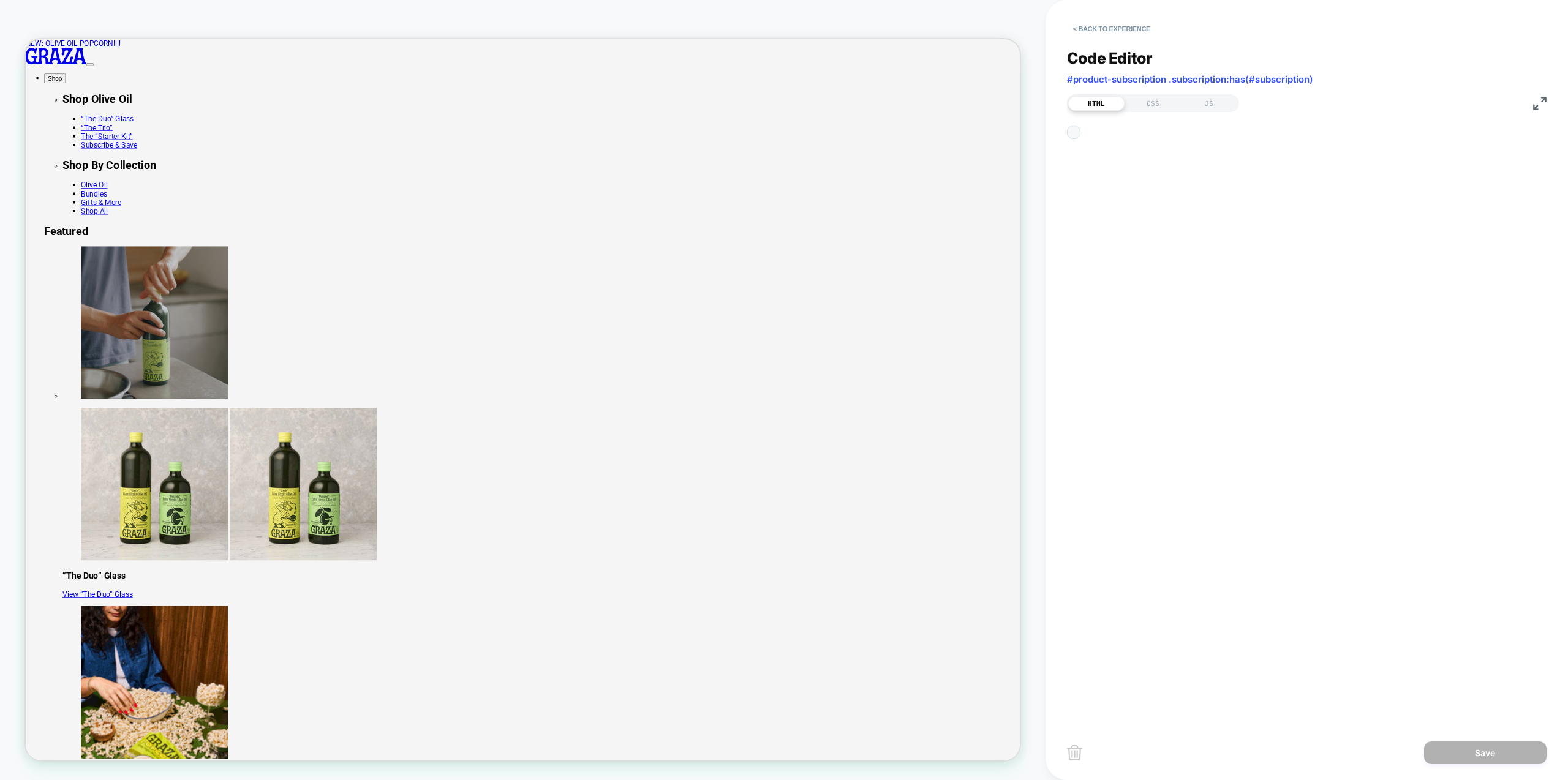
scroll to position [165, 0]
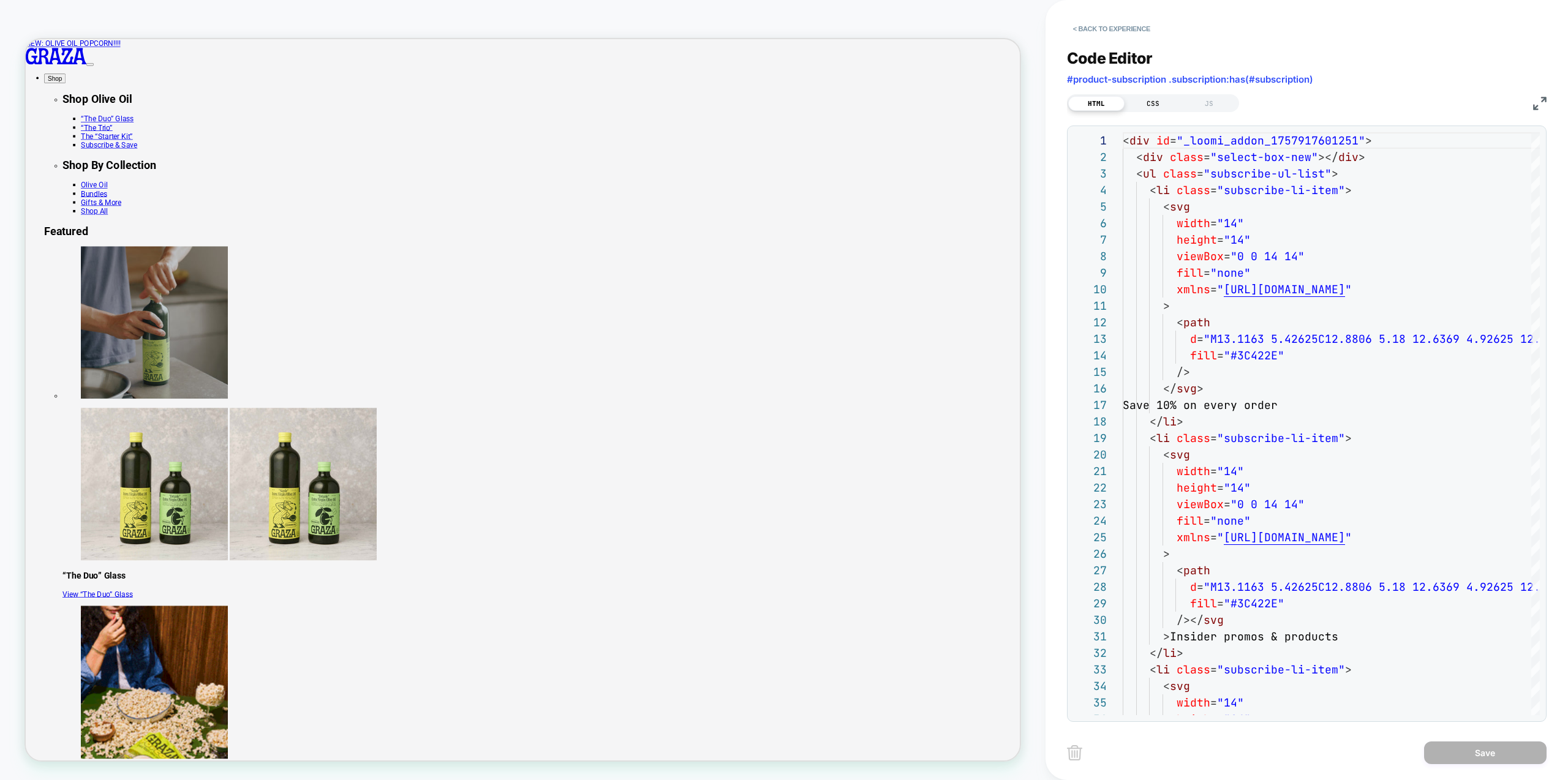
click at [1161, 110] on div "CSS" at bounding box center [1153, 104] width 56 height 15
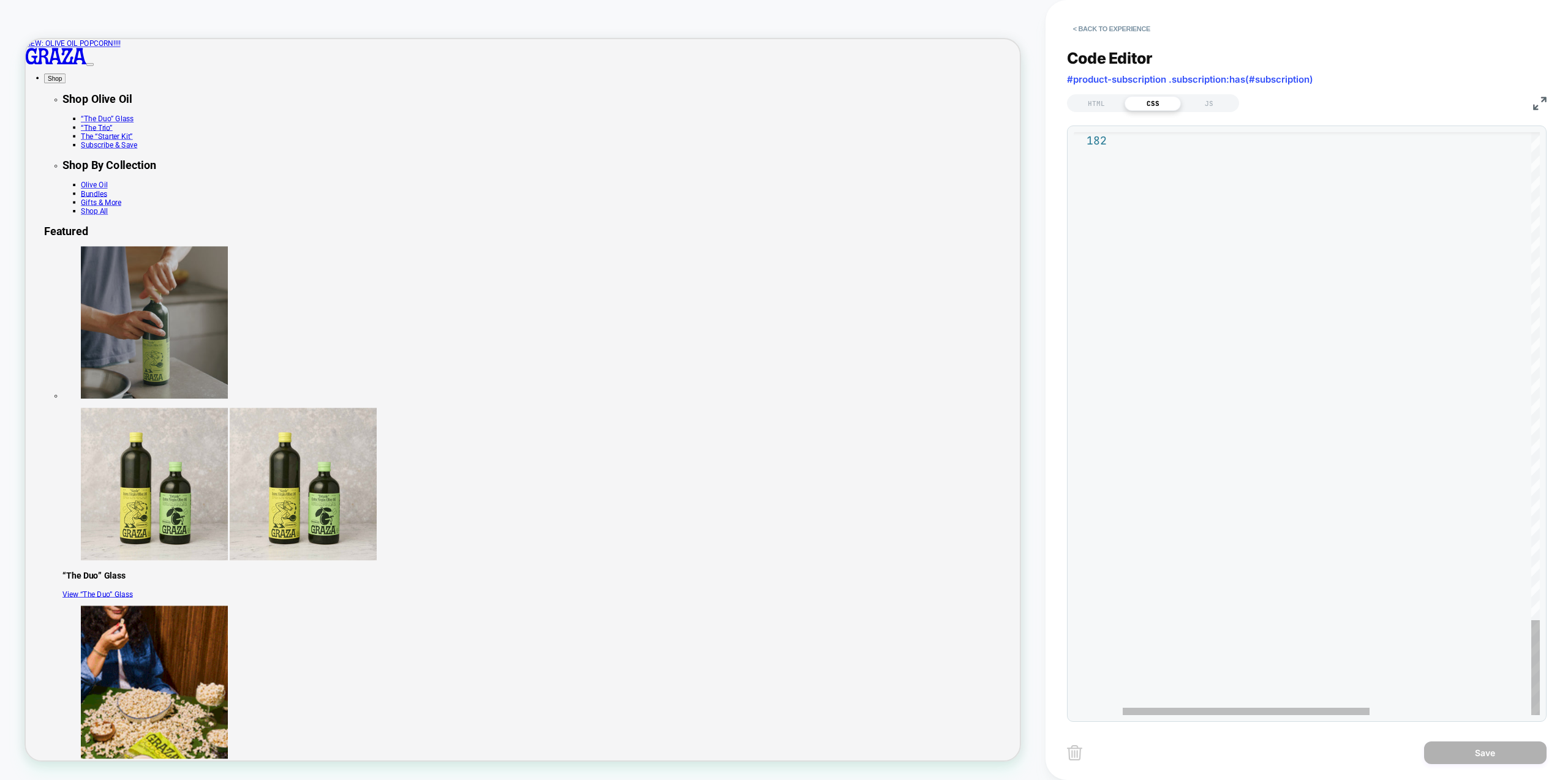
type textarea "*"
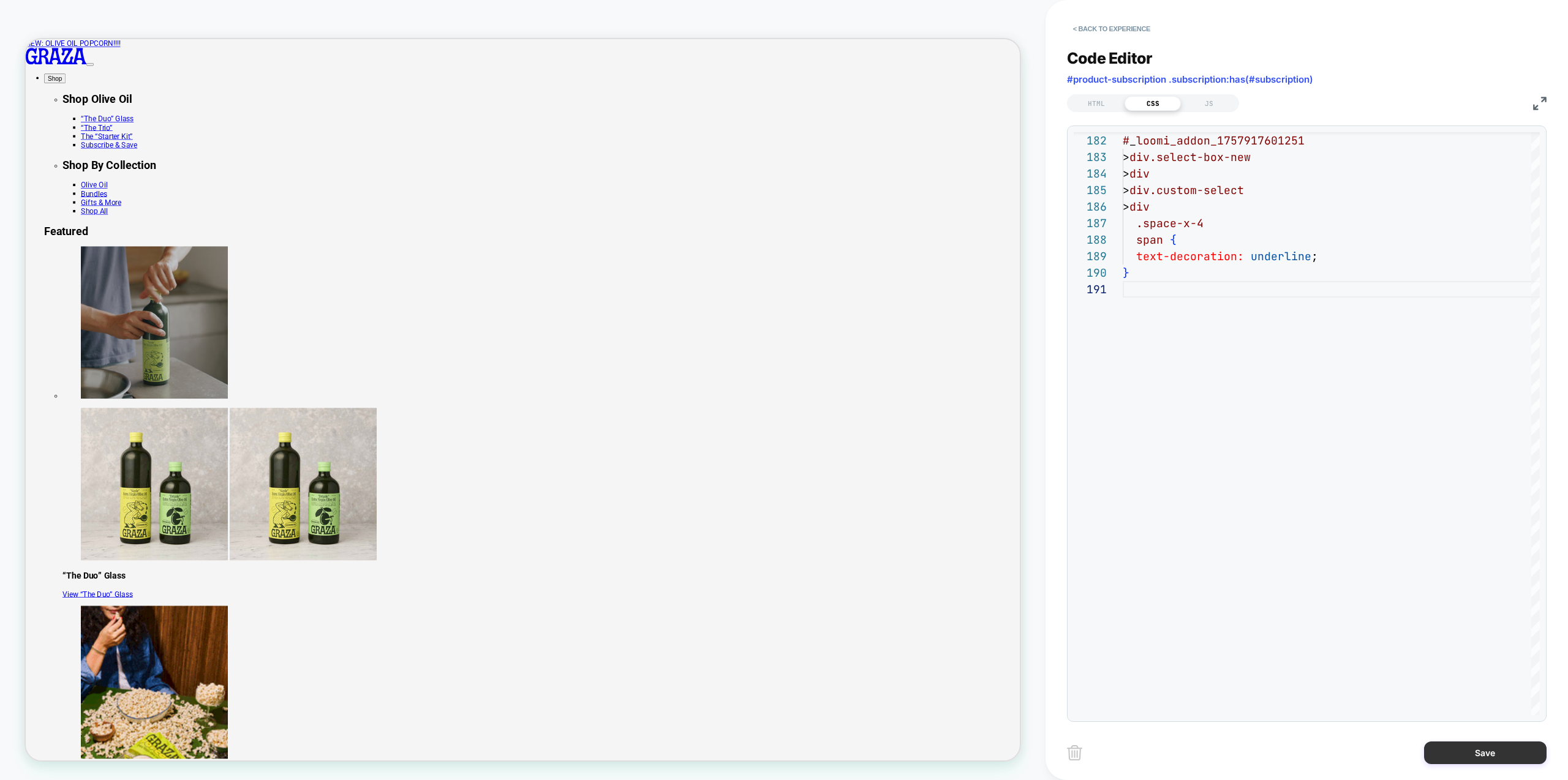
click at [1488, 756] on button "Save" at bounding box center [1485, 753] width 122 height 23
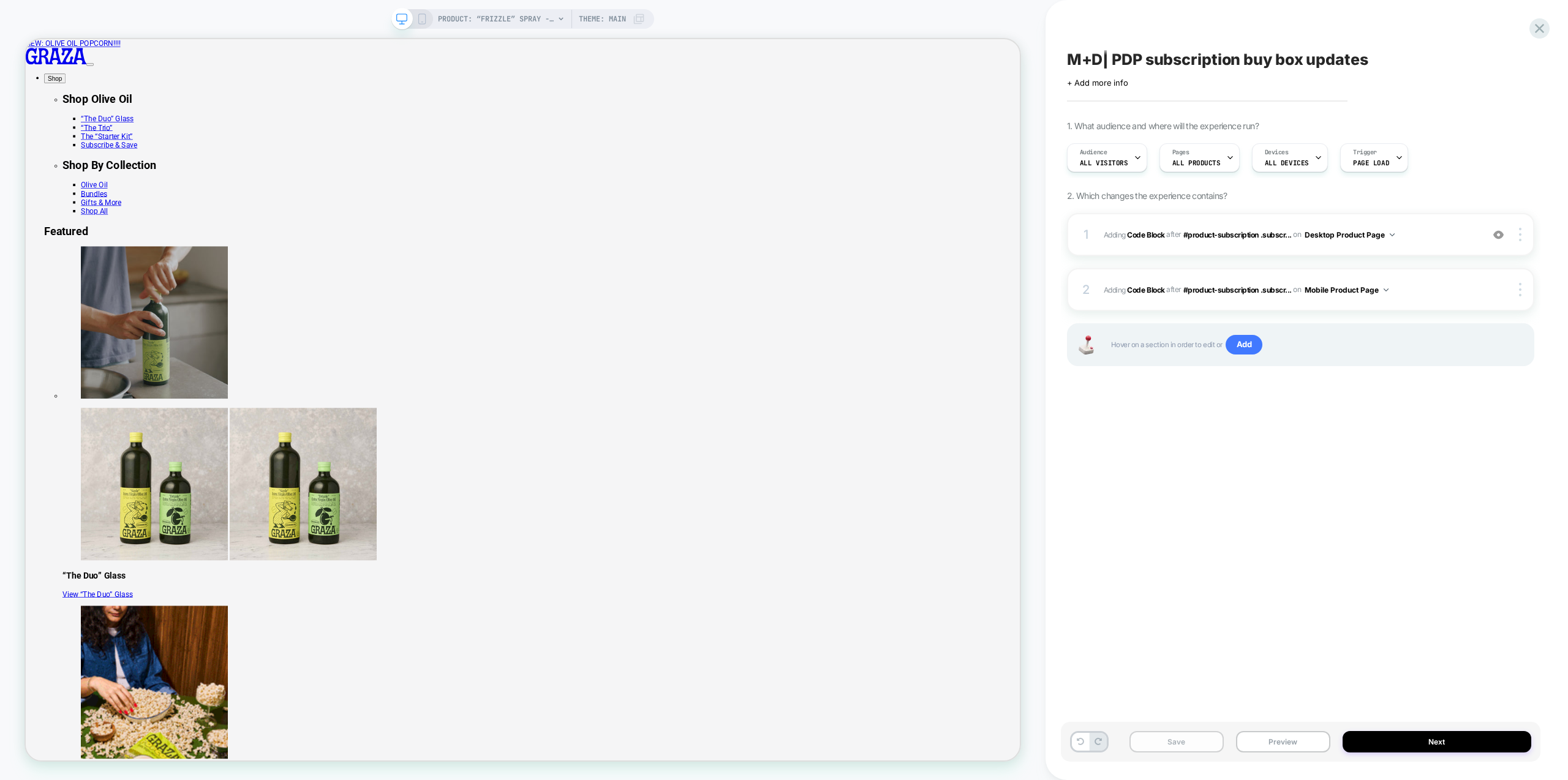
click at [1182, 745] on button "Save" at bounding box center [1176, 742] width 94 height 21
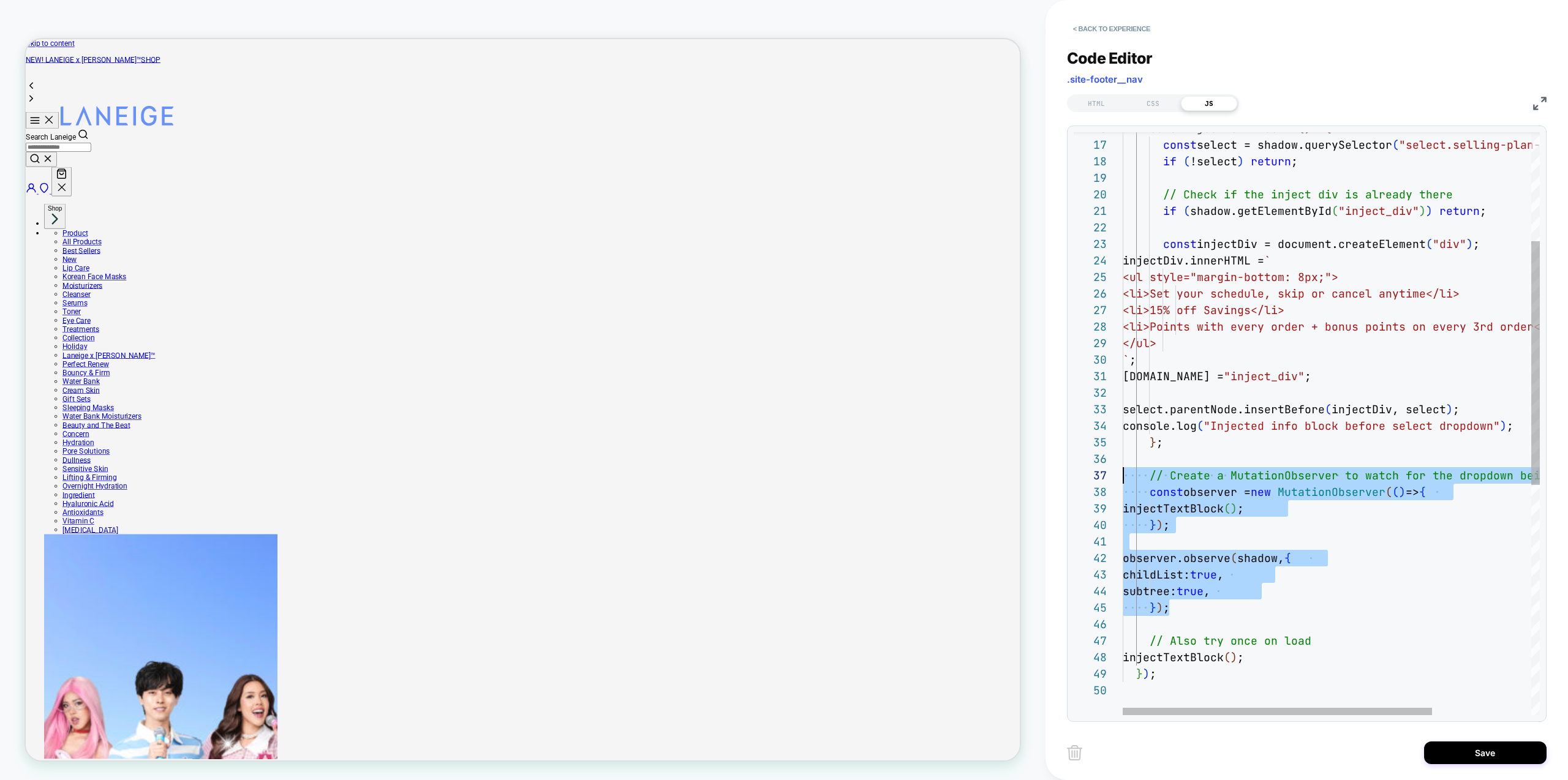
scroll to position [99, 0]
drag, startPoint x: 1203, startPoint y: 608, endPoint x: 1077, endPoint y: 476, distance: 182.5
click at [1123, 476] on div "const injectTextBlock = ( ) => { const select = shadow.querySelector ( "select.…" at bounding box center [1398, 568] width 551 height 1394
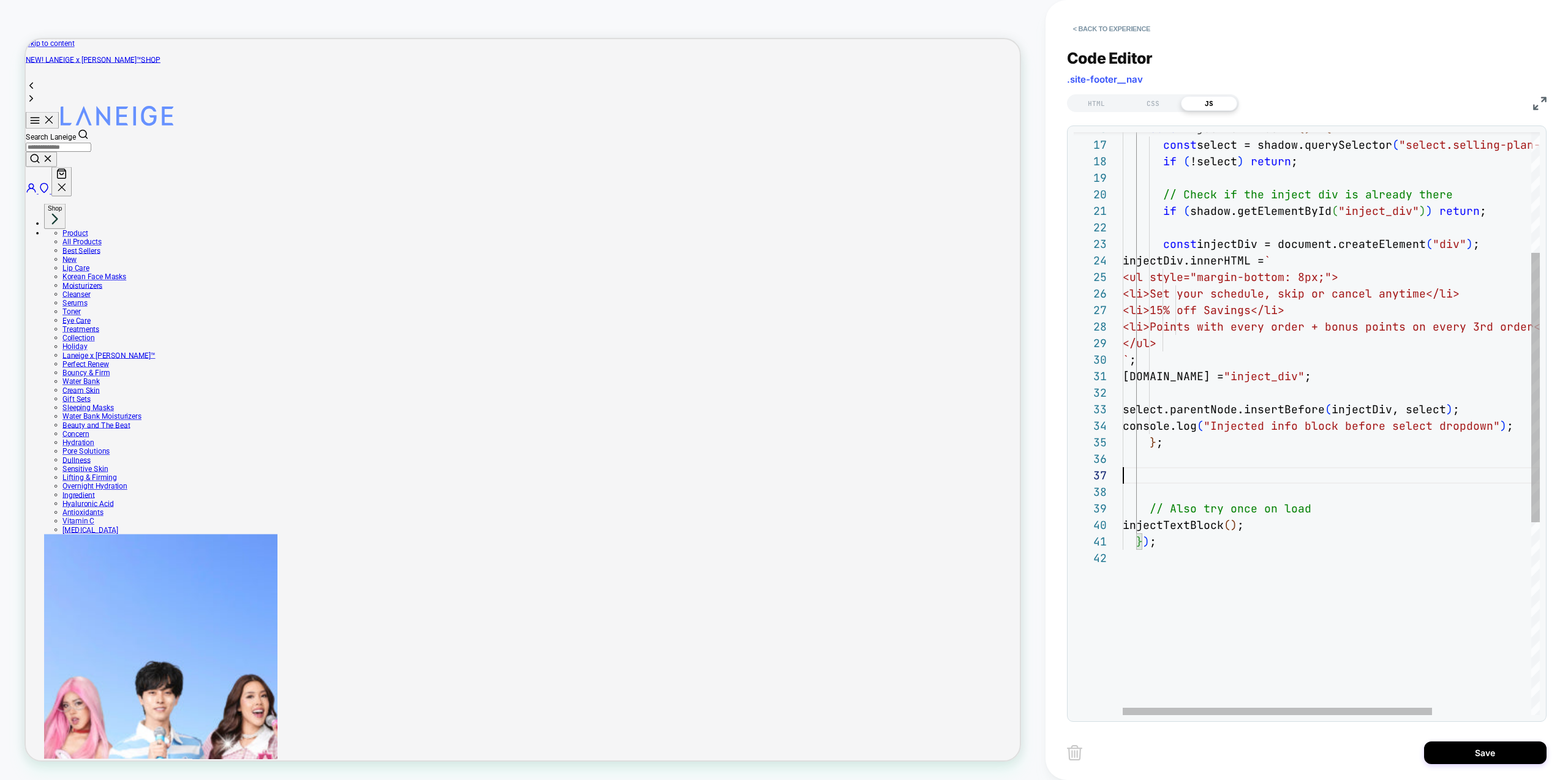
scroll to position [83, 0]
type textarea "**********"
click at [1320, 477] on div "const injectTextBlock = ( ) => { const select = shadow.querySelector ( "select.…" at bounding box center [1398, 485] width 551 height 1228
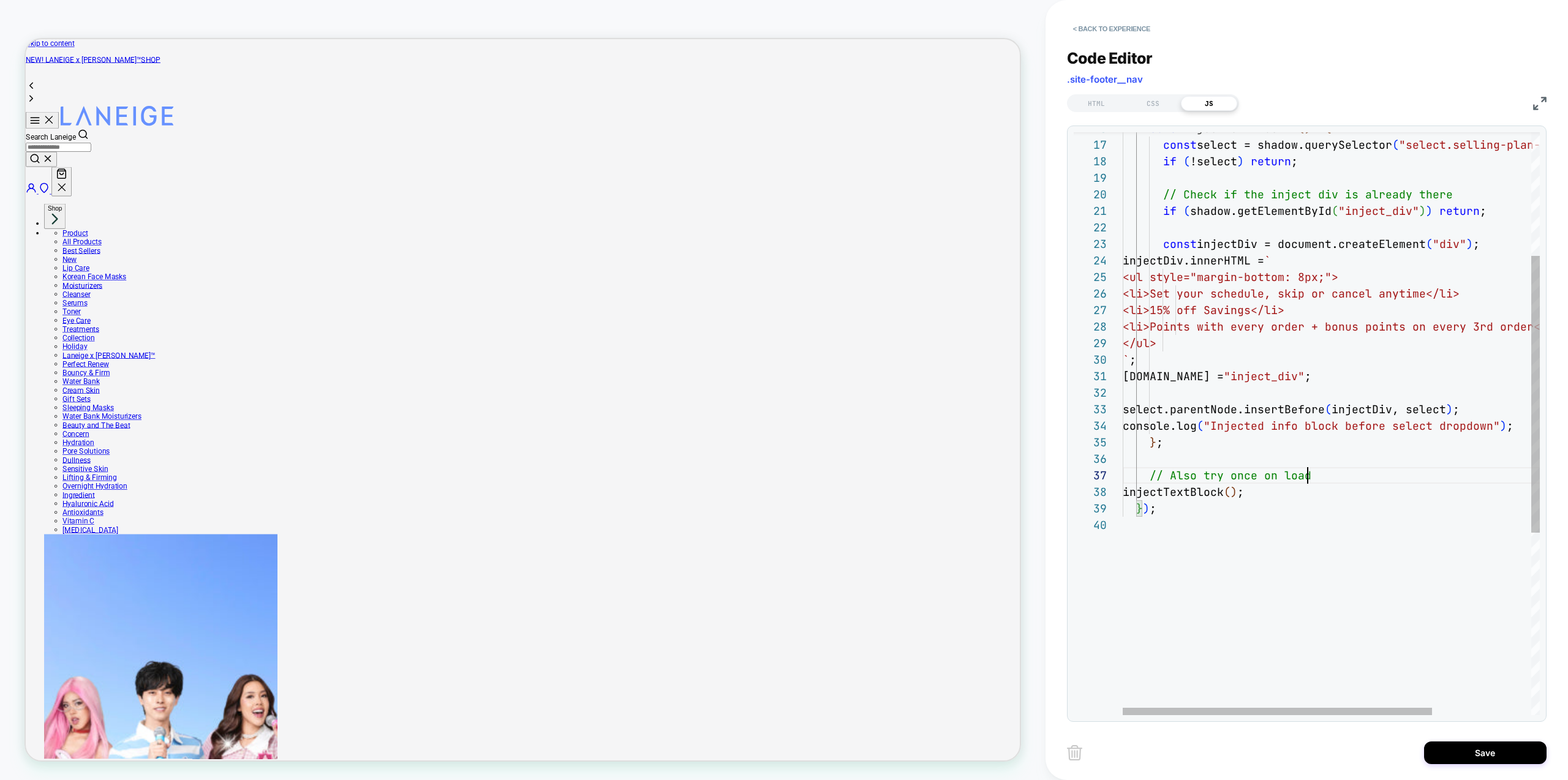
click at [1320, 477] on div "const injectTextBlock = ( ) => { const select = shadow.querySelector ( "select.…" at bounding box center [1398, 485] width 551 height 1228
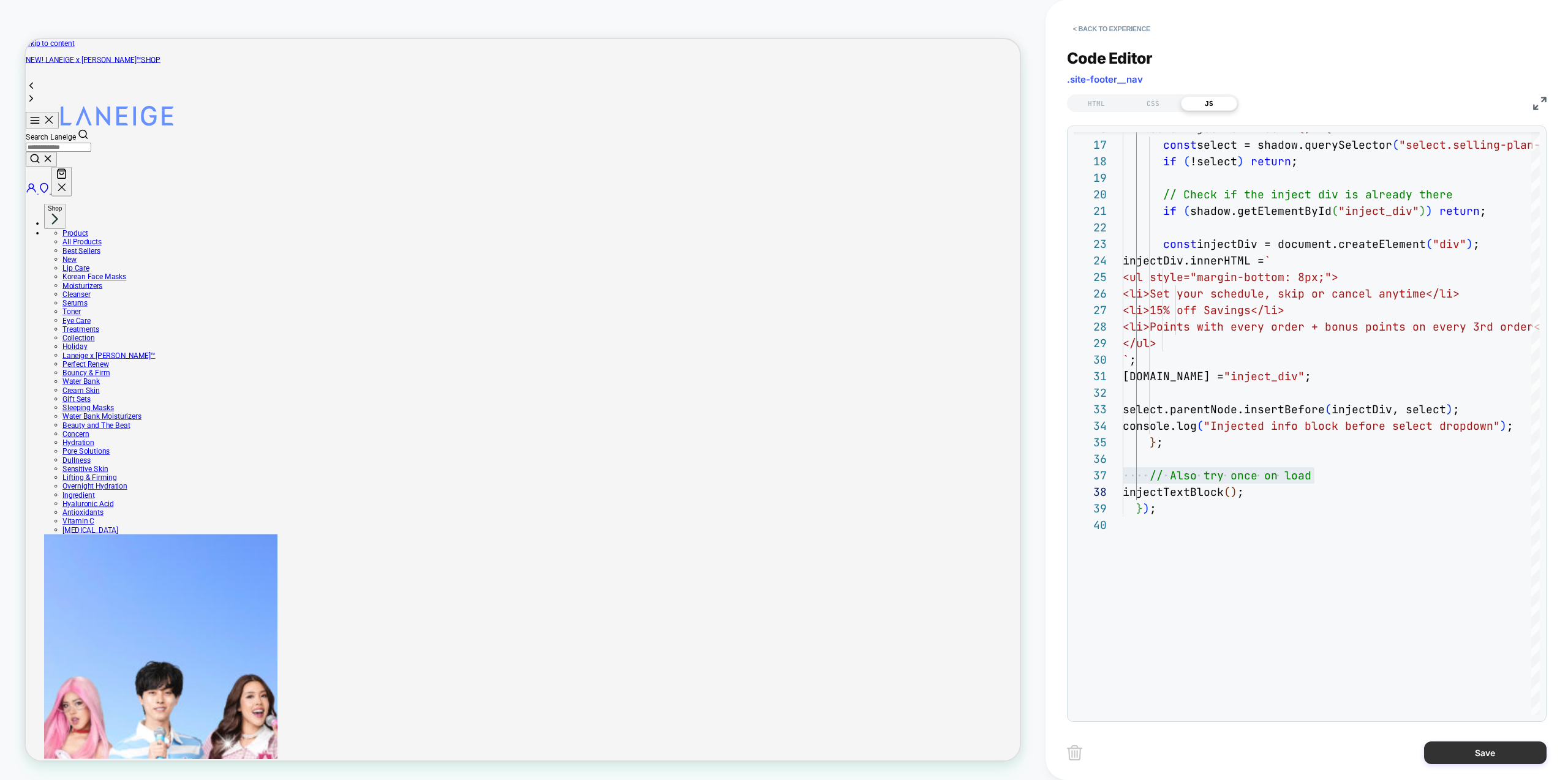
click at [1466, 752] on button "Save" at bounding box center [1485, 753] width 122 height 23
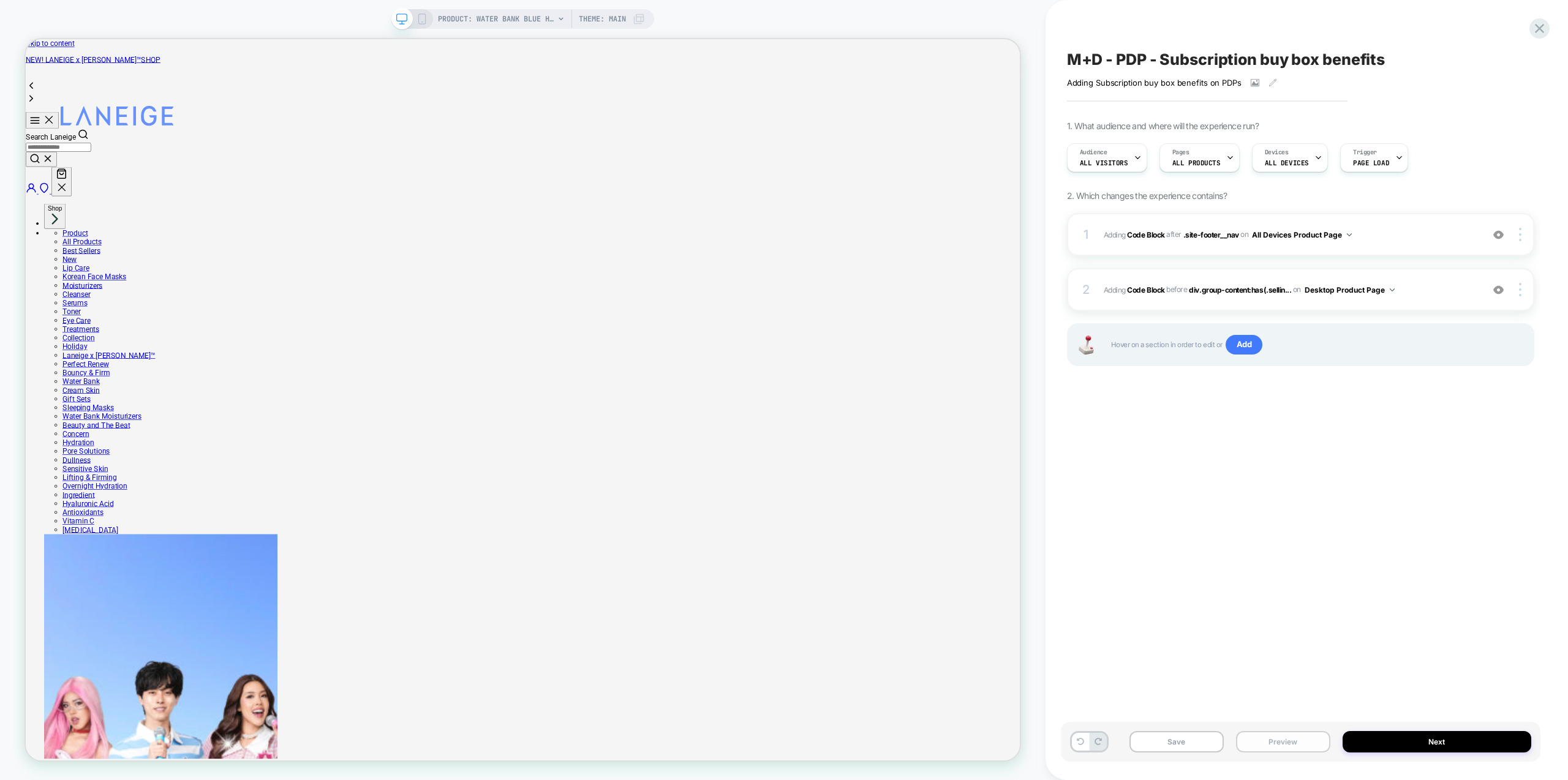
click at [1274, 748] on button "Preview" at bounding box center [1283, 742] width 94 height 21
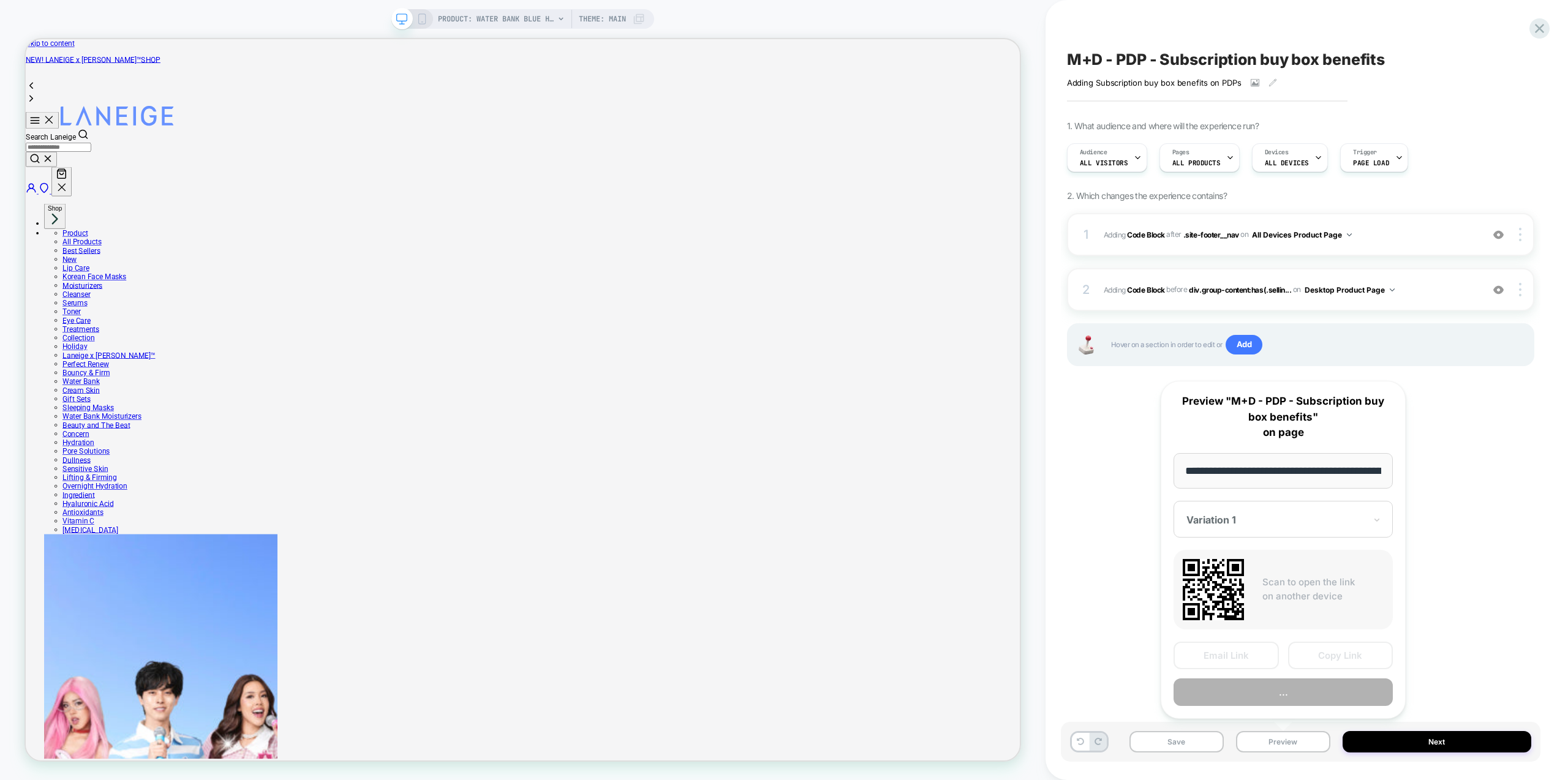
scroll to position [0, 299]
click at [1290, 704] on button "Preview" at bounding box center [1283, 692] width 219 height 27
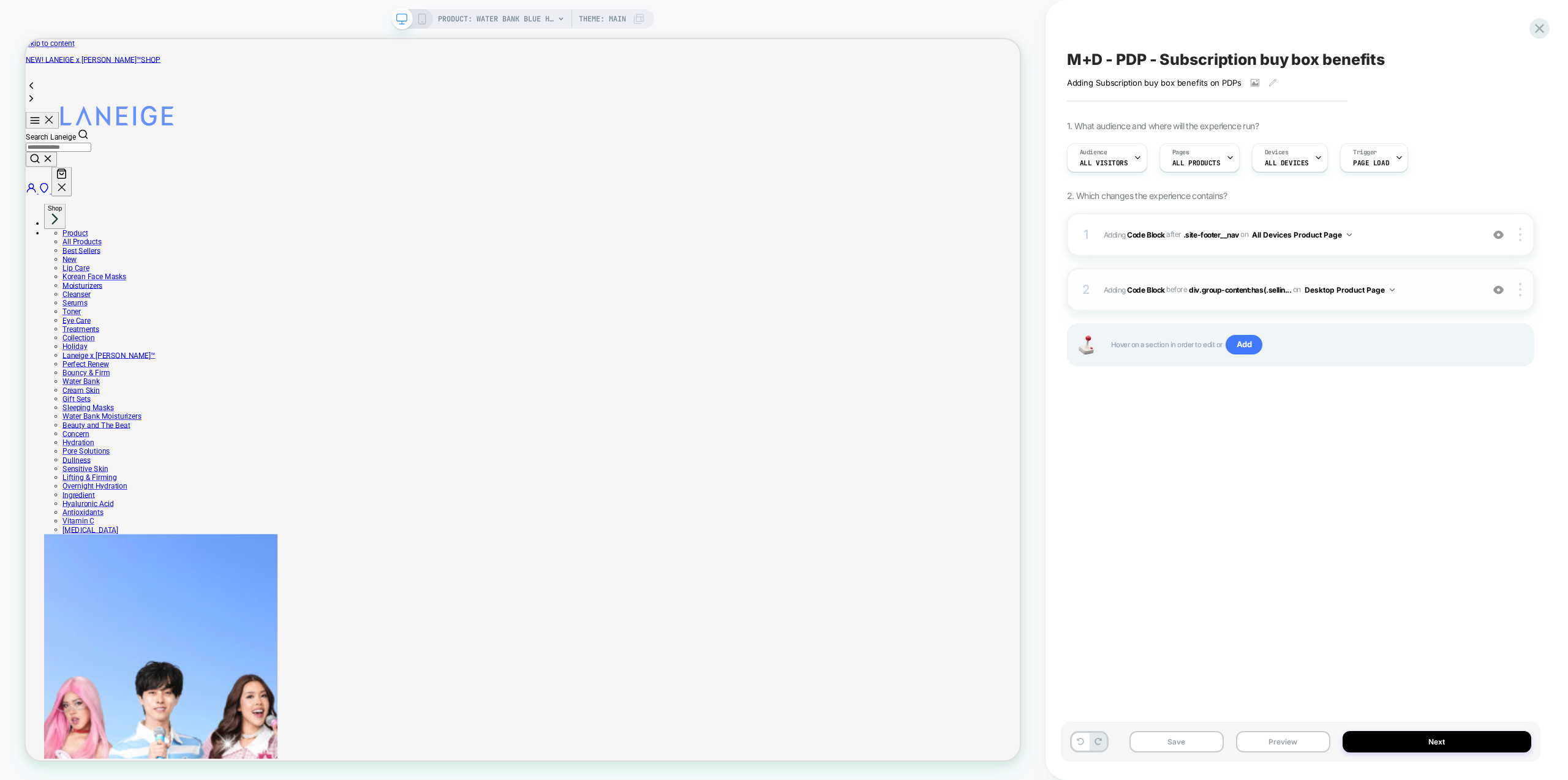
click at [1418, 291] on span "Adding Code Block BEFORE div.group-content:has(.sellin... div.group-content:has…" at bounding box center [1289, 289] width 372 height 15
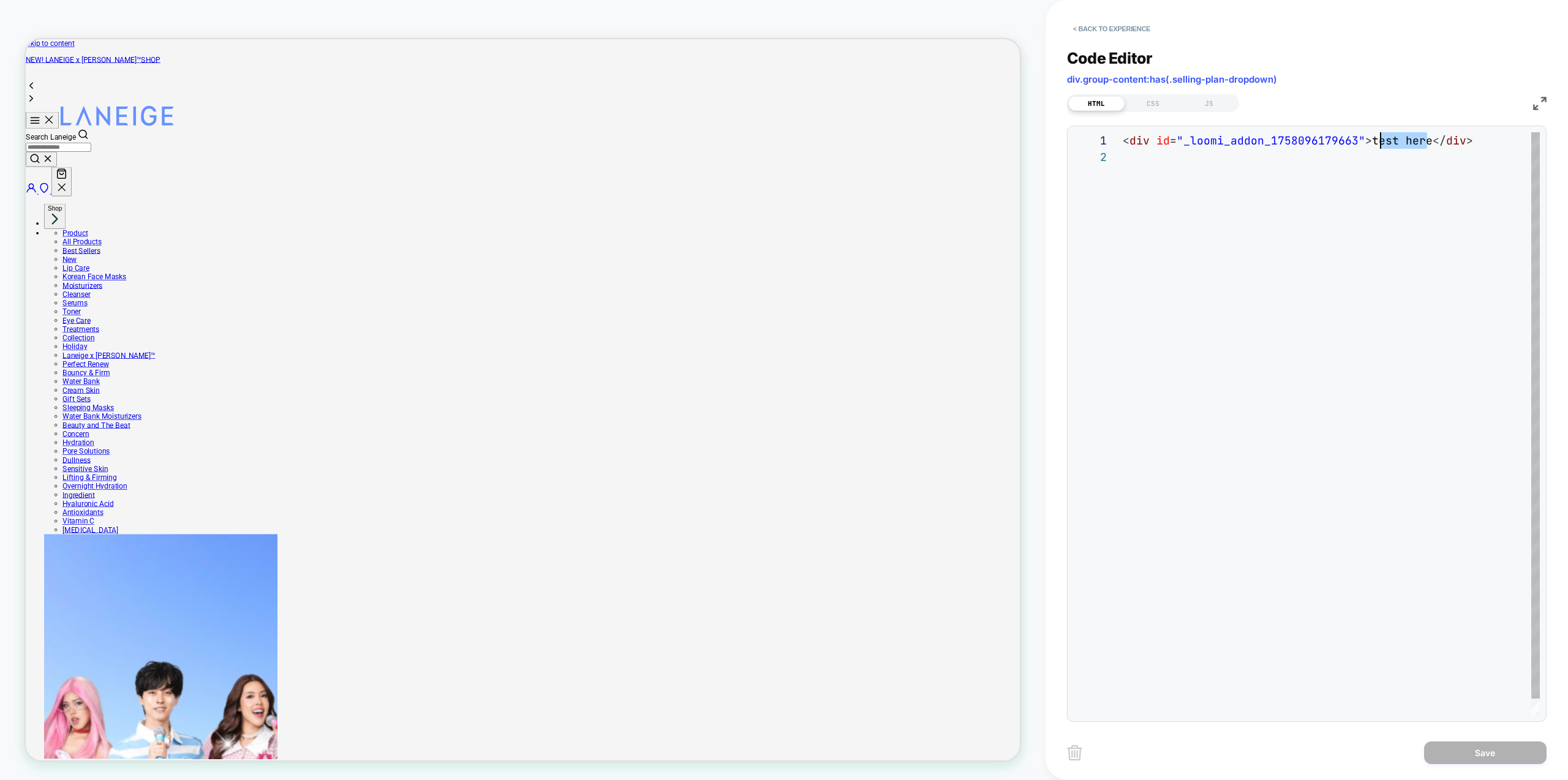
scroll to position [0, 245]
drag, startPoint x: 1428, startPoint y: 141, endPoint x: 1369, endPoint y: 142, distance: 59.0
click at [1369, 142] on div "< div id = "_loomi_addon_1758096179663" > test here </ div >" at bounding box center [1331, 432] width 417 height 600
type textarea "**********"
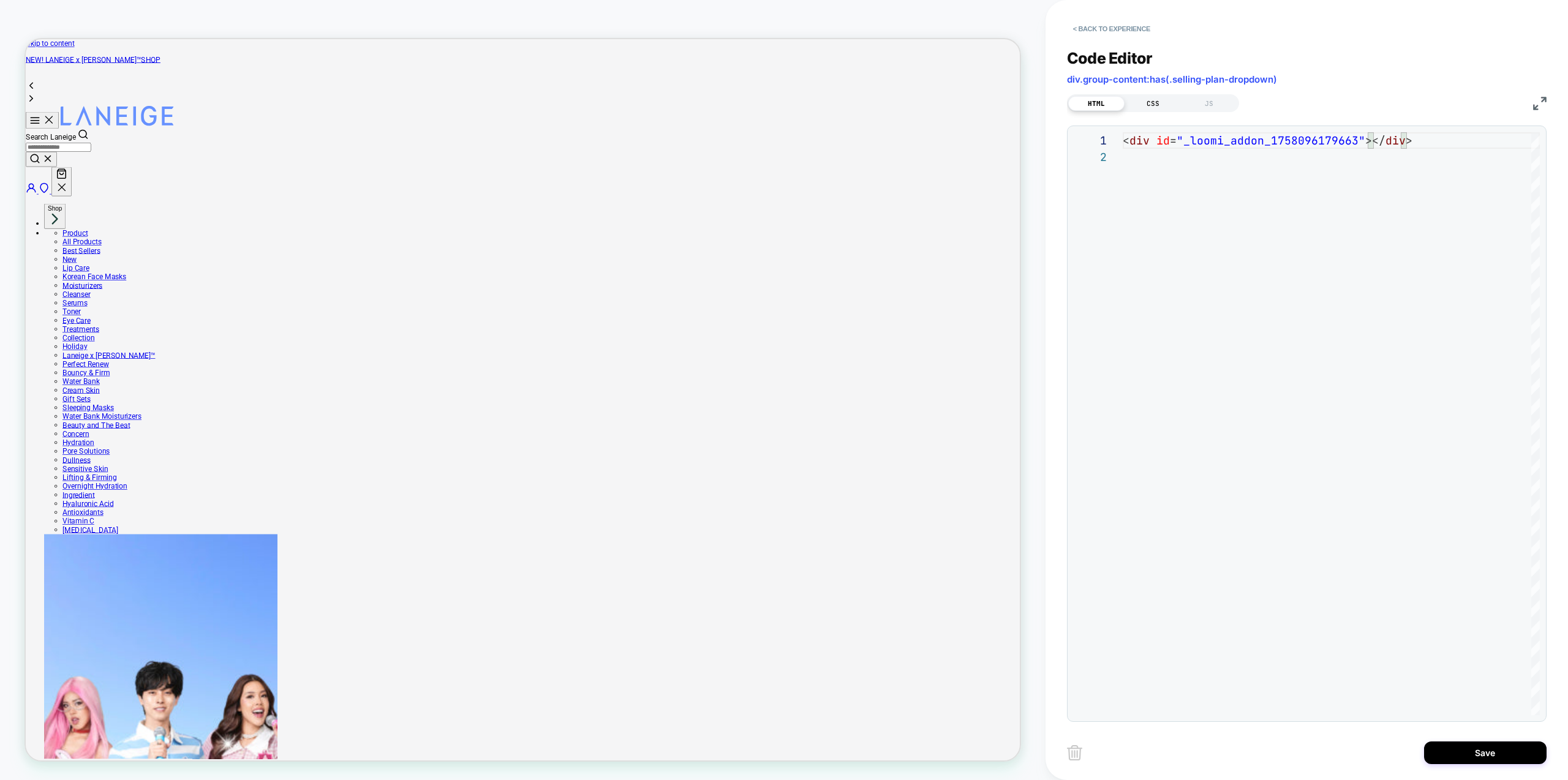
click at [1153, 106] on div "CSS" at bounding box center [1153, 104] width 56 height 15
click at [1212, 105] on div "JS" at bounding box center [1209, 104] width 56 height 15
click at [1132, 25] on button "< Back to experience" at bounding box center [1112, 28] width 90 height 19
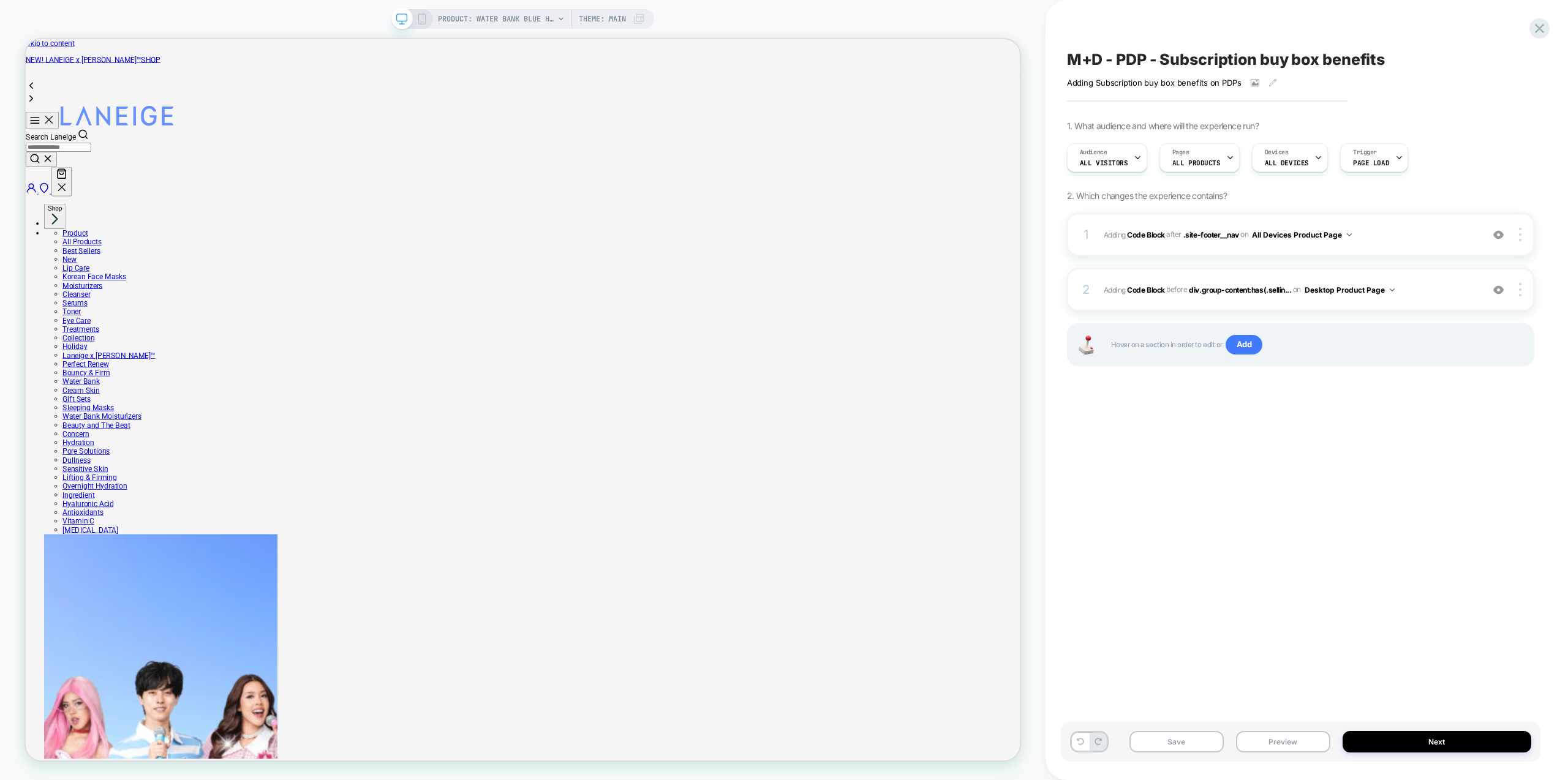
click at [1432, 287] on span "Adding Code Block BEFORE div.group-content:has(.sellin... div.group-content:has…" at bounding box center [1289, 289] width 372 height 15
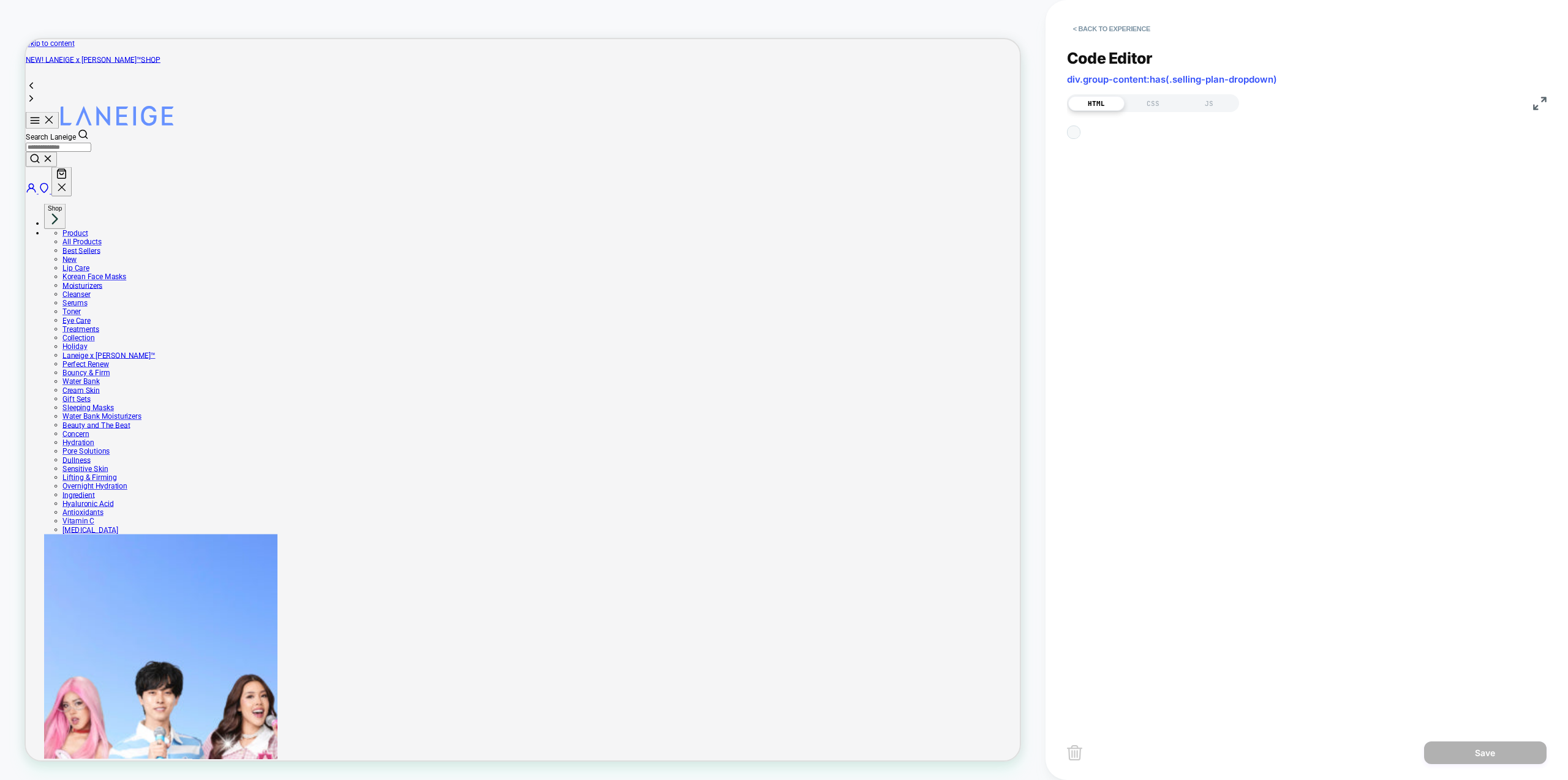
scroll to position [17, 0]
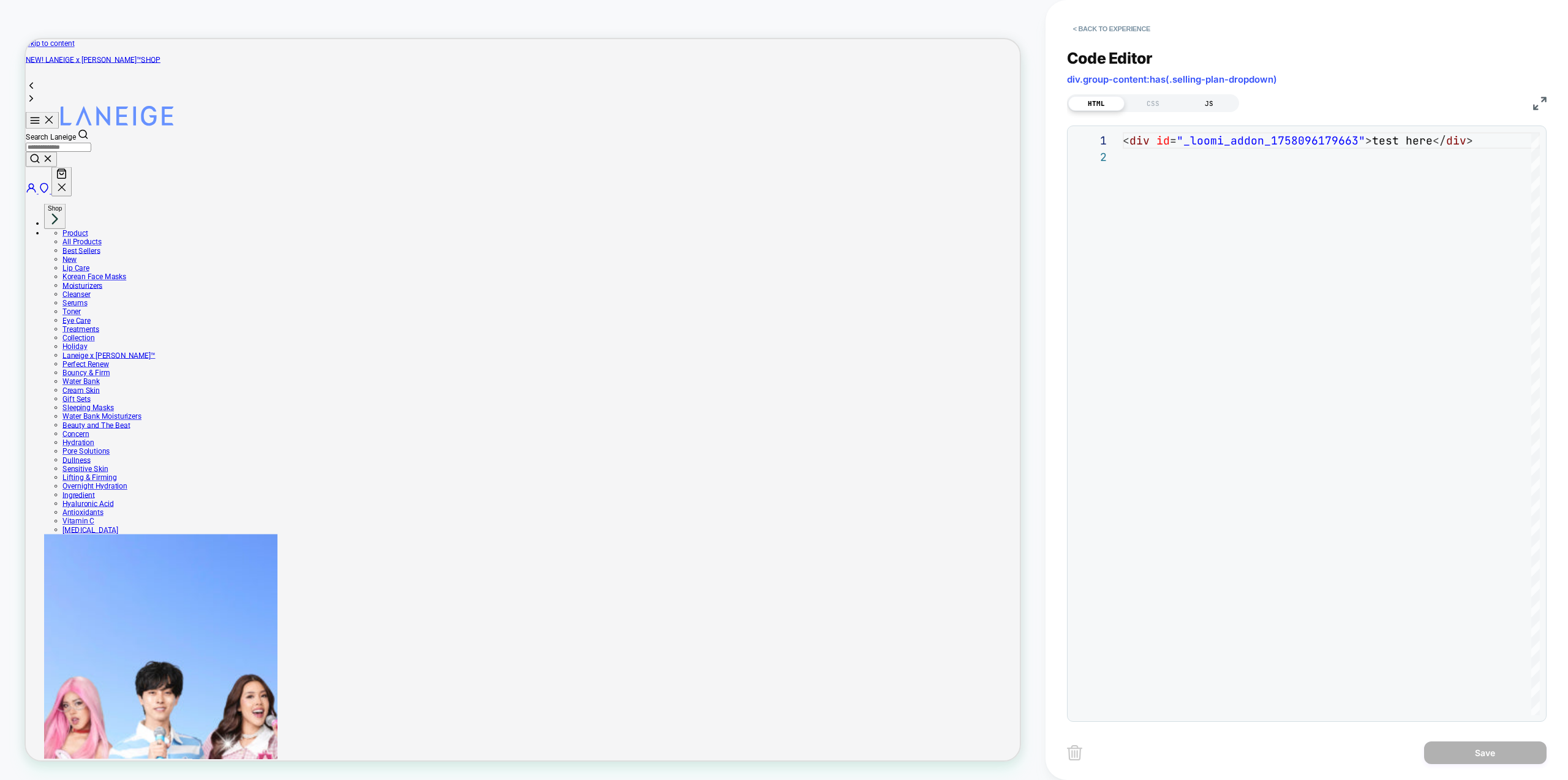
click at [1224, 100] on div "JS" at bounding box center [1209, 104] width 56 height 15
click at [1085, 104] on div "HTML" at bounding box center [1096, 104] width 56 height 15
click at [1107, 33] on button "< Back to experience" at bounding box center [1112, 28] width 90 height 19
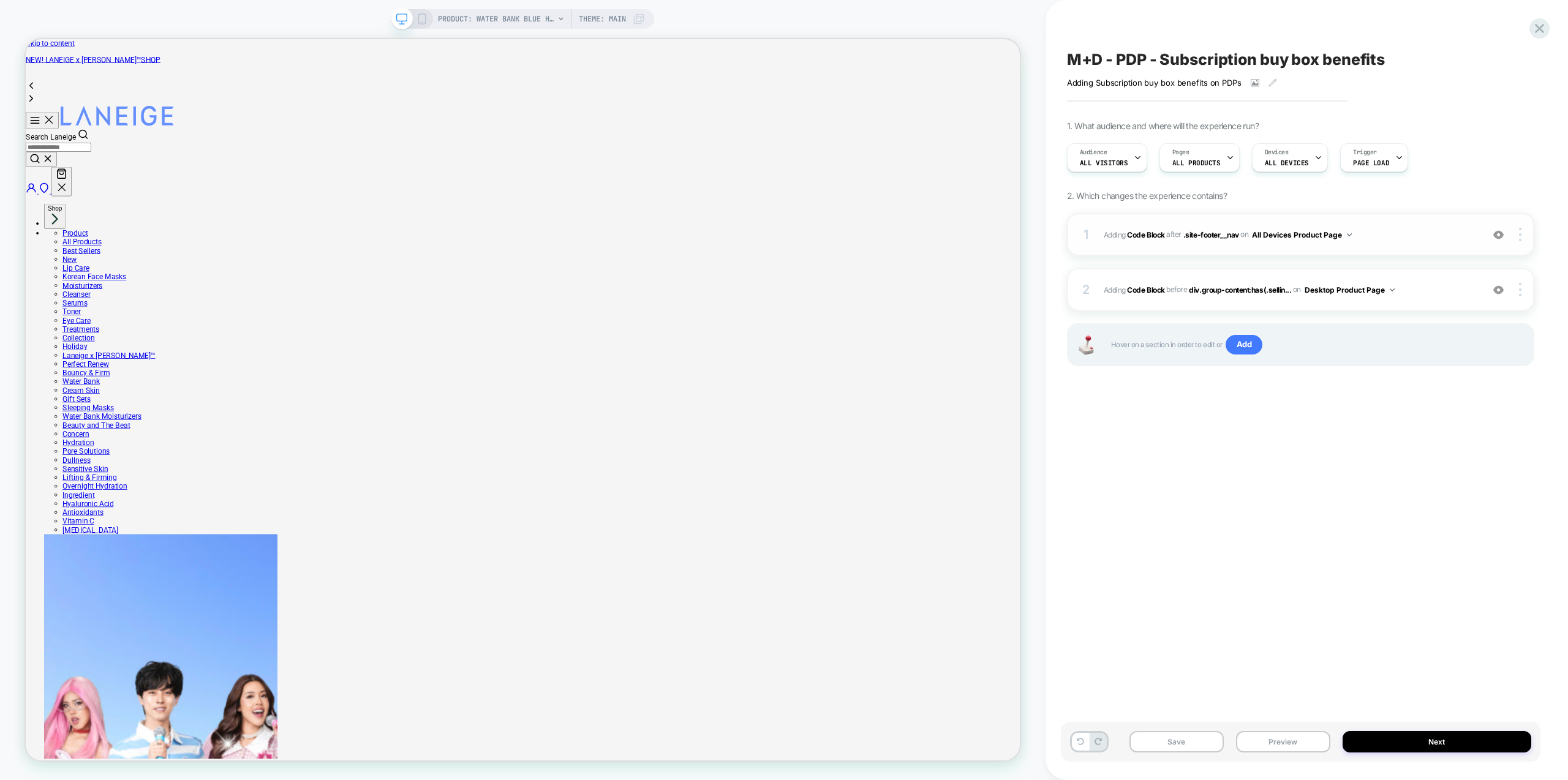
click at [1433, 235] on span "Adding Code Block AFTER .site-footer__nav .site-footer__nav on All Devices Prod…" at bounding box center [1289, 235] width 372 height 15
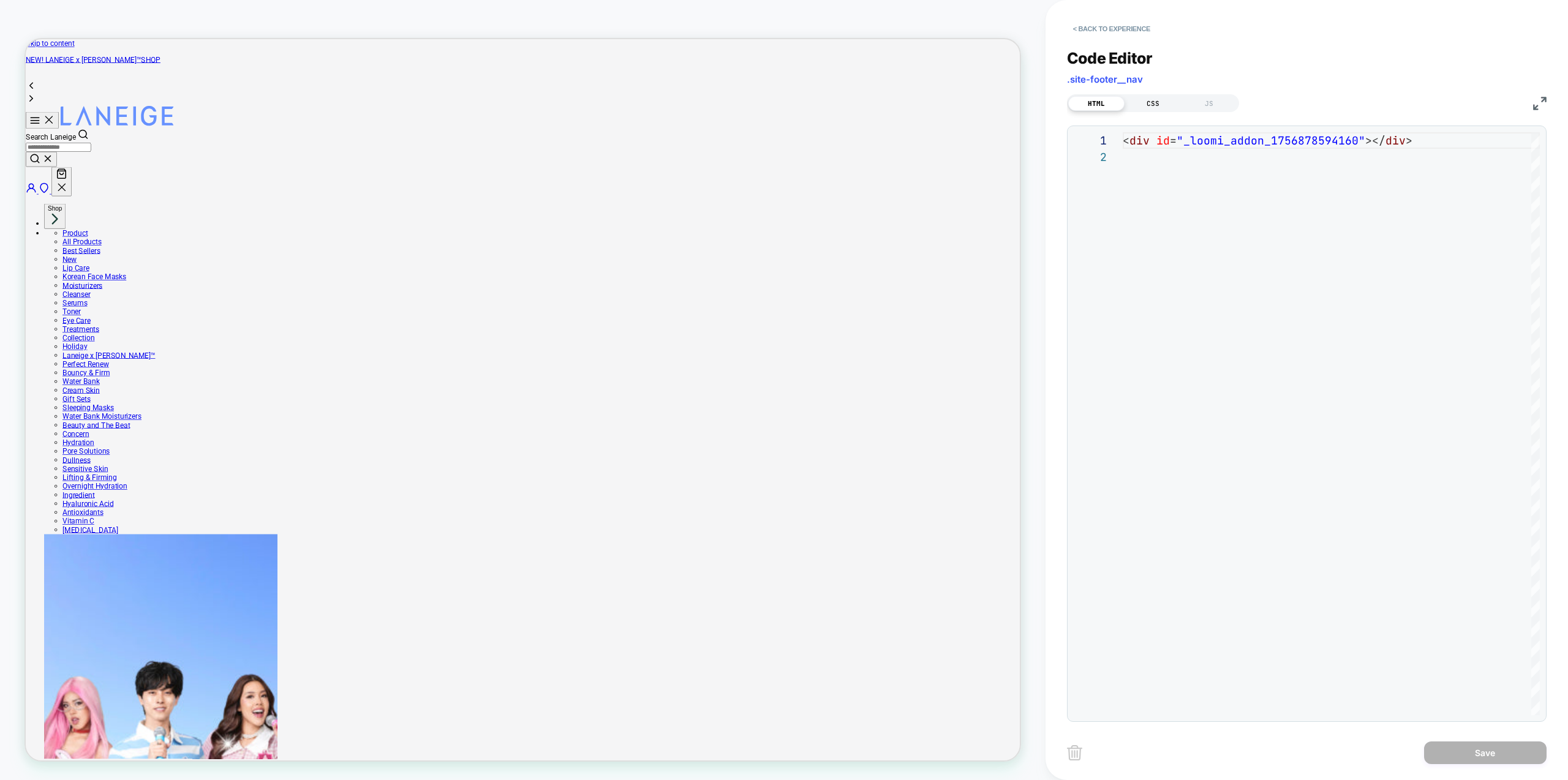
click at [1157, 109] on div "CSS" at bounding box center [1153, 104] width 56 height 15
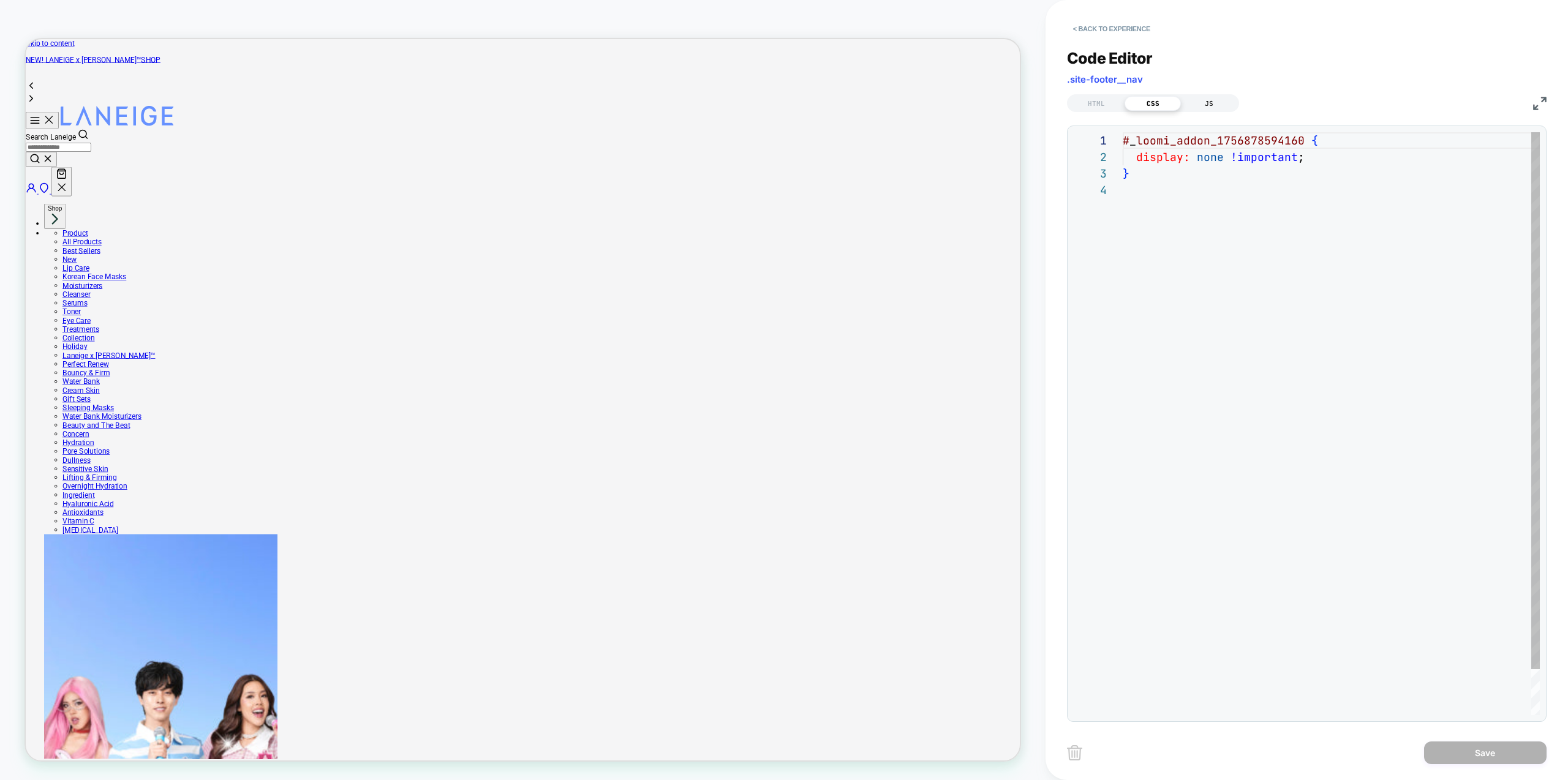
scroll to position [49, 0]
click at [1222, 108] on div "JS" at bounding box center [1209, 104] width 56 height 15
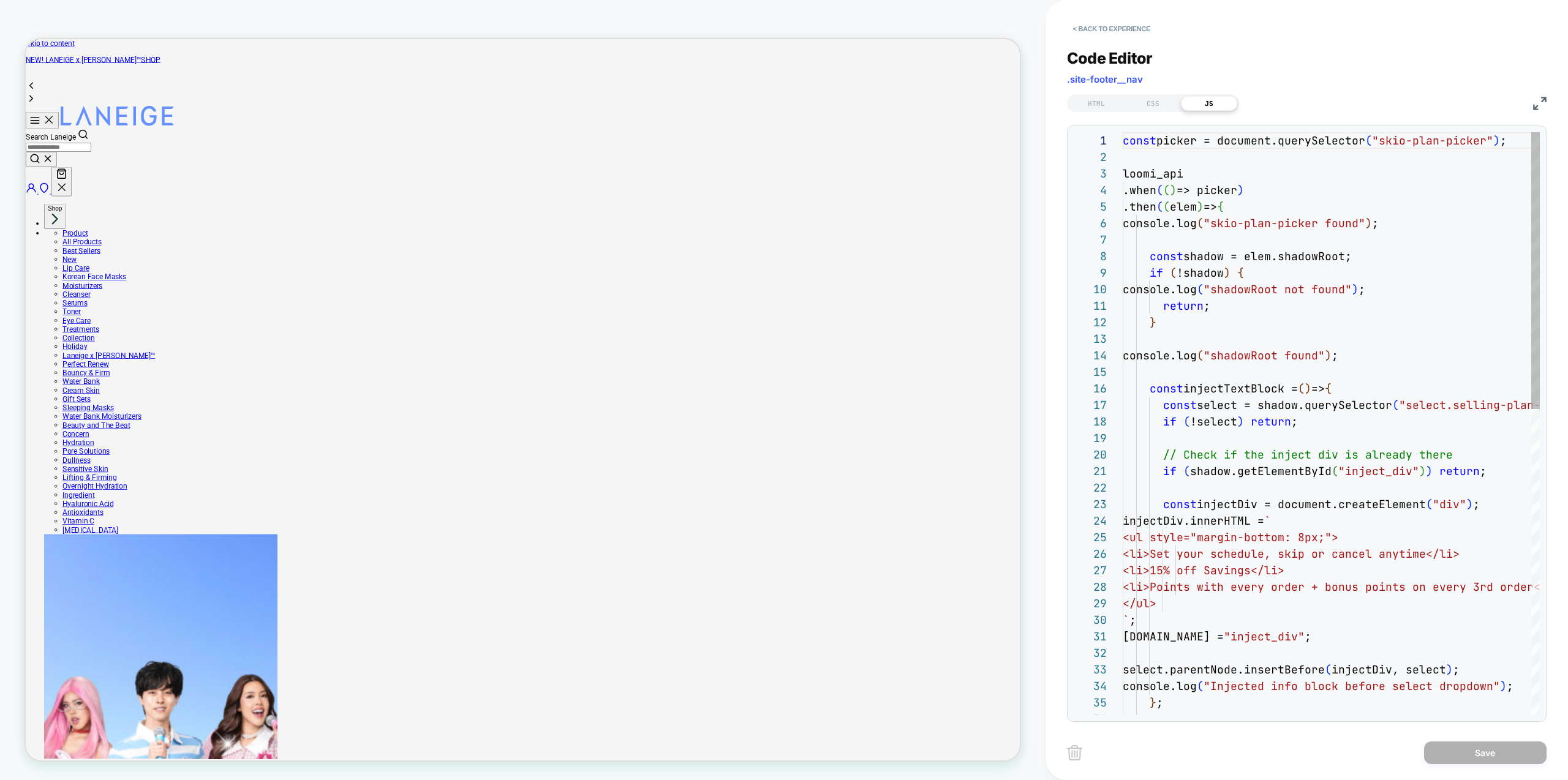
scroll to position [165, 0]
click at [1433, 142] on div "const picker = document.querySelector ( "skio-plan-picker" ) ; loomi_api .when …" at bounding box center [1392, 746] width 538 height 1228
click at [1443, 215] on div "const picker = document.querySelector ( "skio-plan-picker" ) ; loomi_api .when …" at bounding box center [1392, 746] width 538 height 1228
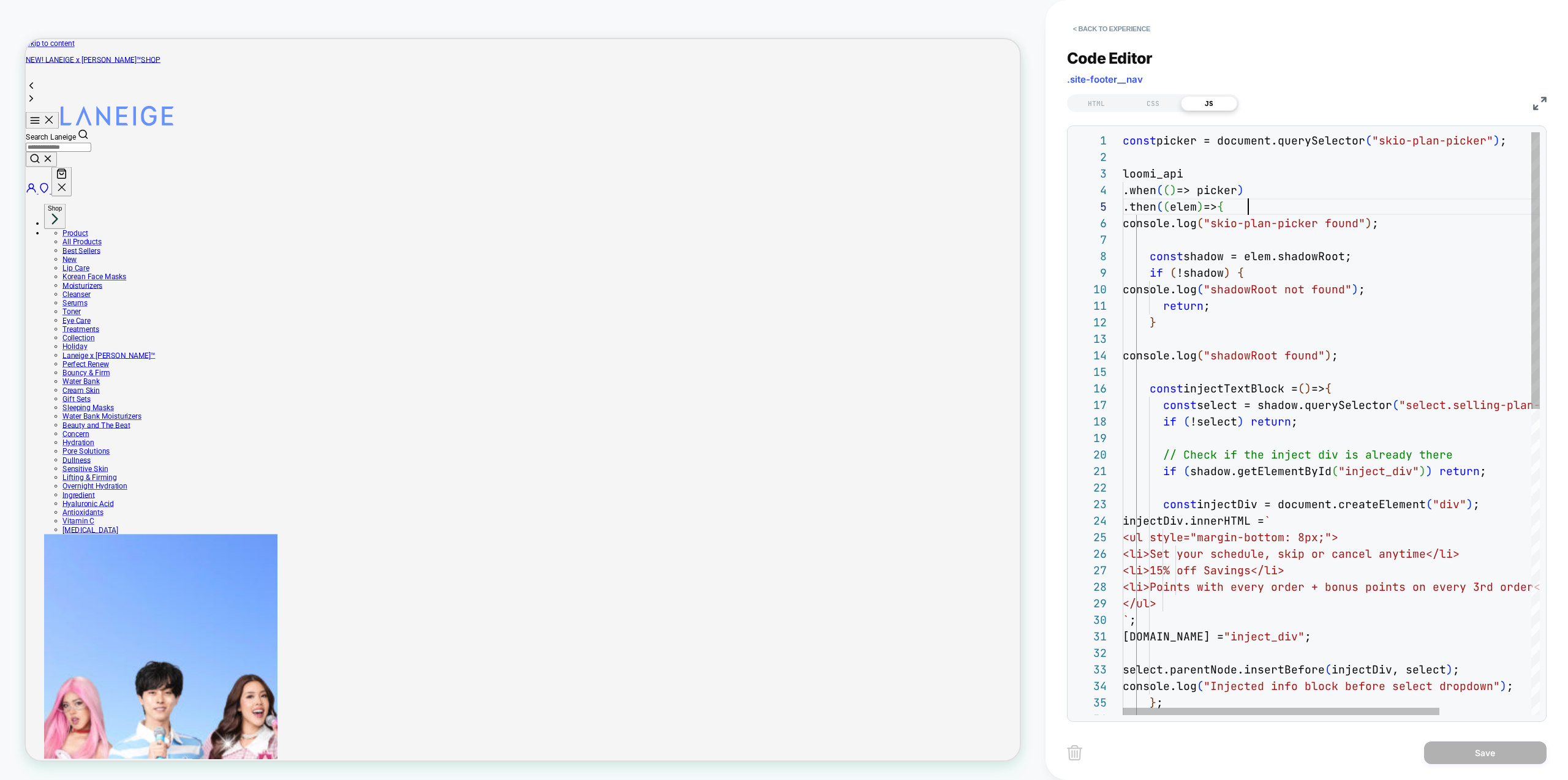
scroll to position [66, 126]
click at [1217, 176] on div "const picker = document.querySelector ( "skio-plan-picker" ) ; loomi_api .when …" at bounding box center [1392, 746] width 538 height 1228
click at [1299, 238] on div "const picker = document.querySelector ( "skio-plan-picker" ) ; loomi_api .when …" at bounding box center [1392, 746] width 538 height 1228
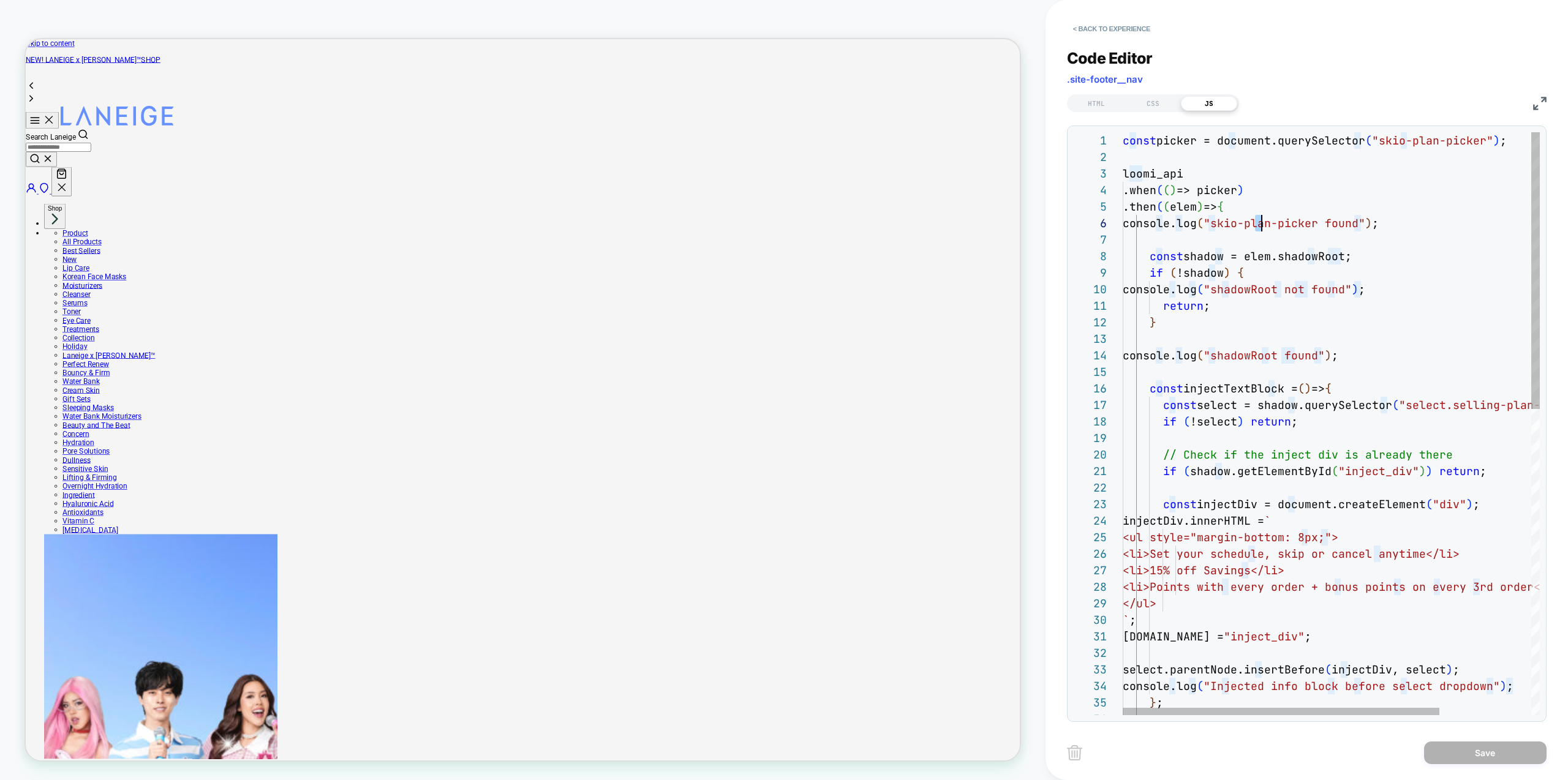
click at [1259, 223] on div "const picker = document.querySelector ( "skio-plan-picker" ) ; loomi_api .when …" at bounding box center [1392, 746] width 538 height 1228
click at [1258, 223] on div "const picker = document.querySelector ( "skio-plan-picker" ) ; loomi_api .when …" at bounding box center [1392, 746] width 538 height 1228
click at [1188, 207] on div "const picker = document.querySelector ( "skio-plan-picker" ) ; loomi_api .when …" at bounding box center [1392, 746] width 538 height 1228
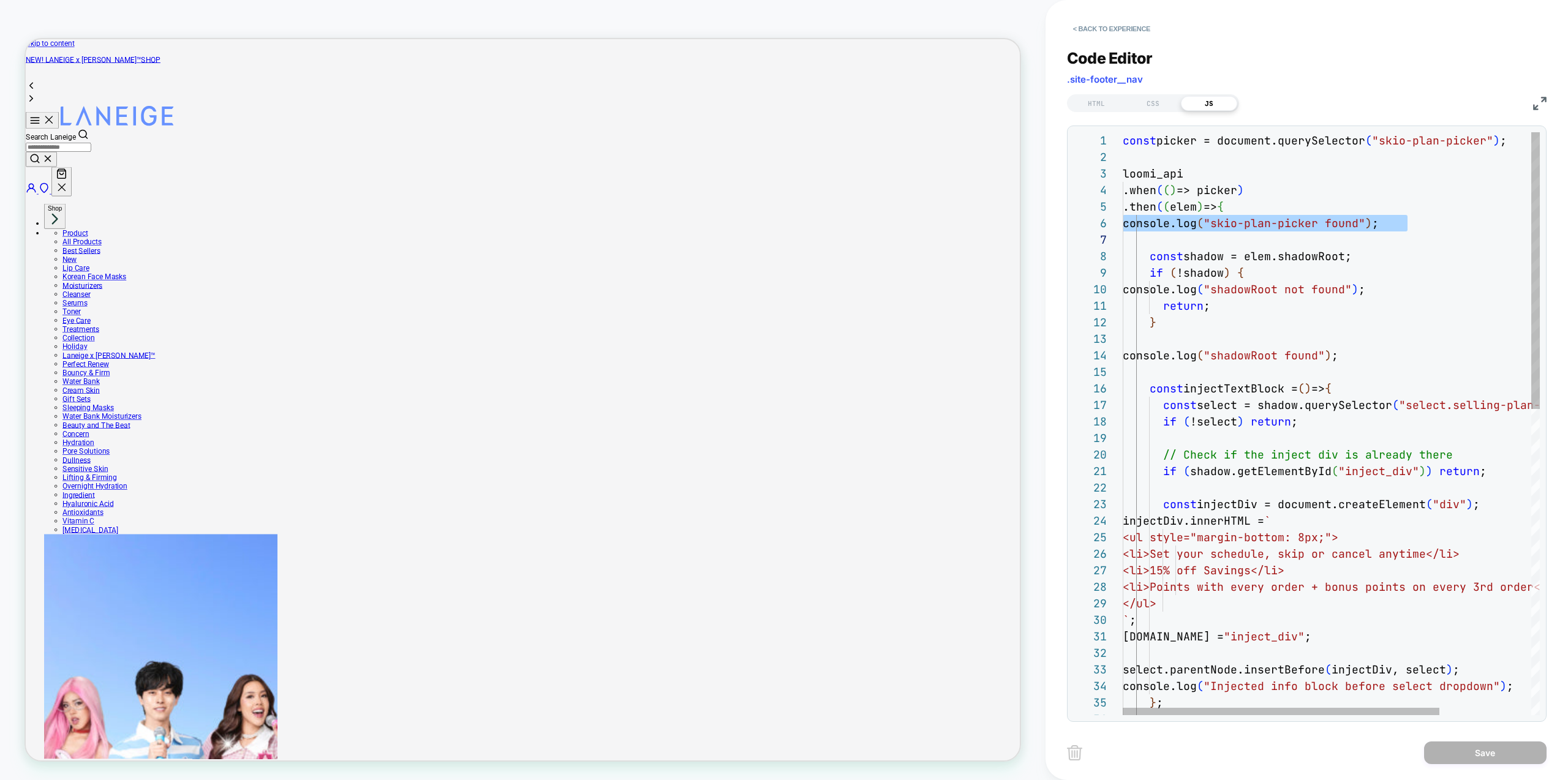
click at [1188, 207] on div "const picker = document.querySelector ( "skio-plan-picker" ) ; loomi_api .when …" at bounding box center [1392, 746] width 538 height 1228
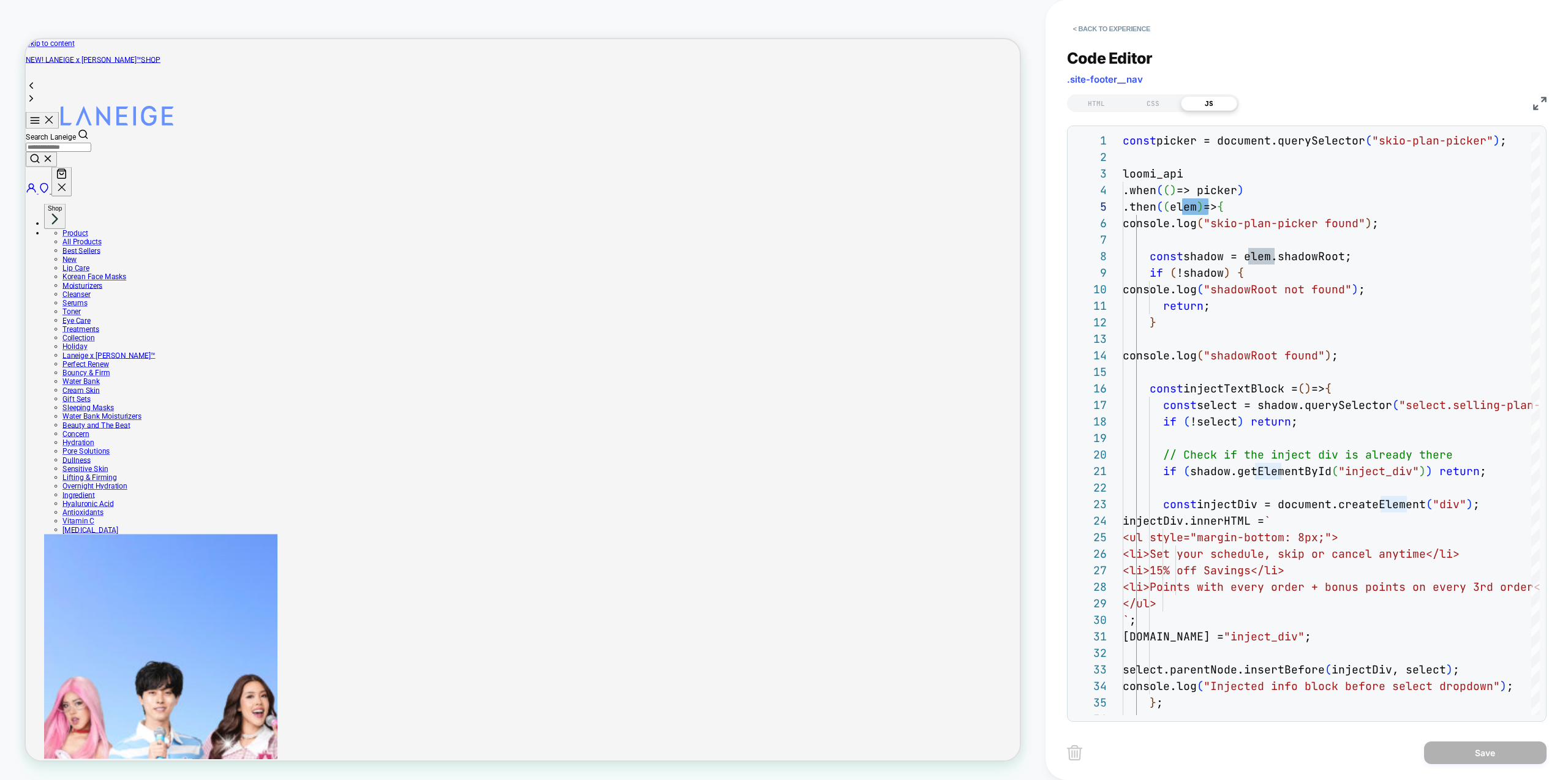
scroll to position [66, 86]
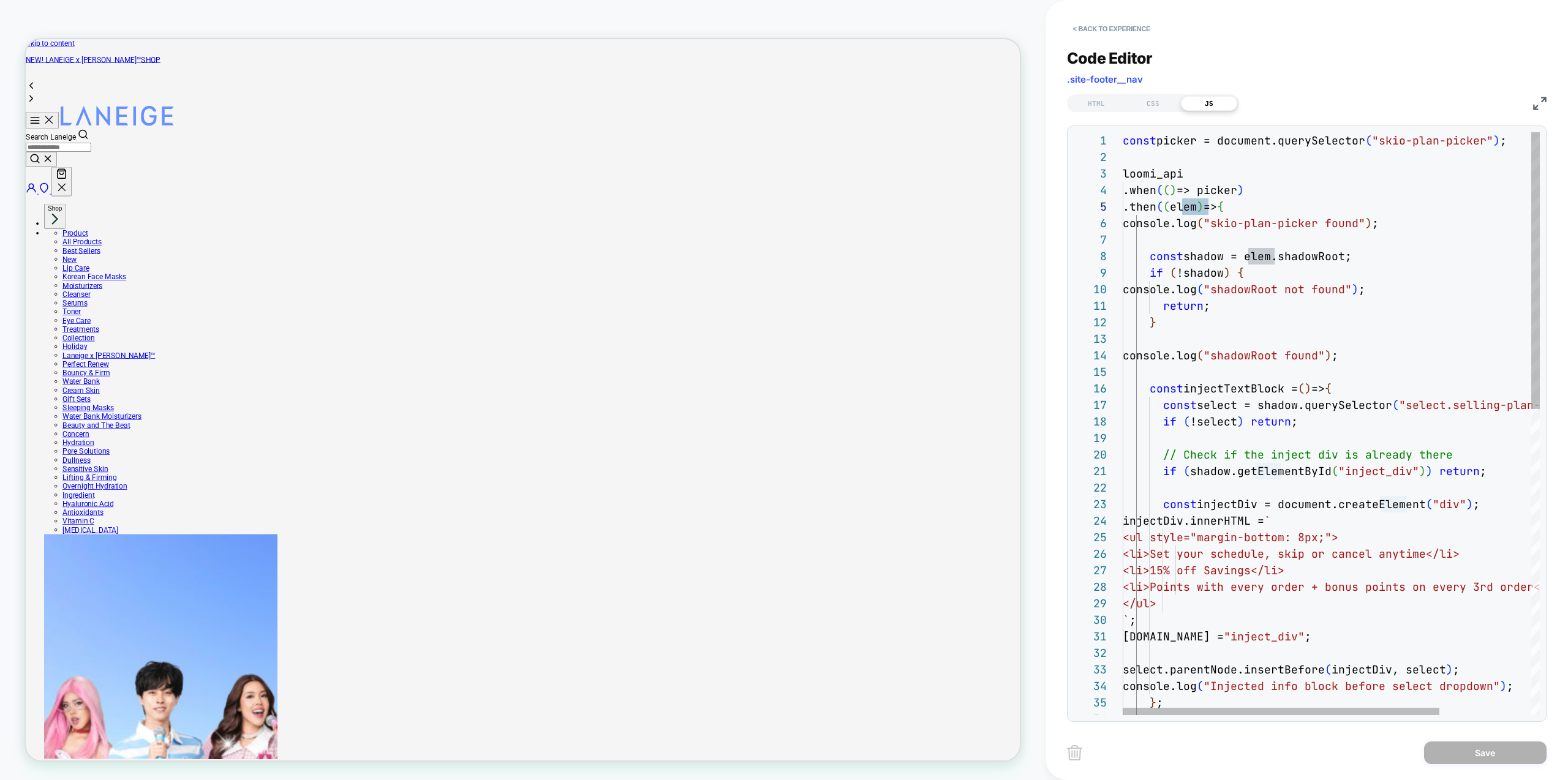
click at [1338, 501] on div "const picker = document.querySelector ( "skio-plan-picker" ) ; loomi_api .when …" at bounding box center [1392, 746] width 538 height 1228
click at [1225, 500] on div "const picker = document.querySelector ( "skio-plan-picker" ) ; loomi_api .when …" at bounding box center [1392, 746] width 538 height 1228
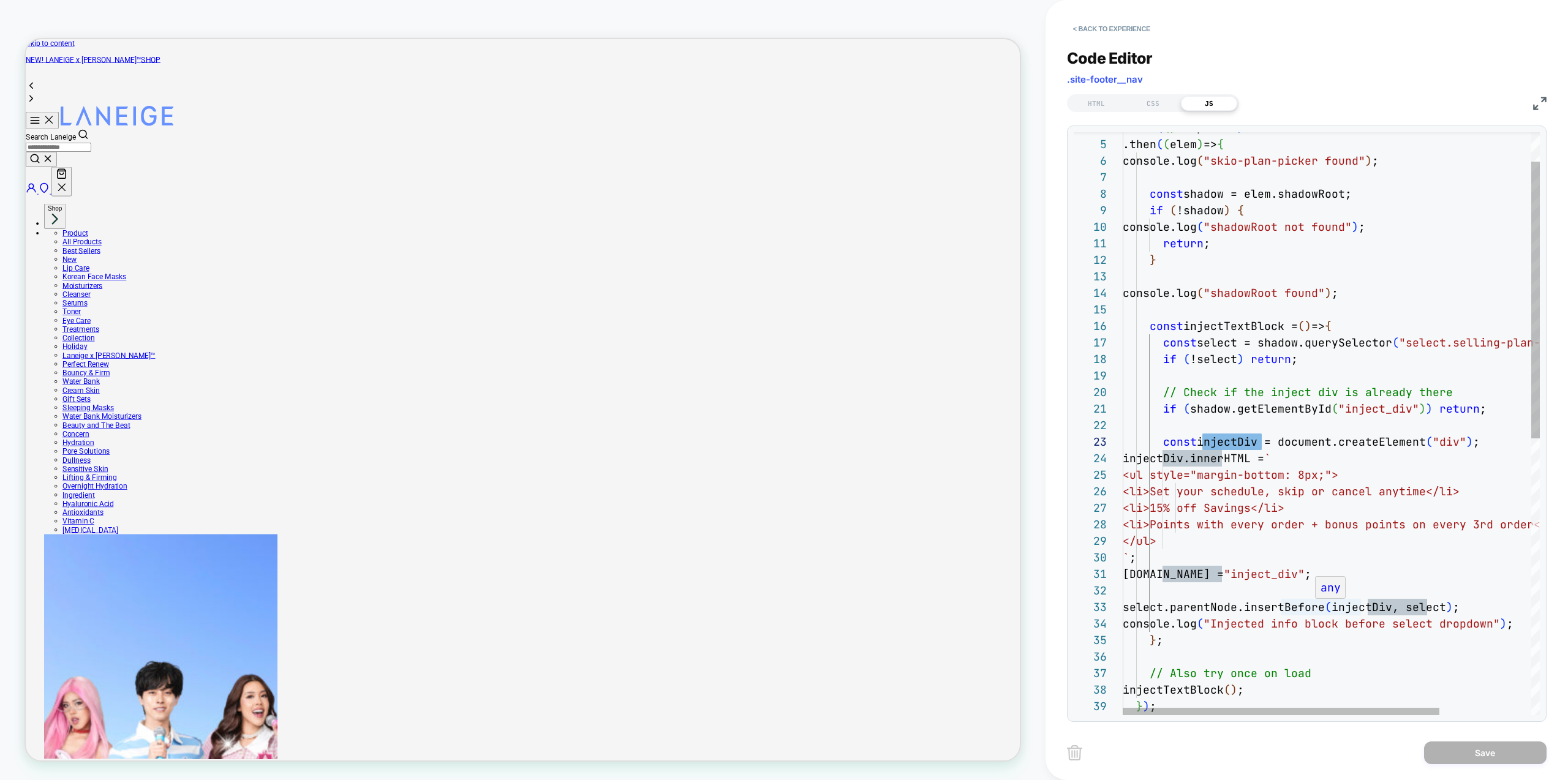
click at [1238, 608] on div ".then ( ( elem ) => { console.log ( "skio-plan-picker found" ) ; const shadow =…" at bounding box center [1392, 683] width 538 height 1228
type textarea "**********"
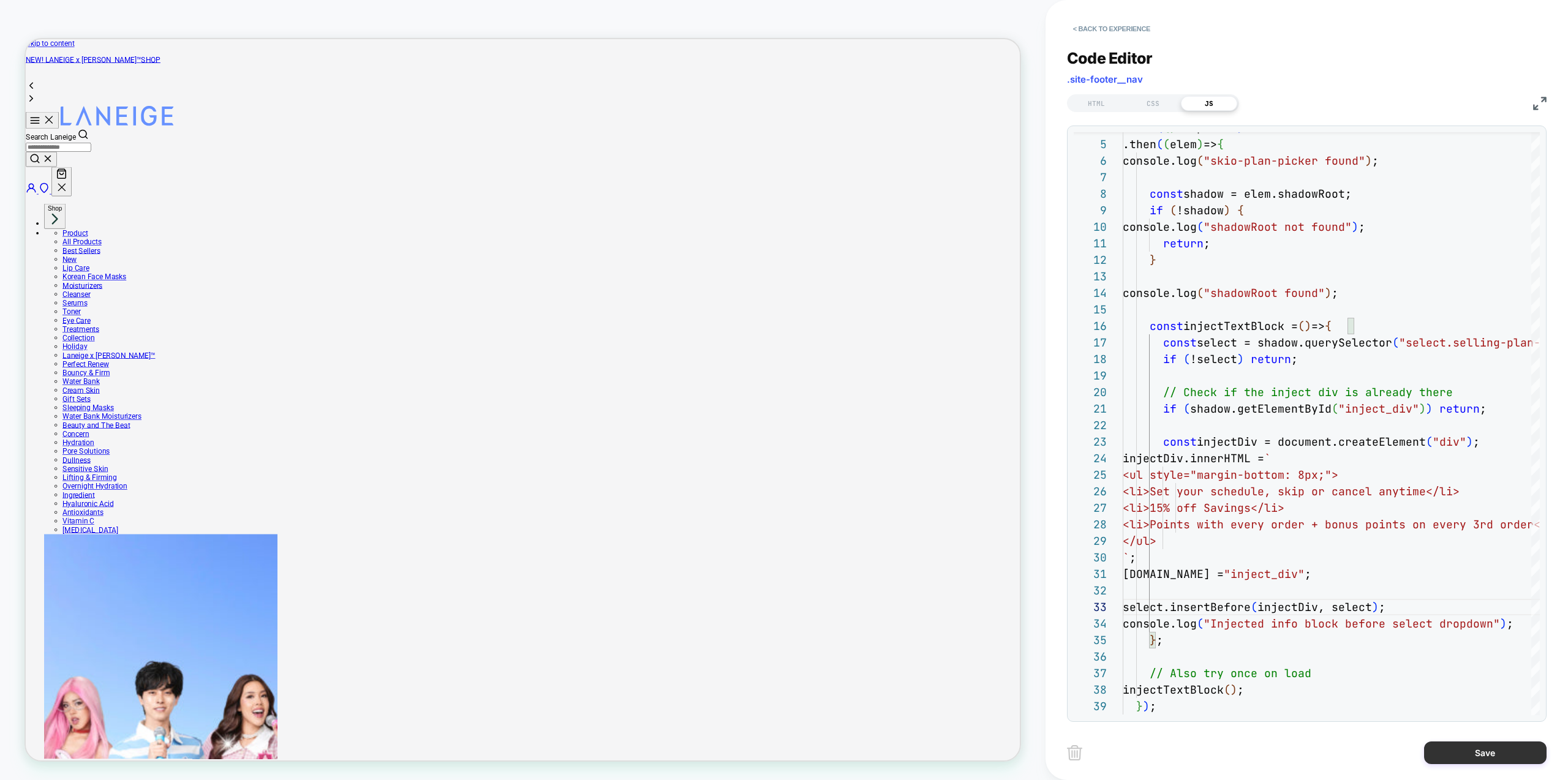
click at [1494, 757] on button "Save" at bounding box center [1485, 753] width 122 height 23
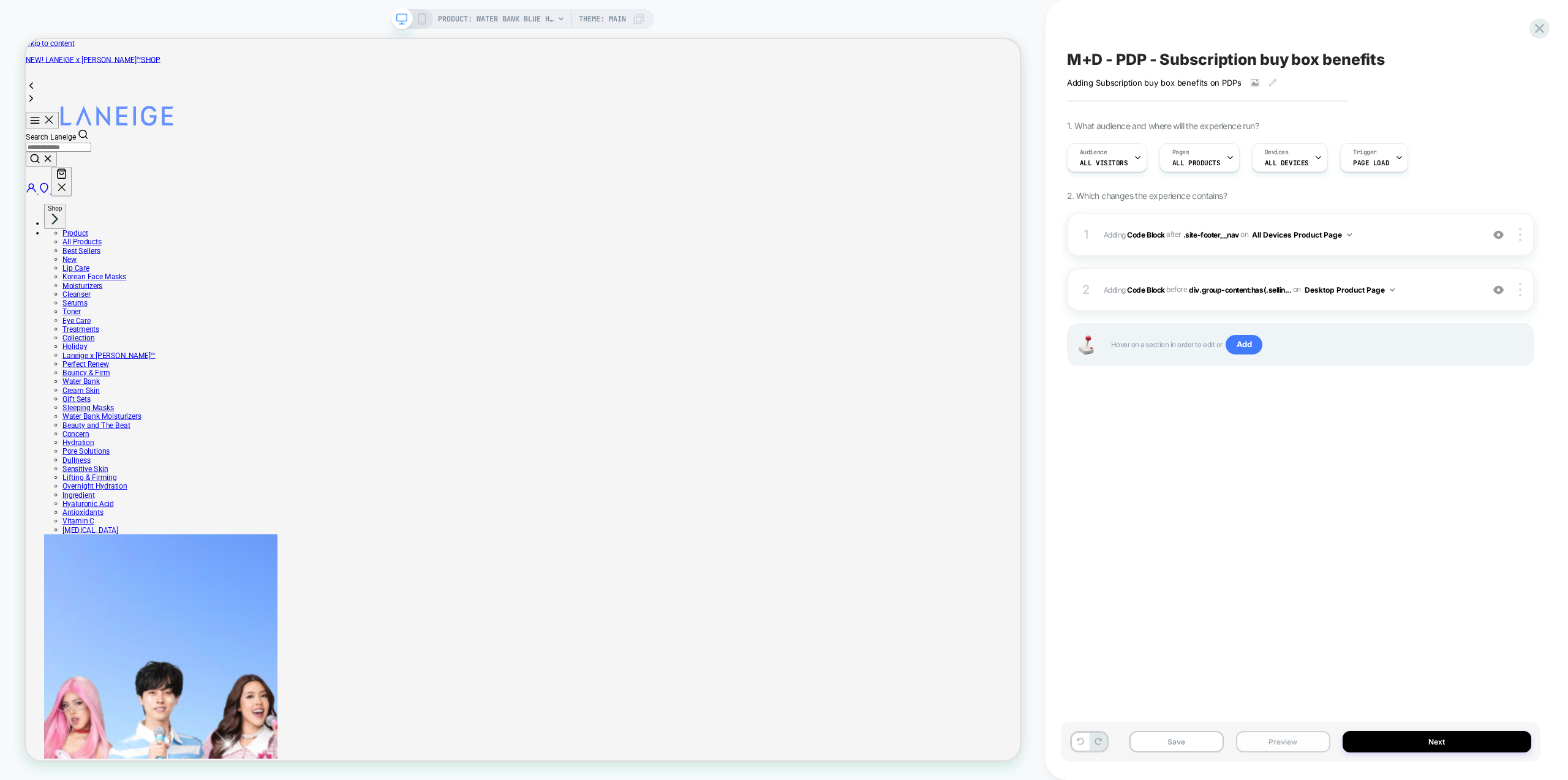
click at [1279, 739] on button "Preview" at bounding box center [1283, 742] width 94 height 21
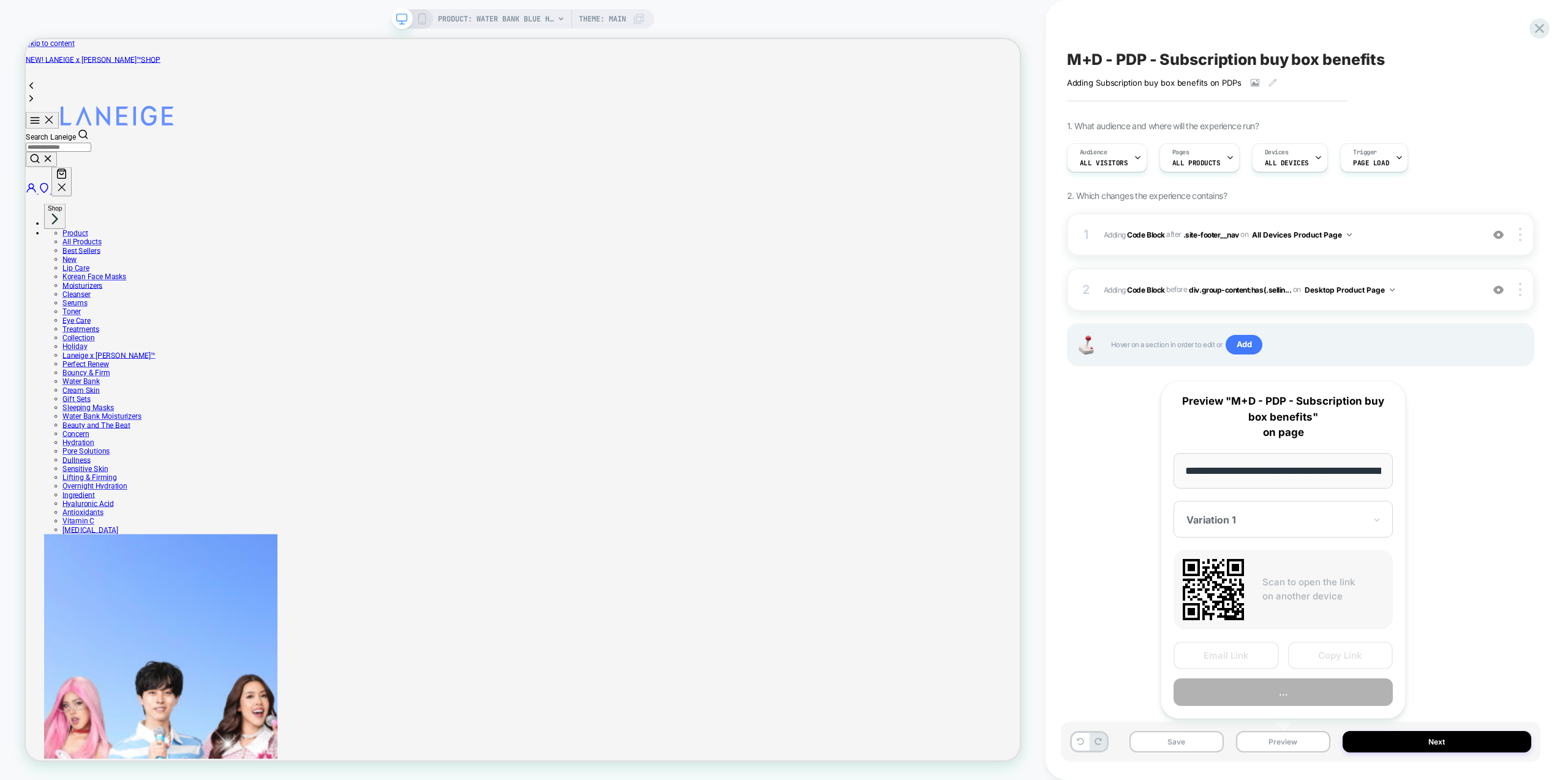
scroll to position [0, 299]
click at [1286, 696] on button "Preview" at bounding box center [1283, 692] width 219 height 27
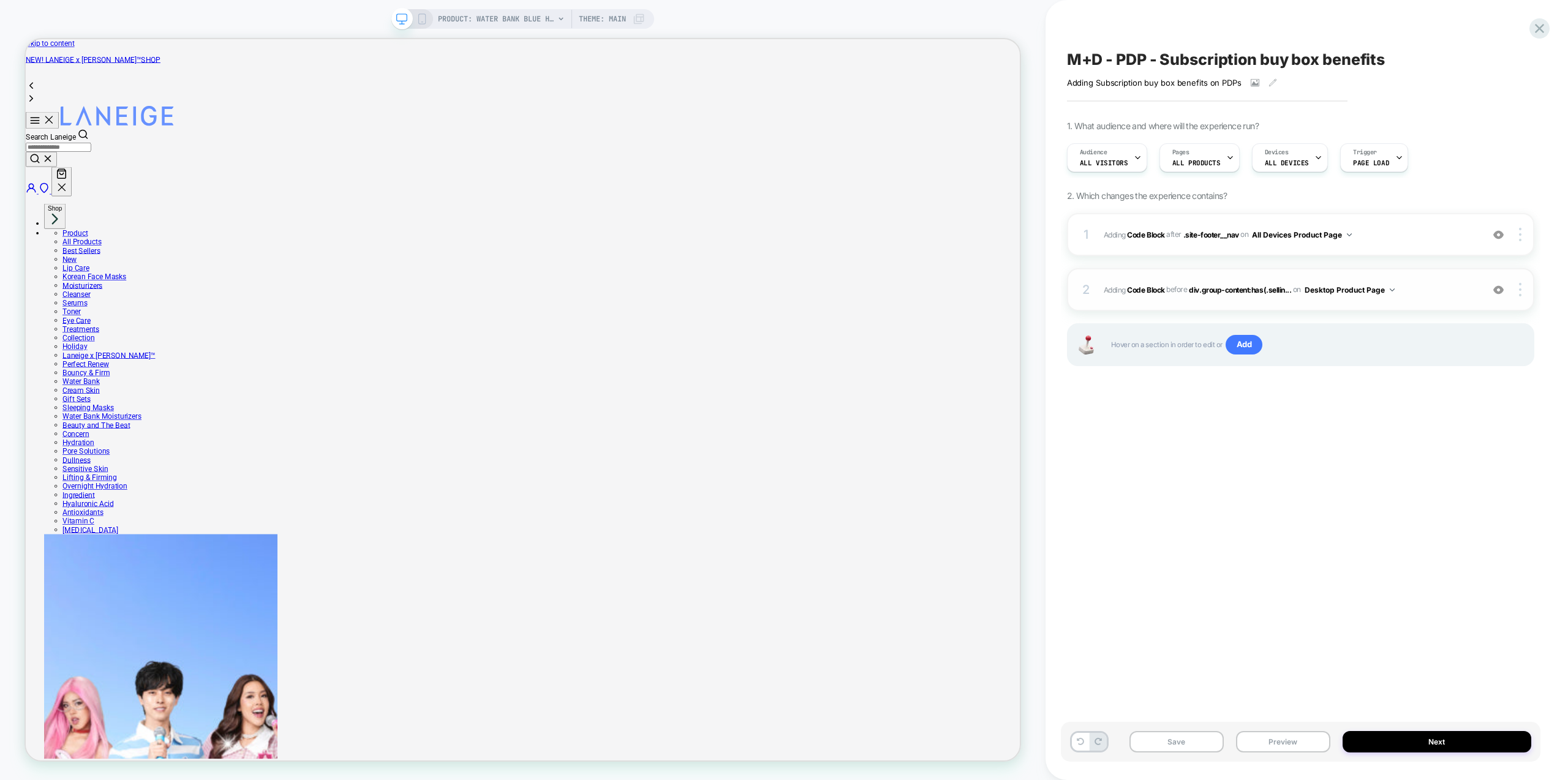
click at [1427, 300] on div "2 Adding Code Block BEFORE div.group-content:has(.sellin... div.group-content:h…" at bounding box center [1300, 289] width 467 height 43
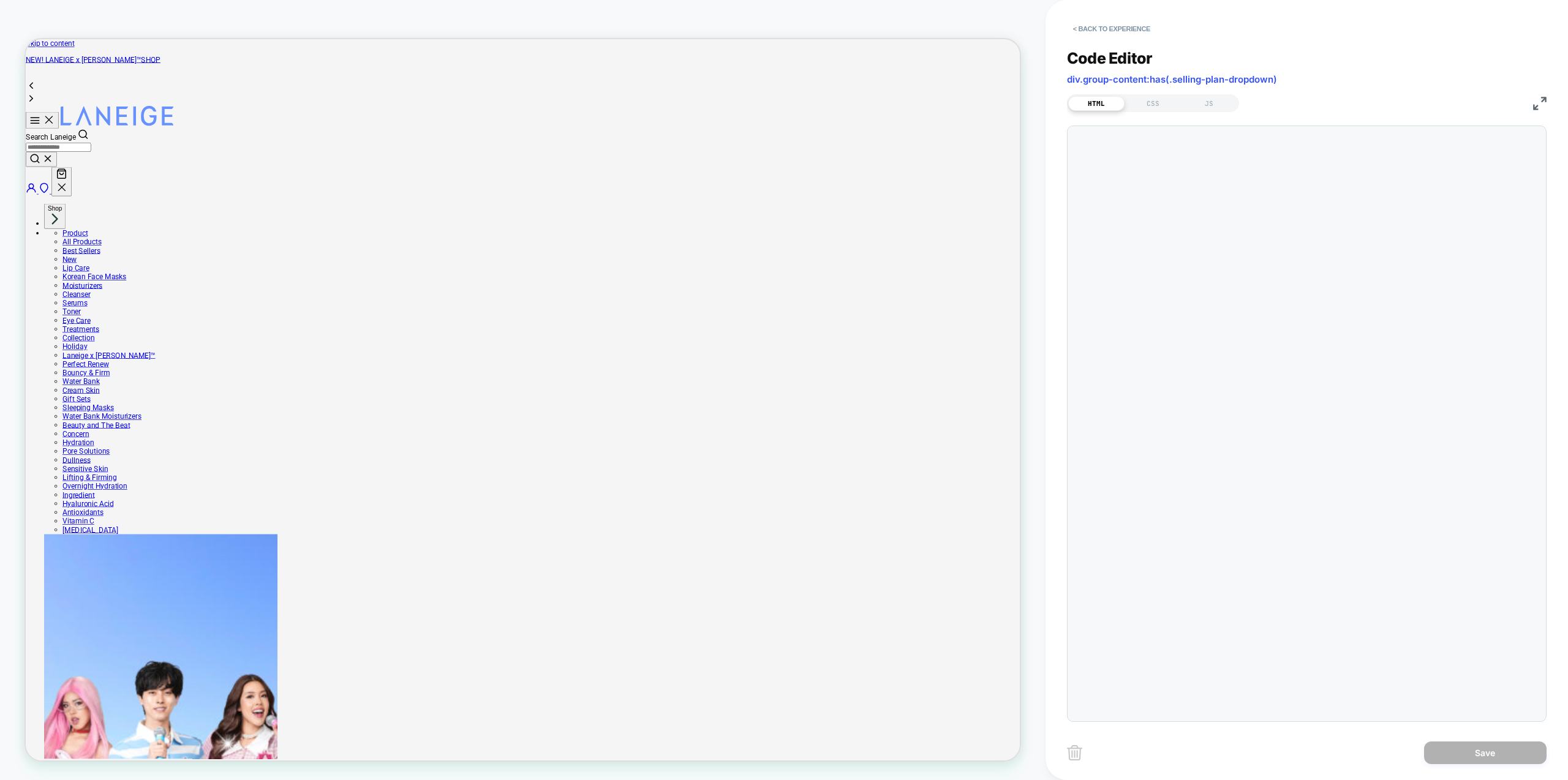
scroll to position [17, 0]
click at [1209, 110] on div "HTML CSS JS" at bounding box center [1153, 103] width 172 height 18
click at [1214, 102] on div "JS" at bounding box center [1209, 104] width 56 height 15
click at [1097, 102] on div "HTML" at bounding box center [1096, 104] width 56 height 15
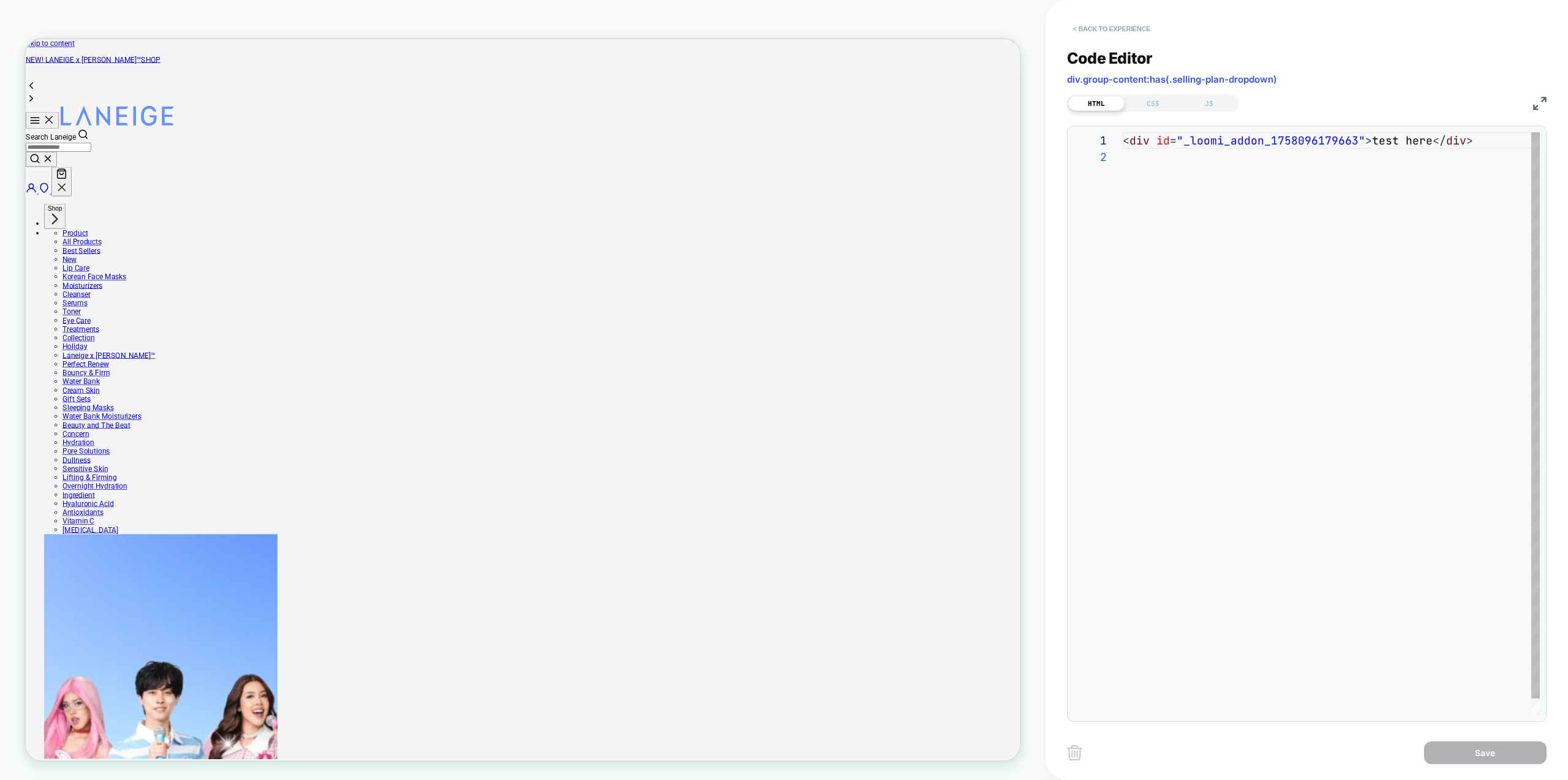
click at [1092, 25] on button "< Back to experience" at bounding box center [1112, 28] width 90 height 19
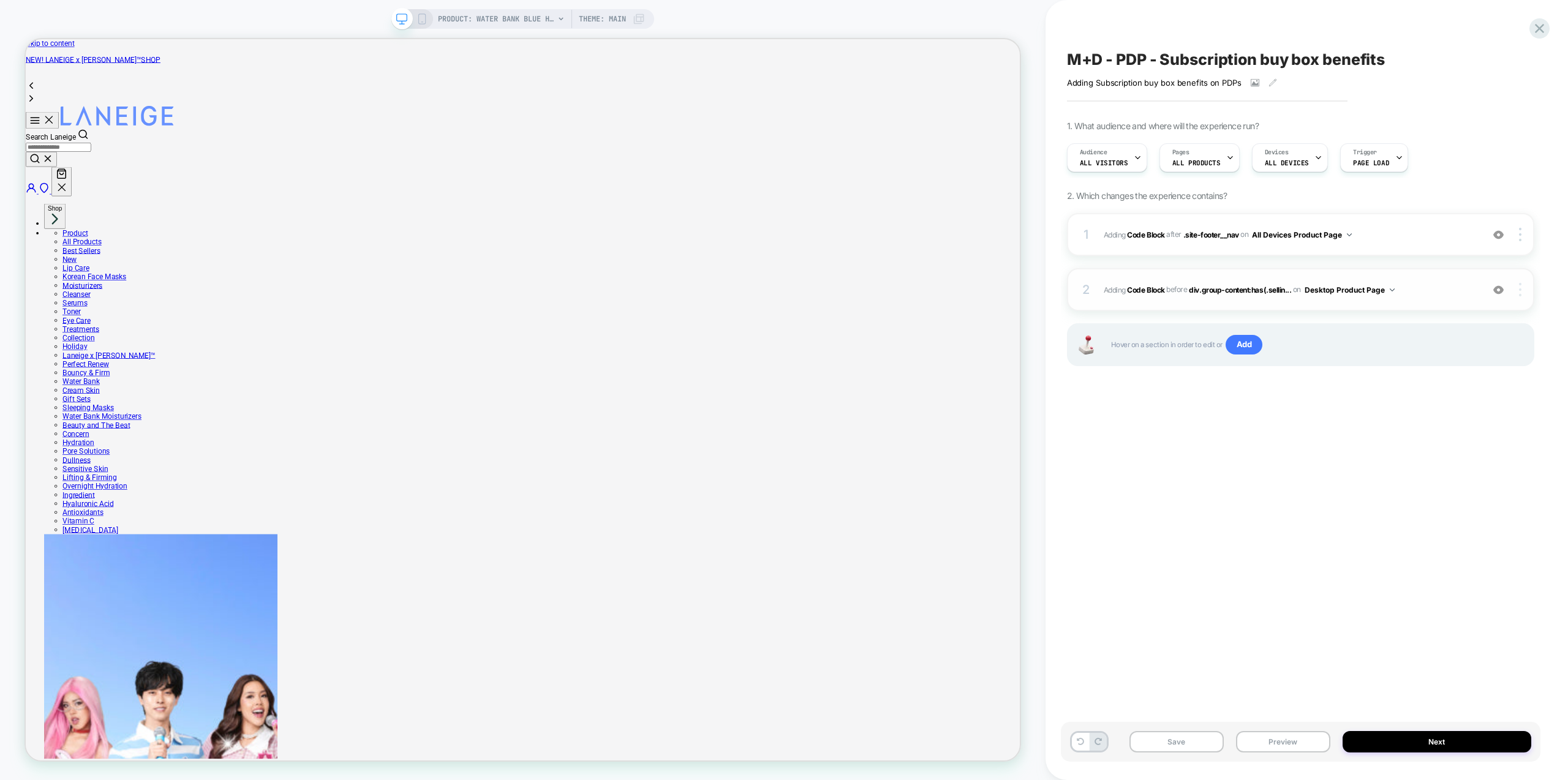
click at [1525, 287] on div at bounding box center [1521, 289] width 23 height 13
click at [1447, 422] on div "Delete" at bounding box center [1447, 424] width 109 height 33
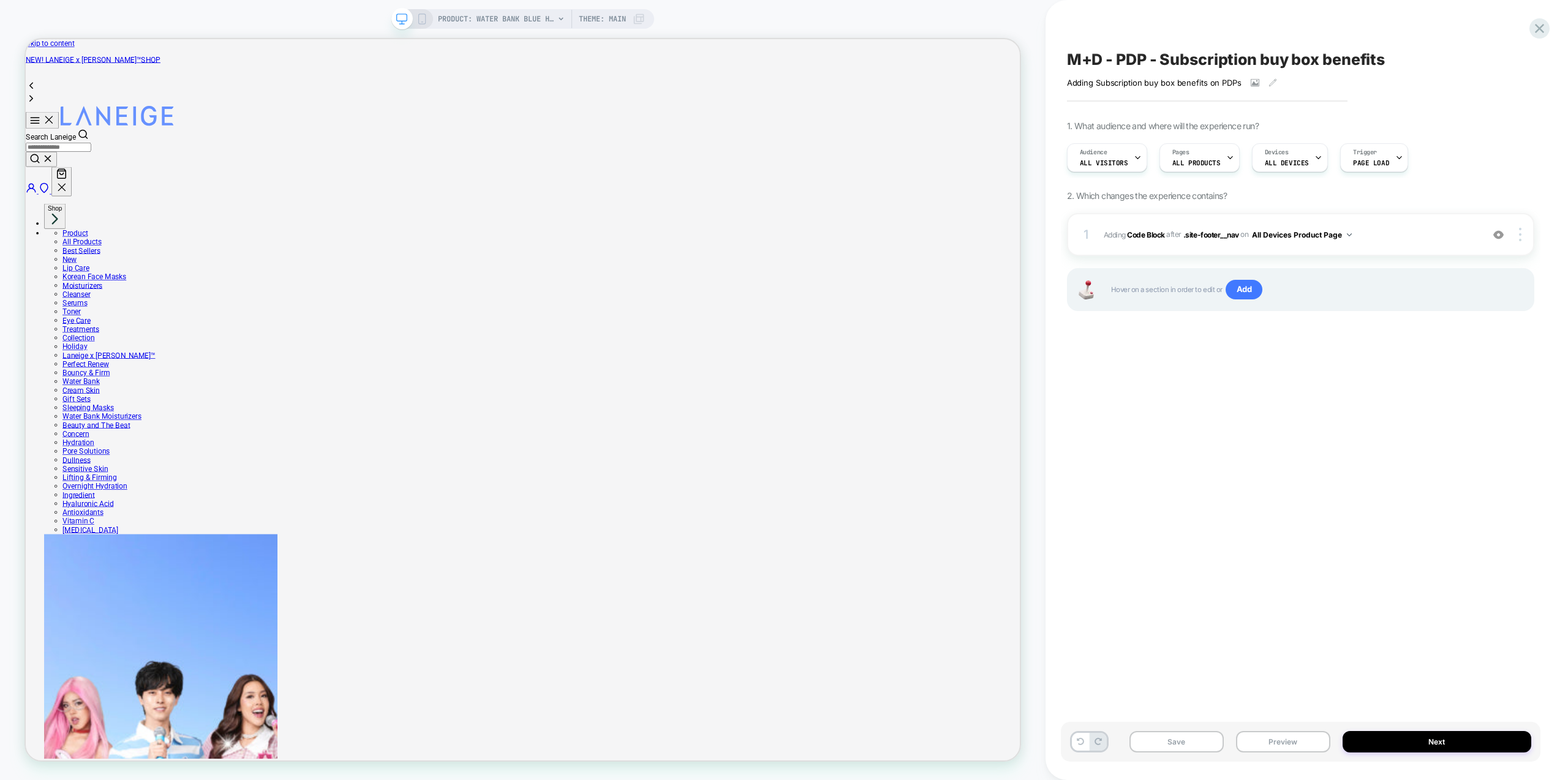
click at [1356, 438] on div "M+D - PDP - Subscription buy box benefits Adding Subscription buy box benefits …" at bounding box center [1301, 390] width 480 height 756
click at [1414, 245] on div "1 Adding Code Block AFTER .site-footer__nav .site-footer__nav on All Devices Pr…" at bounding box center [1300, 235] width 467 height 43
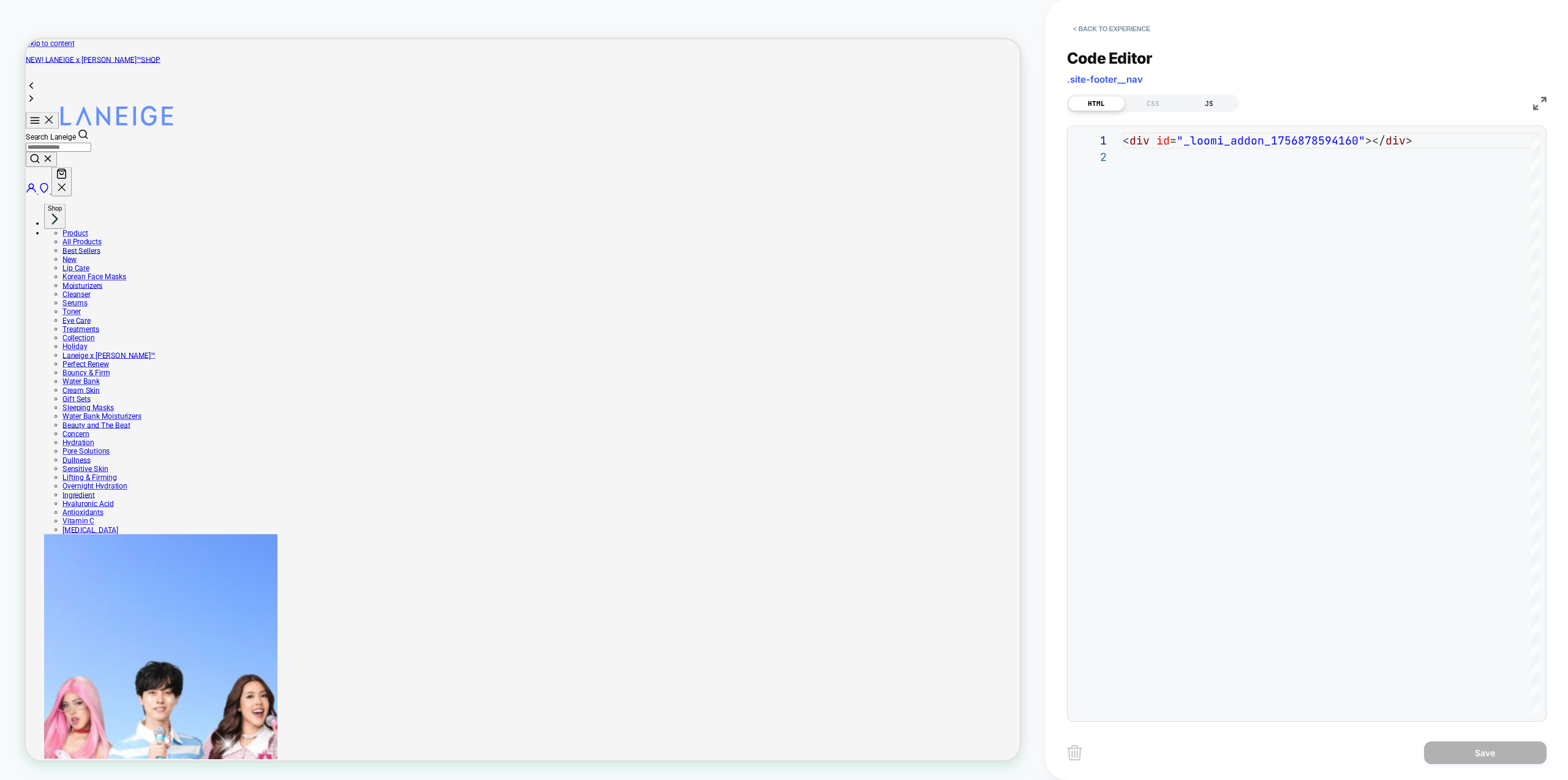
click at [1211, 103] on div "JS" at bounding box center [1209, 104] width 56 height 15
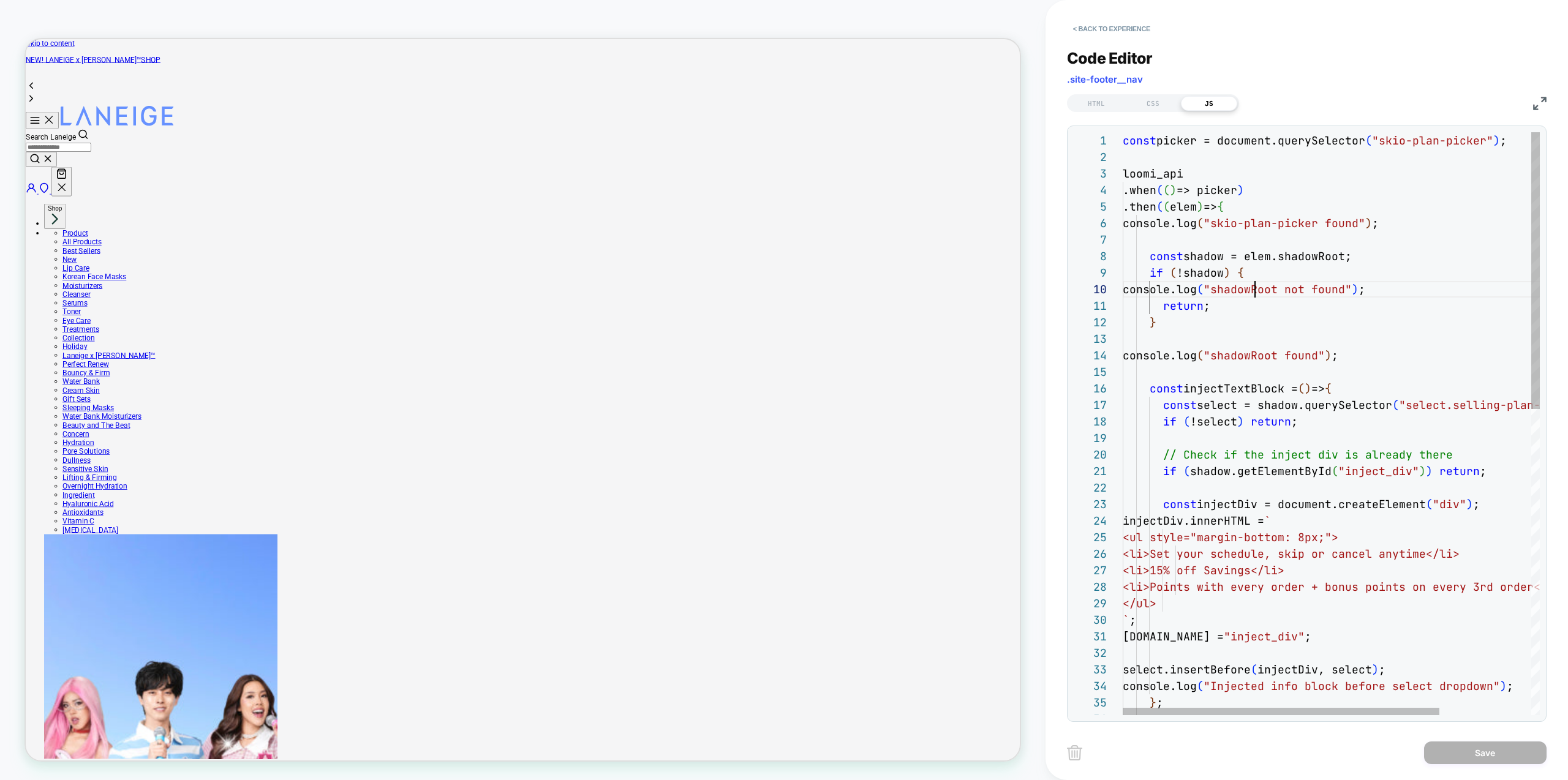
scroll to position [149, 132]
click at [1256, 291] on div "const picker = document.querySelector ( "skio-plan-picker" ) ; loomi_api .when …" at bounding box center [1392, 746] width 538 height 1228
click at [1310, 326] on div "const picker = document.querySelector ( "skio-plan-picker" ) ; loomi_api .when …" at bounding box center [1392, 746] width 538 height 1228
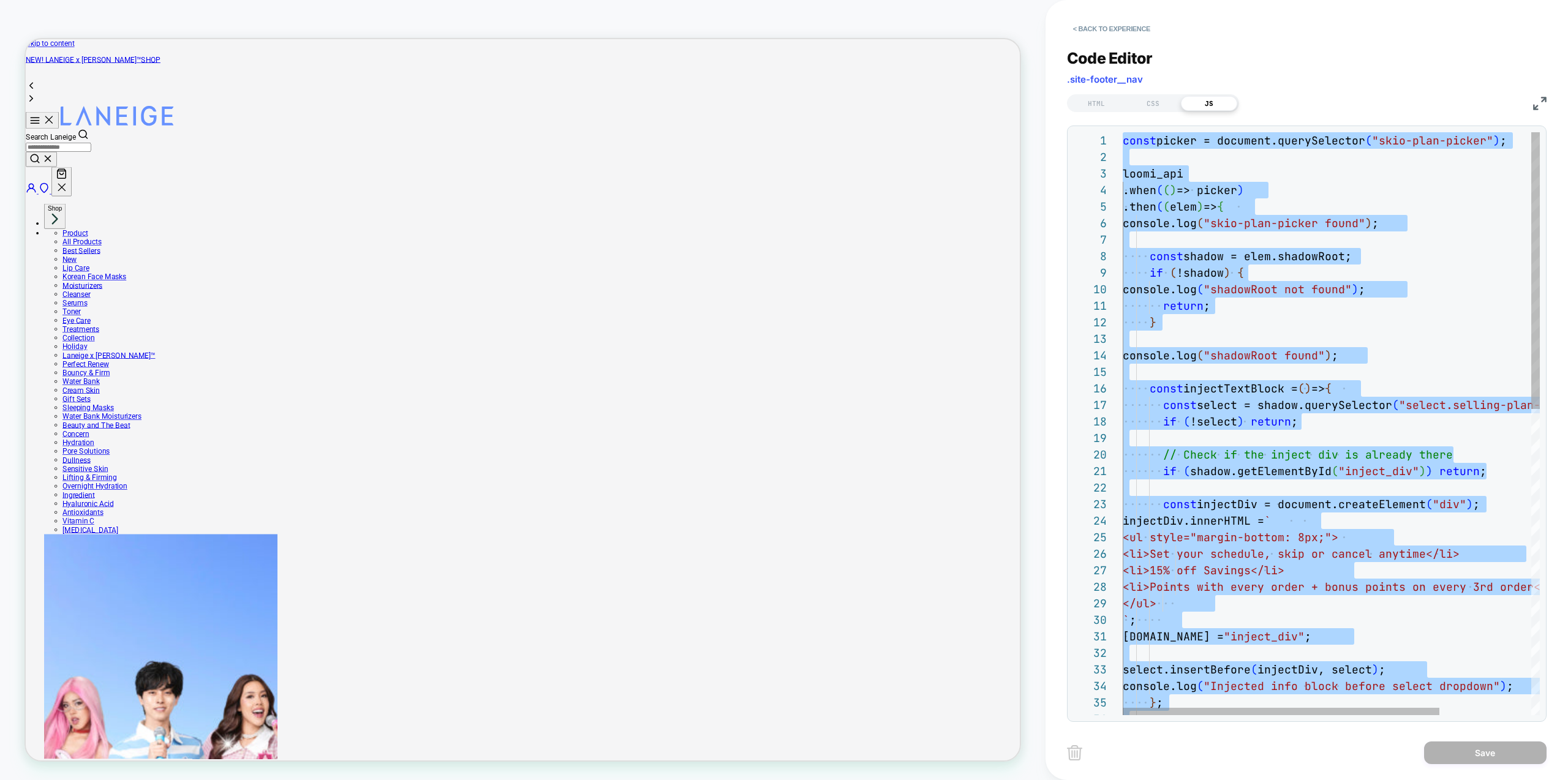
type textarea "**********"
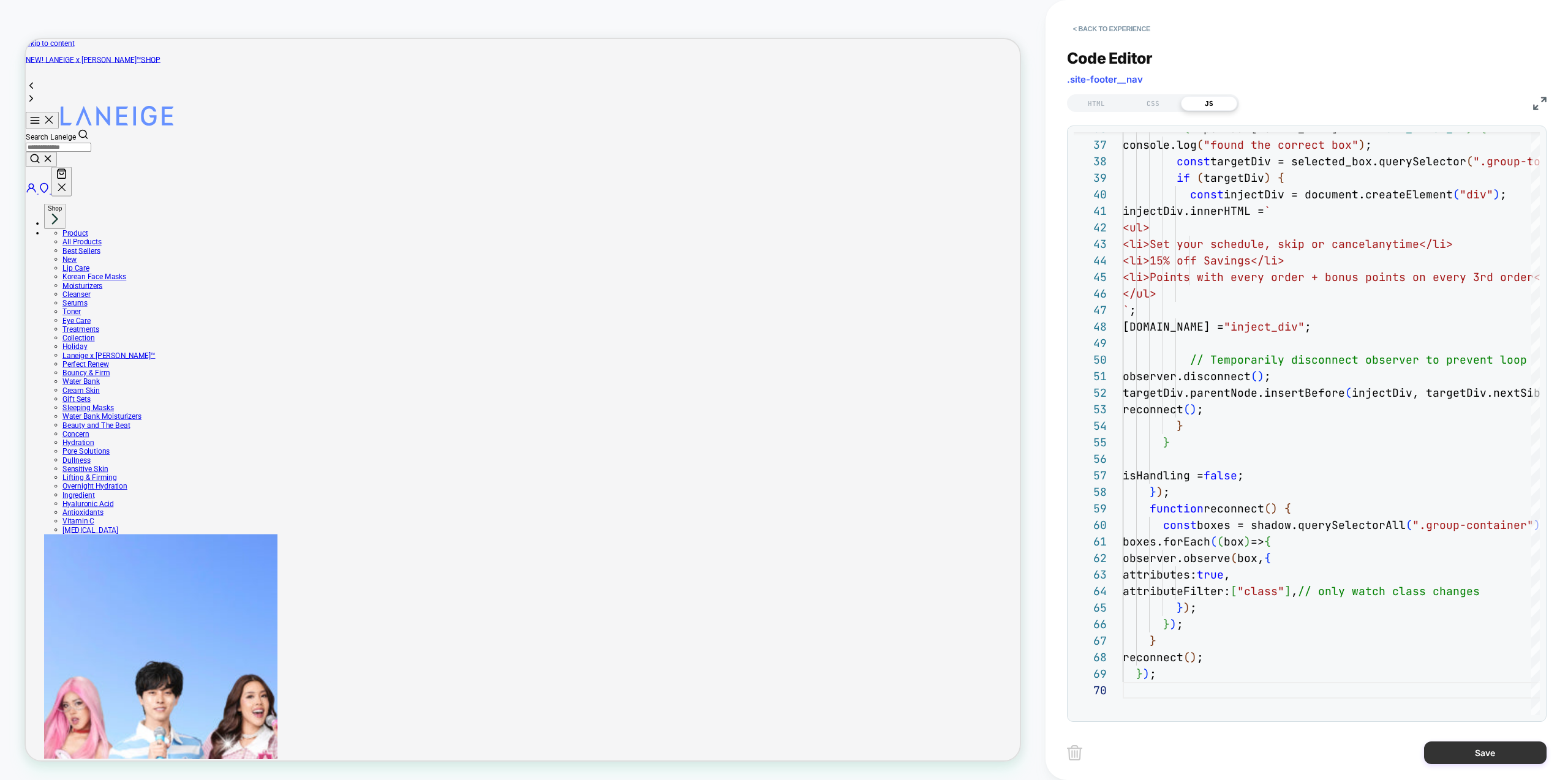
click at [1486, 757] on button "Save" at bounding box center [1485, 753] width 122 height 23
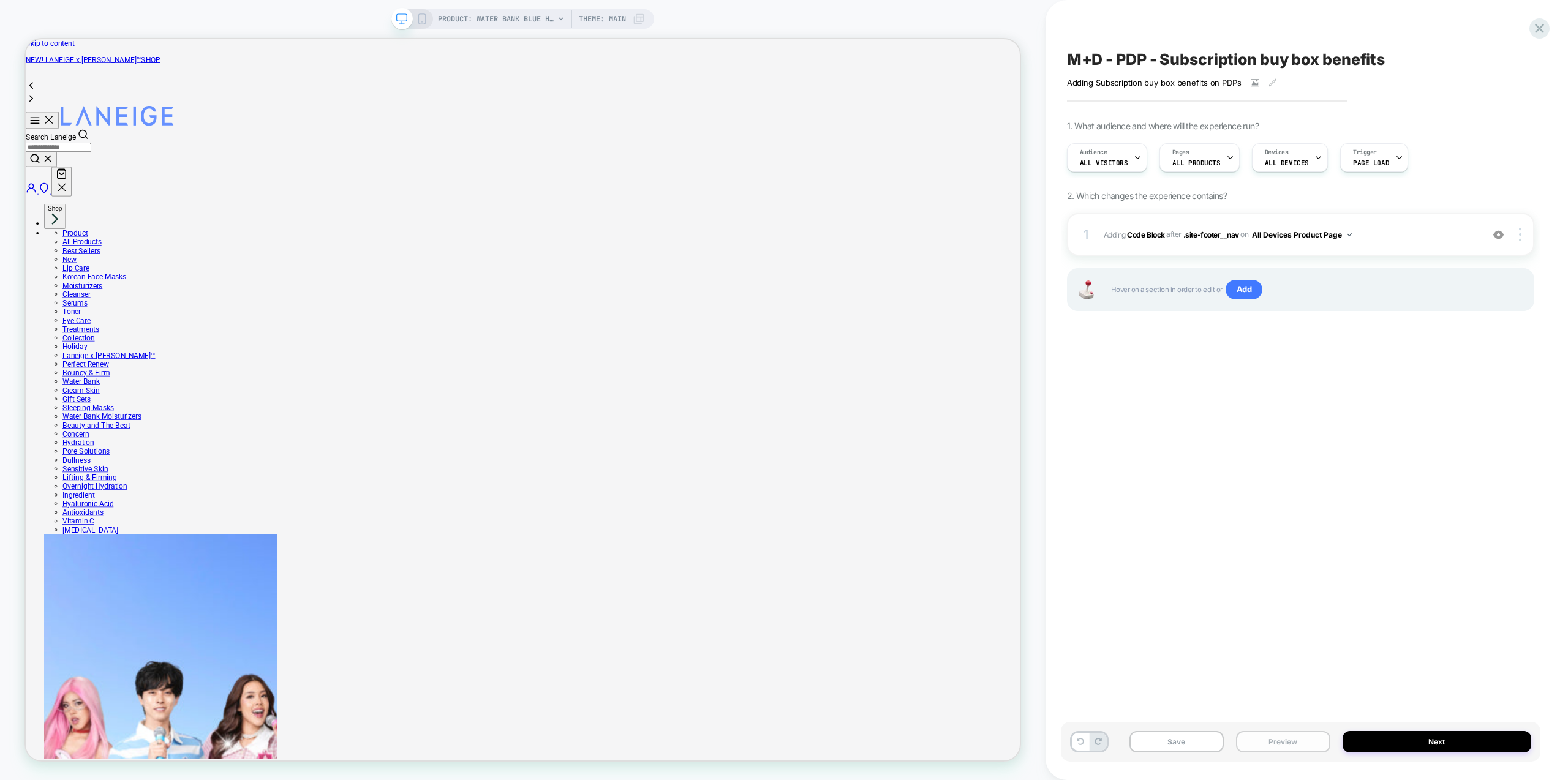
click at [1283, 744] on button "Preview" at bounding box center [1283, 742] width 94 height 21
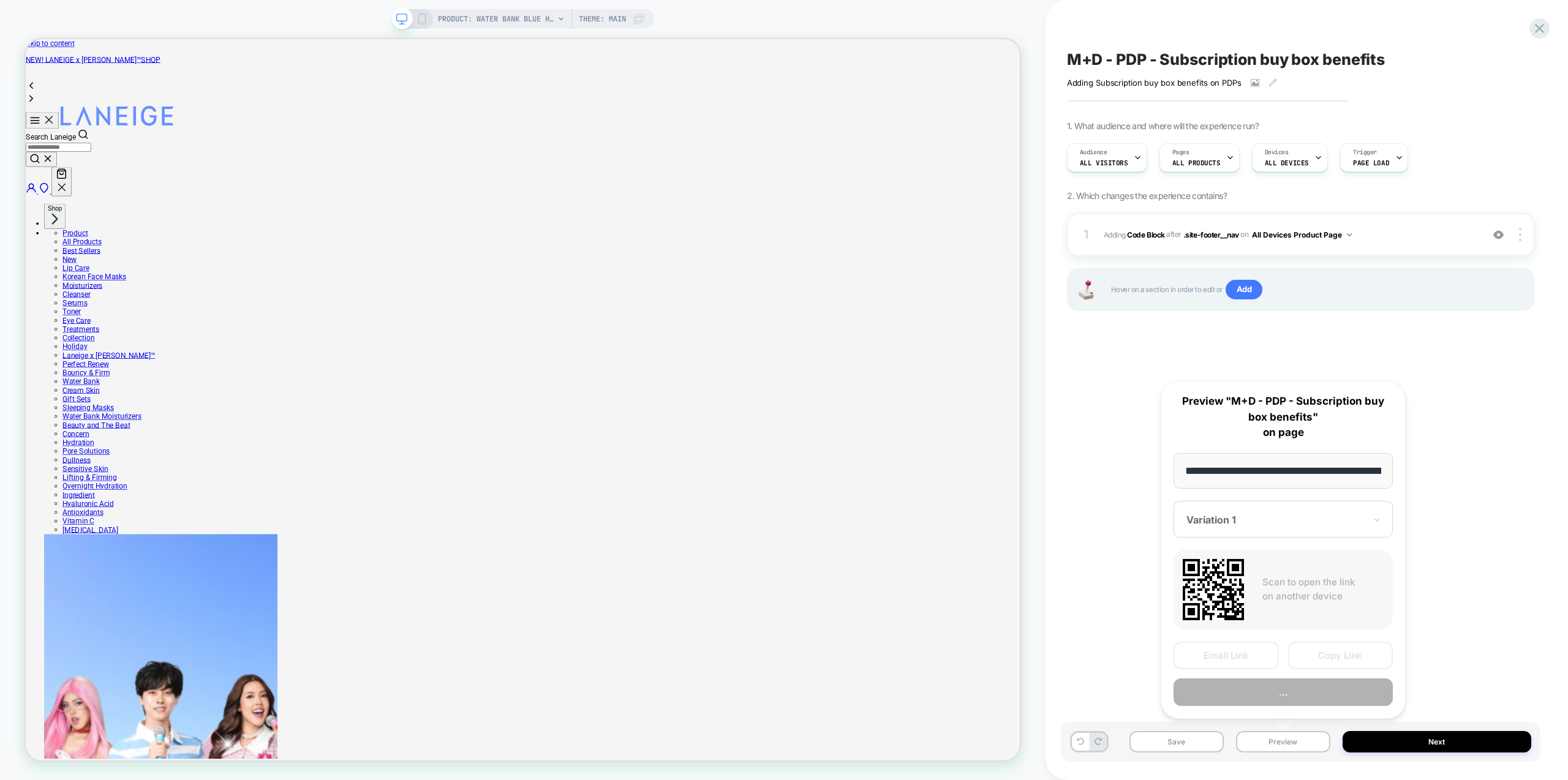
scroll to position [0, 299]
click at [1300, 692] on button "Preview" at bounding box center [1283, 692] width 219 height 27
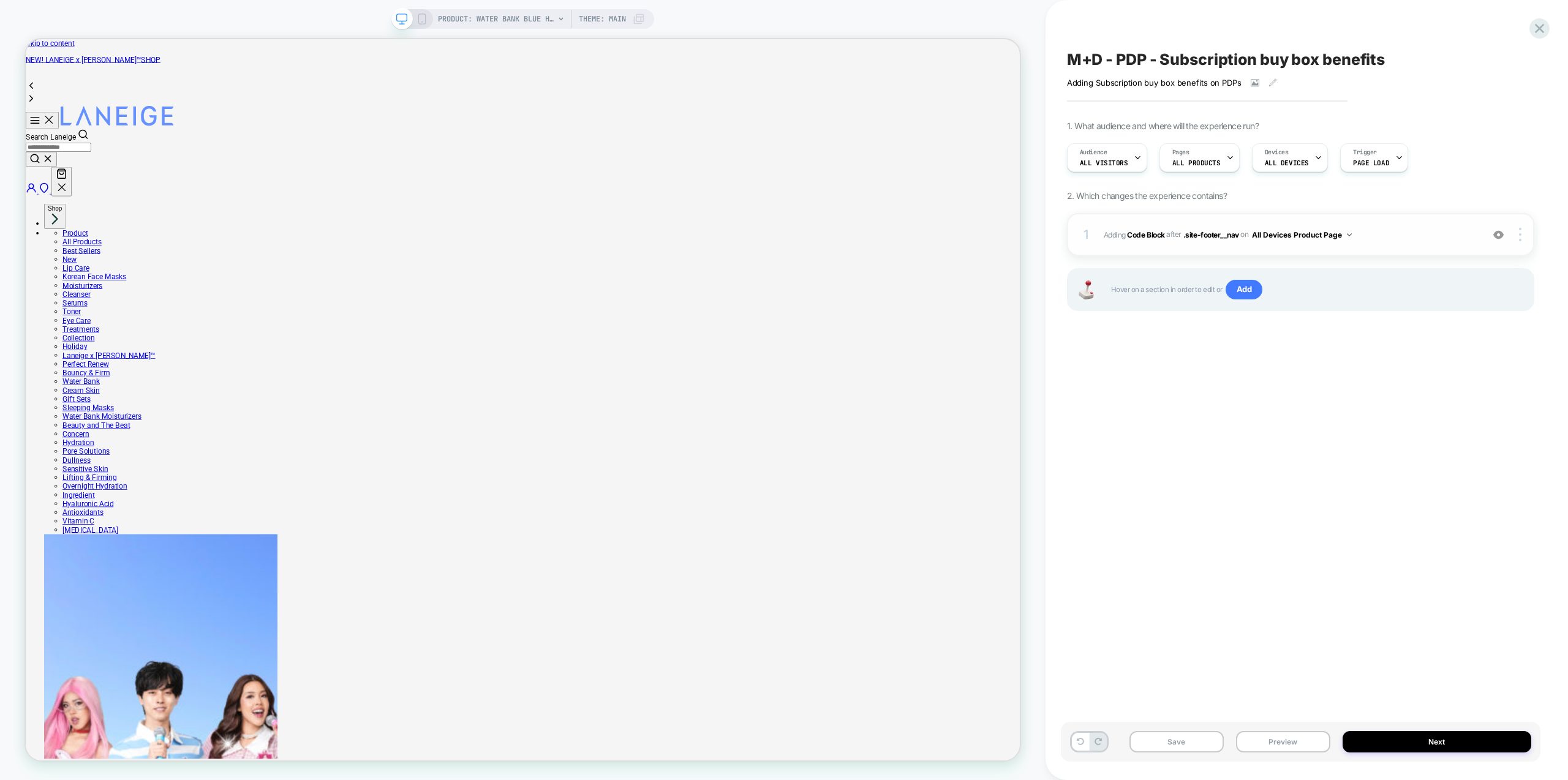
click at [1410, 232] on span "Adding Code Block AFTER .site-footer__nav .site-footer__nav on All Devices Prod…" at bounding box center [1289, 235] width 372 height 15
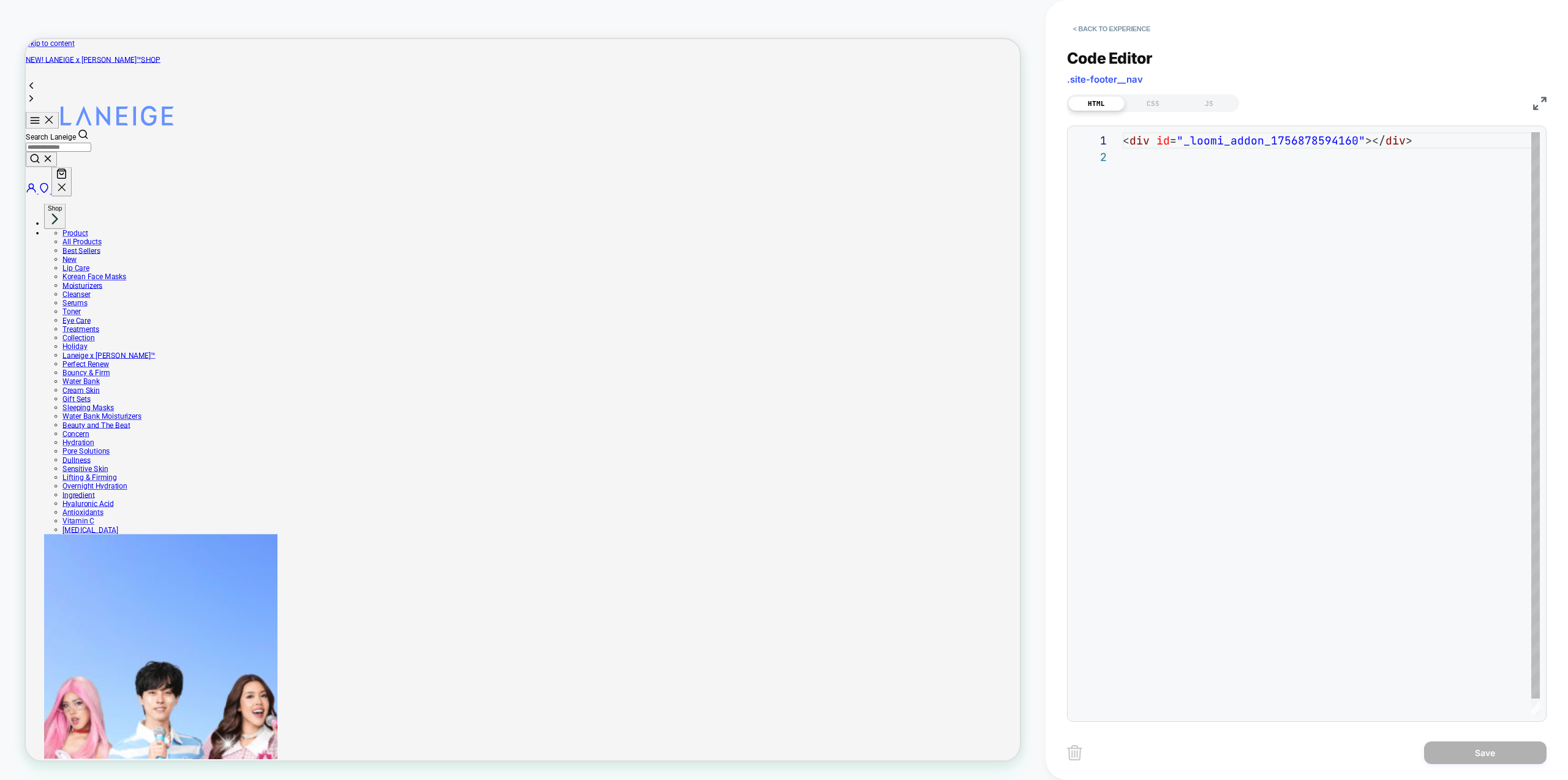
scroll to position [17, 0]
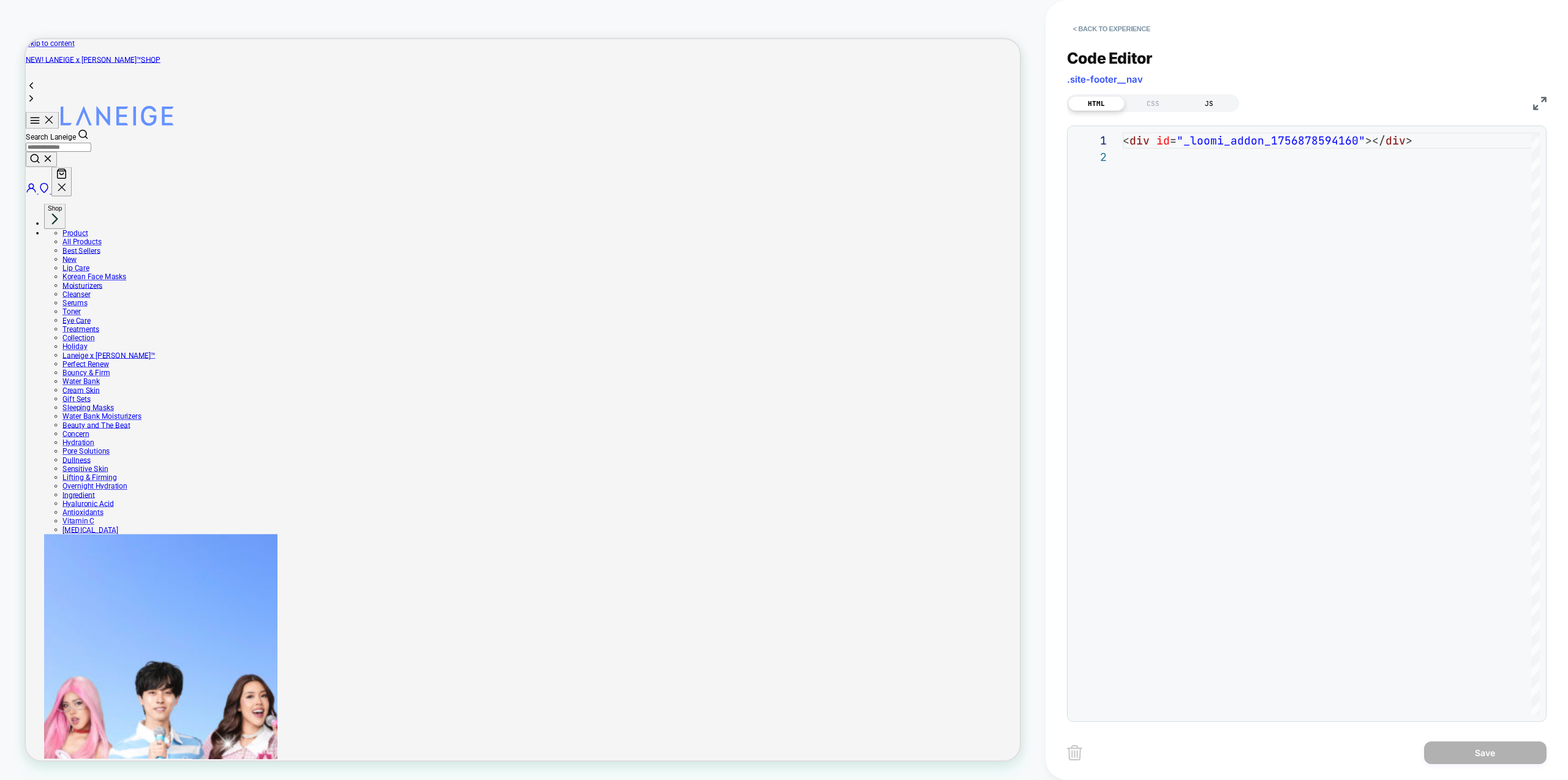
click at [1226, 106] on div "JS" at bounding box center [1209, 104] width 56 height 15
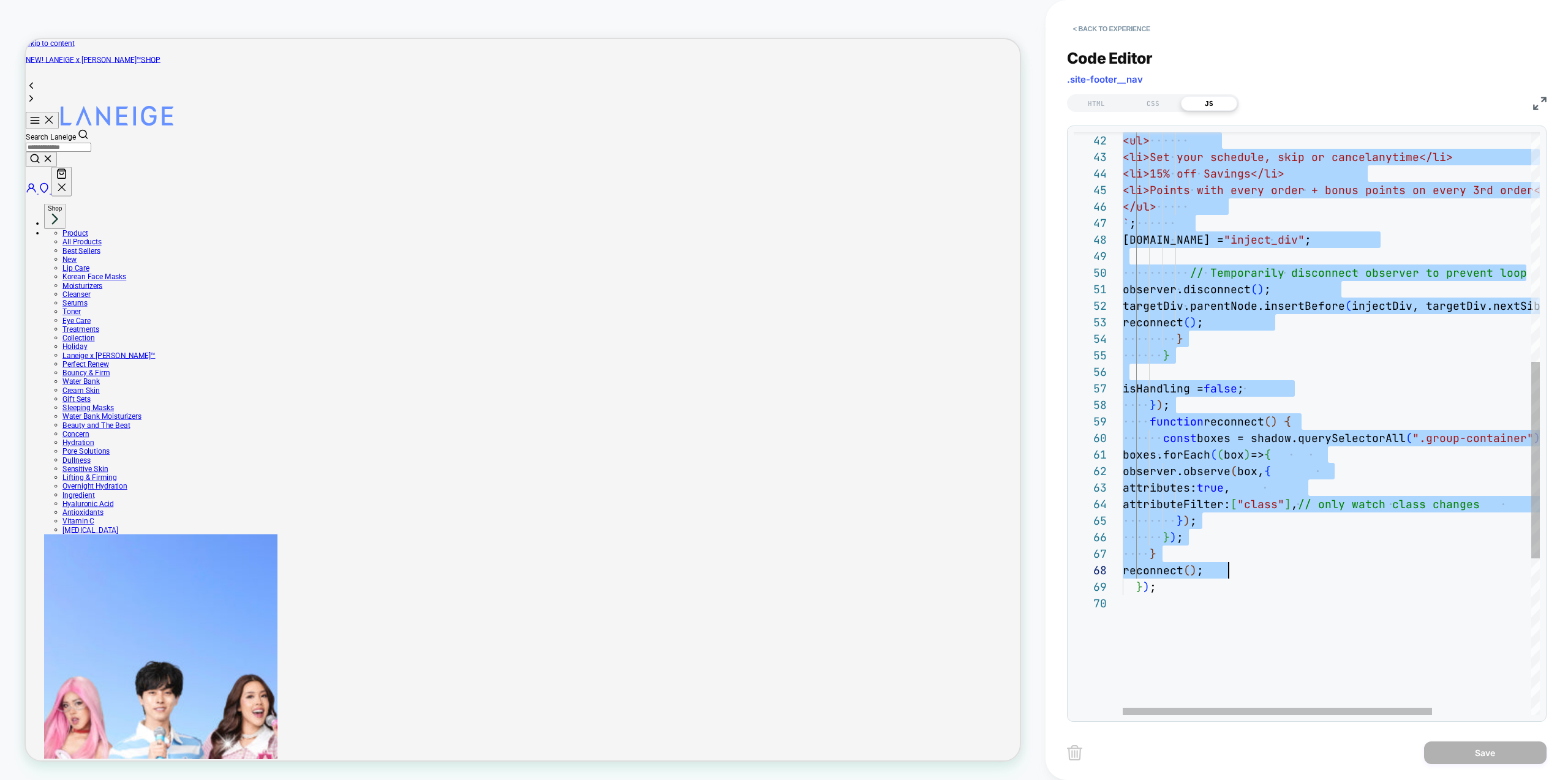
drag, startPoint x: 1148, startPoint y: 273, endPoint x: 1267, endPoint y: 575, distance: 324.6
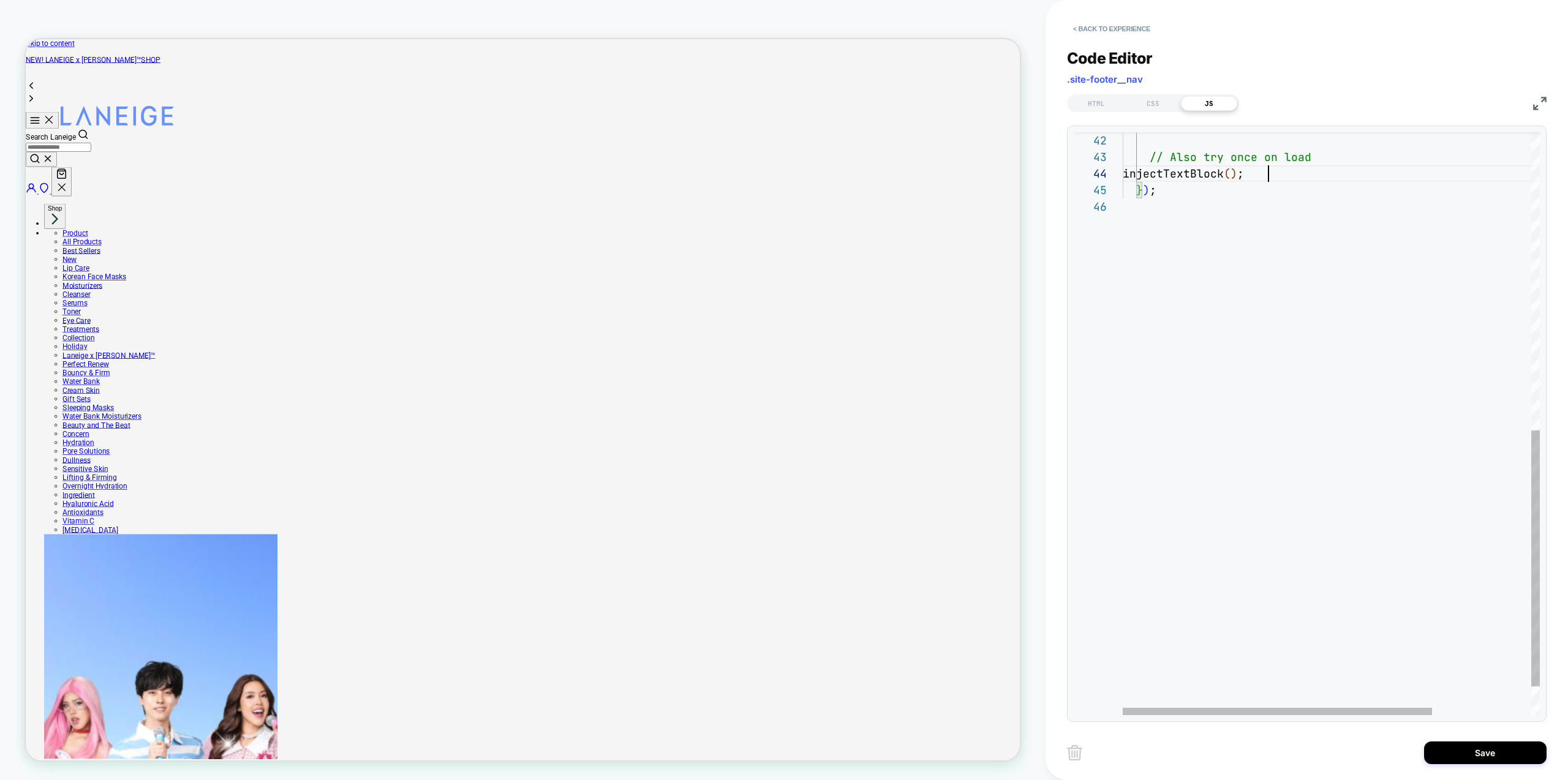
scroll to position [49, 146]
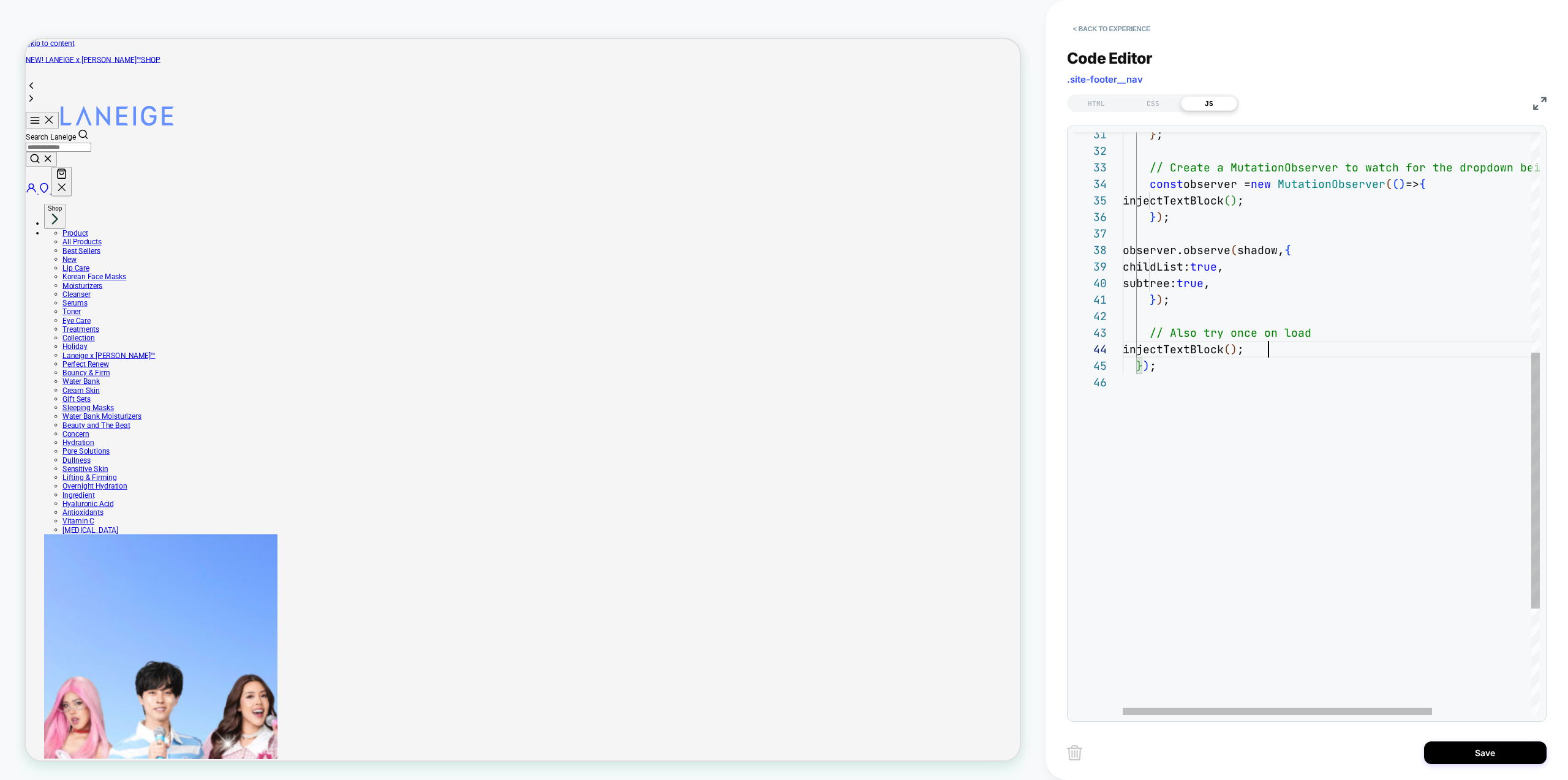
click at [1212, 347] on div "} ) ; // Also try once on load injectTextBlock ( ) ; } ) ; subtree: true , } ) …" at bounding box center [1398, 293] width 551 height 1327
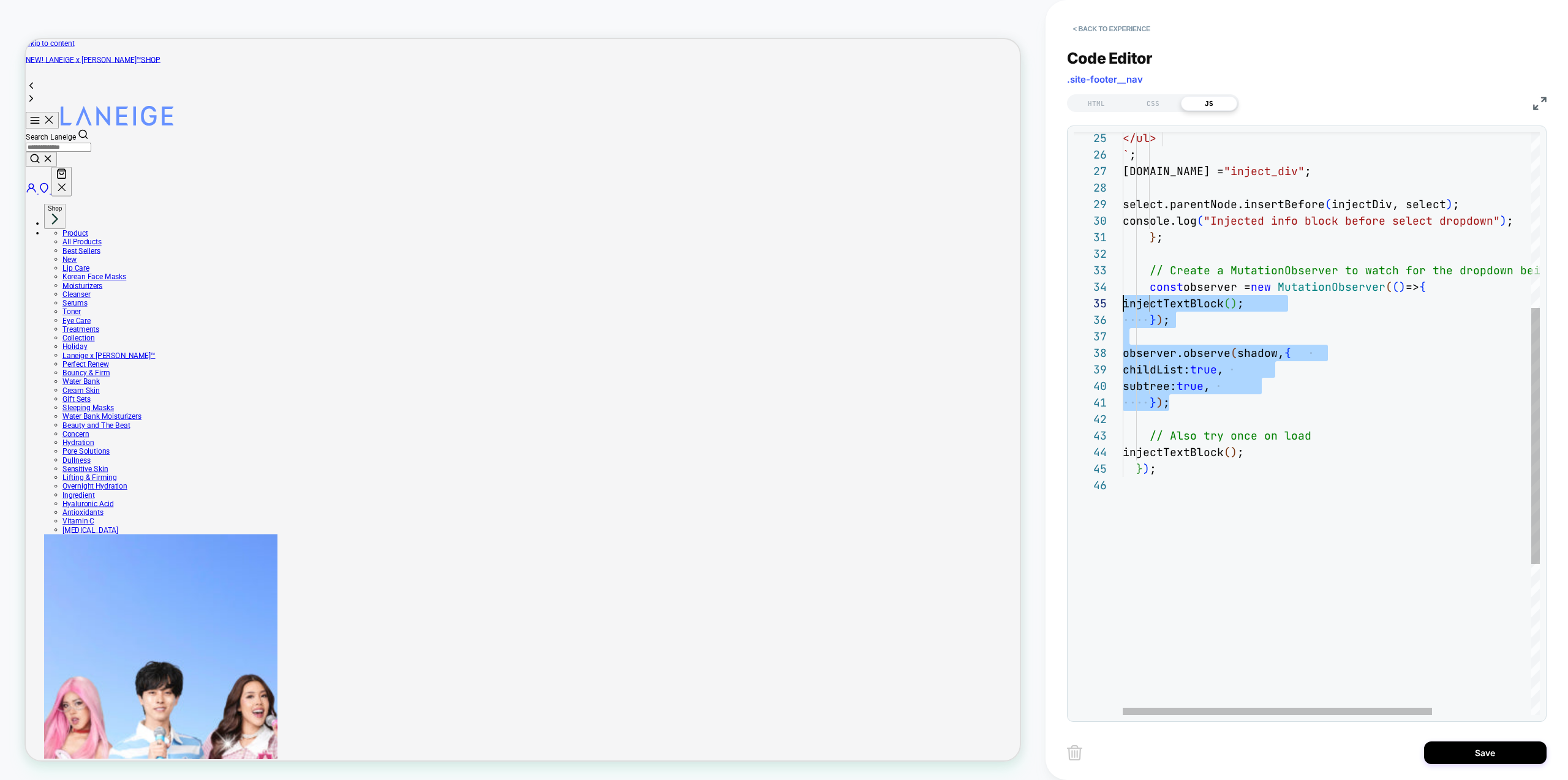
scroll to position [49, 0]
drag, startPoint x: 1207, startPoint y: 406, endPoint x: 1090, endPoint y: 292, distance: 163.4
click at [1123, 292] on div "} ) ; // Also try once on load injectTextBlock ( ) ; } ) ; subtree: true , } ) …" at bounding box center [1398, 396] width 551 height 1327
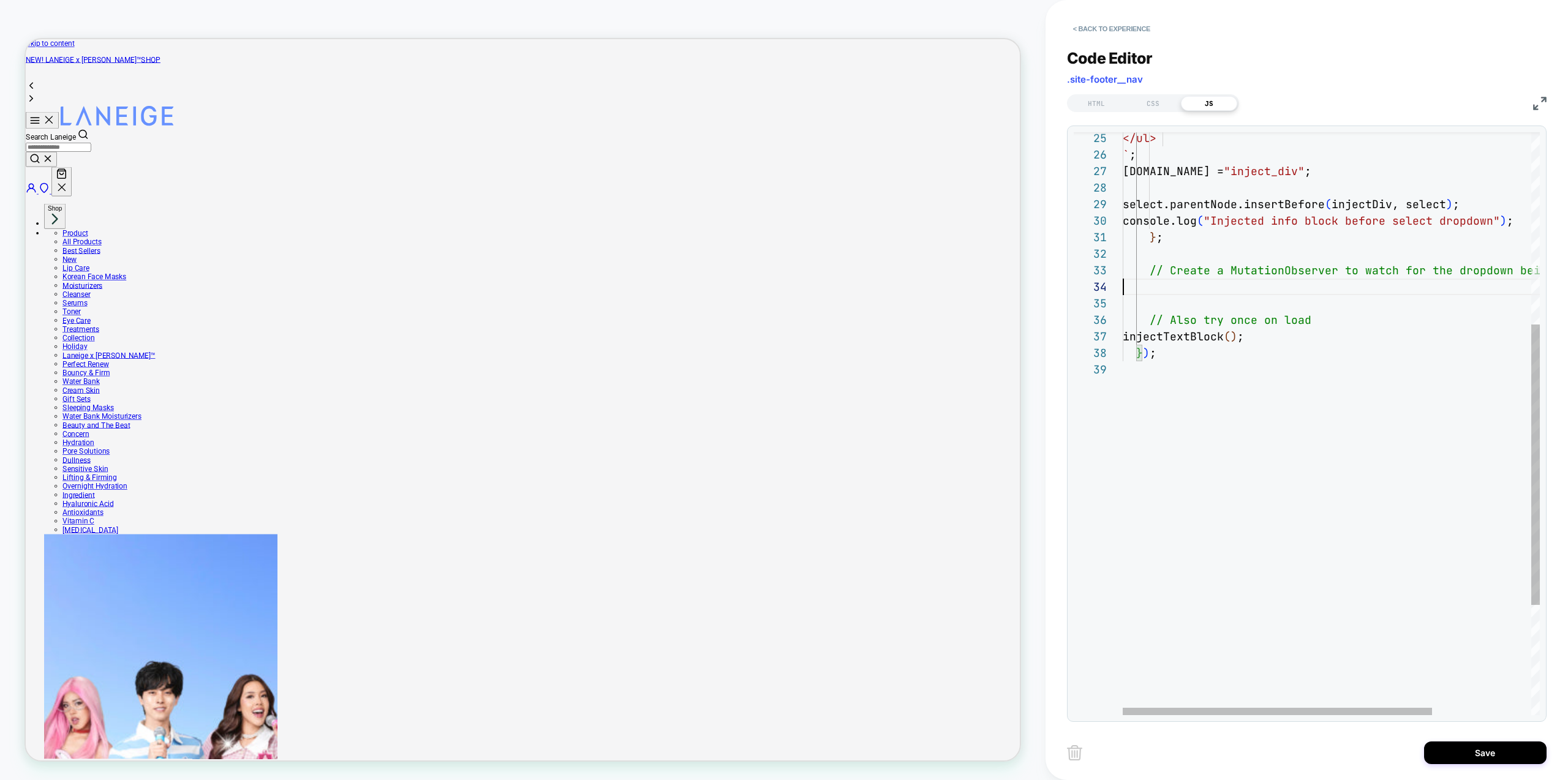
scroll to position [33, 515]
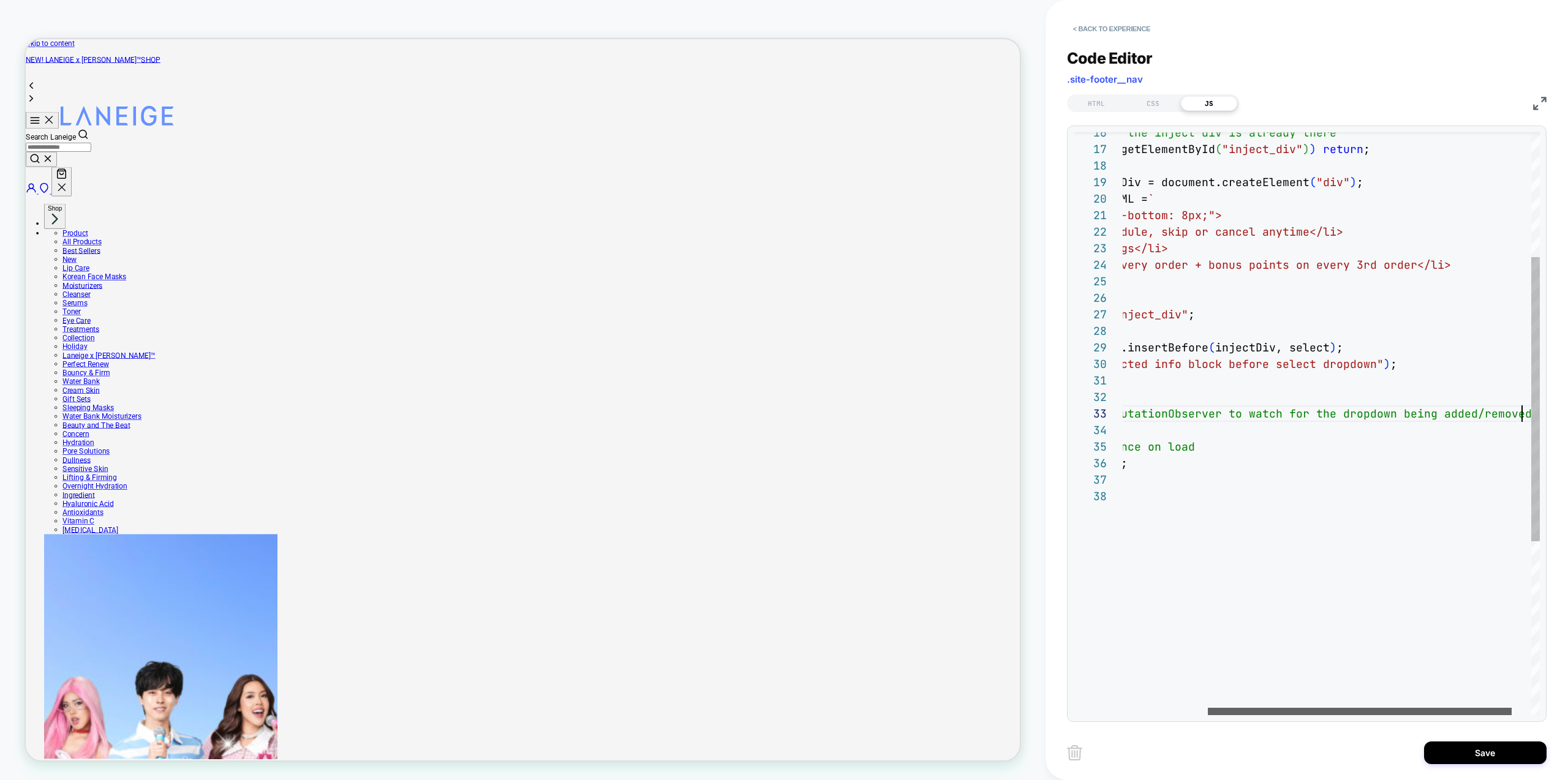
click at [1214, 710] on div at bounding box center [1359, 711] width 304 height 7
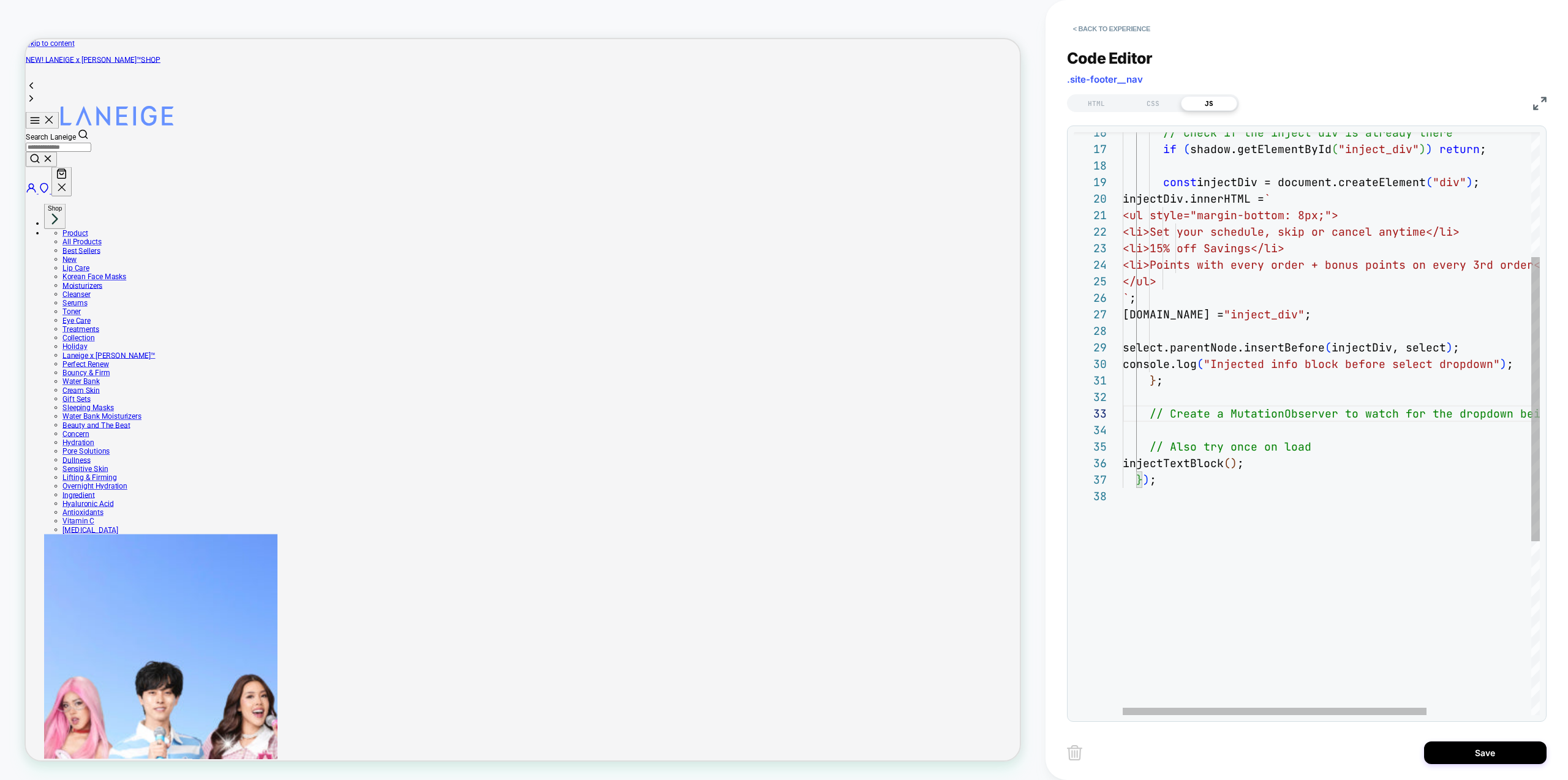
click at [1187, 462] on div "} ) ; // Also try once on load injectTextBlock ( ) ; } ; // Create a MutationOb…" at bounding box center [1403, 474] width 560 height 1195
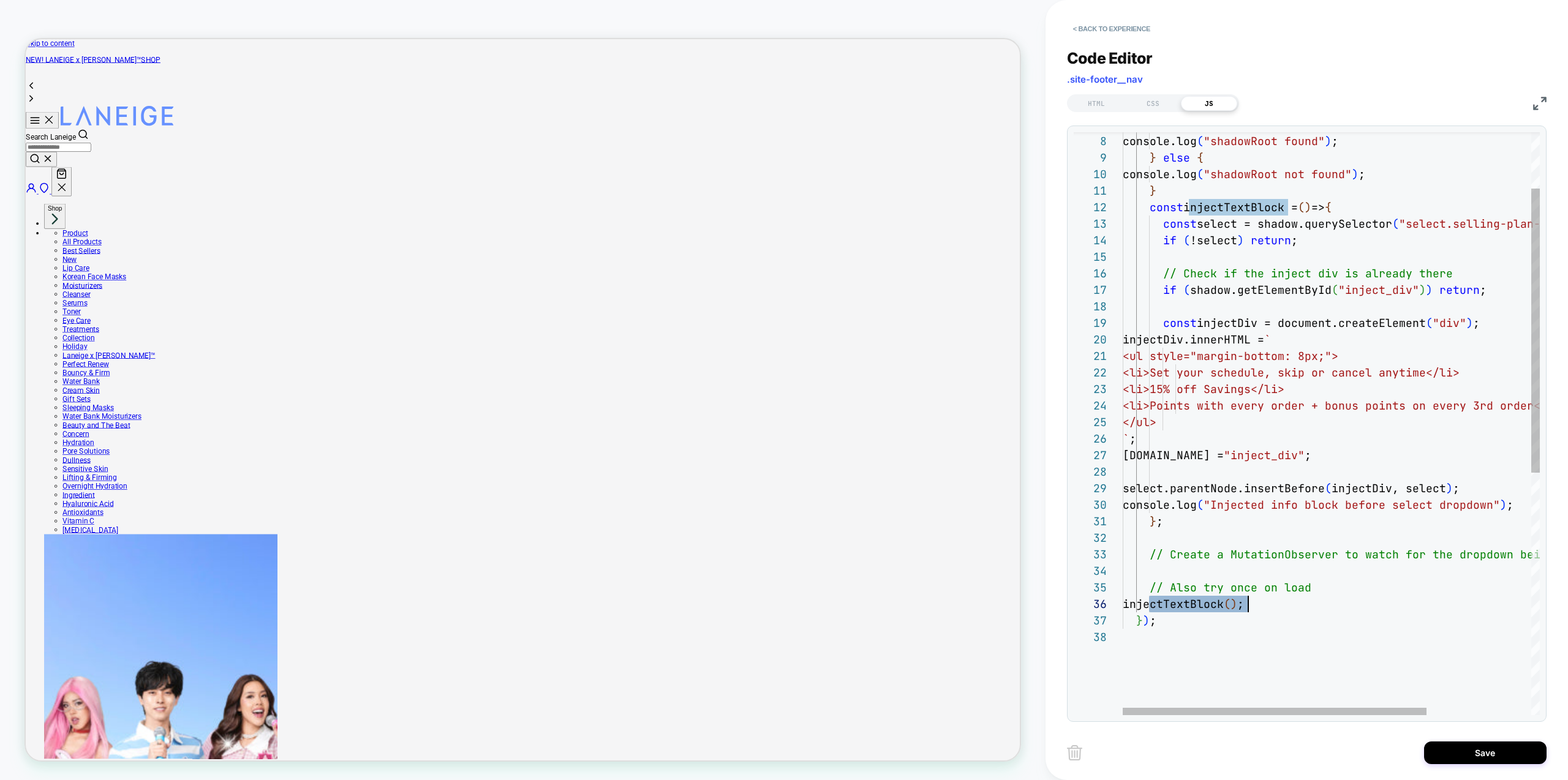
scroll to position [49, 126]
click at [1247, 241] on div "} ) ; // Also try once on load injectTextBlock ( ) ; } ; // Create a MutationOb…" at bounding box center [1403, 615] width 560 height 1195
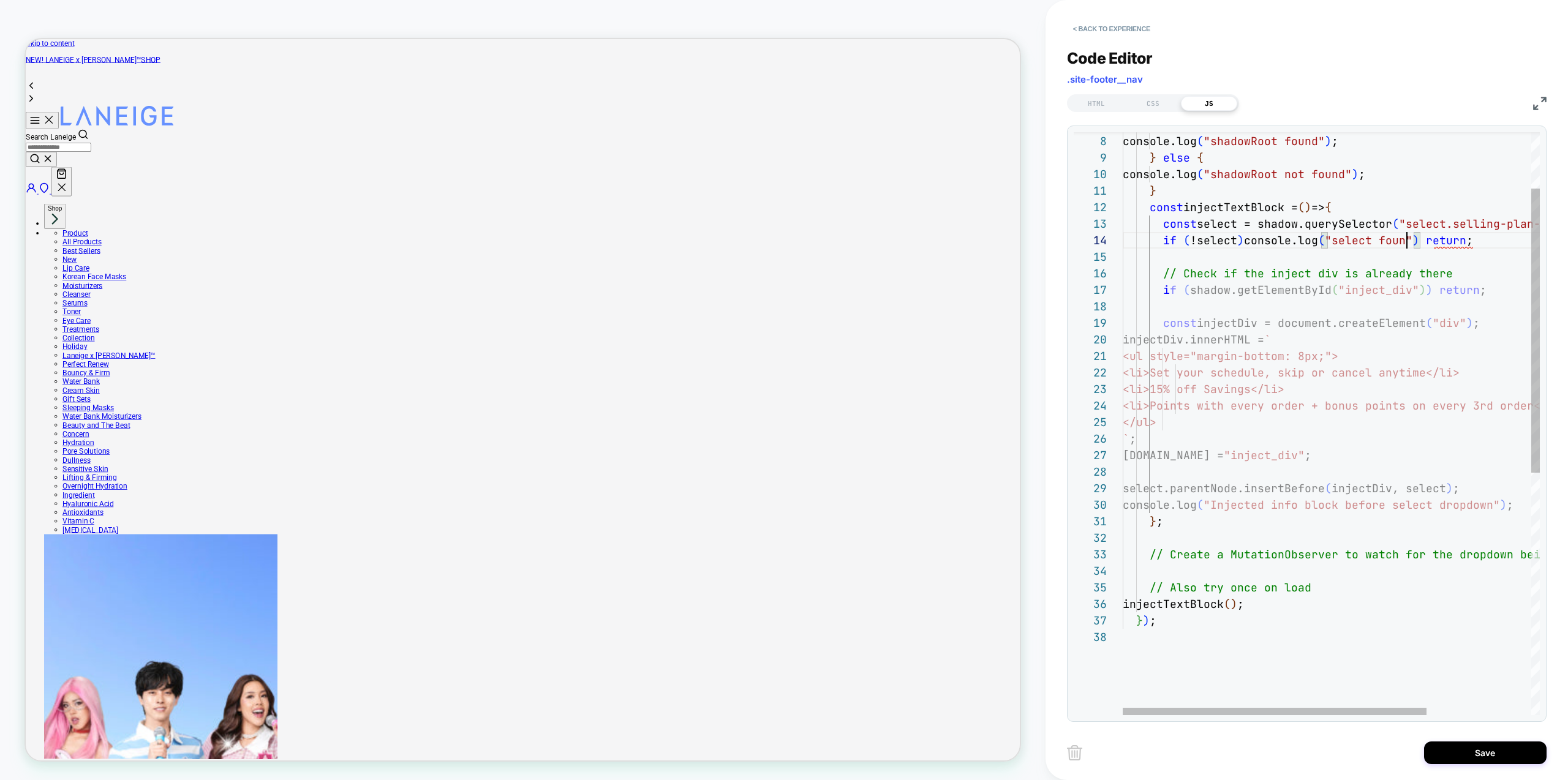
scroll to position [49, 291]
click at [1432, 242] on div "} ) ; // Also try once on load injectTextBlock ( ) ; } ; // Create a MutationOb…" at bounding box center [1403, 615] width 560 height 1195
click at [1250, 238] on div "} ) ; // Also try once on load injectTextBlock ( ) ; } ; // Create a MutationOb…" at bounding box center [1403, 615] width 560 height 1195
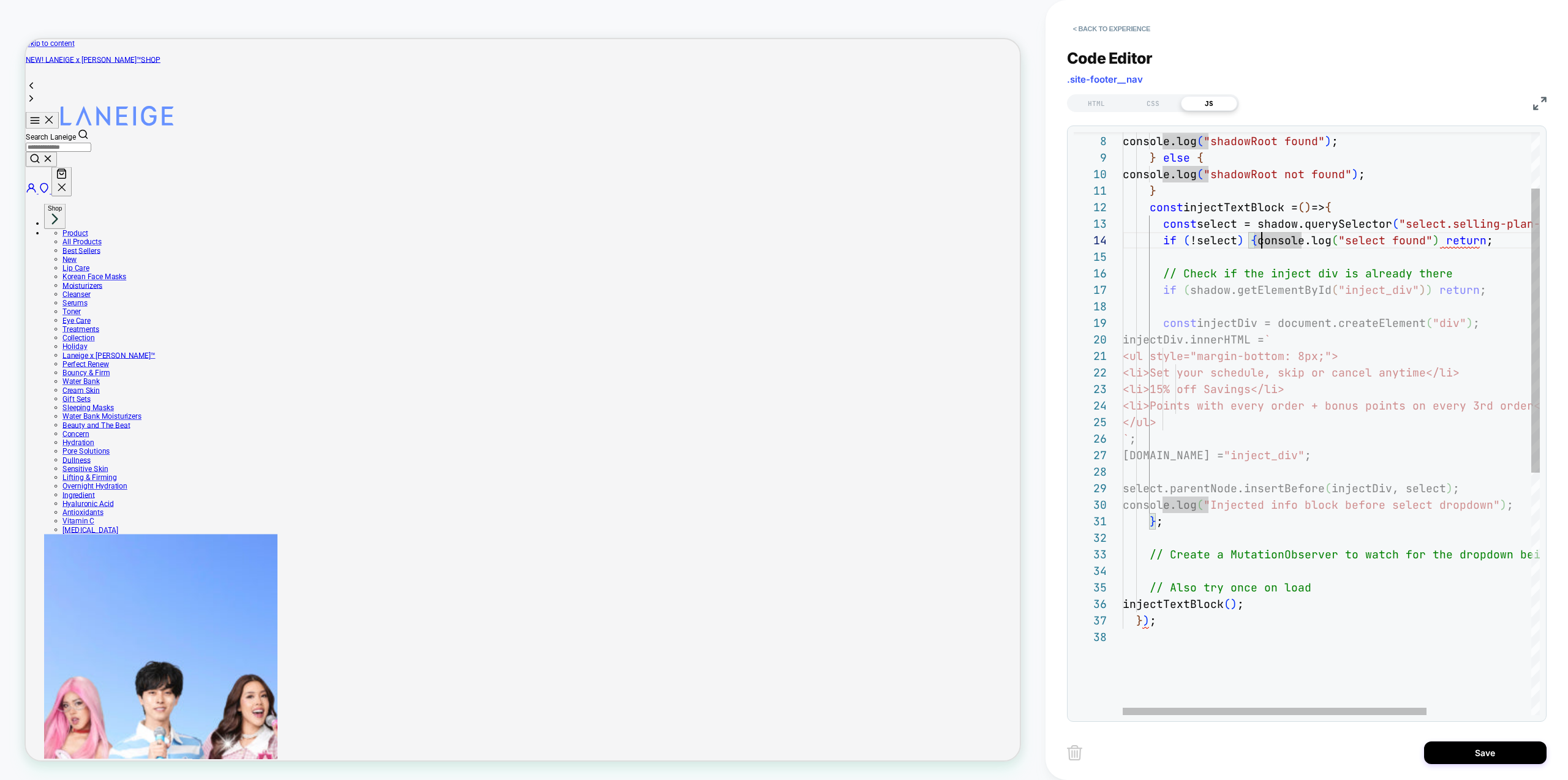
click at [1480, 238] on div "} ) ; // Also try once on load injectTextBlock ( ) ; } ; // Create a MutationOb…" at bounding box center [1403, 615] width 560 height 1195
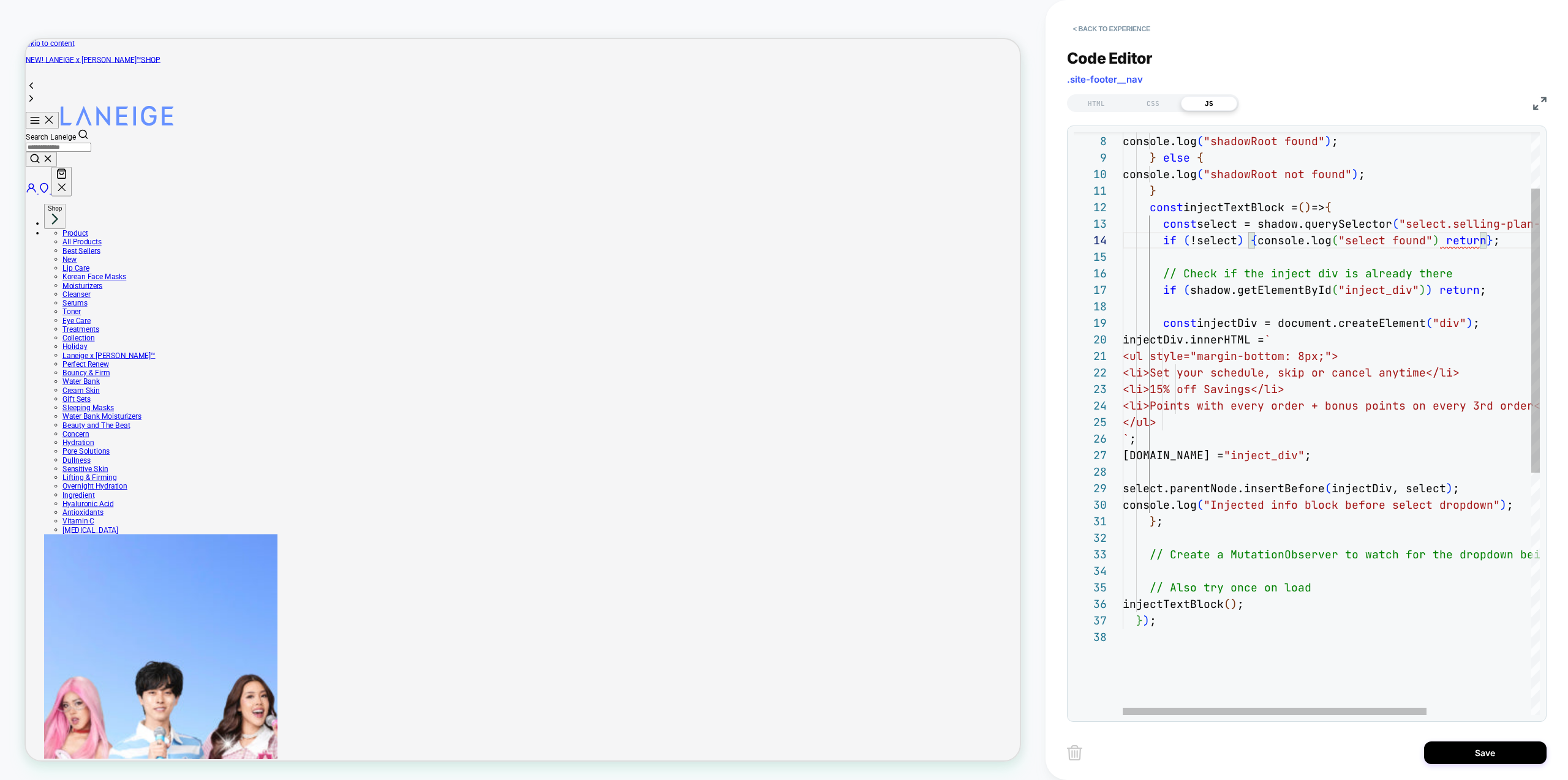
click at [1440, 241] on div "} ) ; // Also try once on load injectTextBlock ( ) ; } ; // Create a MutationOb…" at bounding box center [1403, 615] width 560 height 1195
click at [1432, 243] on div "} ) ; // Also try once on load injectTextBlock ( ) ; } ; // Create a MutationOb…" at bounding box center [1403, 615] width 560 height 1195
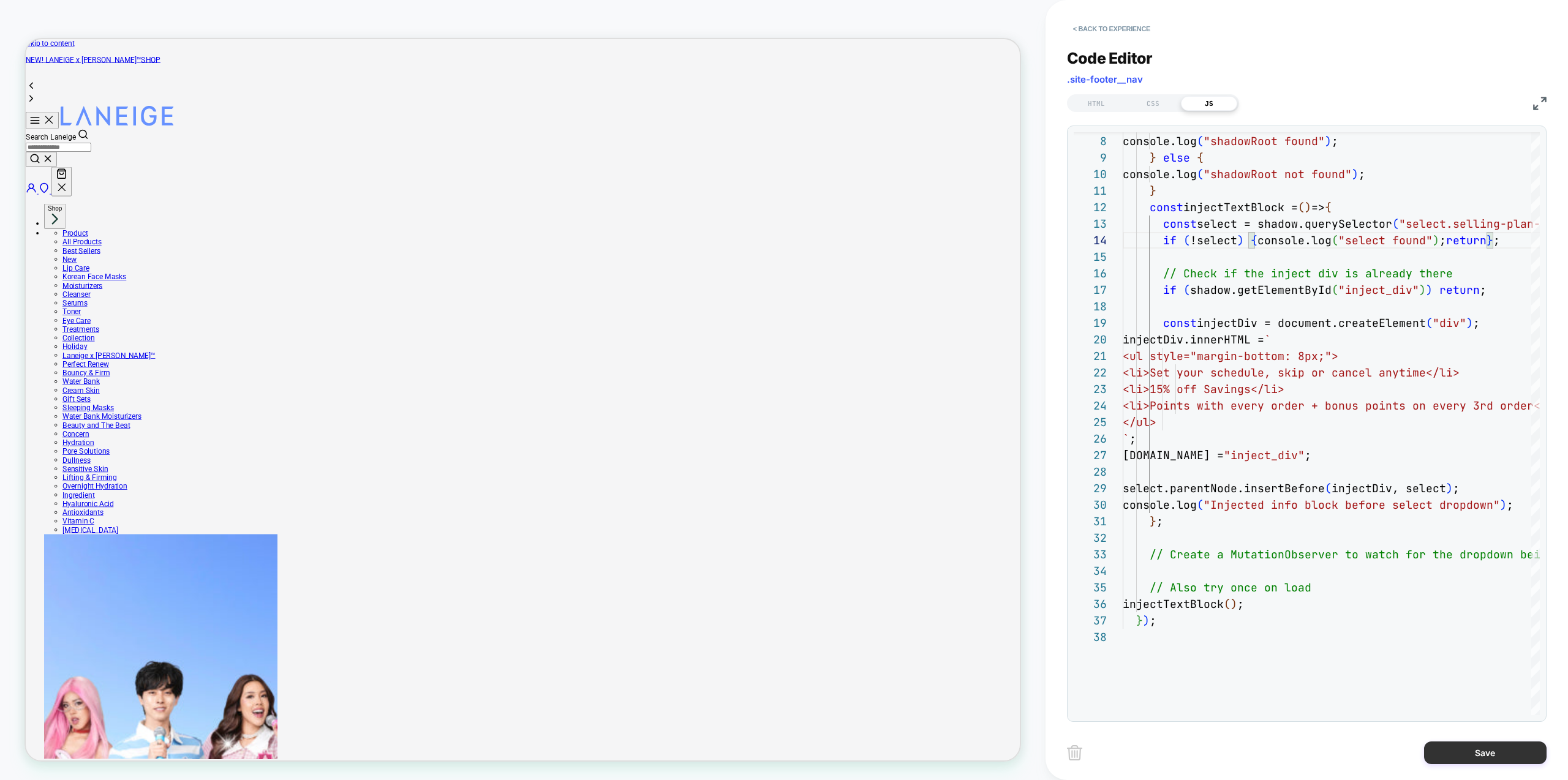
type textarea "**********"
click at [1468, 759] on button "Save" at bounding box center [1485, 753] width 122 height 23
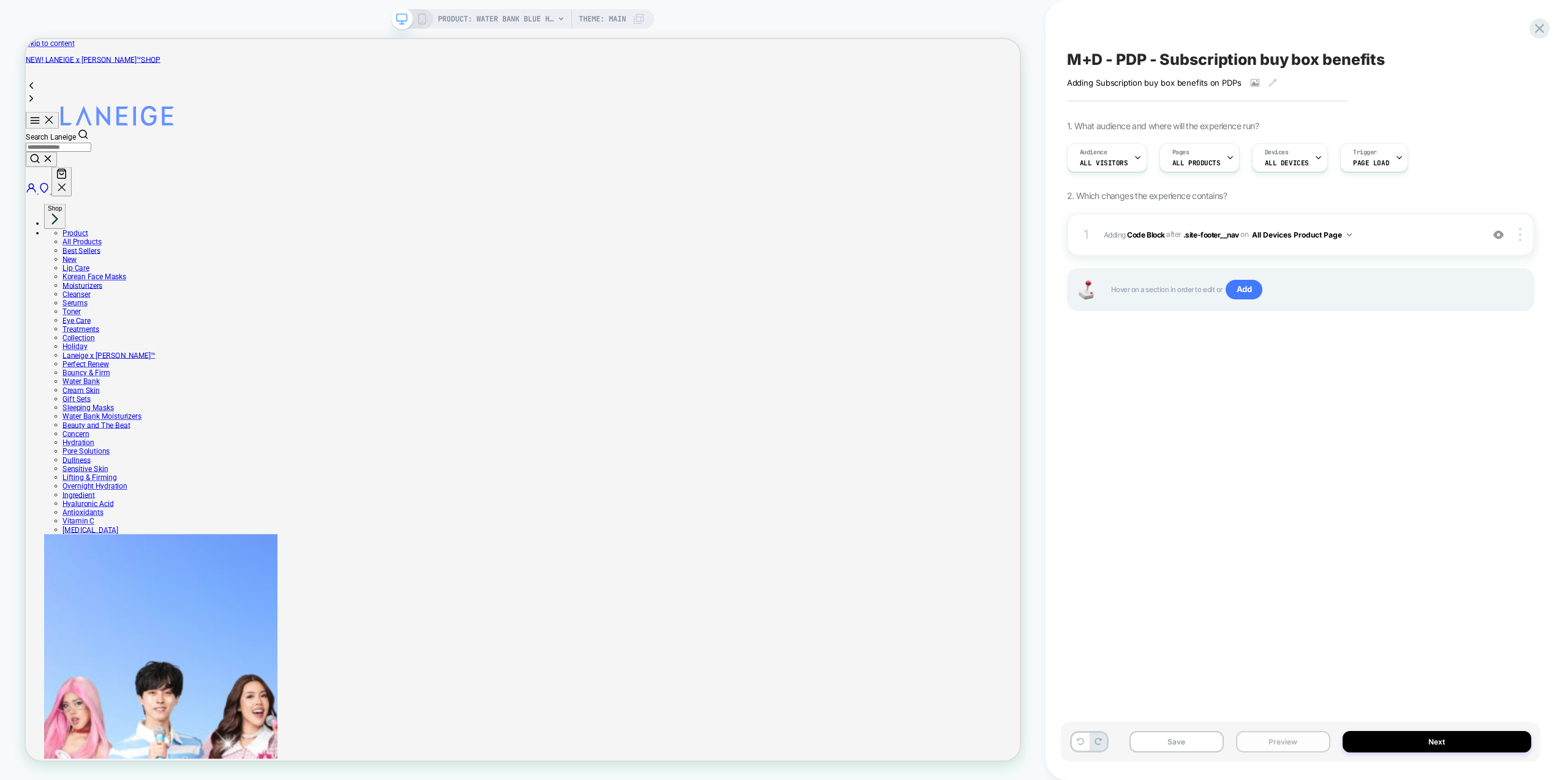
click at [1293, 739] on button "Preview" at bounding box center [1283, 742] width 94 height 21
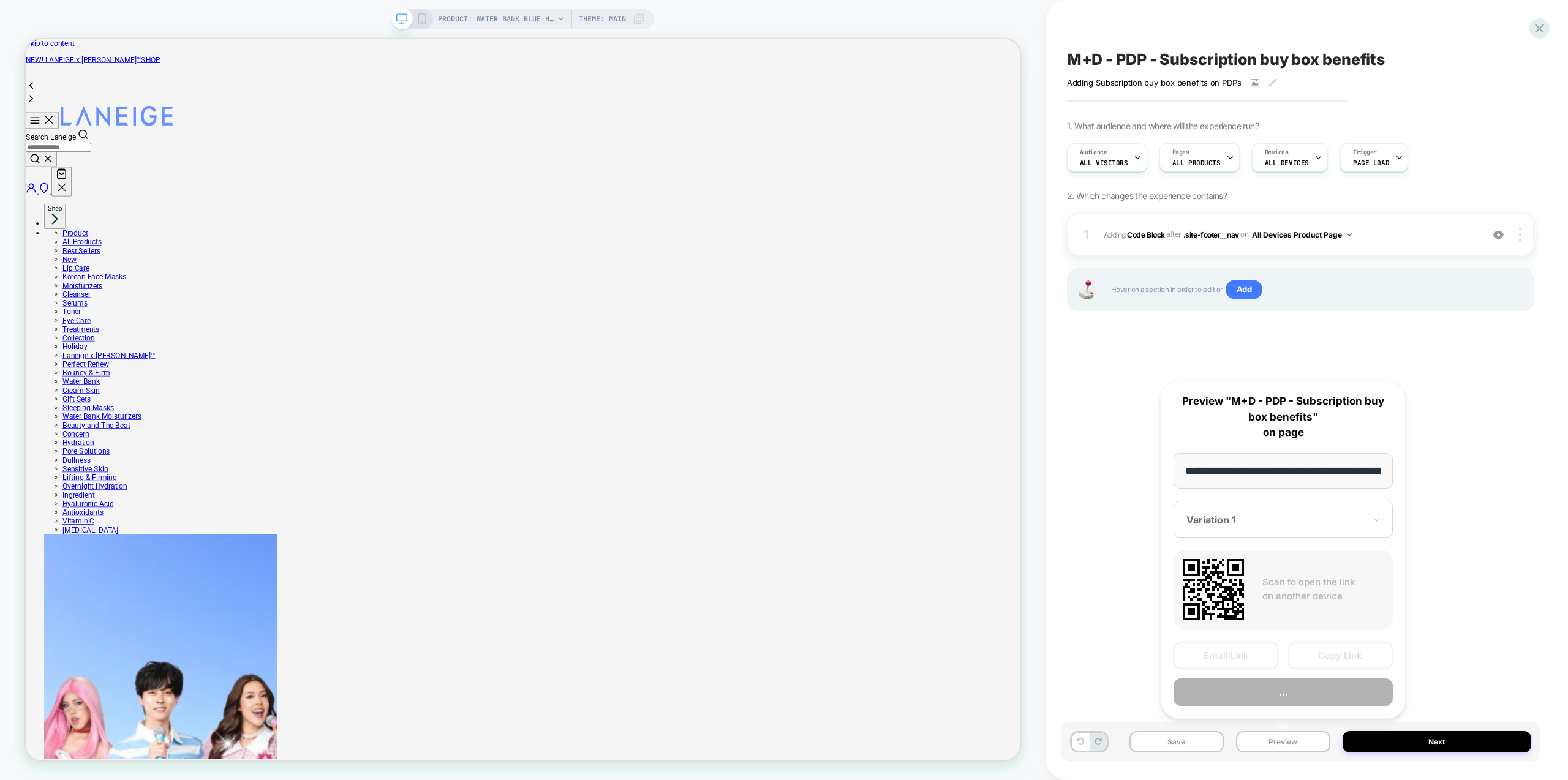
scroll to position [0, 299]
click at [1299, 702] on button "Preview" at bounding box center [1283, 692] width 219 height 27
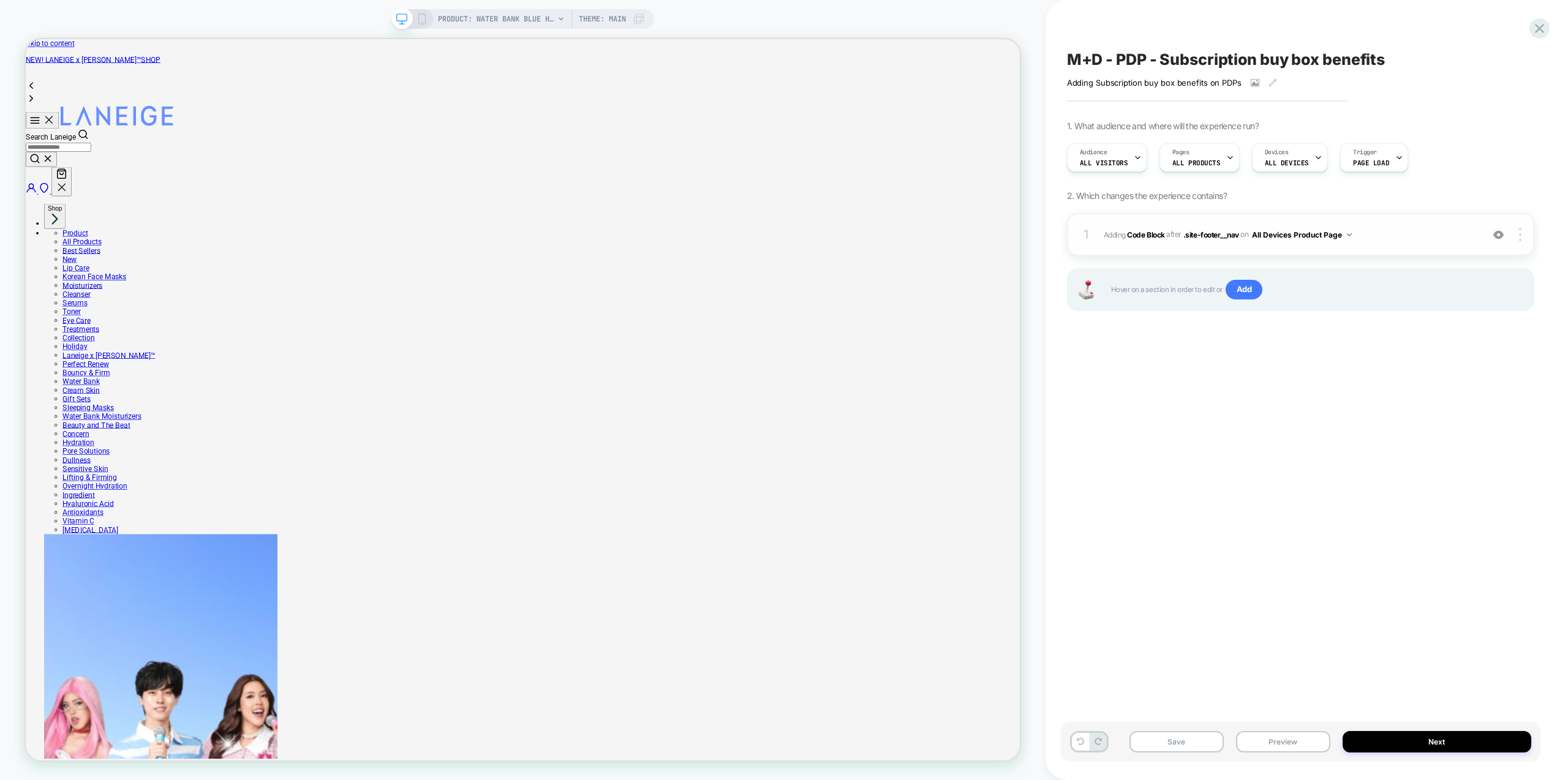
click at [1392, 247] on div "1 Adding Code Block AFTER .site-footer__nav .site-footer__nav on All Devices Pr…" at bounding box center [1300, 235] width 467 height 43
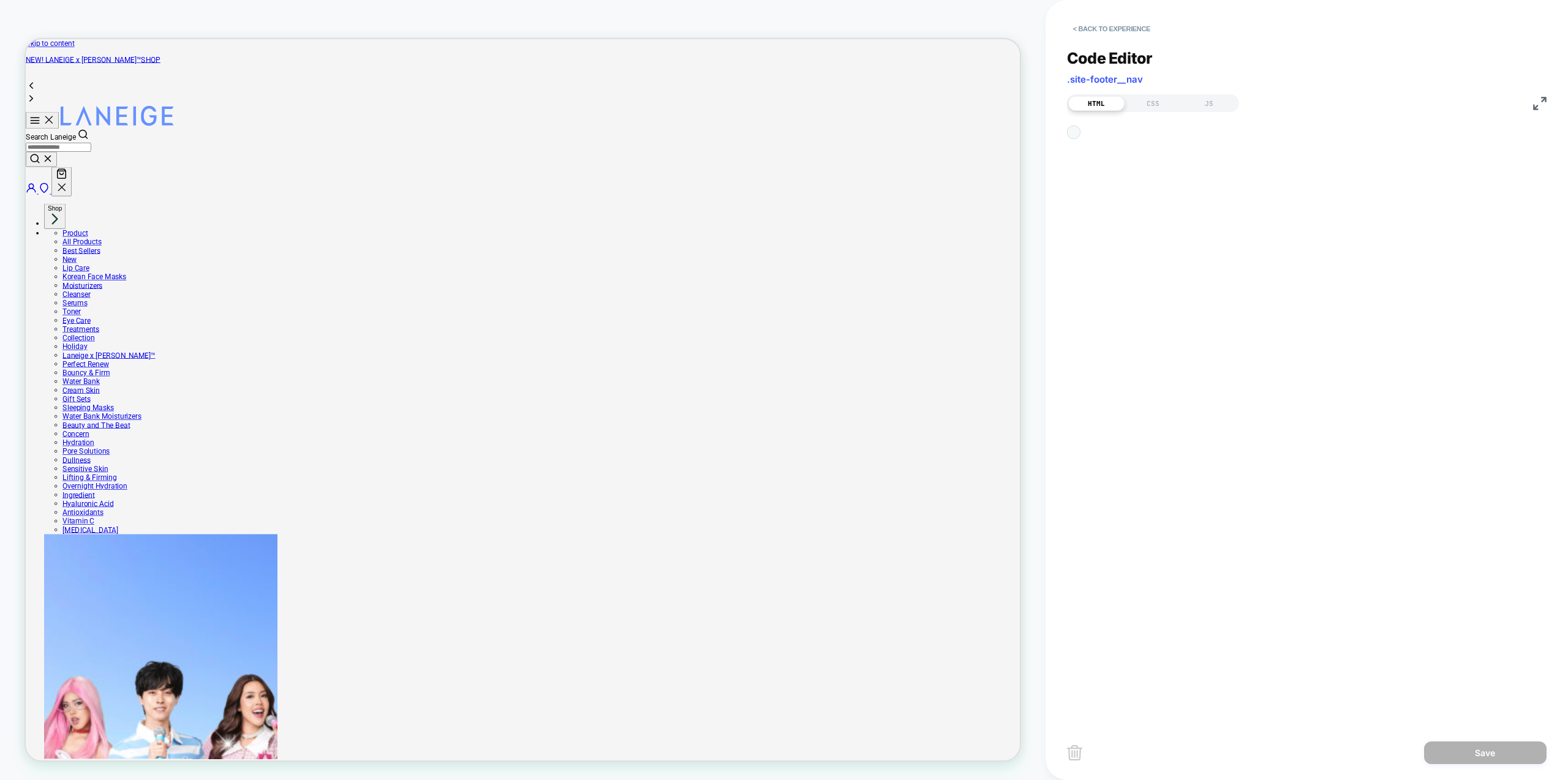
scroll to position [17, 0]
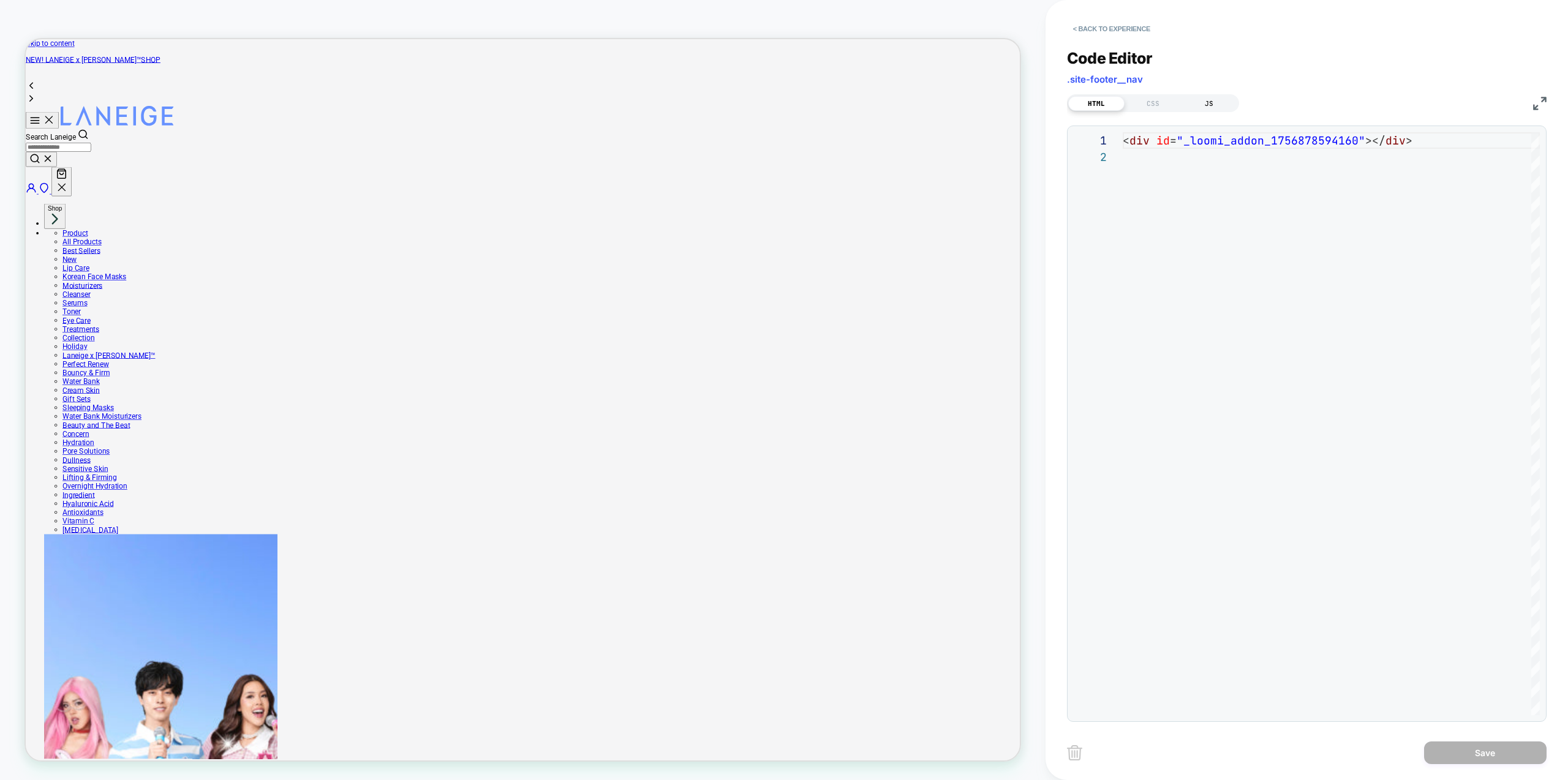
click at [1227, 102] on div "JS" at bounding box center [1209, 104] width 56 height 15
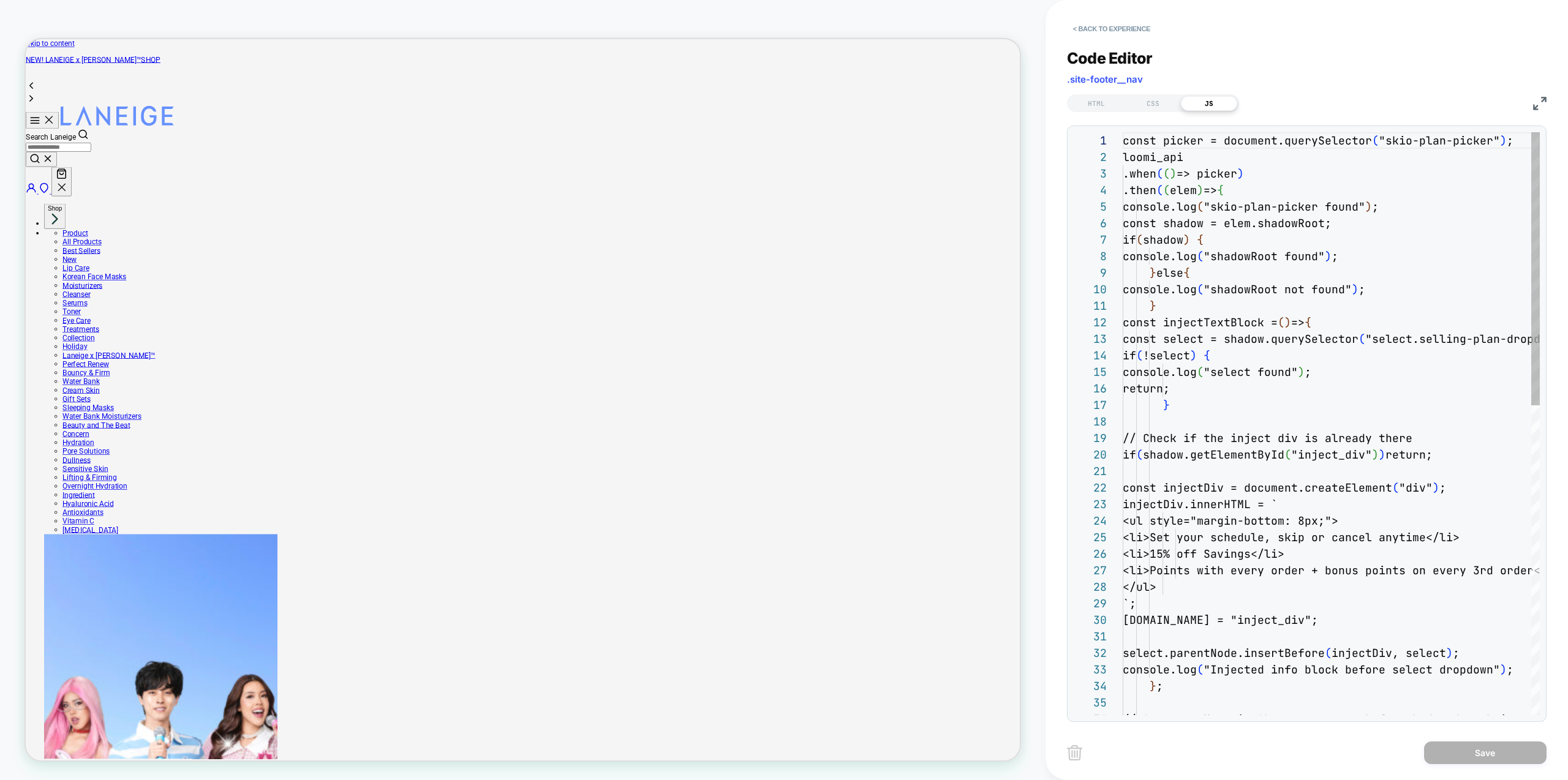
scroll to position [165, 0]
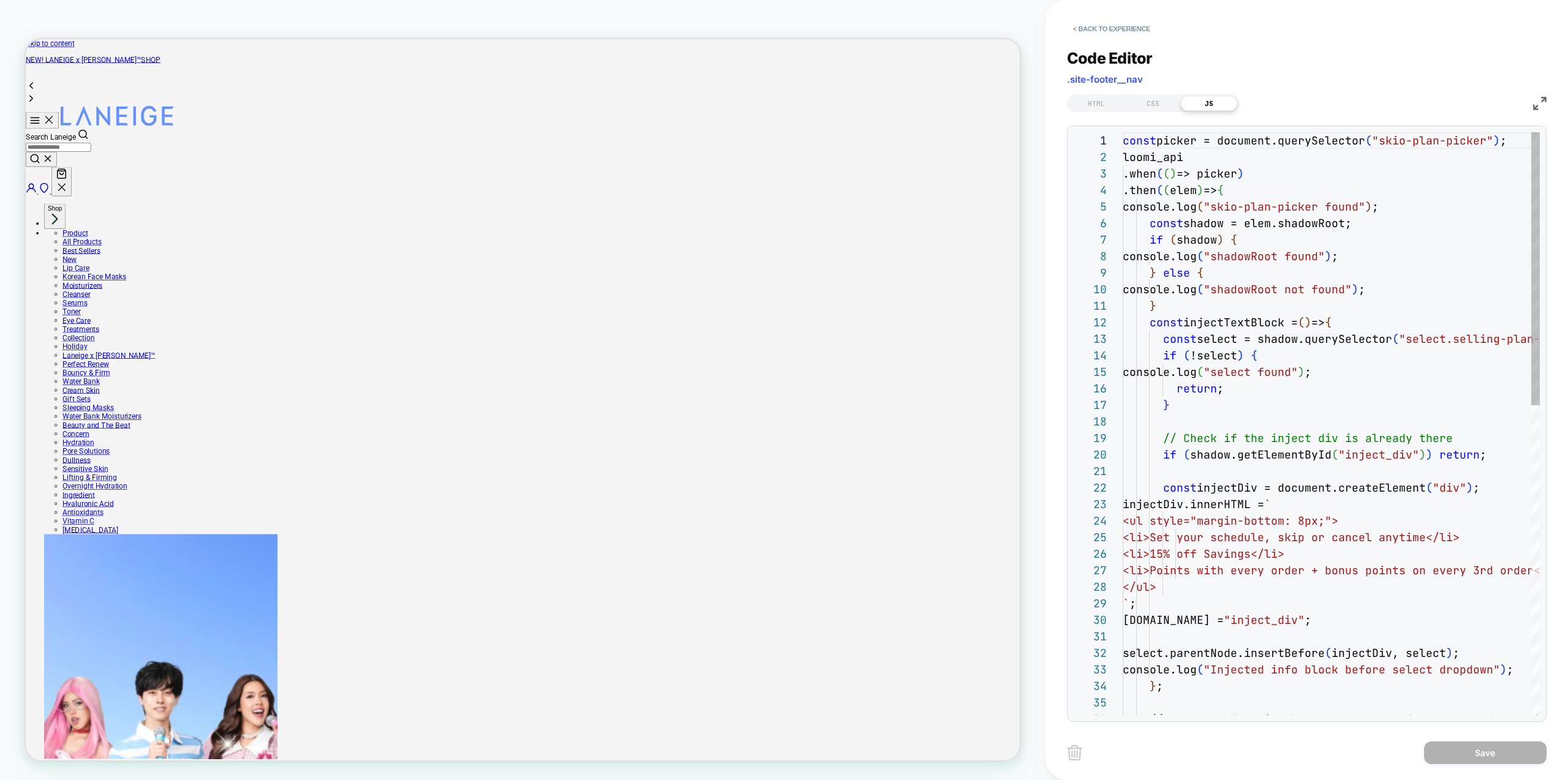
click at [1396, 404] on div "const picker = document.querySelector ( "skio-plan-picker" ) ; loomi_api .when …" at bounding box center [1398, 755] width 551 height 1245
click at [1190, 298] on div "const picker = document.querySelector ( "skio-plan-picker" ) ; loomi_api .when …" at bounding box center [1398, 755] width 551 height 1245
click at [1412, 290] on div "const picker = document.querySelector ( "skio-plan-picker" ) ; loomi_api .when …" at bounding box center [1398, 755] width 551 height 1245
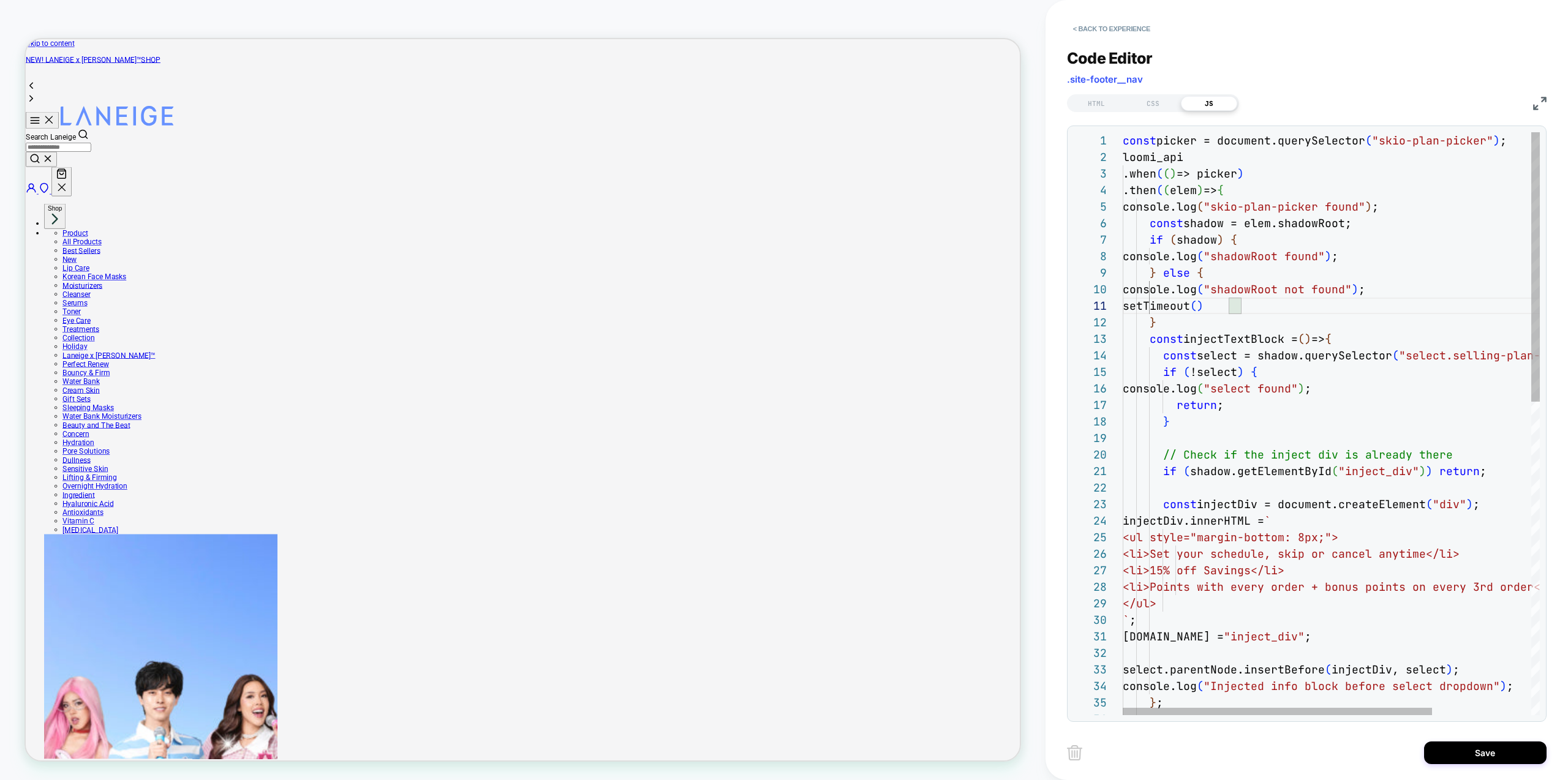
scroll to position [0, 113]
click at [1162, 309] on div "const picker = document.querySelector ( "skio-plan-picker" ) ; loomi_api .when …" at bounding box center [1398, 763] width 551 height 1261
click at [1247, 311] on div "const picker = document.querySelector ( "skio-plan-picker" ) ; loomi_api .when …" at bounding box center [1398, 763] width 551 height 1261
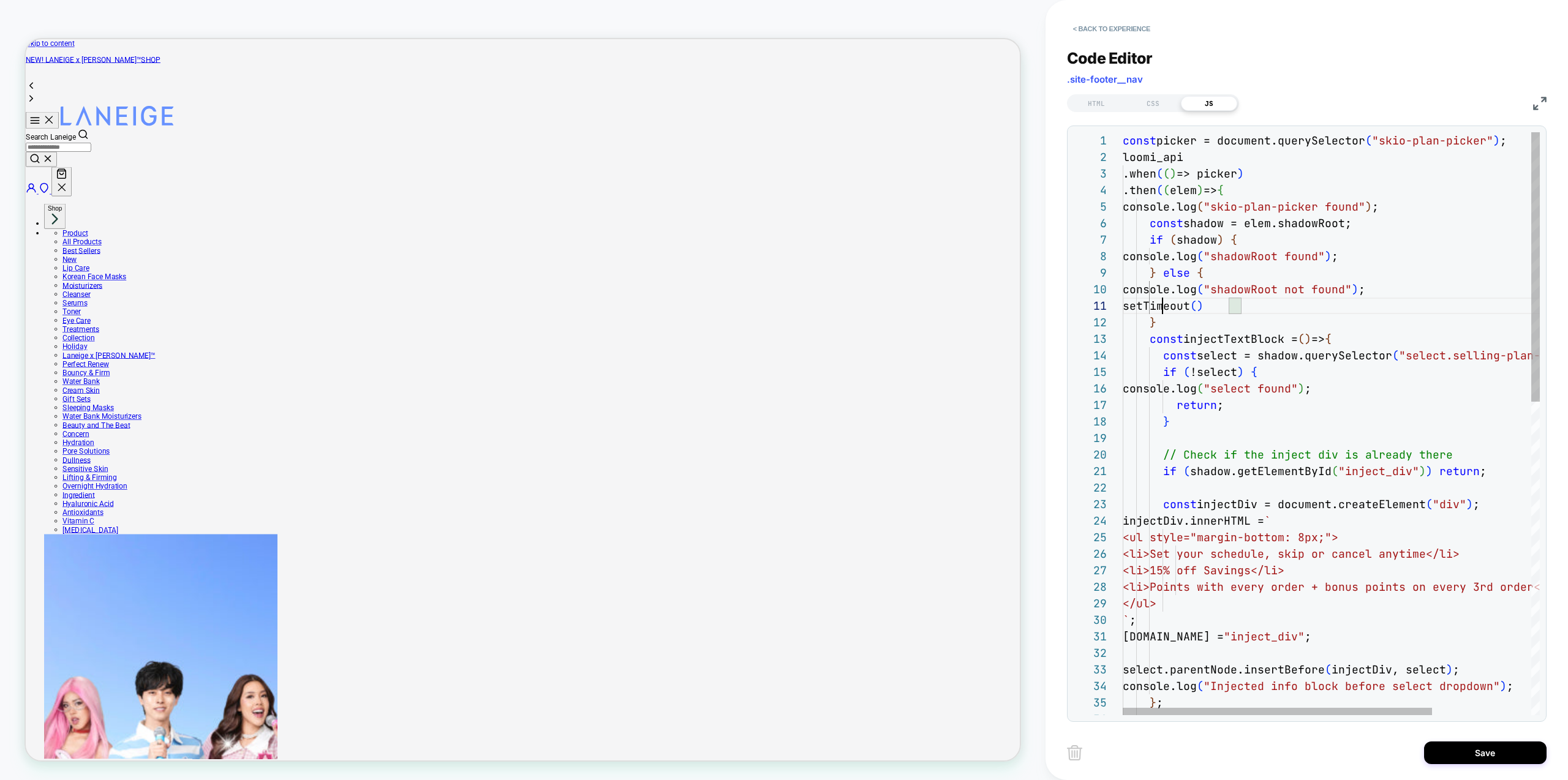
scroll to position [0, 40]
click at [1164, 306] on div "const picker = document.querySelector ( "skio-plan-picker" ) ; loomi_api .when …" at bounding box center [1398, 763] width 551 height 1261
click at [1277, 282] on div "const picker = document.querySelector ( "skio-plan-picker" ) ; loomi_api .when …" at bounding box center [1398, 763] width 551 height 1261
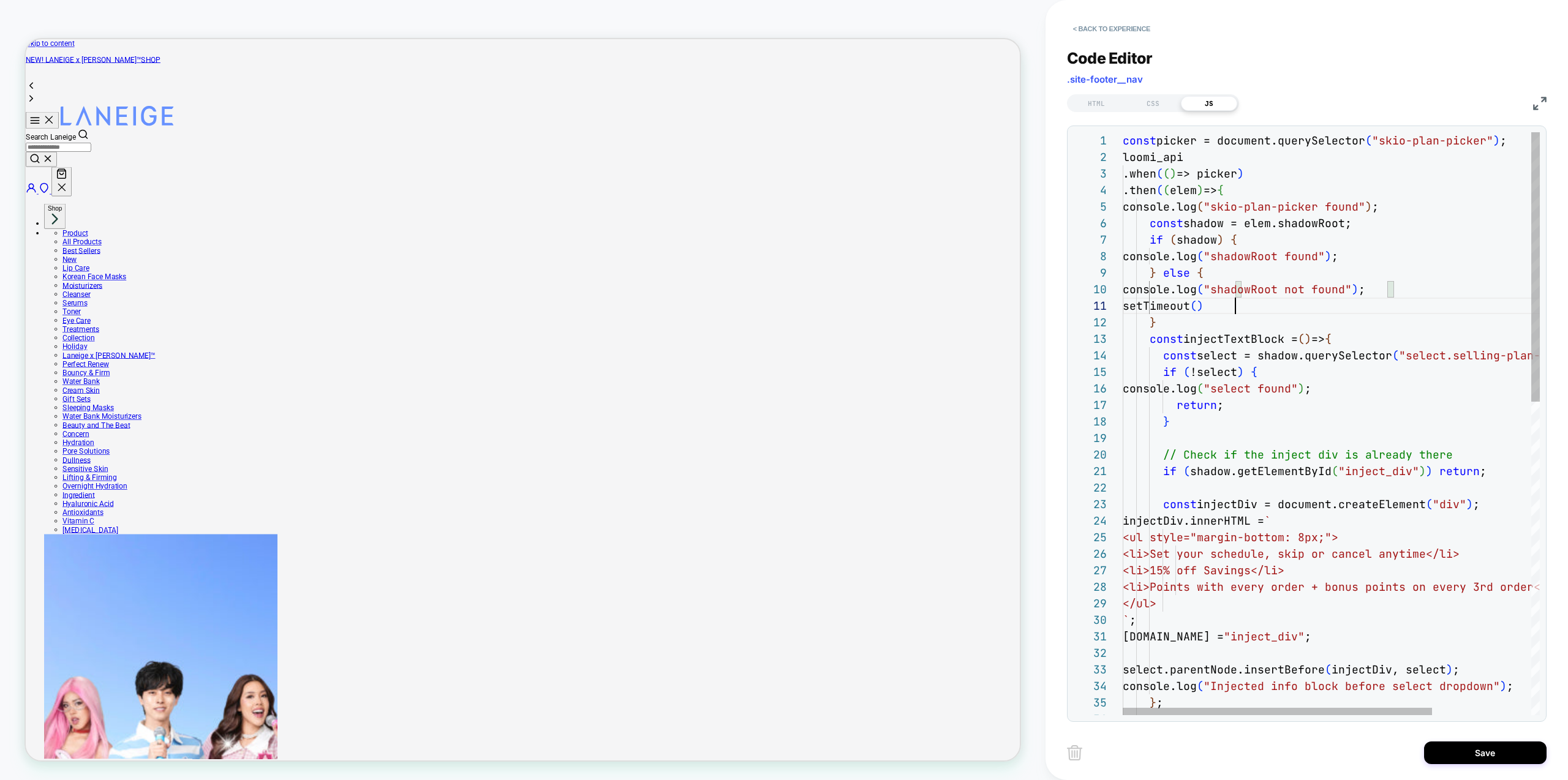
click at [1233, 305] on div "const picker = document.querySelector ( "skio-plan-picker" ) ; loomi_api .when …" at bounding box center [1398, 763] width 551 height 1261
click at [1222, 237] on div "const picker = document.querySelector ( "skio-plan-picker" ) ; loomi_api .when …" at bounding box center [1398, 763] width 551 height 1261
click at [1247, 215] on div "const picker = document.querySelector ( "skio-plan-picker" ) ; loomi_api .when …" at bounding box center [1398, 763] width 551 height 1261
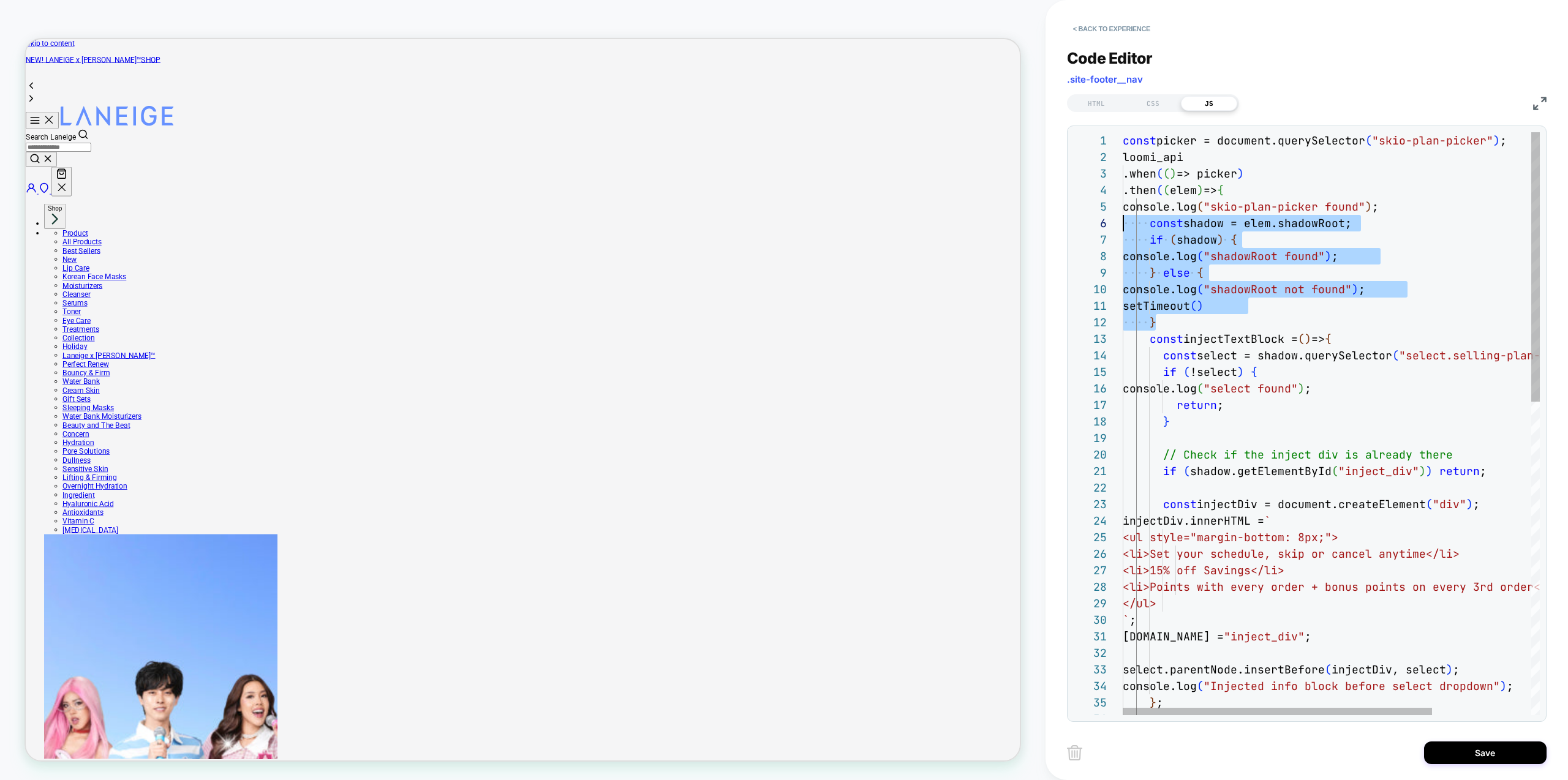
scroll to position [99, 0]
drag, startPoint x: 1212, startPoint y: 326, endPoint x: 1066, endPoint y: 231, distance: 174.2
click at [1123, 231] on div "const picker = document.querySelector ( "skio-plan-picker" ) ; loomi_api .when …" at bounding box center [1398, 763] width 551 height 1261
click at [1277, 281] on div "const picker = document.querySelector ( "skio-plan-picker" ) ; loomi_api .when …" at bounding box center [1398, 763] width 551 height 1261
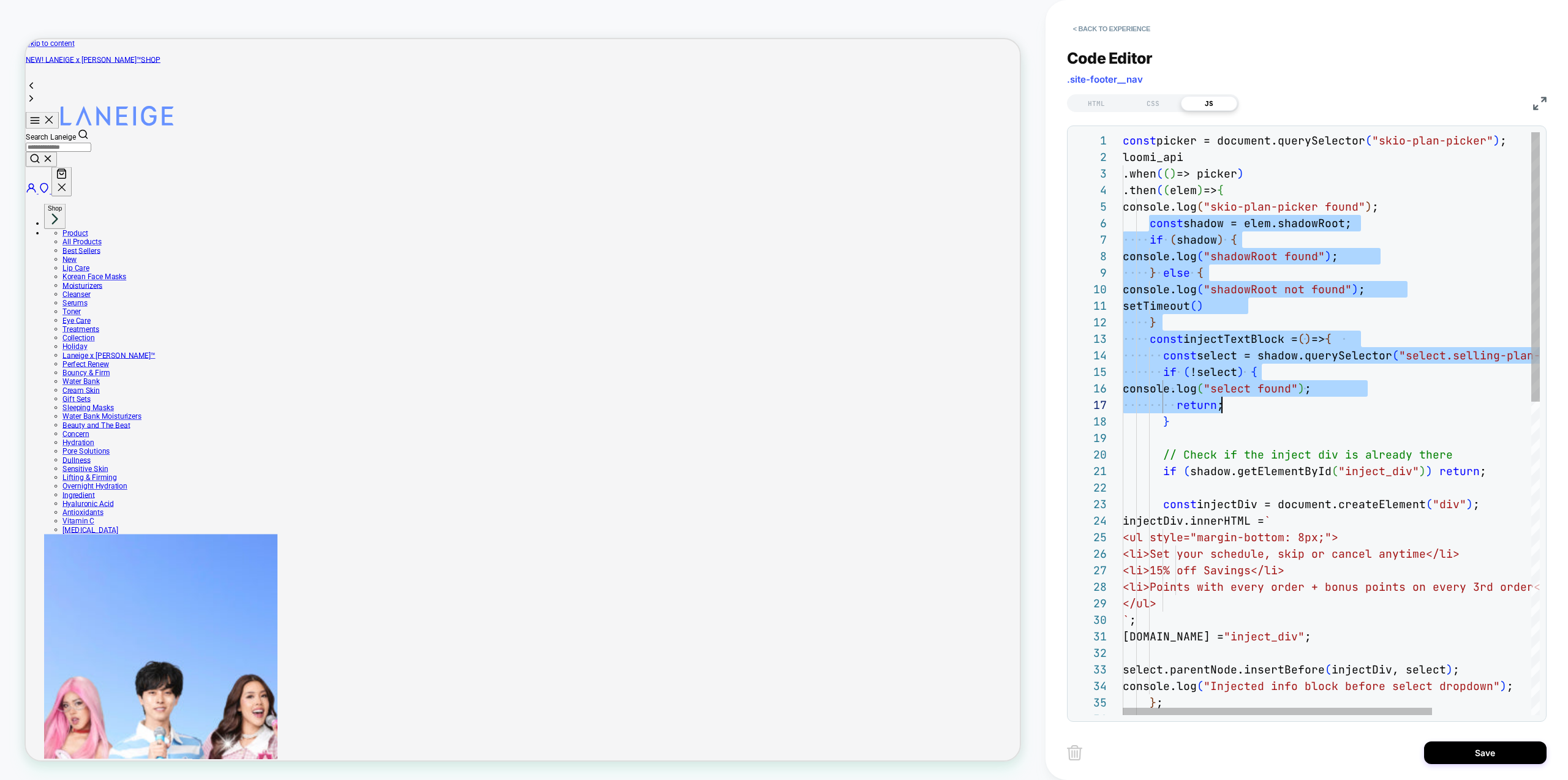
scroll to position [83, 324]
drag, startPoint x: 1150, startPoint y: 222, endPoint x: 1507, endPoint y: 447, distance: 422.0
click at [1507, 447] on div "const picker = document.querySelector ( "skio-plan-picker" ) ; loomi_api .when …" at bounding box center [1398, 763] width 551 height 1261
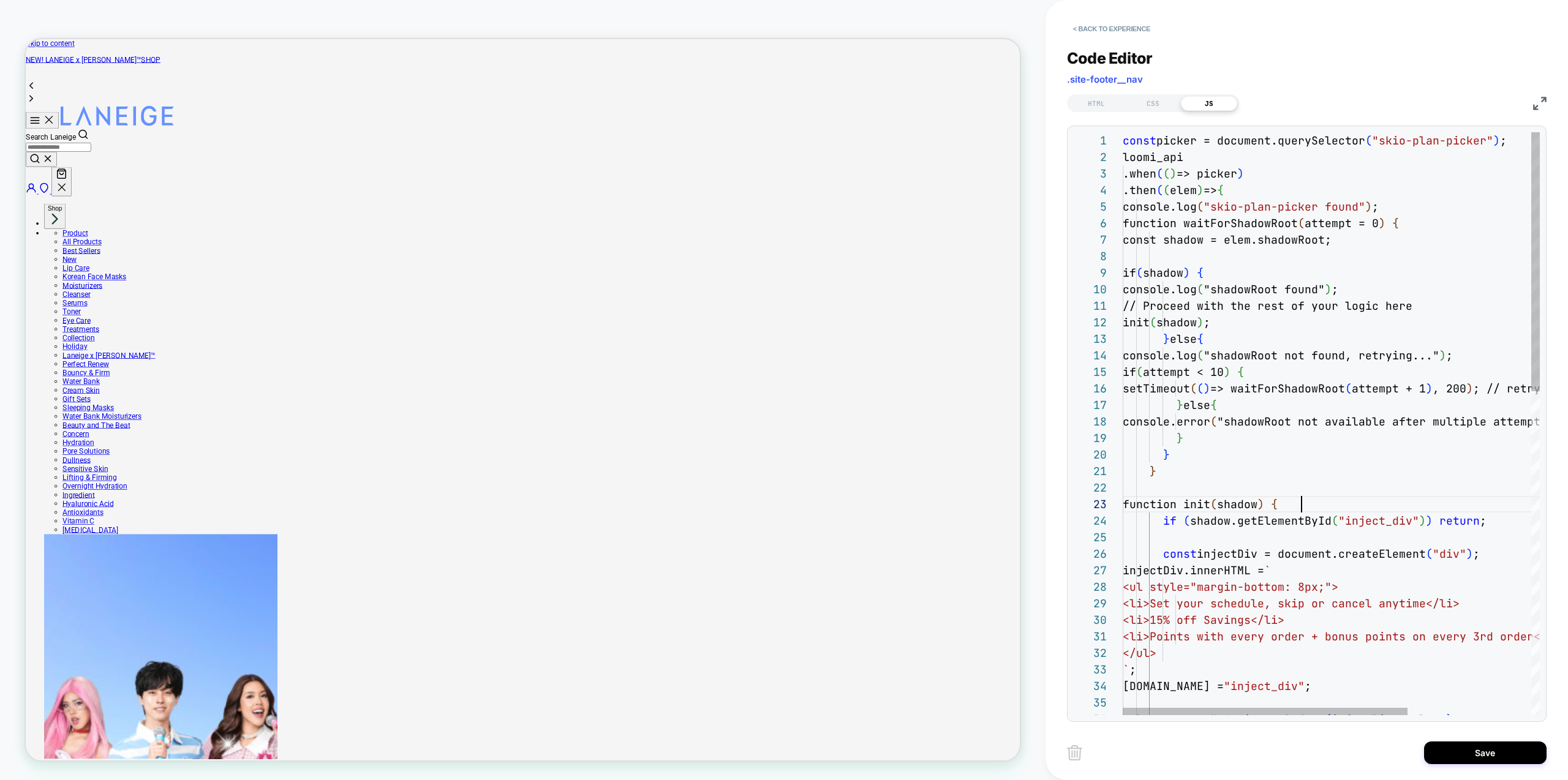
scroll to position [33, 179]
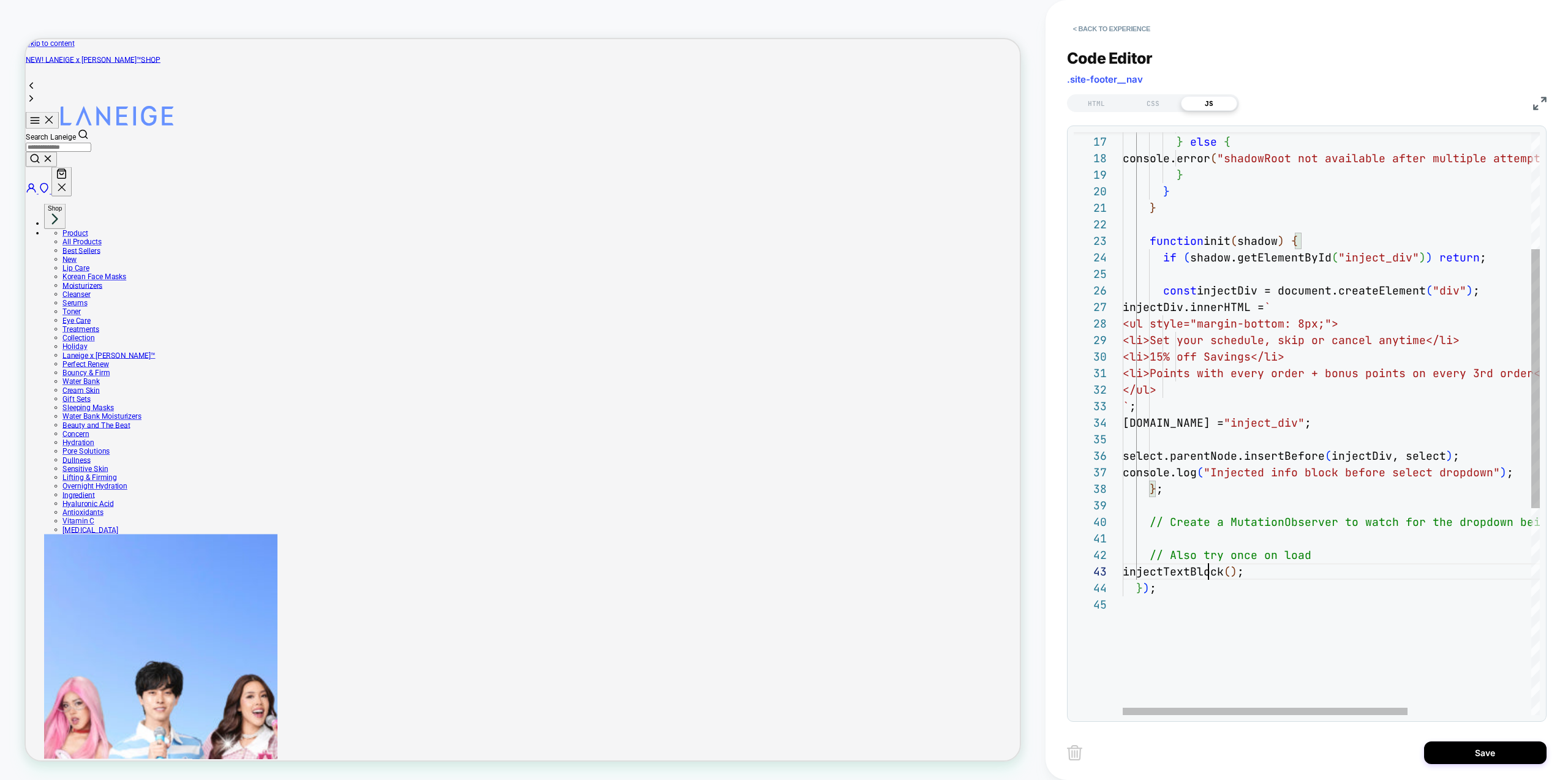
click at [1212, 574] on div "setTimeout ( ( ) => waitForShadowRoot ( attempt + 1 ) , 200 ) ; // retry after …" at bounding box center [1421, 524] width 597 height 1311
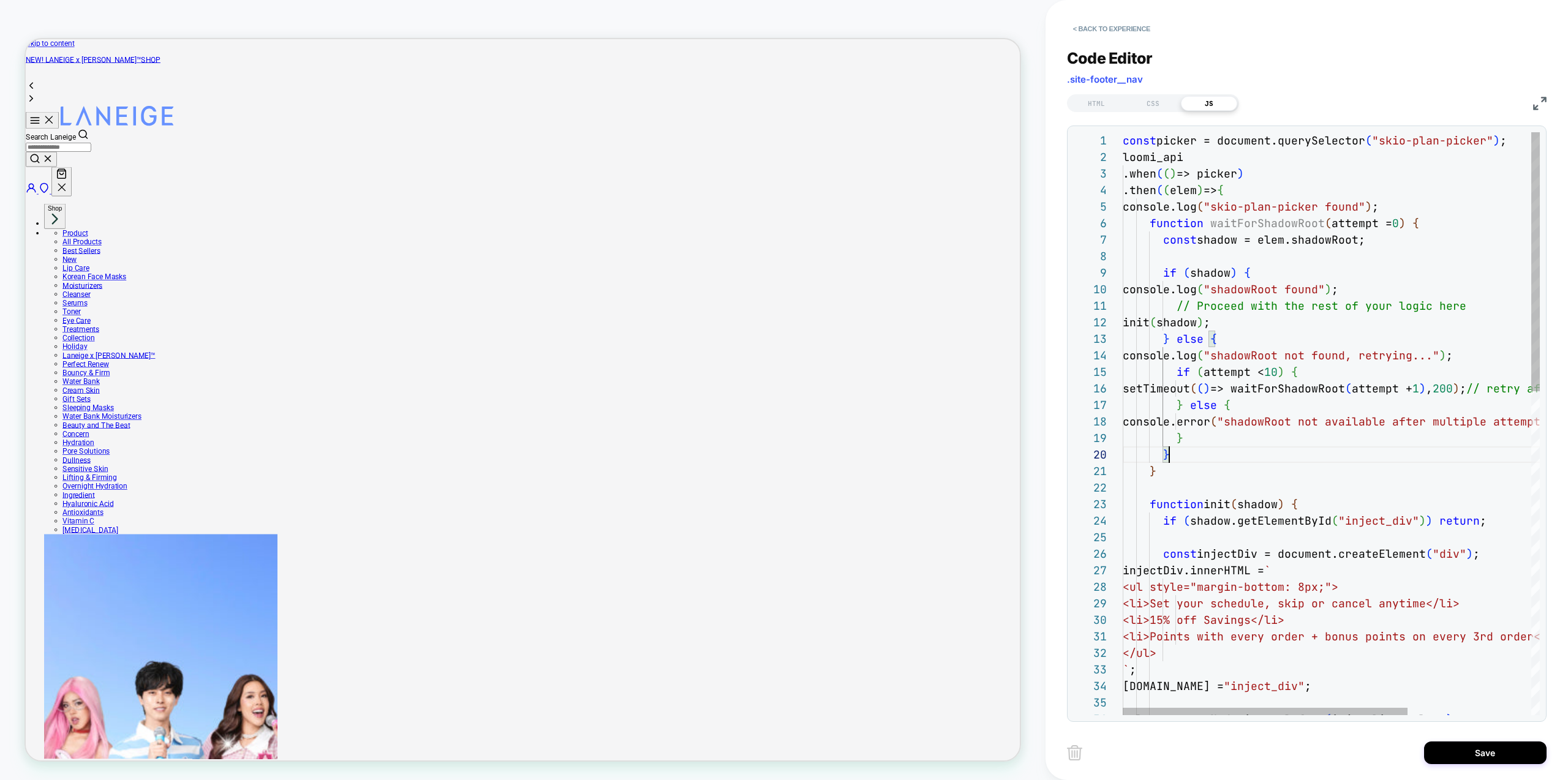
click at [1305, 462] on div "setTimeout ( ( ) => waitForShadowRoot ( attempt + 1 ) , 200 ) ; // retry after …" at bounding box center [1421, 787] width 597 height 1311
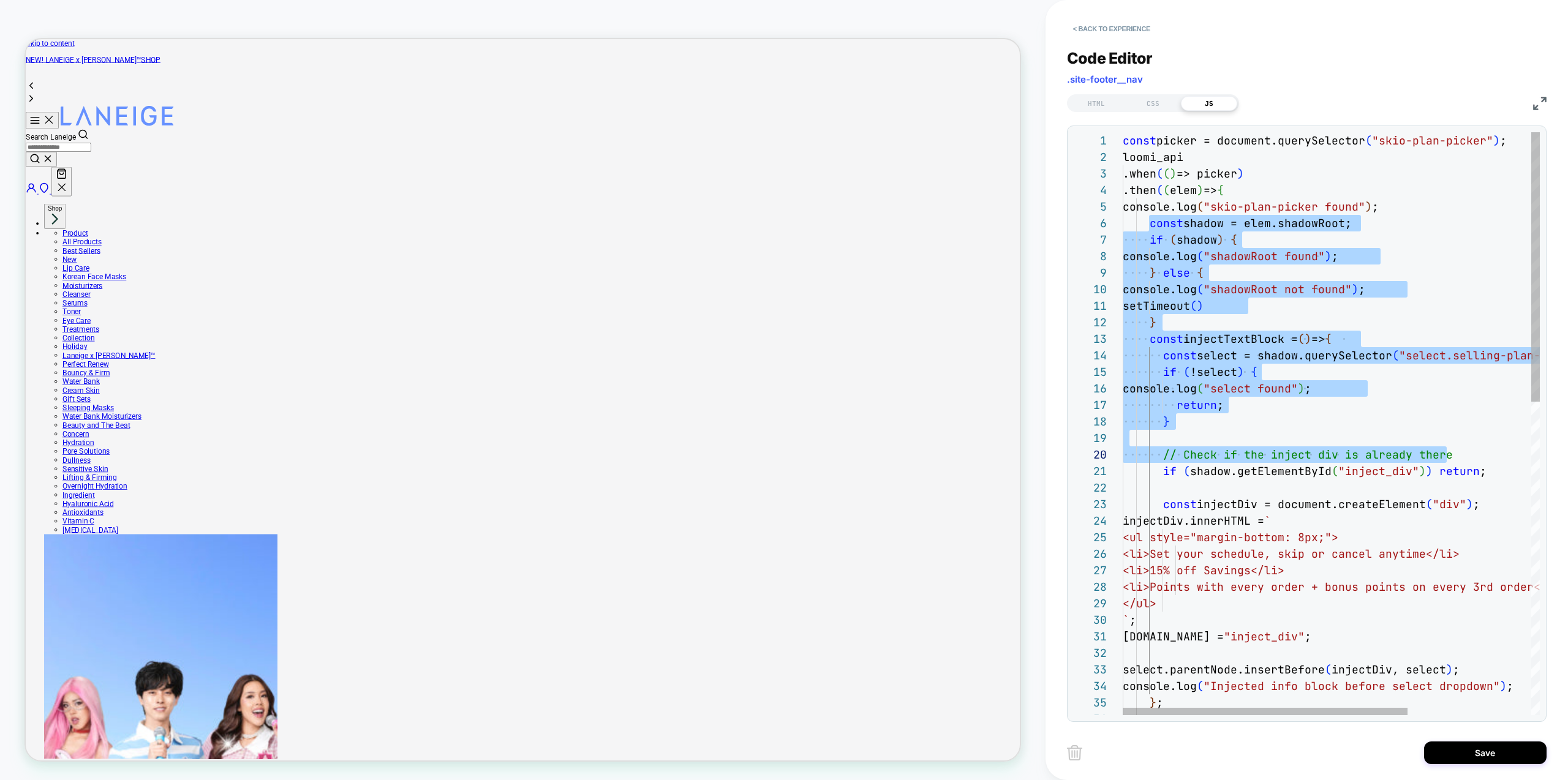
click at [1234, 276] on div "console.log ( "select found" ) ; return ; } // Check if the inject div is alrea…" at bounding box center [1421, 763] width 597 height 1261
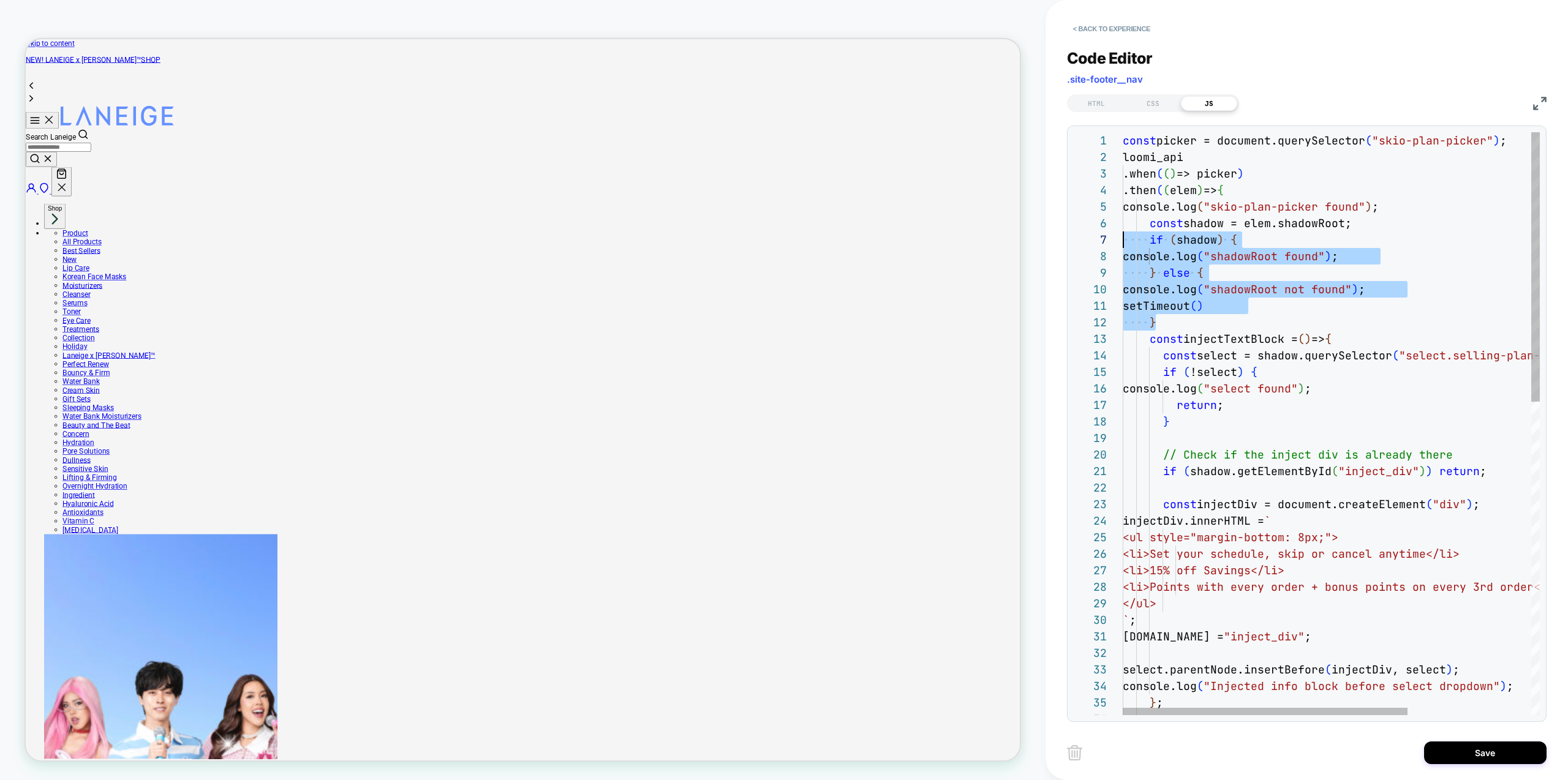
scroll to position [83, 0]
drag, startPoint x: 1177, startPoint y: 319, endPoint x: 1095, endPoint y: 223, distance: 126.3
click at [1123, 223] on div "console.log ( "select found" ) ; return ; } // Check if the inject div is alrea…" at bounding box center [1421, 763] width 597 height 1261
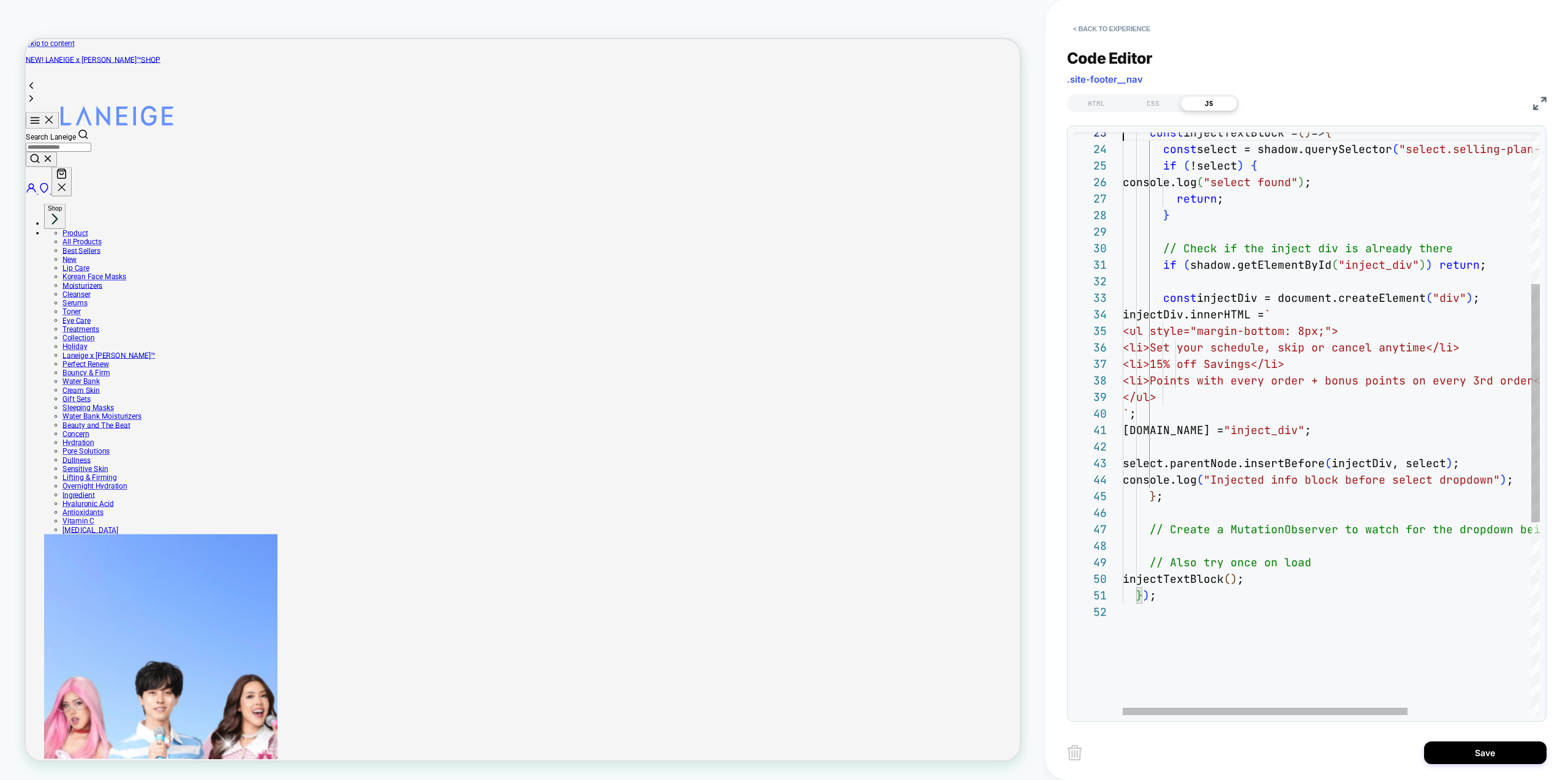
click at [1277, 581] on div "console.log ( "select found" ) ; return ; } // Check if the inject div is alrea…" at bounding box center [1421, 474] width 597 height 1426
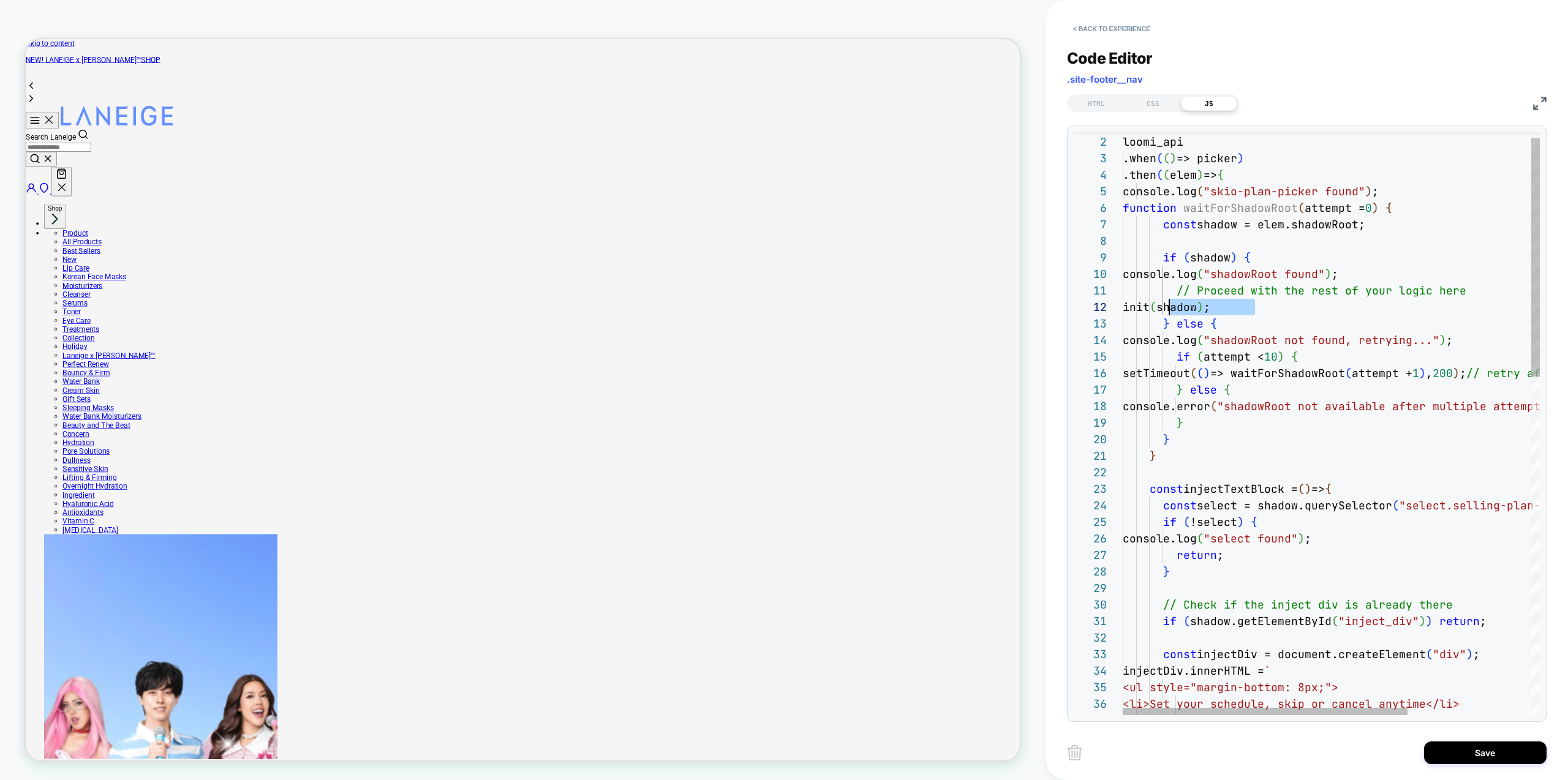
scroll to position [17, 53]
drag, startPoint x: 1256, startPoint y: 308, endPoint x: 1177, endPoint y: 304, distance: 79.1
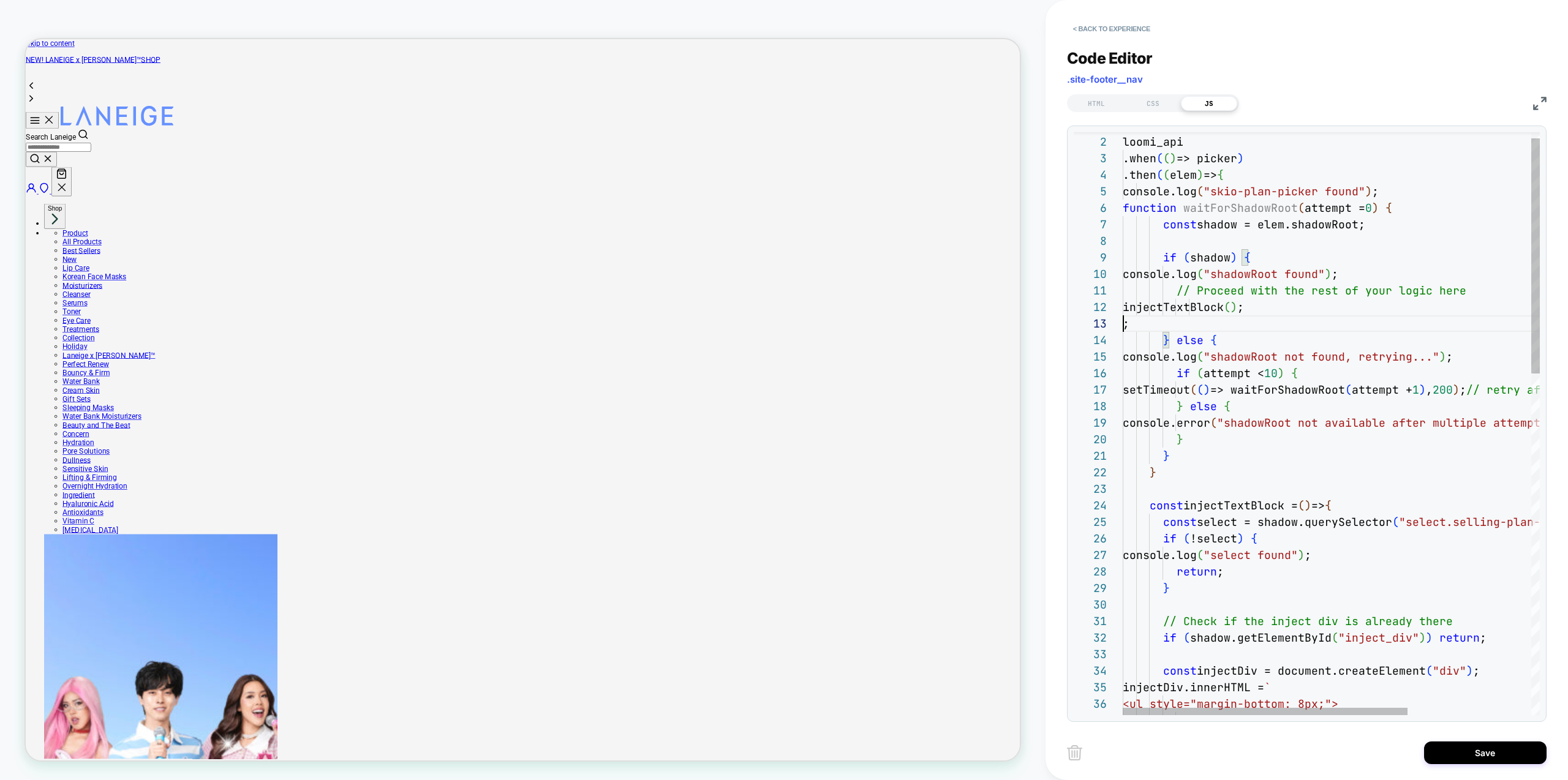
scroll to position [33, 0]
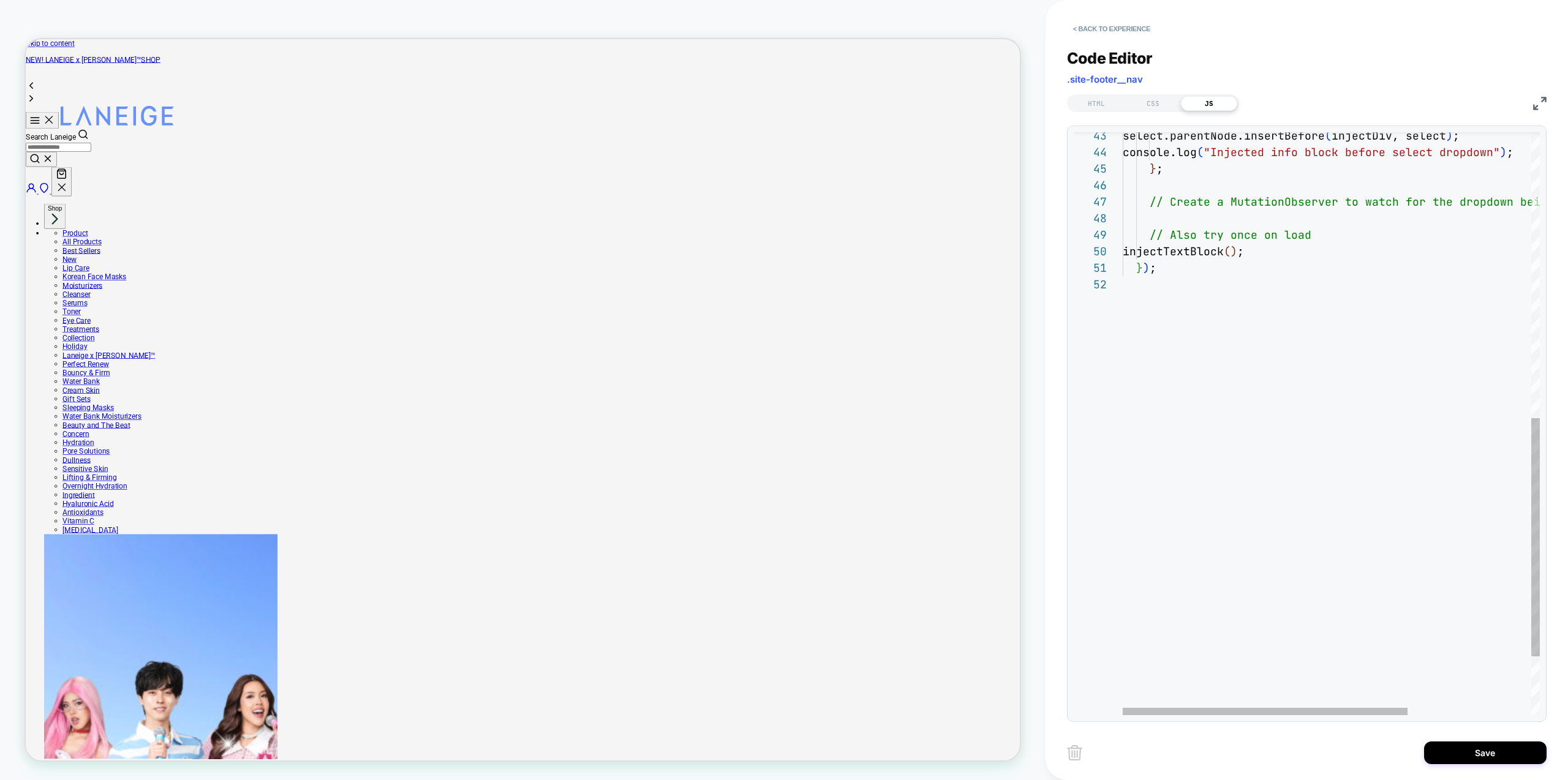
click at [1196, 257] on div "console.log ( "Injected info block before select dropdown" ) ; } ; // Create a …" at bounding box center [1421, 146] width 597 height 1426
type textarea "**********"
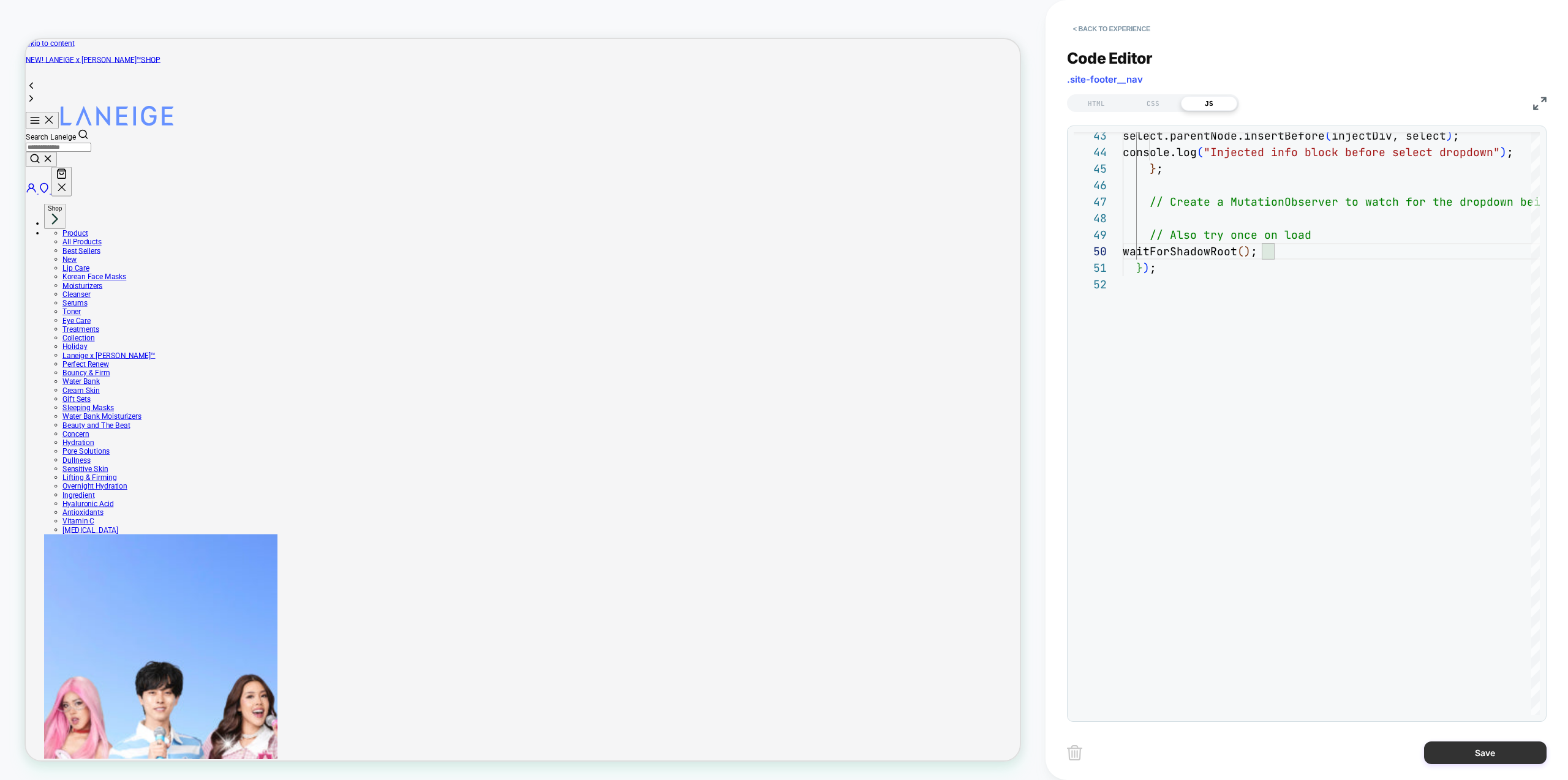
click at [1521, 755] on button "Save" at bounding box center [1485, 753] width 122 height 23
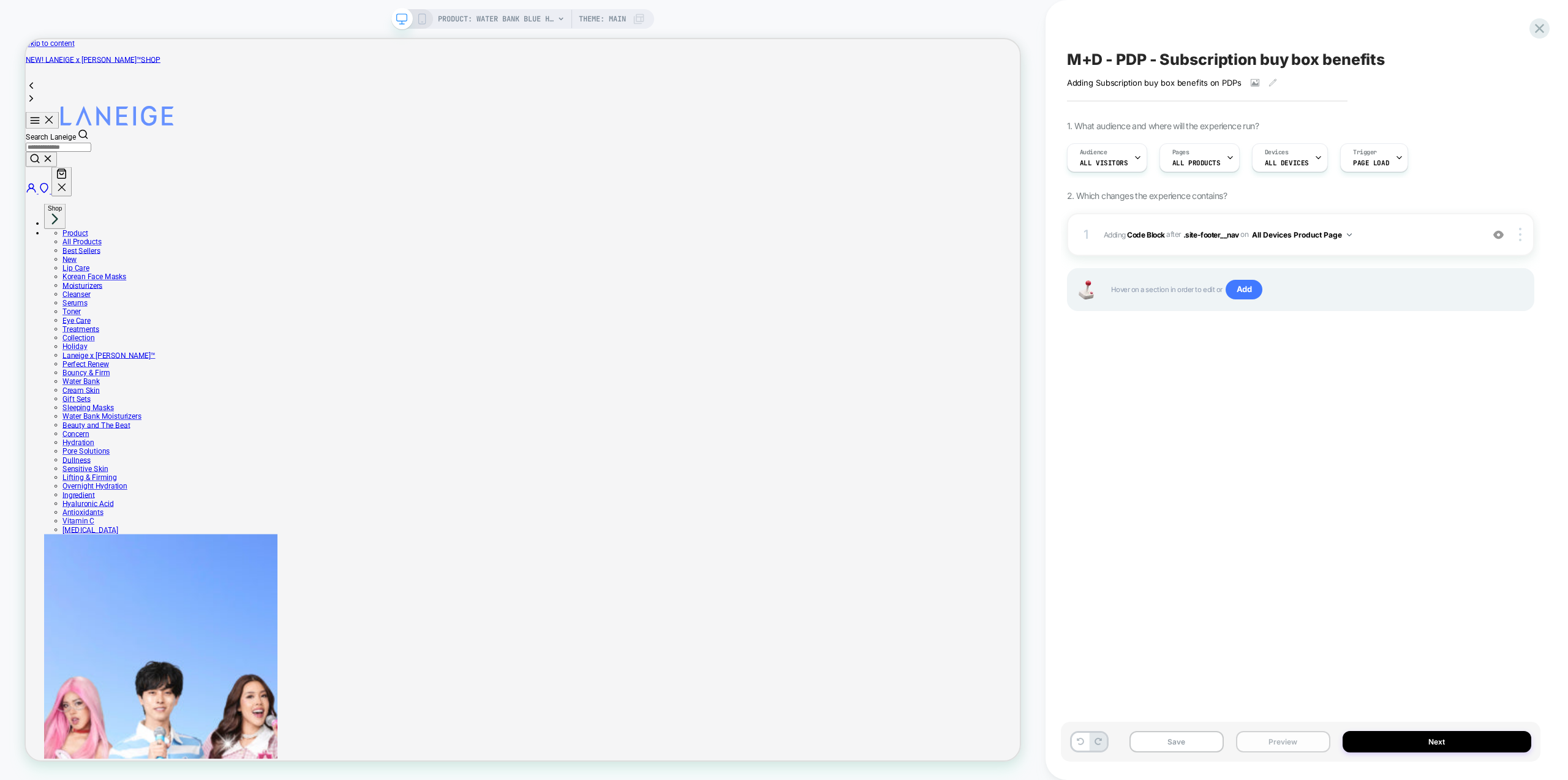
click at [1292, 744] on button "Preview" at bounding box center [1283, 742] width 94 height 21
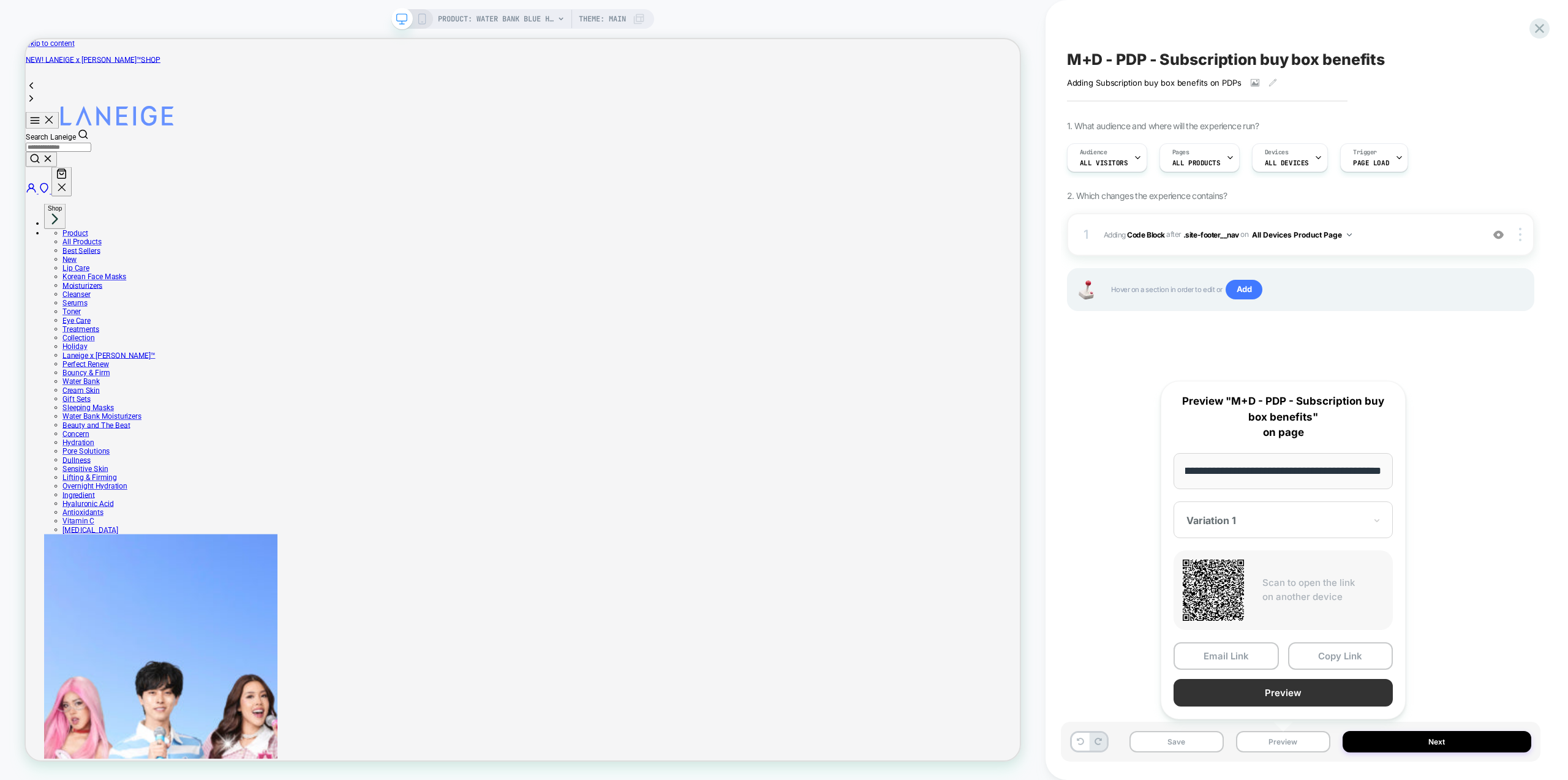
scroll to position [0, 0]
click at [1295, 700] on button "Preview" at bounding box center [1283, 692] width 219 height 27
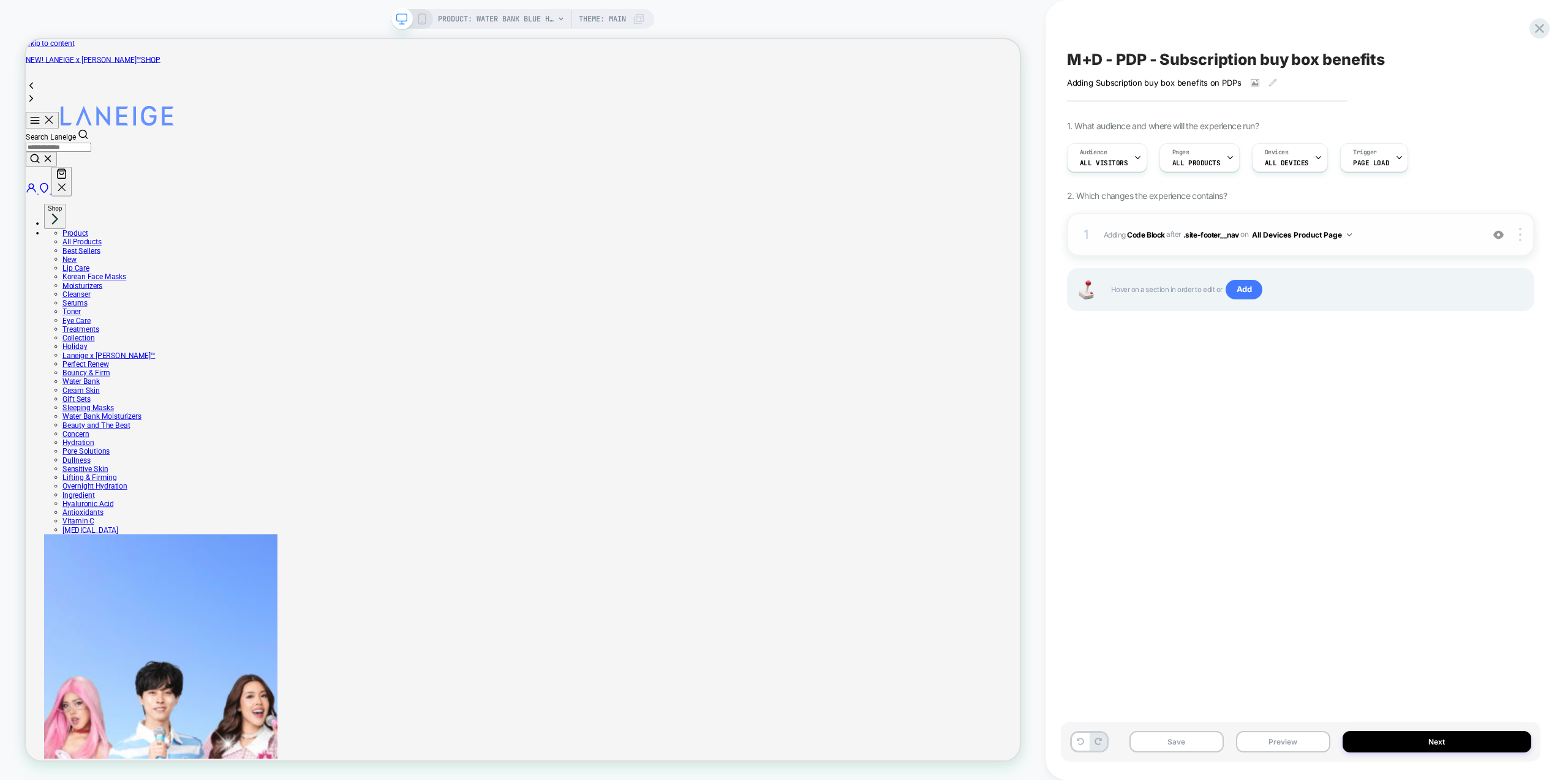
click at [1363, 230] on span "Adding Code Block AFTER .site-footer__nav .site-footer__nav on All Devices Prod…" at bounding box center [1289, 235] width 372 height 15
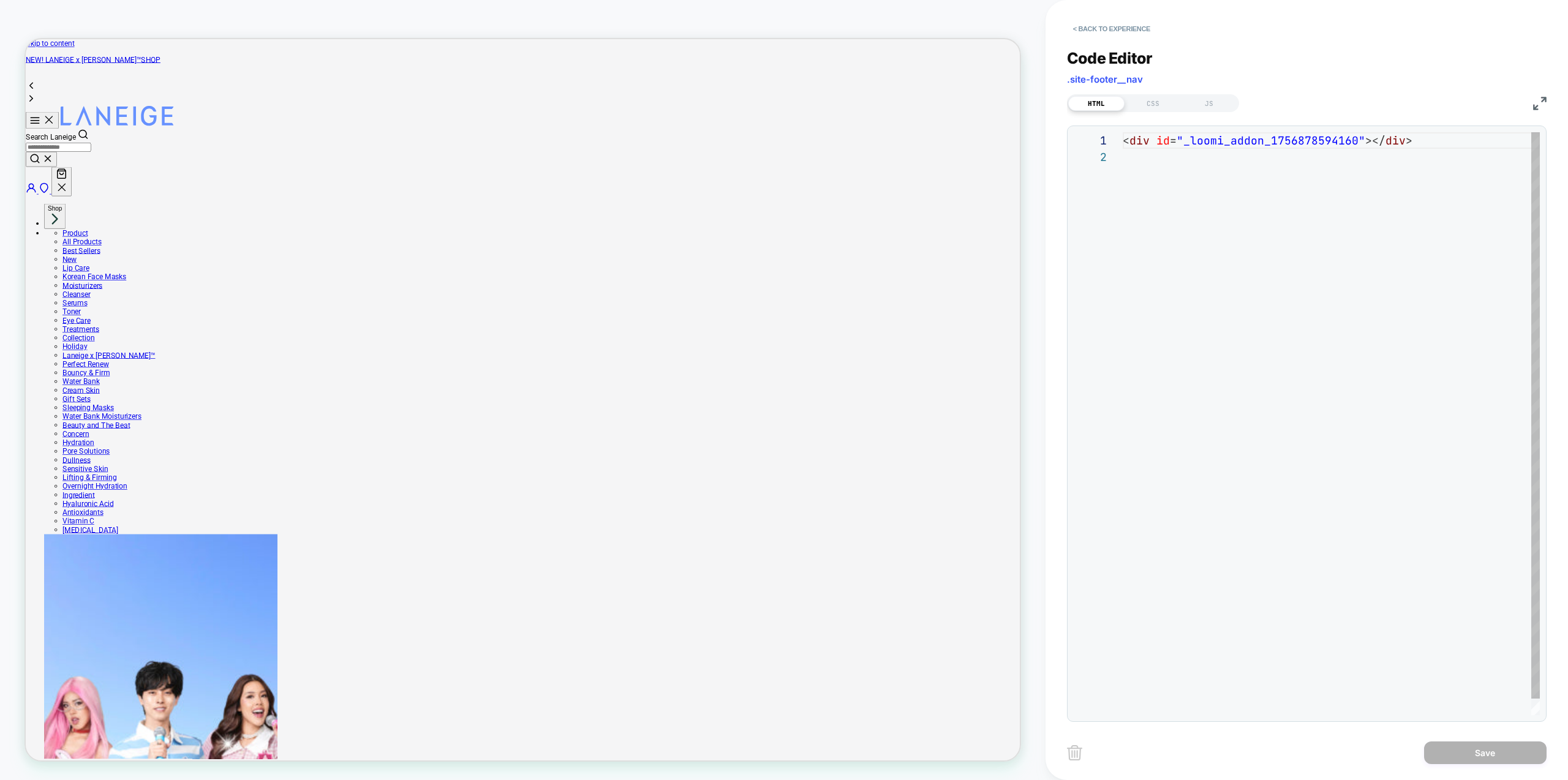
scroll to position [17, 0]
click at [1291, 175] on div "< div id = "_loomi_addon_1756878594160" ></ div >" at bounding box center [1331, 432] width 417 height 600
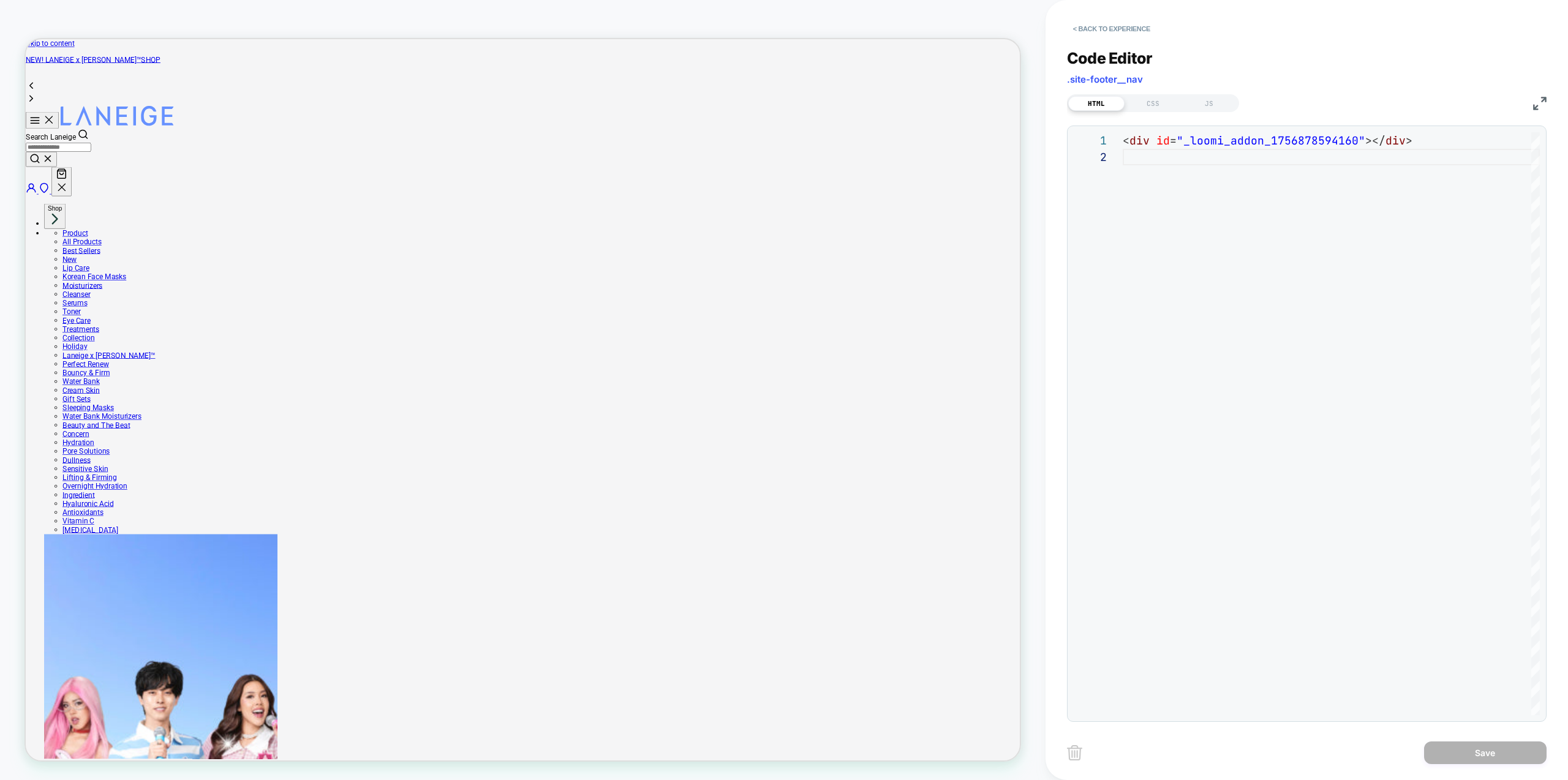
click at [1214, 112] on div "HTML CSS JS" at bounding box center [1153, 103] width 172 height 18
click at [1206, 104] on div "JS" at bounding box center [1209, 104] width 56 height 15
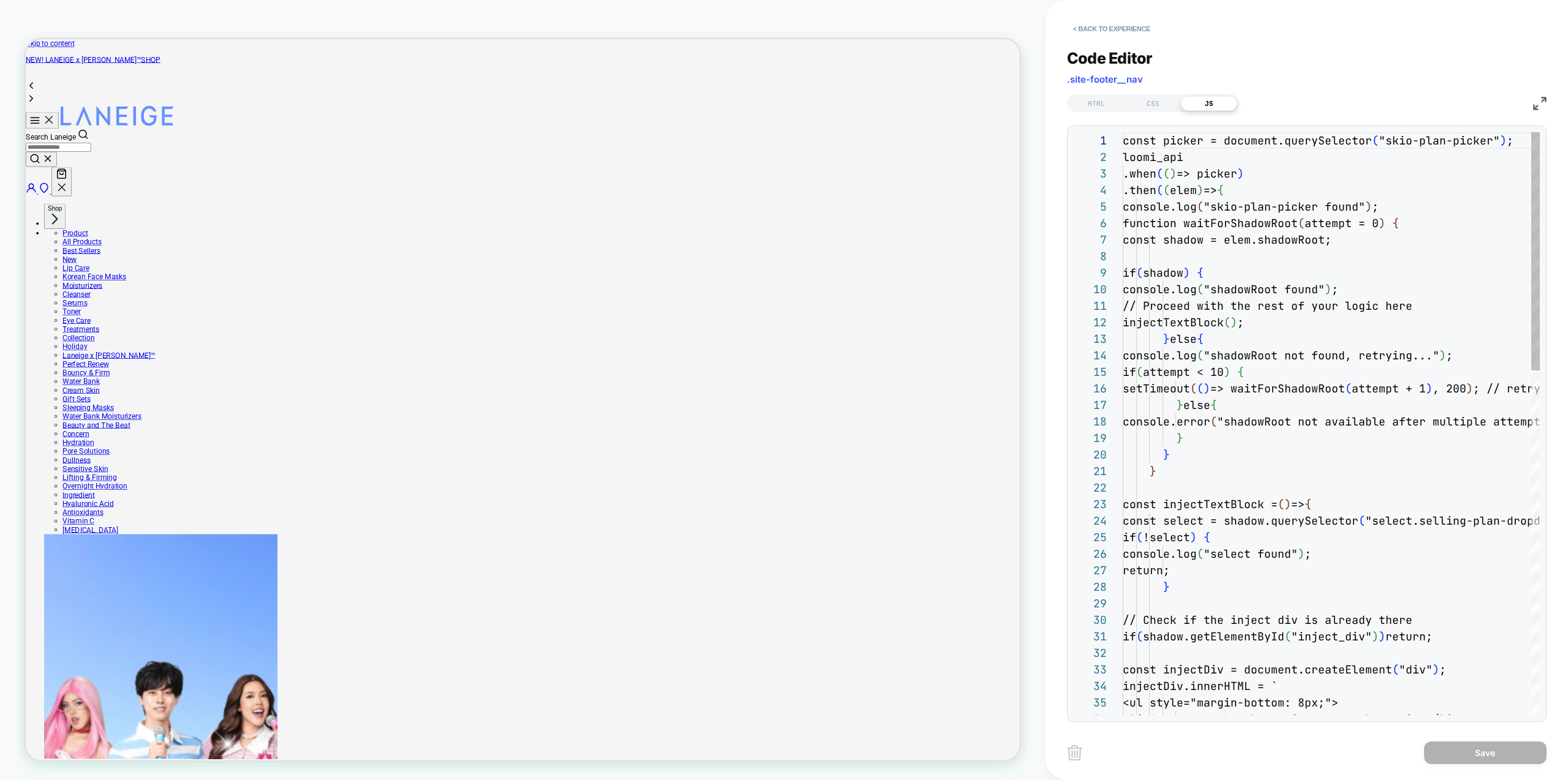
scroll to position [165, 0]
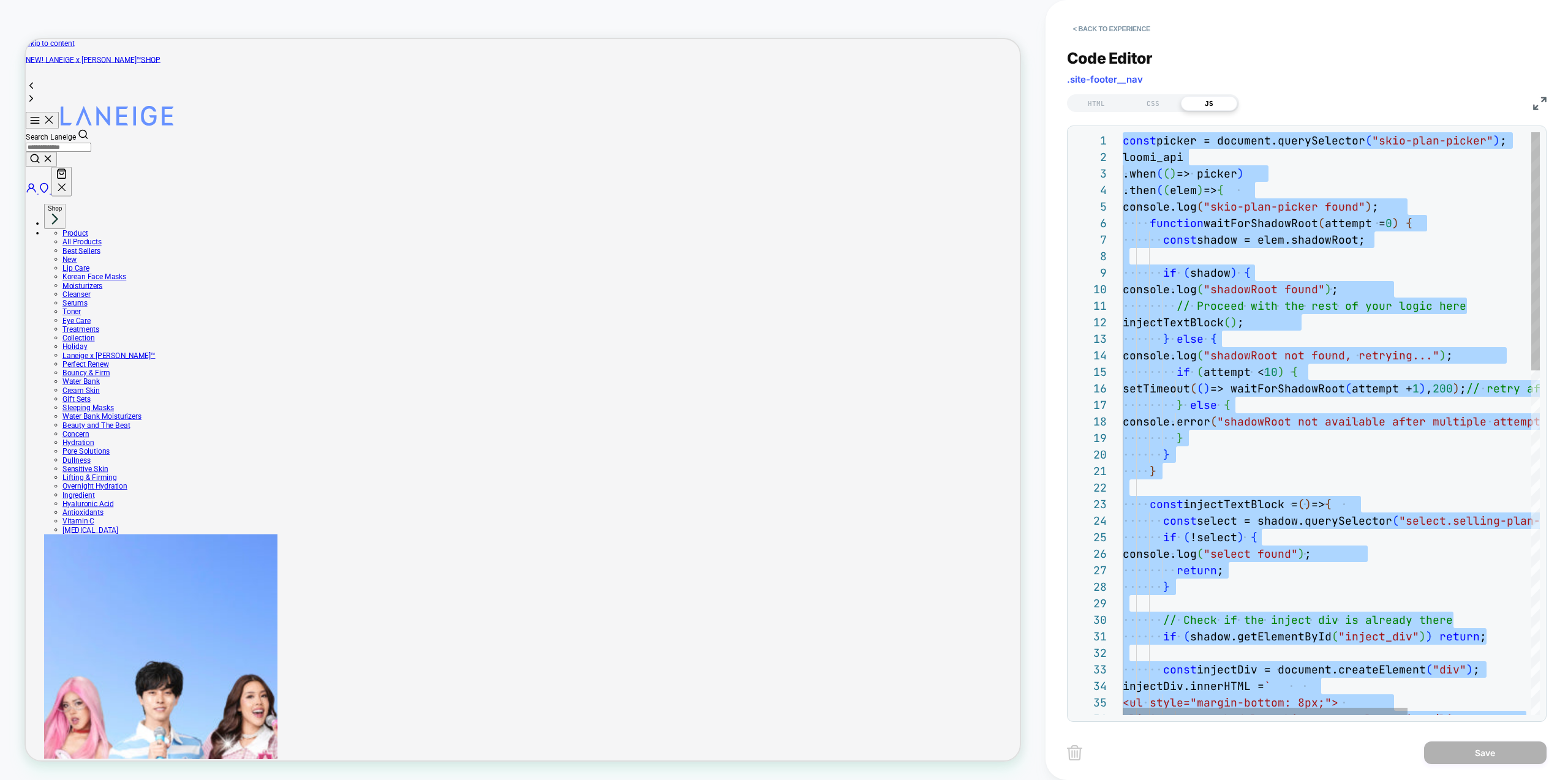
type textarea "***"
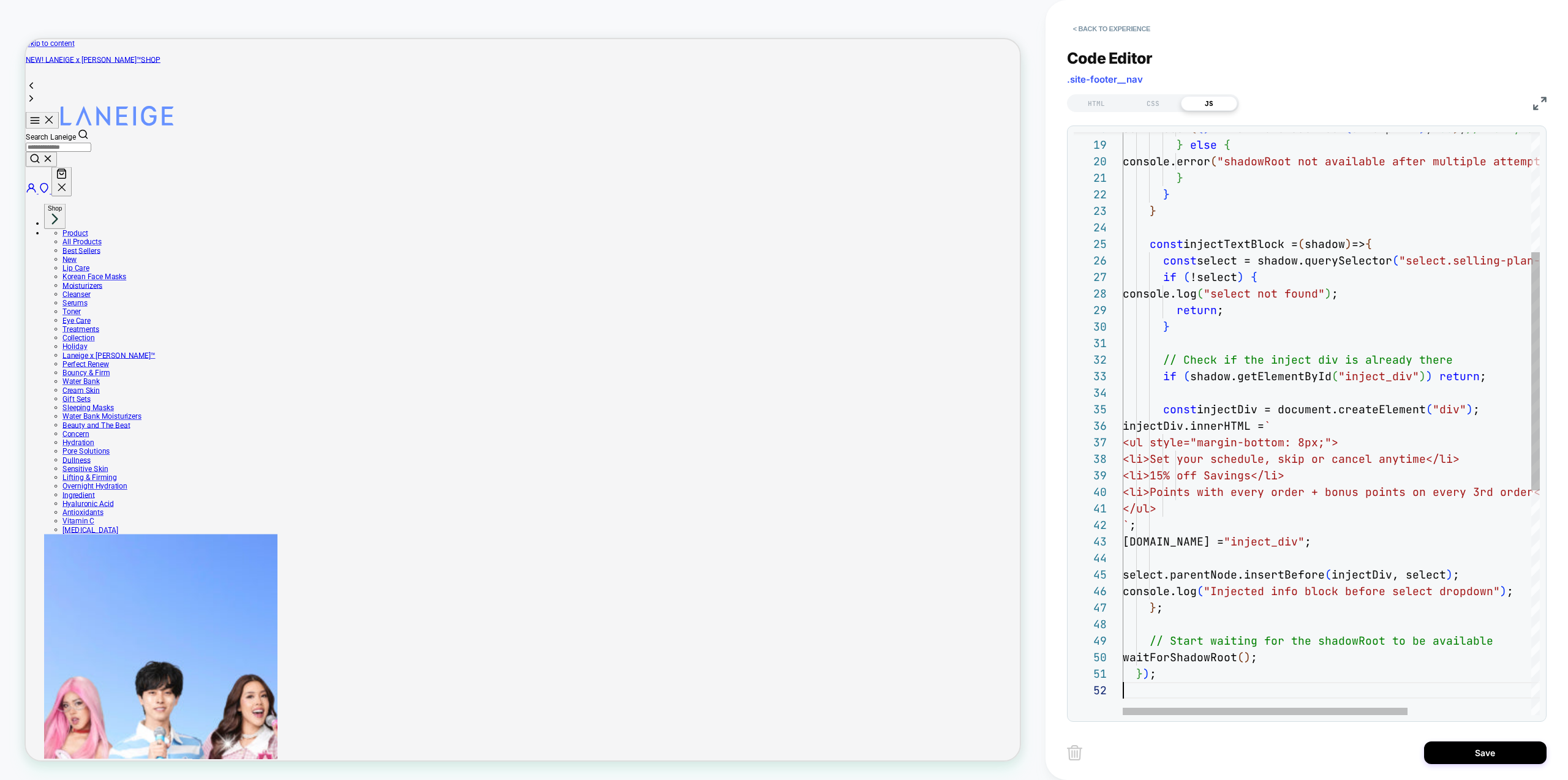
scroll to position [17, 0]
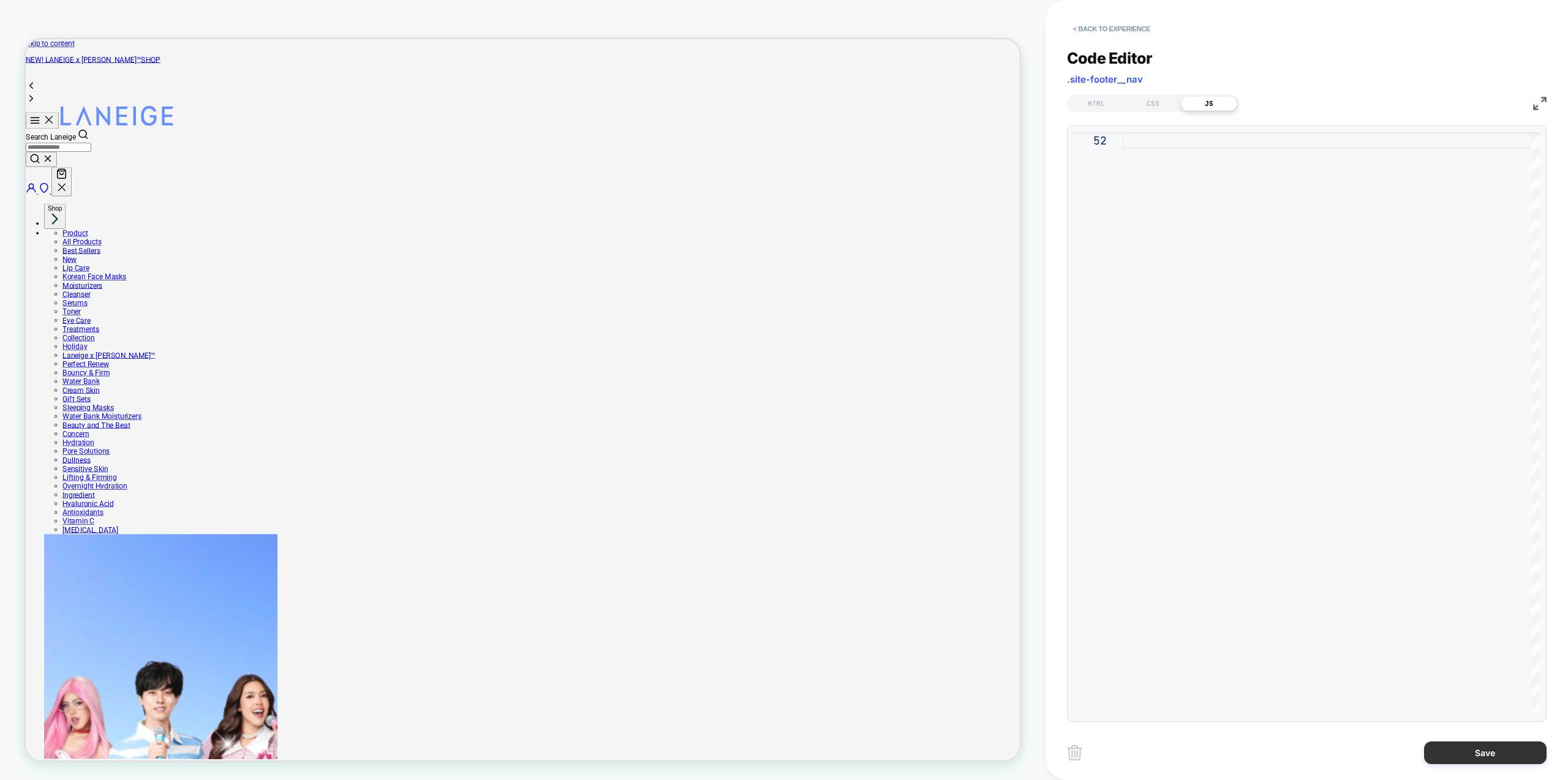
click at [1517, 757] on button "Save" at bounding box center [1485, 753] width 122 height 23
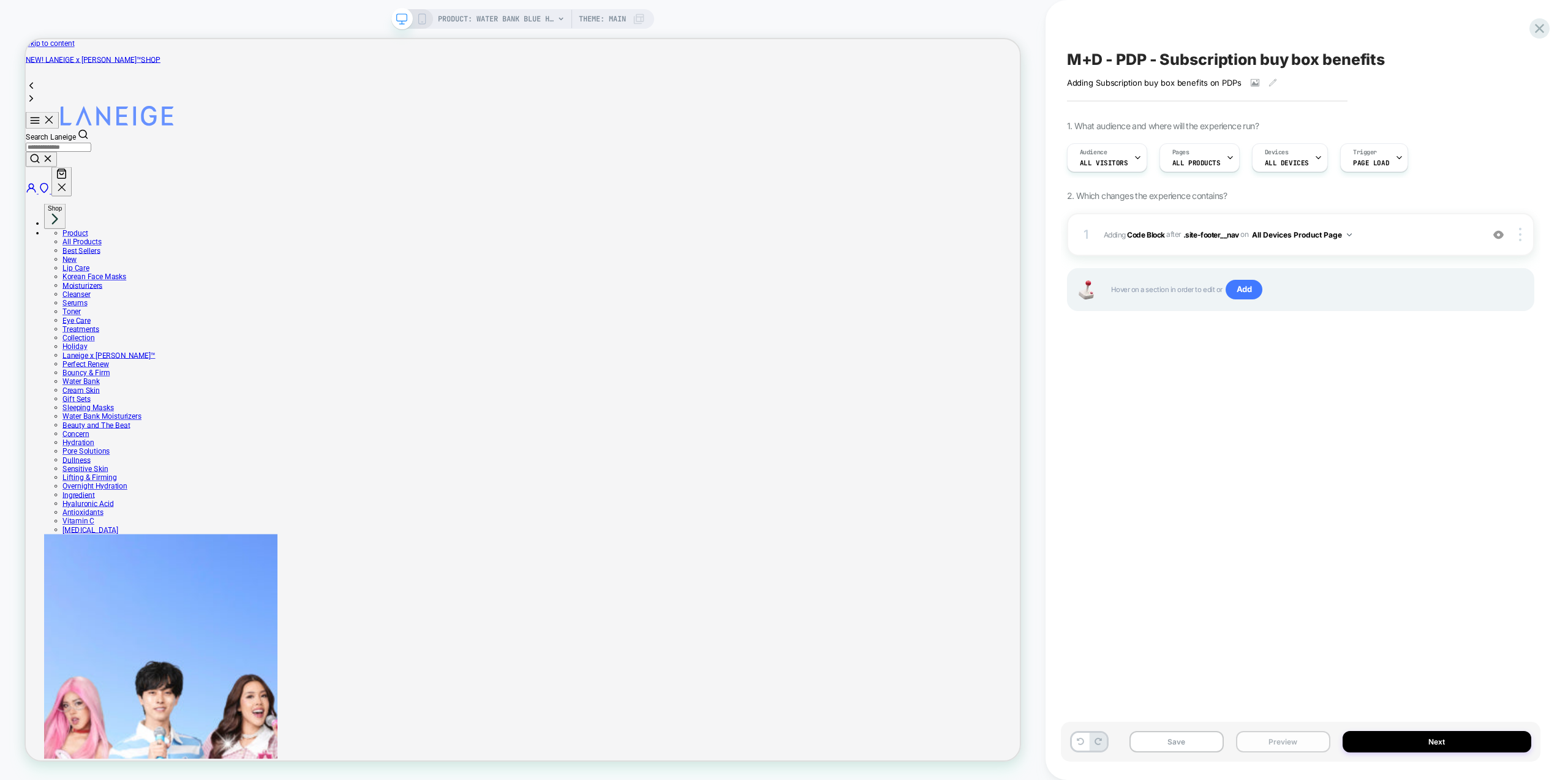
click at [1290, 739] on button "Preview" at bounding box center [1283, 742] width 94 height 21
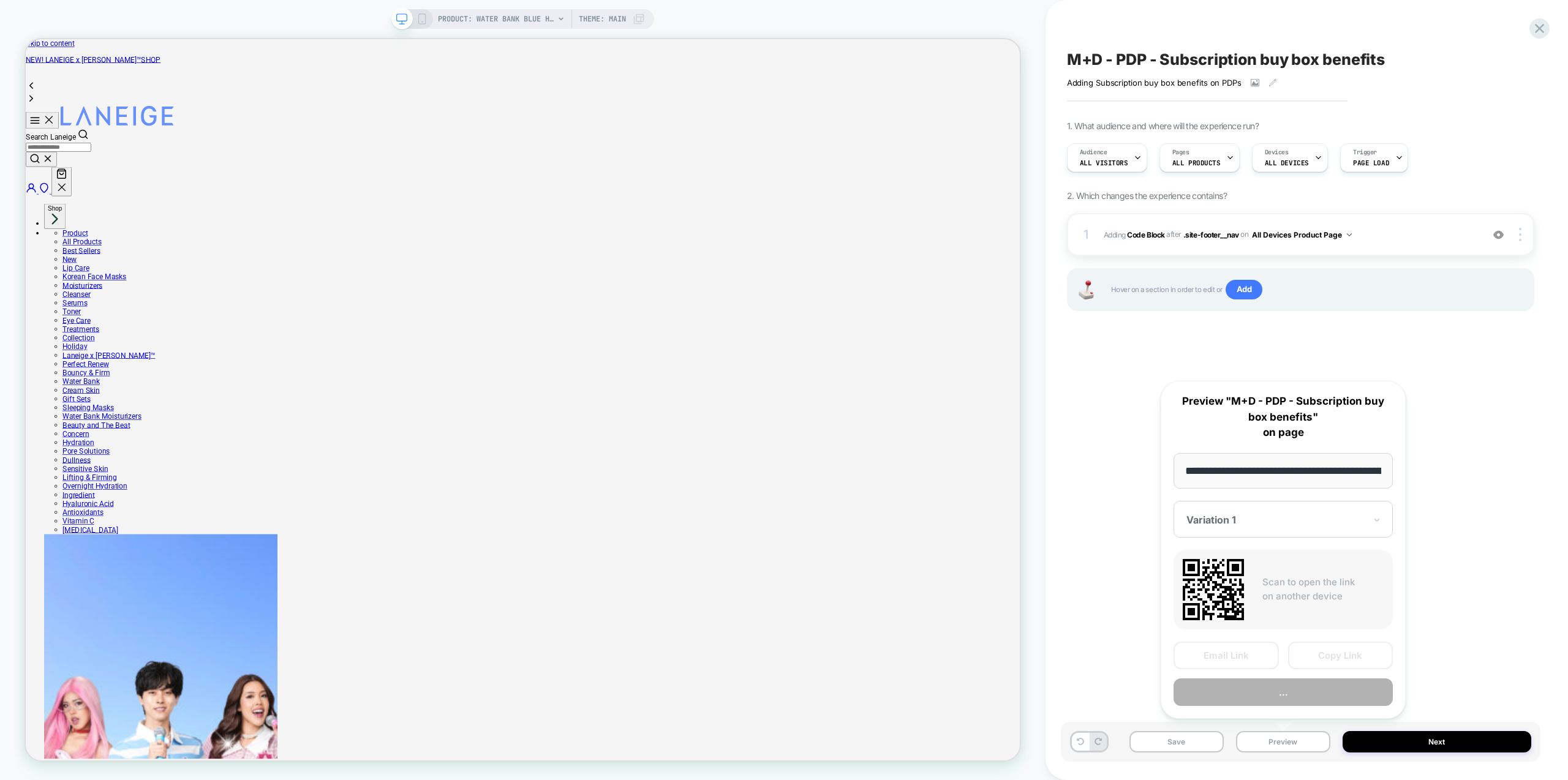
scroll to position [0, 299]
click at [1265, 700] on button "Preview" at bounding box center [1283, 692] width 219 height 27
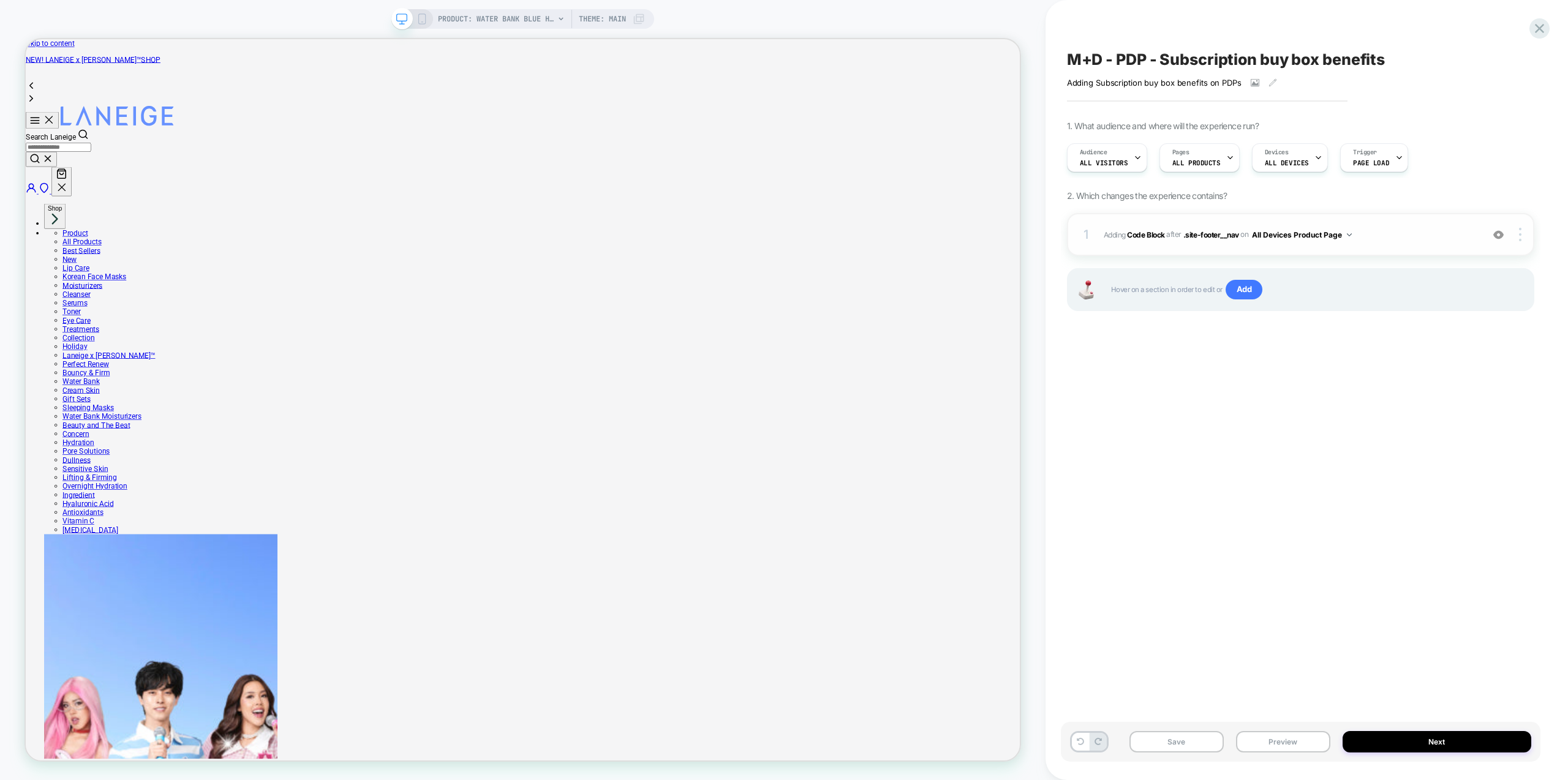
click at [1423, 239] on span "Adding Code Block AFTER .site-footer__nav .site-footer__nav on All Devices Prod…" at bounding box center [1289, 235] width 372 height 15
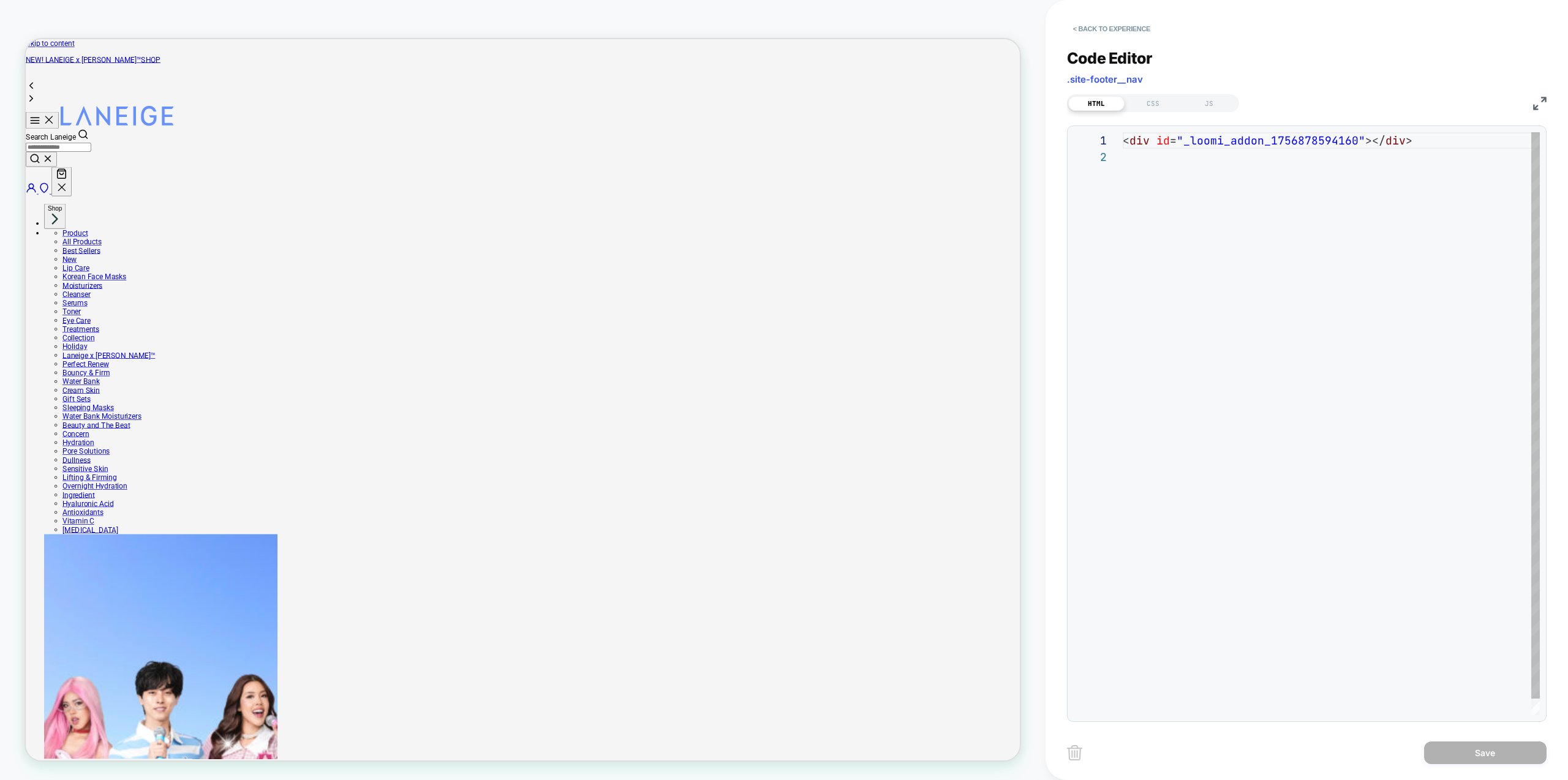
scroll to position [17, 0]
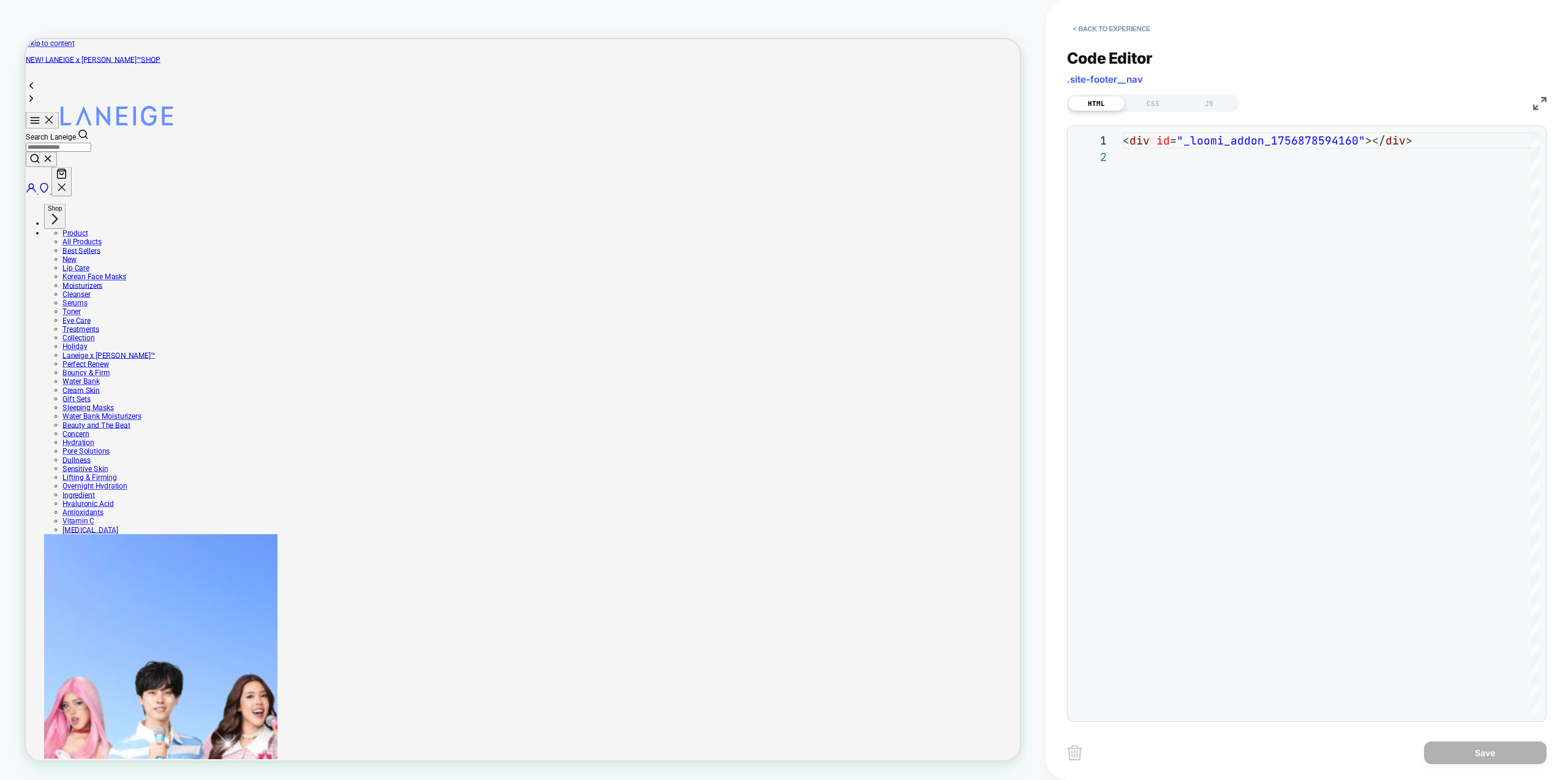
click at [1222, 112] on div "**********" at bounding box center [1307, 378] width 480 height 688
click at [1214, 106] on div "JS" at bounding box center [1209, 104] width 56 height 15
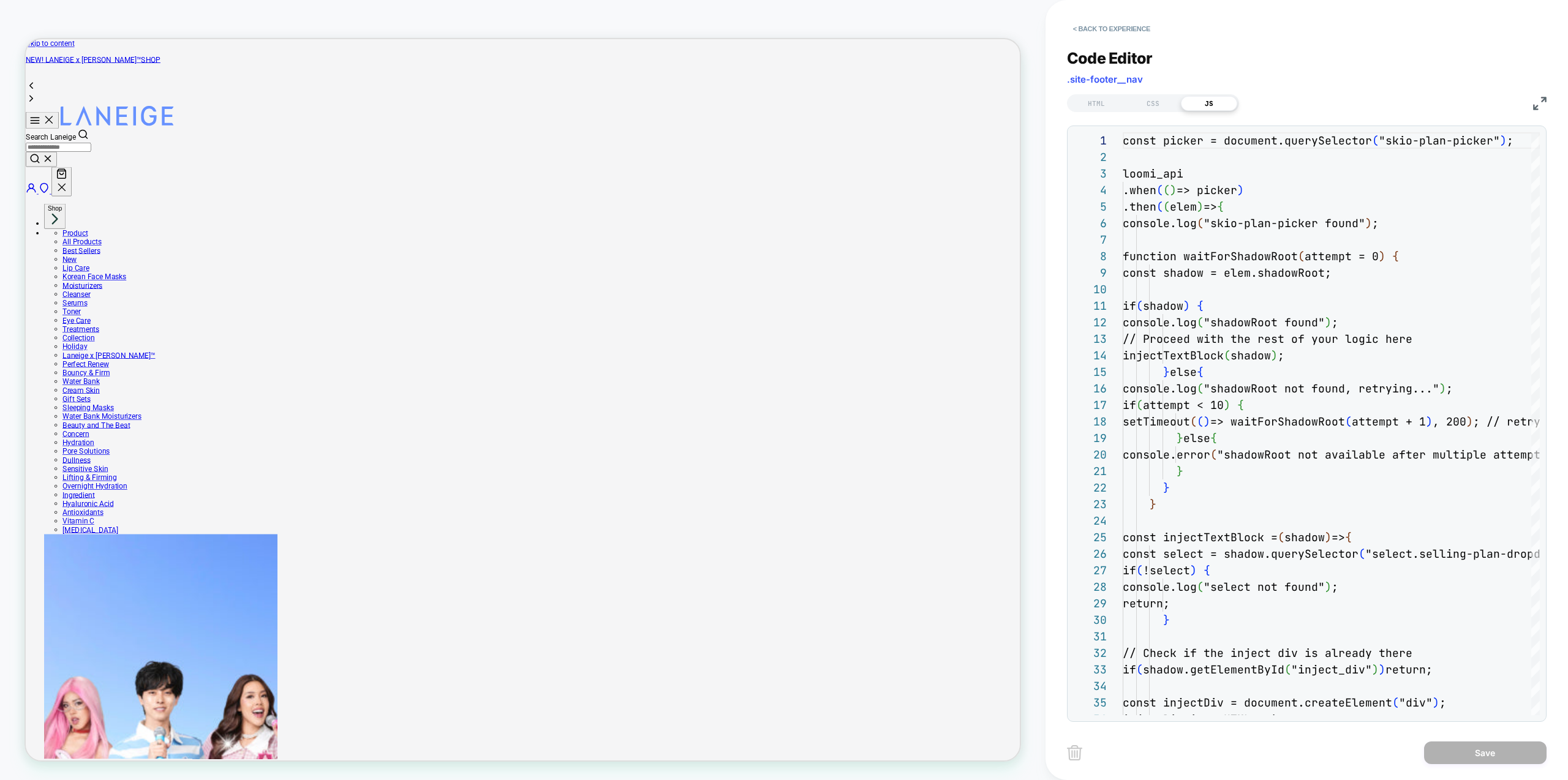
scroll to position [165, 0]
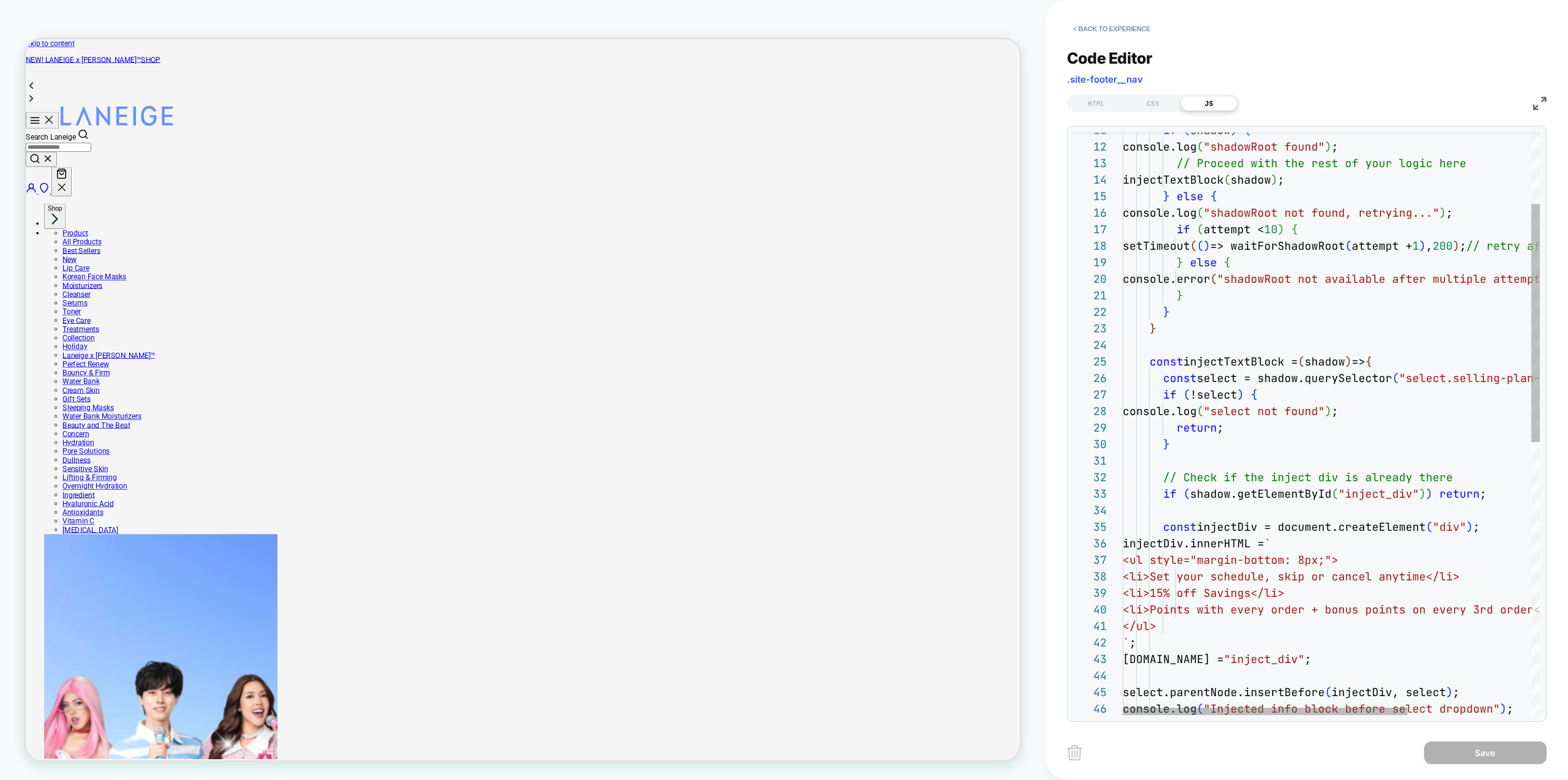
click at [1382, 490] on div "if ( shadow ) { console.log ( "shadowRoot found" ) ; // Proceed with the rest o…" at bounding box center [1421, 670] width 597 height 1426
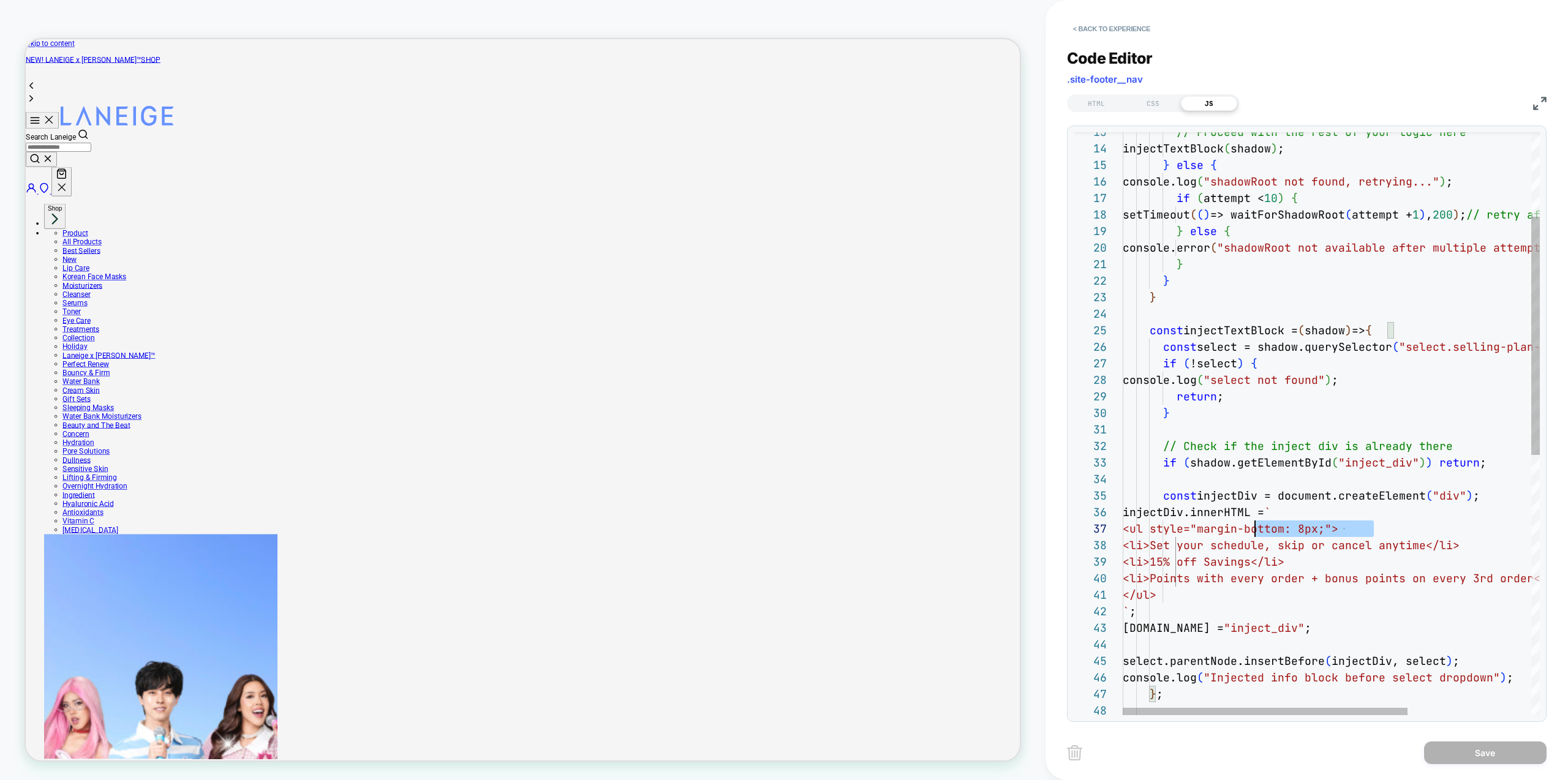
scroll to position [99, 73]
drag, startPoint x: 1376, startPoint y: 527, endPoint x: 1196, endPoint y: 522, distance: 180.1
click at [1196, 522] on div "} else { console.log ( "shadowRoot not found, retrying..." ) ; if ( attempt < 1…" at bounding box center [1421, 638] width 597 height 1426
type textarea "**********"
click at [1400, 507] on div "} else { console.log ( "shadowRoot not found, retrying..." ) ; if ( attempt < 1…" at bounding box center [1421, 638] width 597 height 1426
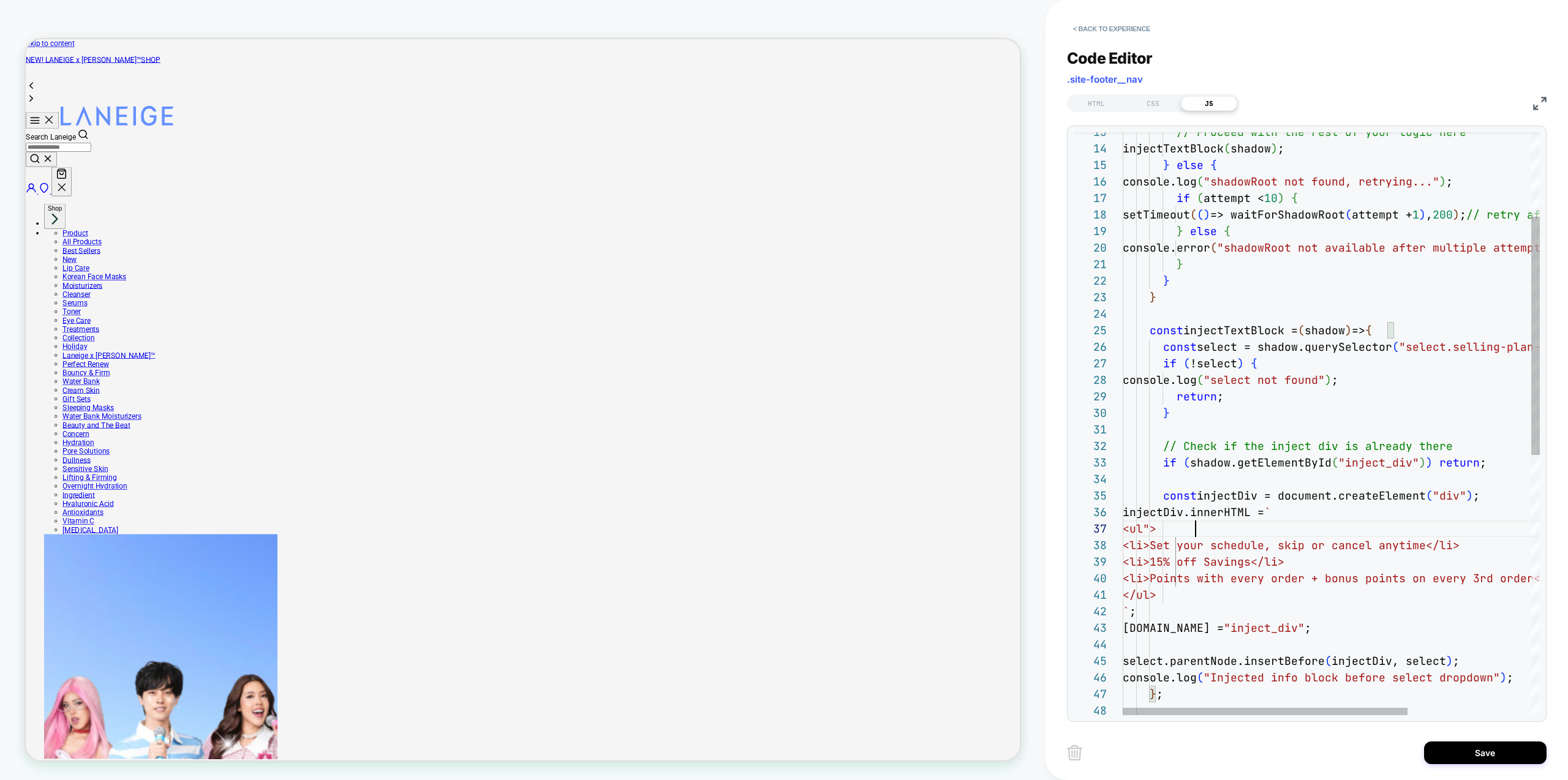
scroll to position [83, 192]
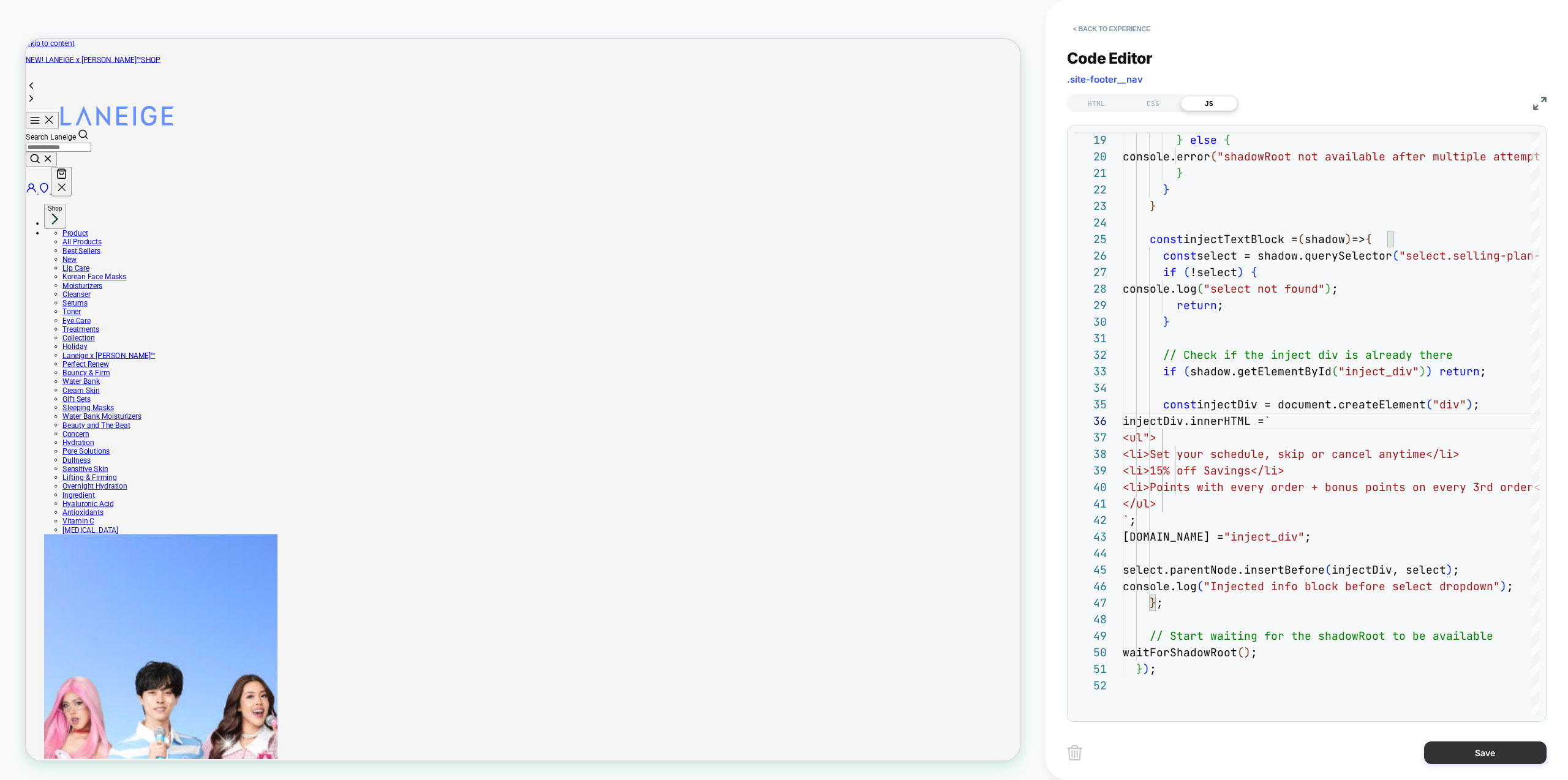
click at [1462, 748] on button "Save" at bounding box center [1485, 753] width 122 height 23
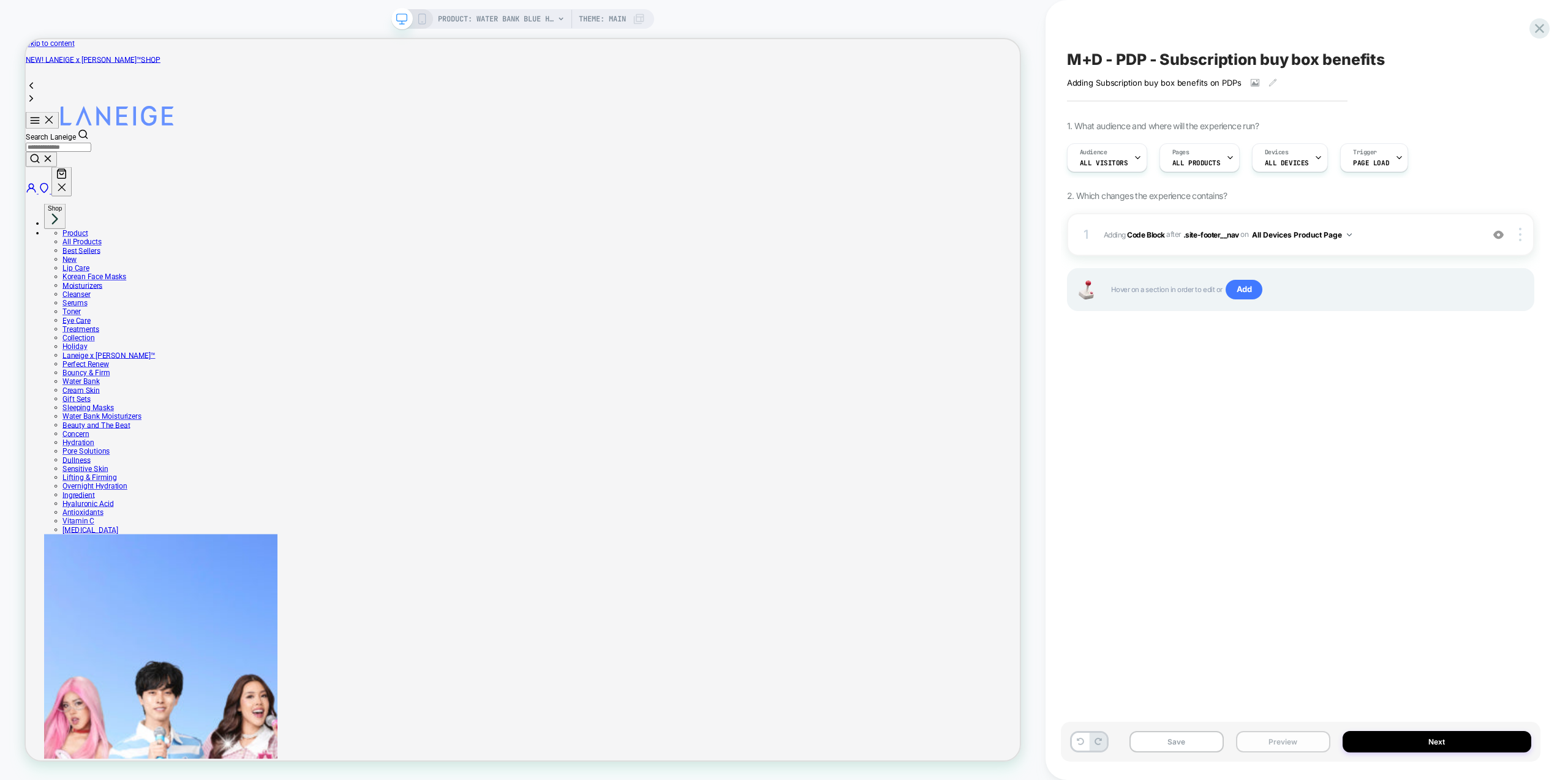
click at [1270, 745] on button "Preview" at bounding box center [1283, 742] width 94 height 21
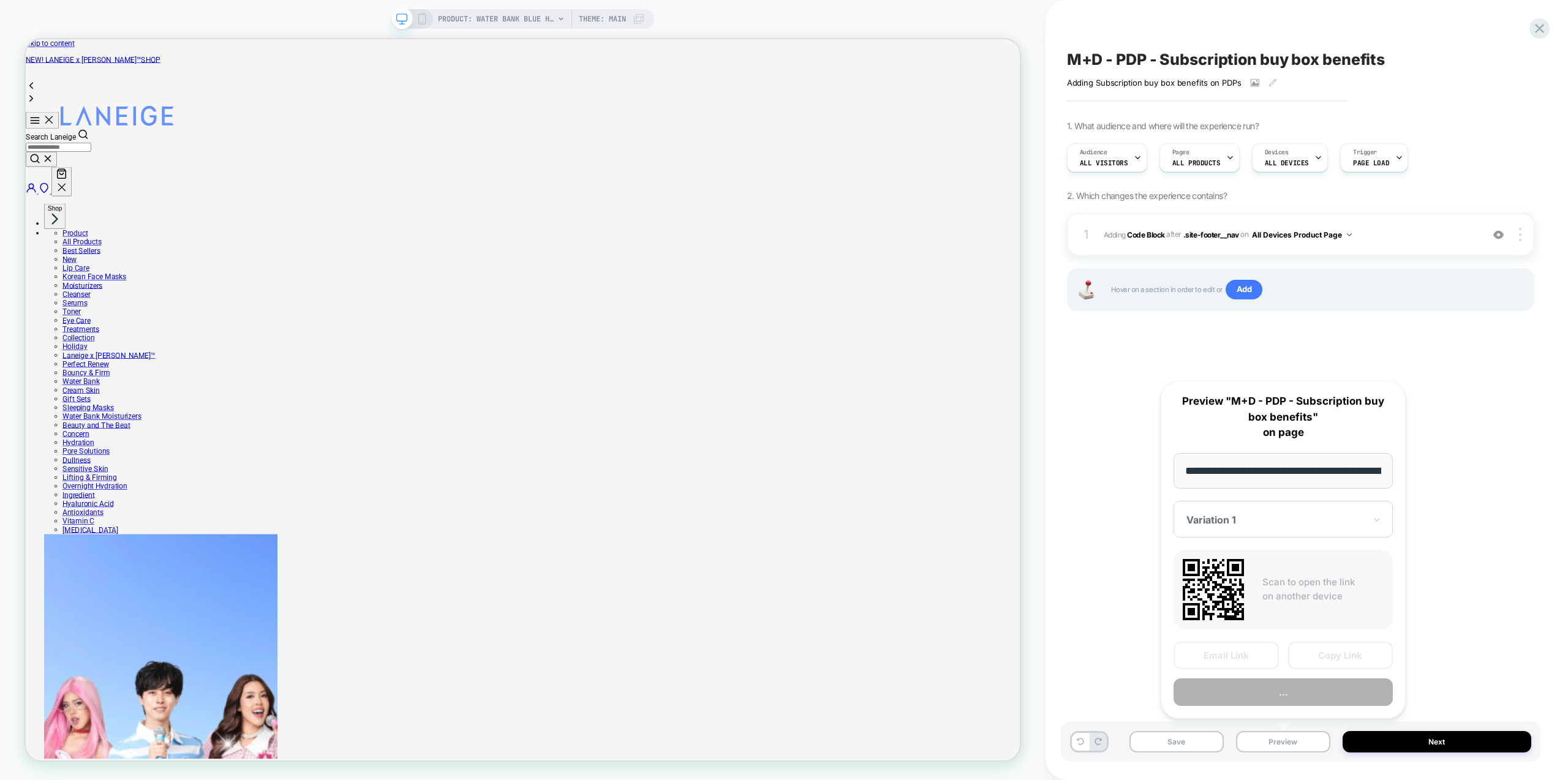
scroll to position [0, 299]
click at [1292, 701] on button "Preview" at bounding box center [1283, 692] width 219 height 27
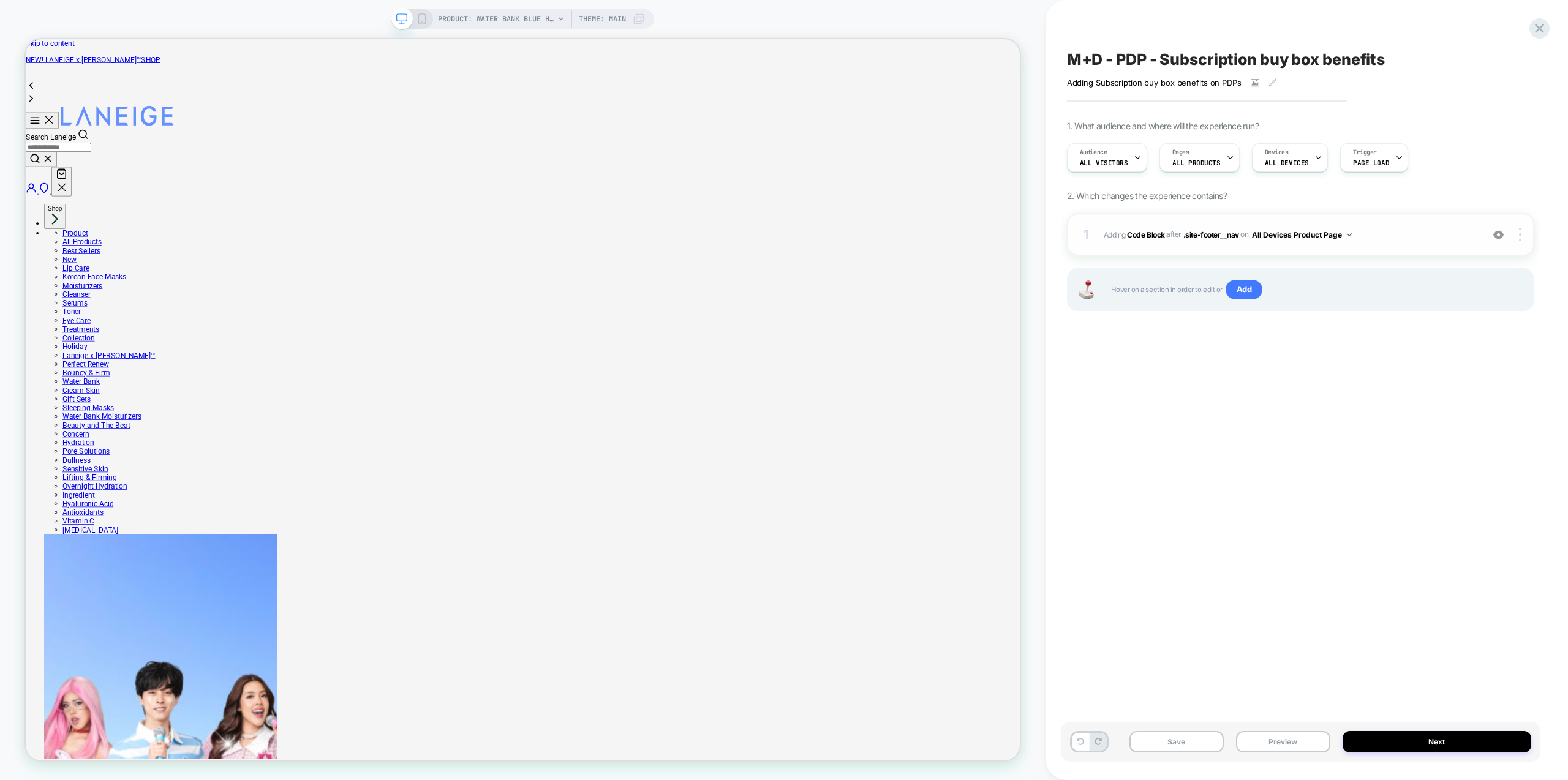
click at [1373, 238] on span "Adding Code Block AFTER .site-footer__nav .site-footer__nav on All Devices Prod…" at bounding box center [1289, 235] width 372 height 15
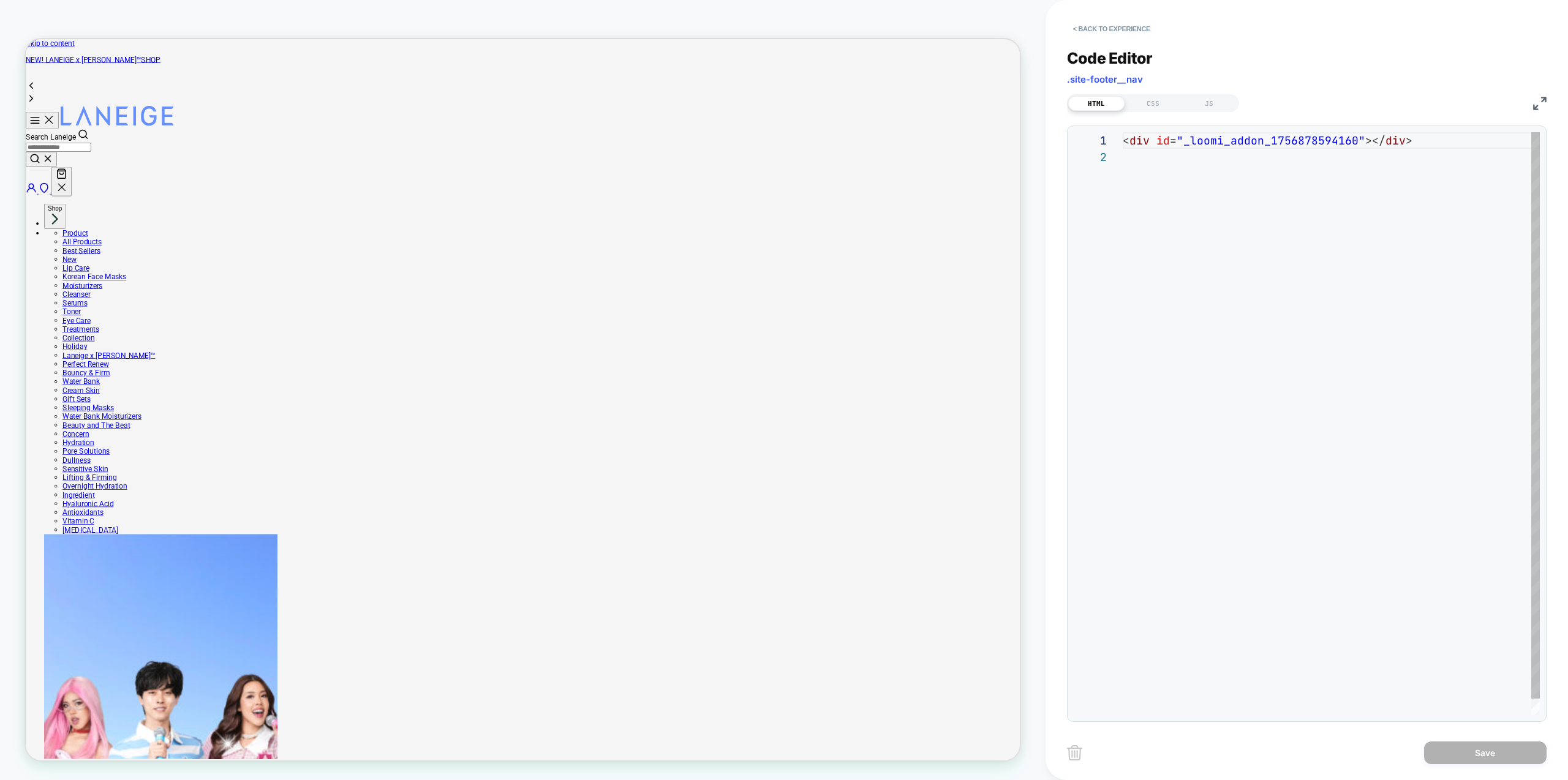
scroll to position [17, 0]
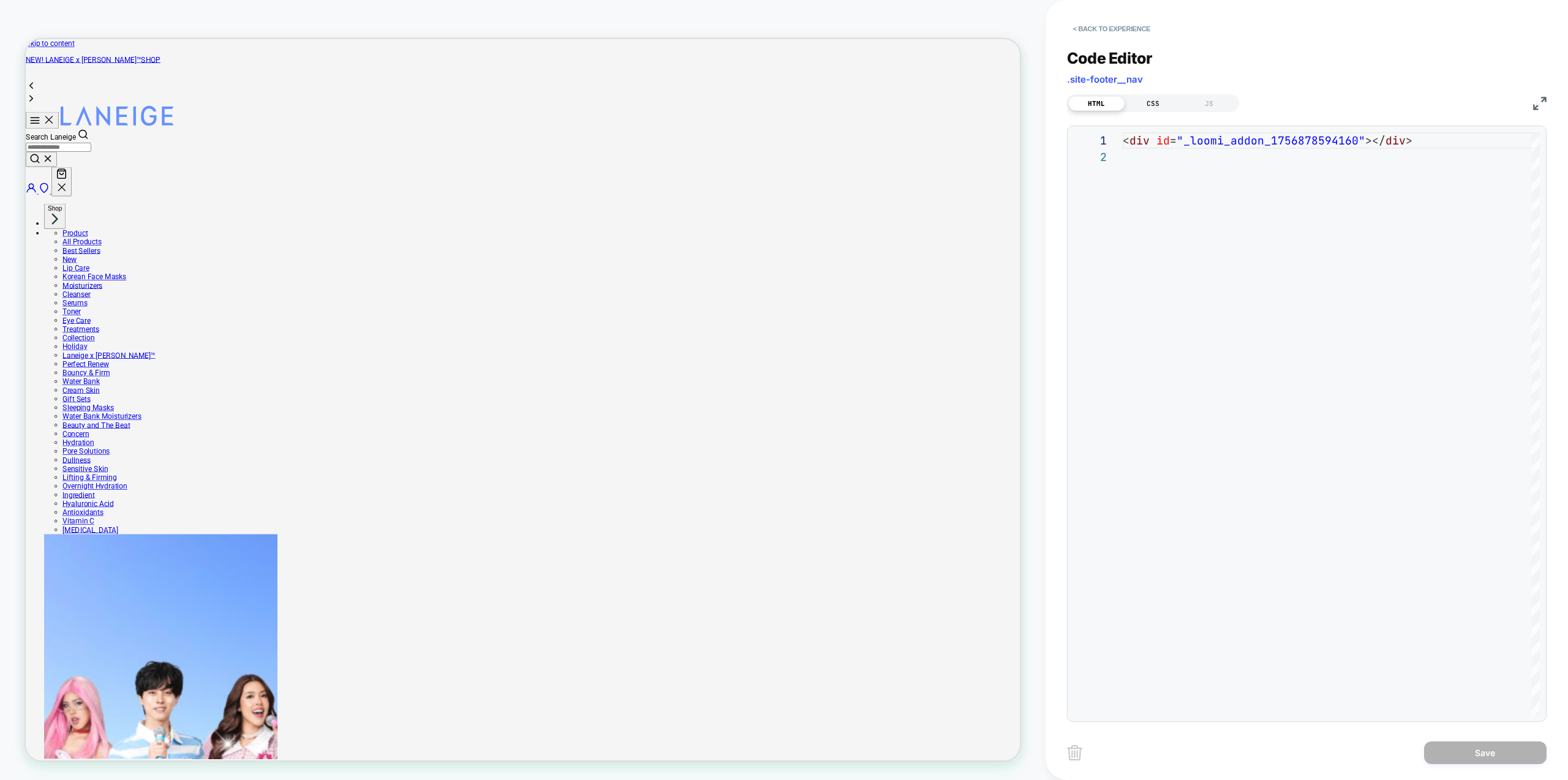
click at [1142, 102] on div "CSS" at bounding box center [1153, 104] width 56 height 15
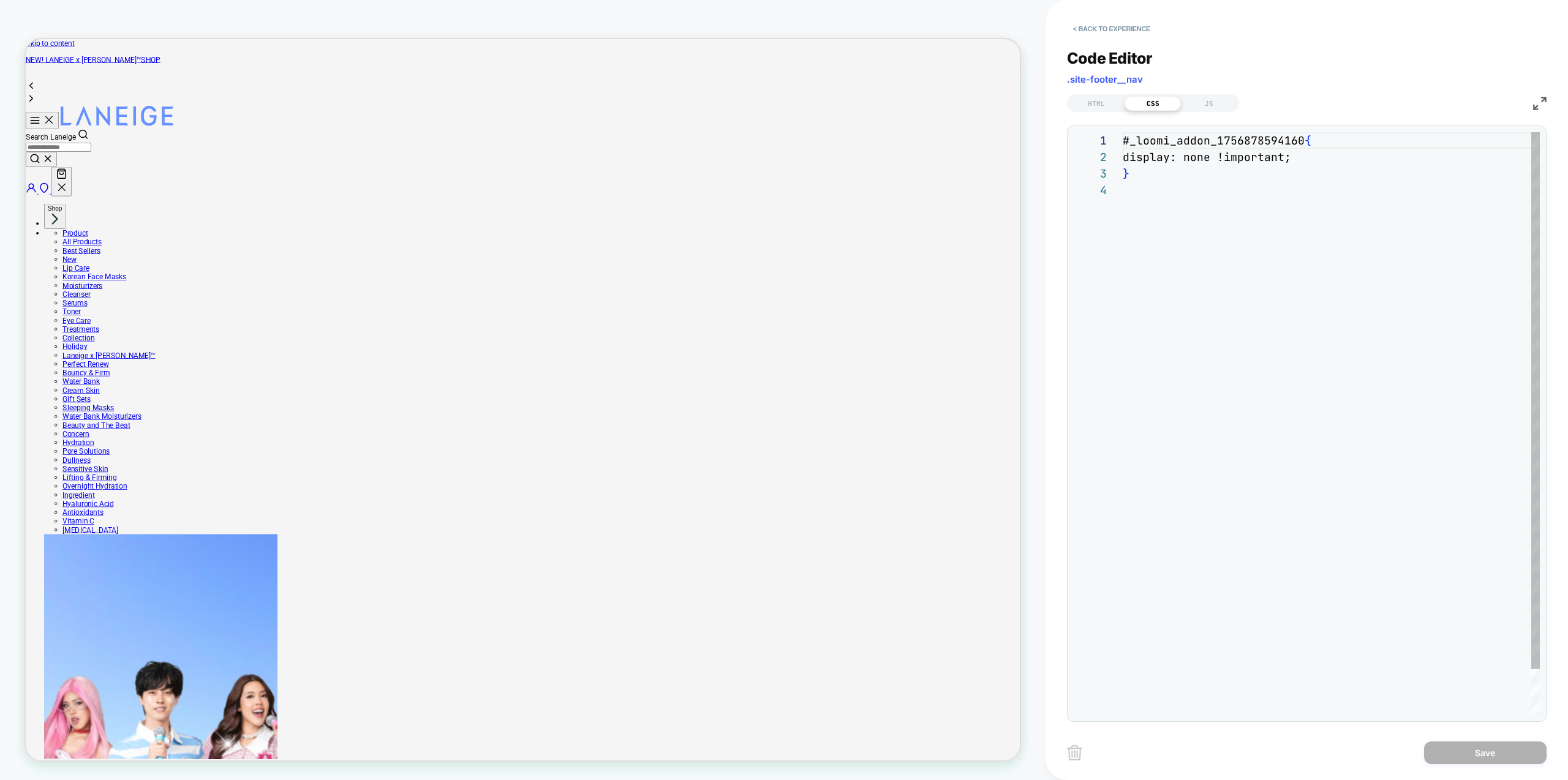
scroll to position [49, 0]
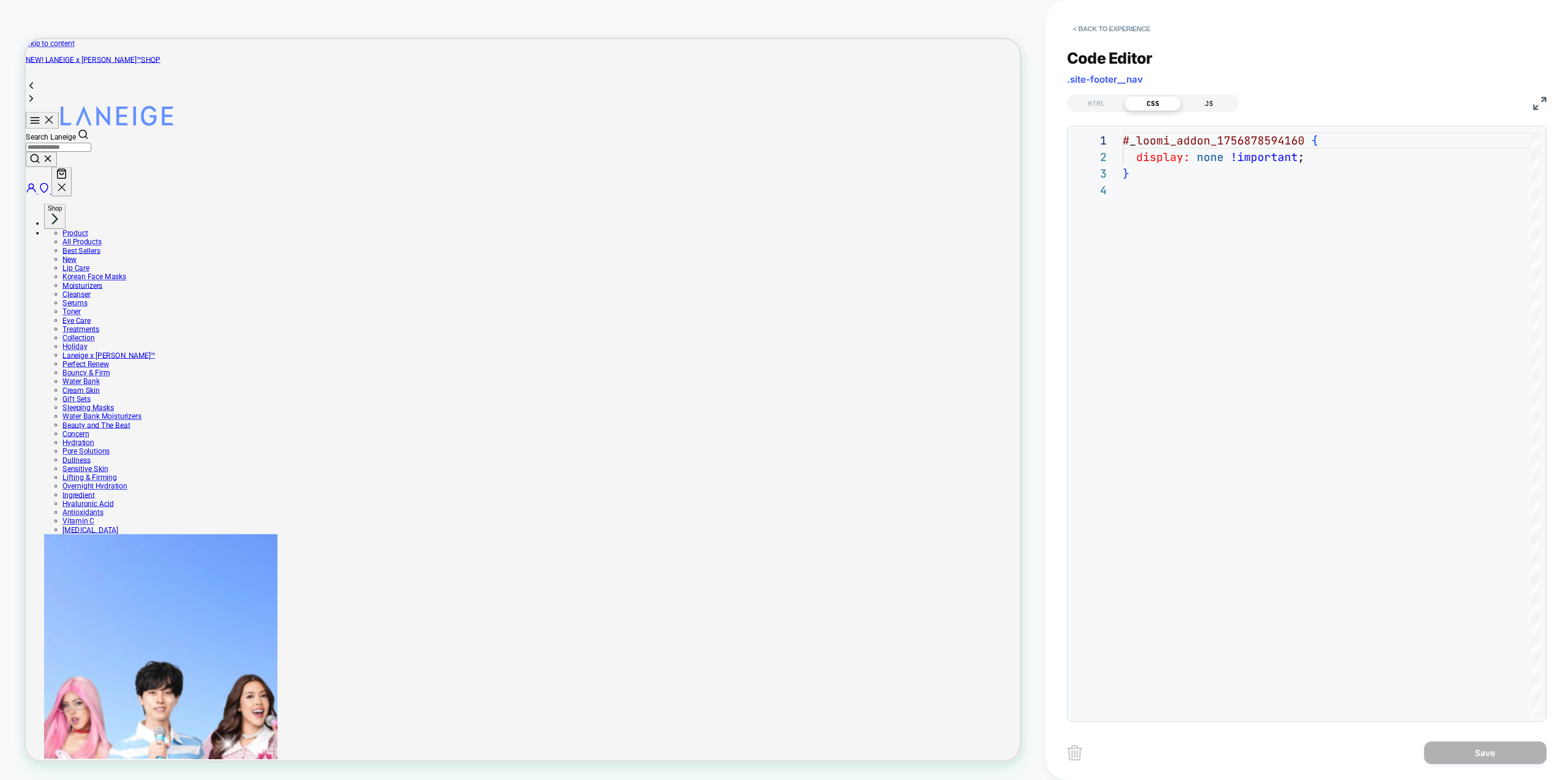
click at [1206, 104] on div "JS" at bounding box center [1209, 104] width 56 height 15
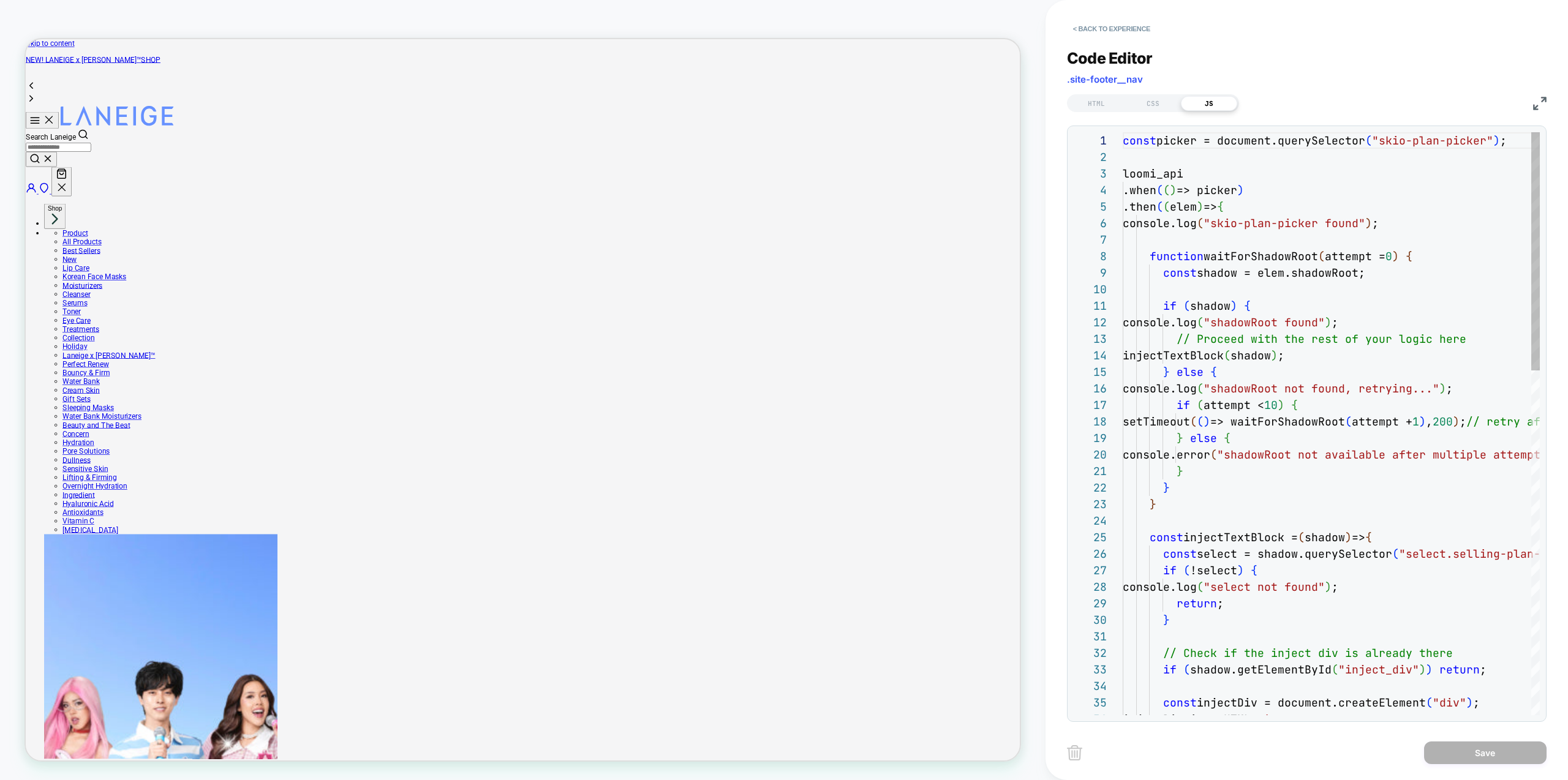
scroll to position [165, 0]
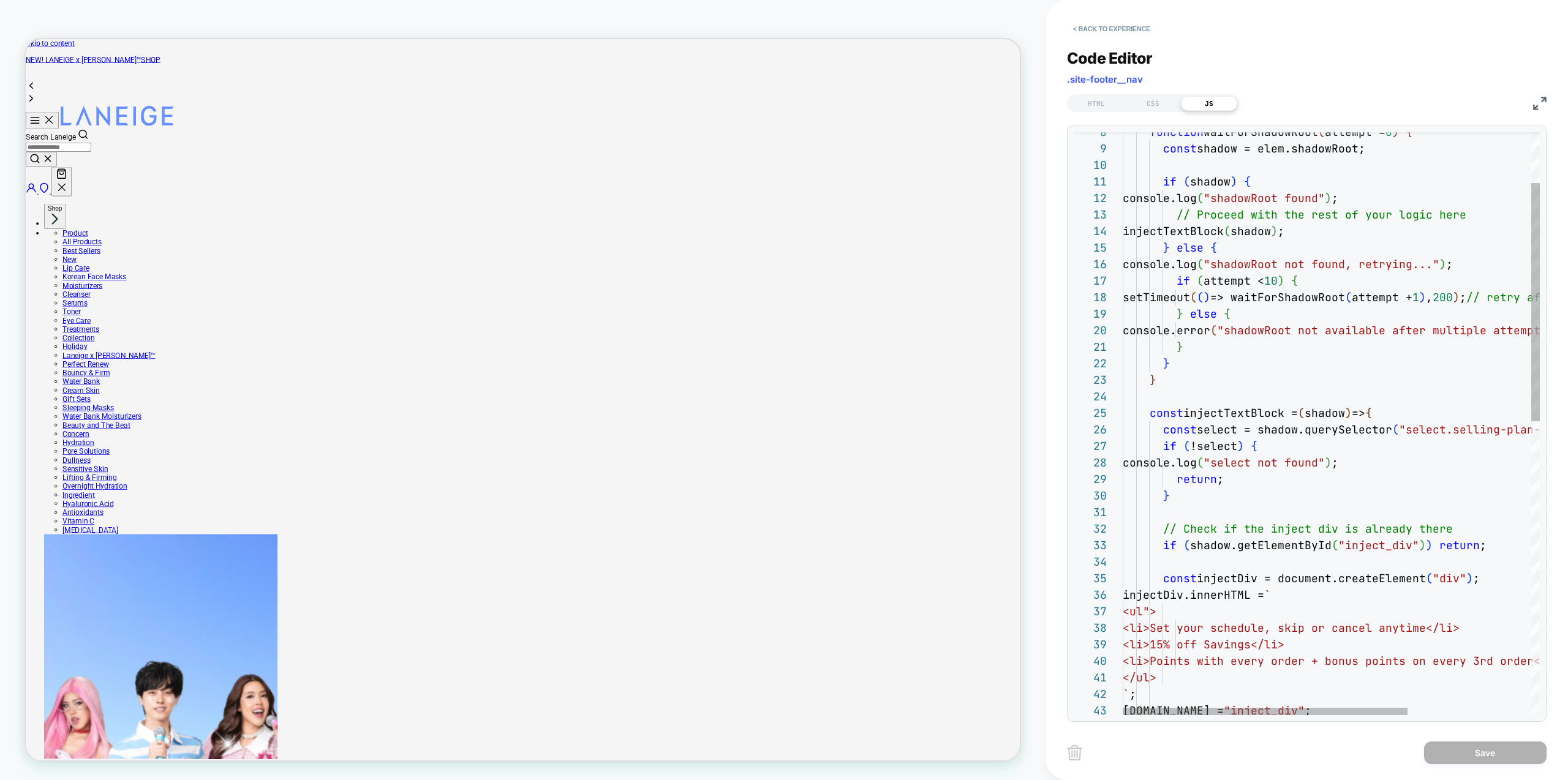
type textarea "**********"
click at [1369, 539] on div "function waitForShadowRoot ( attempt = 0 ) { const shadow = elem.shadowRoot; if…" at bounding box center [1421, 721] width 597 height 1426
click at [1153, 104] on div "CSS" at bounding box center [1153, 104] width 56 height 15
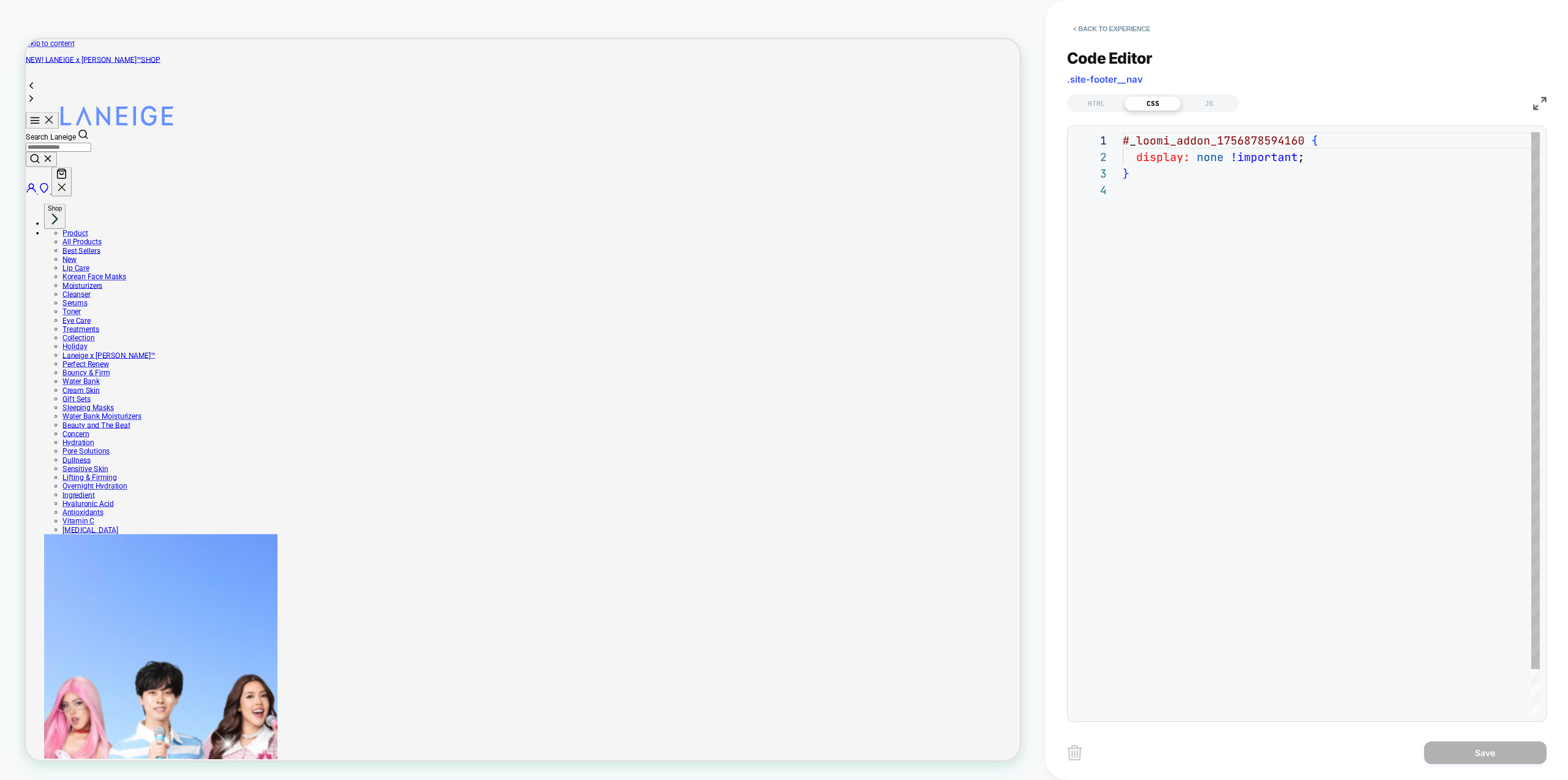
scroll to position [49, 0]
click at [1234, 223] on div "# _ loomi_addon_1756878594160 { display: none !important ; }" at bounding box center [1331, 448] width 417 height 633
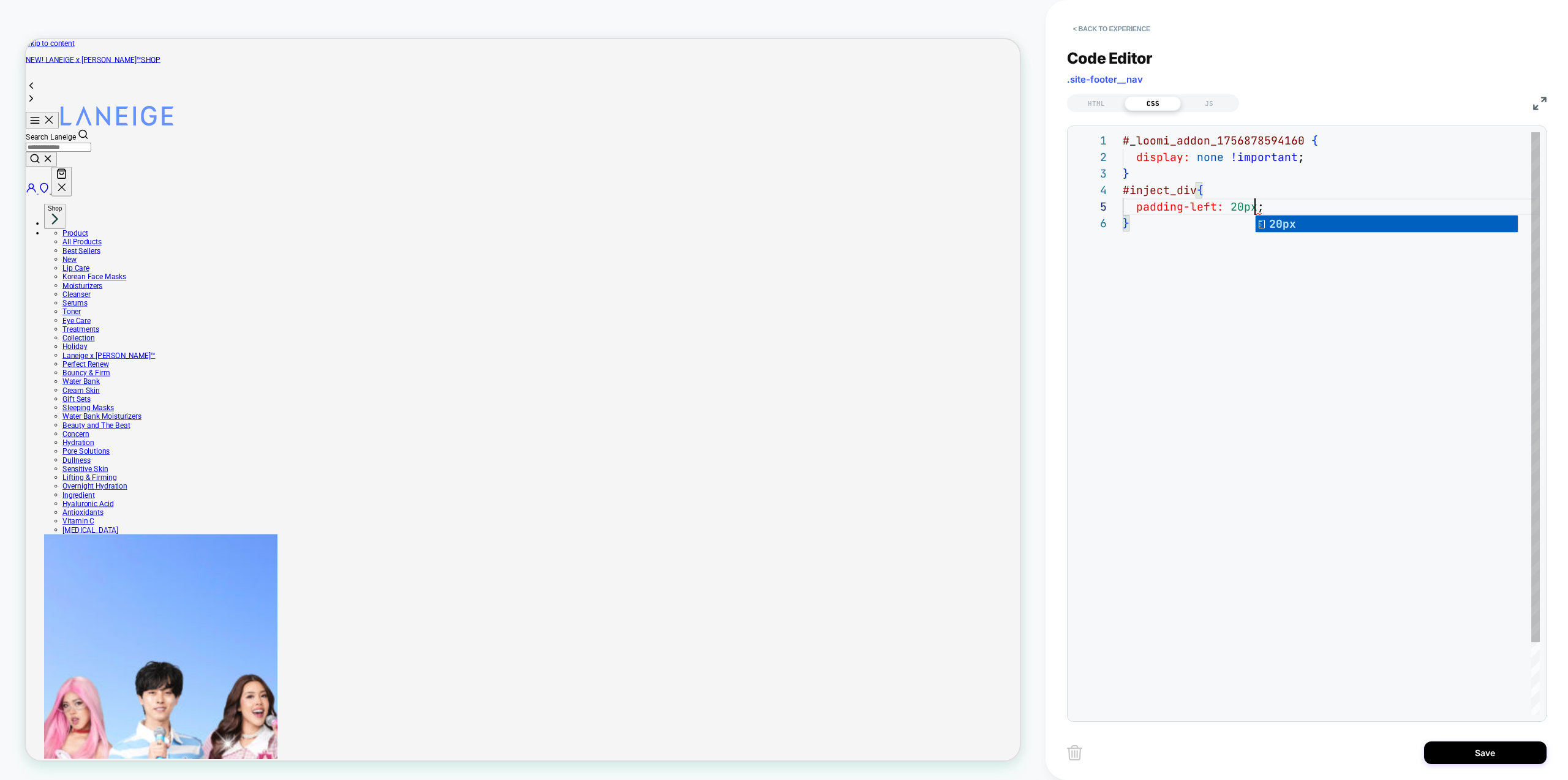
scroll to position [66, 132]
click at [1250, 334] on div "# _ loomi_addon_1756878594160 { display: none !important ; } #inject_div { padd…" at bounding box center [1331, 465] width 417 height 666
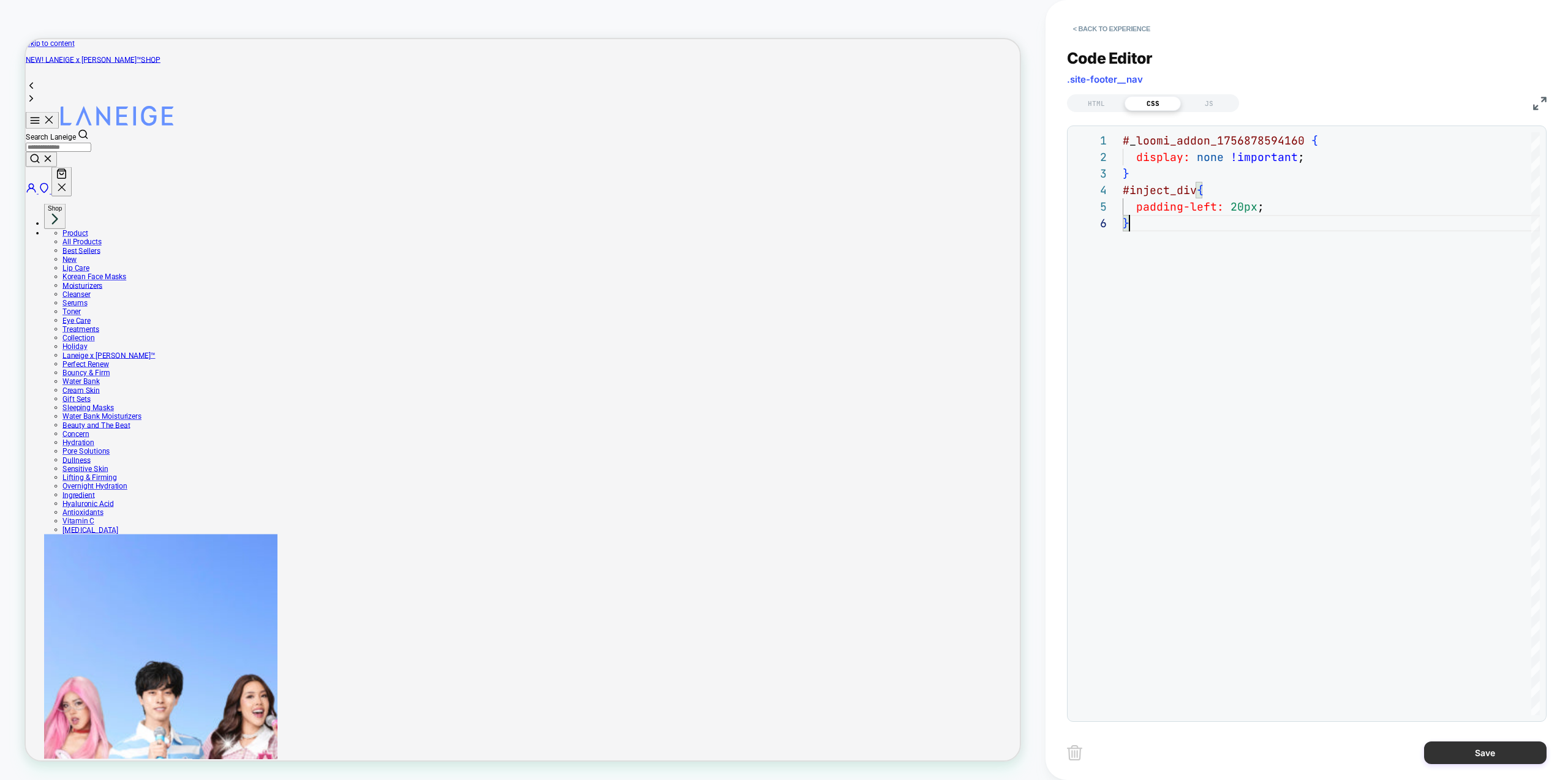
type textarea "**********"
click at [1471, 749] on button "Save" at bounding box center [1485, 753] width 122 height 23
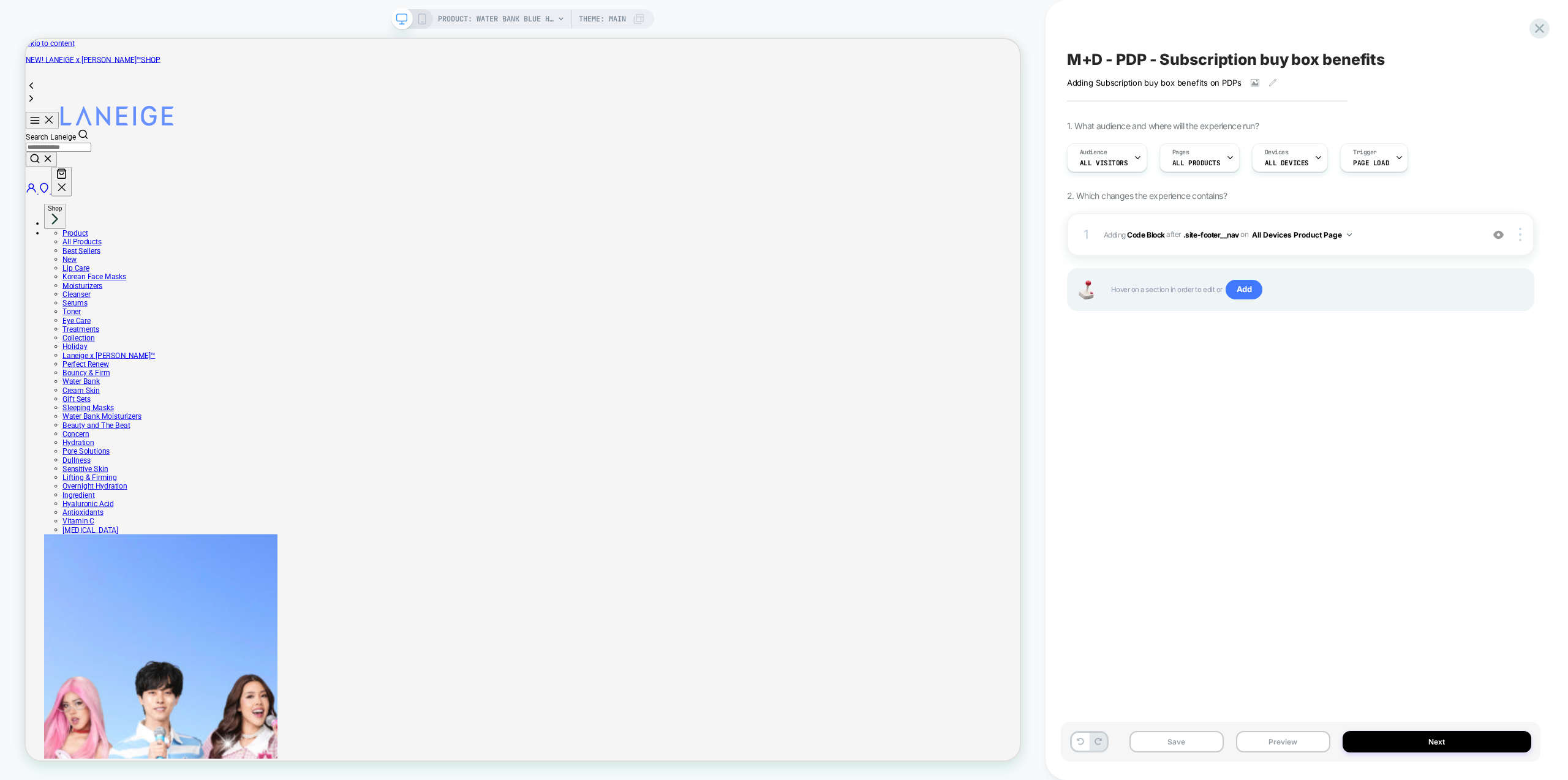
scroll to position [8, 0]
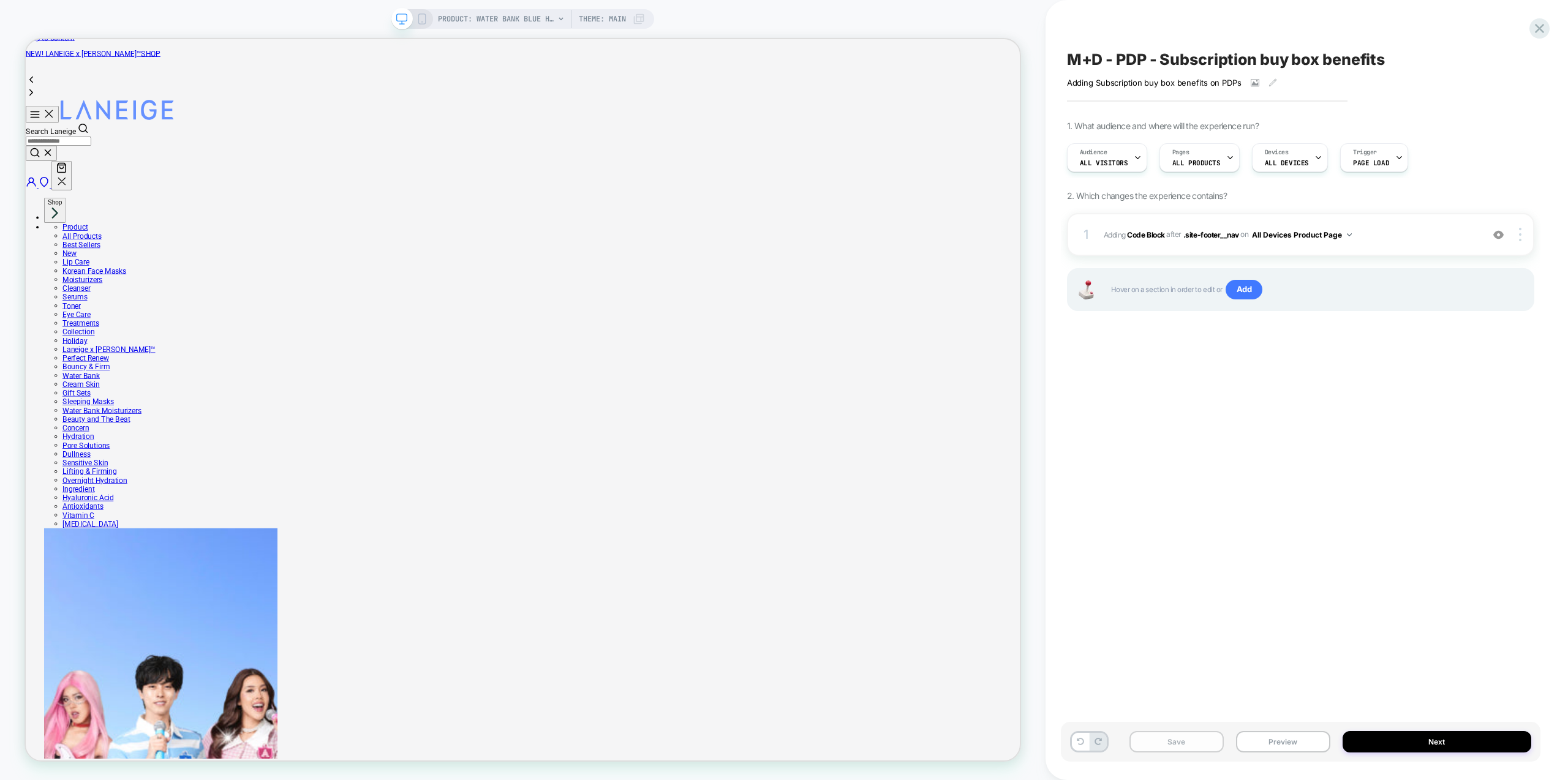
click at [1170, 745] on button "Save" at bounding box center [1176, 742] width 94 height 21
click at [1402, 239] on span "Adding Code Block AFTER .site-footer__nav .site-footer__nav on All Devices Prod…" at bounding box center [1289, 235] width 372 height 15
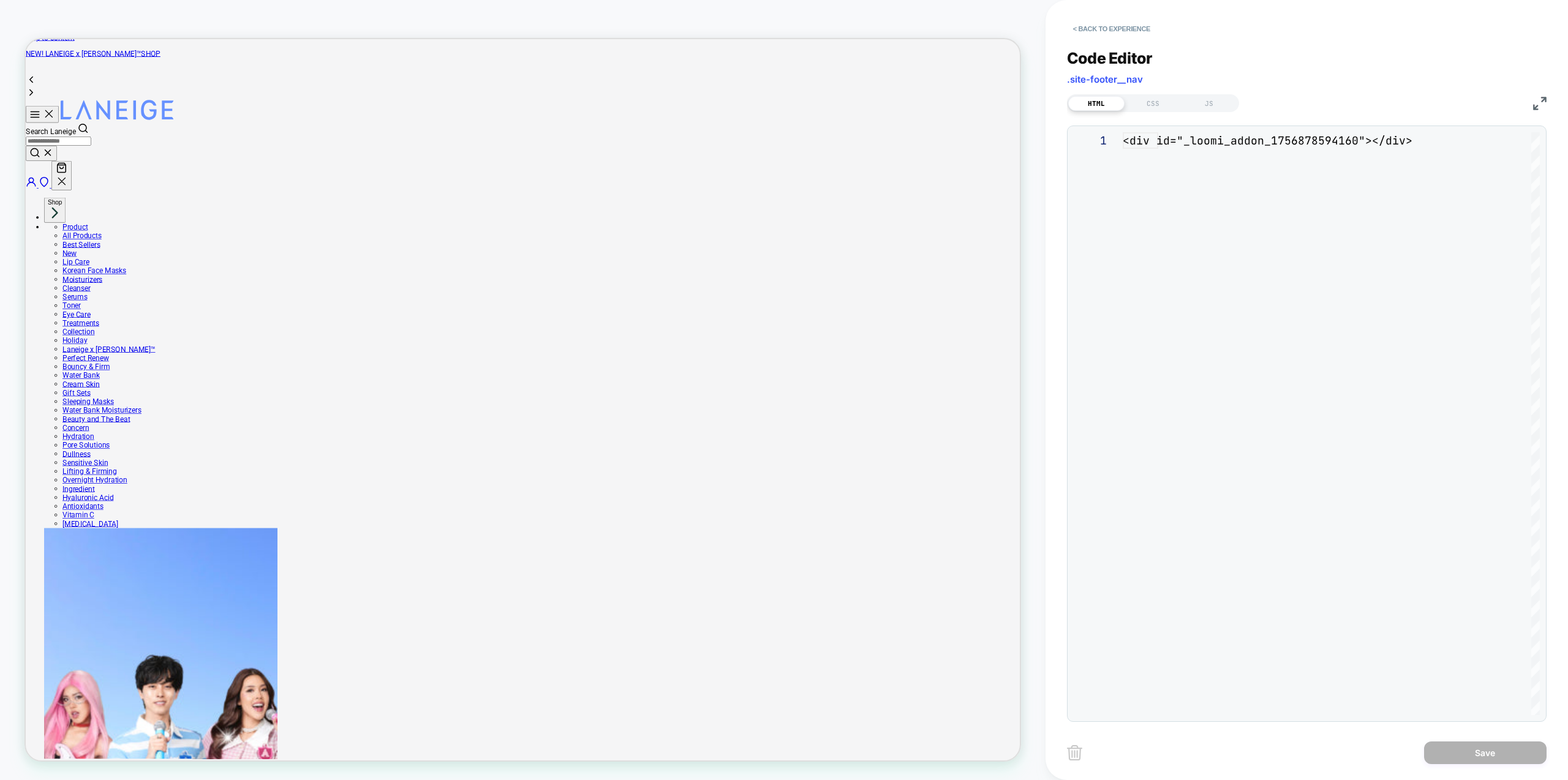
scroll to position [17, 0]
click at [1210, 99] on div "JS" at bounding box center [1209, 104] width 56 height 15
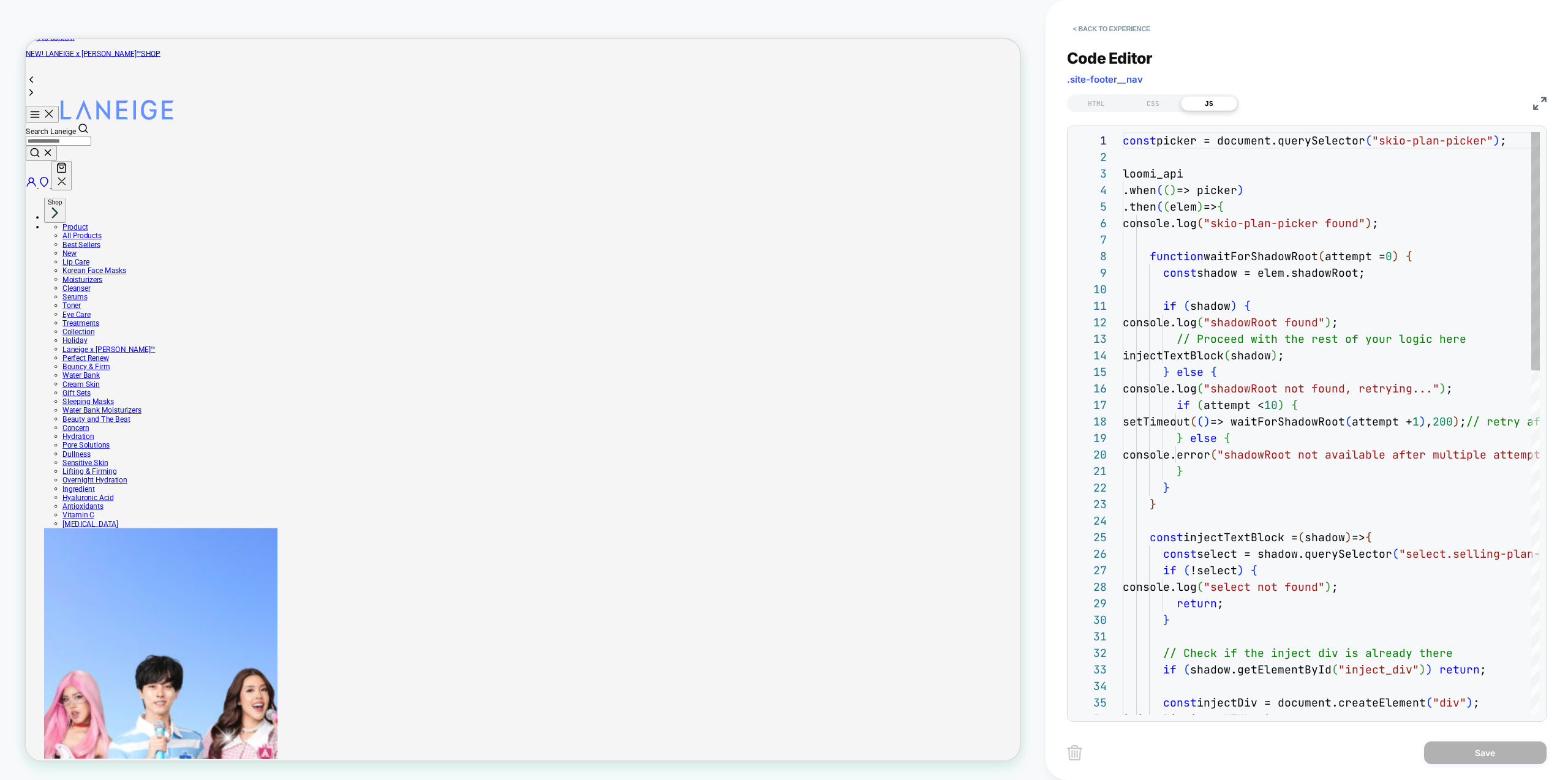
scroll to position [165, 0]
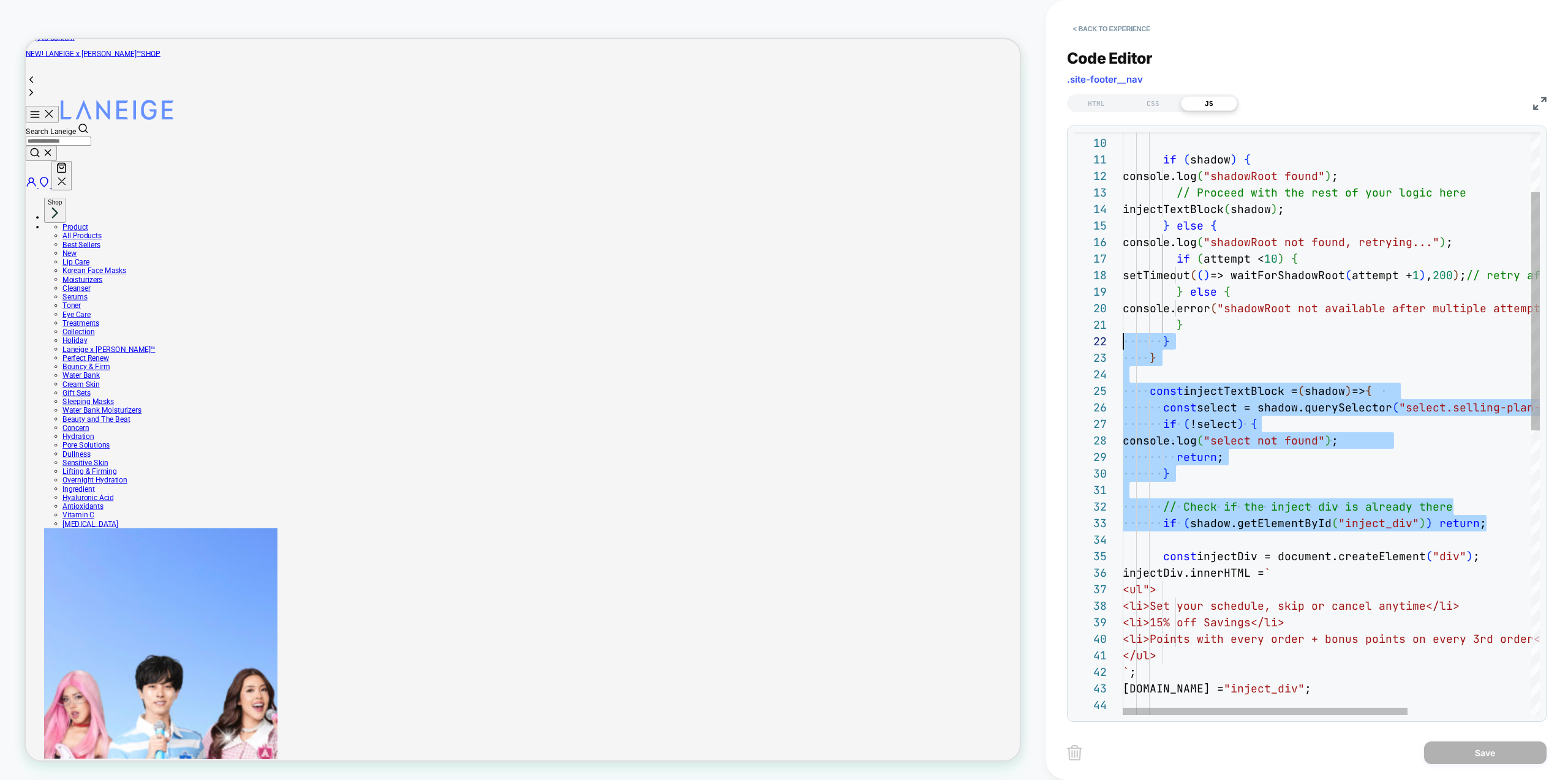
scroll to position [0, 0]
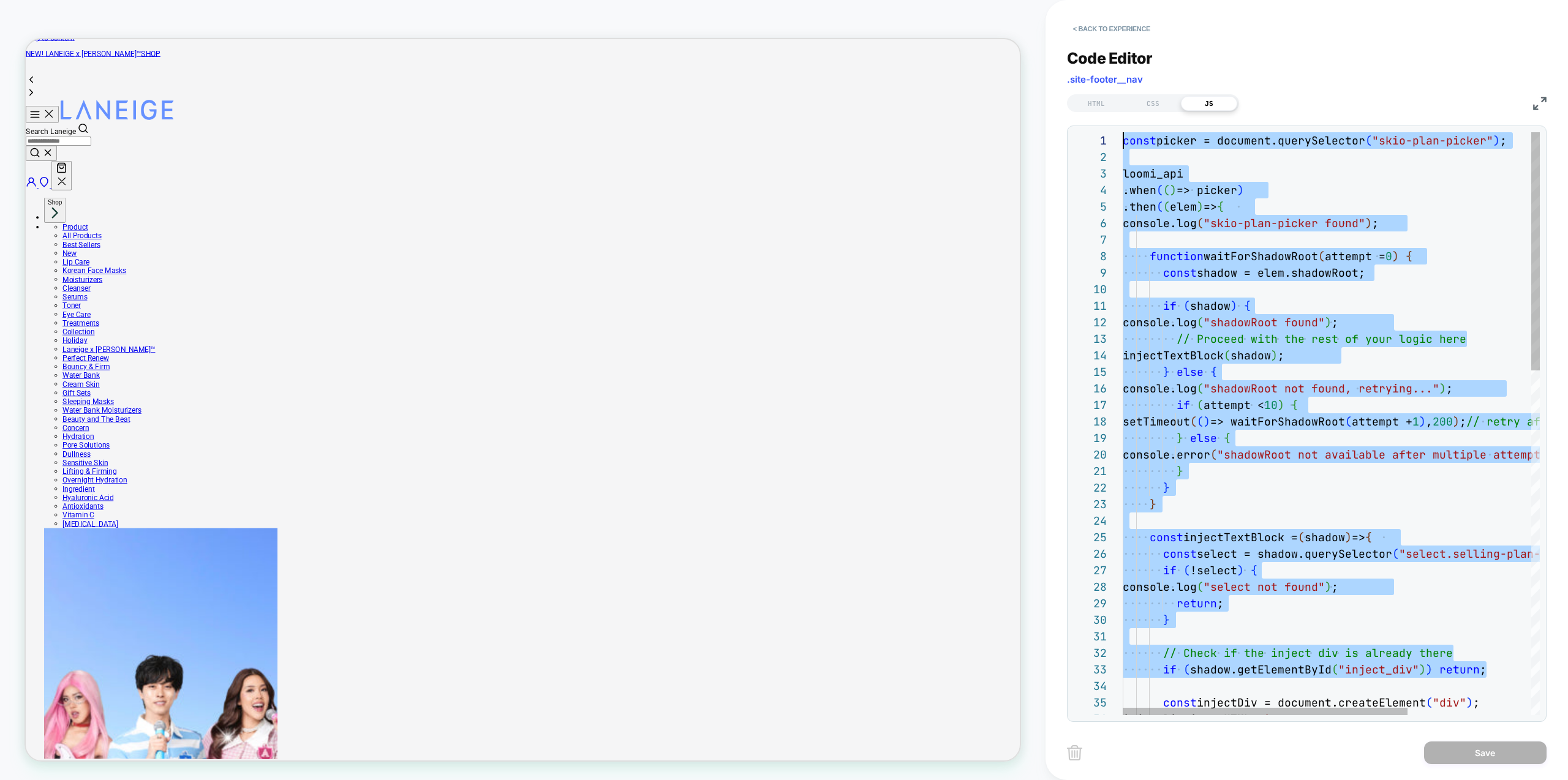
drag, startPoint x: 1187, startPoint y: 537, endPoint x: 1011, endPoint y: -49, distance: 611.9
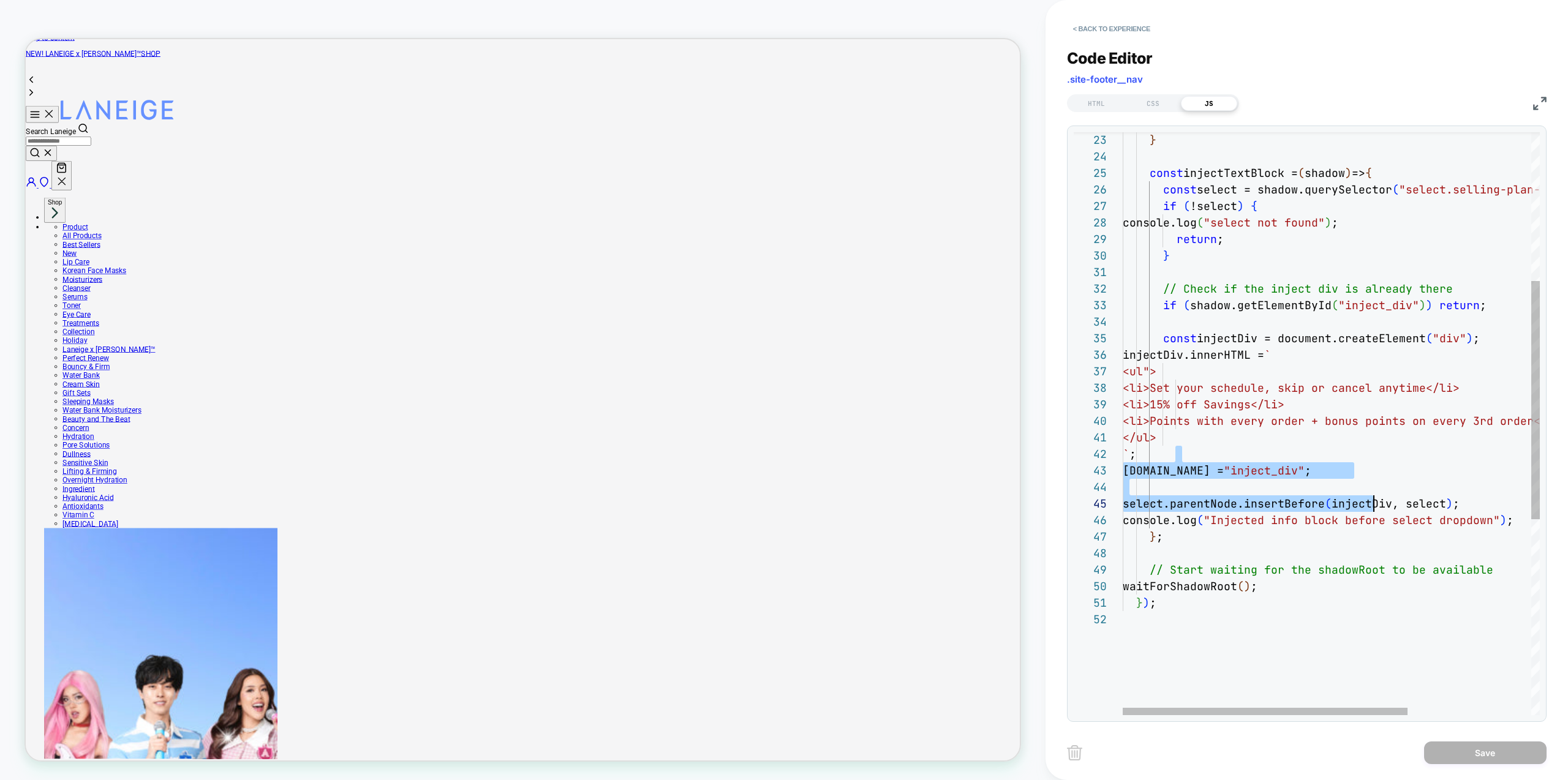
type textarea "**********"
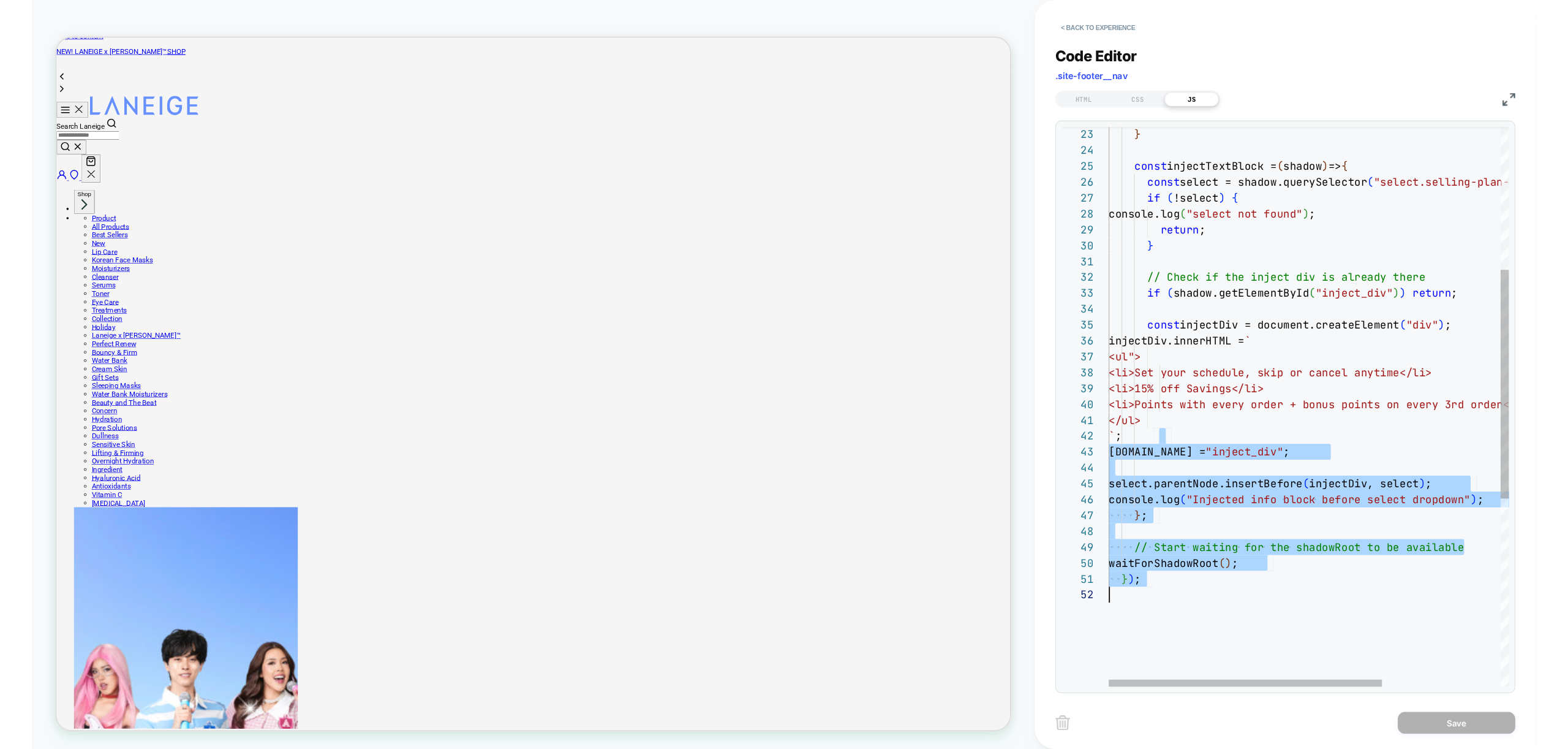
scroll to position [17, 0]
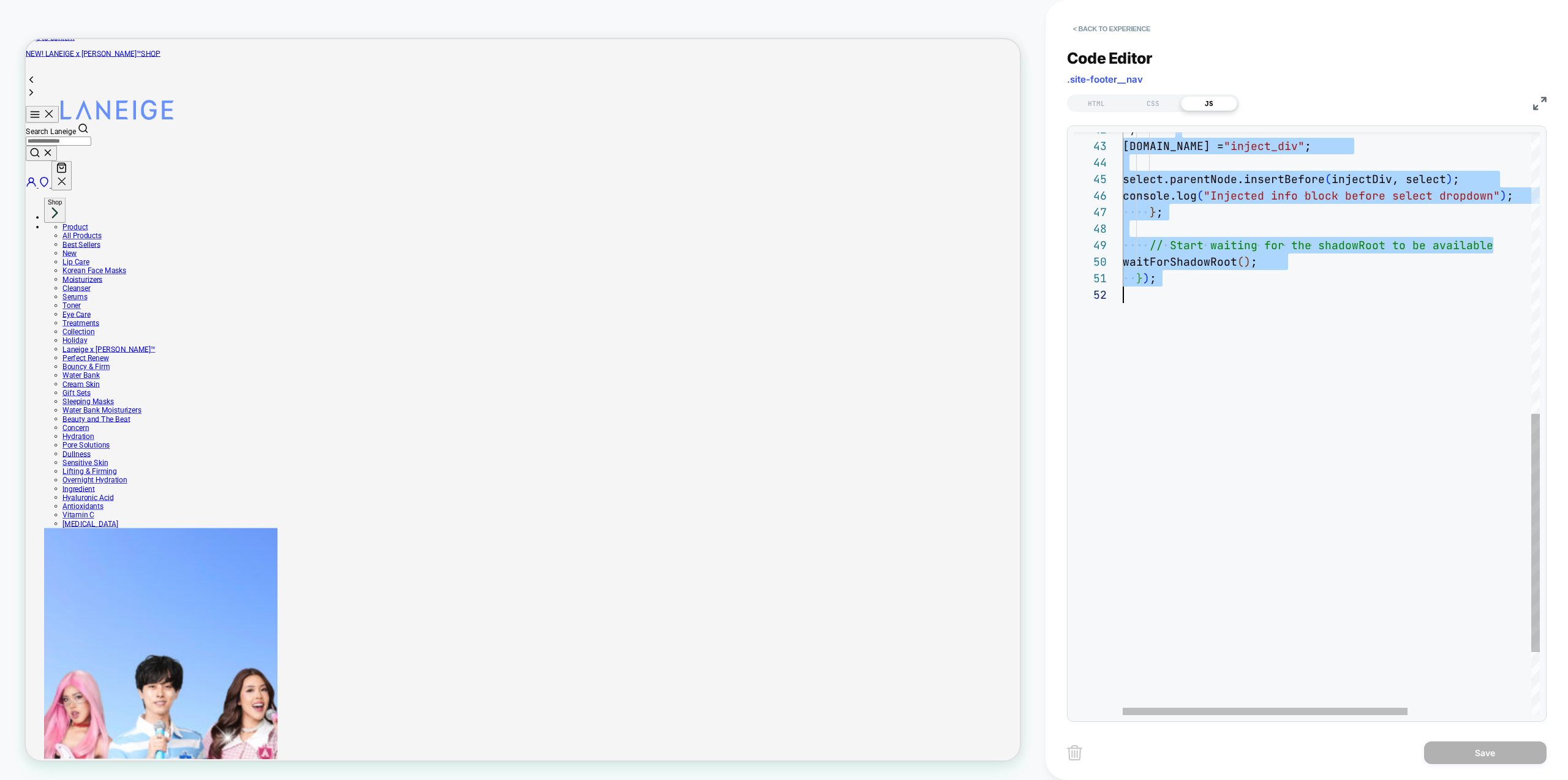
drag, startPoint x: 1234, startPoint y: 454, endPoint x: 1446, endPoint y: 757, distance: 369.8
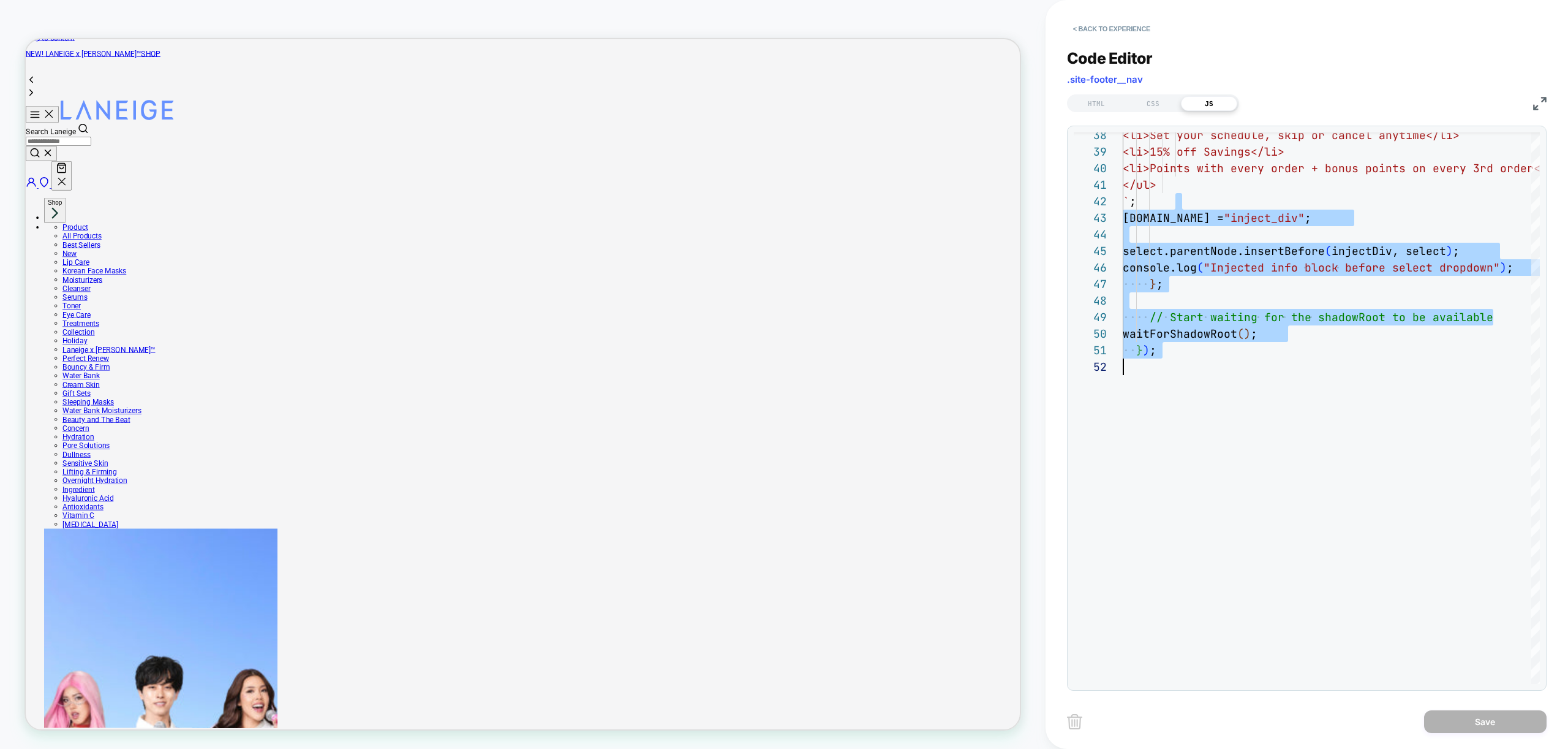
click at [1120, 39] on div "**********" at bounding box center [1307, 362] width 480 height 657
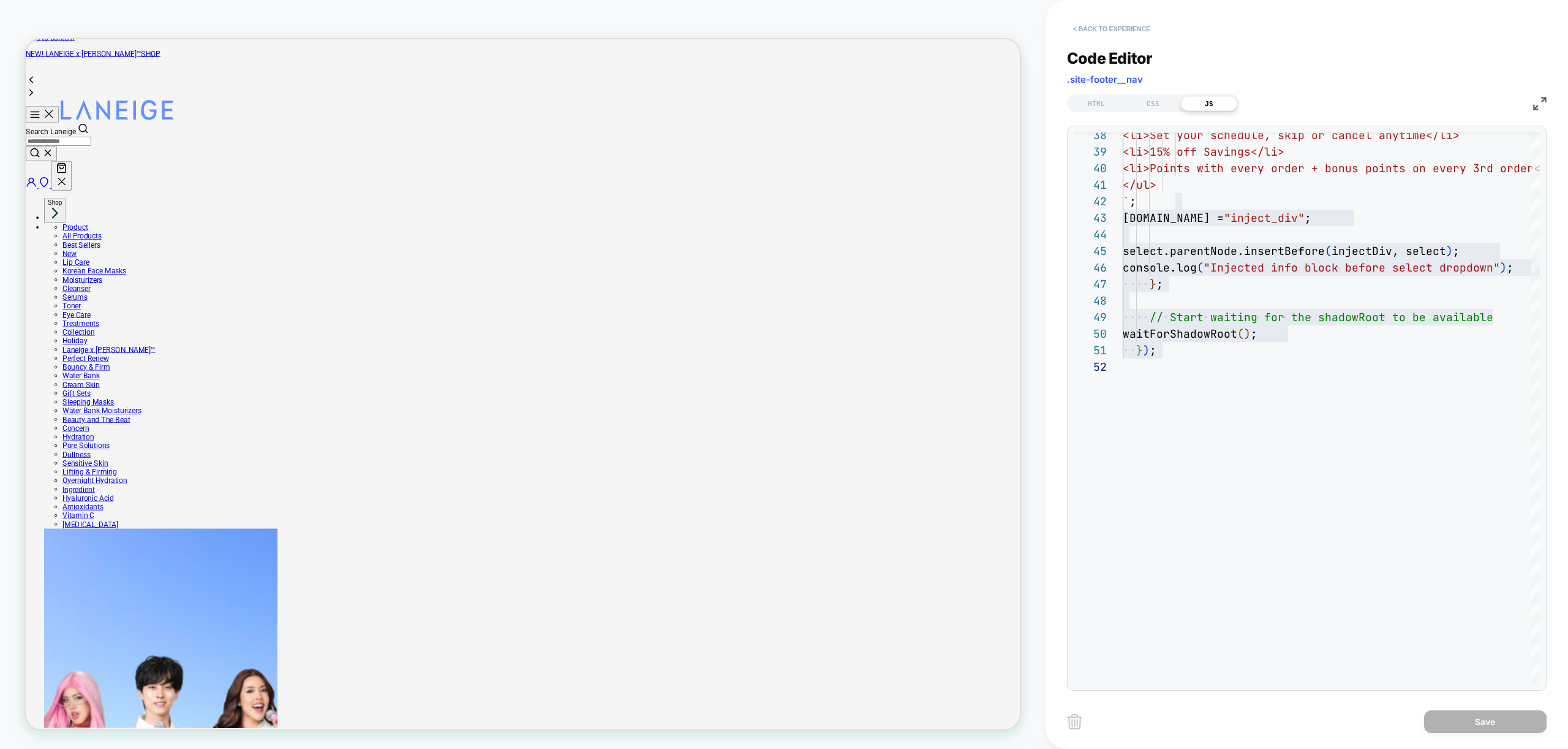
click at [1119, 35] on button "< Back to experience" at bounding box center [1112, 28] width 90 height 19
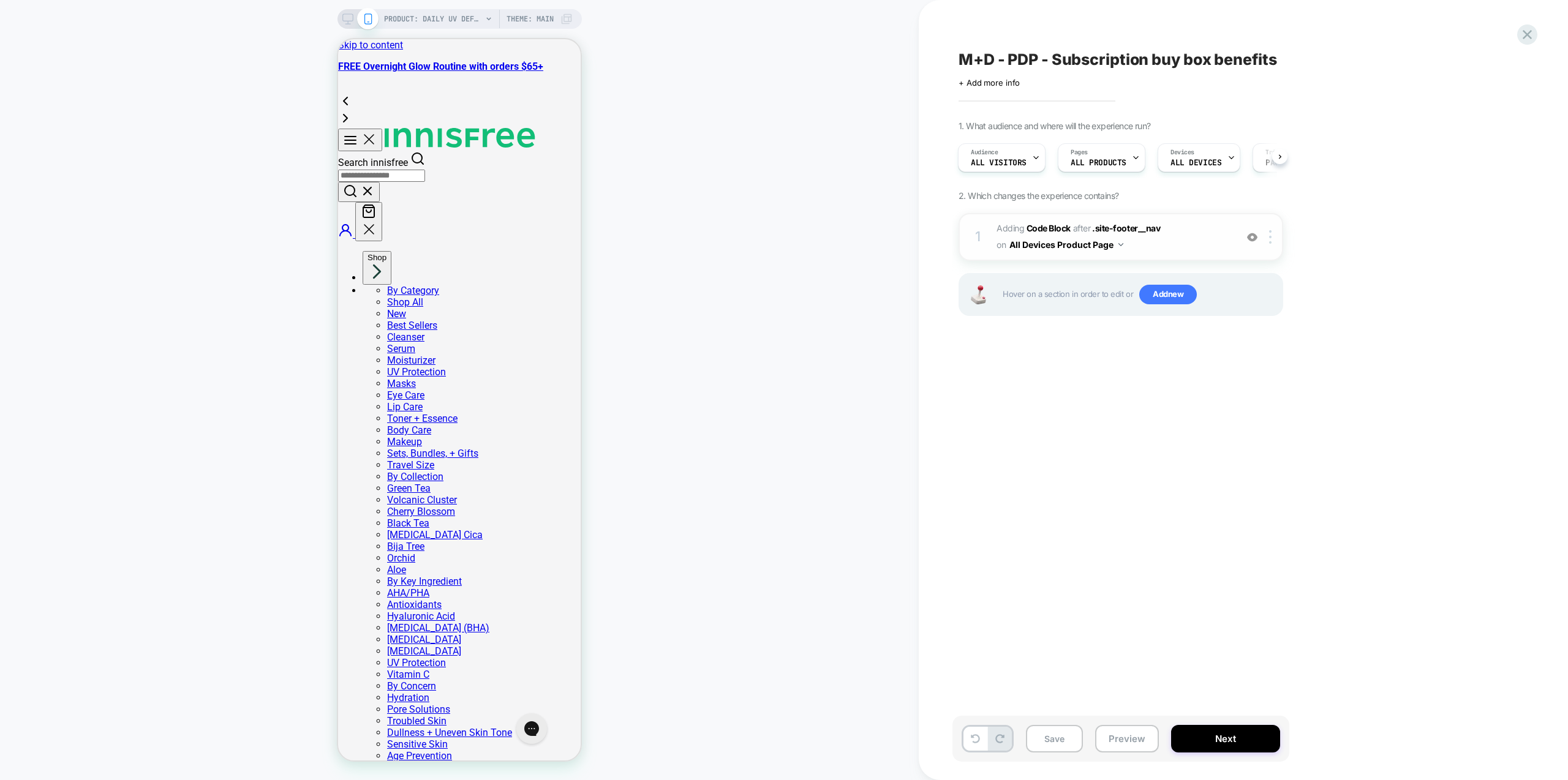
click at [1196, 246] on span "Adding Code Block AFTER .site-footer__nav .site-footer__nav on All Devices Prod…" at bounding box center [1113, 237] width 233 height 33
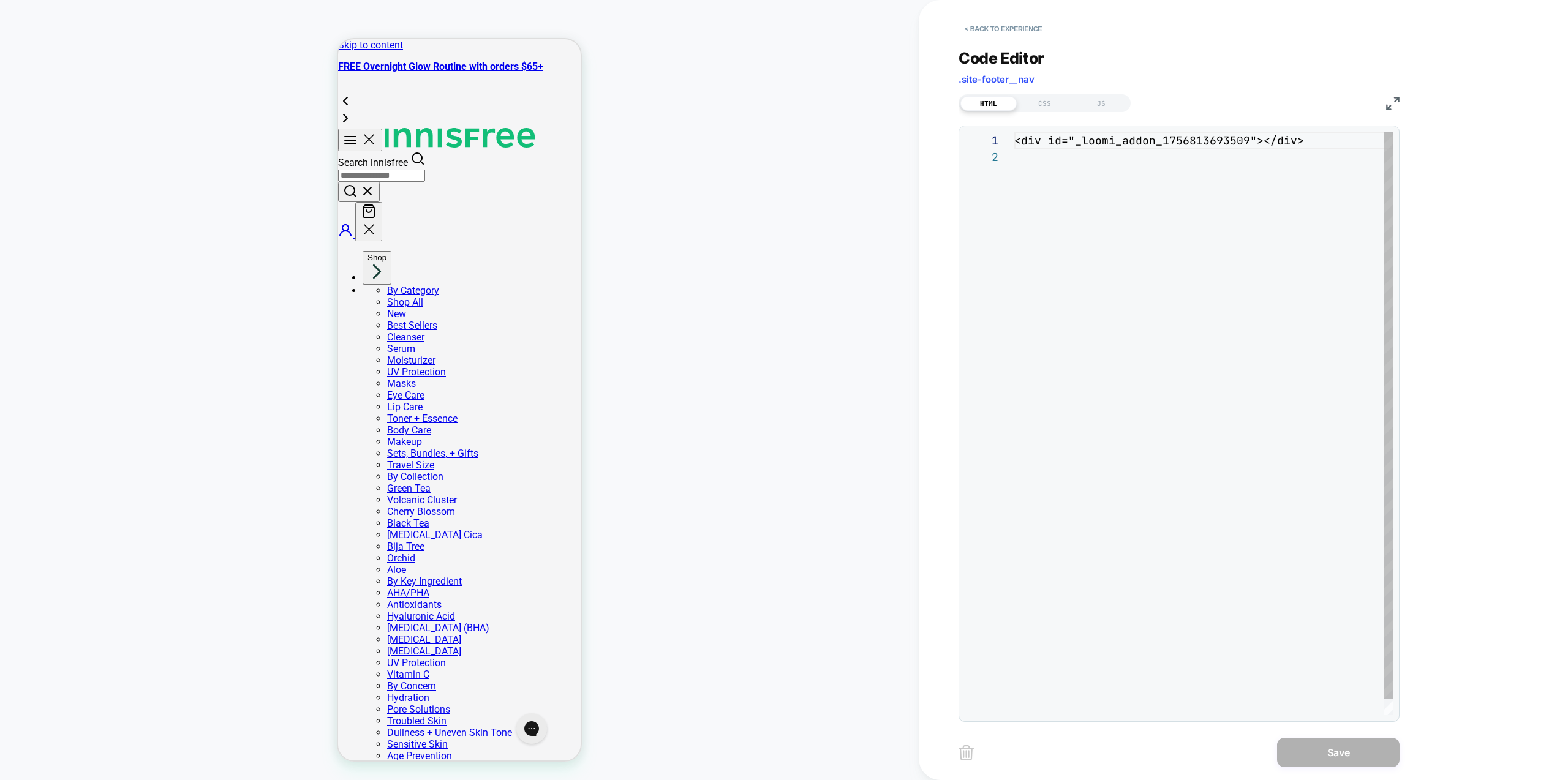
scroll to position [17, 0]
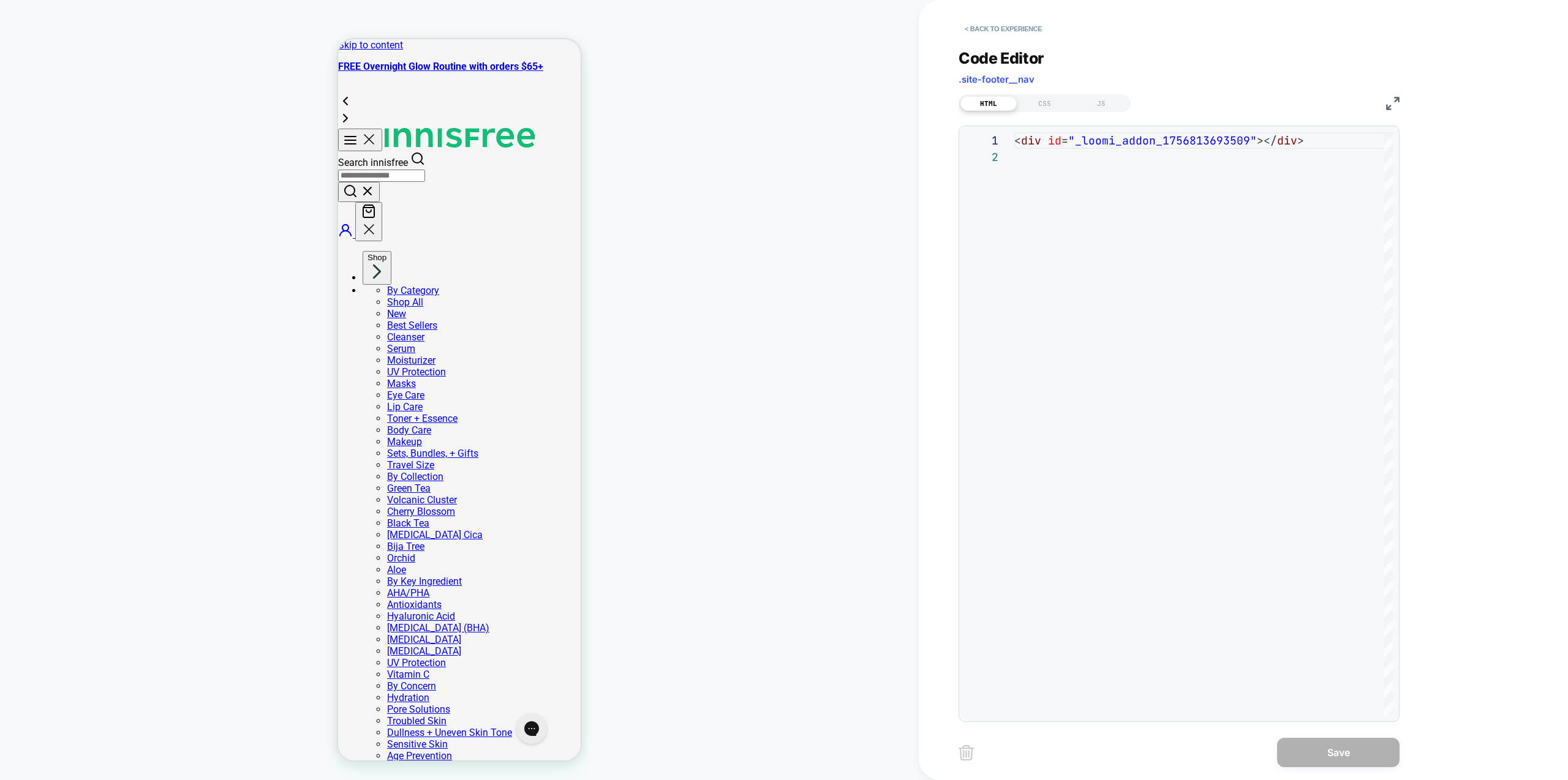
click at [1112, 114] on div "**********" at bounding box center [1179, 378] width 441 height 688
click at [1103, 106] on div "JS" at bounding box center [1101, 104] width 56 height 15
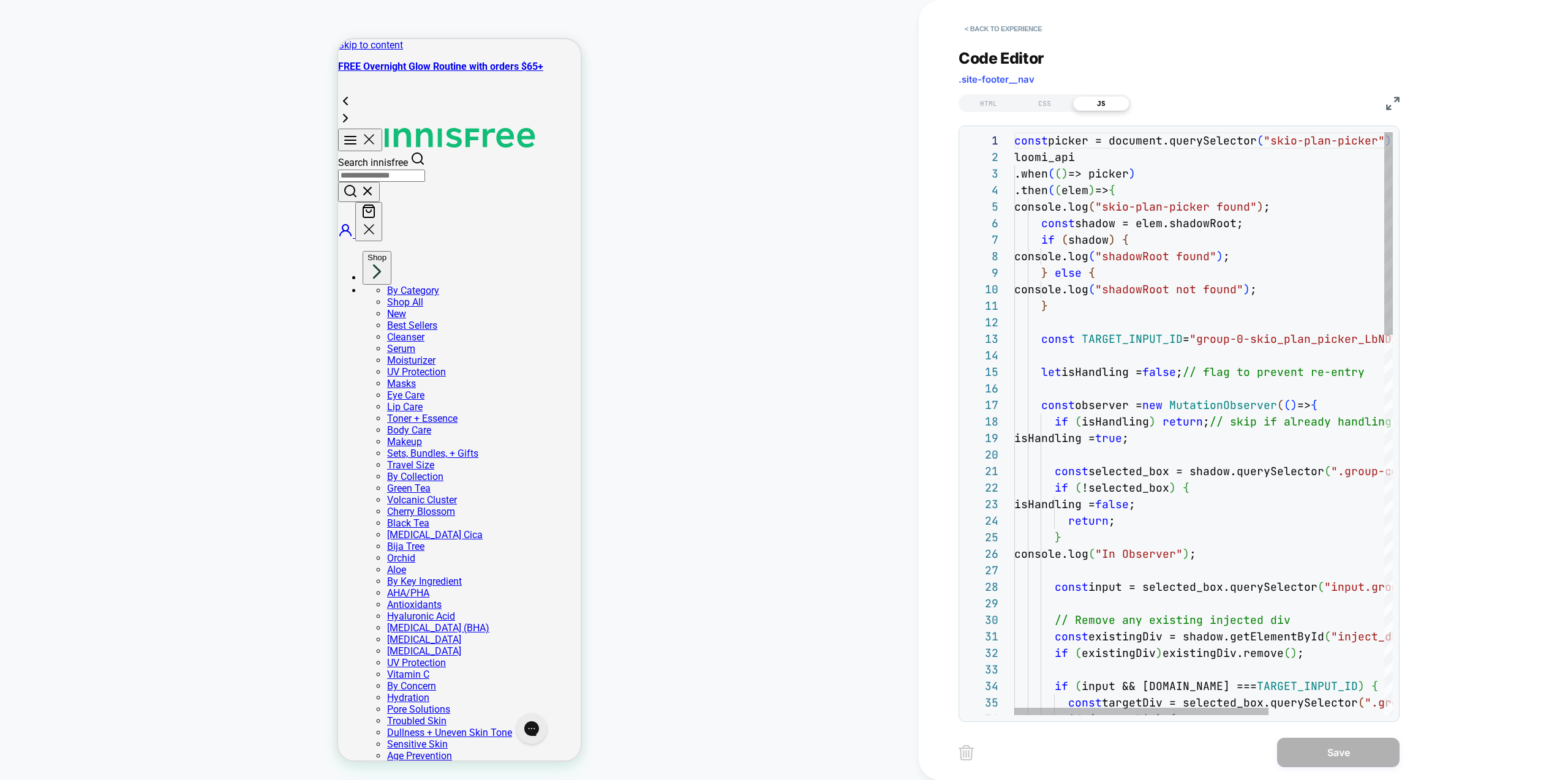
scroll to position [0, 0]
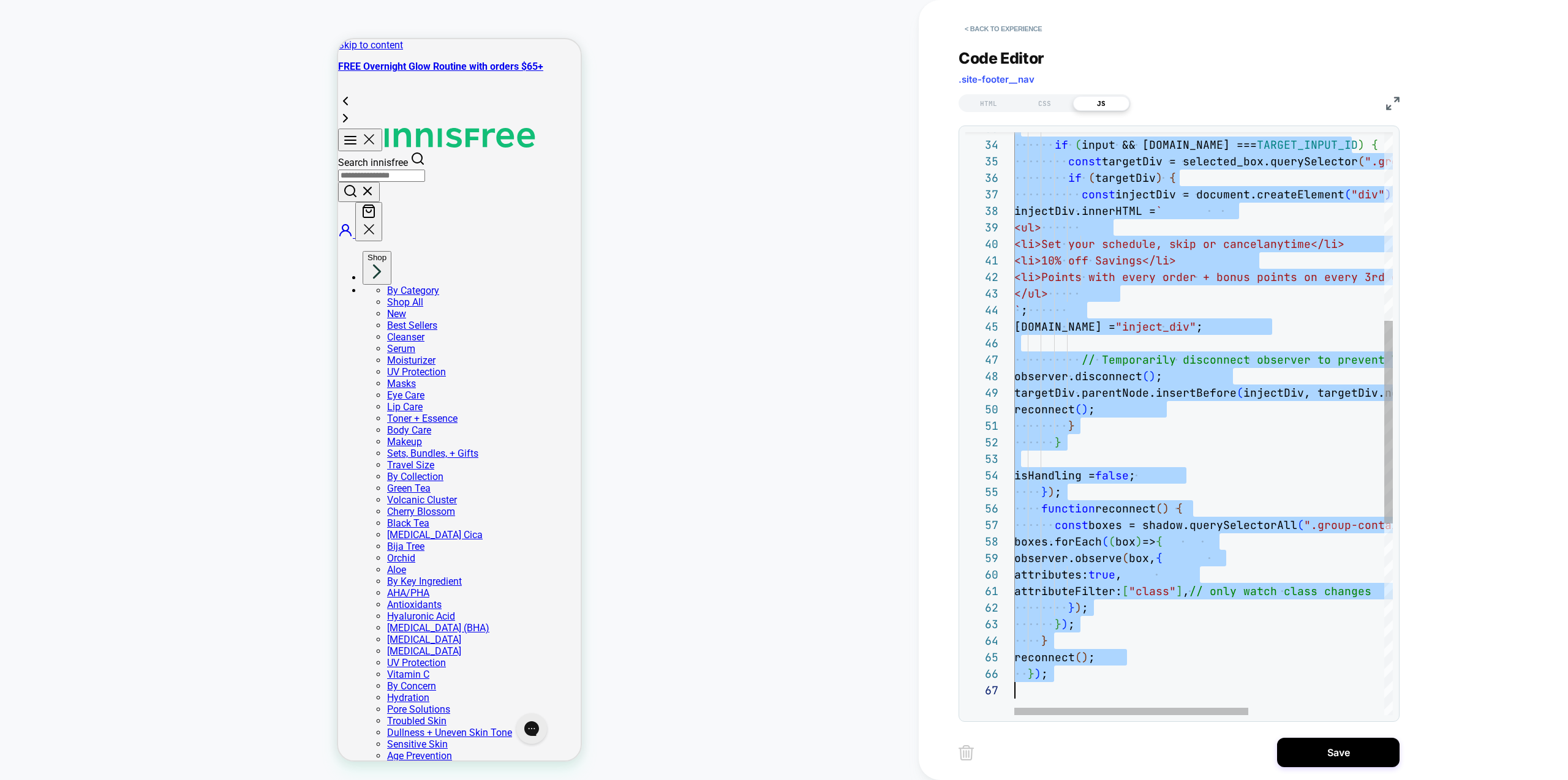
click at [1154, 351] on div "if ( input && [DOMAIN_NAME] === TARGET_INPUT_ID ) { const targetDiv = selected_…" at bounding box center [1313, 428] width 597 height 1674
click at [1215, 428] on div "if ( input && [DOMAIN_NAME] === TARGET_INPUT_ID ) { const targetDiv = selected_…" at bounding box center [1313, 428] width 597 height 1674
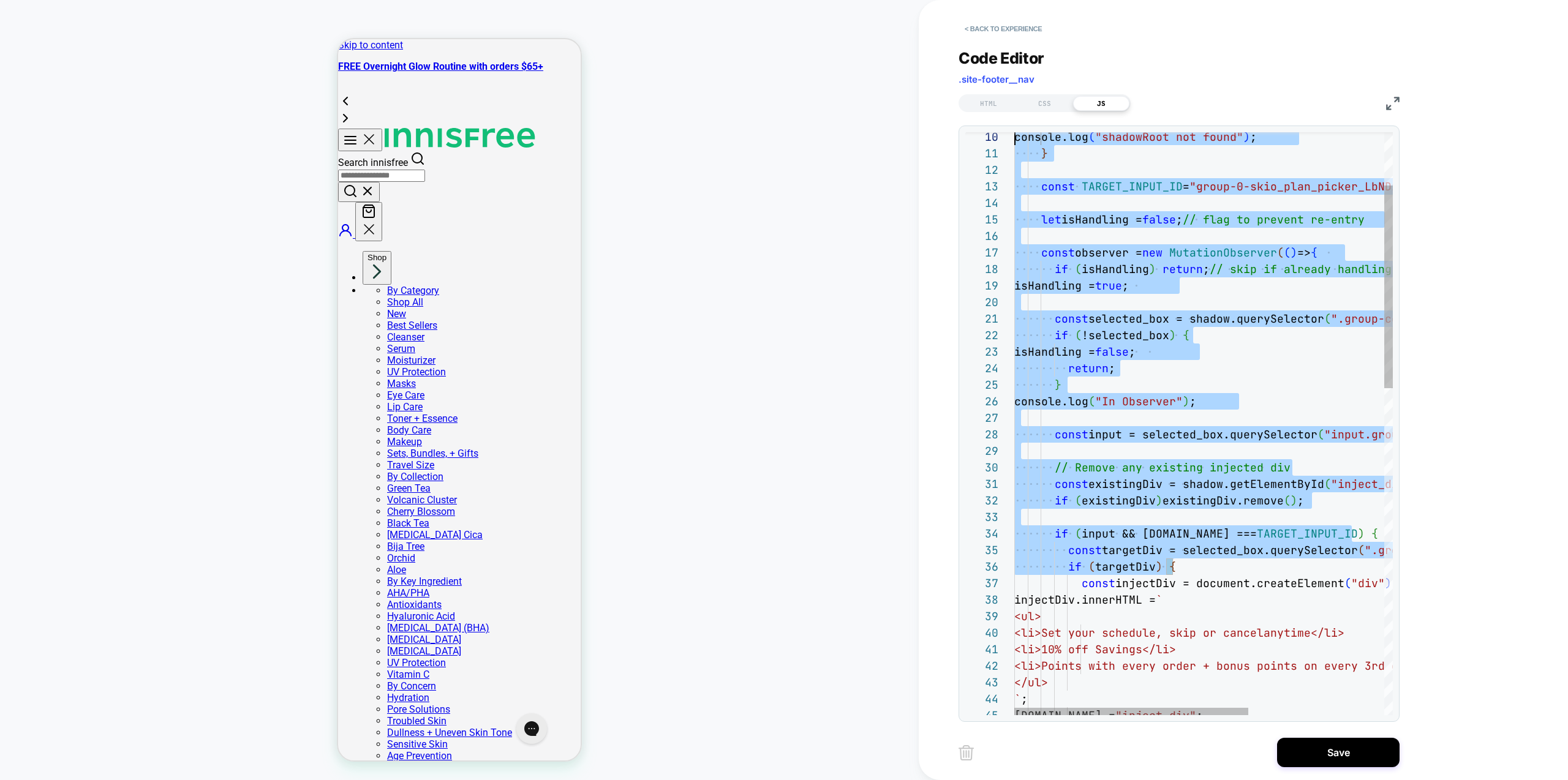
scroll to position [0, 0]
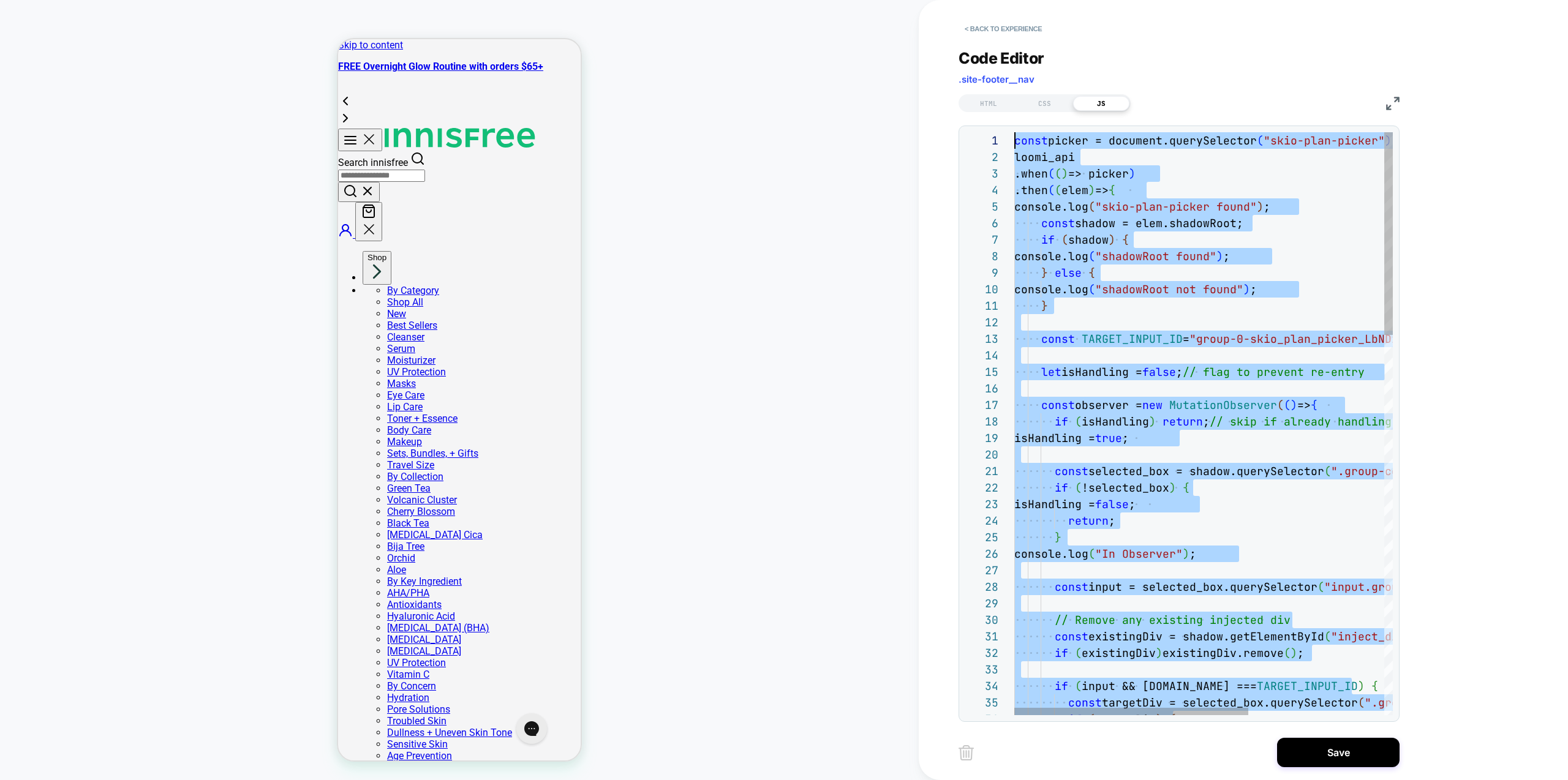
drag, startPoint x: 1201, startPoint y: 475, endPoint x: 831, endPoint y: 84, distance: 538.3
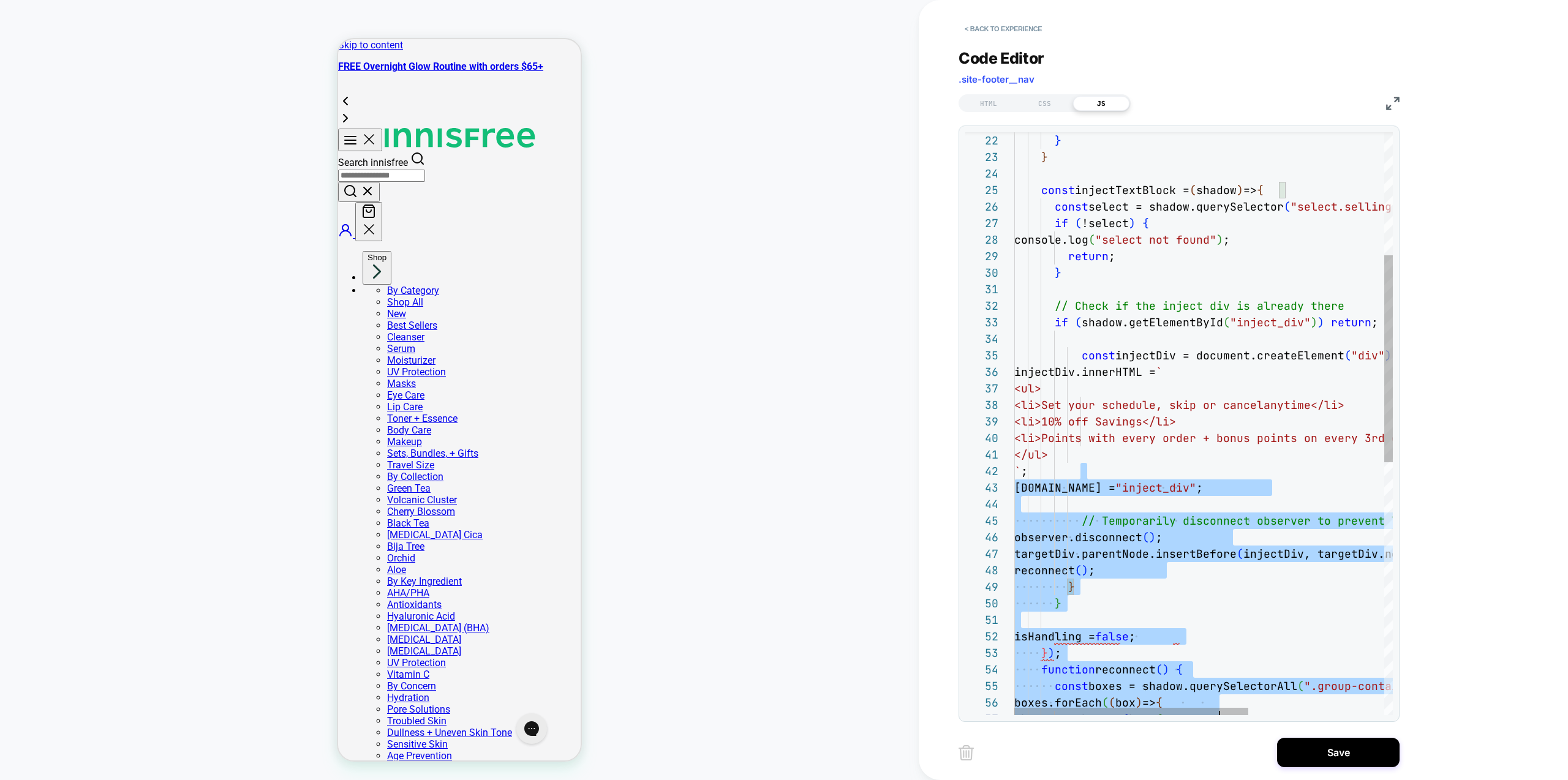
scroll to position [17, 0]
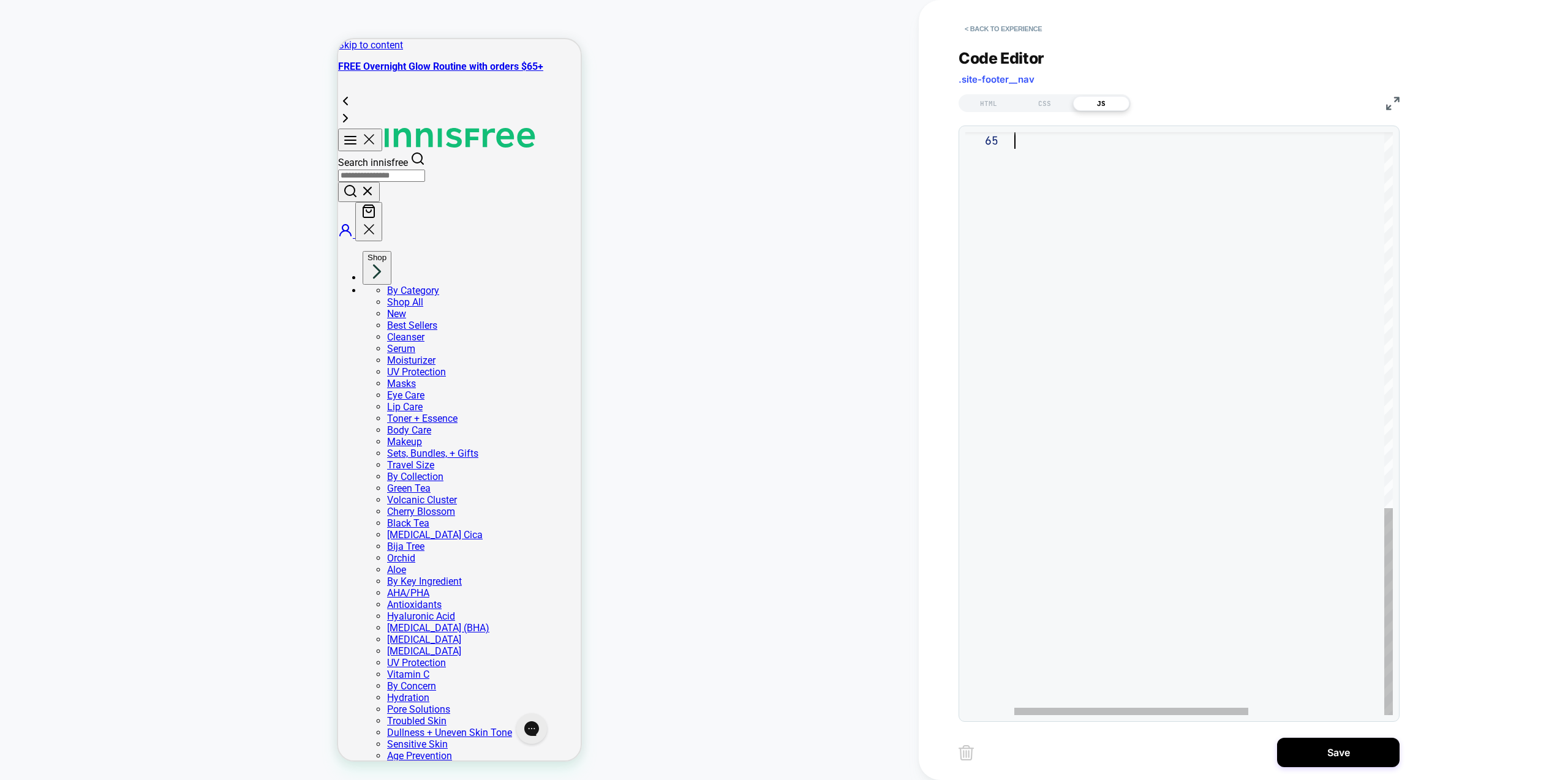
drag, startPoint x: 1124, startPoint y: 620, endPoint x: 1206, endPoint y: 798, distance: 196.0
type textarea "***"
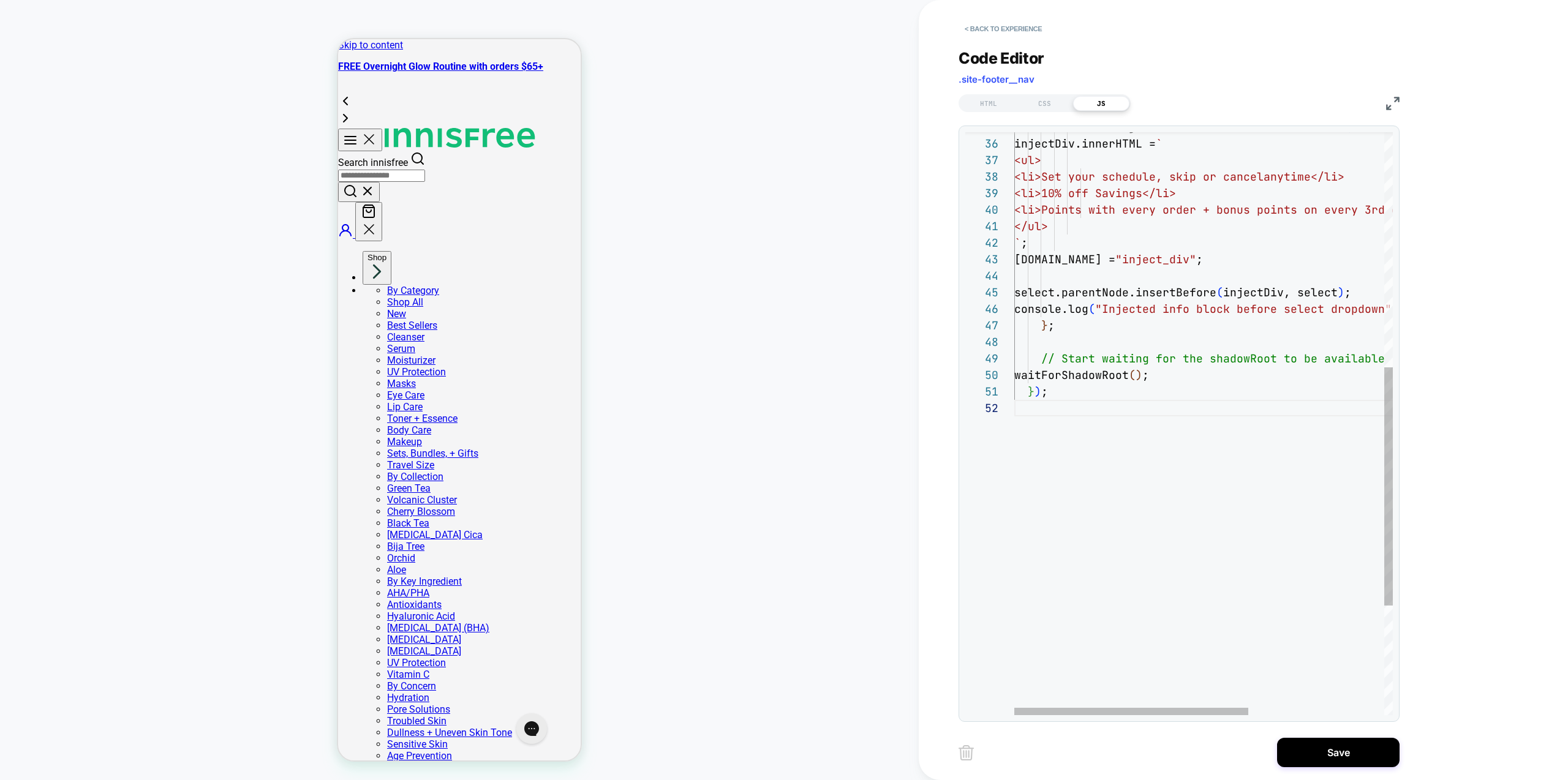
click at [1103, 464] on div "} ) ; waitForShadowRoot ( ) ; select.parentNode.insertBefore ( injectDiv, selec…" at bounding box center [1313, 270] width 597 height 1426
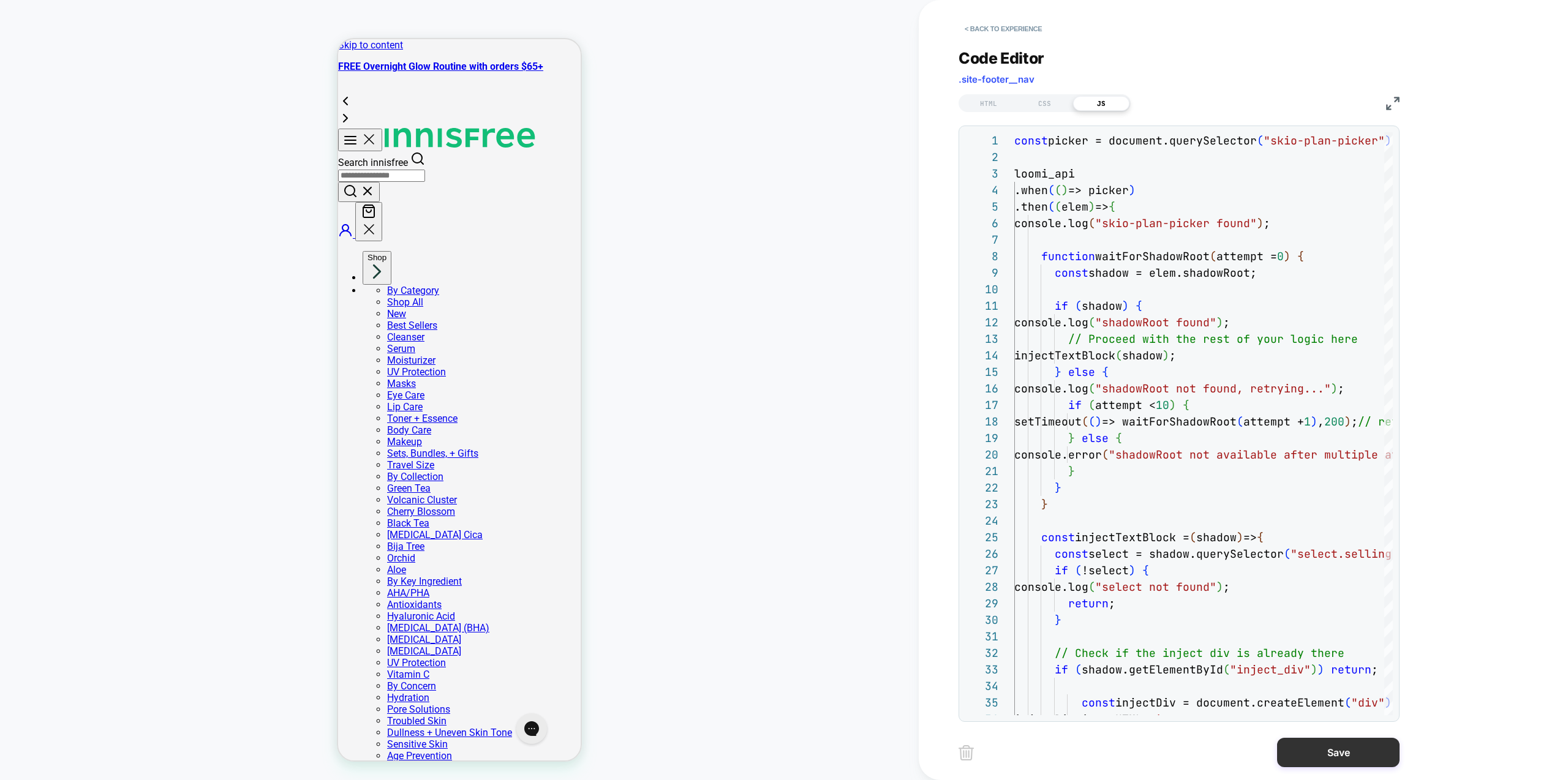
click at [1343, 765] on button "Save" at bounding box center [1338, 753] width 122 height 29
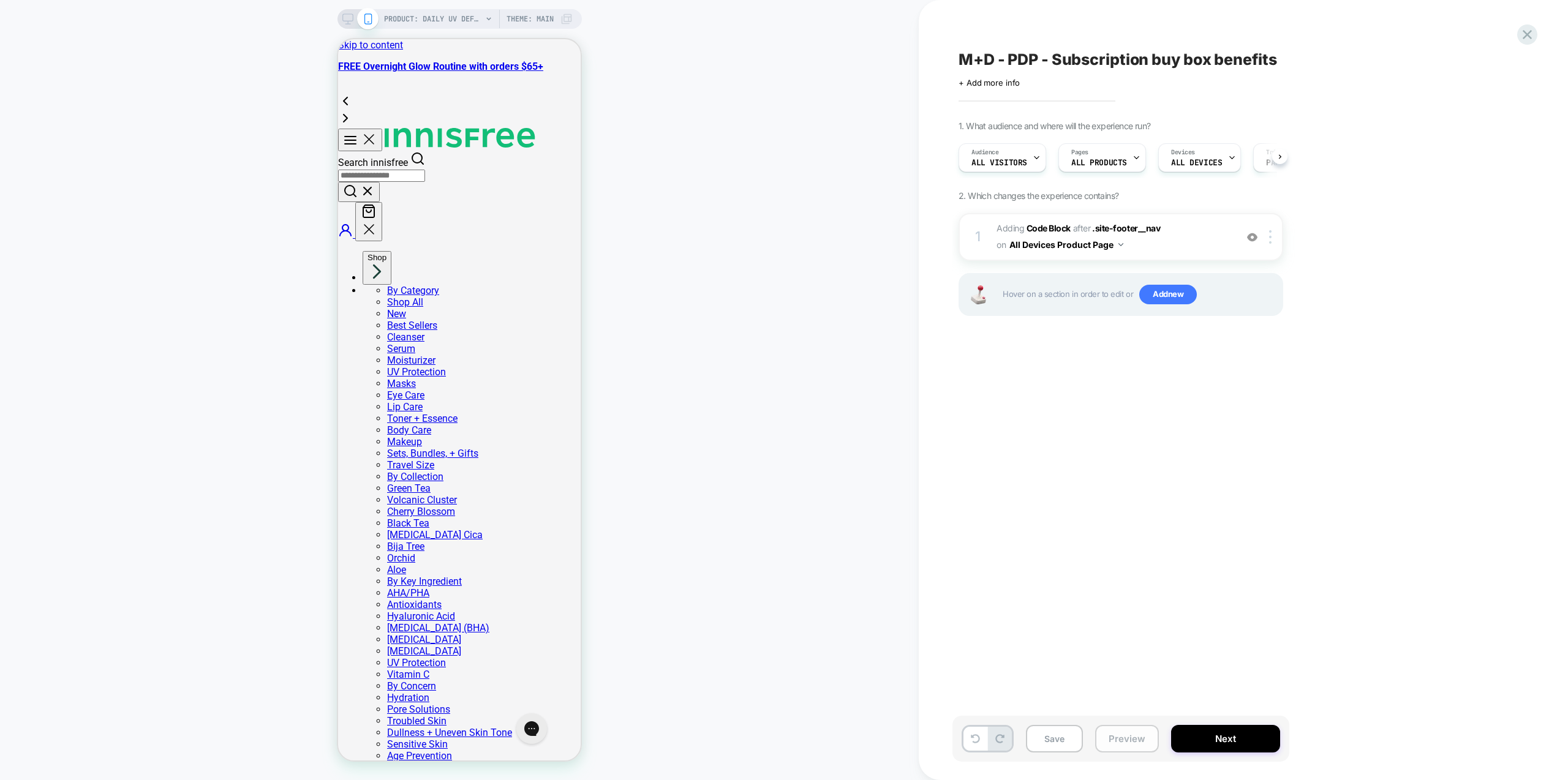
scroll to position [0, 1]
click at [1129, 741] on button "Preview" at bounding box center [1127, 739] width 63 height 27
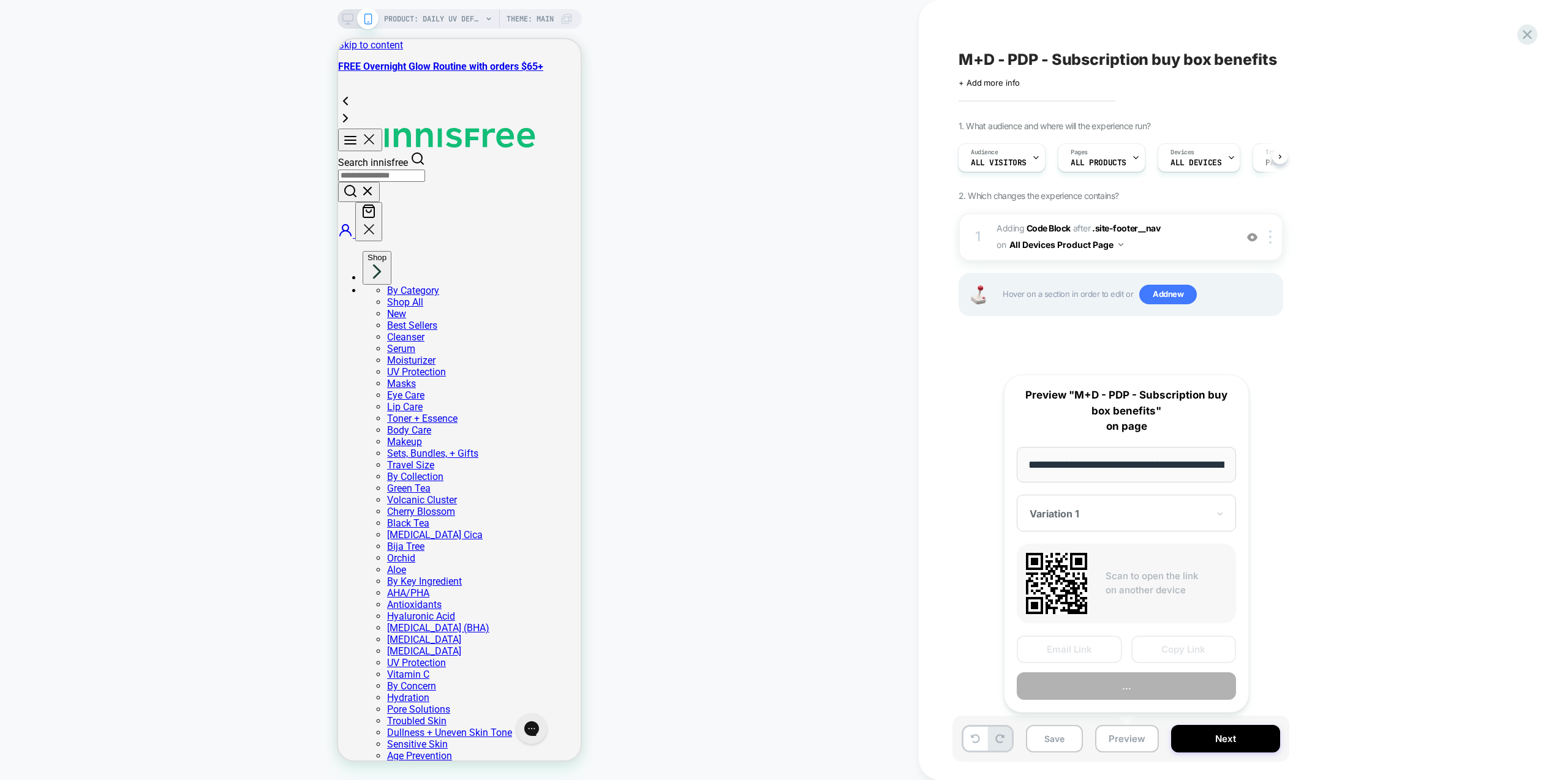
scroll to position [0, 203]
click at [1168, 682] on button "Preview" at bounding box center [1126, 686] width 219 height 27
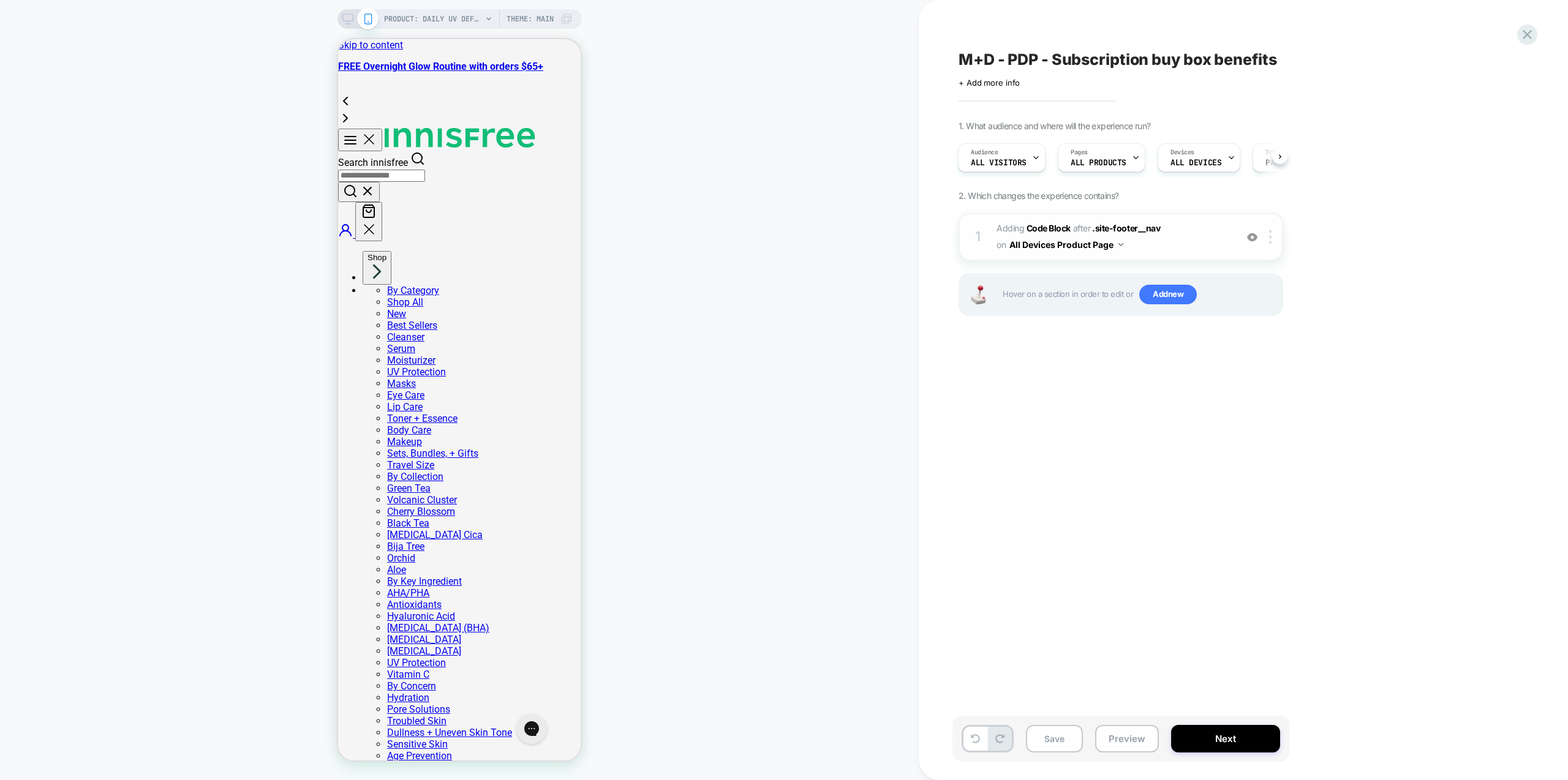
click at [1191, 248] on span "Adding Code Block AFTER .site-footer__nav .site-footer__nav on All Devices Prod…" at bounding box center [1113, 237] width 233 height 33
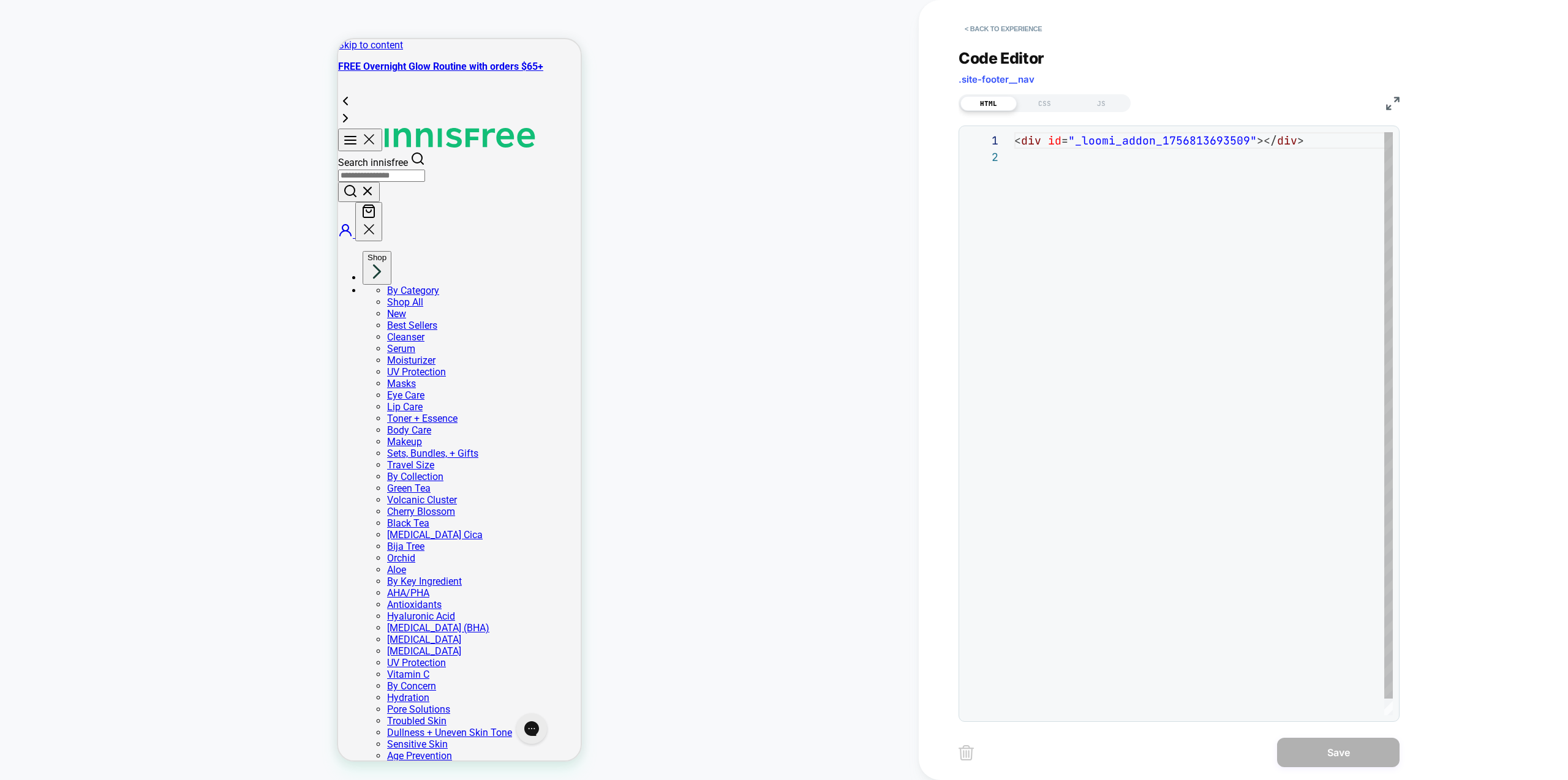
scroll to position [17, 0]
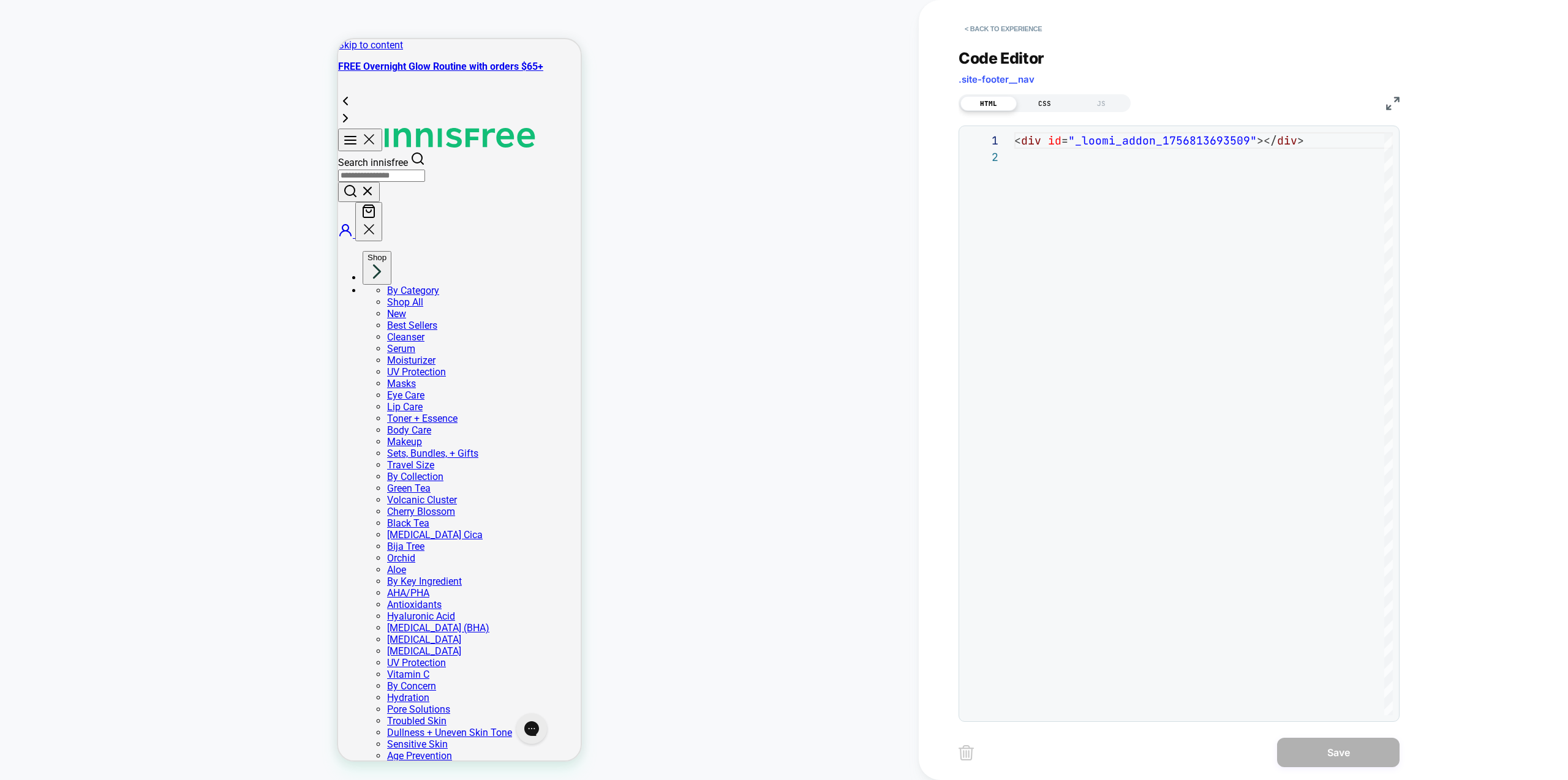
click at [1043, 107] on div "CSS" at bounding box center [1045, 104] width 56 height 15
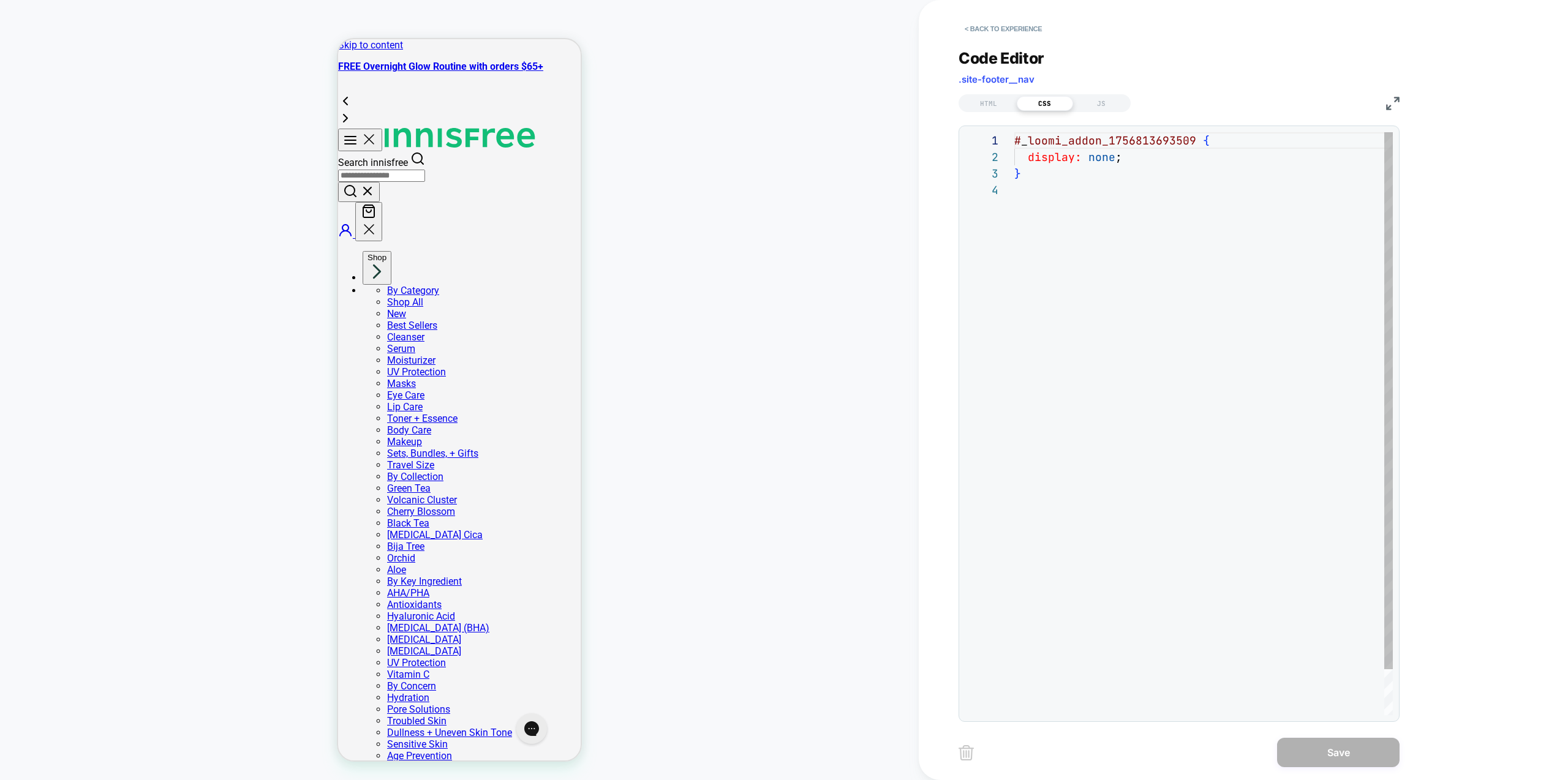
scroll to position [49, 0]
click at [1097, 99] on div "JS" at bounding box center [1101, 104] width 56 height 15
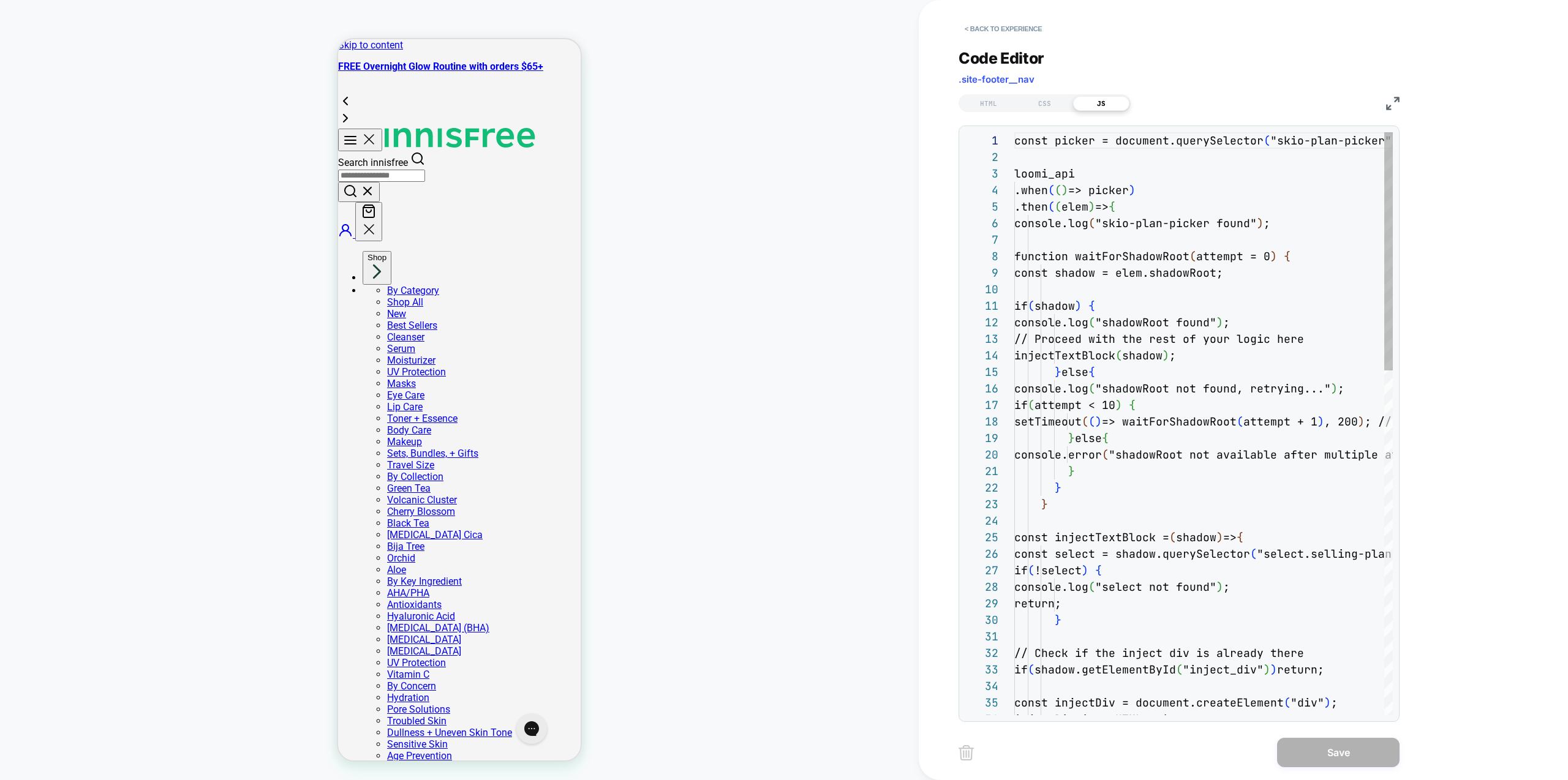
scroll to position [165, 0]
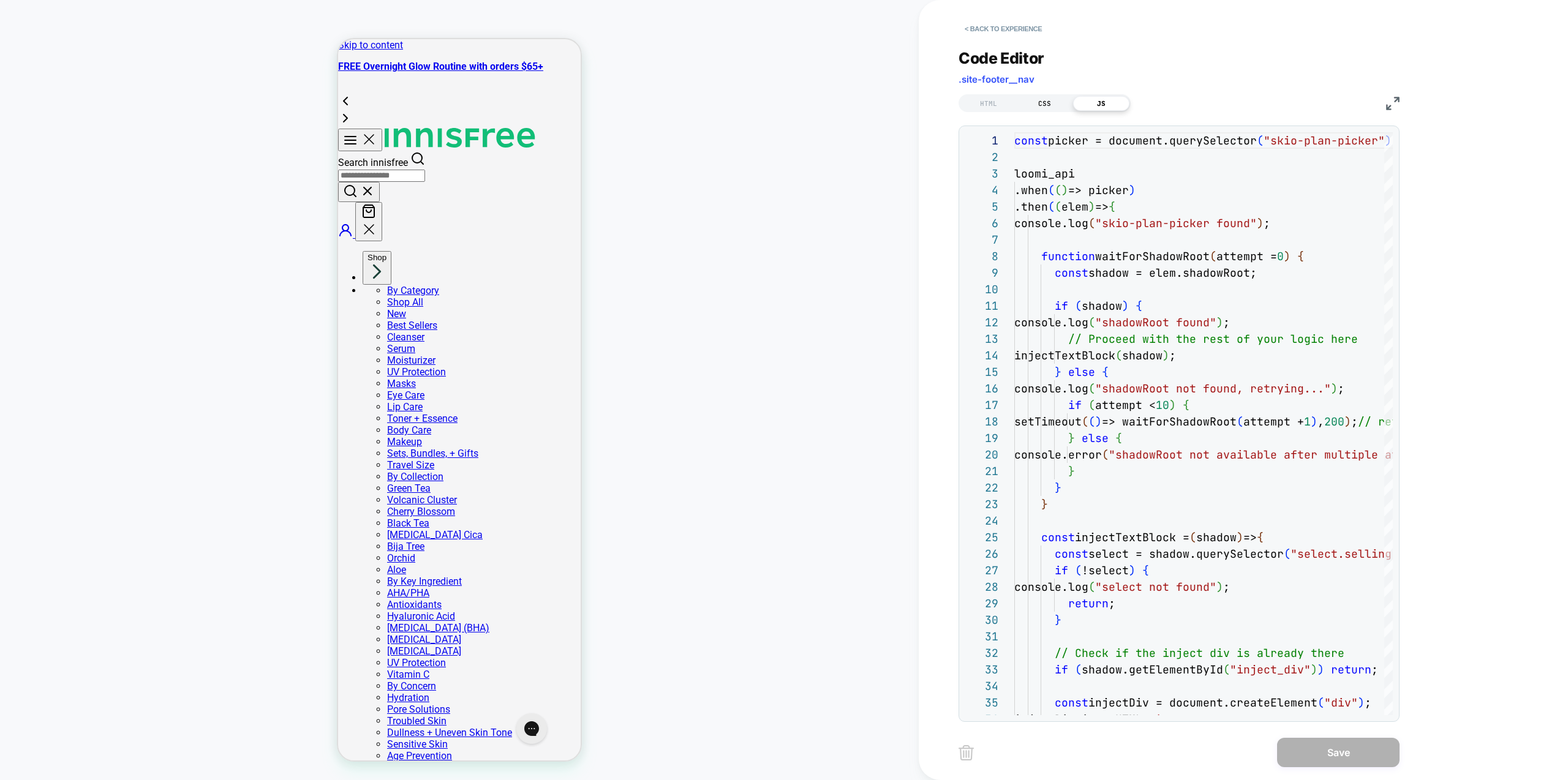
click at [1046, 99] on div "CSS" at bounding box center [1045, 104] width 56 height 15
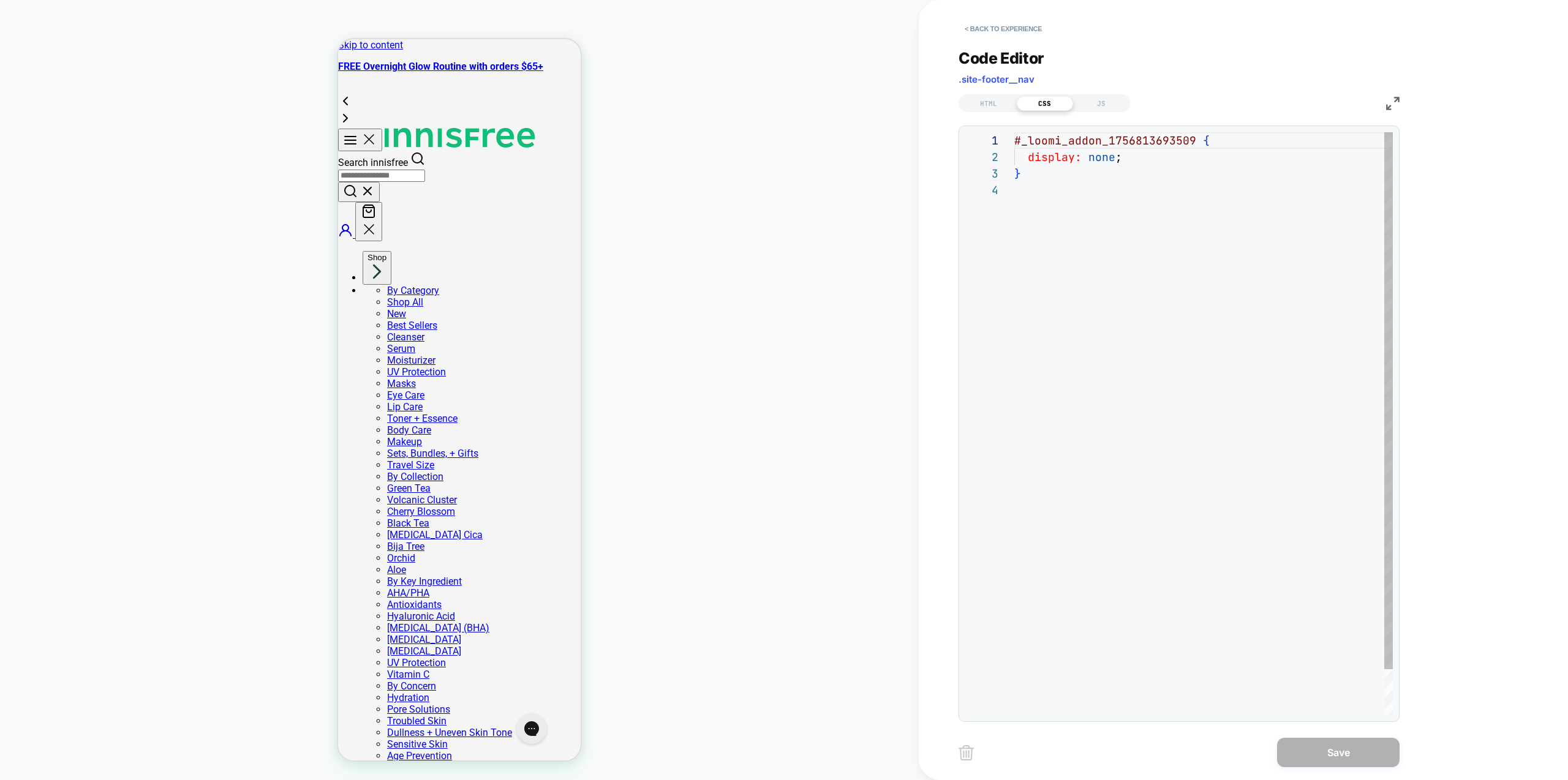
scroll to position [49, 0]
click at [1131, 243] on div "# _ loomi_addon_1756813693509 { display: none ; }" at bounding box center [1204, 448] width 378 height 633
click at [1046, 164] on div "# _ loomi_addon_1756813693509 { display: none ; } { margin-left: -15px ; }" at bounding box center [1204, 457] width 378 height 649
click at [1044, 176] on div "# _ loomi_addon_1756813693509 { display: none ; } { margin-left: -15px ; }" at bounding box center [1204, 457] width 378 height 649
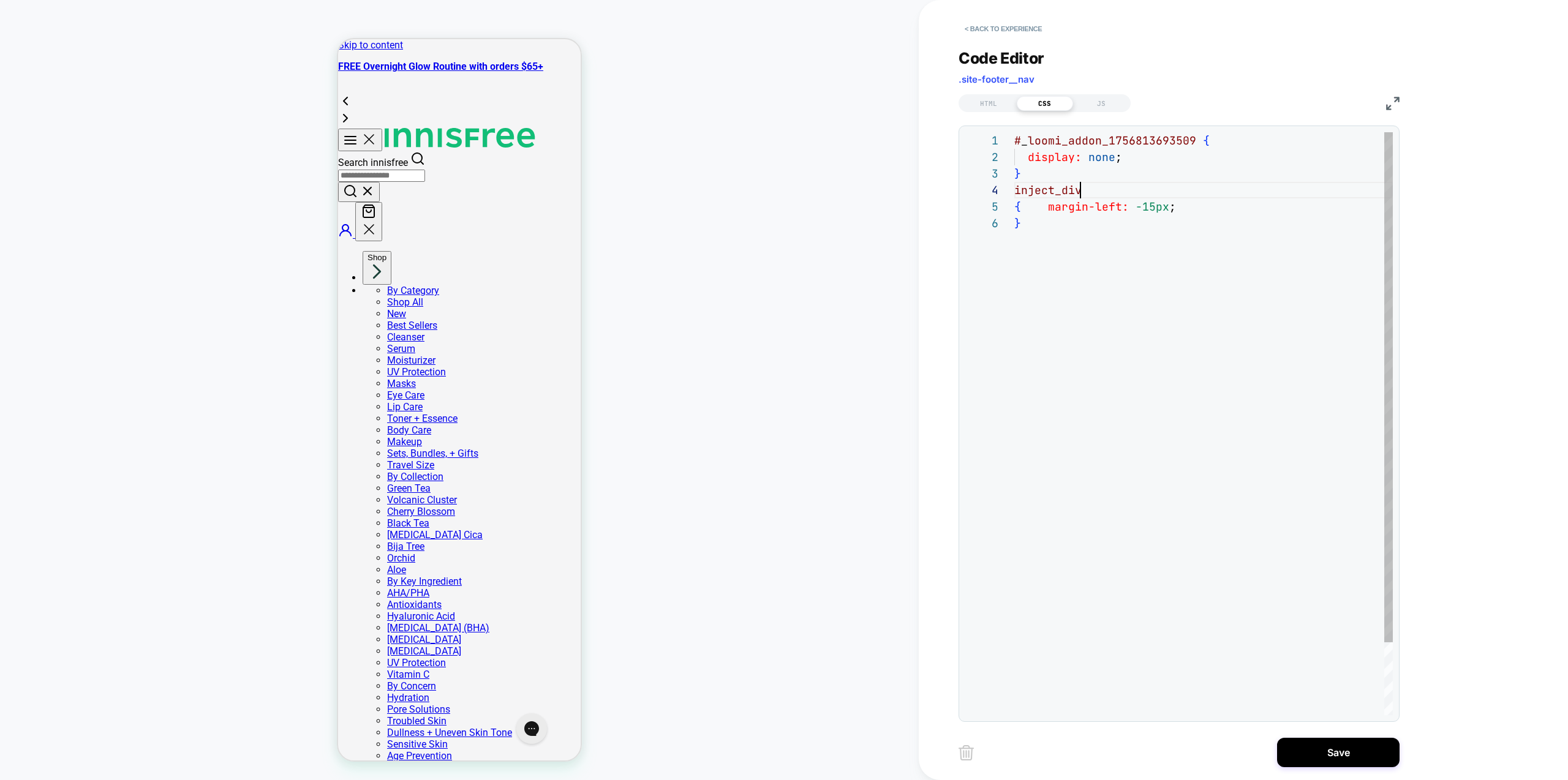
scroll to position [49, 66]
click at [1015, 188] on div "# _ loomi_addon_1756813693509 { display: none ; } { margin-left: -15px ; inject…" at bounding box center [1204, 465] width 378 height 666
type textarea "**********"
click at [1098, 100] on div "JS" at bounding box center [1101, 104] width 56 height 15
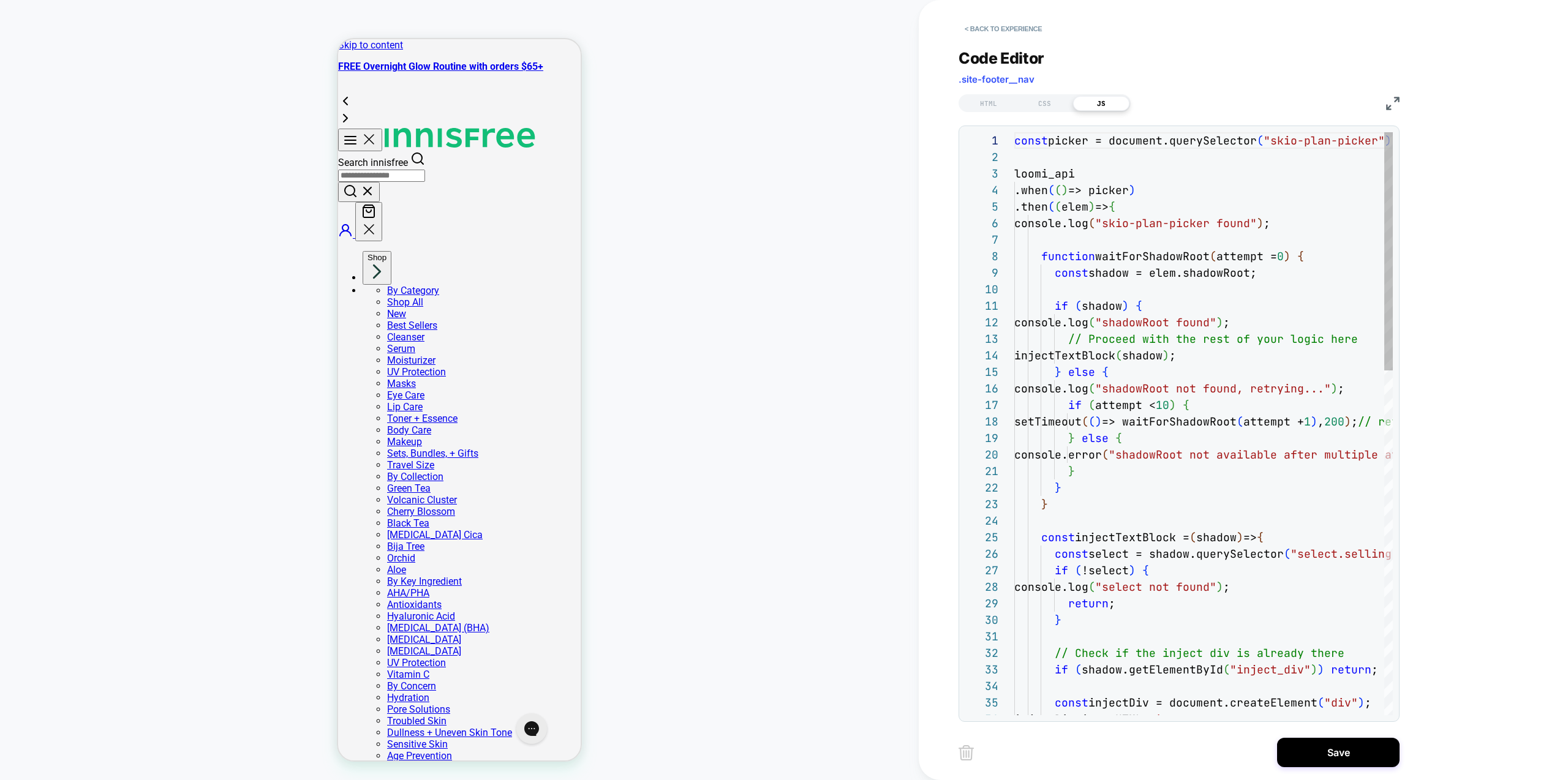
scroll to position [165, 0]
type textarea "**********"
drag, startPoint x: 1236, startPoint y: 673, endPoint x: 1298, endPoint y: 670, distance: 62.1
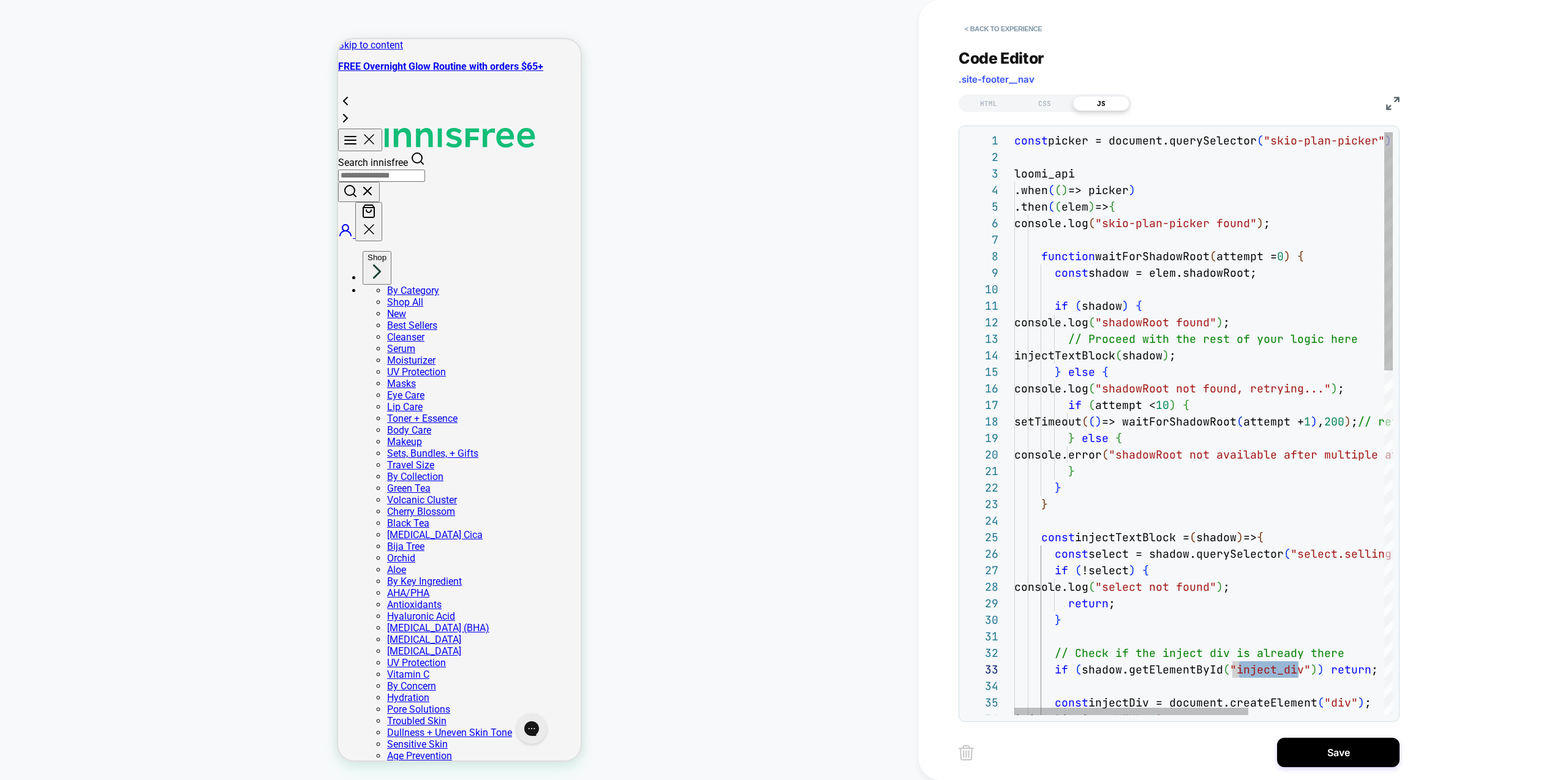
scroll to position [49, 0]
click at [1035, 97] on div "CSS" at bounding box center [1045, 104] width 56 height 15
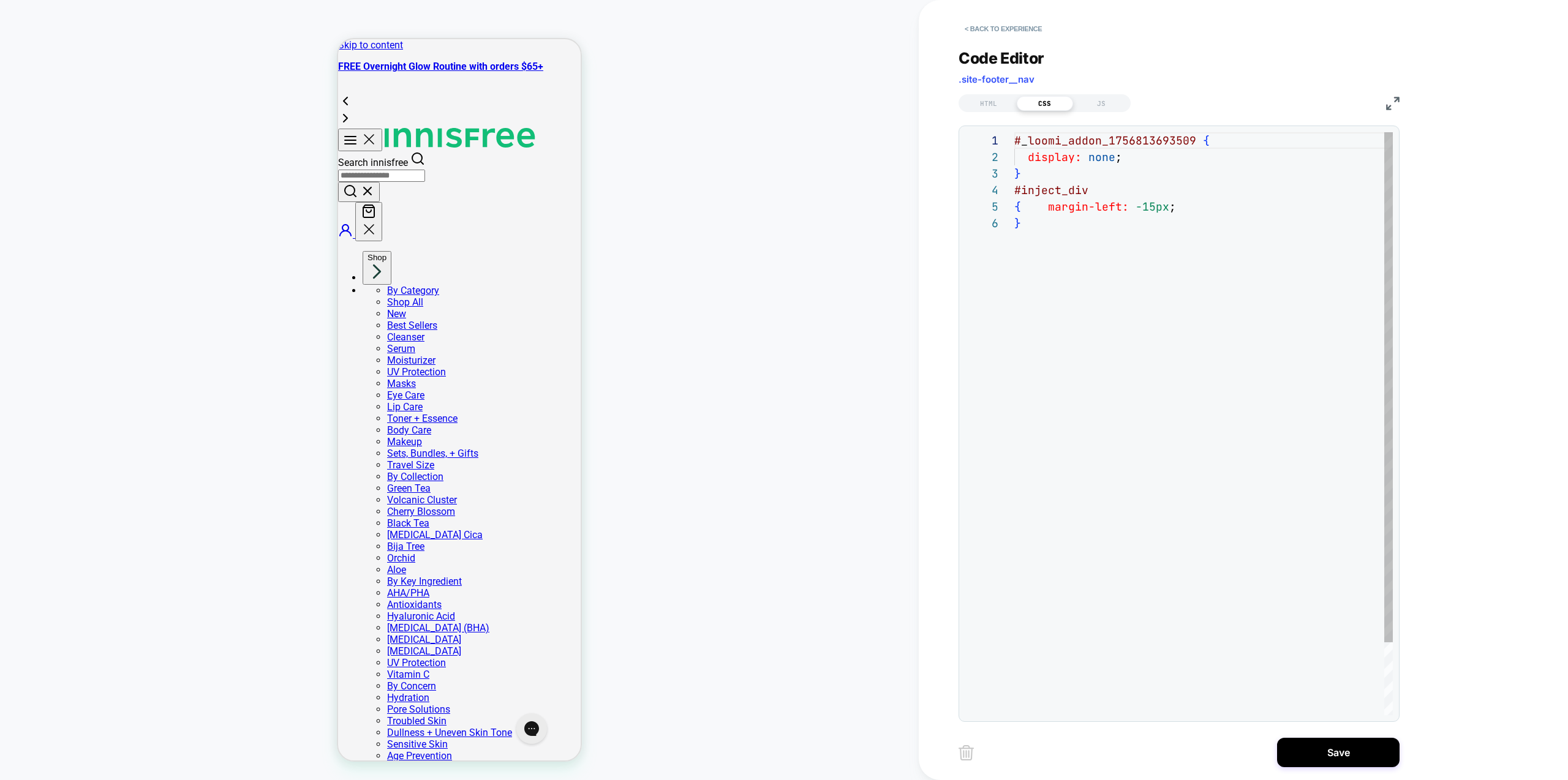
scroll to position [83, 0]
click at [1103, 188] on div "# _ loomi_addon_1756813693509 { display: none ; } #inject_div { margin-left: -1…" at bounding box center [1204, 465] width 378 height 666
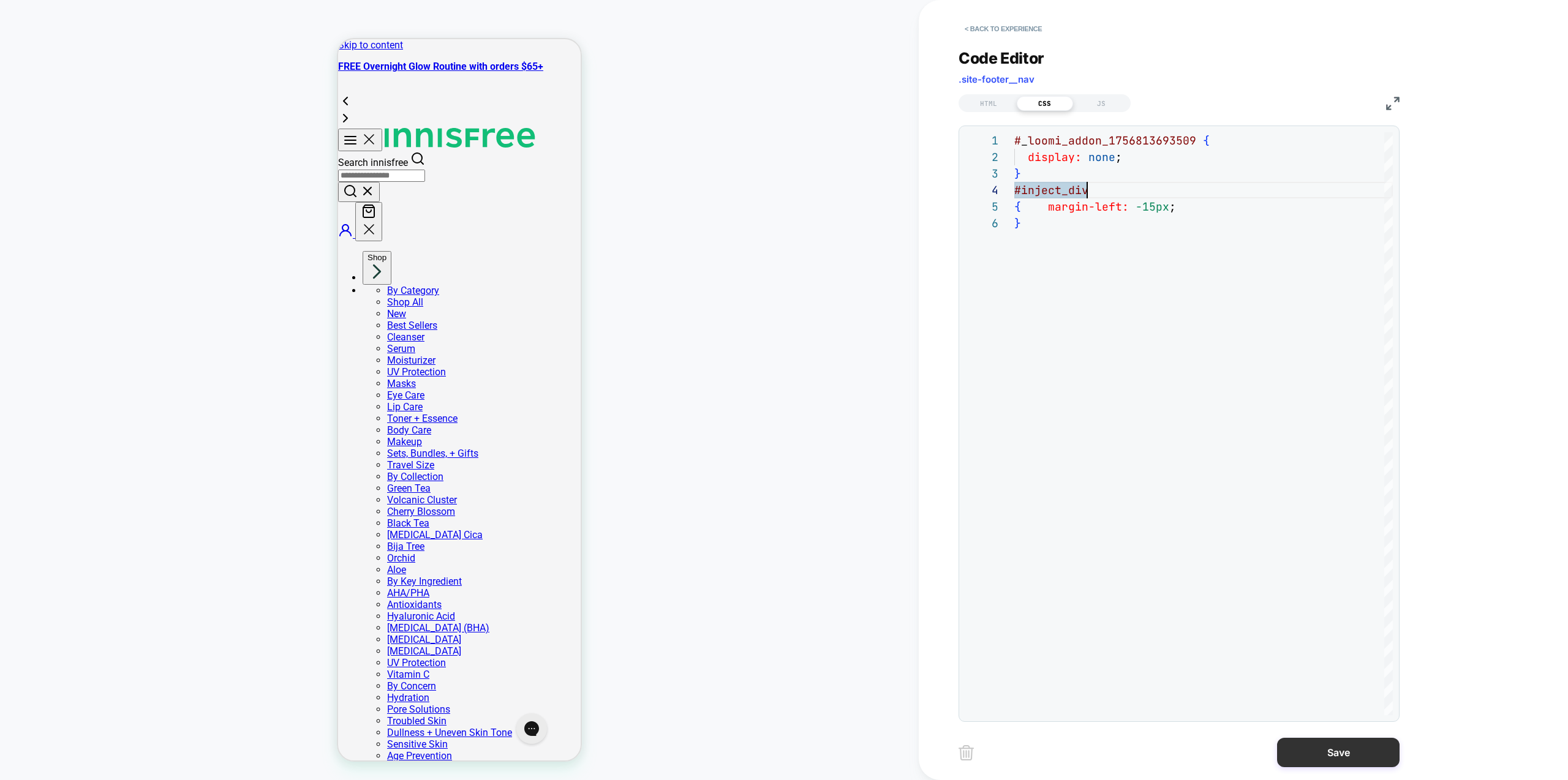
click at [1331, 750] on button "Save" at bounding box center [1338, 753] width 122 height 29
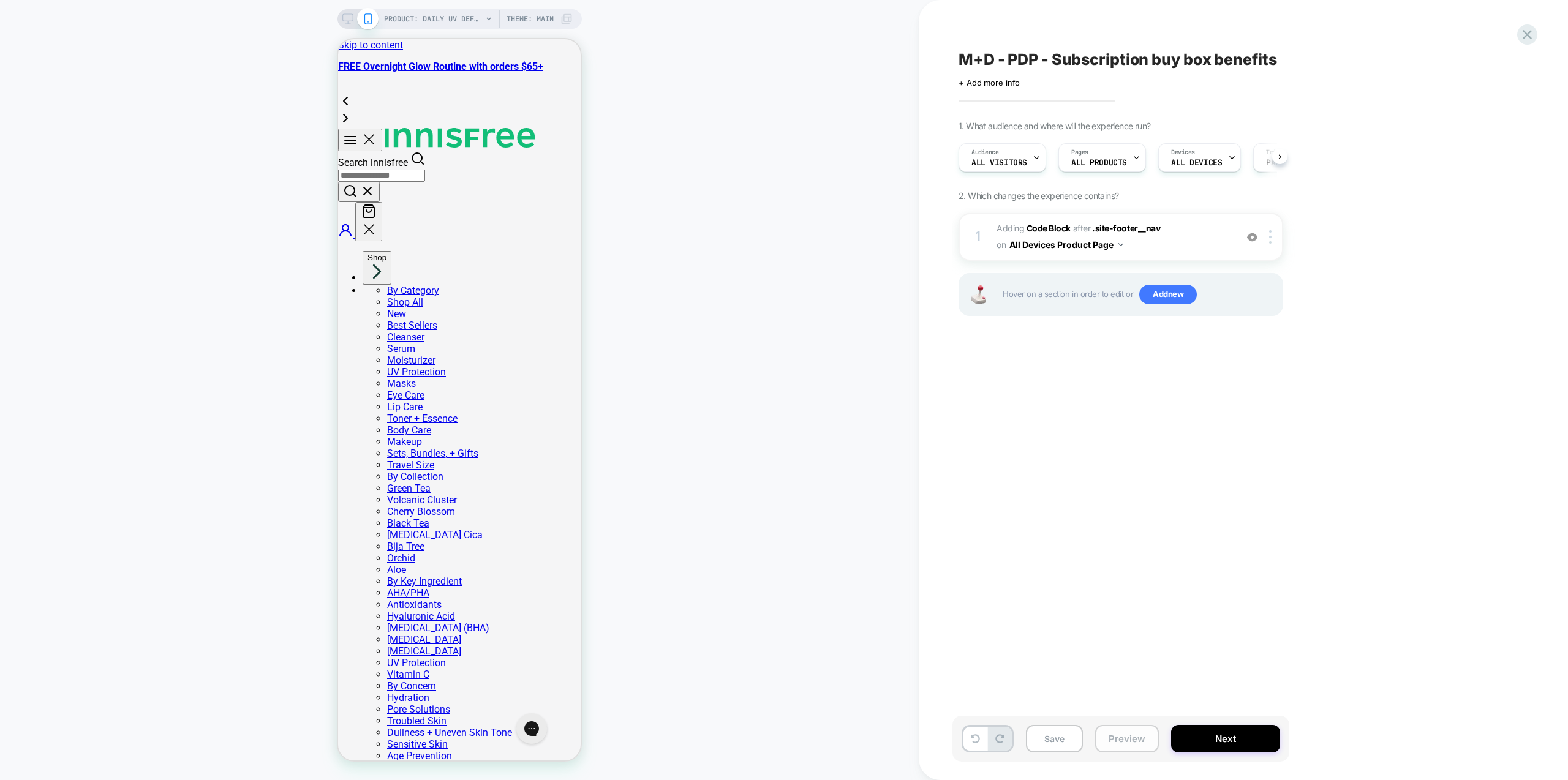
scroll to position [0, 1]
click at [1120, 742] on button "Preview" at bounding box center [1127, 739] width 63 height 27
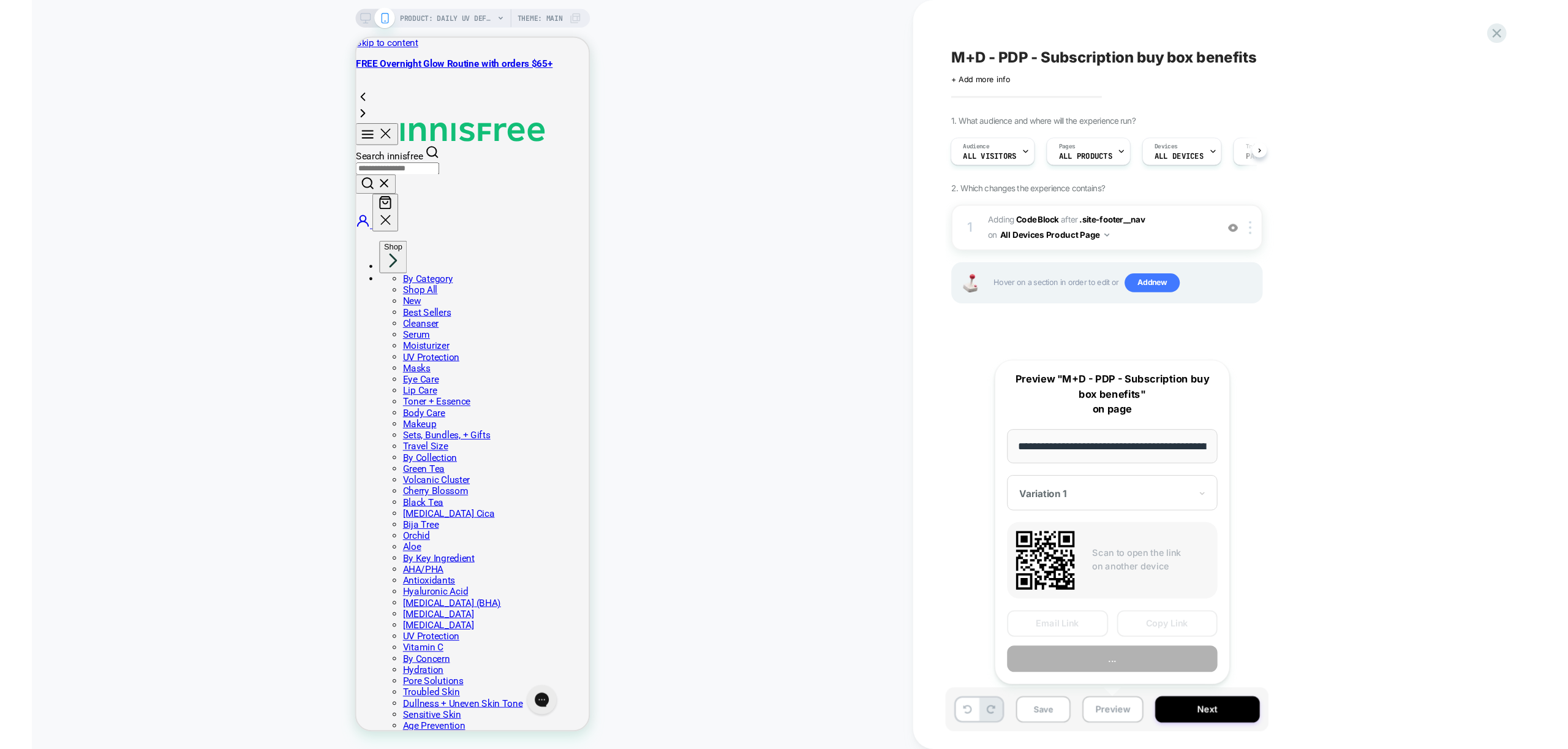
scroll to position [0, 203]
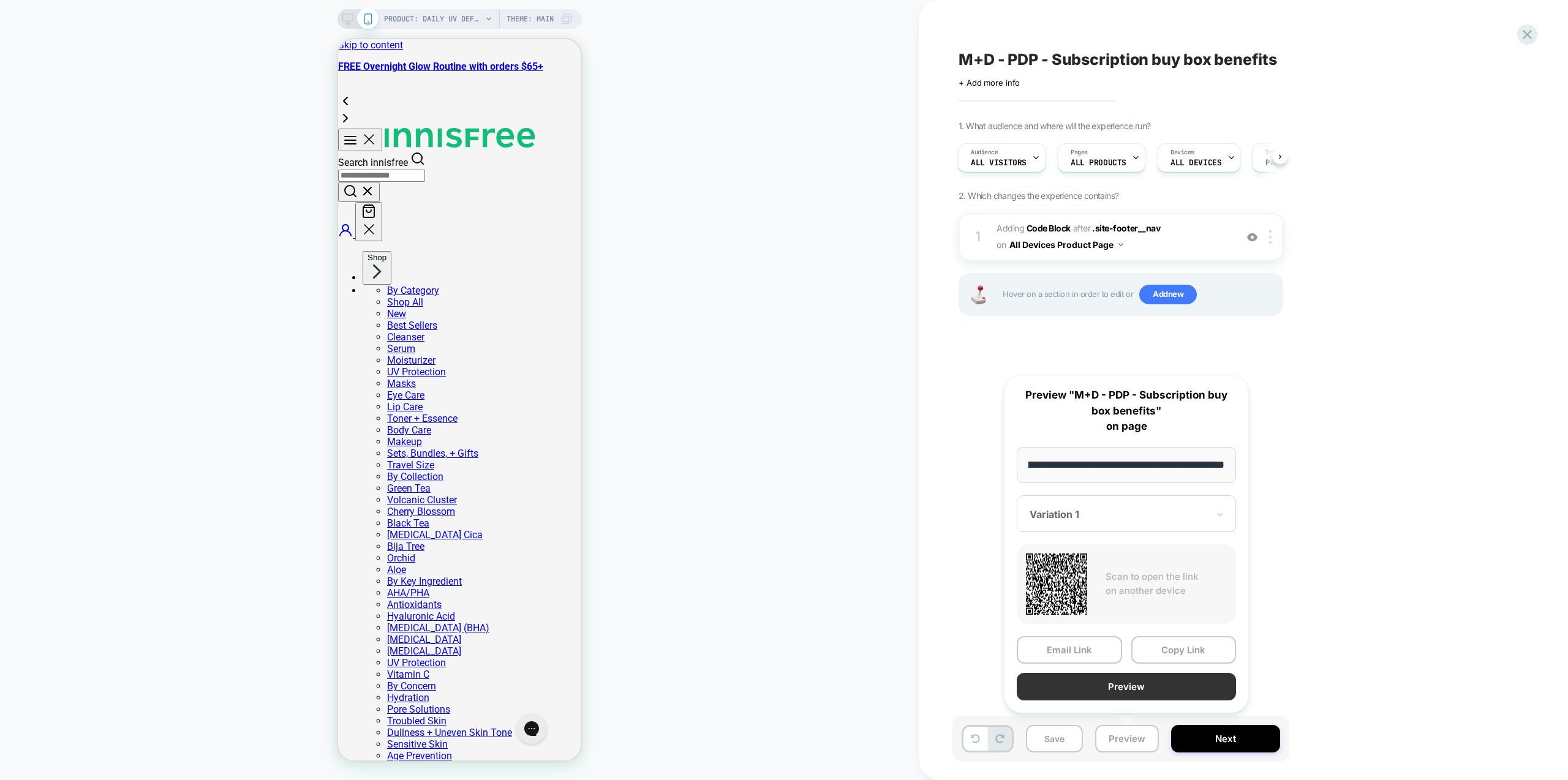
click at [1115, 691] on button "Preview" at bounding box center [1126, 686] width 219 height 27
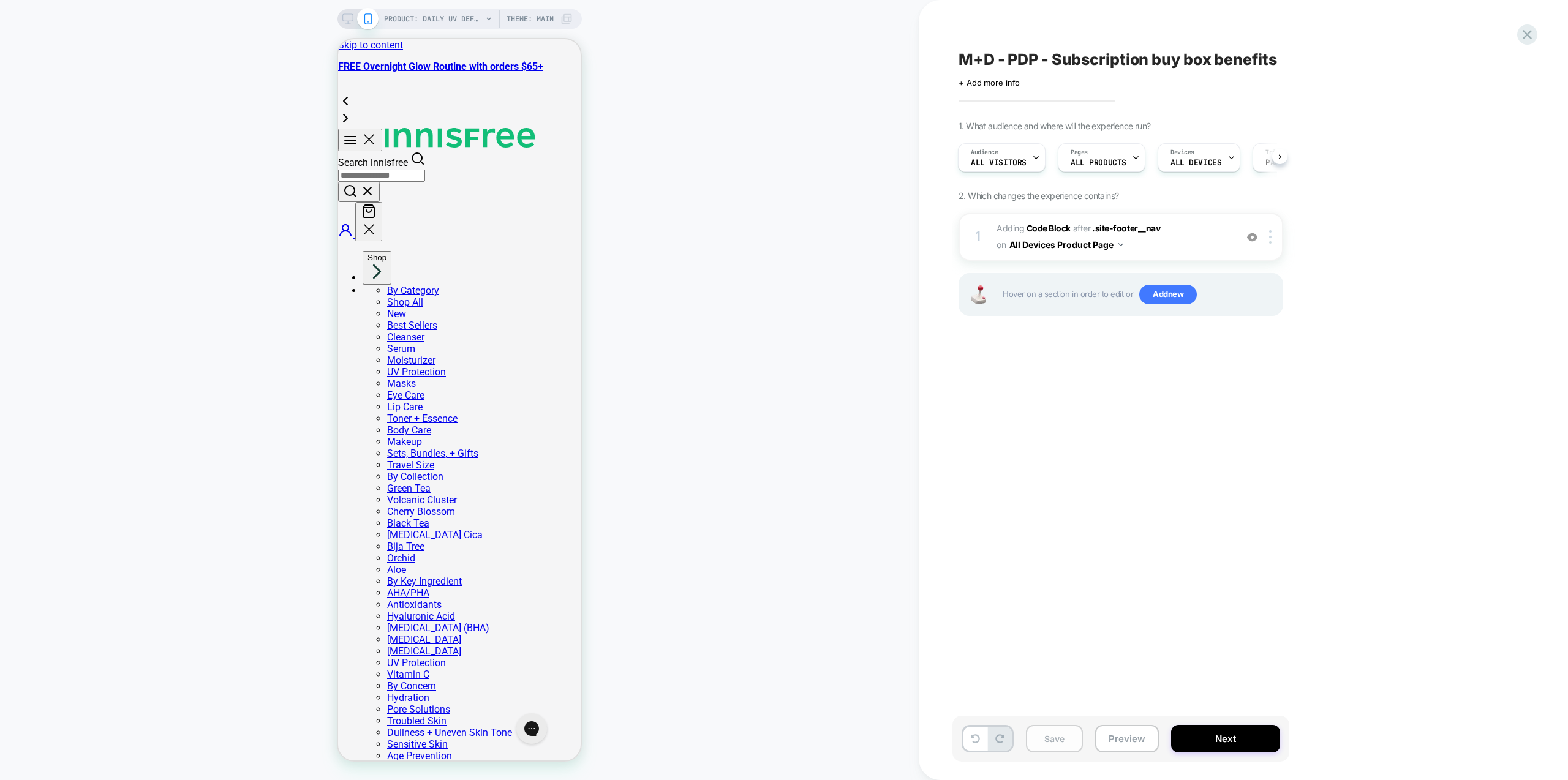
click at [1050, 741] on button "Save" at bounding box center [1054, 739] width 57 height 27
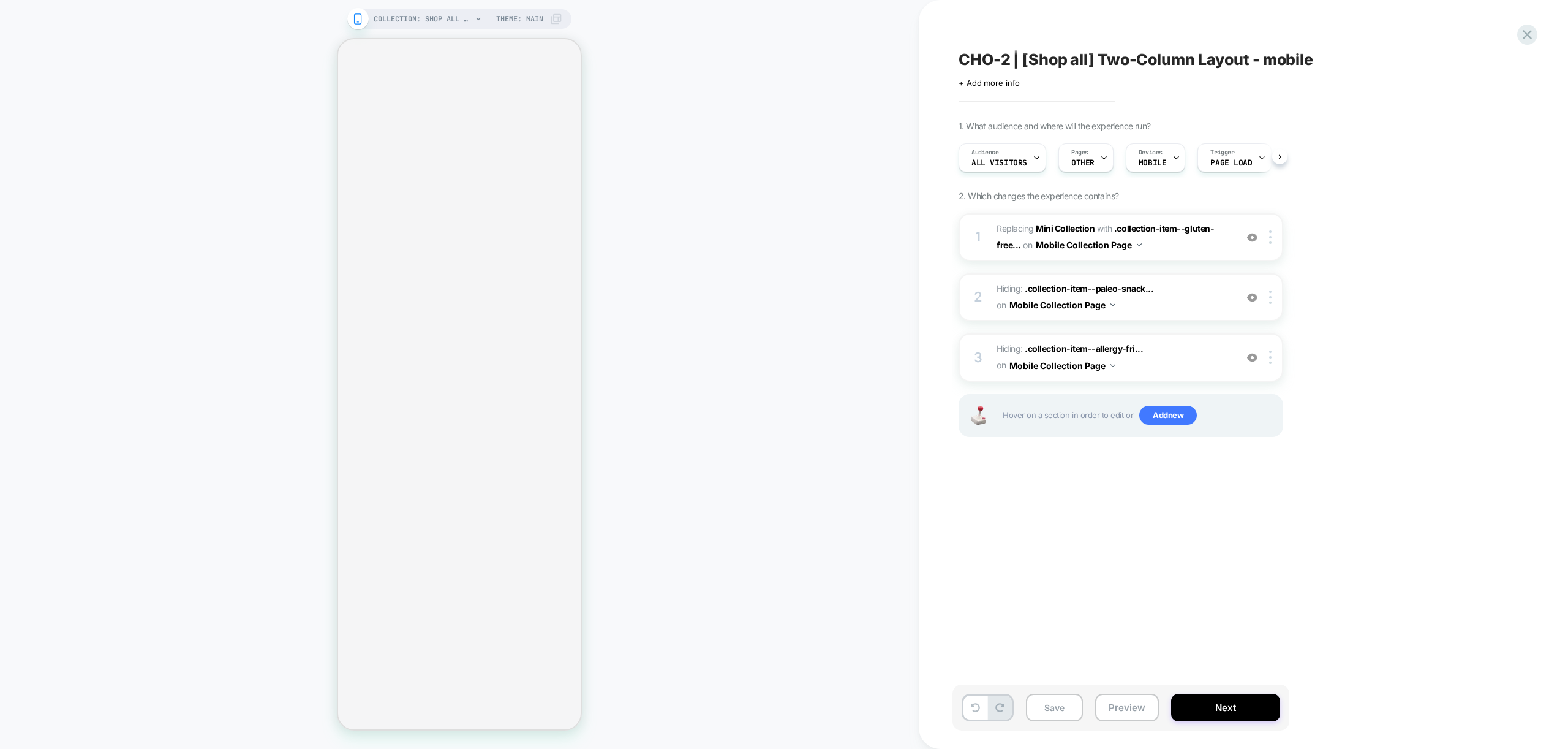
scroll to position [0, 1]
click at [1129, 708] on button "Preview" at bounding box center [1127, 707] width 63 height 27
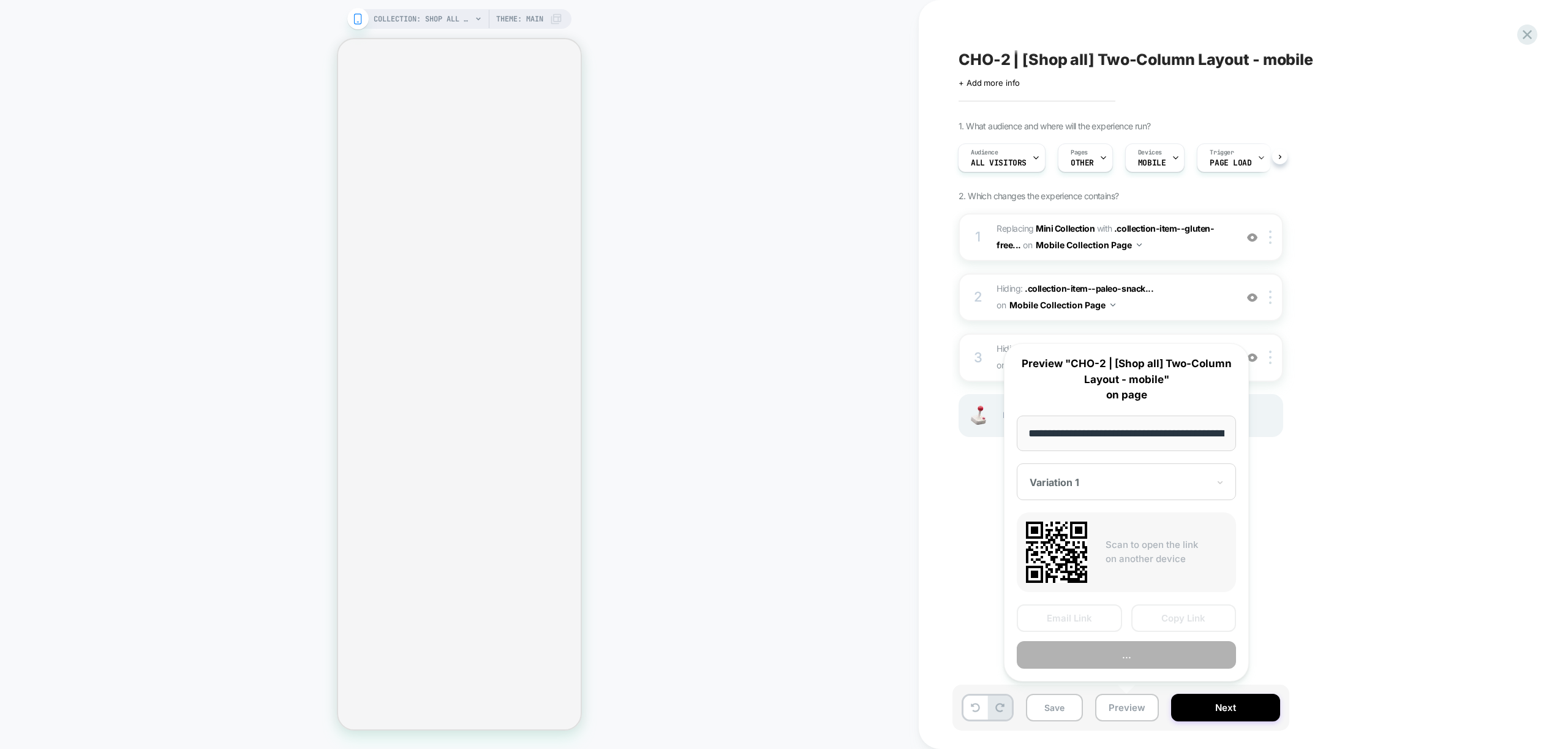
scroll to position [0, 70]
click at [1126, 651] on button "Preview" at bounding box center [1126, 655] width 219 height 27
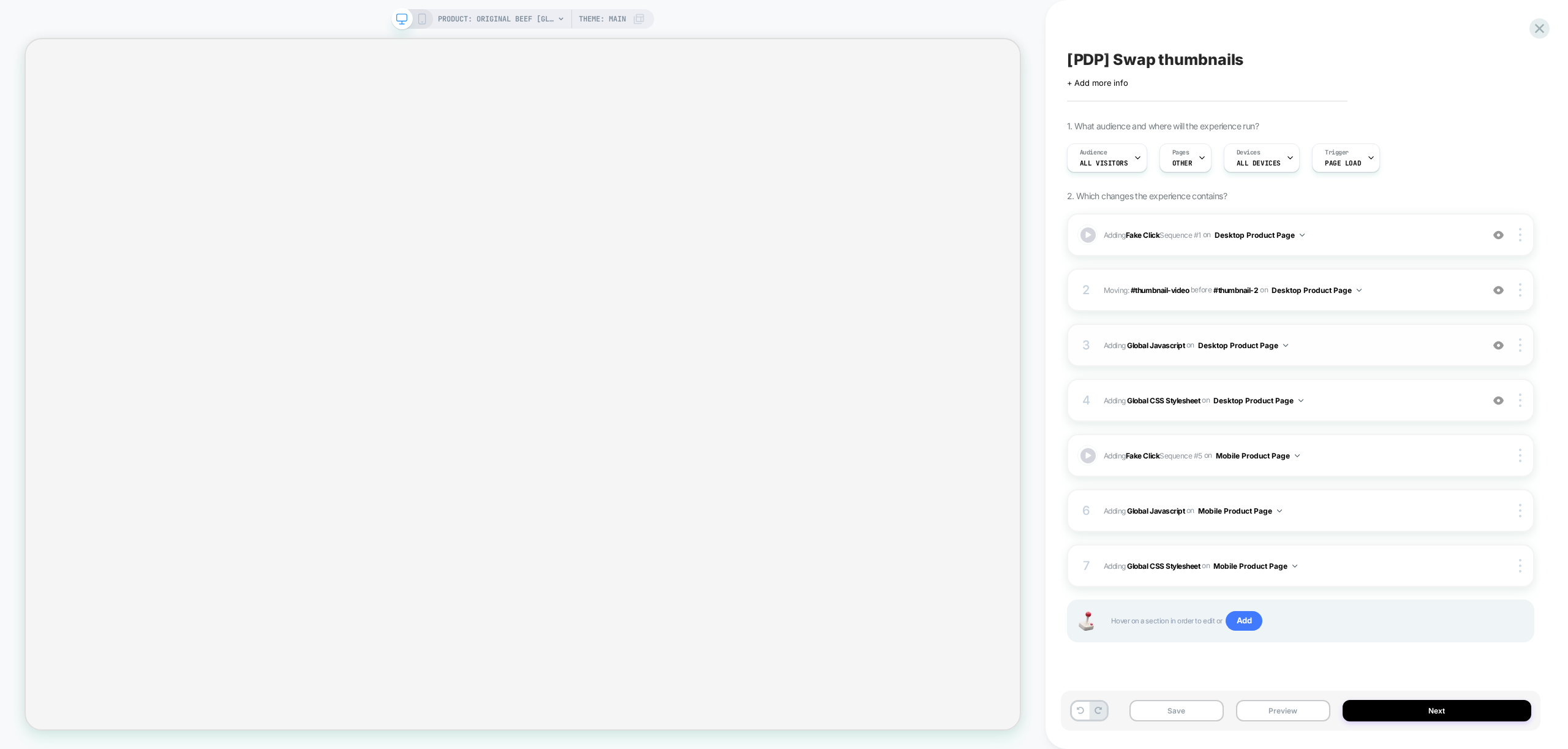
click at [1388, 355] on div "3 Adding Global Javascript on Desktop Product Page Add Before Add After Copy to…" at bounding box center [1300, 345] width 467 height 43
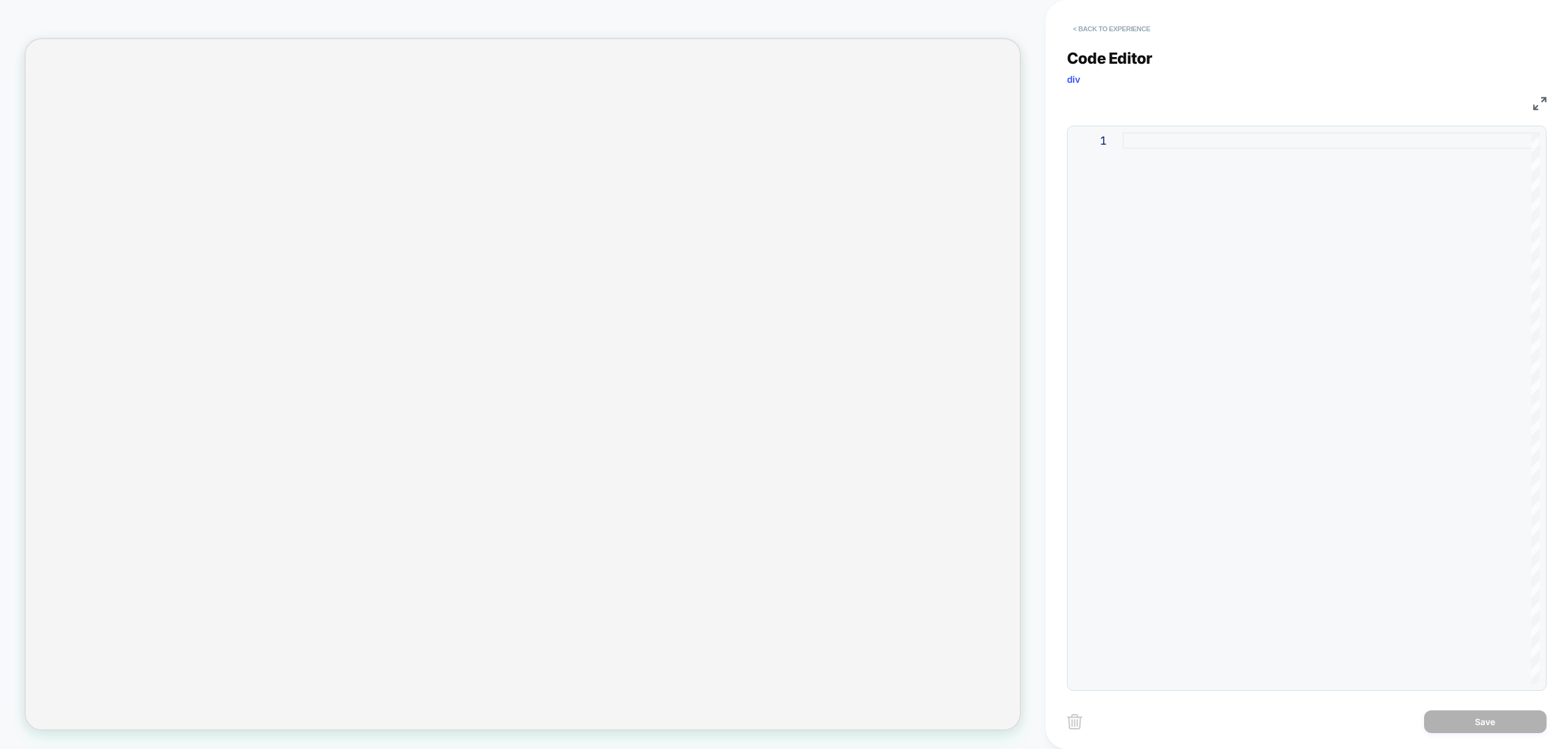
click at [1101, 33] on button "< Back to experience" at bounding box center [1112, 28] width 90 height 19
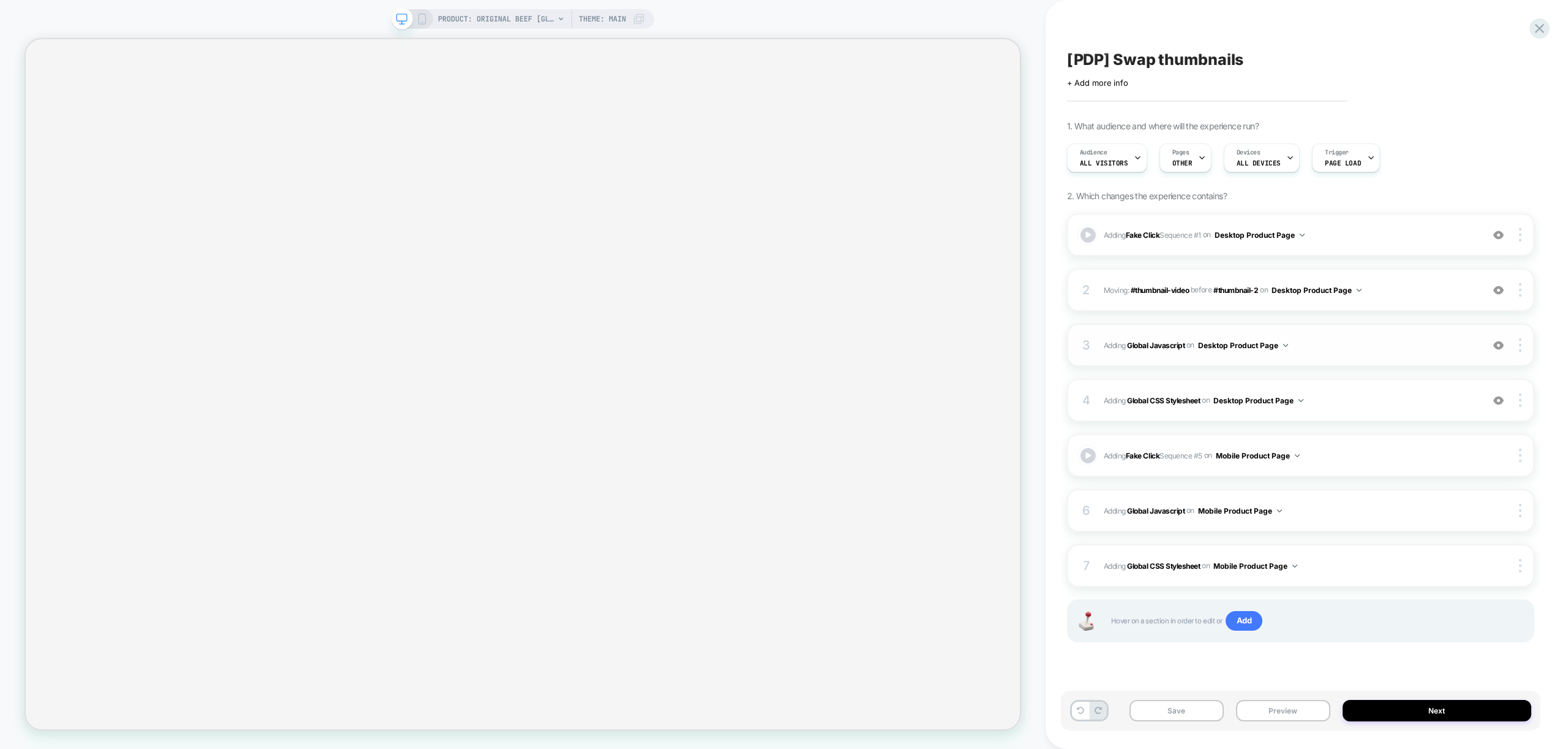
click at [1392, 351] on span "Adding Global Javascript on Desktop Product Page" at bounding box center [1289, 345] width 372 height 15
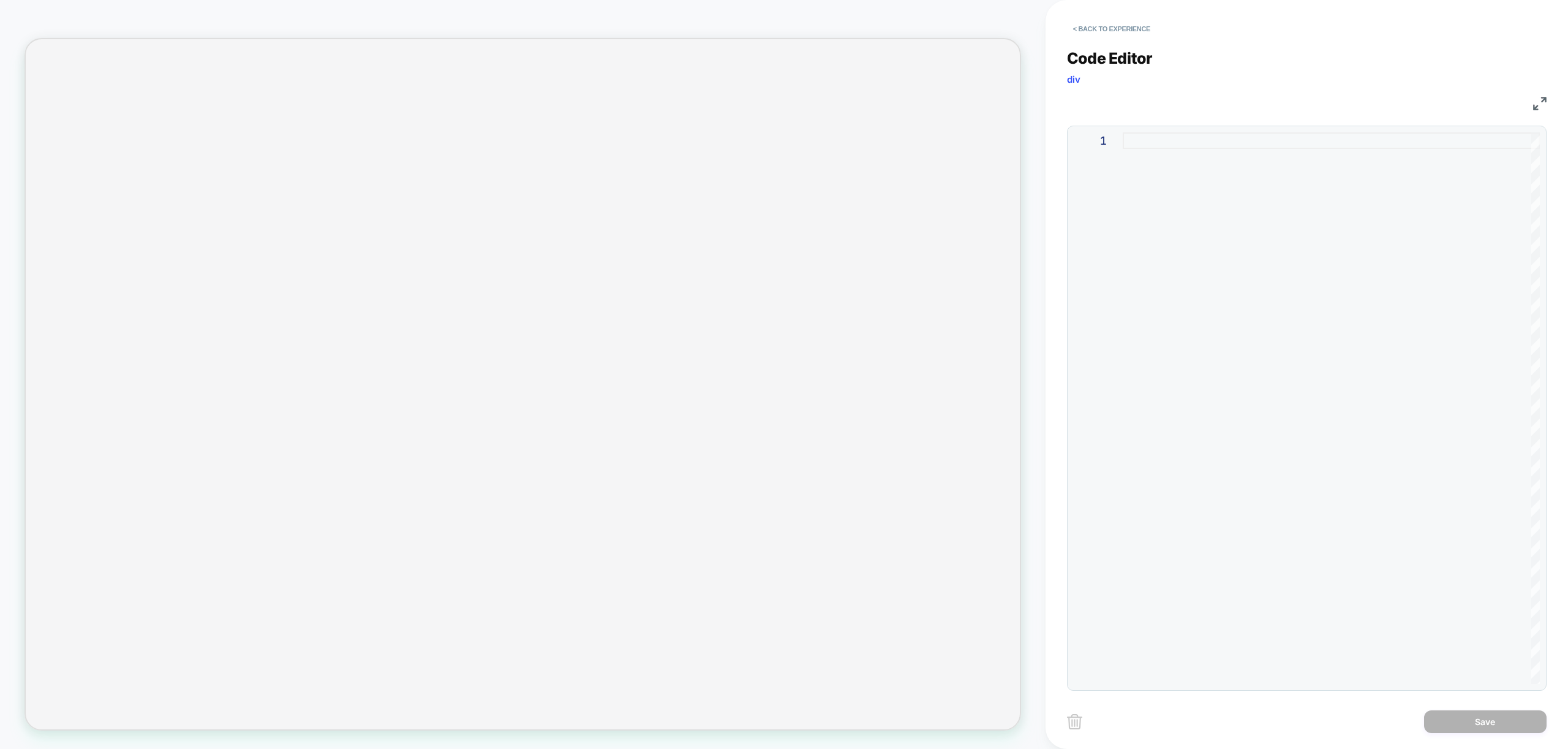
drag, startPoint x: 1352, startPoint y: 359, endPoint x: 1347, endPoint y: 352, distance: 8.6
click at [1351, 356] on div at bounding box center [1331, 408] width 417 height 552
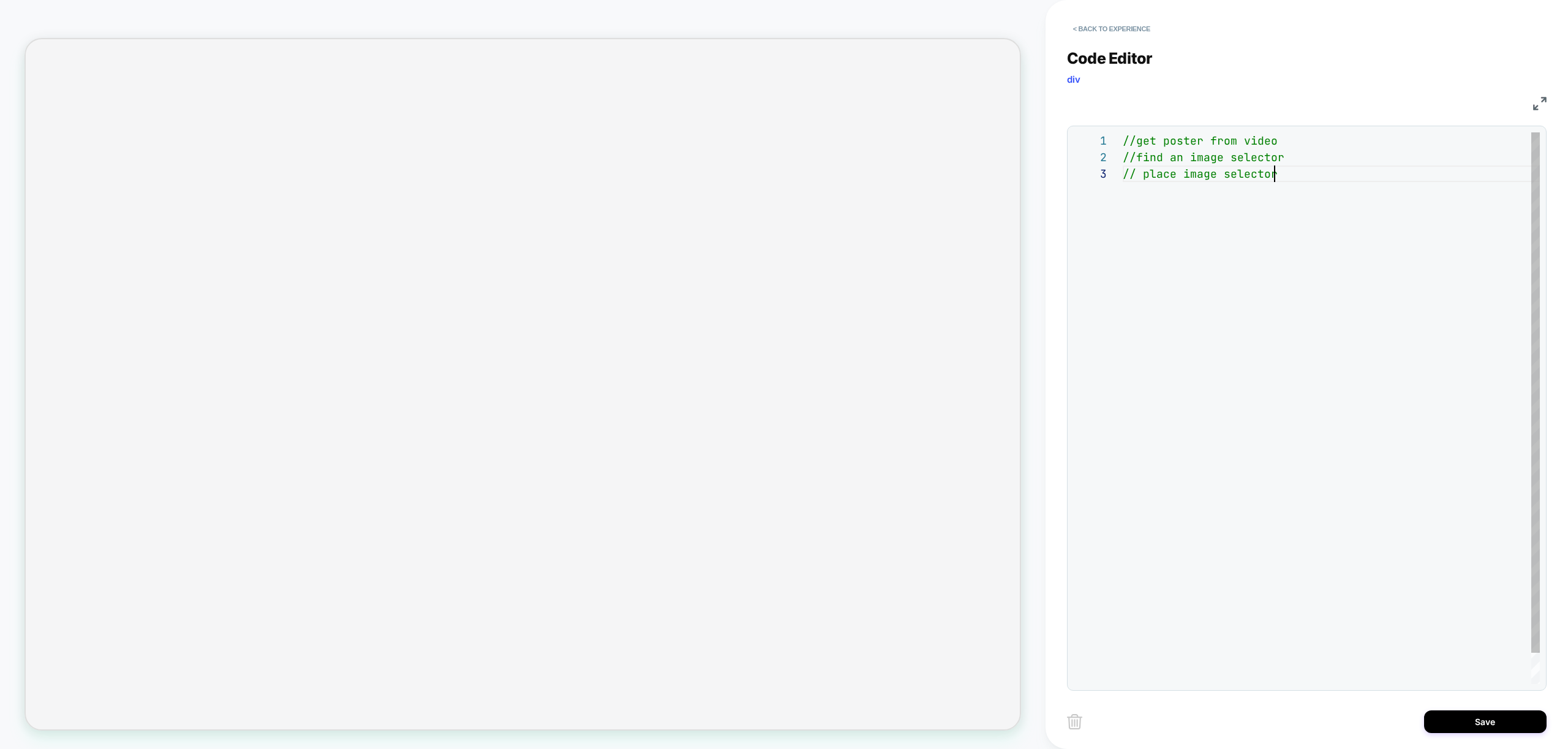
scroll to position [33, 158]
click at [1183, 174] on div "//get poster from video //find an image selector // place image selector" at bounding box center [1331, 425] width 417 height 584
click at [1418, 178] on div "//get poster from video //find an image selector // place poster on top of imag…" at bounding box center [1331, 425] width 417 height 584
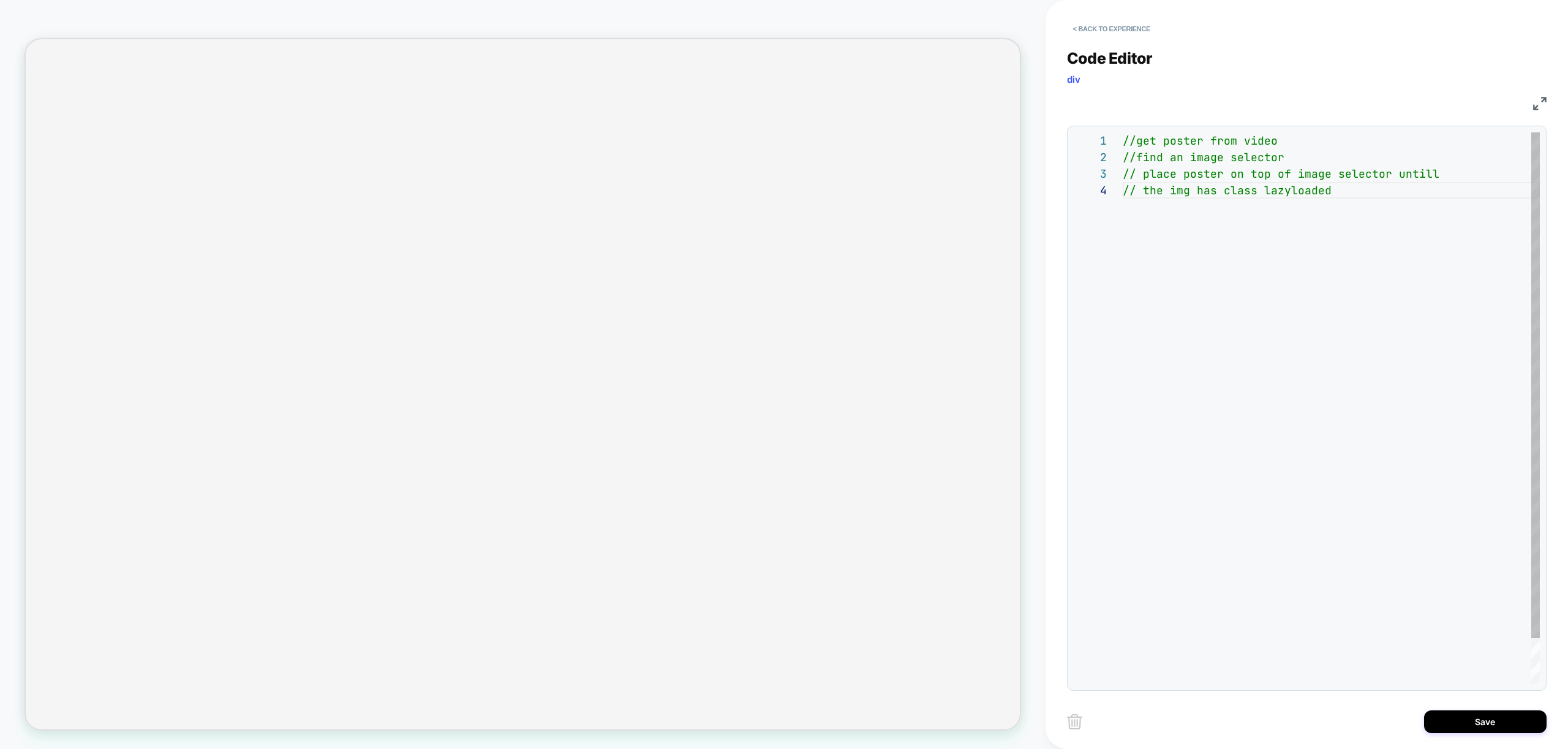
click at [1327, 159] on div "//get poster from video //find an image selector // place poster on top of imag…" at bounding box center [1331, 433] width 417 height 601
click at [1224, 157] on div "//get poster from video //find an image selector #image-1 // place poster on to…" at bounding box center [1331, 433] width 417 height 601
click at [1301, 247] on div "//get poster from video //find an image by selector #image-1 // place poster on…" at bounding box center [1331, 433] width 417 height 601
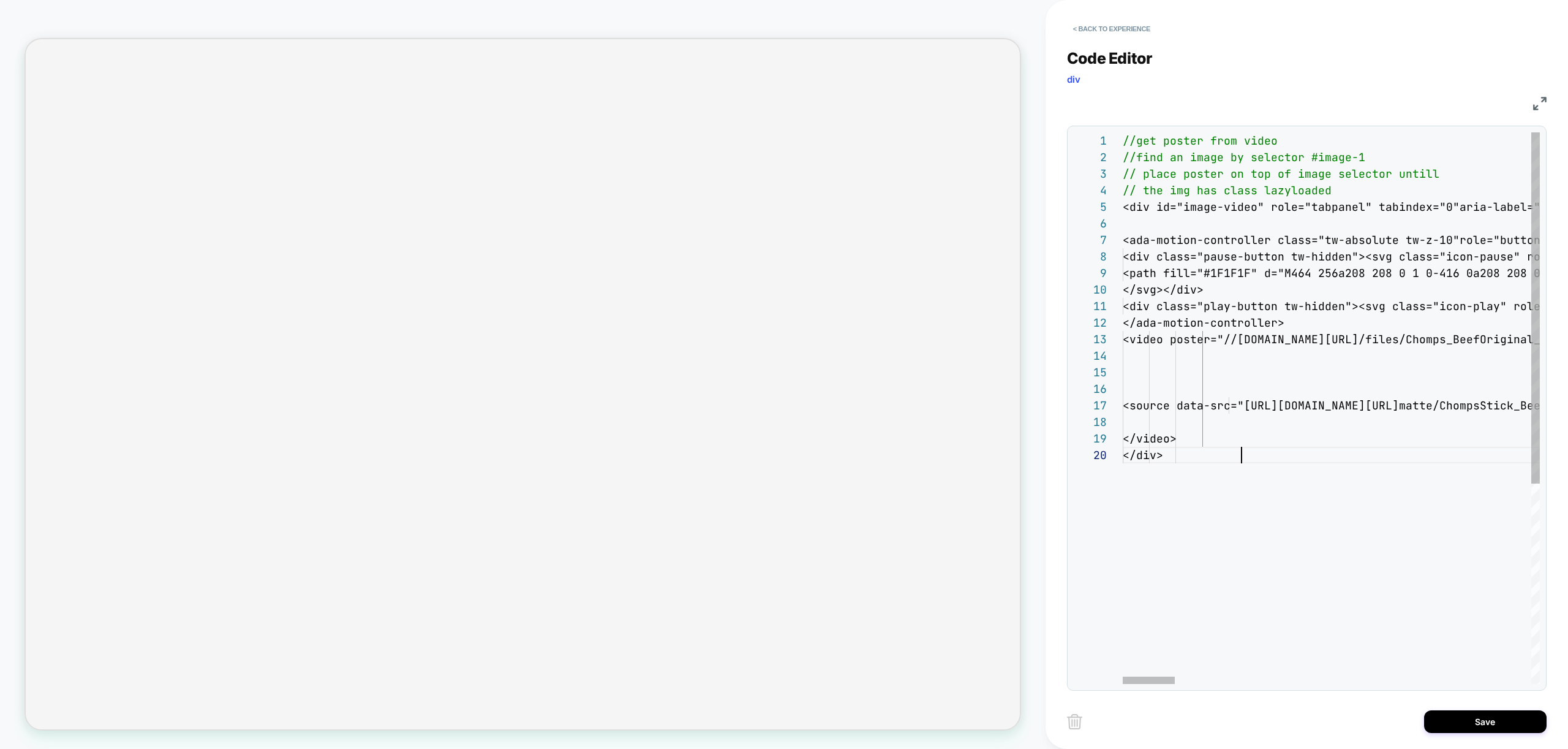
scroll to position [116, 119]
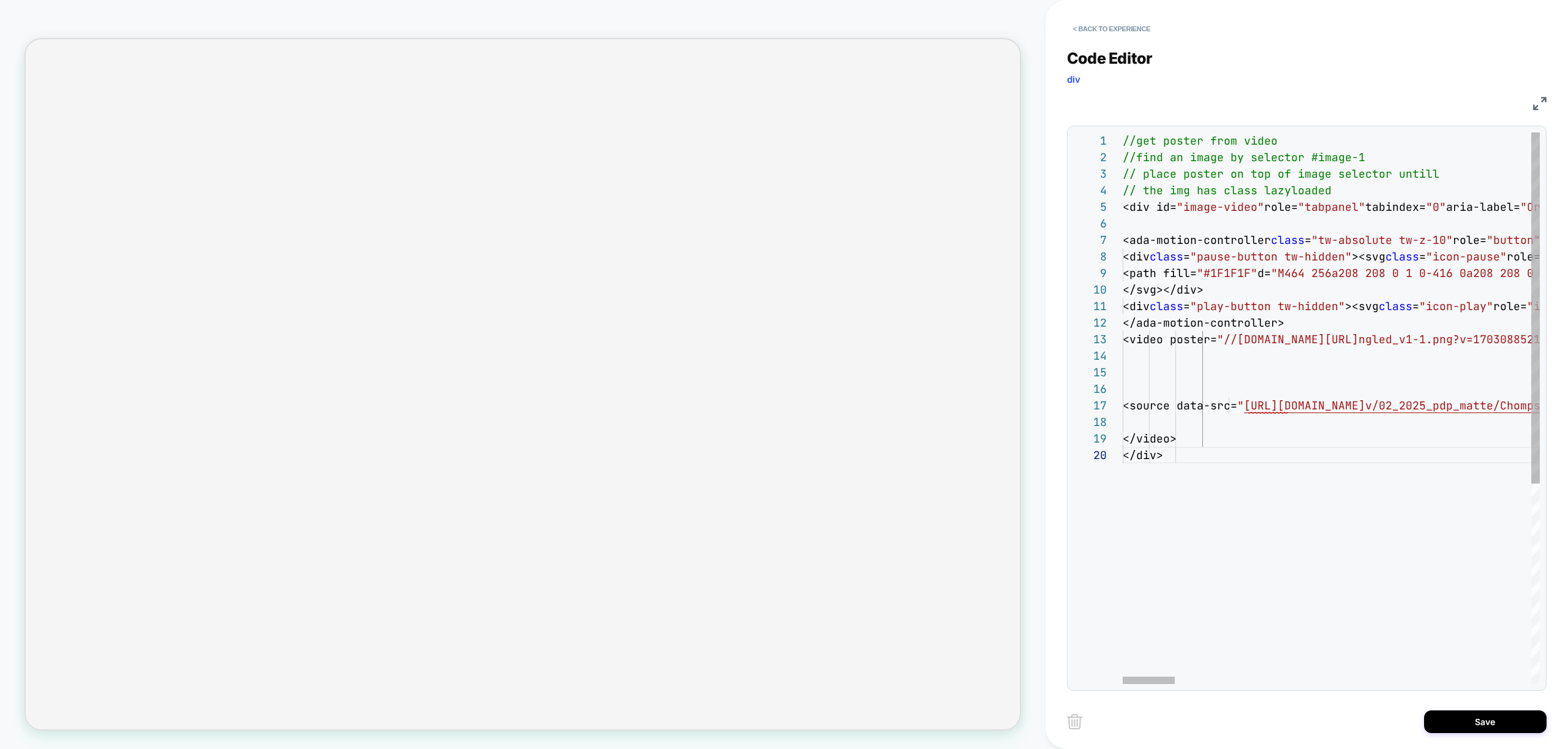
type textarea "**********"
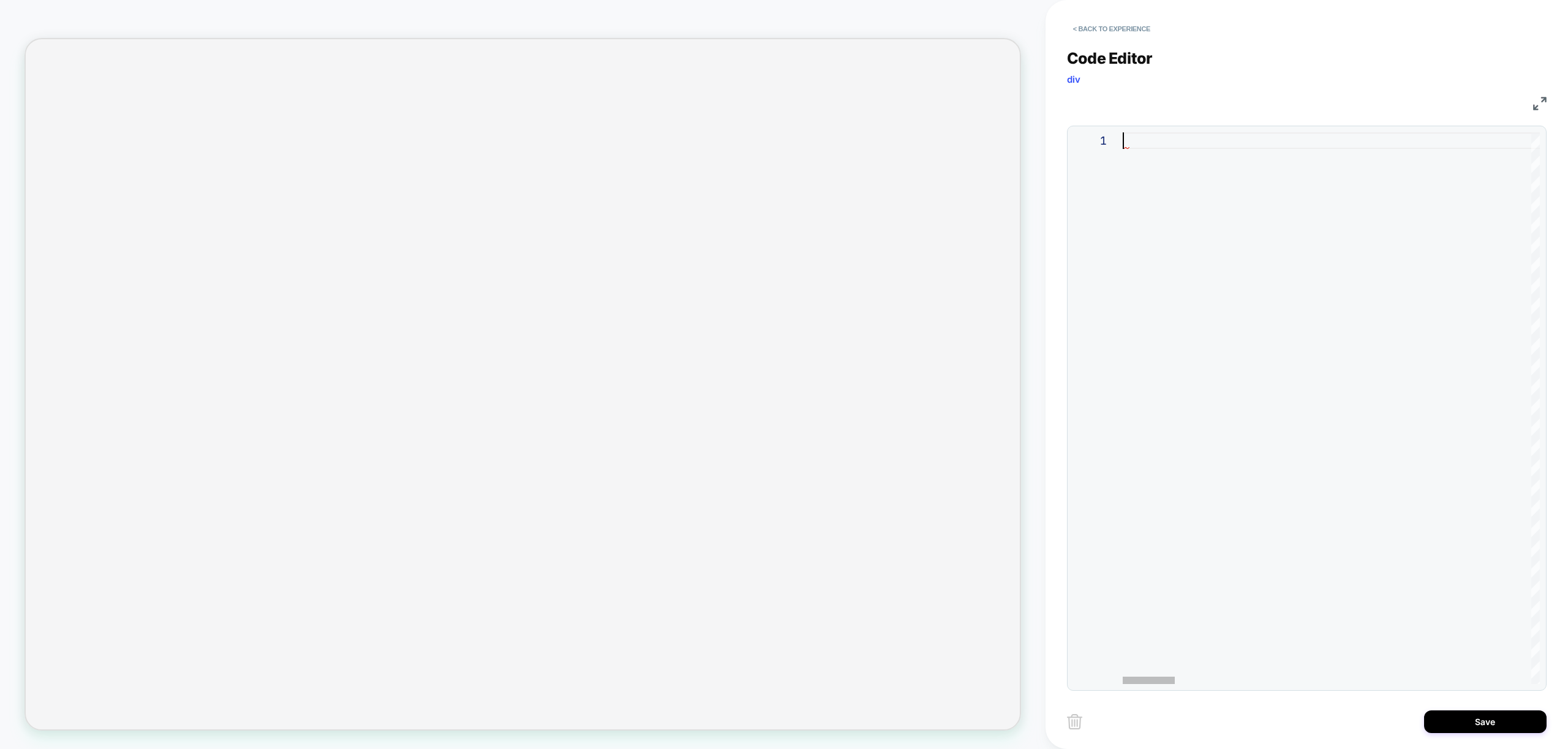
scroll to position [0, 0]
click at [1259, 194] on div at bounding box center [1331, 408] width 417 height 552
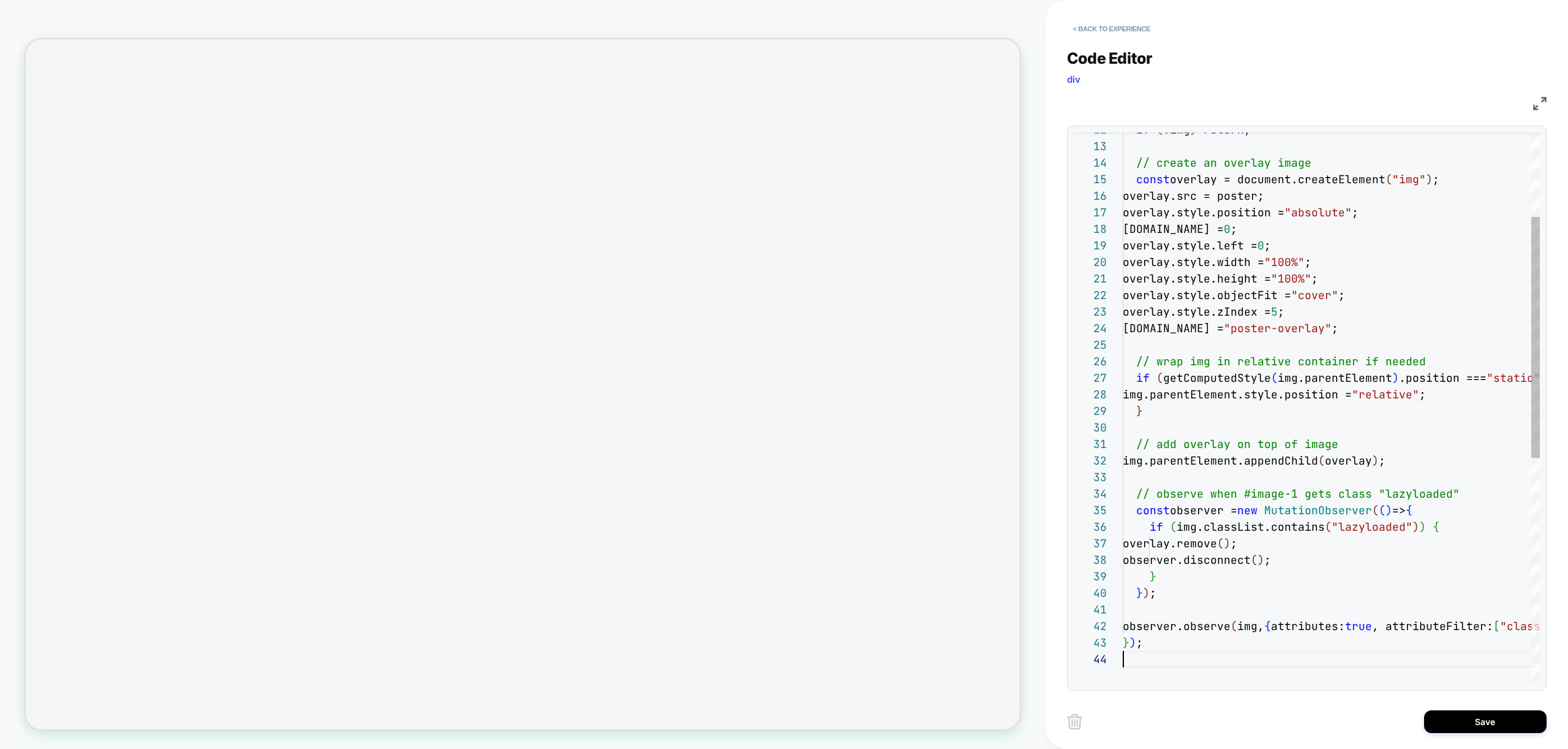
scroll to position [49, 0]
click at [1249, 242] on div "if ( !img ) return ; // create an overlay image const overlay = document.create…" at bounding box center [1331, 570] width 417 height 1263
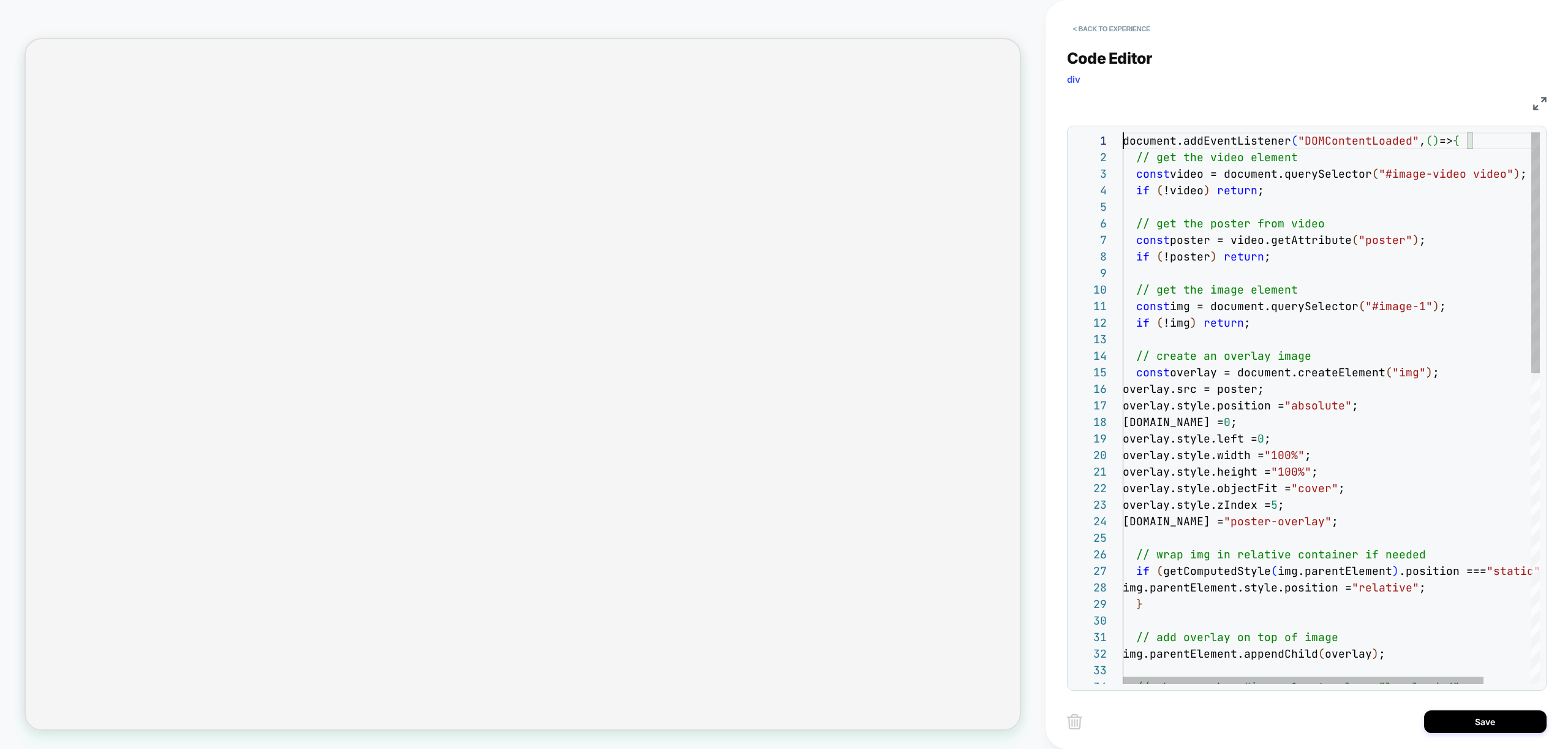
click at [1123, 139] on div "if ( !img ) return ; // create an overlay image const overlay = document.create…" at bounding box center [1359, 764] width 472 height 1263
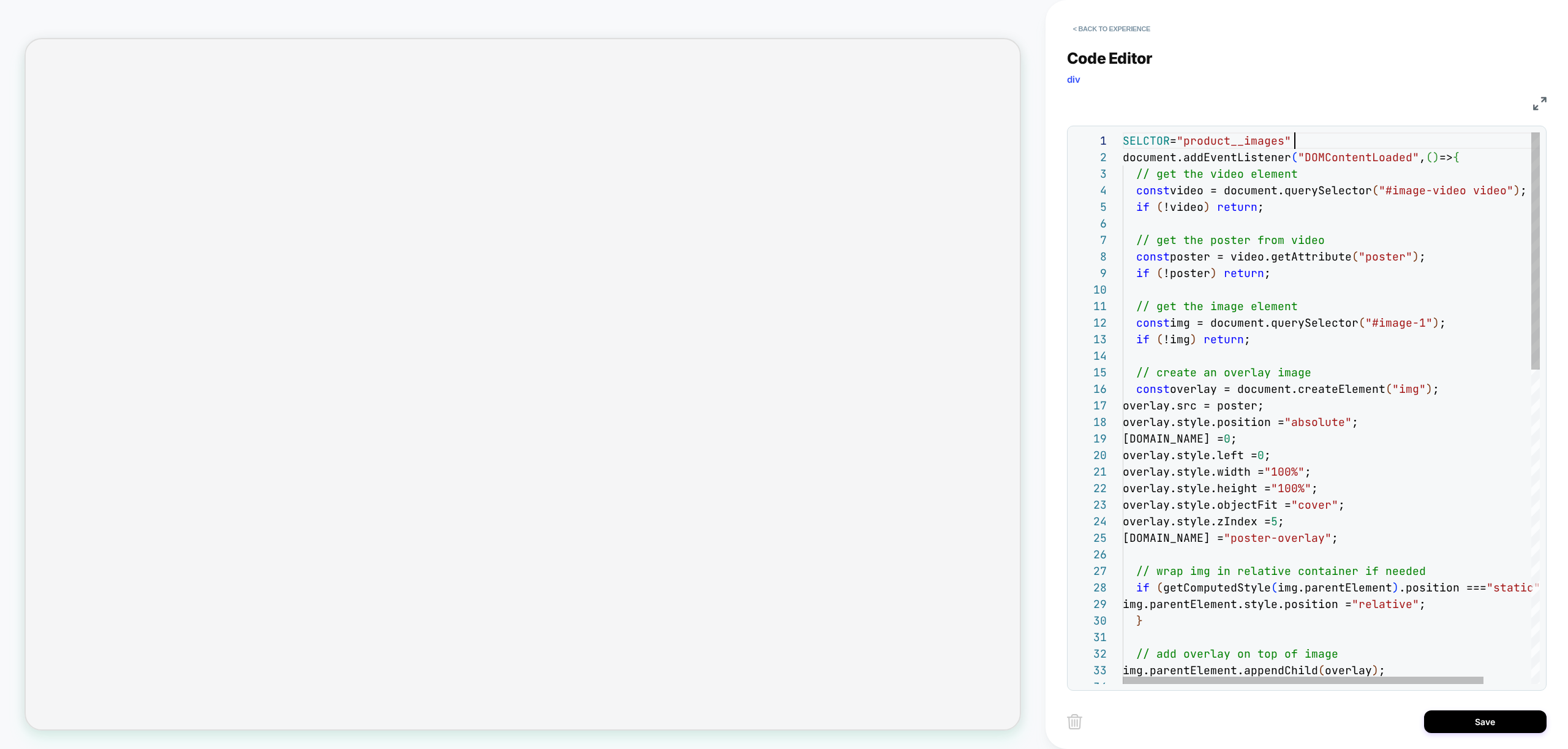
scroll to position [0, 172]
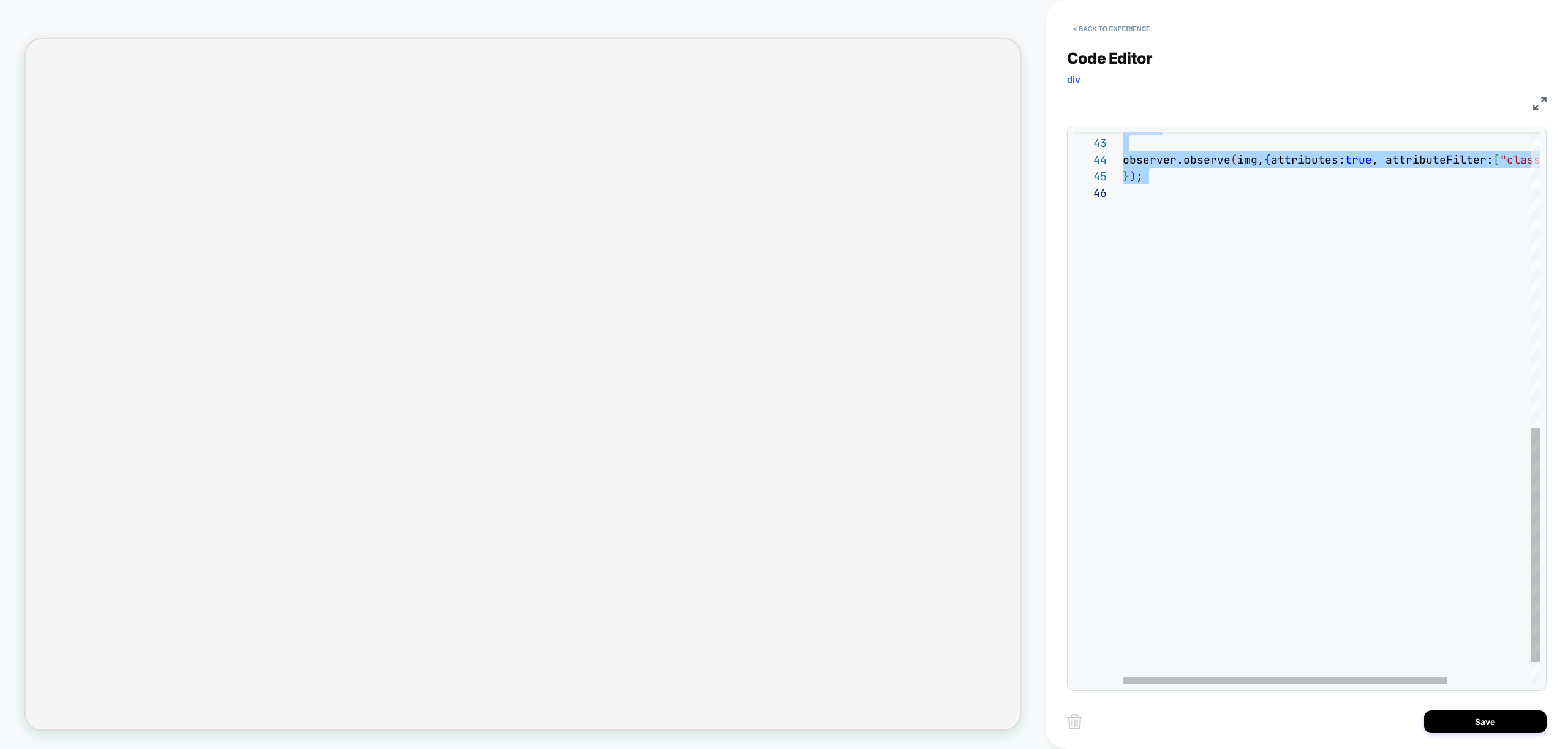
scroll to position [33, 7]
drag, startPoint x: 1467, startPoint y: 175, endPoint x: 1132, endPoint y: 175, distance: 335.0
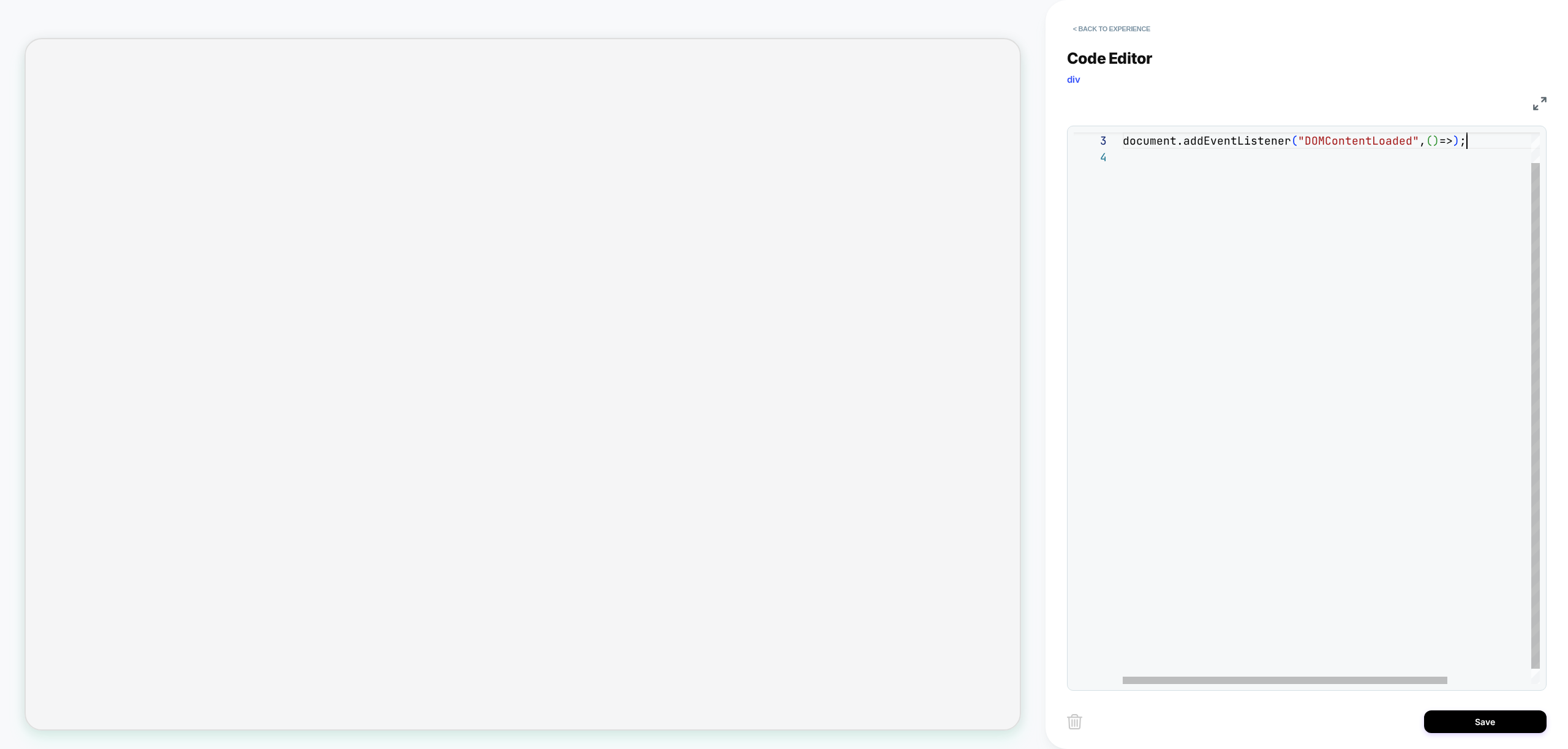
scroll to position [33, 344]
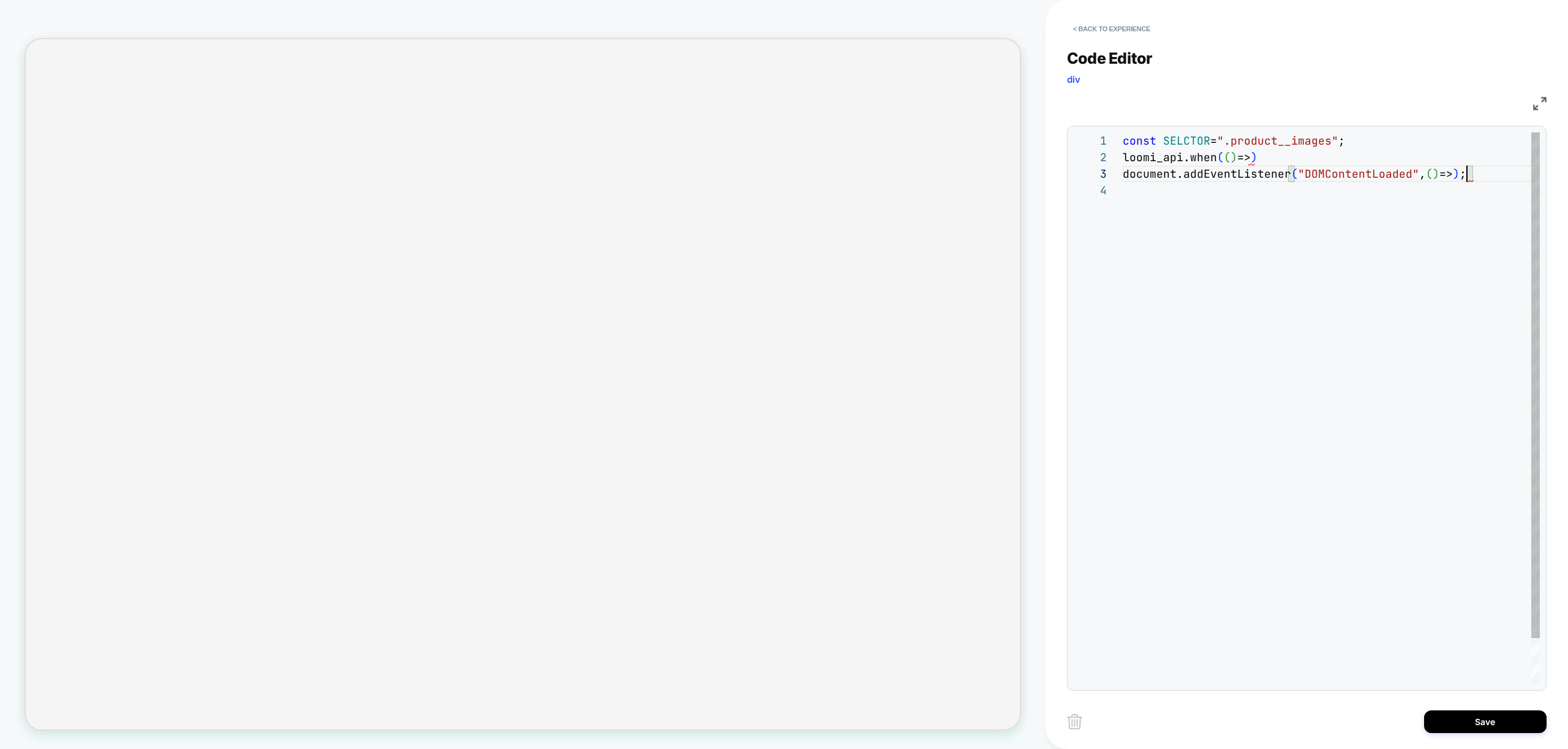
click at [1487, 178] on div "document.addEventListener ( "DOMContentLoaded" , ( ) => ) ; const SELCTOR = ".p…" at bounding box center [1331, 433] width 417 height 601
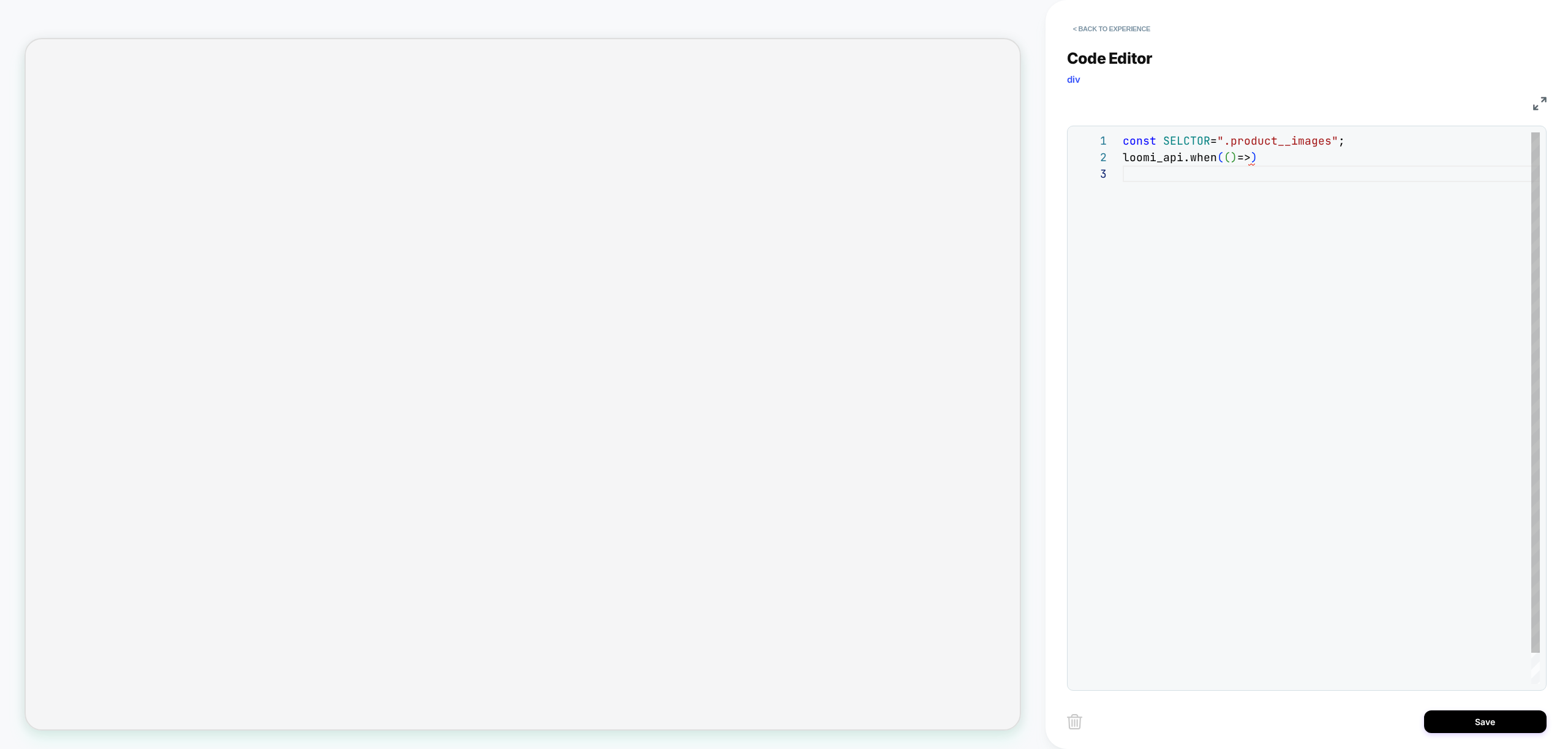
click at [1252, 158] on div "const SELCTOR = ".product__images" ; loomi_api.when ( ( ) => )" at bounding box center [1331, 425] width 417 height 584
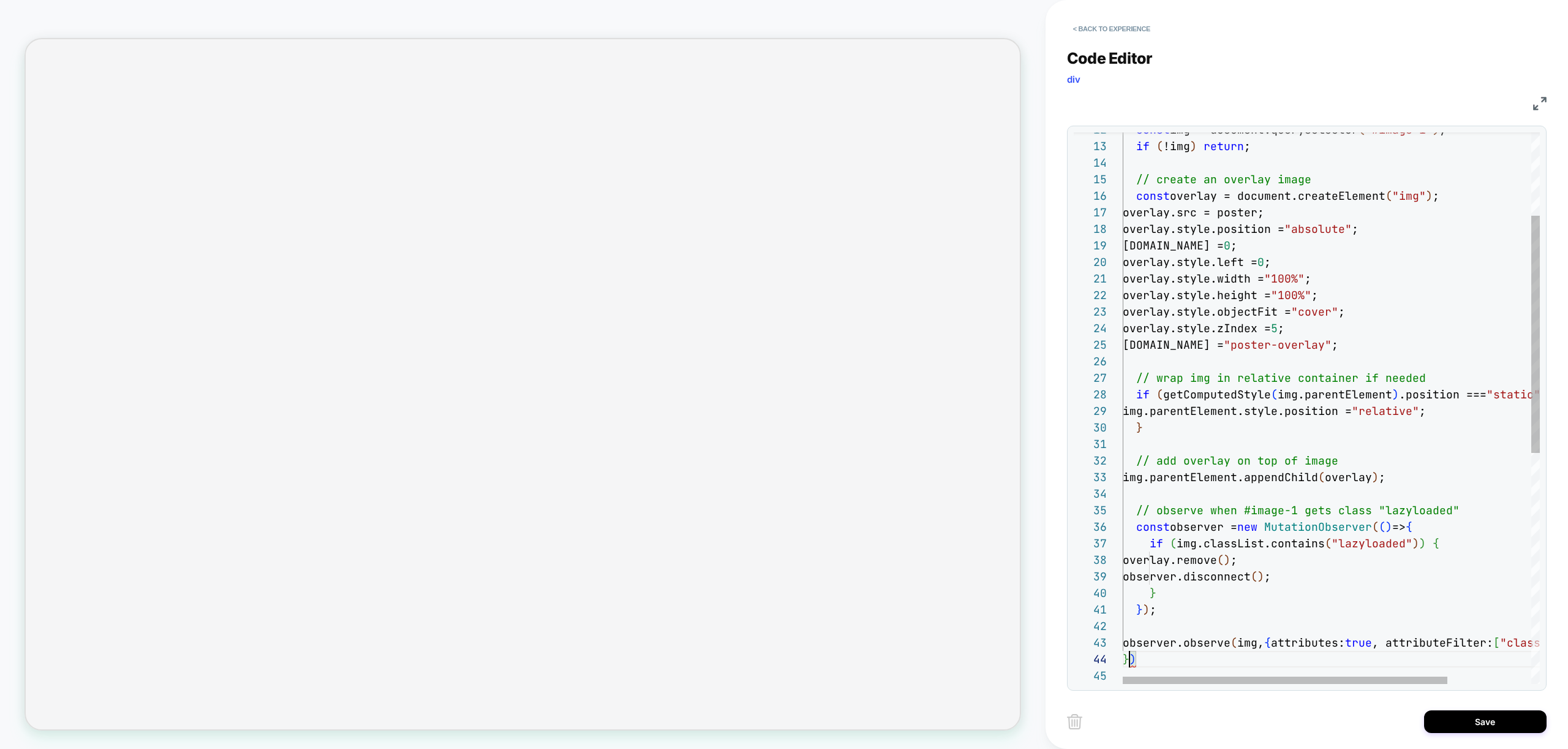
scroll to position [49, 7]
click at [1306, 407] on div "const img = document.querySelector ( "#image-1" ) ; if ( !img ) return ; // cre…" at bounding box center [1385, 578] width 524 height 1279
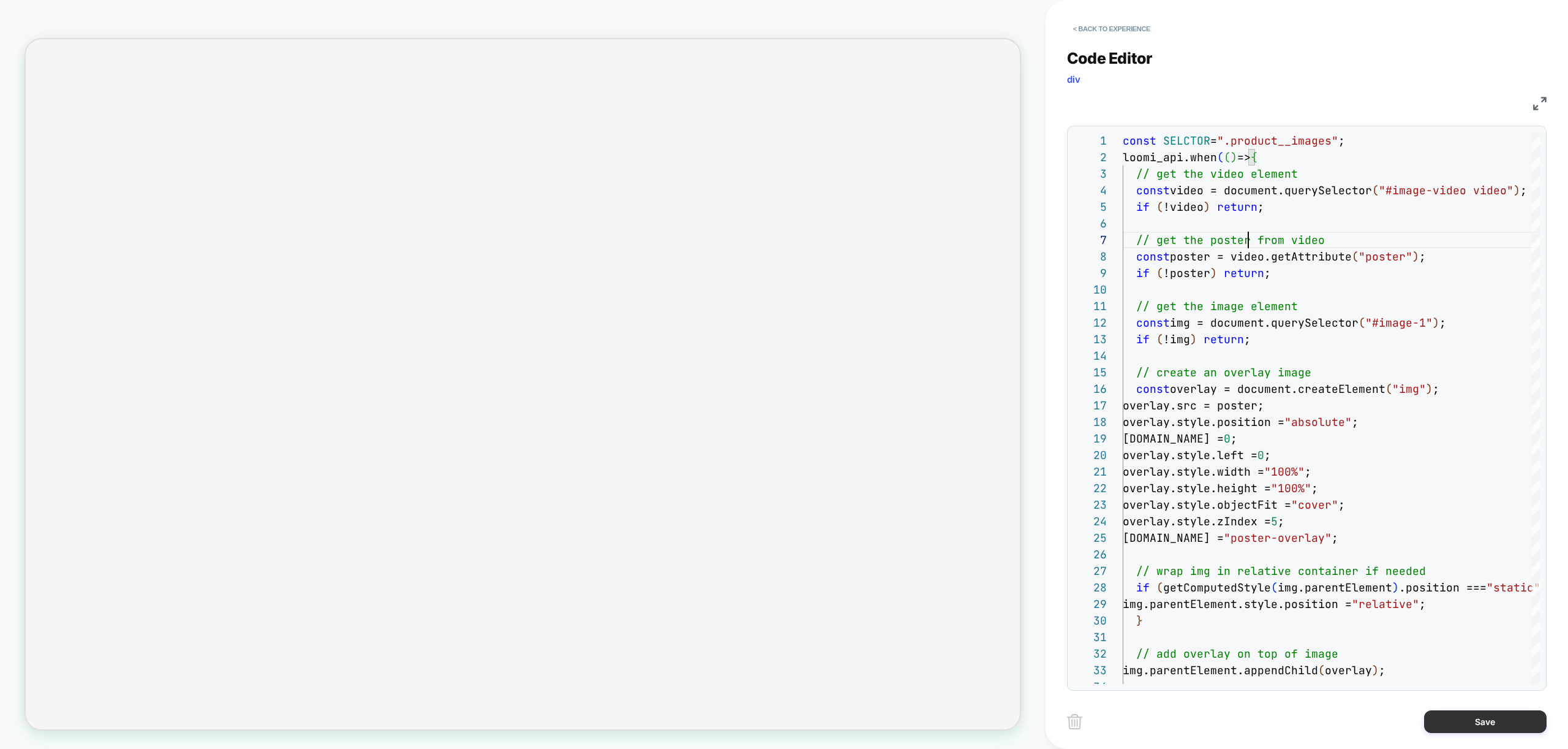
type textarea "**********"
click at [1464, 718] on button "Save" at bounding box center [1485, 722] width 122 height 23
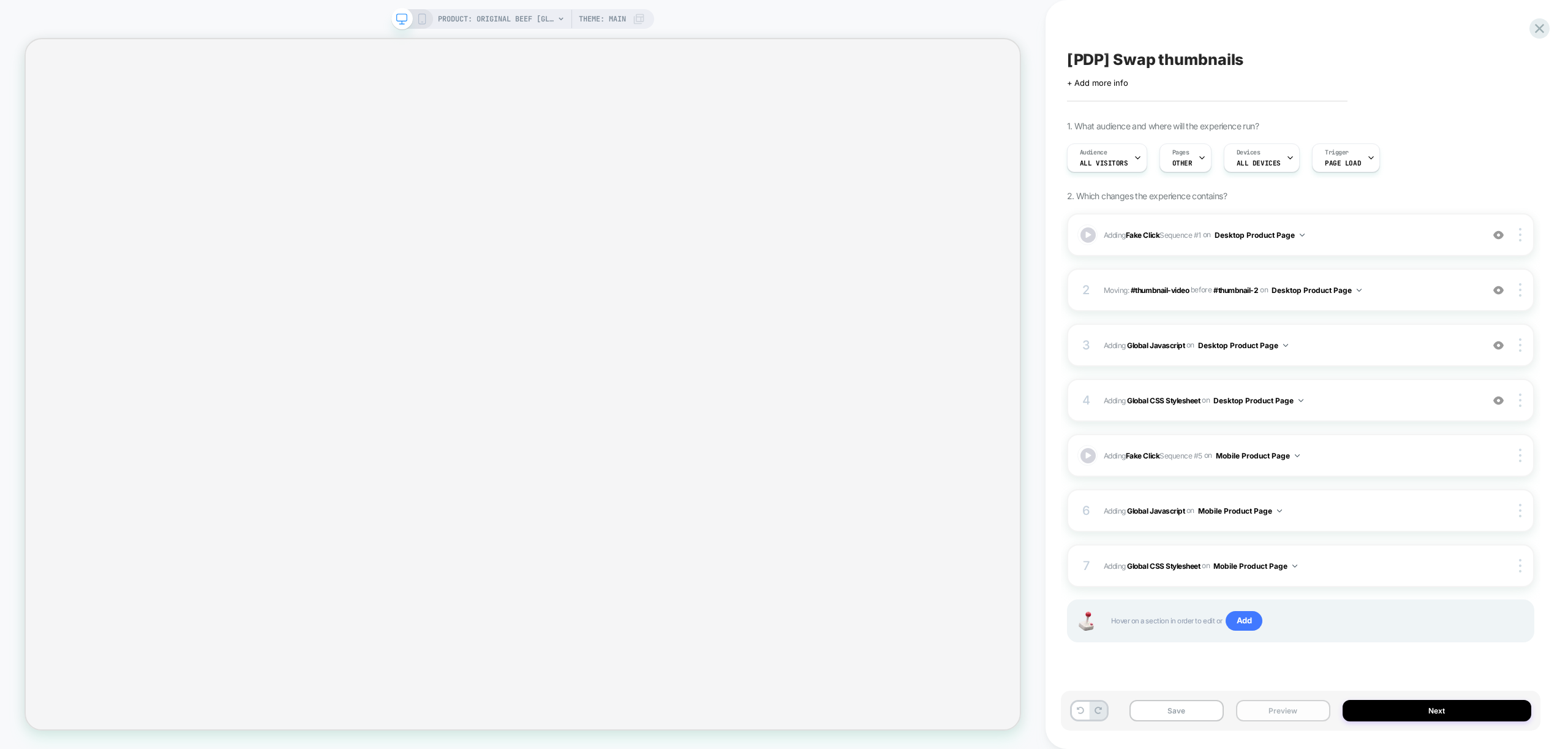
click at [1284, 708] on button "Preview" at bounding box center [1283, 711] width 94 height 21
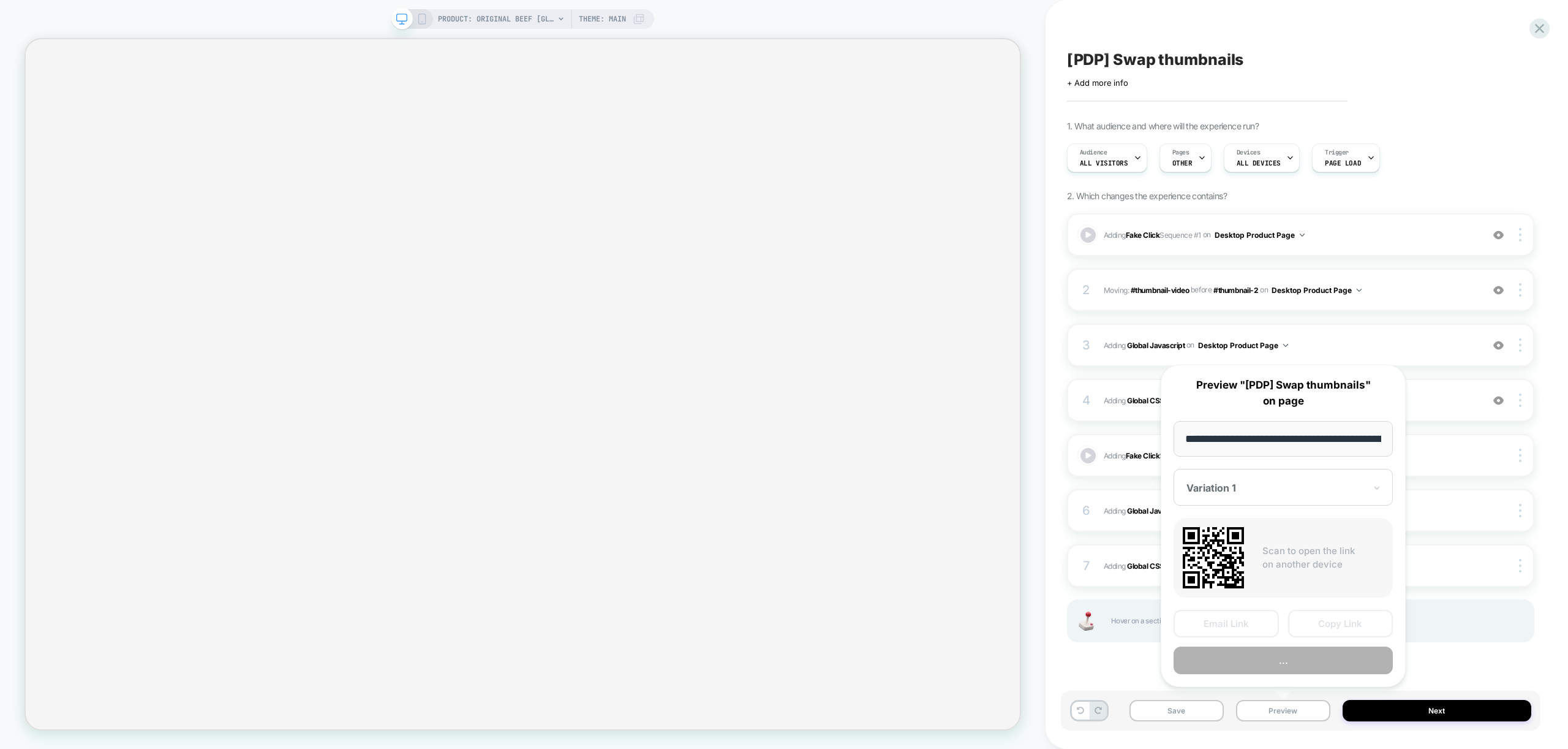
scroll to position [0, 253]
click at [1271, 651] on button "Preview" at bounding box center [1283, 661] width 219 height 27
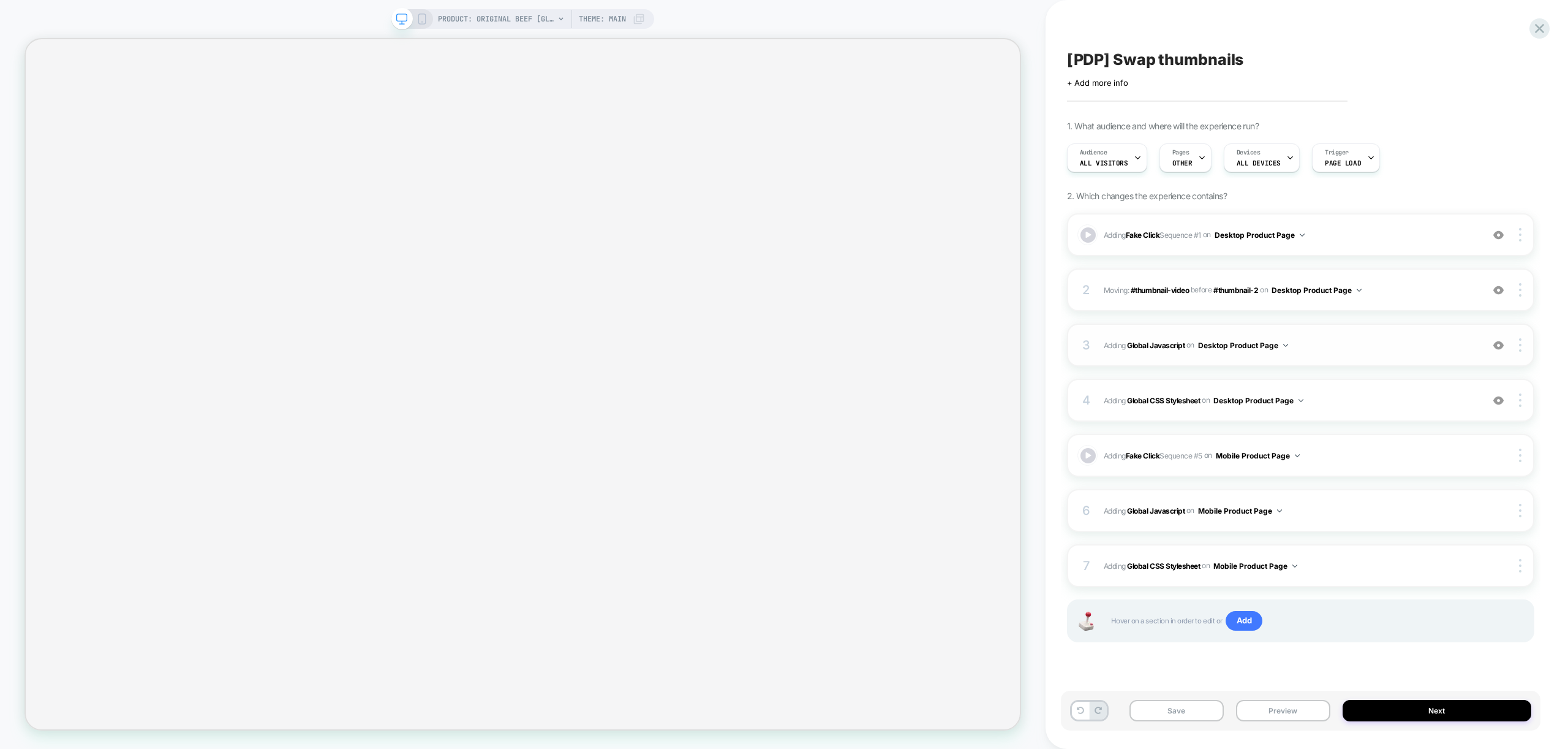
click at [1392, 352] on span "Adding Global Javascript on Desktop Product Page" at bounding box center [1289, 345] width 372 height 15
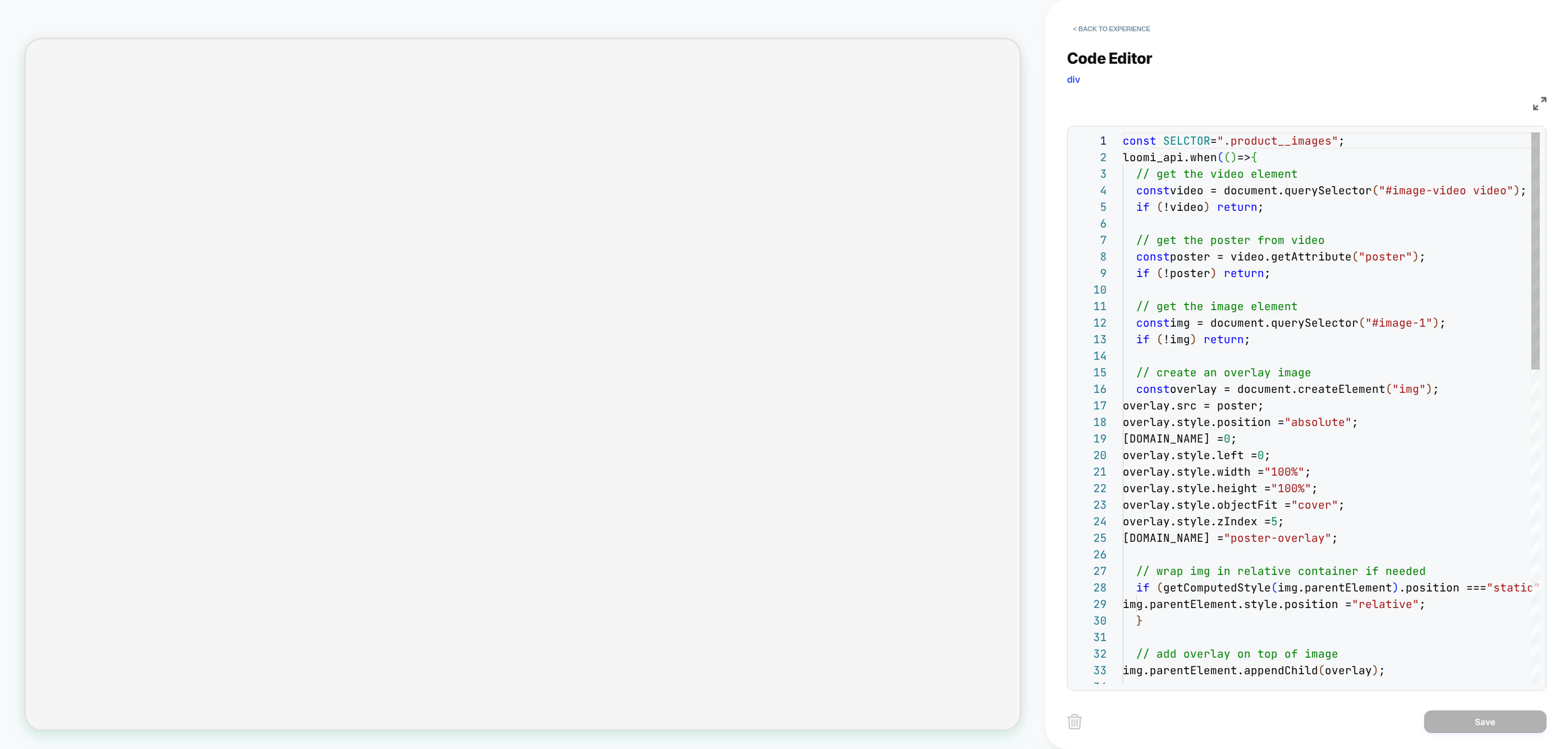
scroll to position [165, 0]
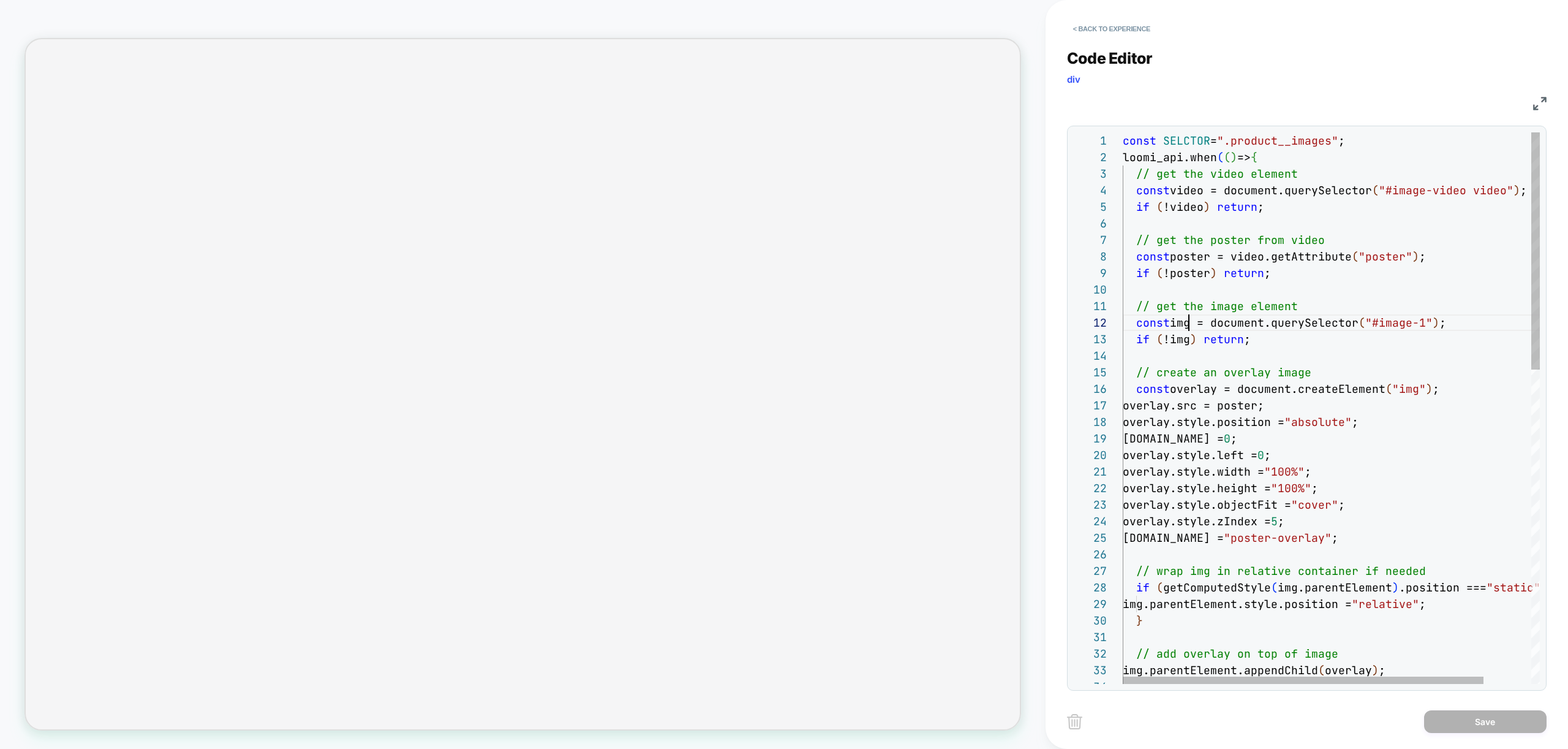
scroll to position [17, 73]
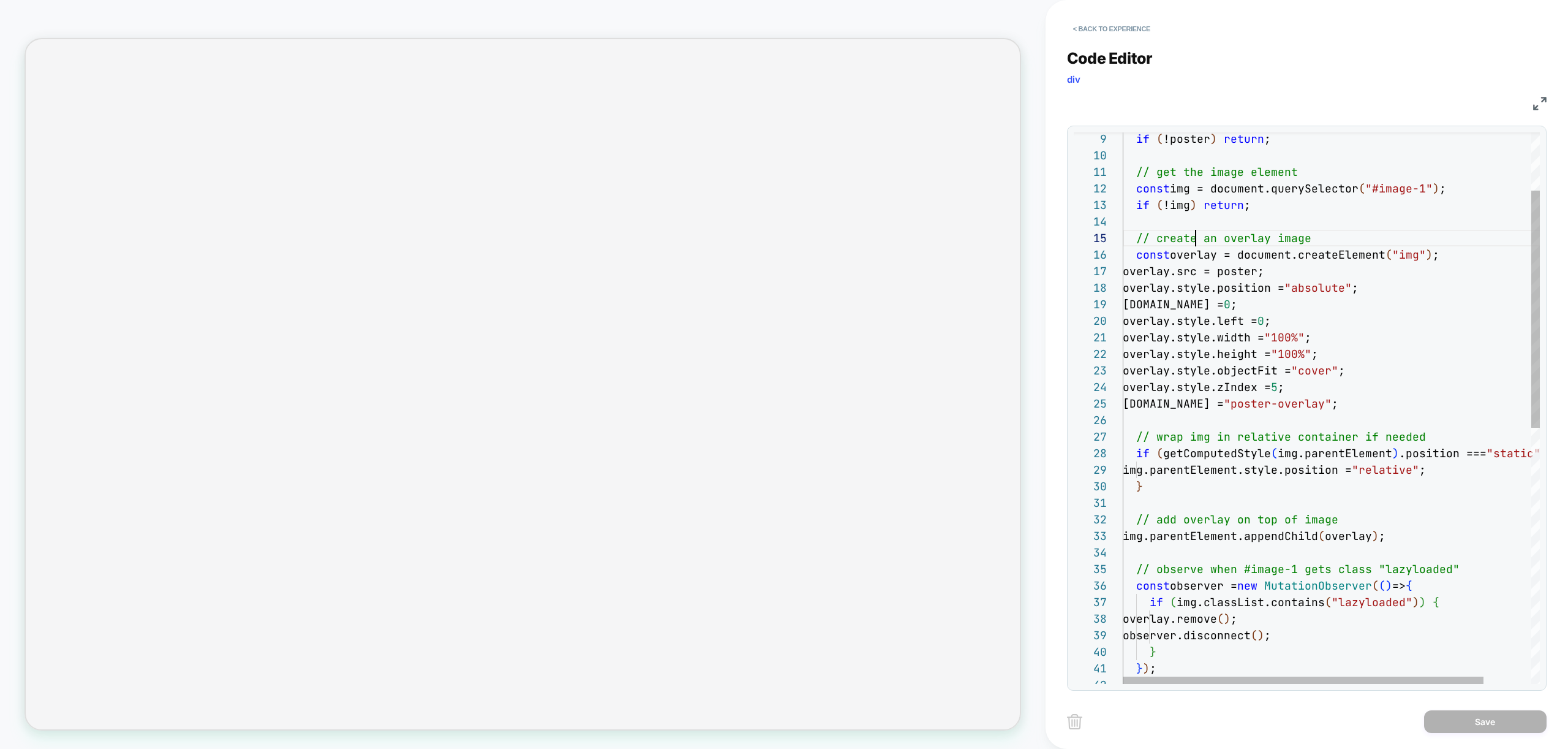
click at [1192, 238] on div "if ( !poster ) return ; // get the image element const img = document.querySele…" at bounding box center [1359, 637] width 472 height 1279
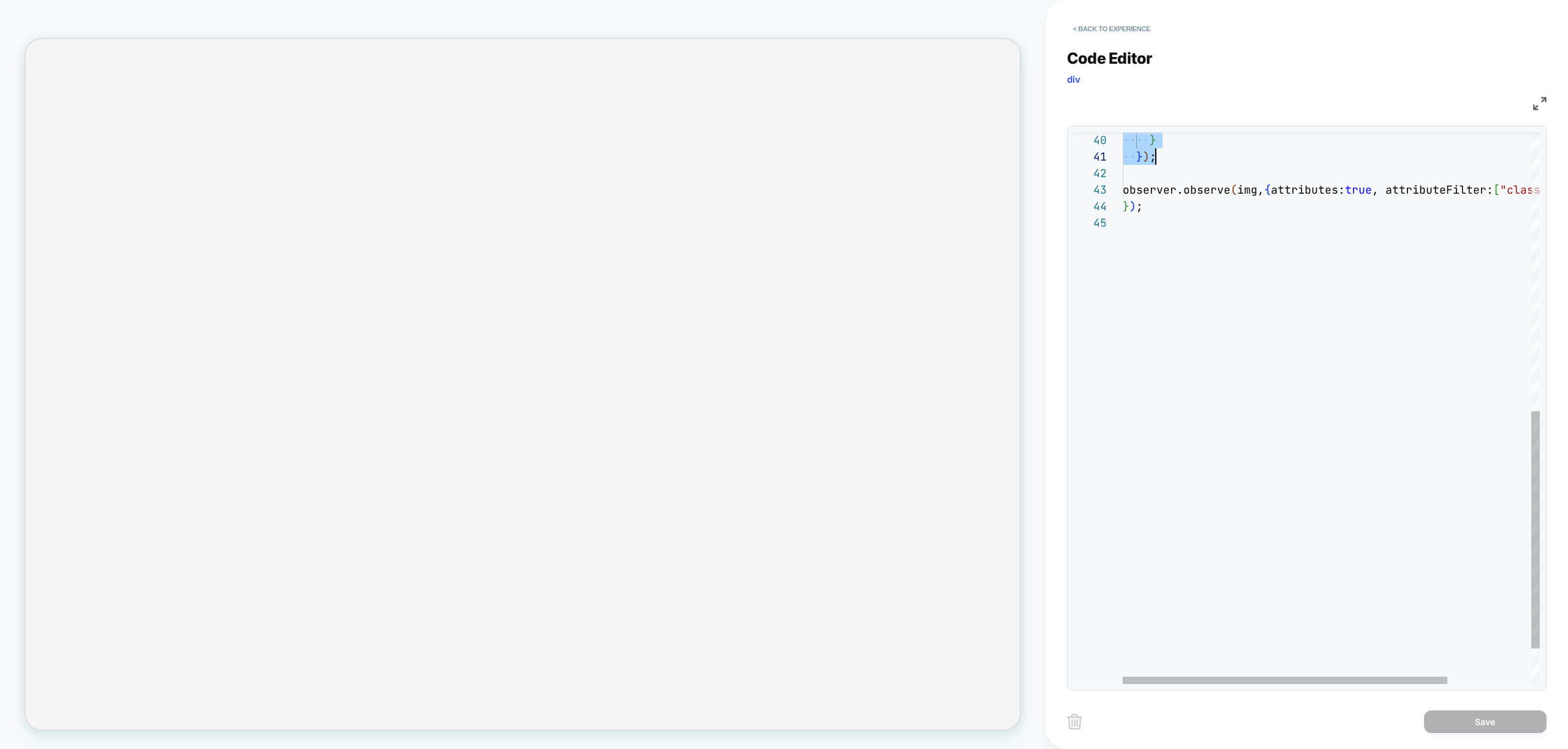
scroll to position [33, 33]
drag, startPoint x: 1147, startPoint y: 173, endPoint x: 1194, endPoint y: 160, distance: 48.8
type textarea "**********"
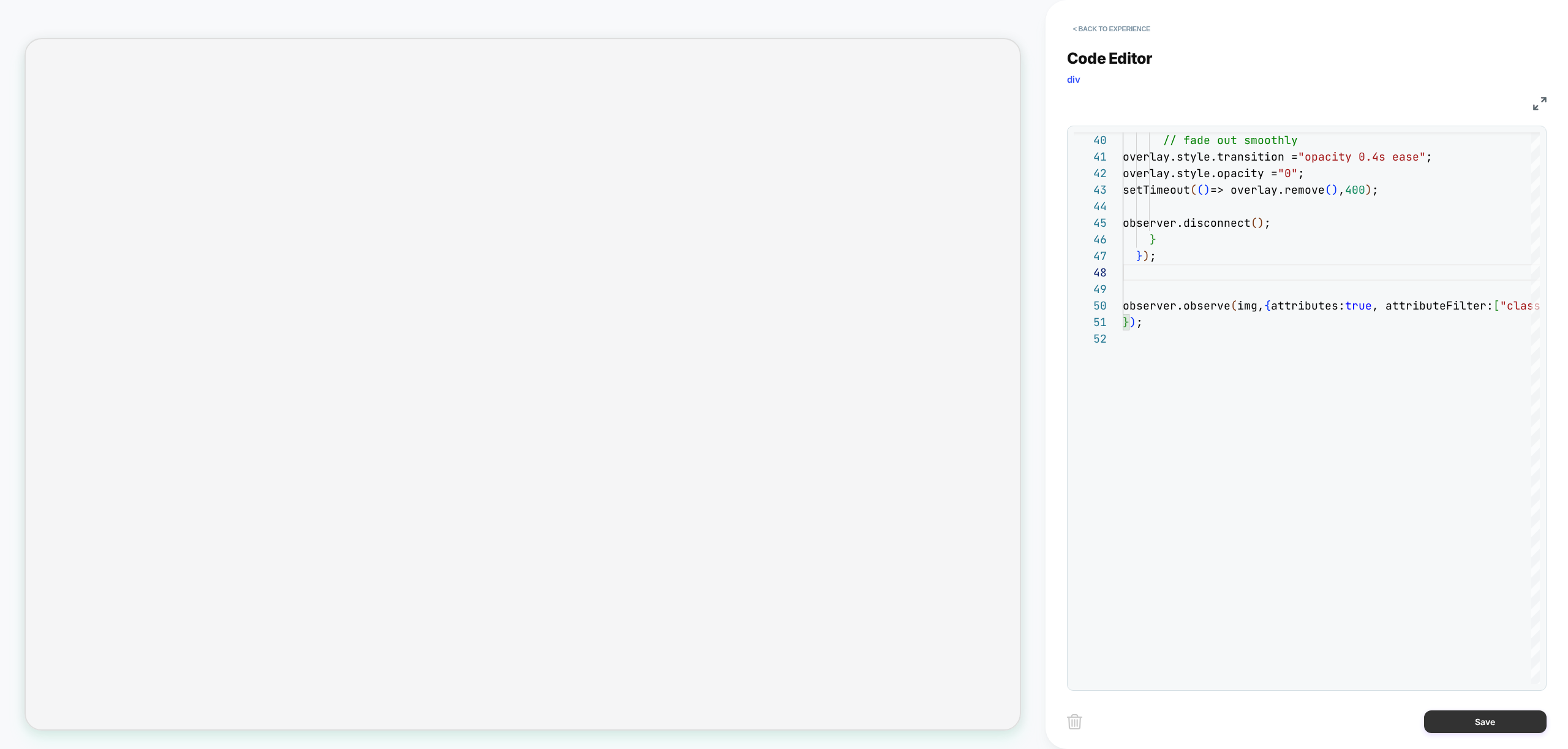
click at [1500, 730] on button "Save" at bounding box center [1485, 722] width 122 height 23
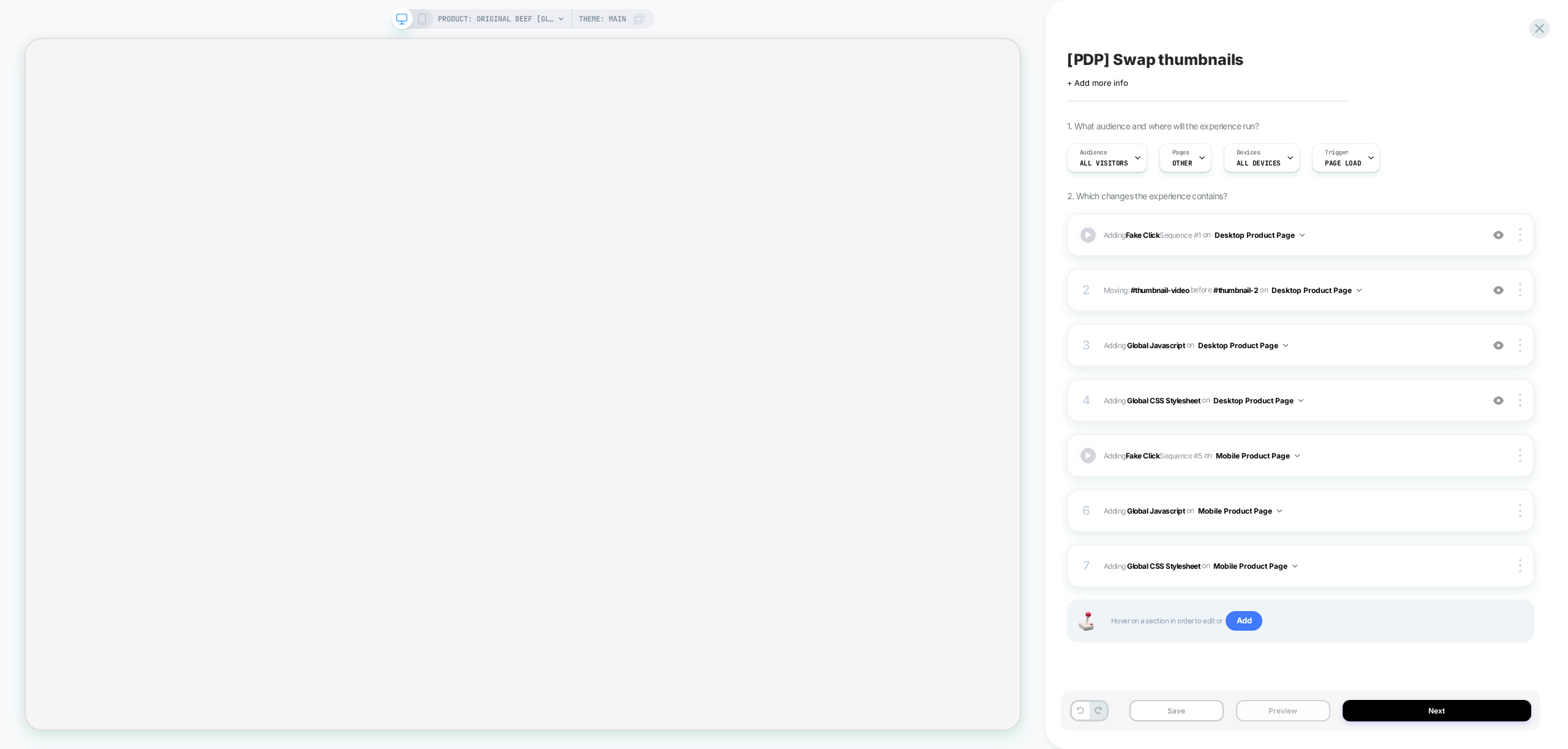
click at [1301, 709] on button "Preview" at bounding box center [1283, 711] width 94 height 21
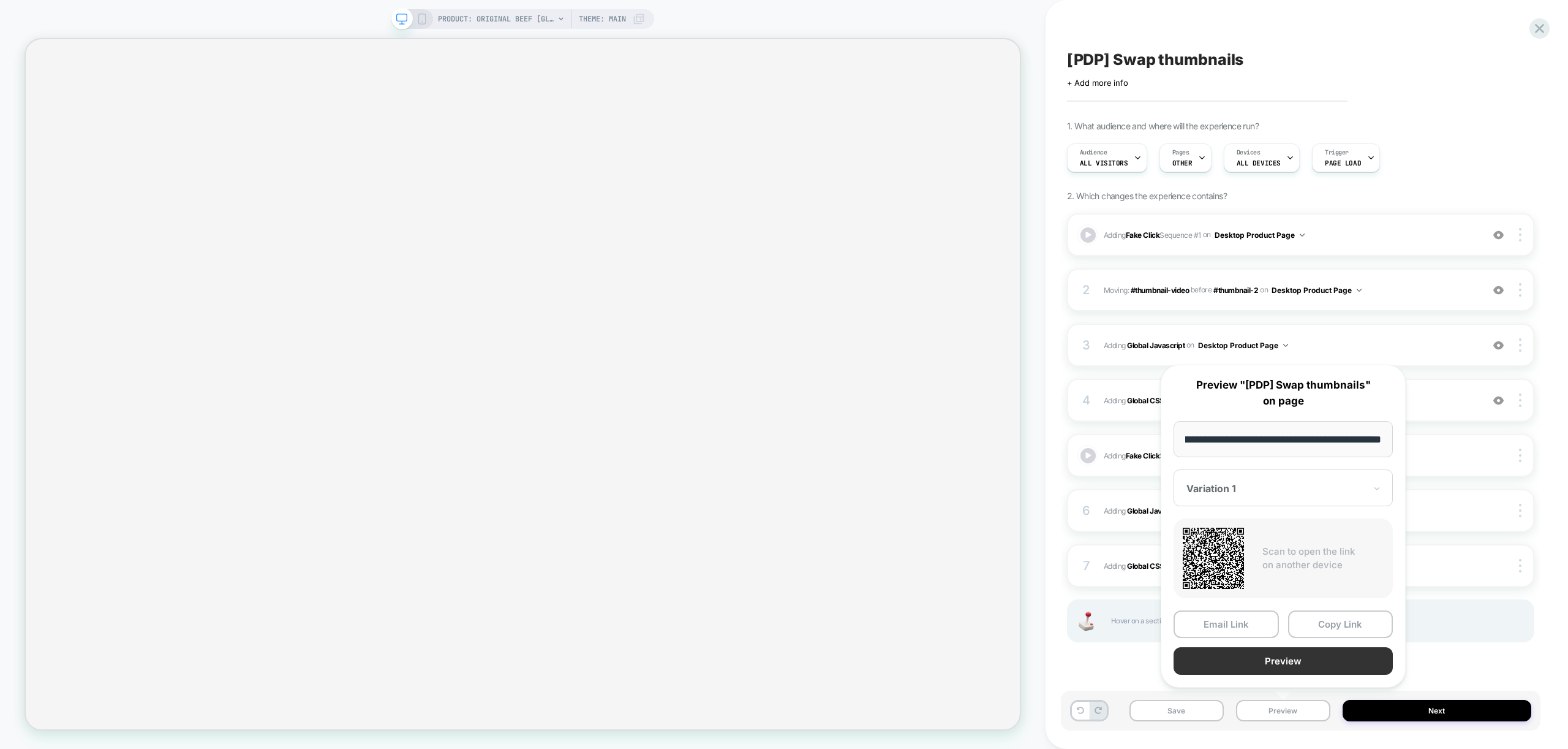
scroll to position [0, 0]
click at [1301, 655] on button "Preview" at bounding box center [1283, 661] width 219 height 27
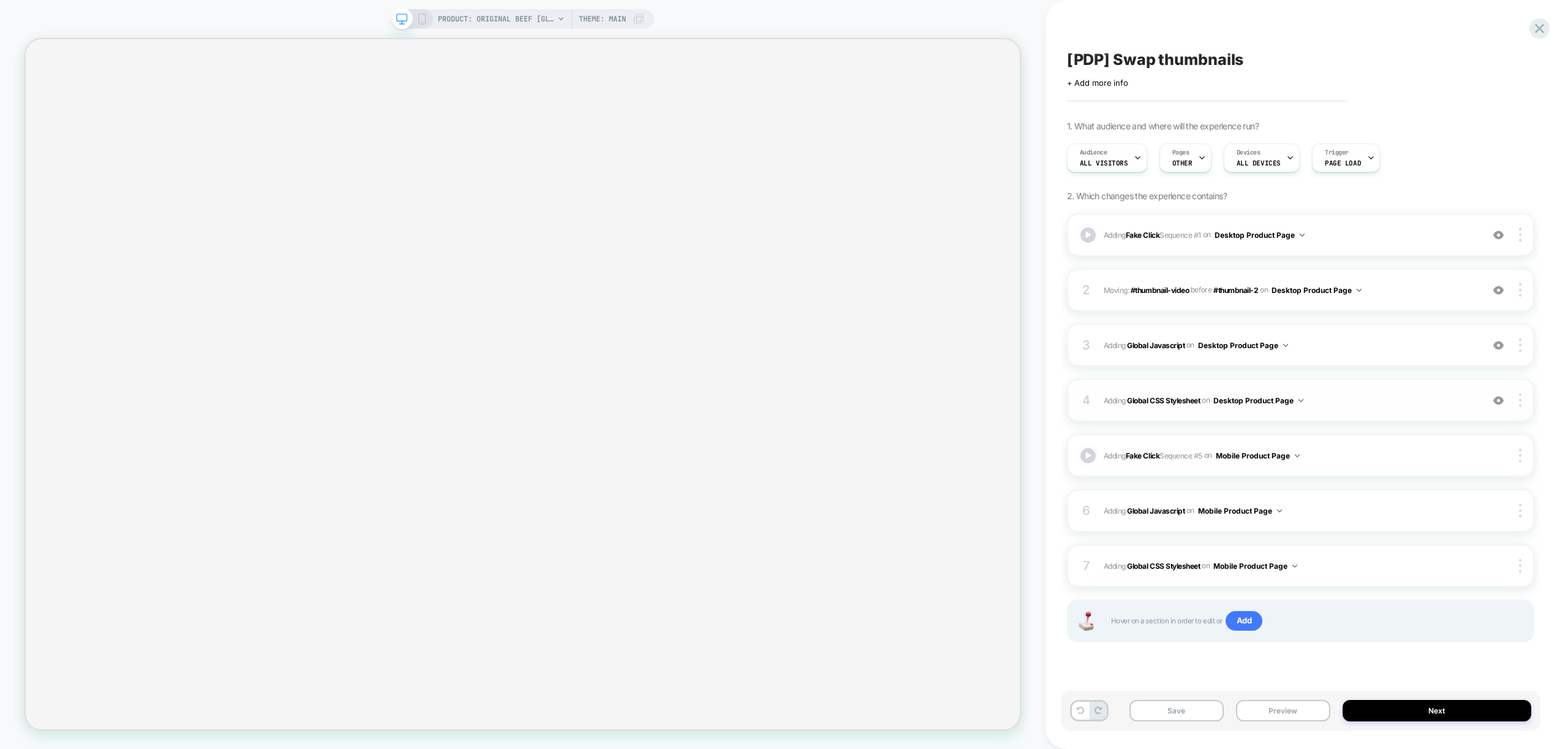
click at [1393, 405] on span "Adding Global CSS Stylesheet on Desktop Product Page" at bounding box center [1289, 400] width 372 height 15
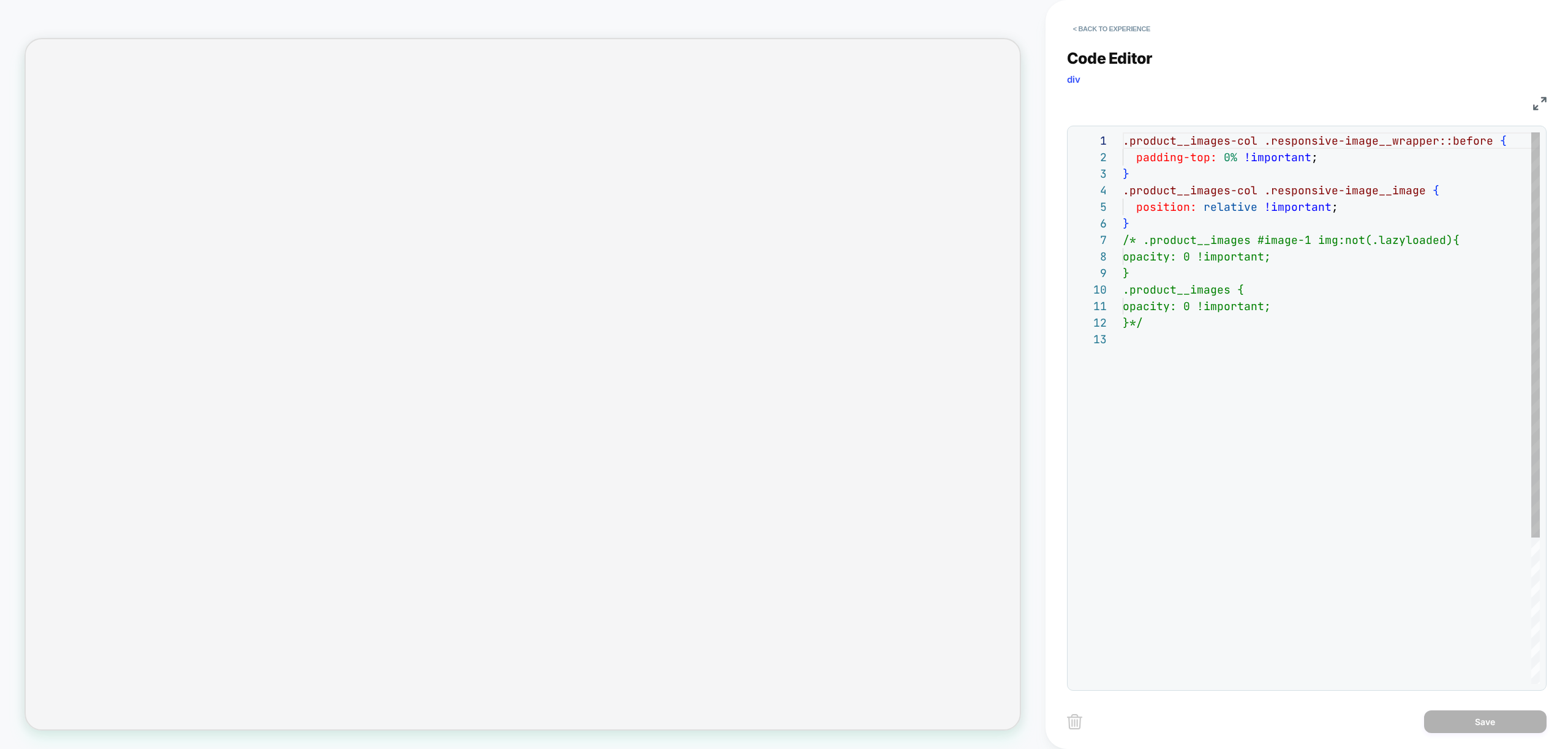
scroll to position [165, 0]
click at [1140, 239] on div ".product__images-col .responsive-image__wrapper::before { padding-top: 0% !impo…" at bounding box center [1331, 508] width 417 height 750
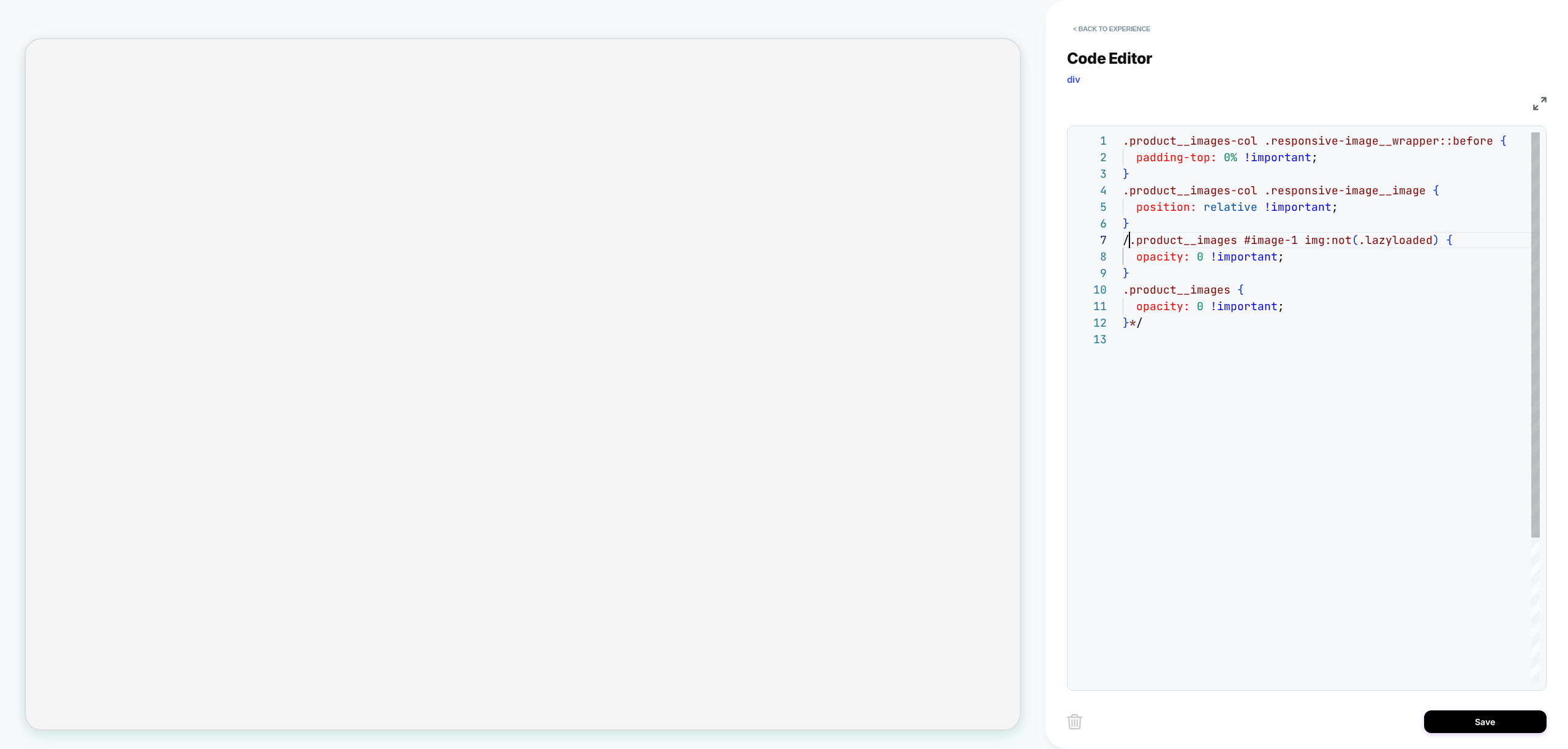
scroll to position [99, 0]
click at [1162, 324] on div ".product__images-col .responsive-image__wrapper::before { padding-top: 0% !impo…" at bounding box center [1331, 508] width 417 height 750
drag, startPoint x: 1149, startPoint y: 330, endPoint x: 1097, endPoint y: 292, distance: 64.4
click at [1123, 292] on div ".product__images-col .responsive-image__wrapper::before { padding-top: 0% !impo…" at bounding box center [1331, 508] width 417 height 750
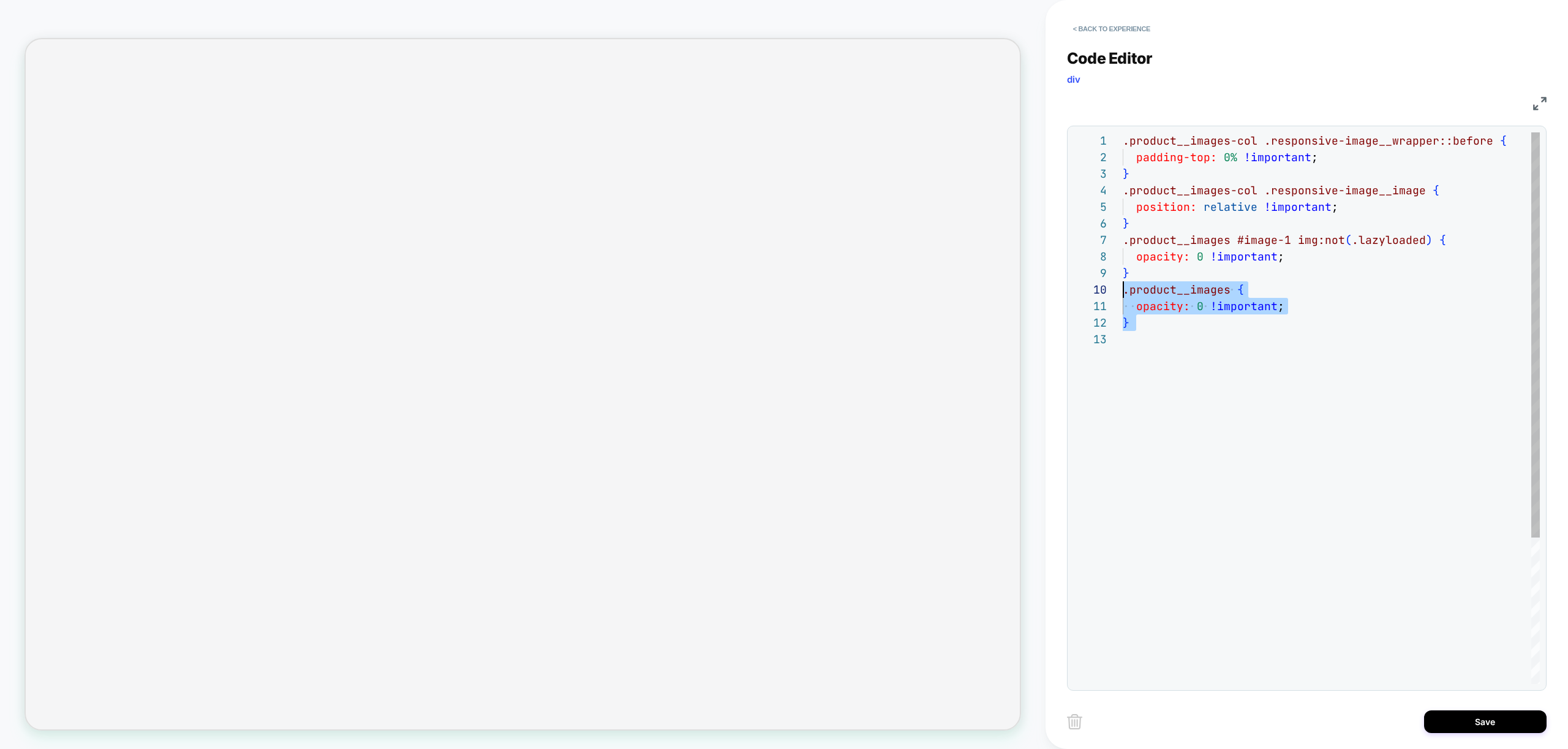
type textarea "**********"
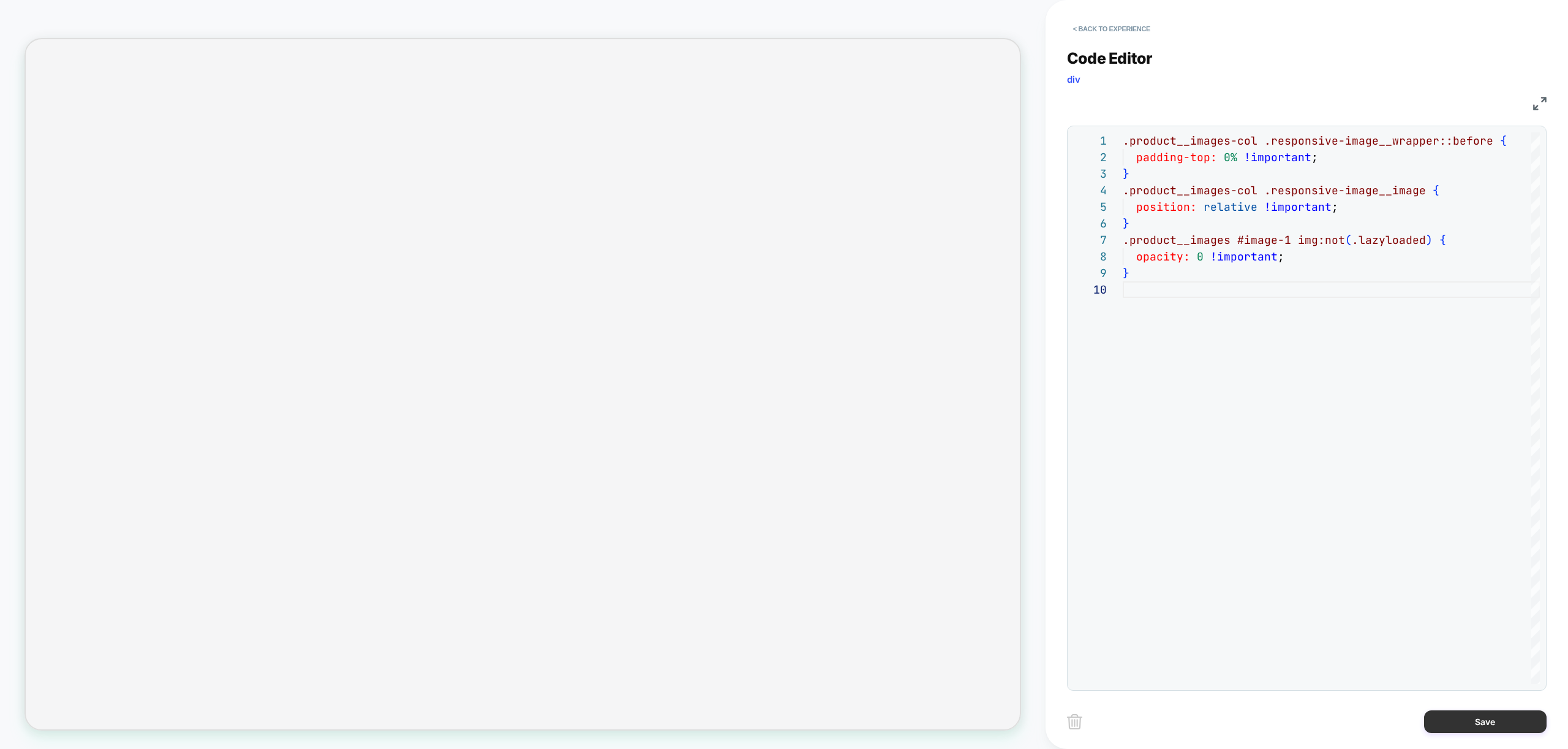
click at [1500, 722] on button "Save" at bounding box center [1485, 722] width 122 height 23
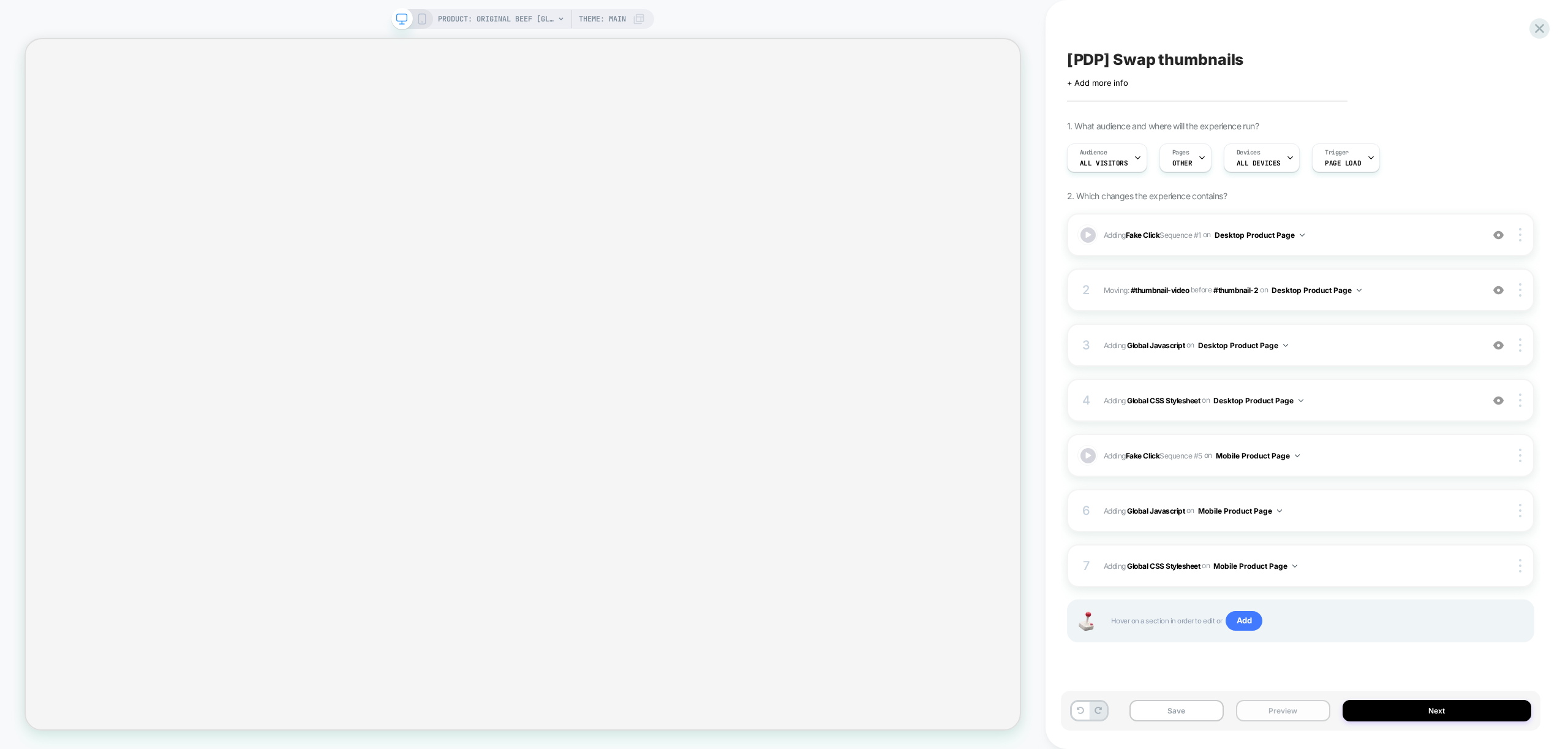
click at [1299, 709] on button "Preview" at bounding box center [1283, 711] width 94 height 21
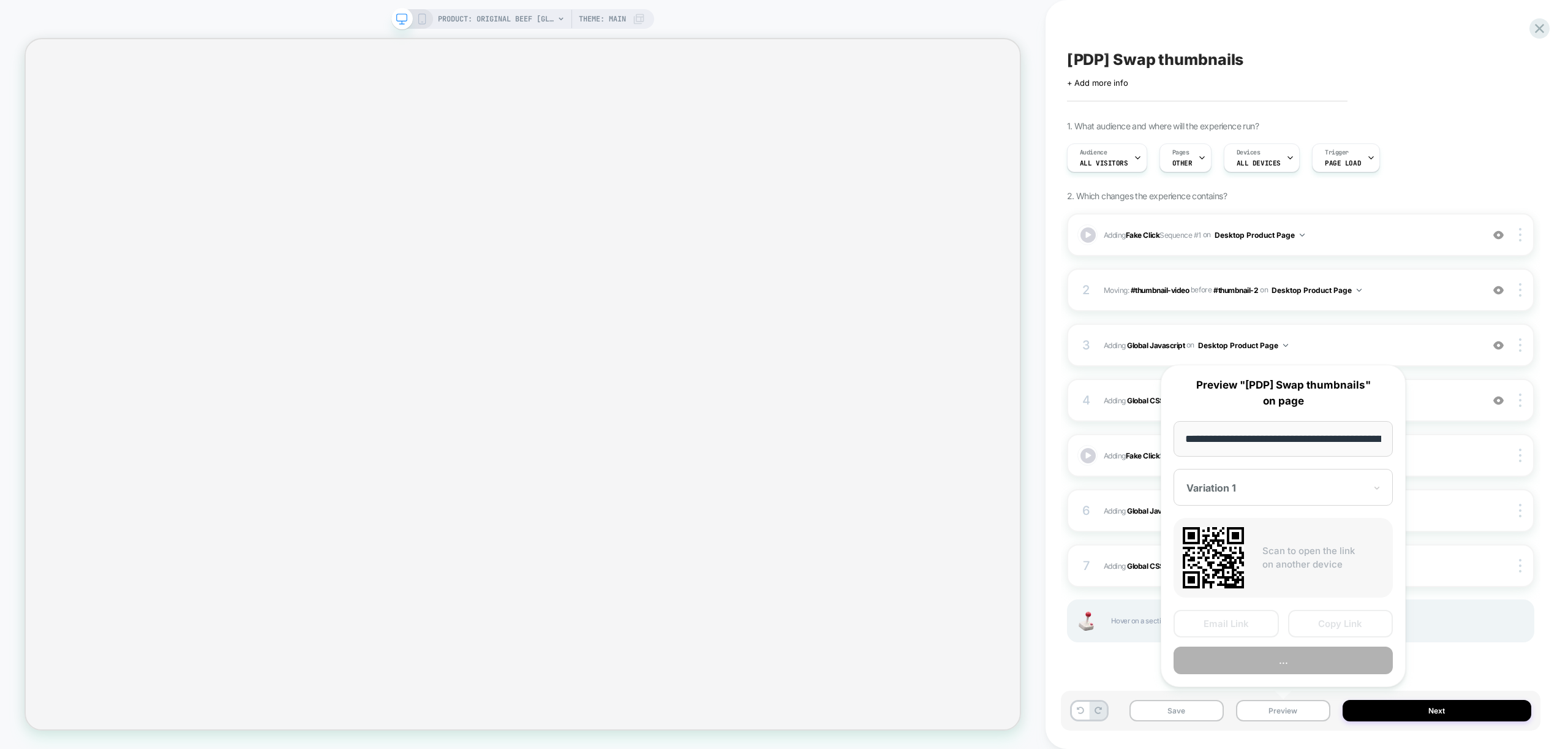
scroll to position [0, 253]
click at [1279, 661] on button "Preview" at bounding box center [1283, 661] width 219 height 27
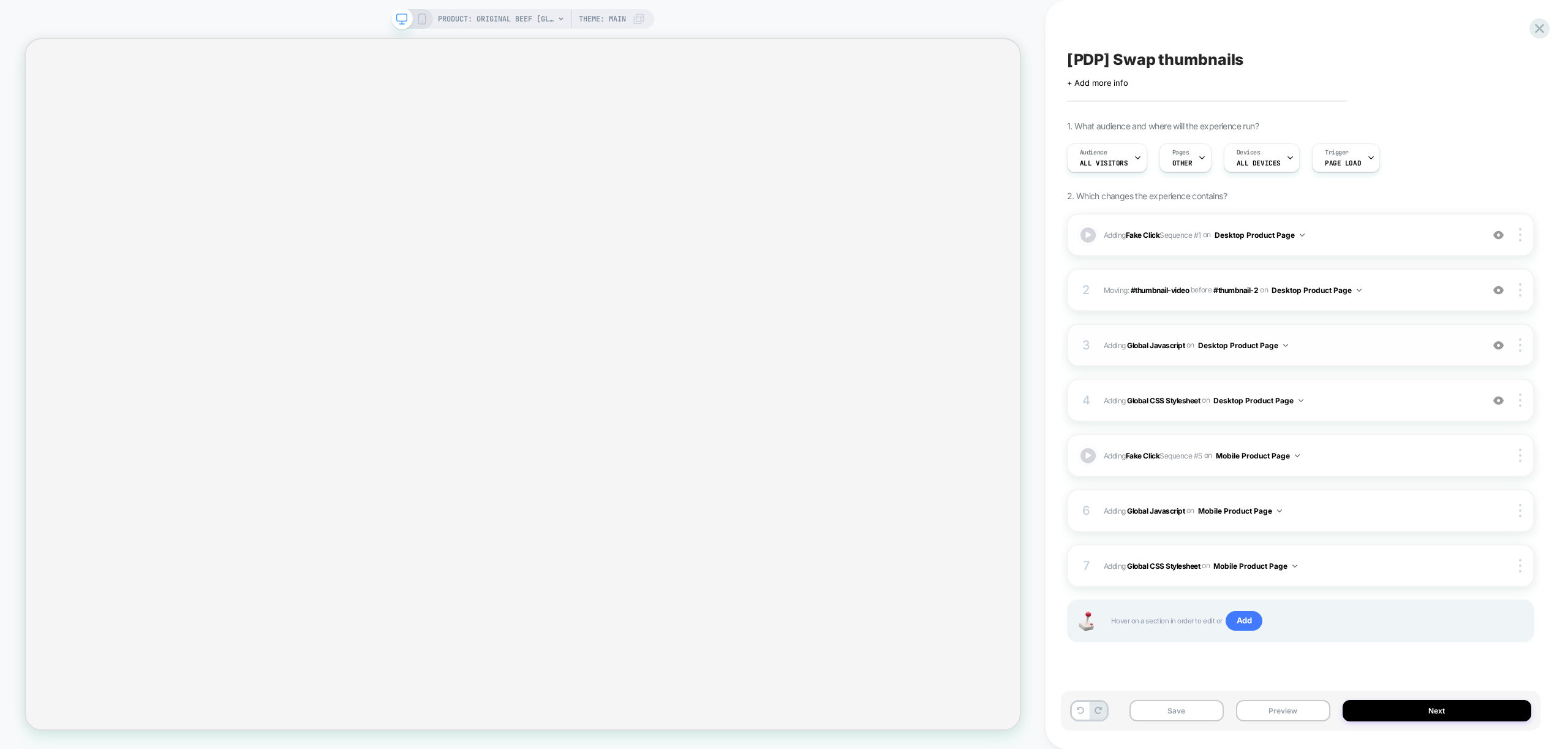
click at [1345, 352] on span "Adding Global Javascript on Desktop Product Page" at bounding box center [1289, 345] width 372 height 15
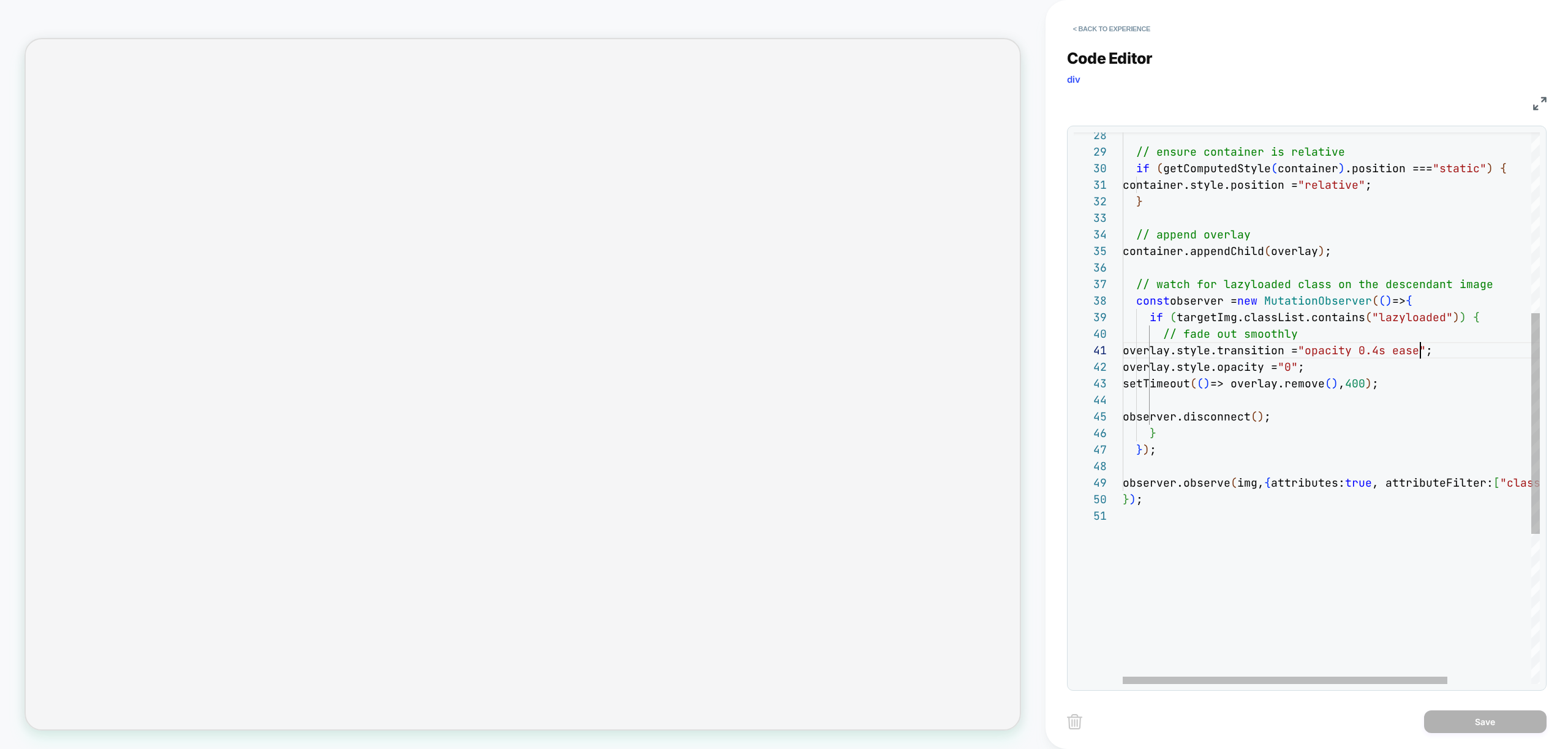
scroll to position [0, 297]
click at [1419, 350] on div "} // append overlay container.appendChild ( overlay ) ; // watch for lazyloaded…" at bounding box center [1385, 370] width 524 height 1379
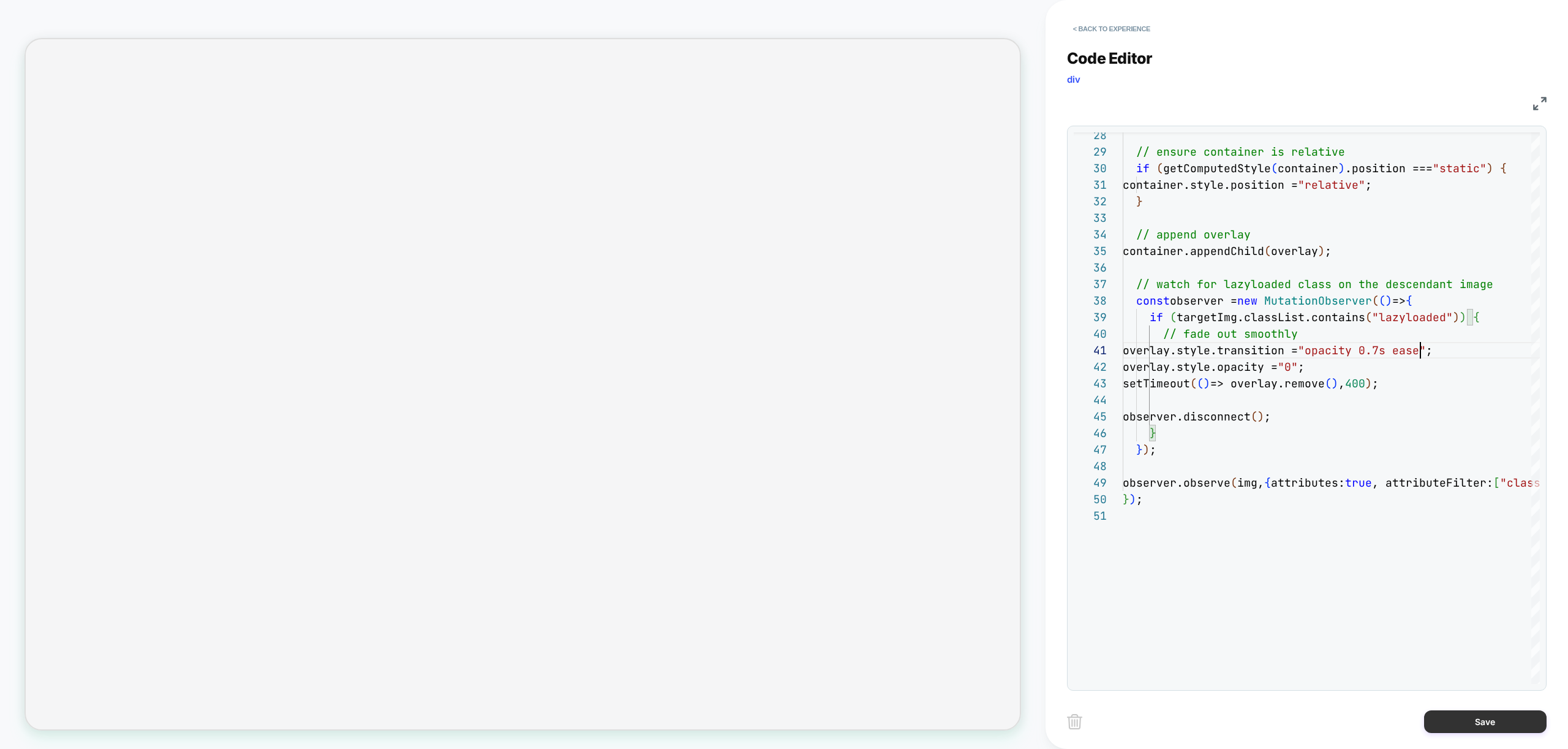
type textarea "**********"
click at [1493, 728] on button "Save" at bounding box center [1485, 722] width 122 height 23
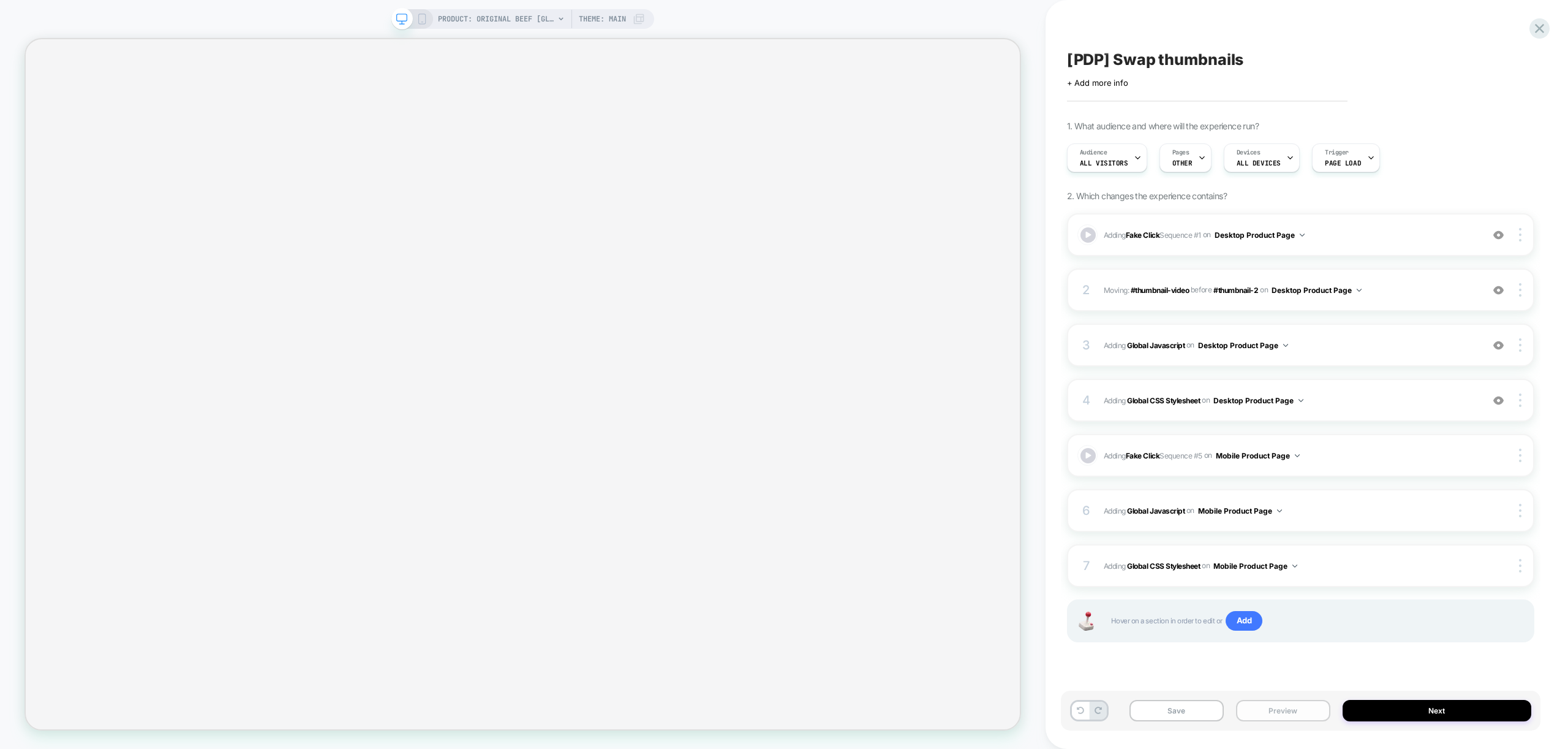
click at [1293, 718] on button "Preview" at bounding box center [1283, 711] width 94 height 21
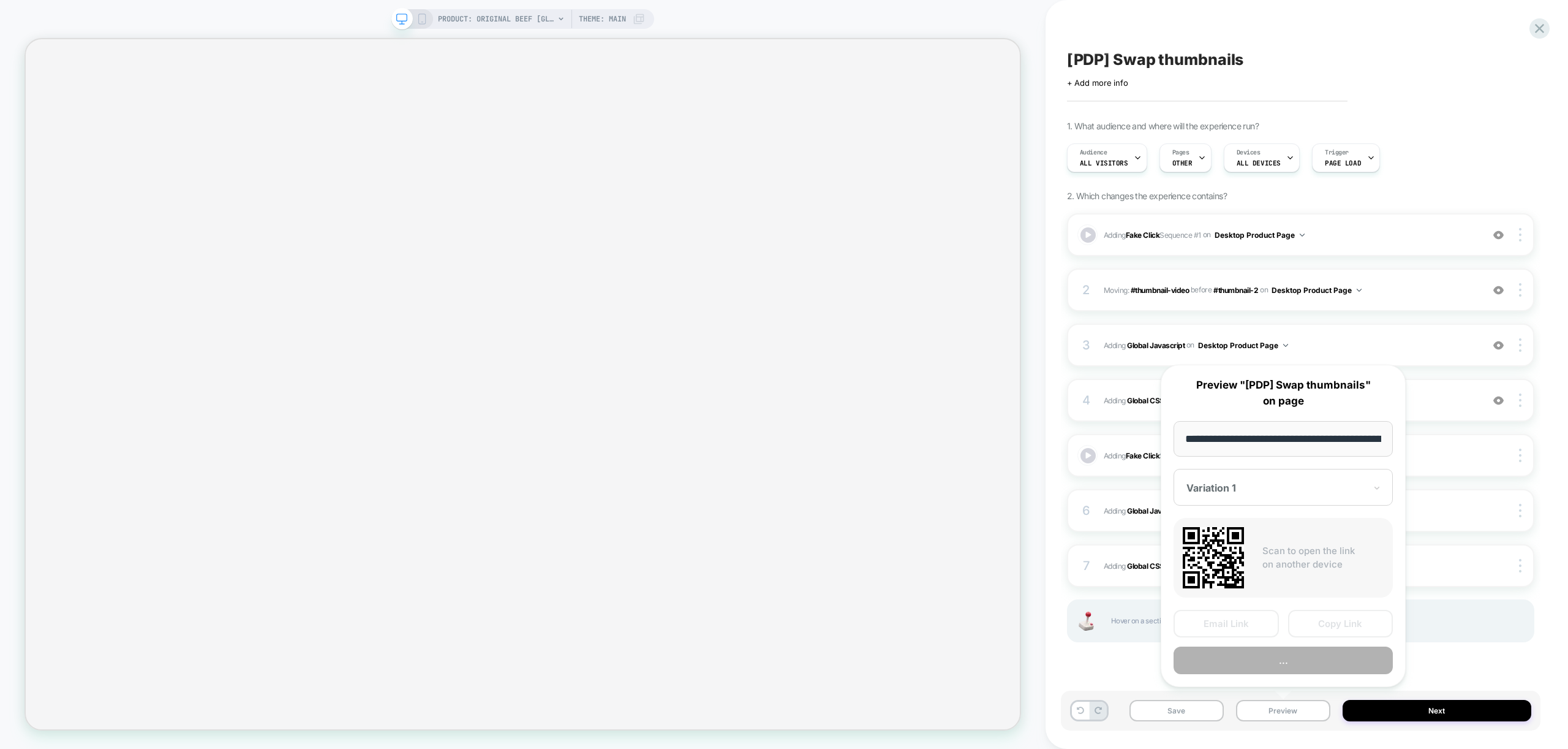
scroll to position [0, 253]
click at [1319, 657] on button "Preview" at bounding box center [1283, 661] width 219 height 27
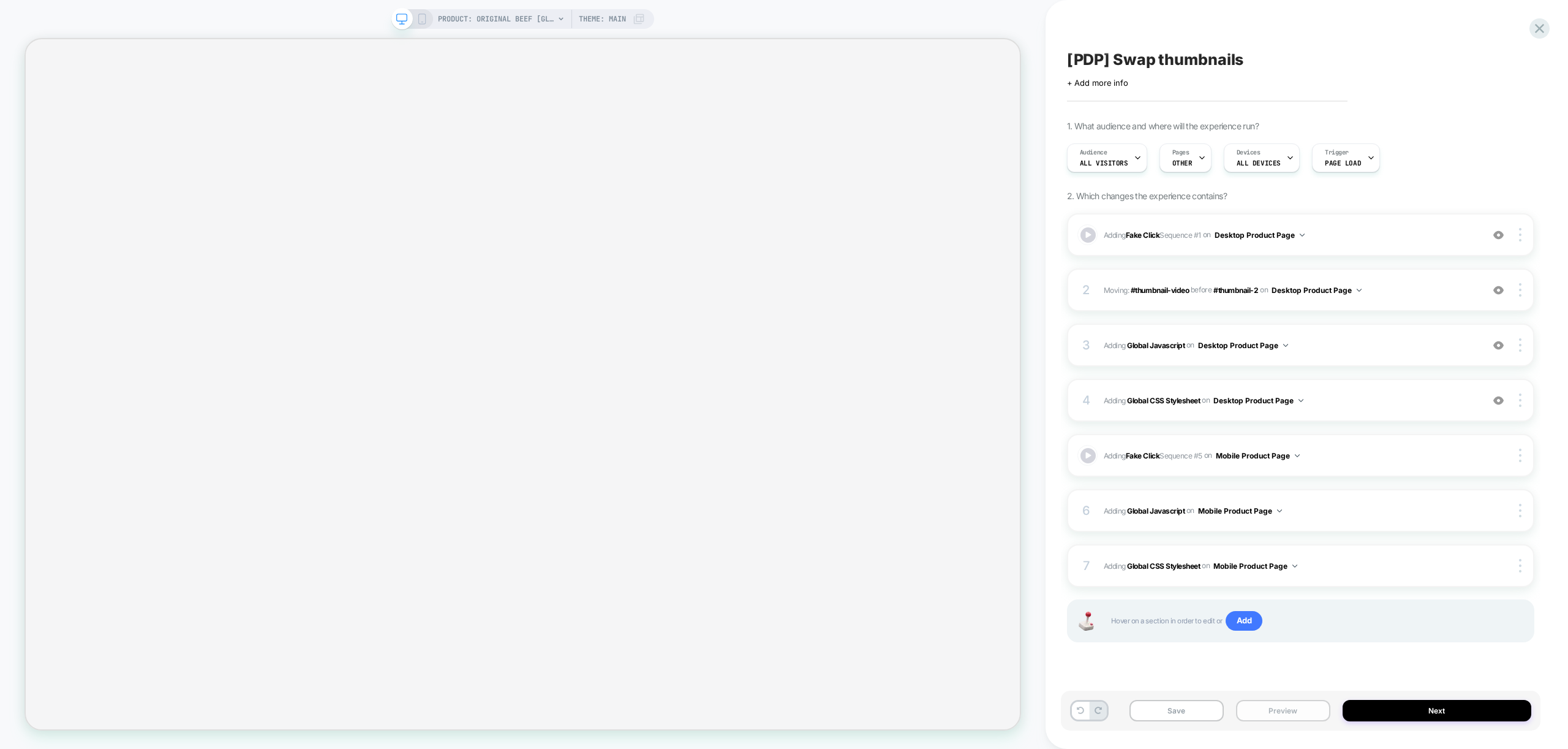
click at [1284, 706] on button "Preview" at bounding box center [1283, 711] width 94 height 21
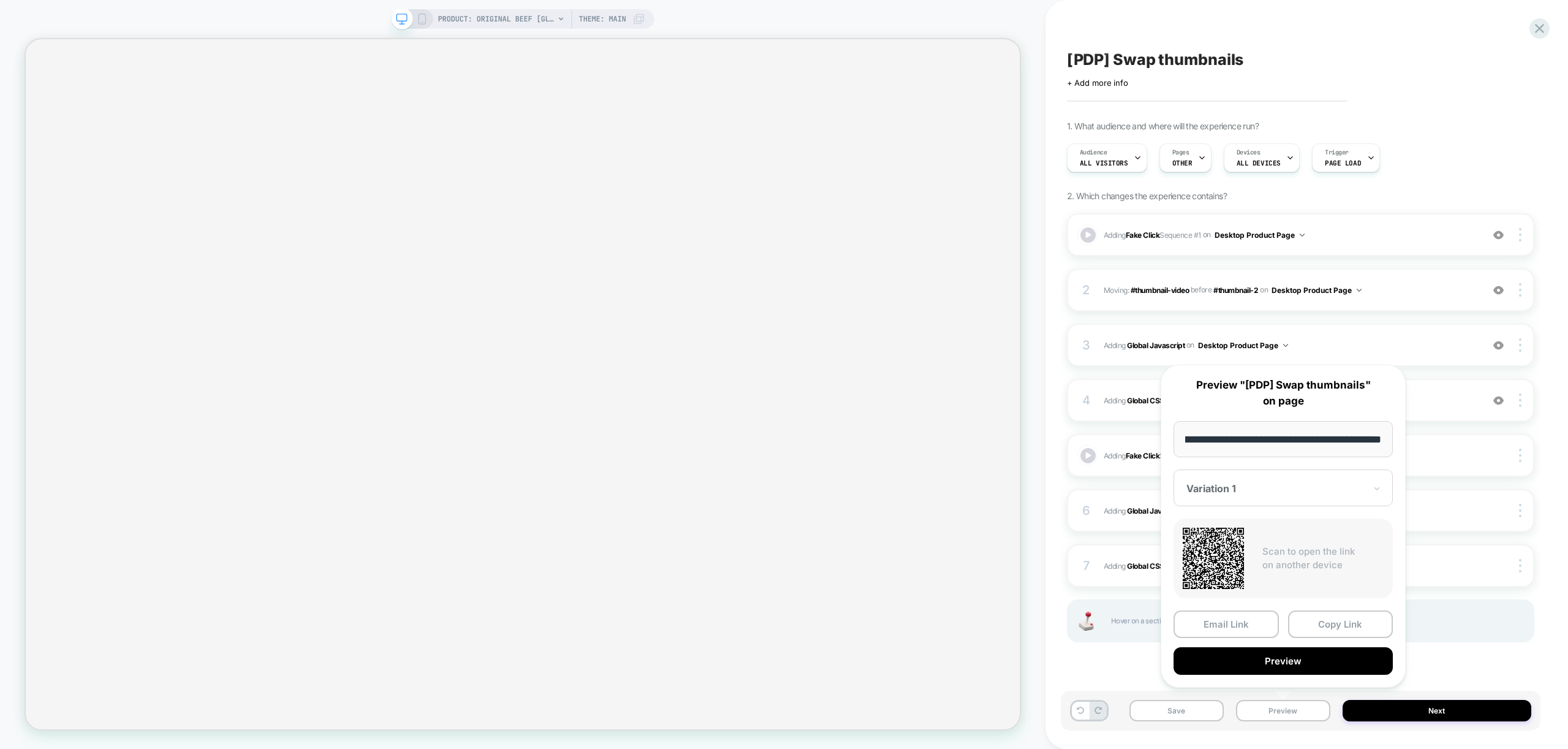
click at [1133, 683] on div "[PDP] Swap thumbnails Click to edit experience details + Add more info 1. What …" at bounding box center [1301, 374] width 480 height 724
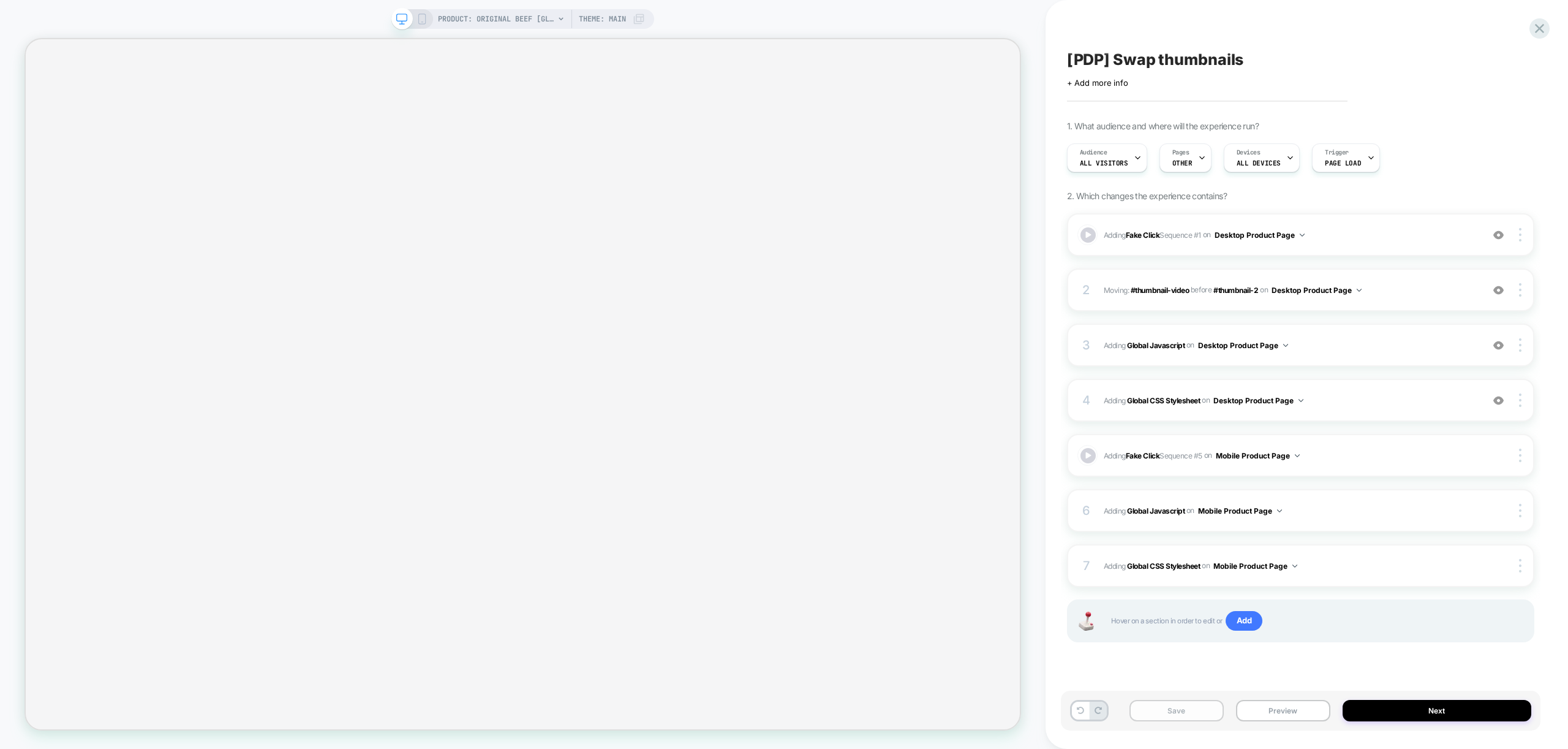
click at [1170, 716] on button "Save" at bounding box center [1176, 711] width 94 height 21
click at [1291, 708] on button "Preview" at bounding box center [1283, 711] width 94 height 21
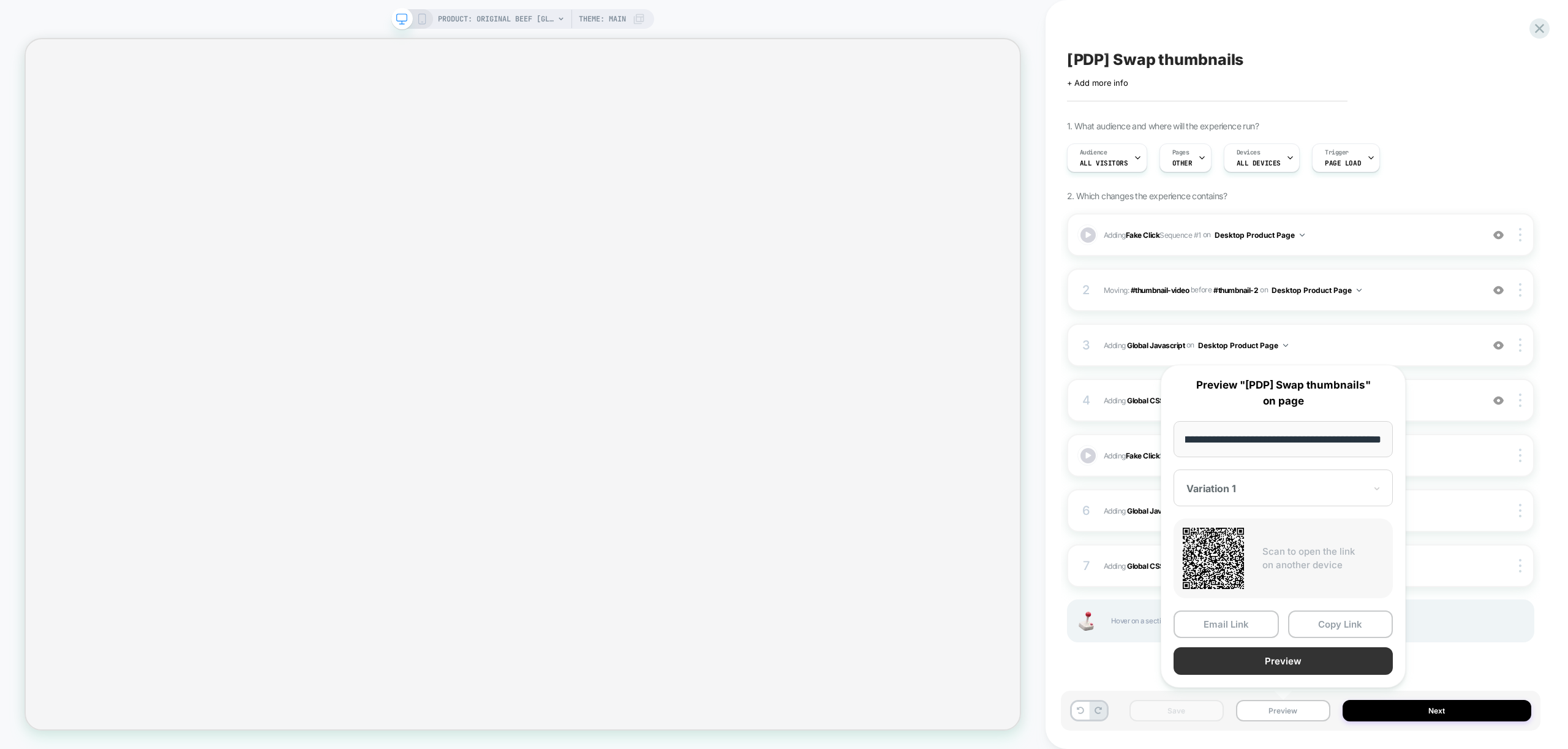
click at [1323, 654] on button "Preview" at bounding box center [1283, 661] width 219 height 27
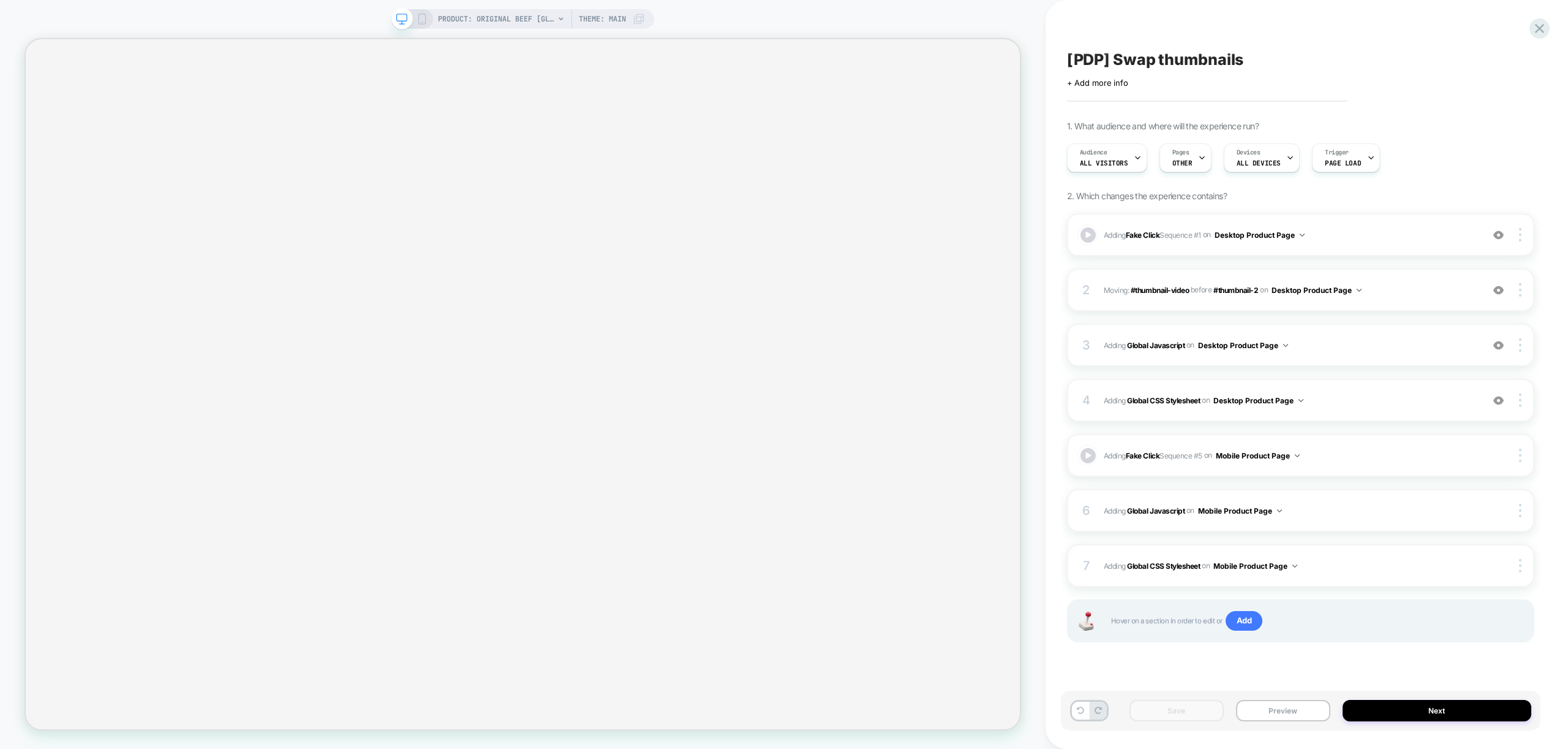
click at [1296, 696] on div "Save Preview Next" at bounding box center [1301, 711] width 480 height 40
click at [1293, 711] on button "Preview" at bounding box center [1283, 711] width 94 height 21
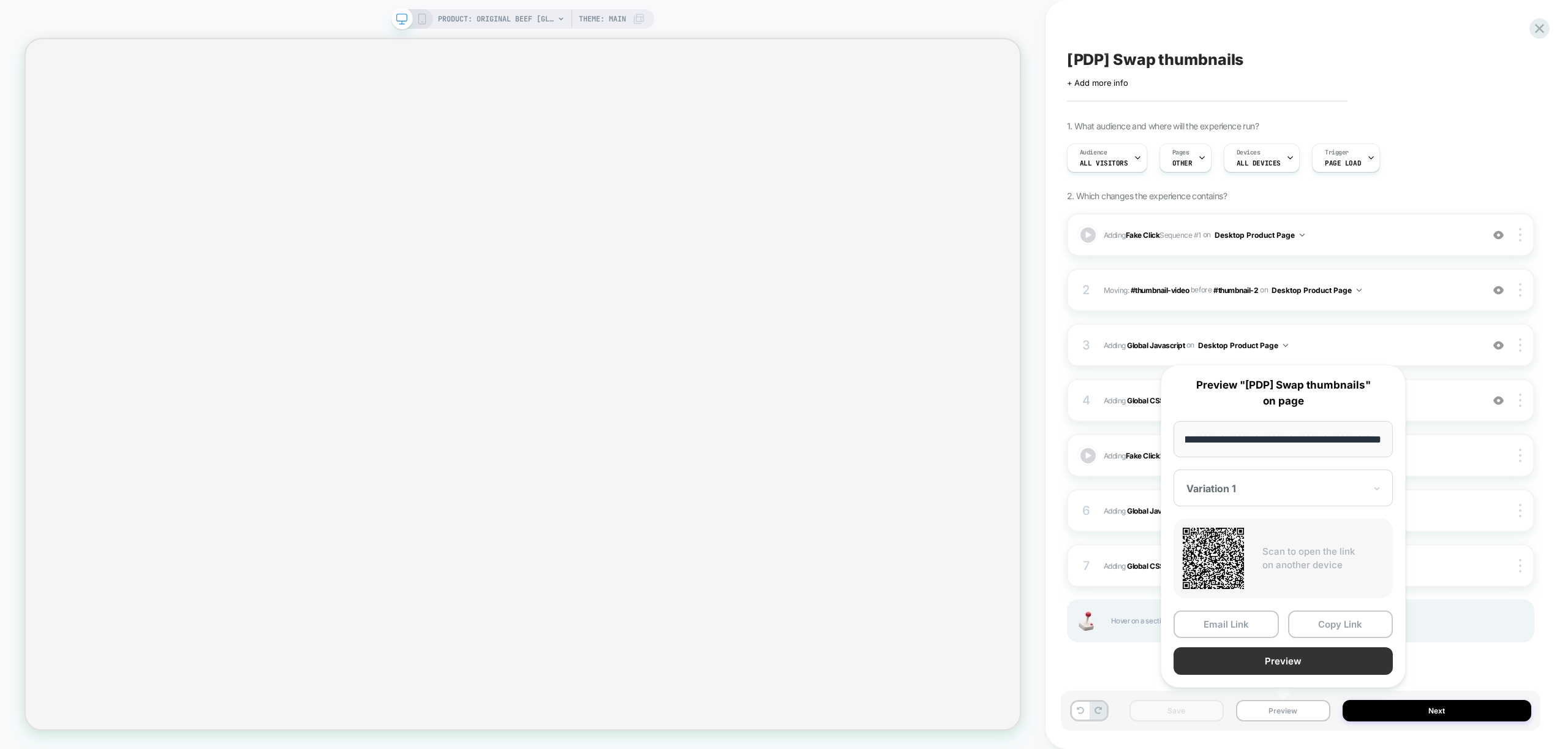
click at [1311, 655] on button "Preview" at bounding box center [1283, 661] width 219 height 27
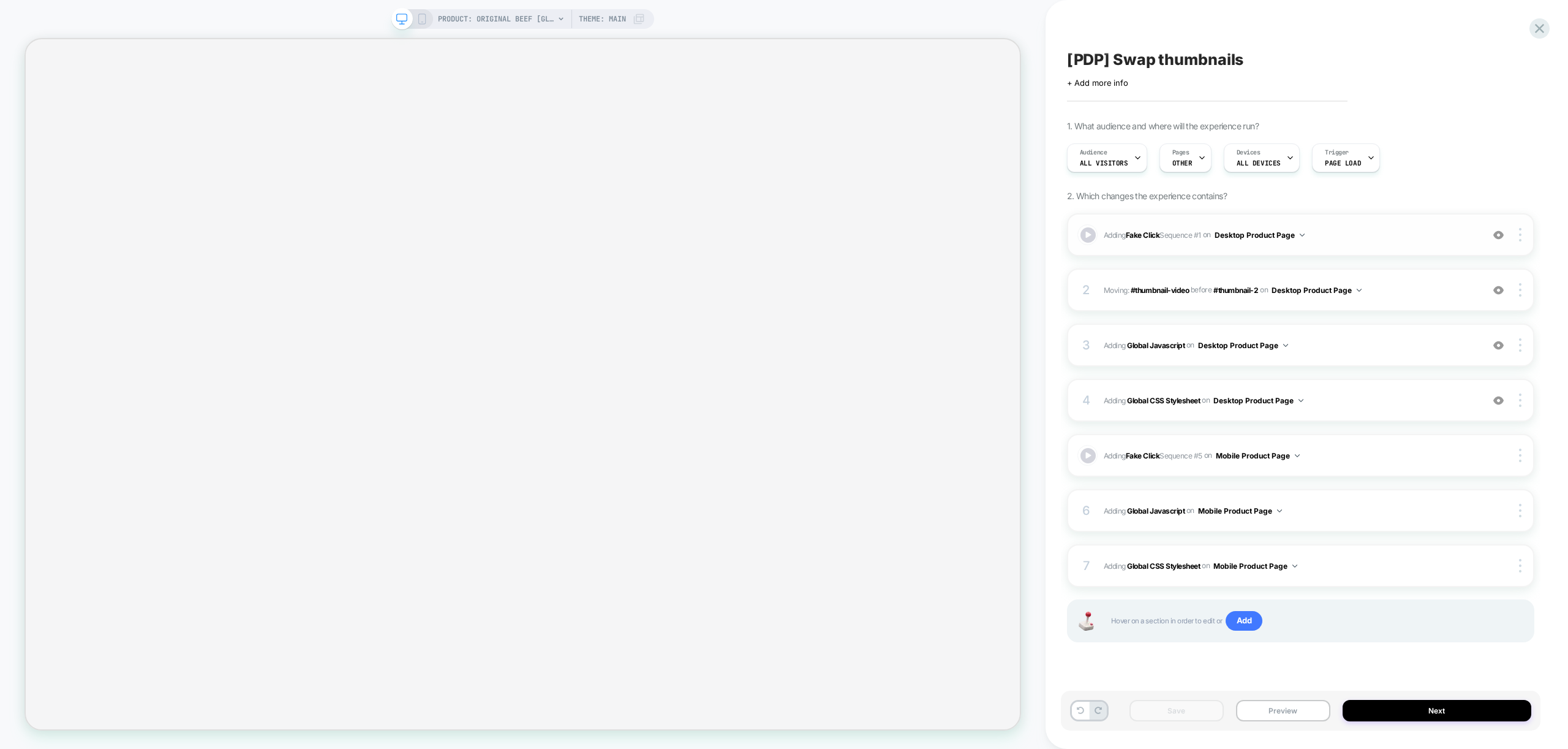
click at [1496, 235] on img at bounding box center [1498, 235] width 11 height 11
click at [1293, 715] on button "Preview" at bounding box center [1283, 711] width 94 height 21
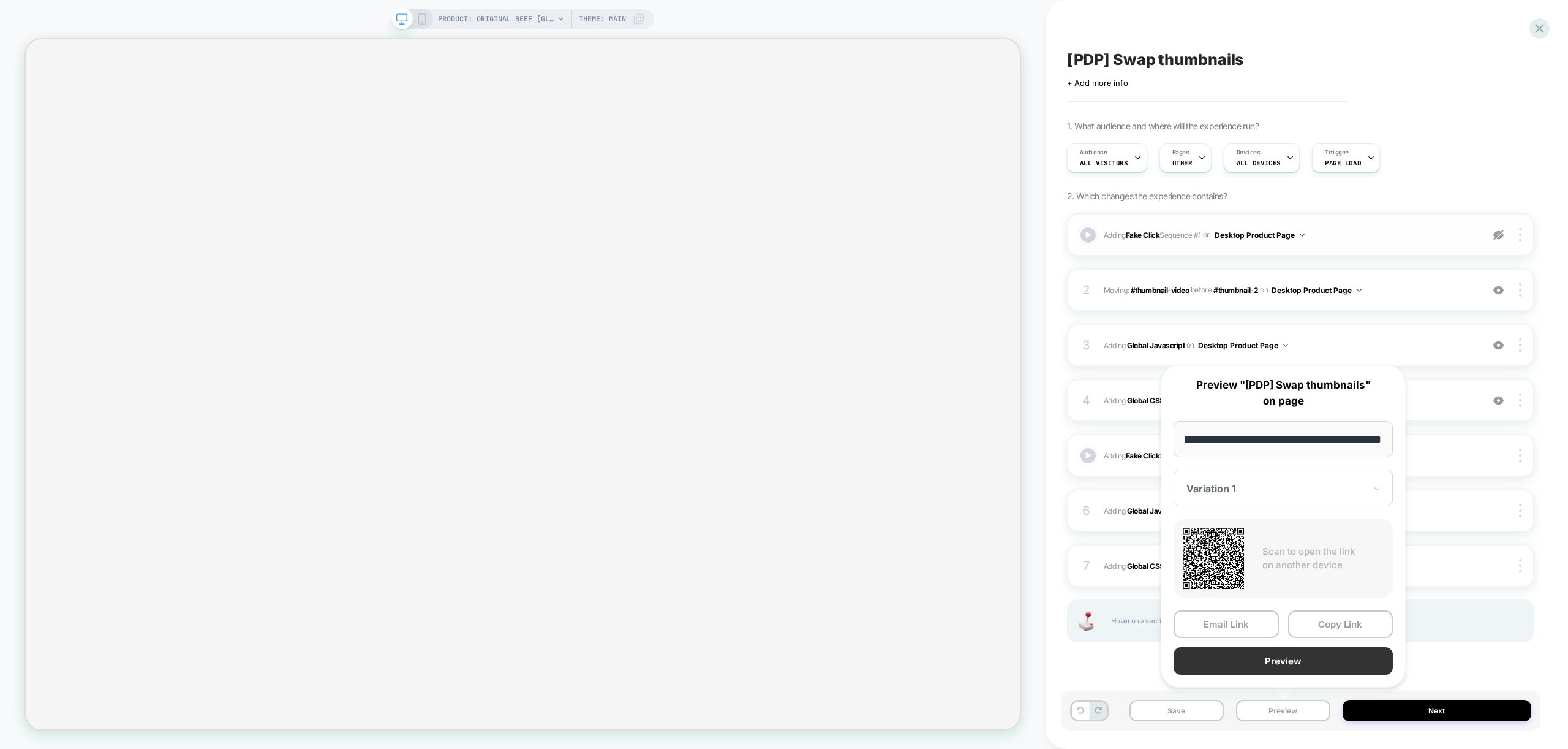
click at [1310, 663] on button "Preview" at bounding box center [1283, 661] width 219 height 27
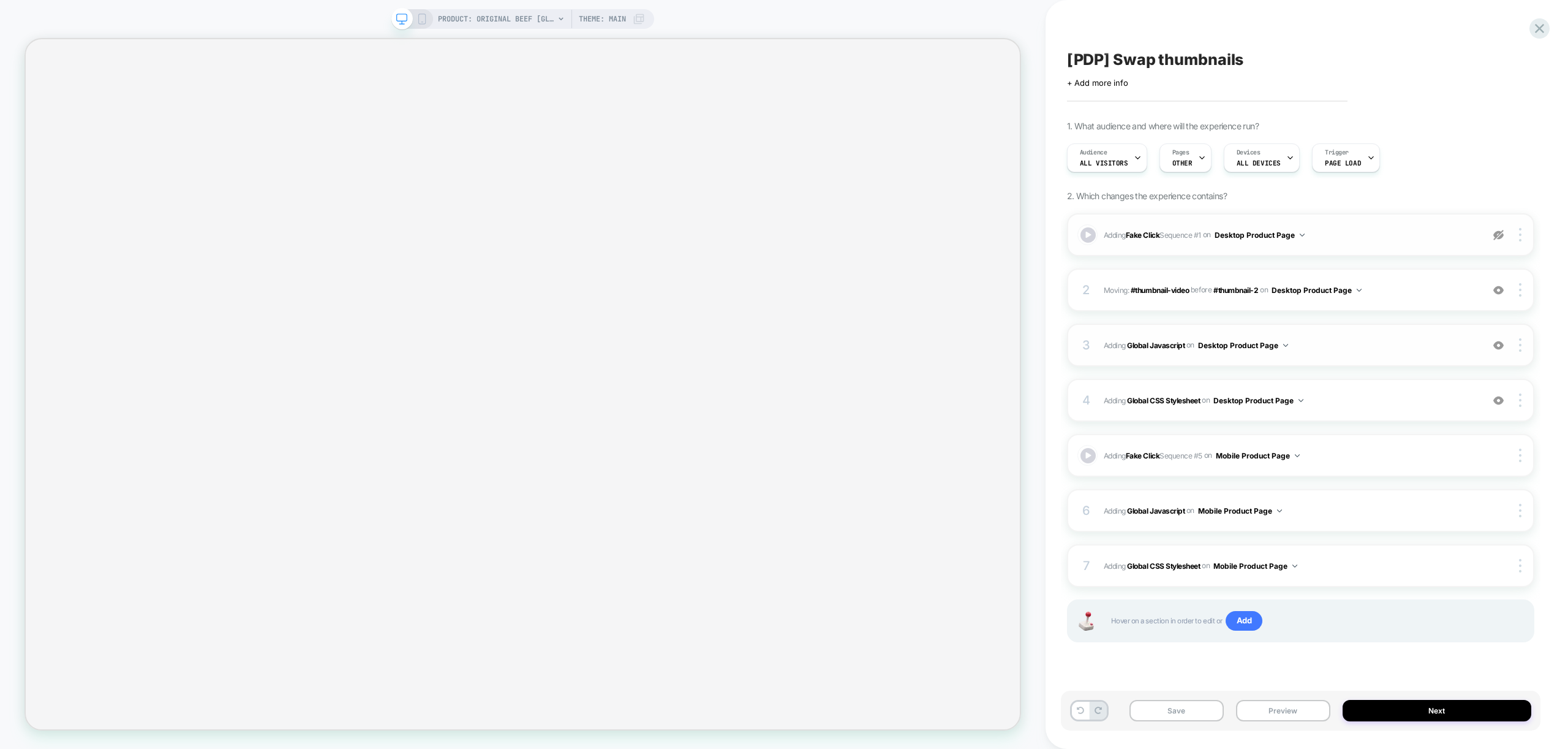
click at [1398, 349] on span "Adding Global Javascript on Desktop Product Page" at bounding box center [1289, 345] width 372 height 15
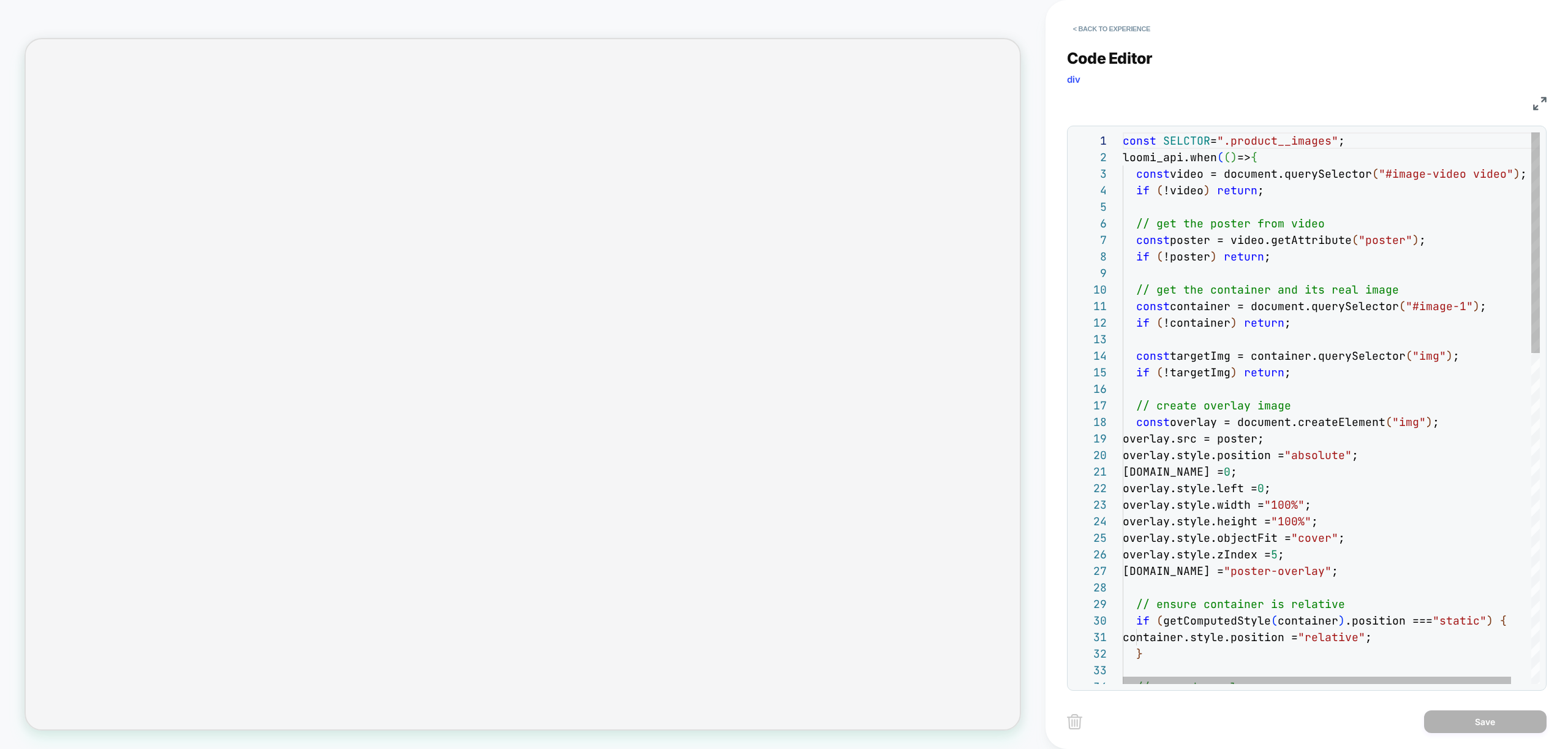
scroll to position [66, 0]
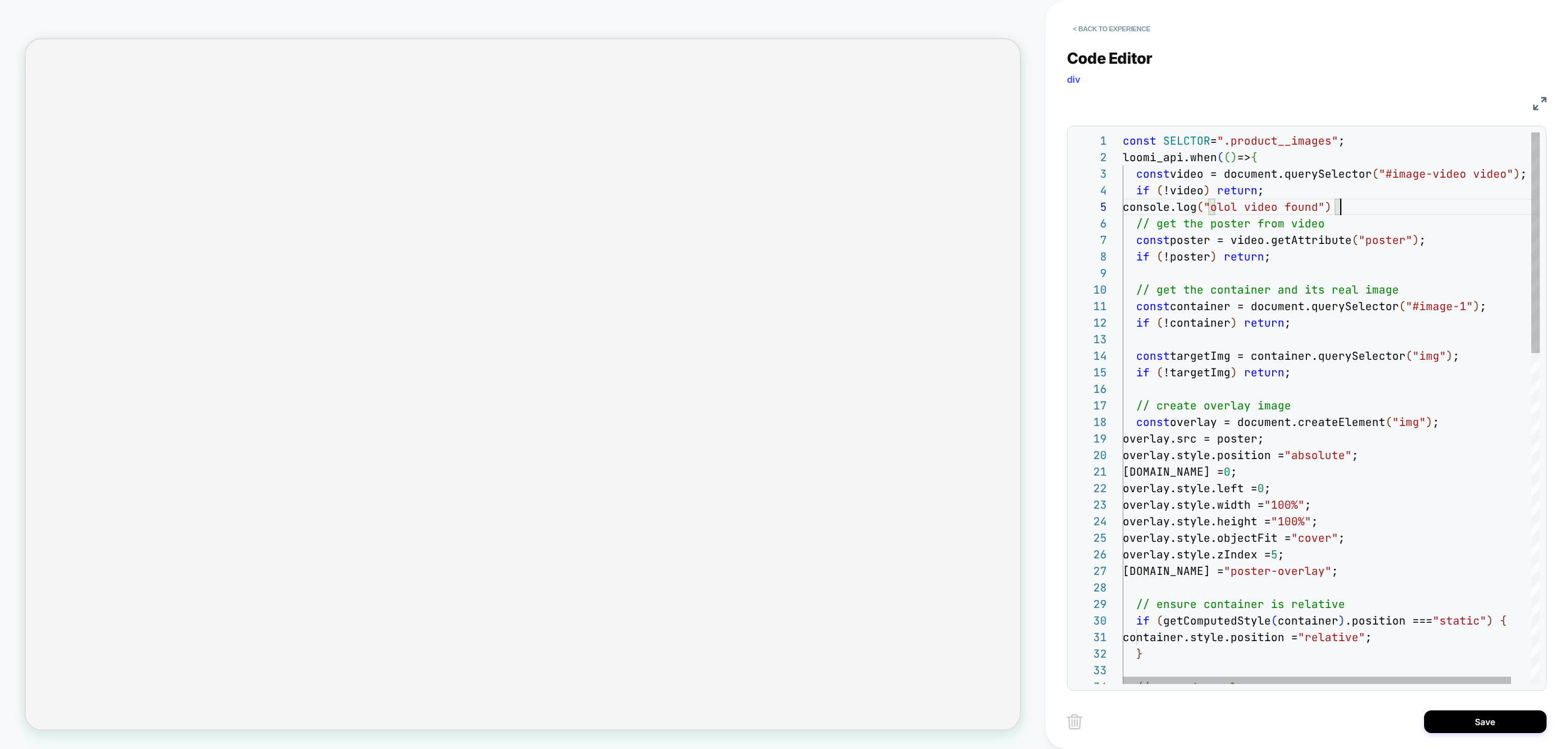
scroll to position [66, 0]
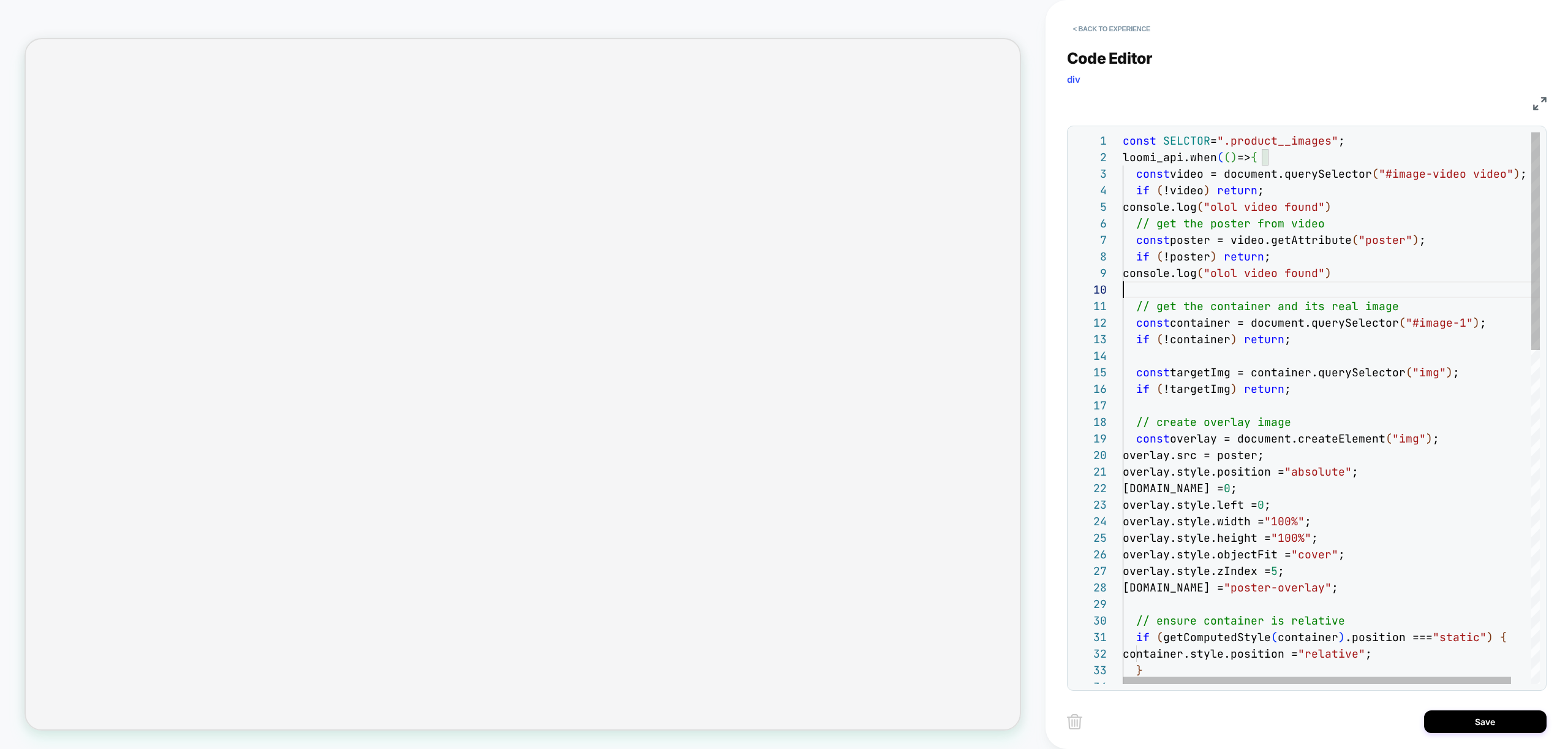
scroll to position [149, 0]
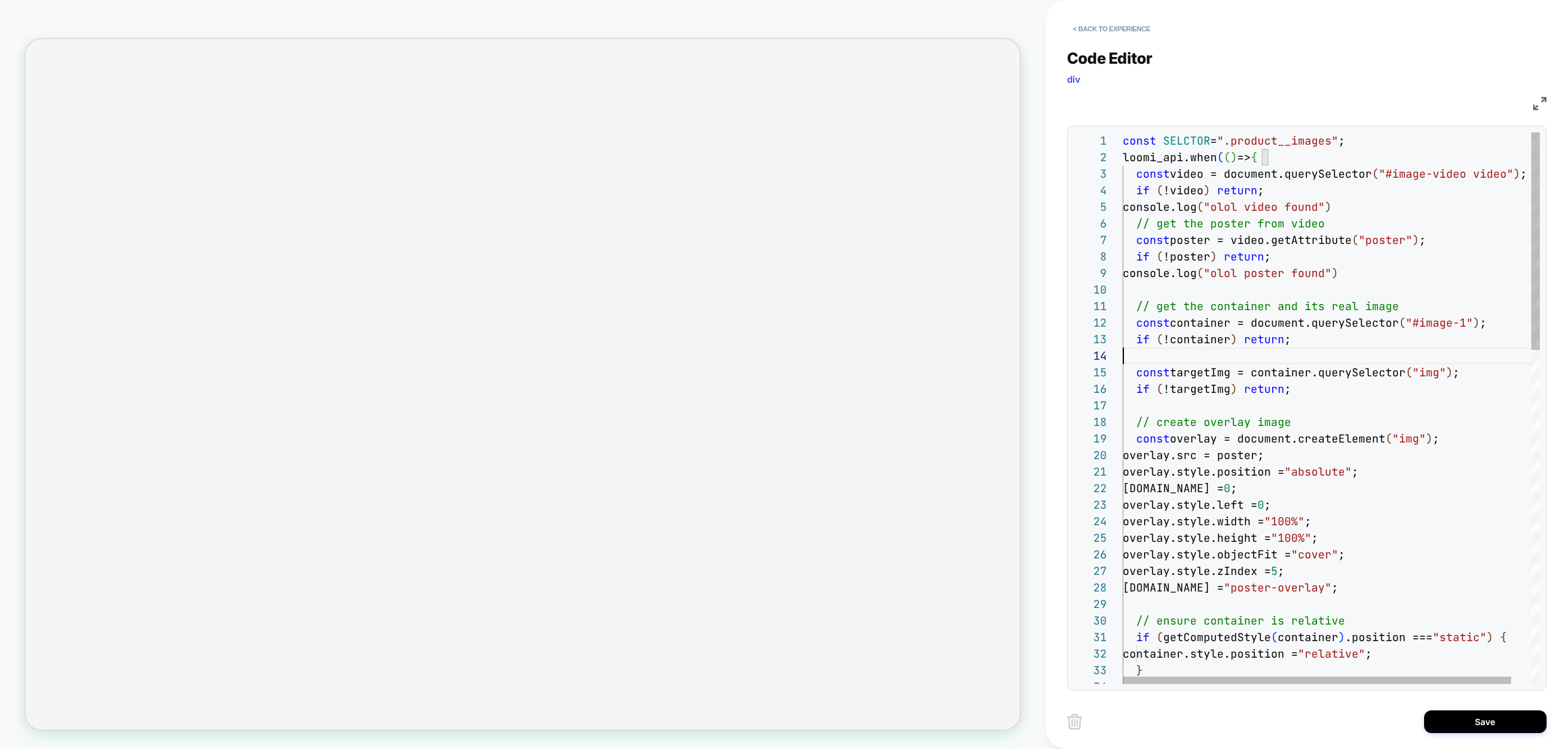
scroll to position [66, 0]
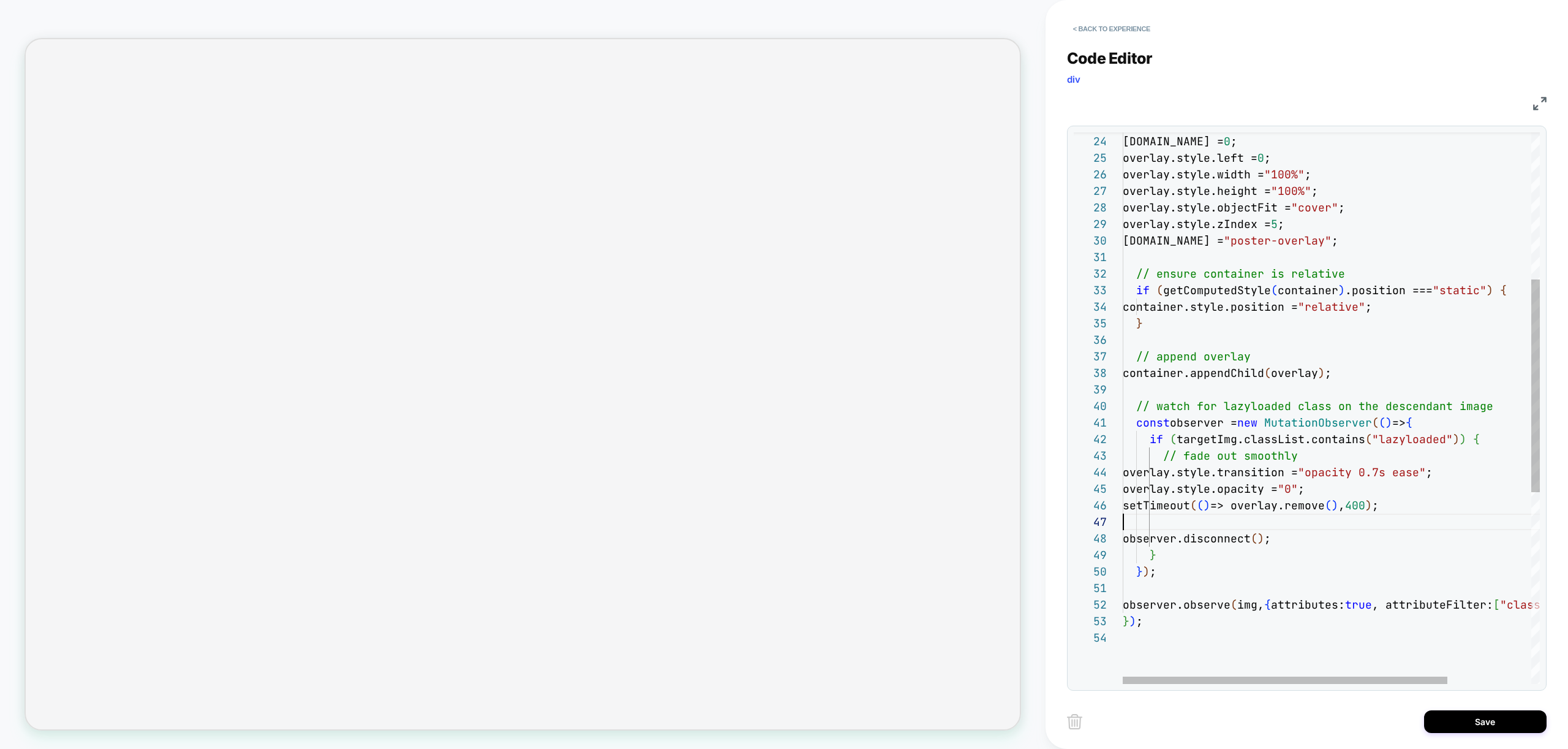
scroll to position [99, 0]
click at [1206, 527] on div "overlay.style.position = "absolute" ; [DOMAIN_NAME] = 0 ; overlay.style.left = …" at bounding box center [1385, 467] width 524 height 1428
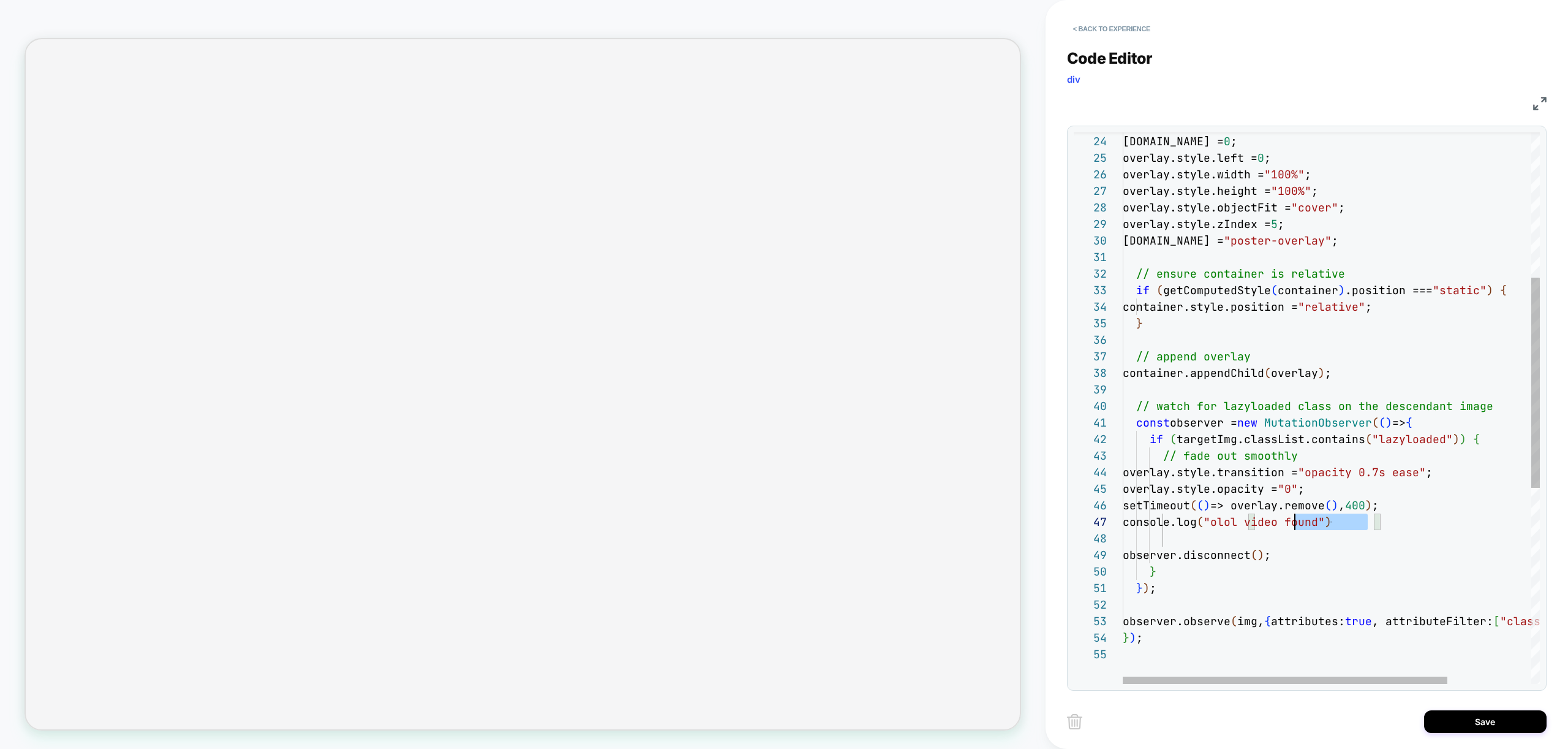
scroll to position [99, 172]
drag, startPoint x: 1367, startPoint y: 524, endPoint x: 1296, endPoint y: 520, distance: 71.1
click at [1296, 520] on div "overlay.style.position = "absolute" ; [DOMAIN_NAME] = 0 ; overlay.style.left = …" at bounding box center [1385, 475] width 524 height 1445
click at [1448, 422] on div "overlay.style.position = "absolute" ; [DOMAIN_NAME] = 0 ; overlay.style.left = …" at bounding box center [1385, 475] width 524 height 1445
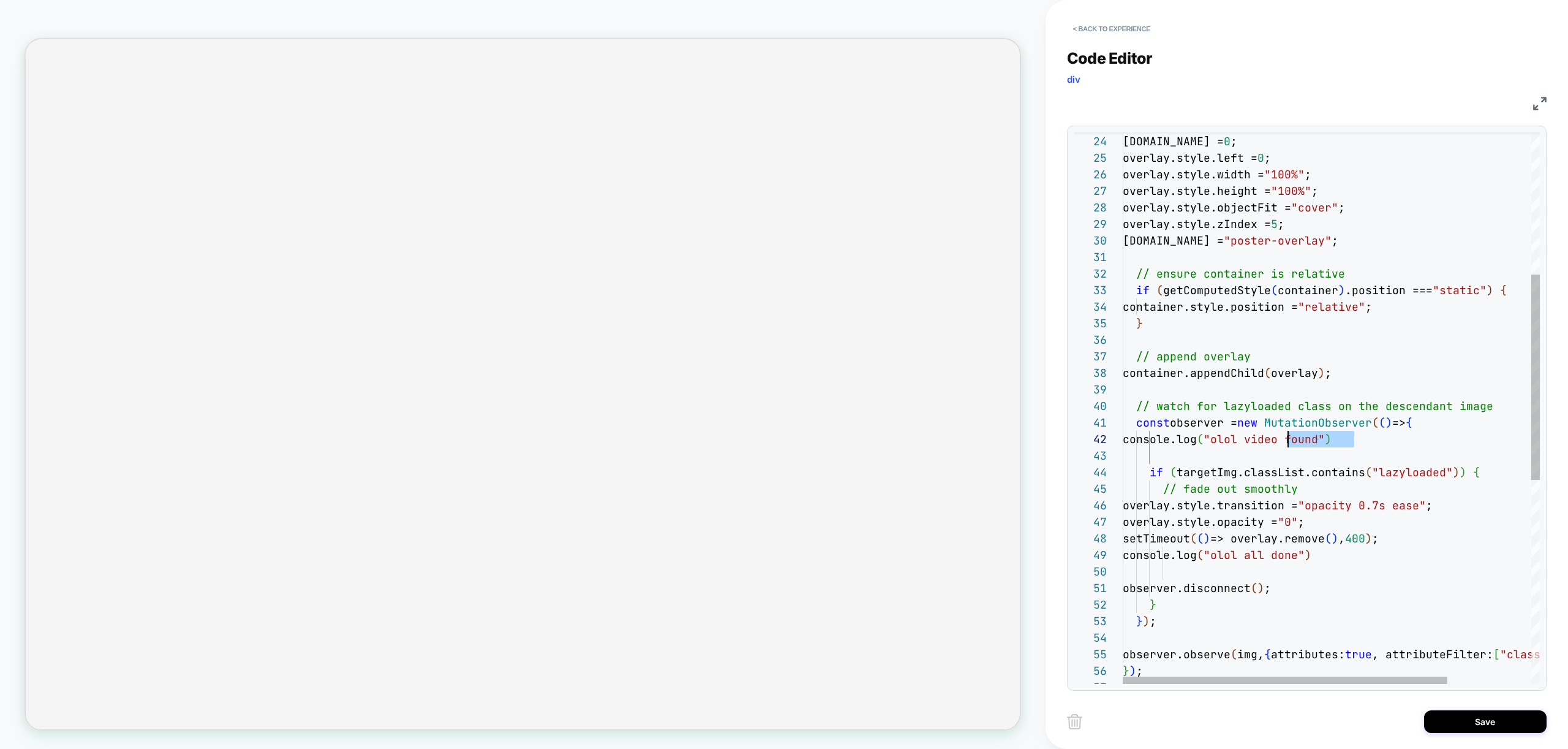
scroll to position [17, 158]
drag, startPoint x: 1355, startPoint y: 438, endPoint x: 1282, endPoint y: 436, distance: 73.0
click at [1282, 436] on div "overlay.style.position = "absolute" ; [DOMAIN_NAME] = 0 ; overlay.style.left = …" at bounding box center [1385, 492] width 524 height 1478
click at [1490, 473] on div "overlay.style.position = "absolute" ; [DOMAIN_NAME] = 0 ; overlay.style.left = …" at bounding box center [1385, 492] width 524 height 1478
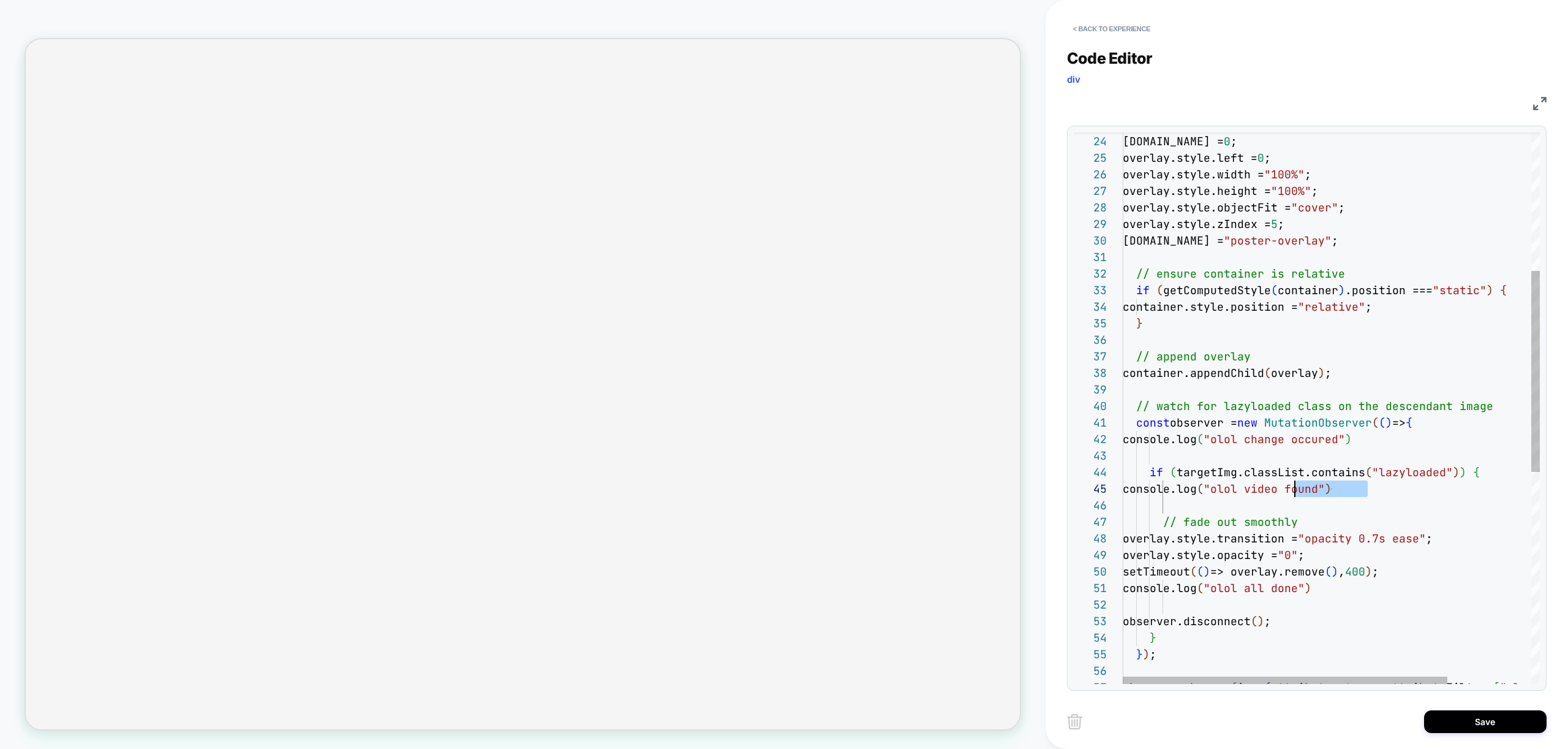
scroll to position [66, 172]
drag, startPoint x: 1367, startPoint y: 489, endPoint x: 1293, endPoint y: 487, distance: 74.0
click at [1293, 487] on div "overlay.style.position = "absolute" ; [DOMAIN_NAME] = 0 ; overlay.style.left = …" at bounding box center [1385, 508] width 524 height 1511
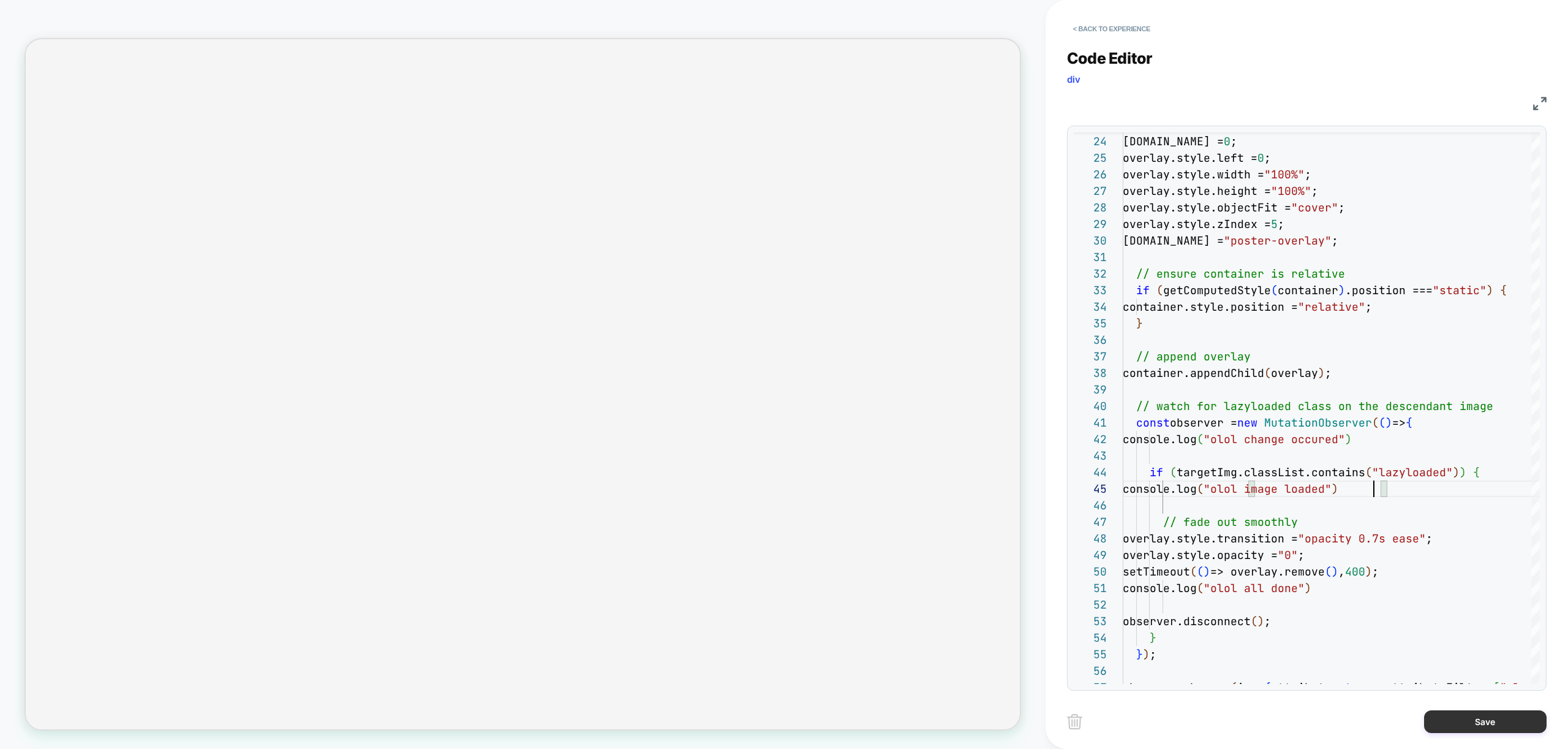
type textarea "**********"
click at [1508, 722] on button "Save" at bounding box center [1485, 722] width 122 height 23
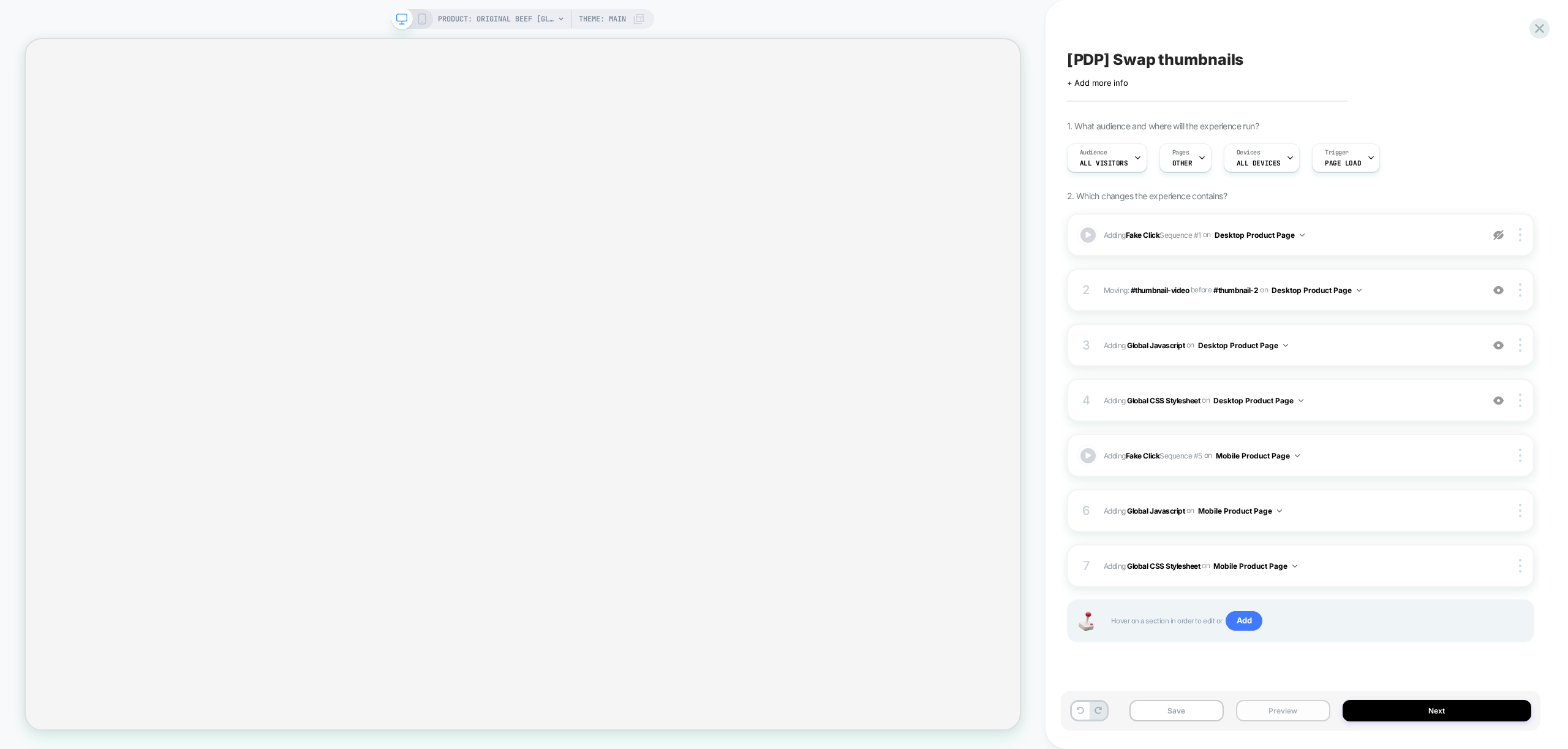
click at [1288, 710] on button "Preview" at bounding box center [1283, 711] width 94 height 21
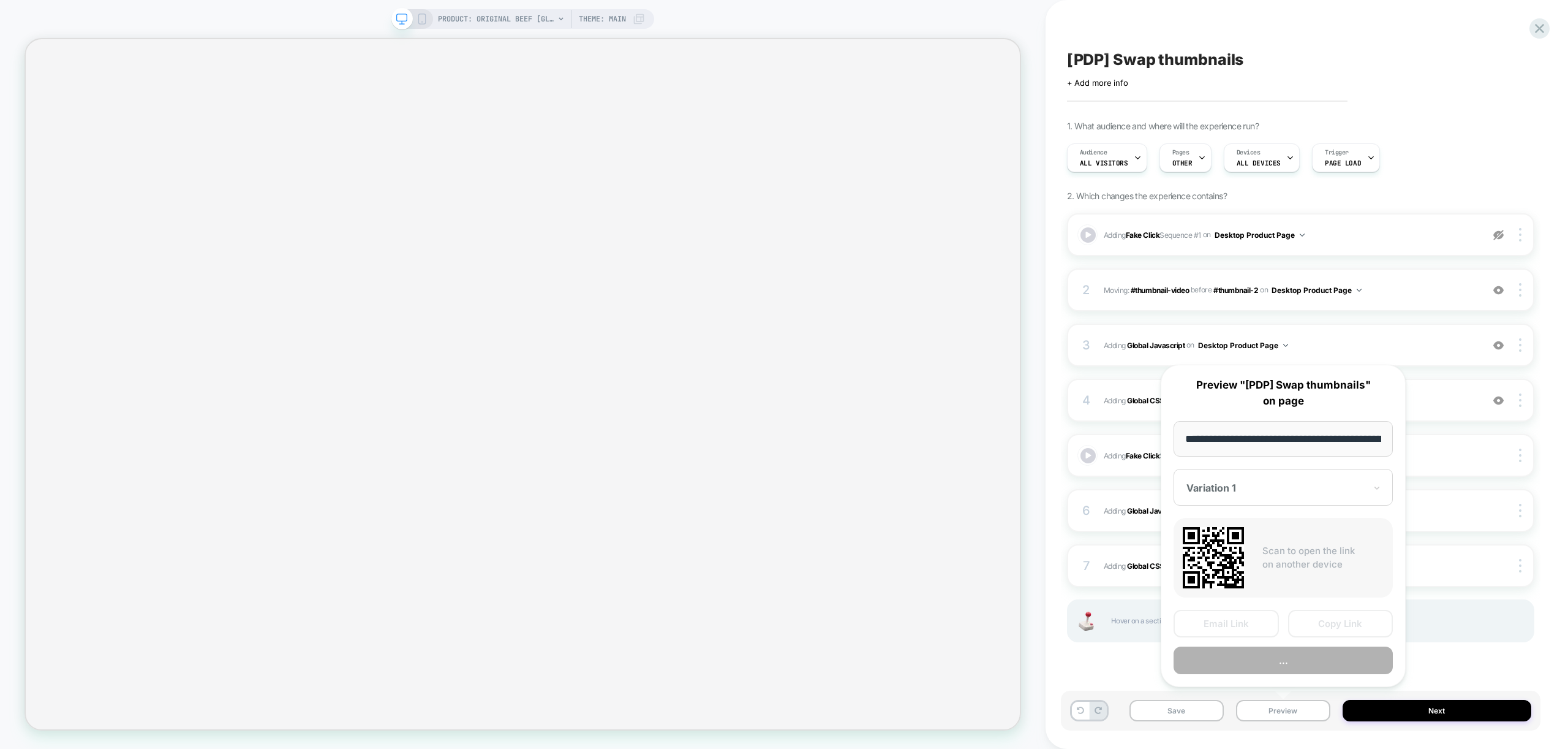
scroll to position [0, 253]
click at [1301, 659] on button "Preview" at bounding box center [1283, 661] width 219 height 27
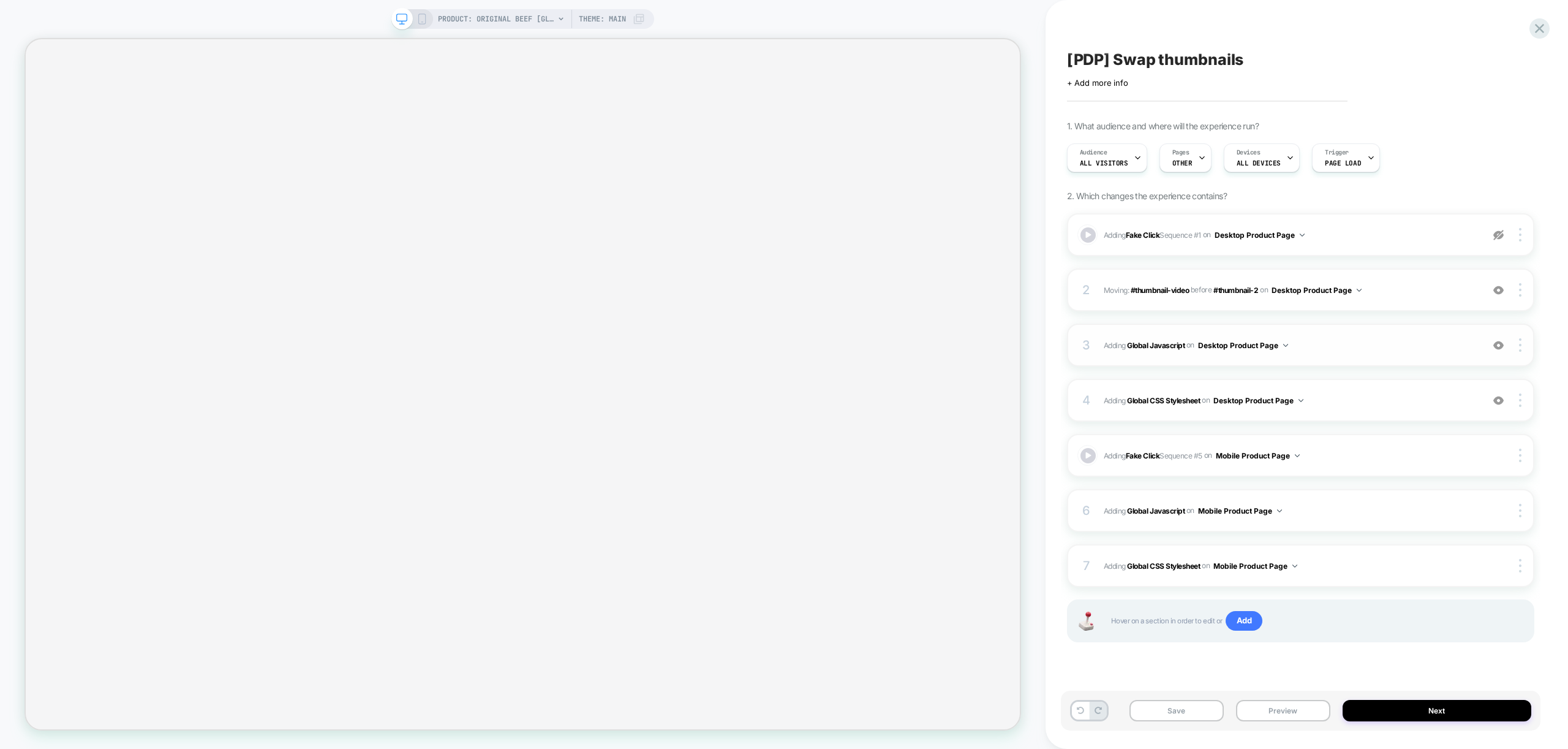
click at [1371, 342] on span "Adding Global Javascript on Desktop Product Page" at bounding box center [1289, 345] width 372 height 15
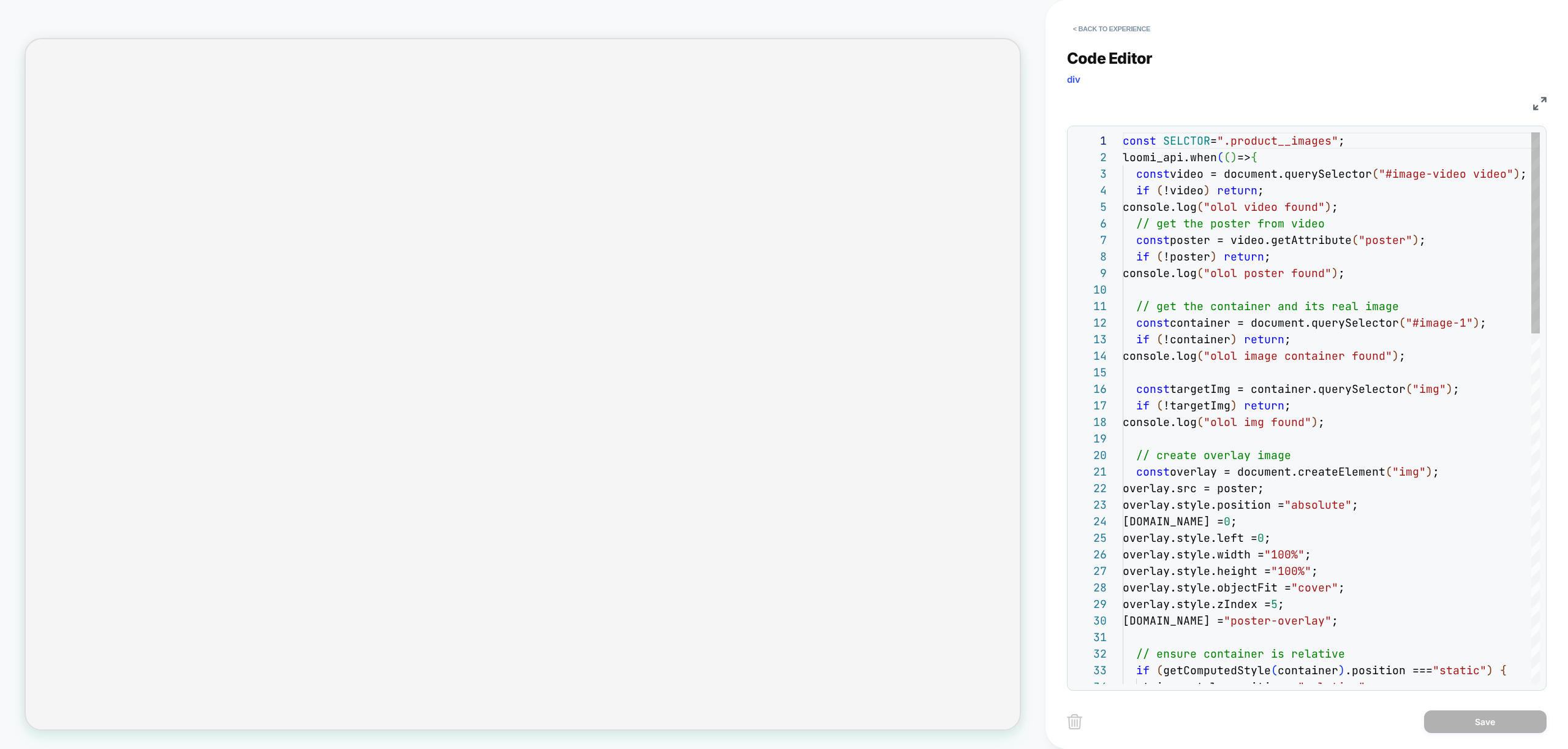
scroll to position [165, 0]
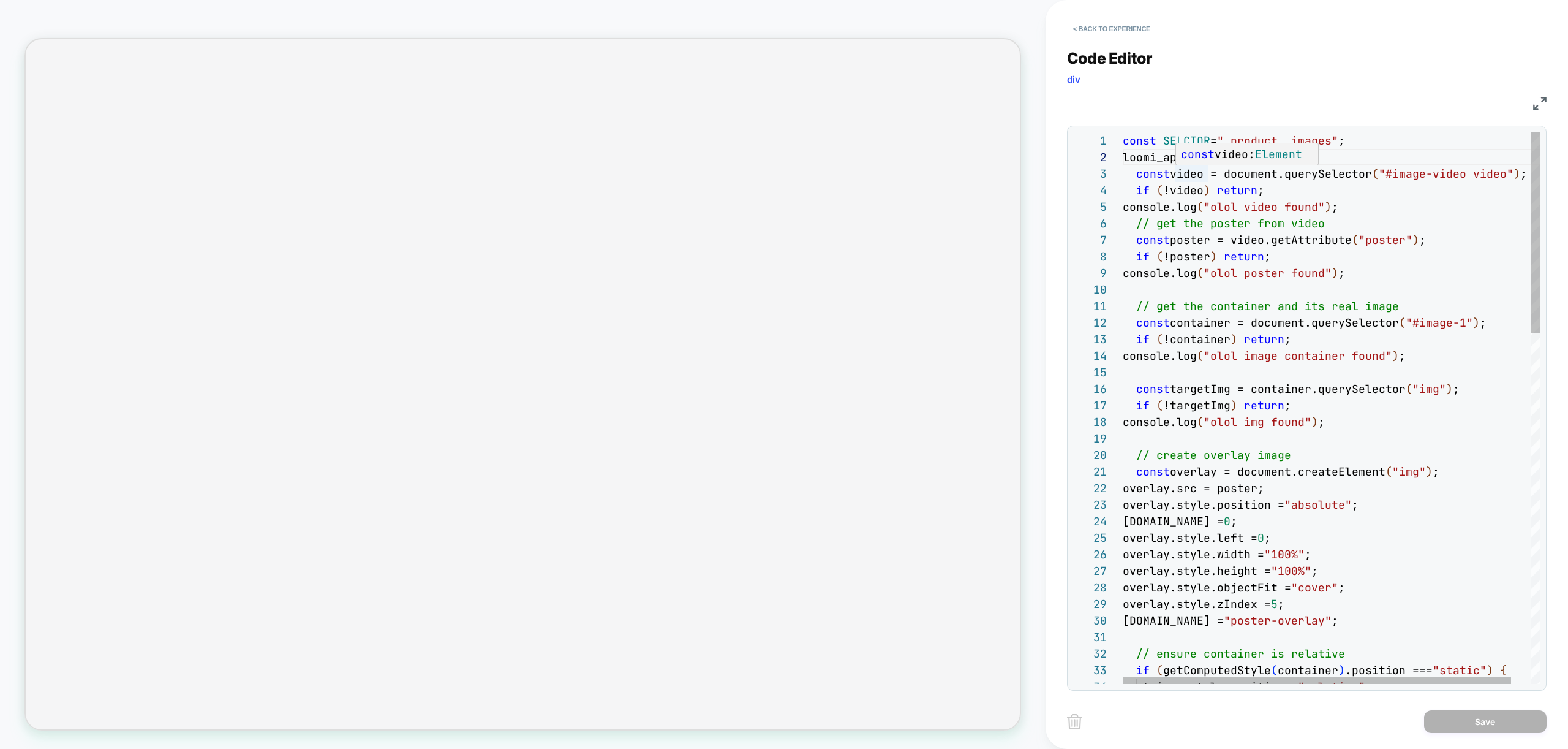
drag, startPoint x: 1263, startPoint y: 158, endPoint x: 1263, endPoint y: 191, distance: 33.0
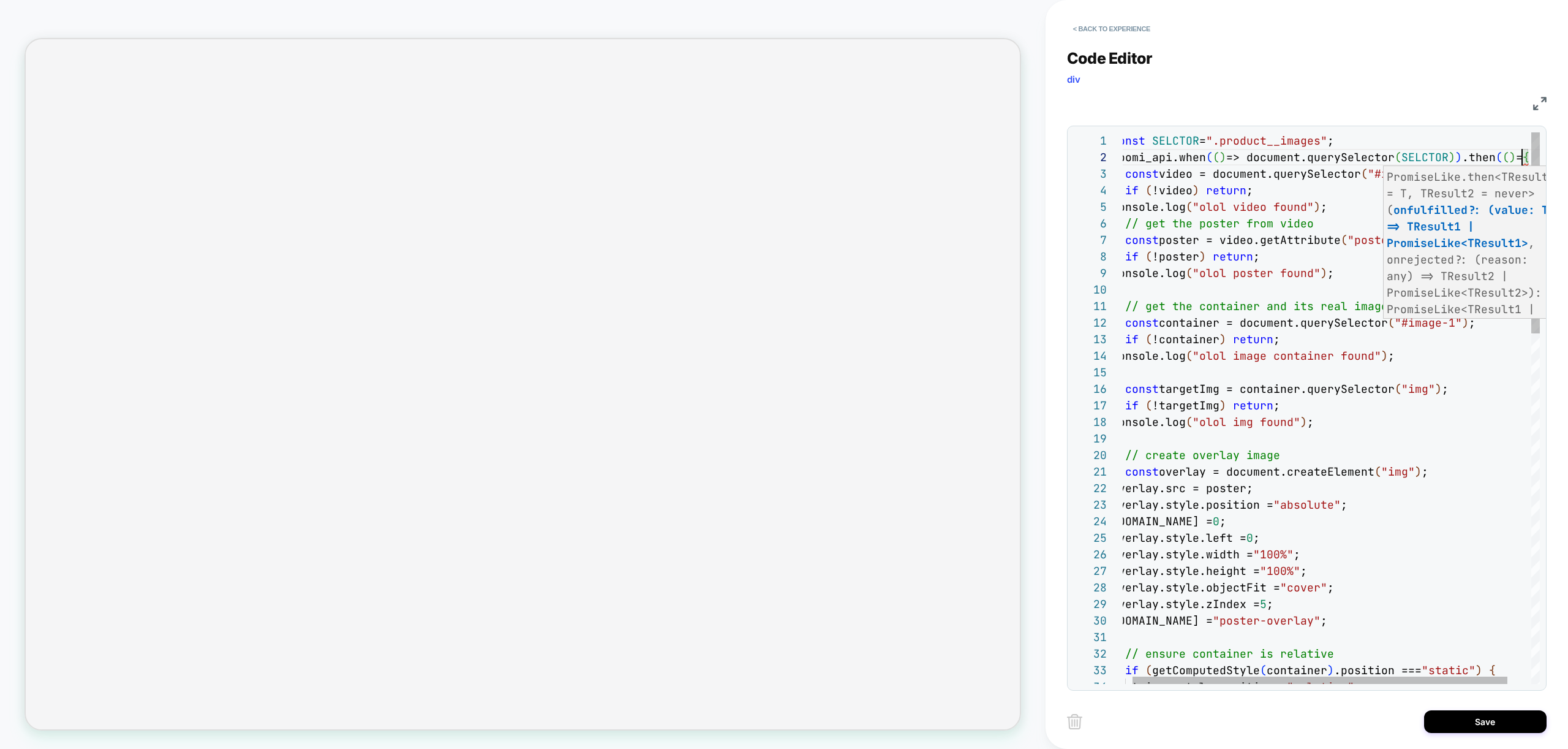
scroll to position [17, 416]
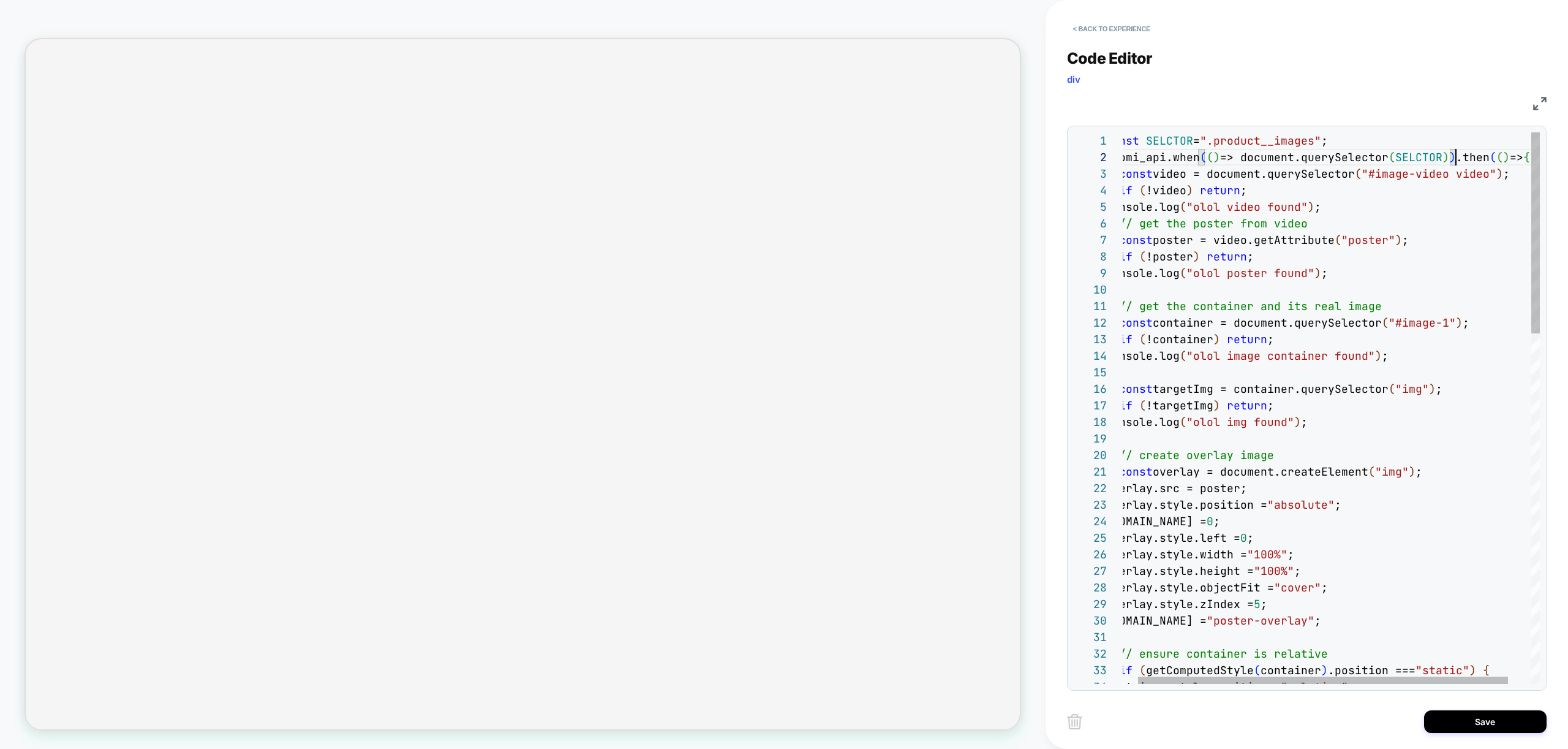
scroll to position [33, 0]
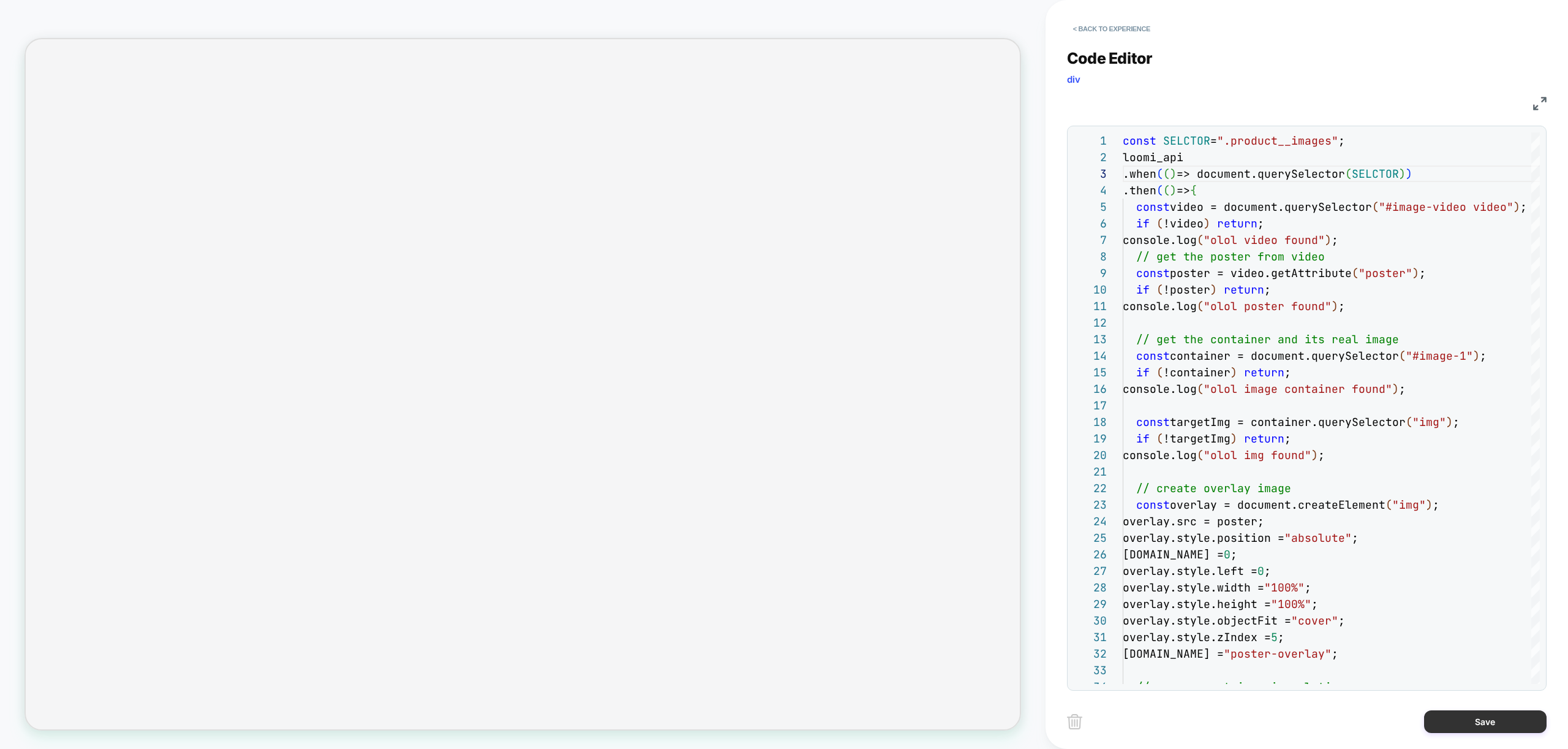
type textarea "**********"
click at [1476, 723] on button "Save" at bounding box center [1485, 722] width 122 height 23
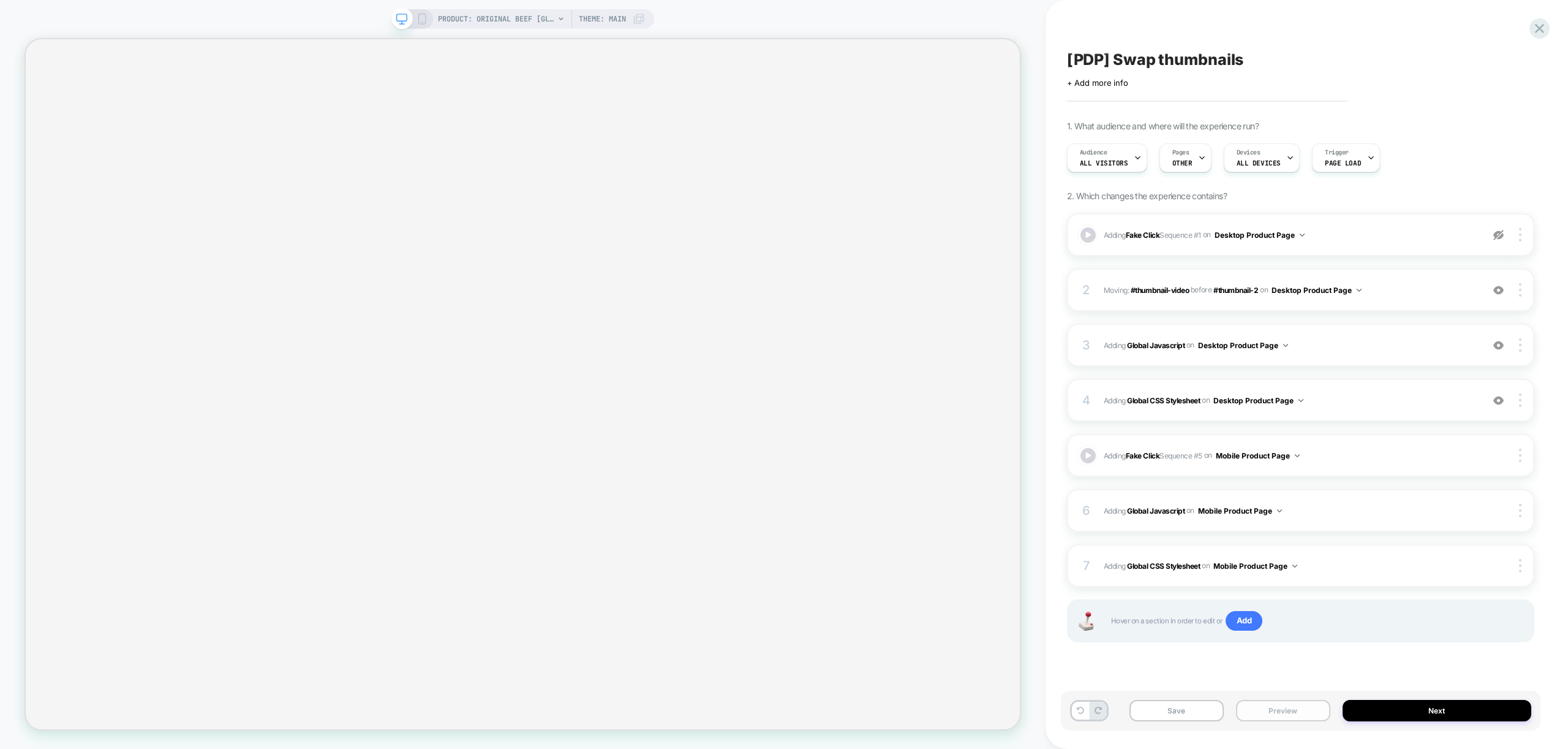
click at [1289, 706] on button "Preview" at bounding box center [1283, 711] width 94 height 21
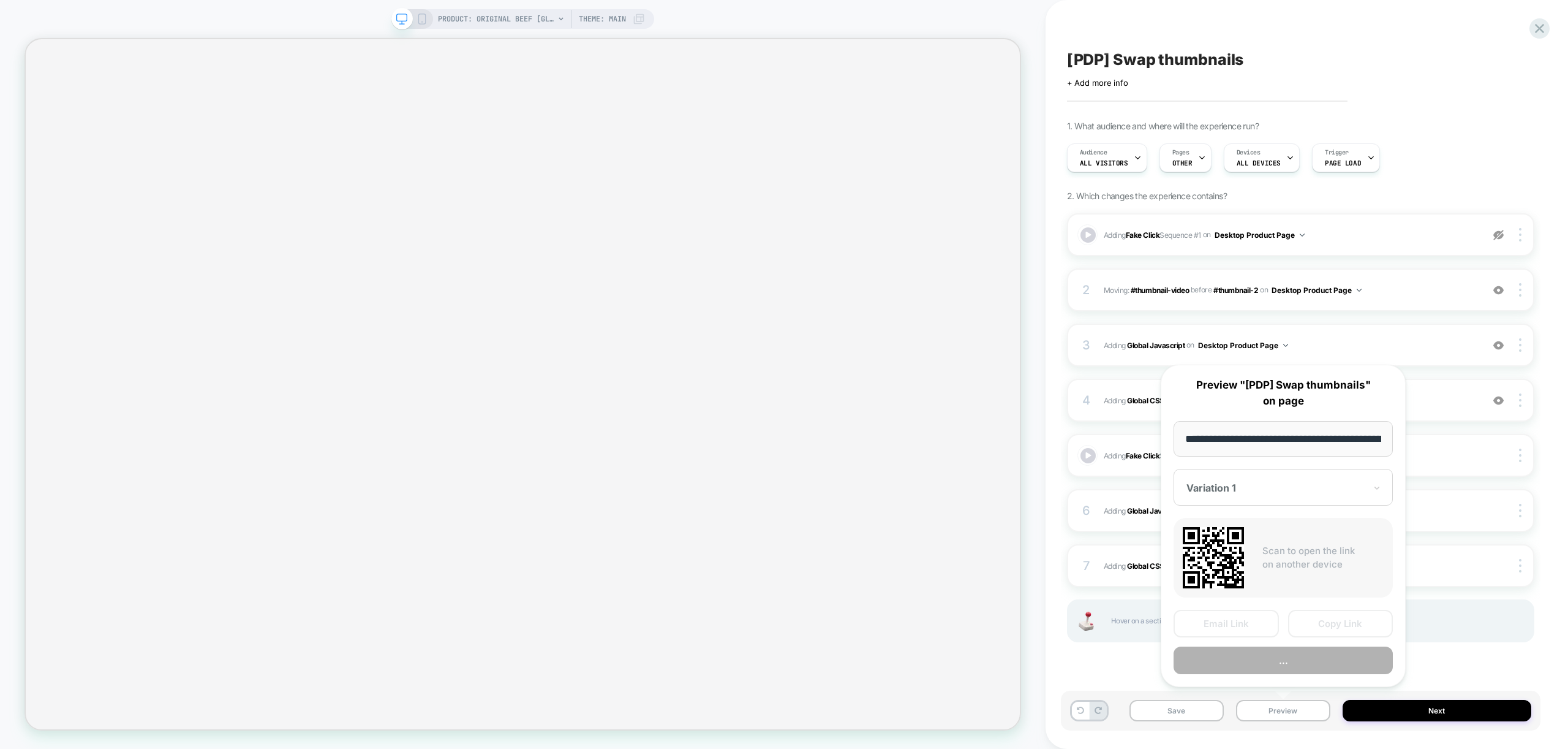
scroll to position [0, 253]
click at [1275, 658] on button "Preview" at bounding box center [1283, 661] width 219 height 27
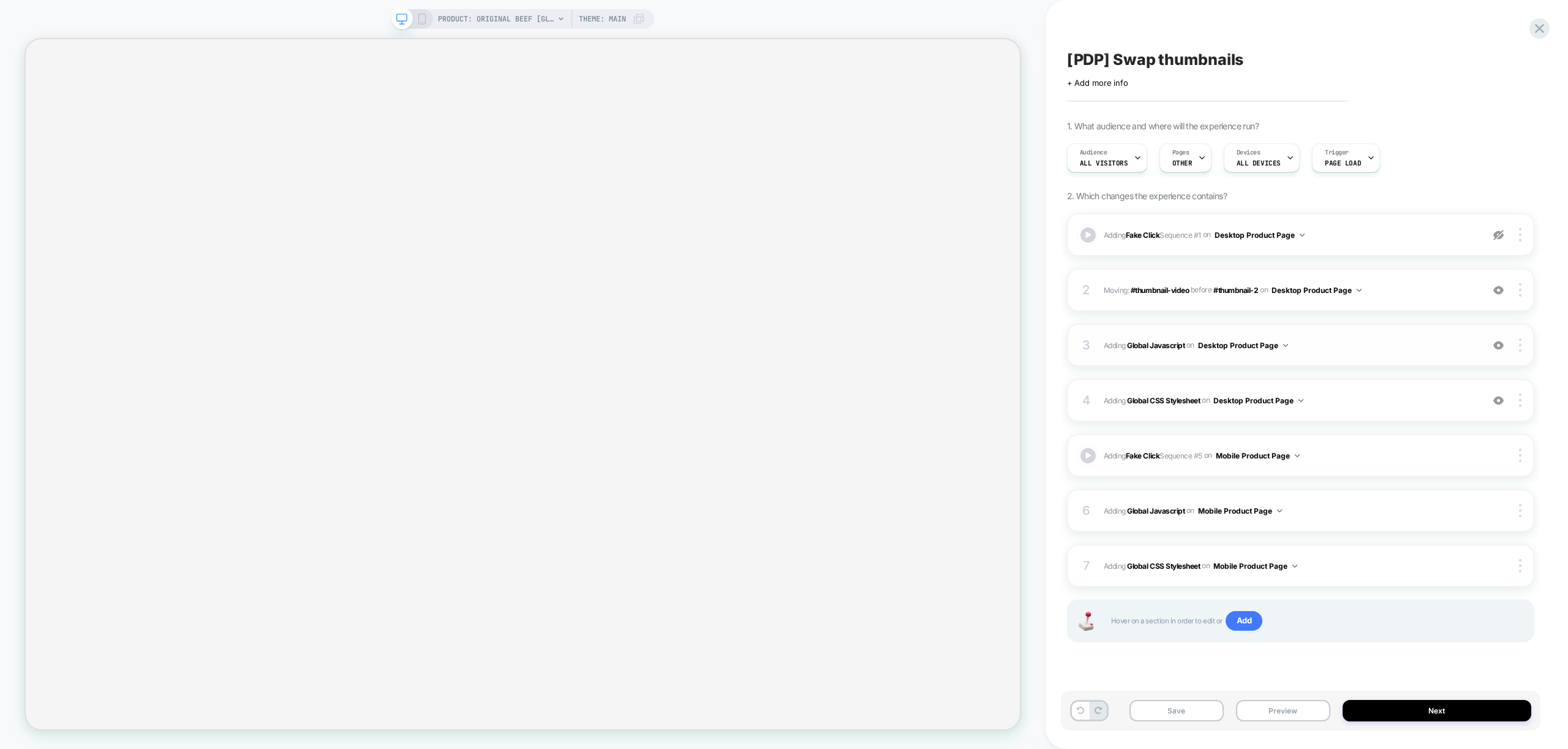
click at [1402, 353] on div "3 Adding Global Javascript on Desktop Product Page Add Before Add After Copy to…" at bounding box center [1300, 345] width 467 height 43
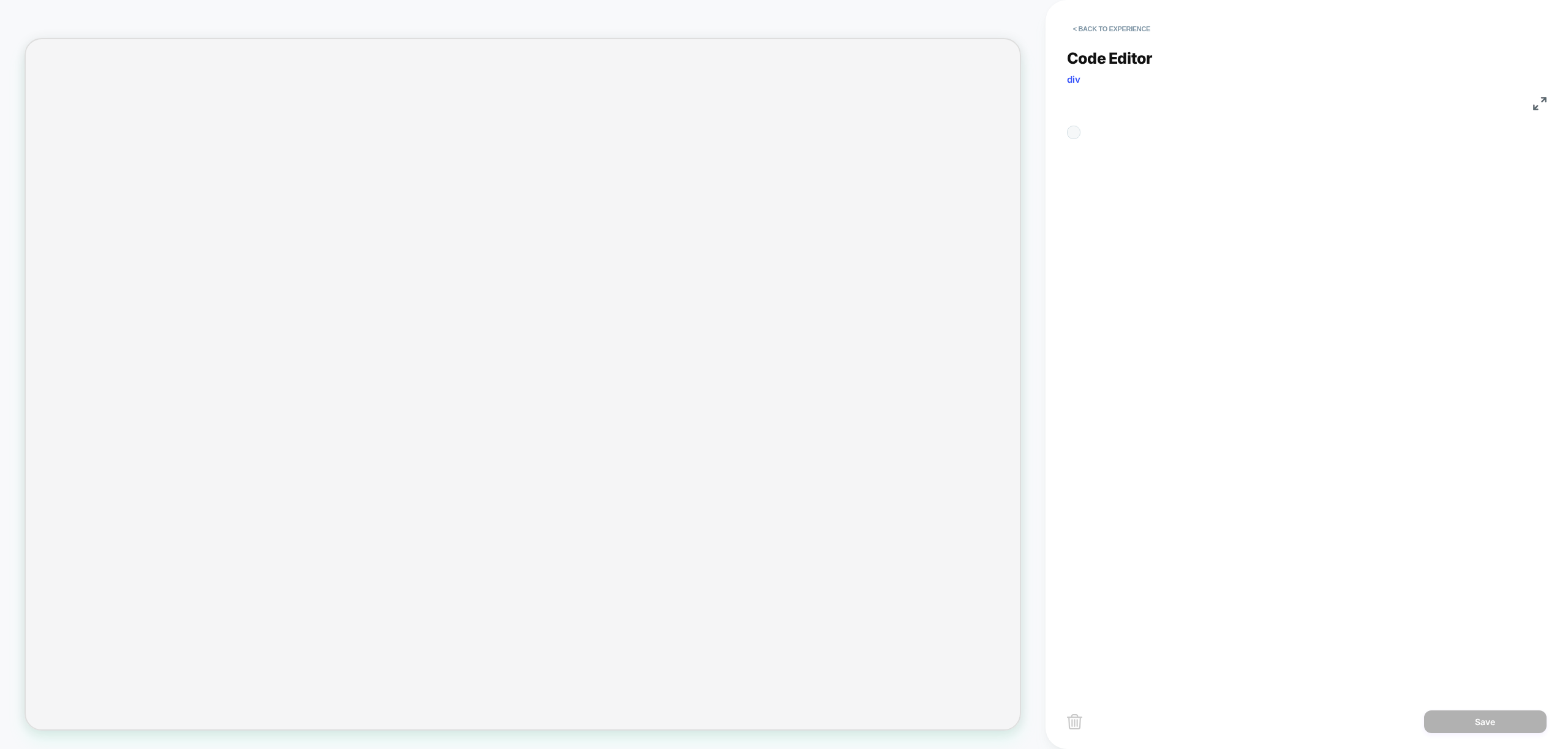
scroll to position [165, 0]
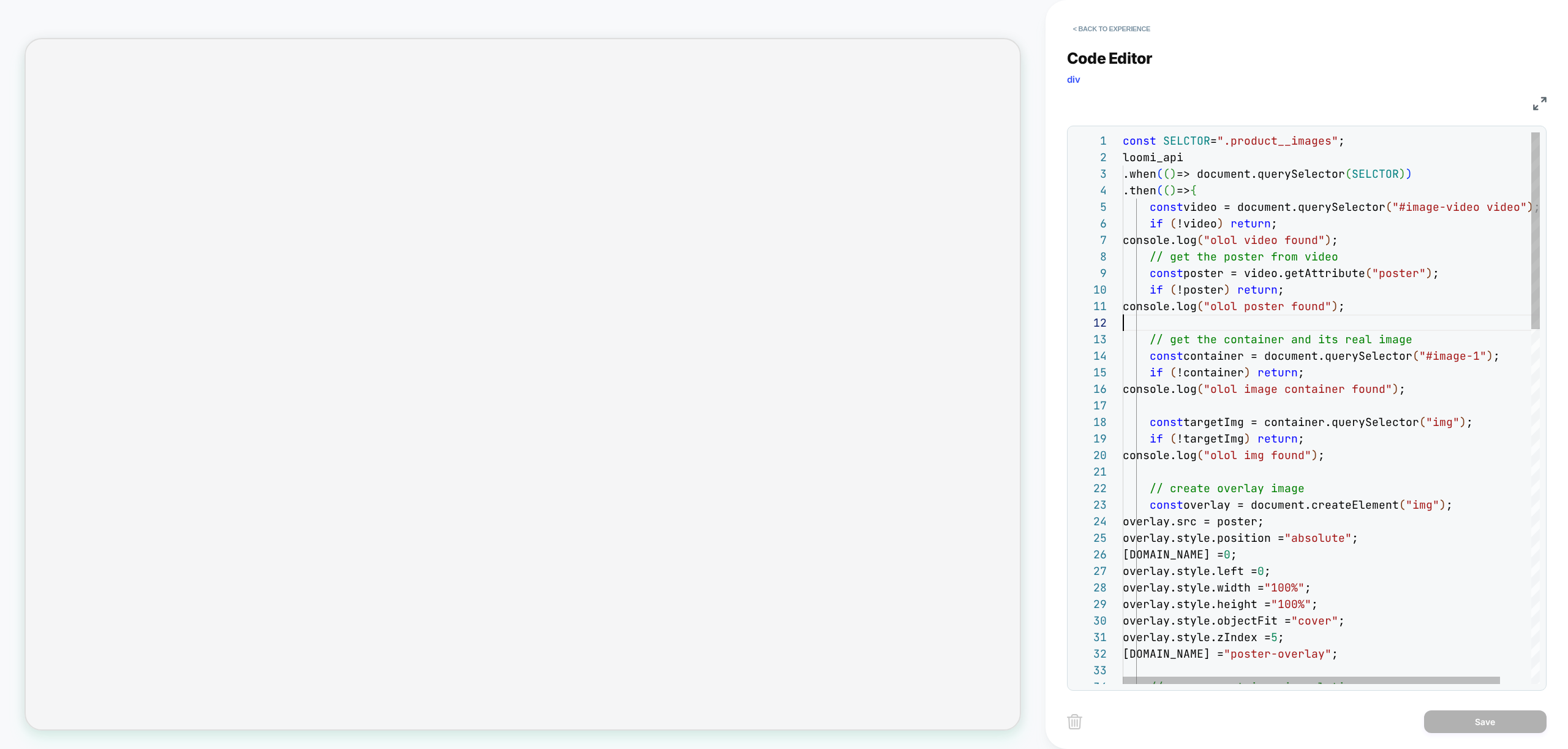
type textarea "**********"
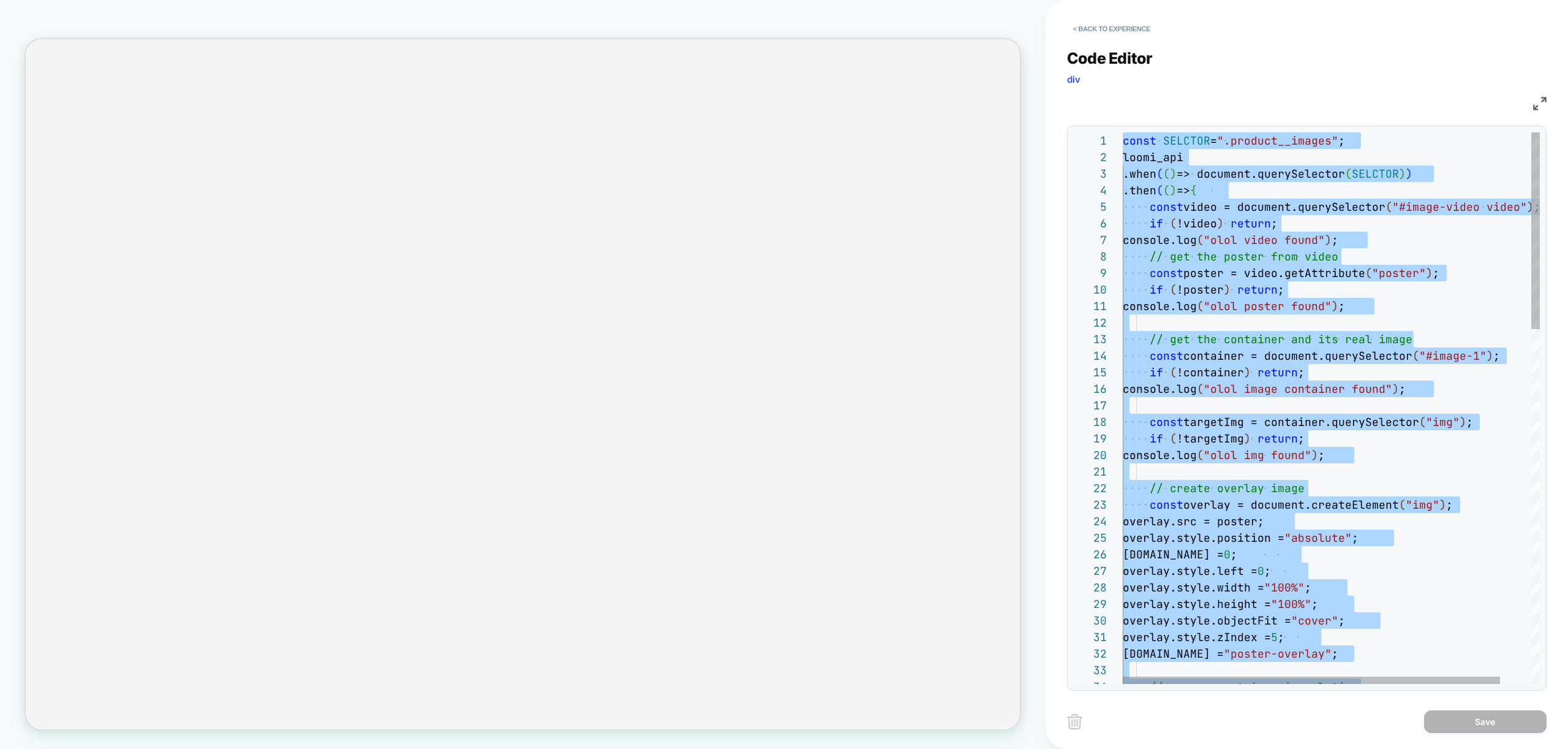
scroll to position [0, 0]
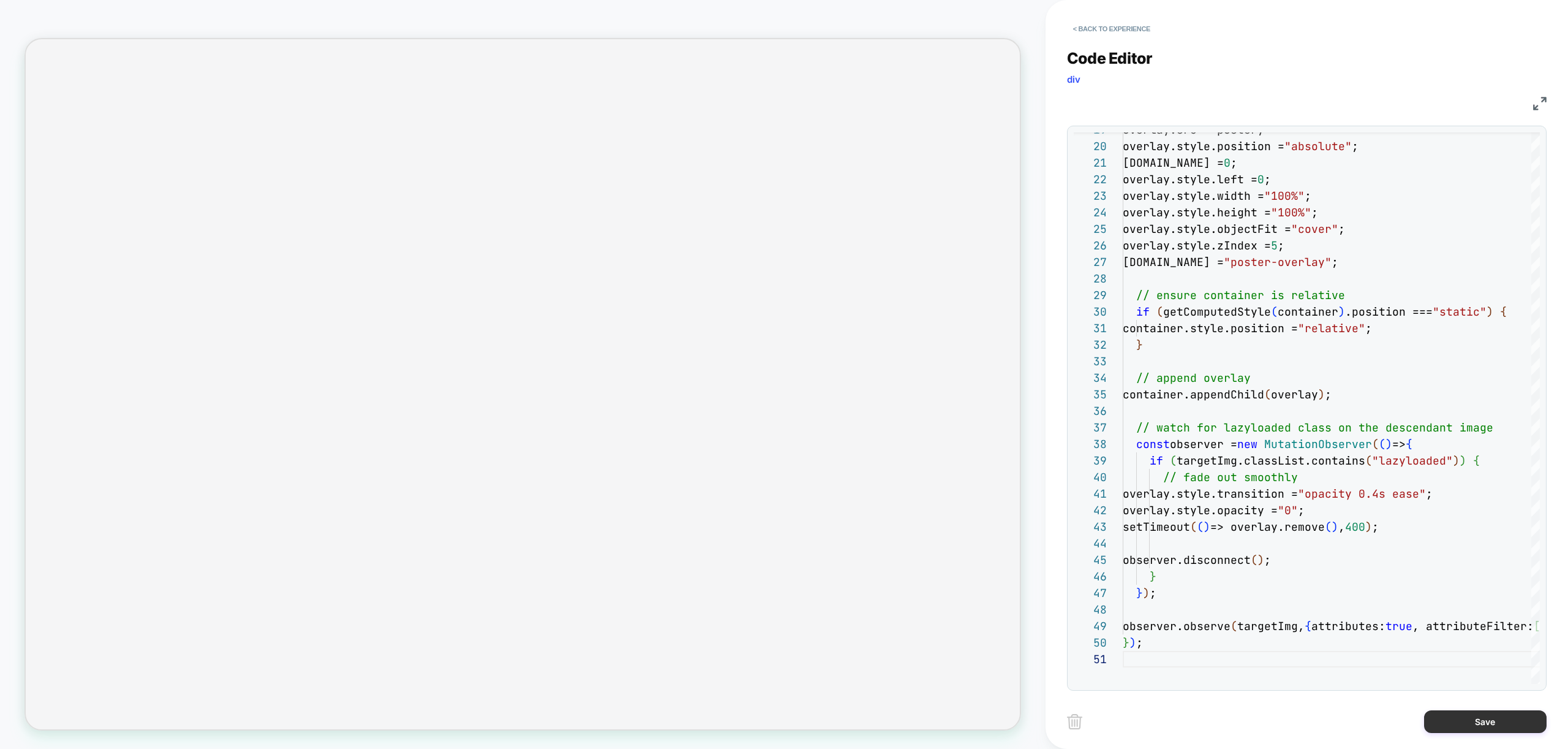
click at [1479, 724] on button "Save" at bounding box center [1485, 722] width 122 height 23
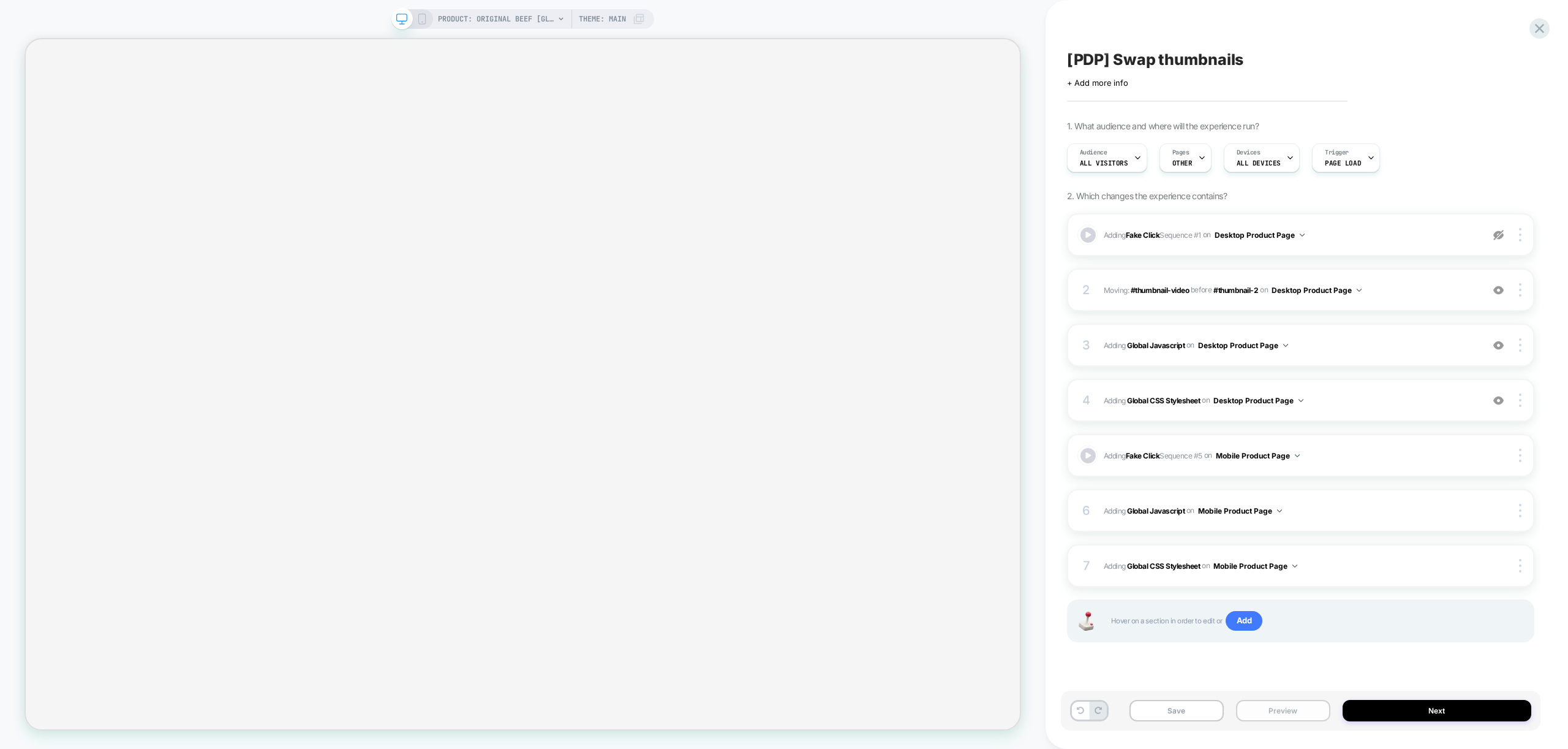
click at [1281, 712] on button "Preview" at bounding box center [1283, 711] width 94 height 21
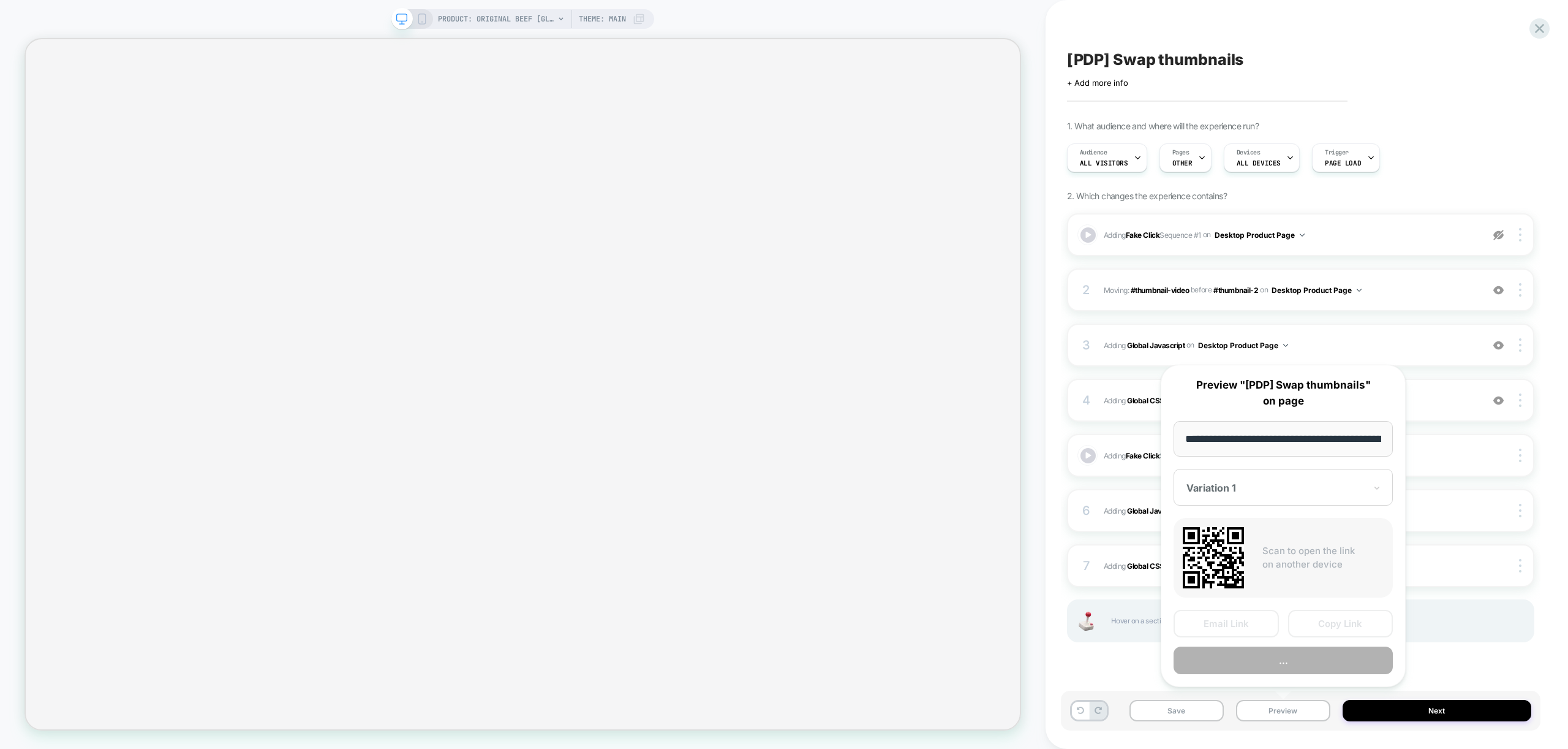
scroll to position [0, 253]
click at [1299, 657] on button "Preview" at bounding box center [1283, 661] width 219 height 27
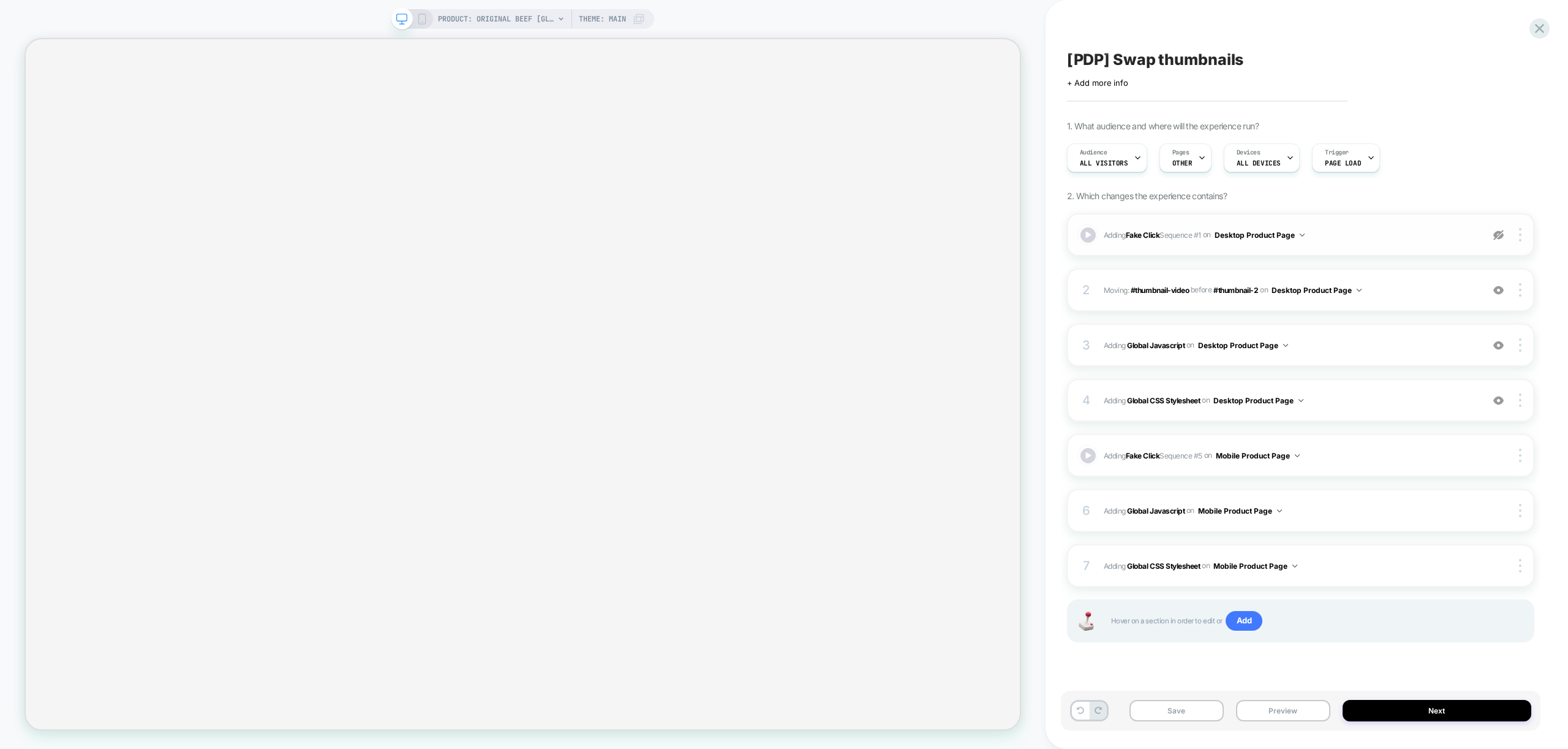
click at [1498, 236] on img at bounding box center [1498, 235] width 11 height 11
click at [1299, 712] on button "Preview" at bounding box center [1283, 711] width 94 height 21
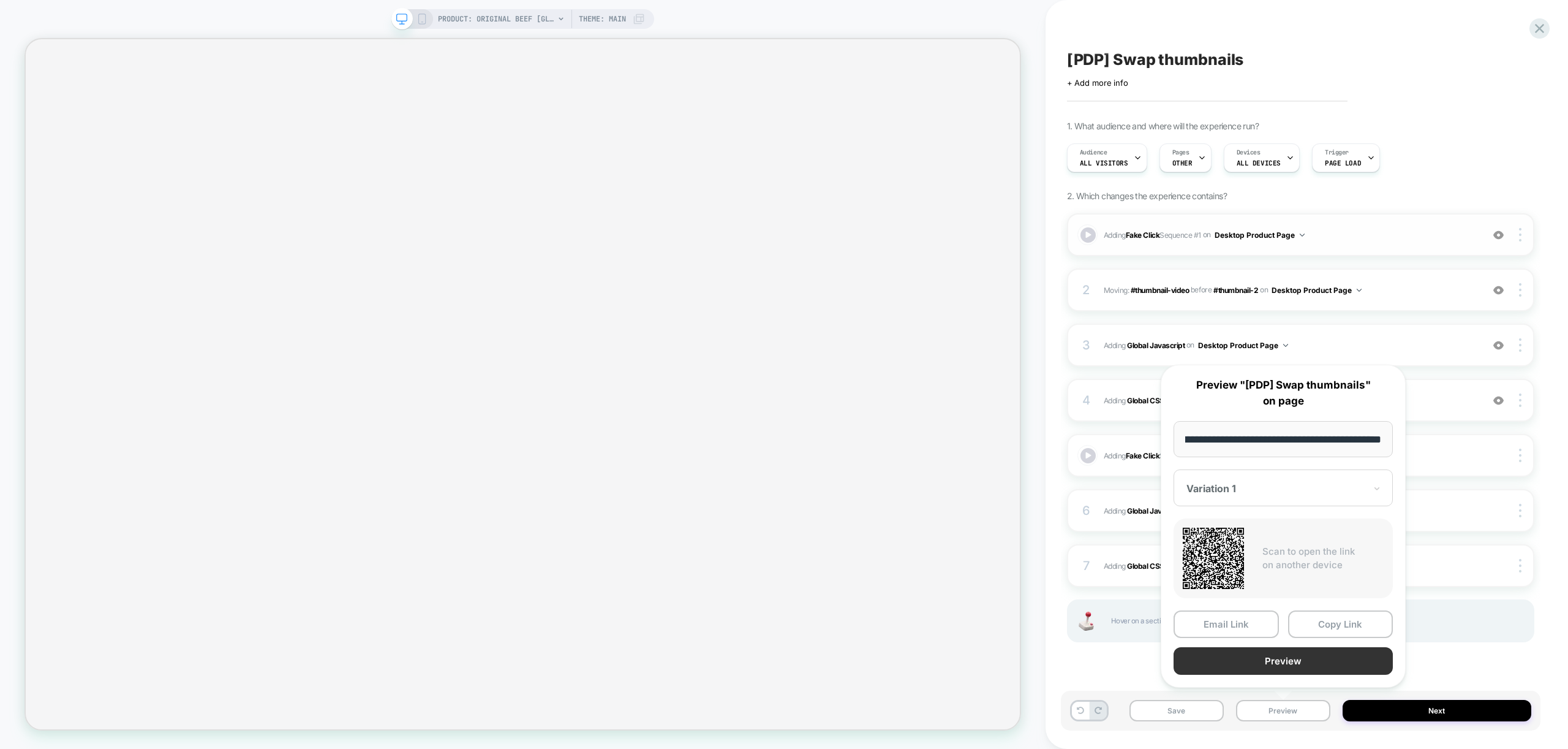
scroll to position [0, 0]
click at [1315, 667] on button "Preview" at bounding box center [1283, 661] width 219 height 27
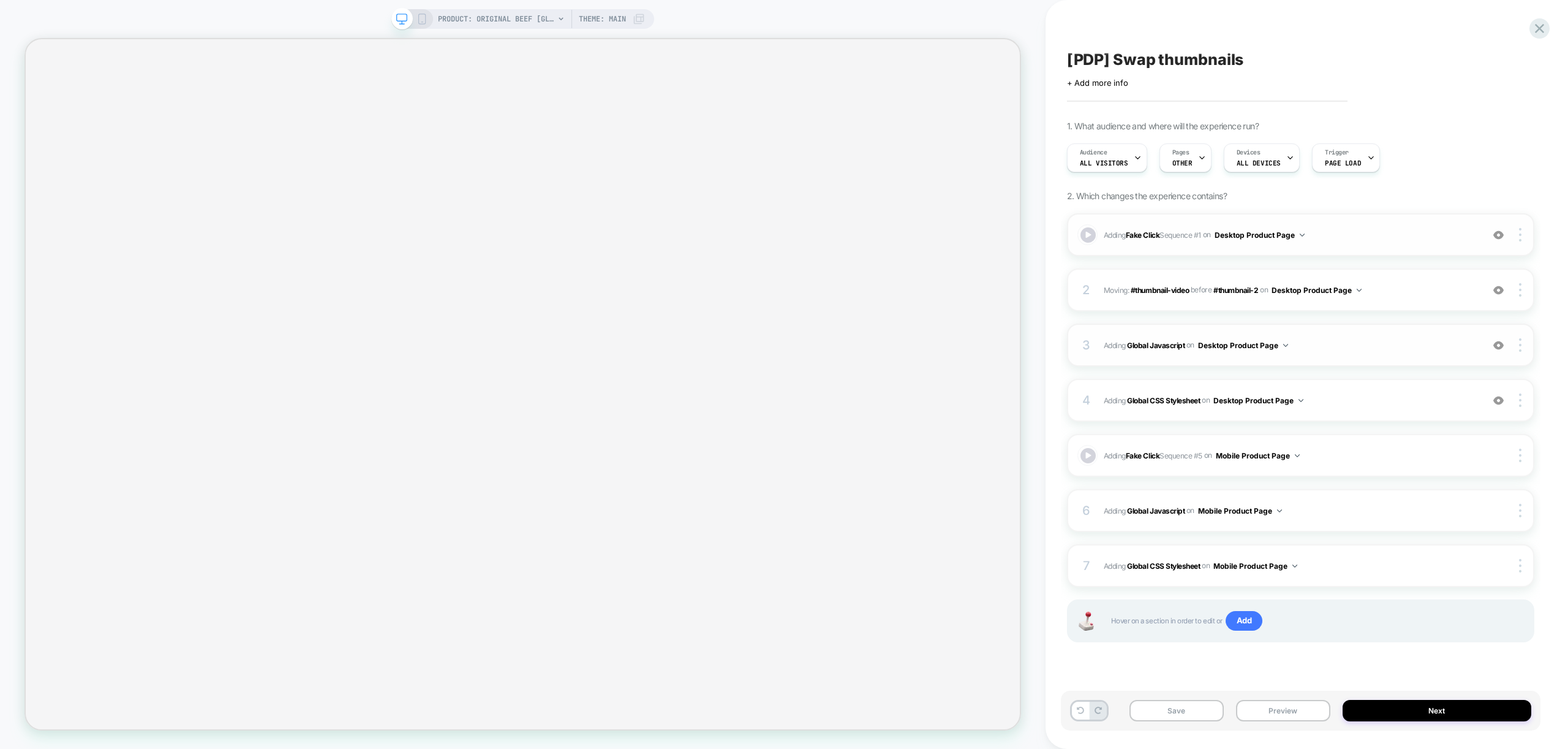
click at [1501, 348] on img at bounding box center [1498, 346] width 11 height 11
click at [1318, 709] on button "Preview" at bounding box center [1283, 711] width 94 height 21
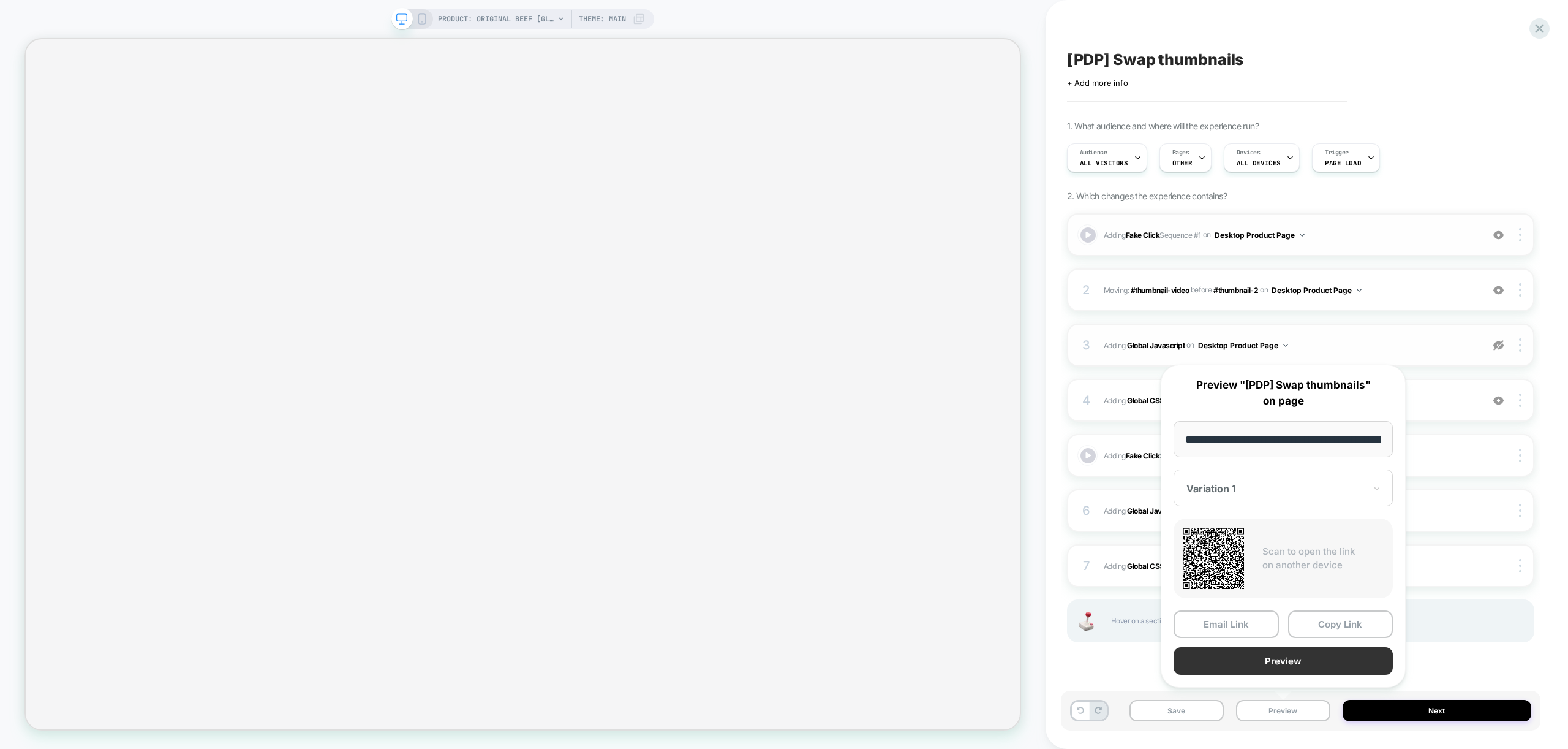
click at [1285, 665] on button "Preview" at bounding box center [1283, 661] width 219 height 27
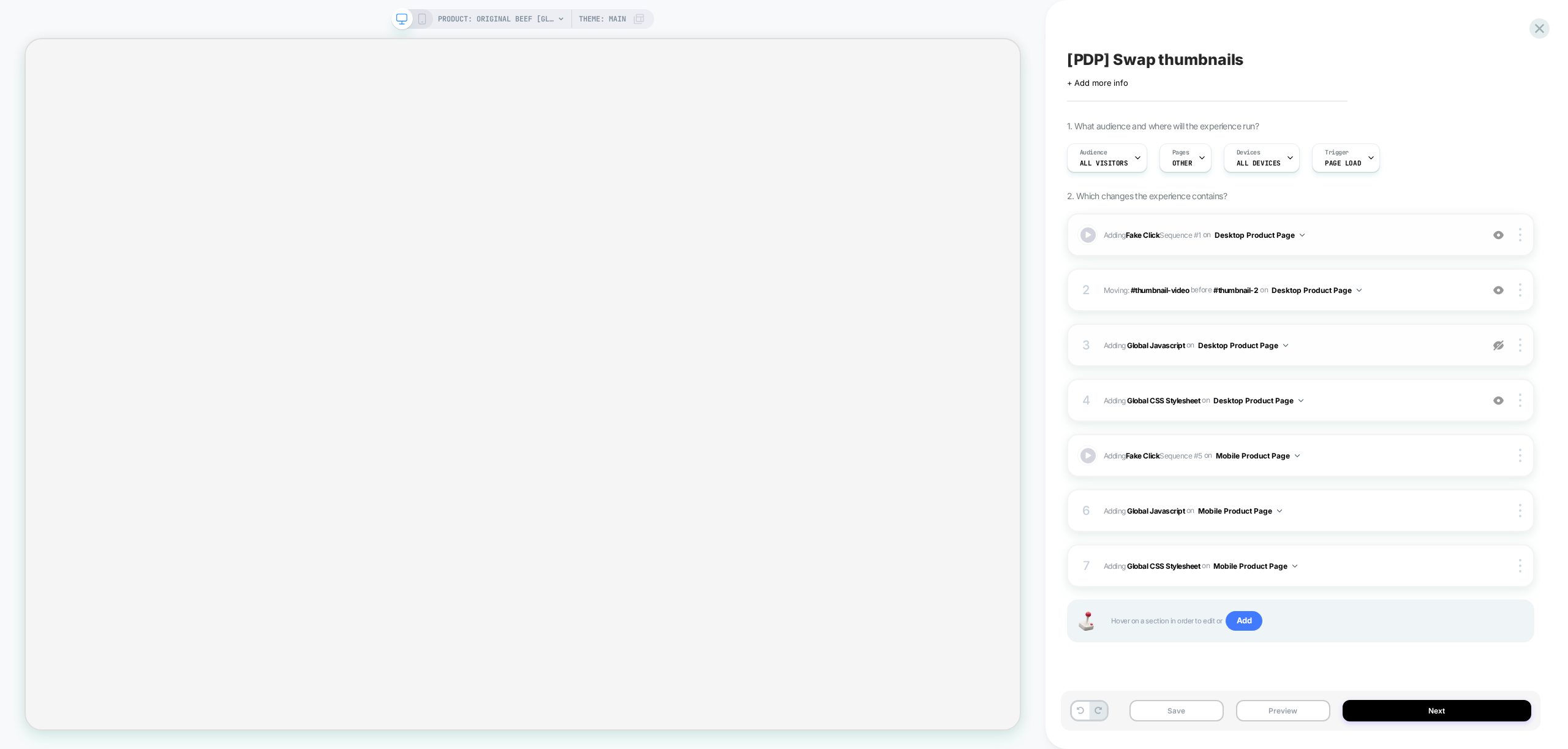
click at [1500, 235] on img at bounding box center [1498, 235] width 11 height 11
click at [1293, 703] on button "Preview" at bounding box center [1283, 711] width 94 height 21
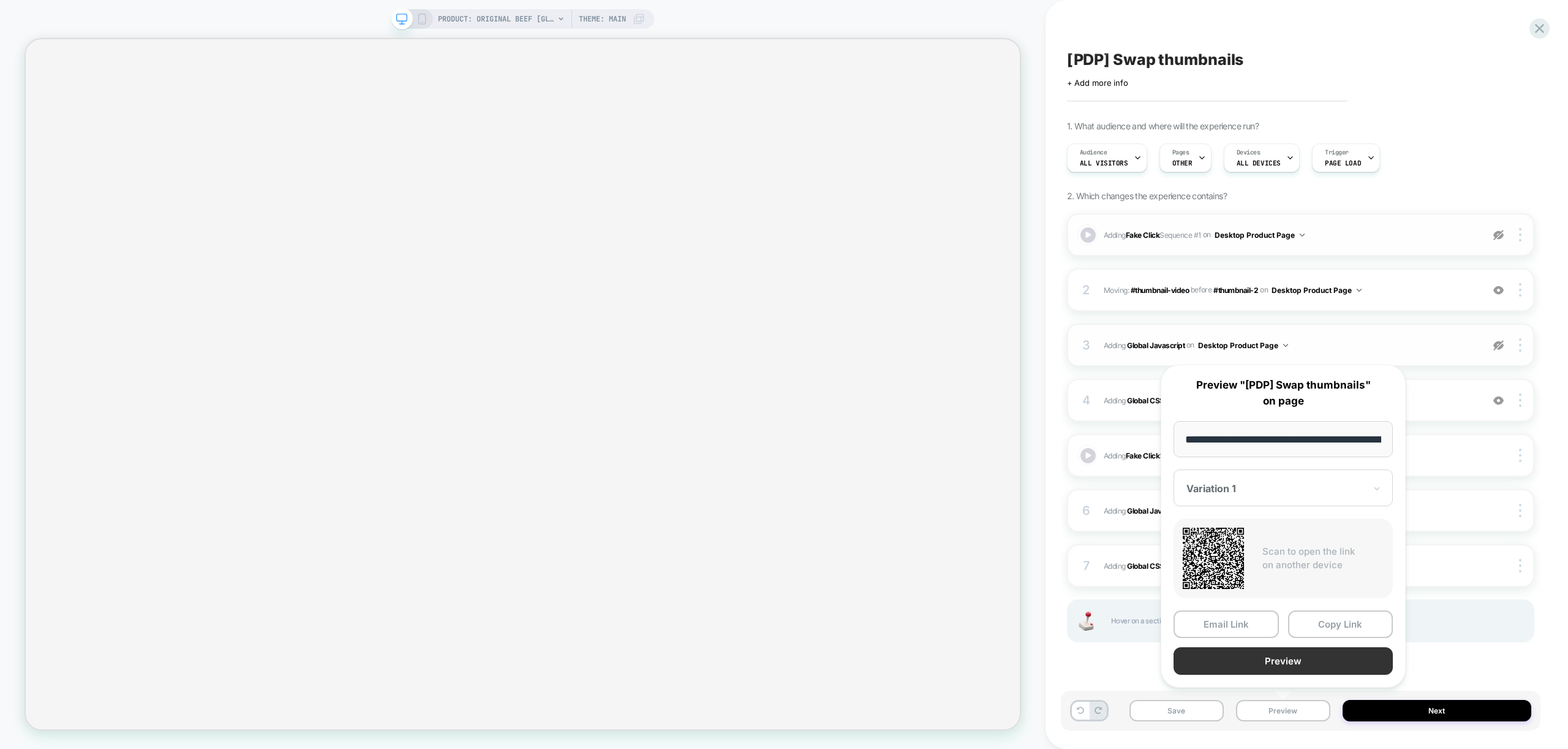
click at [1302, 672] on button "Preview" at bounding box center [1283, 661] width 219 height 27
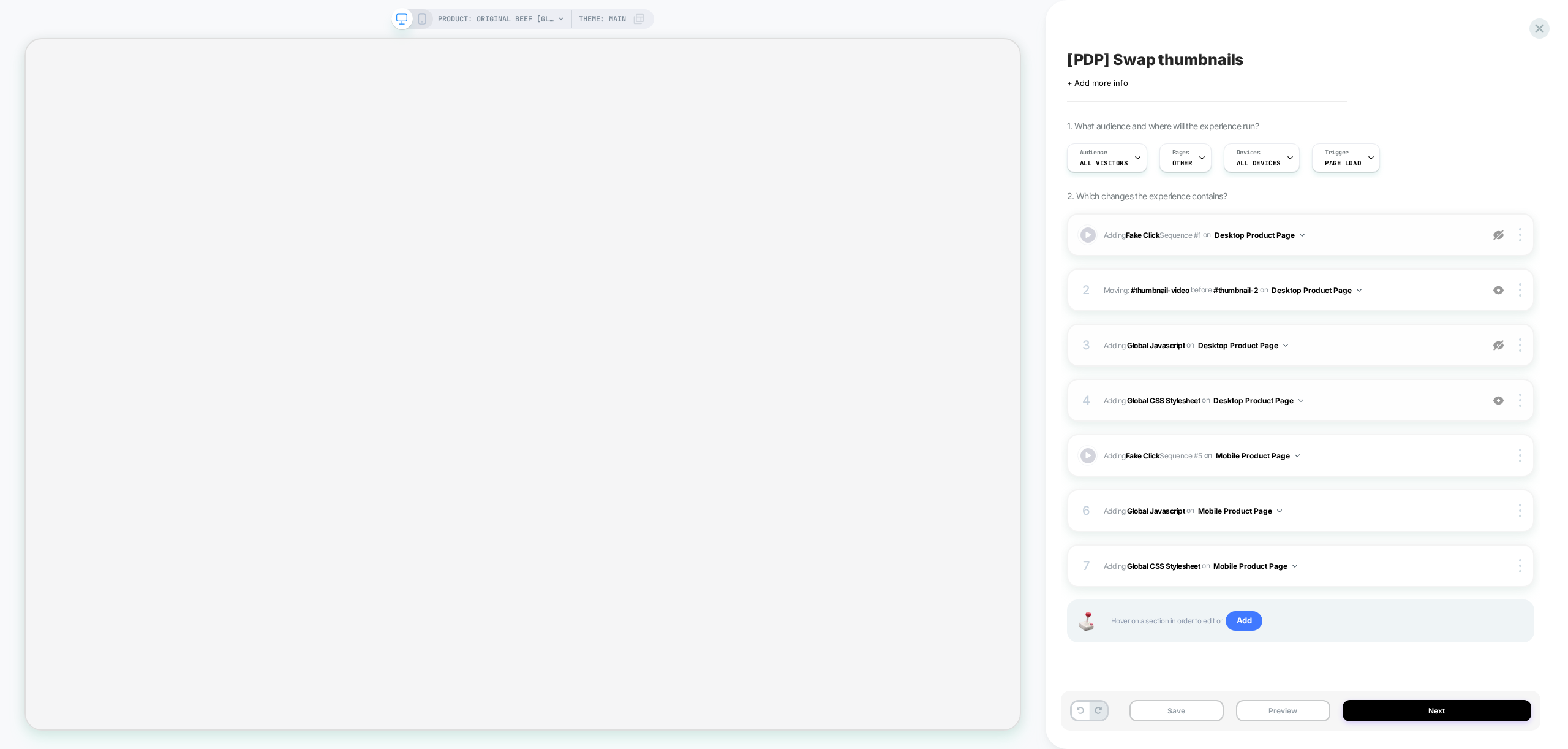
click at [1394, 413] on div "4 Adding Global CSS Stylesheet on Desktop Product Page Add Before Add After Cop…" at bounding box center [1300, 400] width 467 height 43
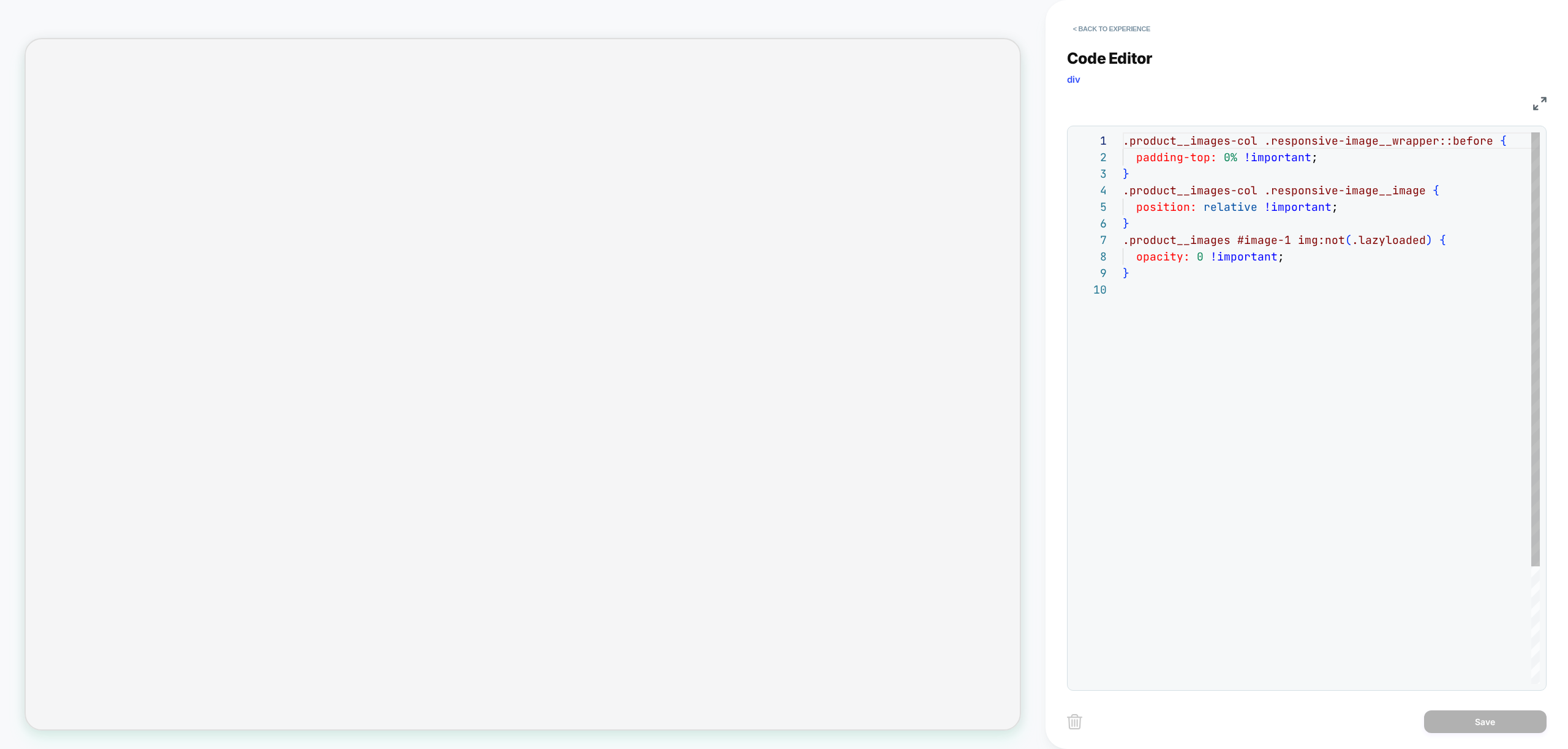
scroll to position [149, 0]
click at [1131, 29] on button "< Back to experience" at bounding box center [1112, 28] width 90 height 19
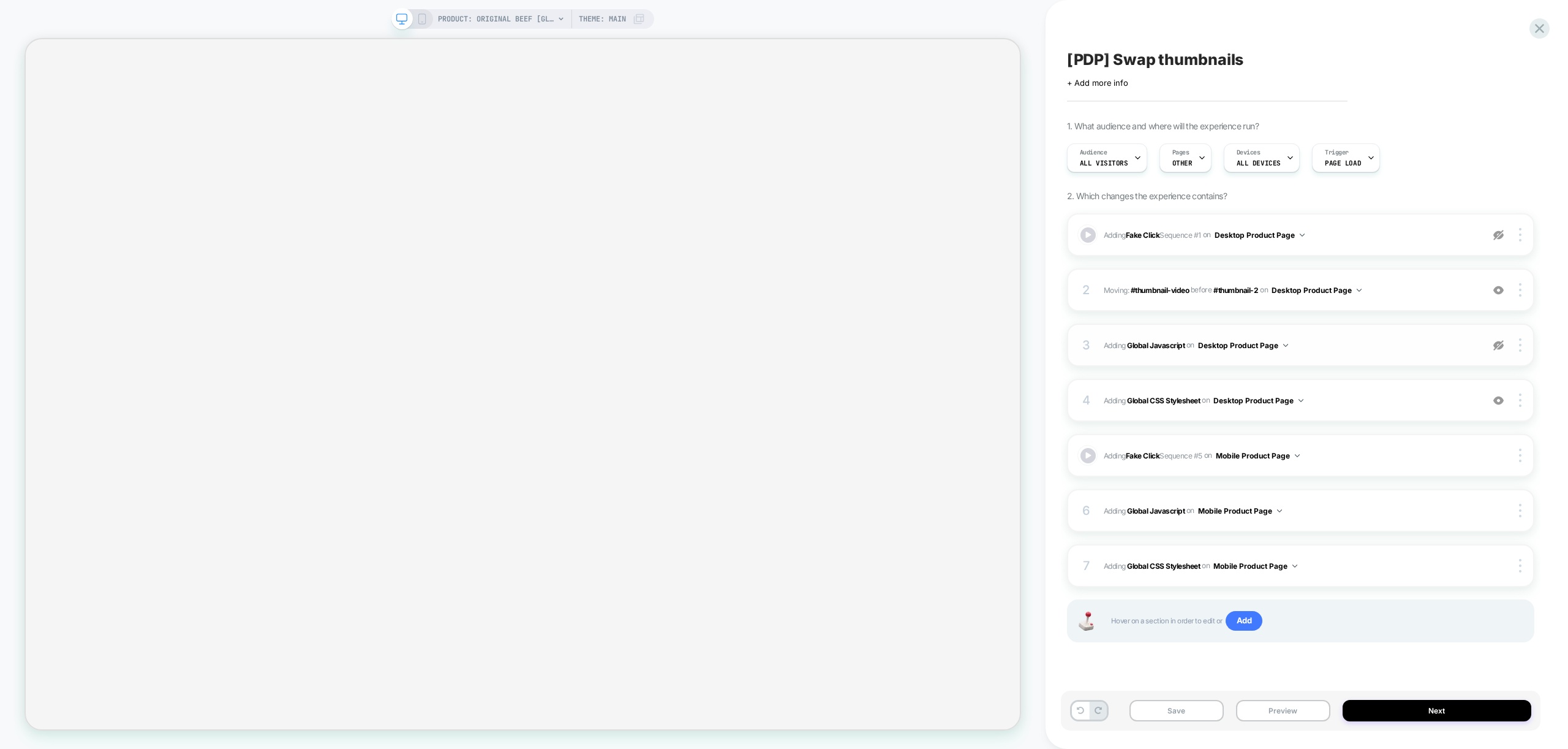
click at [1496, 344] on img at bounding box center [1498, 346] width 11 height 11
click at [1478, 352] on div "3 Adding Global Javascript on Desktop Product Page Add Before Add After Copy to…" at bounding box center [1300, 345] width 467 height 43
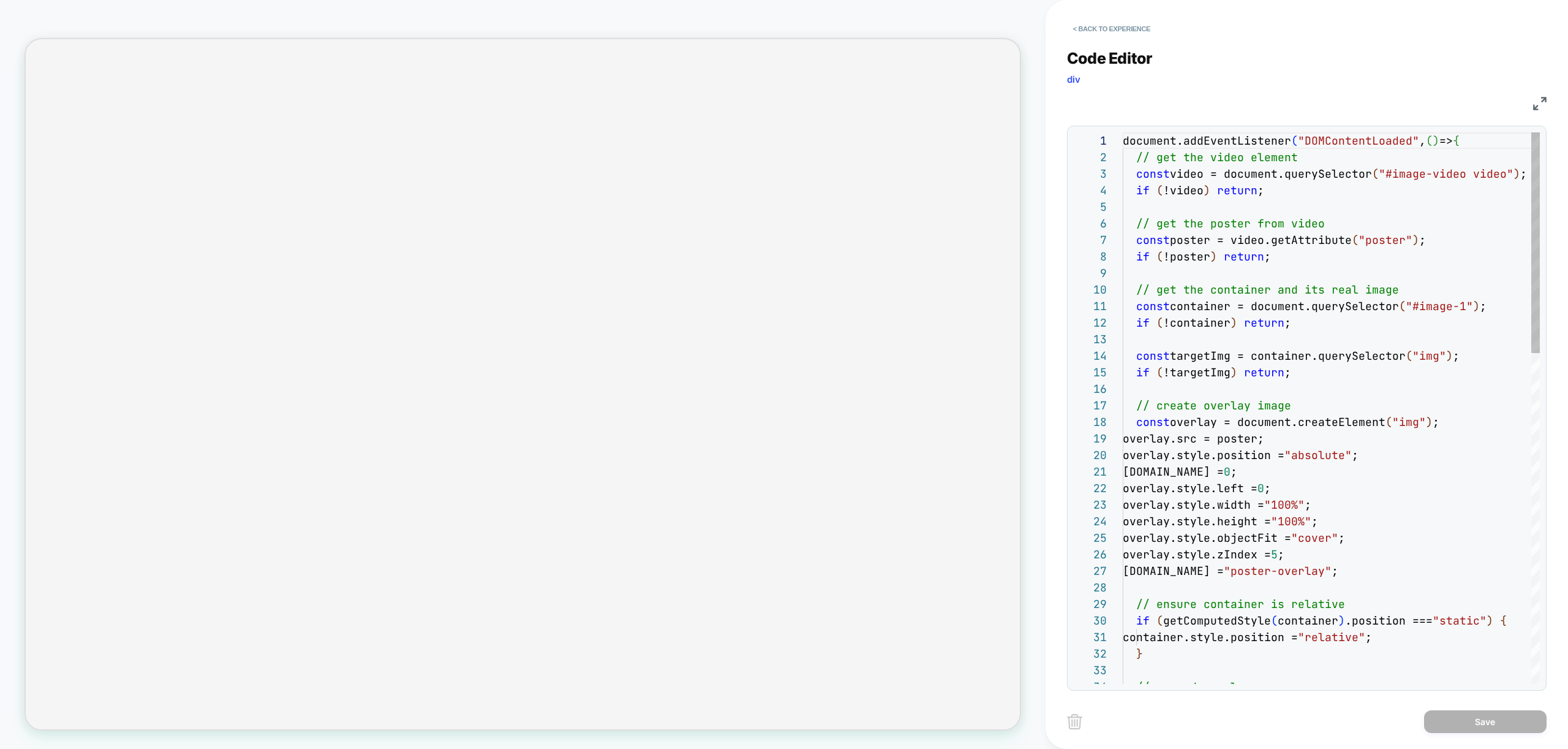
scroll to position [165, 0]
click at [1099, 25] on button "< Back to experience" at bounding box center [1112, 28] width 90 height 19
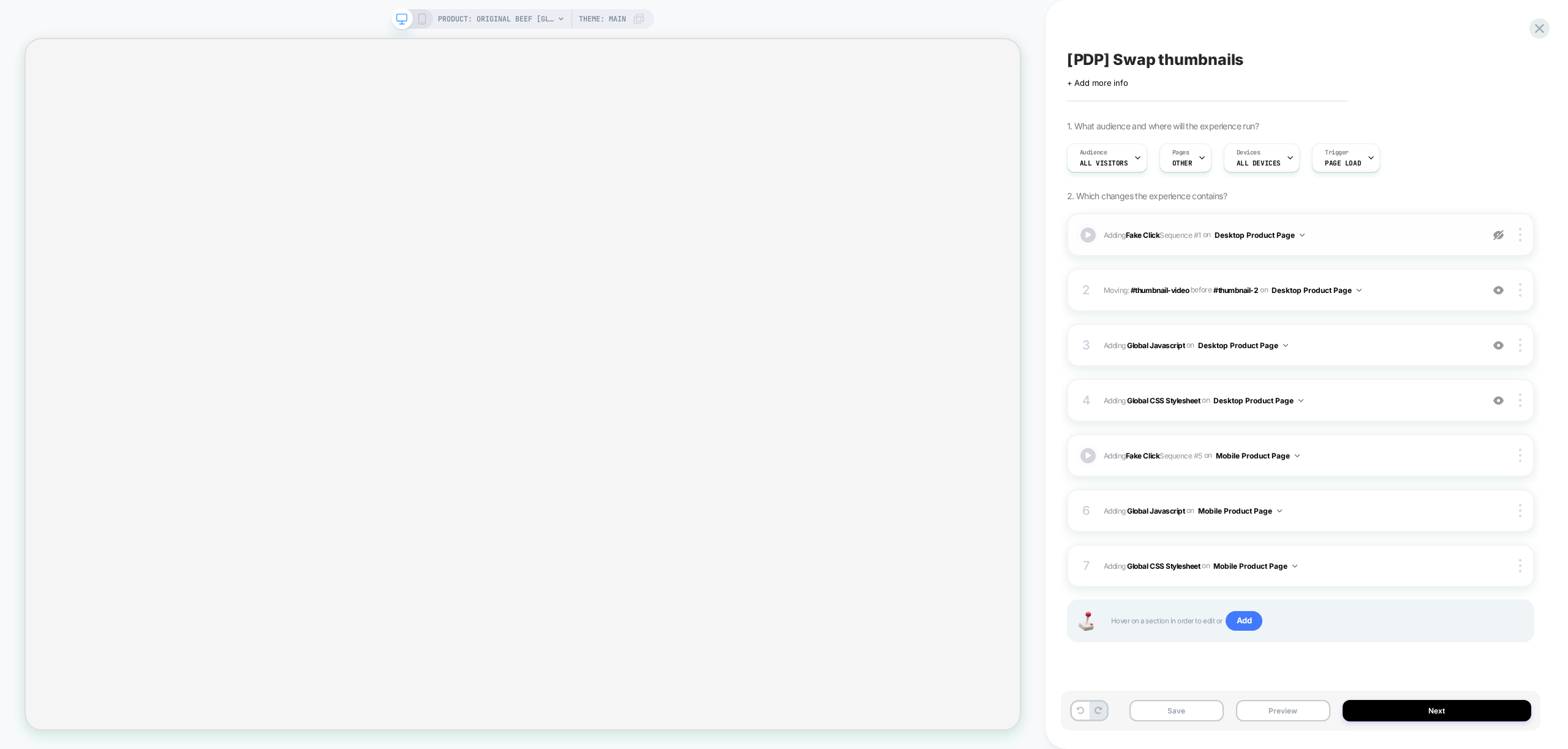
click at [1503, 238] on img at bounding box center [1498, 235] width 11 height 11
click at [1357, 247] on div "Adding Fake Click Sequence # 1 on Desktop Product Page Add Before Add After Cop…" at bounding box center [1300, 235] width 467 height 43
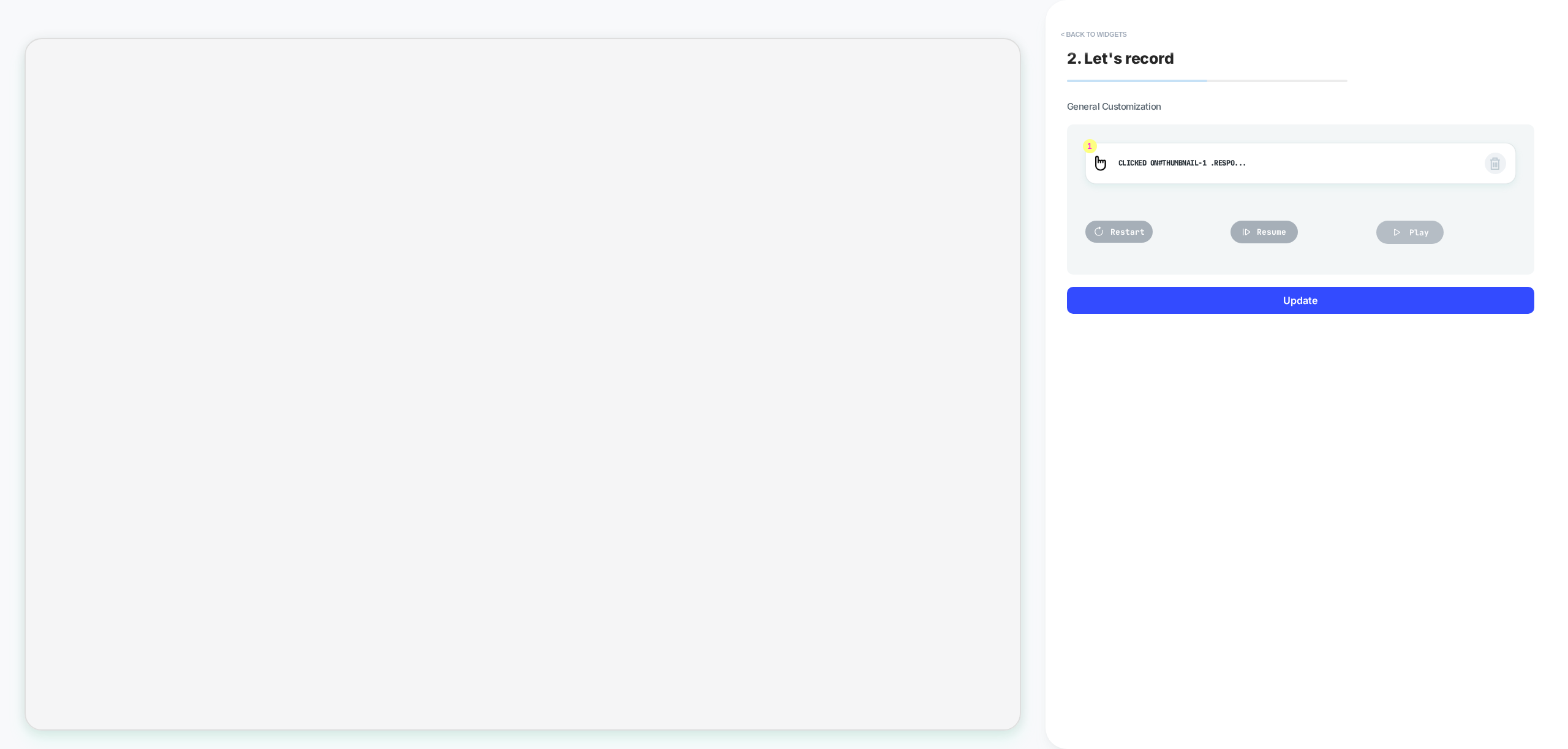
click at [1422, 233] on span "Play" at bounding box center [1419, 233] width 19 height 11
click at [1400, 233] on icon at bounding box center [1397, 232] width 12 height 12
click at [1085, 33] on button "< Back to widgets" at bounding box center [1093, 34] width 78 height 19
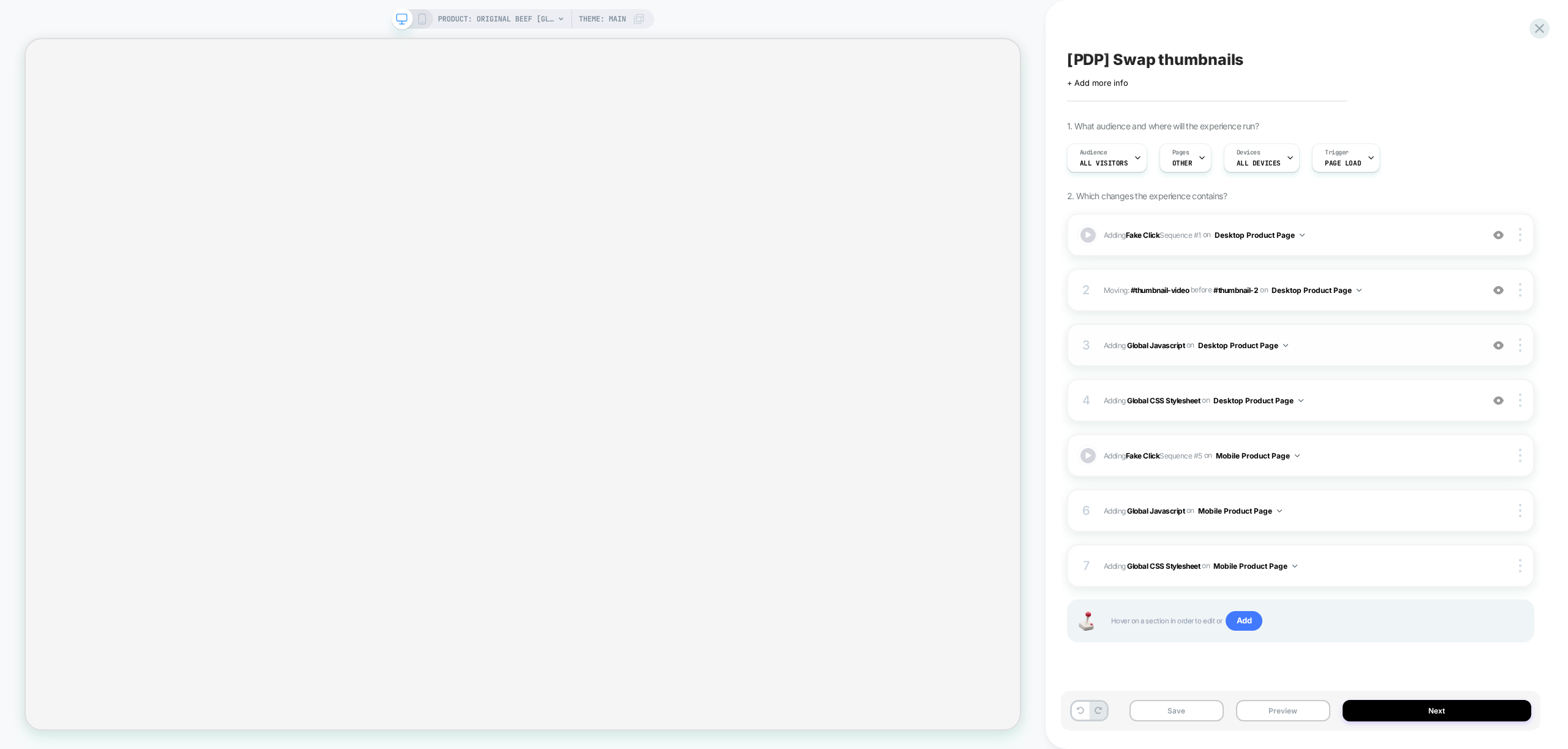
click at [1396, 354] on div "3 Adding Global Javascript on Desktop Product Page Add Before Add After Copy to…" at bounding box center [1300, 345] width 467 height 43
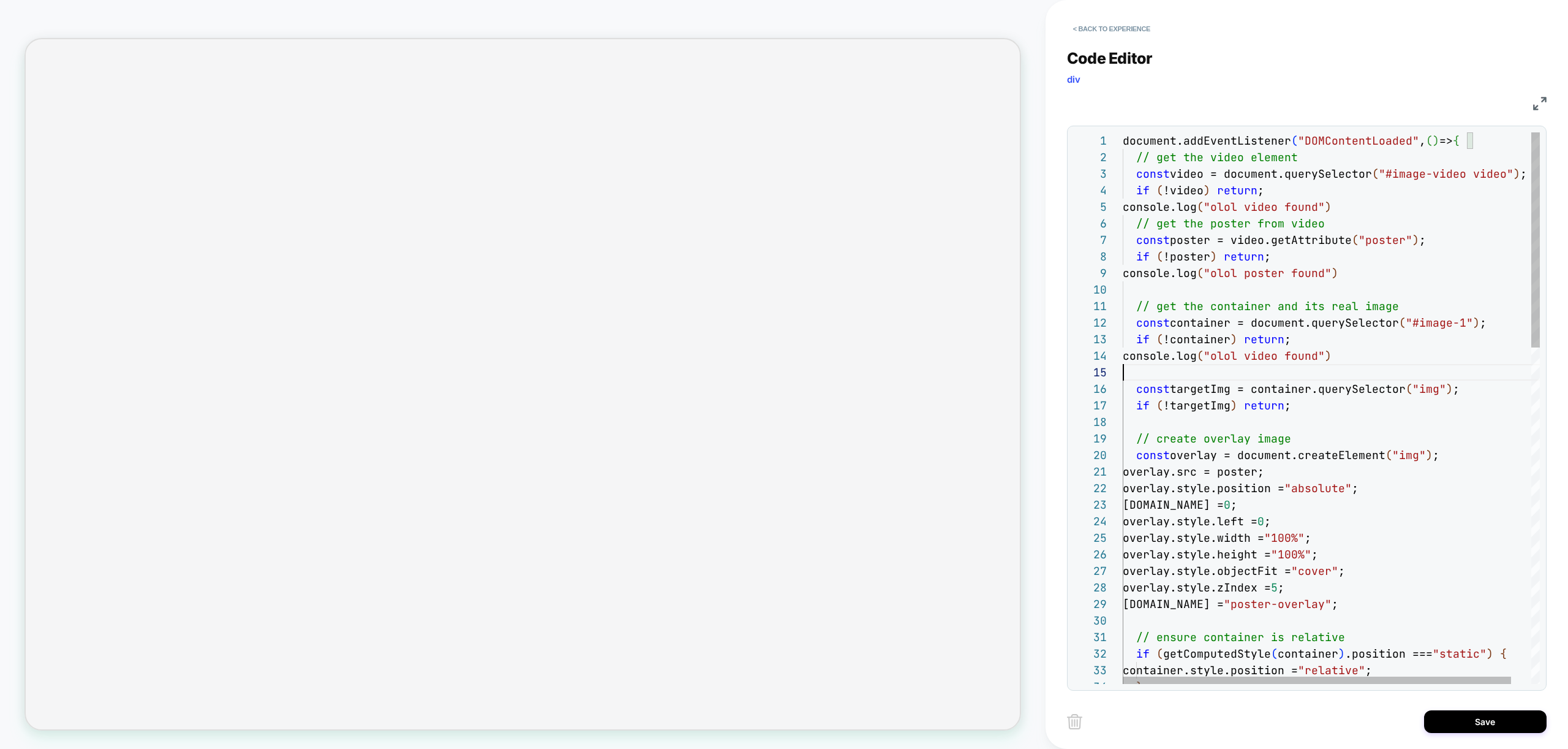
scroll to position [66, 0]
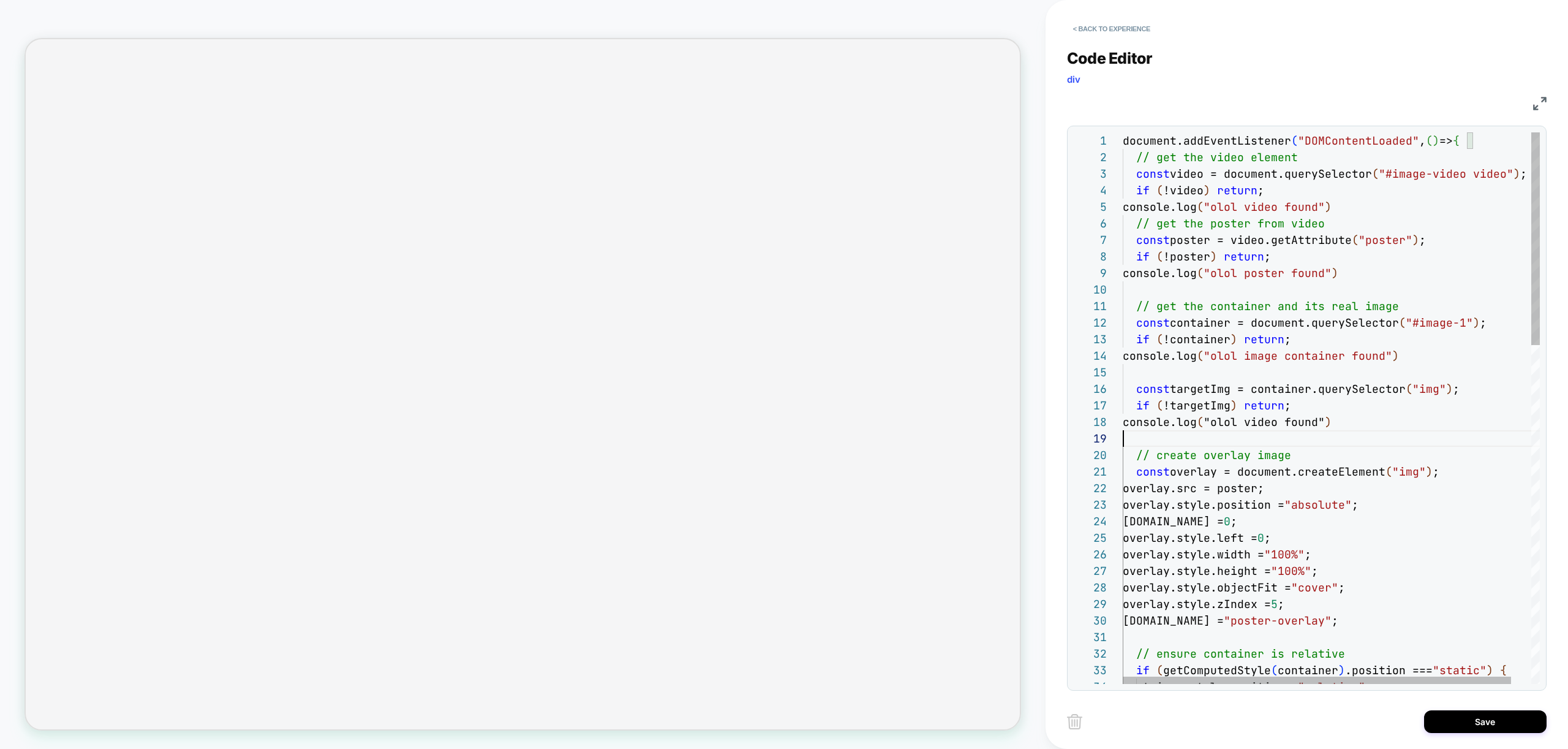
scroll to position [132, 0]
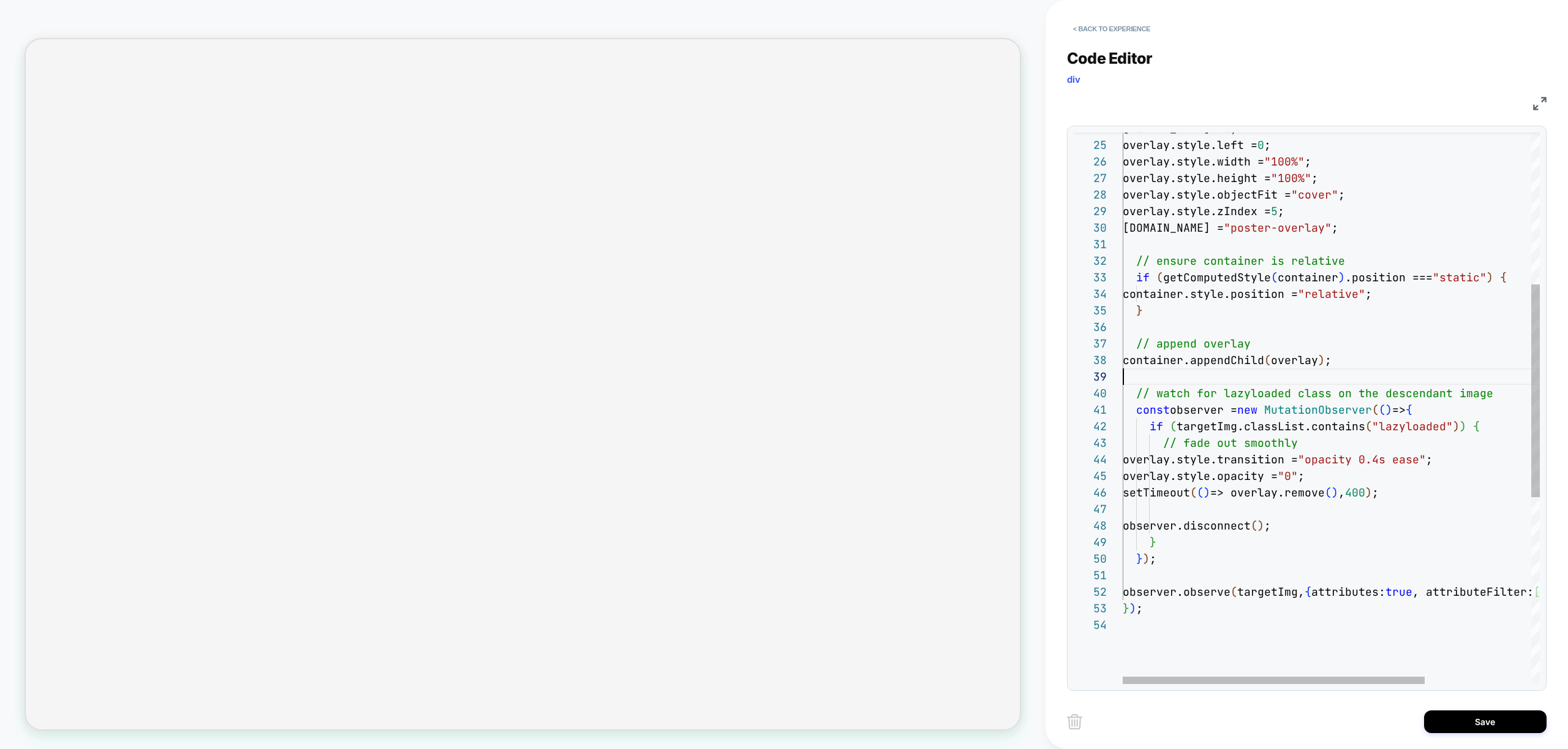
click at [1265, 372] on div "[DOMAIN_NAME] = 0 ; overlay.style.left = 0 ; overlay.style.width = "100%" ; ove…" at bounding box center [1405, 454] width 564 height 1428
click at [1220, 492] on div "[DOMAIN_NAME] = 0 ; overlay.style.left = 0 ; overlay.style.width = "100%" ; ove…" at bounding box center [1405, 454] width 564 height 1428
click at [1271, 517] on div "[DOMAIN_NAME] = 0 ; overlay.style.left = 0 ; overlay.style.width = "100%" ; ove…" at bounding box center [1405, 454] width 564 height 1428
click at [1220, 510] on div "[DOMAIN_NAME] = 0 ; overlay.style.left = 0 ; overlay.style.width = "100%" ; ove…" at bounding box center [1405, 454] width 564 height 1428
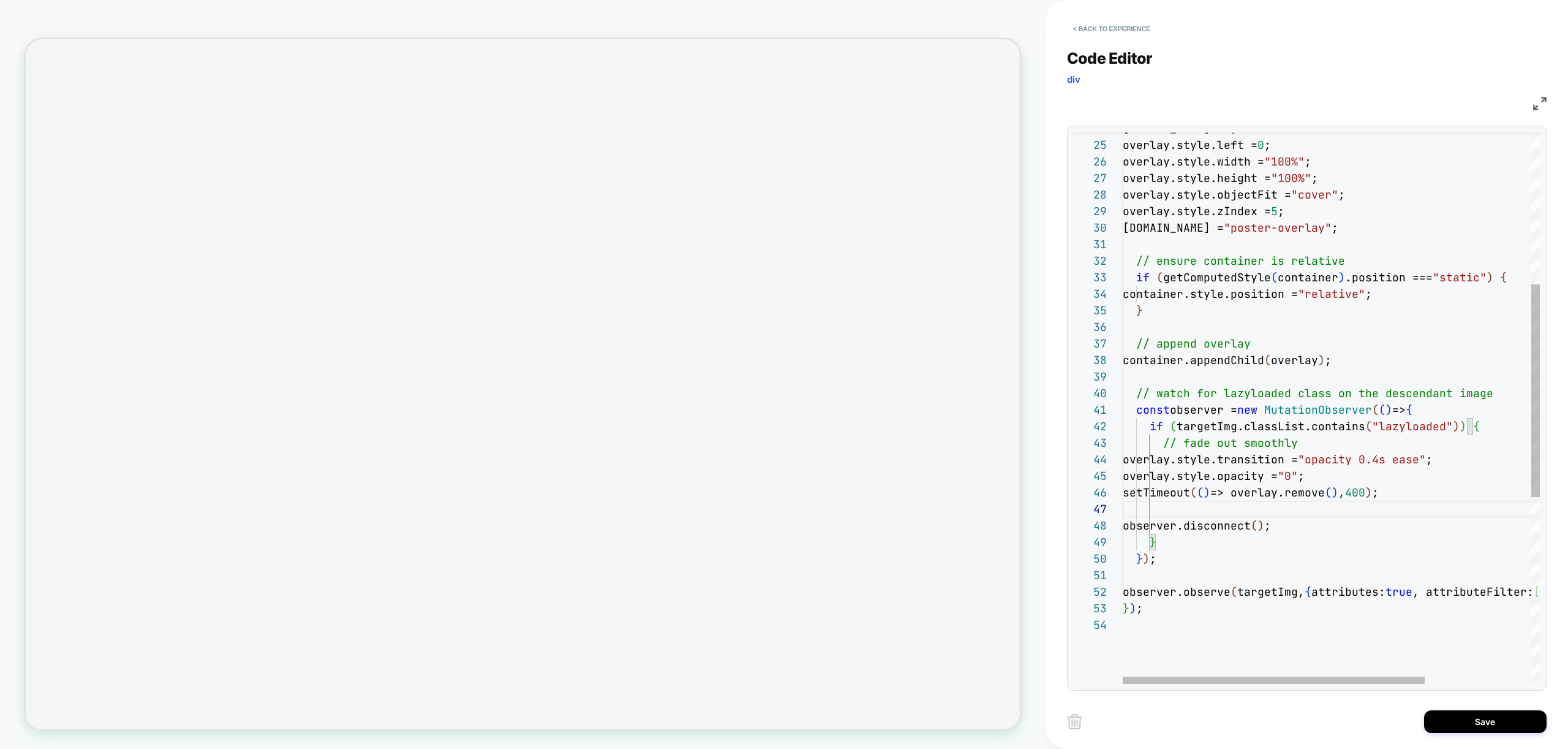
scroll to position [116, 0]
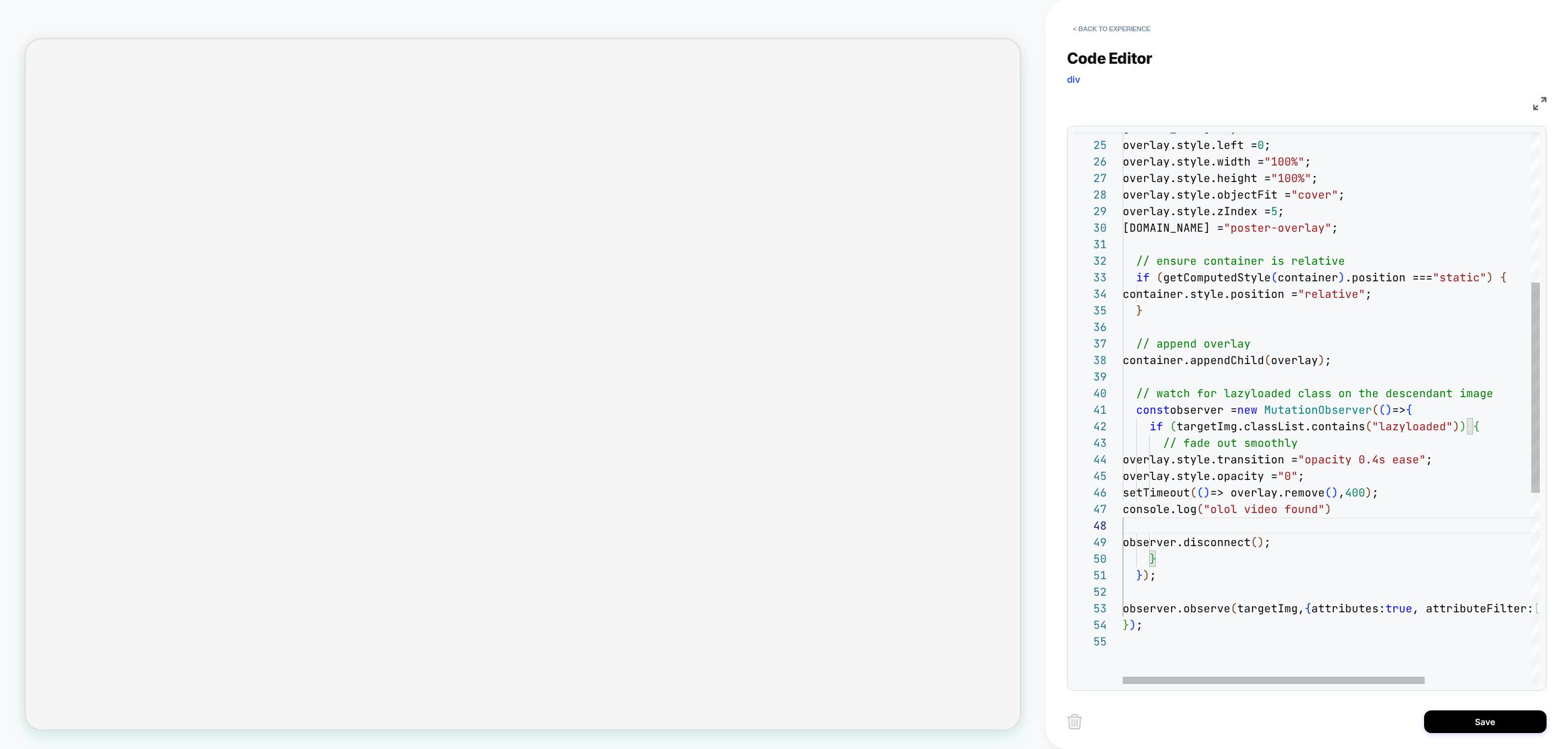
click at [1258, 510] on div "[DOMAIN_NAME] = 0 ; overlay.style.left = 0 ; overlay.style.width = "100%" ; ove…" at bounding box center [1405, 462] width 564 height 1445
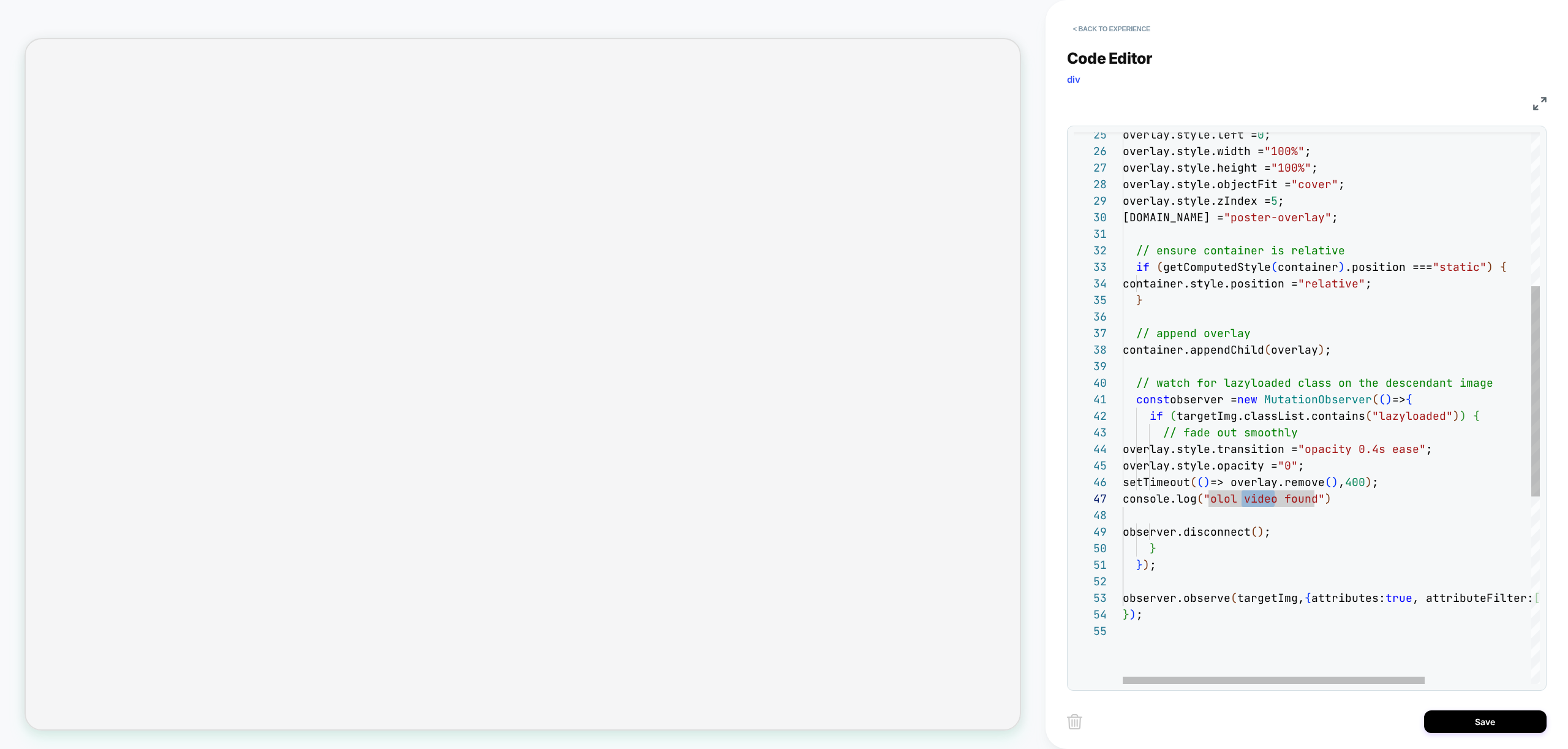
click at [1338, 509] on div "overlay.style.left = 0 ; overlay.style.width = "100%" ; overlay.style.height = …" at bounding box center [1405, 451] width 564 height 1445
click at [1126, 497] on div "overlay.style.left = 0 ; overlay.style.width = "100%" ; overlay.style.height = …" at bounding box center [1405, 451] width 564 height 1445
click at [1126, 500] on div "overlay.style.left = 0 ; overlay.style.width = "100%" ; overlay.style.height = …" at bounding box center [1405, 451] width 564 height 1445
click at [1123, 504] on div "overlay.style.left = 0 ; overlay.style.width = "100%" ; overlay.style.height = …" at bounding box center [1405, 451] width 564 height 1445
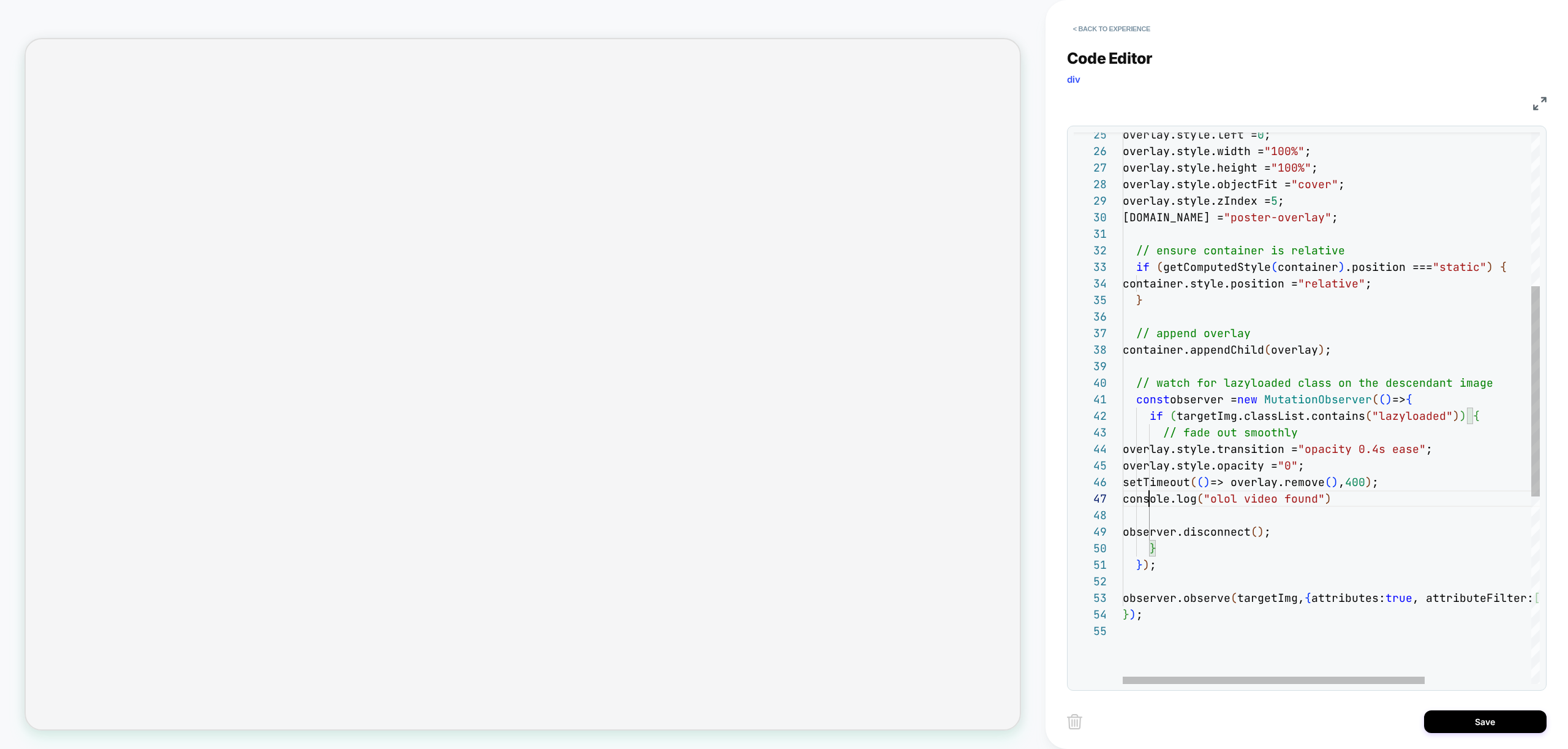
scroll to position [99, 40]
click at [1292, 499] on div "overlay.style.left = 0 ; overlay.style.width = "100%" ; overlay.style.height = …" at bounding box center [1405, 451] width 564 height 1445
click at [1299, 502] on div "overlay.style.left = 0 ; overlay.style.width = "100%" ; overlay.style.height = …" at bounding box center [1405, 451] width 564 height 1445
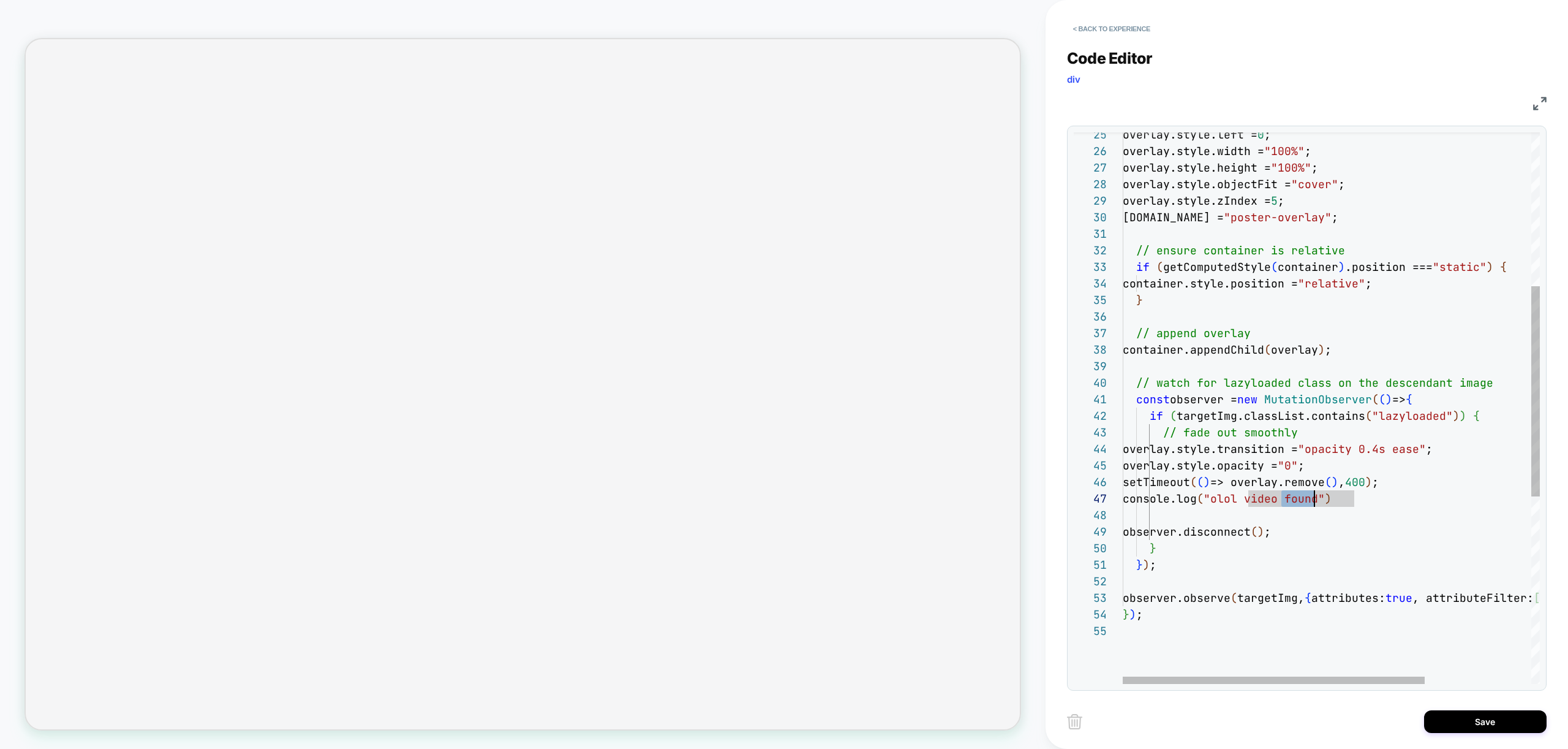
click at [1299, 502] on div "overlay.style.left = 0 ; overlay.style.width = "100%" ; overlay.style.height = …" at bounding box center [1405, 451] width 564 height 1445
drag, startPoint x: 1424, startPoint y: 498, endPoint x: 1161, endPoint y: 501, distance: 263.0
click at [1161, 501] on div "overlay.style.left = 0 ; overlay.style.width = "100%" ; overlay.style.height = …" at bounding box center [1405, 451] width 564 height 1445
click at [1440, 399] on div "overlay.style.left = 0 ; overlay.style.width = "100%" ; overlay.style.height = …" at bounding box center [1405, 451] width 564 height 1445
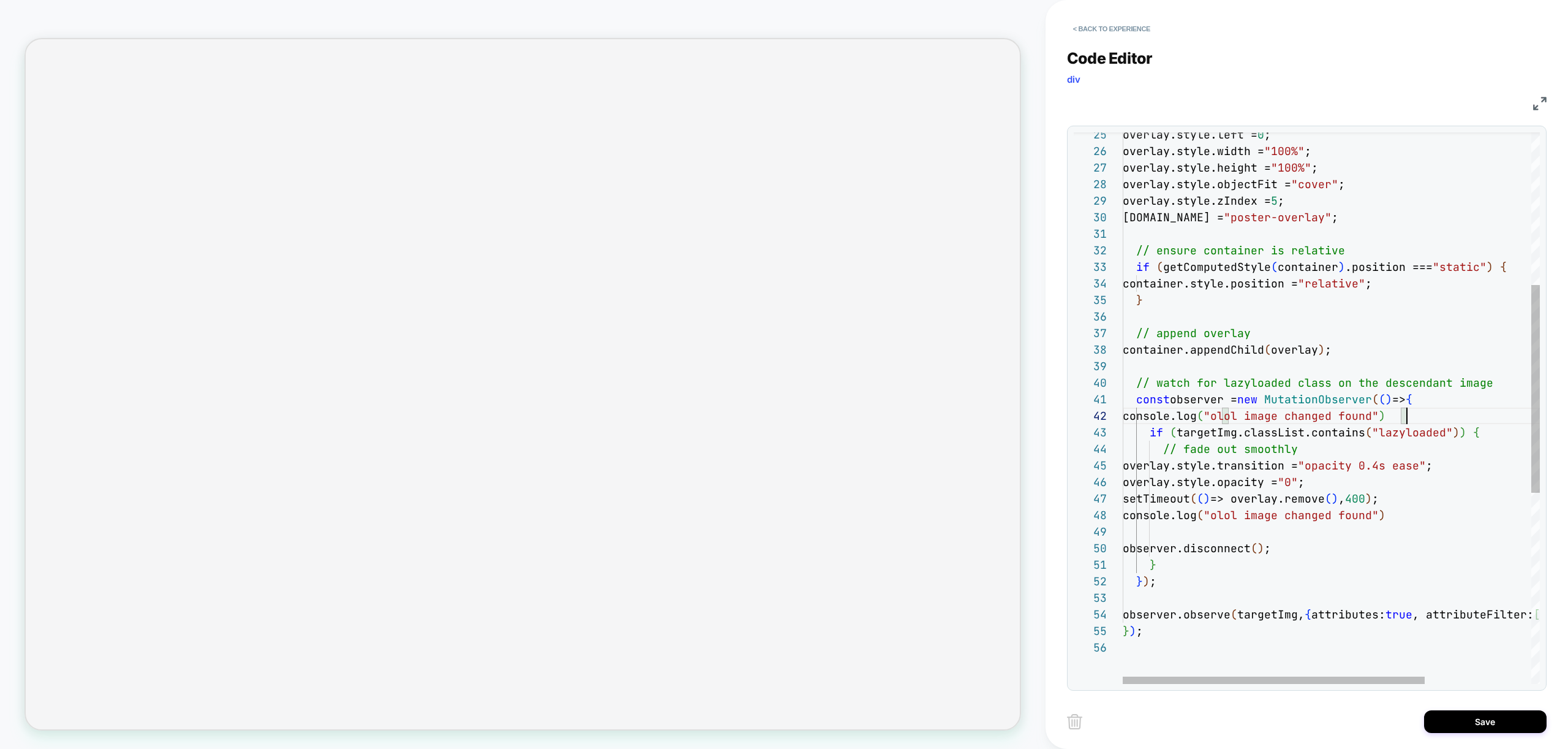
scroll to position [116, 251]
drag, startPoint x: 1408, startPoint y: 517, endPoint x: 1371, endPoint y: 516, distance: 37.0
click at [1371, 516] on div "overlay.style.left = 0 ; overlay.style.width = "100%" ; overlay.style.height = …" at bounding box center [1405, 460] width 564 height 1462
drag, startPoint x: 1396, startPoint y: 415, endPoint x: 1270, endPoint y: 417, distance: 126.0
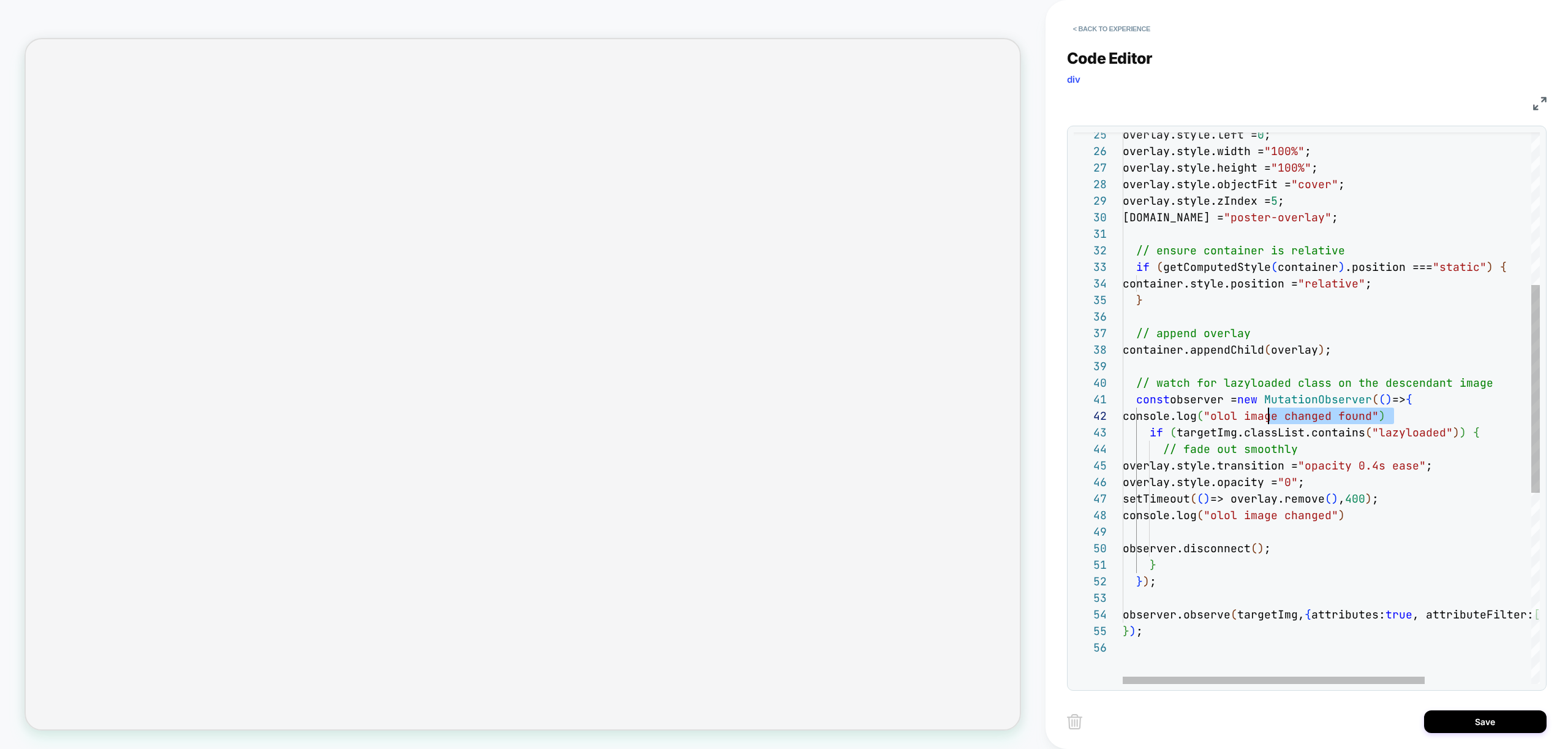
click at [1270, 417] on div "overlay.style.left = 0 ; overlay.style.width = "100%" ; overlay.style.height = …" at bounding box center [1405, 460] width 564 height 1462
click at [1178, 520] on div "overlay.style.left = 0 ; overlay.style.width = "100%" ; overlay.style.height = …" at bounding box center [1405, 460] width 564 height 1462
click at [1265, 427] on div "overlay.style.left = 0 ; overlay.style.width = "100%" ; overlay.style.height = …" at bounding box center [1405, 460] width 564 height 1462
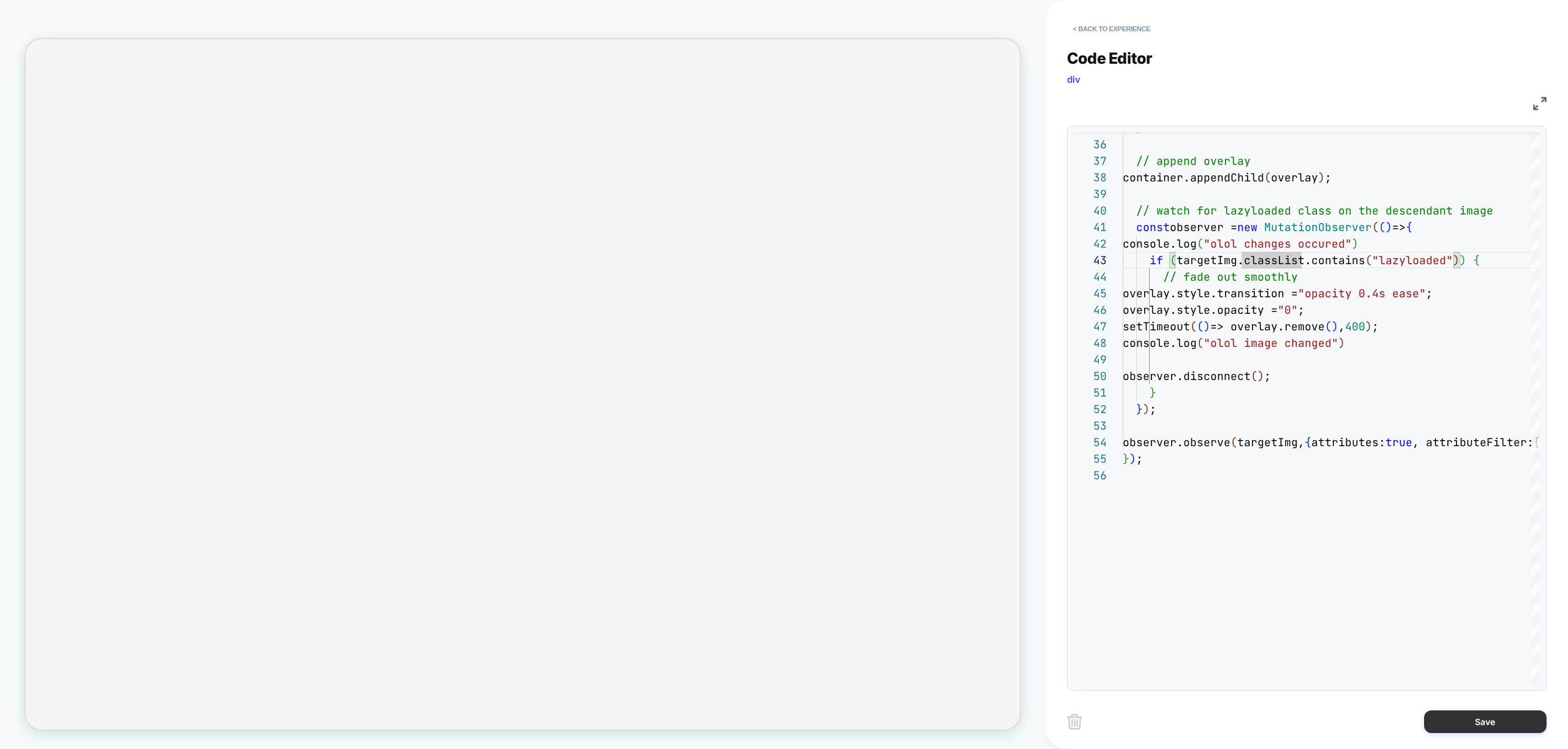
type textarea "**********"
click at [1497, 716] on button "Save" at bounding box center [1485, 722] width 122 height 23
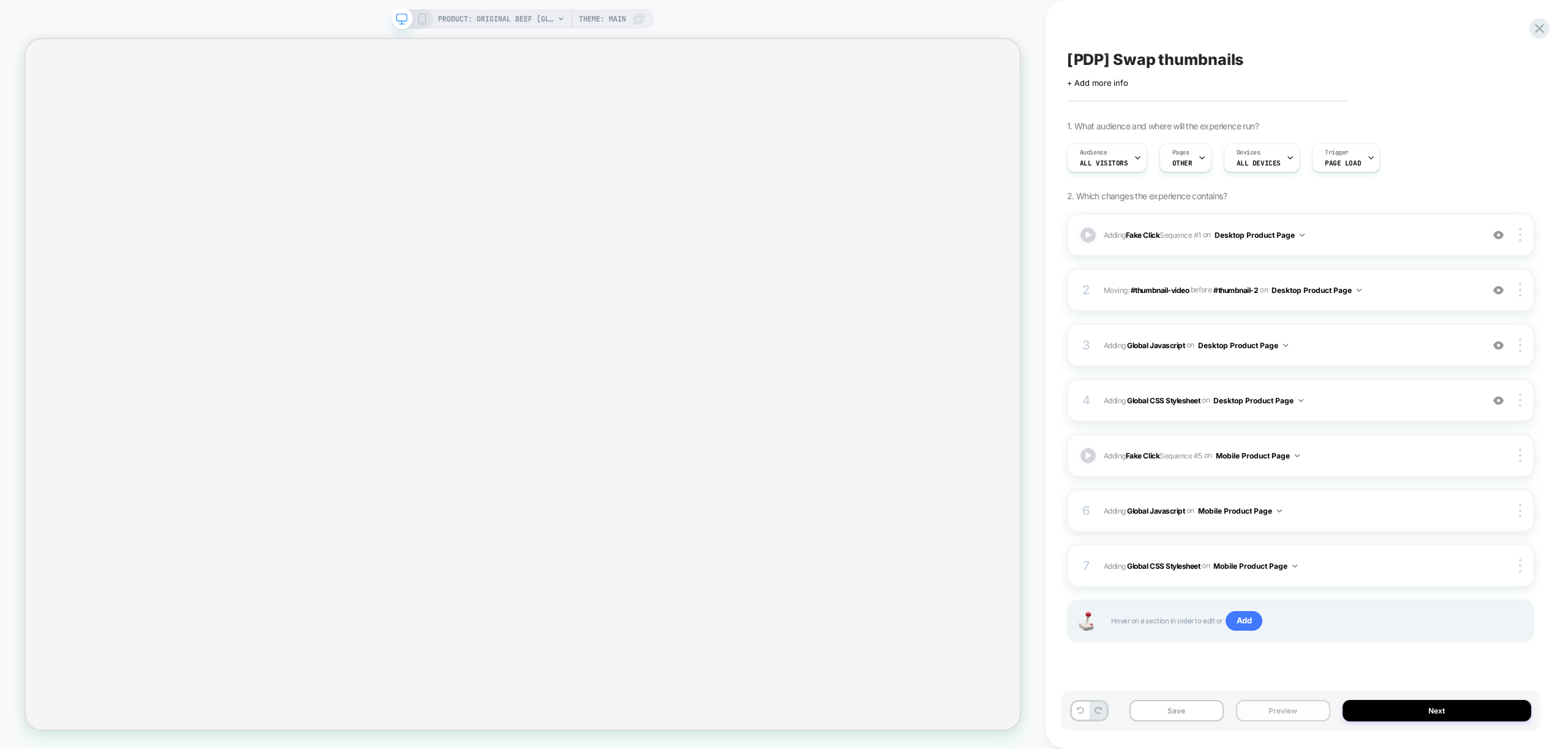
click at [1274, 709] on button "Preview" at bounding box center [1283, 711] width 94 height 21
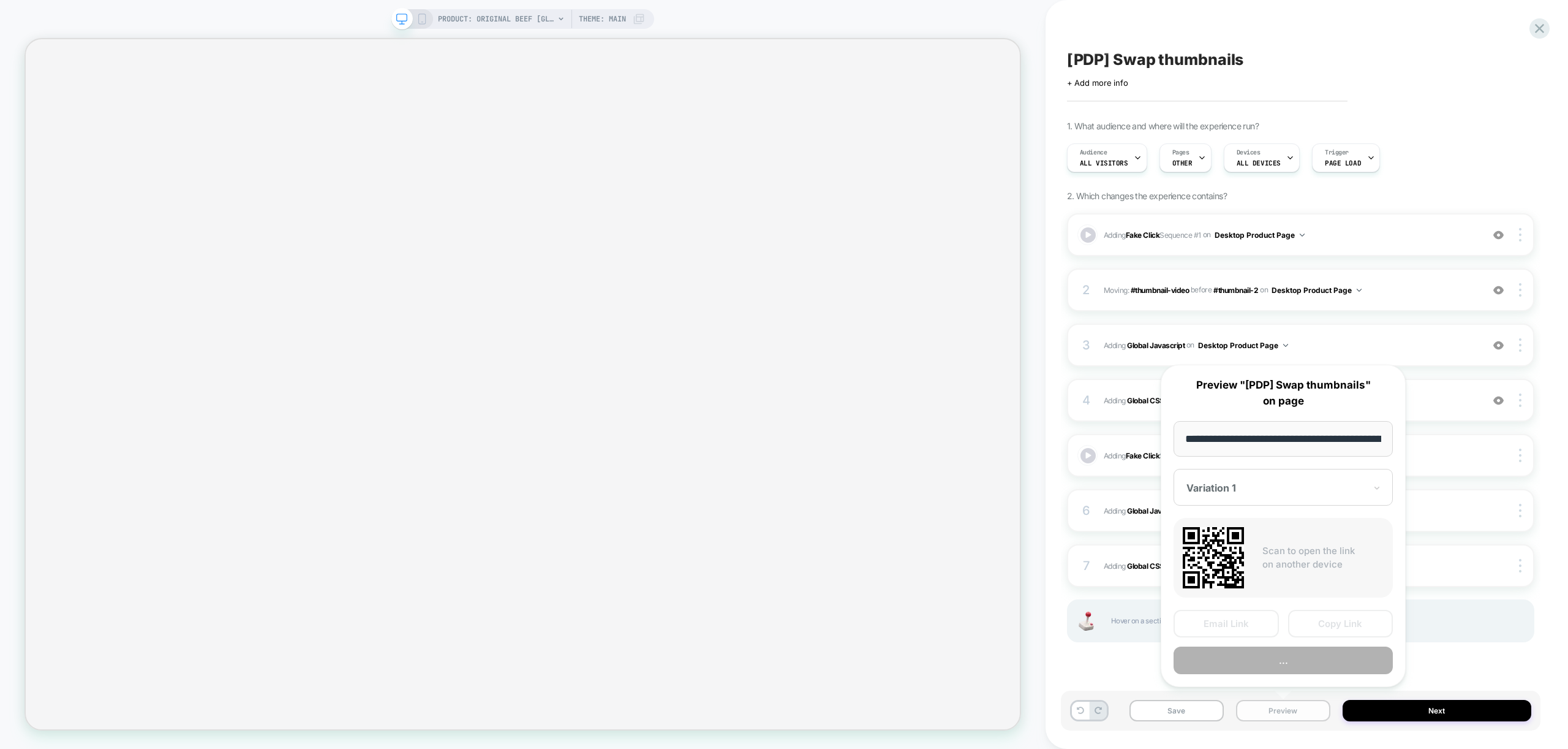
scroll to position [0, 253]
click at [1286, 660] on button "Preview" at bounding box center [1283, 661] width 219 height 27
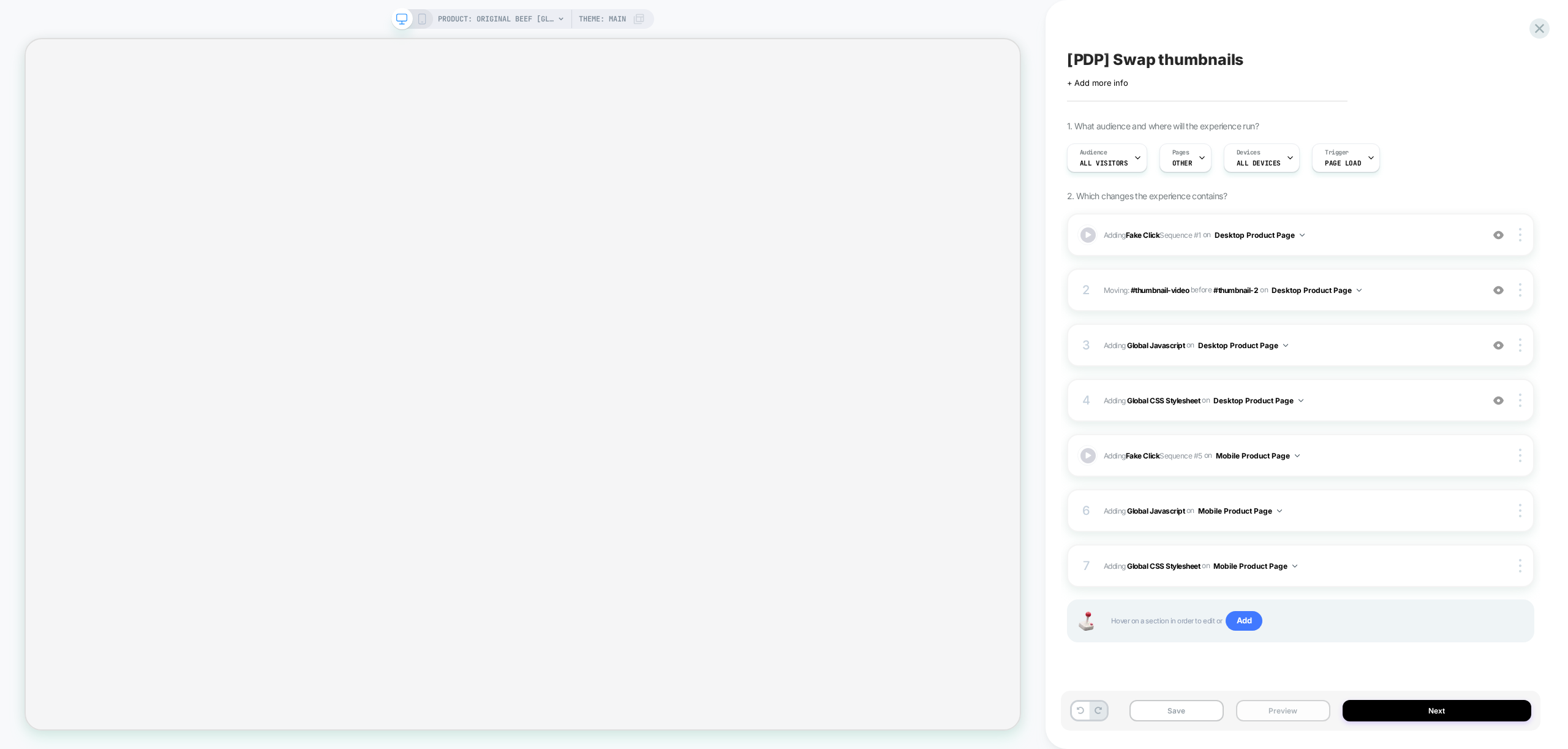
click at [1291, 708] on button "Preview" at bounding box center [1283, 711] width 94 height 21
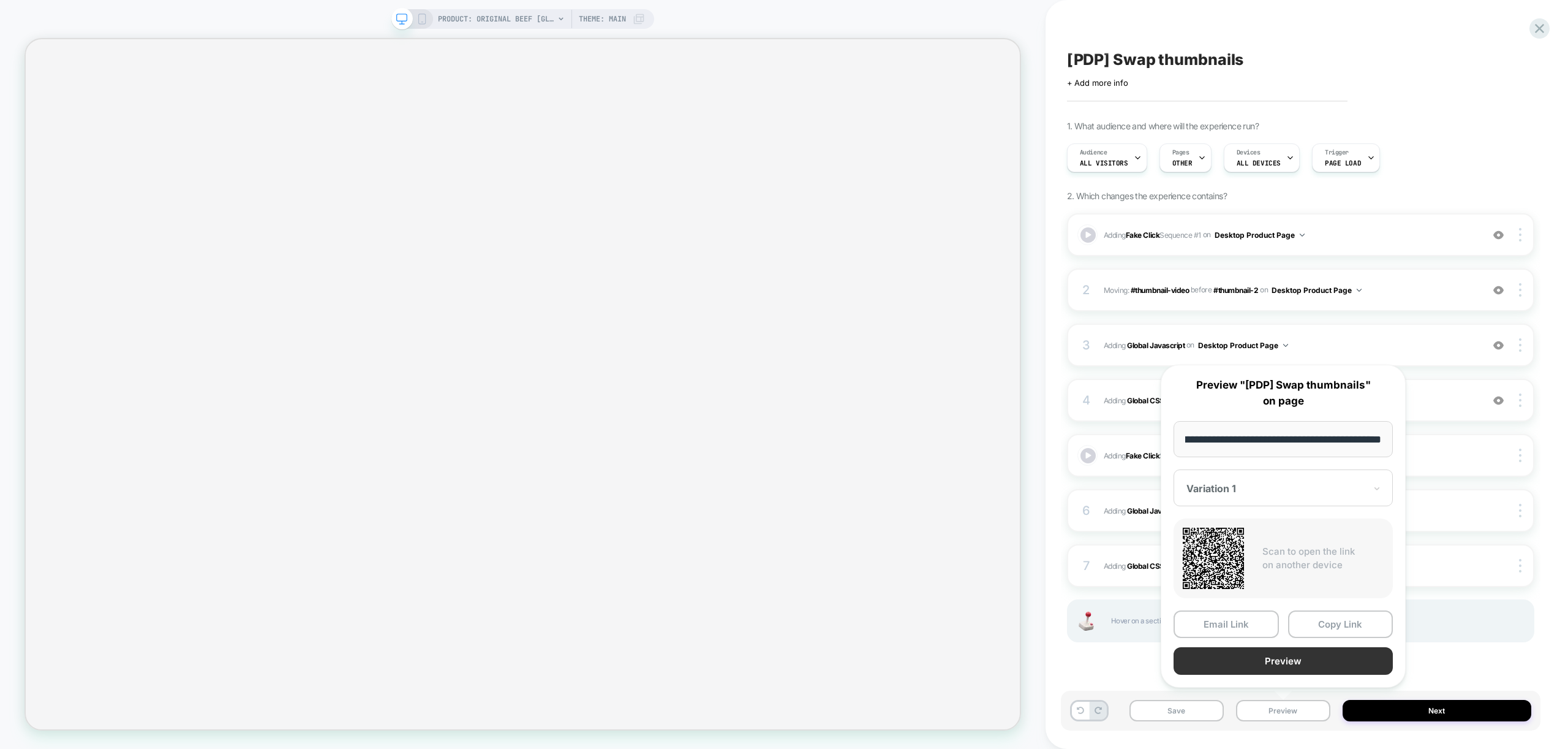
scroll to position [0, 0]
click at [1287, 652] on button "Preview" at bounding box center [1283, 661] width 219 height 27
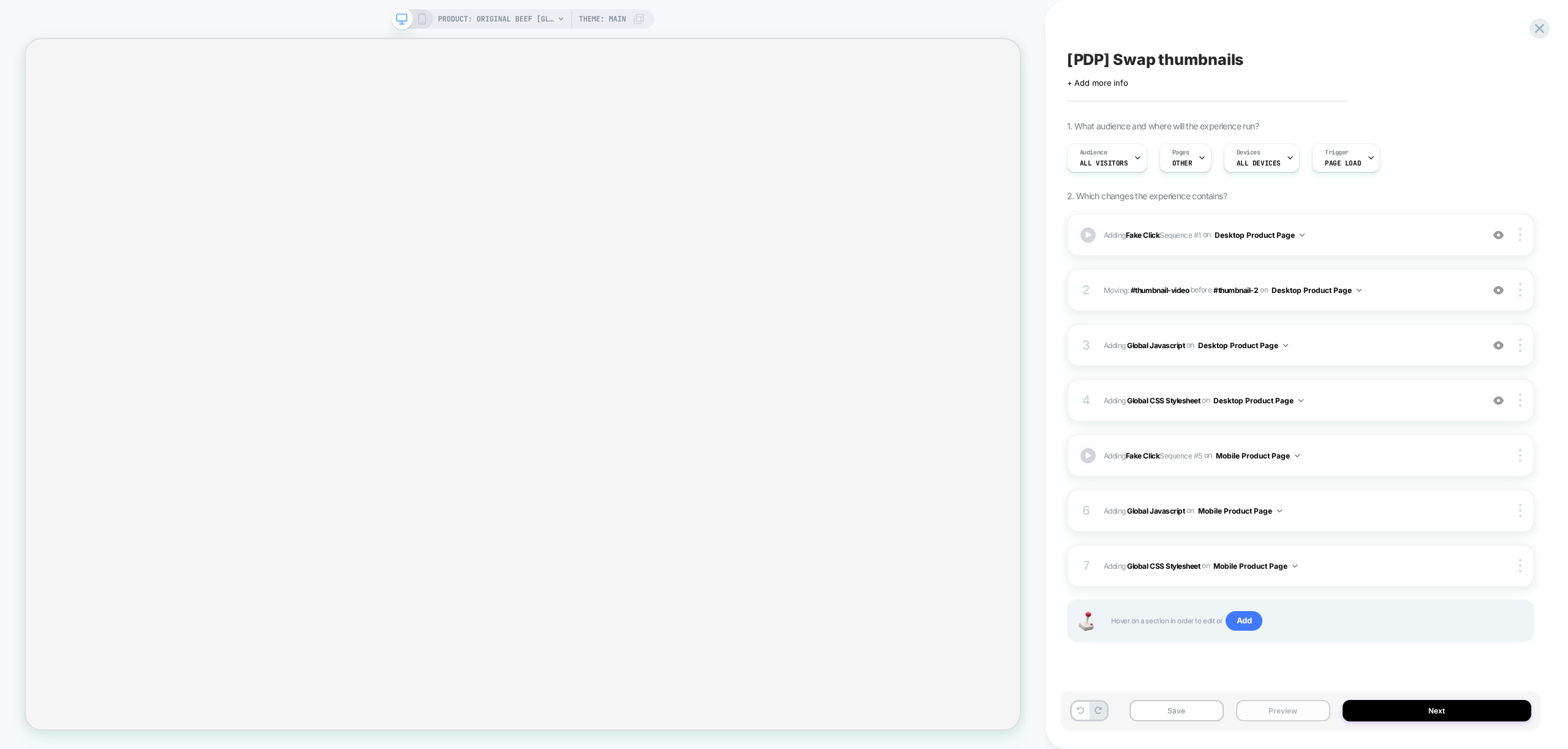
click at [1304, 711] on button "Preview" at bounding box center [1283, 711] width 94 height 21
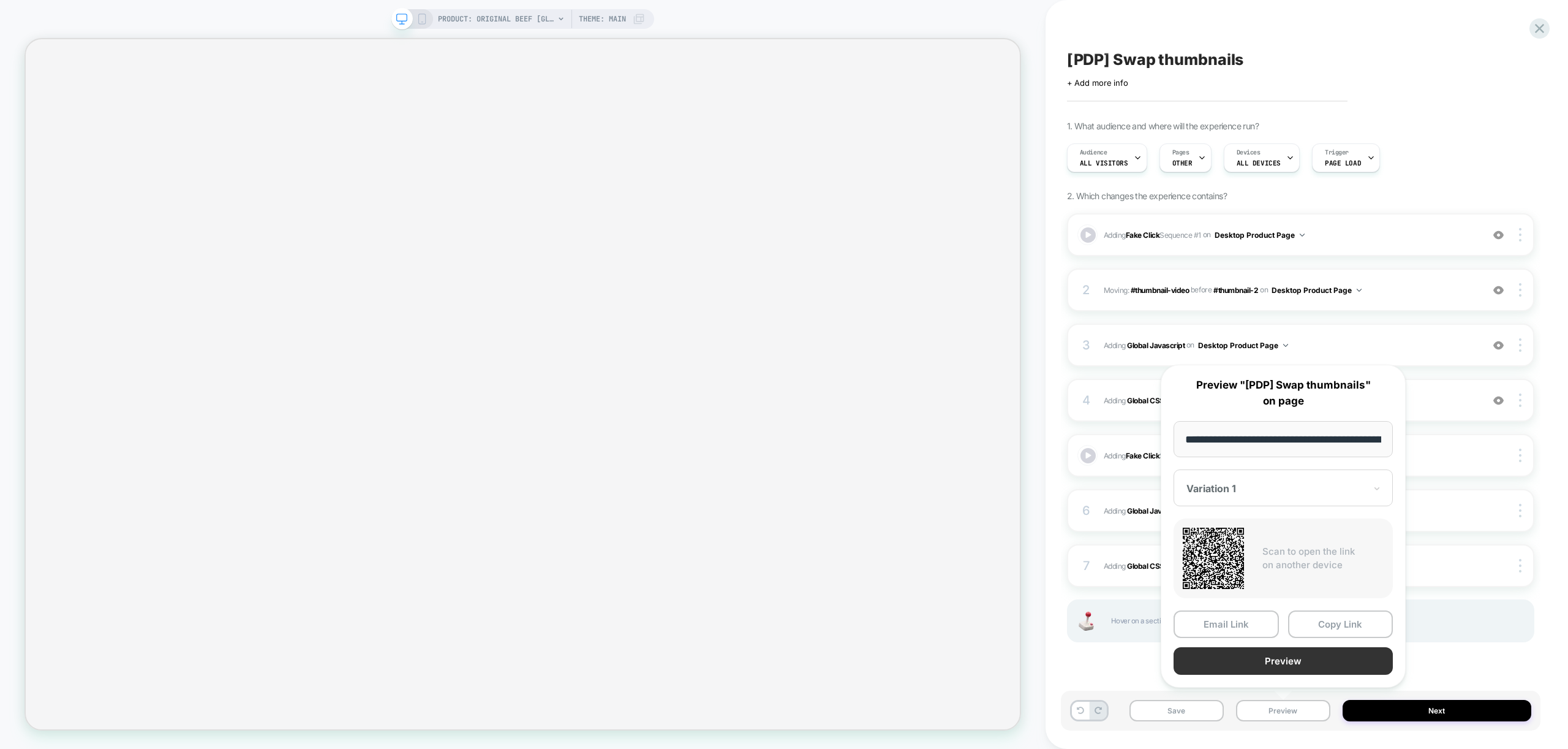
click at [1286, 660] on button "Preview" at bounding box center [1283, 661] width 219 height 27
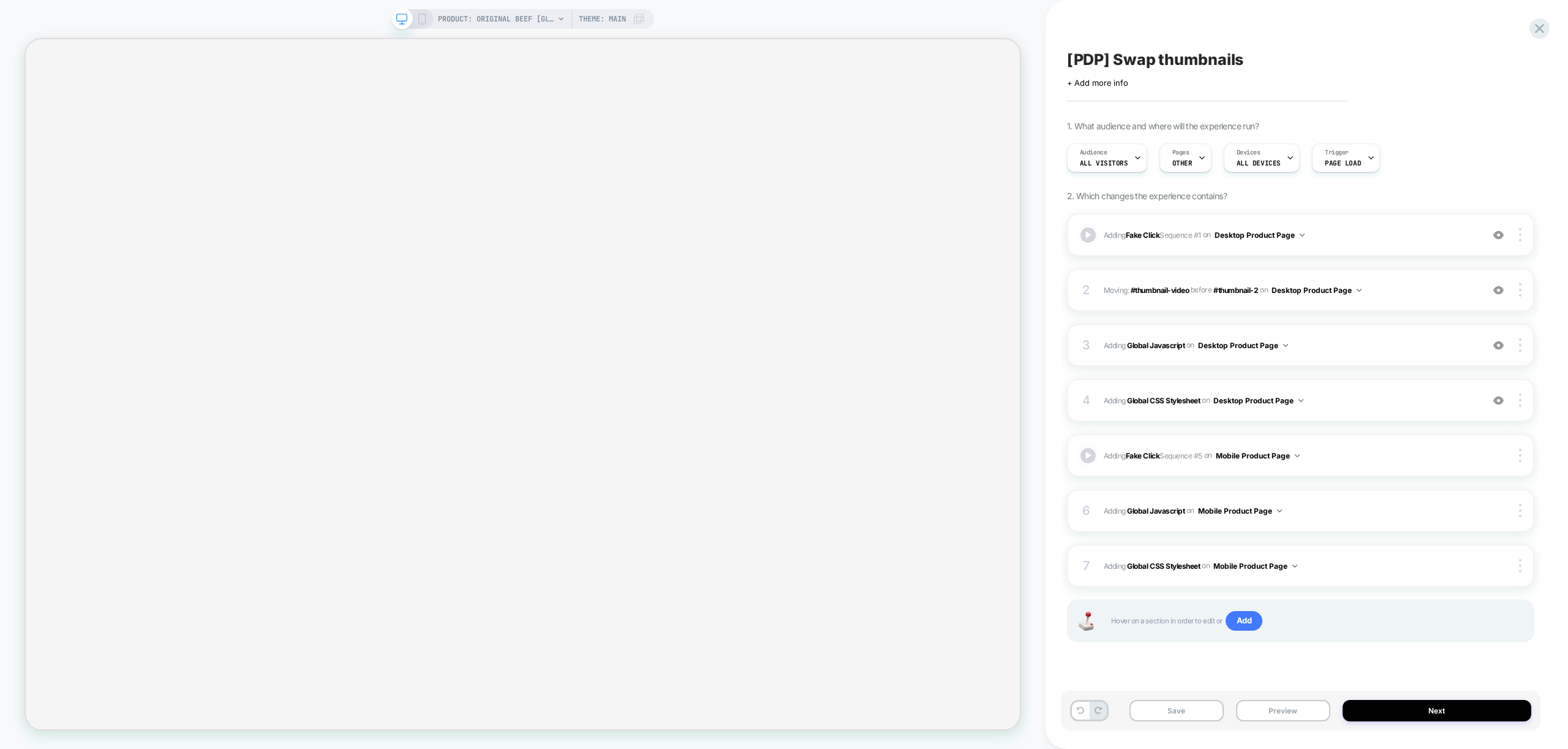
click at [1366, 350] on span "Adding Global Javascript on Desktop Product Page" at bounding box center [1289, 345] width 372 height 15
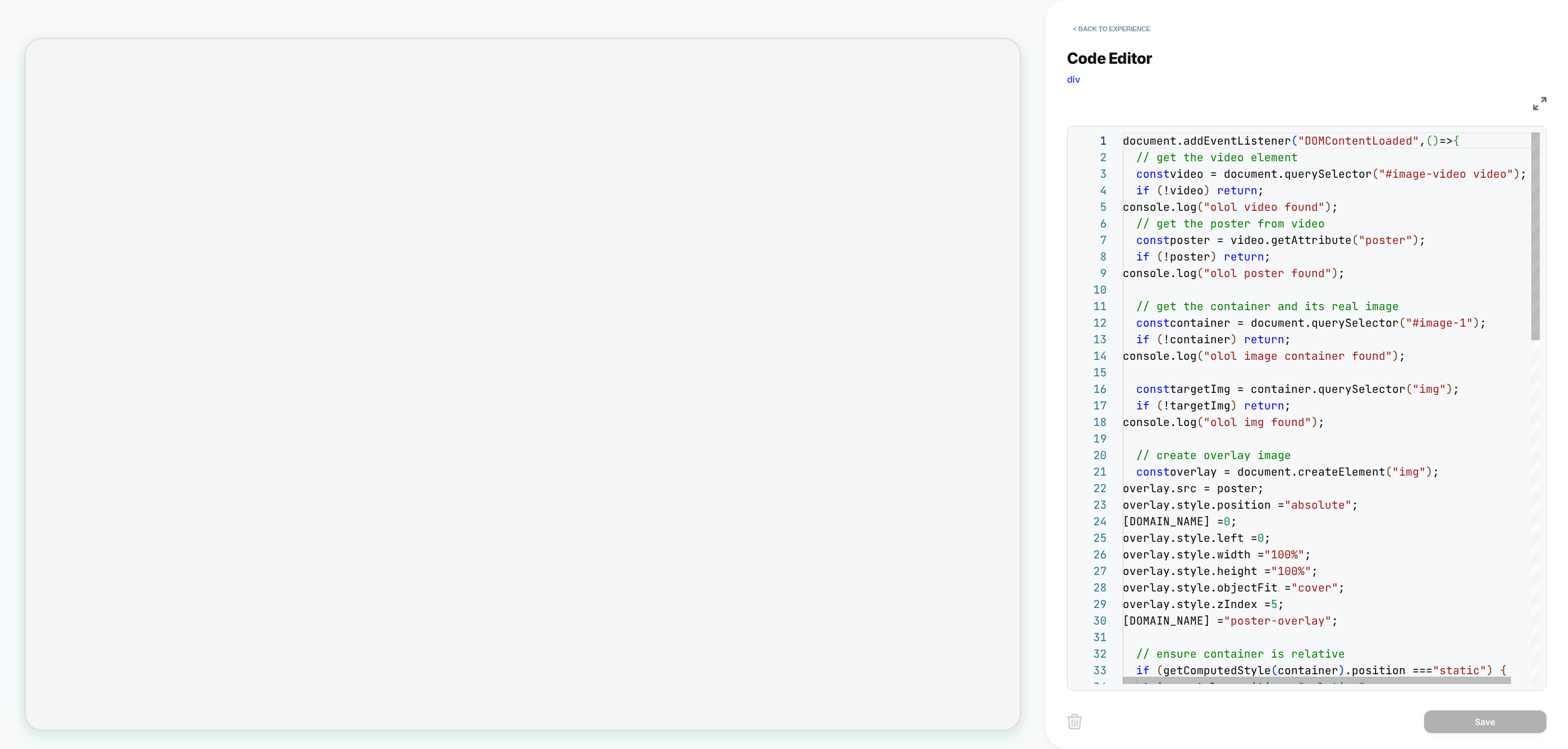
scroll to position [0, 172]
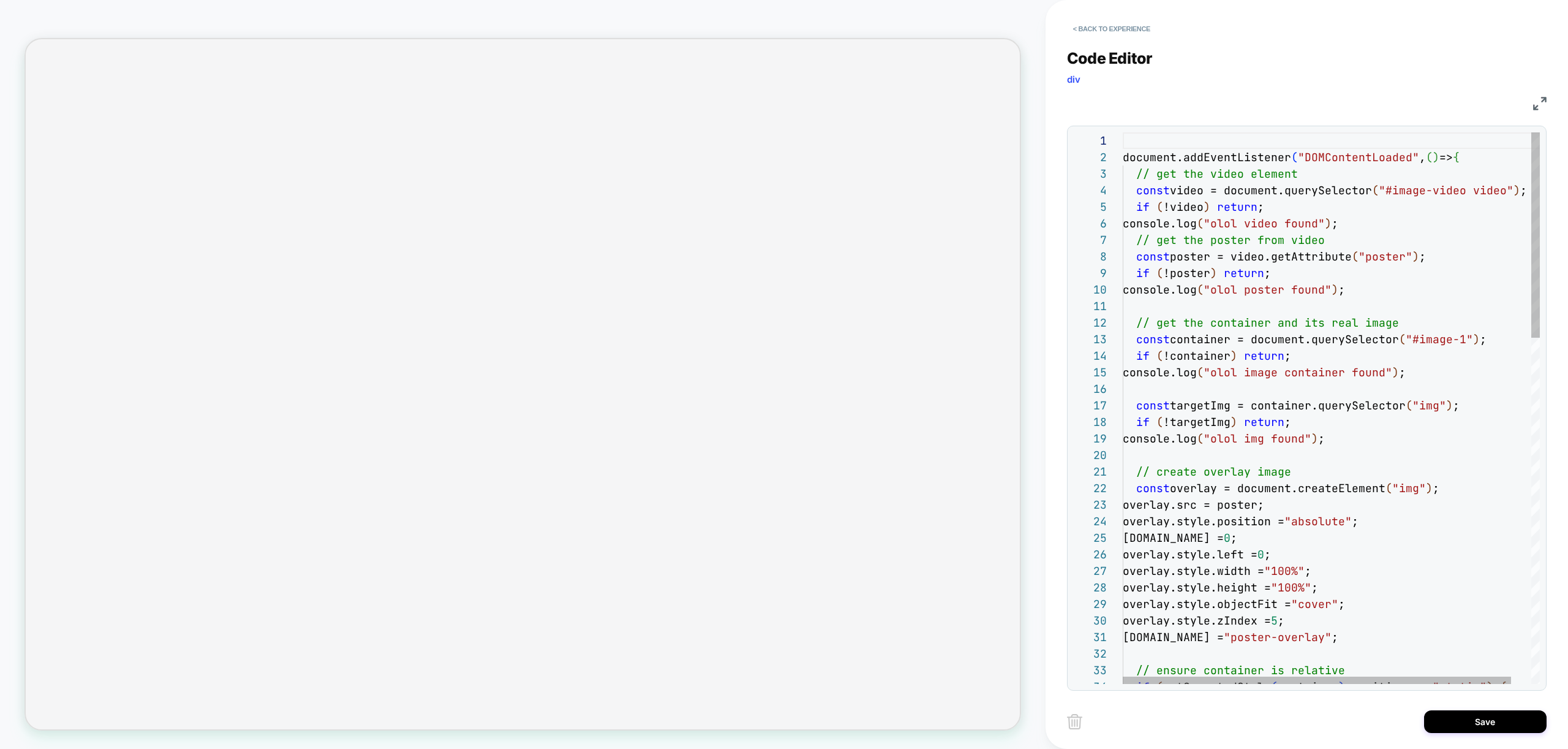
scroll to position [17, 0]
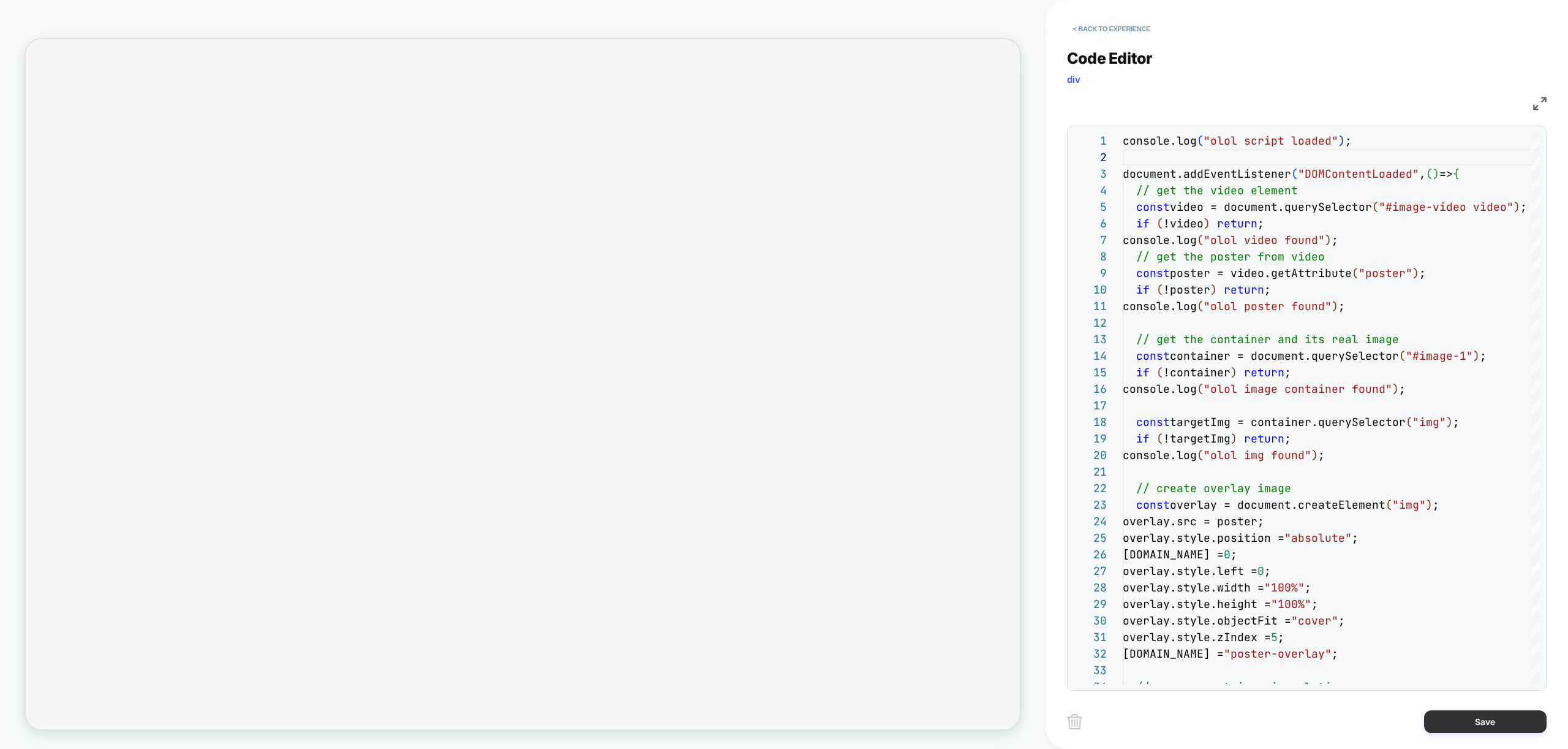
type textarea "**********"
click at [1503, 724] on button "Save" at bounding box center [1485, 722] width 122 height 23
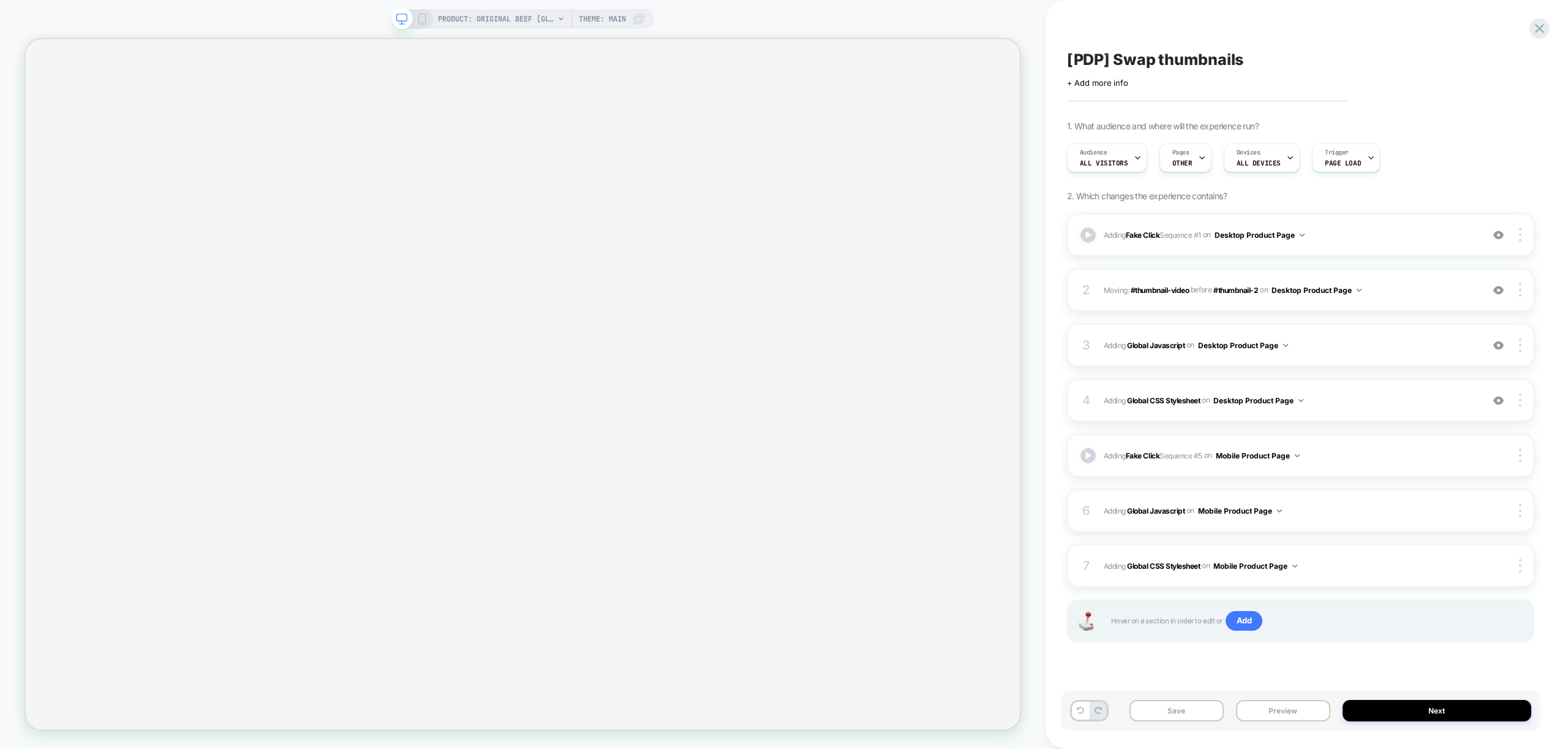
click at [1263, 699] on div "Save Preview Next" at bounding box center [1301, 711] width 480 height 40
click at [1271, 709] on button "Preview" at bounding box center [1283, 711] width 94 height 21
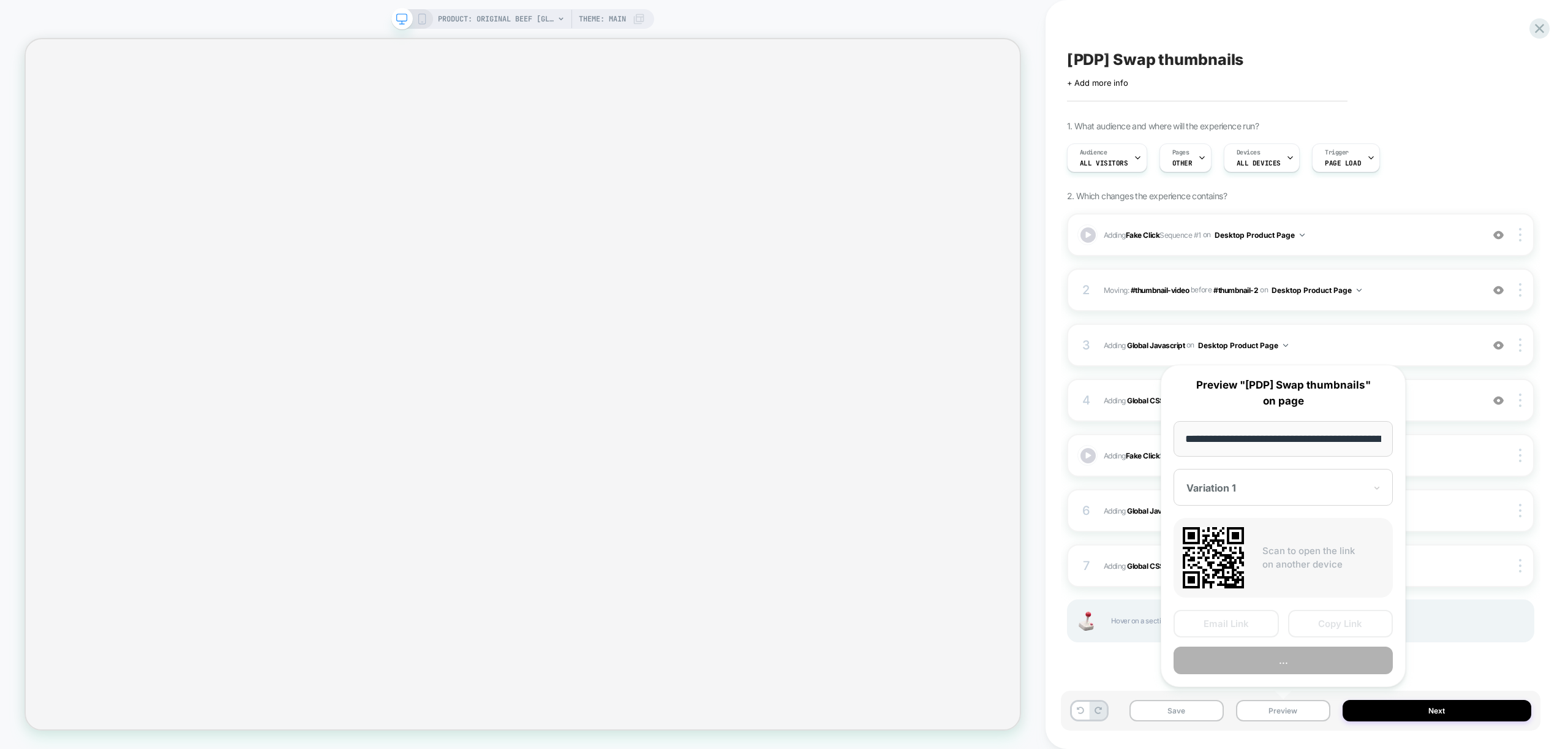
scroll to position [0, 253]
click at [1293, 663] on button "Preview" at bounding box center [1283, 661] width 219 height 27
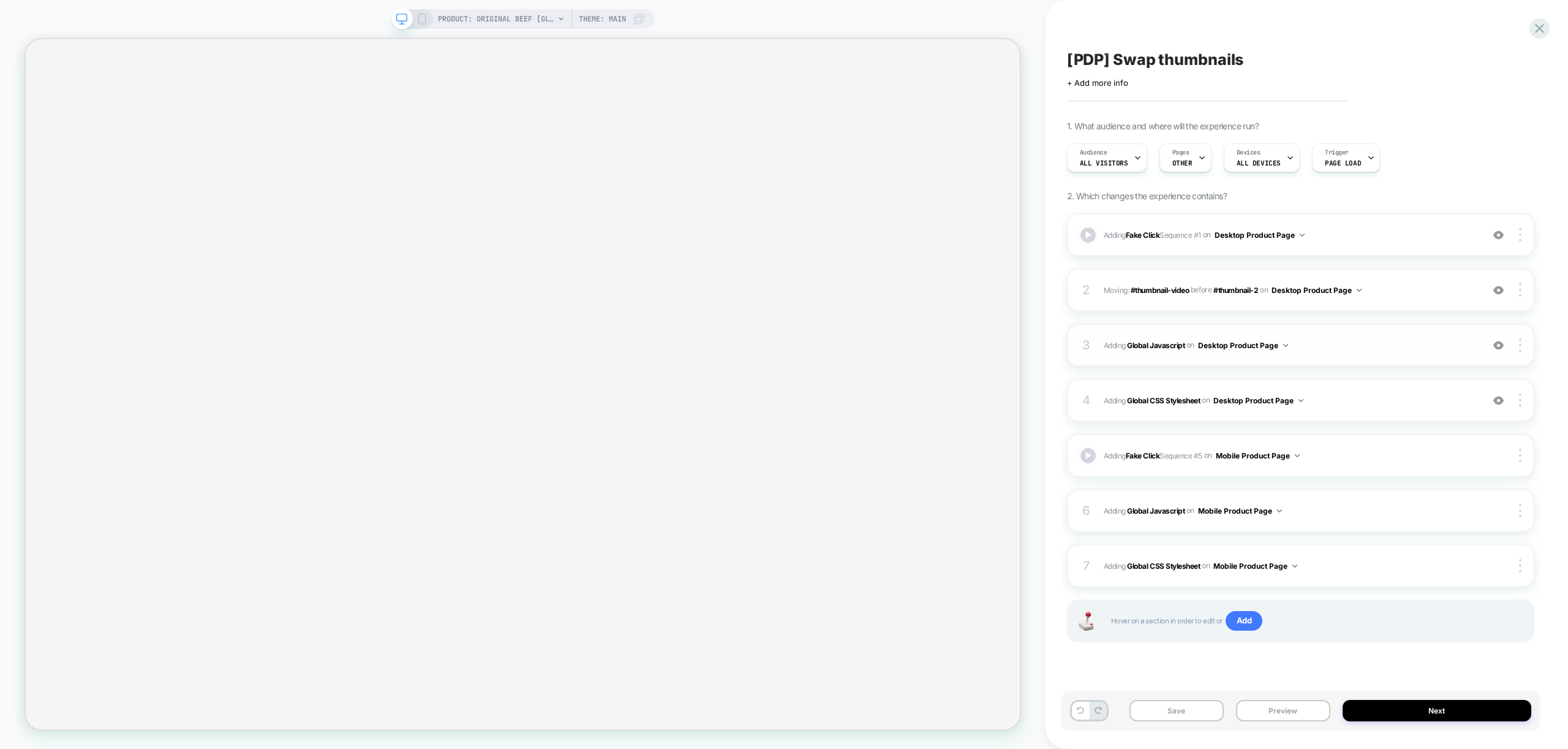
click at [1347, 352] on span "Adding Global Javascript on Desktop Product Page" at bounding box center [1289, 345] width 372 height 15
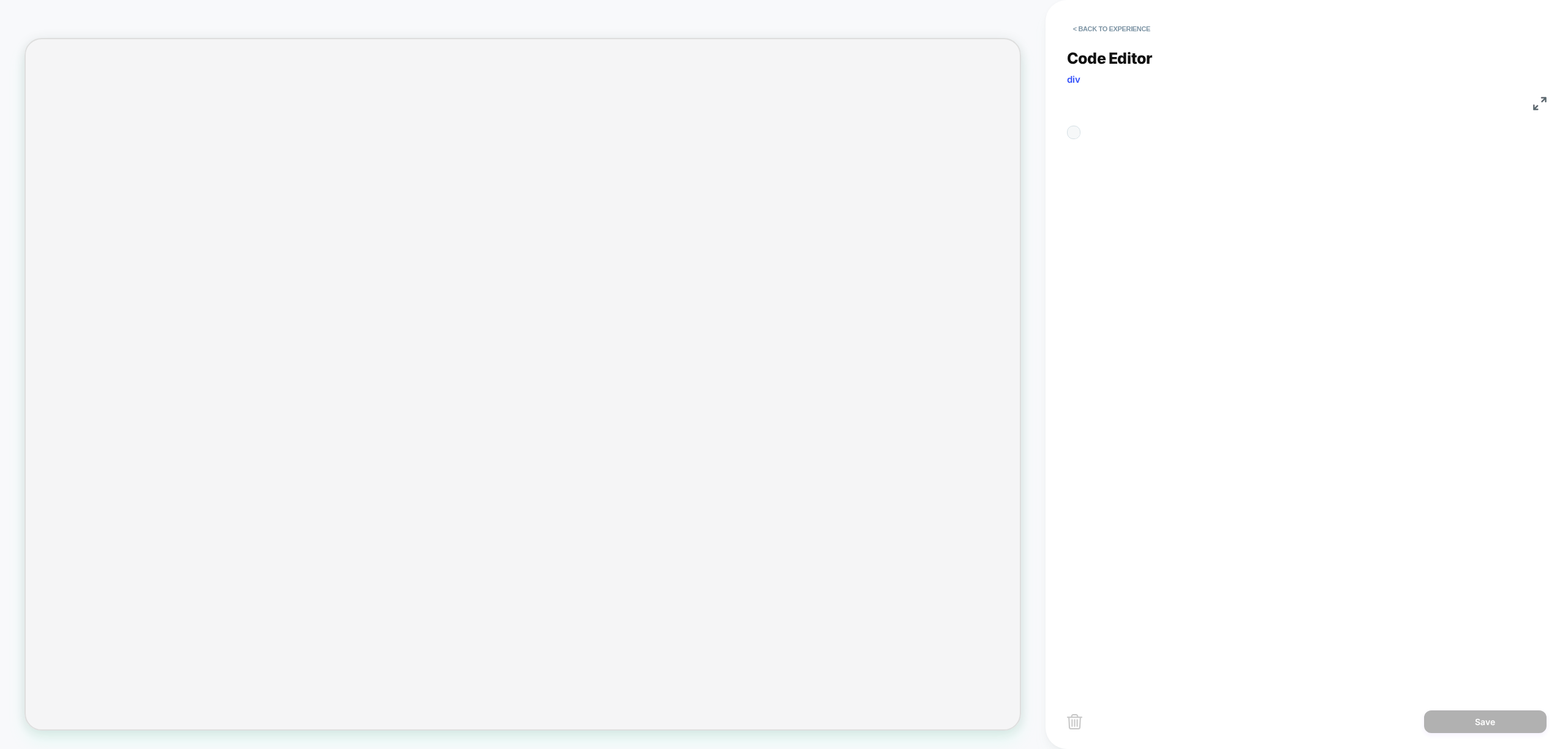
scroll to position [165, 0]
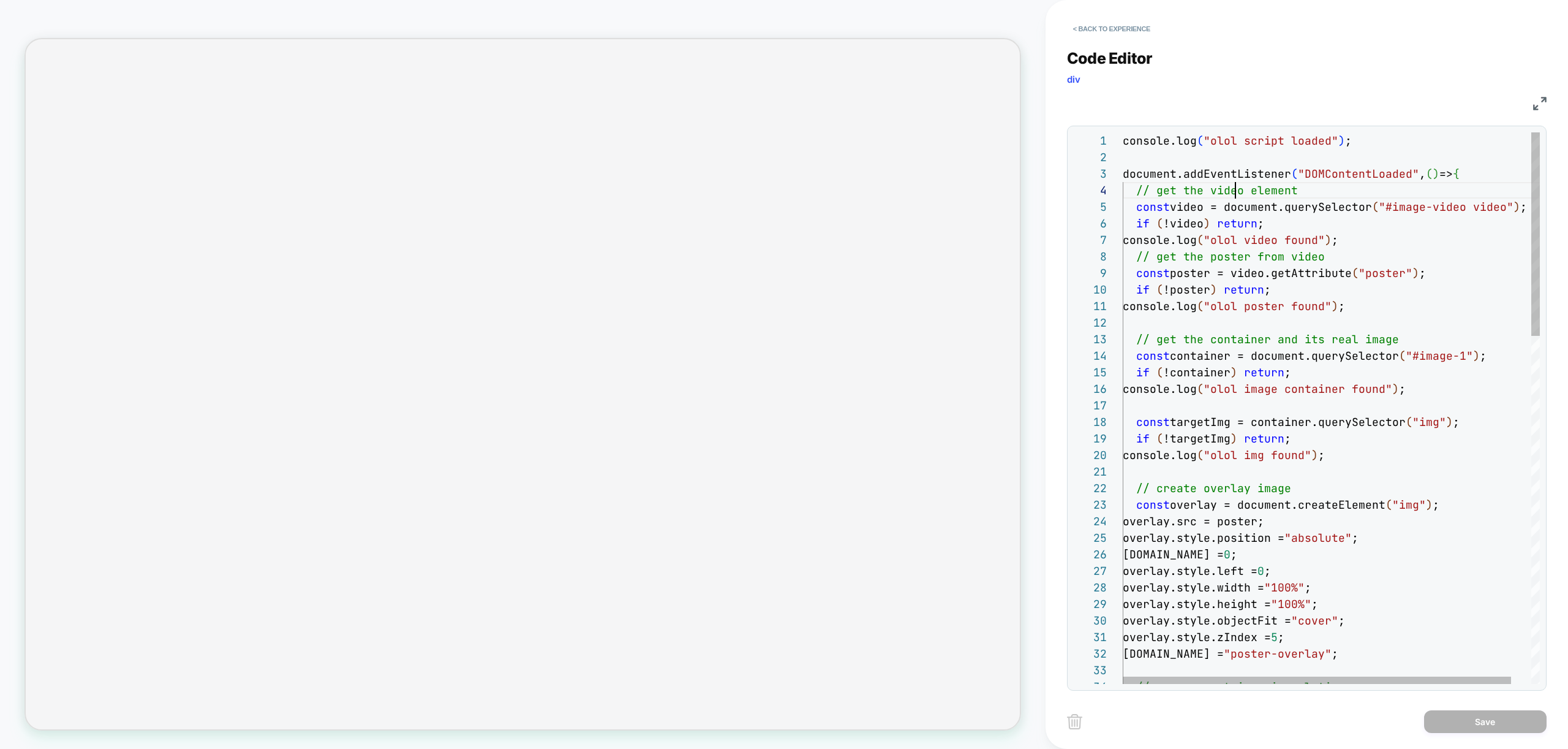
drag, startPoint x: 1294, startPoint y: 187, endPoint x: 1060, endPoint y: 166, distance: 234.9
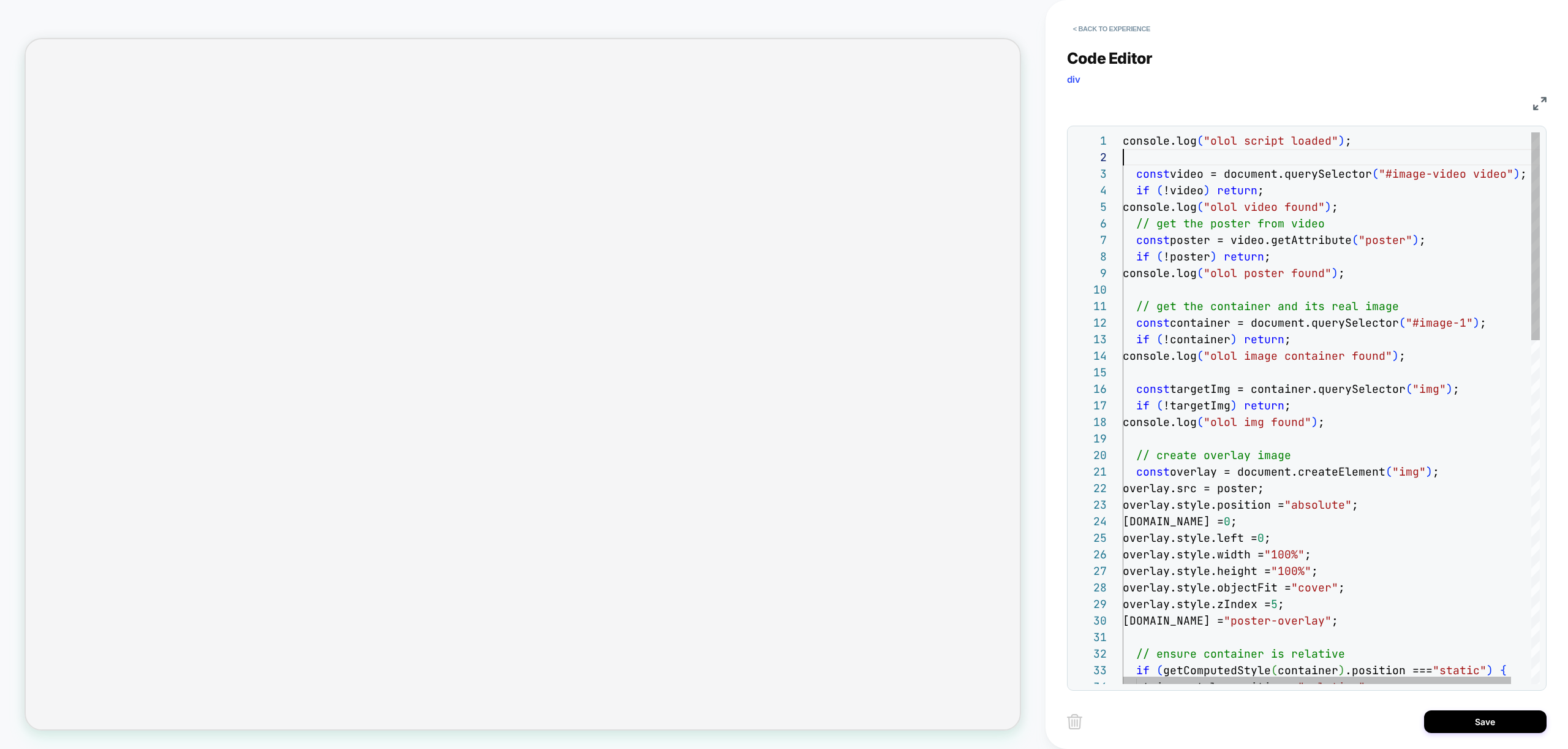
scroll to position [0, 225]
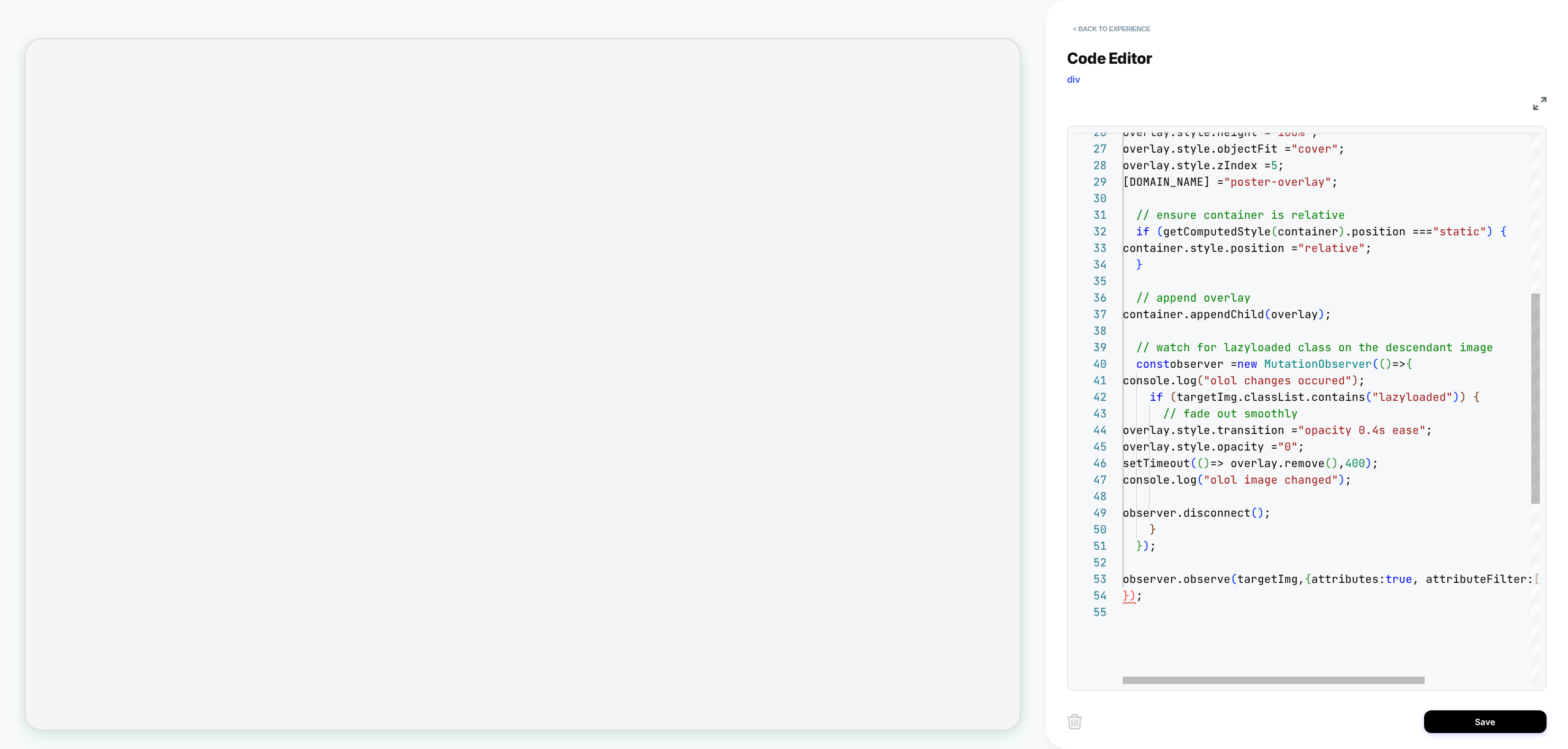
click at [1147, 597] on div "overlay.style.height = "100%" ; overlay.style.objectFit = "cover" ; overlay.sty…" at bounding box center [1405, 433] width 564 height 1445
type textarea "**********"
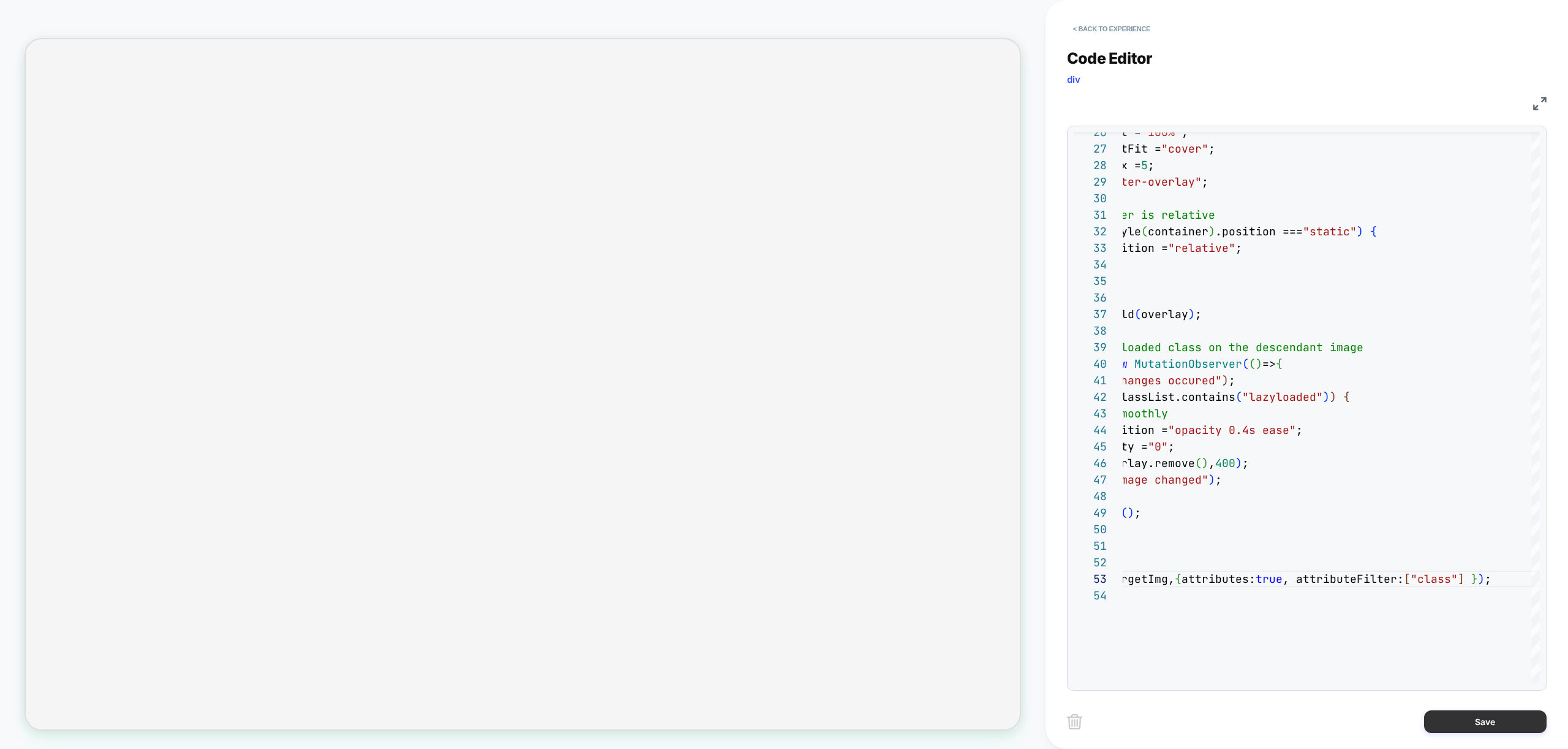
click at [1485, 720] on button "Save" at bounding box center [1485, 722] width 122 height 23
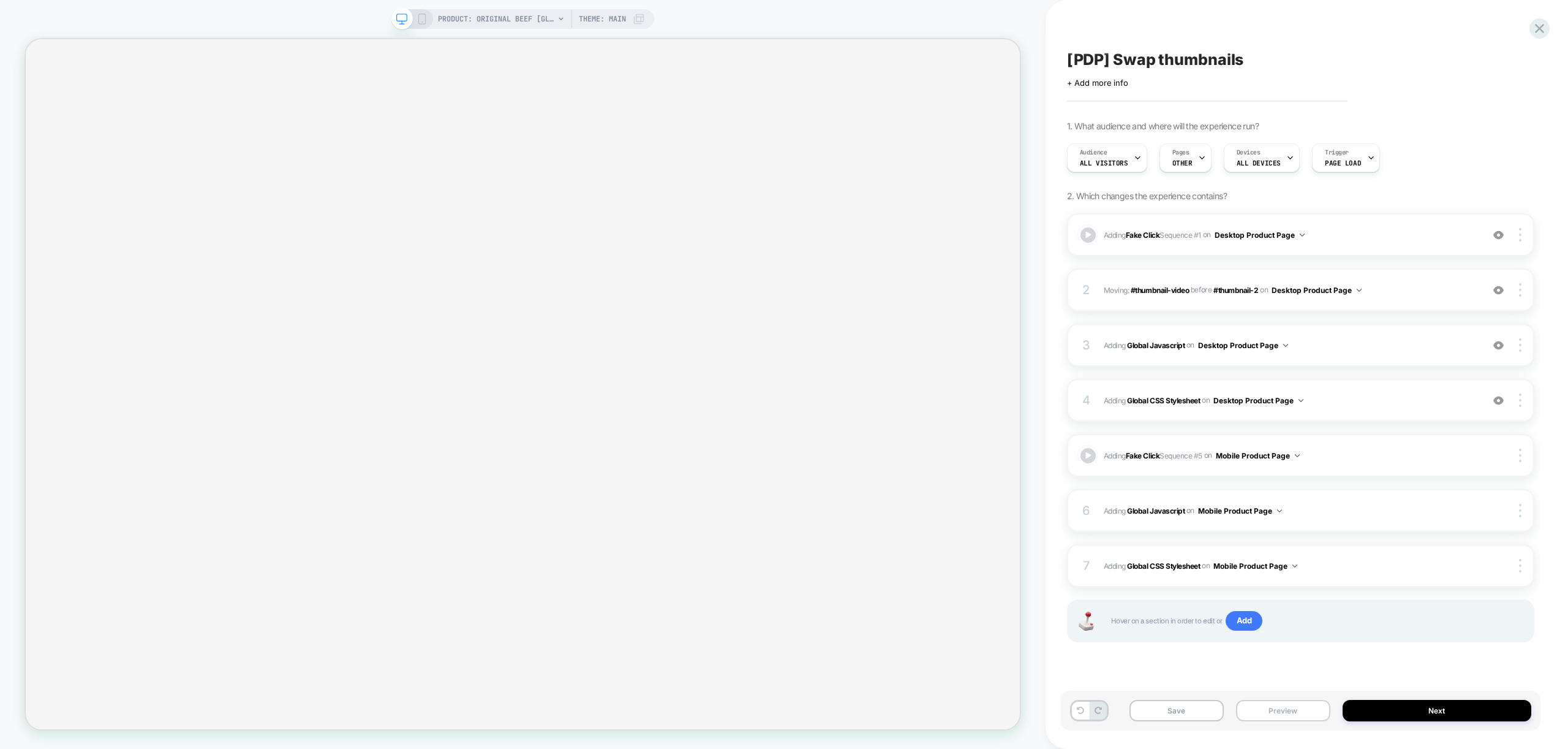
click at [1279, 710] on button "Preview" at bounding box center [1283, 711] width 94 height 21
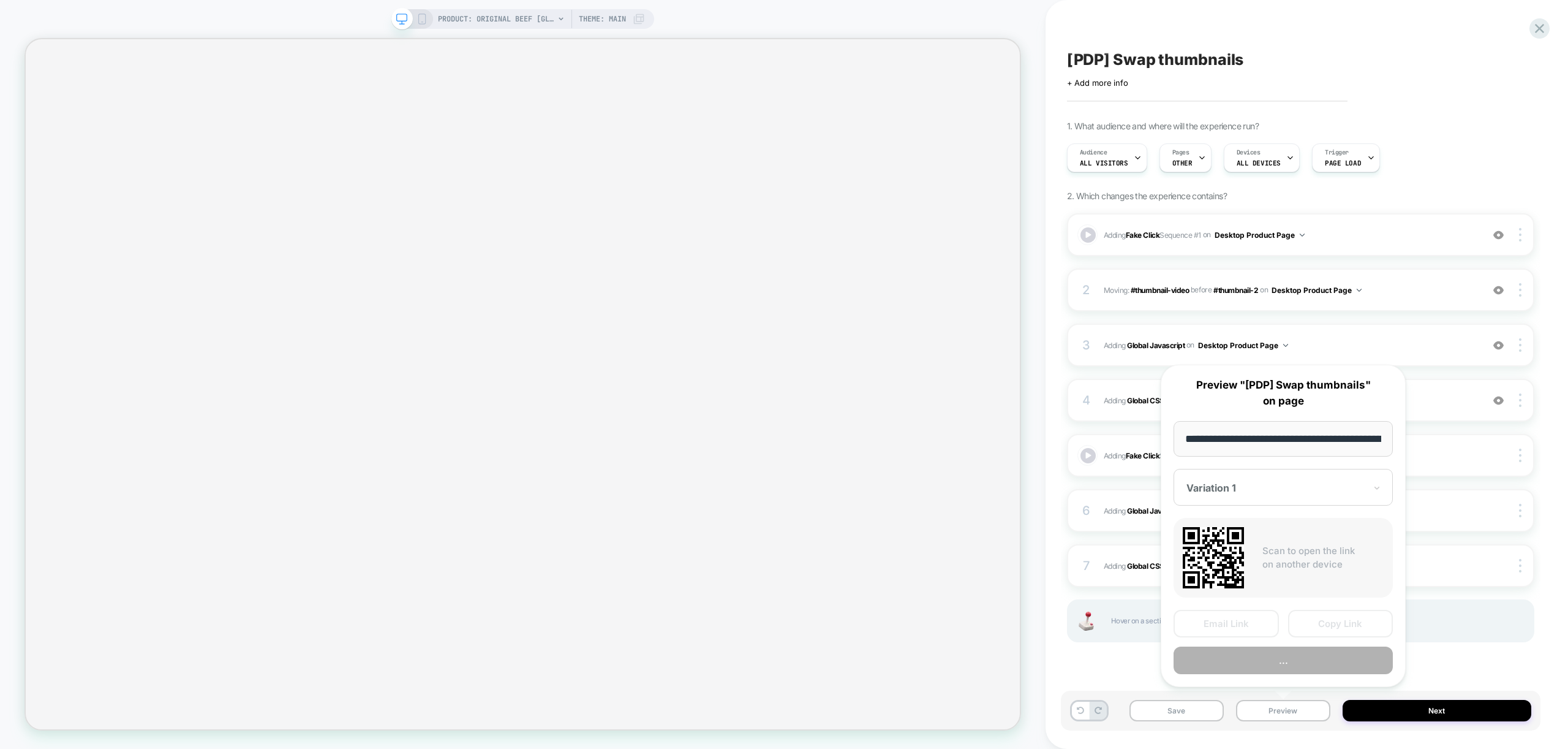
scroll to position [0, 253]
click at [1287, 667] on button "Preview" at bounding box center [1283, 661] width 219 height 27
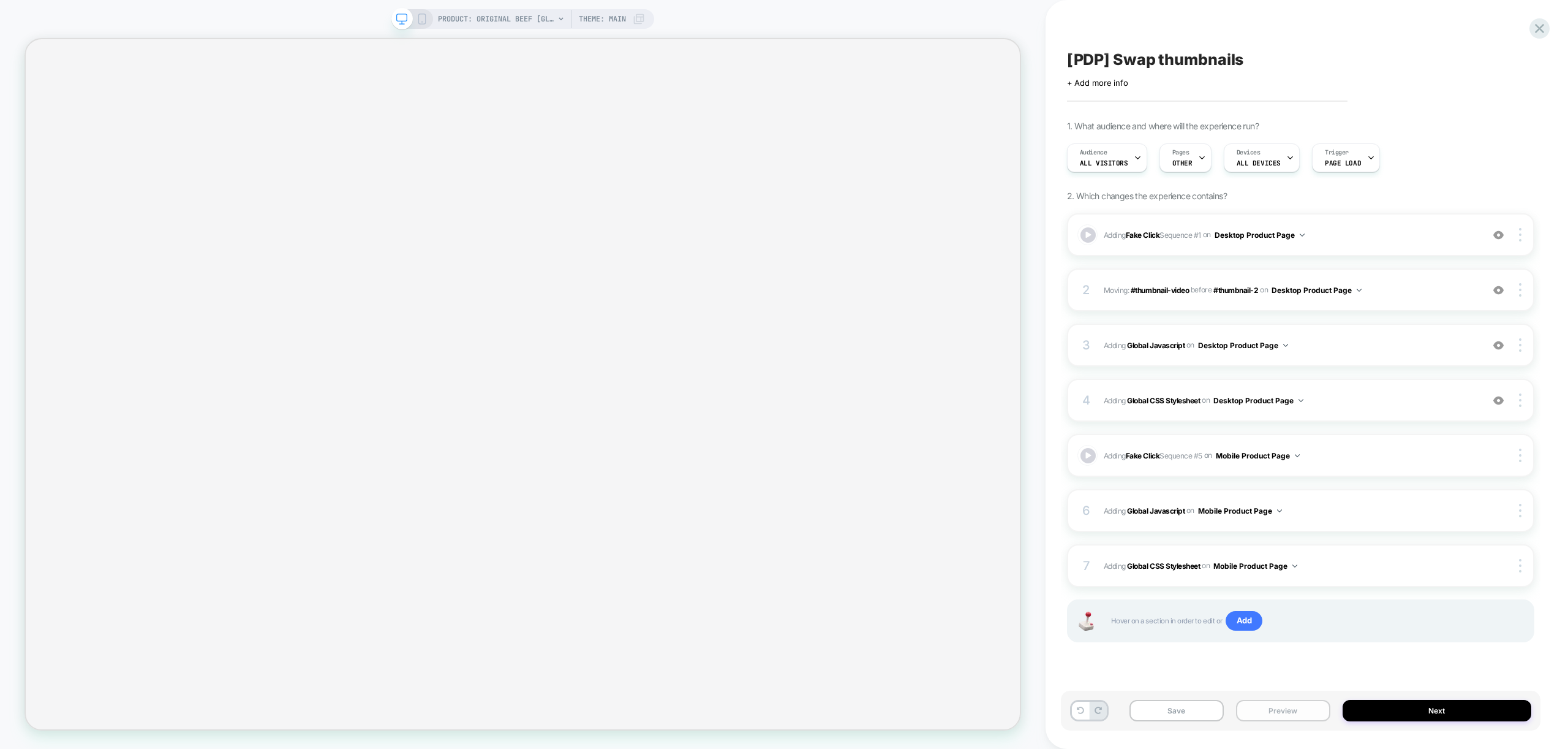
click at [1302, 710] on button "Preview" at bounding box center [1283, 711] width 94 height 21
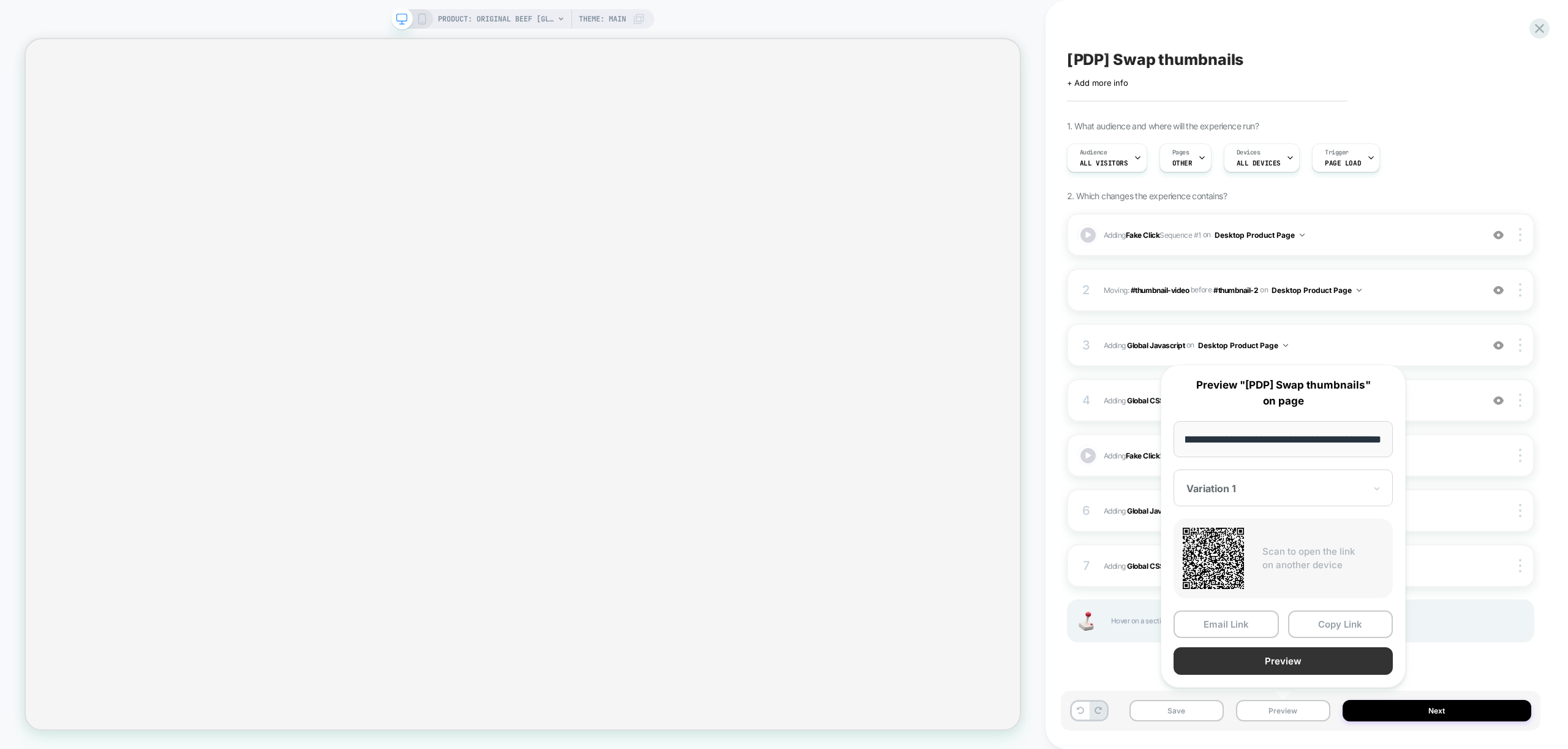
click at [1296, 660] on button "Preview" at bounding box center [1283, 661] width 219 height 27
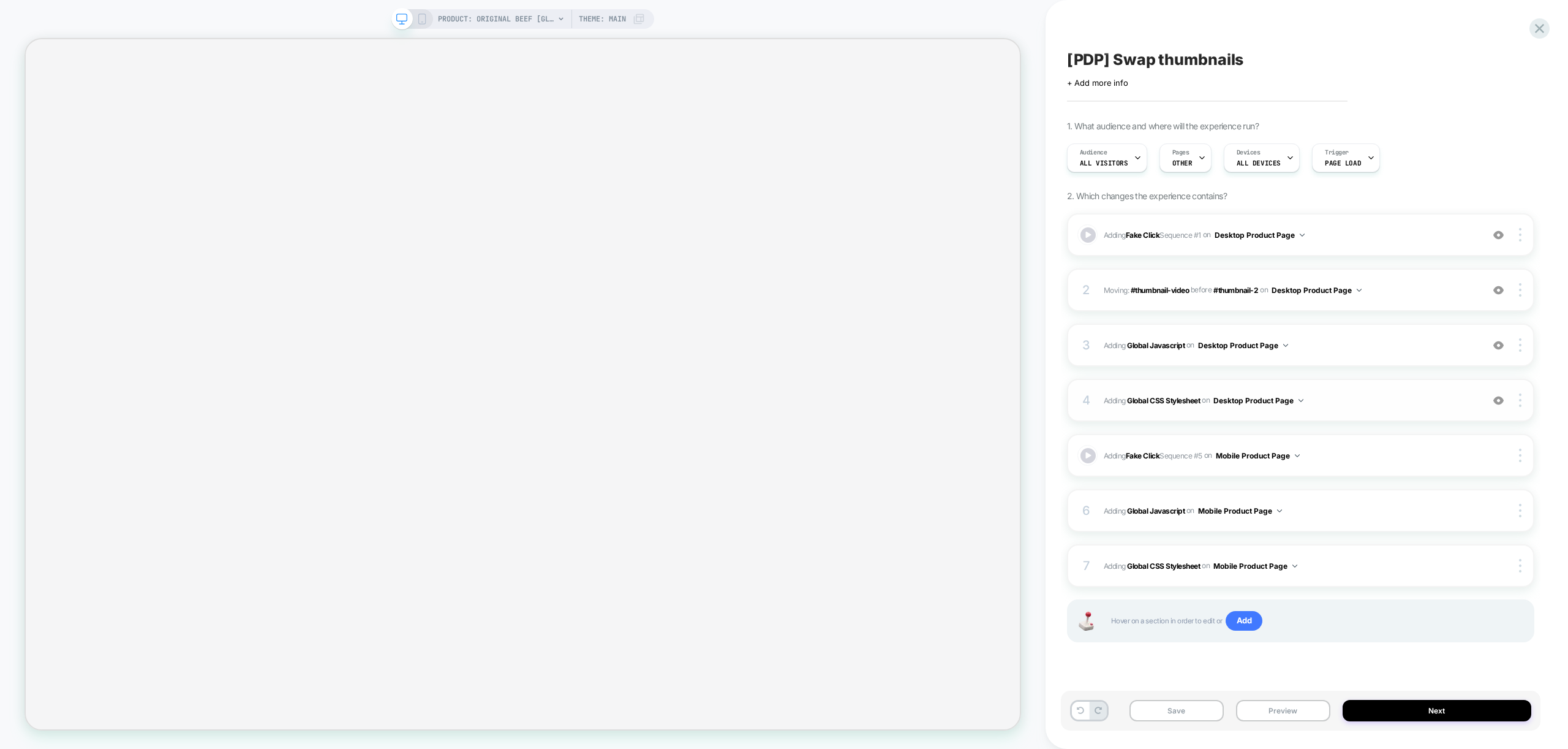
click at [1361, 412] on div "4 Adding Global CSS Stylesheet on Desktop Product Page Add Before Add After Cop…" at bounding box center [1300, 400] width 467 height 43
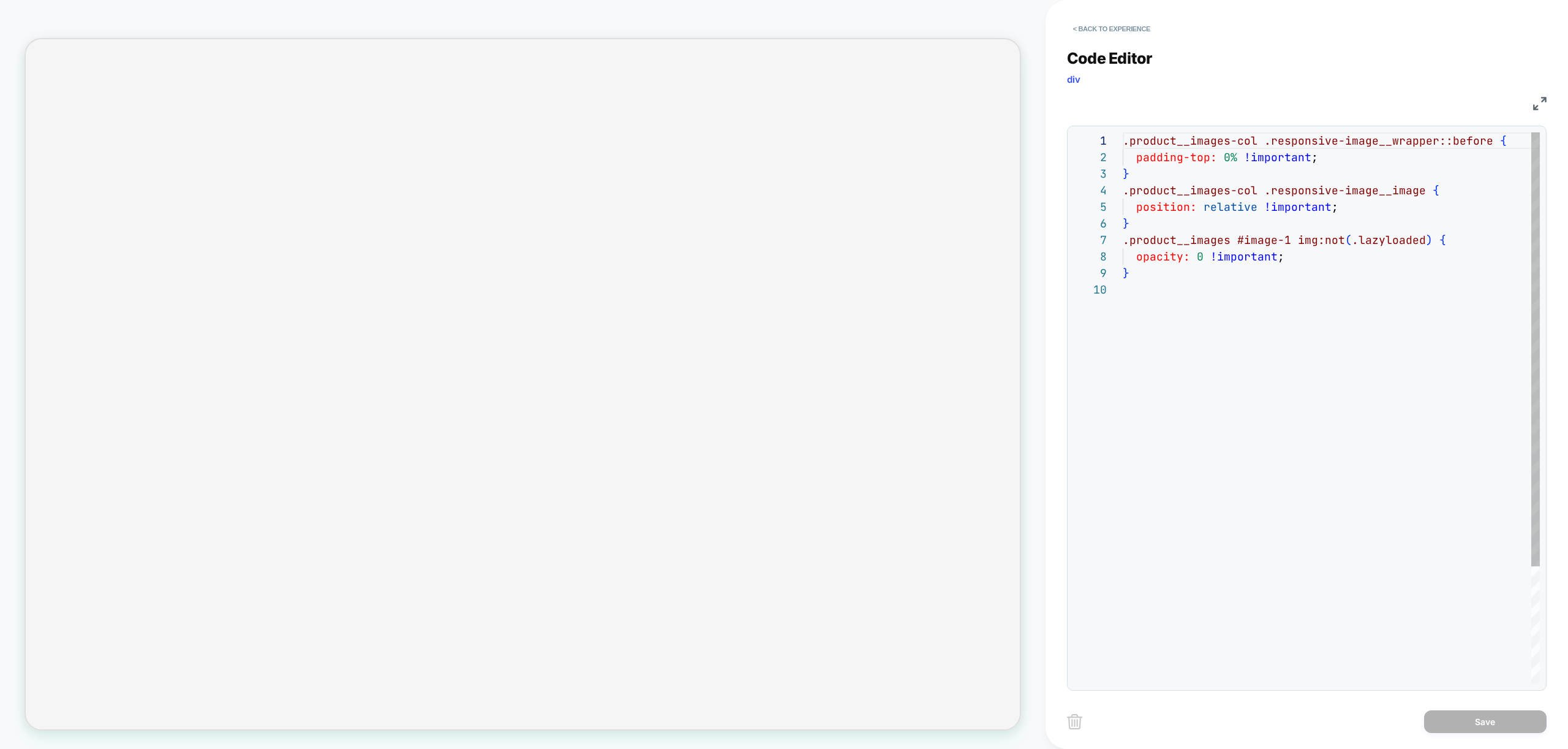
scroll to position [149, 0]
click at [1130, 26] on button "< Back to experience" at bounding box center [1112, 28] width 90 height 19
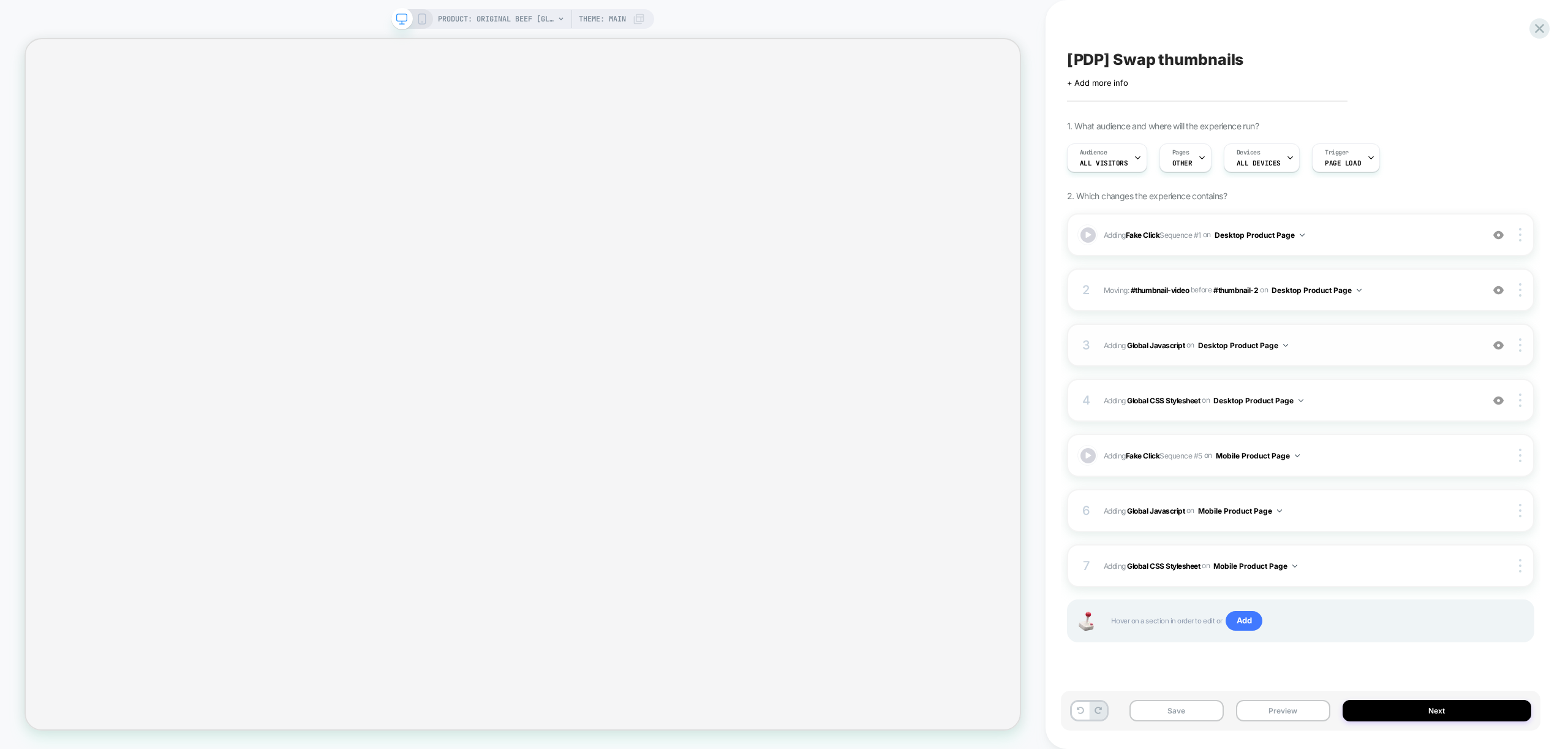
click at [1381, 348] on span "Adding Global Javascript on Desktop Product Page" at bounding box center [1289, 345] width 372 height 15
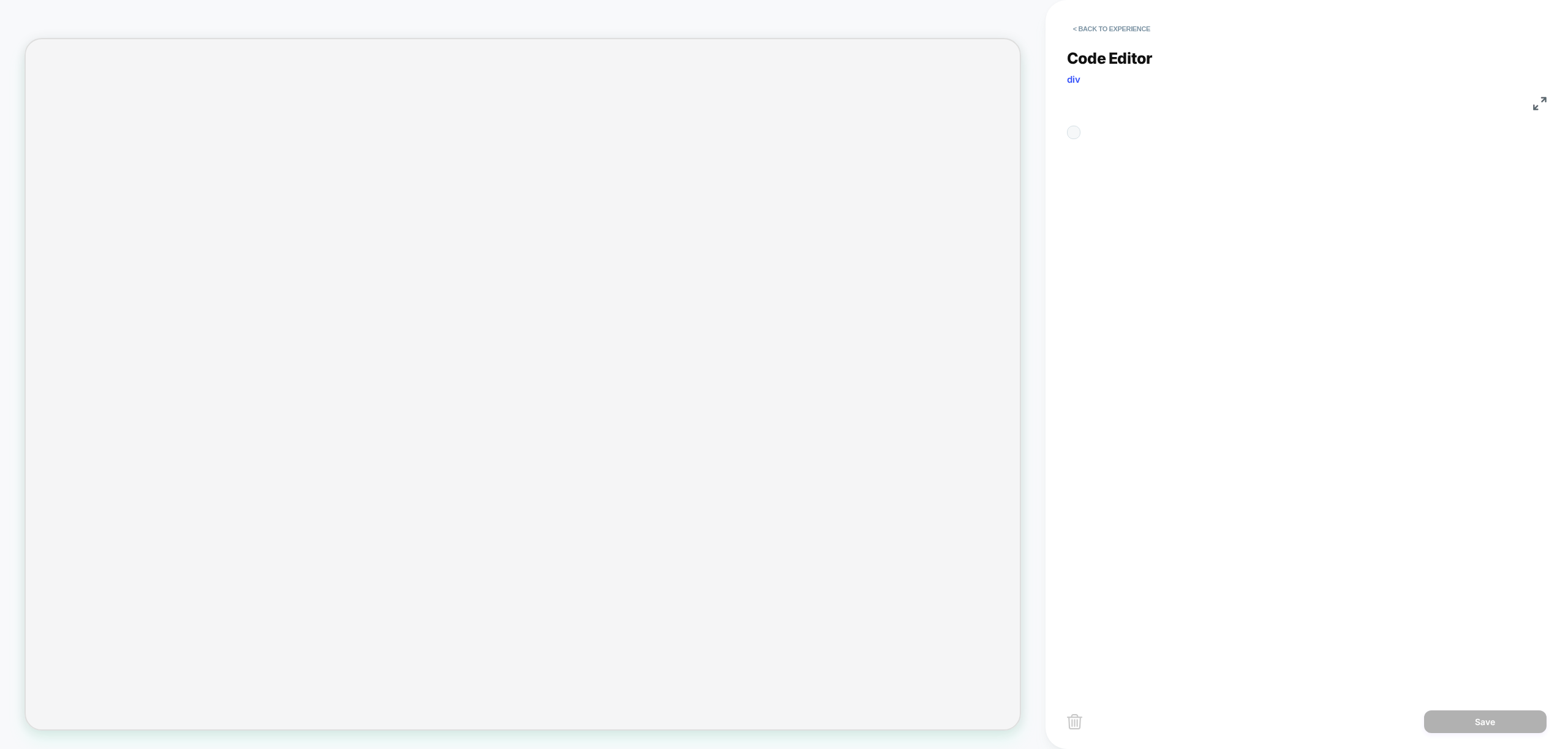
scroll to position [165, 0]
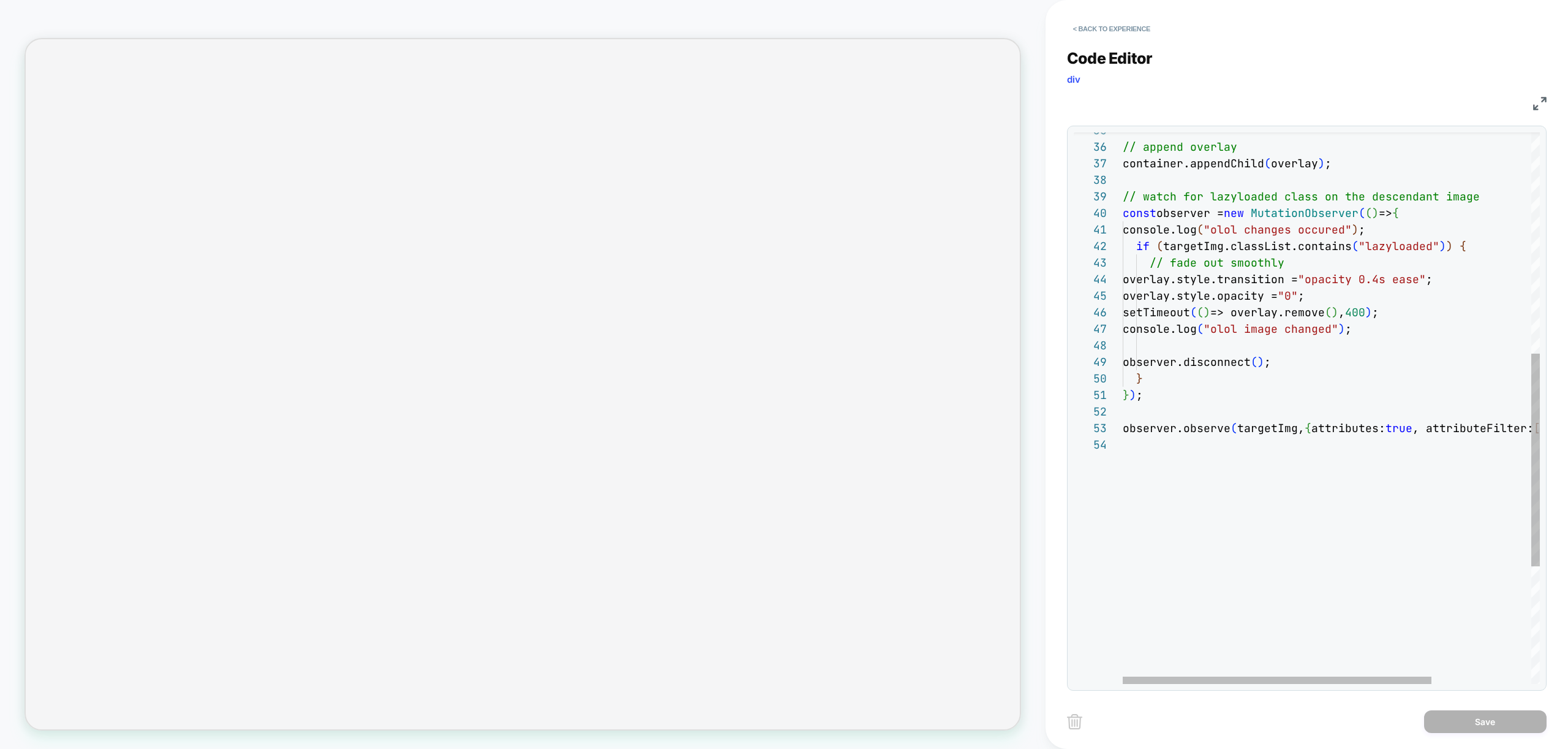
click at [1388, 312] on div "// append overlay container.appendChild ( overlay ) ; // watch for lazyloaded c…" at bounding box center [1398, 274] width 551 height 1428
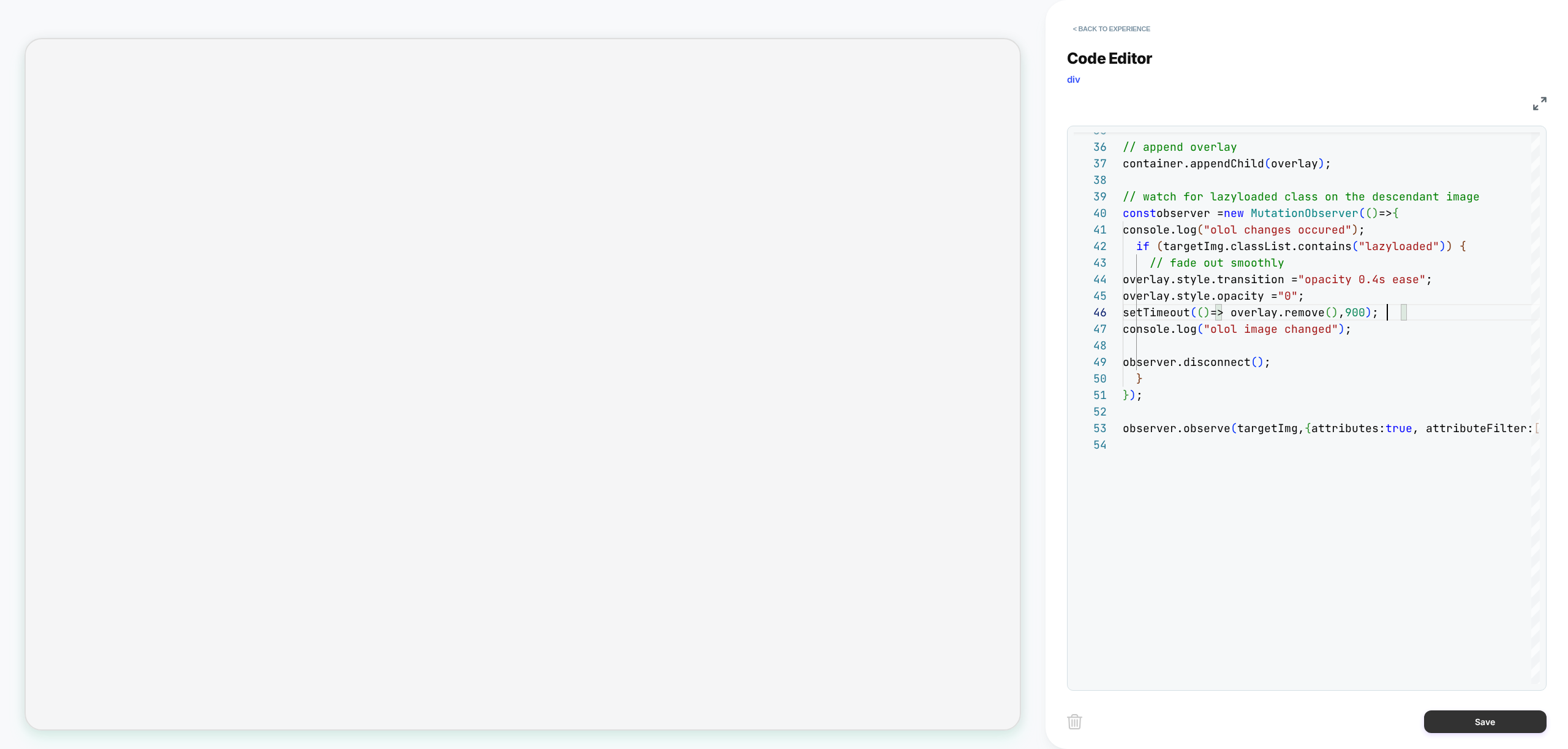
type textarea "**********"
click at [1519, 721] on button "Save" at bounding box center [1485, 722] width 122 height 23
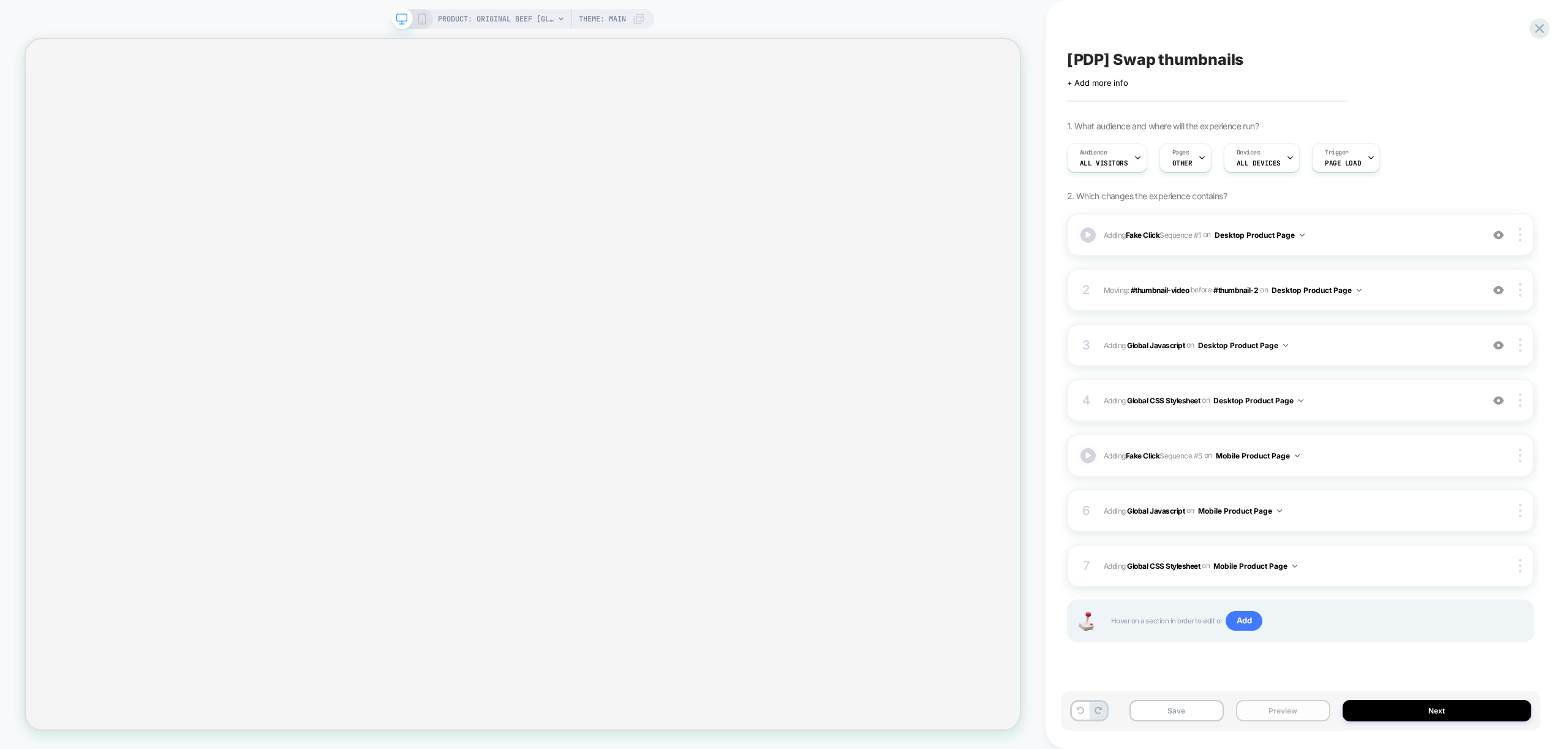
click at [1303, 710] on button "Preview" at bounding box center [1283, 711] width 94 height 21
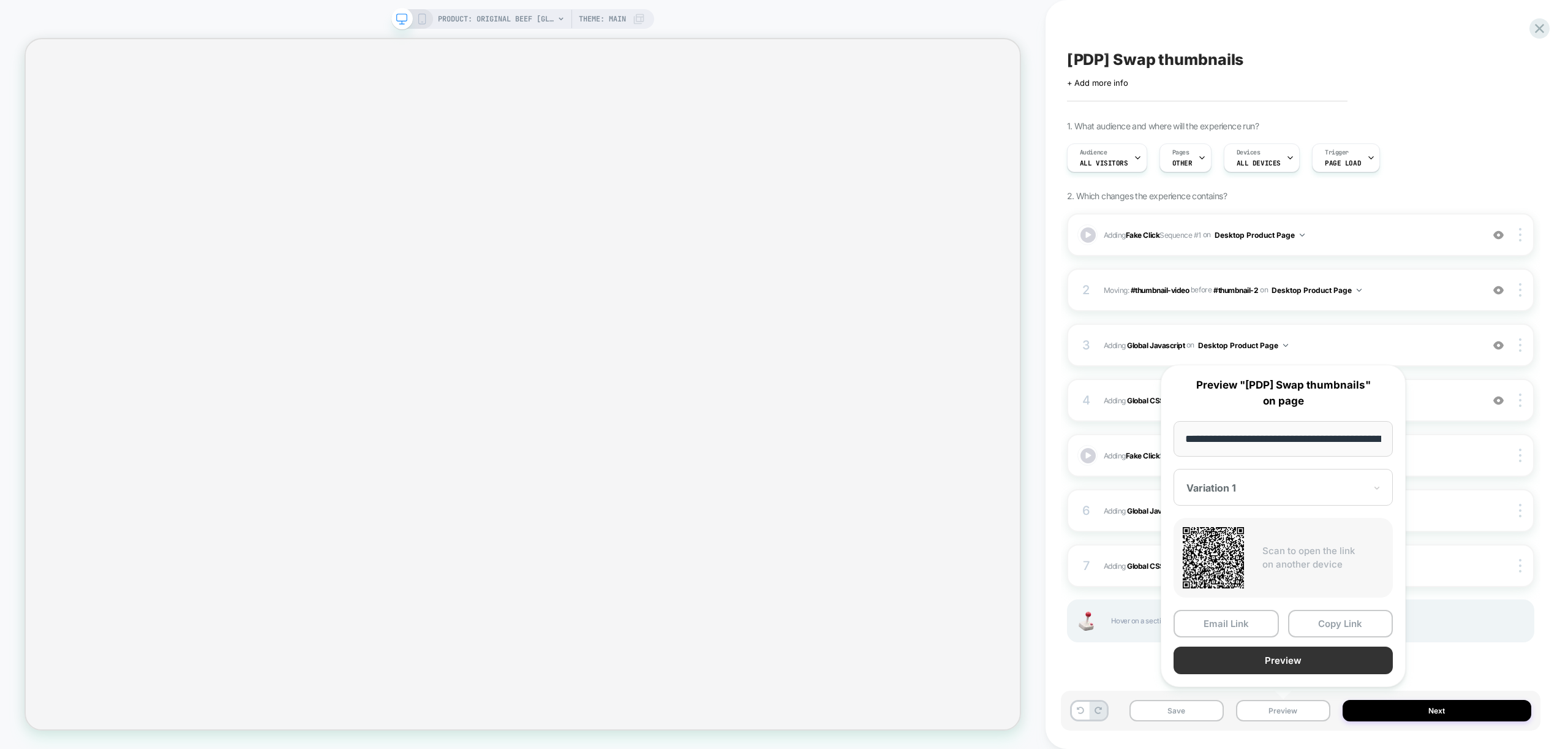
scroll to position [0, 253]
click at [1255, 649] on button "Preview" at bounding box center [1283, 661] width 219 height 27
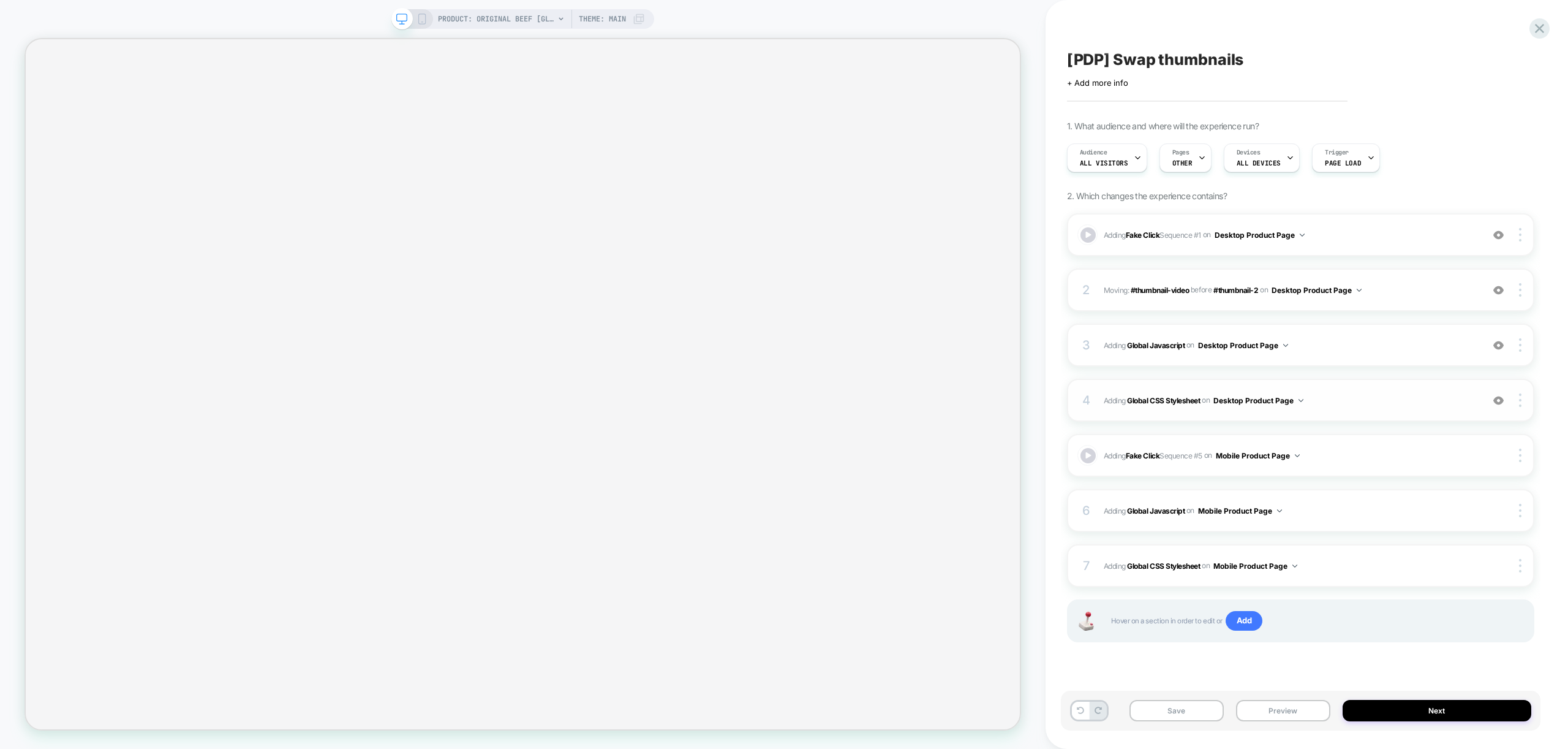
click at [1386, 405] on span "Adding Global CSS Stylesheet on Desktop Product Page" at bounding box center [1289, 400] width 372 height 15
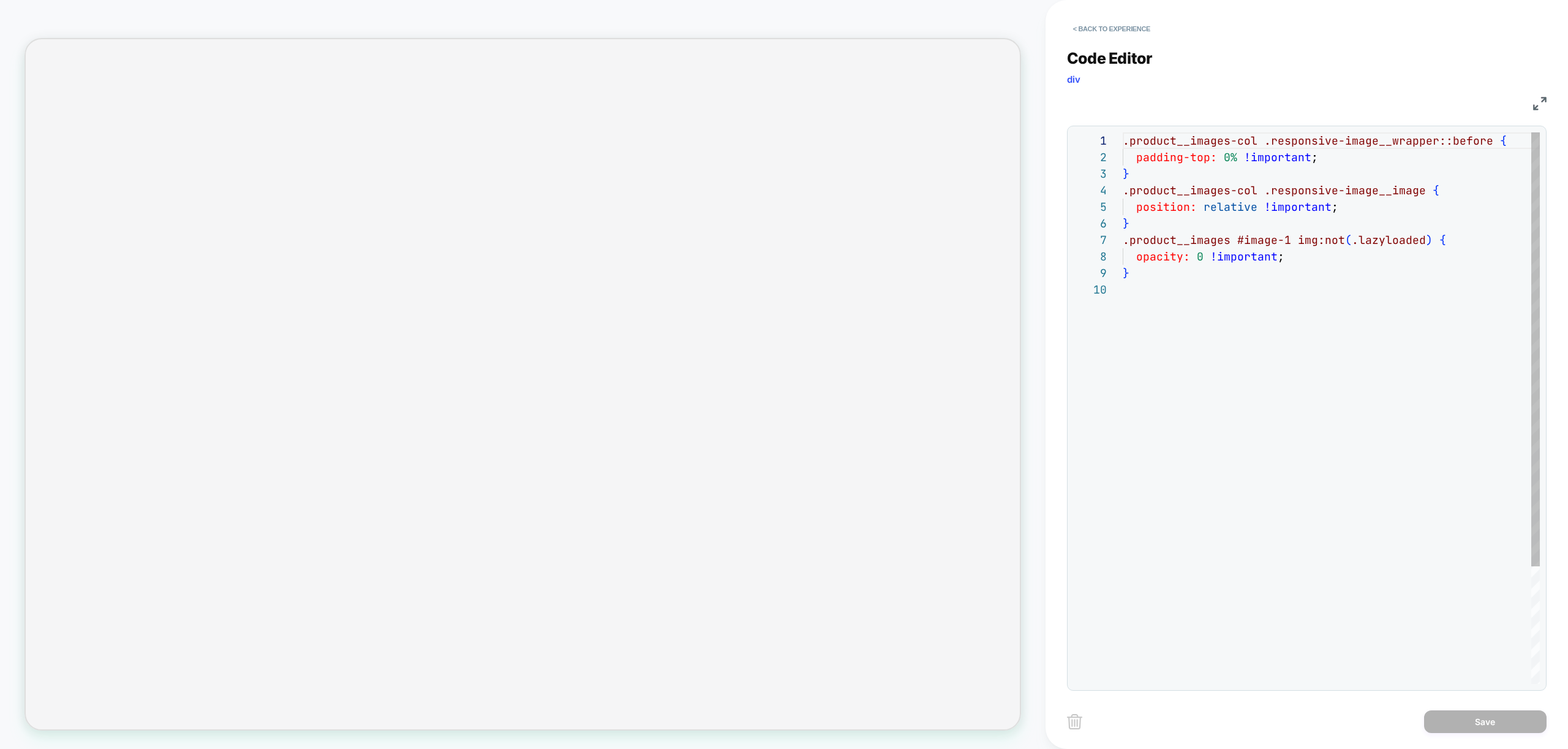
scroll to position [149, 0]
click at [1088, 30] on button "< Back to experience" at bounding box center [1112, 28] width 90 height 19
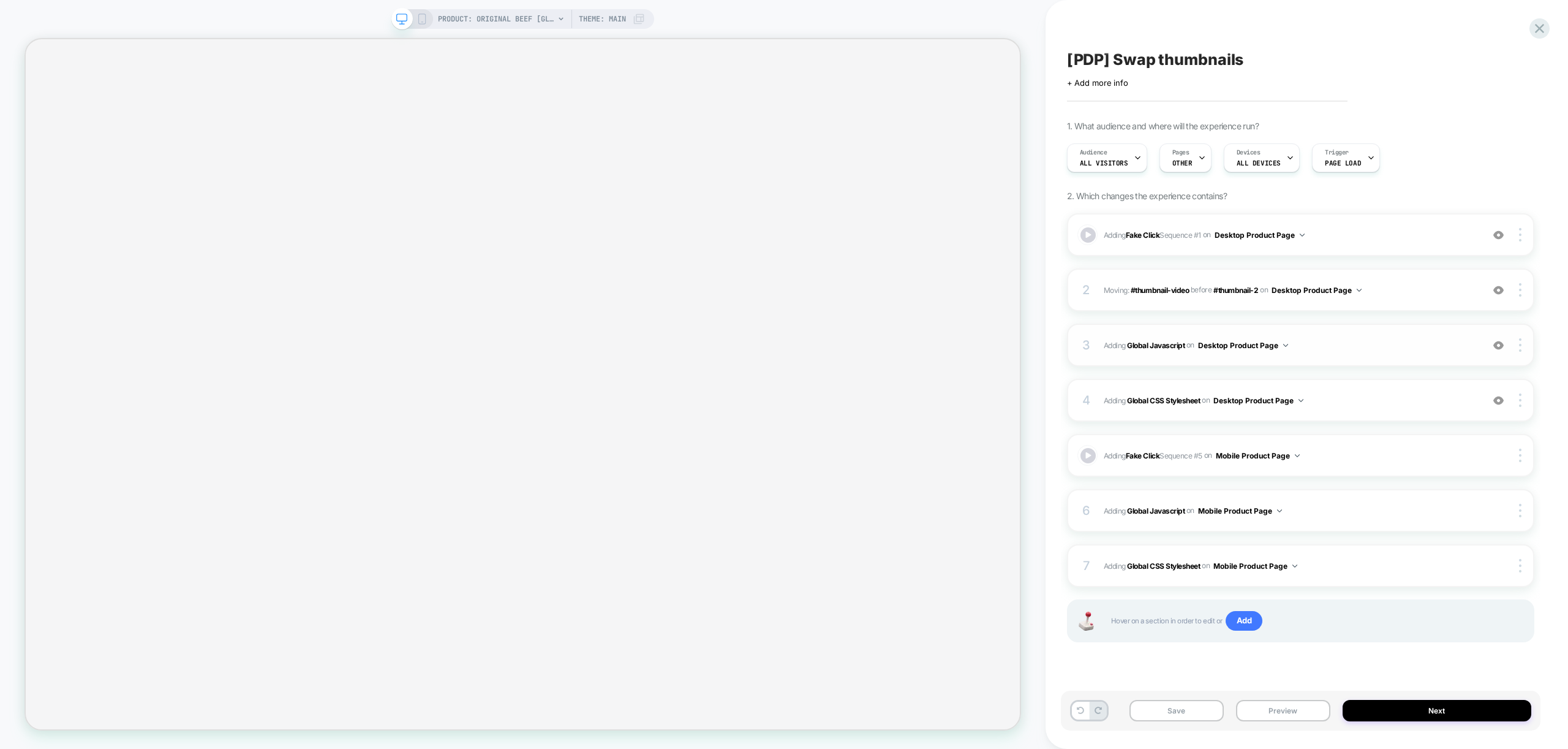
click at [1429, 340] on span "Adding Global Javascript on Desktop Product Page" at bounding box center [1289, 345] width 372 height 15
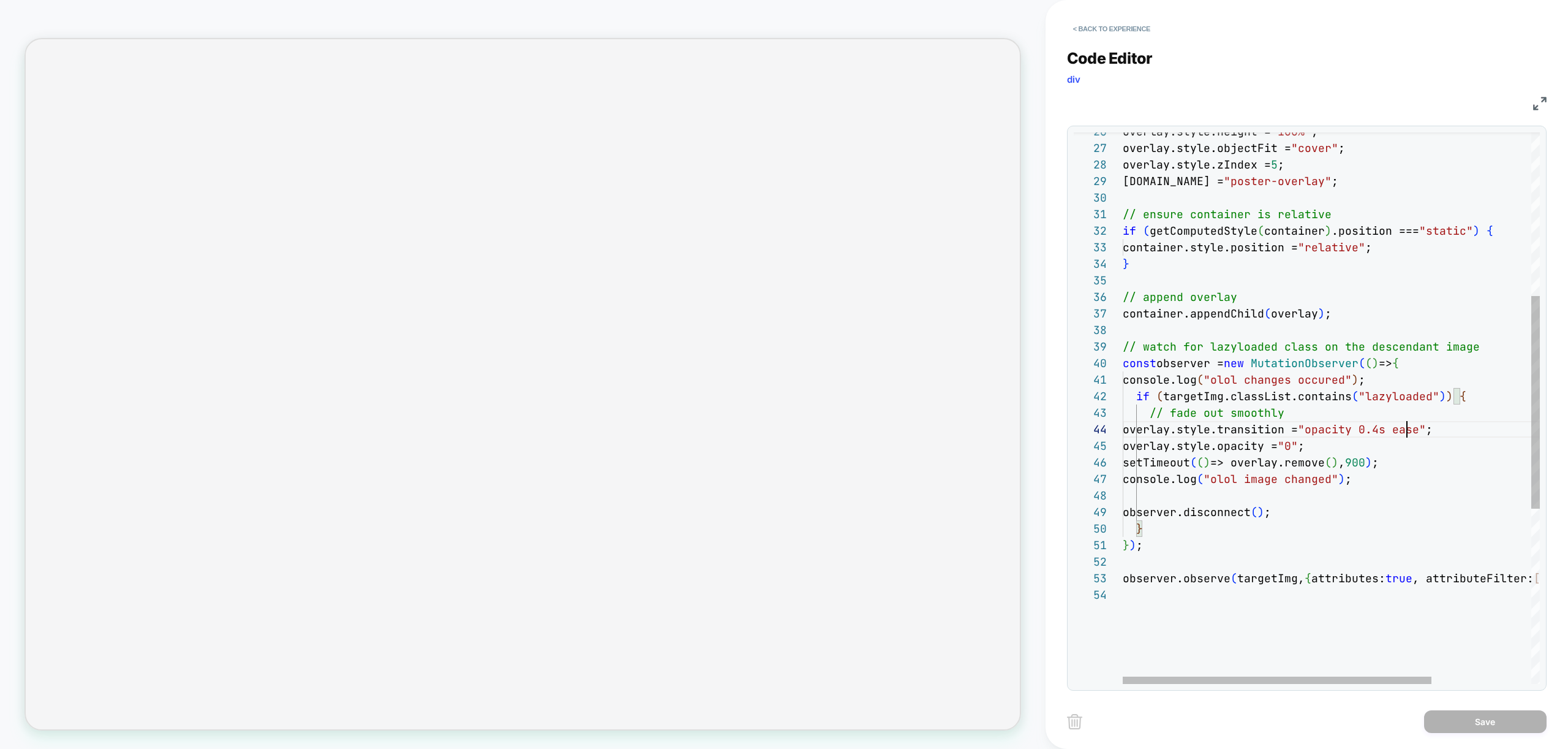
scroll to position [49, 284]
click at [1405, 431] on div "overlay.style.height = "100%" ; overlay.style.objectFit = "cover" ; overlay.sty…" at bounding box center [1398, 424] width 551 height 1428
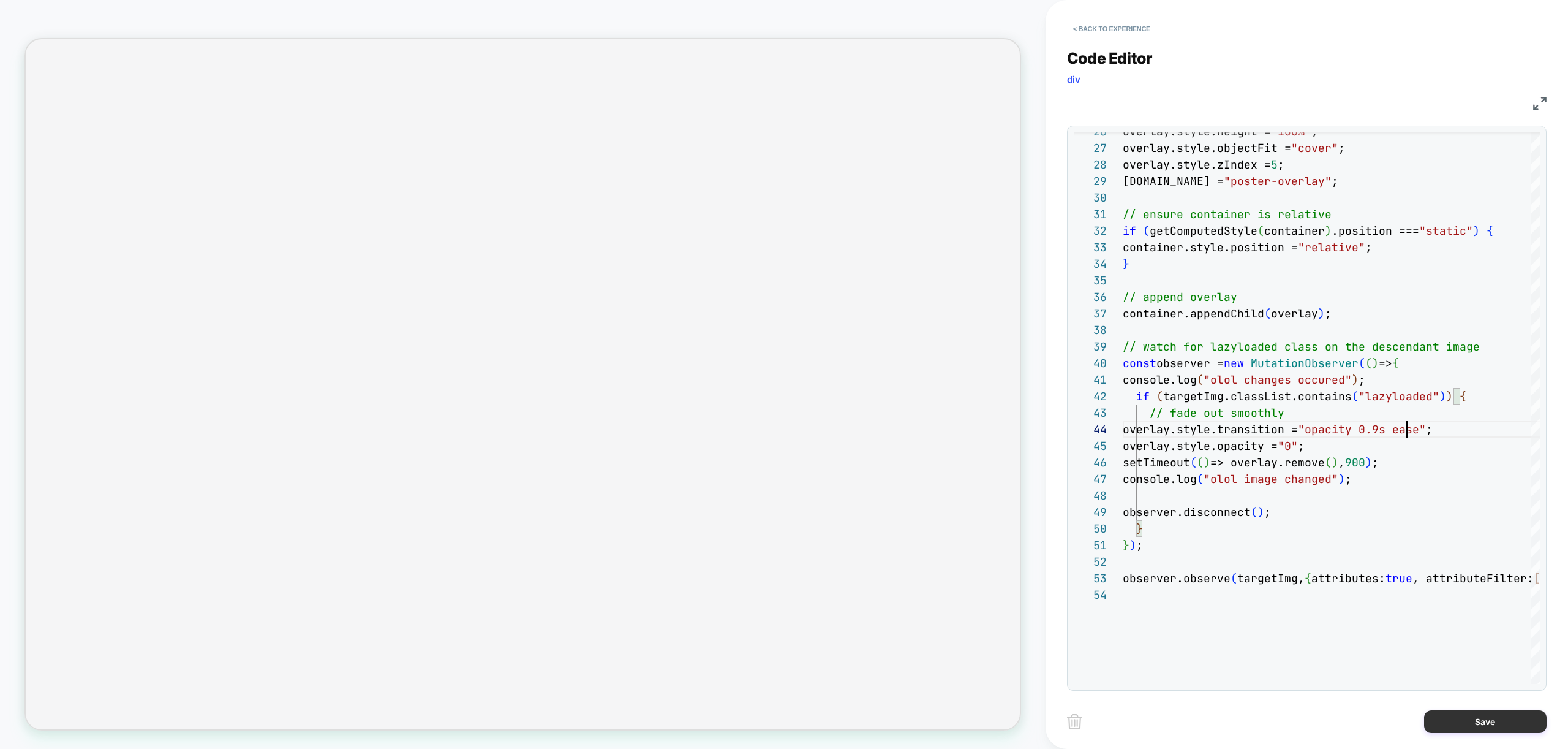
type textarea "**********"
click at [1491, 717] on button "Save" at bounding box center [1485, 722] width 122 height 23
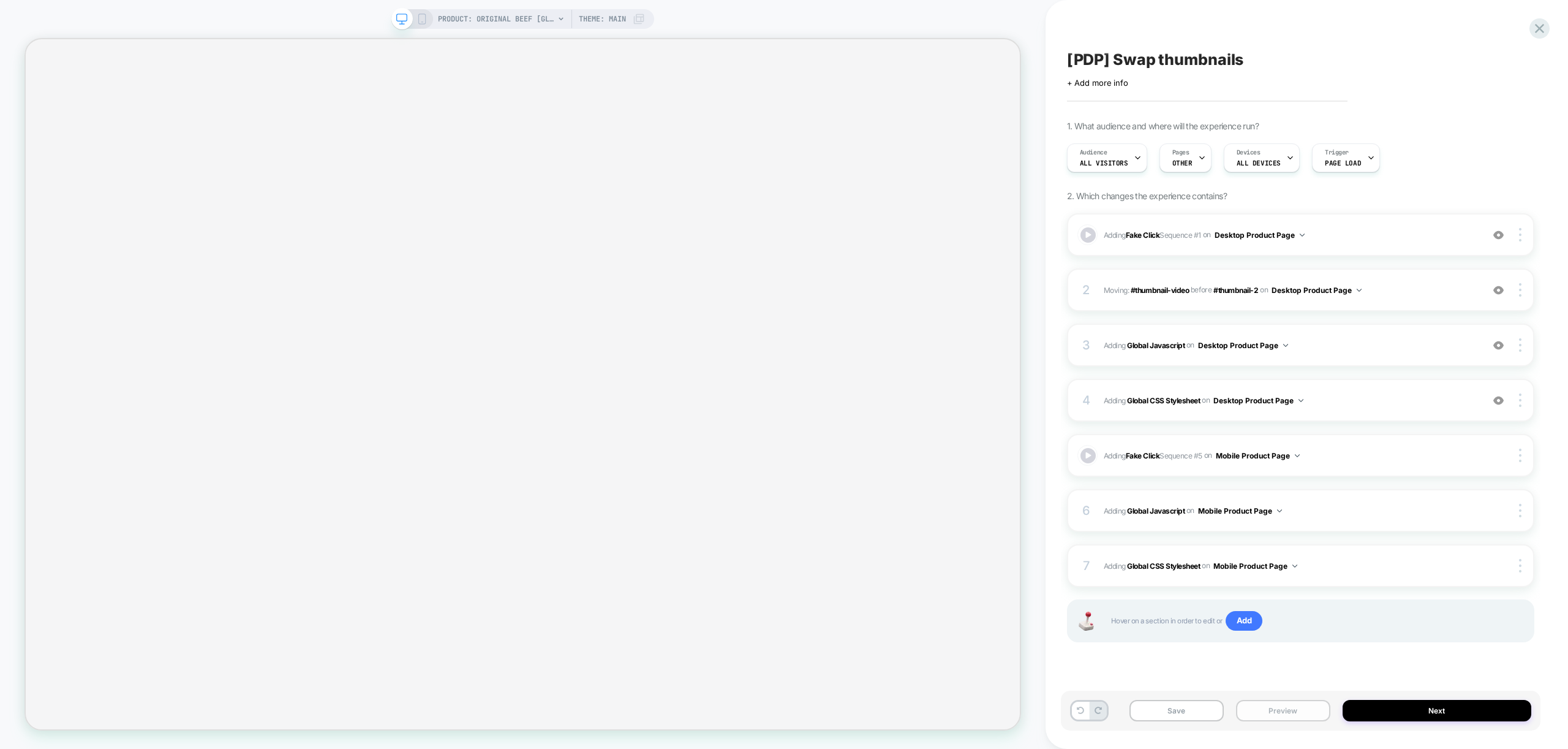
drag, startPoint x: 1293, startPoint y: 706, endPoint x: 1289, endPoint y: 710, distance: 5.7
click at [1293, 706] on button "Preview" at bounding box center [1283, 711] width 94 height 21
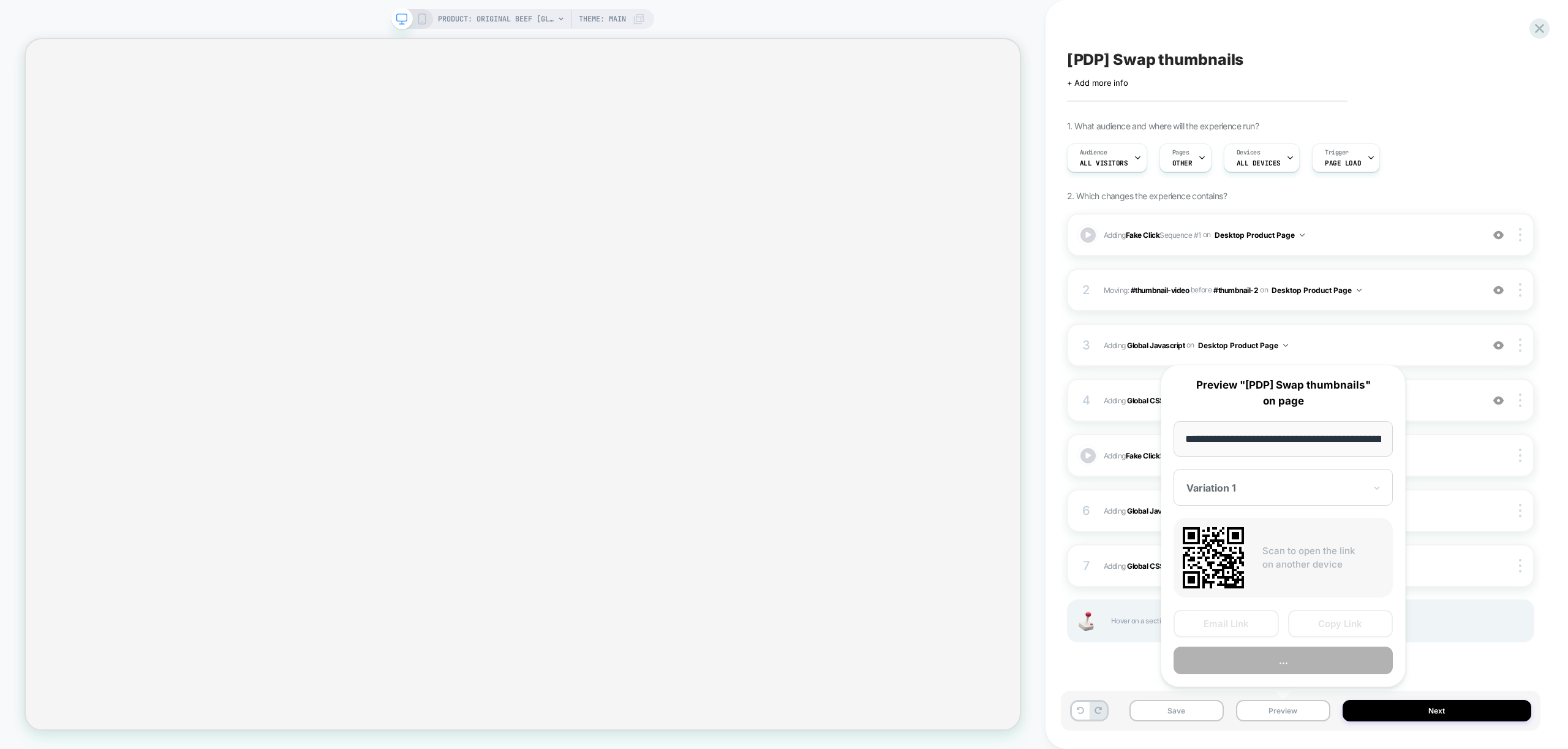
scroll to position [0, 253]
click at [1282, 658] on button "Preview" at bounding box center [1283, 661] width 219 height 27
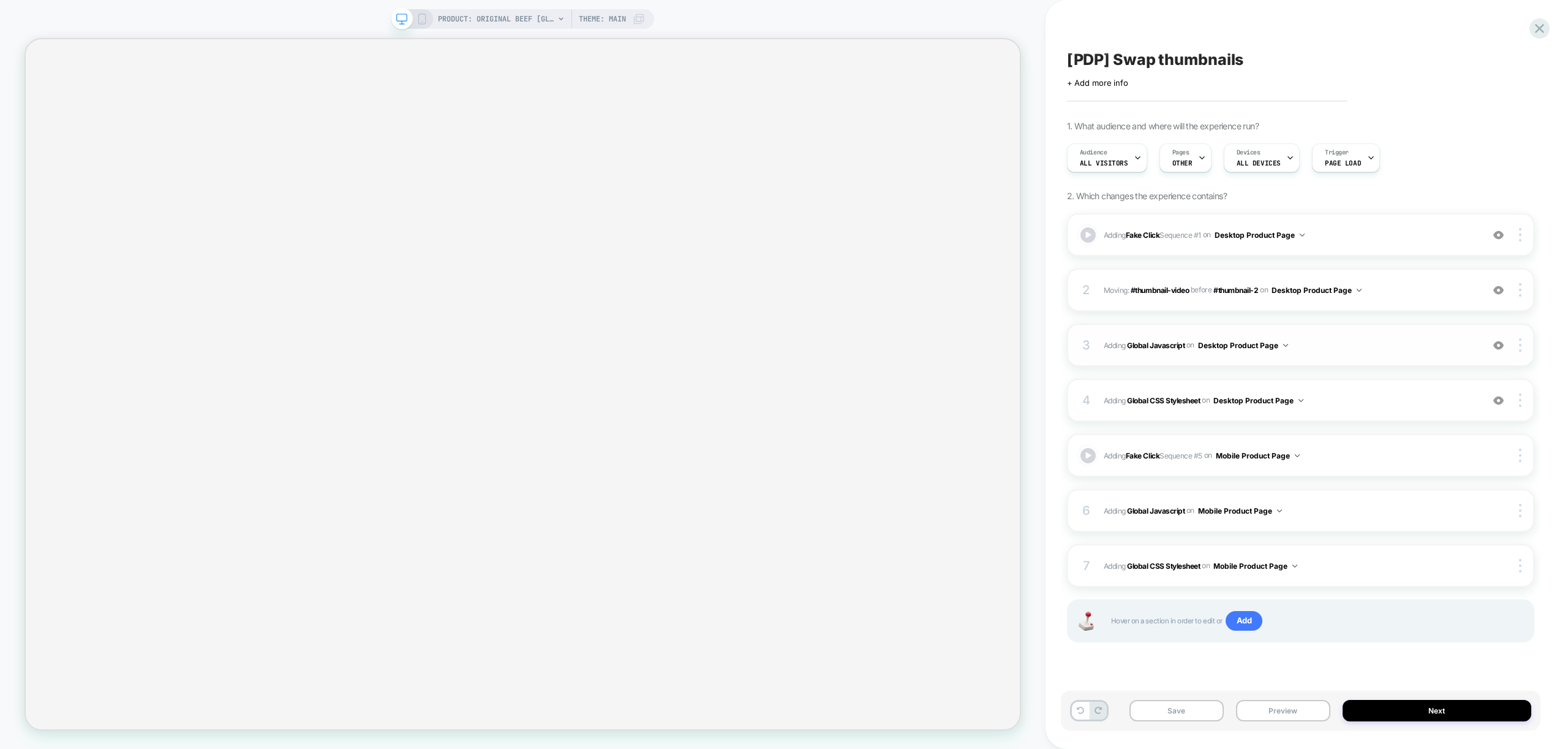
click at [1379, 344] on span "Adding Global Javascript on Desktop Product Page" at bounding box center [1289, 345] width 372 height 15
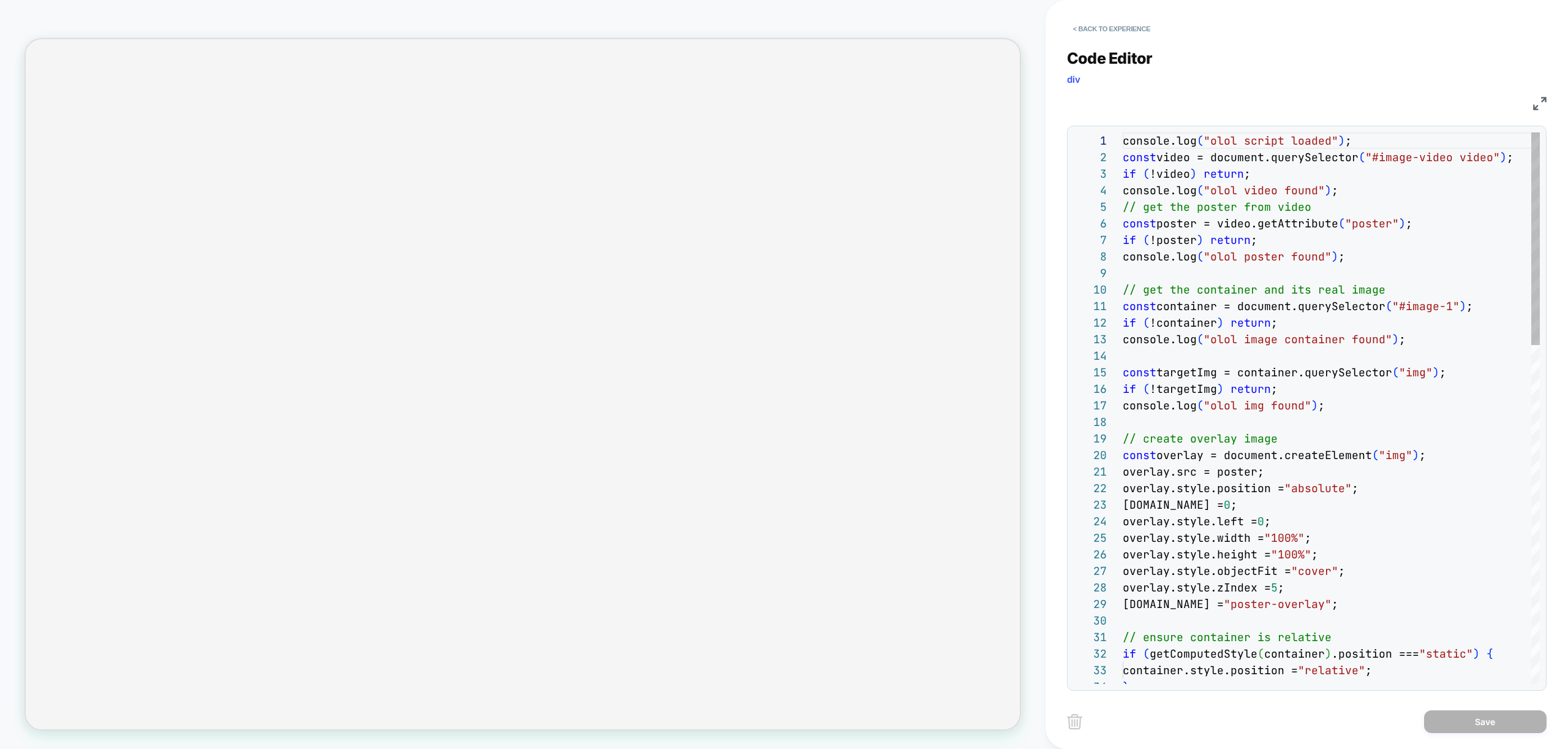
scroll to position [165, 0]
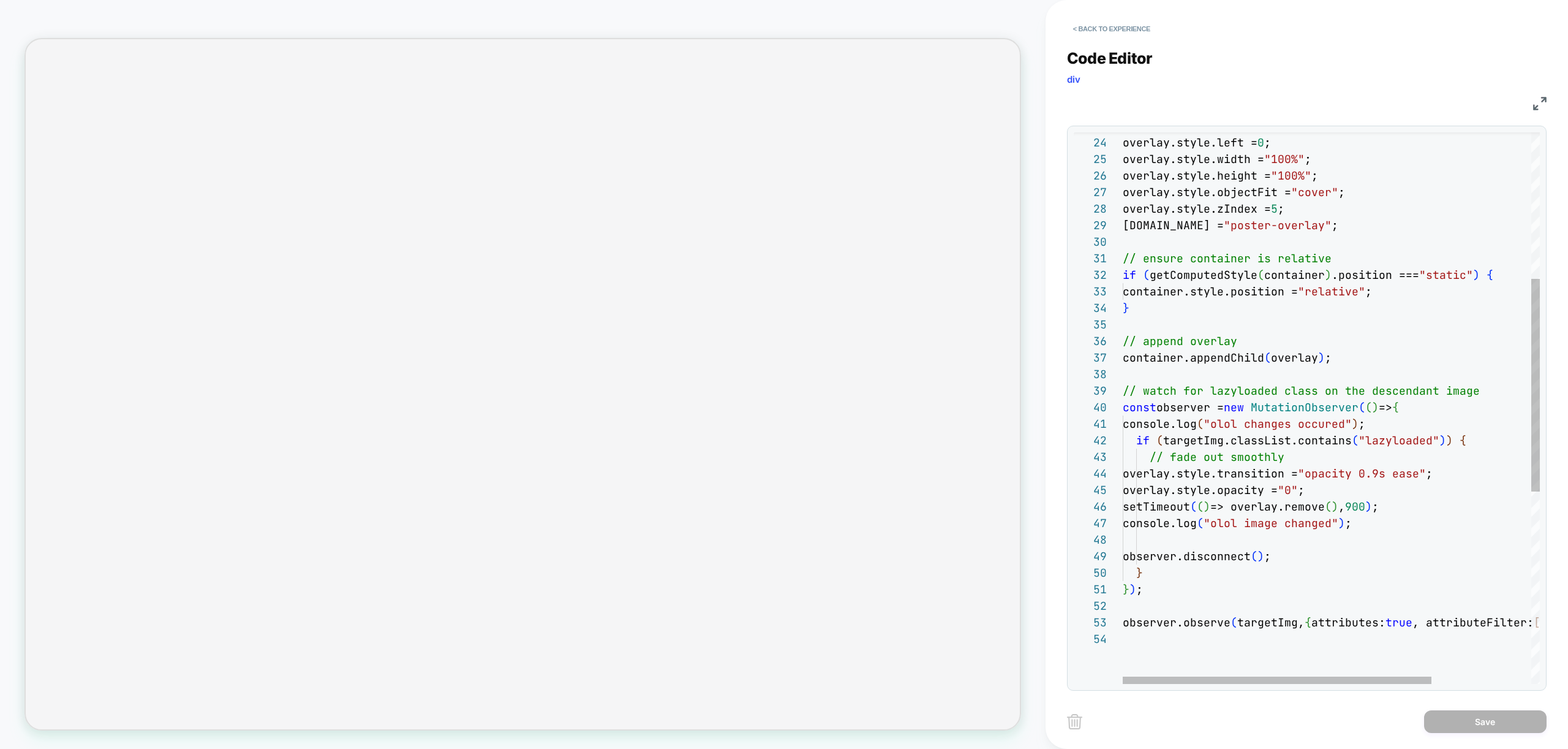
click at [1469, 470] on div "[DOMAIN_NAME] = 0 ; overlay.style.left = 0 ; overlay.style.width = "100%" ; ove…" at bounding box center [1398, 468] width 551 height 1428
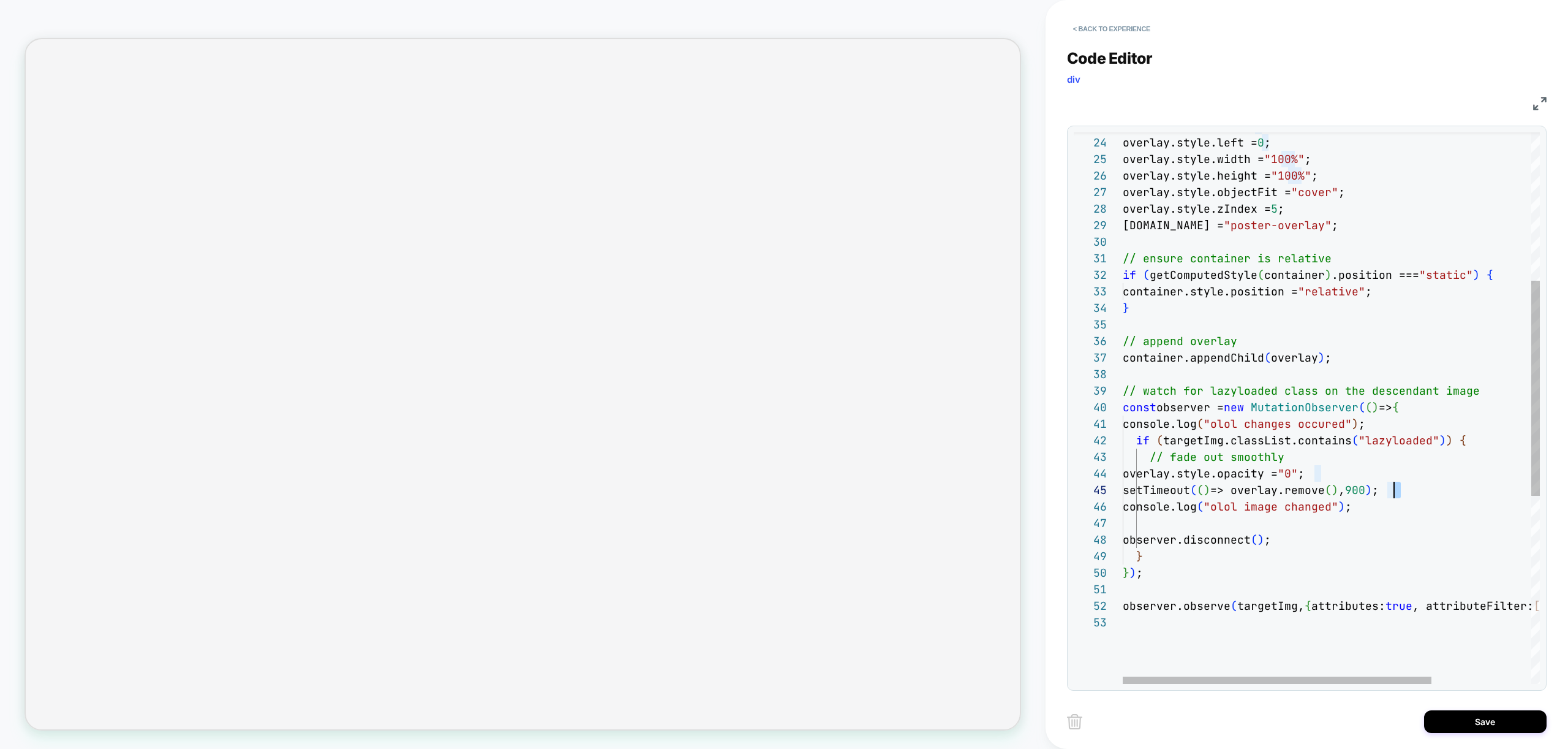
drag, startPoint x: 1401, startPoint y: 492, endPoint x: 1390, endPoint y: 492, distance: 11.0
click at [1390, 492] on div "[DOMAIN_NAME] = 0 ; overlay.style.left = 0 ; overlay.style.width = "100%" ; ove…" at bounding box center [1398, 459] width 551 height 1412
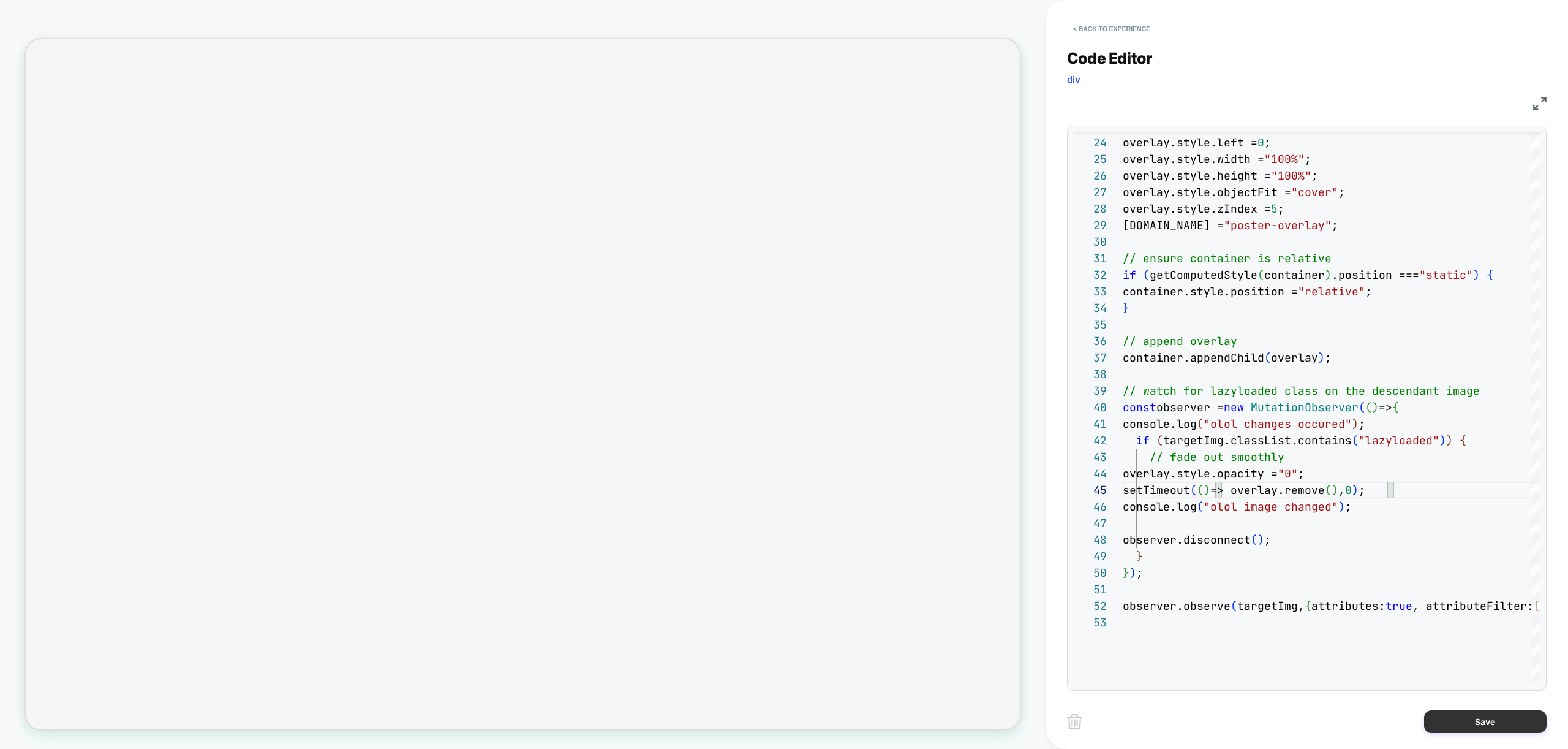
type textarea "**********"
click at [1484, 728] on button "Save" at bounding box center [1485, 722] width 122 height 23
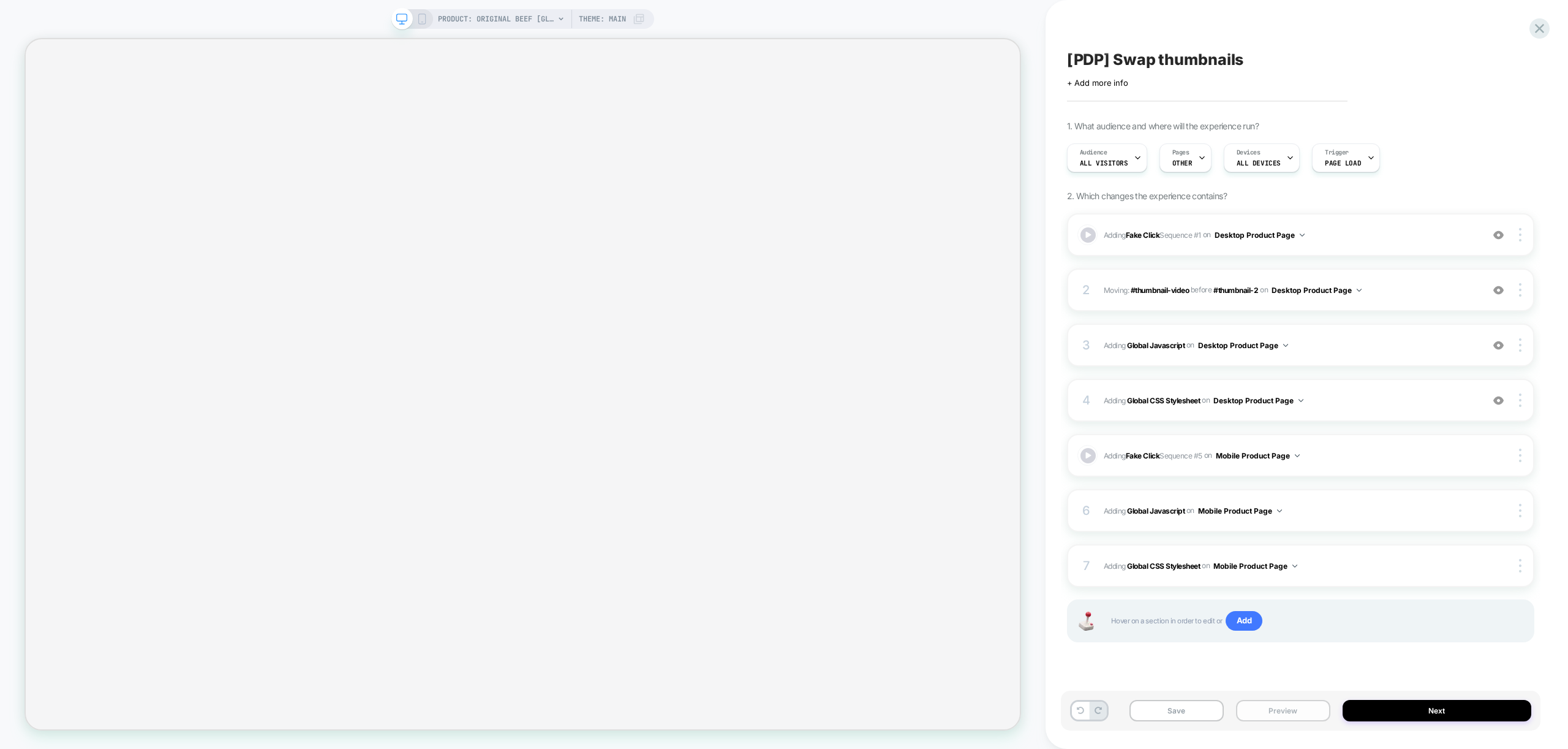
click at [1309, 708] on button "Preview" at bounding box center [1283, 711] width 94 height 21
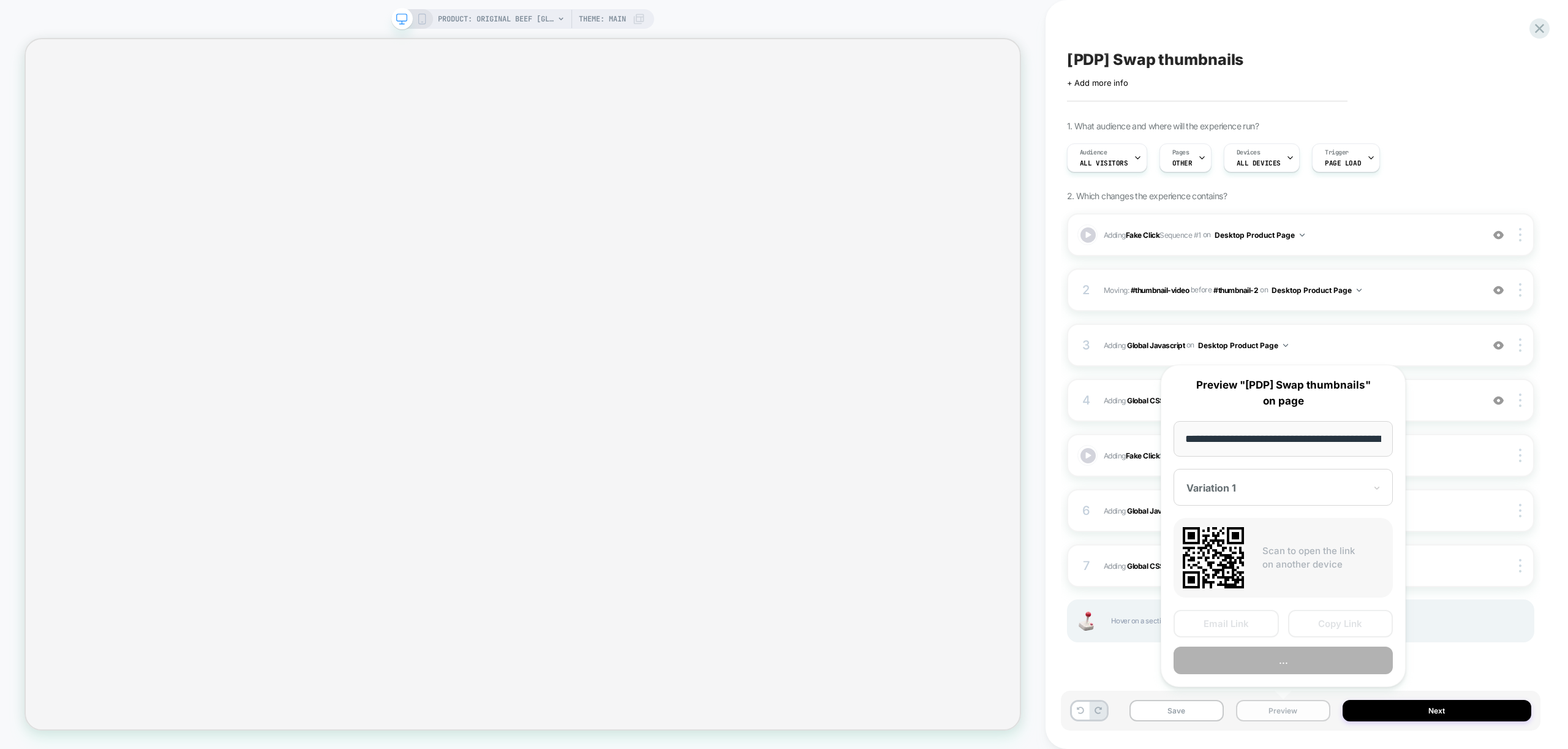
scroll to position [0, 253]
click at [1265, 661] on button "Preview" at bounding box center [1283, 661] width 219 height 27
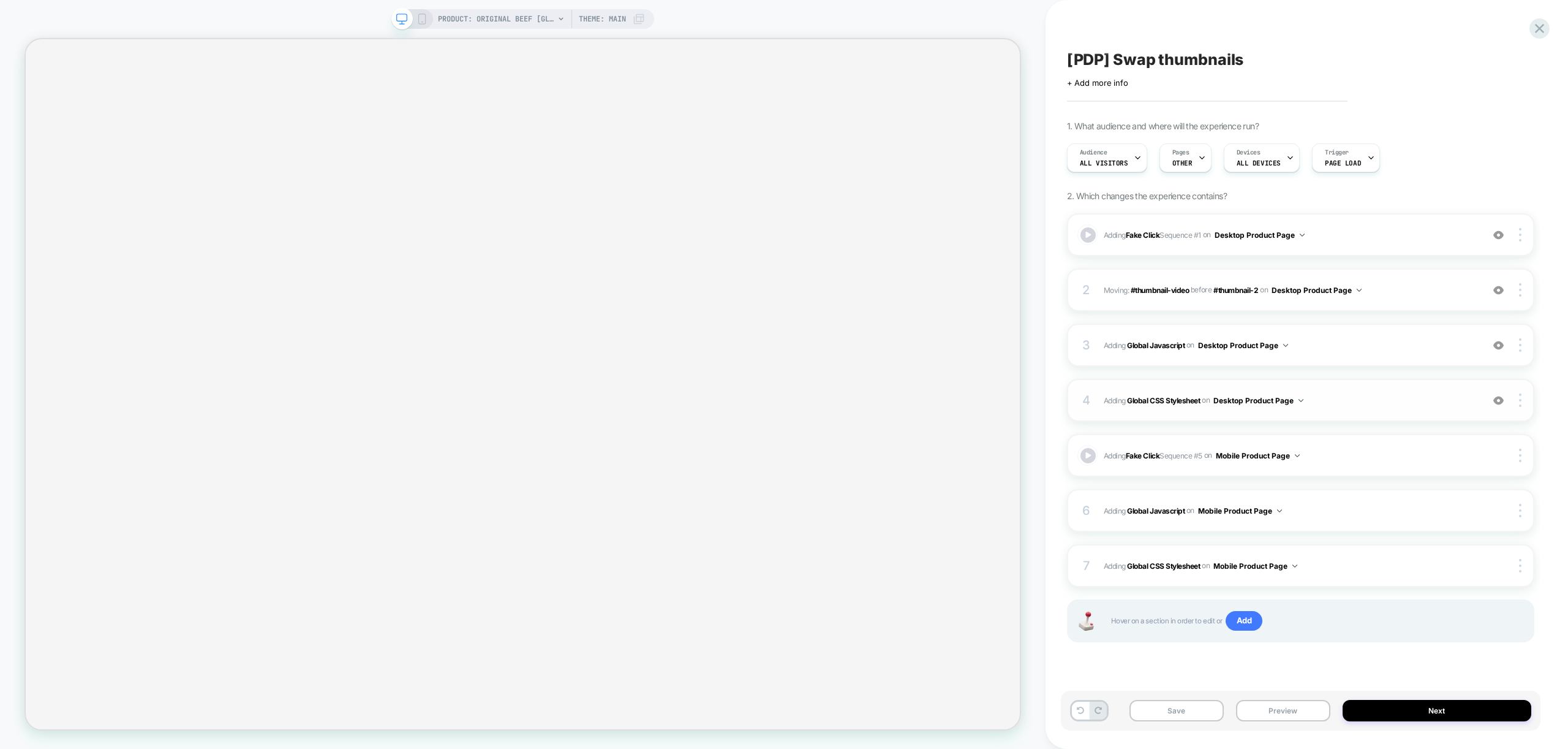
click at [1373, 403] on span "Adding Global CSS Stylesheet on Desktop Product Page" at bounding box center [1289, 400] width 372 height 15
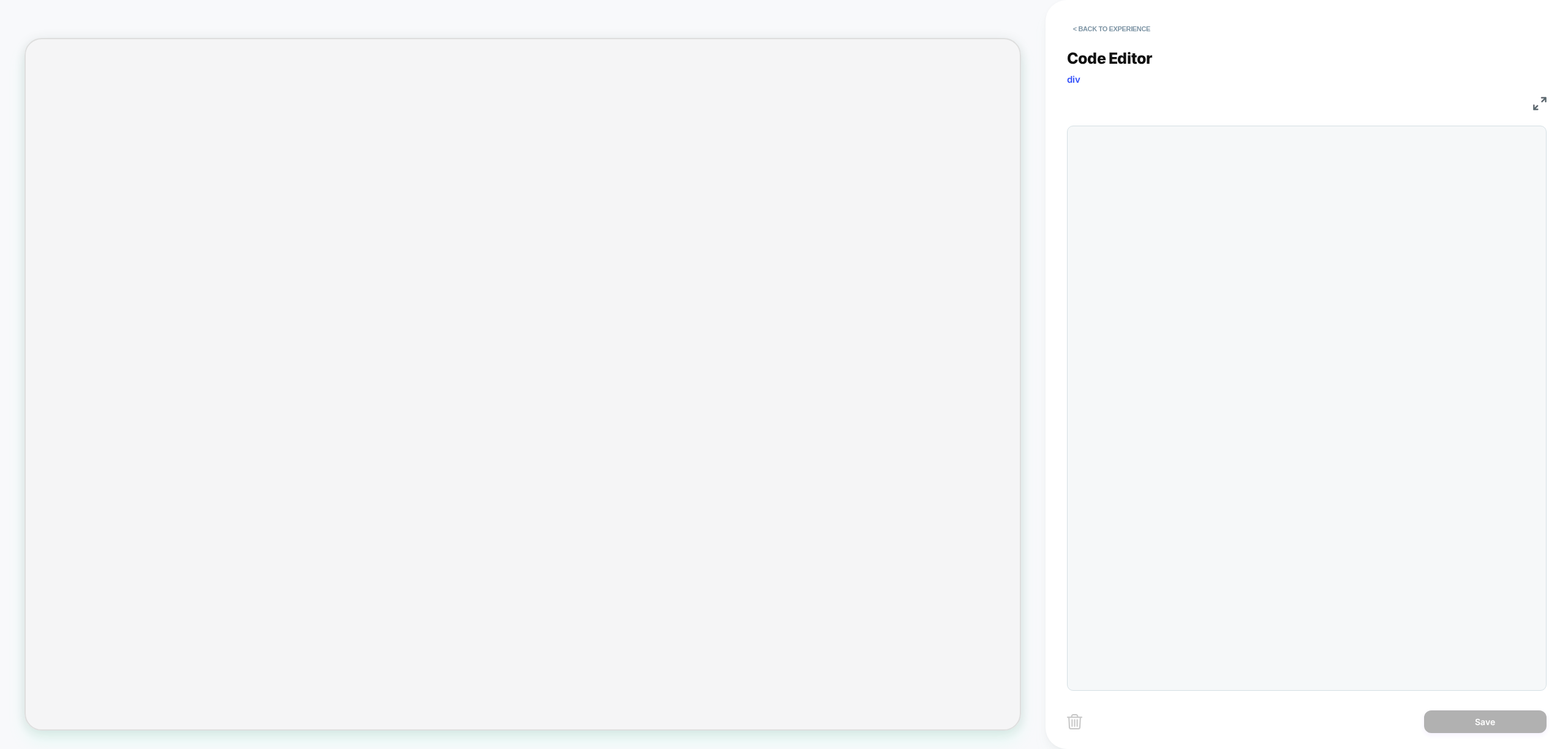
scroll to position [149, 0]
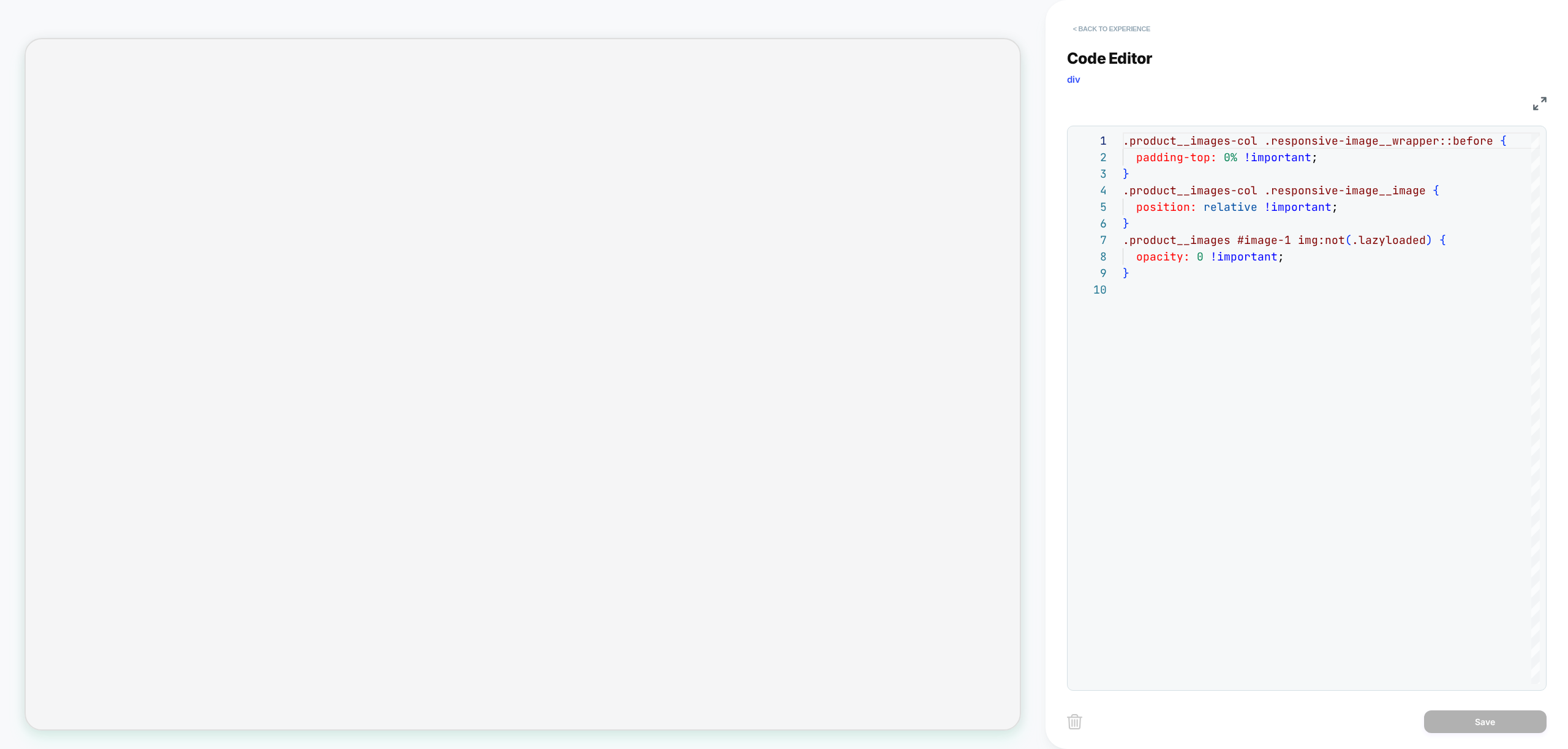
click at [1127, 33] on button "< Back to experience" at bounding box center [1112, 28] width 90 height 19
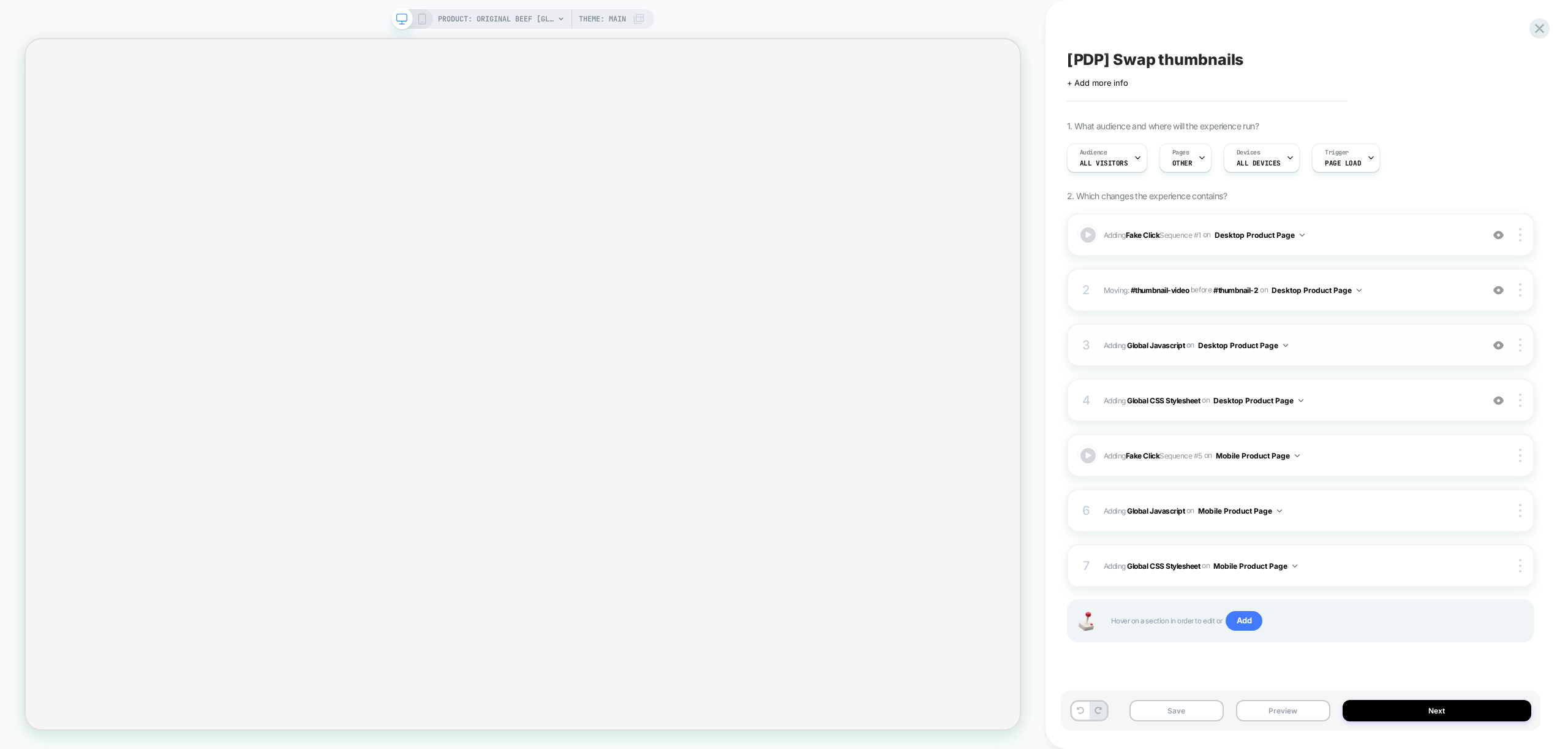
click at [1399, 356] on div "3 Adding Global Javascript on Desktop Product Page Add Before Add After Copy to…" at bounding box center [1300, 345] width 467 height 43
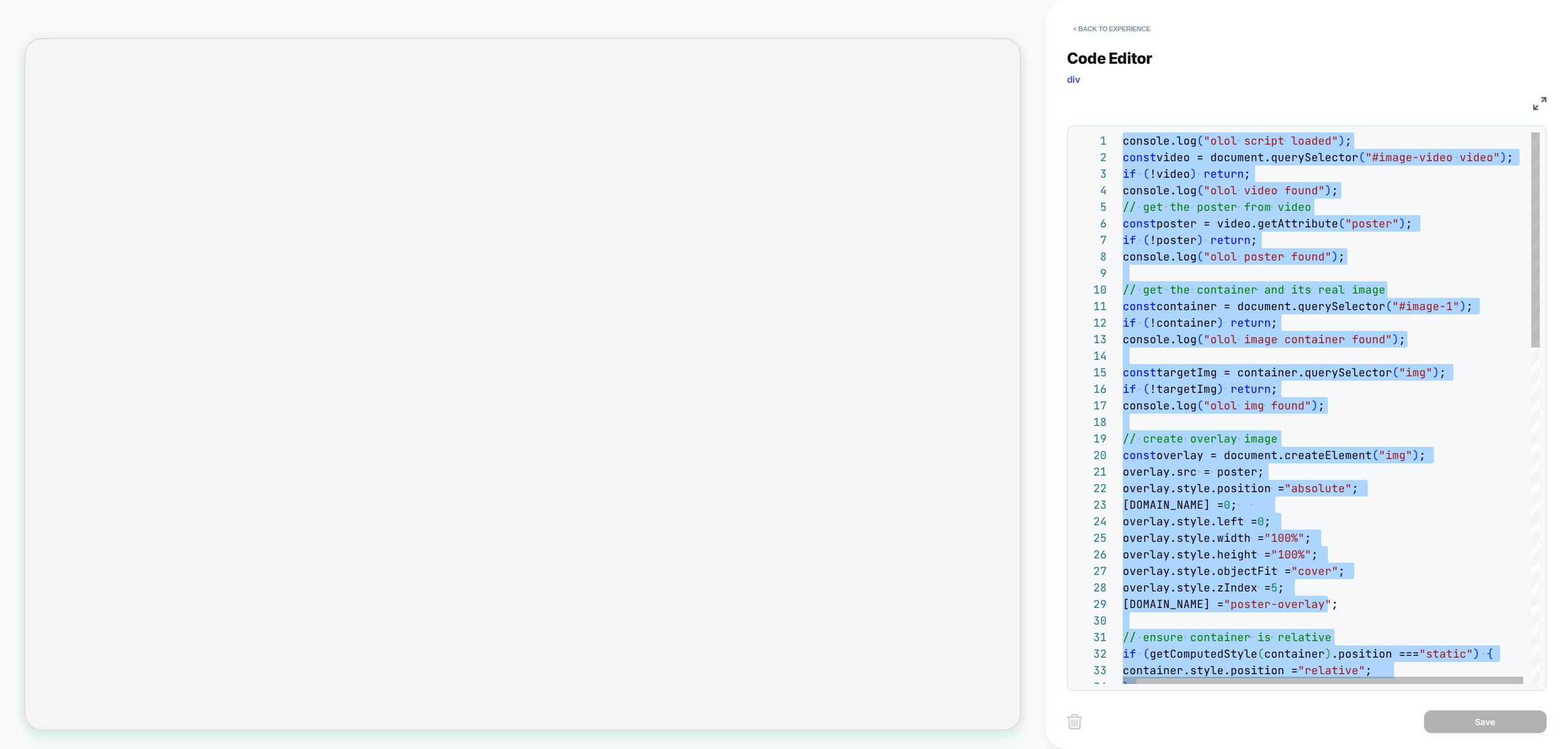
scroll to position [99, 132]
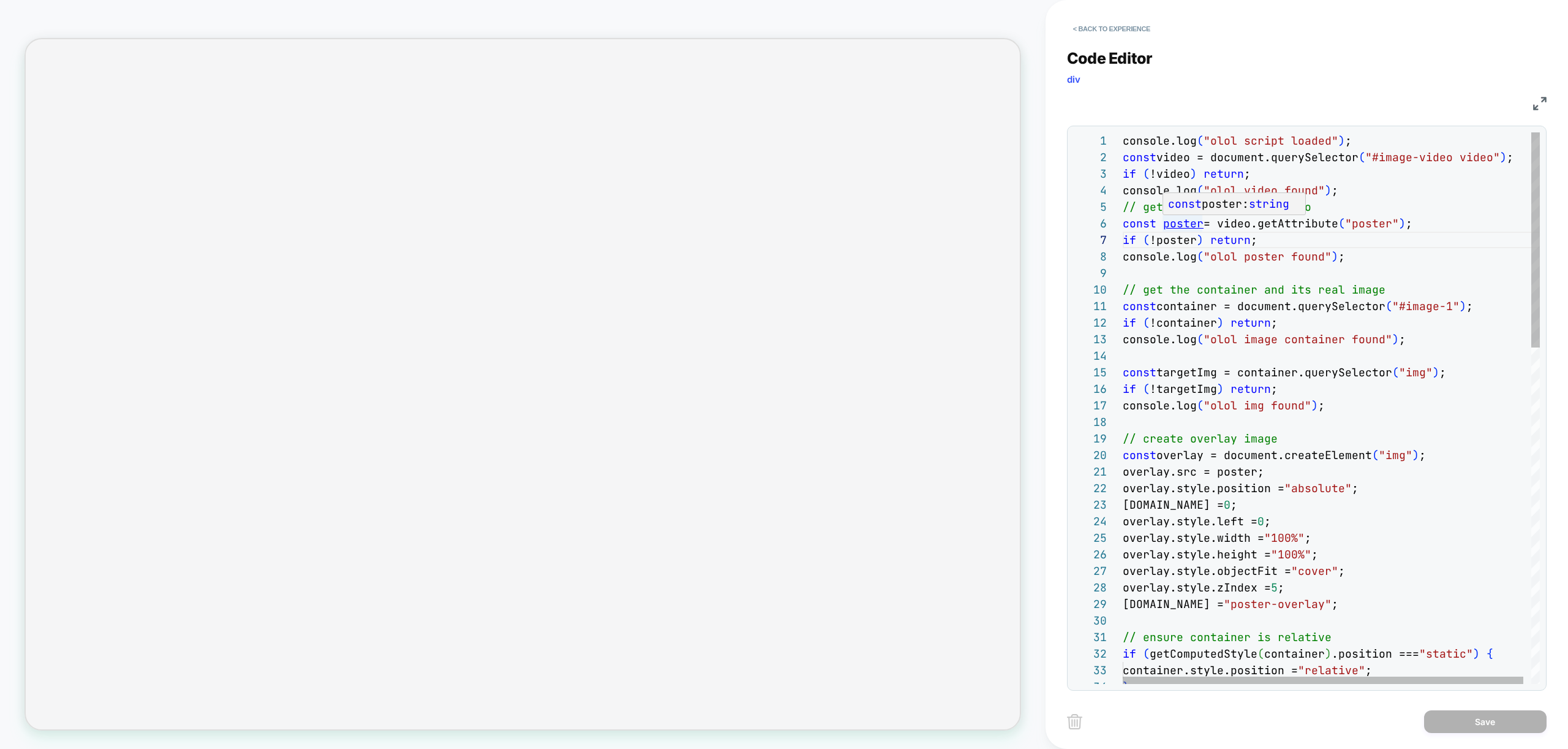
type textarea "**********"
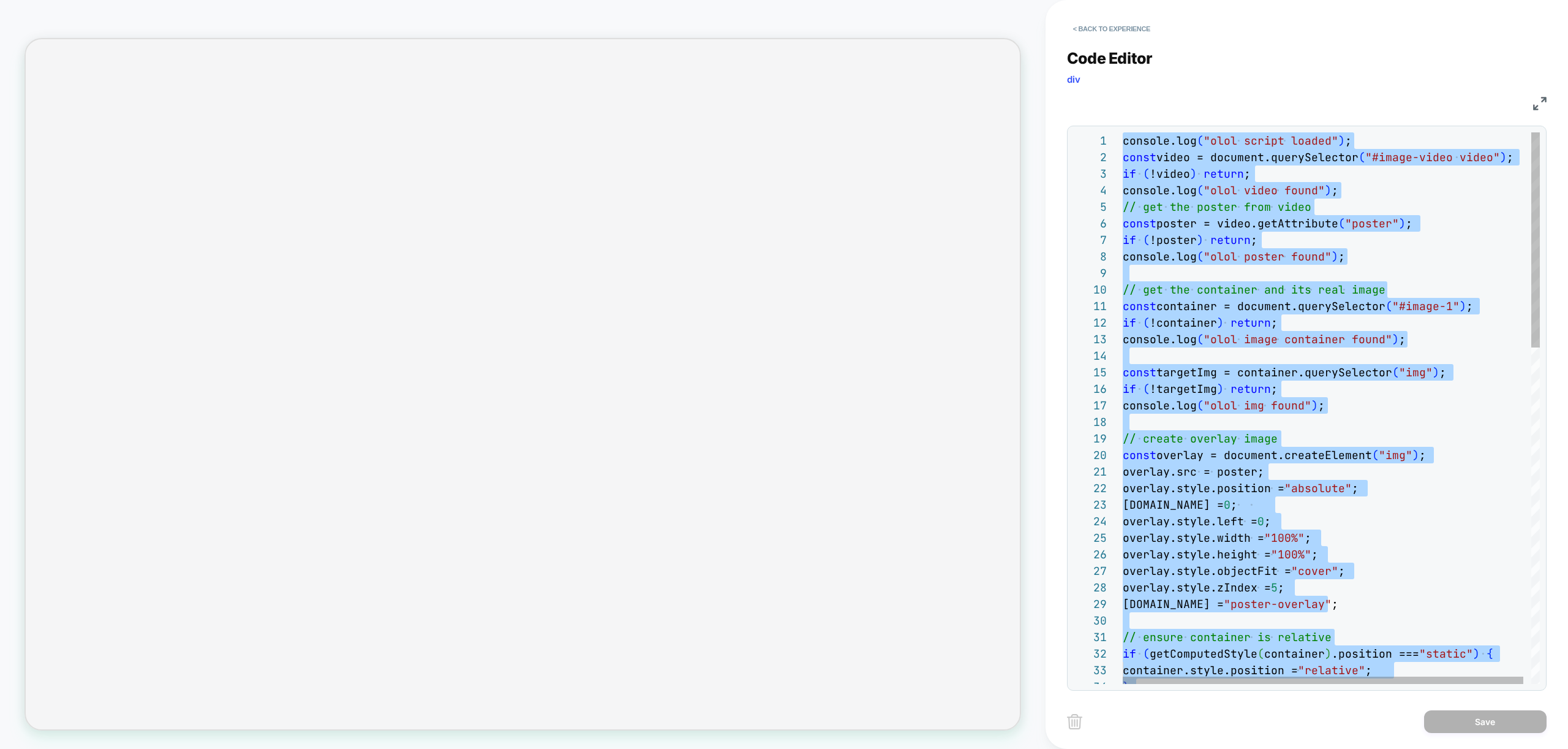
scroll to position [0, 0]
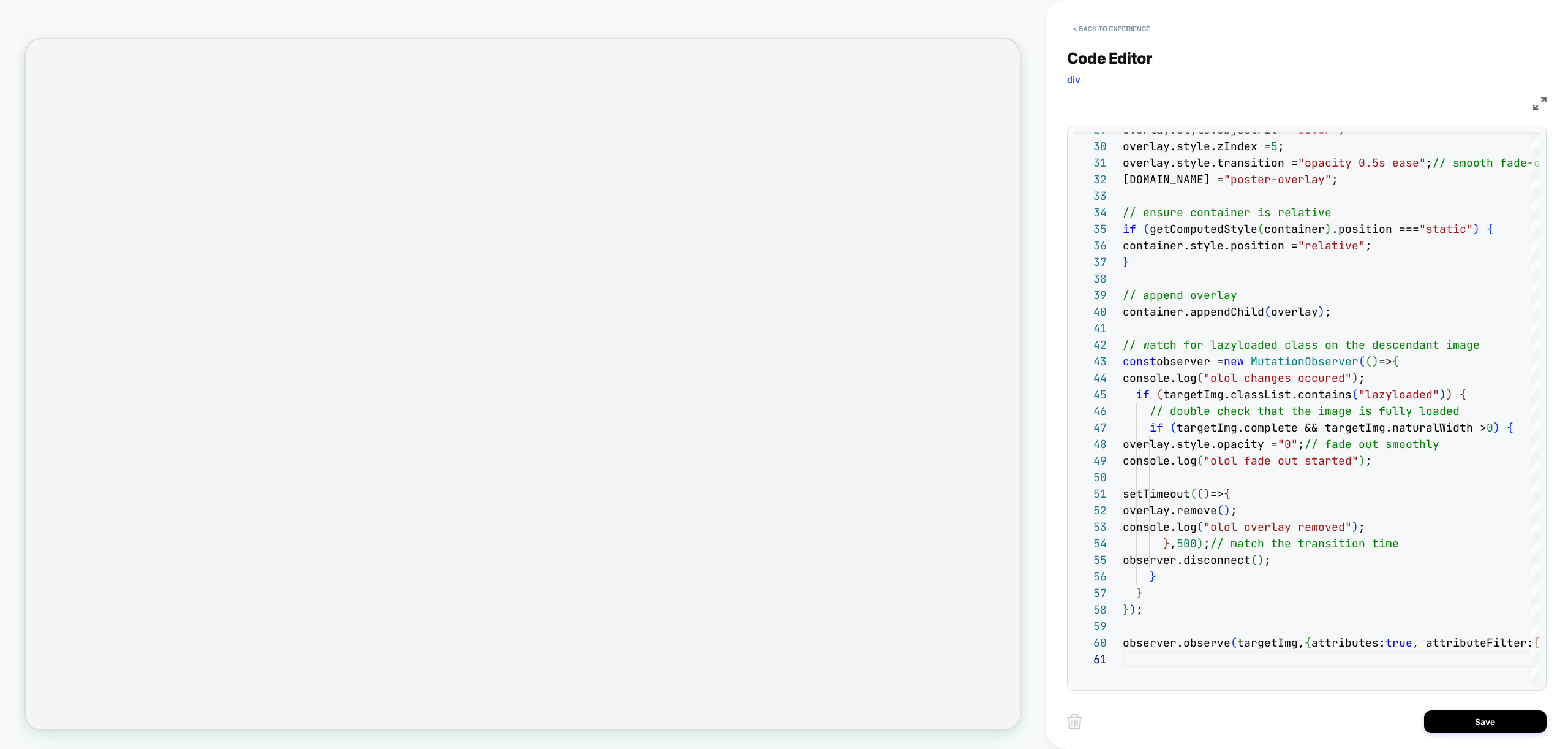
click at [1498, 738] on div "< Back to experience Code Editor div JS 29 30 31 32 33 34 35 36 37 38 39 40 41 …" at bounding box center [1307, 374] width 480 height 749
click at [1500, 724] on button "Save" at bounding box center [1485, 722] width 122 height 23
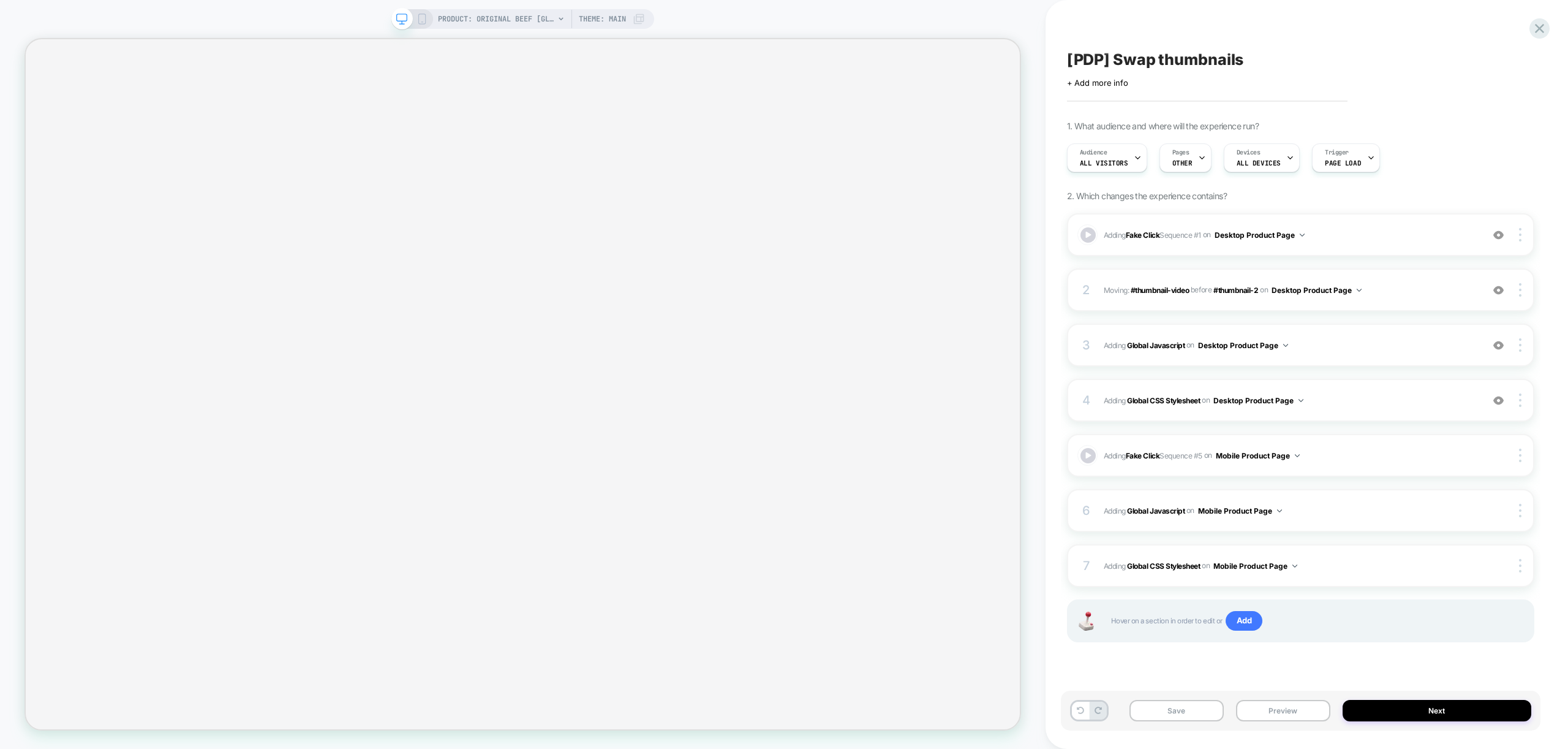
click at [1292, 730] on div "Save Preview Next" at bounding box center [1307, 717] width 480 height 52
click at [1299, 707] on button "Preview" at bounding box center [1283, 711] width 94 height 21
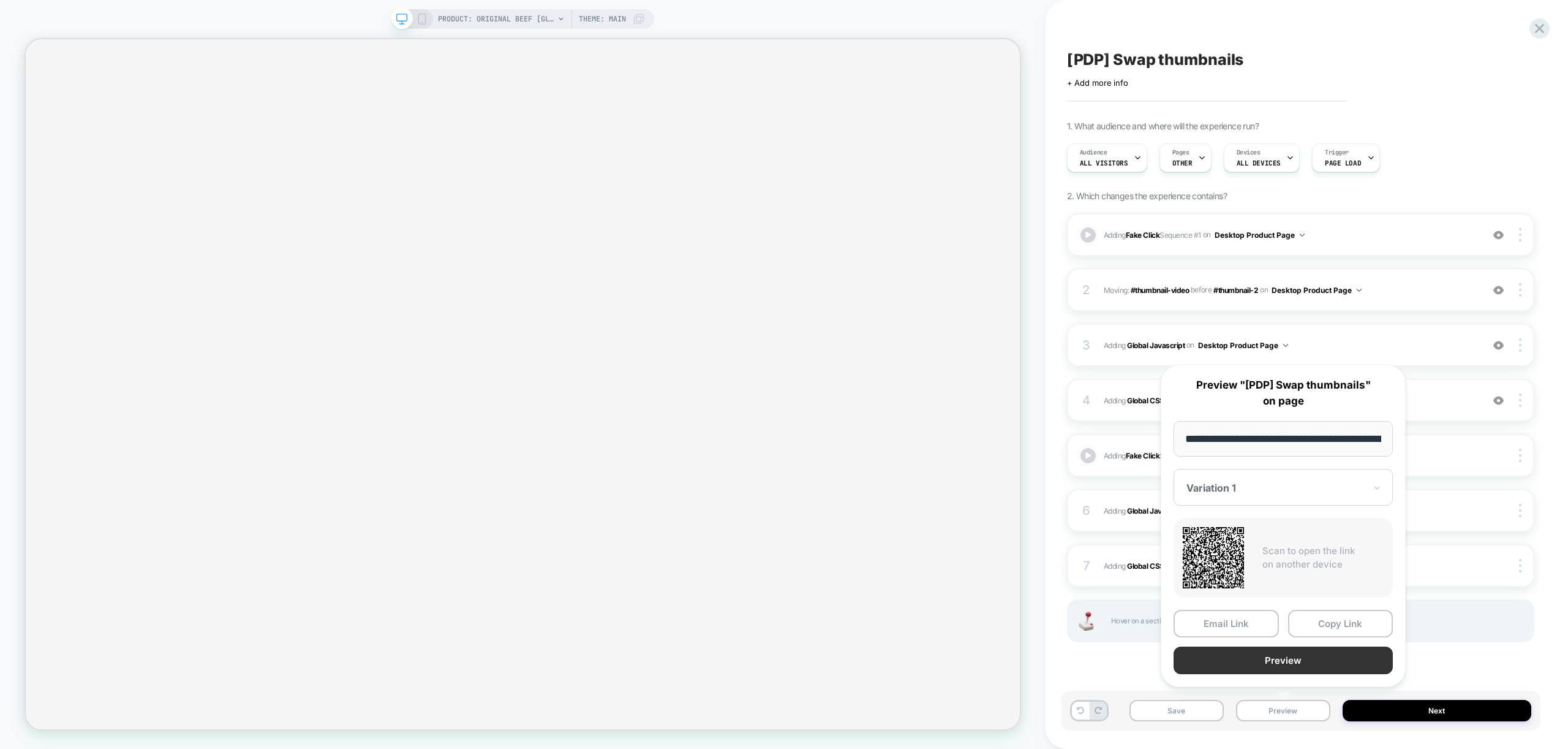
scroll to position [0, 253]
click at [1303, 656] on button "Preview" at bounding box center [1283, 661] width 219 height 27
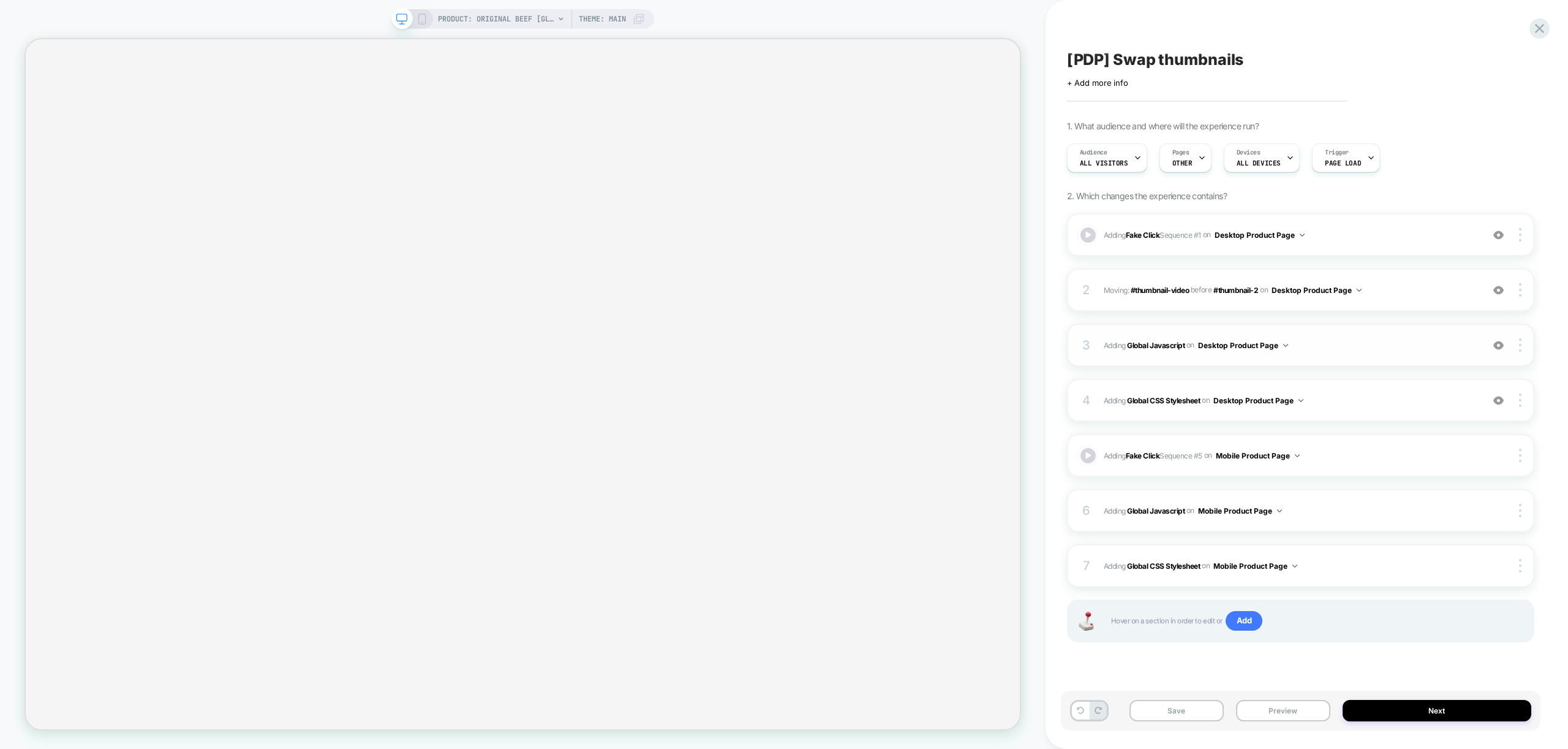
click at [1339, 341] on span "Adding Global Javascript on Desktop Product Page" at bounding box center [1289, 345] width 372 height 15
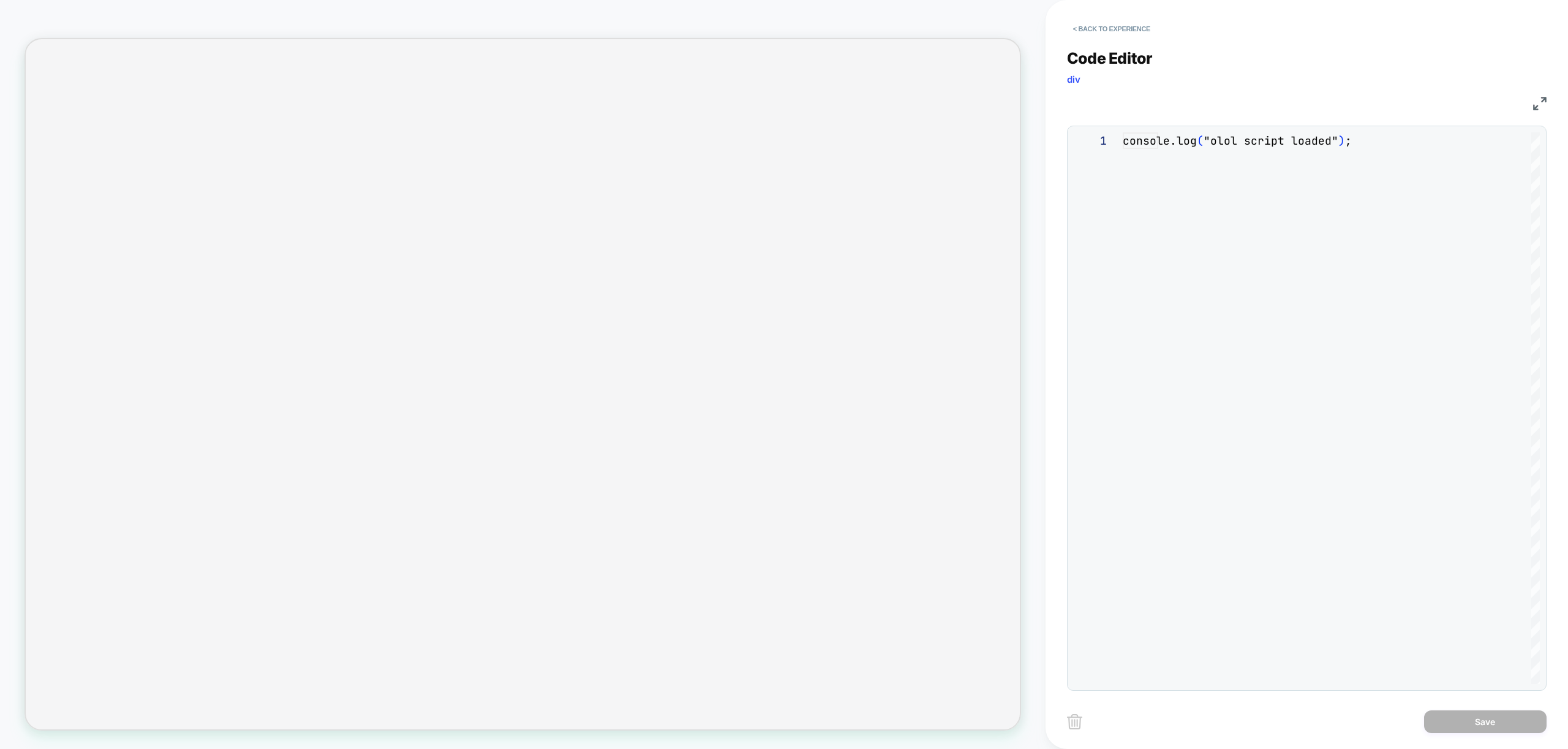
scroll to position [165, 0]
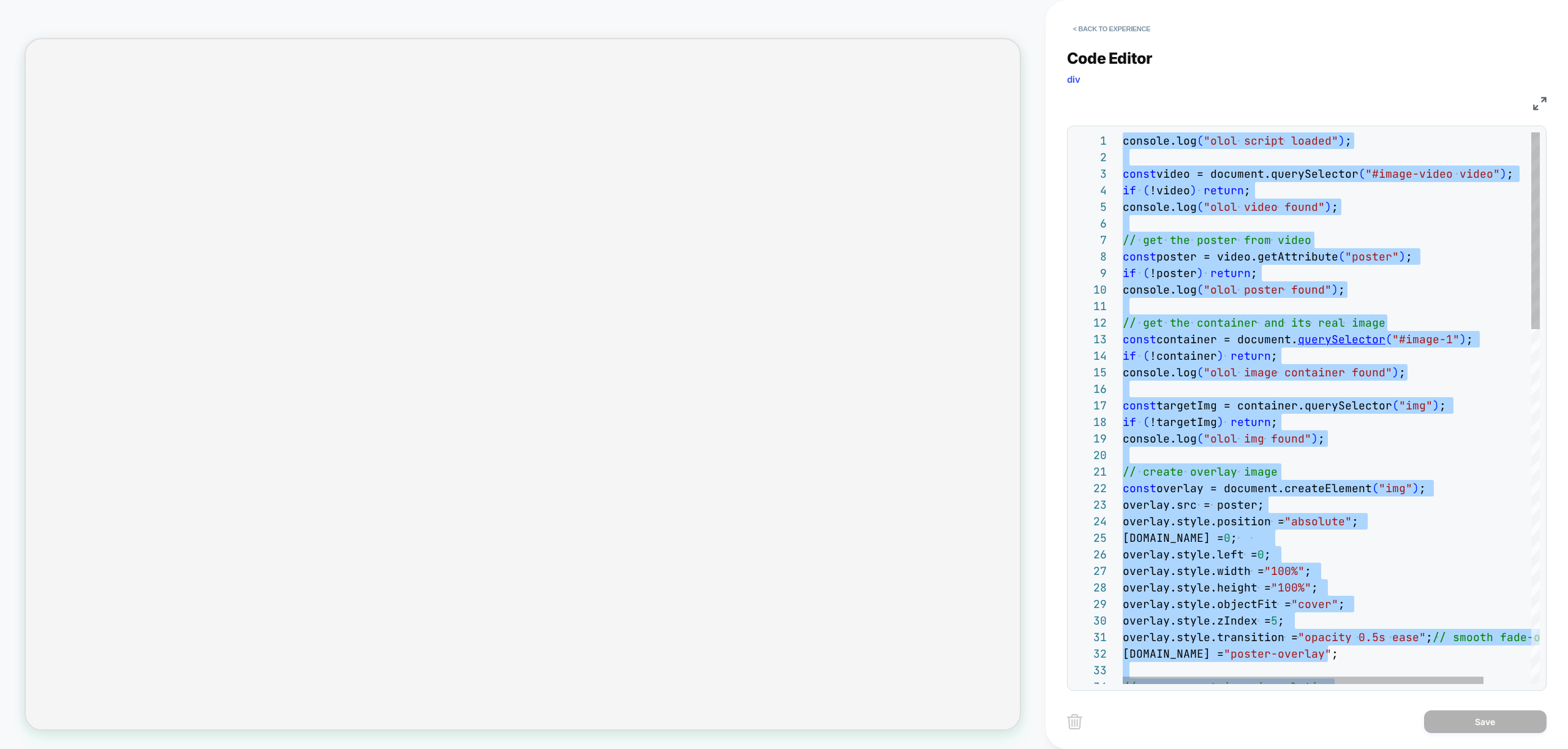
type textarea "**********"
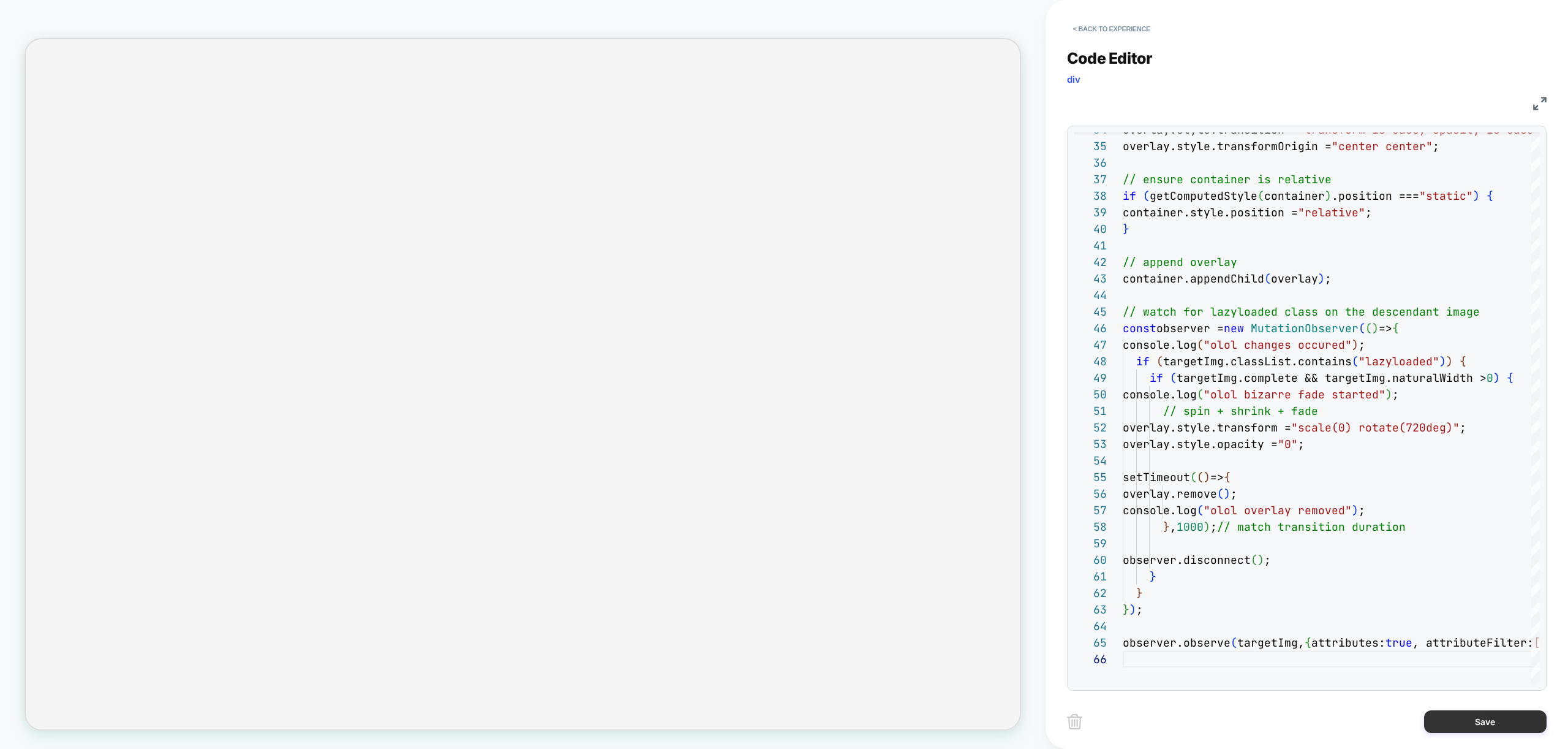
click at [1484, 710] on button "Save" at bounding box center [1485, 722] width 122 height 23
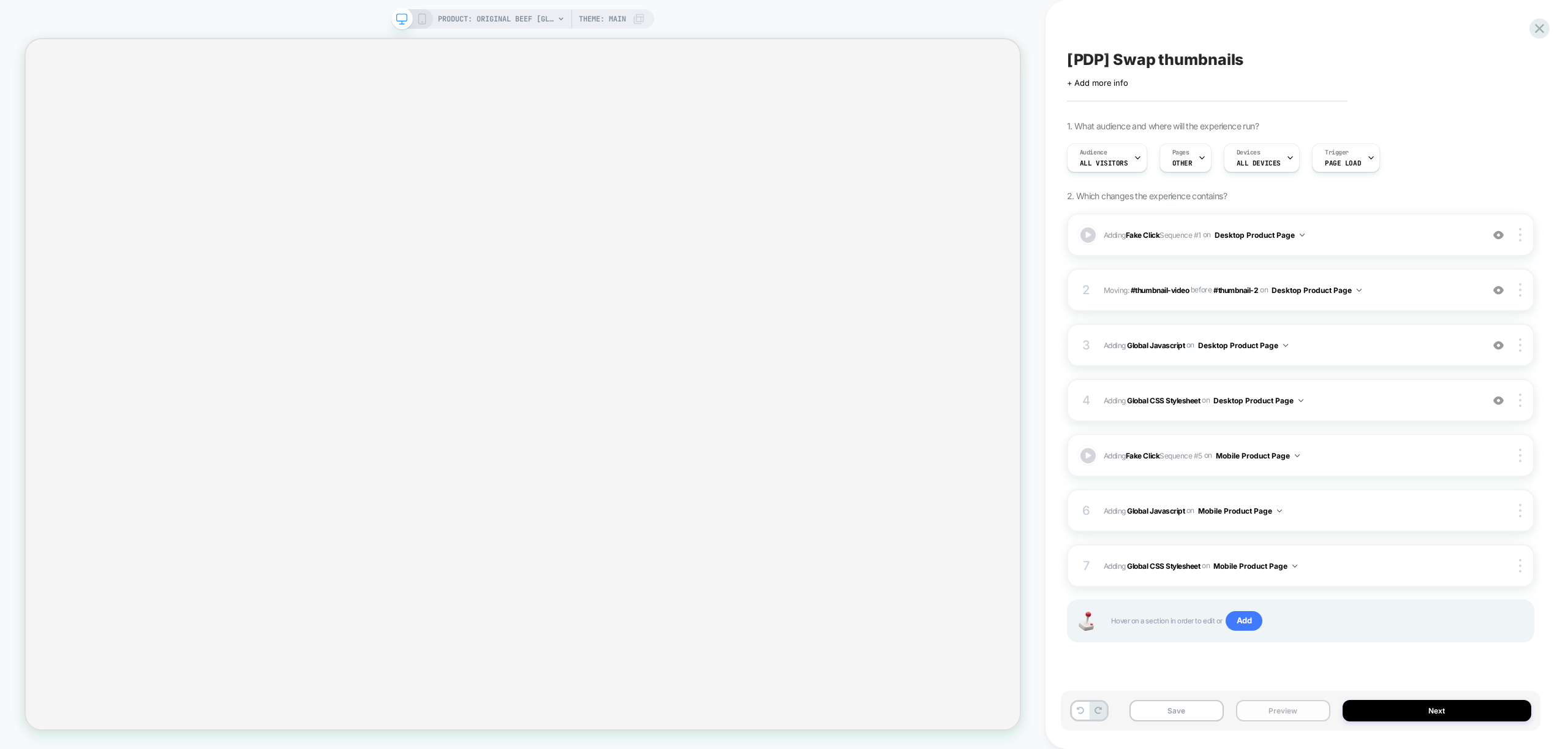
click at [1295, 713] on button "Preview" at bounding box center [1283, 711] width 94 height 21
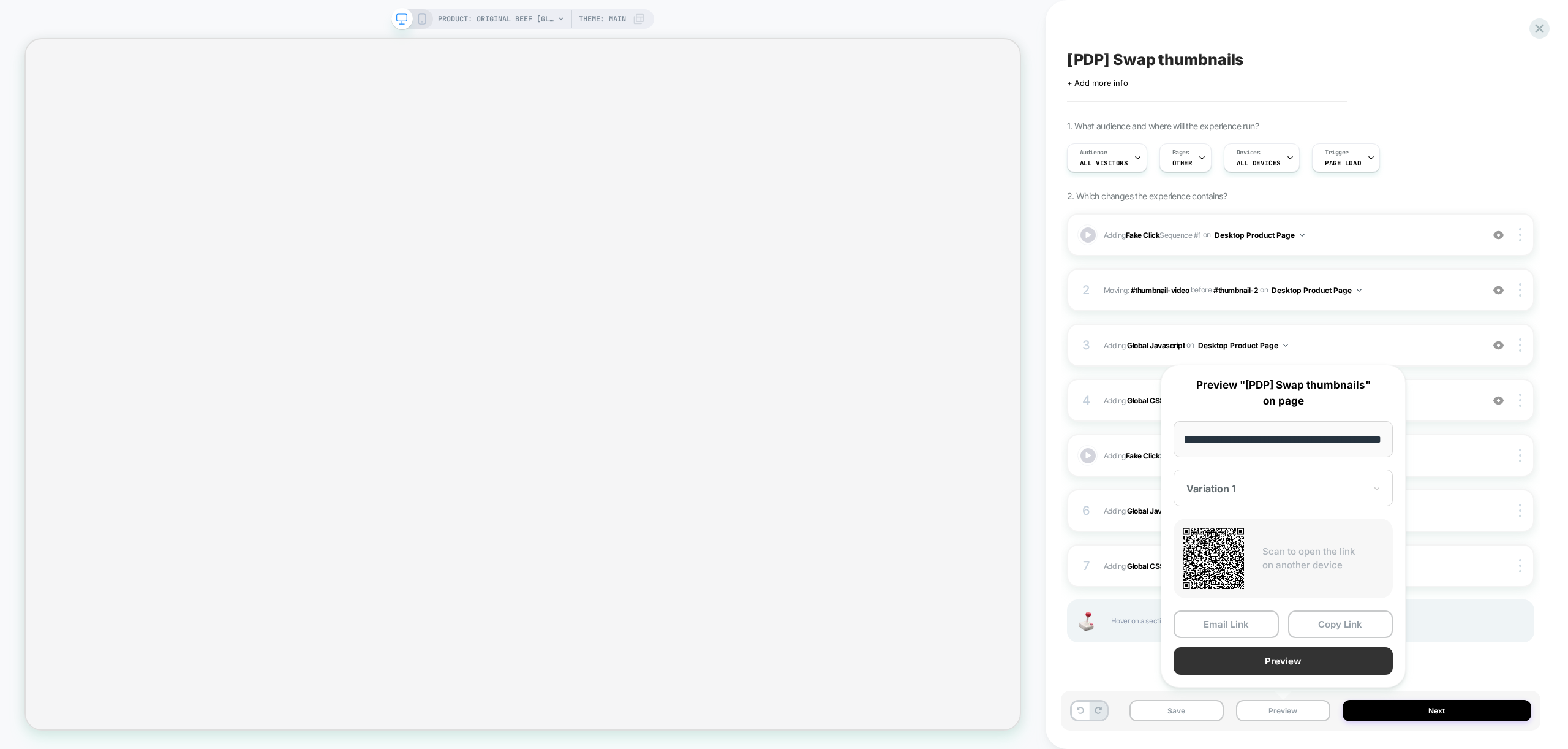
scroll to position [0, 0]
click at [1299, 670] on button "Preview" at bounding box center [1283, 661] width 219 height 27
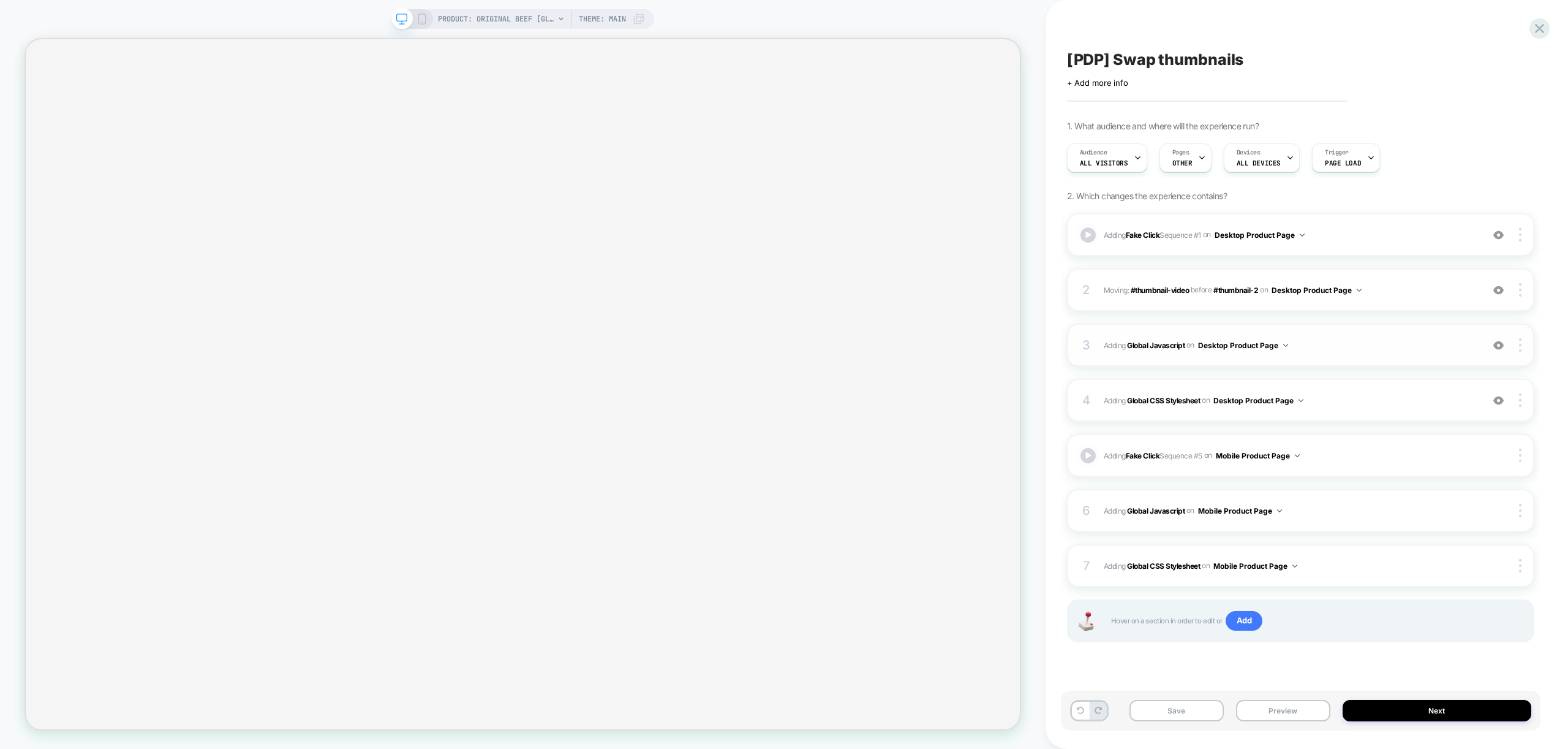
click at [1346, 353] on div "3 Adding Global Javascript on Desktop Product Page Add Before Add After Copy to…" at bounding box center [1300, 345] width 467 height 43
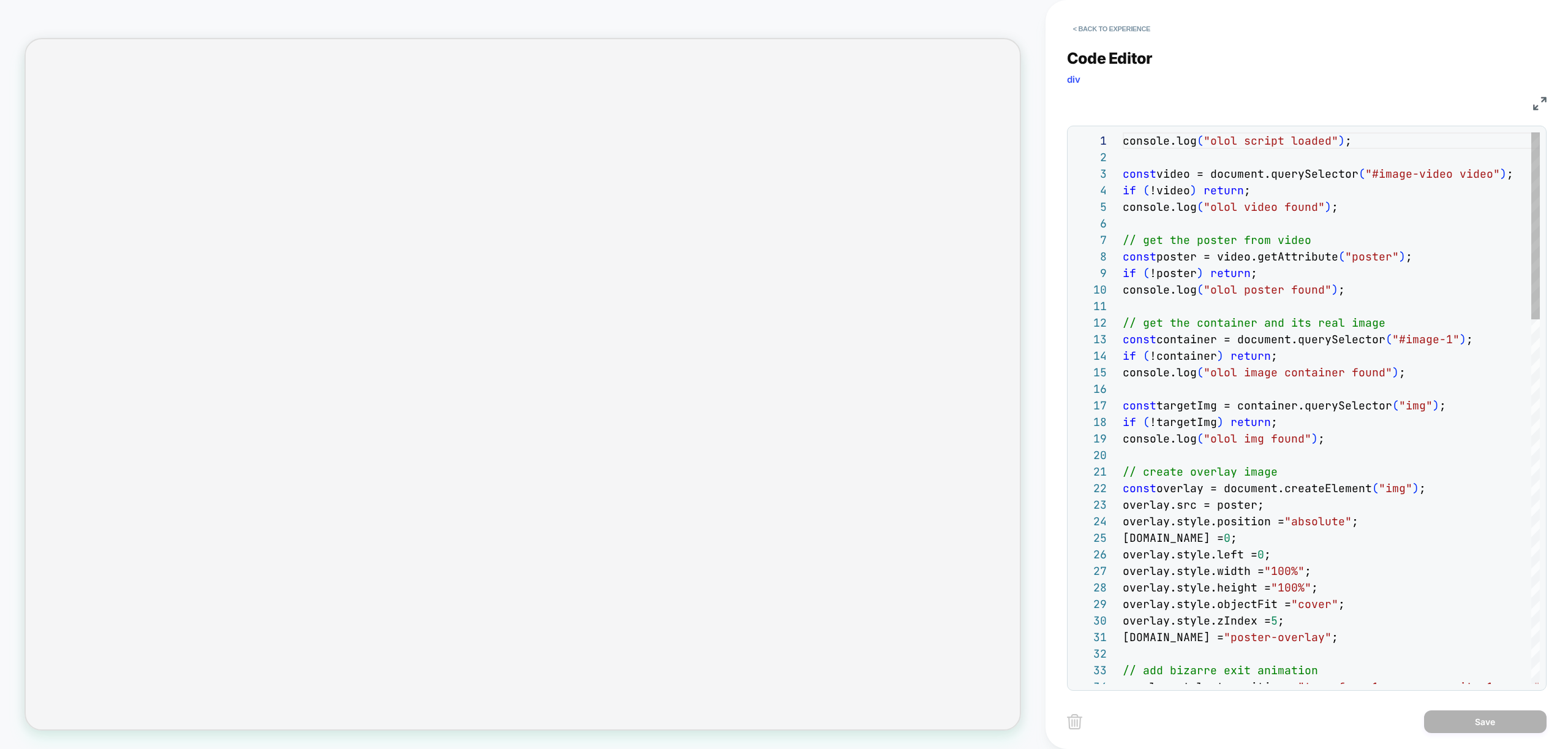
scroll to position [165, 0]
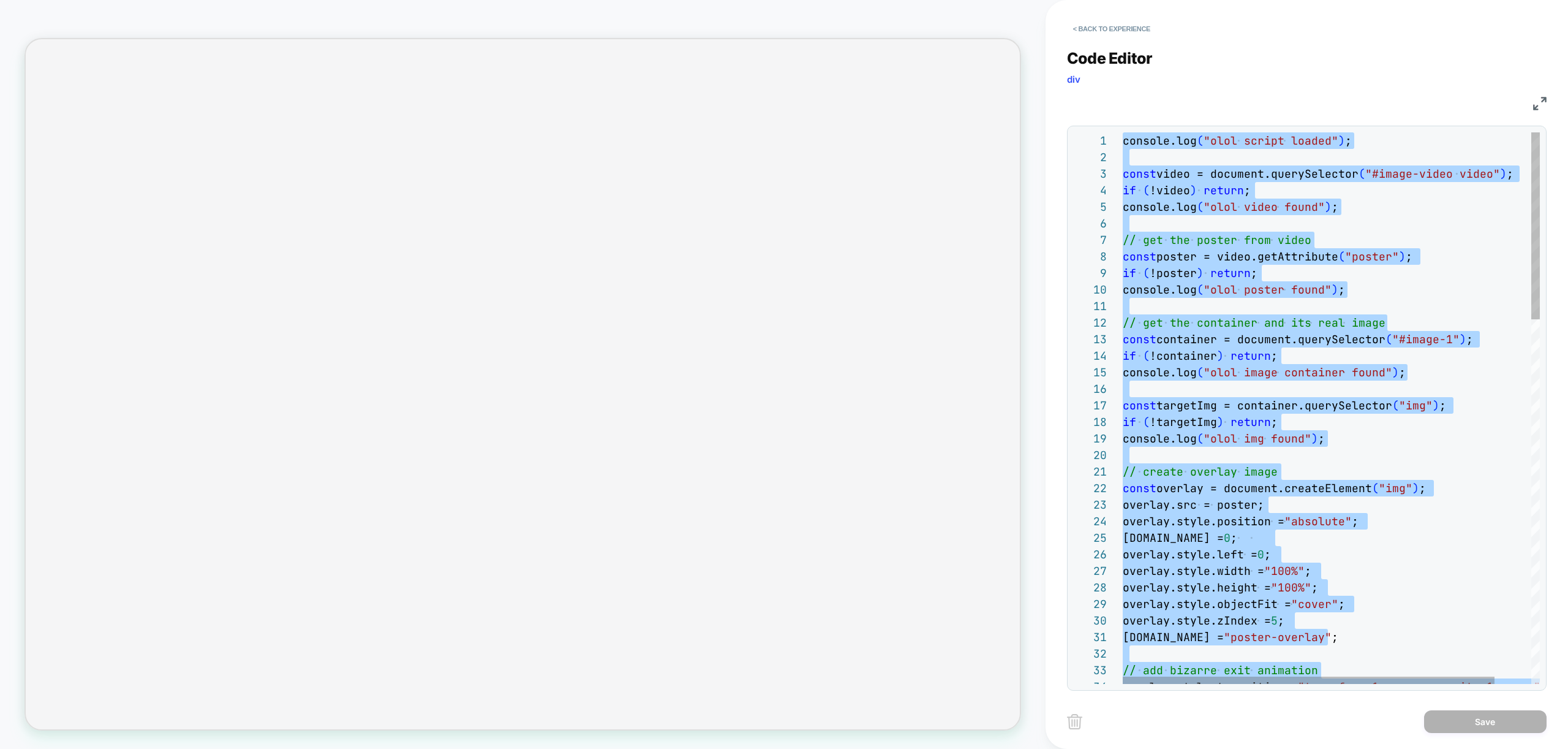
type textarea "**********"
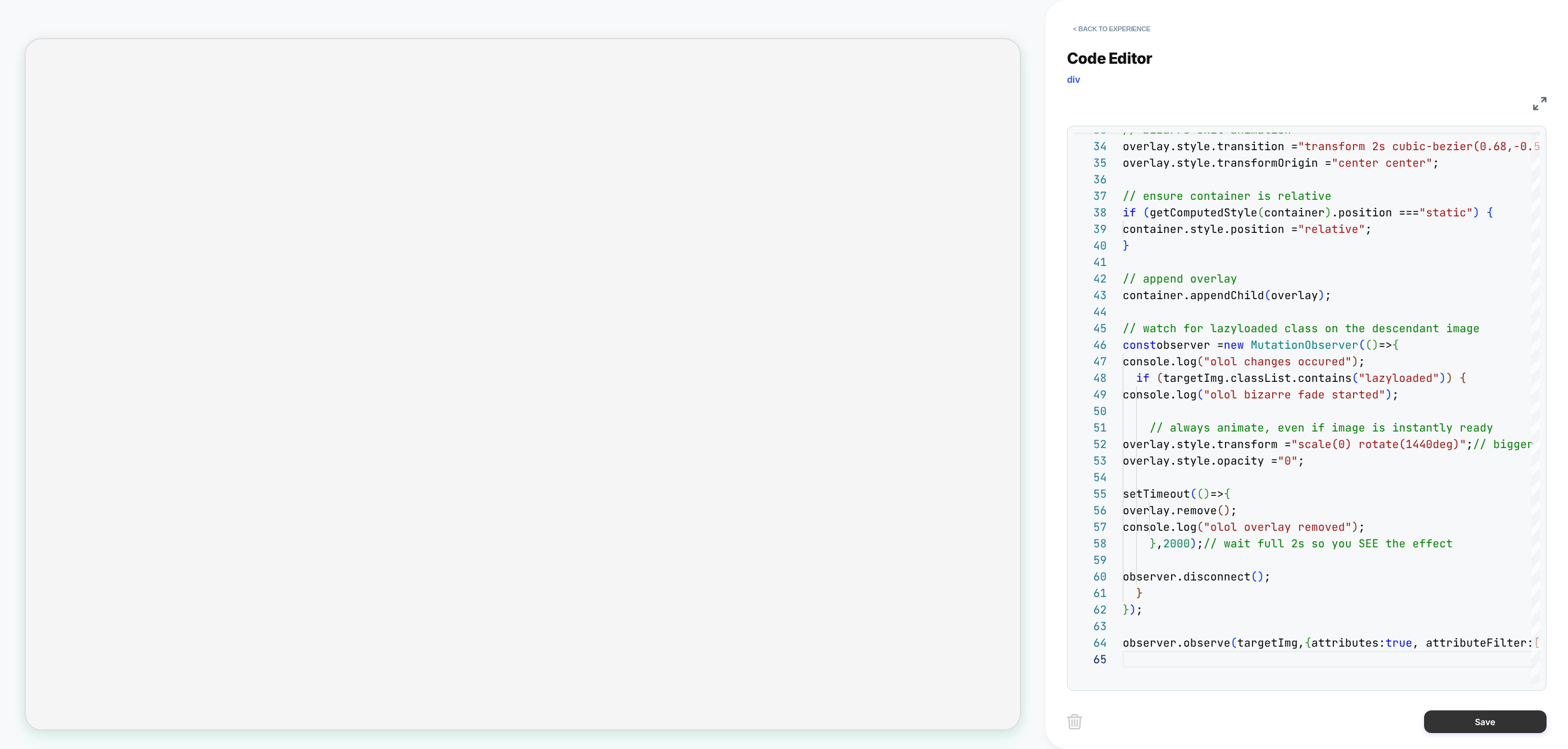
click at [1477, 728] on button "Save" at bounding box center [1485, 722] width 122 height 23
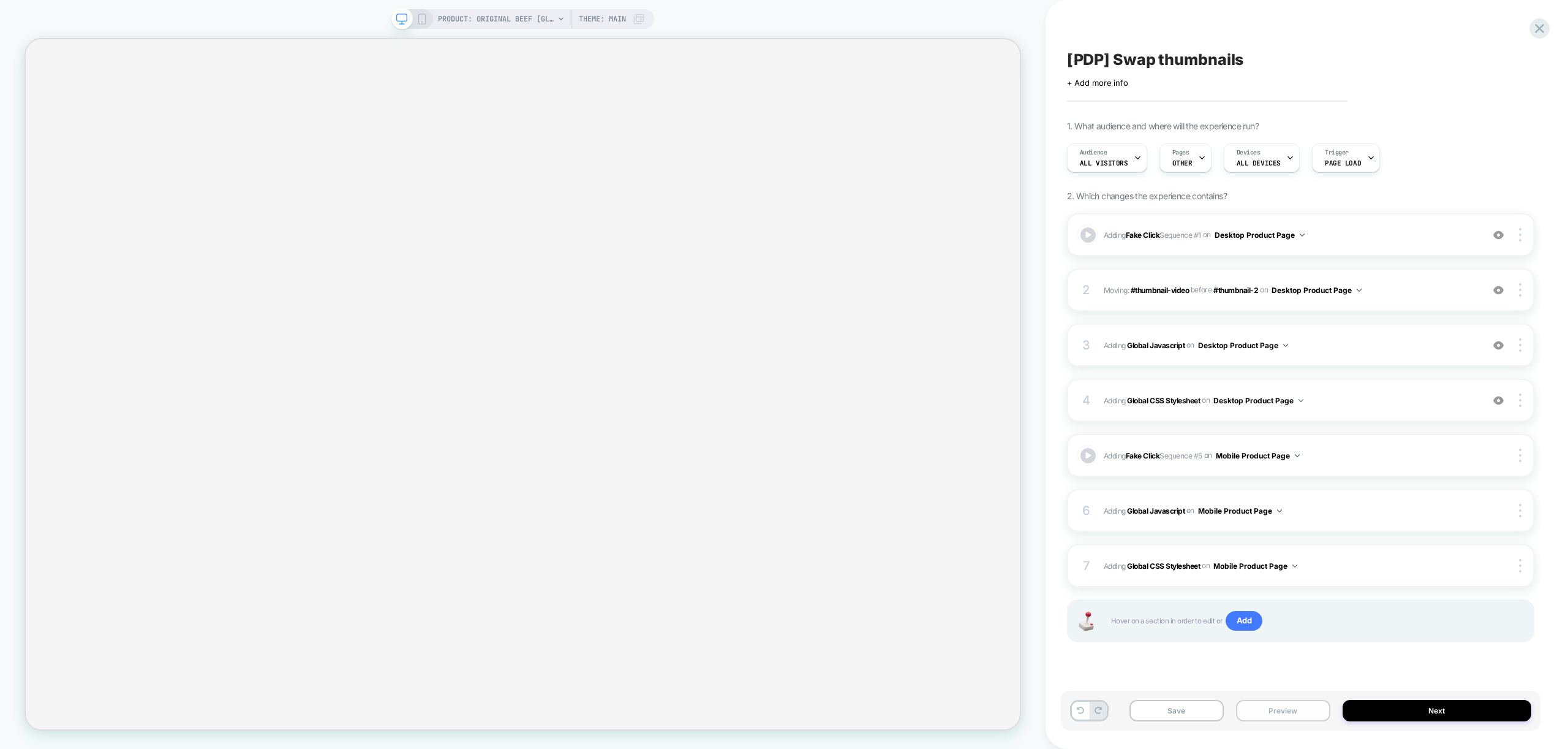
click at [1273, 708] on button "Preview" at bounding box center [1283, 711] width 94 height 21
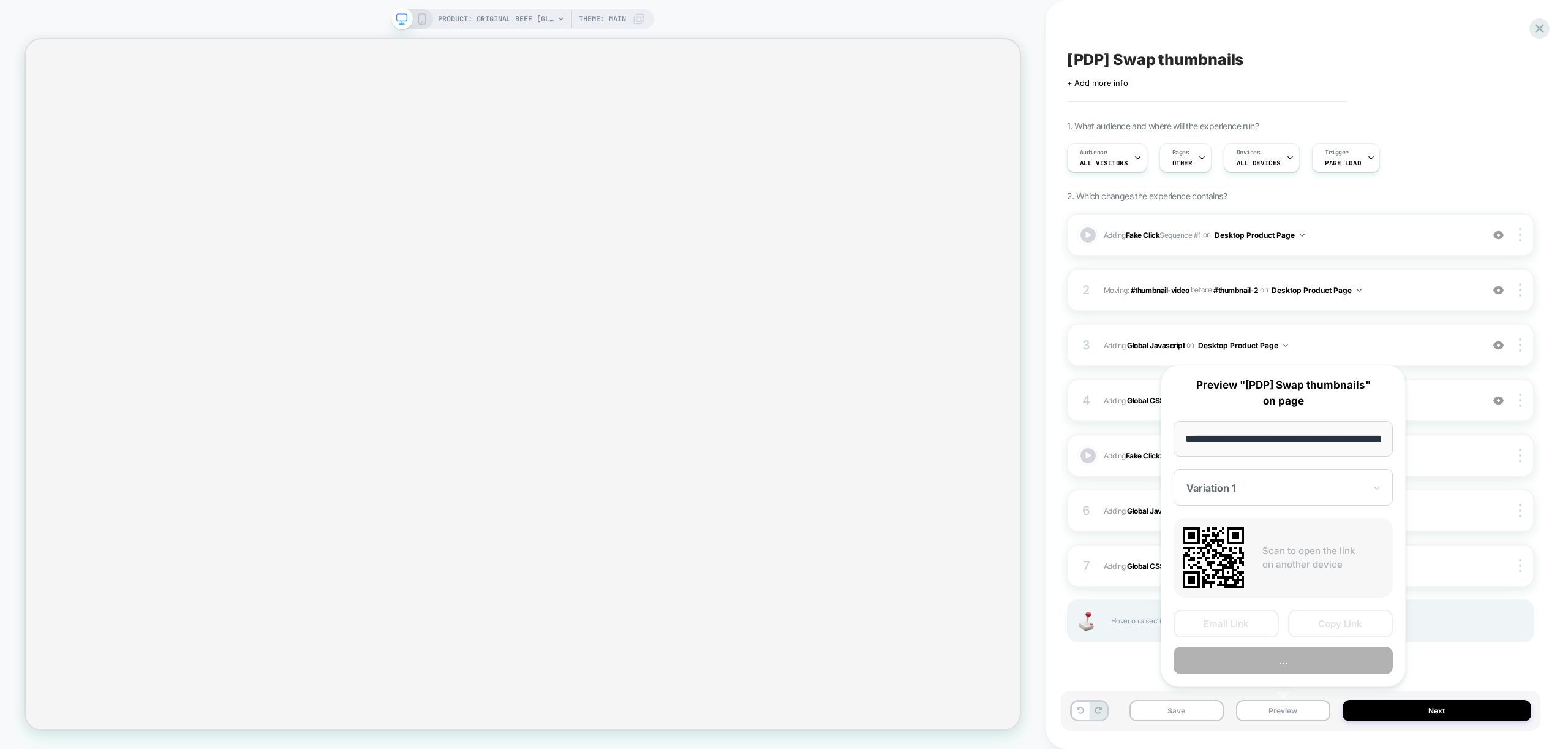
scroll to position [0, 253]
click at [1275, 659] on button "Preview" at bounding box center [1283, 661] width 219 height 27
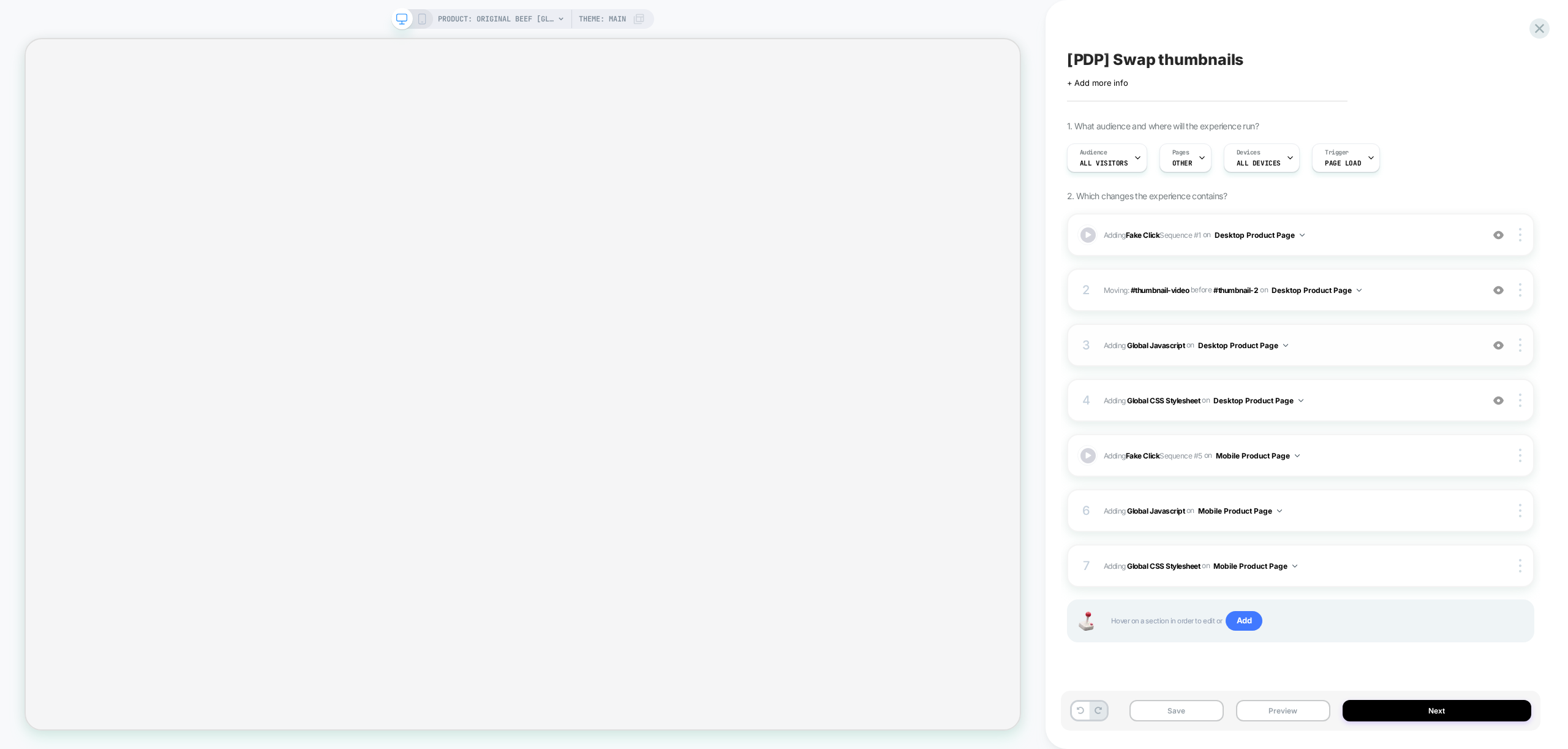
click at [1352, 333] on div "3 Adding Global Javascript on Desktop Product Page Add Before Add After Copy to…" at bounding box center [1300, 345] width 467 height 43
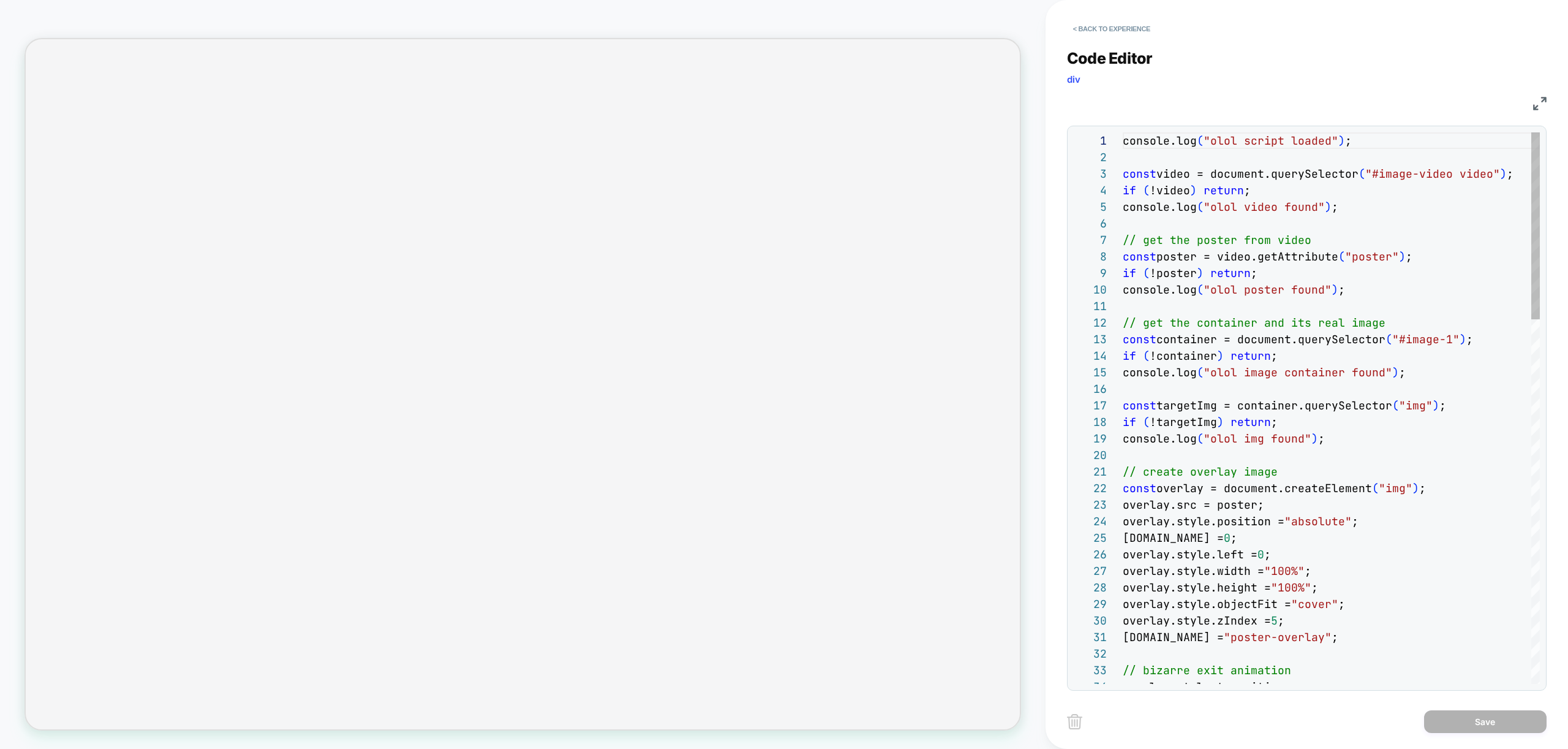
scroll to position [165, 0]
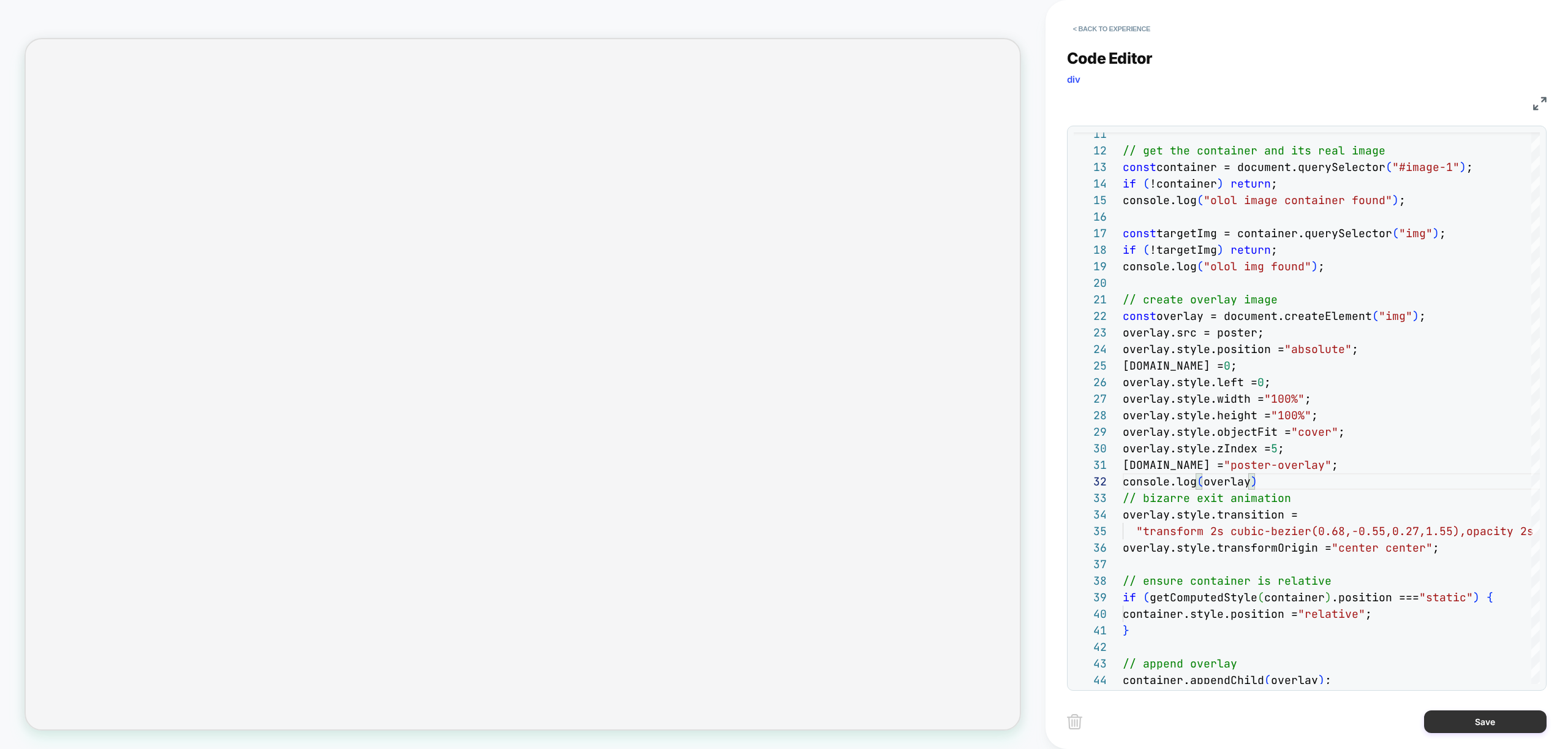
type textarea "**********"
click at [1509, 710] on button "Save" at bounding box center [1485, 722] width 122 height 23
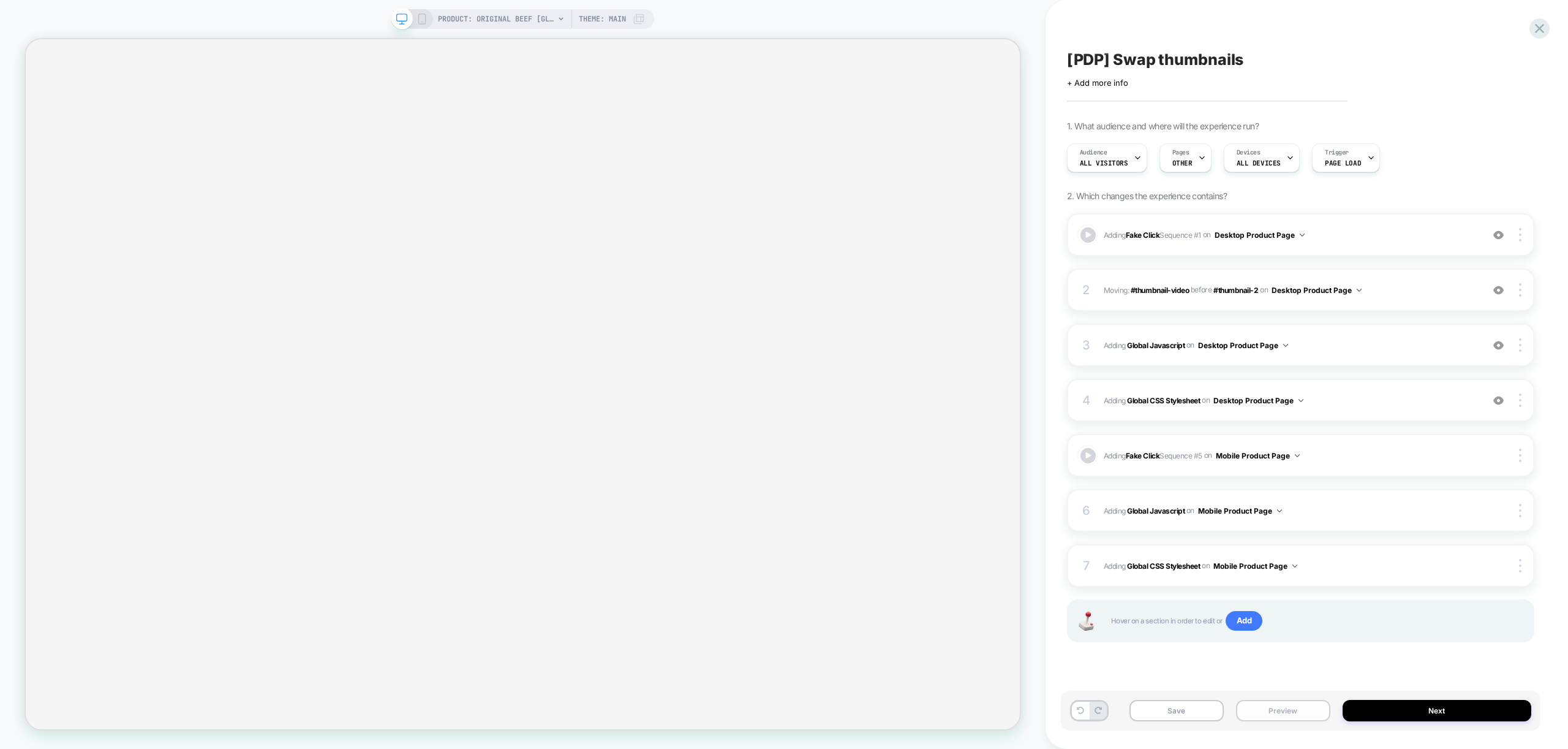
click at [1303, 713] on button "Preview" at bounding box center [1283, 711] width 94 height 21
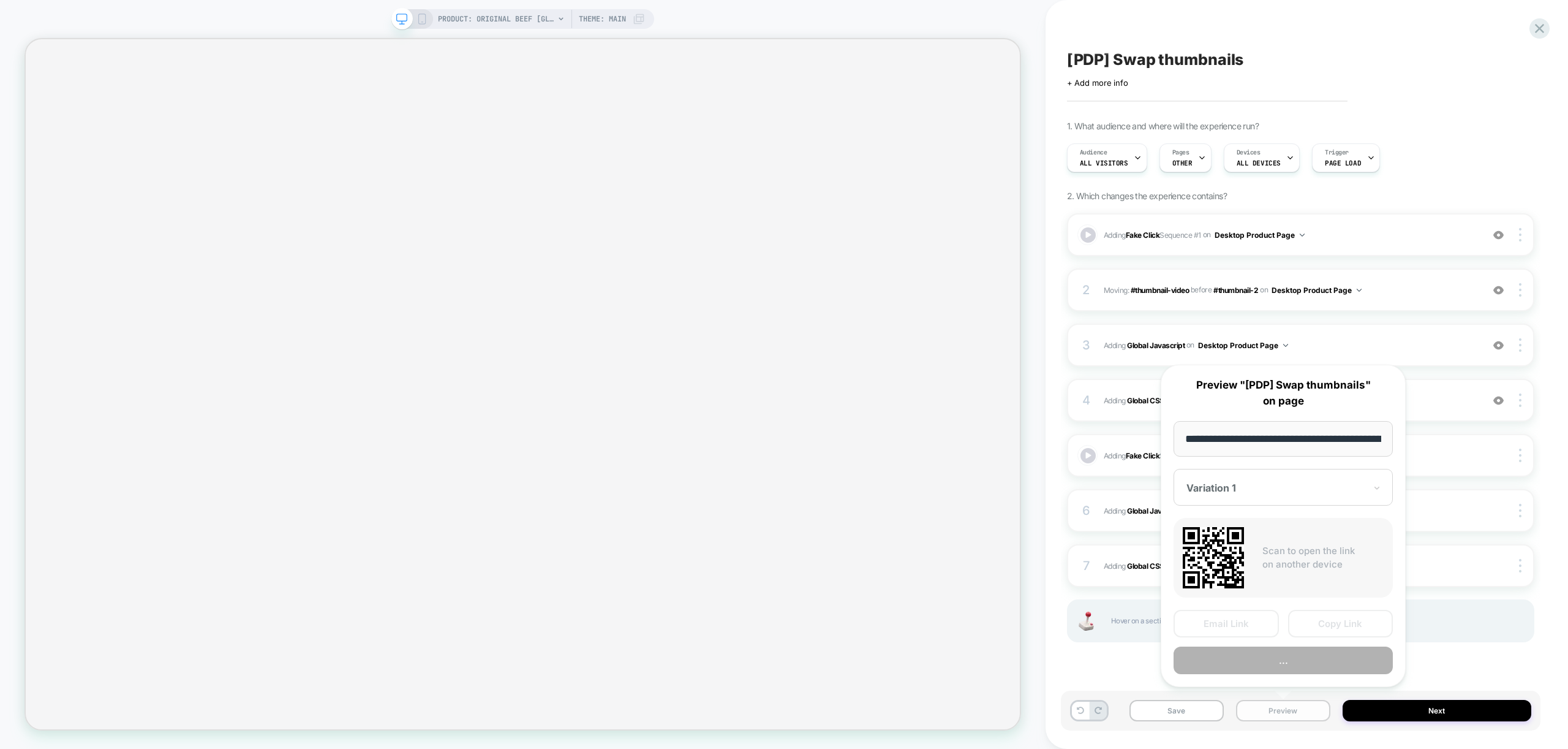
scroll to position [0, 253]
click at [1283, 659] on button "Preview" at bounding box center [1283, 661] width 219 height 27
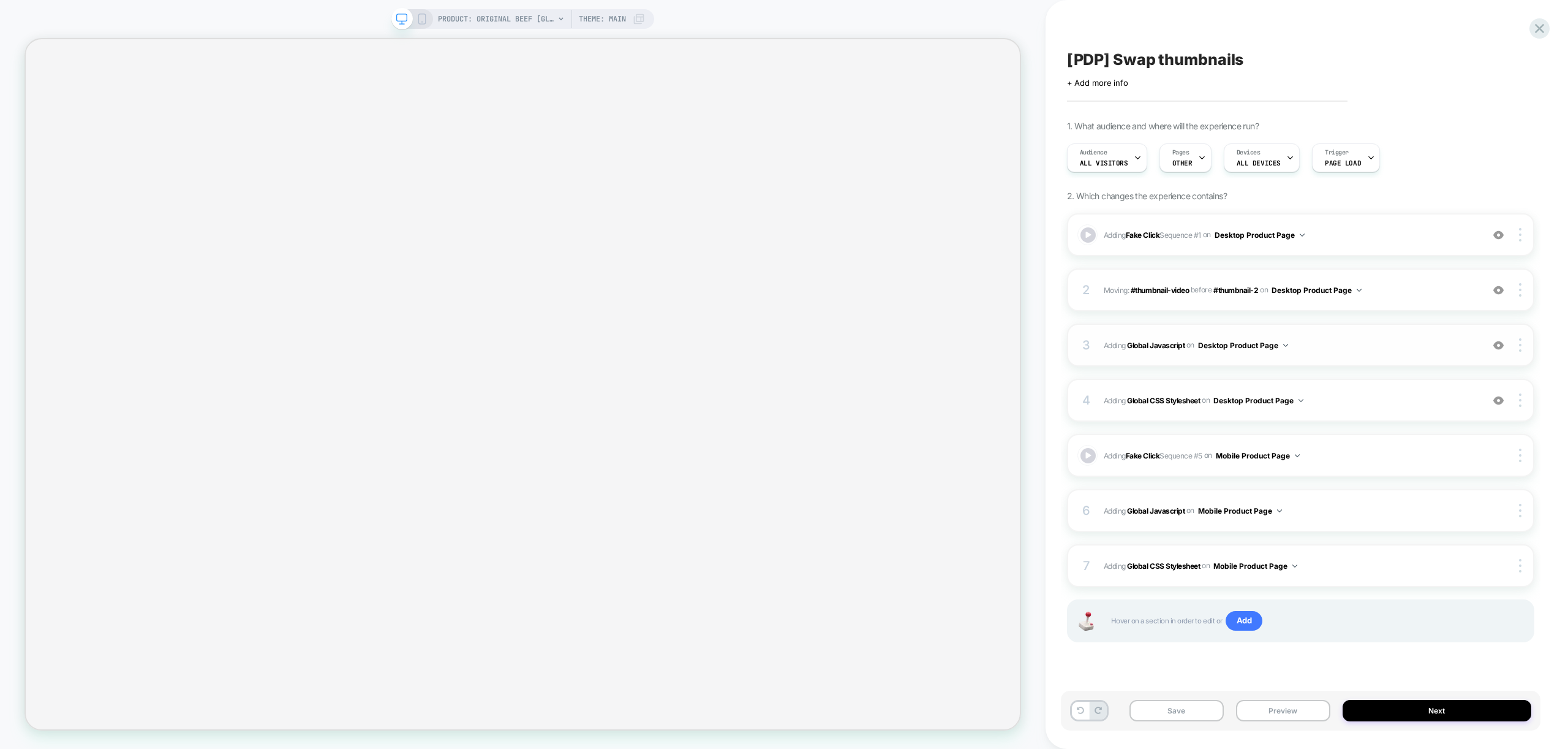
click at [1380, 350] on span "Adding Global Javascript on Desktop Product Page" at bounding box center [1289, 345] width 372 height 15
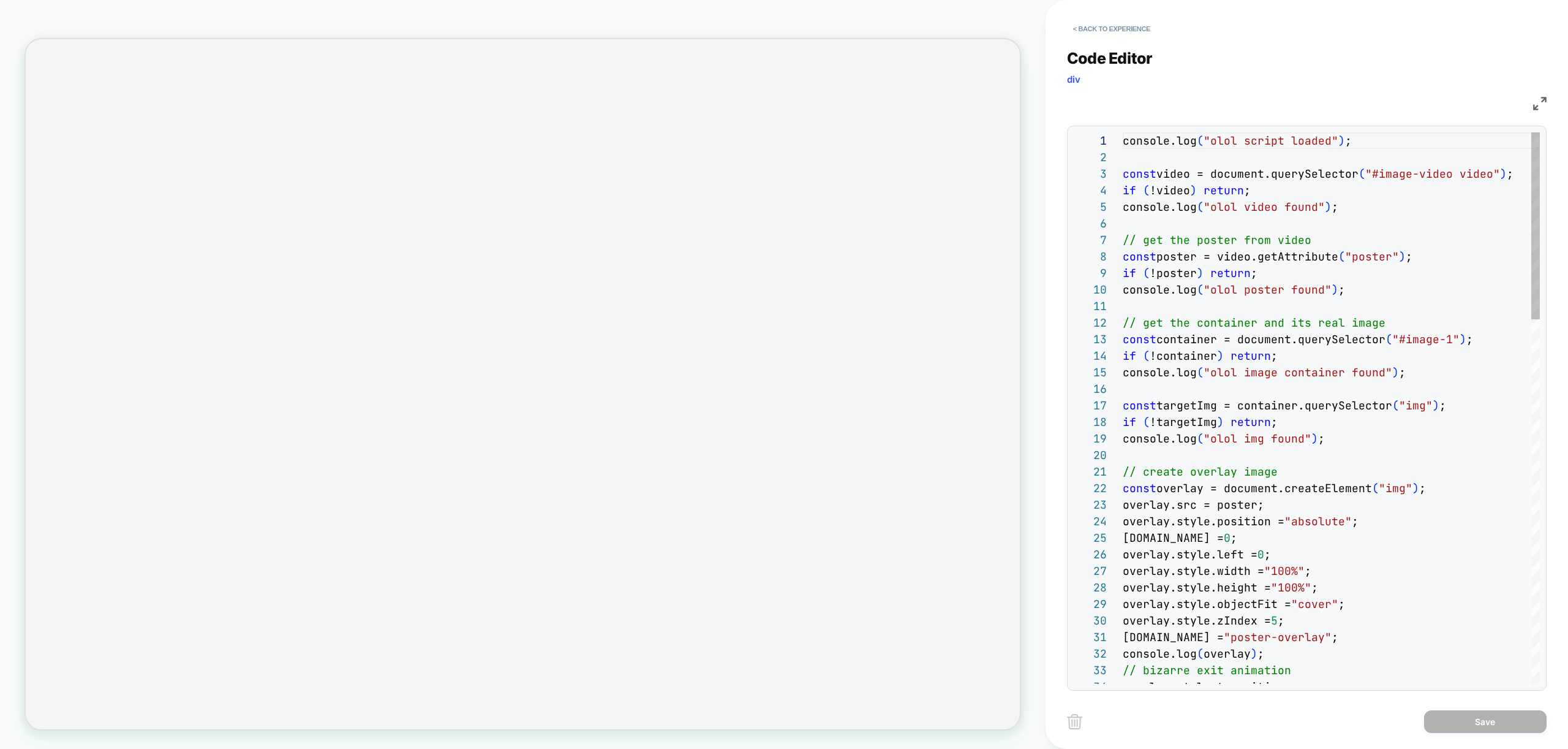
scroll to position [165, 0]
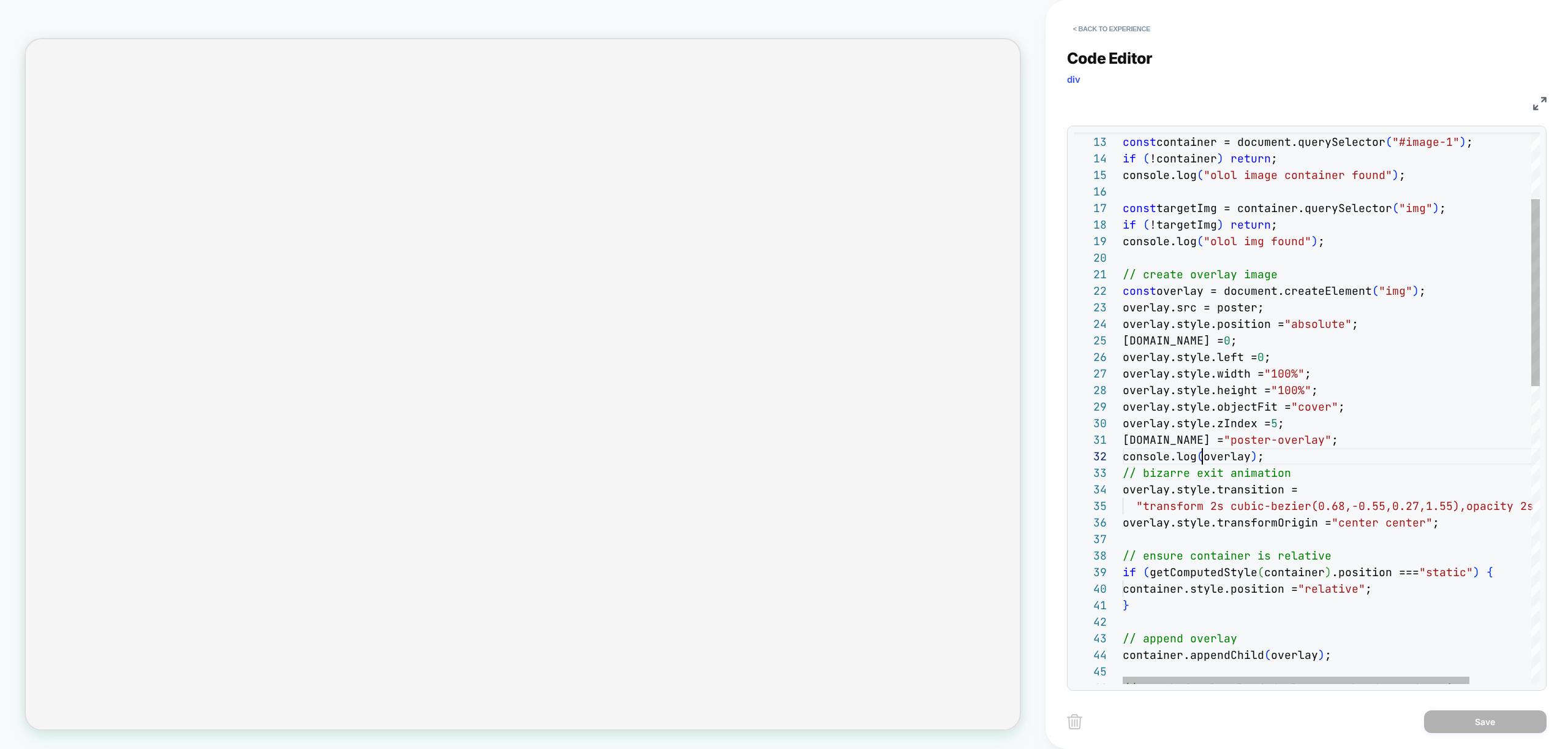
click at [1200, 457] on div "// get the container and its real image const container = document.querySelecto…" at bounding box center [1368, 748] width 491 height 1627
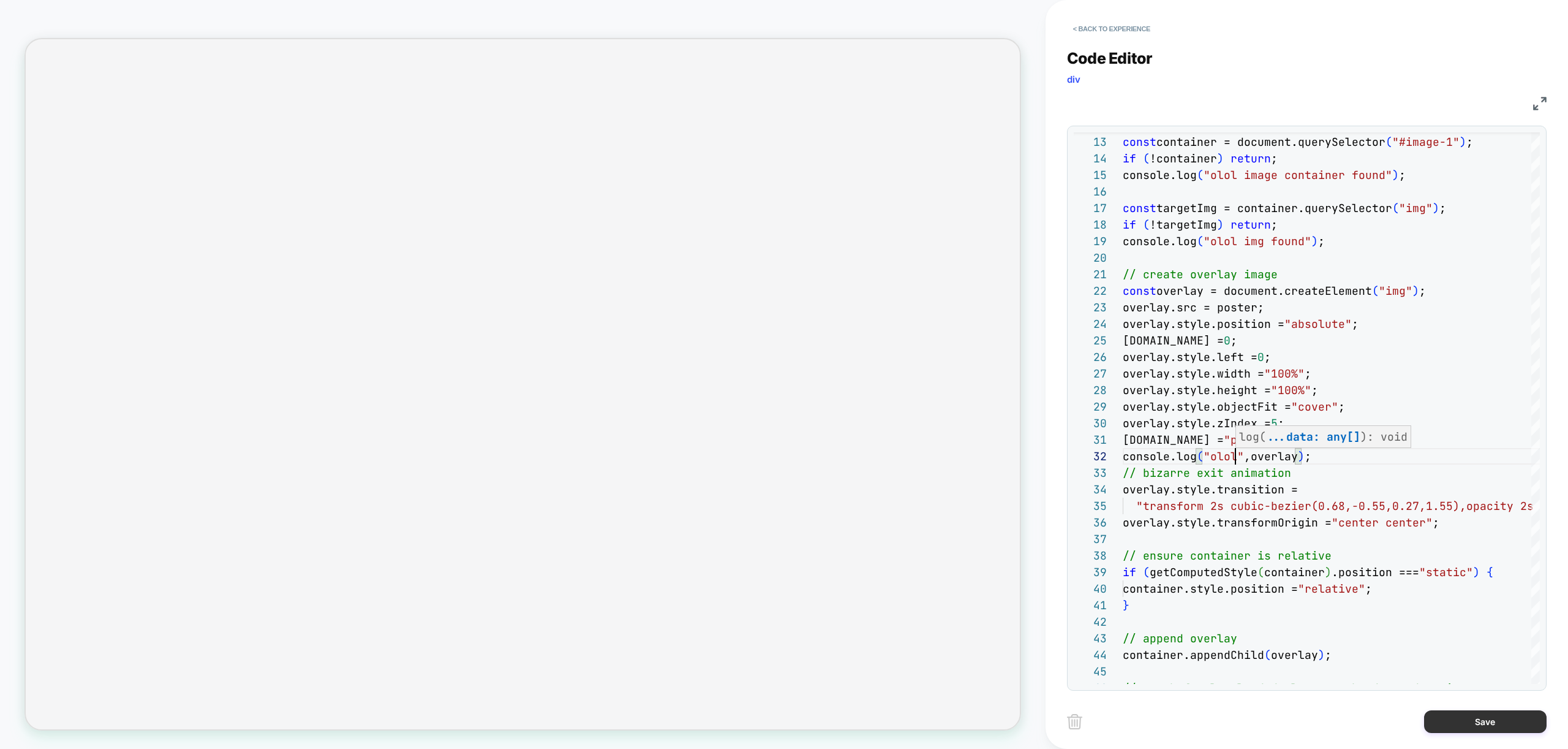
type textarea "**********"
click at [1496, 715] on button "Save" at bounding box center [1485, 722] width 122 height 23
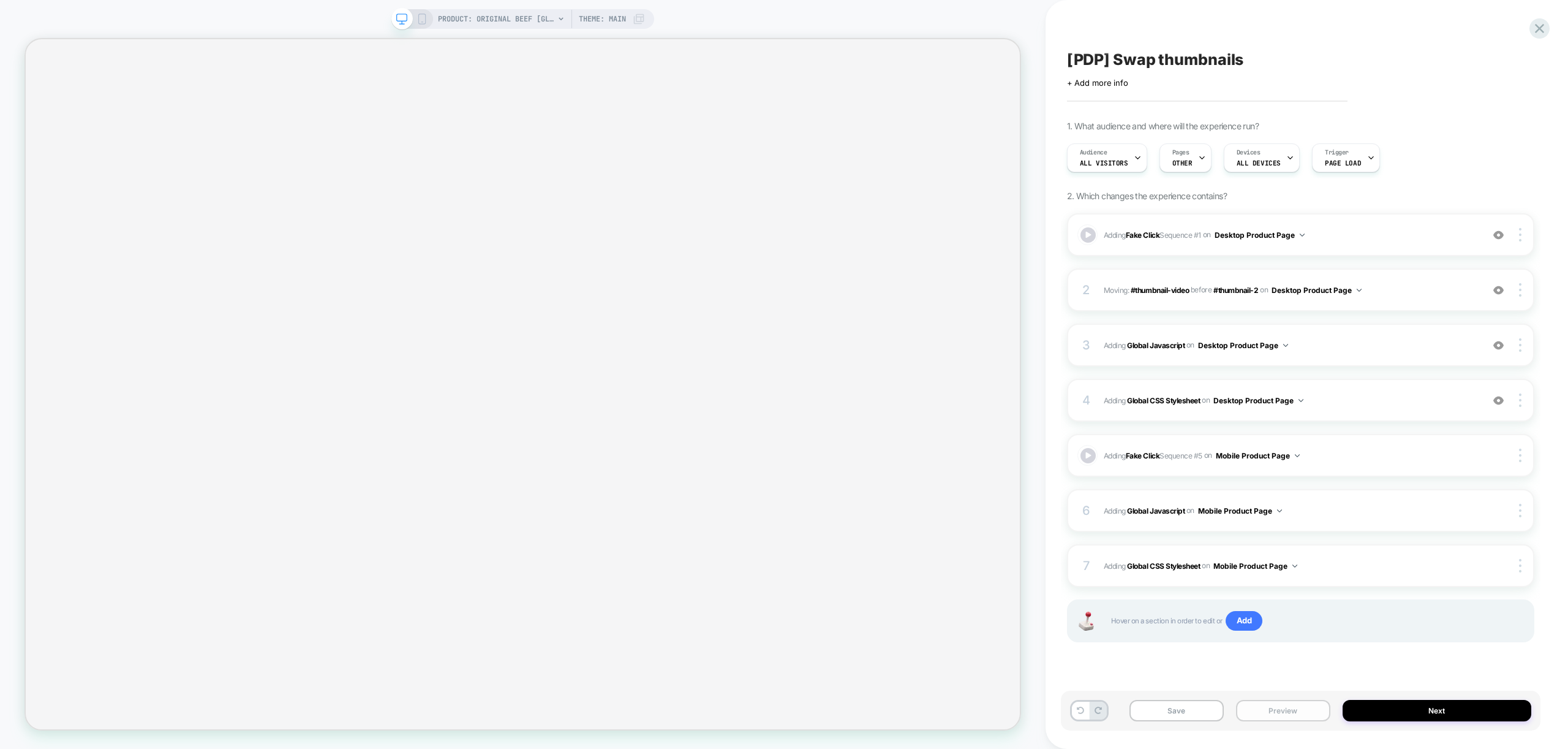
click at [1305, 717] on button "Preview" at bounding box center [1283, 711] width 94 height 21
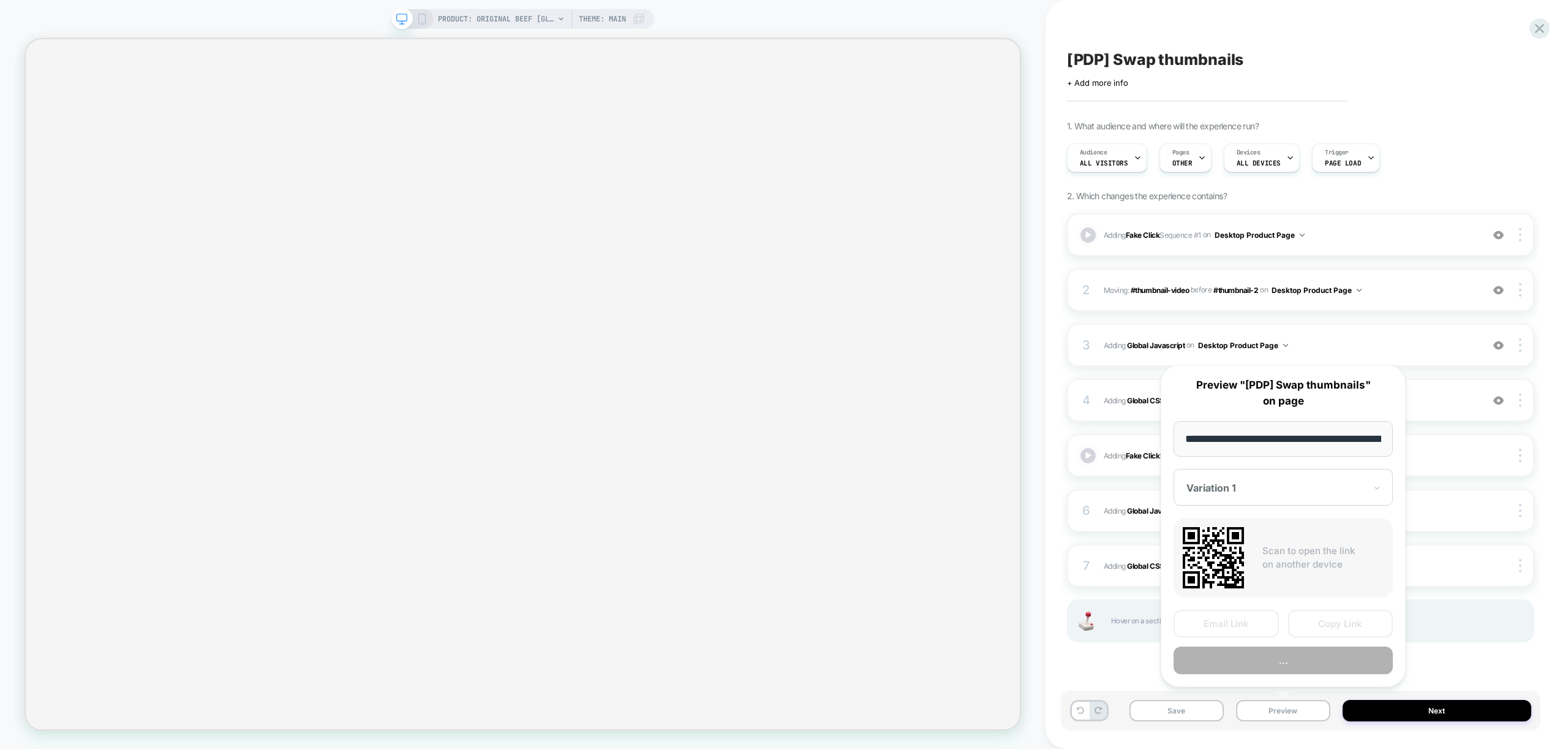
scroll to position [0, 253]
click at [1288, 658] on button "Preview" at bounding box center [1283, 661] width 219 height 27
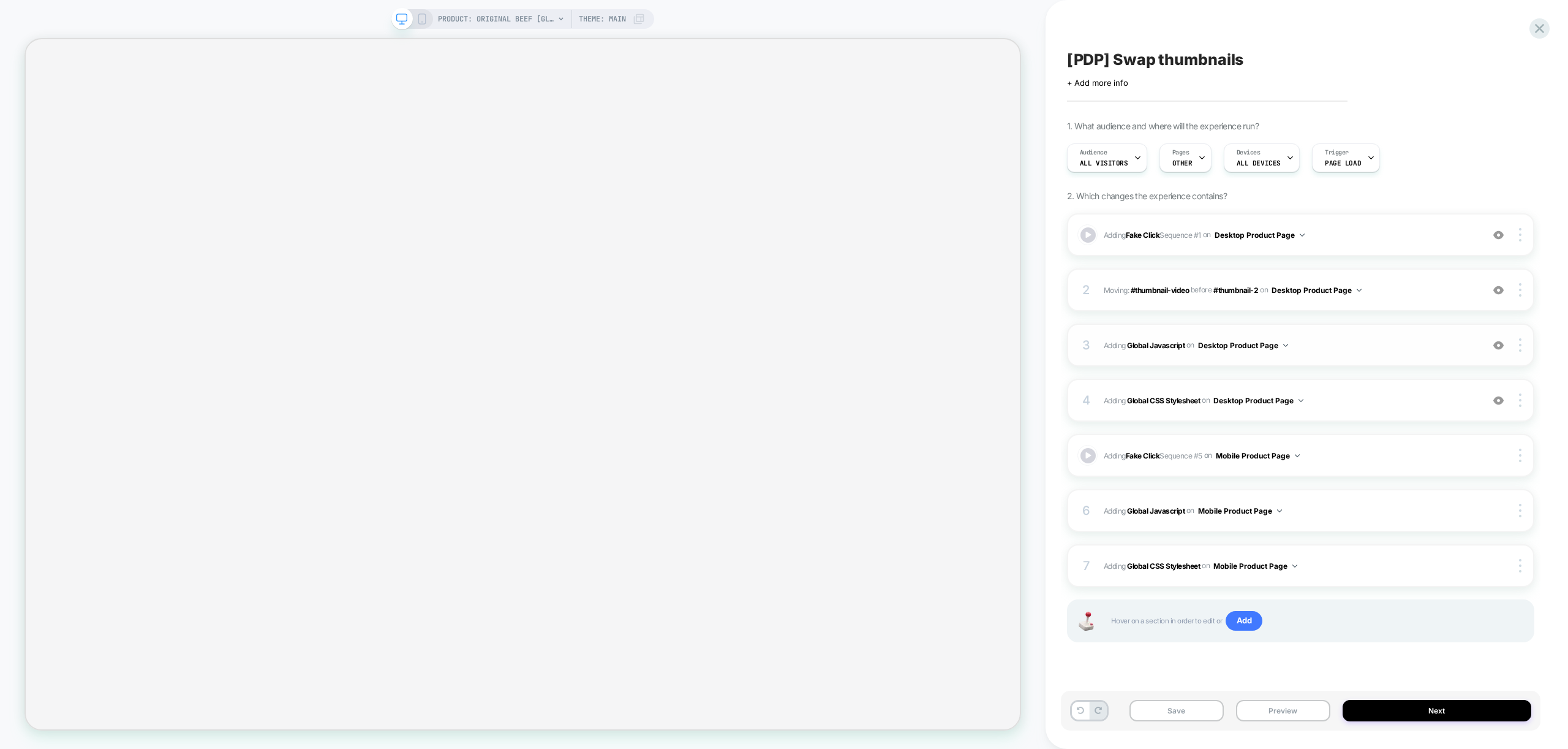
click at [1351, 348] on span "Adding Global Javascript on Desktop Product Page" at bounding box center [1289, 345] width 372 height 15
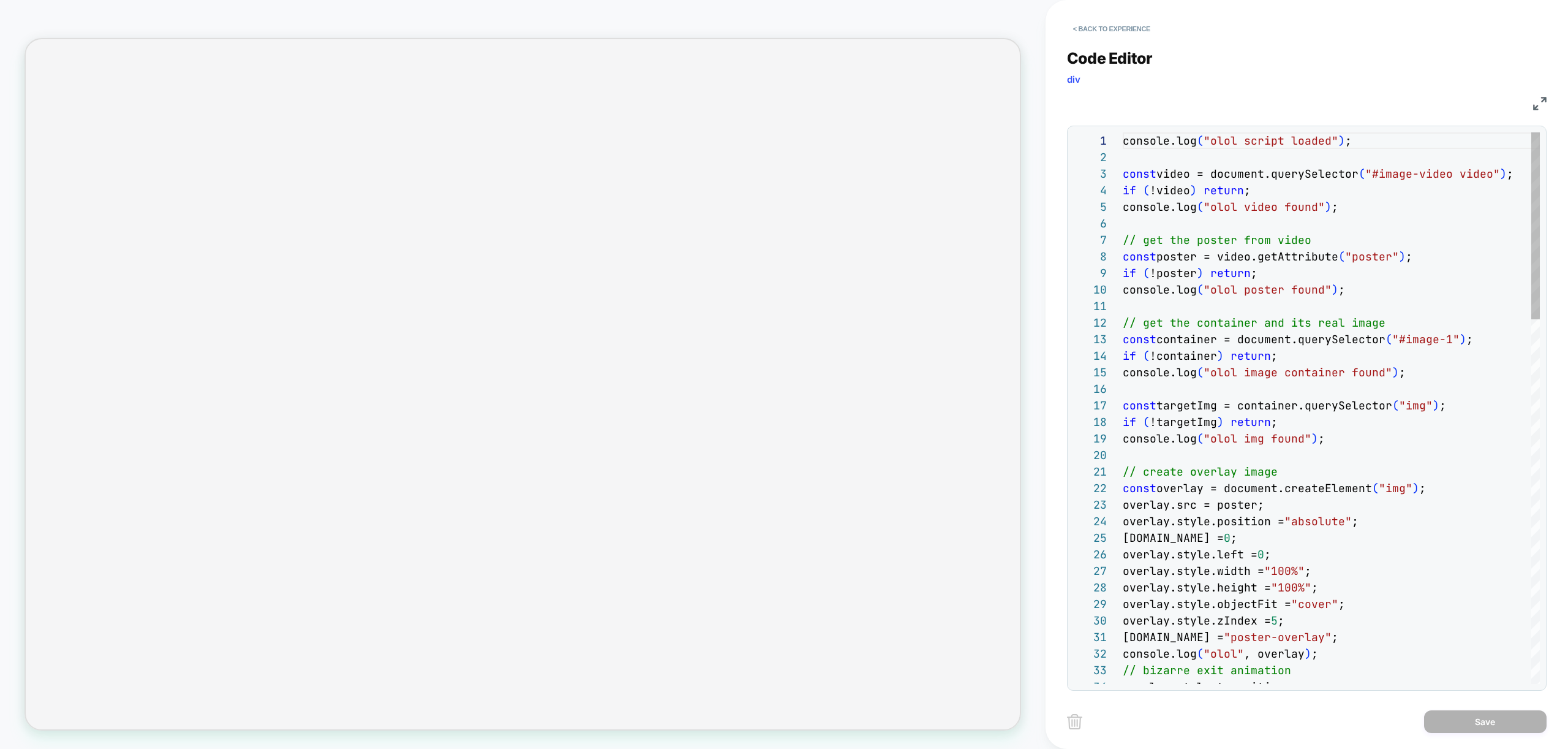
scroll to position [165, 0]
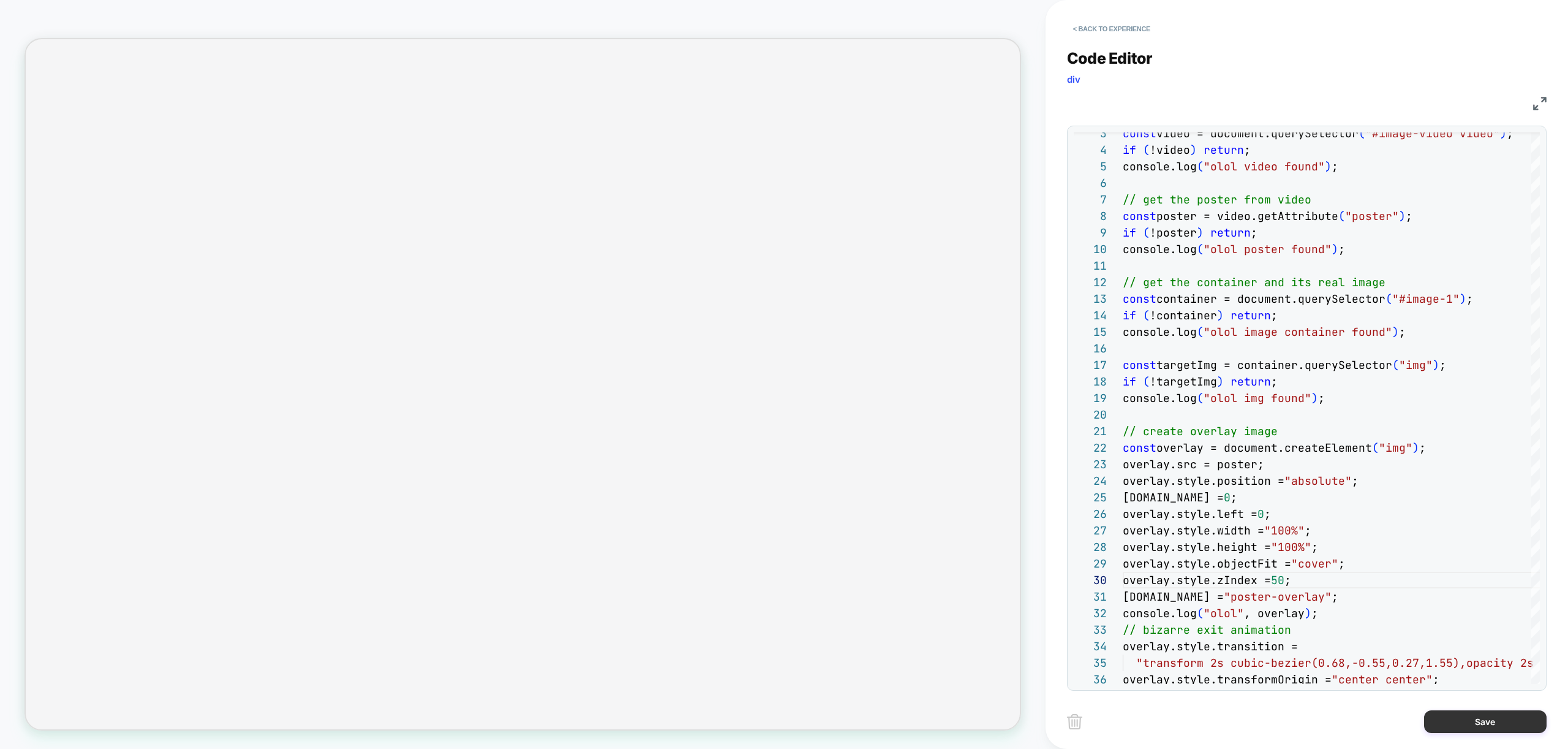
type textarea "**********"
click at [1508, 730] on button "Save" at bounding box center [1485, 722] width 122 height 23
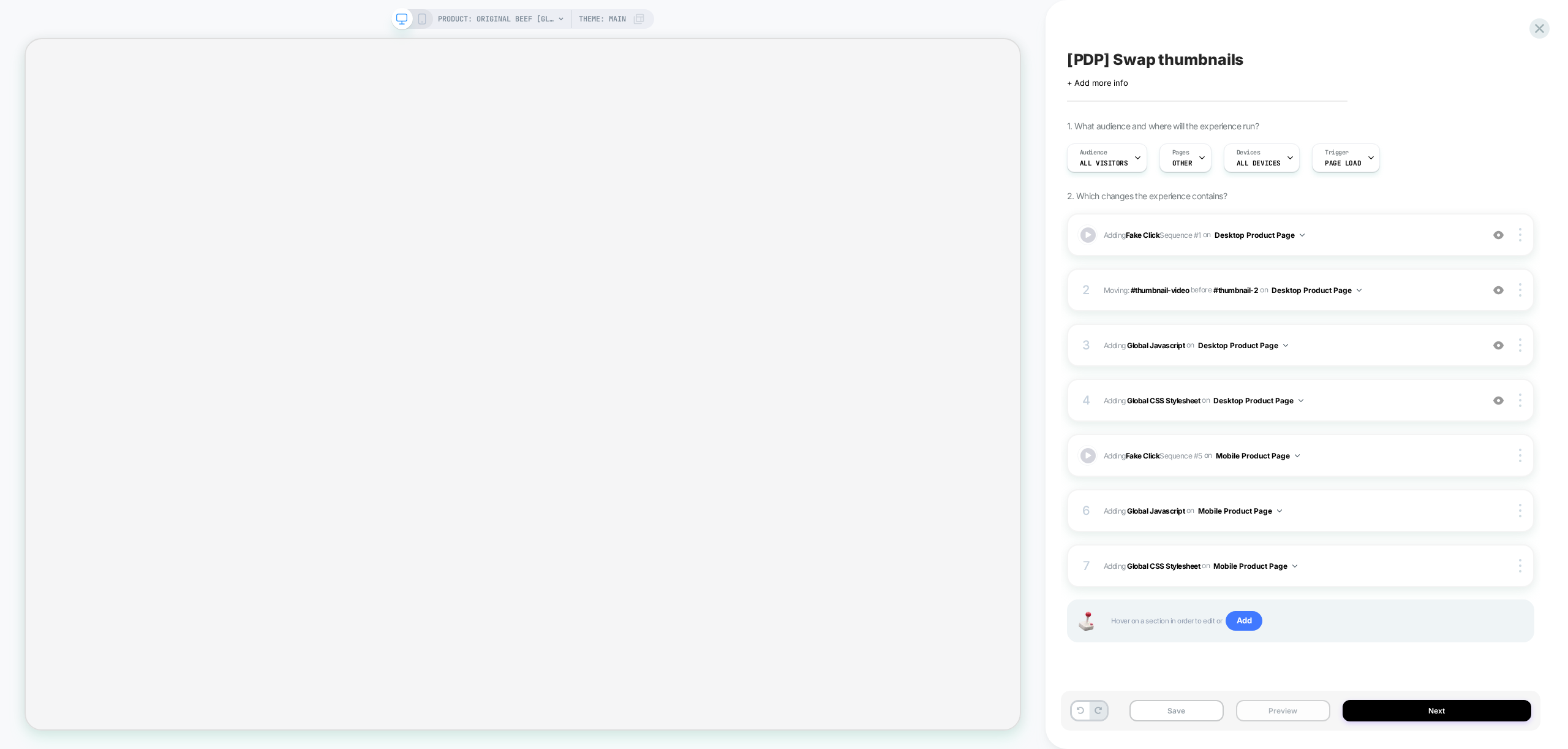
click at [1283, 704] on button "Preview" at bounding box center [1283, 711] width 94 height 21
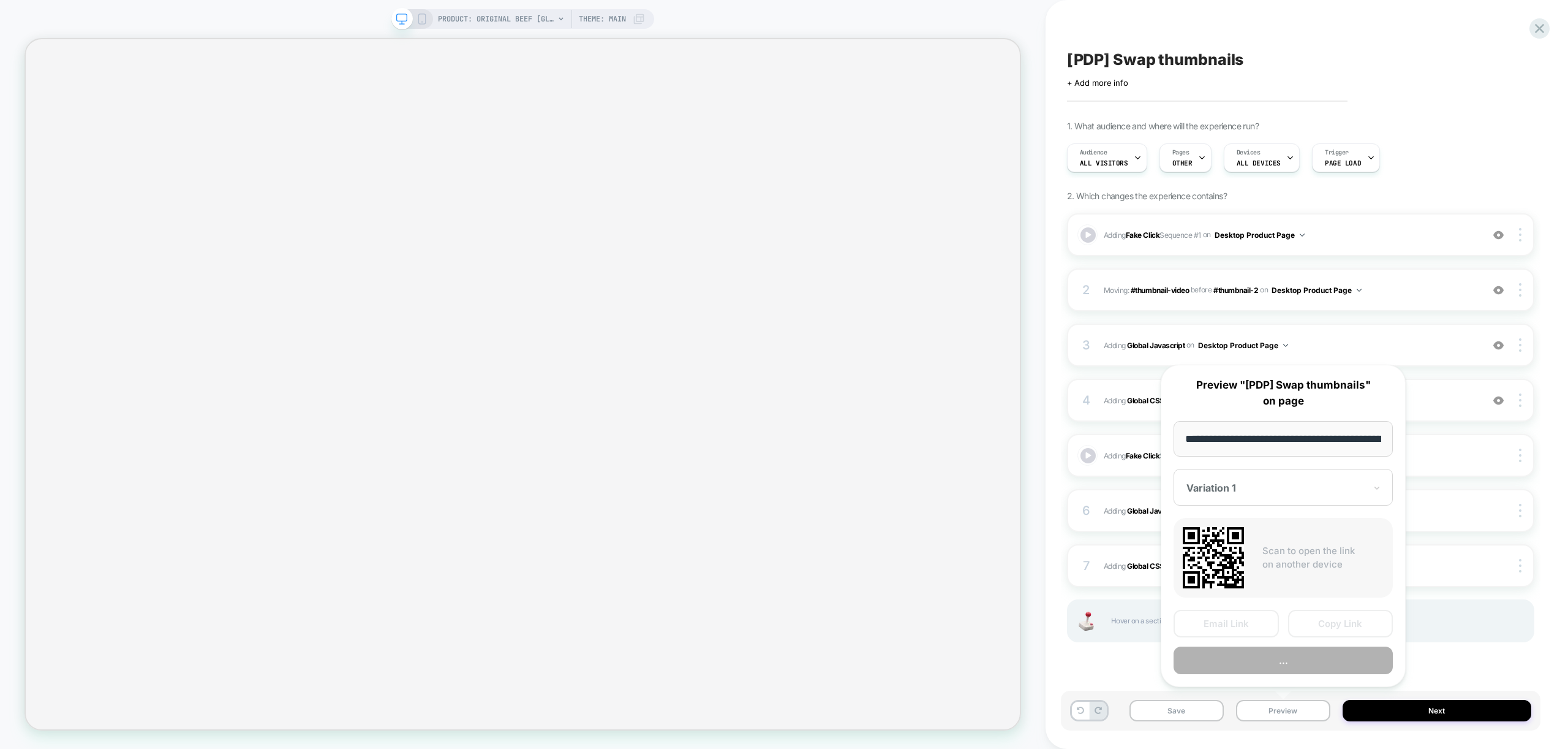
scroll to position [0, 253]
click at [1257, 663] on button "Preview" at bounding box center [1283, 661] width 219 height 27
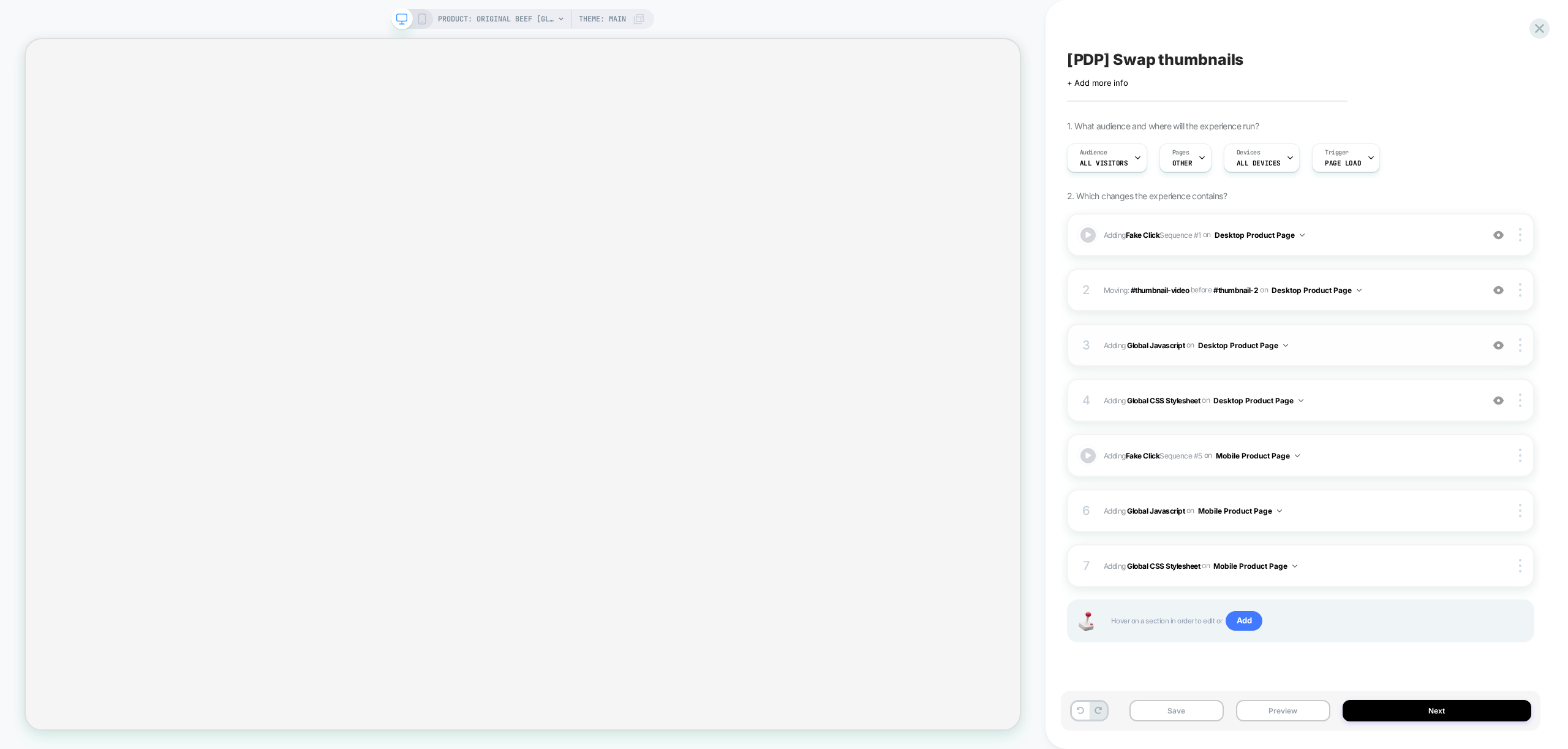
click at [1368, 356] on div "3 Adding Global Javascript on Desktop Product Page Add Before Add After Copy to…" at bounding box center [1300, 345] width 467 height 43
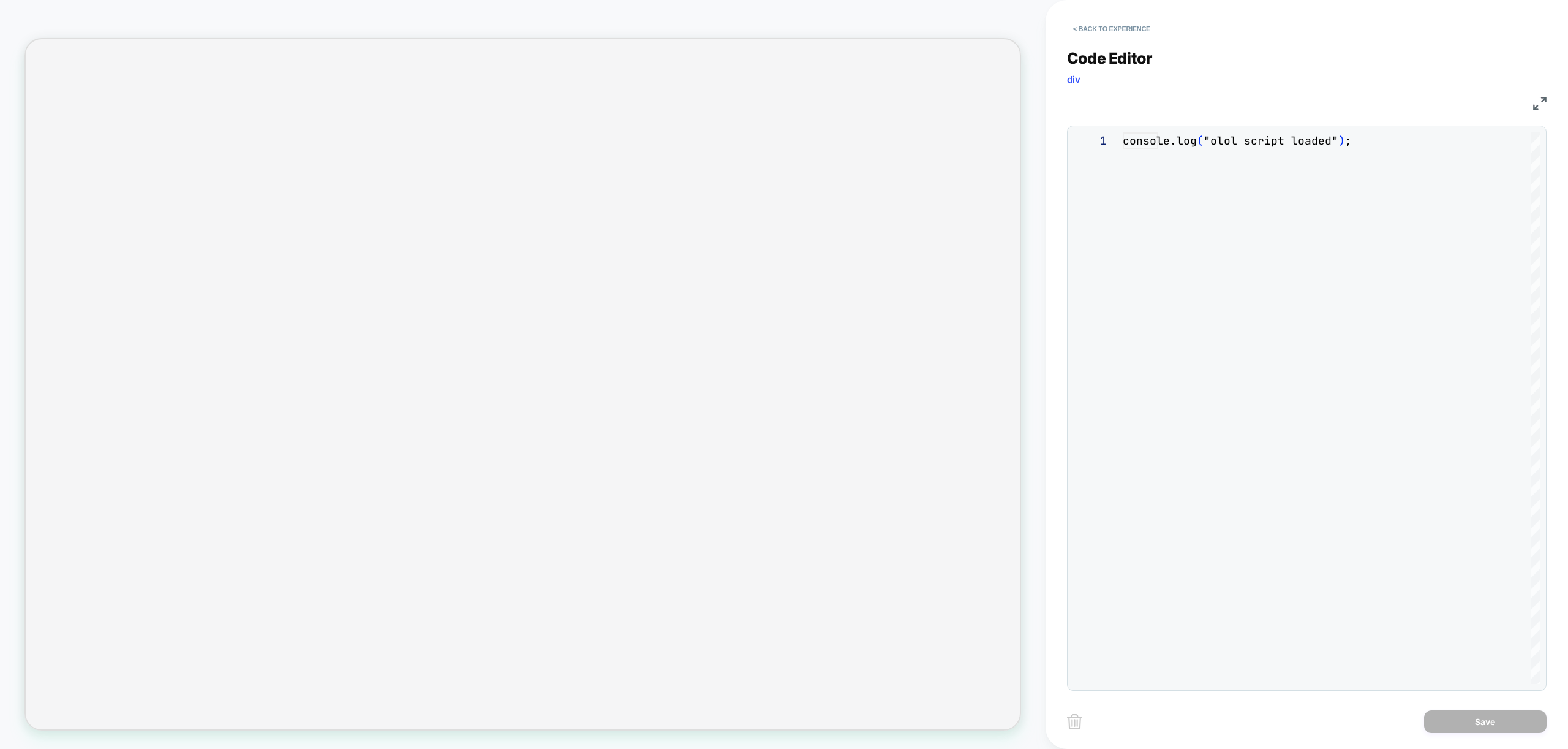
scroll to position [165, 0]
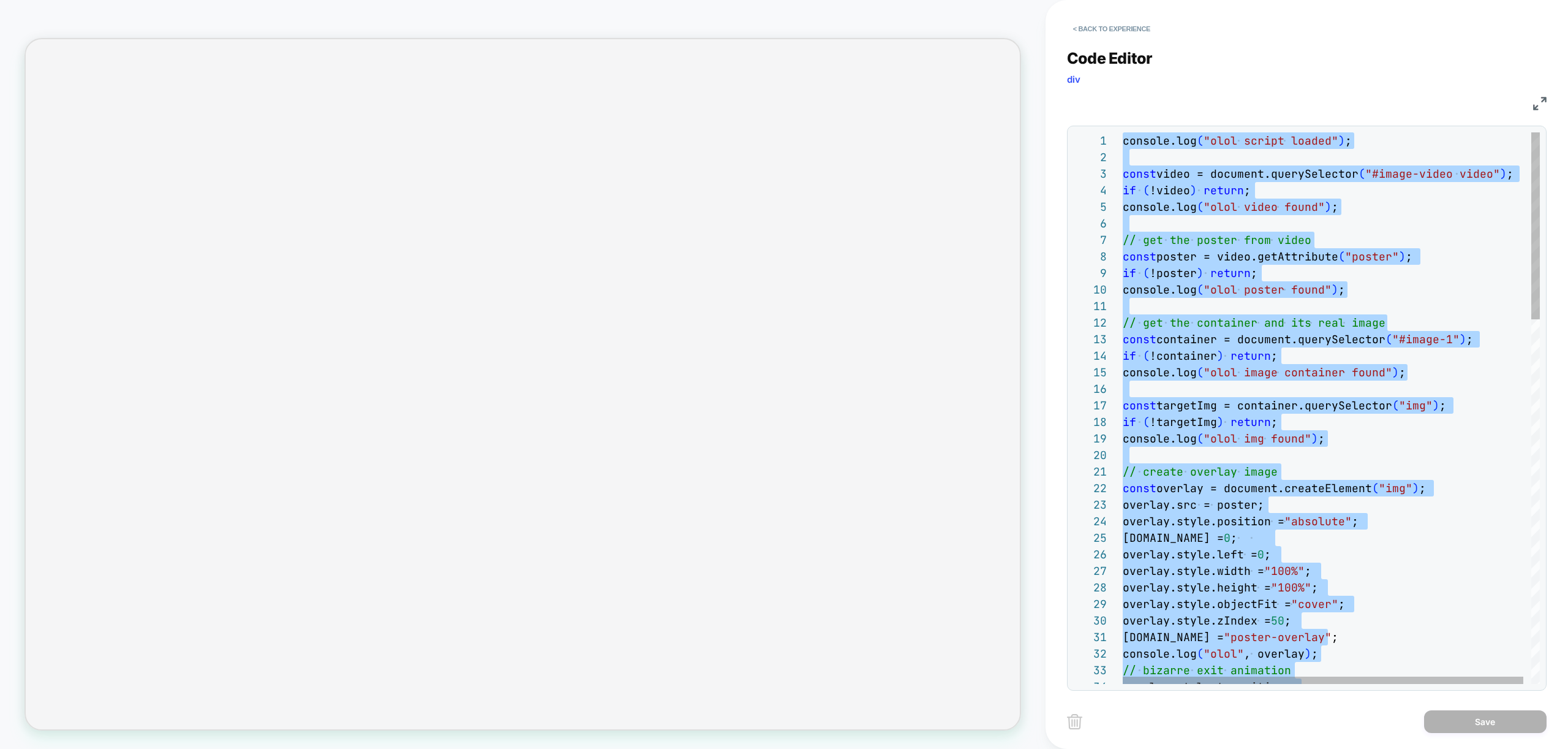
type textarea "**********"
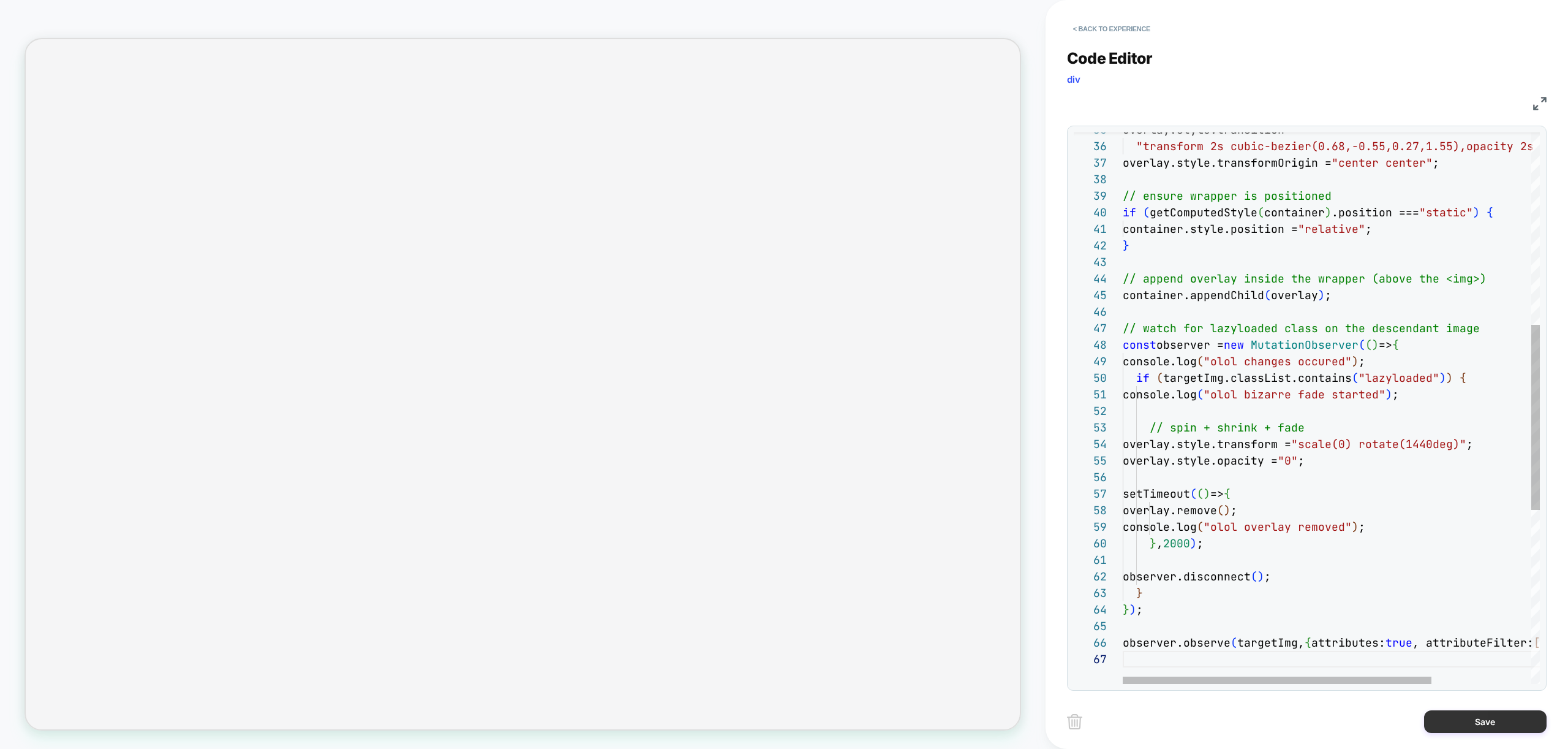
click at [1537, 731] on button "Save" at bounding box center [1485, 722] width 122 height 23
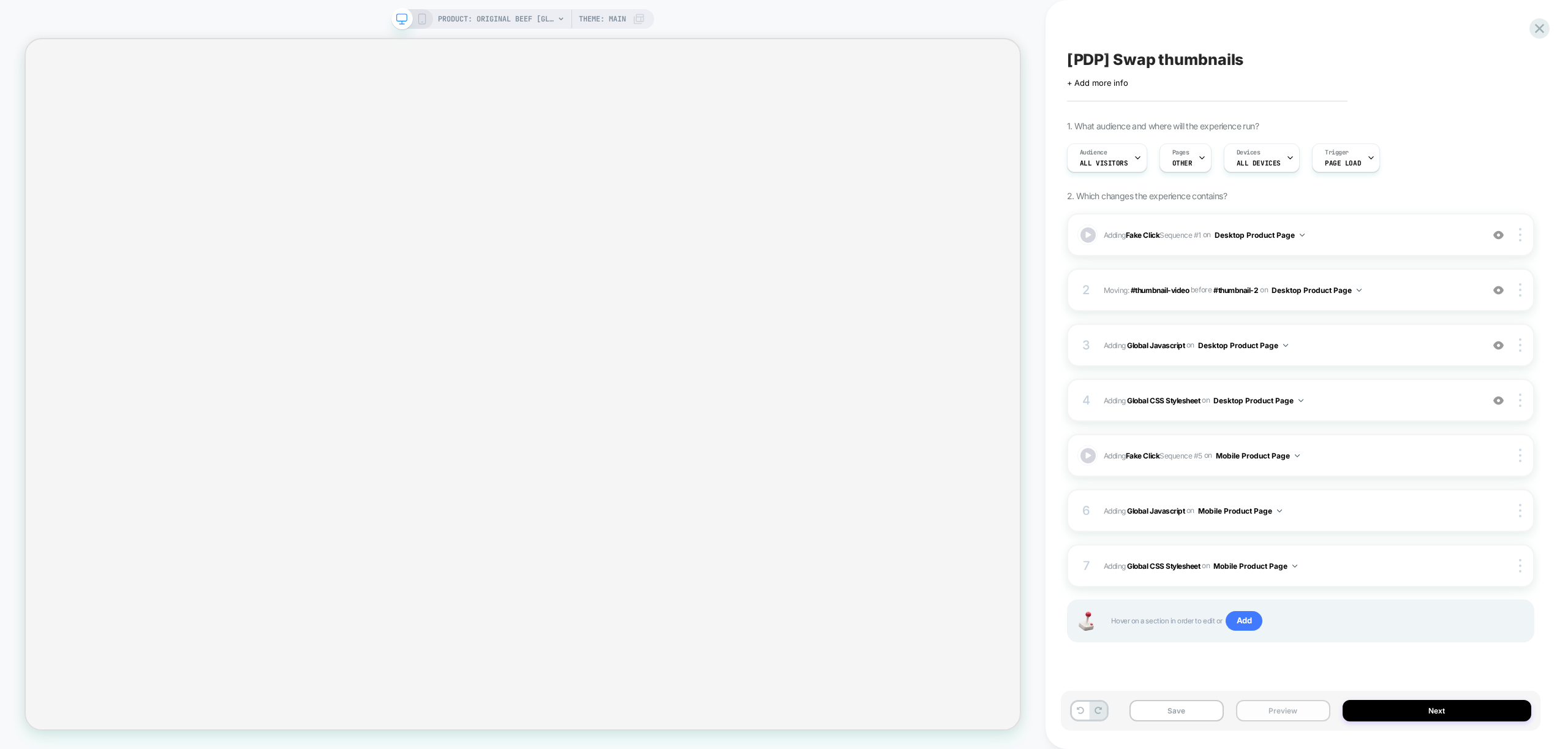
click at [1293, 705] on button "Preview" at bounding box center [1283, 711] width 94 height 21
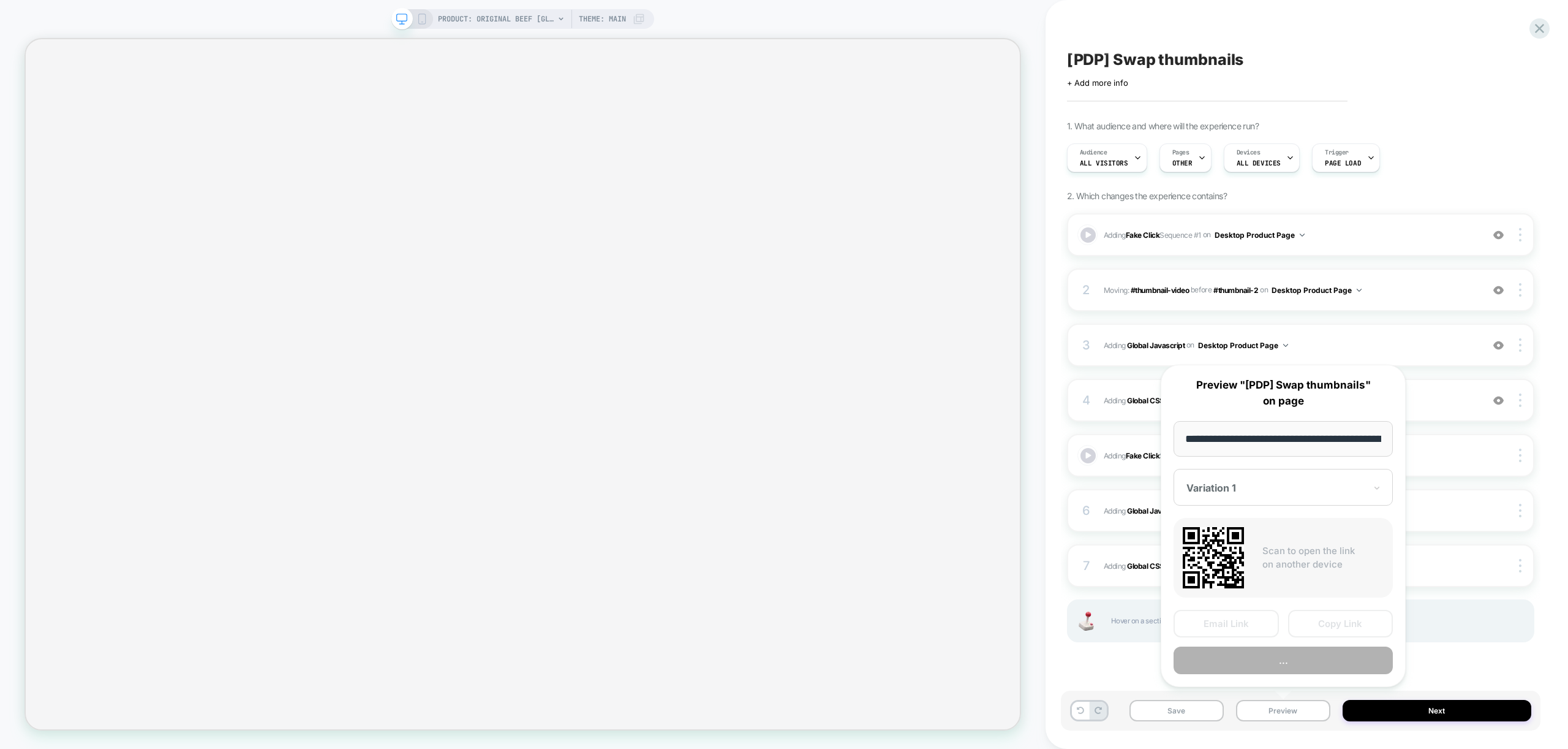
scroll to position [0, 253]
click at [1293, 669] on button "Preview" at bounding box center [1283, 661] width 219 height 27
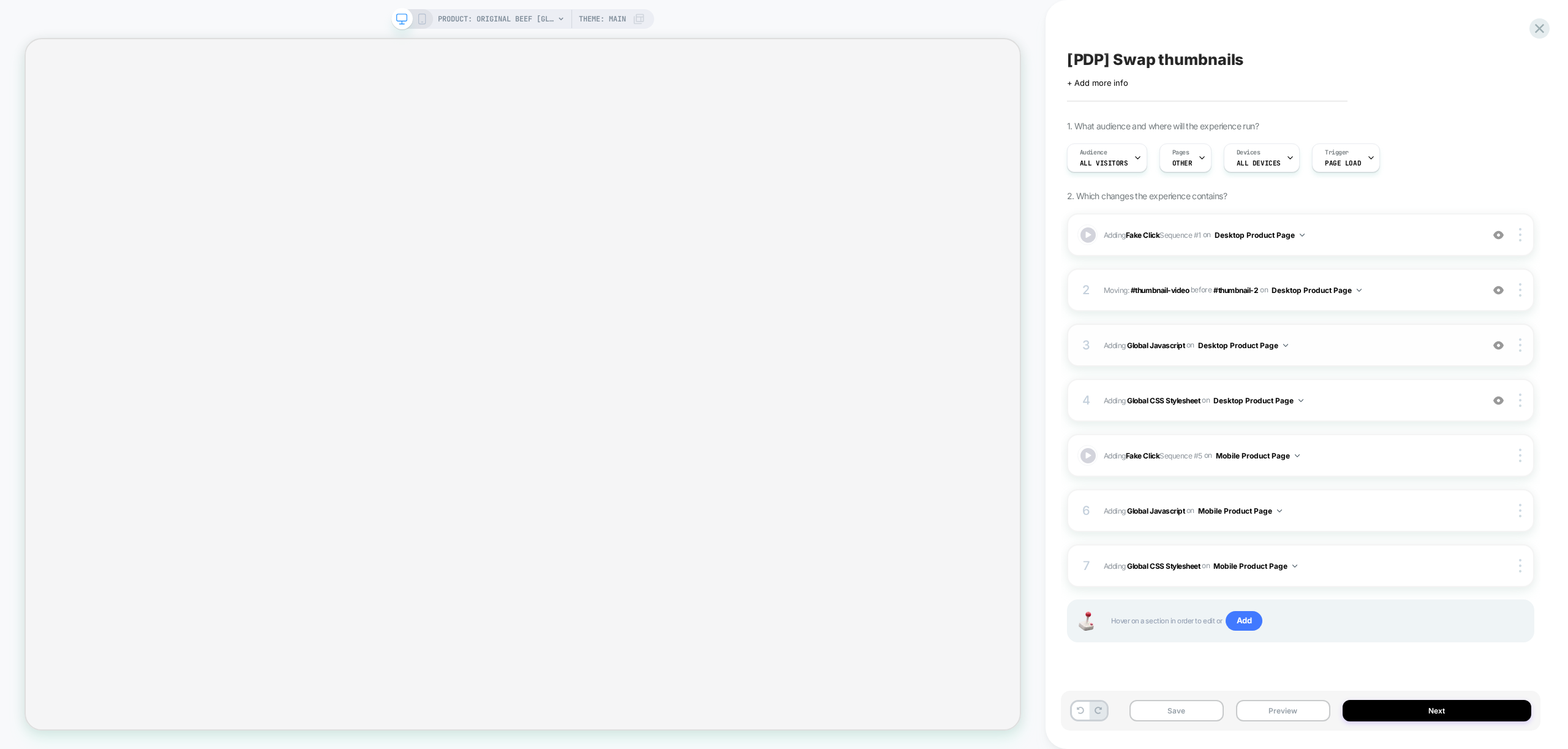
click at [1363, 350] on span "Adding Global Javascript on Desktop Product Page" at bounding box center [1289, 345] width 372 height 15
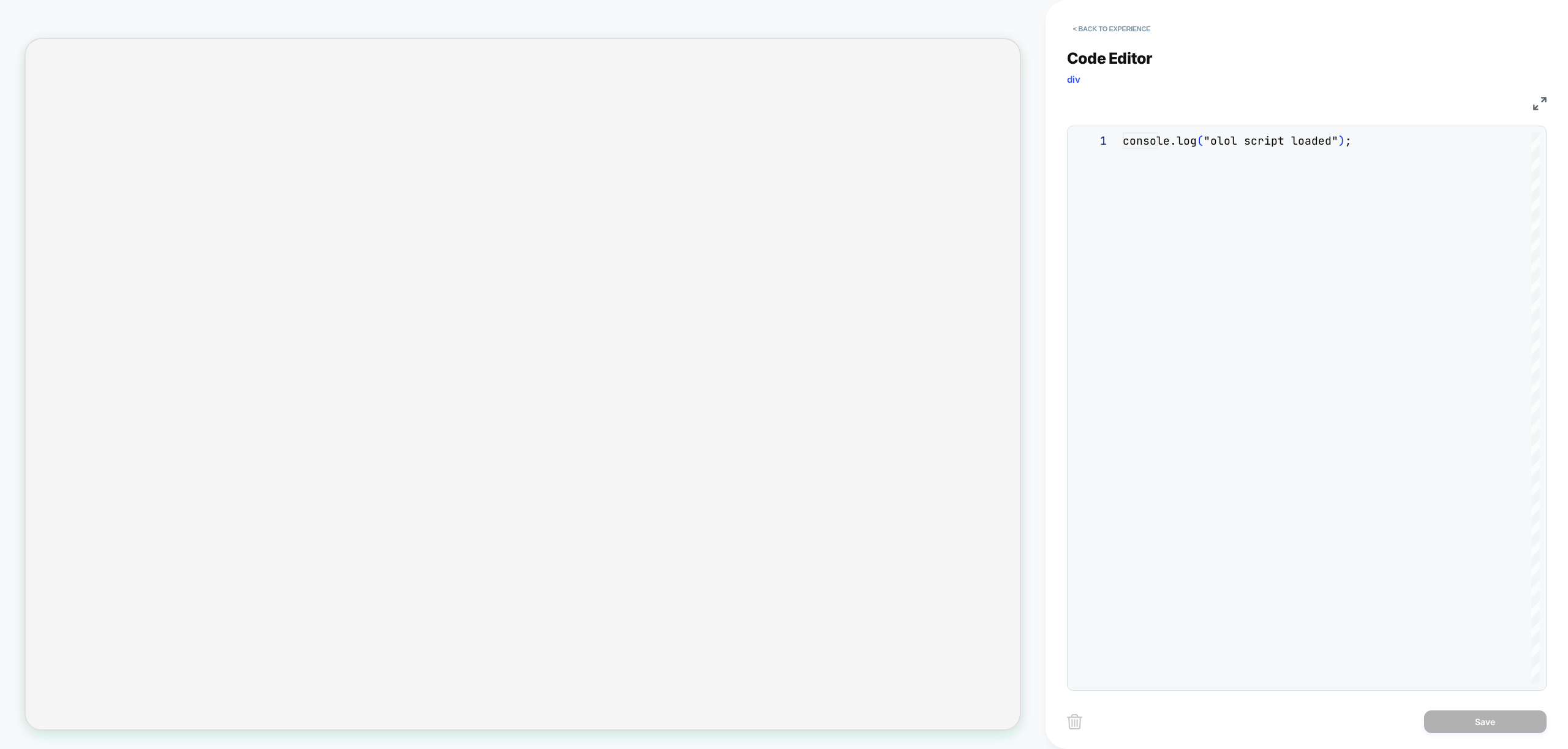
scroll to position [165, 0]
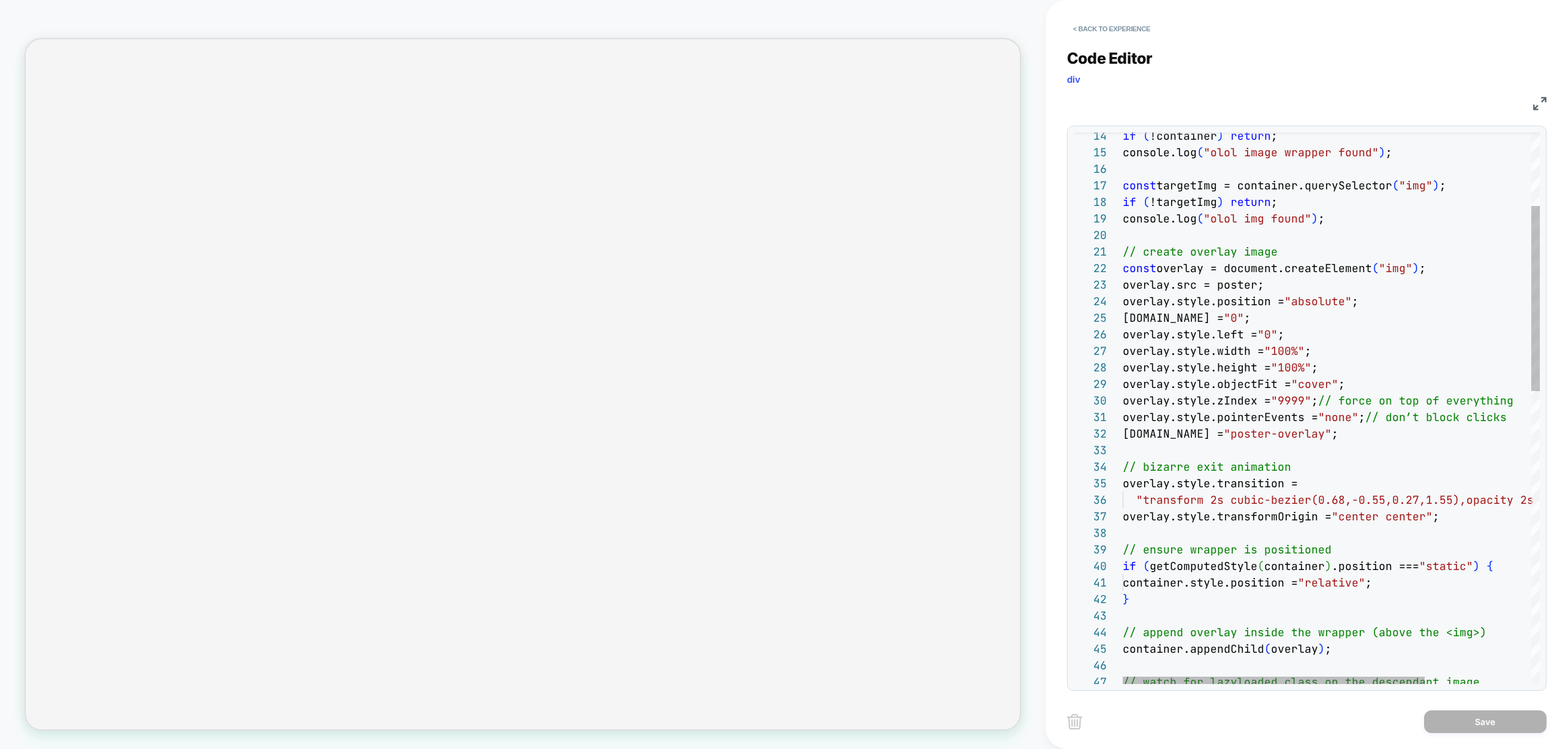
click at [1176, 453] on div "if ( !container ) return ; console.log ( "olol image wrapper found" ) ; const t…" at bounding box center [1405, 734] width 564 height 1644
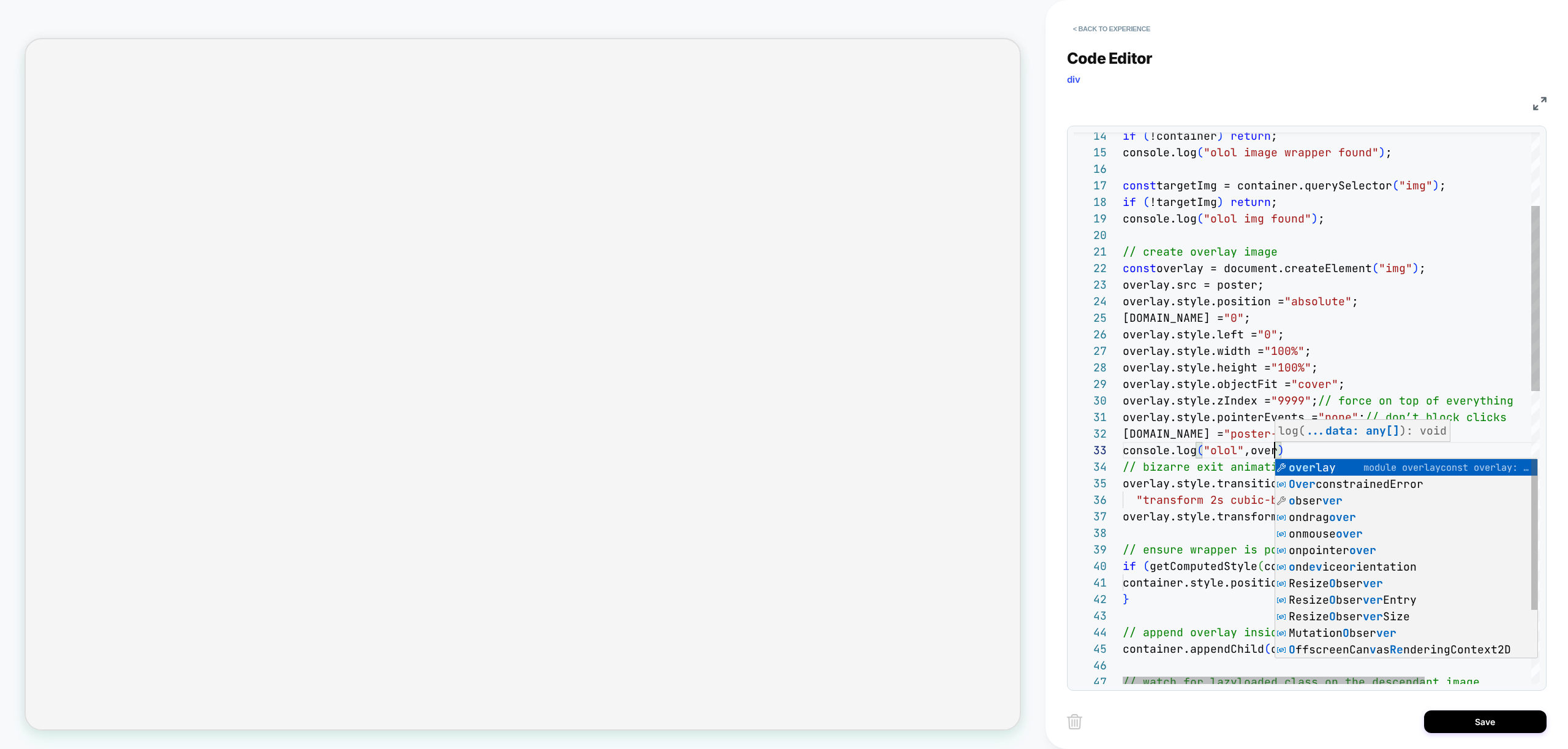
scroll to position [33, 172]
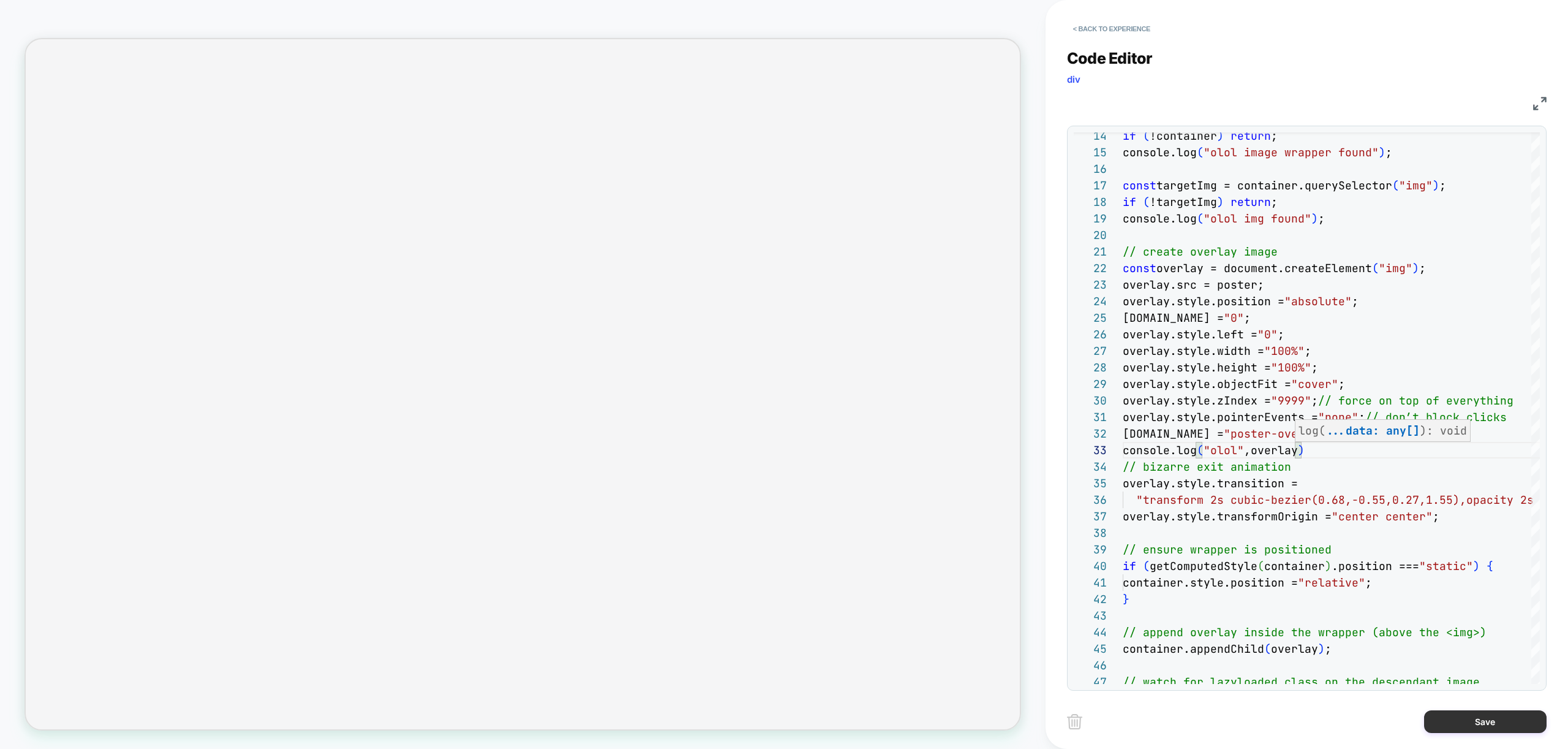
type textarea "**********"
click at [1501, 722] on button "Save" at bounding box center [1485, 722] width 122 height 23
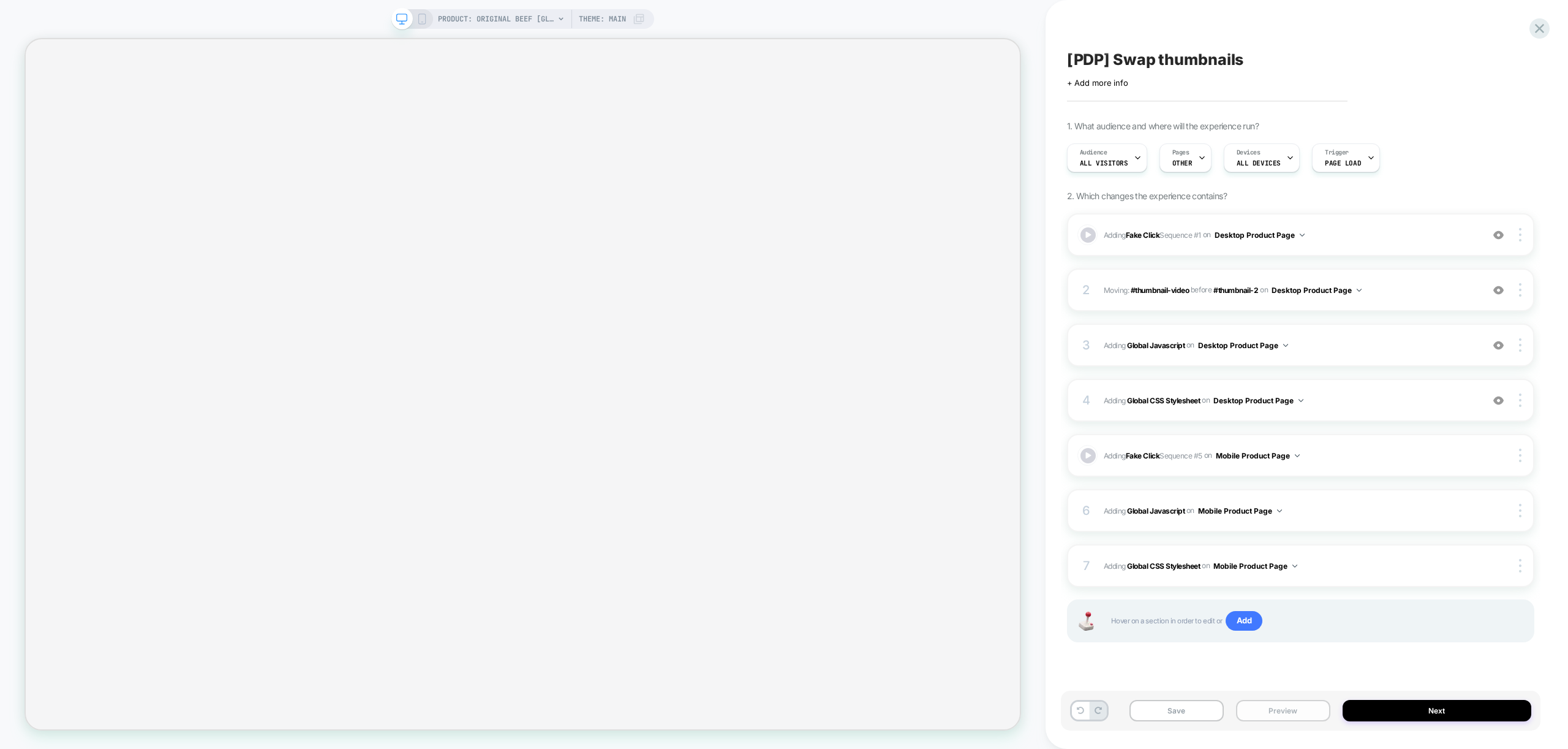
click at [1313, 718] on button "Preview" at bounding box center [1283, 711] width 94 height 21
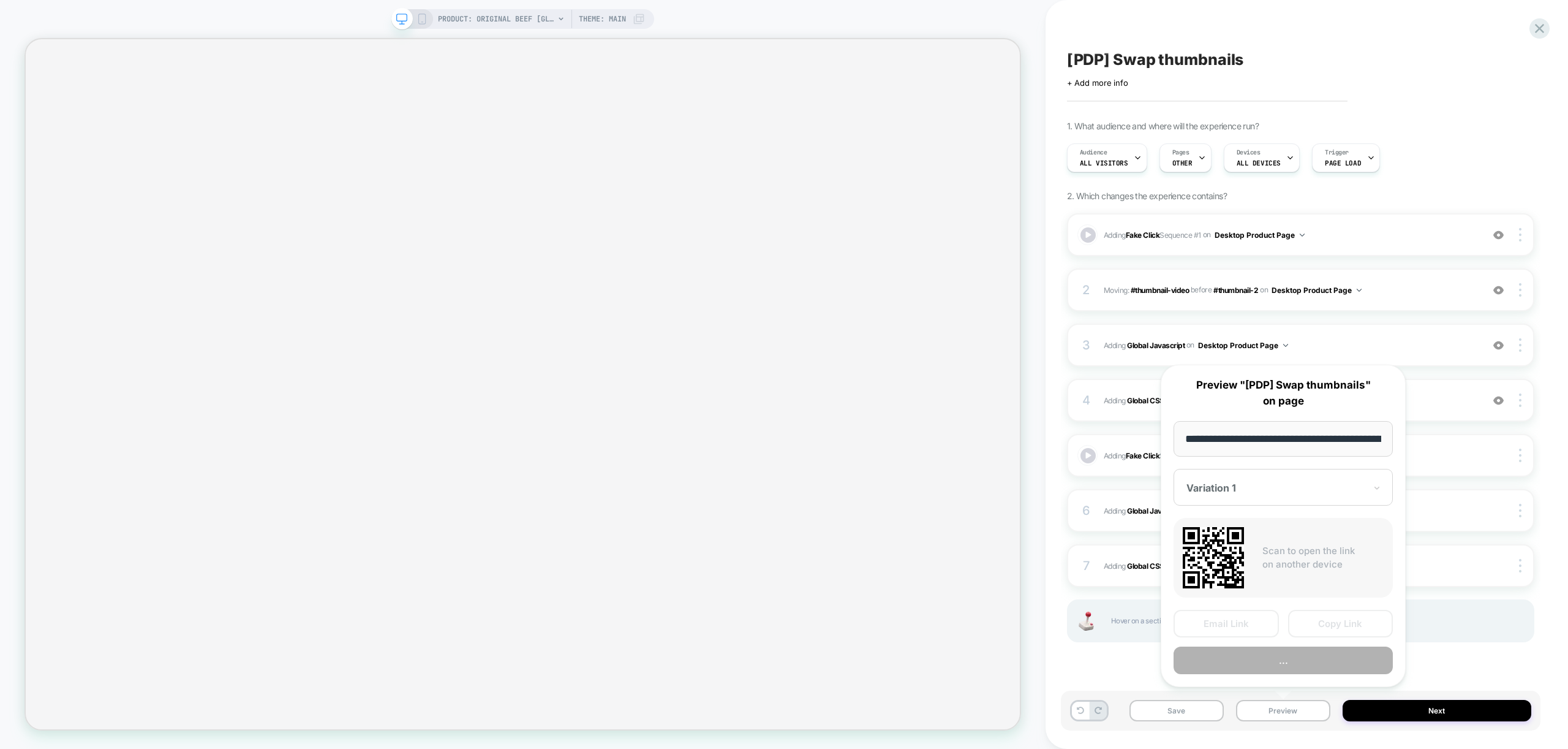
scroll to position [0, 253]
click at [1295, 675] on div "**********" at bounding box center [1283, 526] width 245 height 323
click at [1290, 653] on button "Preview" at bounding box center [1283, 661] width 219 height 27
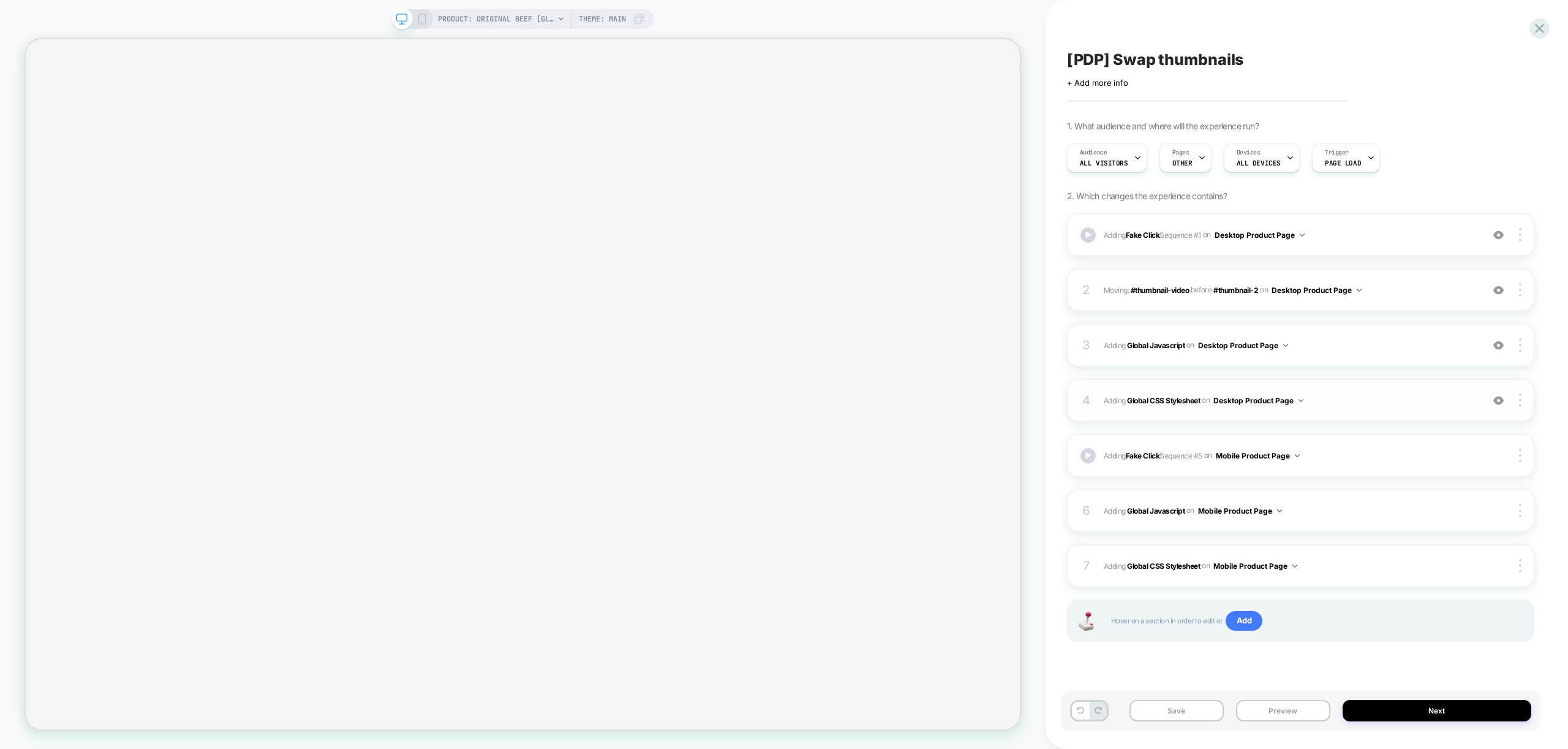
click at [1357, 399] on span "Adding Global CSS Stylesheet on Desktop Product Page" at bounding box center [1289, 400] width 372 height 15
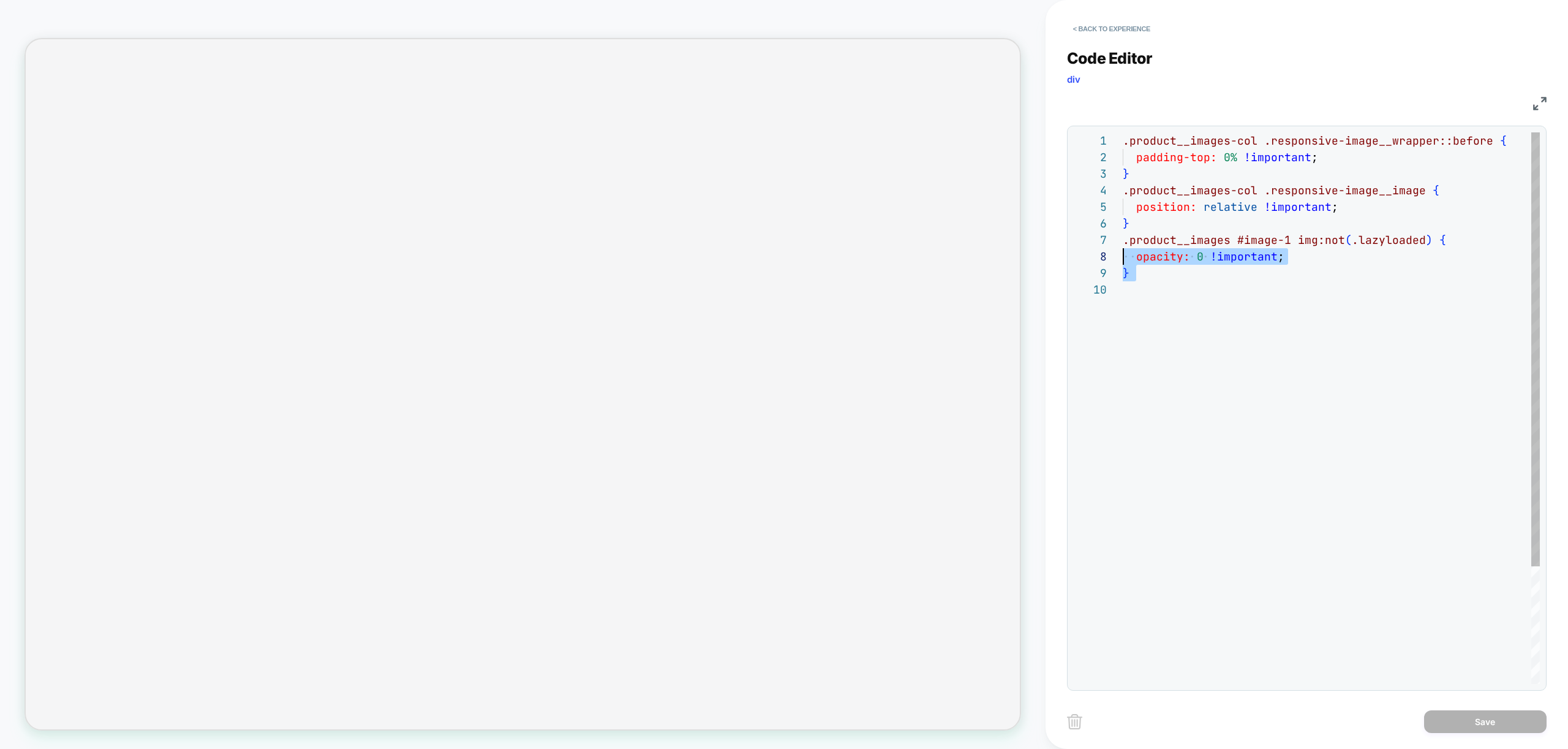
scroll to position [99, 0]
drag, startPoint x: 1162, startPoint y: 296, endPoint x: 1085, endPoint y: 238, distance: 96.4
click at [1123, 237] on div ".product__images-col .responsive-image__wrapper::before { padding-top: 0% !impo…" at bounding box center [1331, 482] width 417 height 700
type textarea "**********"
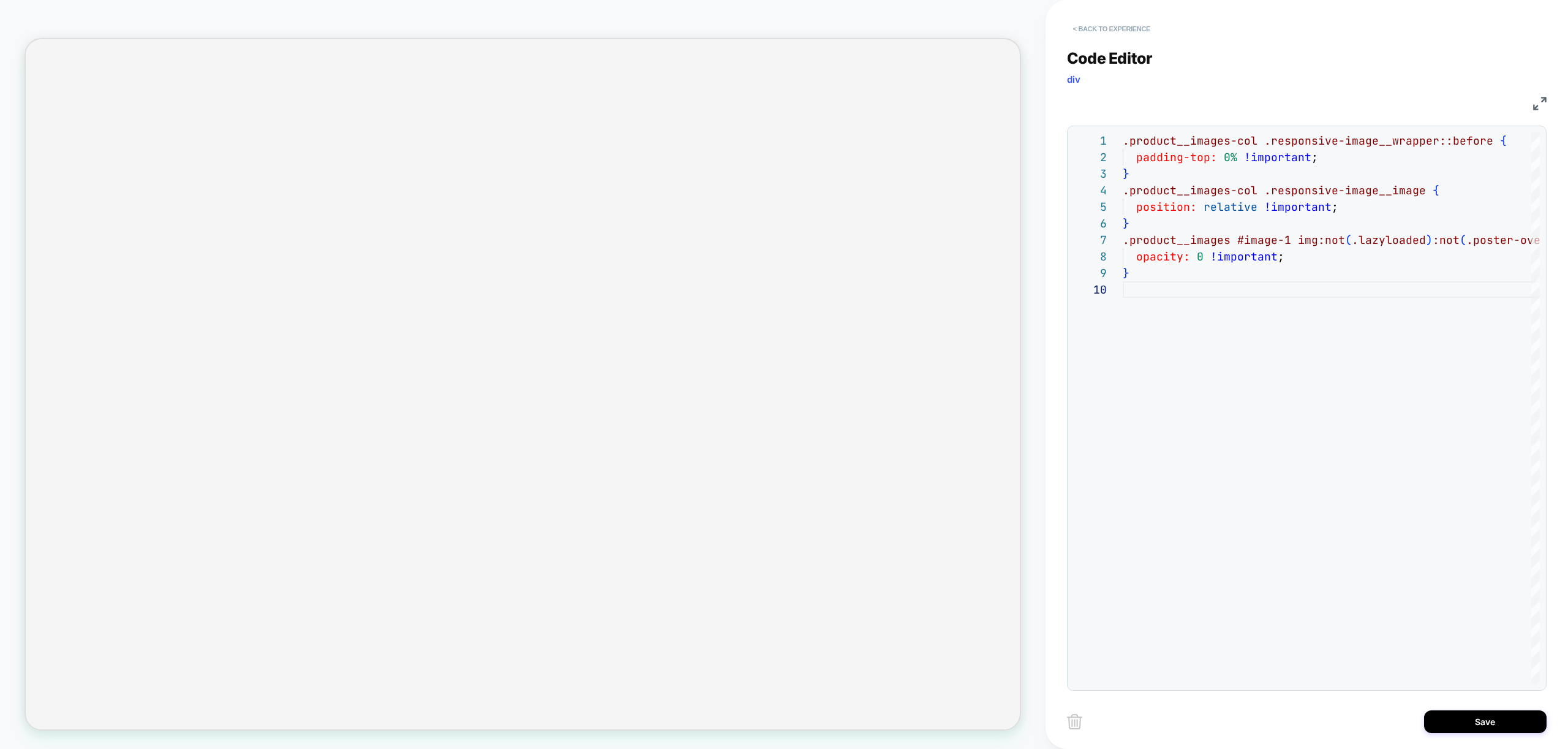
click at [1106, 25] on button "< Back to experience" at bounding box center [1112, 28] width 90 height 19
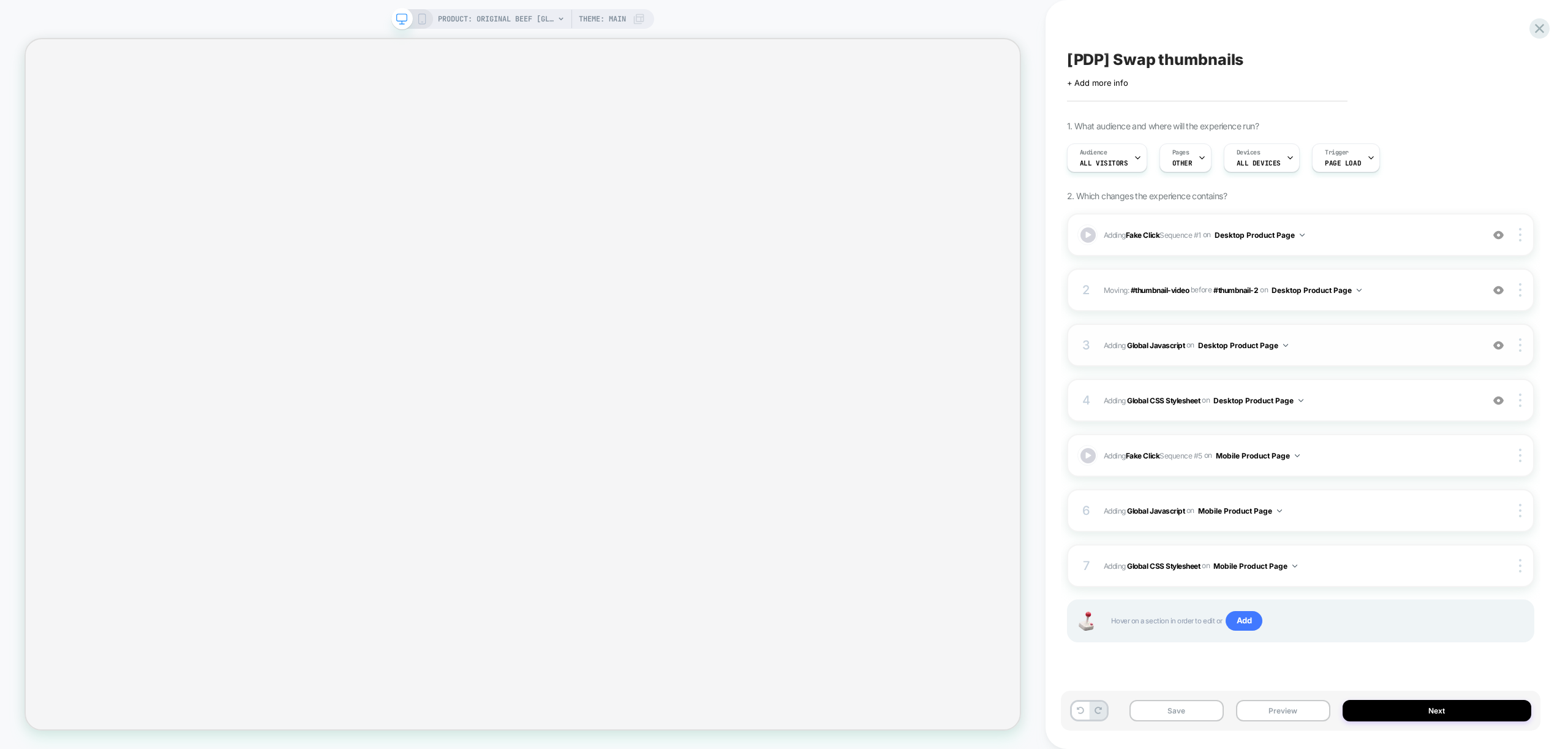
click at [1345, 349] on span "Adding Global Javascript on Desktop Product Page" at bounding box center [1289, 345] width 372 height 15
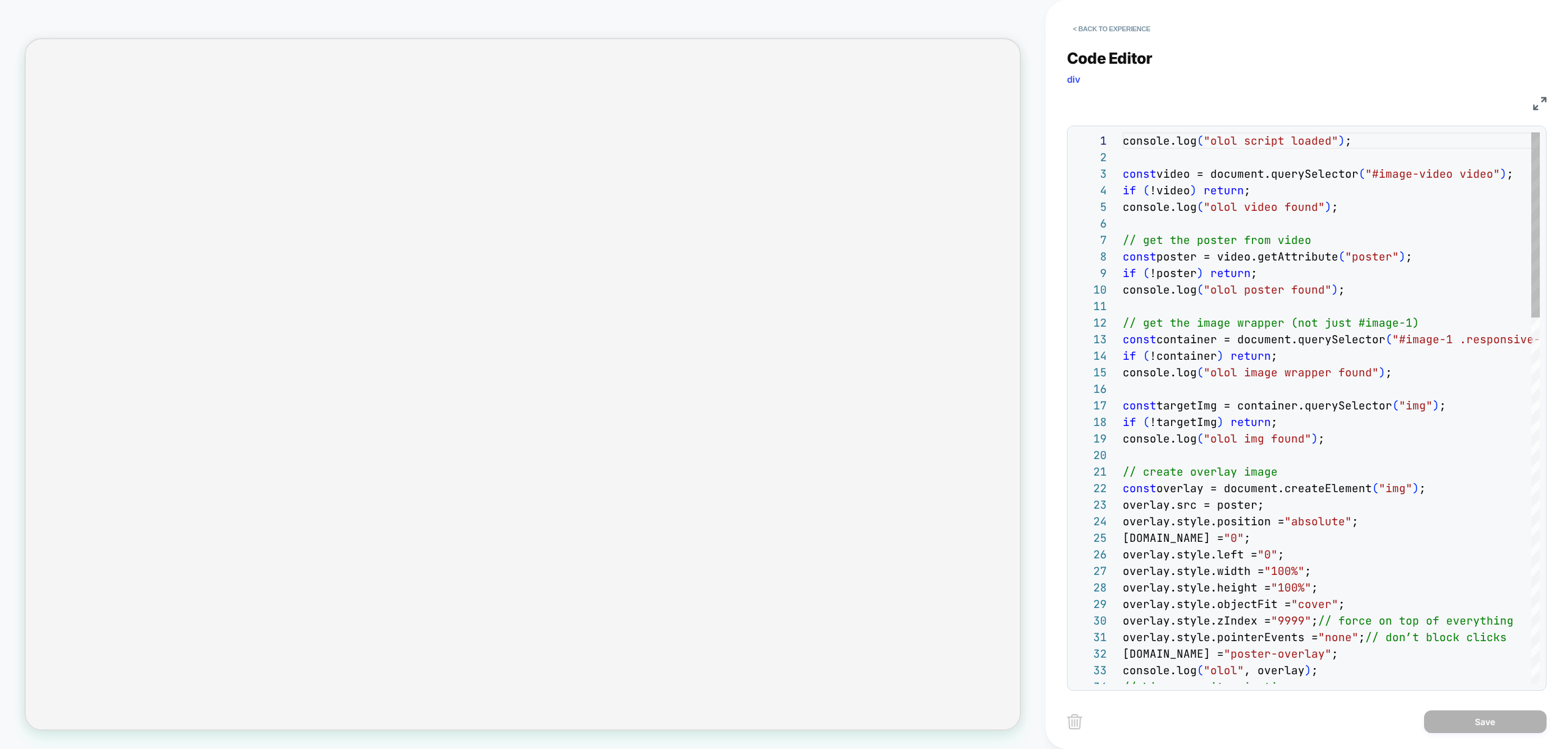
scroll to position [165, 0]
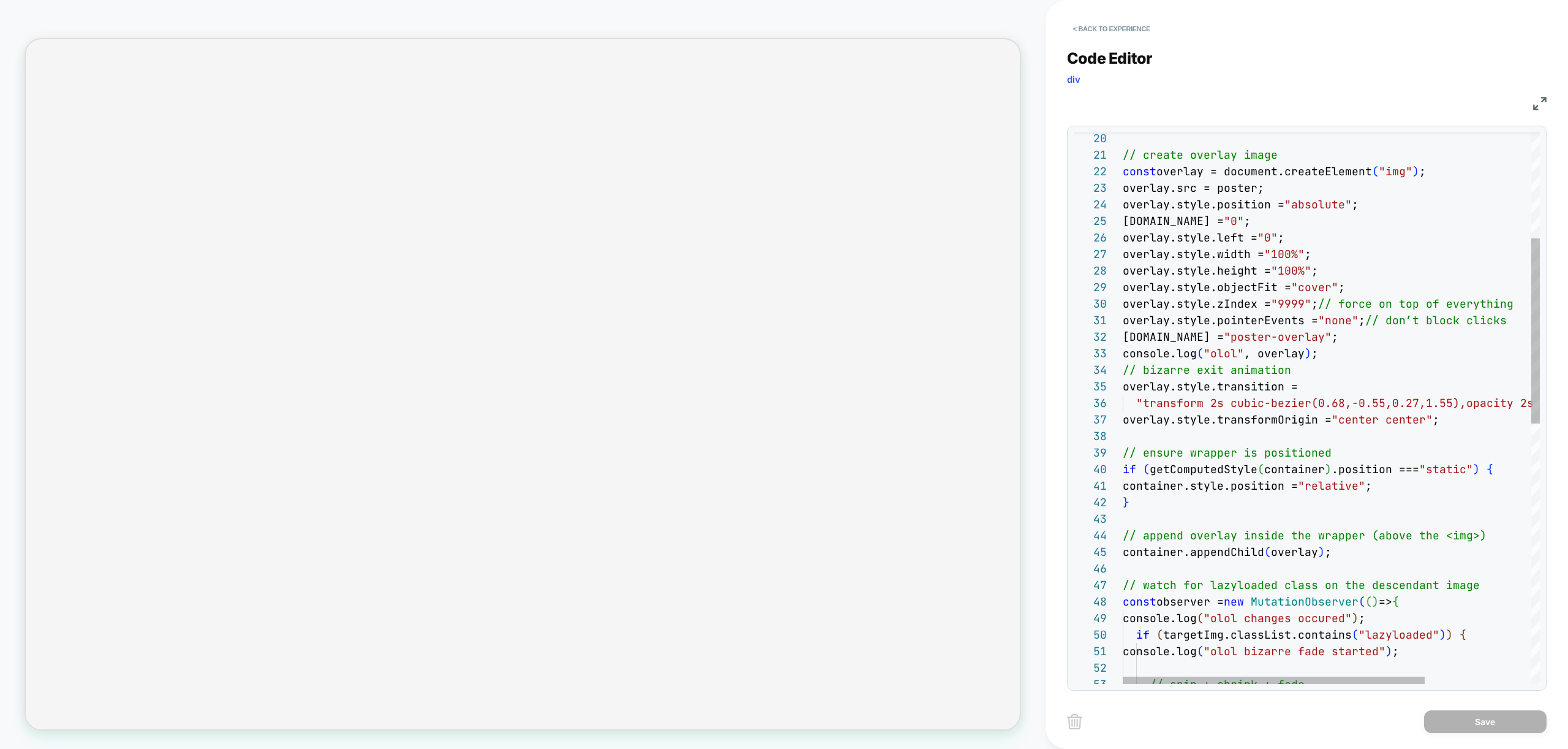
click at [1139, 432] on div "// create overlay image const overlay = document.createElement ( "img" ) ; over…" at bounding box center [1405, 637] width 564 height 1644
type textarea "**********"
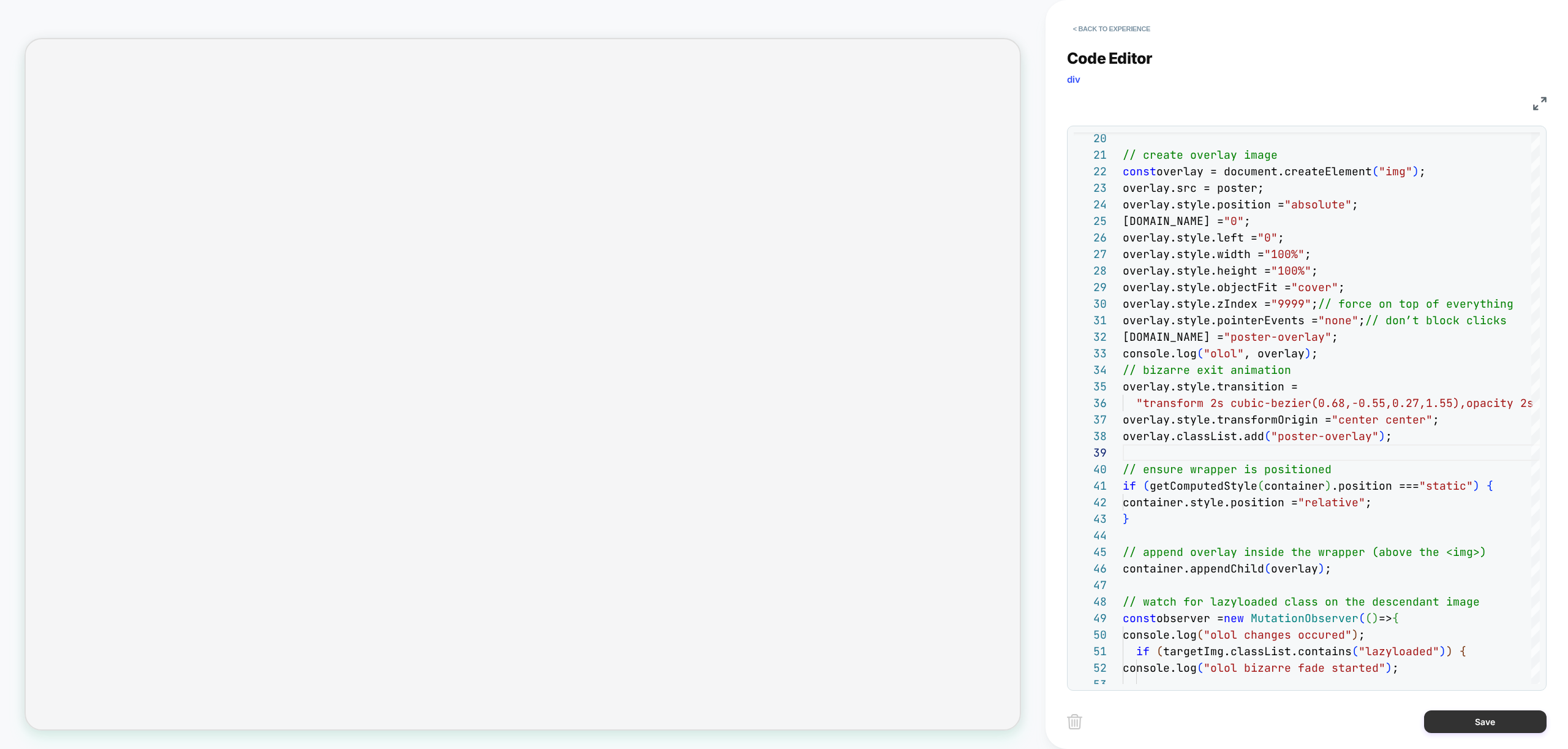
click at [1509, 726] on button "Save" at bounding box center [1485, 722] width 122 height 23
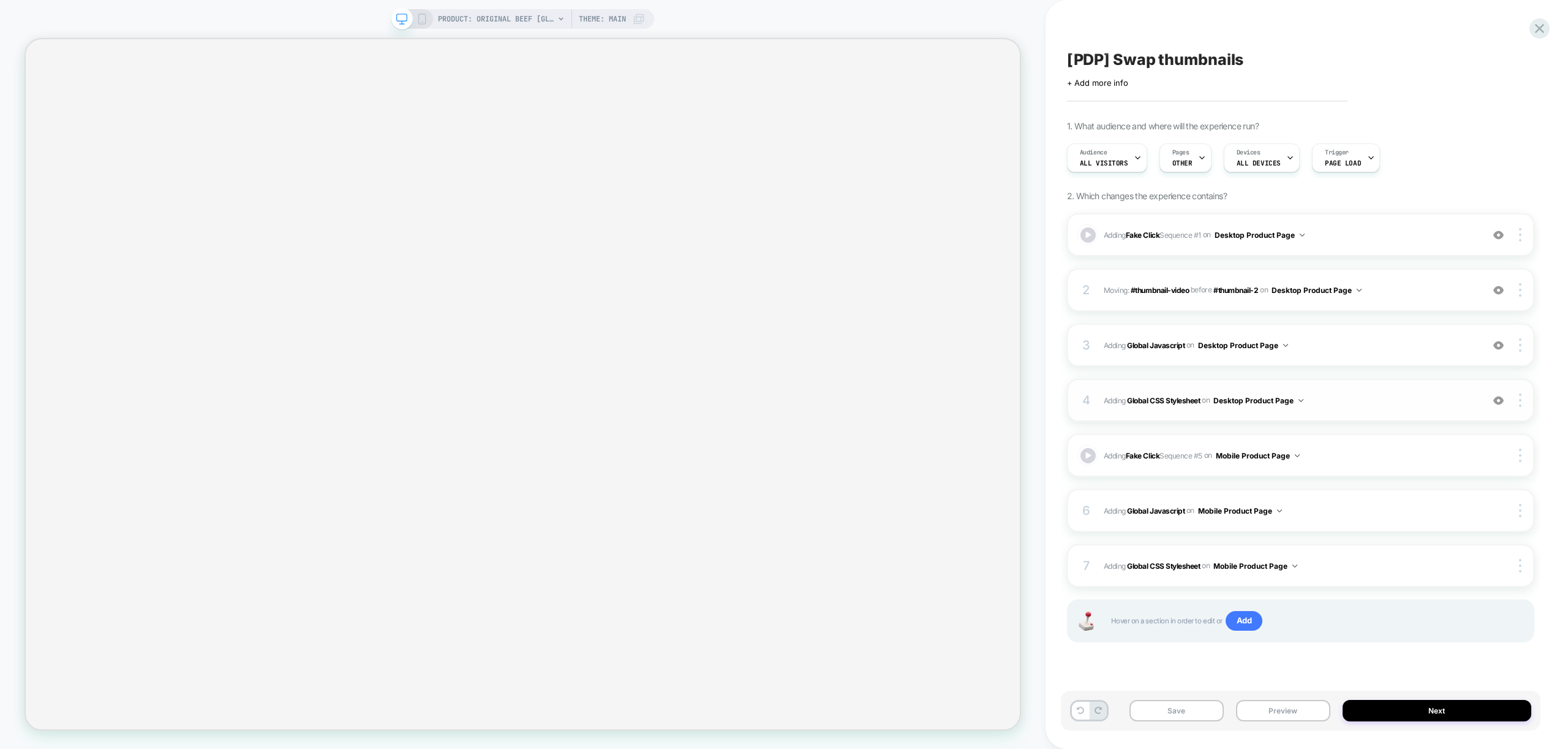
click at [1375, 397] on span "Adding Global CSS Stylesheet on Desktop Product Page" at bounding box center [1289, 400] width 372 height 15
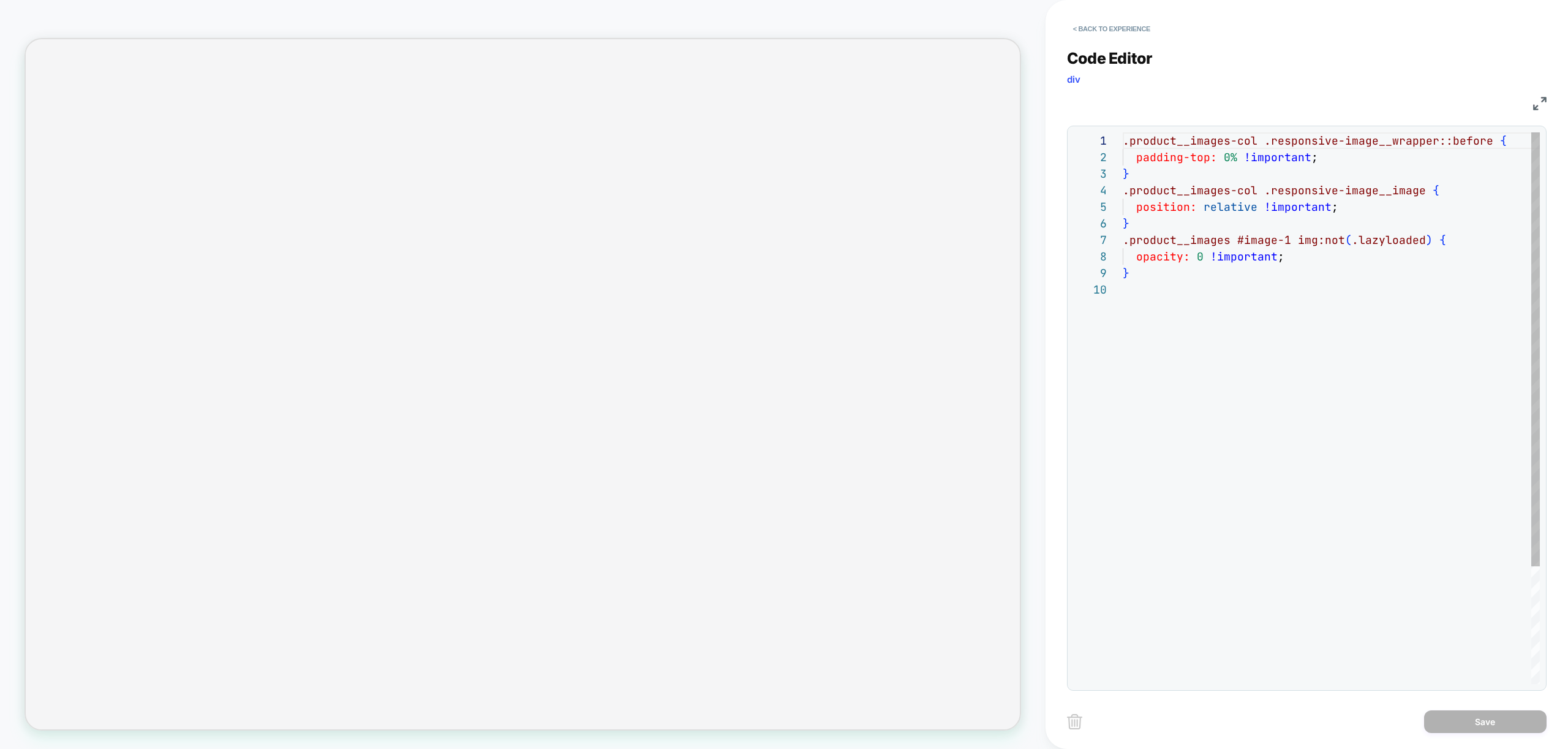
scroll to position [149, 0]
drag, startPoint x: 1247, startPoint y: 342, endPoint x: 1089, endPoint y: 241, distance: 187.5
click at [1123, 241] on div ".product__images-col .responsive-image__wrapper::before { padding-top: 0% !impo…" at bounding box center [1331, 482] width 417 height 700
type textarea "**********"
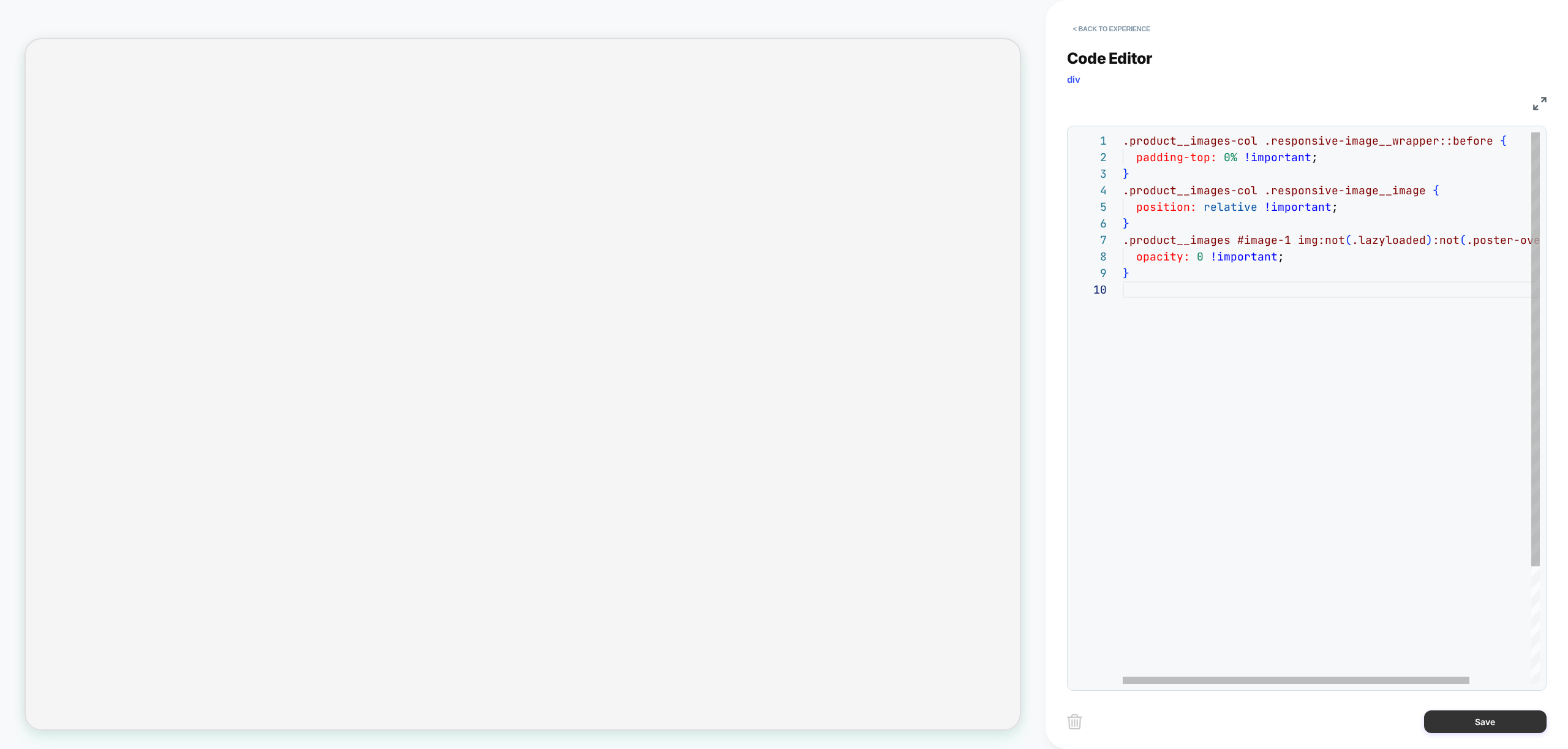
click at [1505, 726] on button "Save" at bounding box center [1485, 722] width 122 height 23
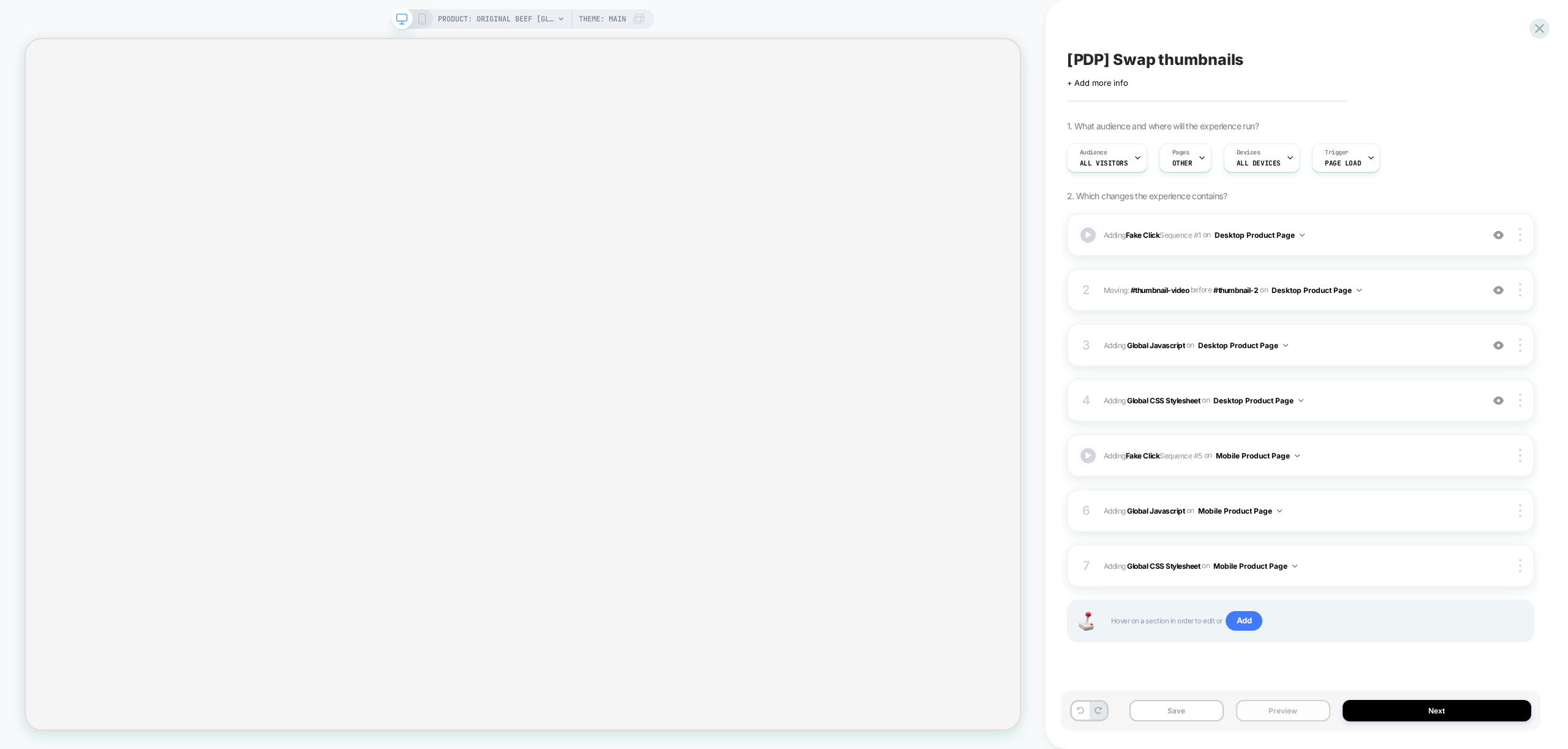
click at [1277, 720] on button "Preview" at bounding box center [1283, 711] width 94 height 21
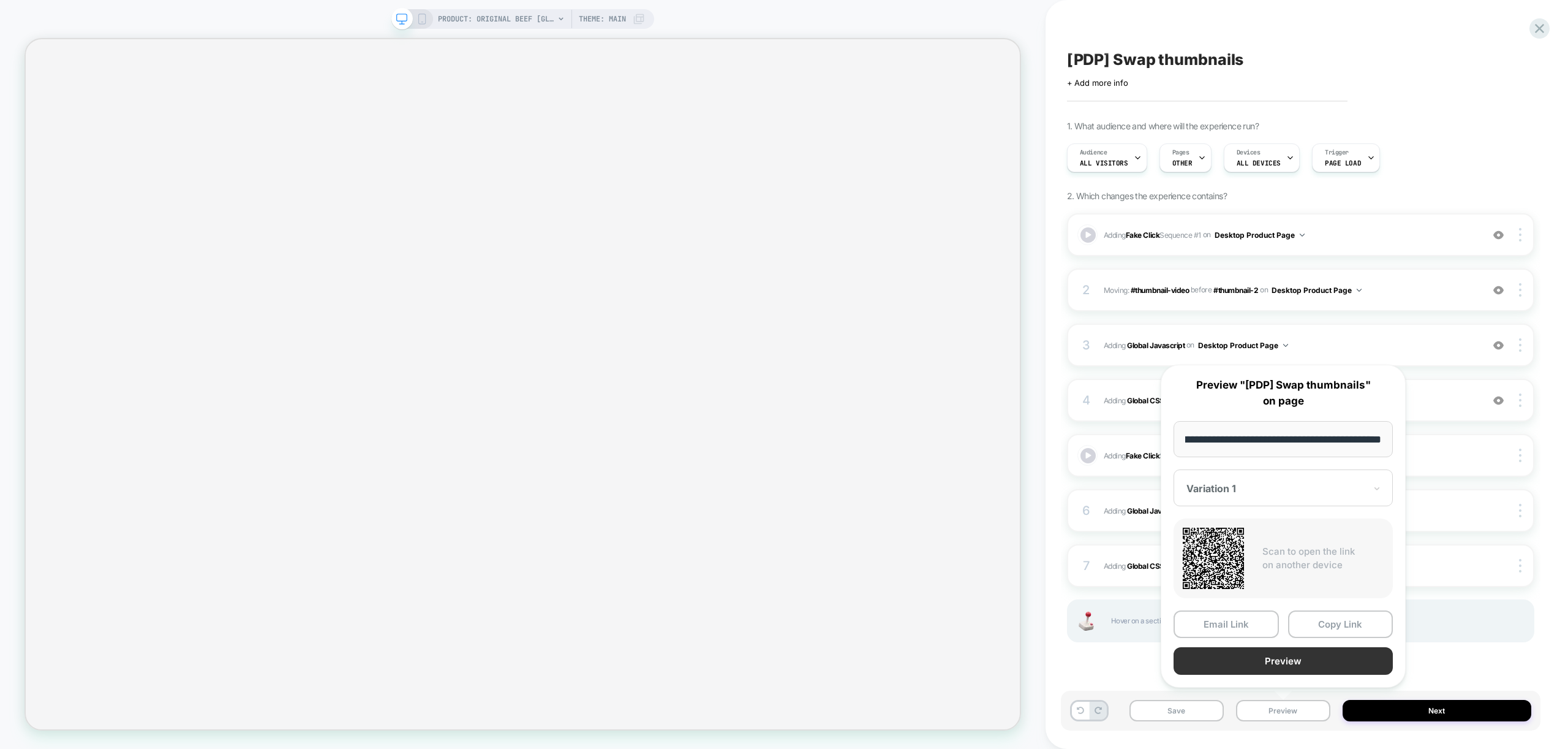
scroll to position [0, 0]
click at [1301, 664] on button "Preview" at bounding box center [1283, 661] width 219 height 27
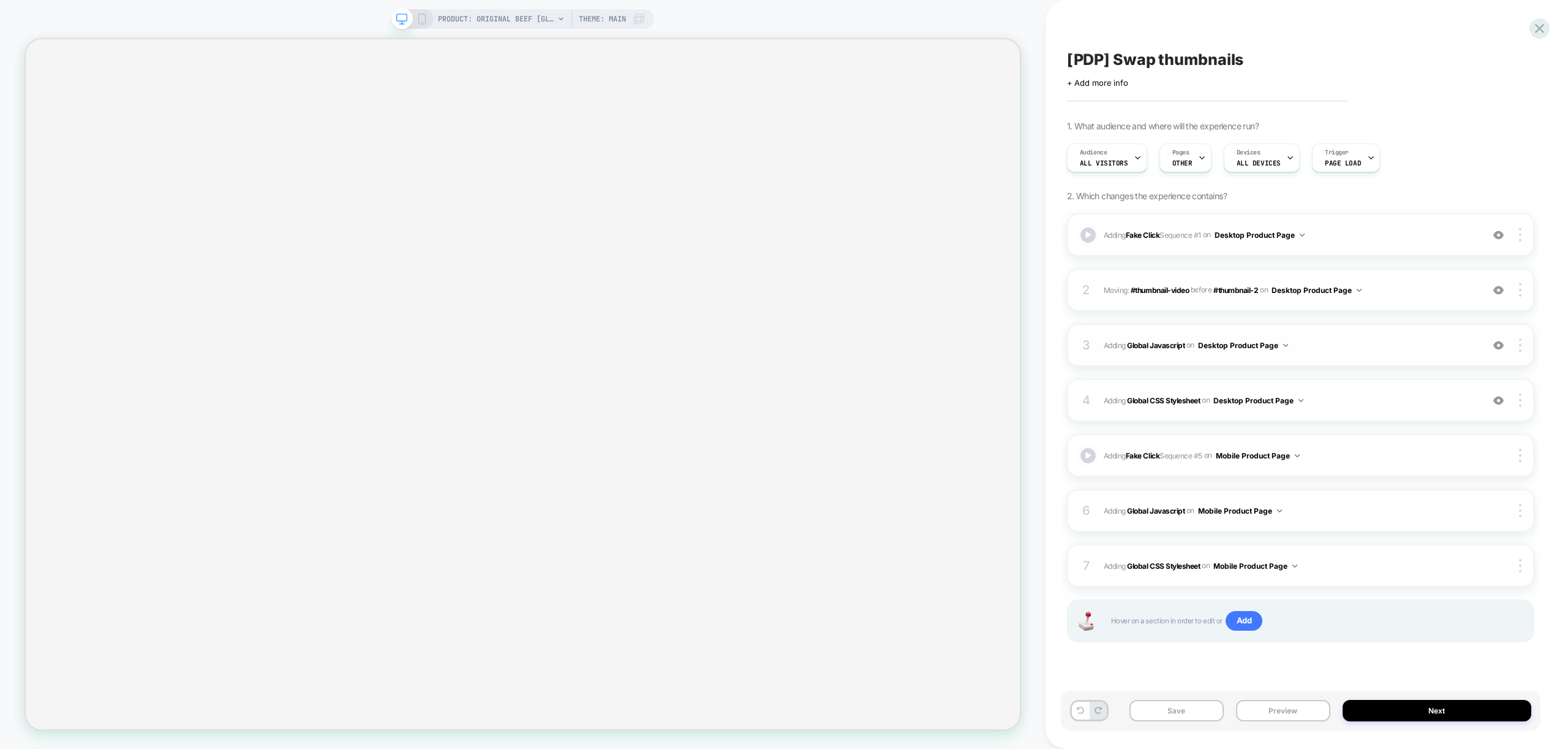
click at [1332, 350] on span "Adding Global Javascript on Desktop Product Page" at bounding box center [1289, 345] width 372 height 15
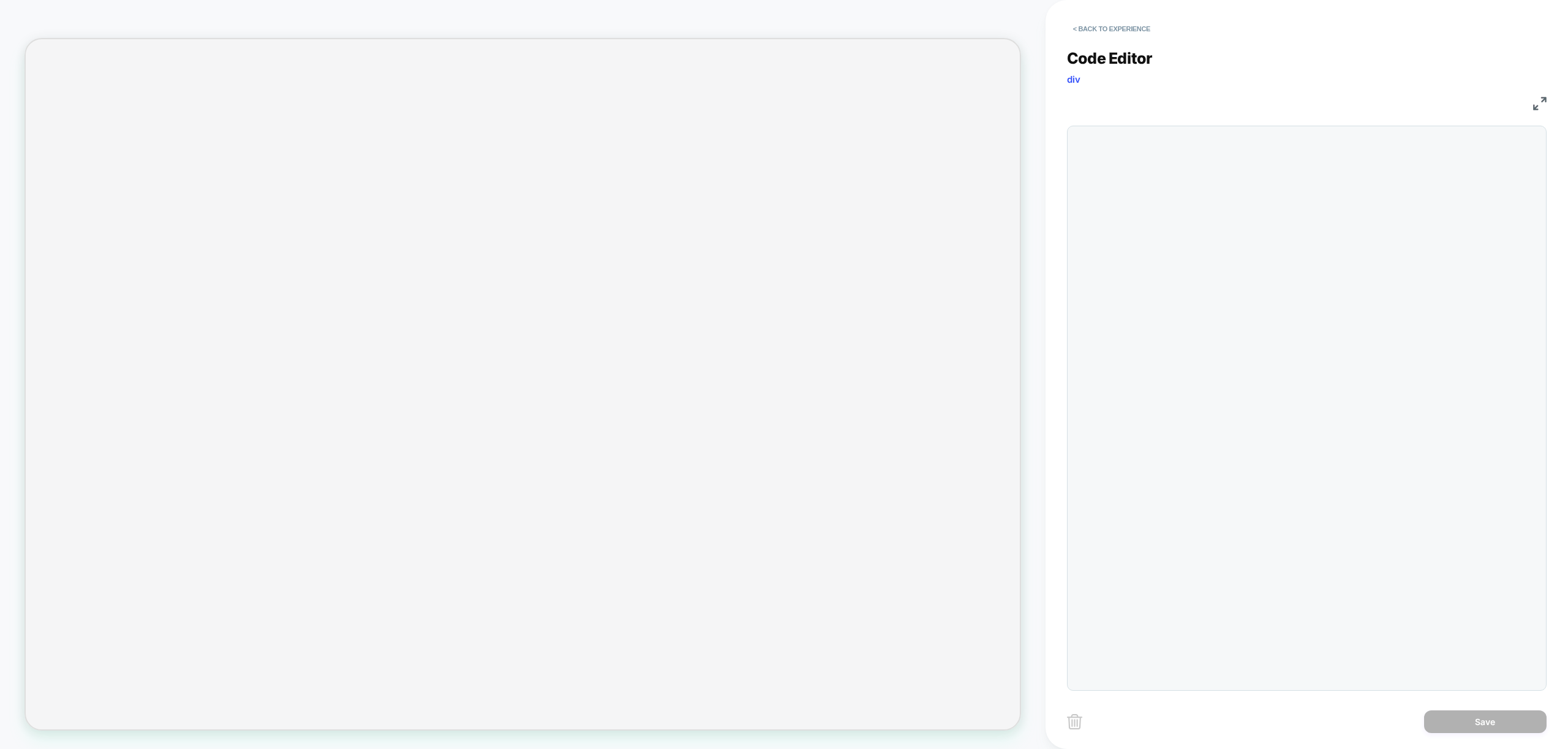
scroll to position [165, 0]
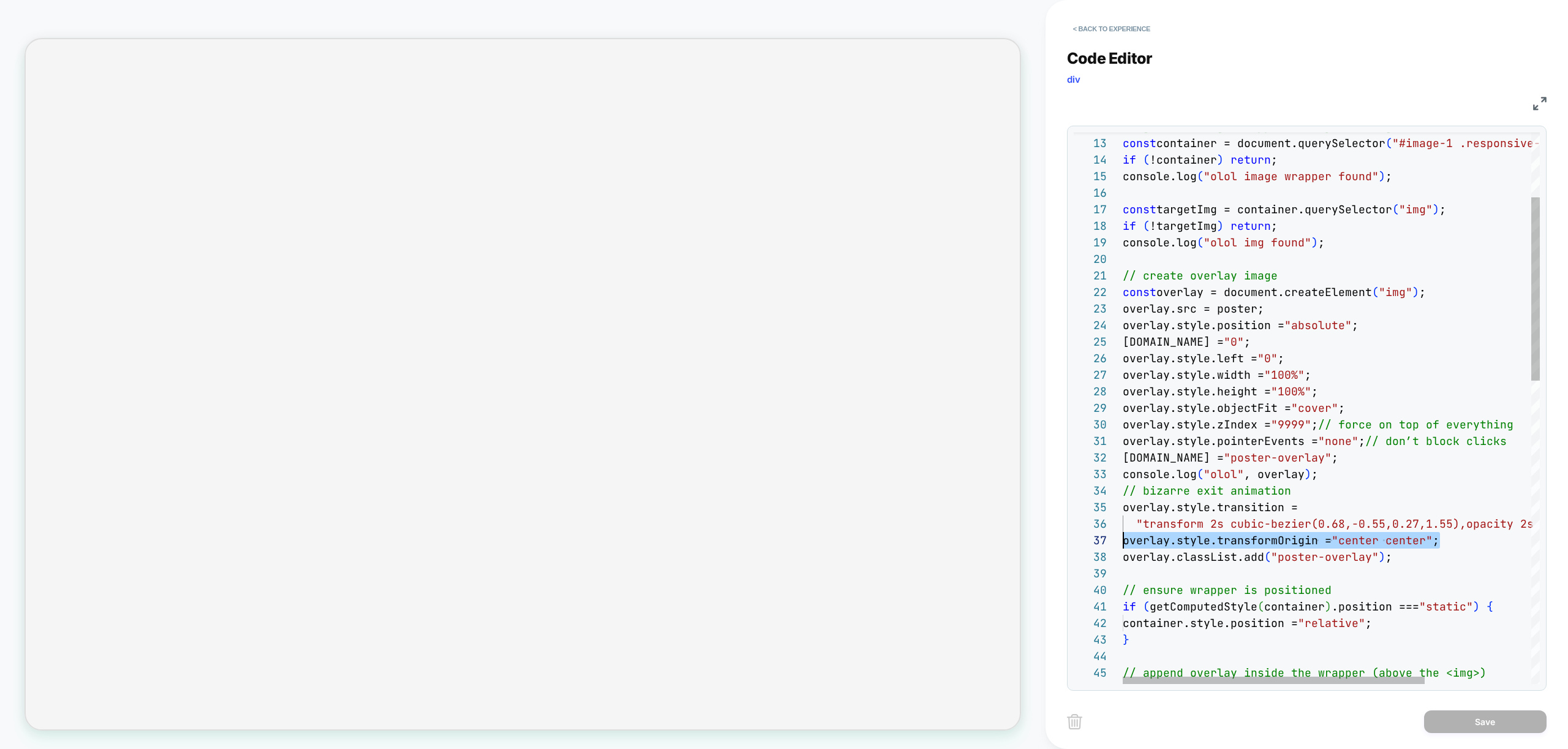
scroll to position [66, 0]
drag, startPoint x: 1469, startPoint y: 541, endPoint x: 1059, endPoint y: 511, distance: 411.1
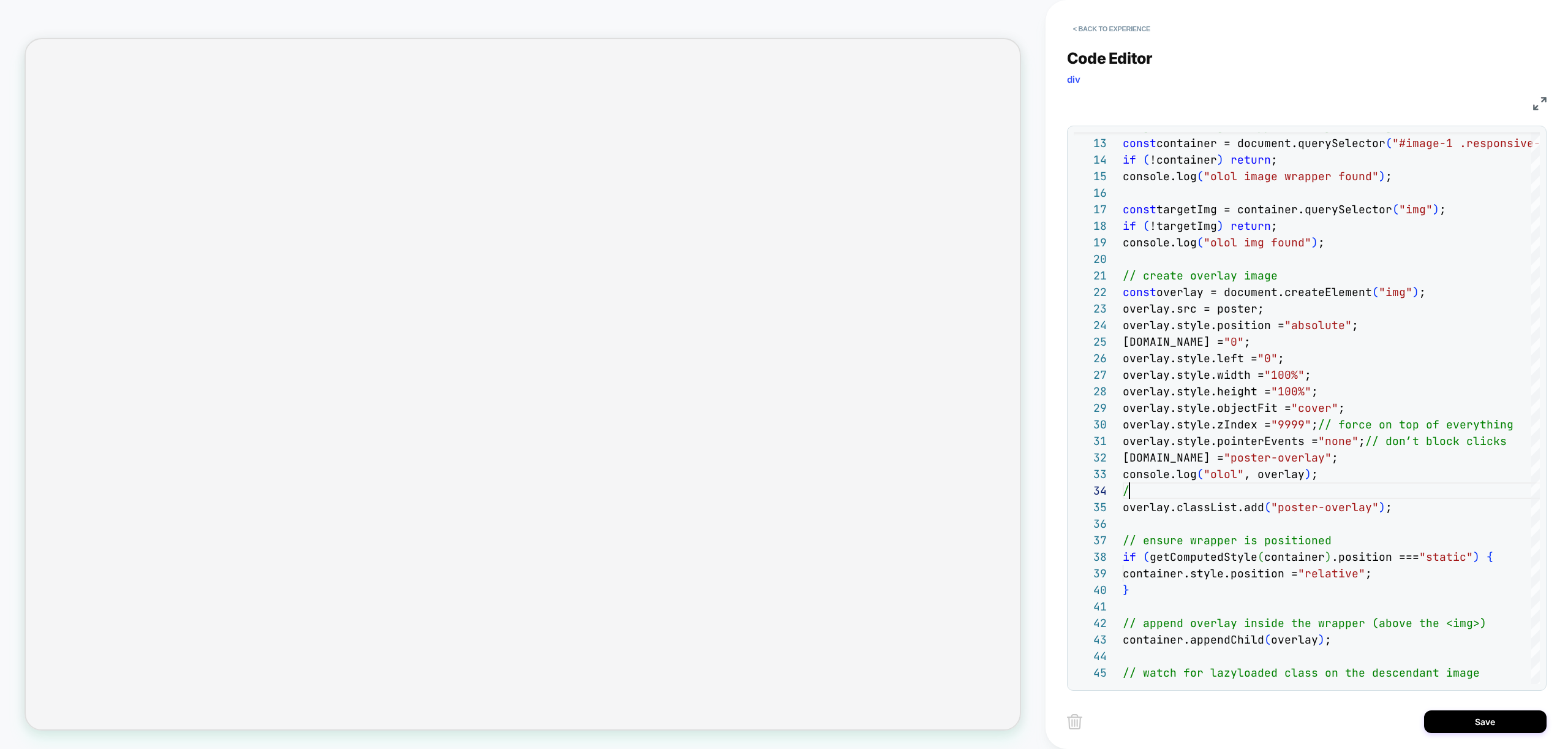
scroll to position [49, 0]
type textarea "**********"
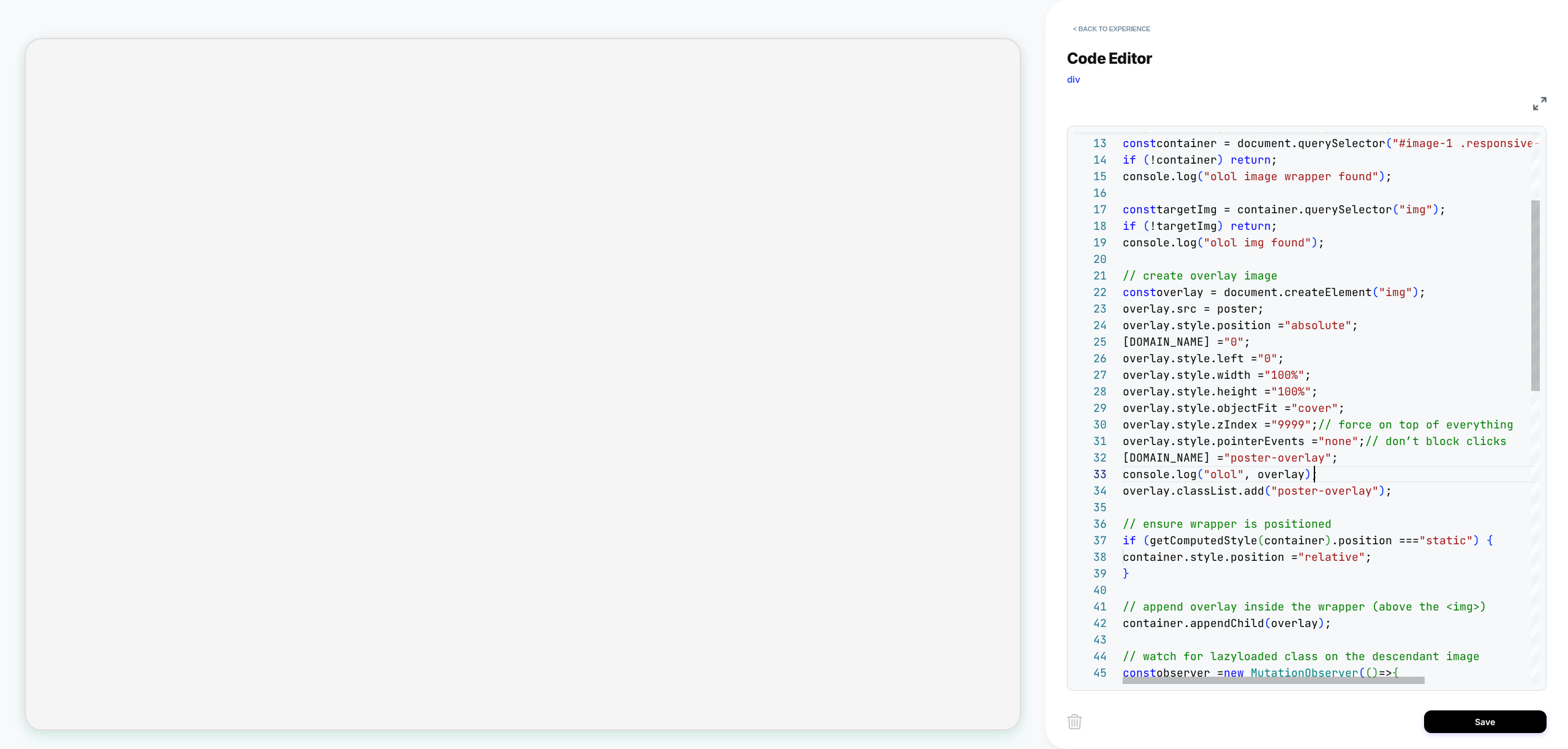
scroll to position [33, 192]
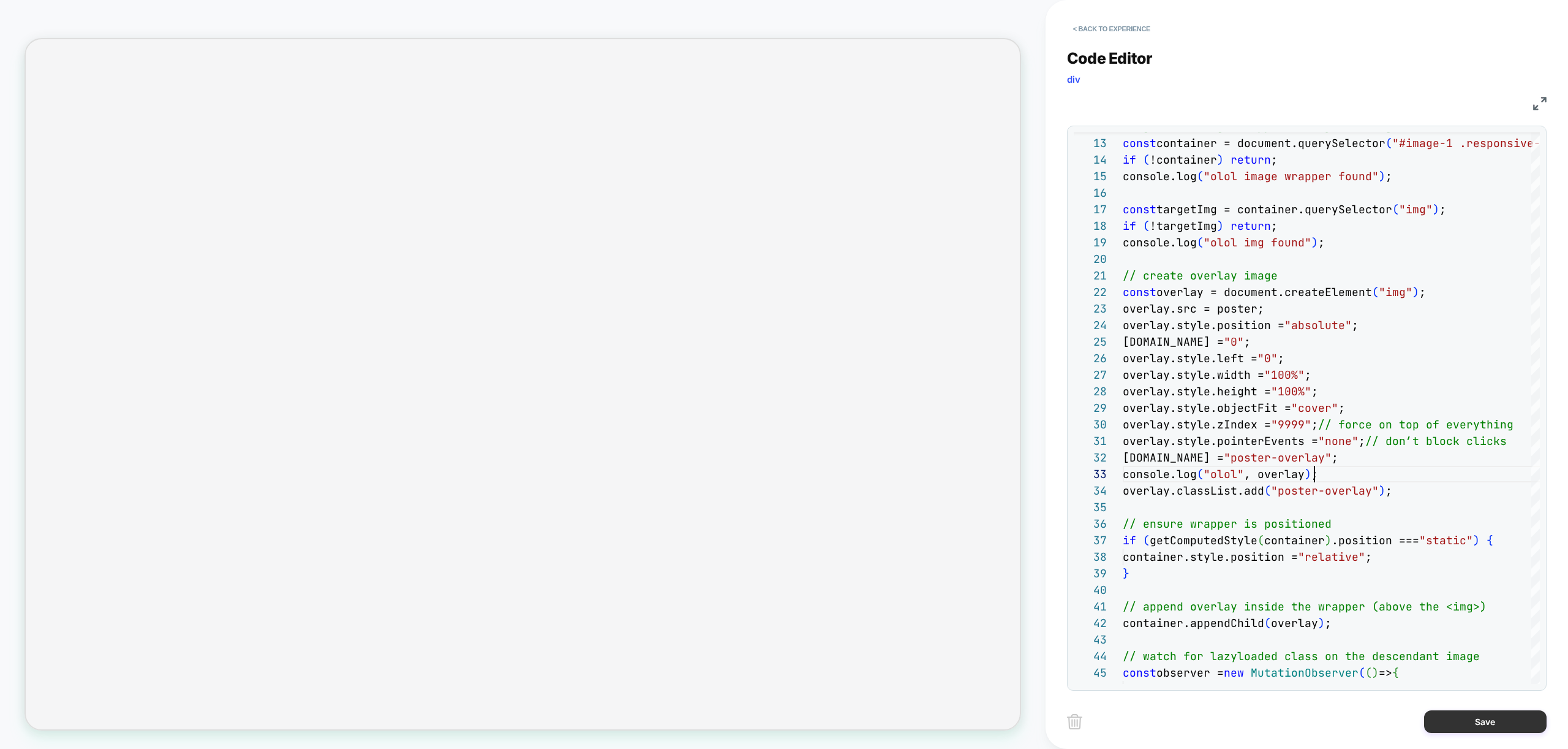
click at [1491, 726] on button "Save" at bounding box center [1485, 722] width 122 height 23
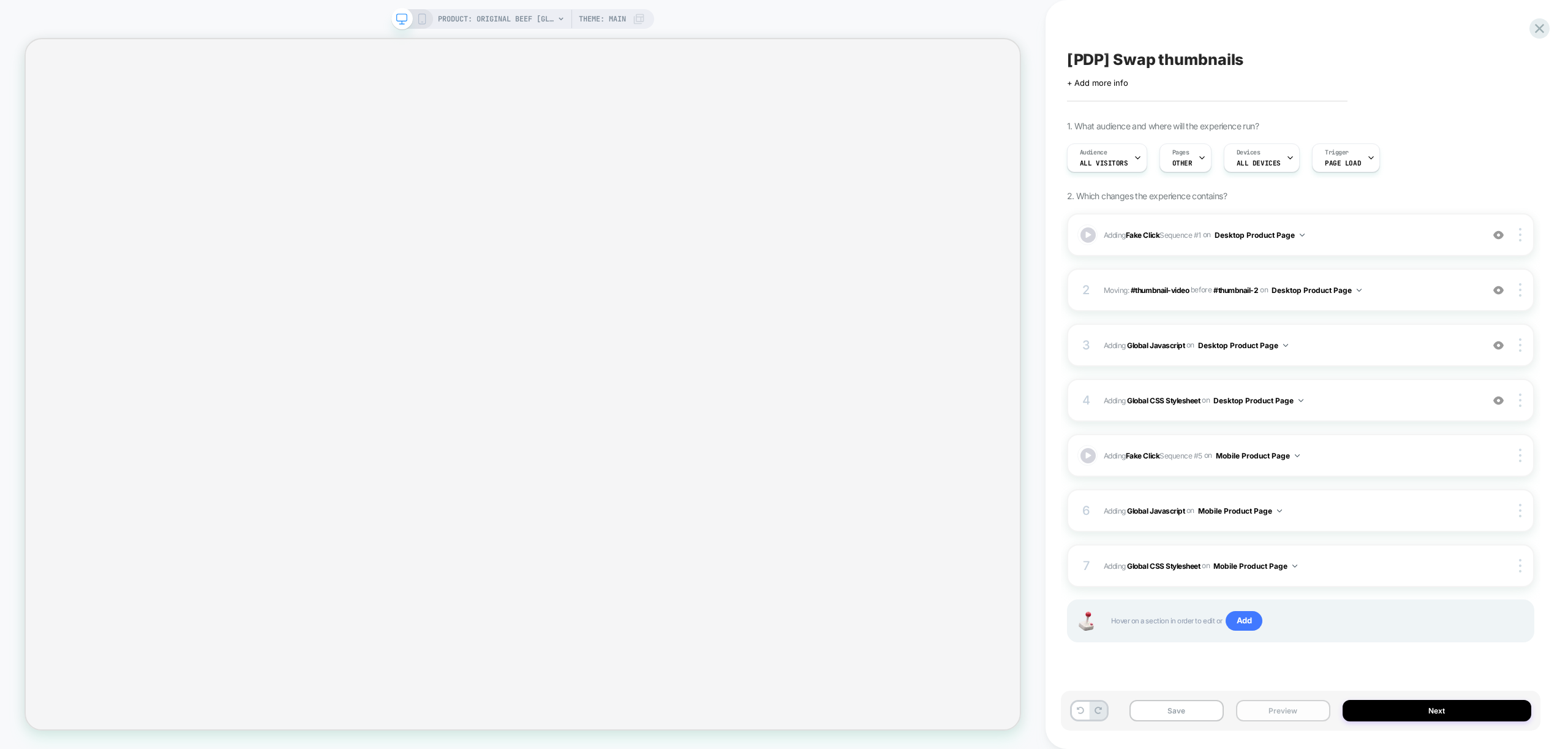
click at [1282, 716] on button "Preview" at bounding box center [1283, 711] width 94 height 21
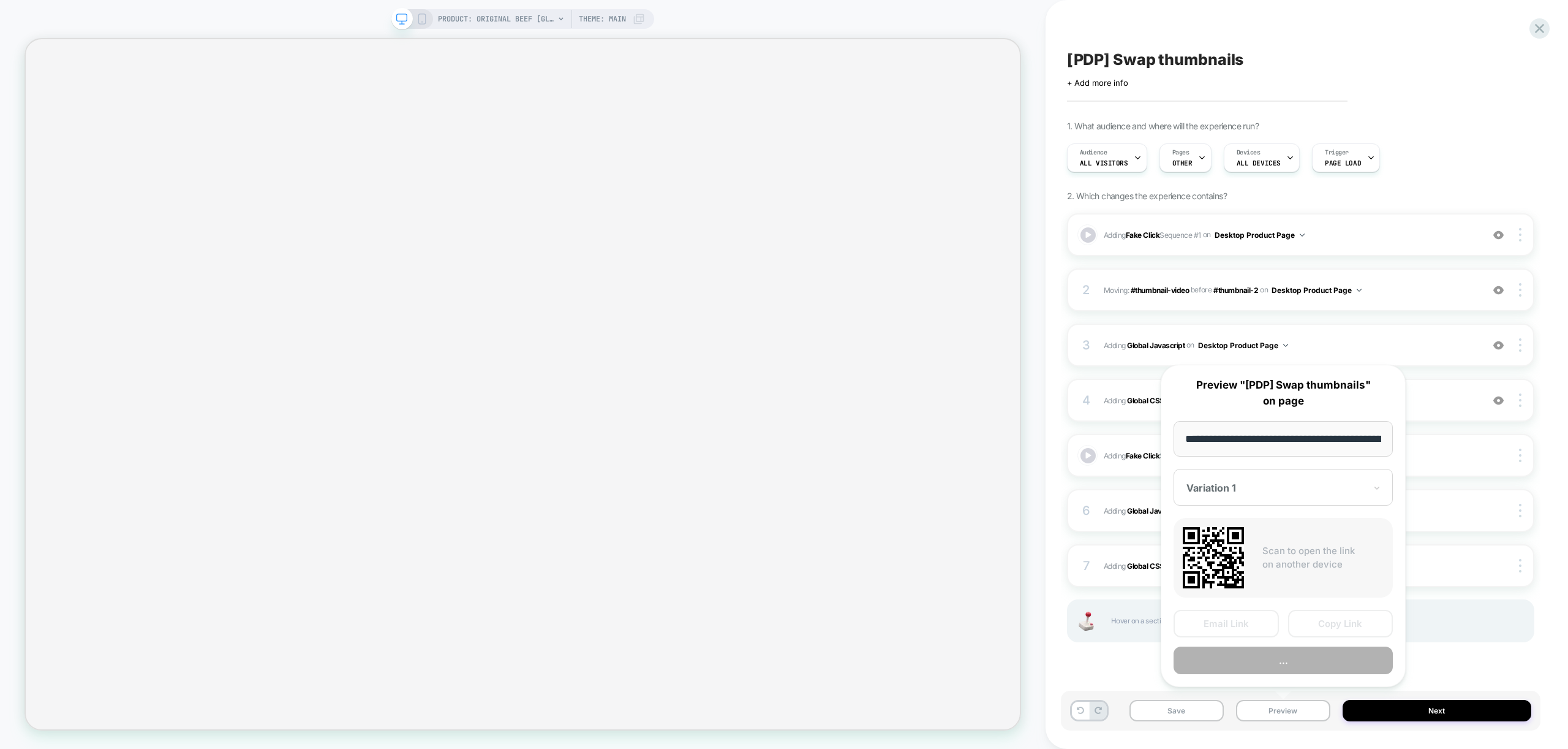
scroll to position [0, 253]
click at [1258, 668] on button "Preview" at bounding box center [1283, 661] width 219 height 27
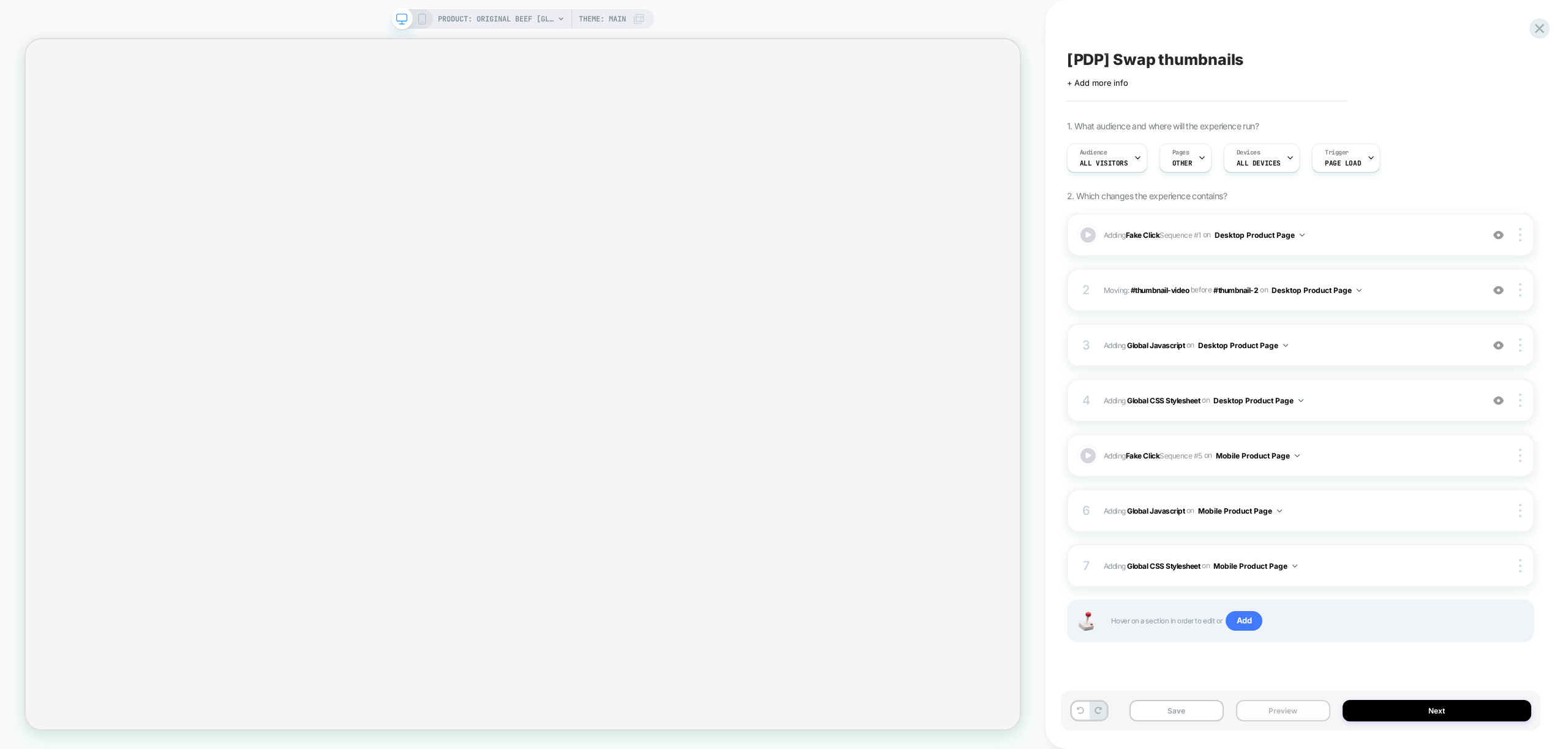
click at [1289, 710] on button "Preview" at bounding box center [1283, 711] width 94 height 21
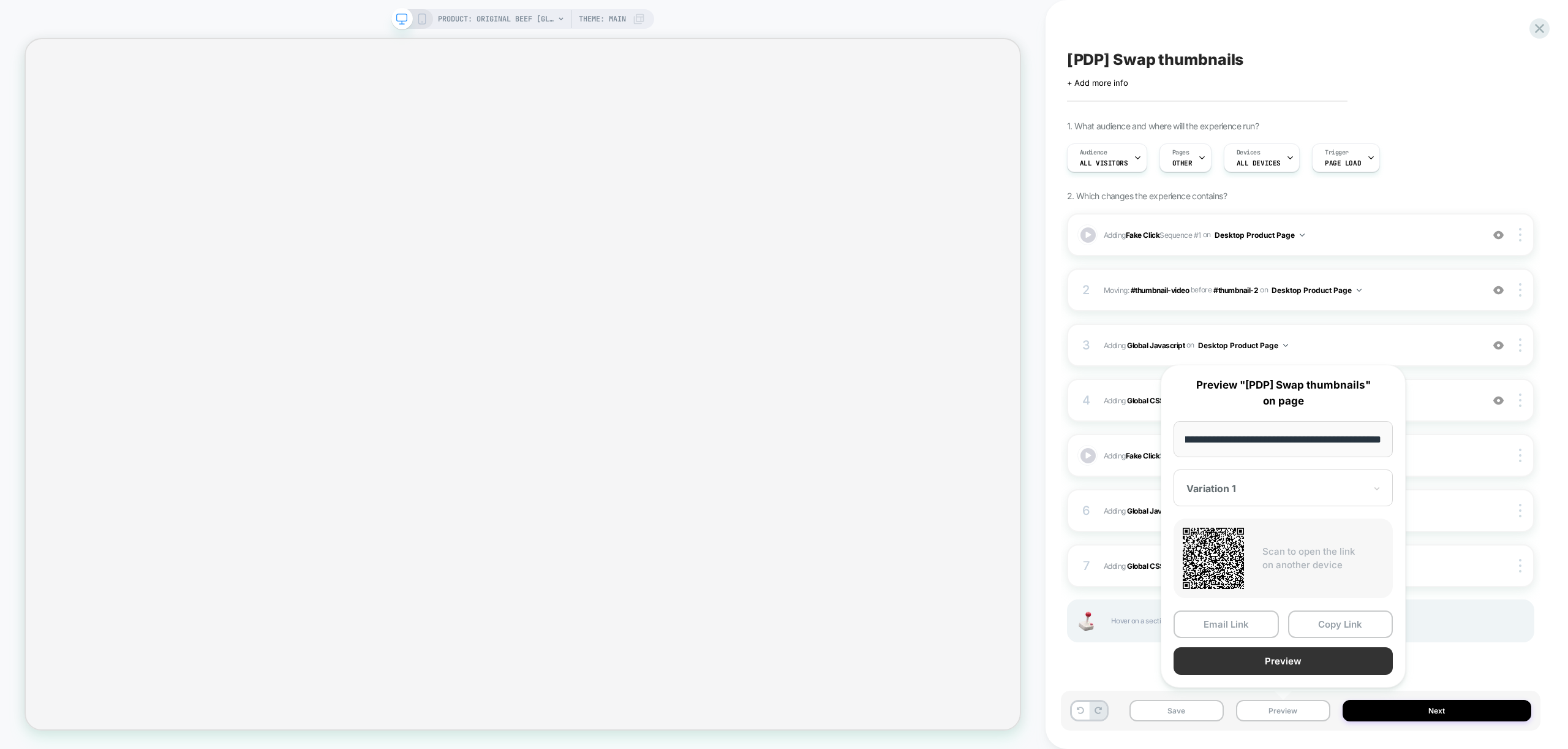
click at [1305, 667] on button "Preview" at bounding box center [1283, 661] width 219 height 27
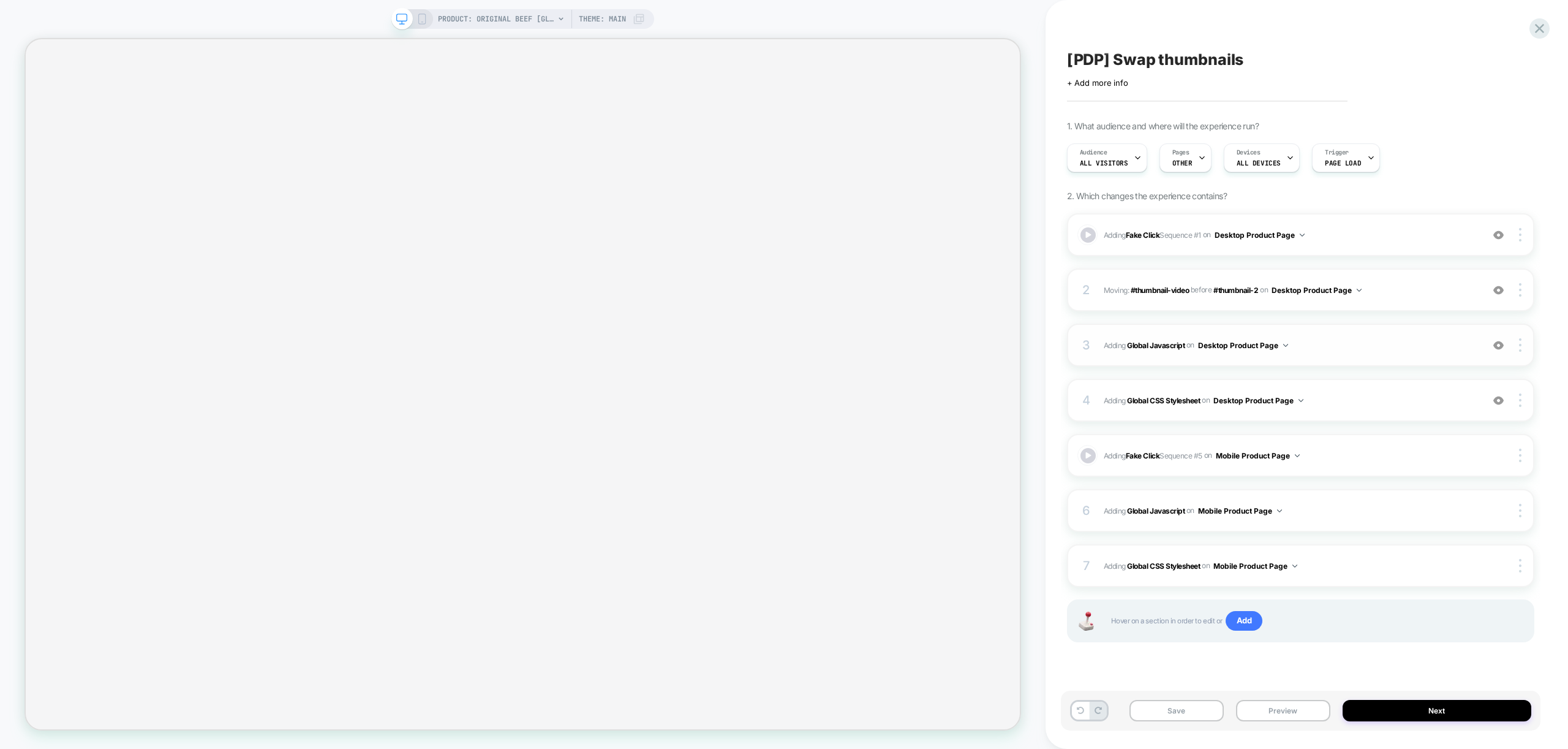
click at [1352, 362] on div "3 Adding Global Javascript on Desktop Product Page Add Before Add After Copy to…" at bounding box center [1300, 345] width 467 height 43
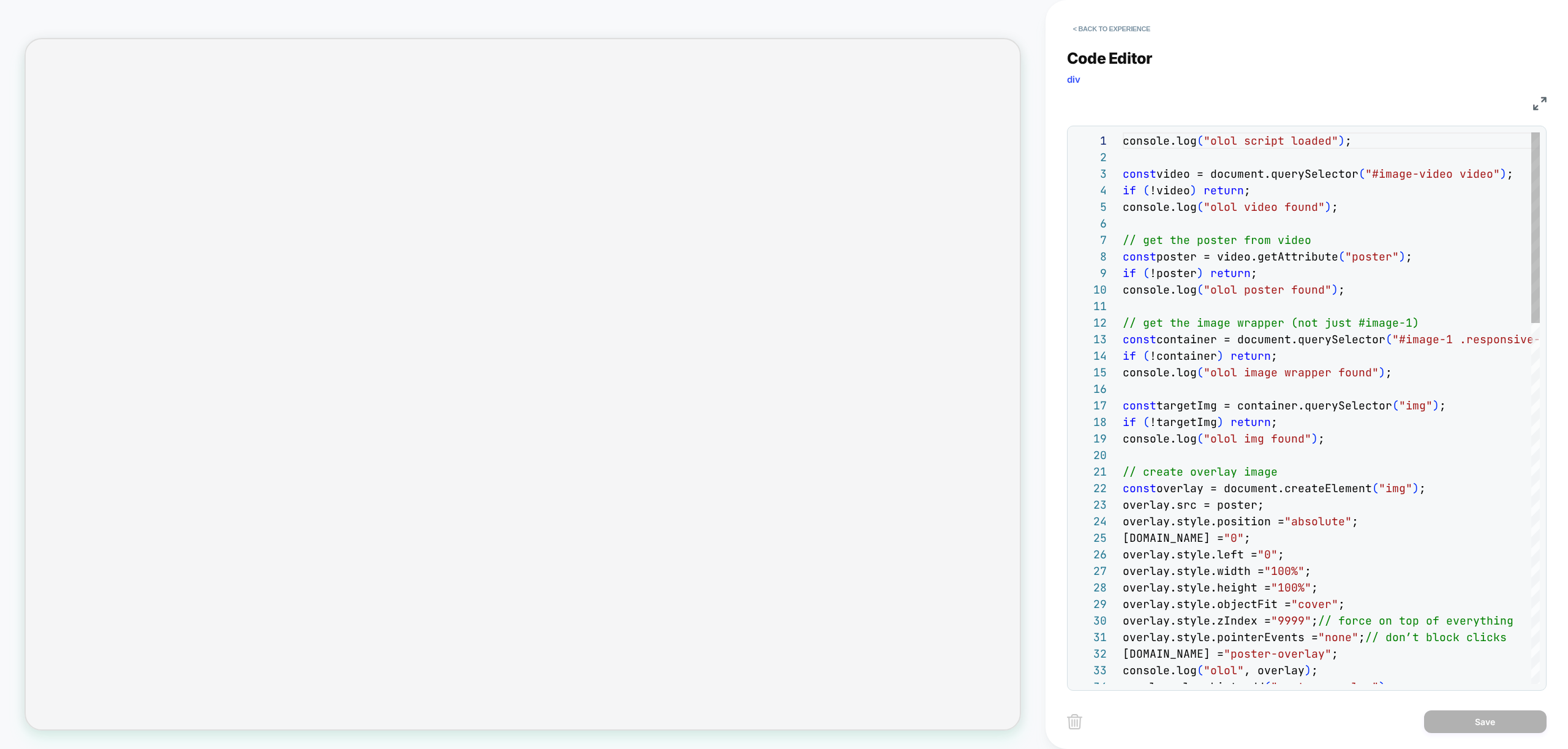
scroll to position [165, 0]
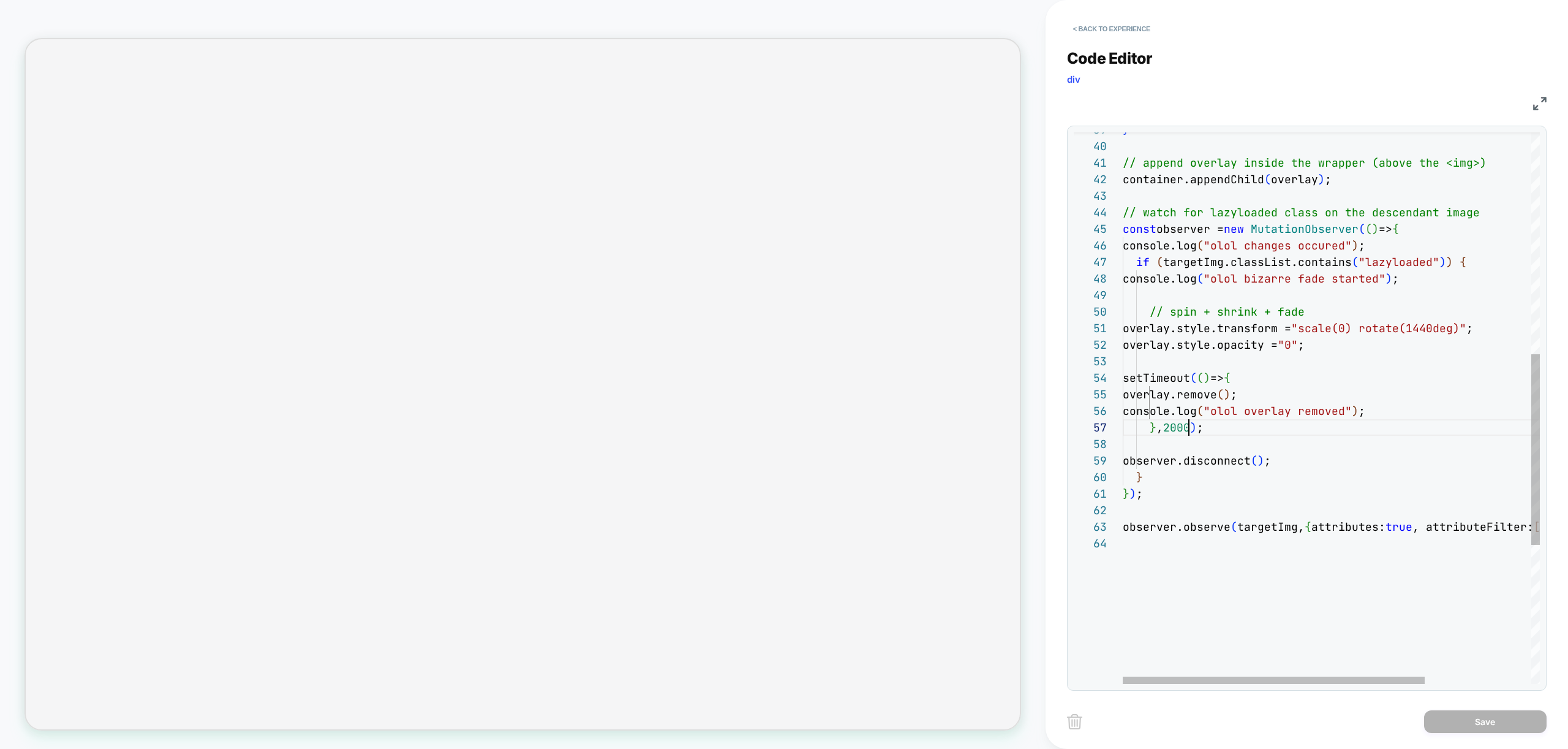
click at [1187, 425] on div "} // append overlay inside the wrapper (above the <i mg>) container.appendChild…" at bounding box center [1405, 290] width 564 height 1594
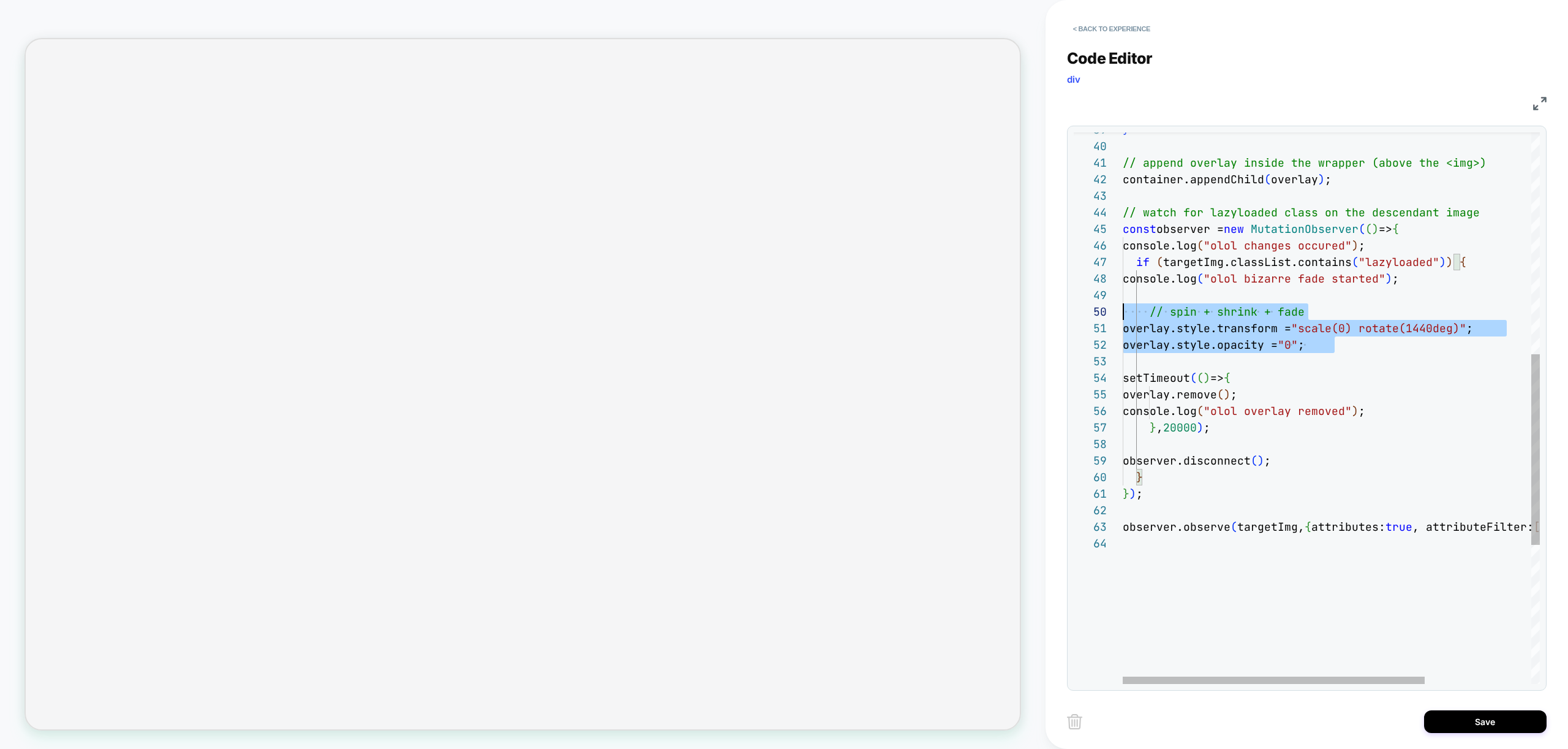
scroll to position [132, 0]
drag, startPoint x: 1378, startPoint y: 343, endPoint x: 1063, endPoint y: 302, distance: 317.7
click at [1123, 302] on div "} // append overlay inside the wrapper (above the <i mg>) container.appendChild…" at bounding box center [1405, 290] width 564 height 1594
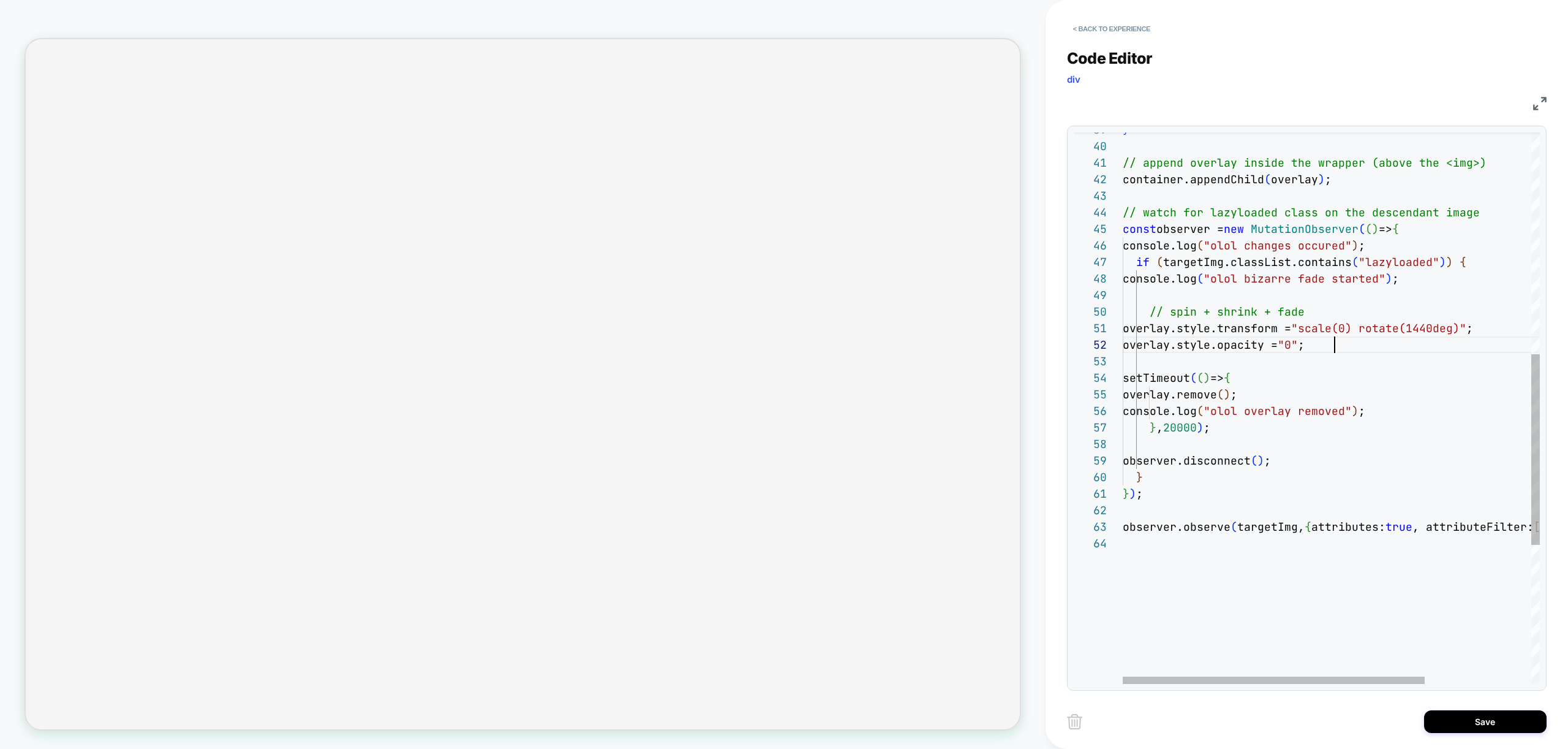
click at [1420, 338] on div "} // append overlay inside the wrapper (above the <i mg>) container.appendChild…" at bounding box center [1405, 290] width 564 height 1594
click at [1423, 332] on div "} // append overlay inside the wrapper (above the <i mg>) container.appendChild…" at bounding box center [1405, 290] width 564 height 1594
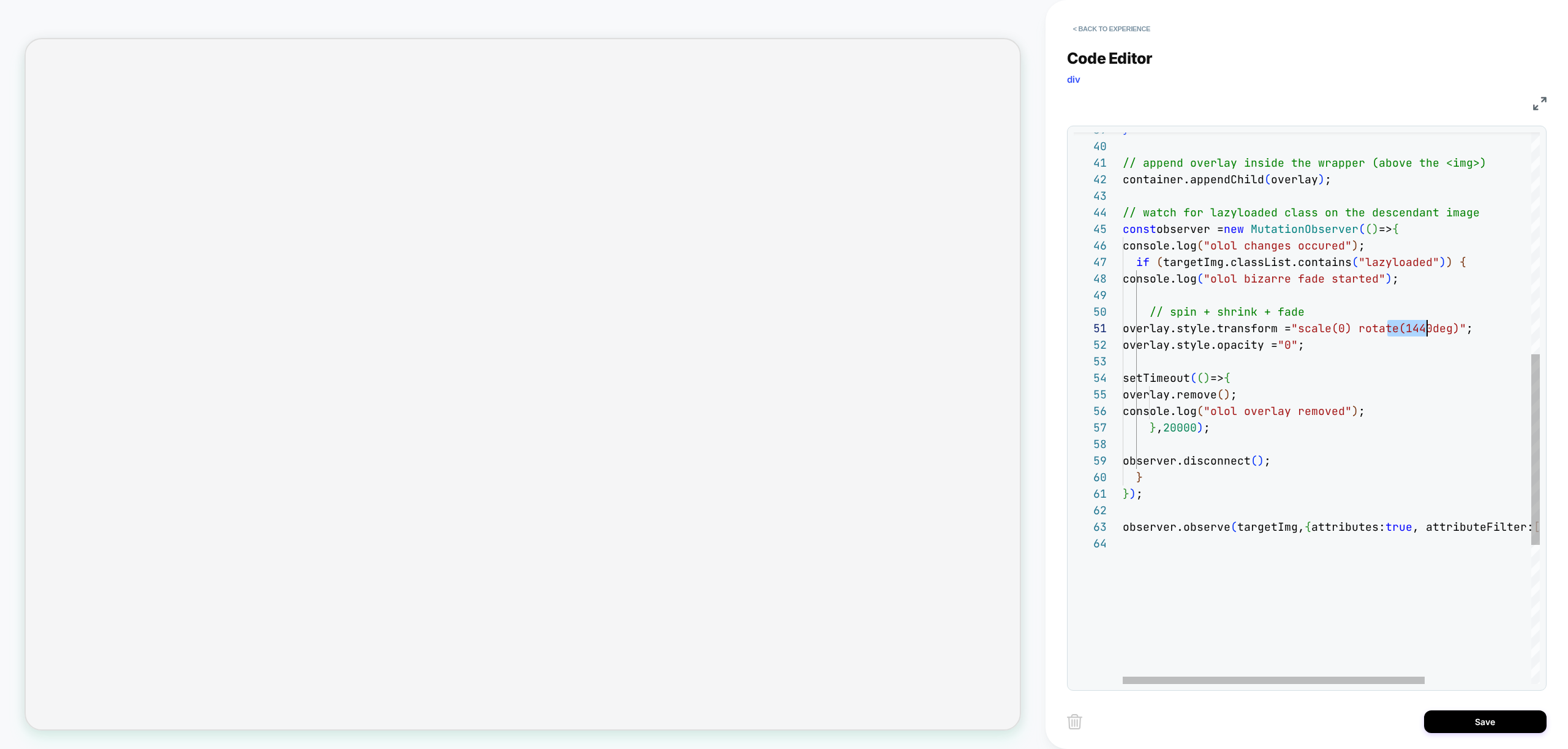
click at [1423, 332] on div "} // append overlay inside the wrapper (above the <i mg>) container.appendChild…" at bounding box center [1405, 290] width 564 height 1594
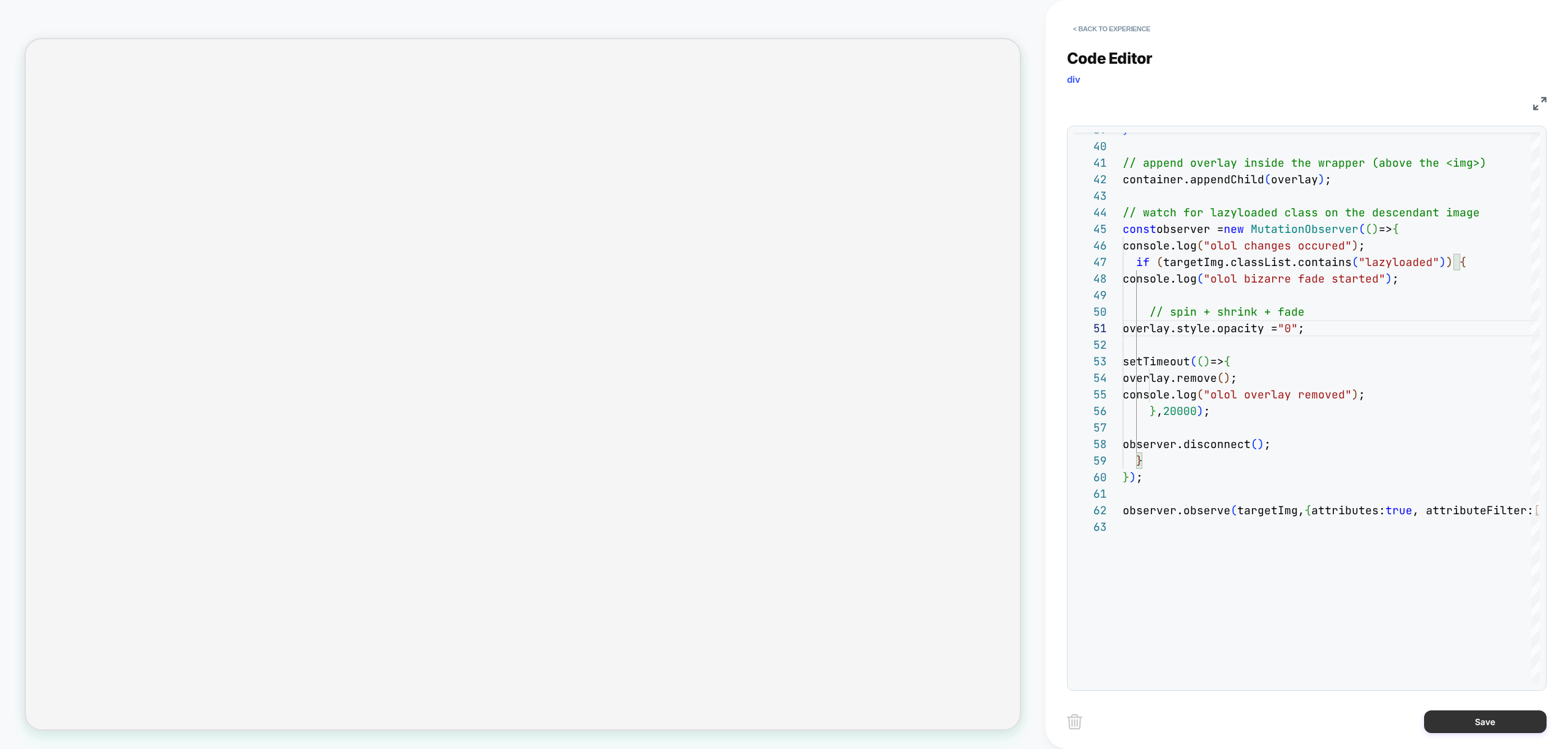
type textarea "**********"
click at [1487, 717] on button "Save" at bounding box center [1485, 722] width 122 height 23
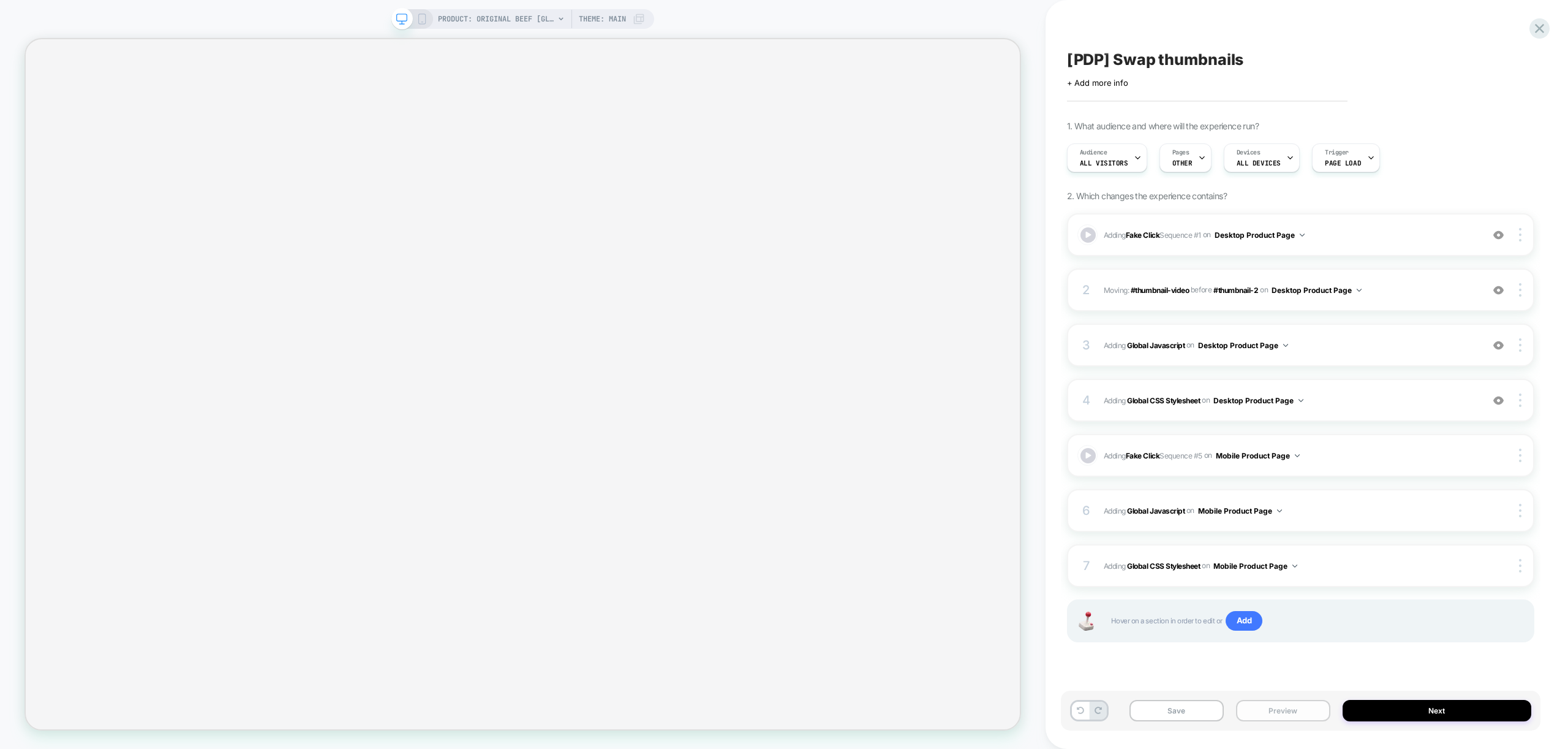
click at [1276, 710] on button "Preview" at bounding box center [1283, 711] width 94 height 21
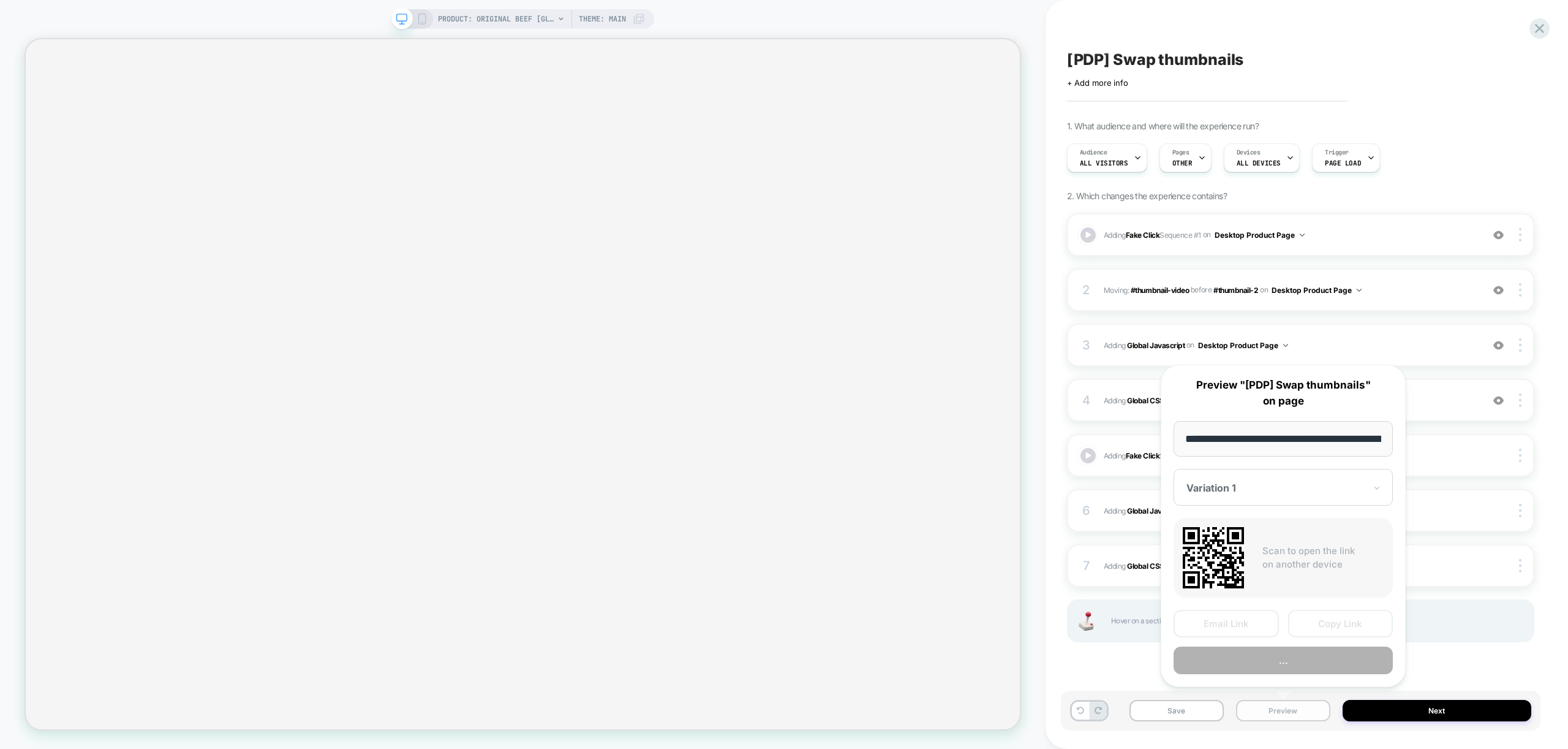
scroll to position [0, 253]
click at [1238, 655] on button "Preview" at bounding box center [1283, 661] width 219 height 27
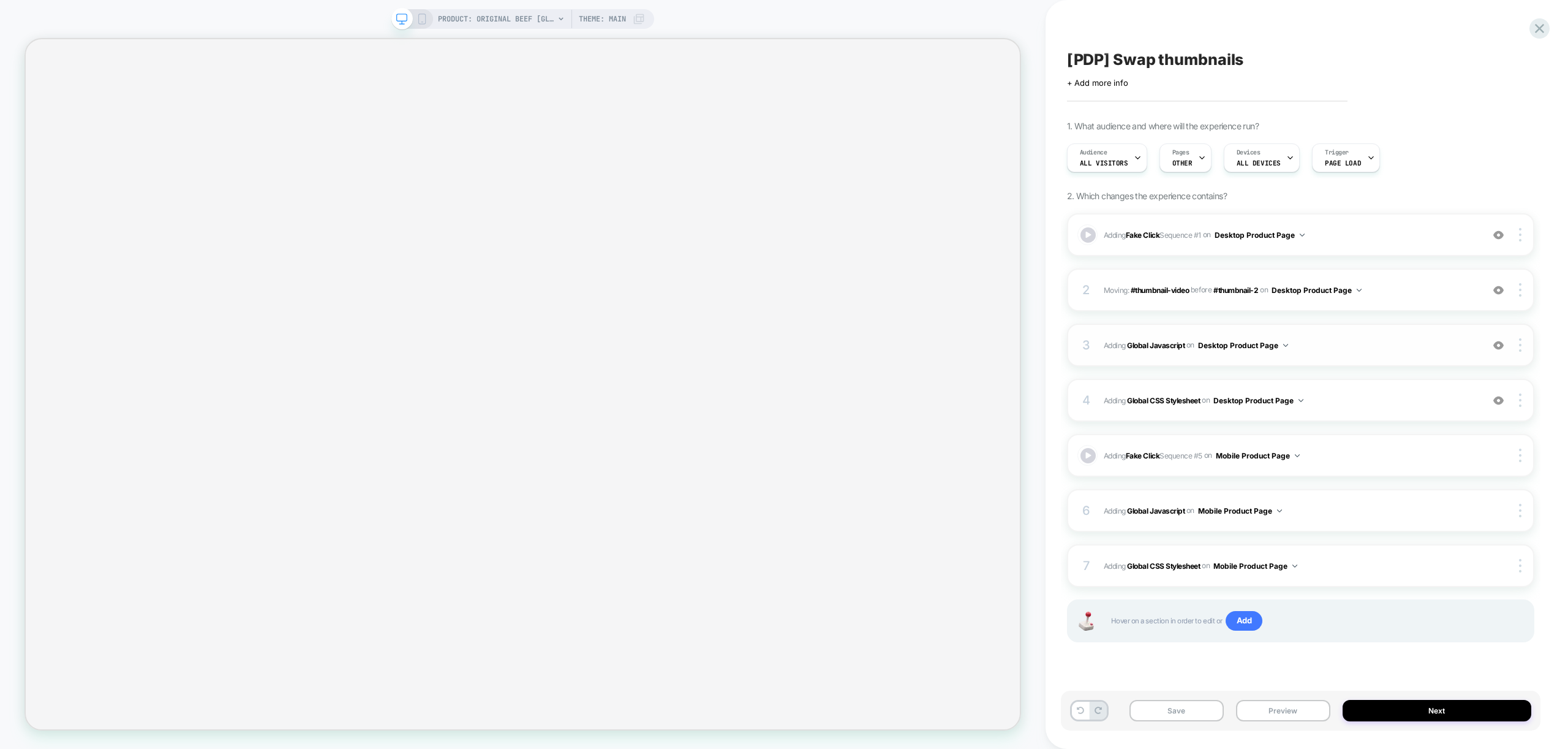
click at [1355, 354] on div "3 Adding Global Javascript on Desktop Product Page Add Before Add After Copy to…" at bounding box center [1300, 345] width 467 height 43
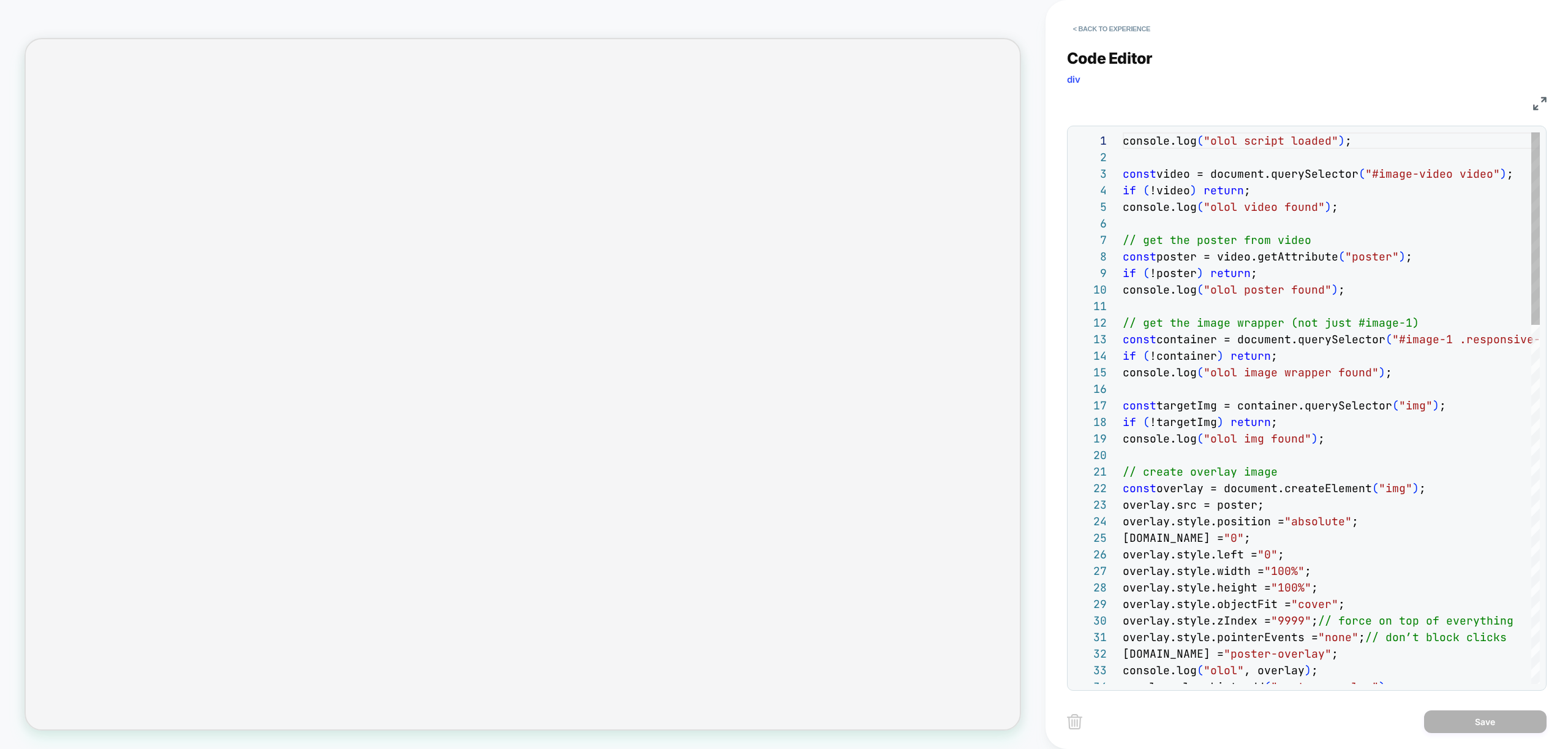
scroll to position [165, 0]
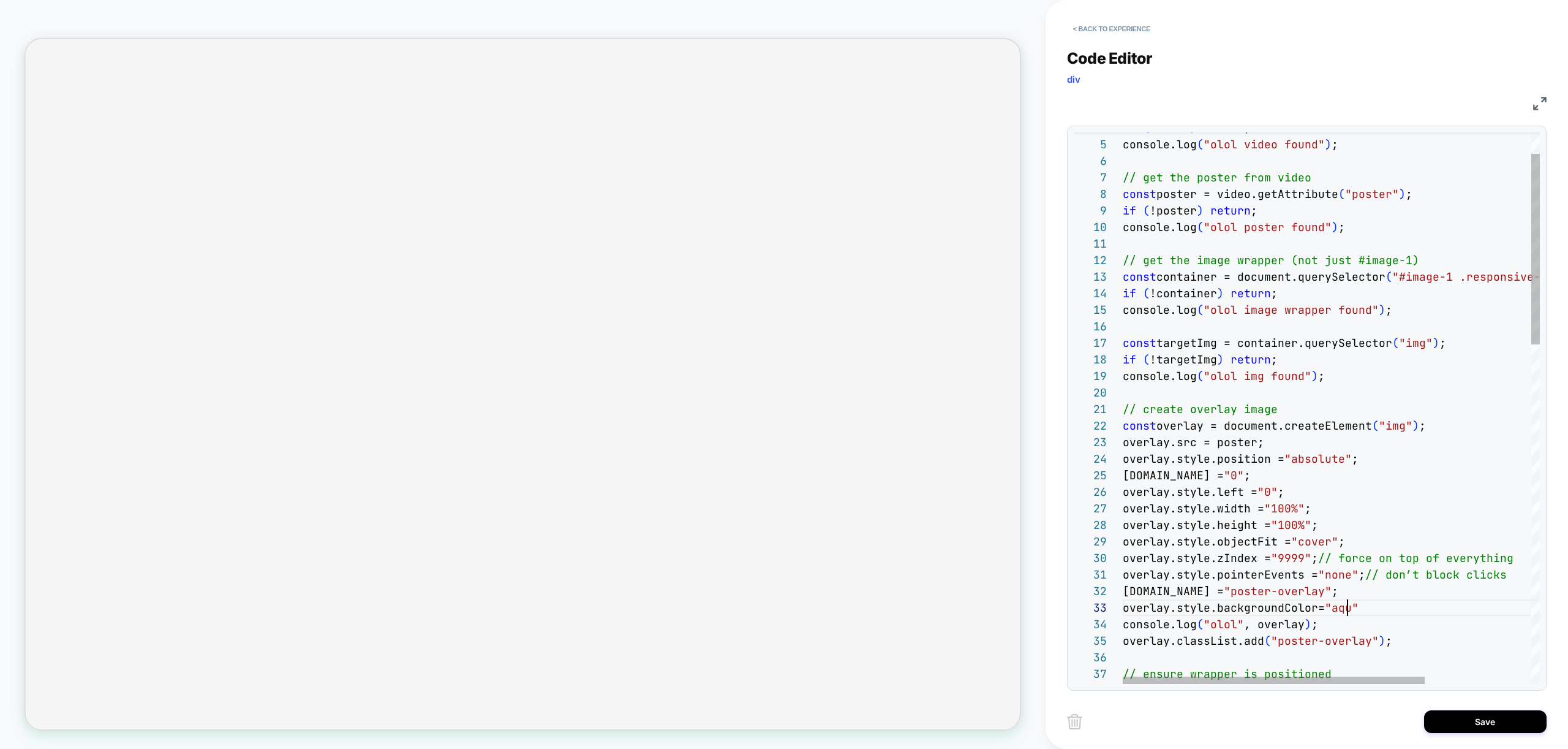
scroll to position [33, 231]
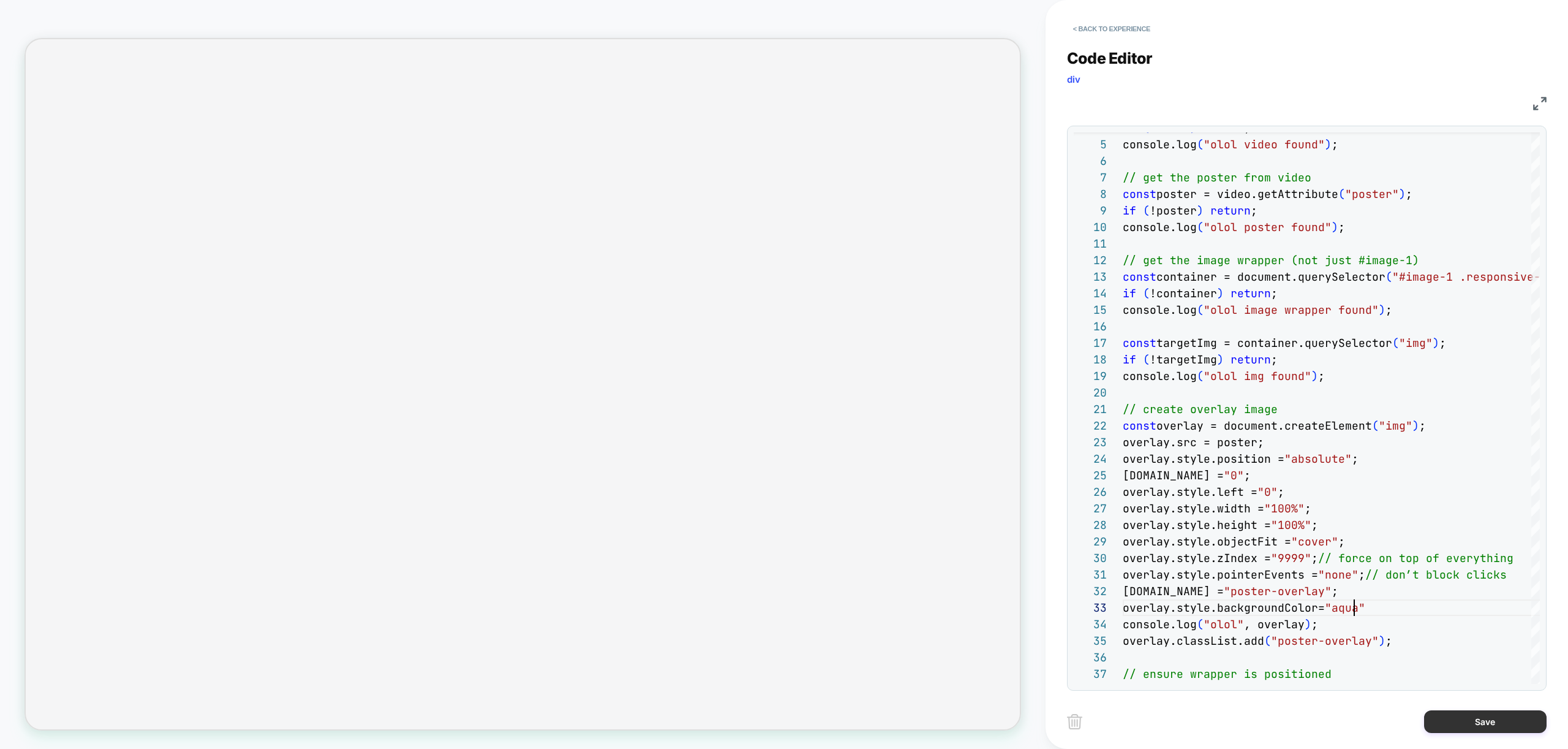
type textarea "**********"
click at [1482, 722] on button "Save" at bounding box center [1485, 722] width 122 height 23
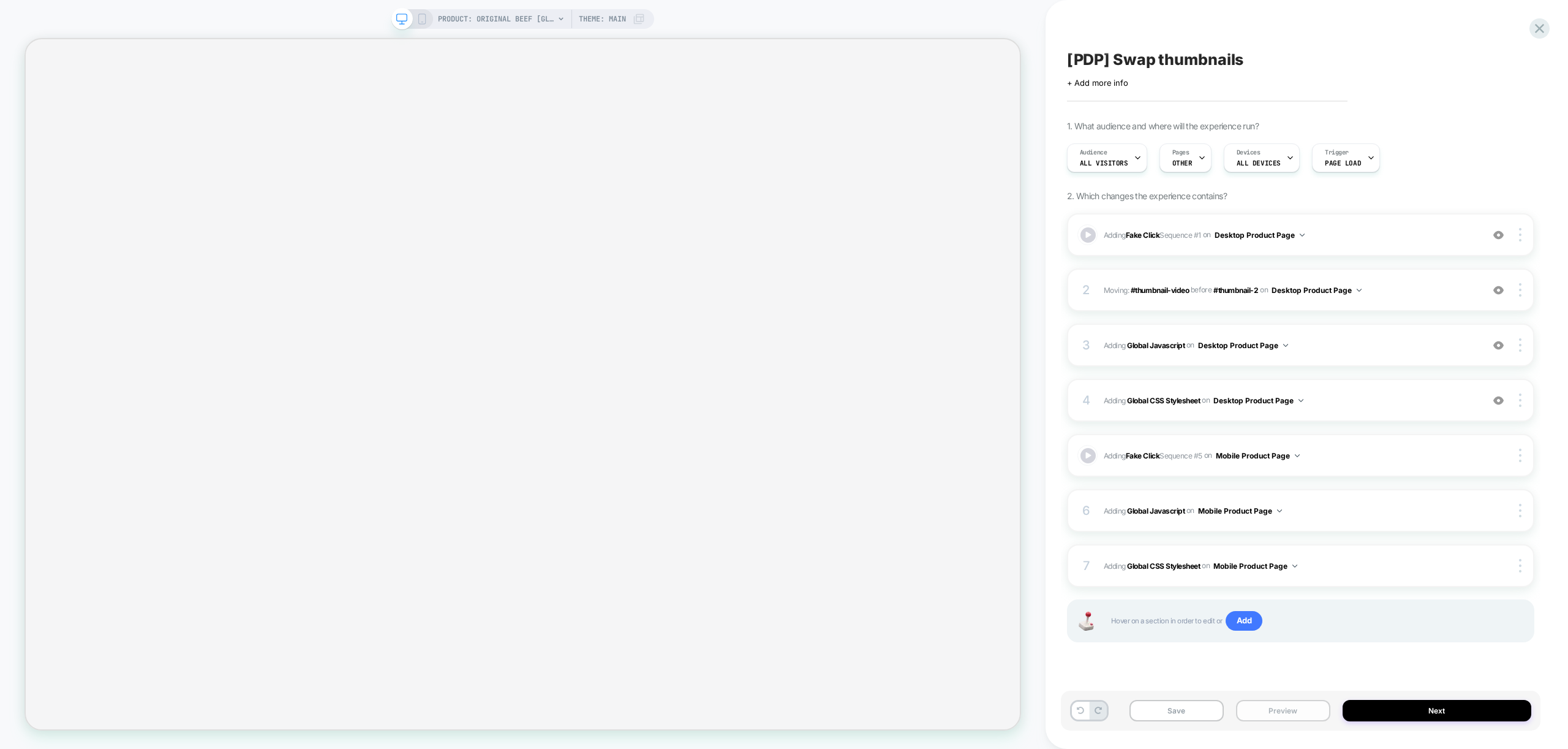
click at [1285, 708] on button "Preview" at bounding box center [1283, 711] width 94 height 21
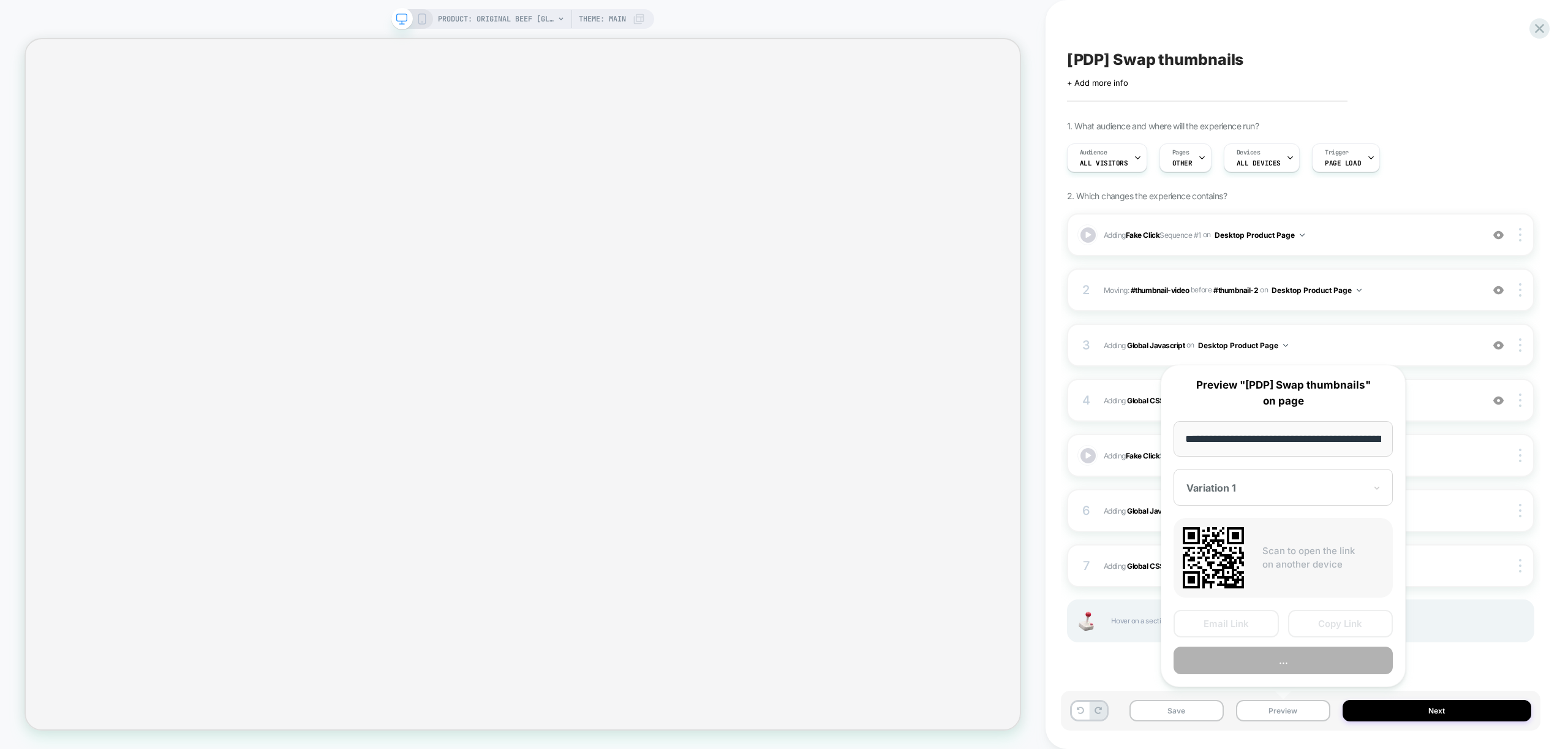
scroll to position [0, 253]
click at [1293, 652] on button "Preview" at bounding box center [1283, 661] width 219 height 27
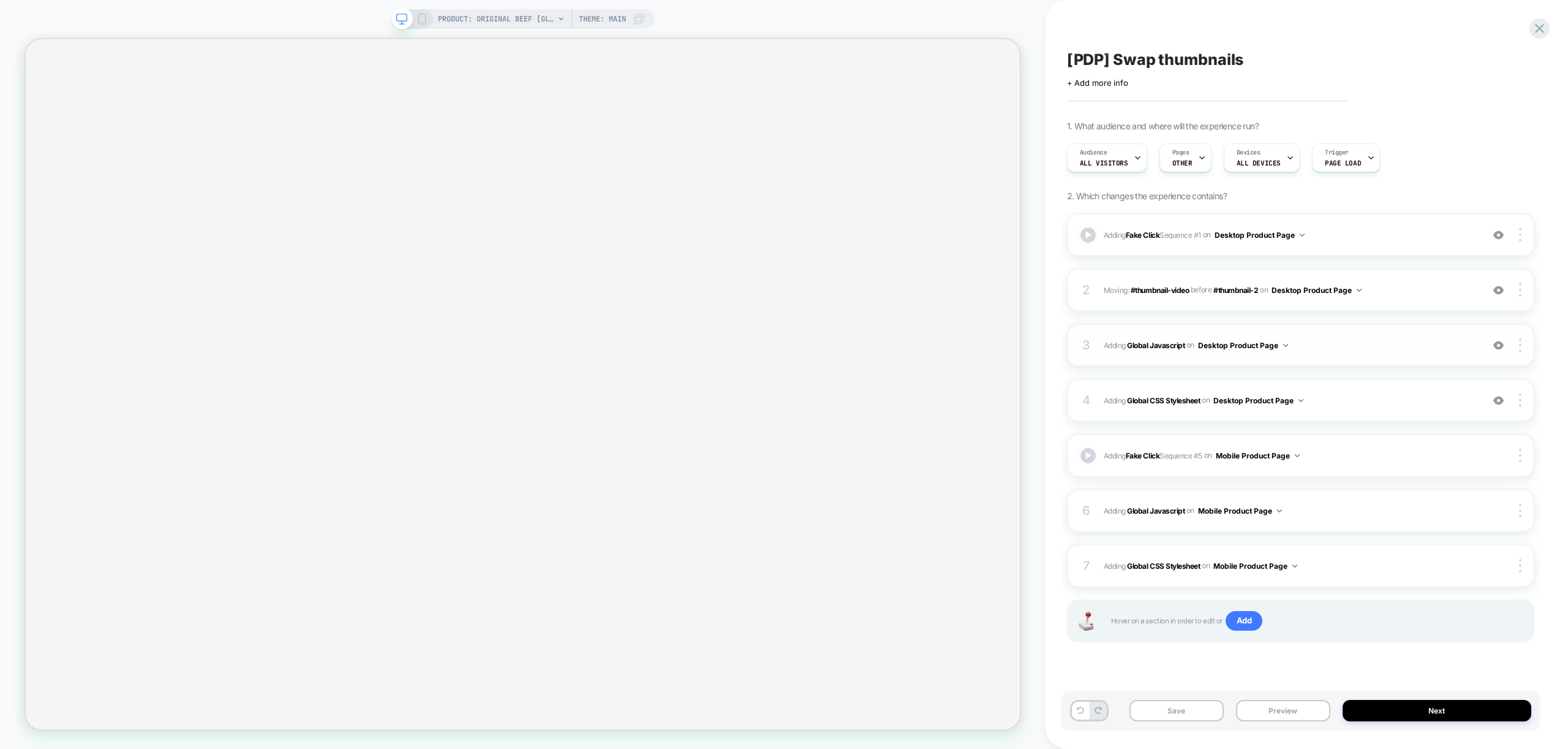
click at [1353, 356] on div "3 Adding Global Javascript on Desktop Product Page Add Before Add After Copy to…" at bounding box center [1300, 345] width 467 height 43
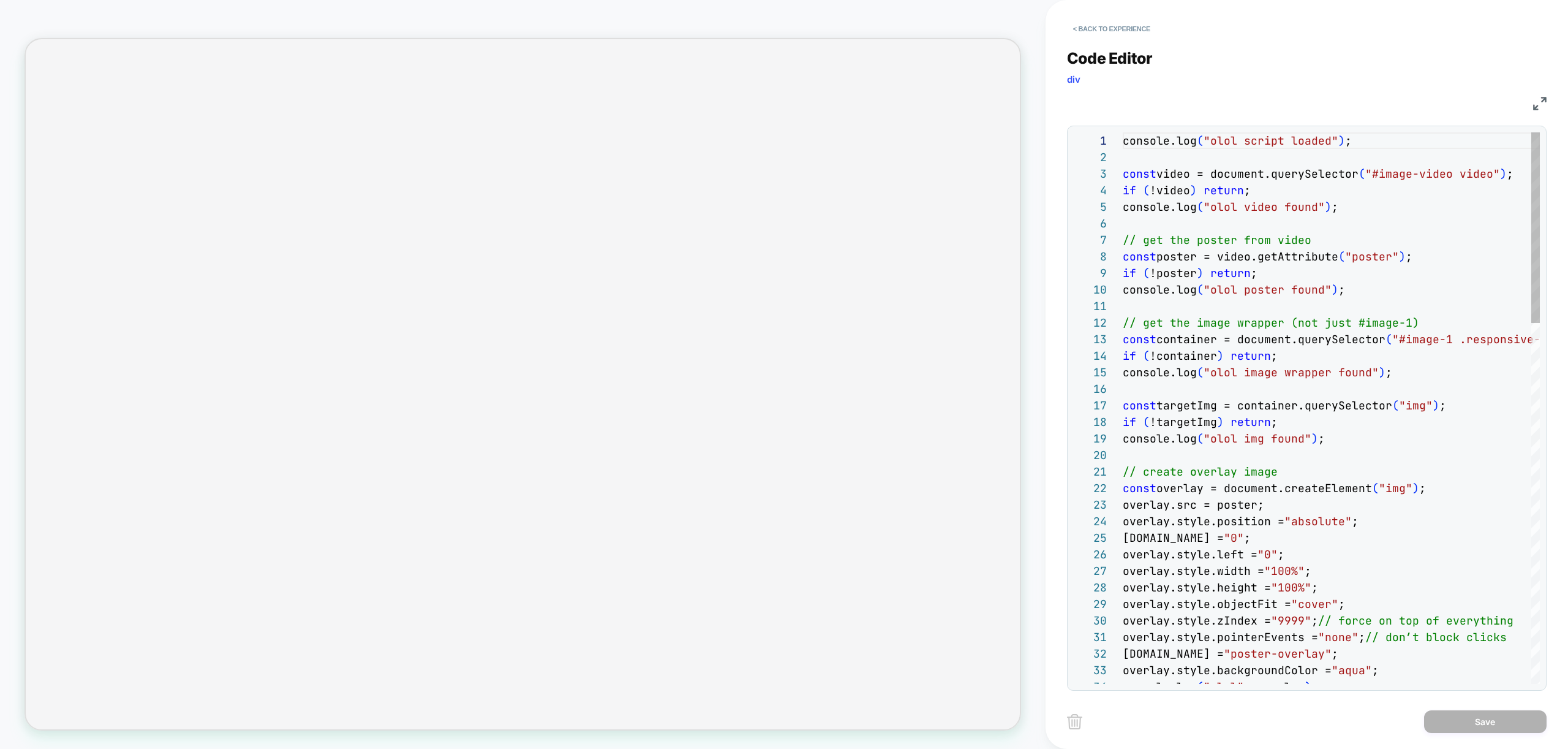
scroll to position [165, 0]
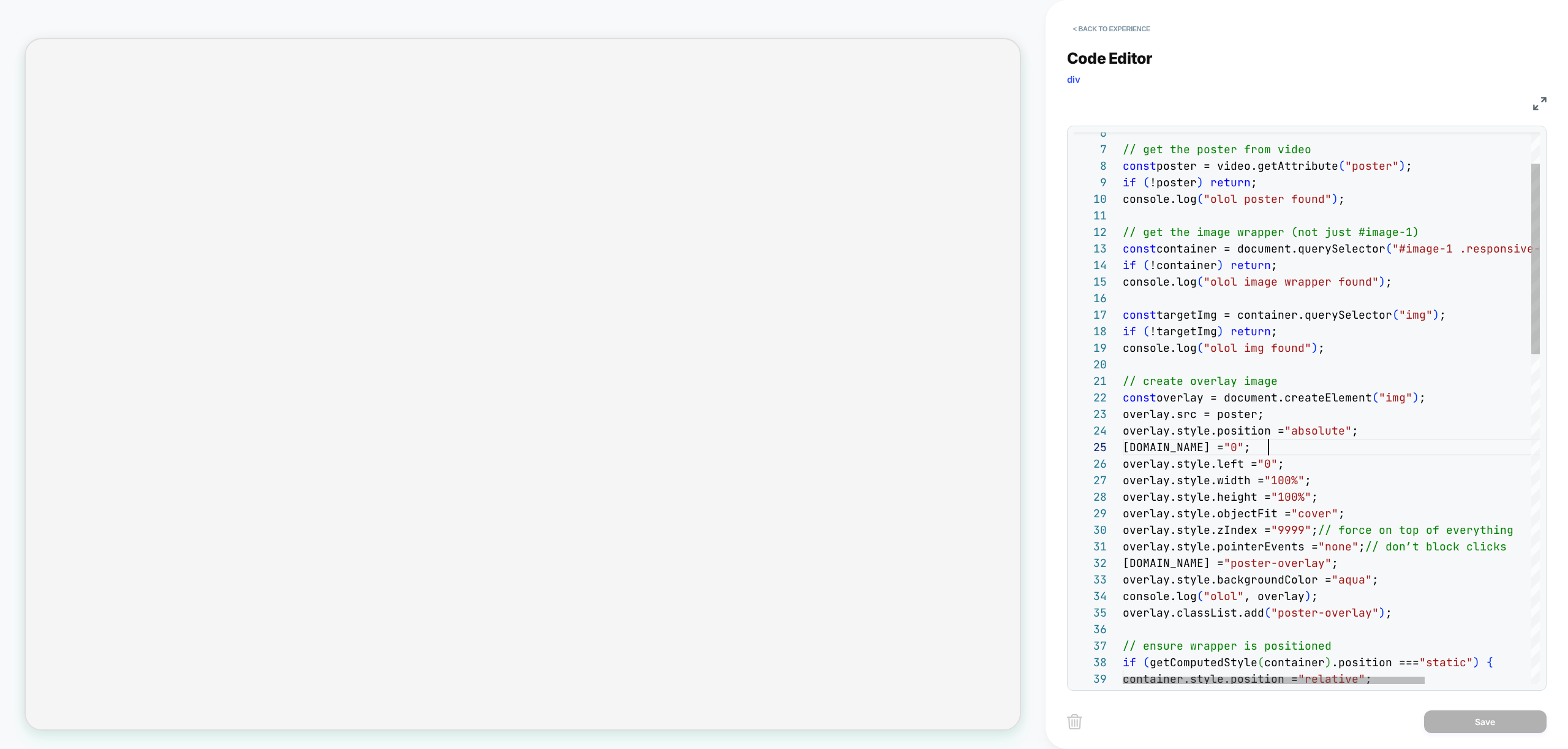
drag, startPoint x: 1269, startPoint y: 449, endPoint x: 1267, endPoint y: 473, distance: 24.1
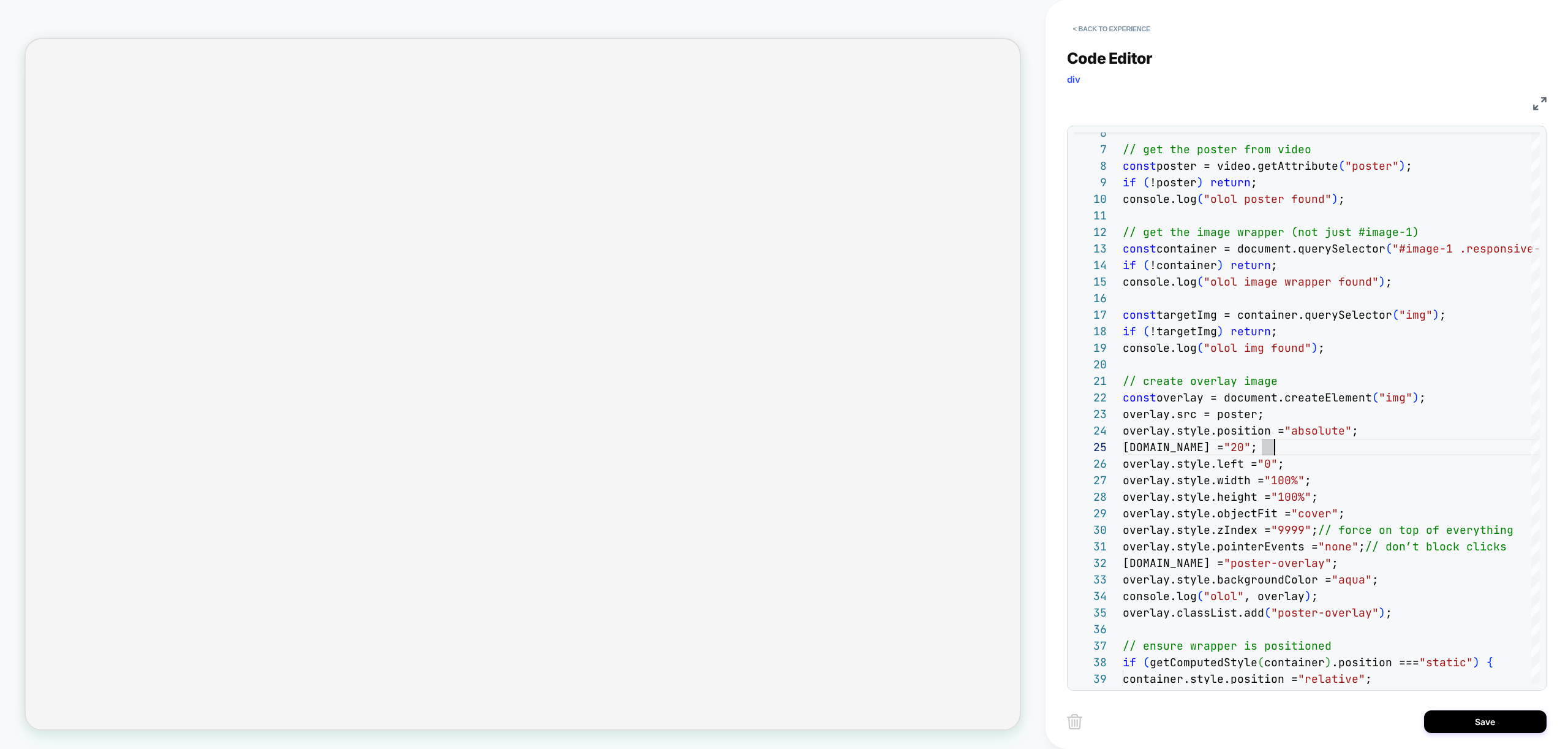
scroll to position [66, 165]
type textarea "**********"
click at [1474, 735] on div "Save" at bounding box center [1307, 722] width 480 height 31
click at [1474, 730] on button "Save" at bounding box center [1485, 722] width 122 height 23
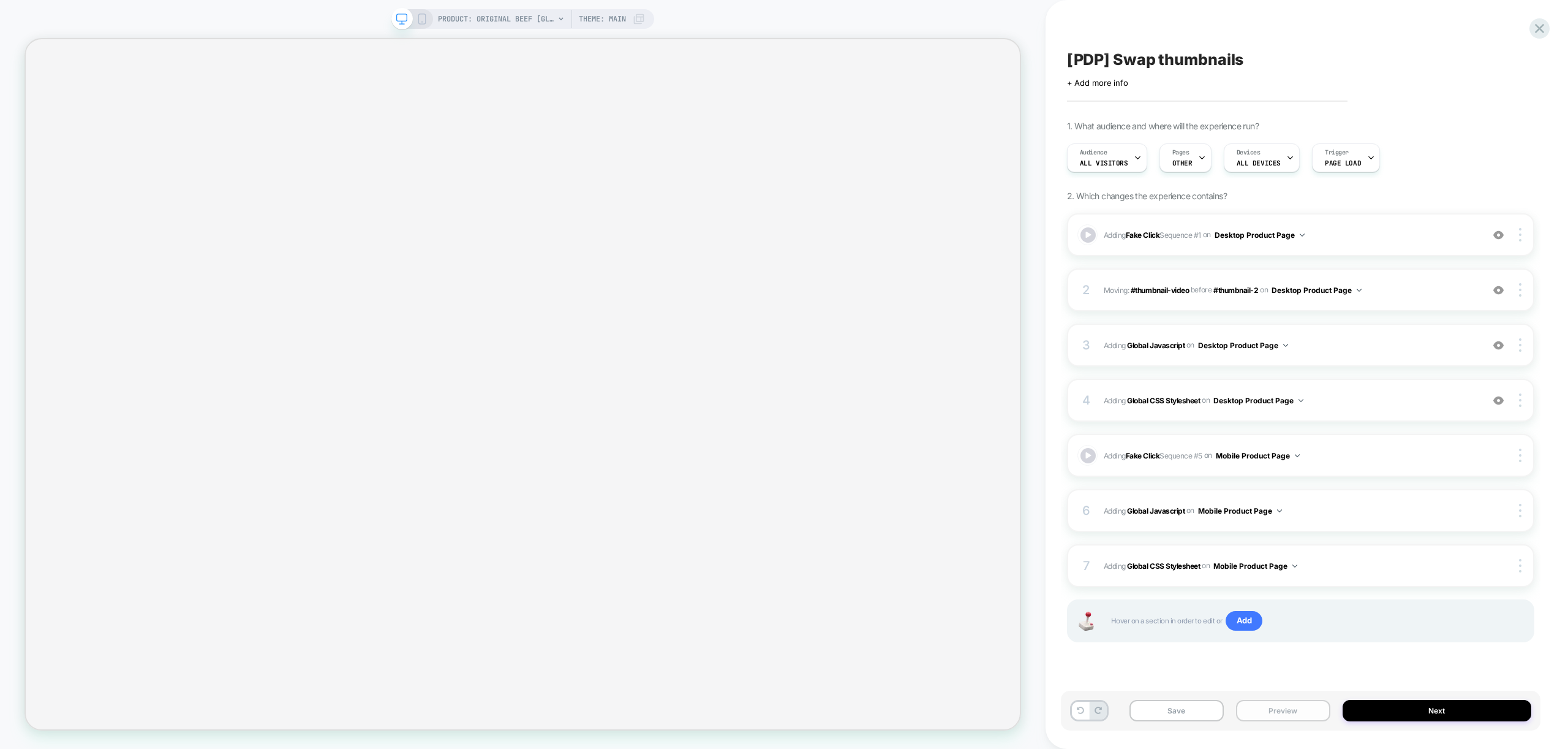
click at [1270, 712] on button "Preview" at bounding box center [1283, 711] width 94 height 21
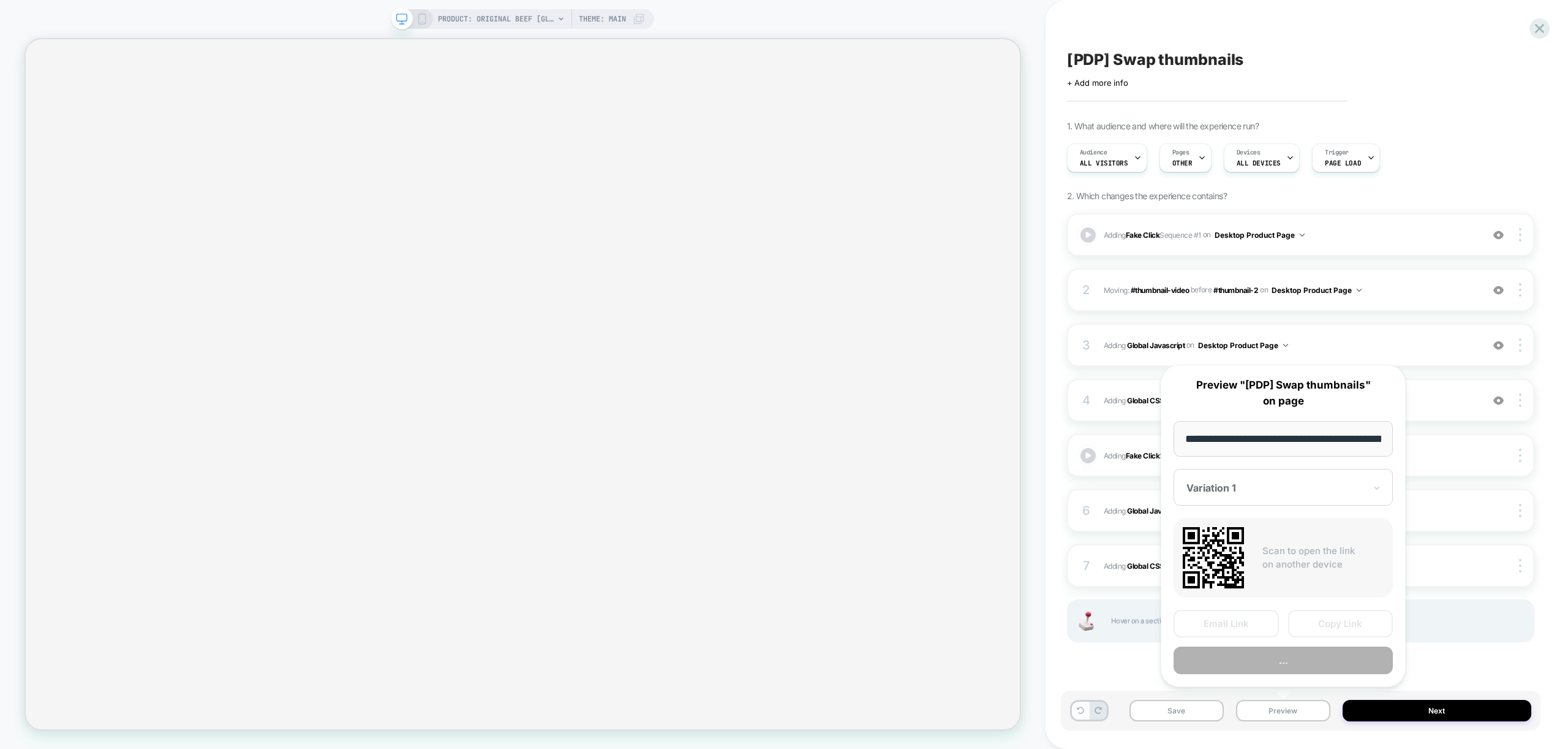
scroll to position [0, 253]
click at [1253, 662] on button "Preview" at bounding box center [1283, 661] width 219 height 27
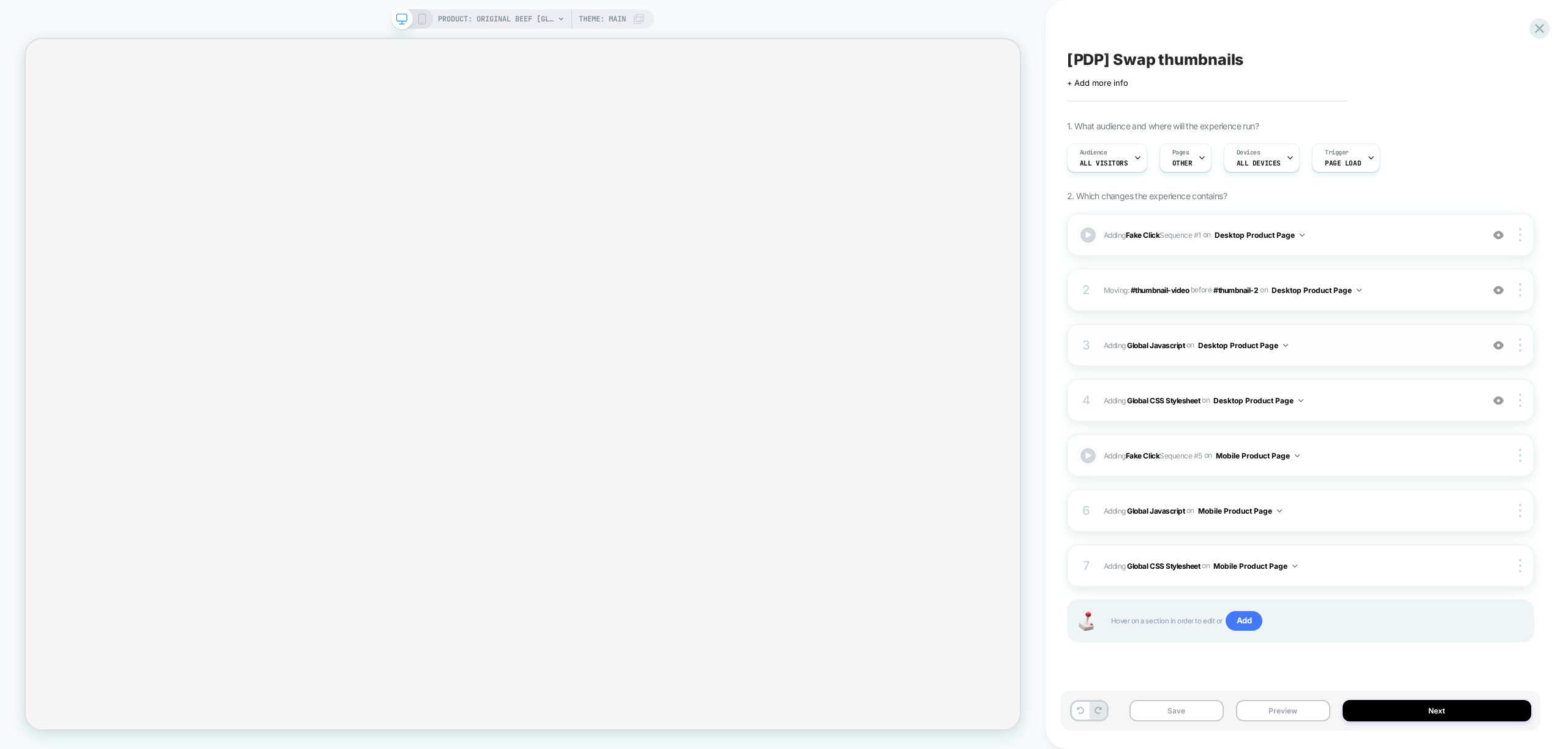
click at [1345, 349] on span "Adding Global Javascript on Desktop Product Page" at bounding box center [1289, 345] width 372 height 15
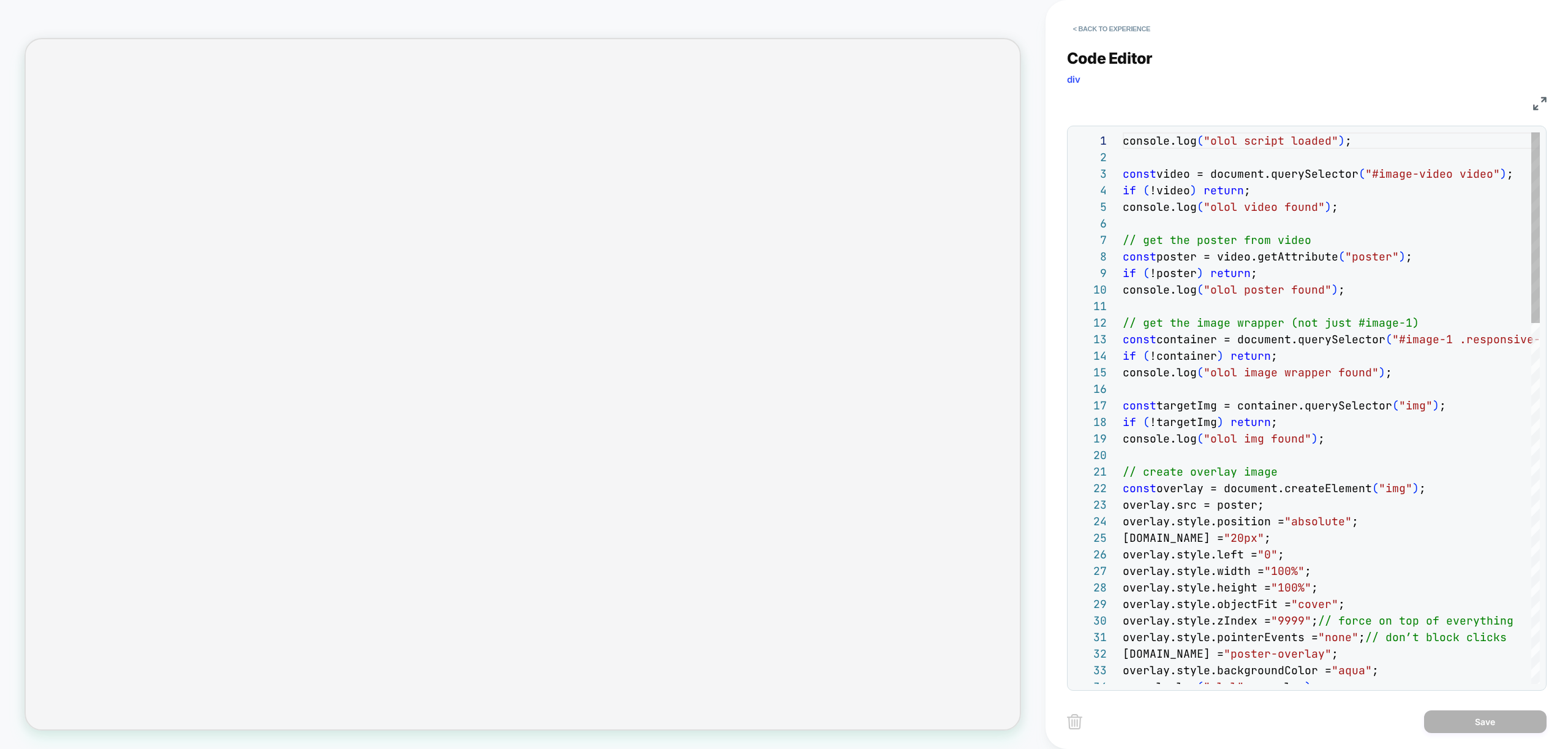
scroll to position [165, 0]
type textarea "**********"
click at [1507, 722] on button "Save" at bounding box center [1485, 722] width 122 height 23
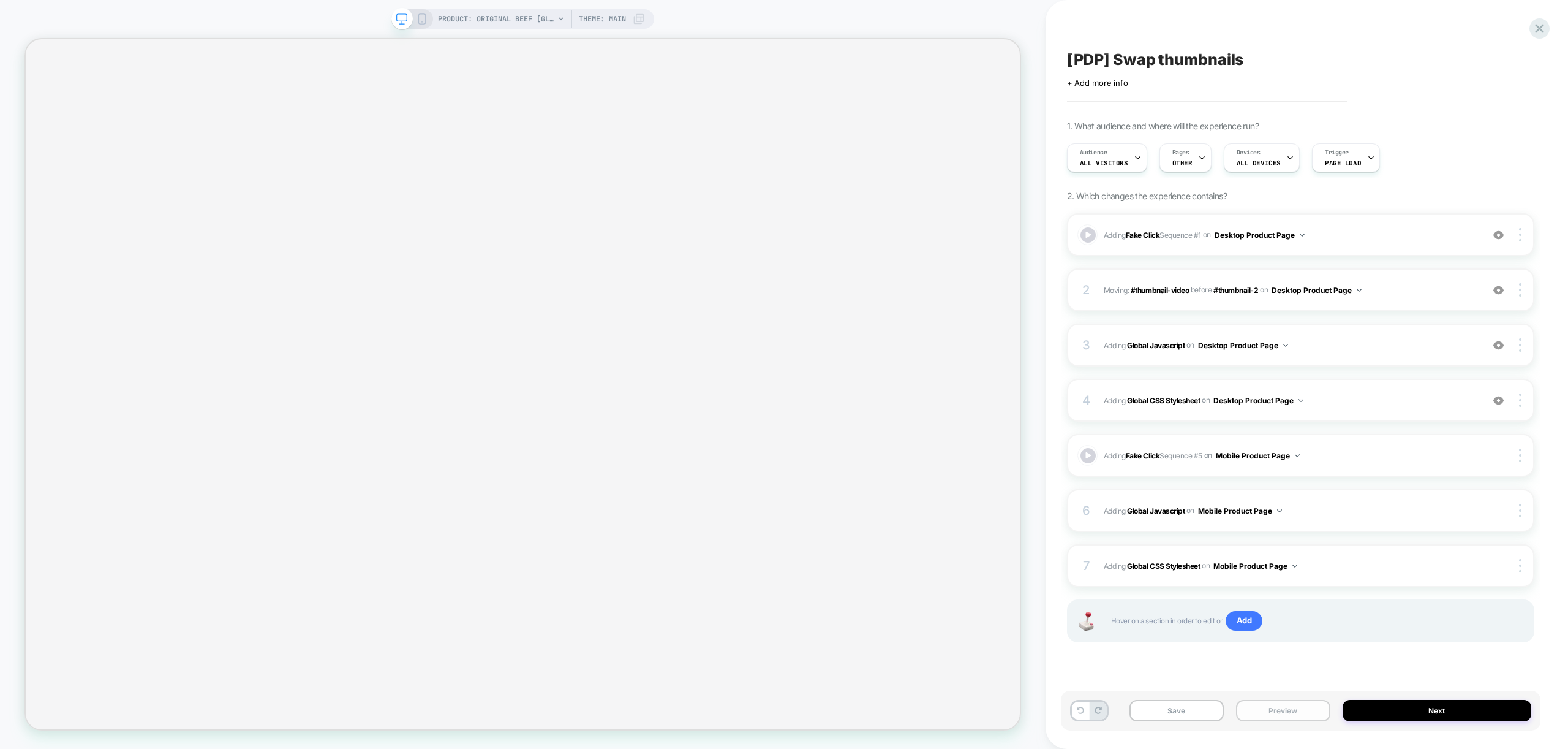
click at [1279, 715] on button "Preview" at bounding box center [1283, 711] width 94 height 21
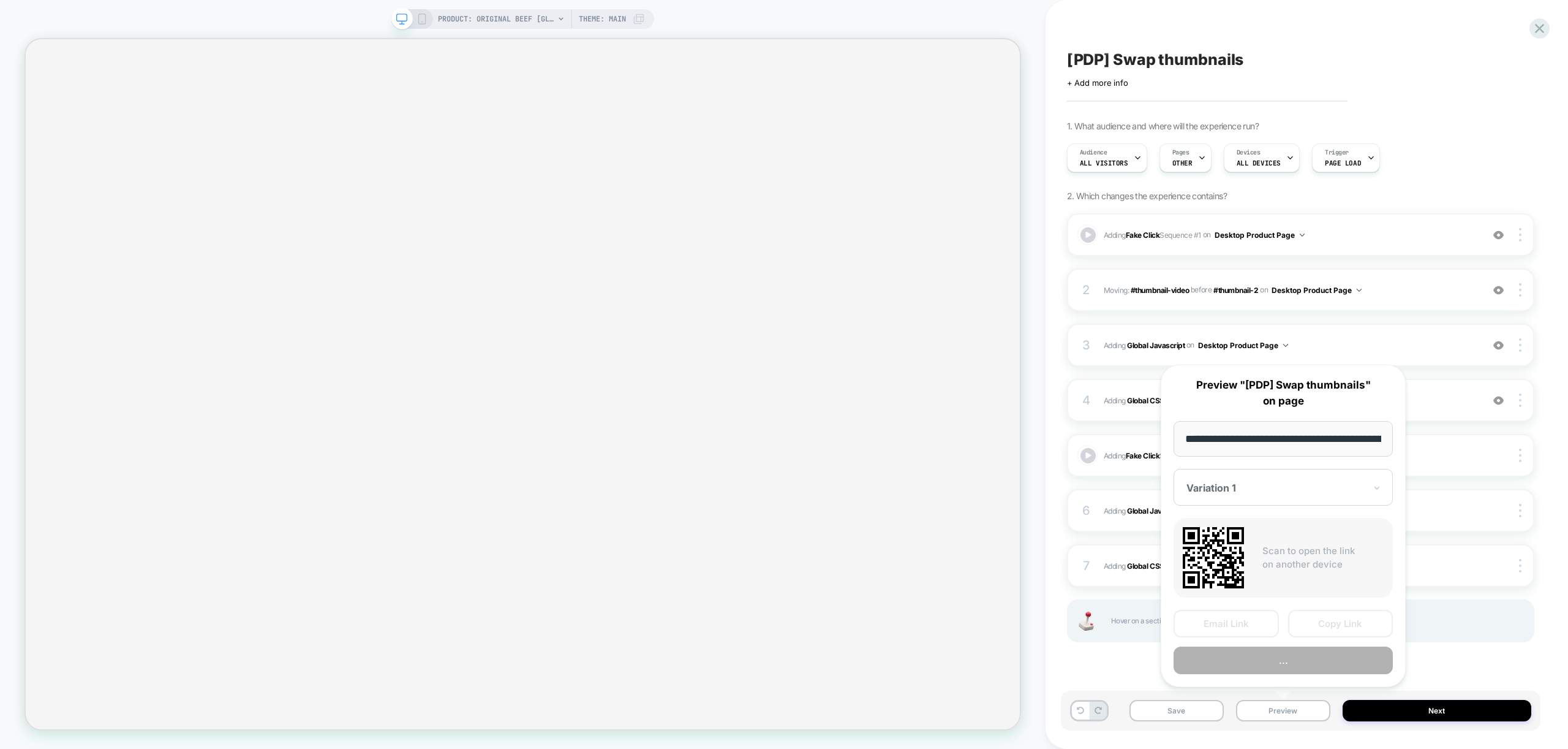
scroll to position [0, 253]
click at [1257, 663] on button "Preview" at bounding box center [1283, 661] width 219 height 27
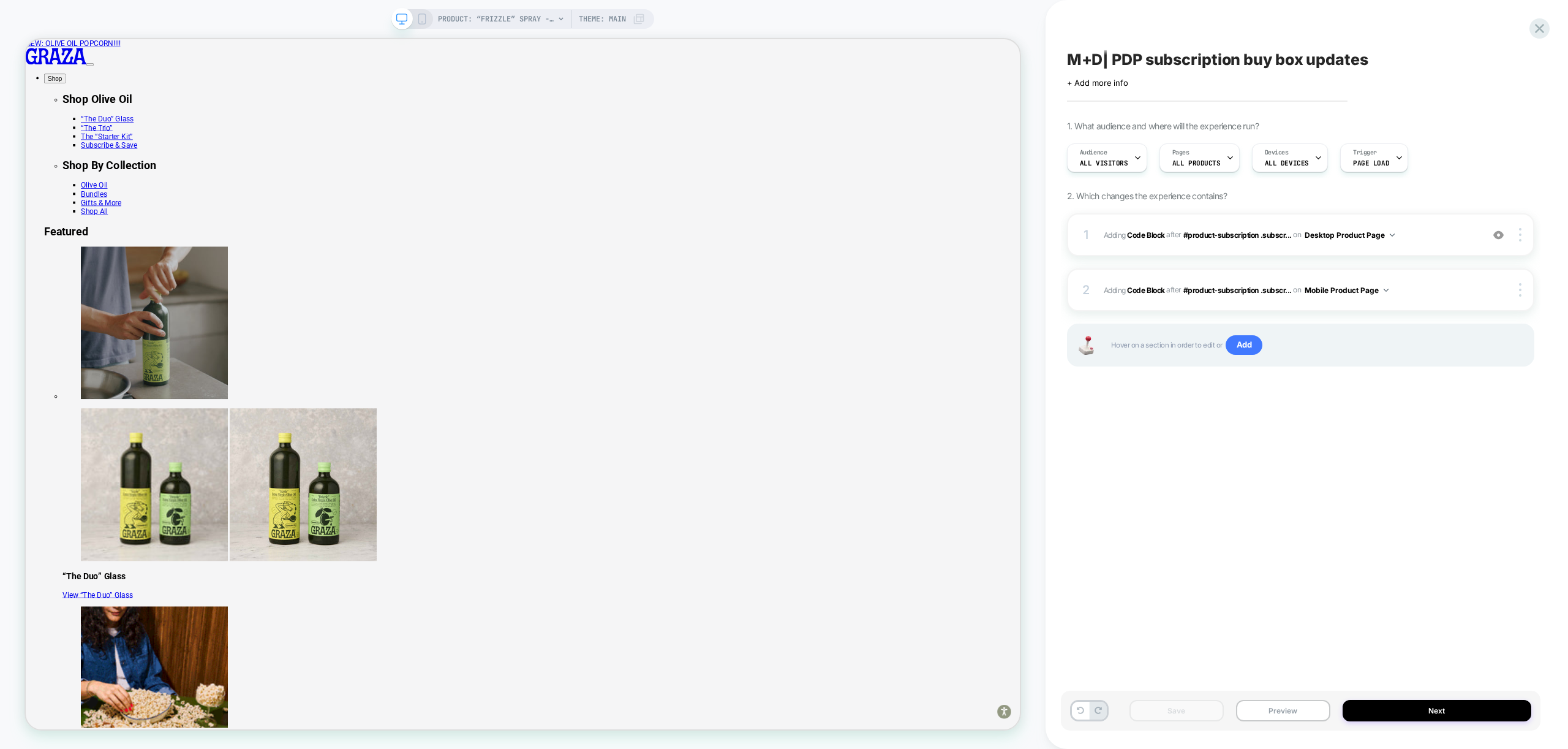
scroll to position [8, 0]
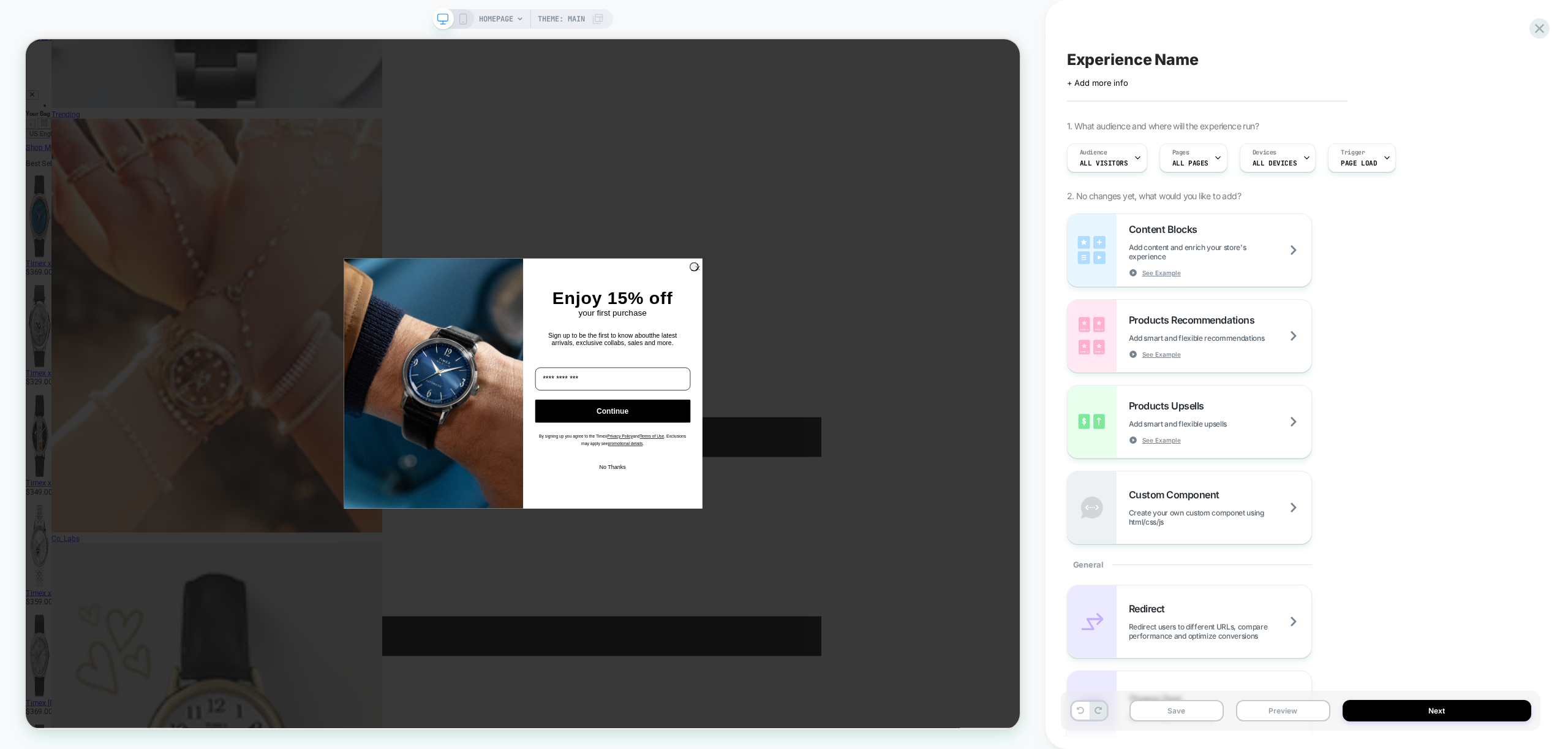
scroll to position [0, 1]
